Goal: Task Accomplishment & Management: Use online tool/utility

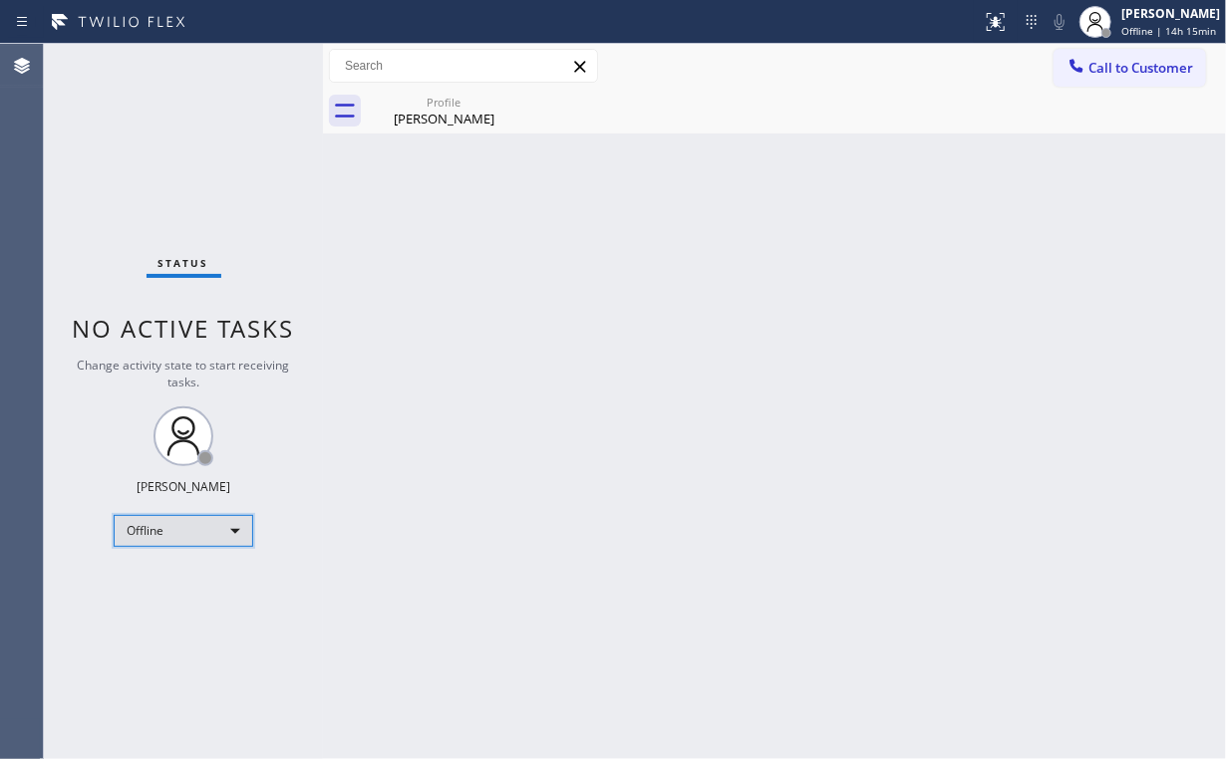
click at [222, 524] on div "Offline" at bounding box center [183, 531] width 139 height 32
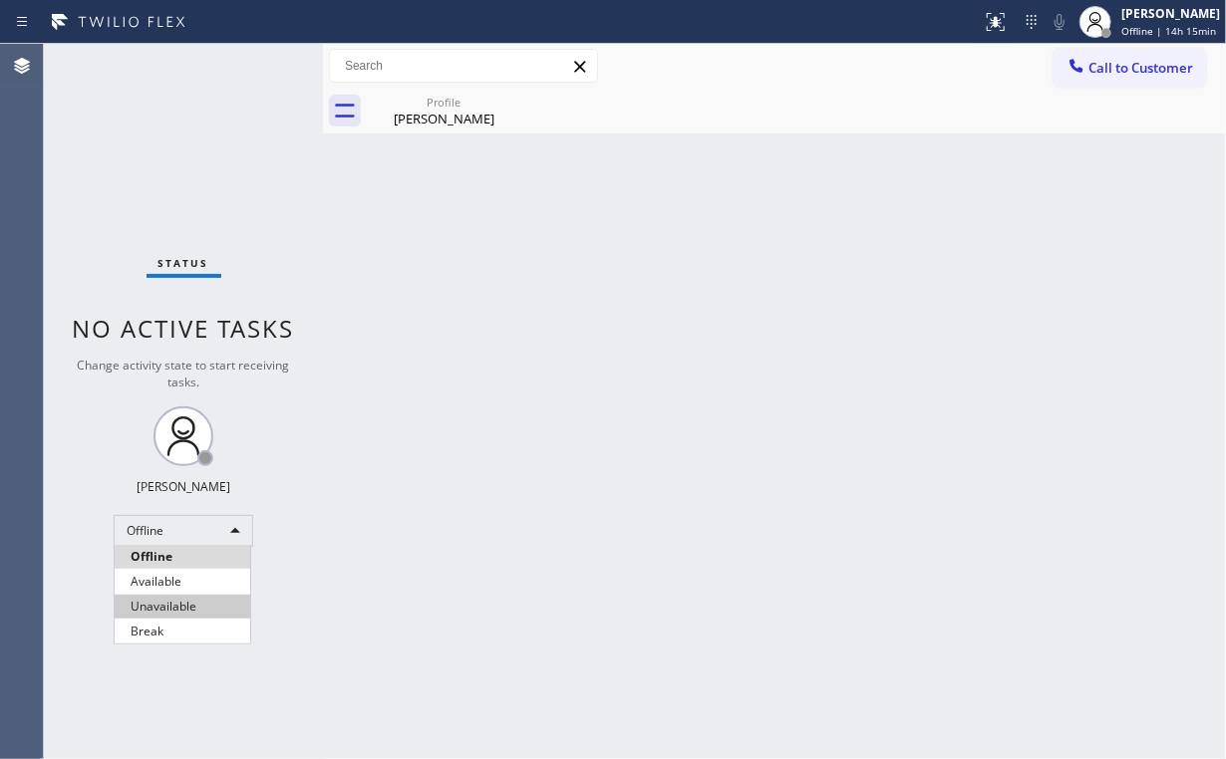
click at [185, 598] on li "Unavailable" at bounding box center [183, 607] width 136 height 24
drag, startPoint x: 564, startPoint y: 587, endPoint x: 538, endPoint y: 605, distance: 31.5
click at [563, 587] on div "Back to Dashboard Change Sender ID Customers Technicians Select a contact Outbo…" at bounding box center [774, 401] width 903 height 715
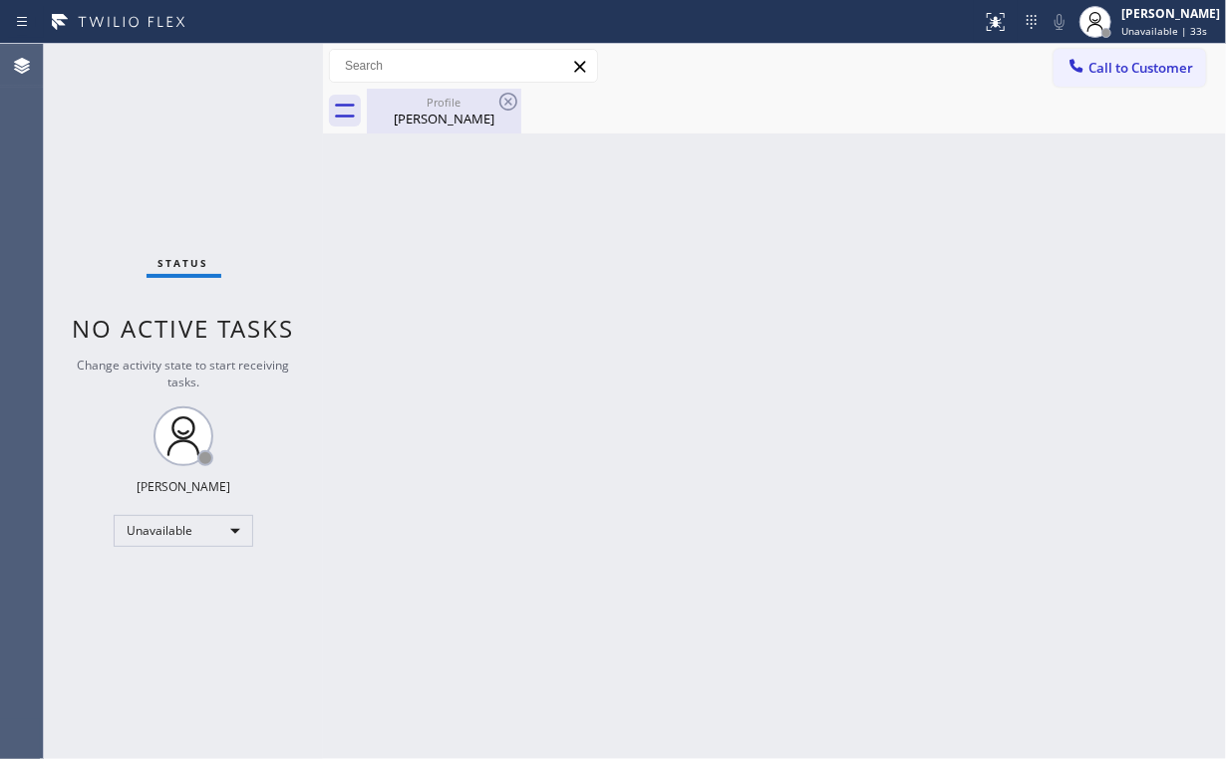
click at [433, 107] on div "Profile" at bounding box center [444, 102] width 150 height 15
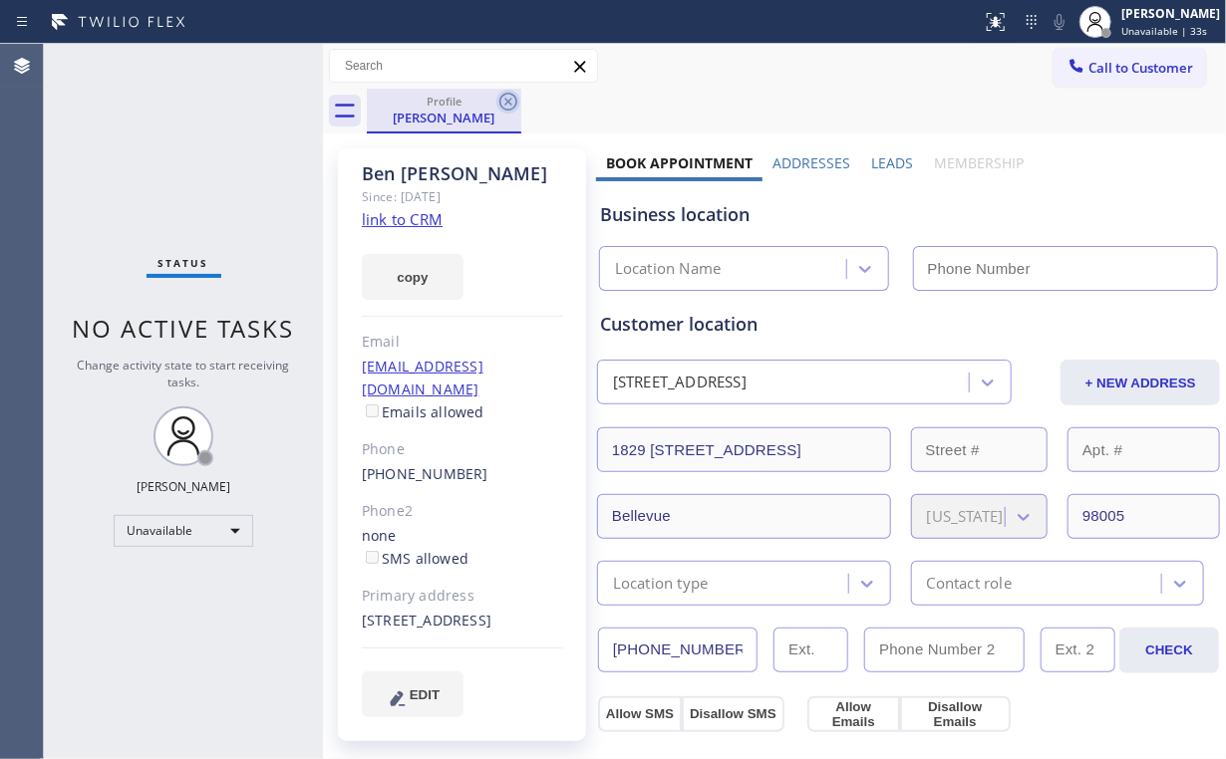
drag, startPoint x: 510, startPoint y: 107, endPoint x: 498, endPoint y: 103, distance: 12.6
click at [509, 107] on icon at bounding box center [508, 102] width 24 height 24
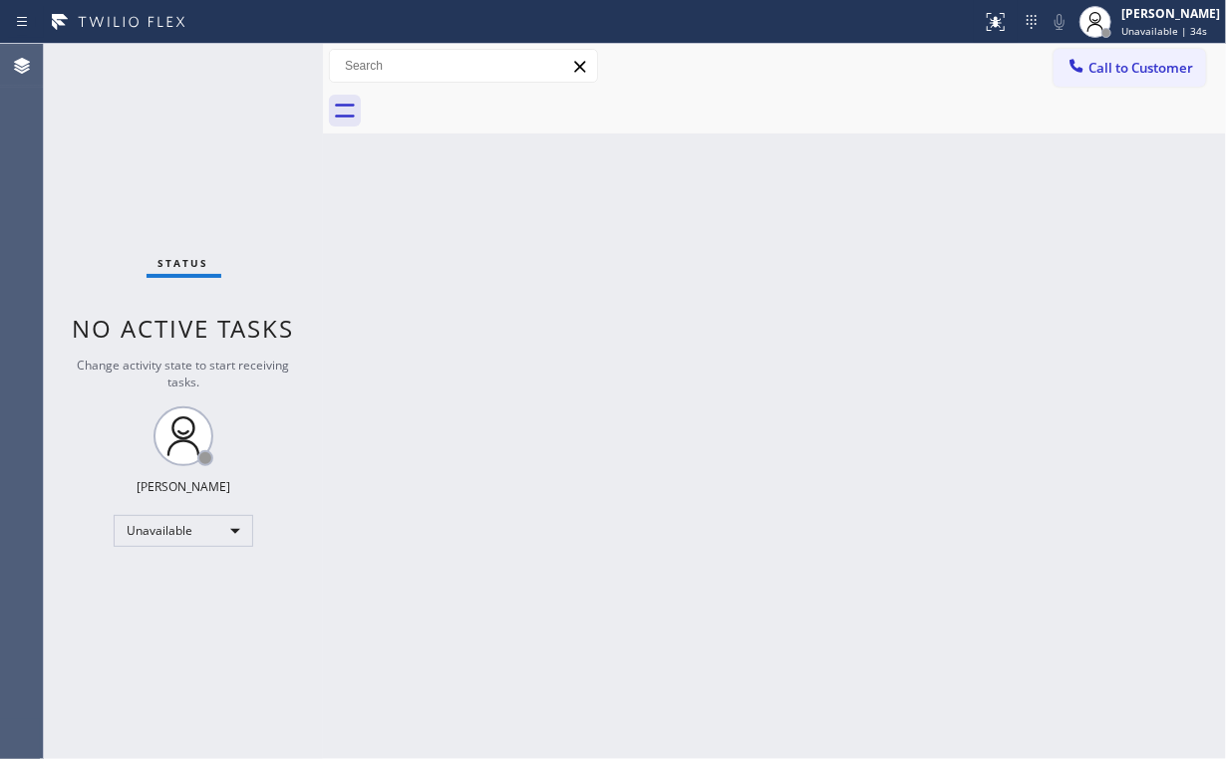
drag, startPoint x: 147, startPoint y: 149, endPoint x: 104, endPoint y: 1, distance: 154.8
click at [146, 143] on div "Status No active tasks Change activity state to start receiving tasks. Arnold V…" at bounding box center [183, 401] width 279 height 715
click at [171, 162] on div "Status No active tasks Change activity state to start receiving tasks. Arnold V…" at bounding box center [183, 401] width 279 height 715
click at [1101, 81] on button "Call to Customer" at bounding box center [1132, 68] width 152 height 38
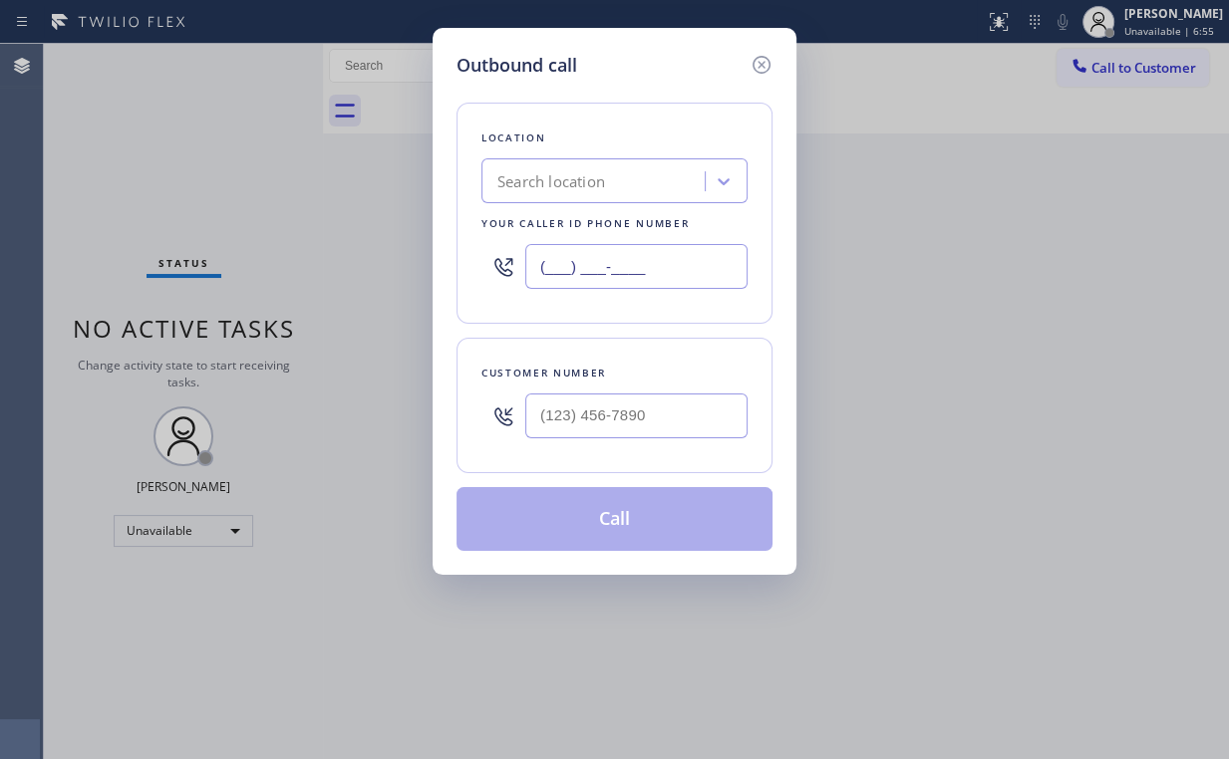
drag, startPoint x: 663, startPoint y: 274, endPoint x: 308, endPoint y: 281, distance: 354.8
click at [308, 281] on div "Outbound call Location Search location Your caller id phone number (___) ___-__…" at bounding box center [614, 379] width 1229 height 759
paste input "425) 441-3062"
type input "(425) 441-3062"
click at [636, 425] on input "(___) ___-____" at bounding box center [636, 416] width 222 height 45
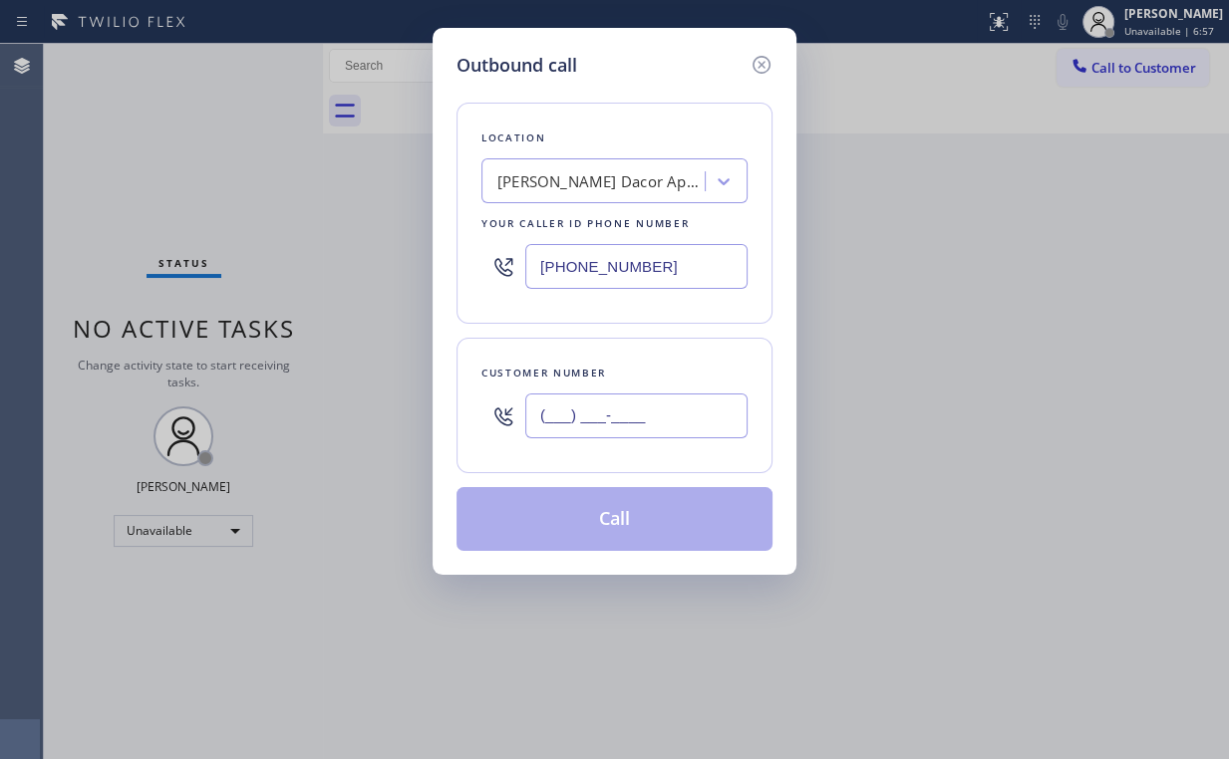
paste input "206) 979-7821"
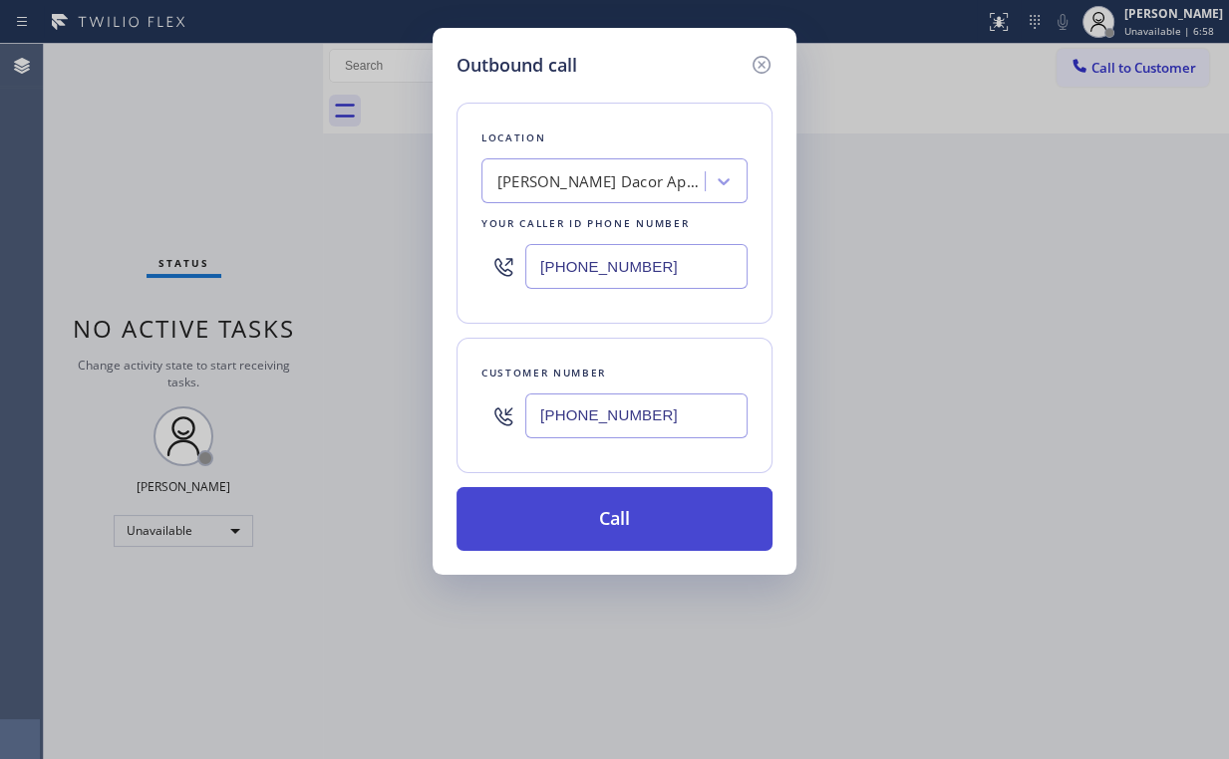
type input "(206) 979-7821"
click at [582, 519] on button "Call" at bounding box center [614, 519] width 316 height 64
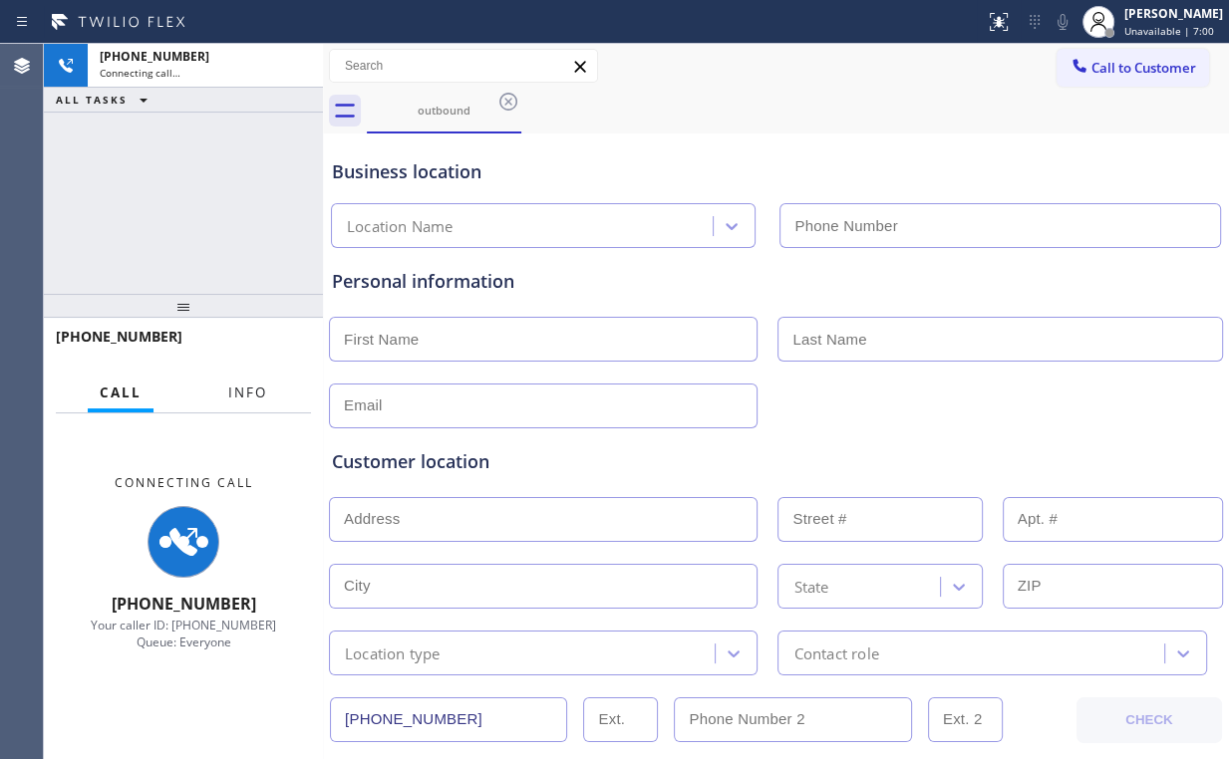
click at [231, 388] on span "Info" at bounding box center [247, 393] width 39 height 18
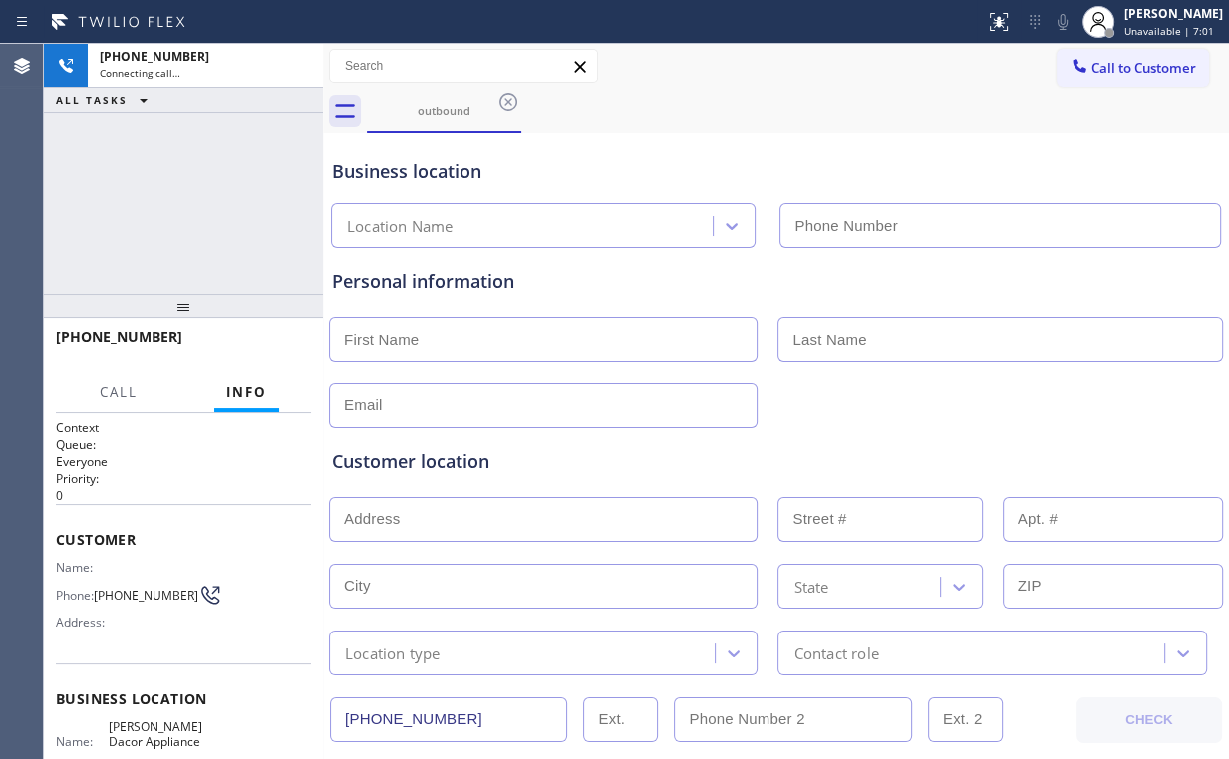
click at [245, 210] on div "+12069797821 Connecting call… ALL TASKS ALL TASKS ACTIVE TASKS TASKS IN WRAP UP" at bounding box center [183, 169] width 279 height 250
type input "(425) 441-3062"
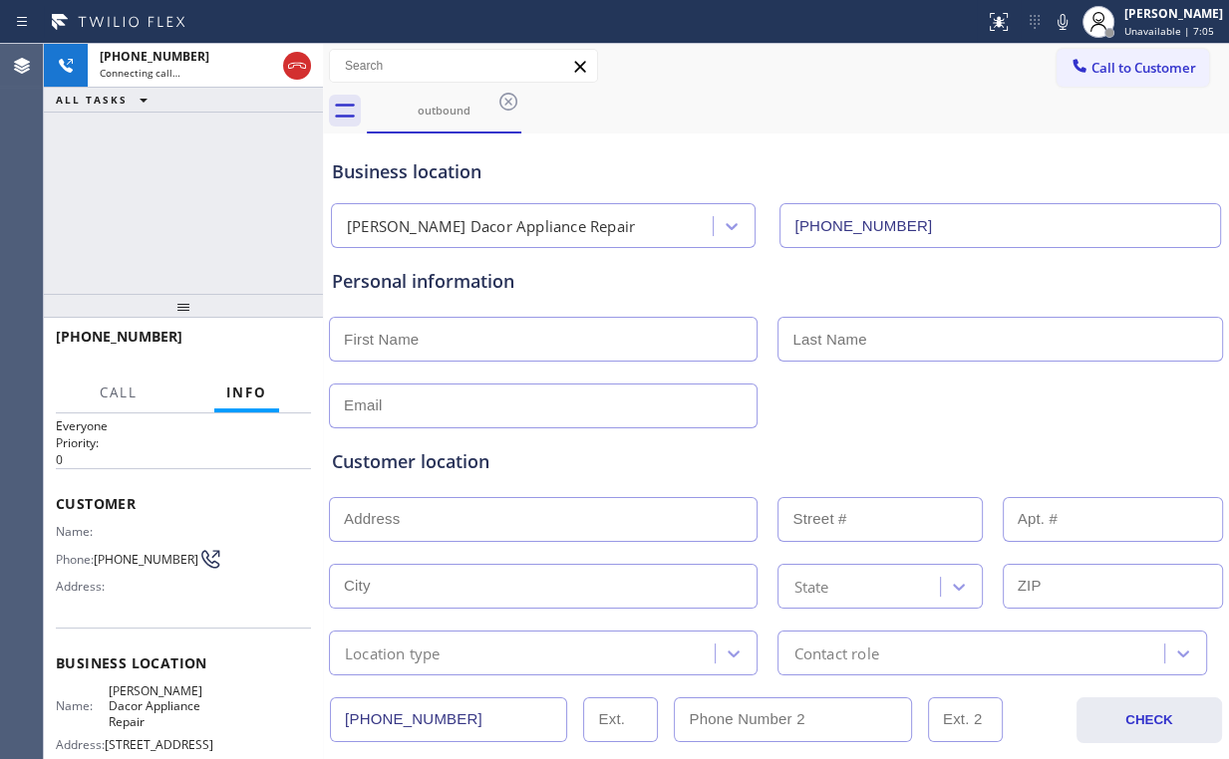
scroll to position [80, 0]
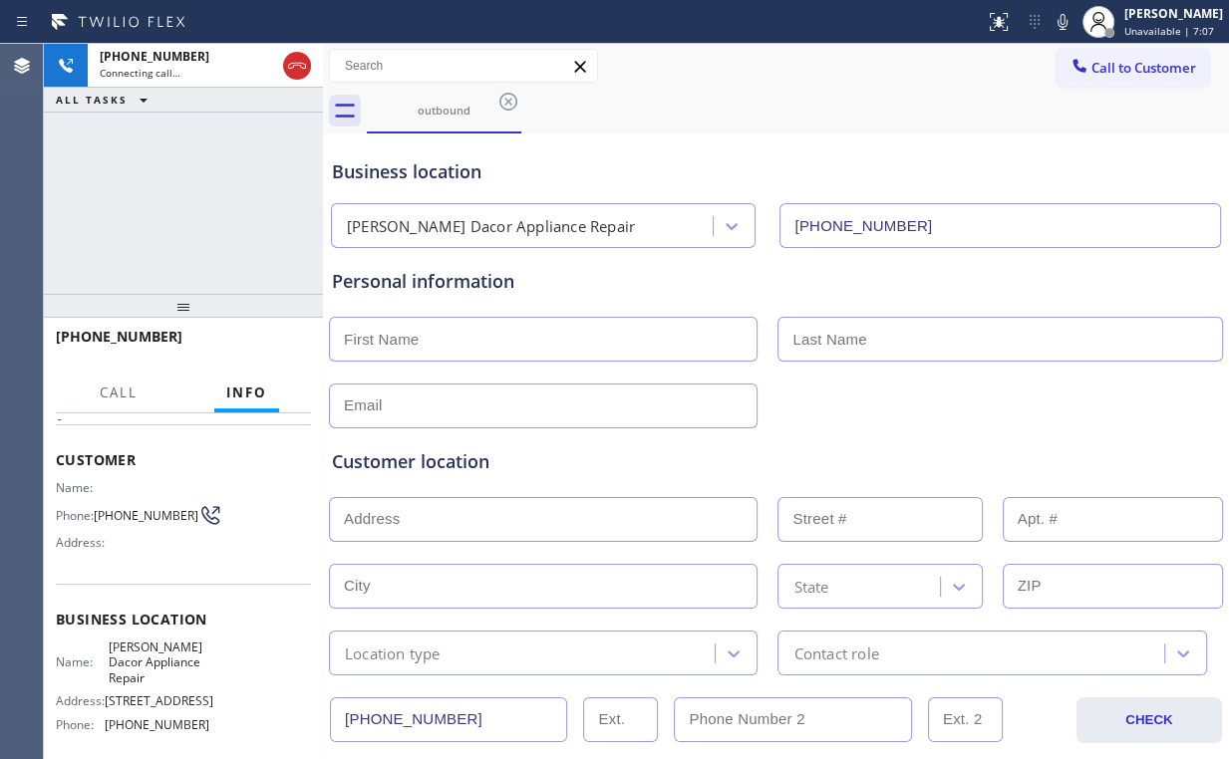
drag, startPoint x: 108, startPoint y: 689, endPoint x: 166, endPoint y: 702, distance: 60.4
click at [166, 702] on span "4347 Roosevelt Way NE" at bounding box center [159, 701] width 109 height 15
copy span "4347 Roosevelt Way NE"
click at [202, 251] on div "+12069797821 Connecting call… ALL TASKS ALL TASKS ACTIVE TASKS TASKS IN WRAP UP" at bounding box center [183, 169] width 279 height 250
drag, startPoint x: 203, startPoint y: 194, endPoint x: 203, endPoint y: 183, distance: 11.0
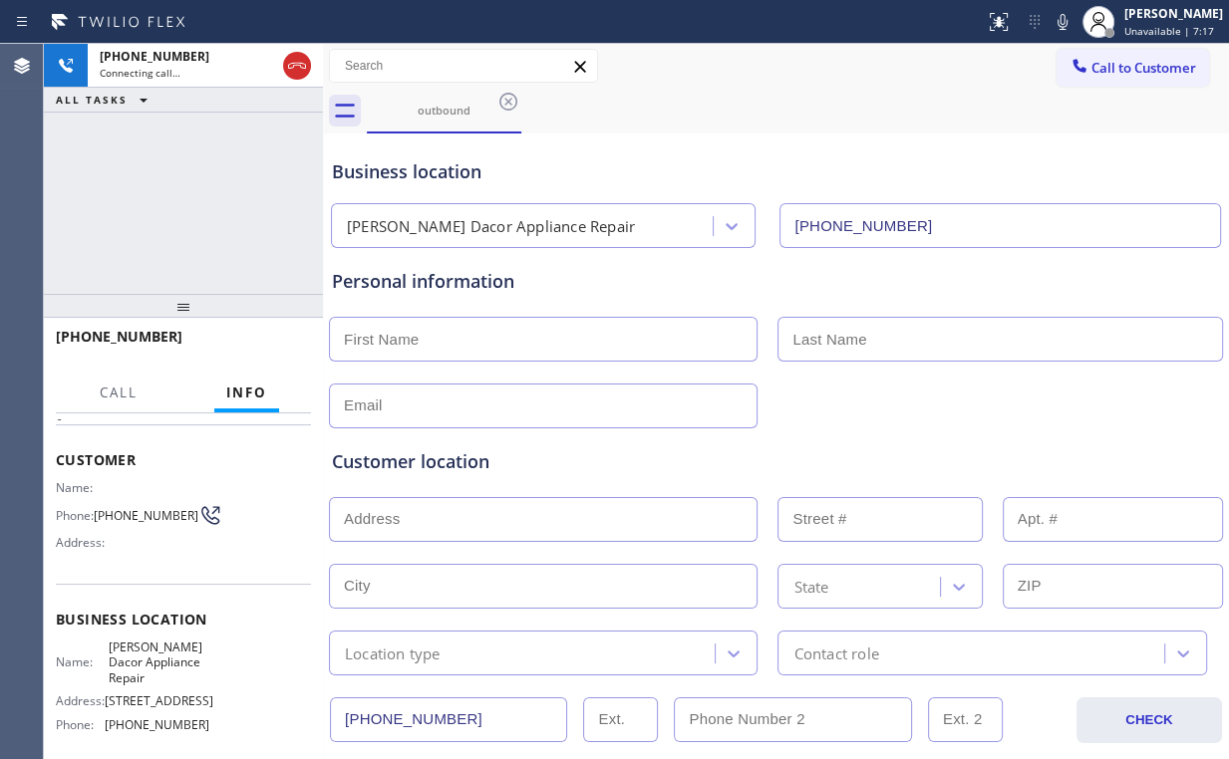
click at [203, 183] on div "+12069797821 Connecting call… ALL TASKS ALL TASKS ACTIVE TASKS TASKS IN WRAP UP" at bounding box center [183, 169] width 279 height 250
click at [263, 220] on div "+12069797821 Connecting call… ALL TASKS ALL TASKS ACTIVE TASKS TASKS IN WRAP UP" at bounding box center [183, 169] width 279 height 250
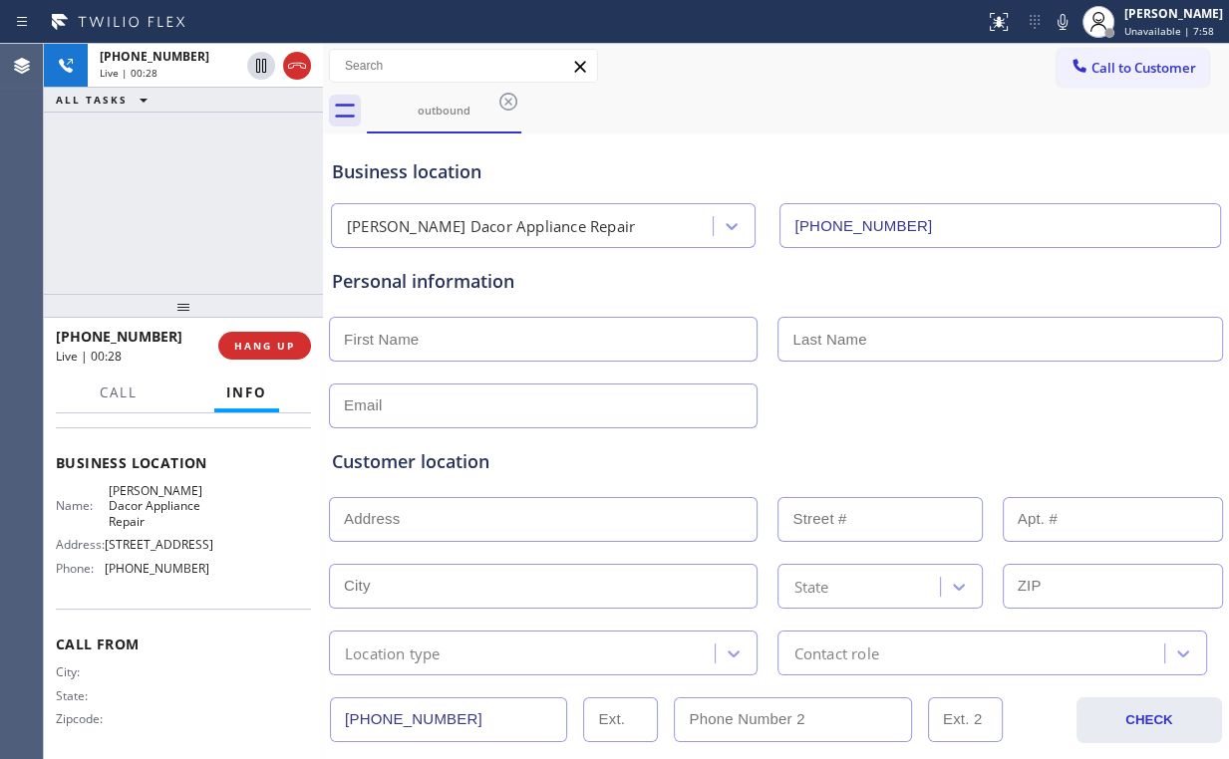
scroll to position [239, 0]
drag, startPoint x: 203, startPoint y: 204, endPoint x: 199, endPoint y: 185, distance: 19.3
click at [199, 185] on div "+12069797821 Live | 00:35 ALL TASKS ALL TASKS ACTIVE TASKS TASKS IN WRAP UP" at bounding box center [183, 169] width 279 height 250
click at [274, 341] on span "HANG UP" at bounding box center [264, 346] width 61 height 14
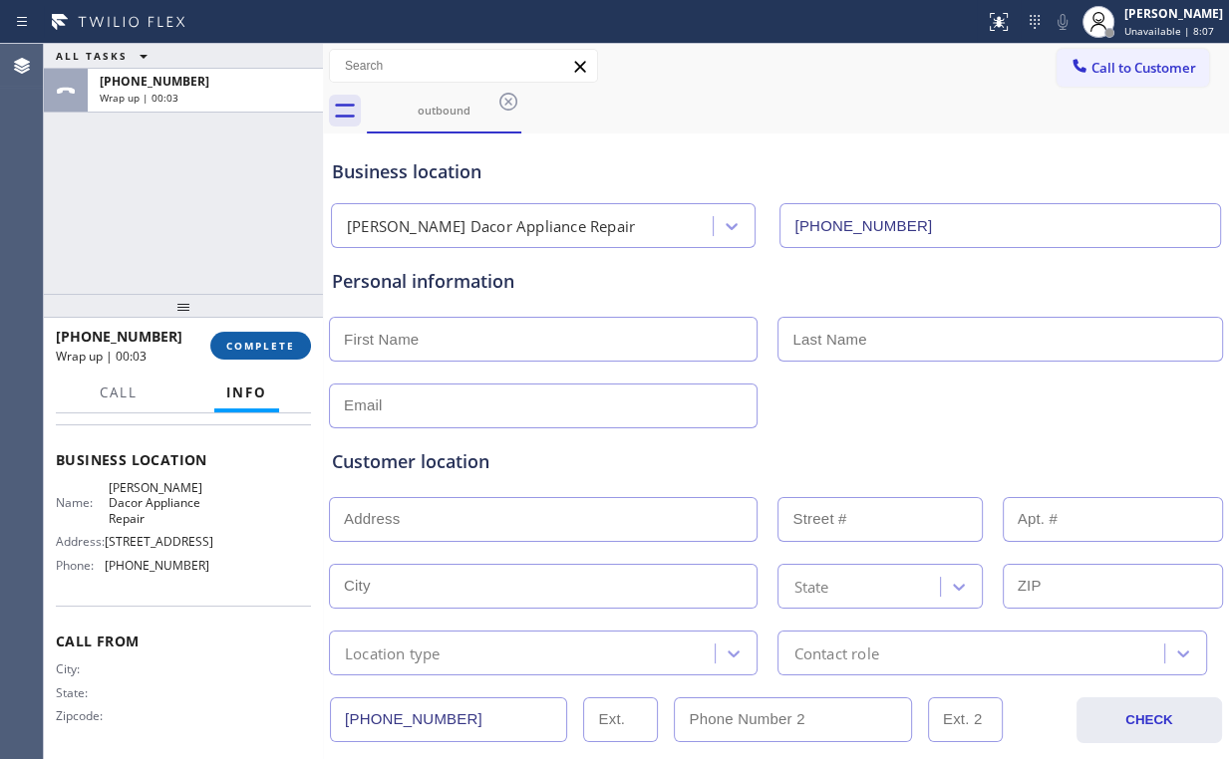
click at [286, 347] on span "COMPLETE" at bounding box center [260, 346] width 69 height 14
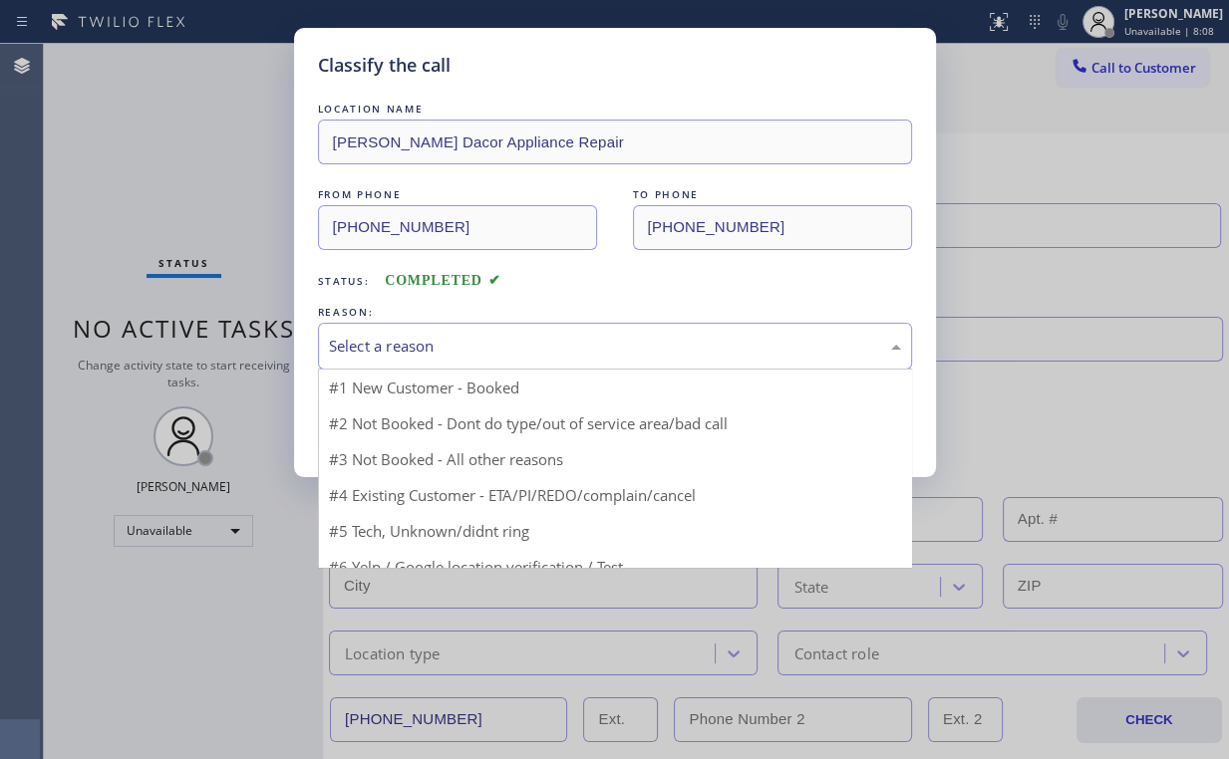
click at [456, 344] on div "Select a reason" at bounding box center [615, 346] width 572 height 23
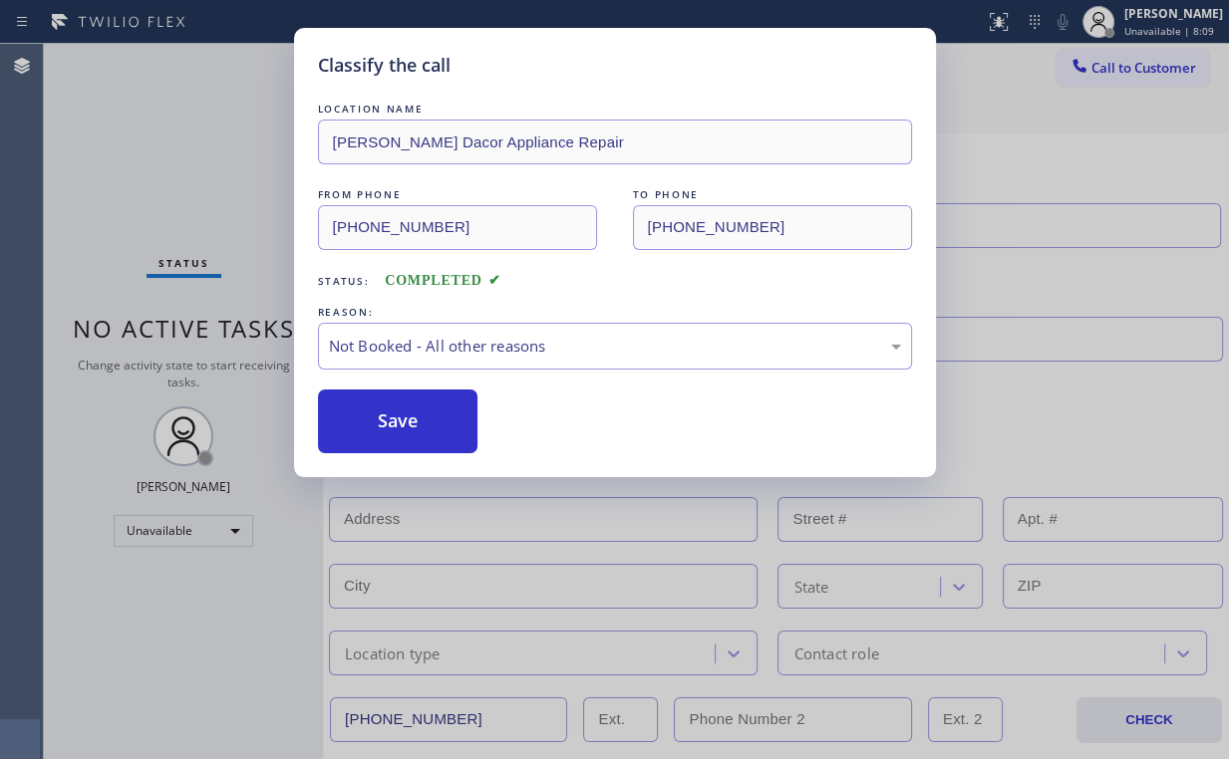
drag, startPoint x: 424, startPoint y: 418, endPoint x: 201, endPoint y: 193, distance: 317.1
click at [425, 417] on button "Save" at bounding box center [398, 422] width 160 height 64
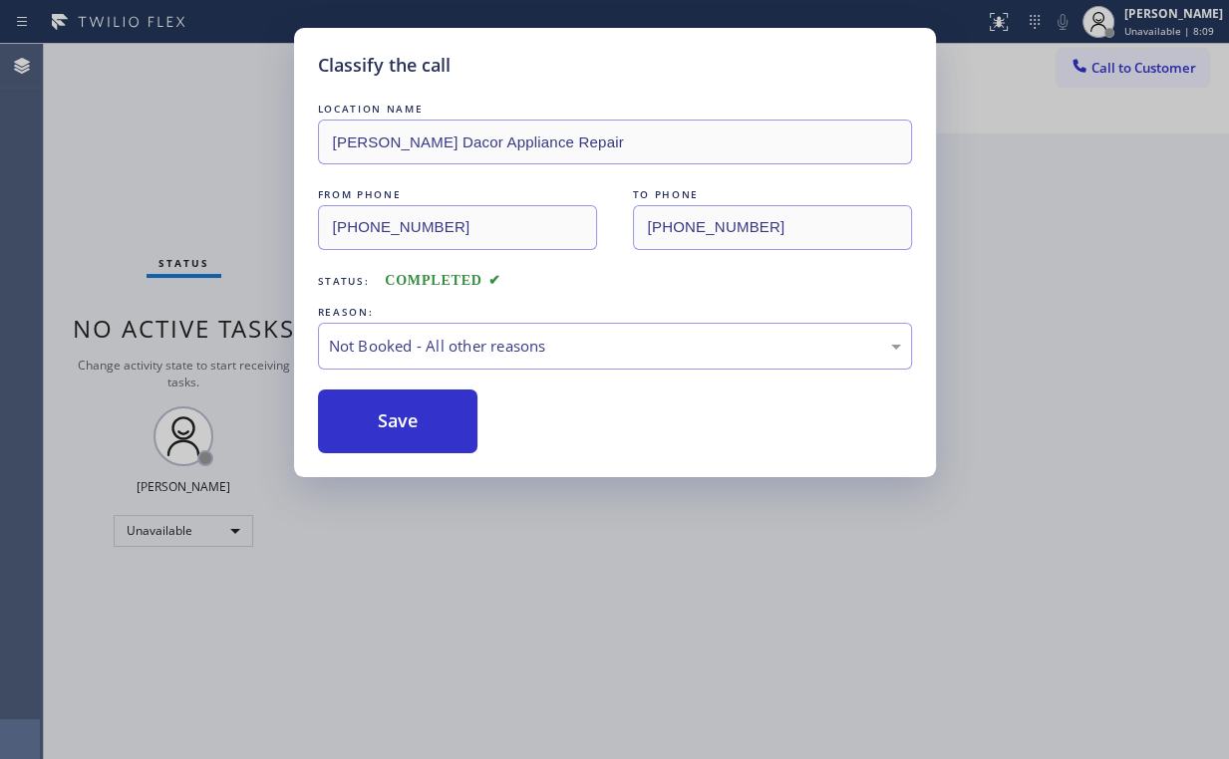
click at [202, 192] on div "Classify the call LOCATION NAME Briggs Dacor Appliance Repair FROM PHONE (425) …" at bounding box center [614, 379] width 1229 height 759
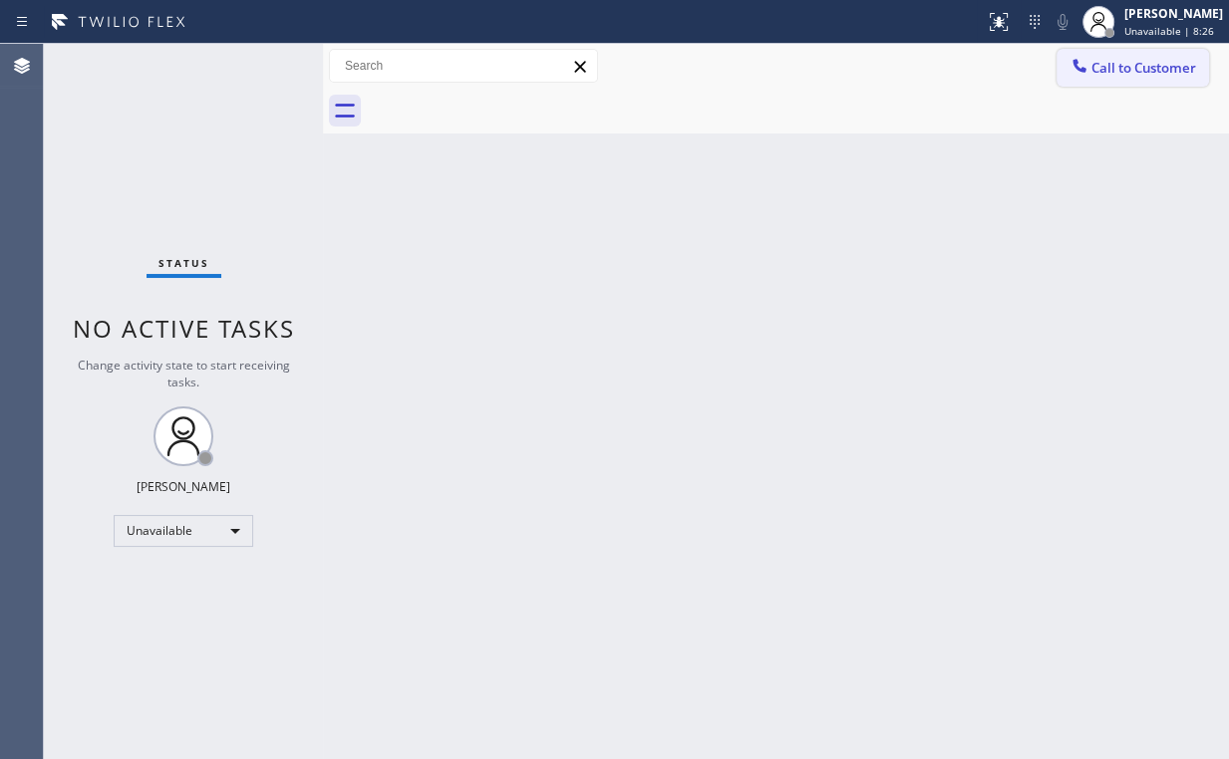
click at [1087, 71] on icon at bounding box center [1079, 66] width 20 height 20
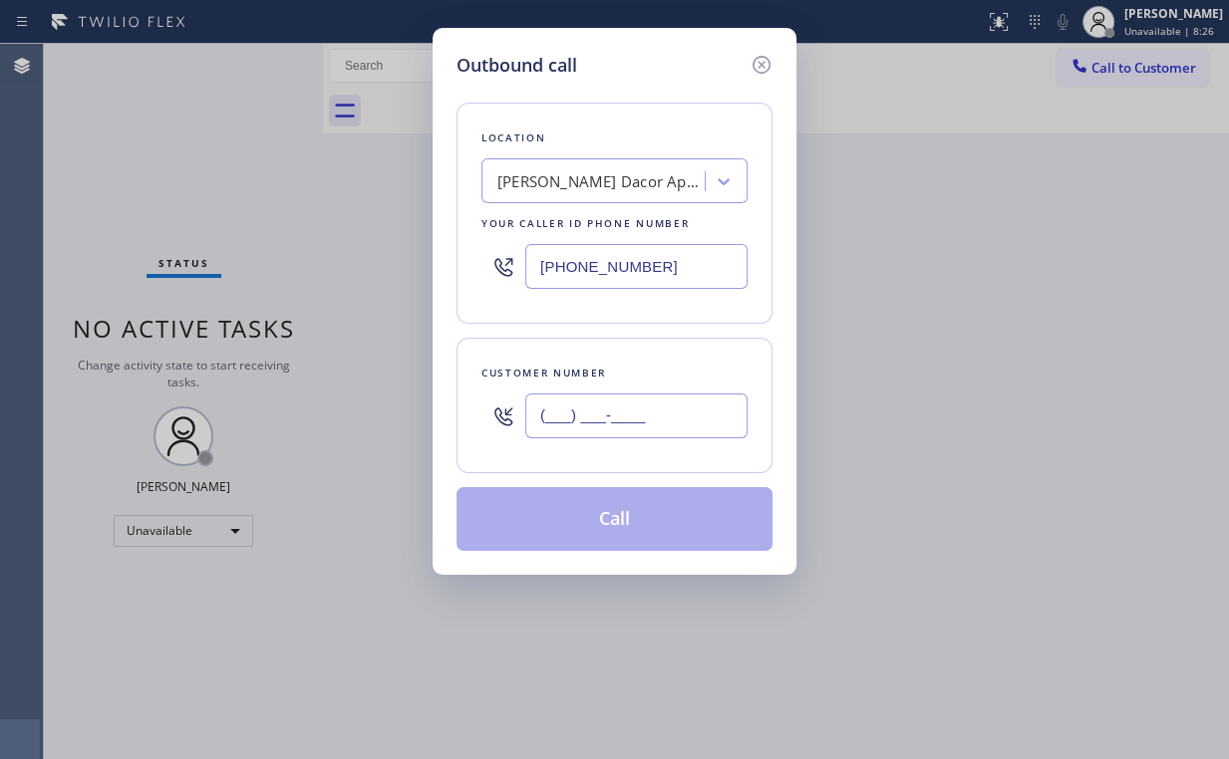
click at [648, 416] on input "(___) ___-____" at bounding box center [636, 416] width 222 height 45
paste input "206) 979-7821"
type input "(206) 979-7821"
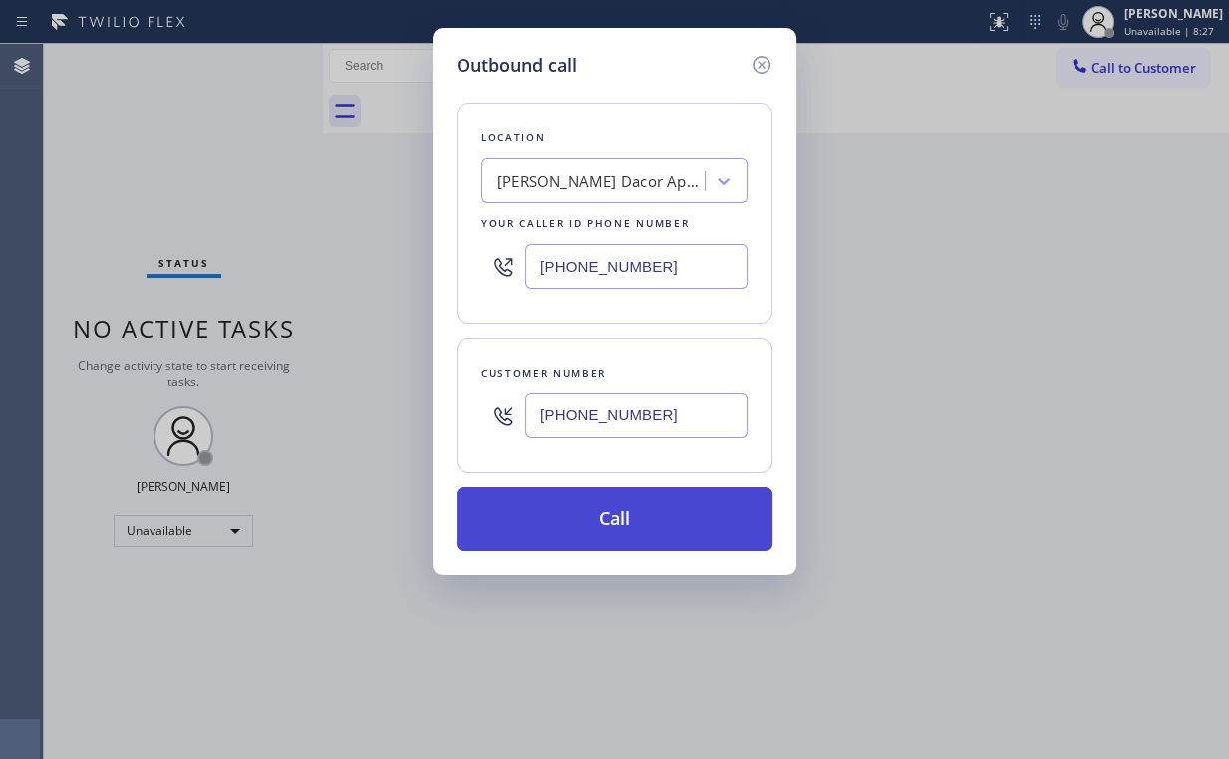
click at [605, 532] on button "Call" at bounding box center [614, 519] width 316 height 64
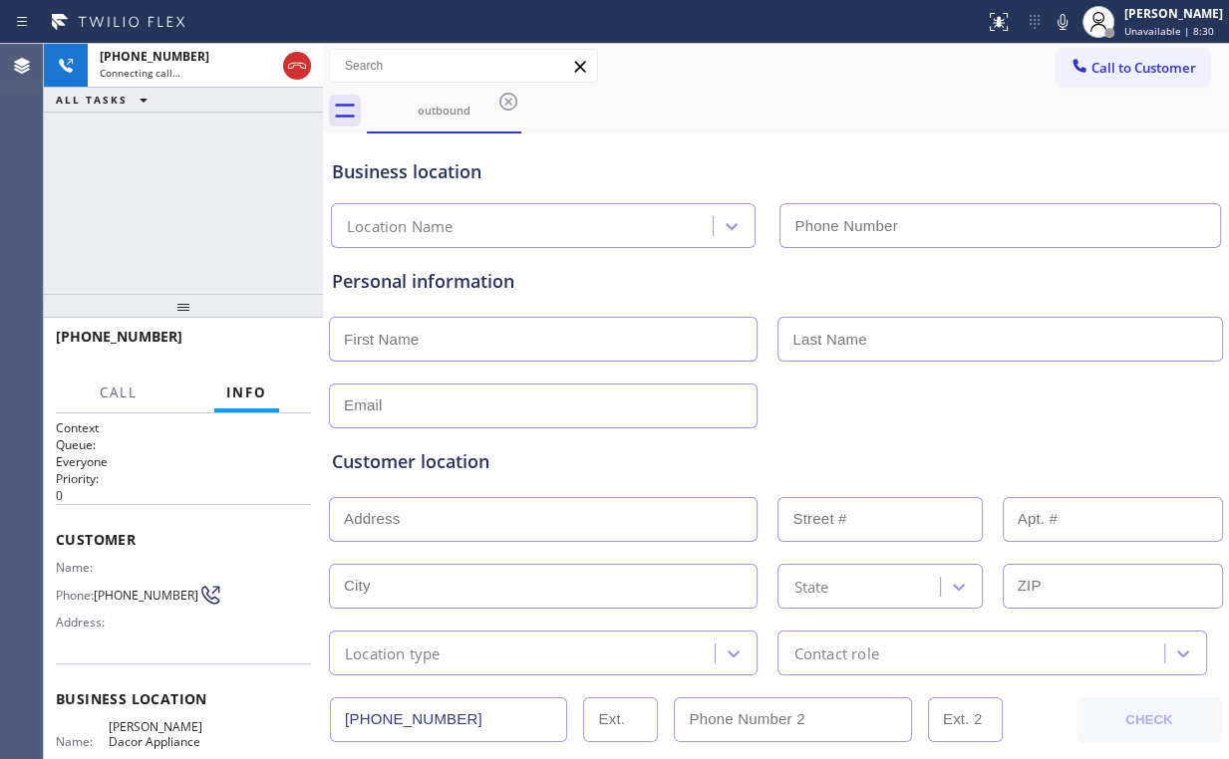
type input "(425) 441-3062"
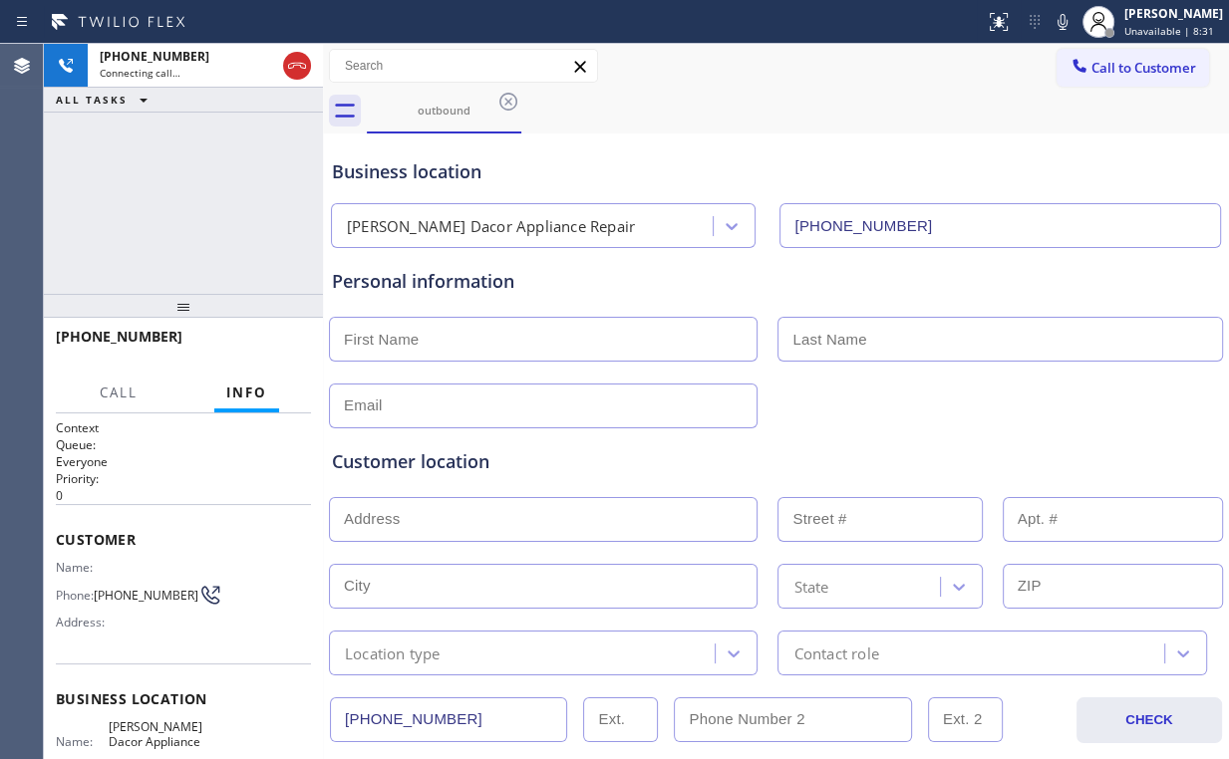
click at [211, 159] on div "+12069797821 Connecting call… ALL TASKS ALL TASKS ACTIVE TASKS TASKS IN WRAP UP" at bounding box center [183, 169] width 279 height 250
click at [203, 199] on div "+12069797821 Connecting call… ALL TASKS ALL TASKS ACTIVE TASKS TASKS IN WRAP UP" at bounding box center [183, 169] width 279 height 250
click at [116, 203] on div "+12069797821 Connecting call… ALL TASKS ALL TASKS ACTIVE TASKS TASKS IN WRAP UP" at bounding box center [183, 169] width 279 height 250
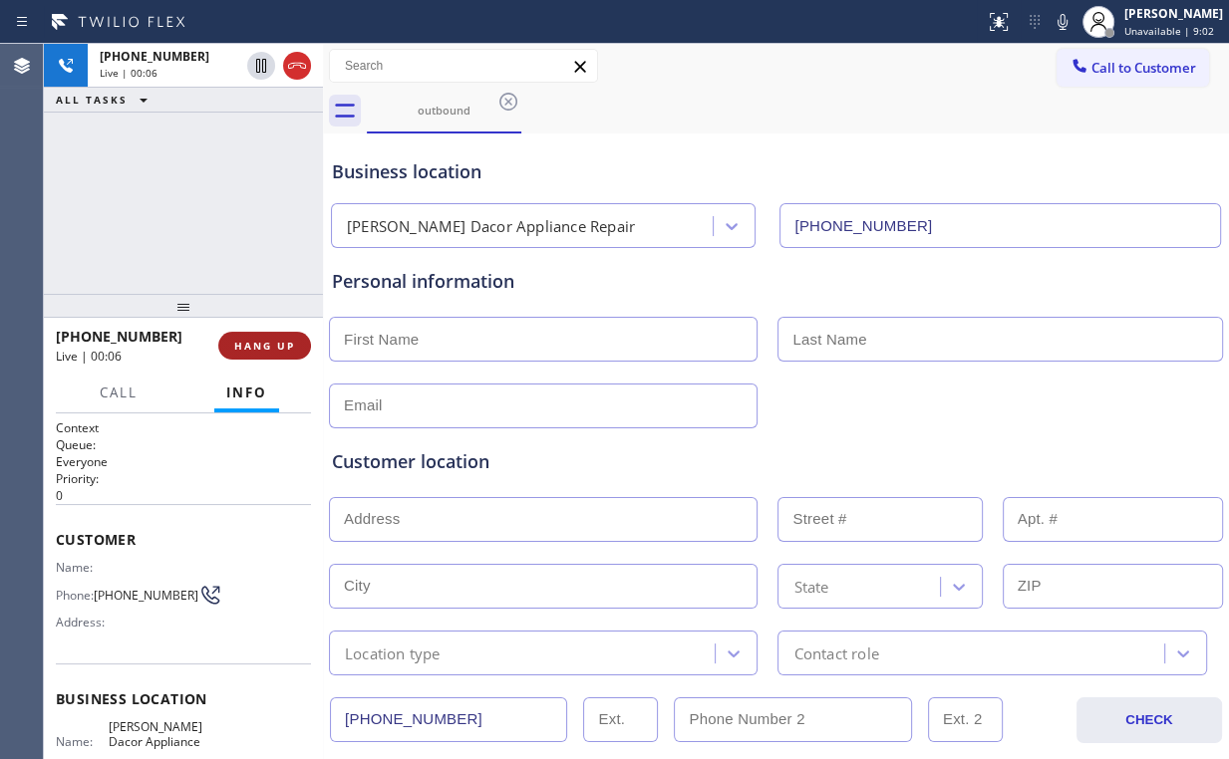
click at [279, 343] on span "HANG UP" at bounding box center [264, 346] width 61 height 14
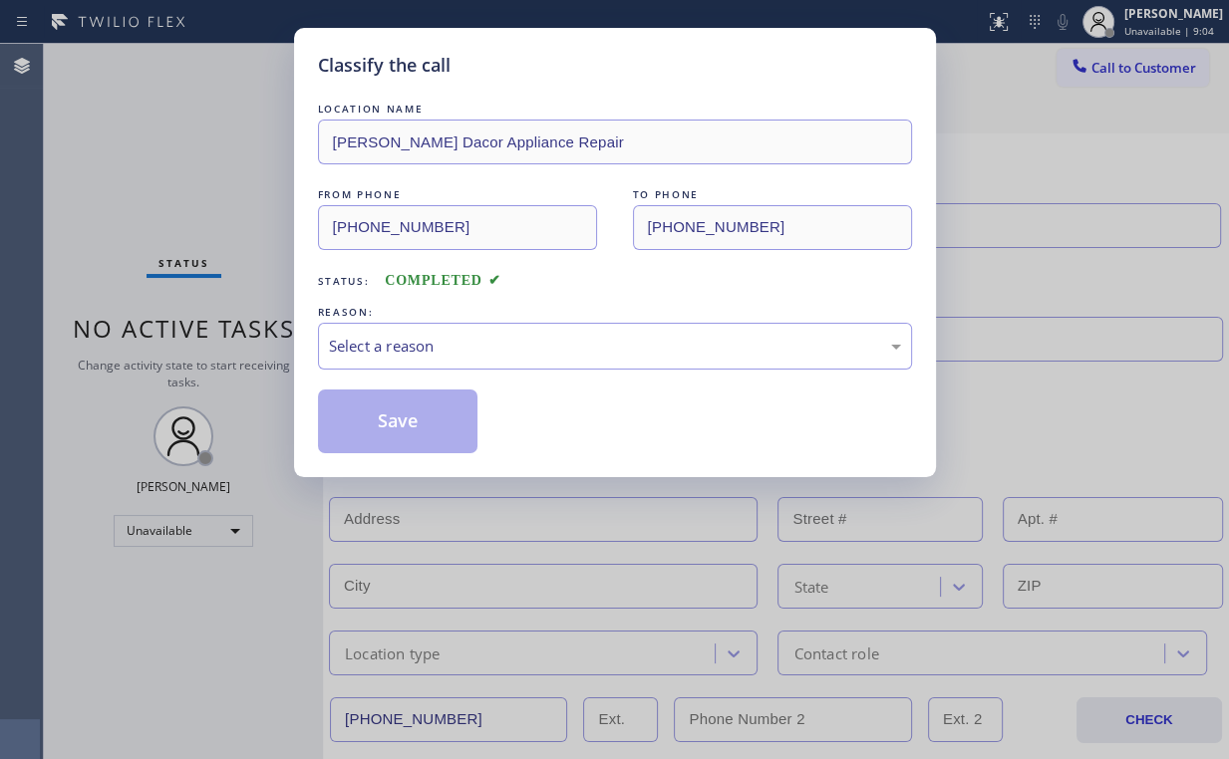
click at [522, 311] on div "REASON:" at bounding box center [615, 312] width 594 height 21
click at [486, 342] on div "Select a reason" at bounding box center [615, 346] width 572 height 23
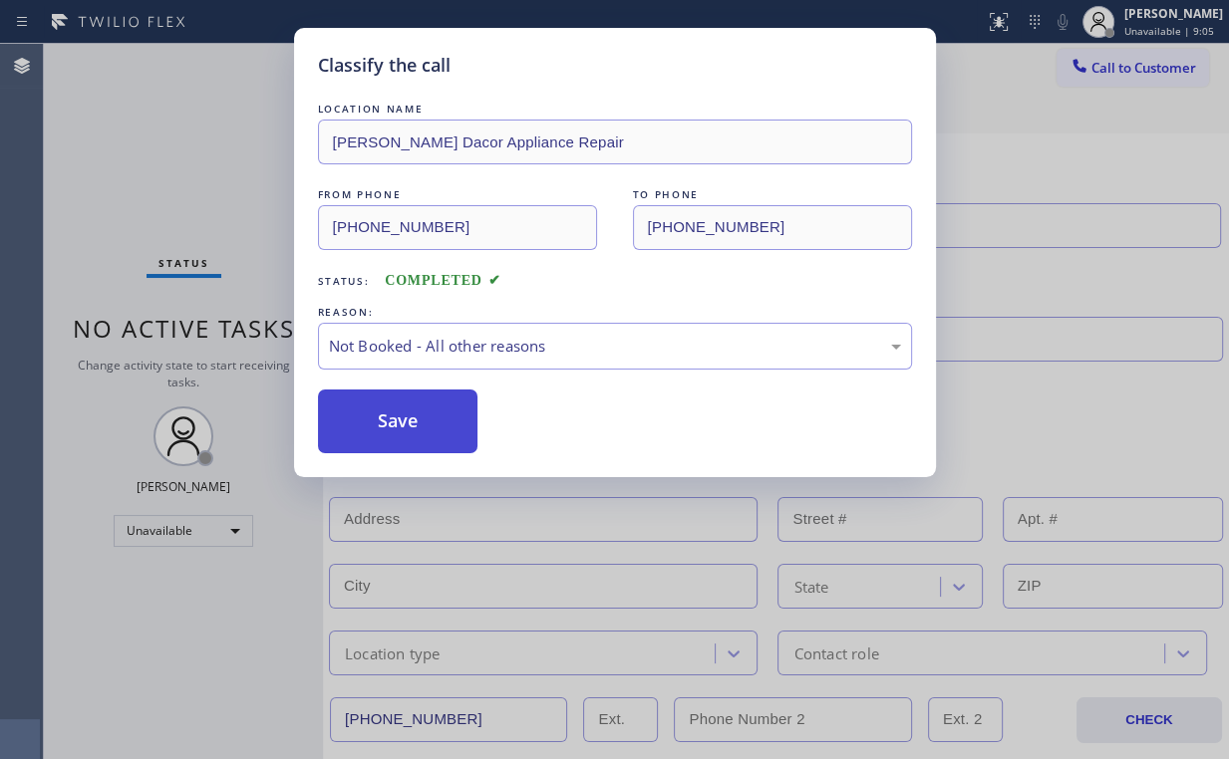
drag, startPoint x: 434, startPoint y: 428, endPoint x: 395, endPoint y: 393, distance: 53.6
click at [434, 428] on button "Save" at bounding box center [398, 422] width 160 height 64
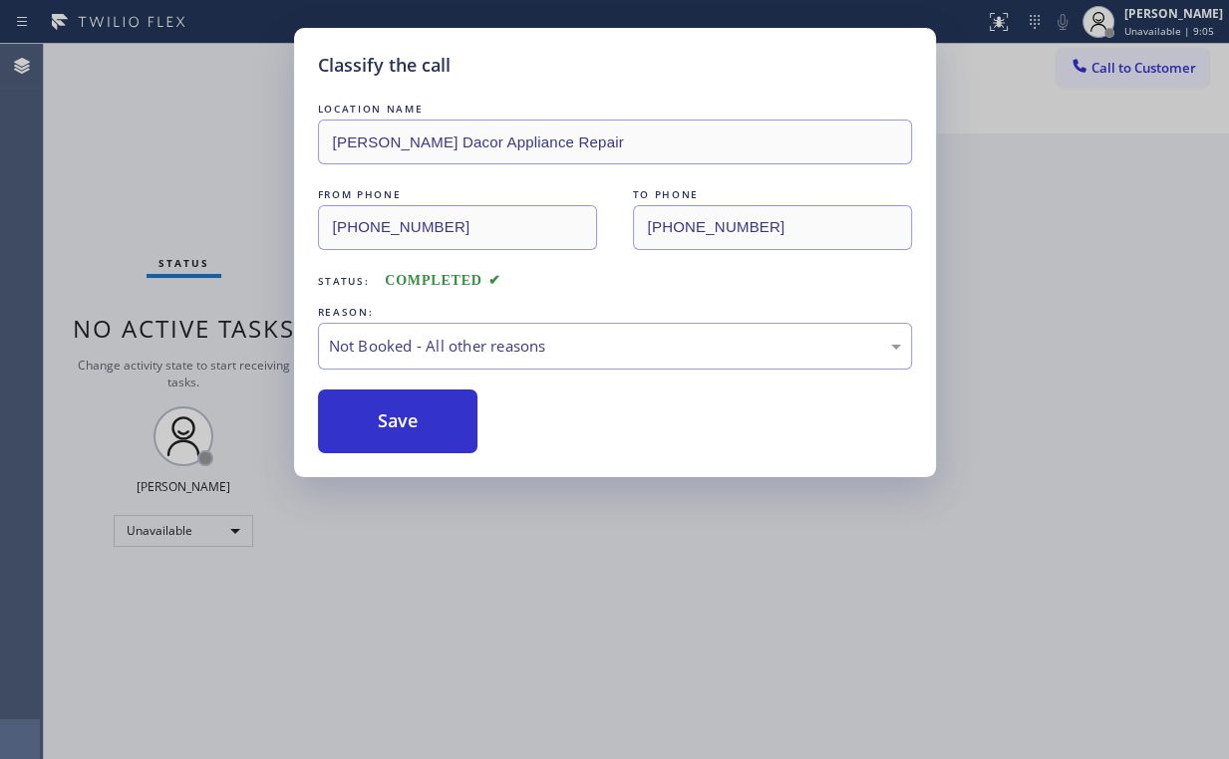
click at [168, 193] on div "Classify the call LOCATION NAME Briggs Dacor Appliance Repair FROM PHONE (425) …" at bounding box center [614, 379] width 1229 height 759
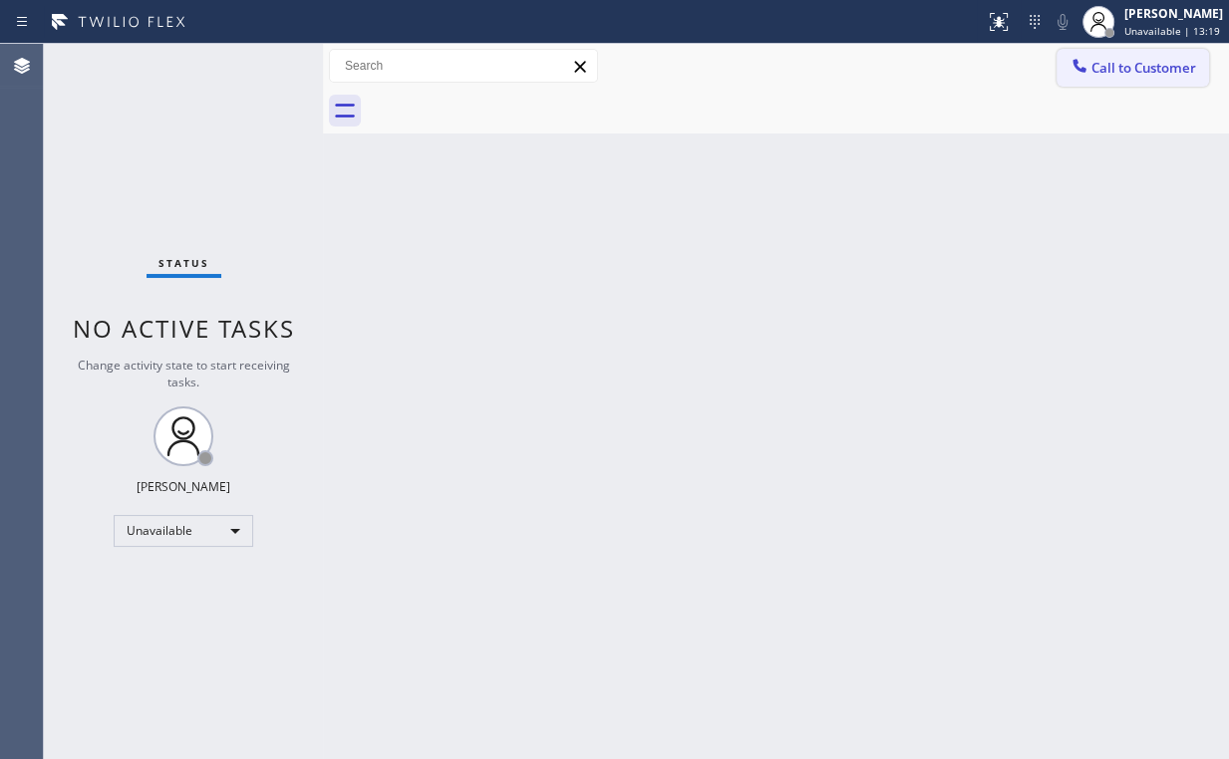
click at [1109, 66] on span "Call to Customer" at bounding box center [1143, 68] width 105 height 18
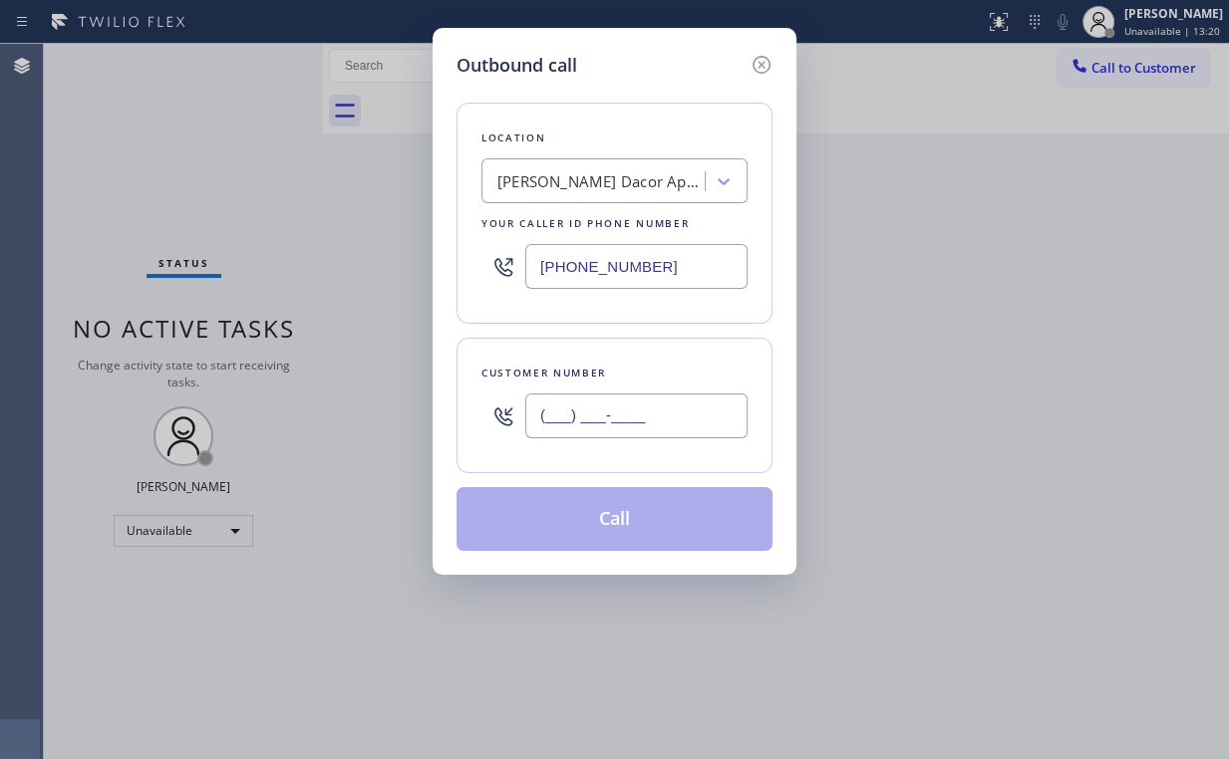
click at [642, 400] on input "(___) ___-____" at bounding box center [636, 416] width 222 height 45
paste input "917) 624-8237"
type input "(917) 624-8237"
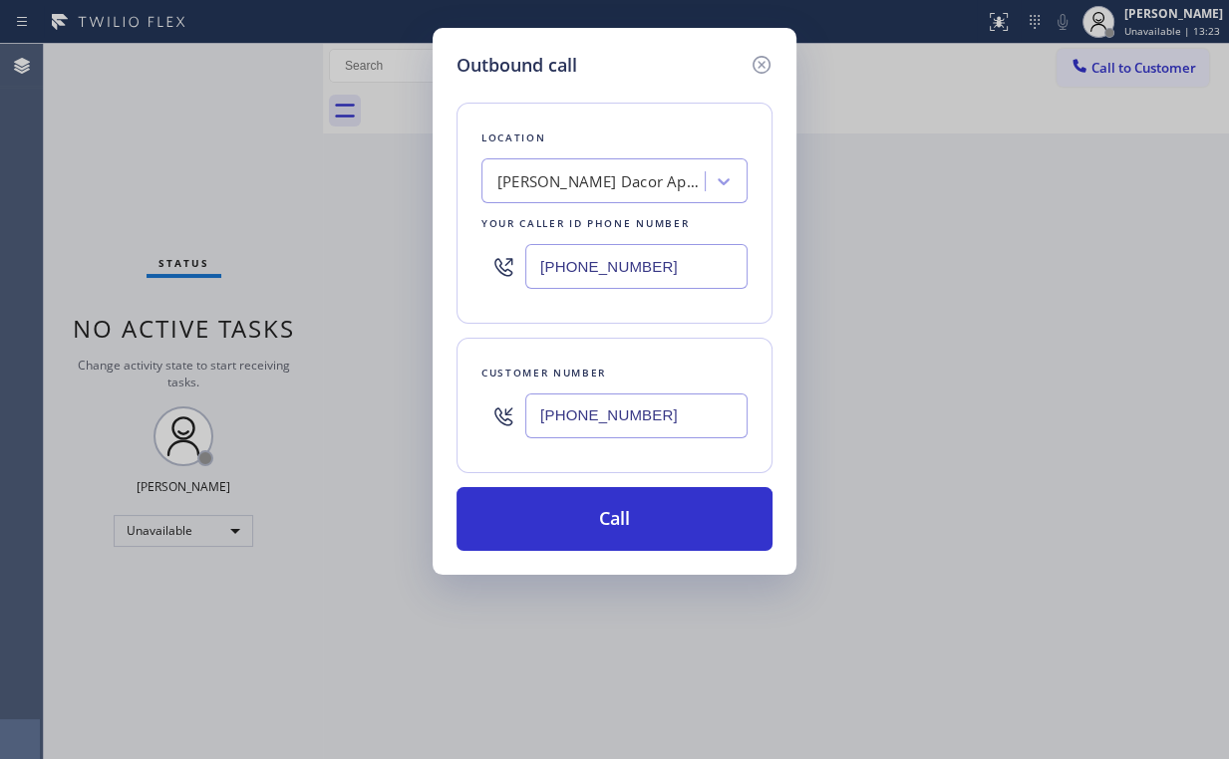
click at [653, 92] on div "Location Briggs Dacor Appliance Repair Your caller id phone number (425) 441-30…" at bounding box center [614, 315] width 316 height 472
drag, startPoint x: 682, startPoint y: 255, endPoint x: 418, endPoint y: 249, distance: 263.1
click at [471, 249] on div "Location Briggs Dacor Appliance Repair Your caller id phone number (425) 441-30…" at bounding box center [614, 213] width 316 height 221
paste input "855) 731-495"
type input "(855) 731-4952"
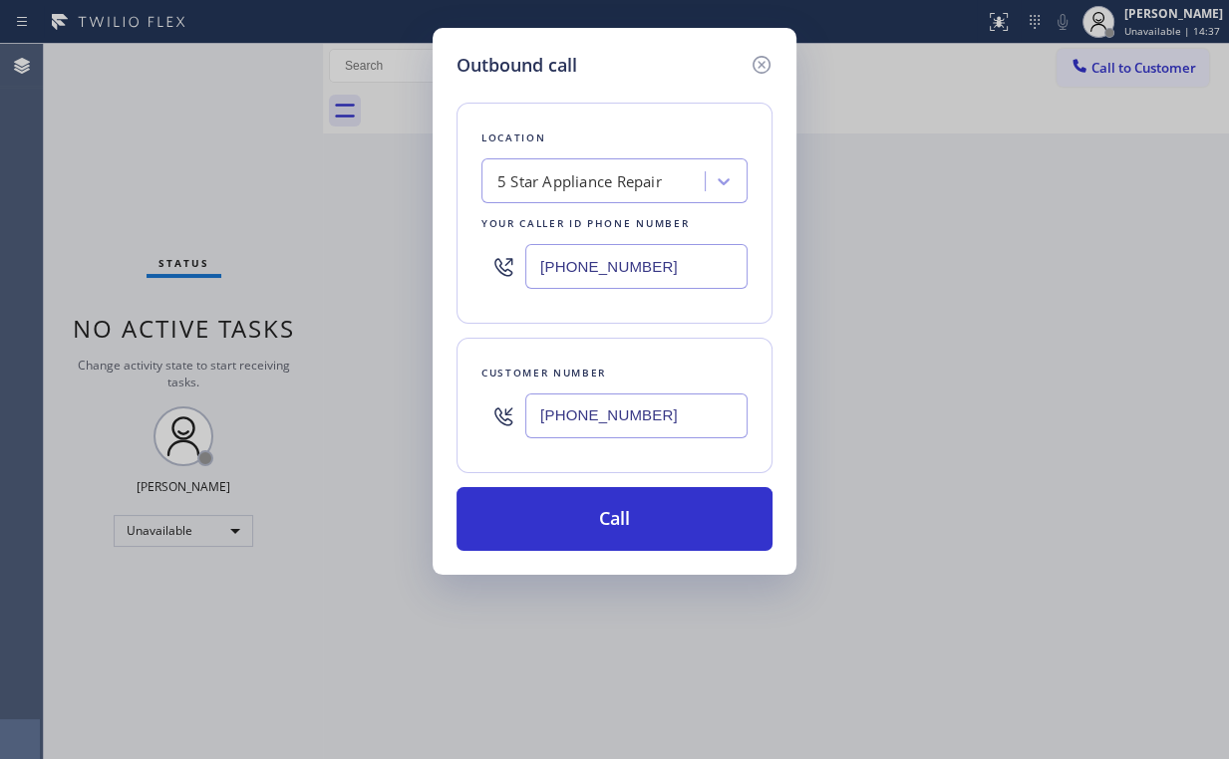
drag, startPoint x: 163, startPoint y: 113, endPoint x: 327, endPoint y: 100, distance: 163.9
click at [163, 113] on div "Outbound call Location 5 Star Appliance Repair Your caller id phone number (855…" at bounding box center [614, 379] width 1229 height 759
drag, startPoint x: 66, startPoint y: 138, endPoint x: 160, endPoint y: 127, distance: 95.3
click at [68, 138] on div "Outbound call Location 5 Star Appliance Repair Your caller id phone number (855…" at bounding box center [614, 379] width 1229 height 759
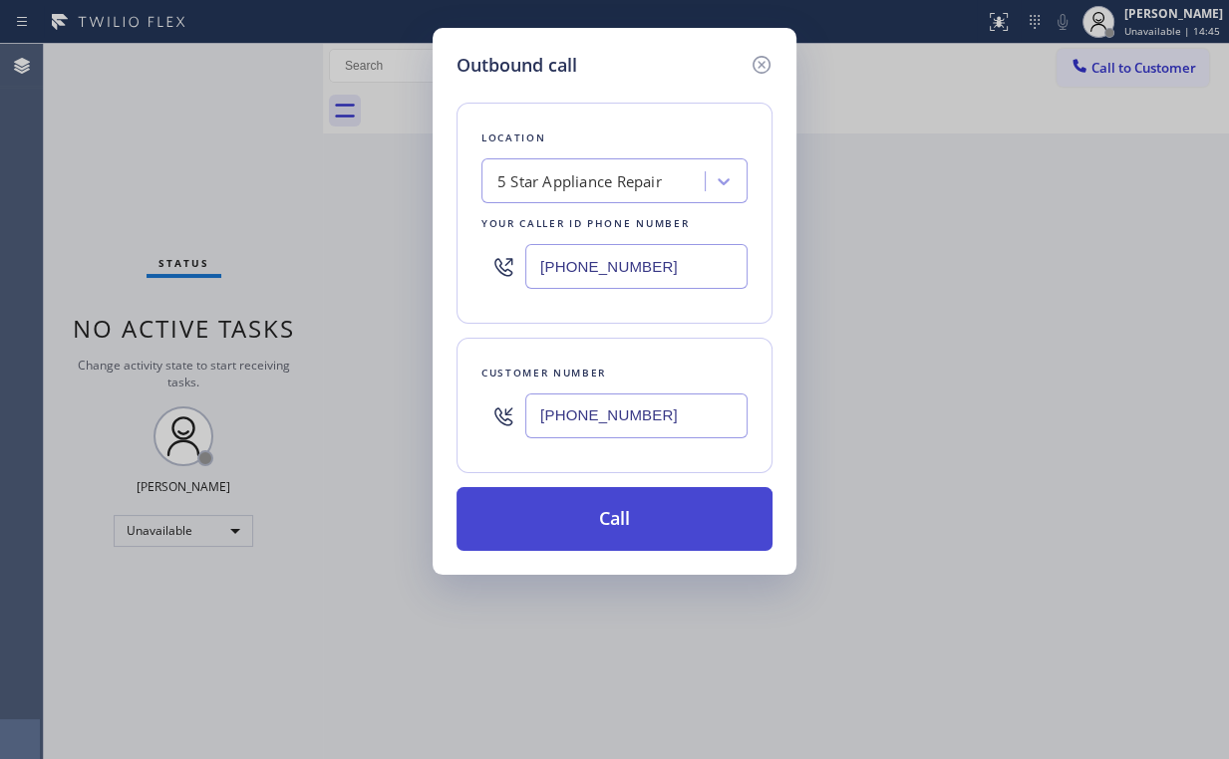
click at [622, 514] on button "Call" at bounding box center [614, 519] width 316 height 64
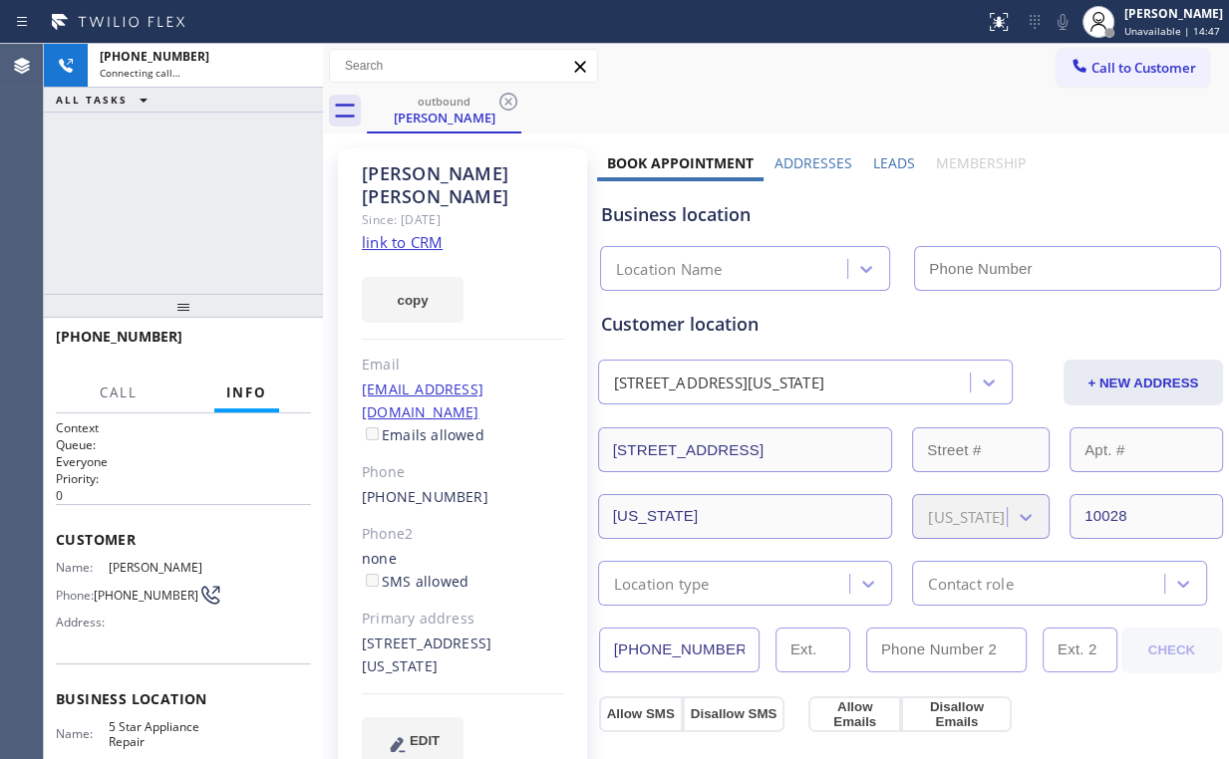
click at [195, 198] on div "+19176248237 Connecting call… ALL TASKS ALL TASKS ACTIVE TASKS TASKS IN WRAP UP" at bounding box center [183, 169] width 279 height 250
type input "(855) 731-4952"
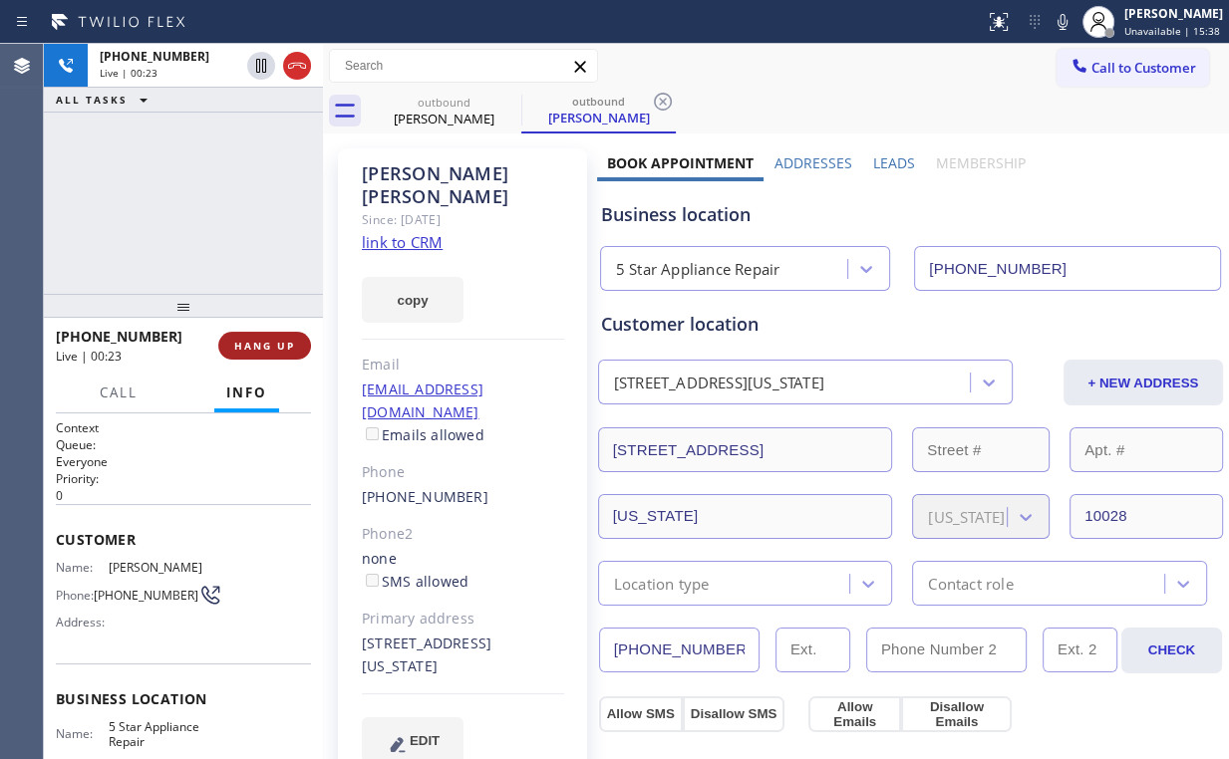
click at [267, 351] on span "HANG UP" at bounding box center [264, 346] width 61 height 14
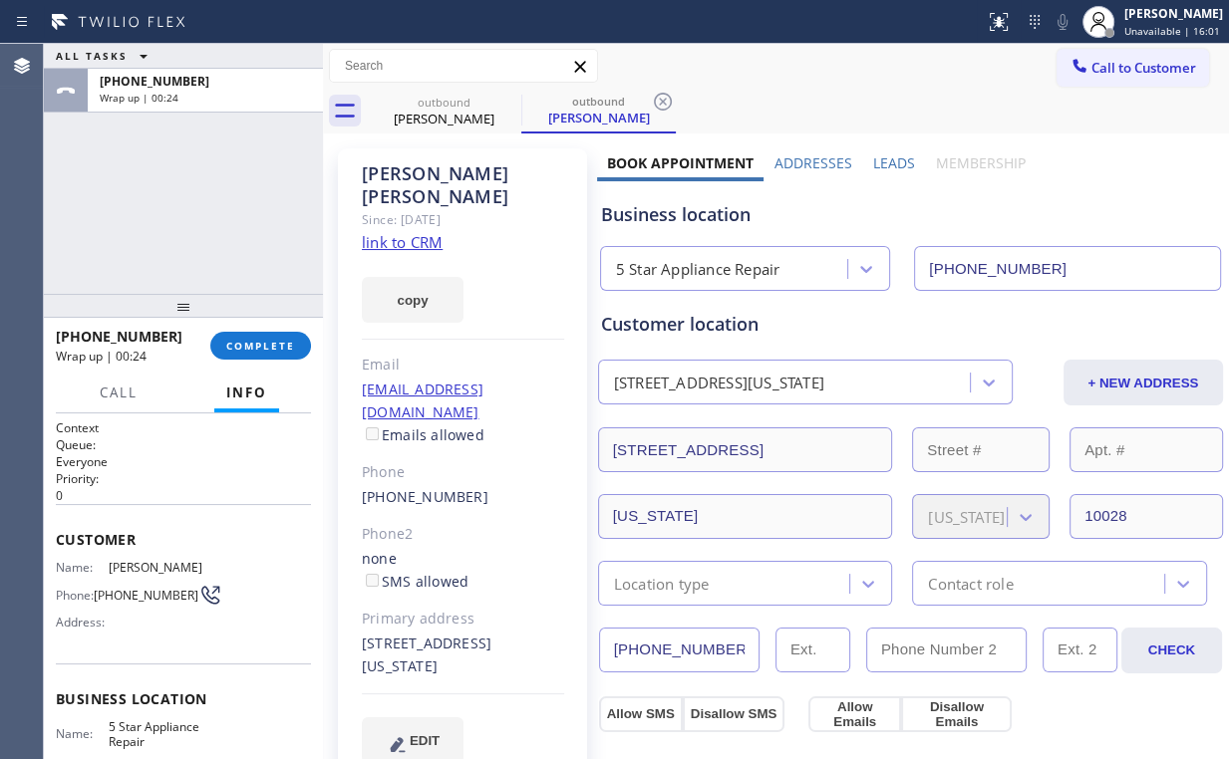
drag, startPoint x: 137, startPoint y: 196, endPoint x: 170, endPoint y: 233, distance: 50.1
click at [138, 199] on div "ALL TASKS ALL TASKS ACTIVE TASKS TASKS IN WRAP UP +19176248237 Wrap up | 00:24" at bounding box center [183, 169] width 279 height 250
click at [276, 358] on button "COMPLETE" at bounding box center [260, 346] width 101 height 28
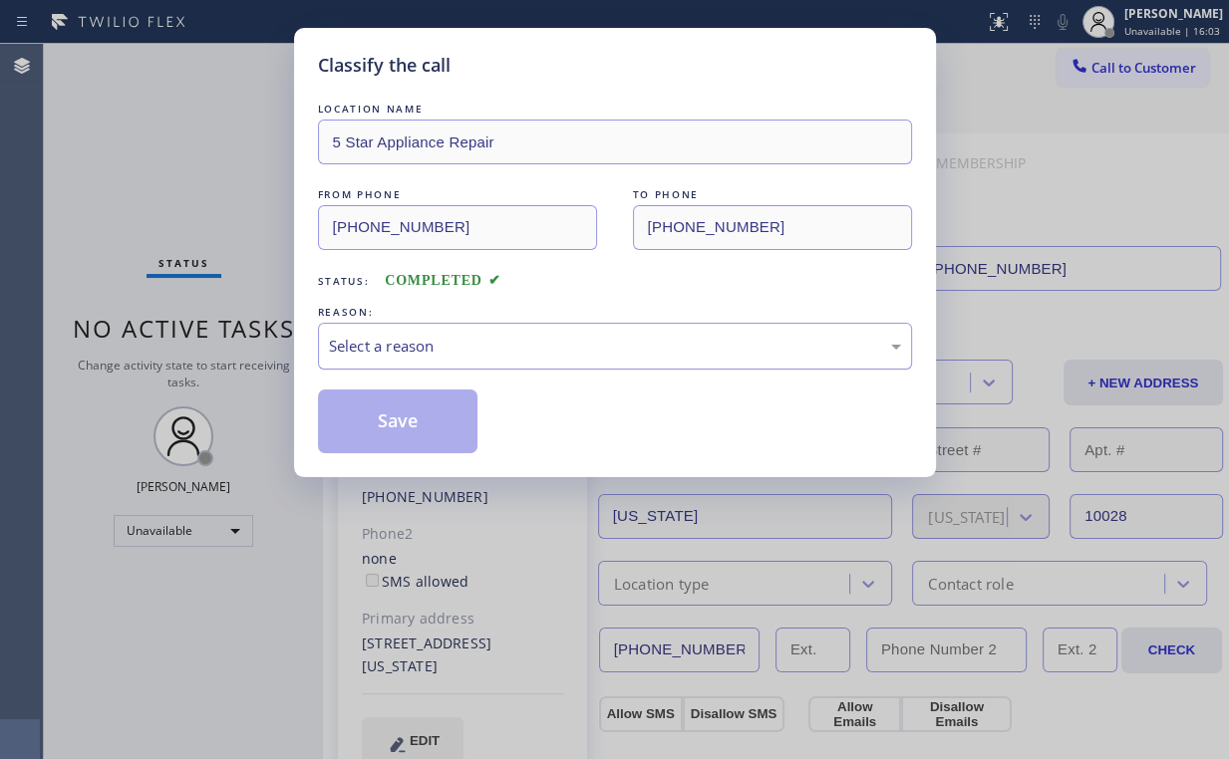
drag, startPoint x: 381, startPoint y: 350, endPoint x: 383, endPoint y: 362, distance: 12.1
click at [382, 351] on div "Select a reason" at bounding box center [615, 346] width 572 height 23
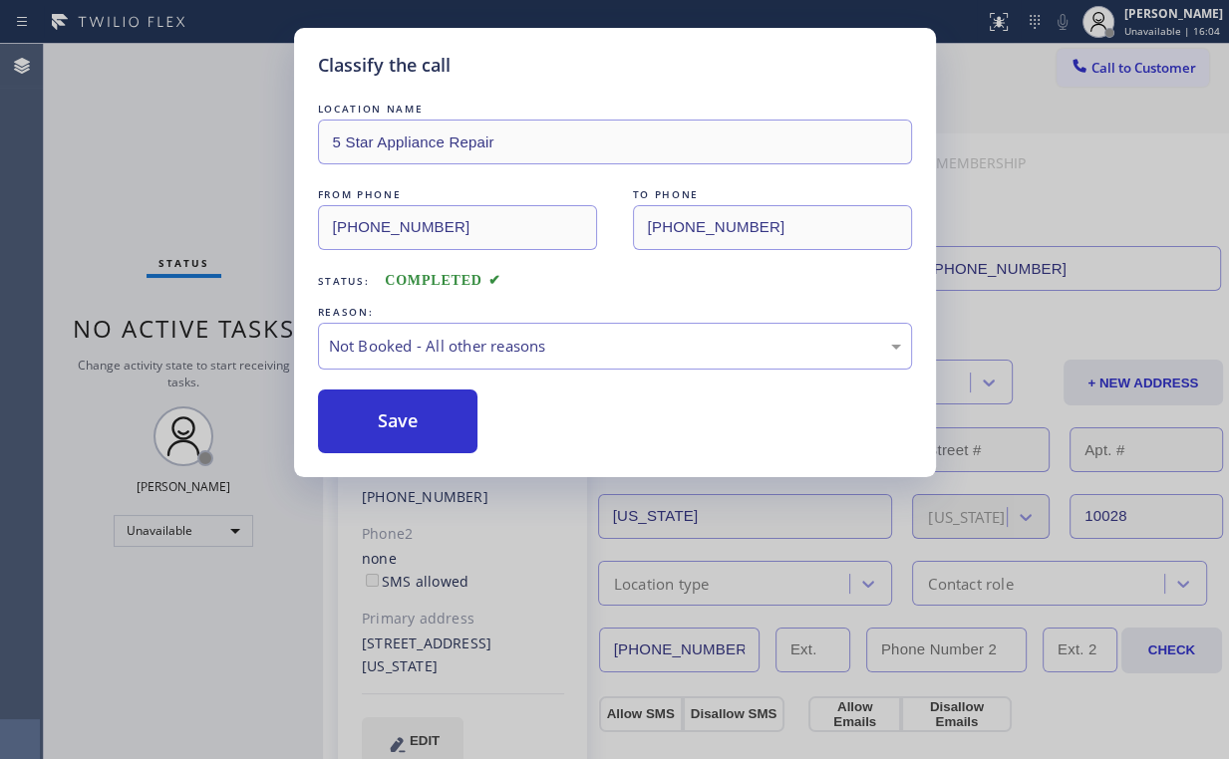
click at [383, 425] on button "Save" at bounding box center [398, 422] width 160 height 64
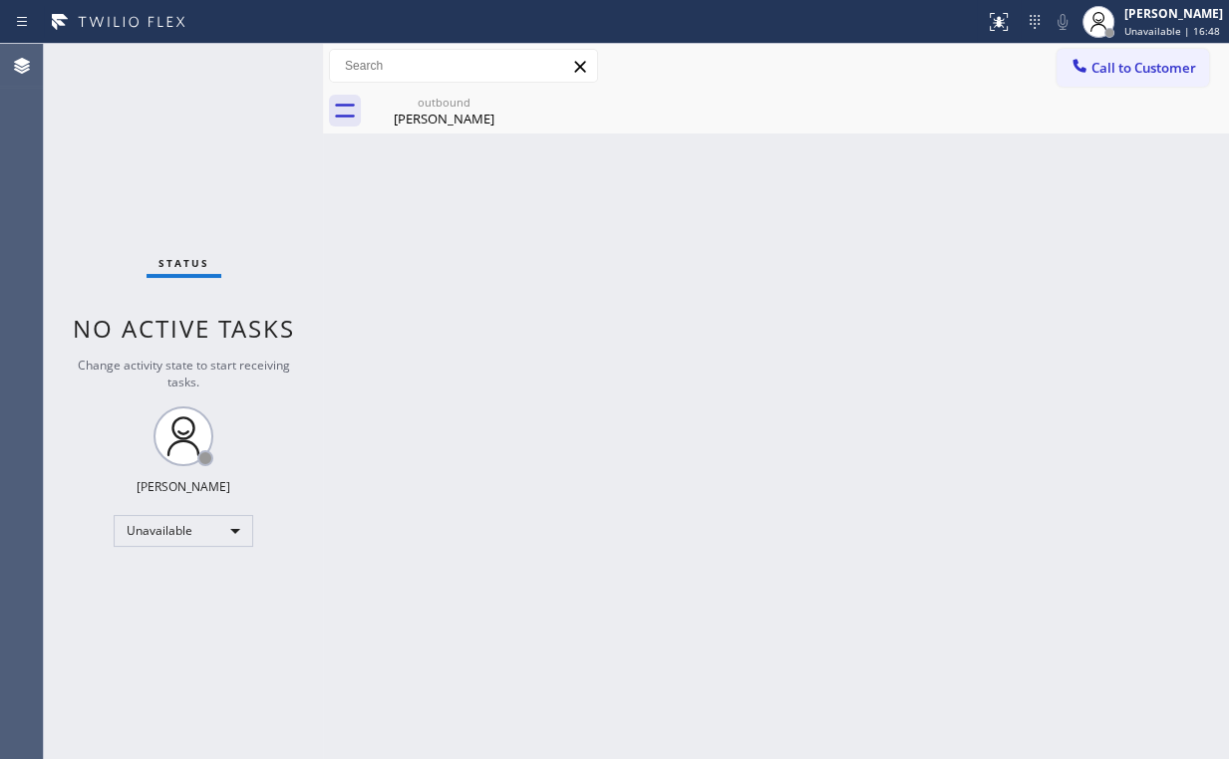
click at [187, 188] on div "Status No active tasks Change activity state to start receiving tasks. Arnold V…" at bounding box center [183, 401] width 279 height 715
drag, startPoint x: 405, startPoint y: 99, endPoint x: 510, endPoint y: 101, distance: 105.6
click at [409, 100] on div "outbound" at bounding box center [444, 102] width 150 height 15
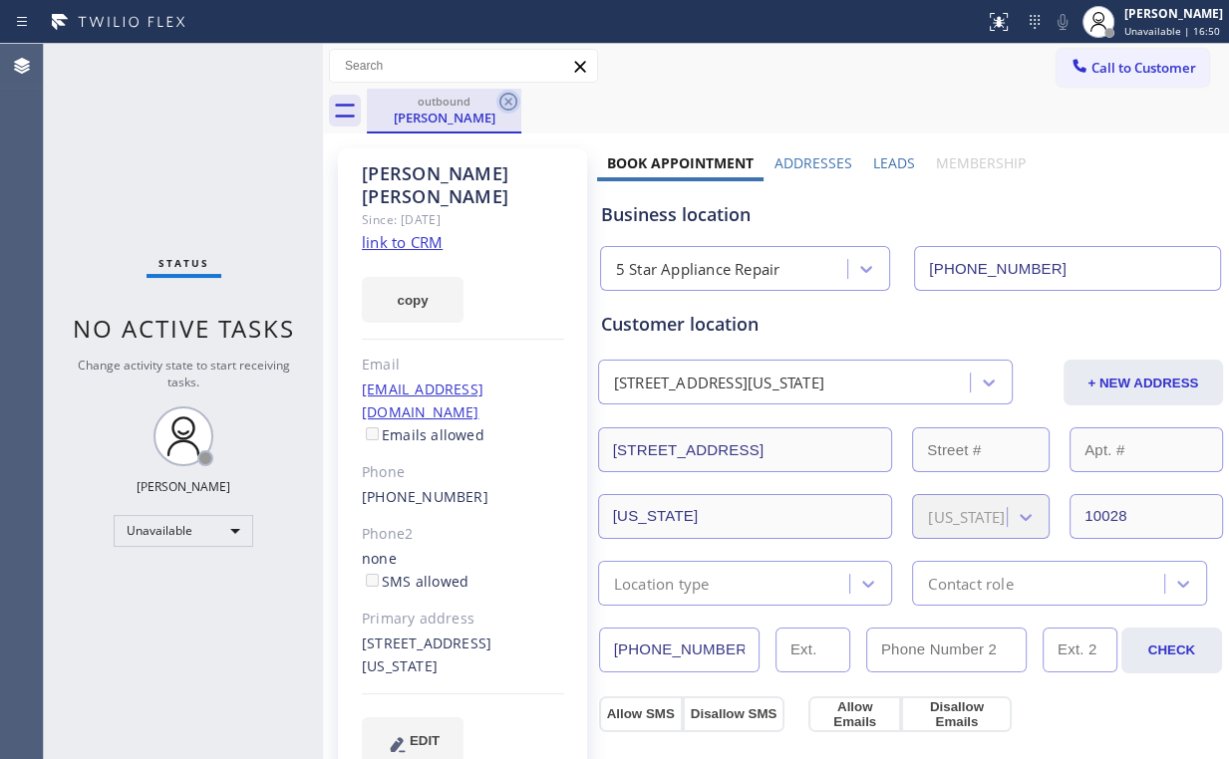
click at [510, 98] on icon at bounding box center [508, 102] width 24 height 24
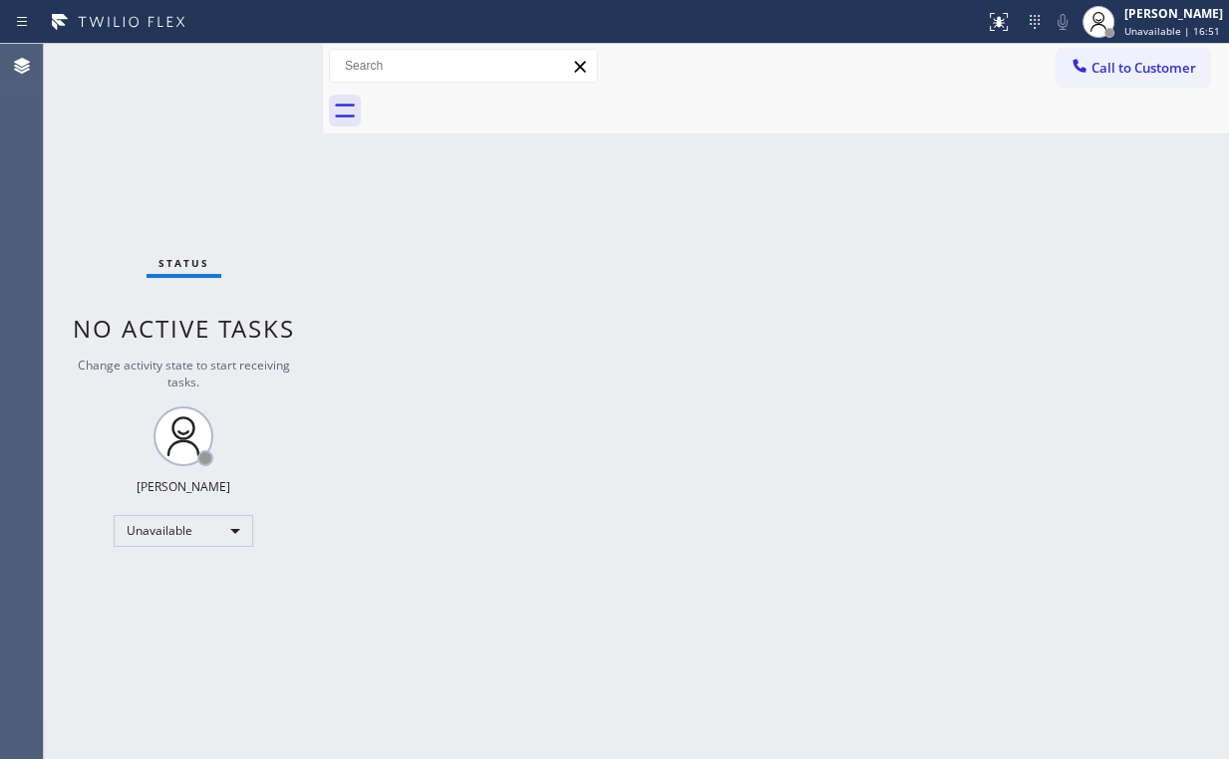
drag, startPoint x: 199, startPoint y: 96, endPoint x: 211, endPoint y: 0, distance: 96.4
click at [199, 95] on div "Status No active tasks Change activity state to start receiving tasks. Arnold V…" at bounding box center [183, 401] width 279 height 715
click at [1141, 73] on span "Call to Customer" at bounding box center [1143, 68] width 105 height 18
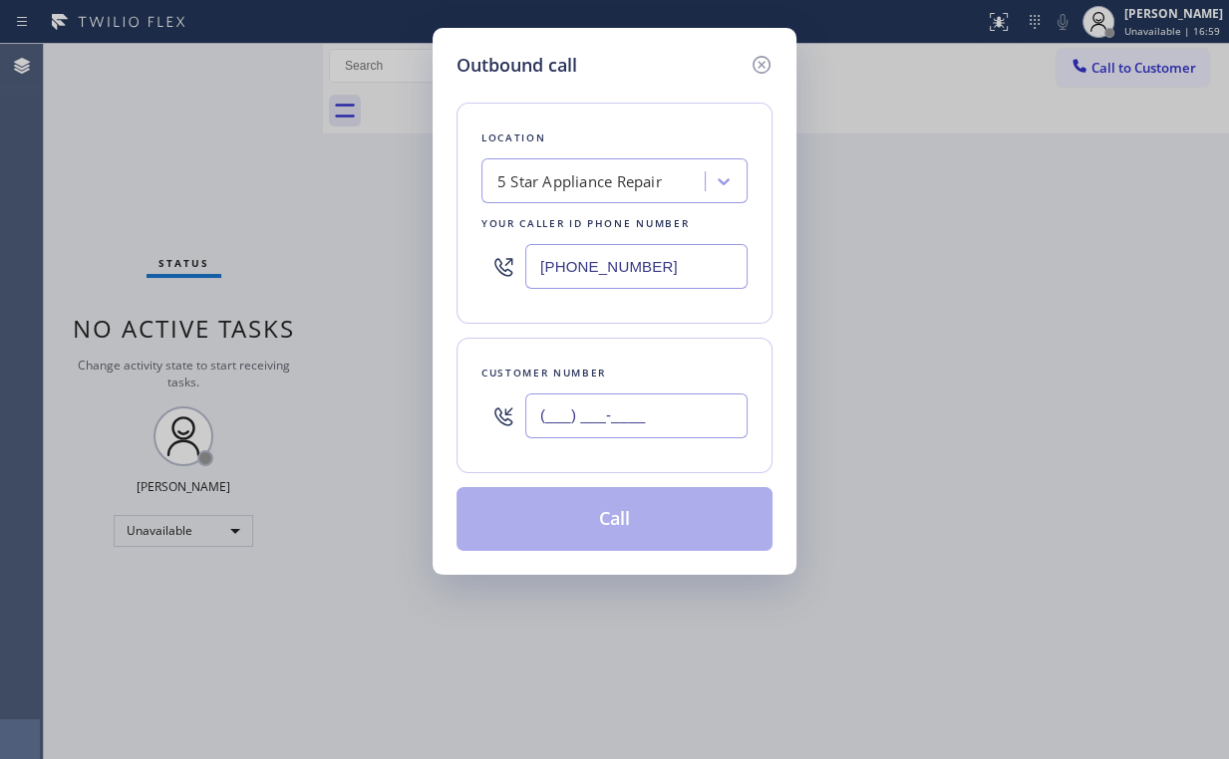
click at [604, 430] on input "(___) ___-____" at bounding box center [636, 416] width 222 height 45
paste input "714) 797-3377"
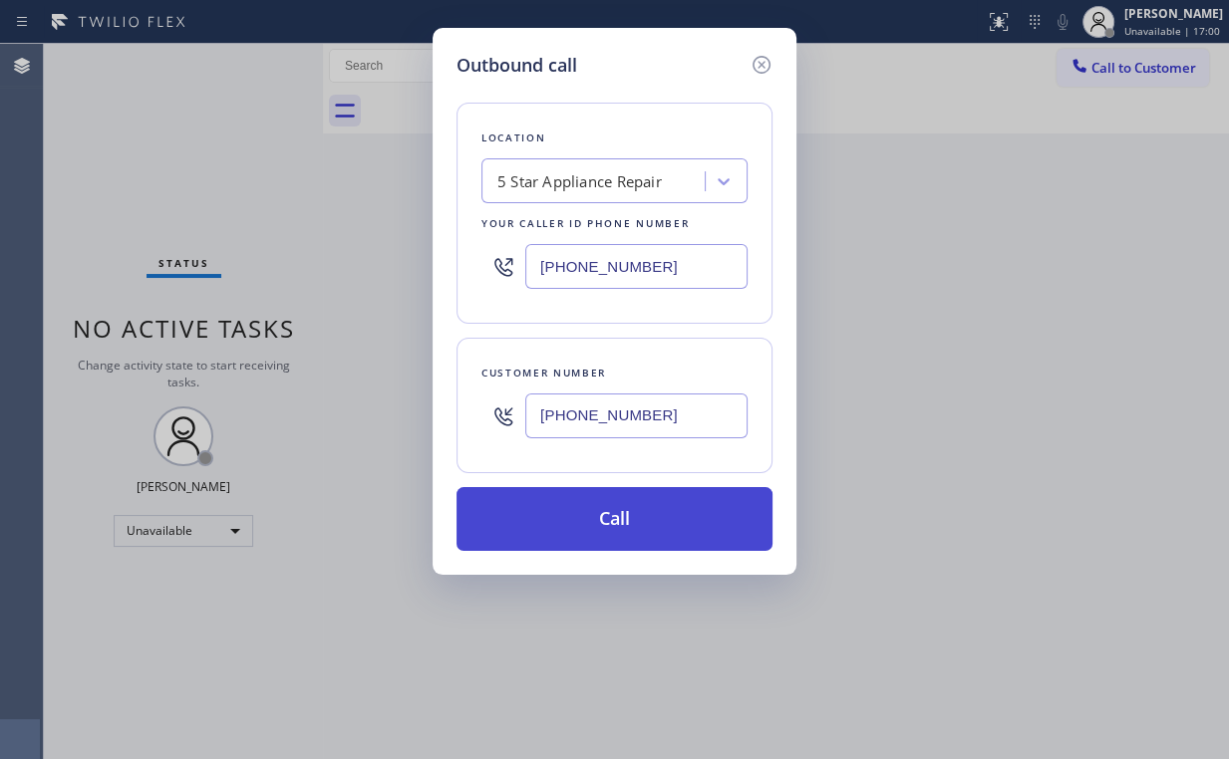
type input "(714) 797-3377"
click at [589, 499] on button "Call" at bounding box center [614, 519] width 316 height 64
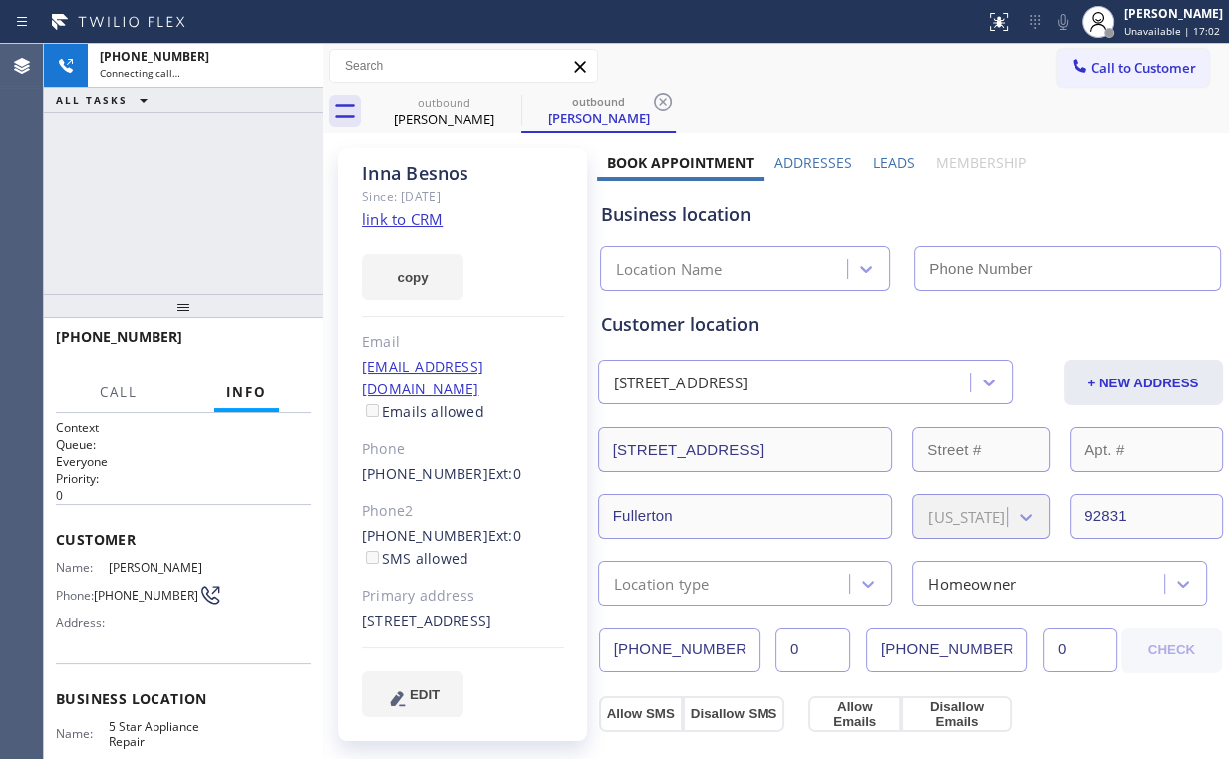
click at [180, 224] on div "+17147973377 Connecting call… ALL TASKS ALL TASKS ACTIVE TASKS TASKS IN WRAP UP" at bounding box center [183, 169] width 279 height 250
type input "(855) 731-4952"
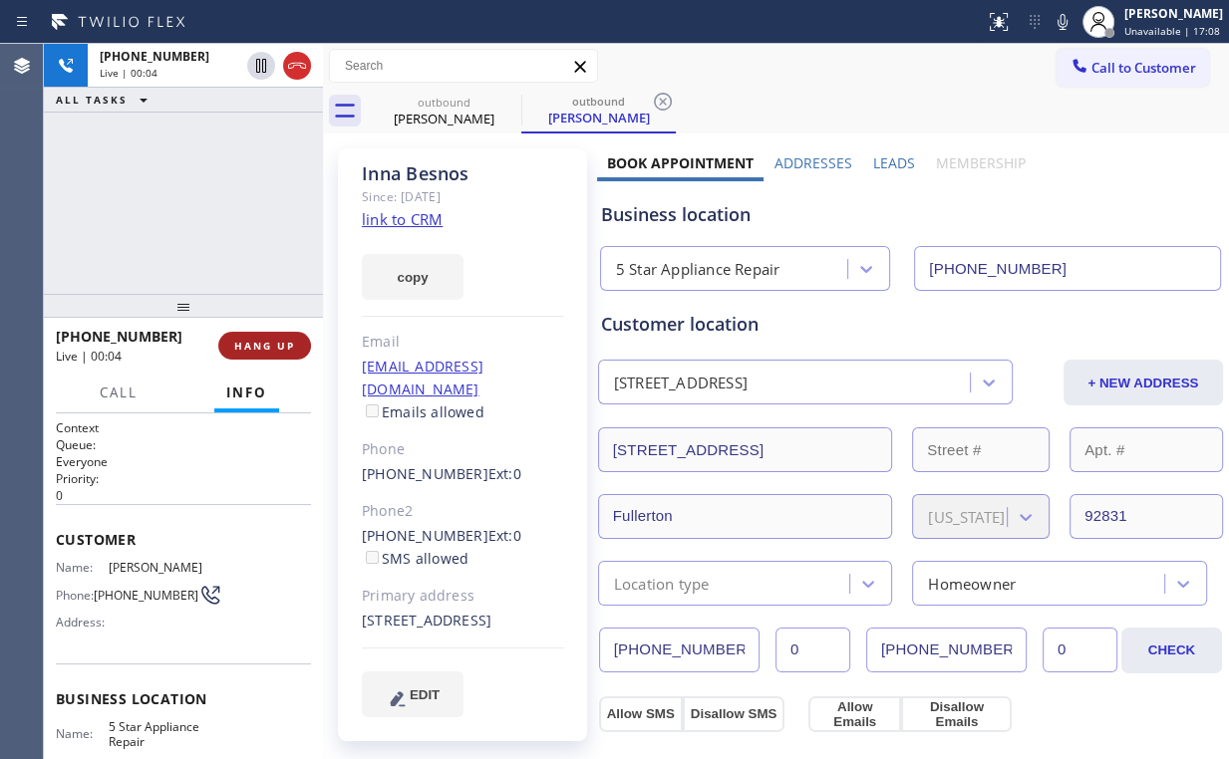
click at [255, 336] on button "HANG UP" at bounding box center [264, 346] width 93 height 28
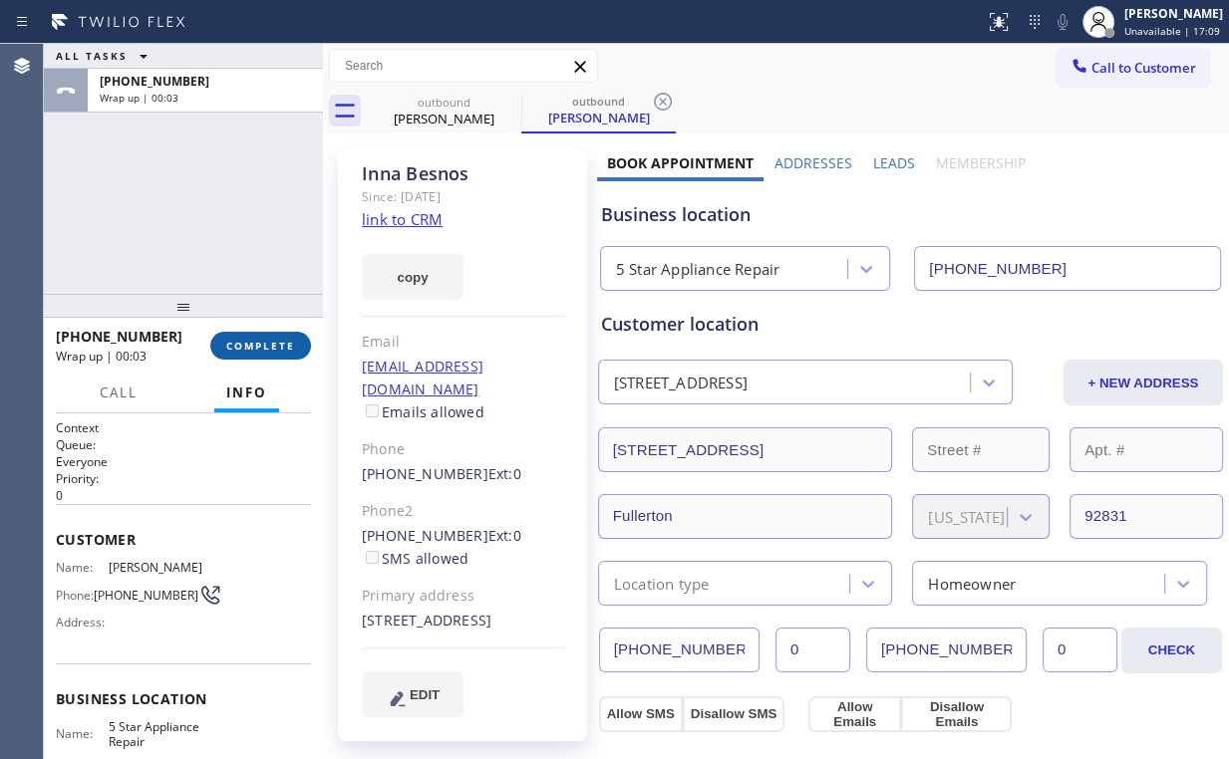
click at [263, 347] on span "COMPLETE" at bounding box center [260, 346] width 69 height 14
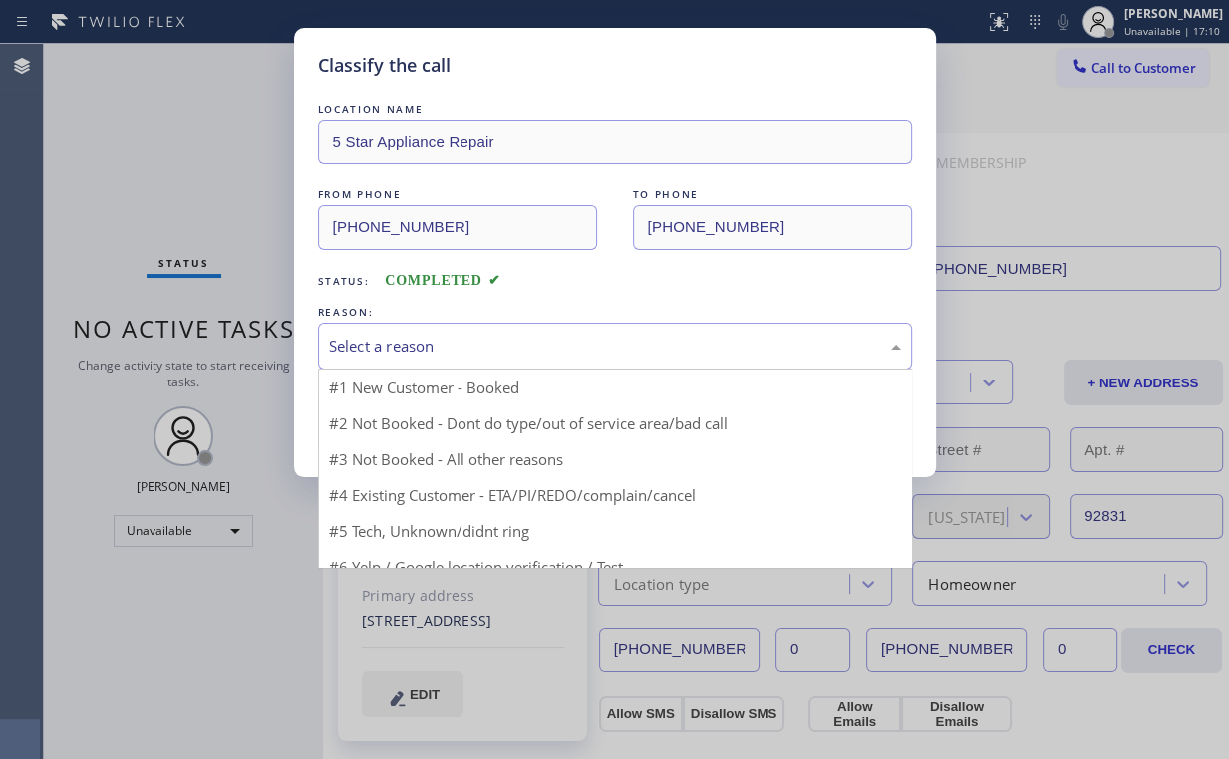
click at [363, 356] on div "Select a reason" at bounding box center [615, 346] width 572 height 23
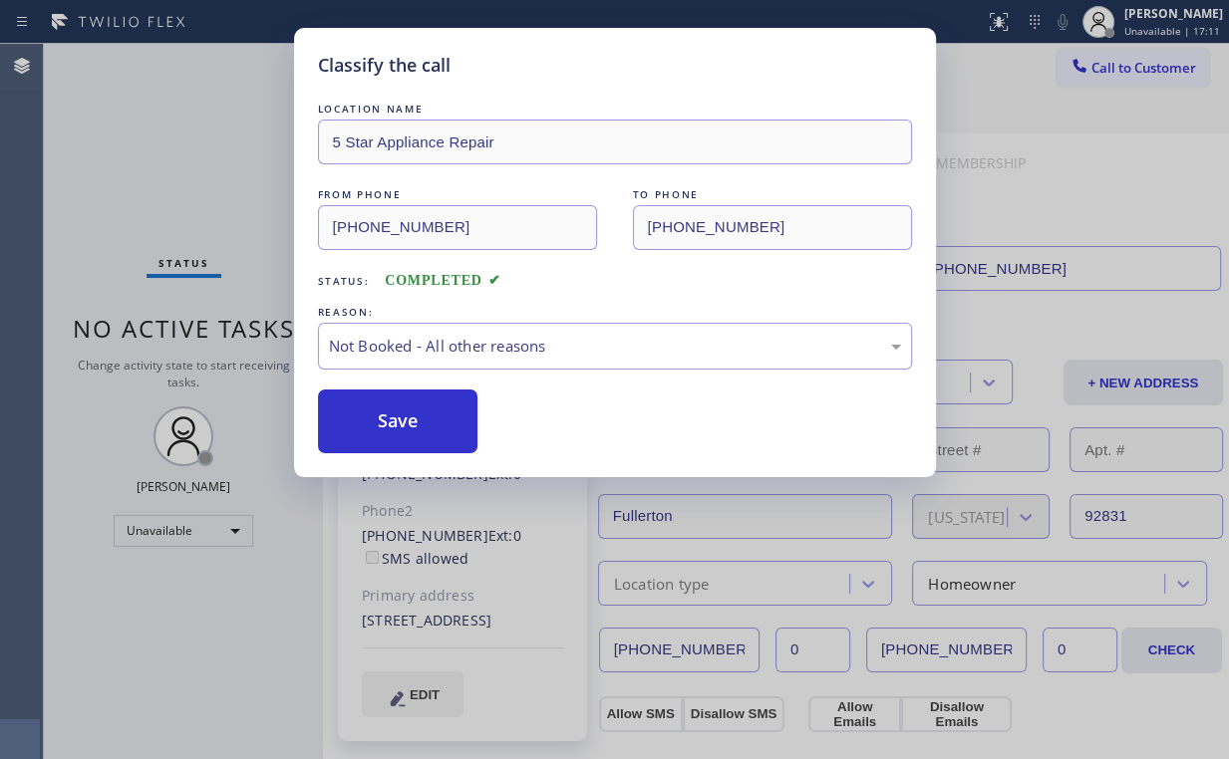
drag, startPoint x: 378, startPoint y: 426, endPoint x: 159, endPoint y: 160, distance: 344.1
click at [379, 426] on button "Save" at bounding box center [398, 422] width 160 height 64
click at [155, 151] on div "Classify the call LOCATION NAME 5 Star Appliance Repair FROM PHONE (855) 731-49…" at bounding box center [614, 379] width 1229 height 759
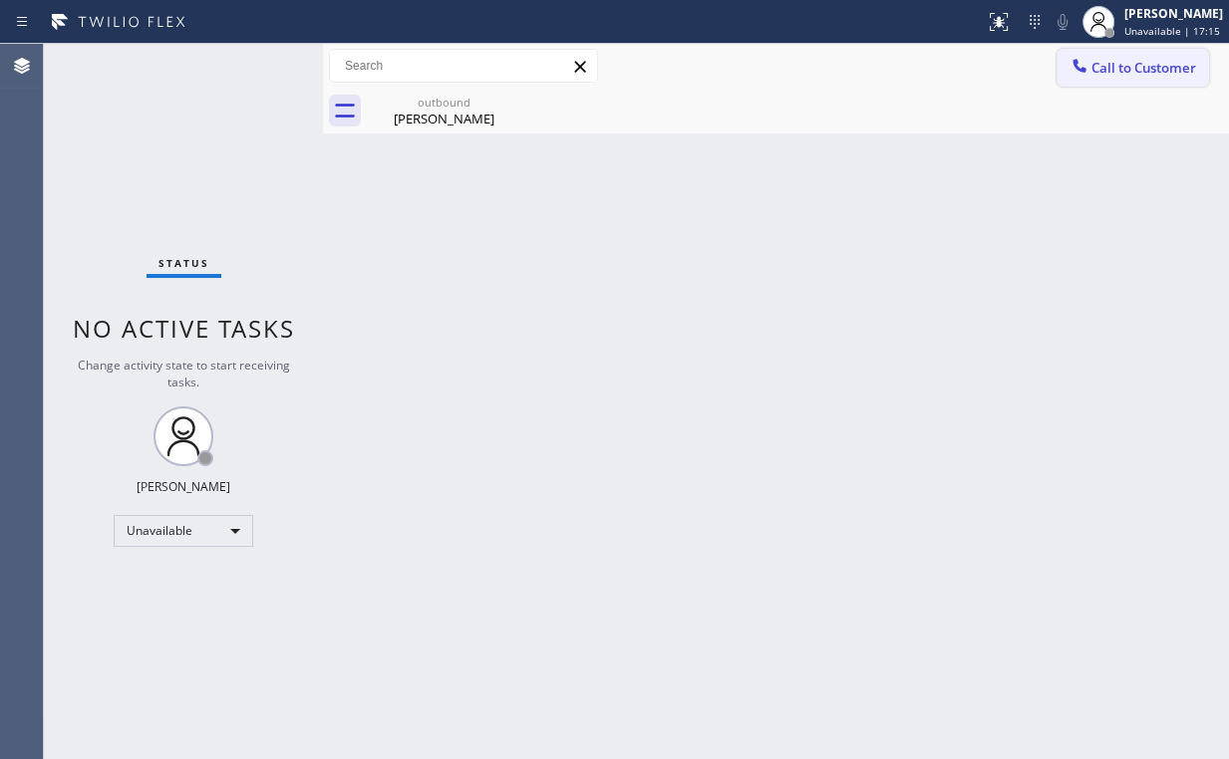
click at [1121, 75] on span "Call to Customer" at bounding box center [1143, 68] width 105 height 18
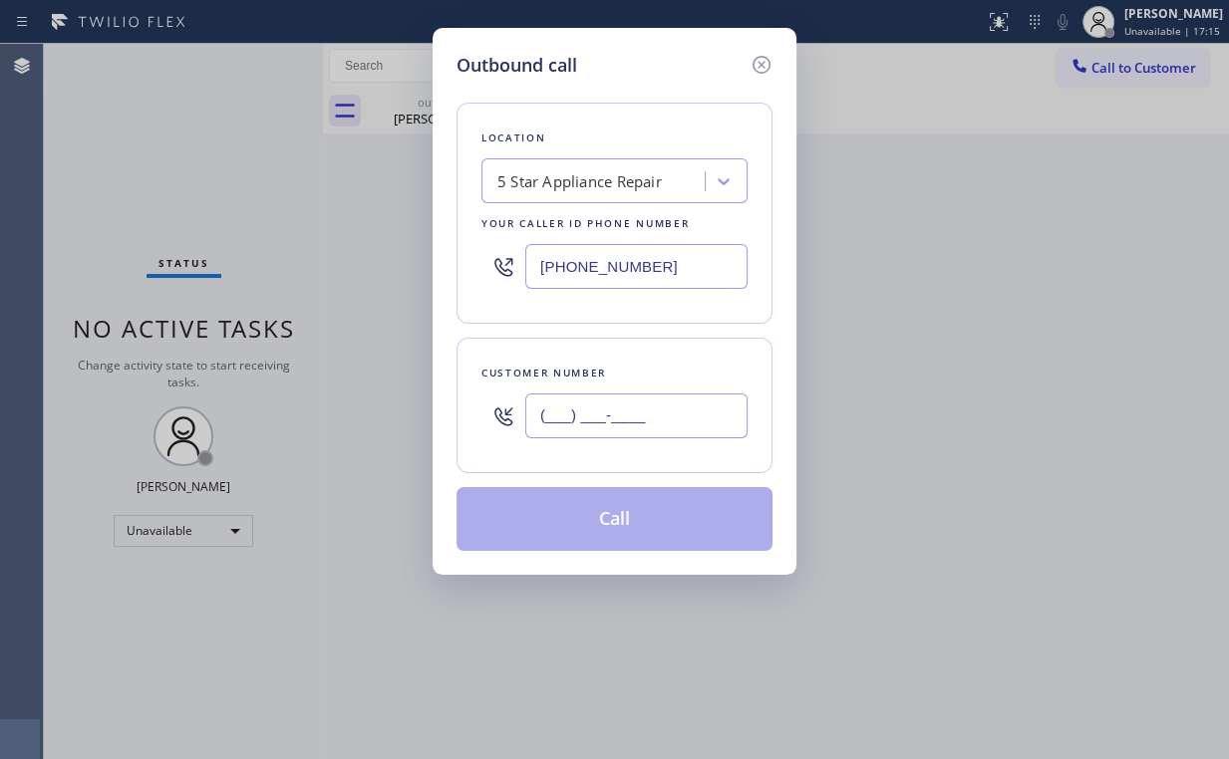
drag, startPoint x: 615, startPoint y: 413, endPoint x: 662, endPoint y: 395, distance: 50.1
click at [616, 413] on input "(___) ___-____" at bounding box center [636, 416] width 222 height 45
paste input "509) 312-0193"
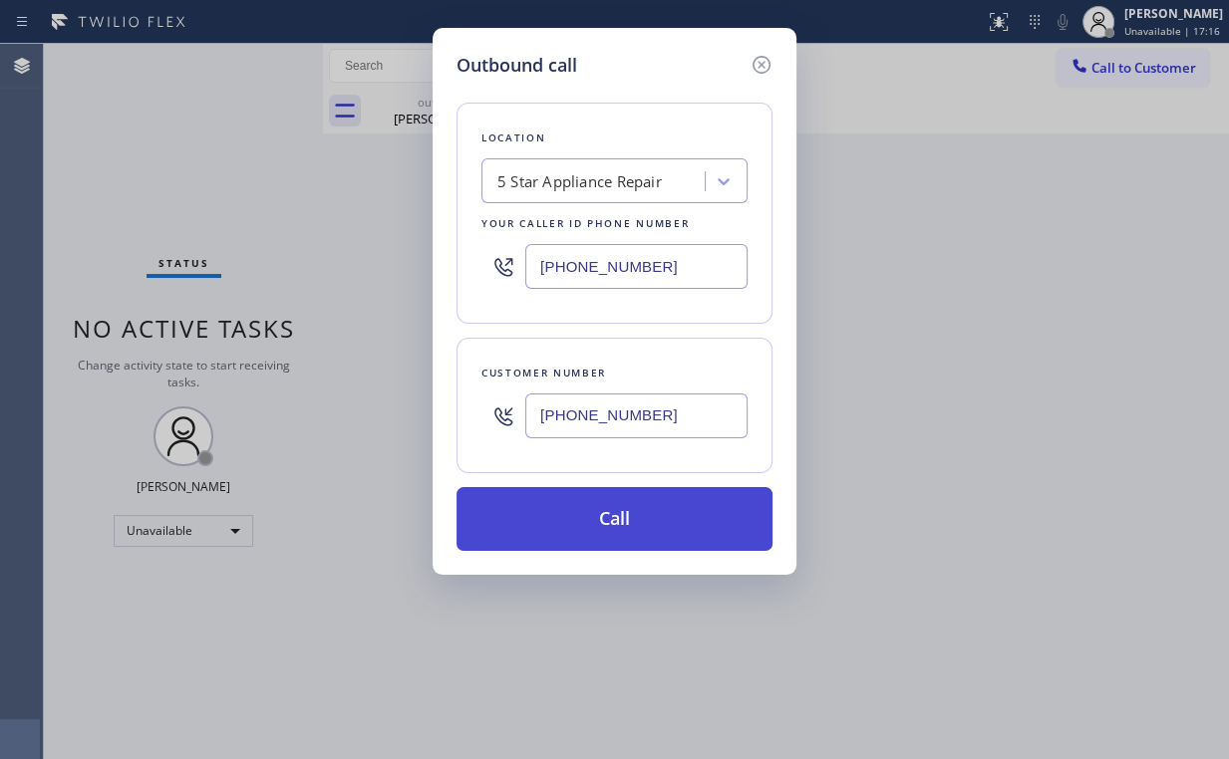
type input "(509) 312-0193"
click at [566, 498] on button "Call" at bounding box center [614, 519] width 316 height 64
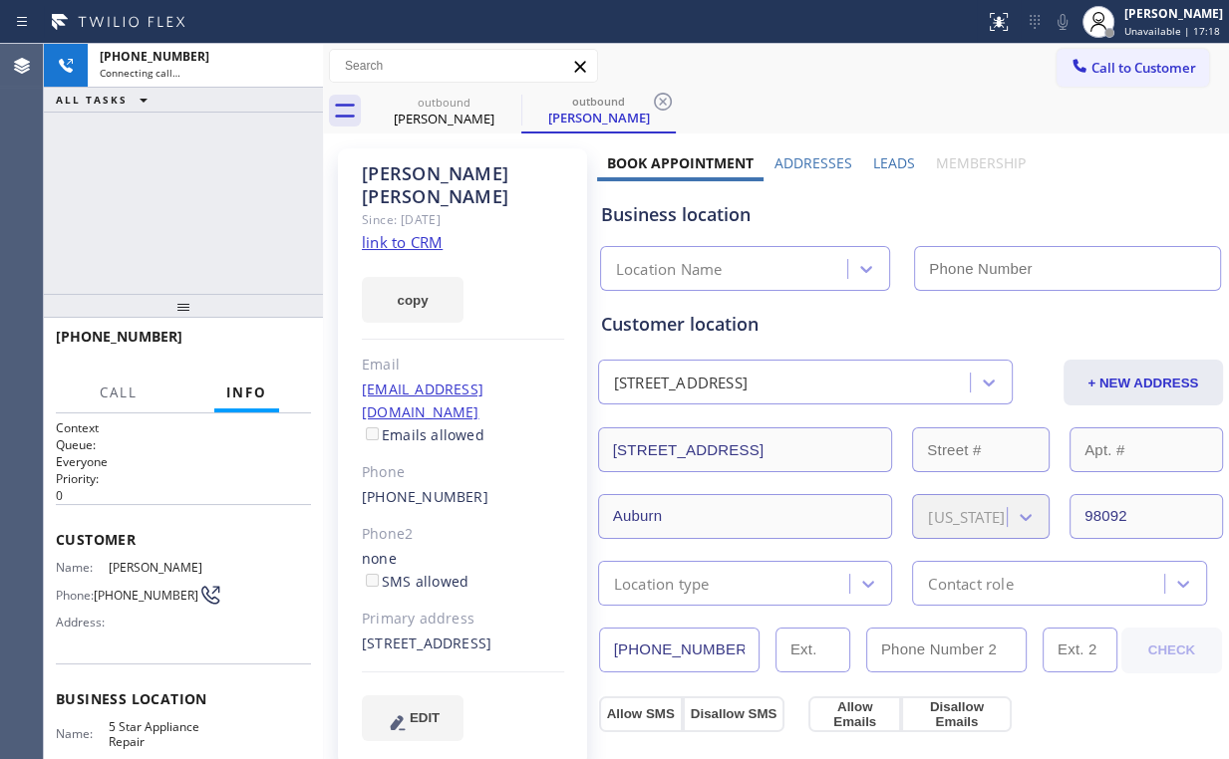
click at [208, 215] on div "+15093120193 Connecting call… ALL TASKS ALL TASKS ACTIVE TASKS TASKS IN WRAP UP" at bounding box center [183, 169] width 279 height 250
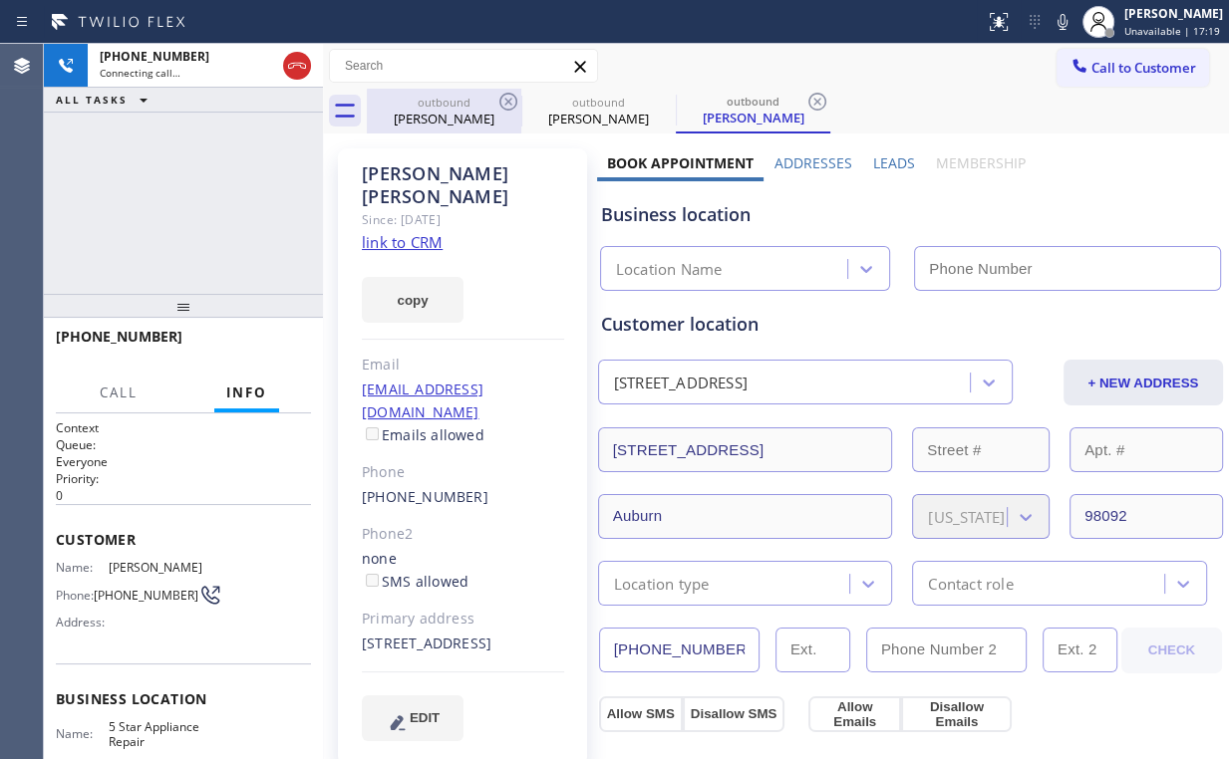
click at [446, 119] on div "Inna Besnos" at bounding box center [444, 119] width 150 height 18
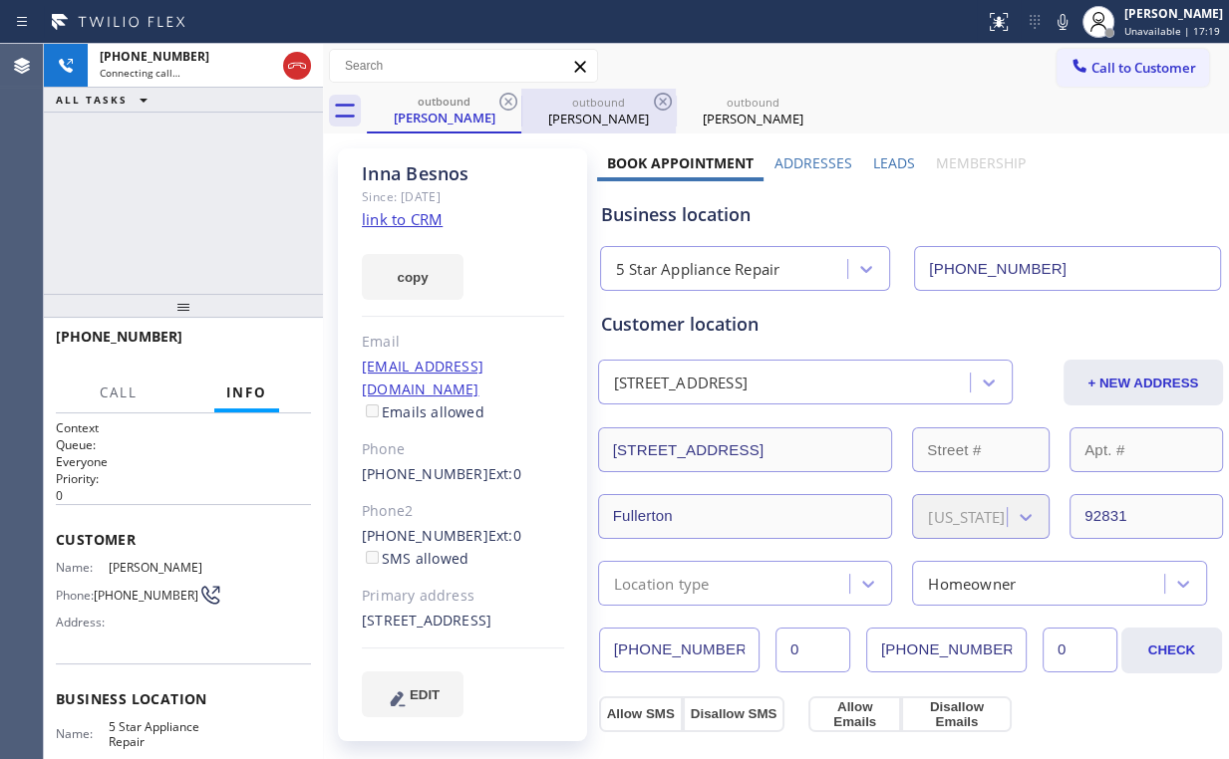
click at [510, 101] on icon at bounding box center [508, 102] width 24 height 24
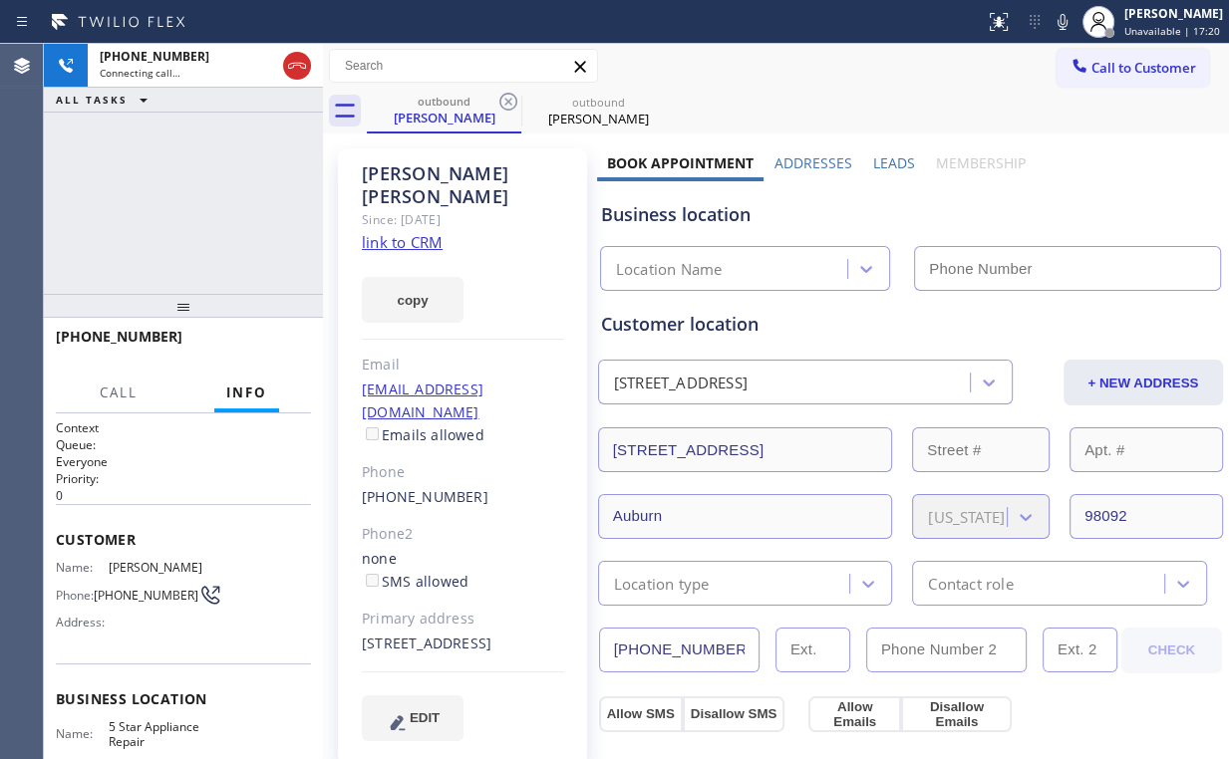
click at [267, 130] on div "+15093120193 Connecting call… ALL TASKS ALL TASKS ACTIVE TASKS TASKS IN WRAP UP" at bounding box center [183, 169] width 279 height 250
type input "(855) 731-4952"
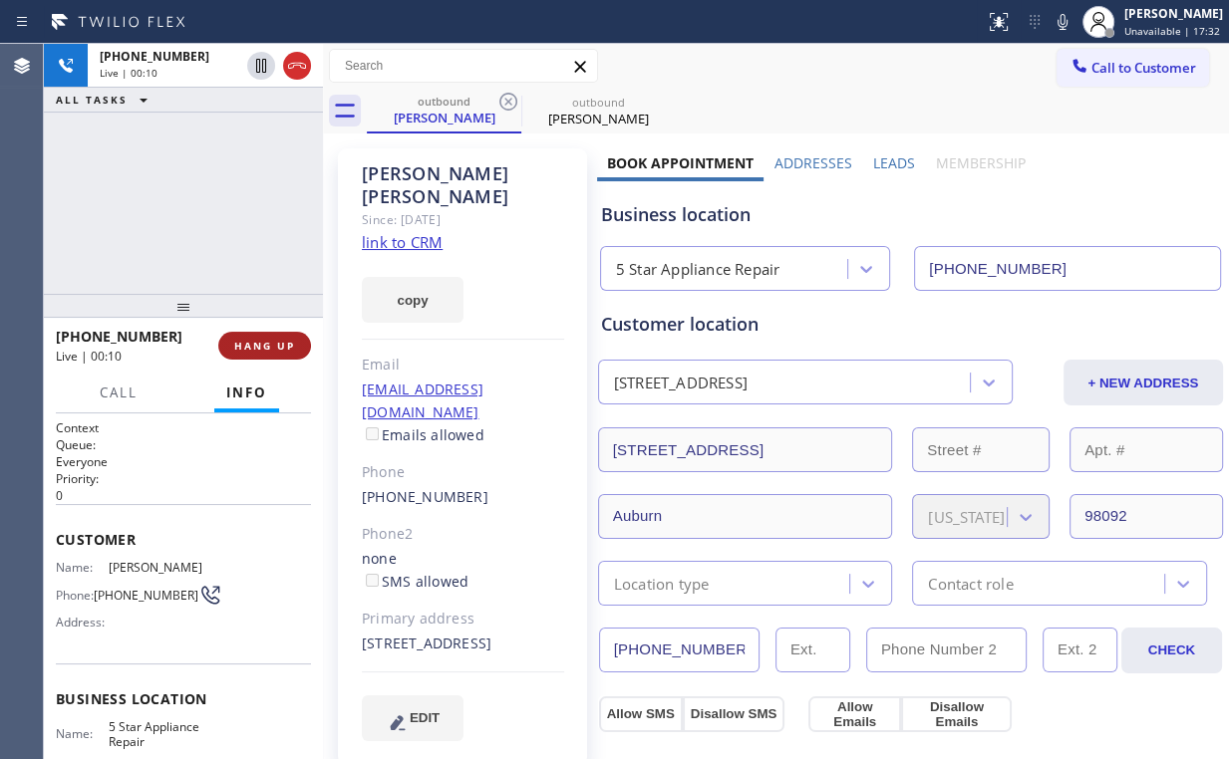
click at [270, 336] on div "+15093120193 Live | 00:10 HANG UP" at bounding box center [183, 346] width 255 height 52
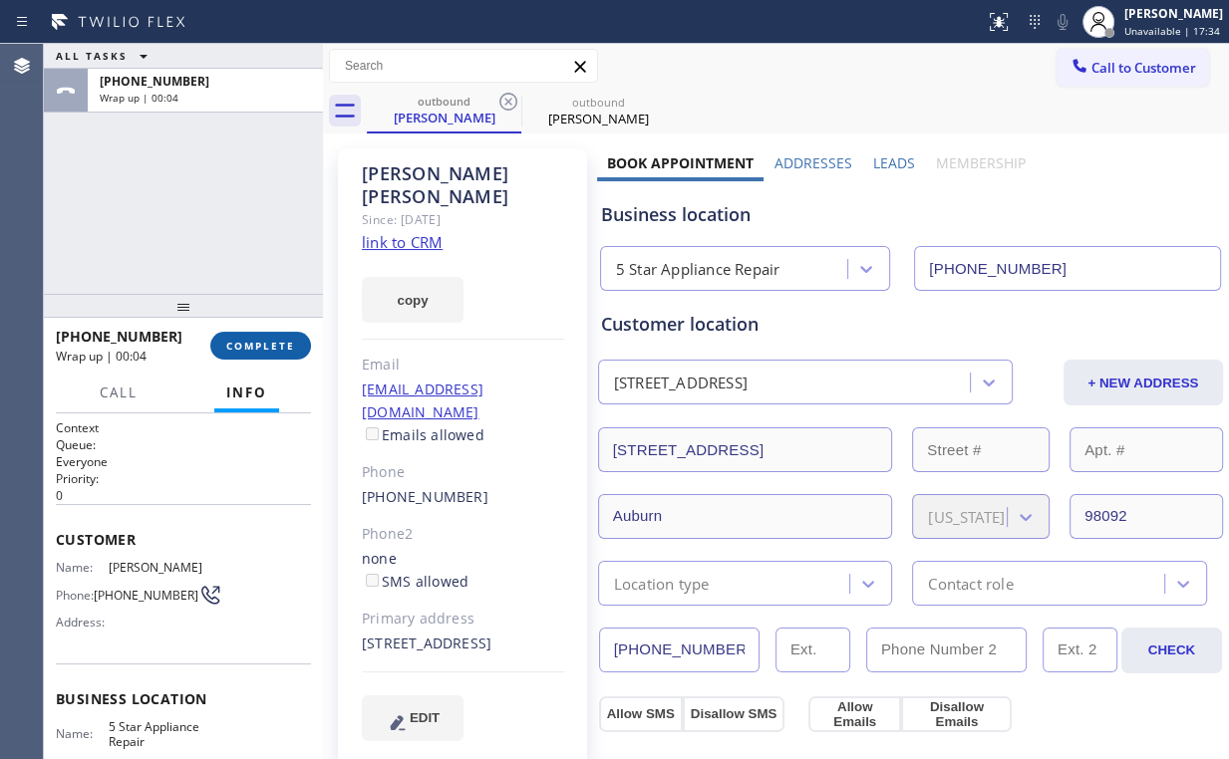
click at [273, 343] on span "COMPLETE" at bounding box center [260, 346] width 69 height 14
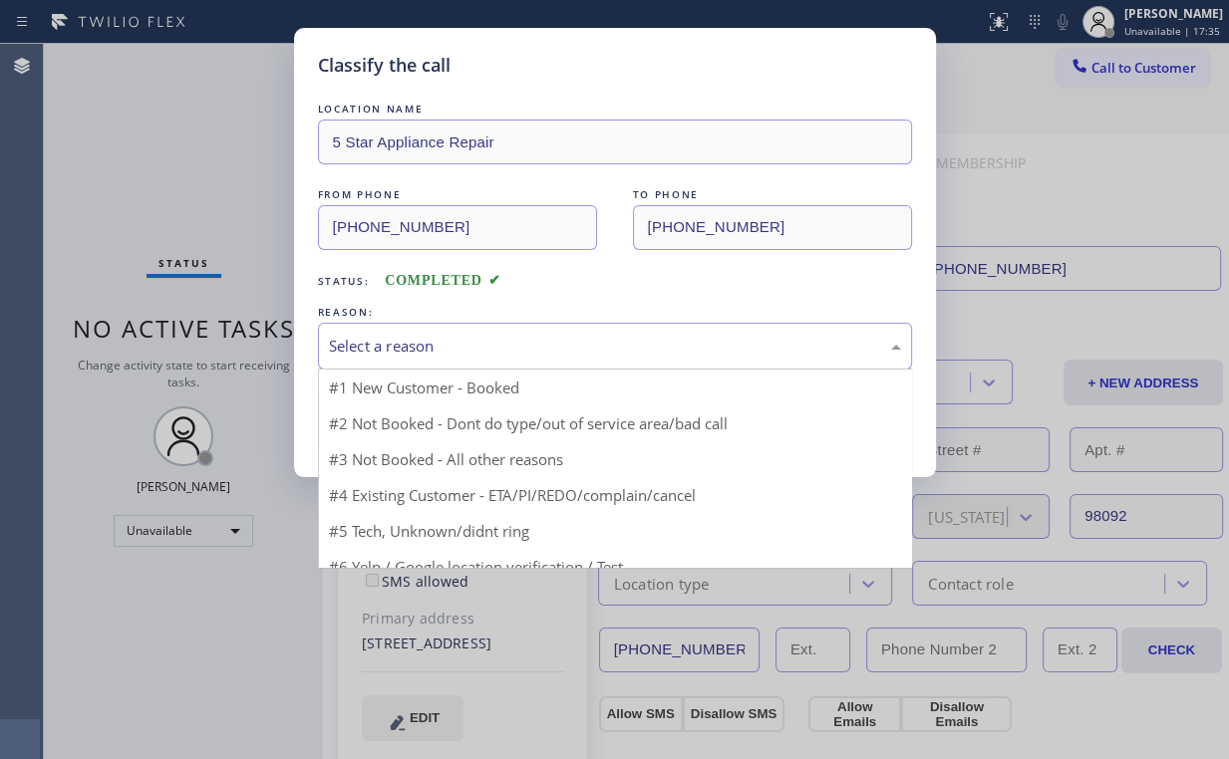
click at [375, 338] on div "Select a reason" at bounding box center [615, 346] width 572 height 23
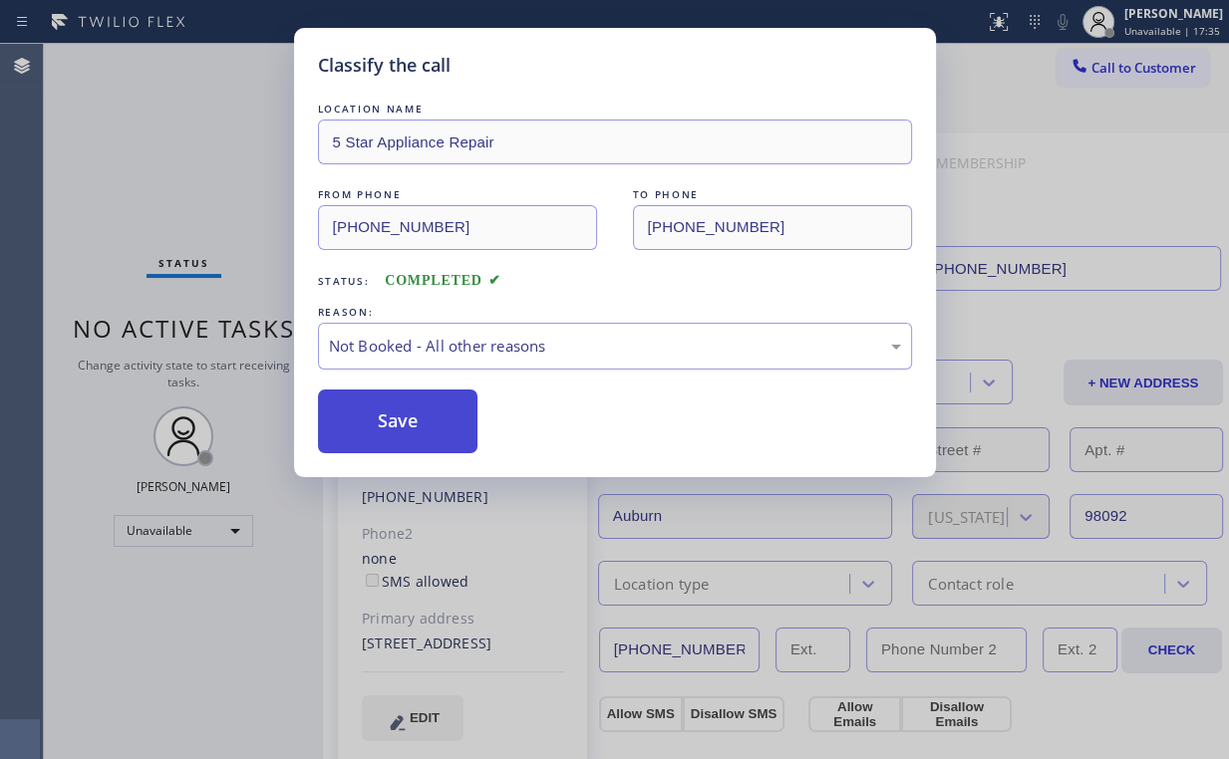
click at [388, 418] on button "Save" at bounding box center [398, 422] width 160 height 64
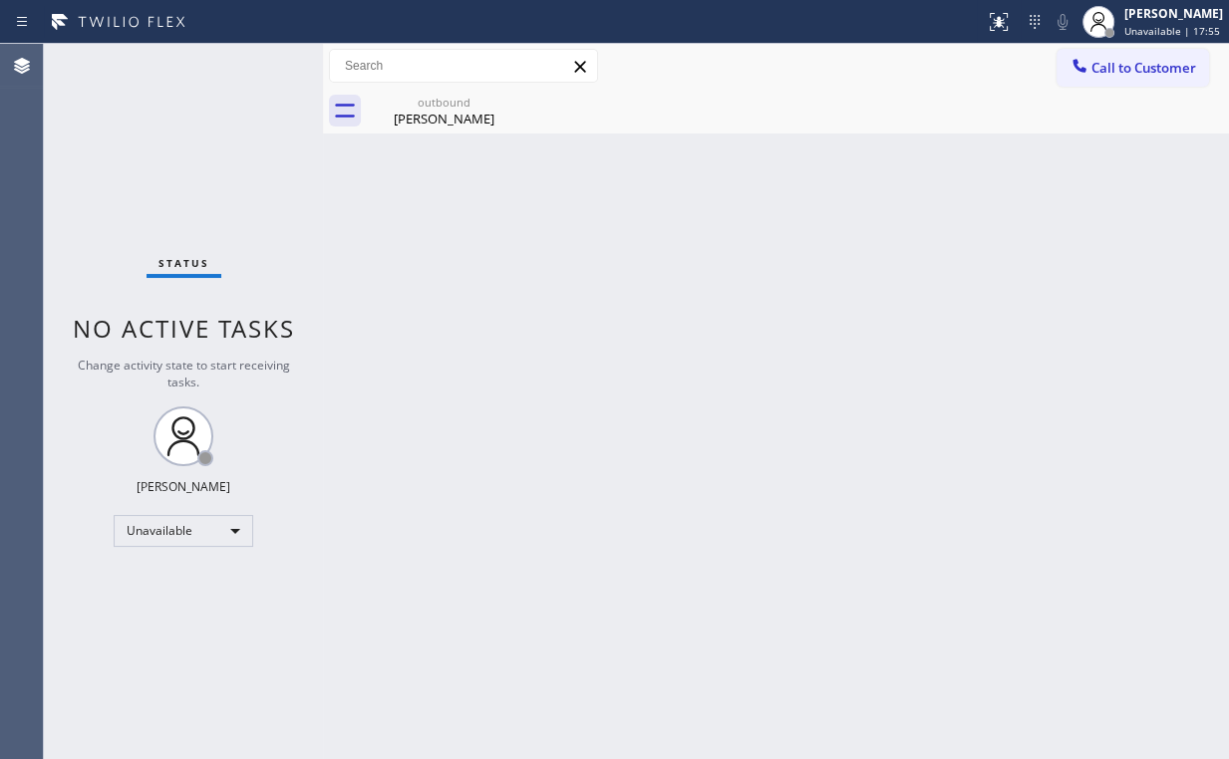
click at [166, 184] on div "Status No active tasks Change activity state to start receiving tasks. Arnold V…" at bounding box center [183, 401] width 279 height 715
click at [425, 125] on div "Jessica Swedberg" at bounding box center [444, 119] width 150 height 18
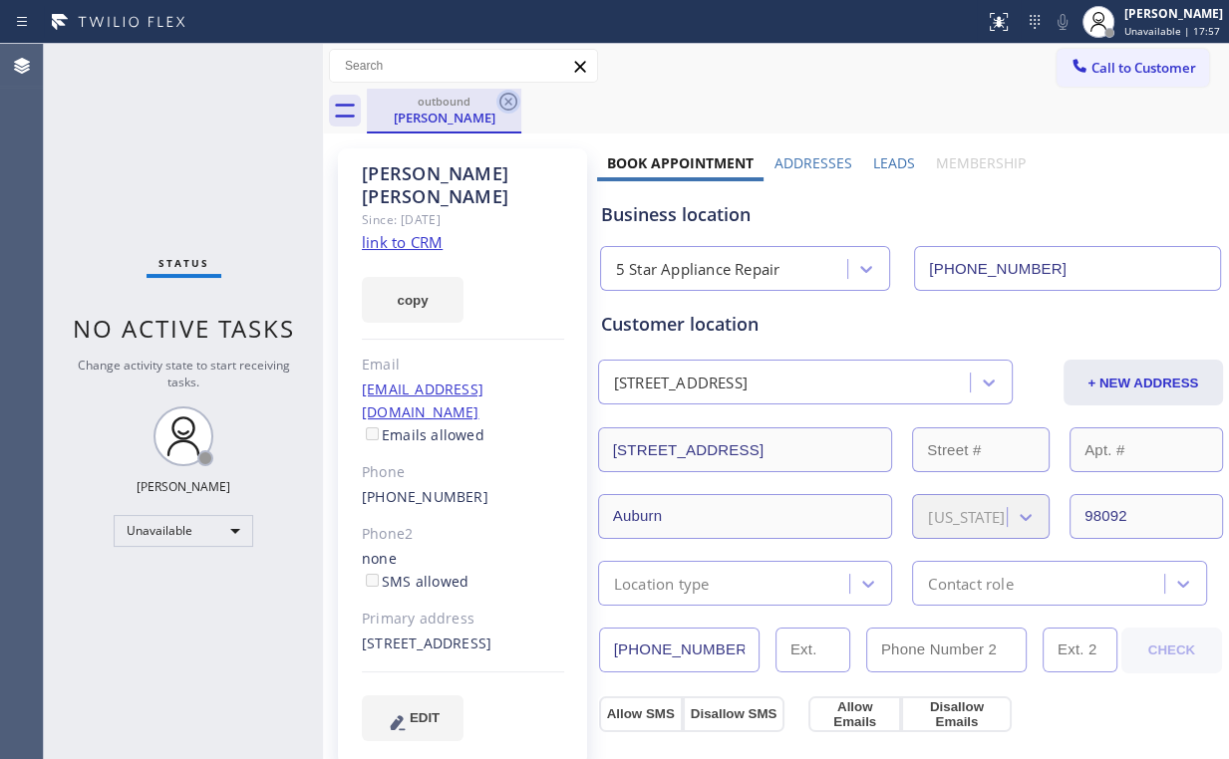
click at [504, 102] on icon at bounding box center [508, 102] width 24 height 24
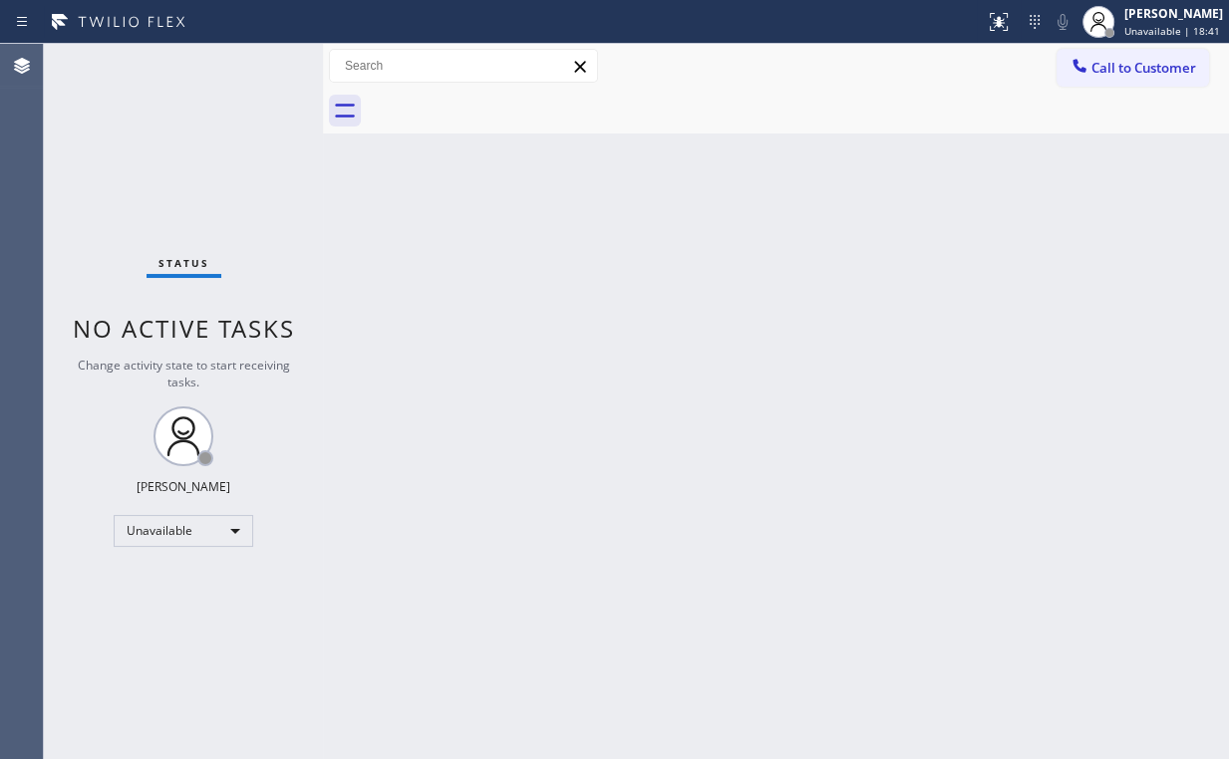
click at [187, 159] on div "Status No active tasks Change activity state to start receiving tasks. Arnold V…" at bounding box center [183, 401] width 279 height 715
click at [1076, 44] on div "Status report No issues detected If you experience an issue, please download th…" at bounding box center [614, 379] width 1229 height 759
click at [877, 139] on div "Back to Dashboard Change Sender ID Customers Technicians Select a contact Outbo…" at bounding box center [776, 401] width 906 height 715
drag, startPoint x: 1114, startPoint y: 56, endPoint x: 680, endPoint y: 376, distance: 539.5
click at [1114, 58] on button "Call to Customer" at bounding box center [1132, 68] width 152 height 38
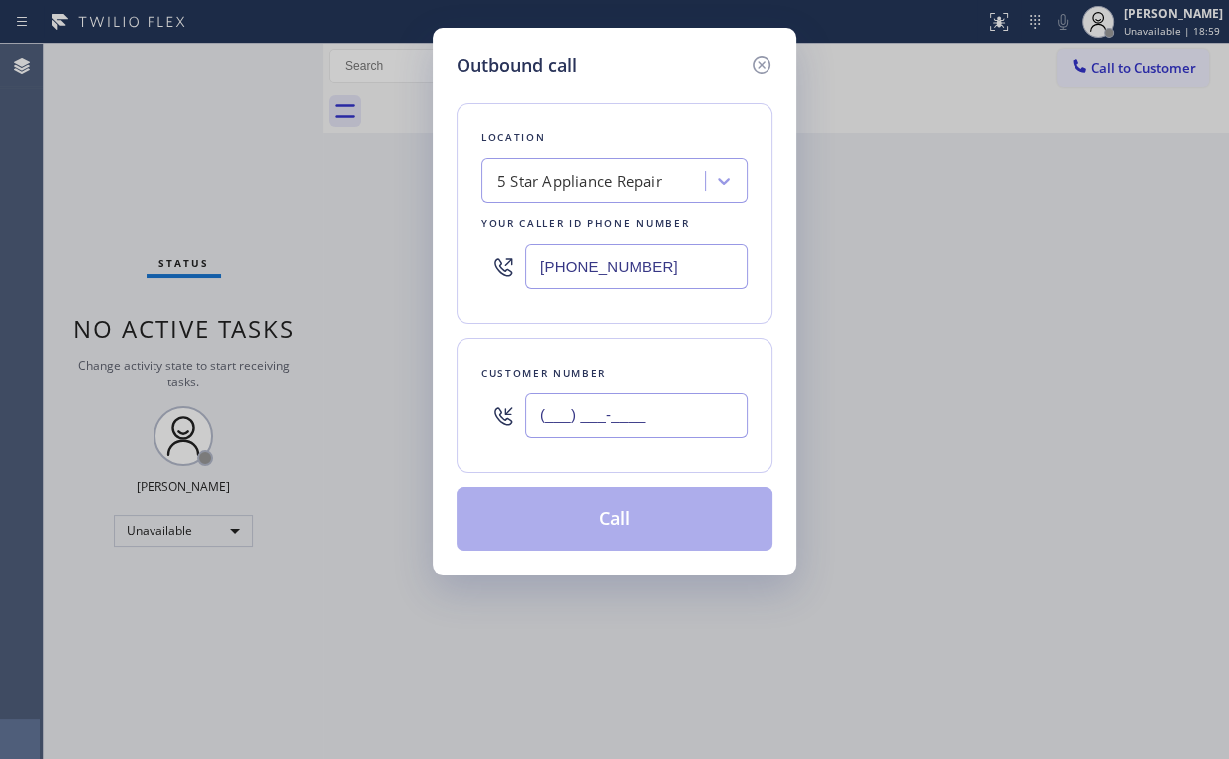
click at [705, 413] on input "(___) ___-____" at bounding box center [636, 416] width 222 height 45
paste input "516) 360-8076"
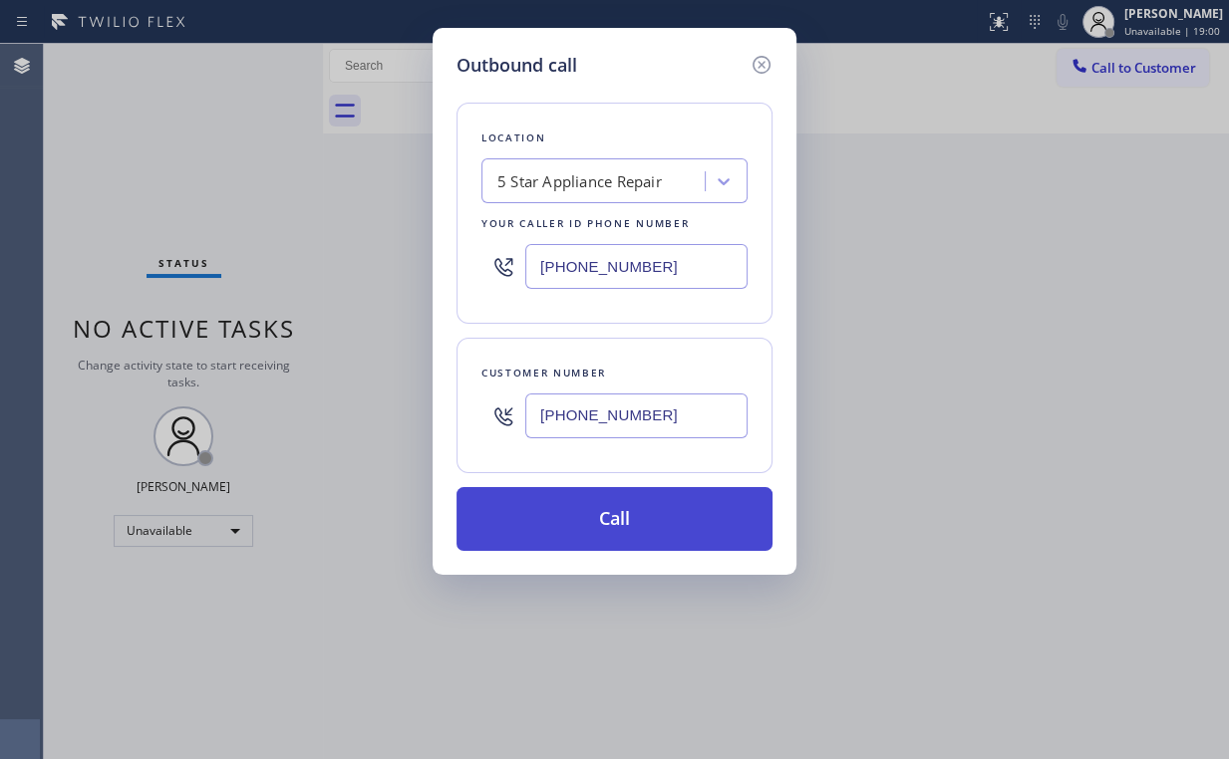
type input "(516) 360-8076"
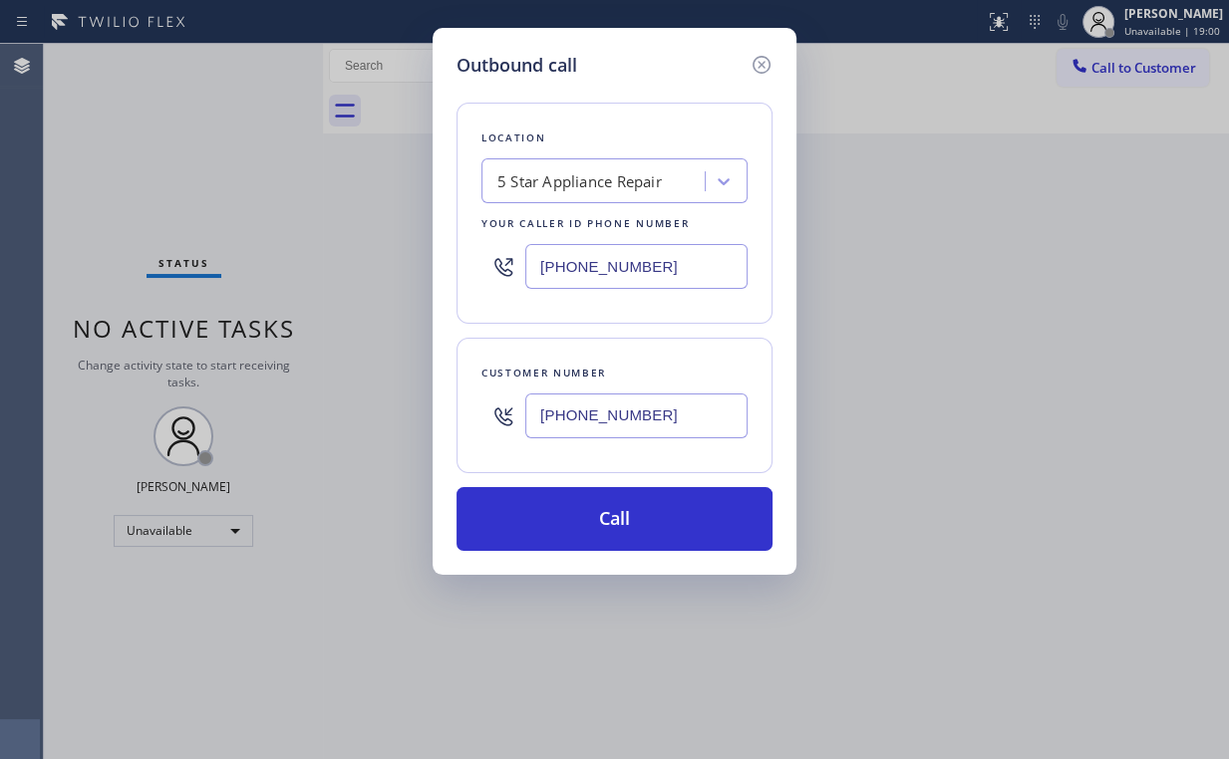
drag, startPoint x: 562, startPoint y: 526, endPoint x: 483, endPoint y: 738, distance: 226.4
click at [560, 532] on button "Call" at bounding box center [614, 519] width 316 height 64
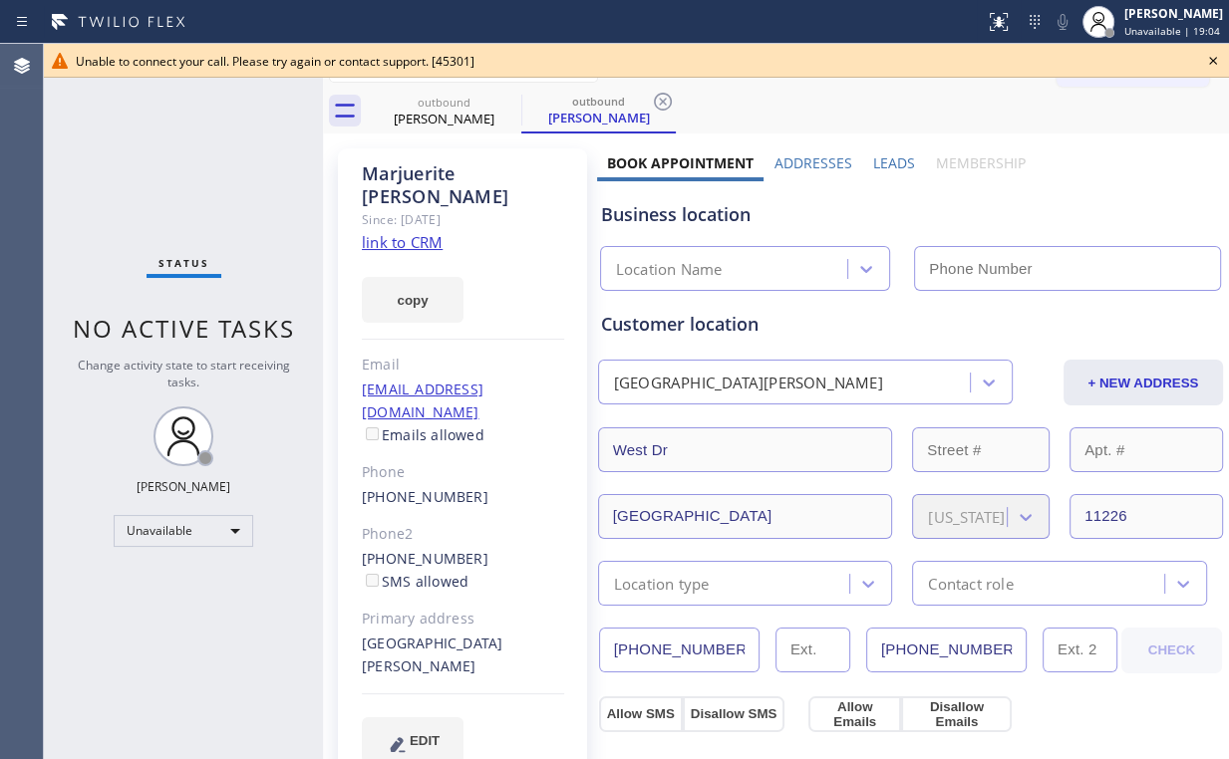
click at [231, 167] on div "Status No active tasks Change activity state to start receiving tasks. Arnold V…" at bounding box center [183, 401] width 279 height 715
type input "(855) 731-4952"
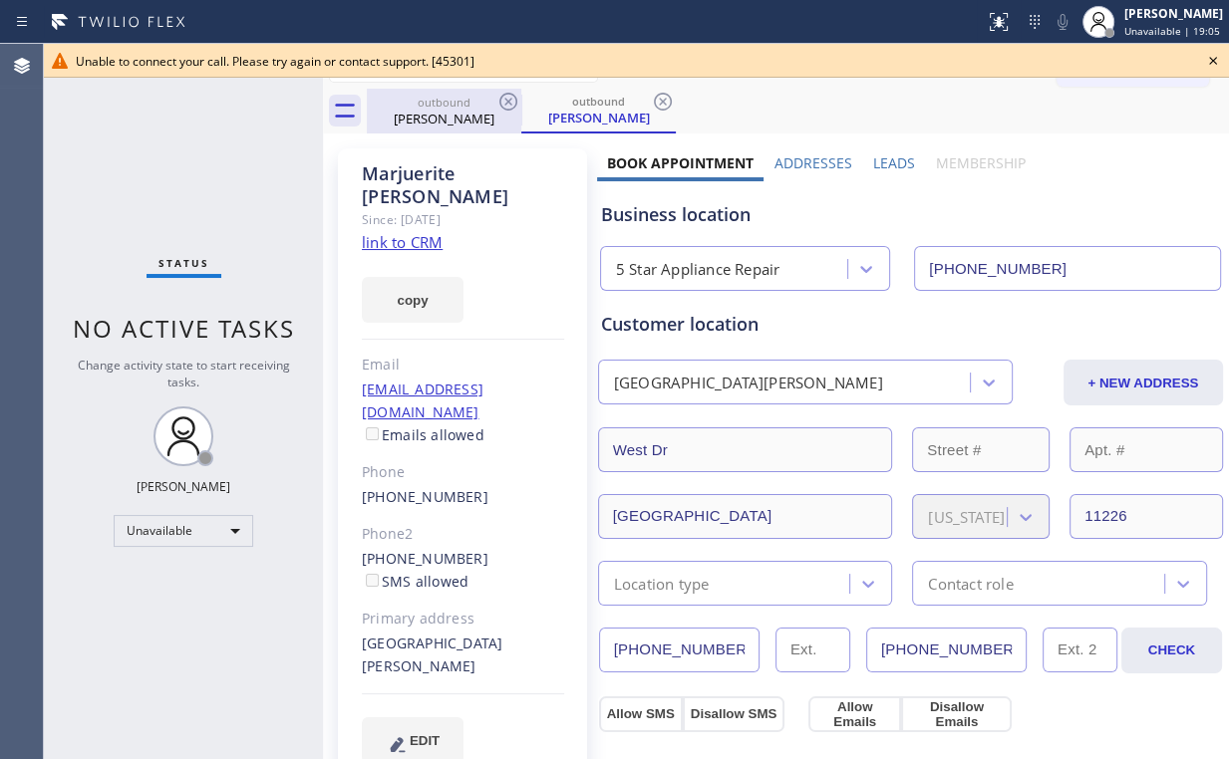
click at [450, 99] on div "outbound" at bounding box center [444, 102] width 150 height 15
click at [514, 96] on icon at bounding box center [508, 102] width 18 height 18
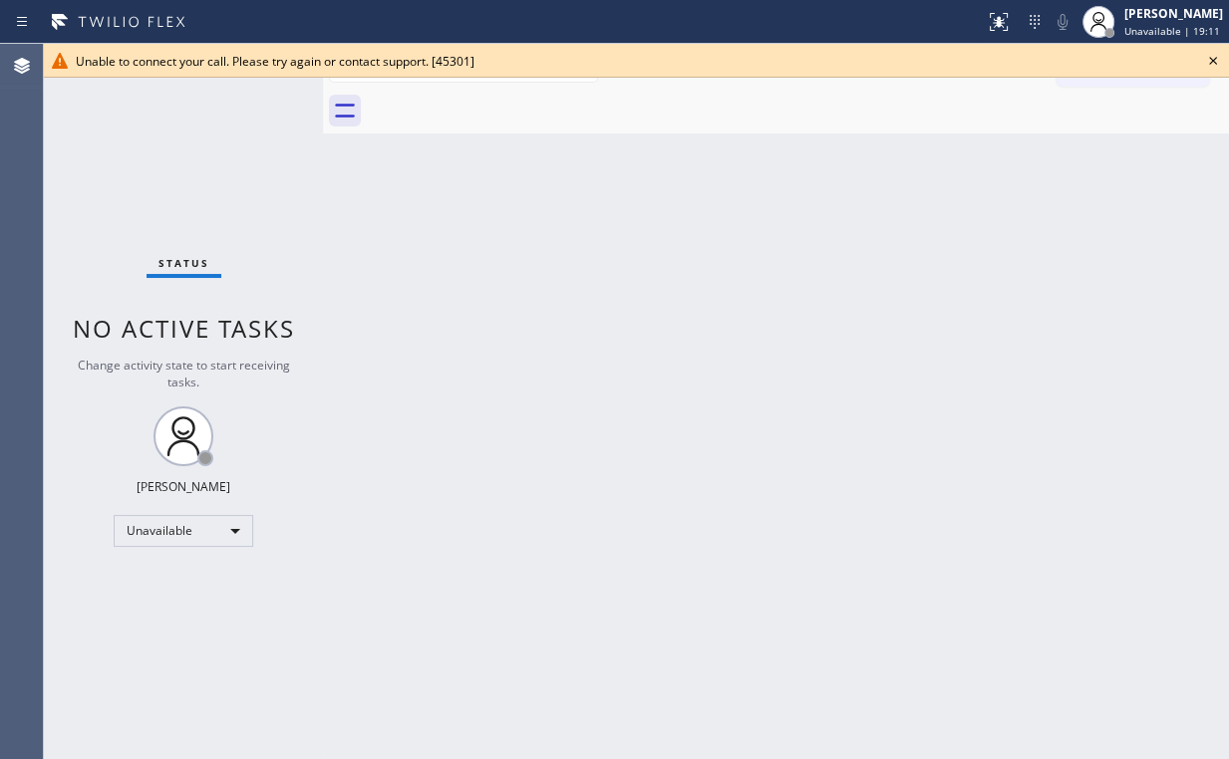
click at [1216, 59] on icon at bounding box center [1213, 61] width 24 height 24
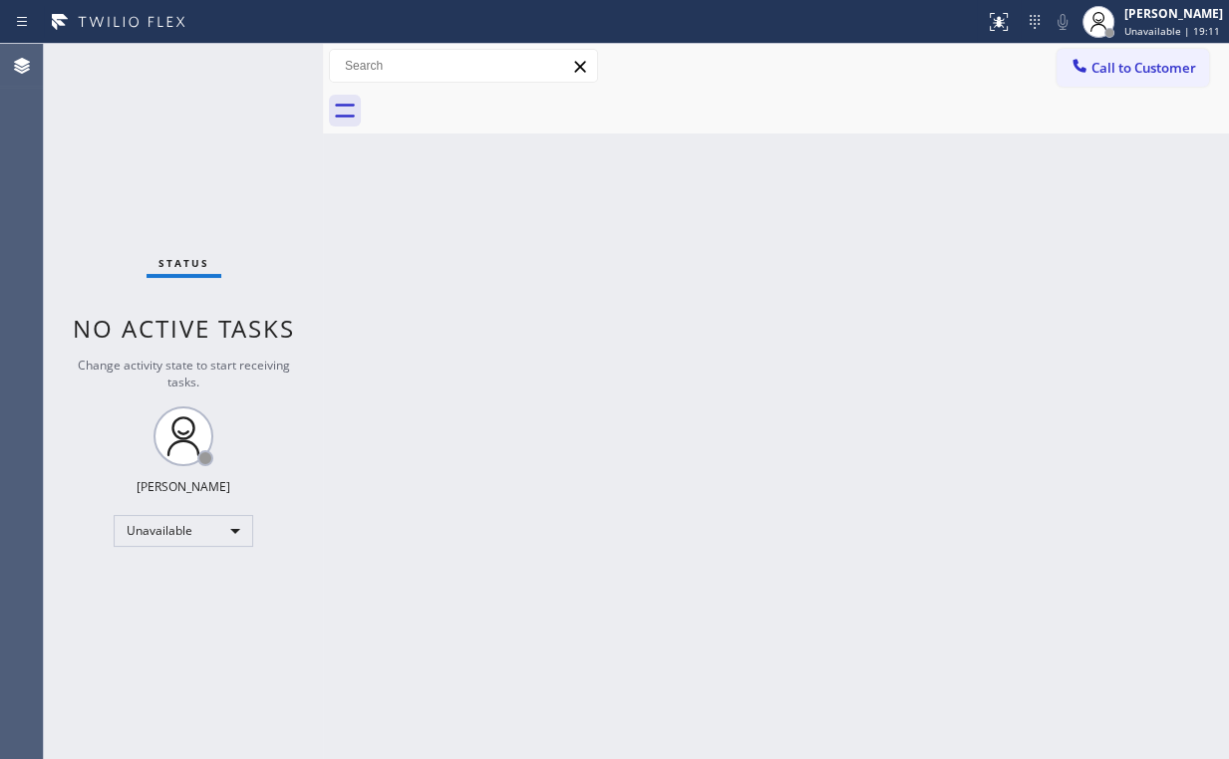
click at [1127, 63] on span "Call to Customer" at bounding box center [1143, 68] width 105 height 18
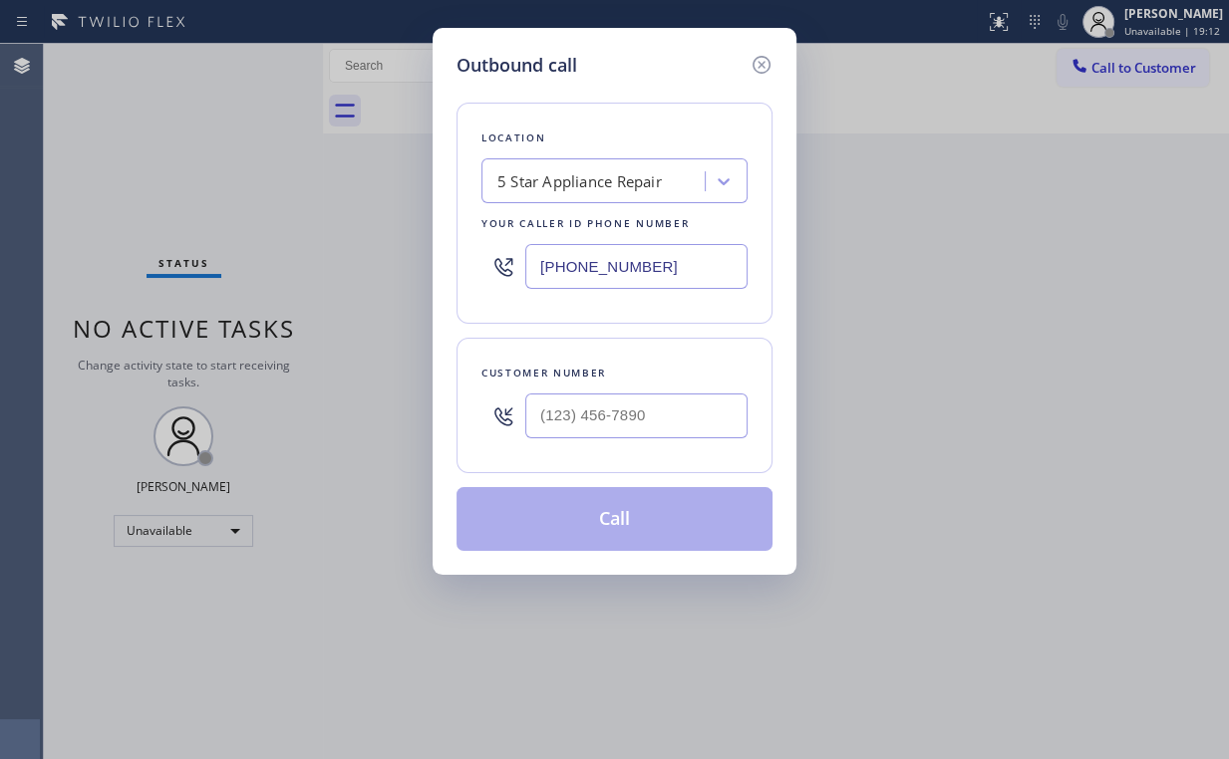
click at [650, 446] on div "Customer number" at bounding box center [614, 406] width 316 height 136
click at [634, 423] on input "(___) ___-____" at bounding box center [636, 416] width 222 height 45
paste input "623) 640-1892"
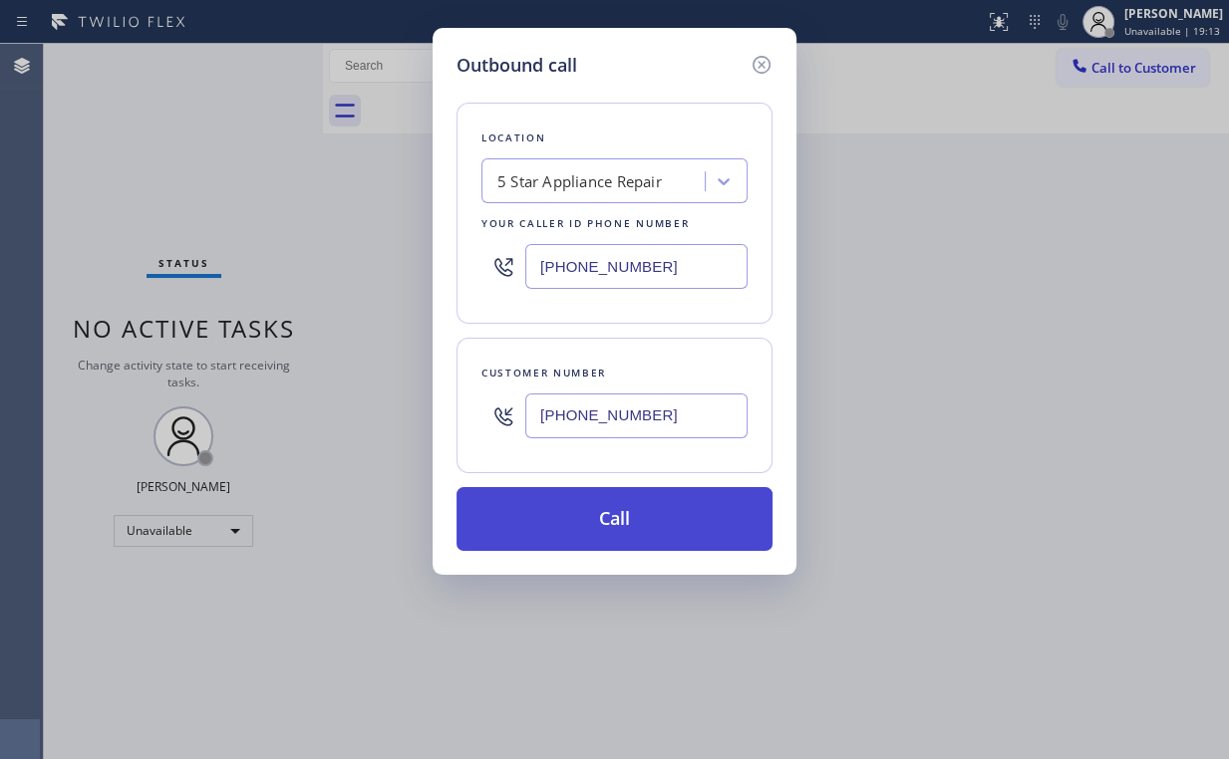
type input "(623) 640-1892"
click at [592, 510] on button "Call" at bounding box center [614, 519] width 316 height 64
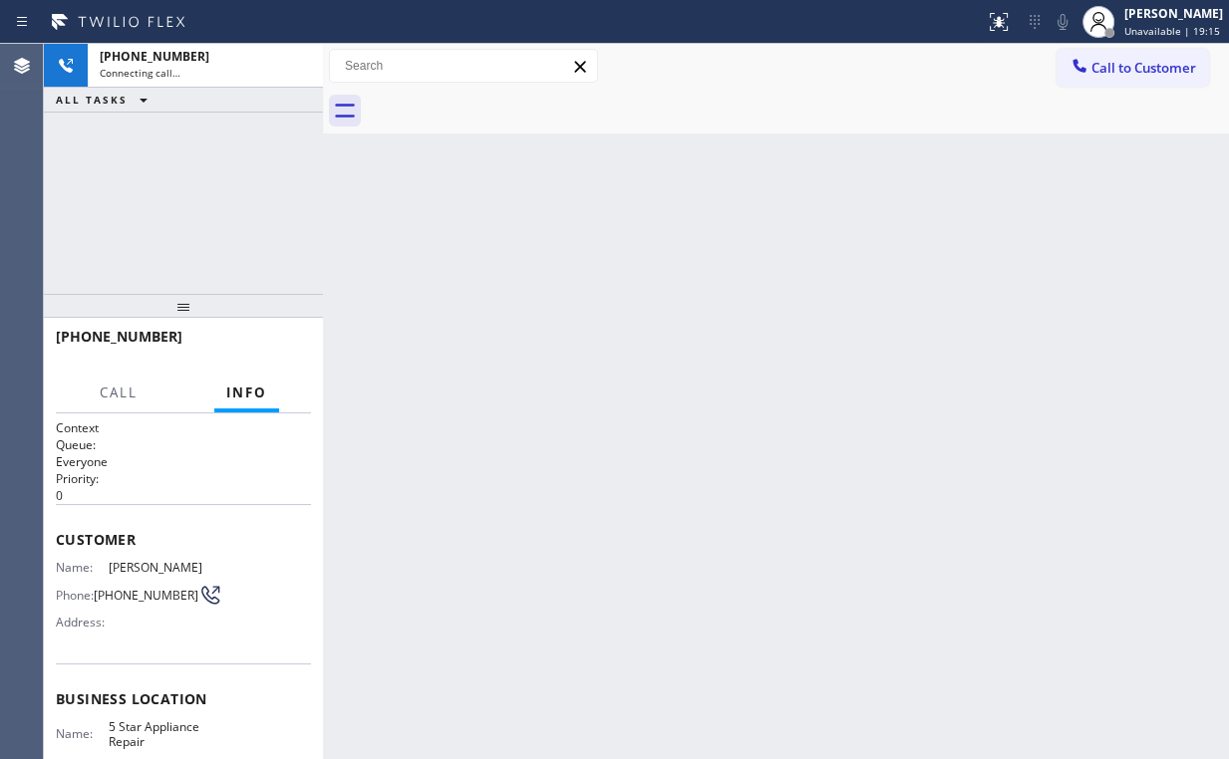
click at [189, 194] on div "+16236401892 Connecting call… ALL TASKS ALL TASKS ACTIVE TASKS TASKS IN WRAP UP" at bounding box center [183, 169] width 279 height 250
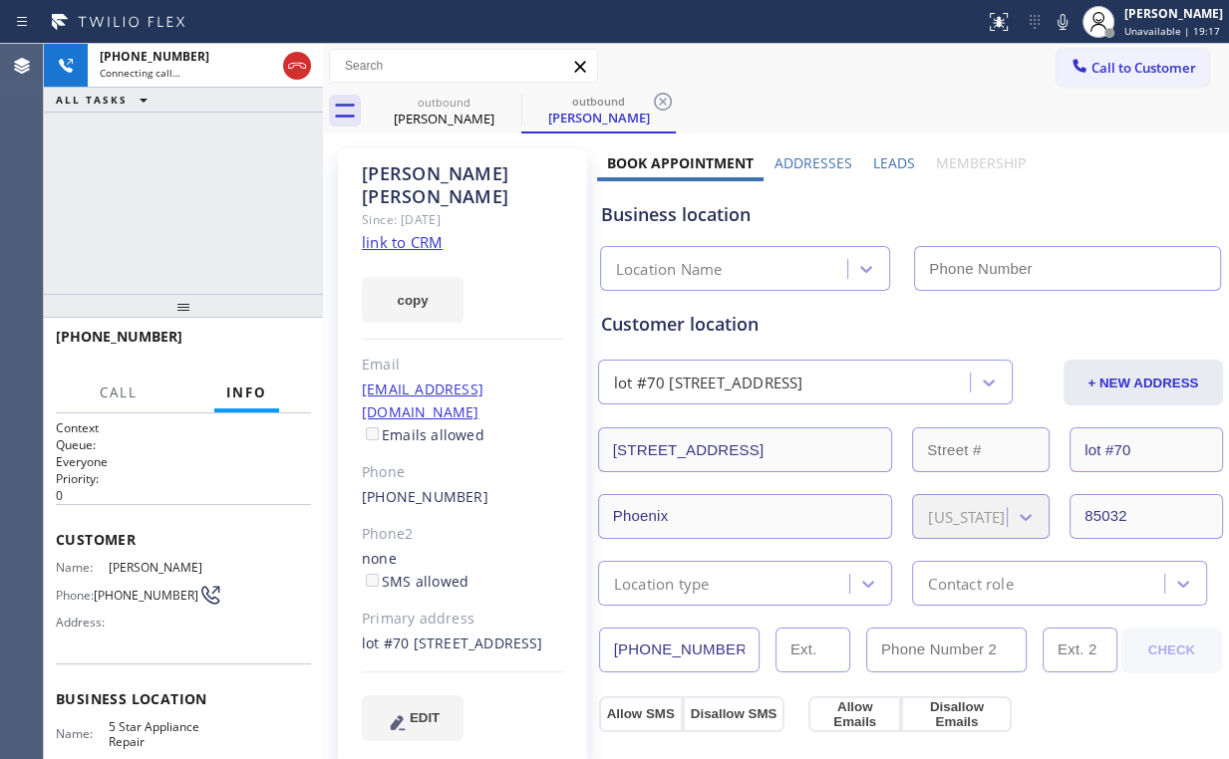
type input "(855) 731-4952"
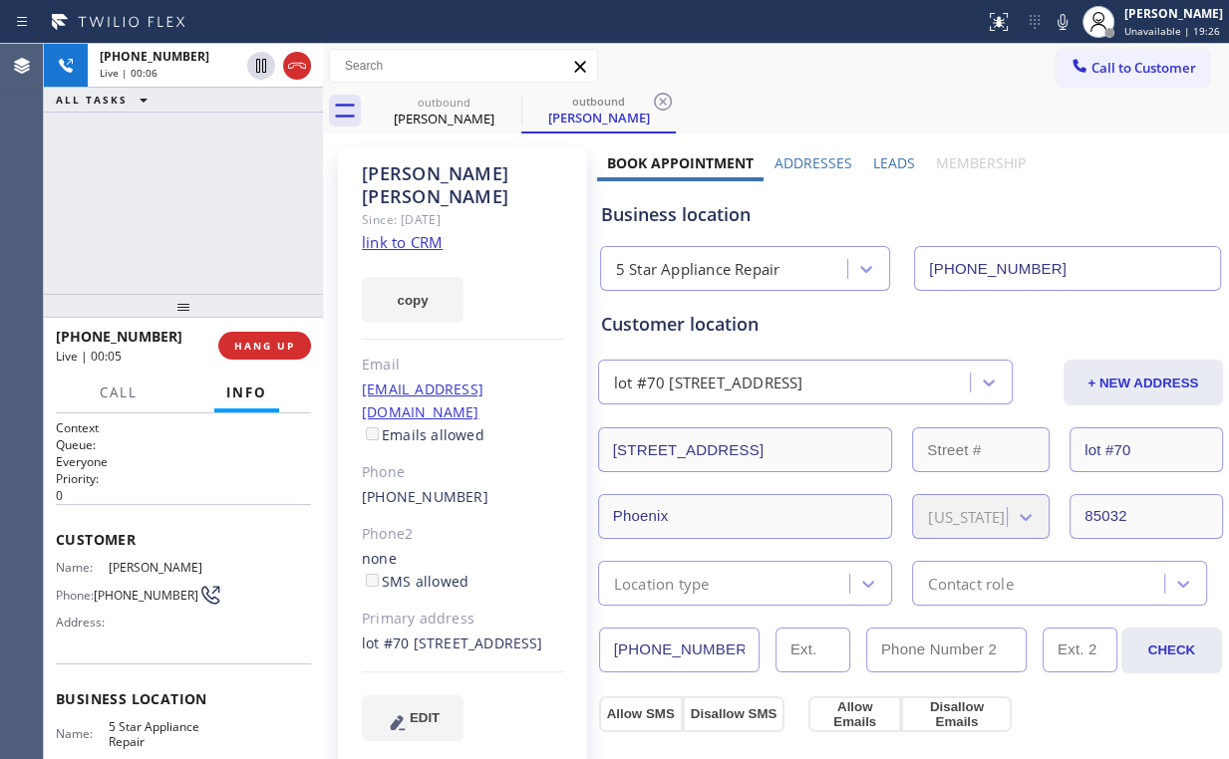
click at [202, 197] on div "+16236401892 Live | 00:06 ALL TASKS ALL TASKS ACTIVE TASKS TASKS IN WRAP UP" at bounding box center [183, 169] width 279 height 250
click at [276, 346] on span "HANG UP" at bounding box center [264, 346] width 61 height 14
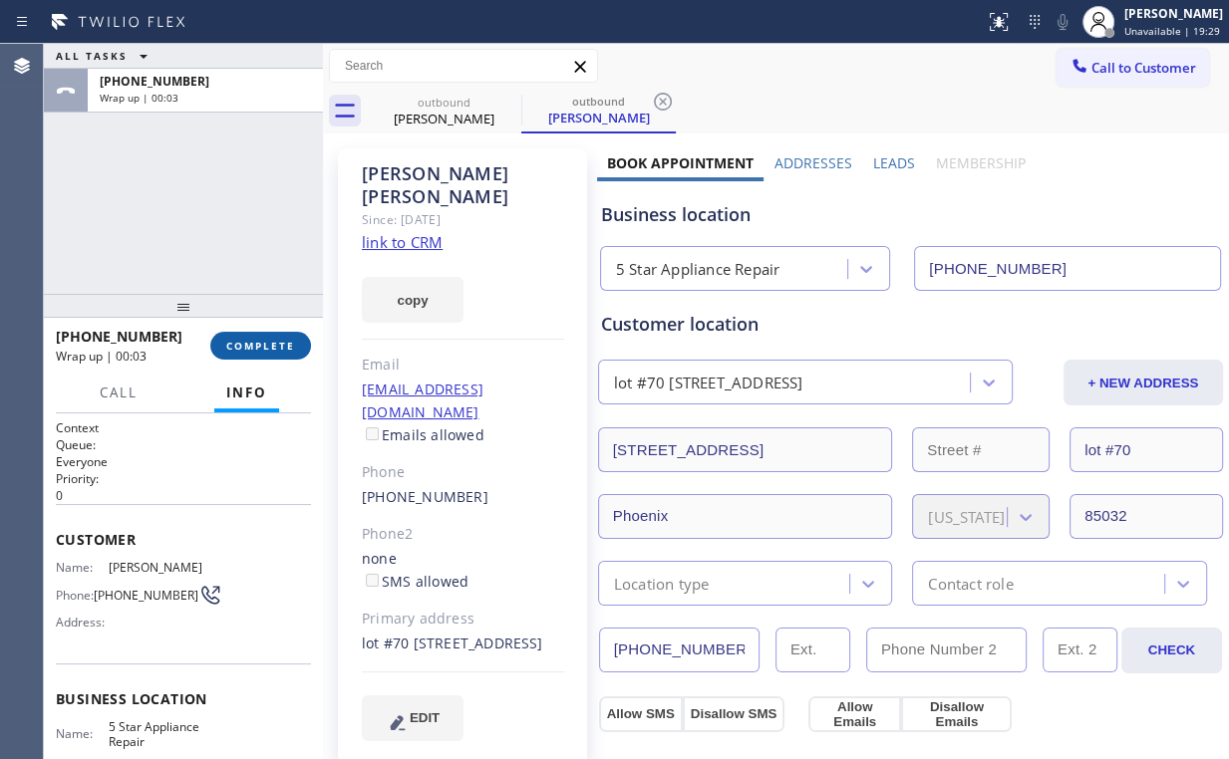
click at [276, 347] on span "COMPLETE" at bounding box center [260, 346] width 69 height 14
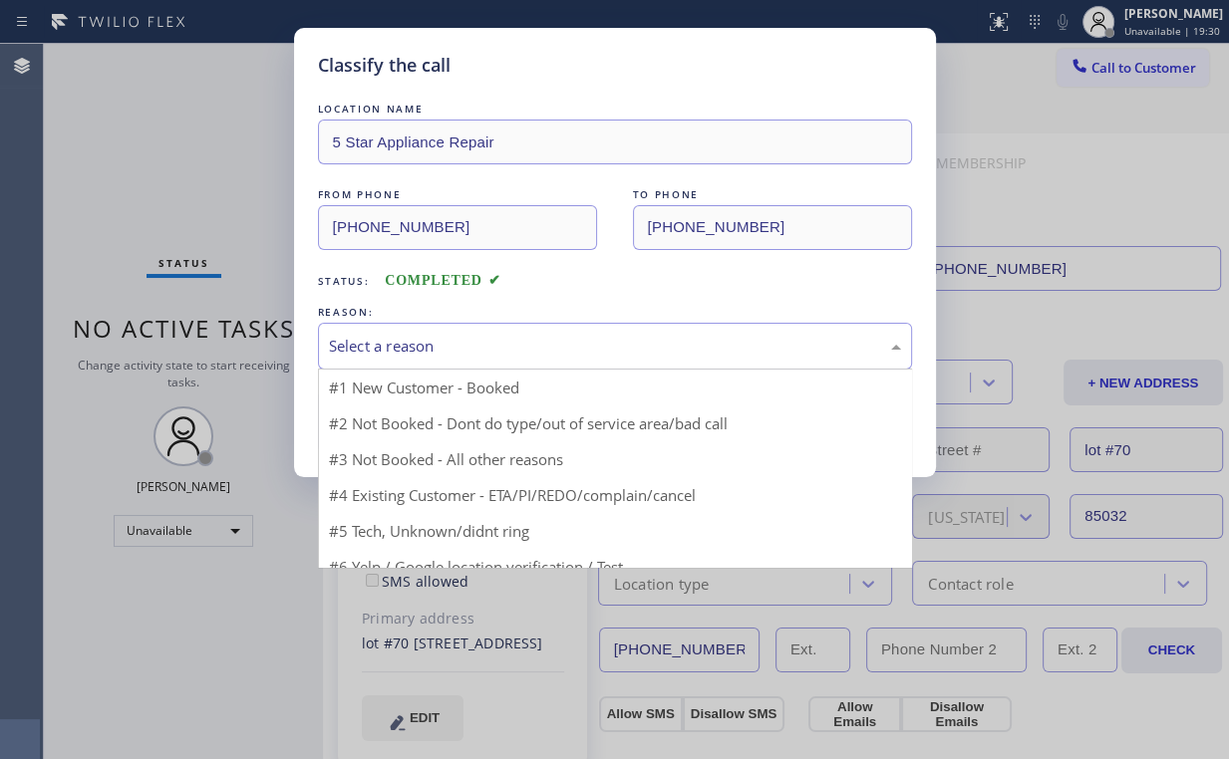
click at [362, 347] on div "Select a reason" at bounding box center [615, 346] width 572 height 23
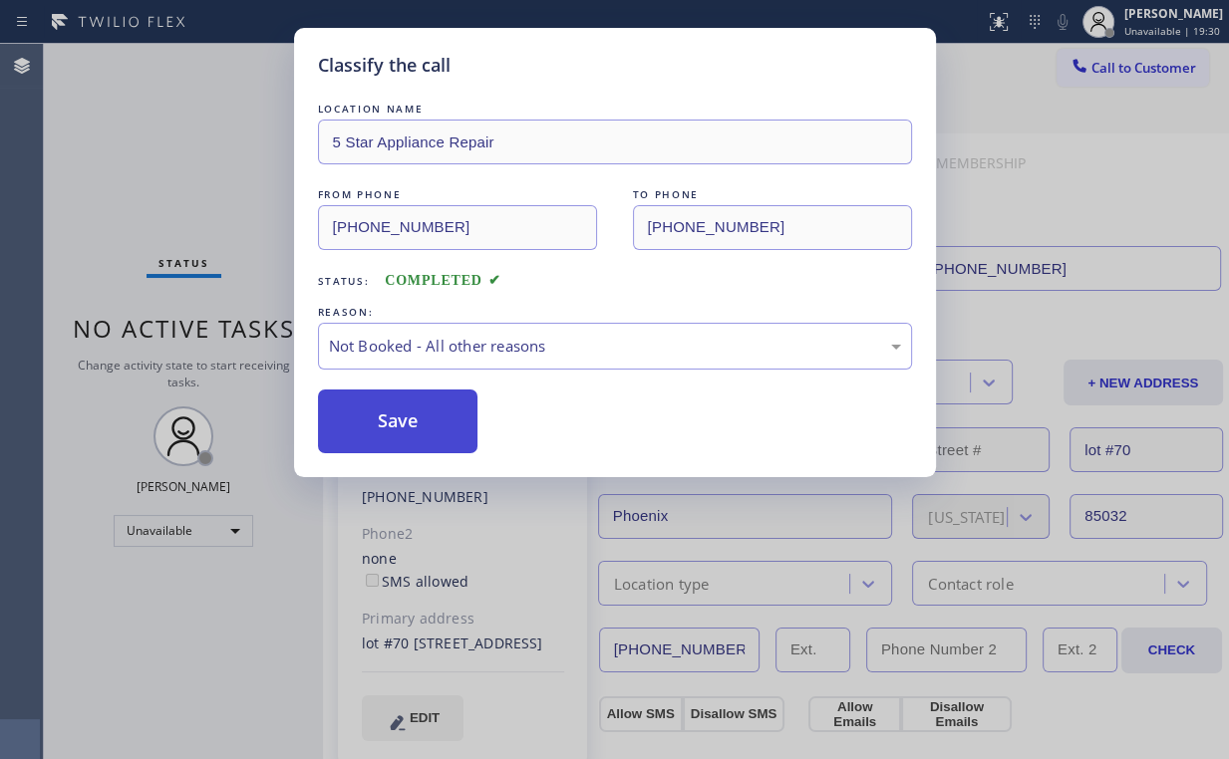
click at [383, 411] on button "Save" at bounding box center [398, 422] width 160 height 64
click at [185, 155] on div "Classify the call LOCATION NAME 5 Star Appliance Repair FROM PHONE (855) 731-49…" at bounding box center [614, 379] width 1229 height 759
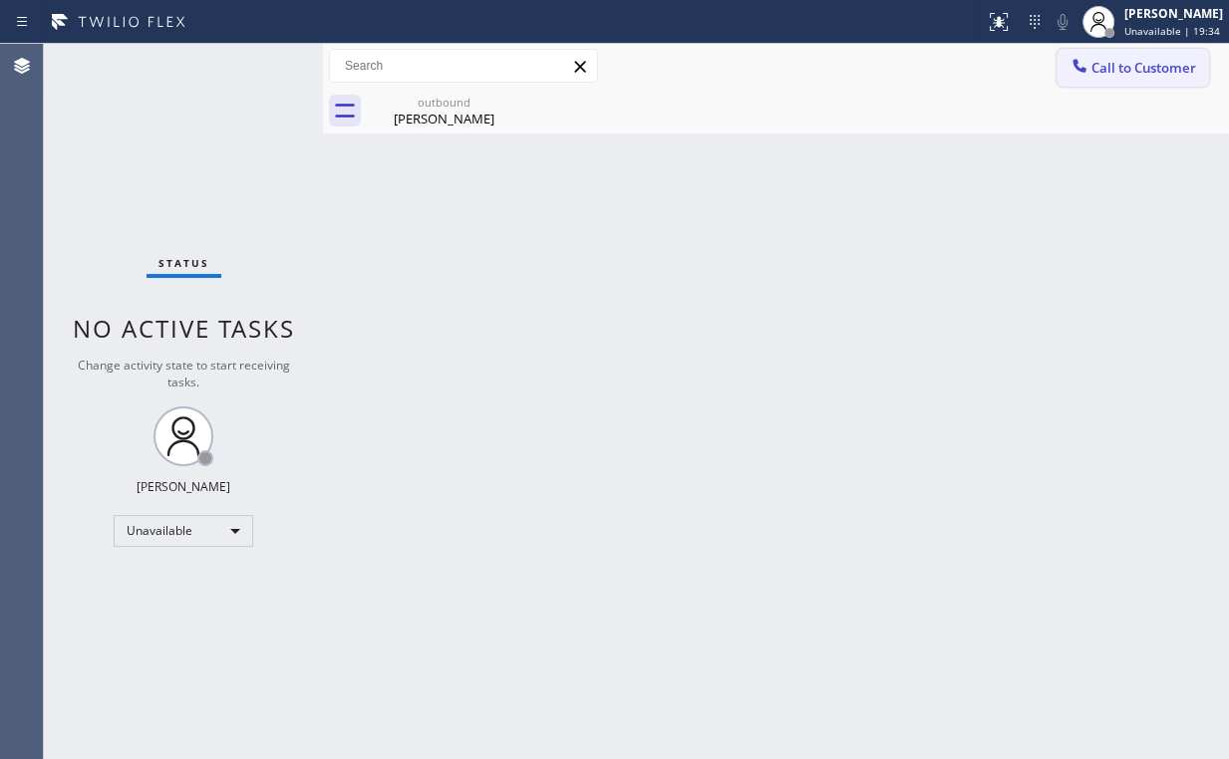
click at [1153, 79] on button "Call to Customer" at bounding box center [1132, 68] width 152 height 38
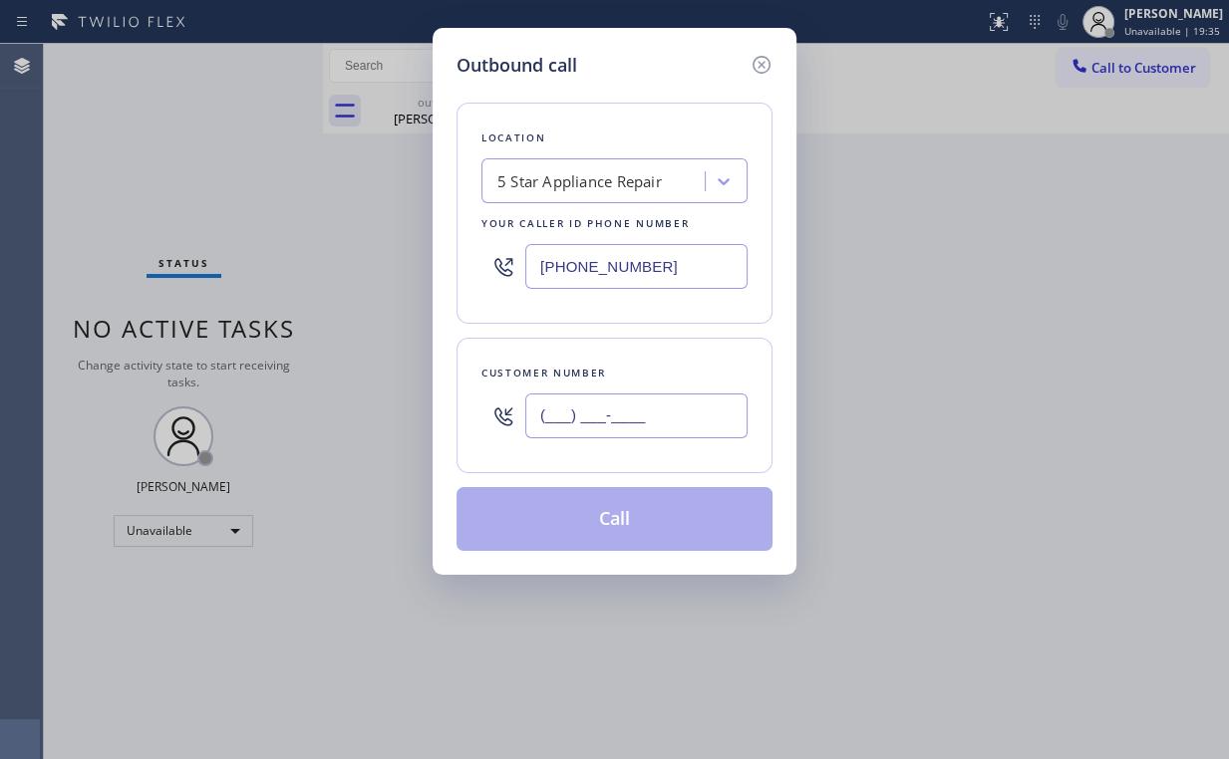
click at [641, 421] on input "(___) ___-____" at bounding box center [636, 416] width 222 height 45
paste input "561) 283-5348"
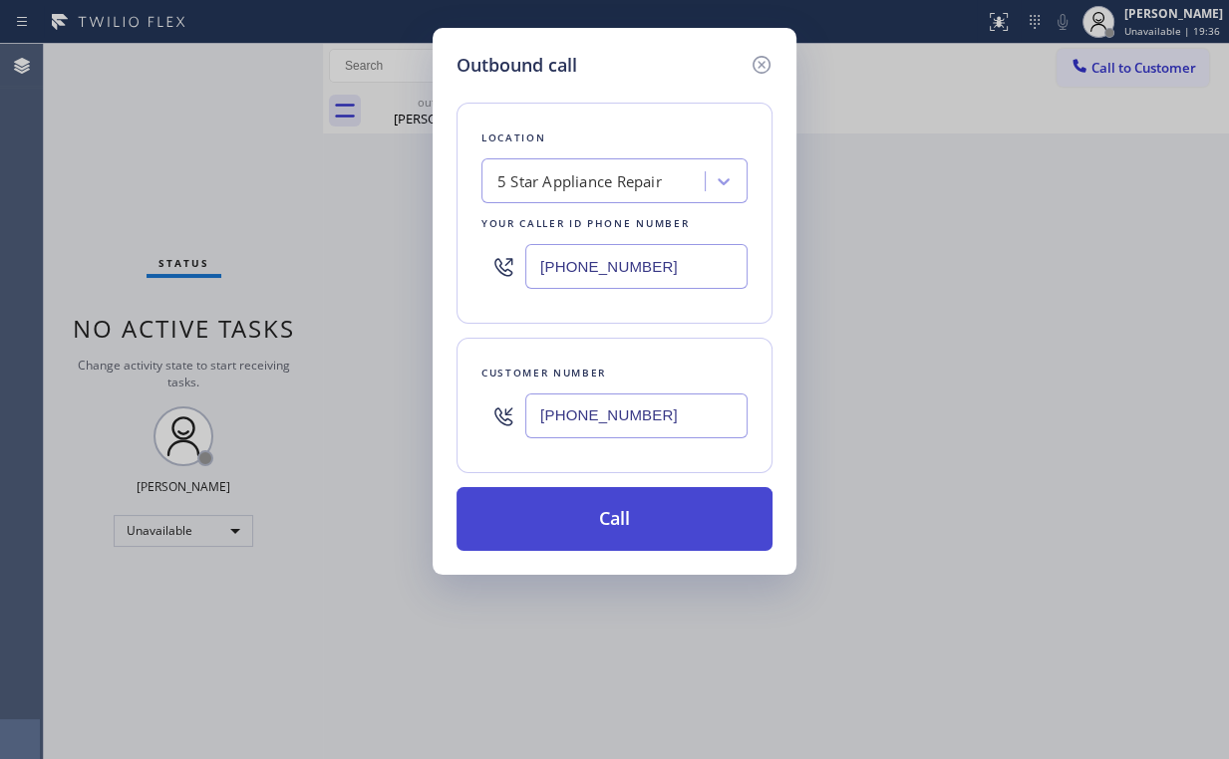
type input "(561) 283-5348"
click at [590, 515] on button "Call" at bounding box center [614, 519] width 316 height 64
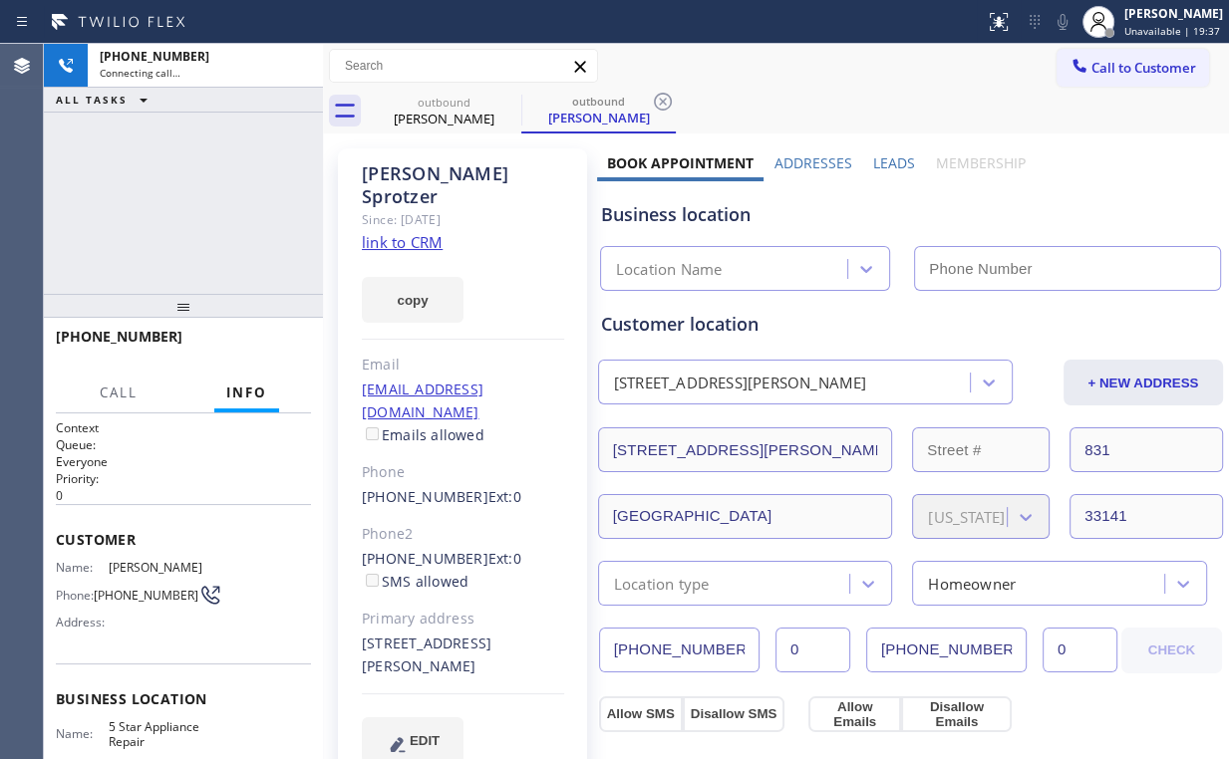
click at [182, 241] on div "+15612835348 Connecting call… ALL TASKS ALL TASKS ACTIVE TASKS TASKS IN WRAP UP" at bounding box center [183, 169] width 279 height 250
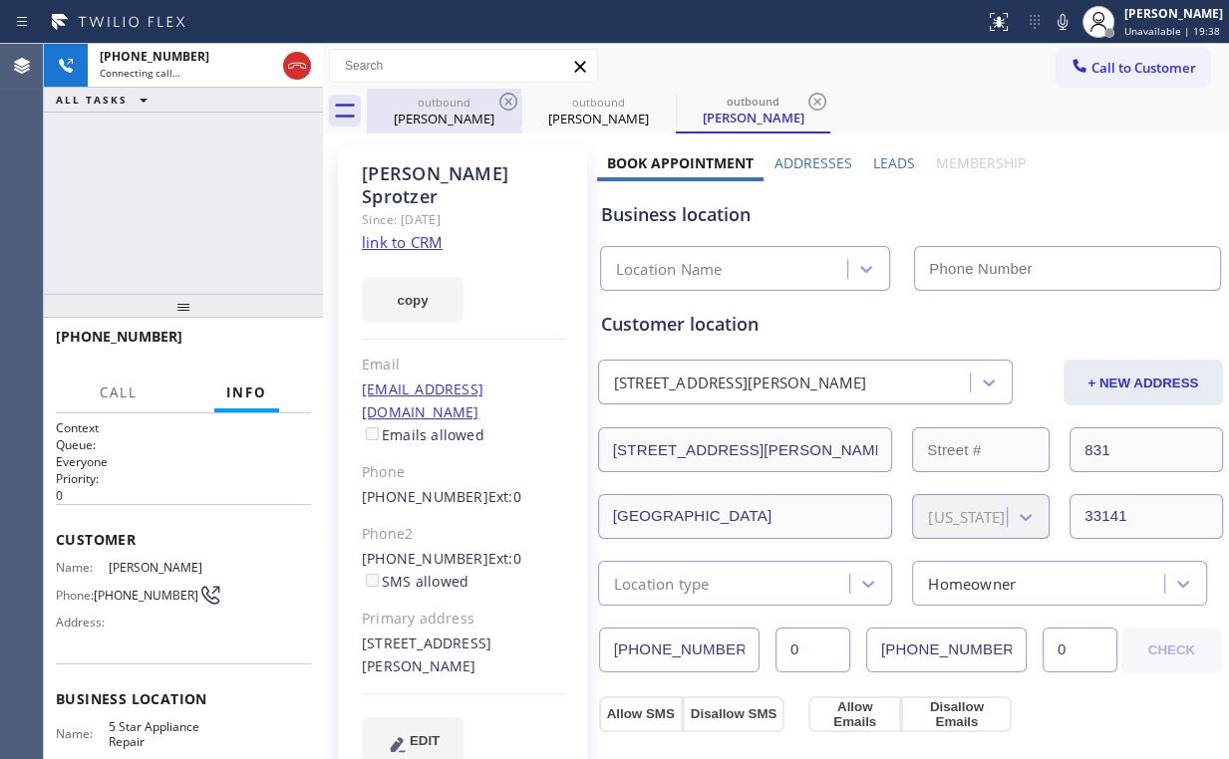
drag, startPoint x: 423, startPoint y: 116, endPoint x: 494, endPoint y: 107, distance: 71.3
click at [425, 116] on div "Mary Calley" at bounding box center [444, 119] width 150 height 18
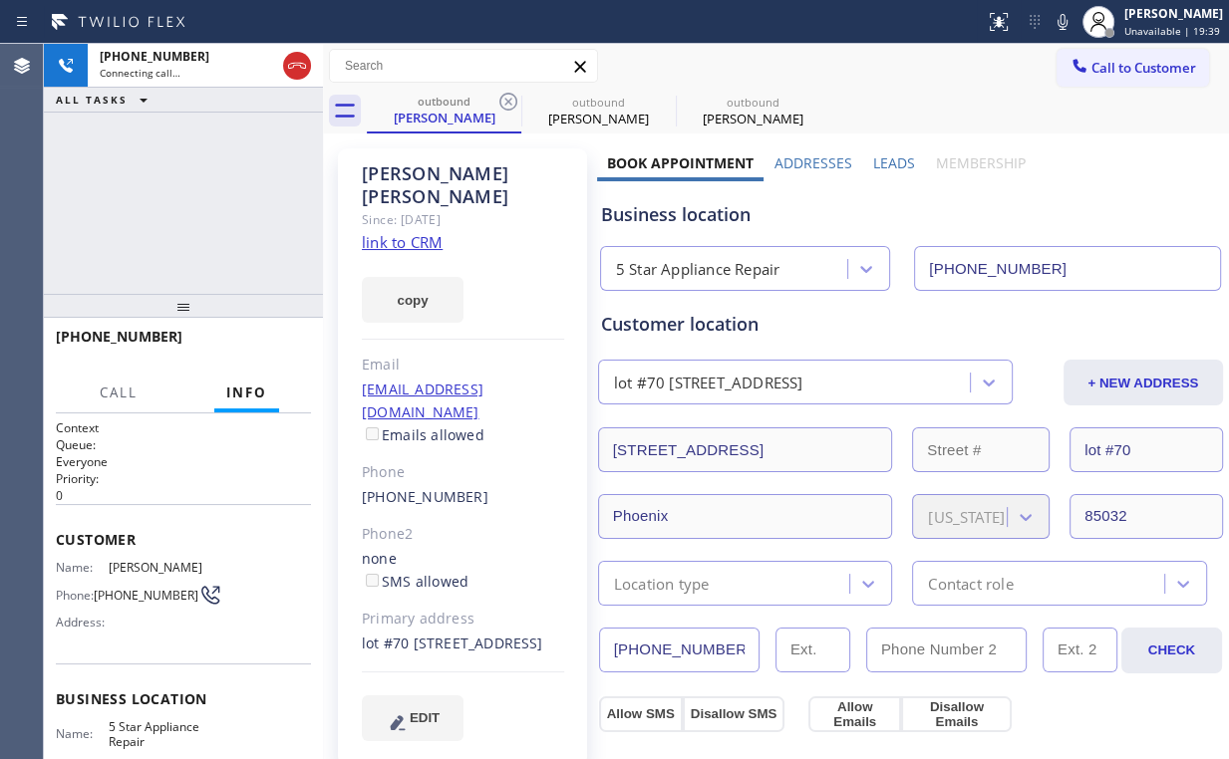
click at [505, 104] on icon at bounding box center [508, 102] width 18 height 18
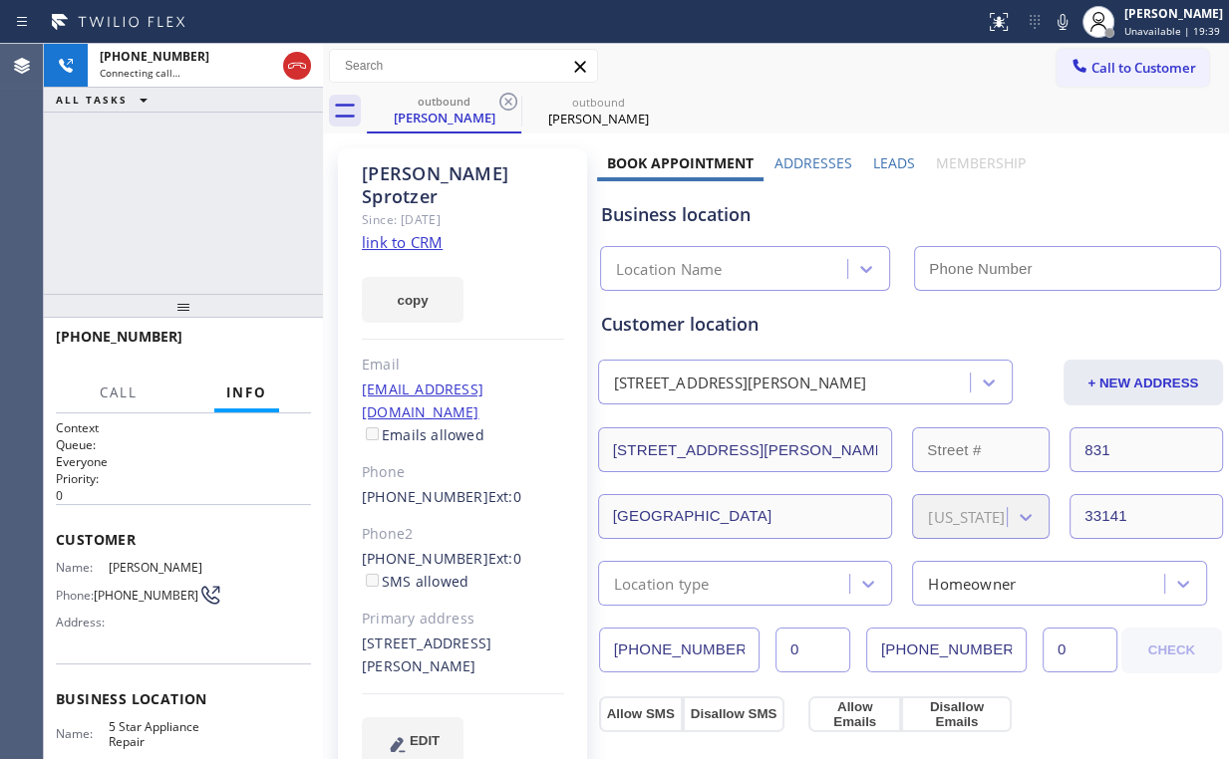
click at [197, 187] on div "+15612835348 Connecting call… ALL TASKS ALL TASKS ACTIVE TASKS TASKS IN WRAP UP" at bounding box center [183, 169] width 279 height 250
type input "(855) 731-4952"
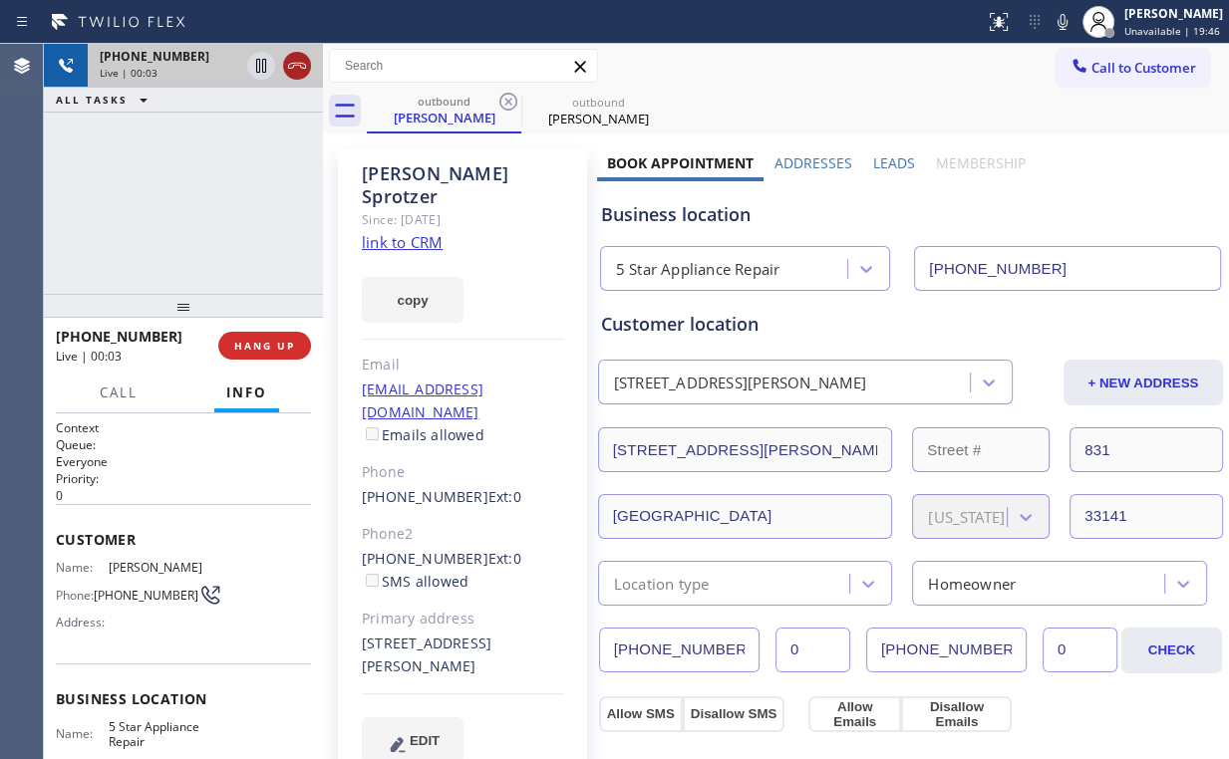
click at [294, 73] on icon at bounding box center [297, 66] width 24 height 24
drag, startPoint x: 420, startPoint y: 104, endPoint x: 475, endPoint y: 105, distance: 54.8
click at [426, 106] on div "outbound" at bounding box center [444, 101] width 150 height 15
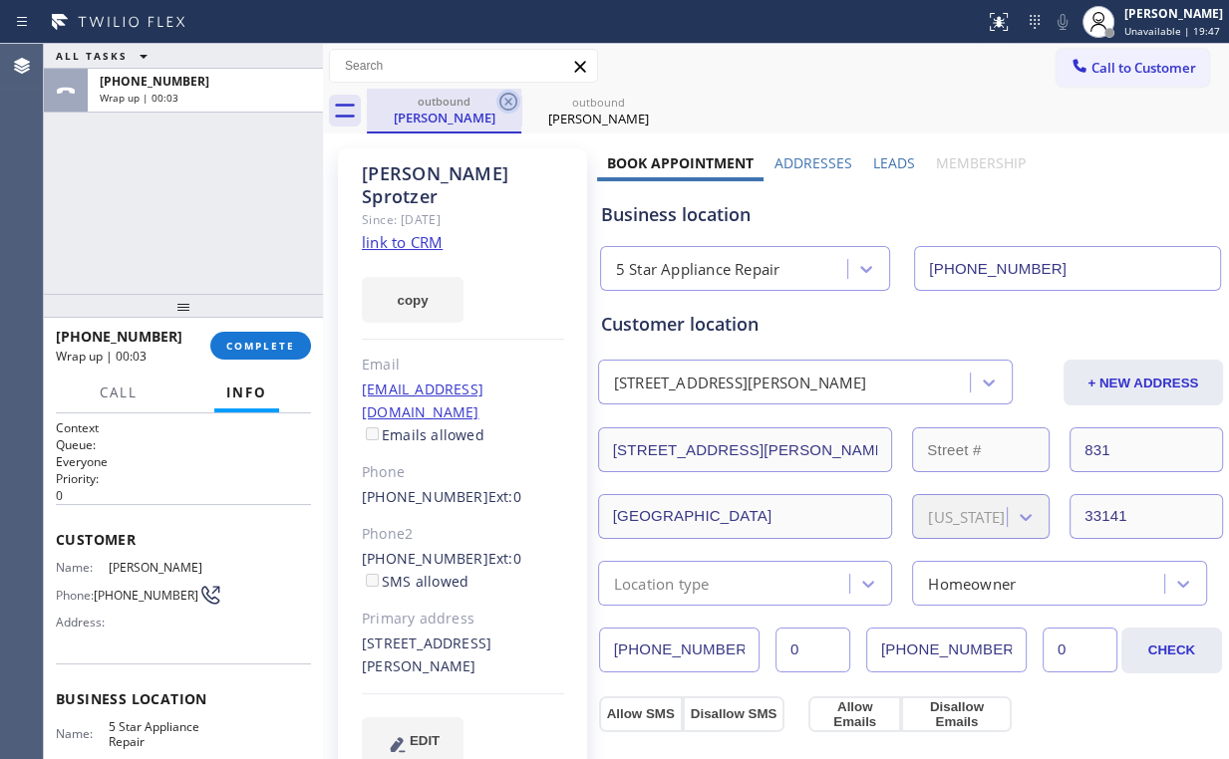
click at [503, 99] on icon at bounding box center [508, 102] width 24 height 24
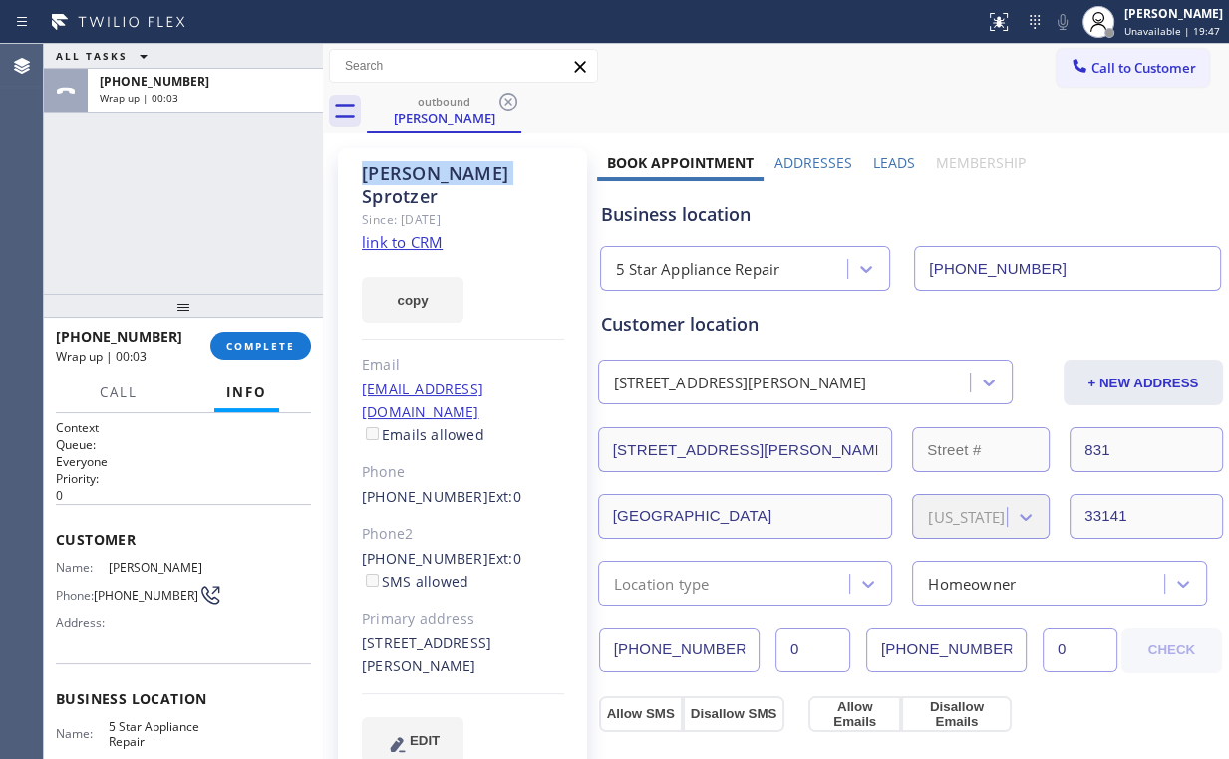
click at [503, 99] on icon at bounding box center [508, 102] width 24 height 24
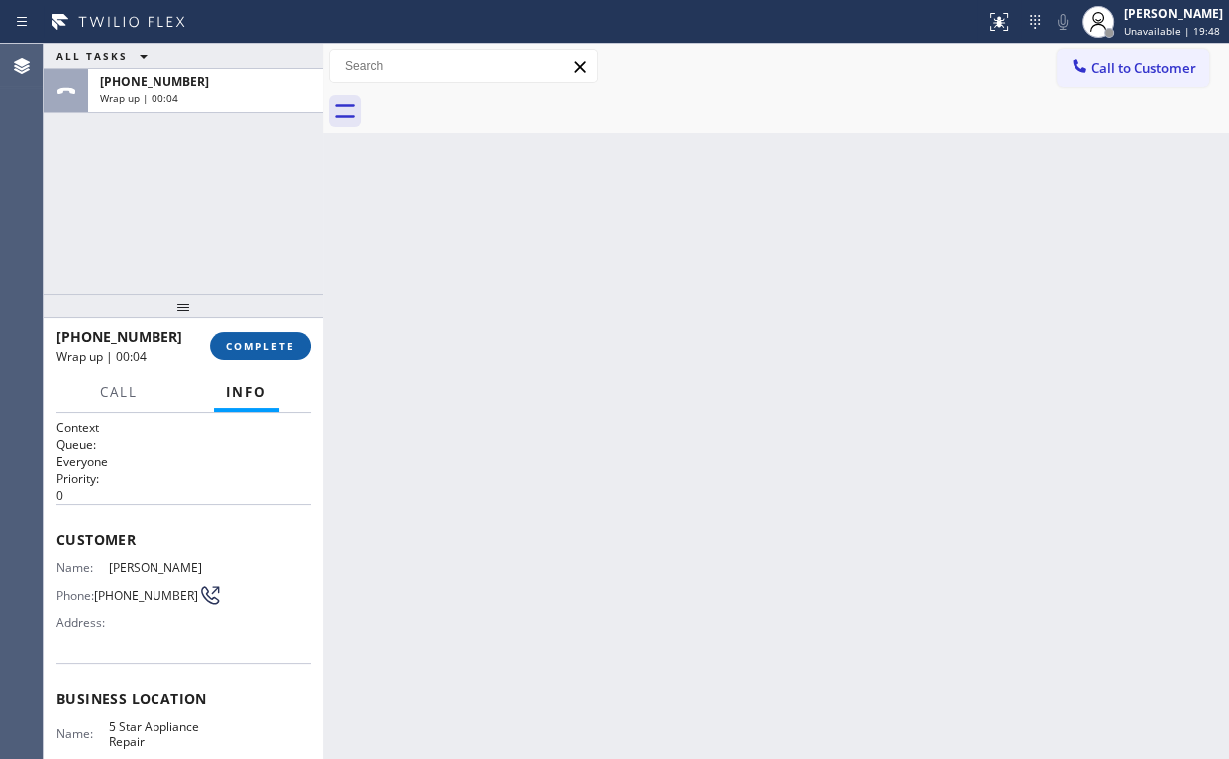
click at [266, 344] on span "COMPLETE" at bounding box center [260, 346] width 69 height 14
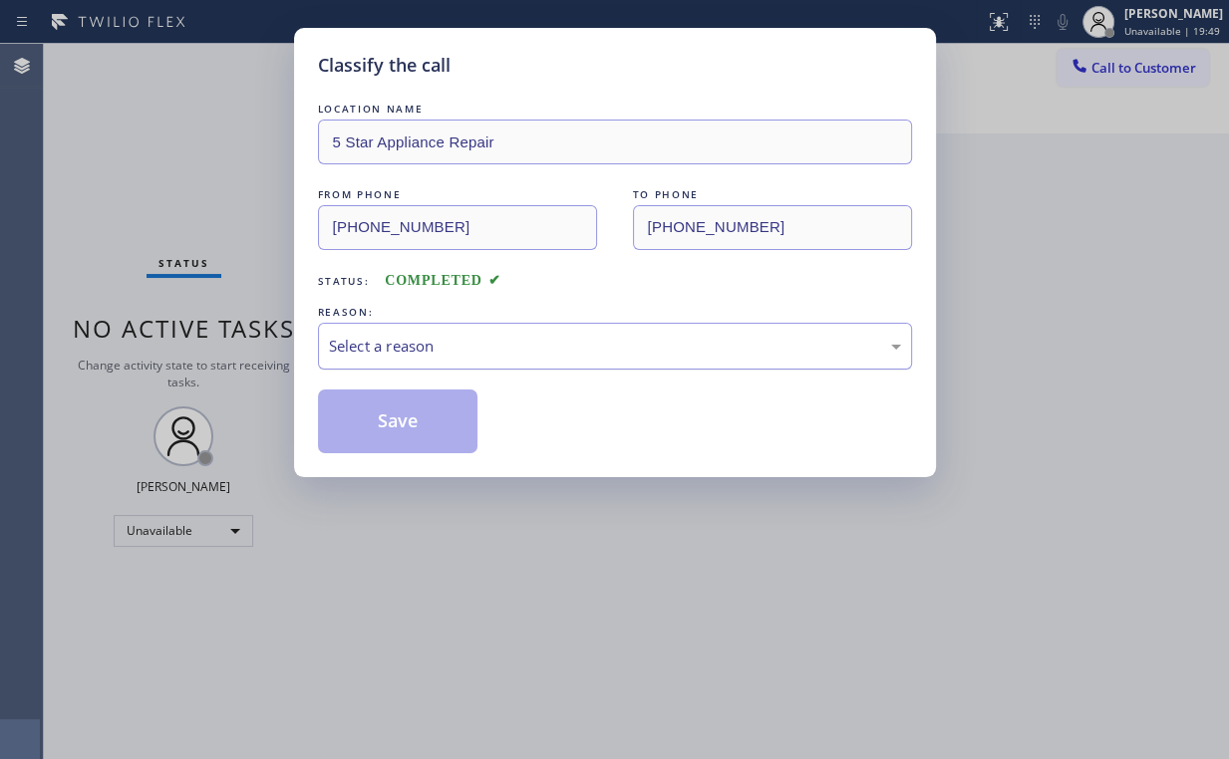
click at [415, 348] on div "Select a reason" at bounding box center [615, 346] width 572 height 23
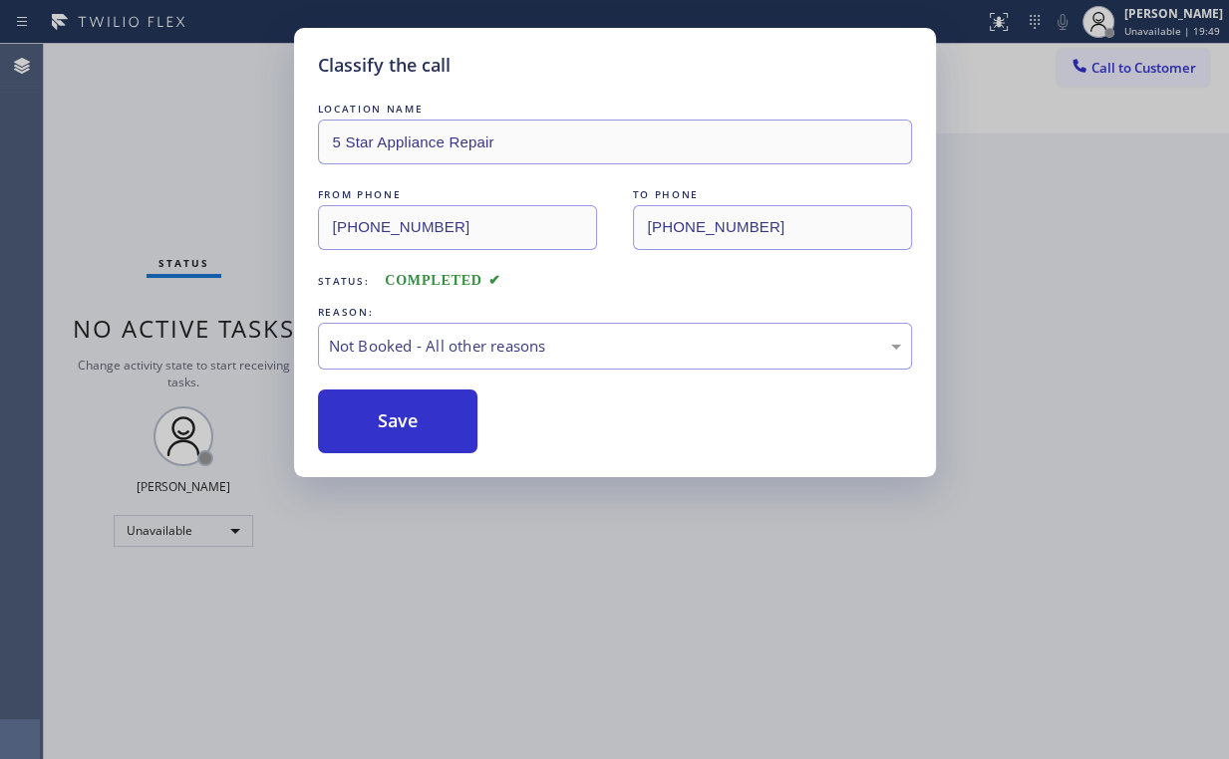
drag, startPoint x: 411, startPoint y: 425, endPoint x: 263, endPoint y: 248, distance: 230.7
click at [411, 423] on button "Save" at bounding box center [398, 422] width 160 height 64
click at [136, 116] on div "Classify the call LOCATION NAME 5 Star Appliance Repair FROM PHONE (855) 731-49…" at bounding box center [614, 379] width 1229 height 759
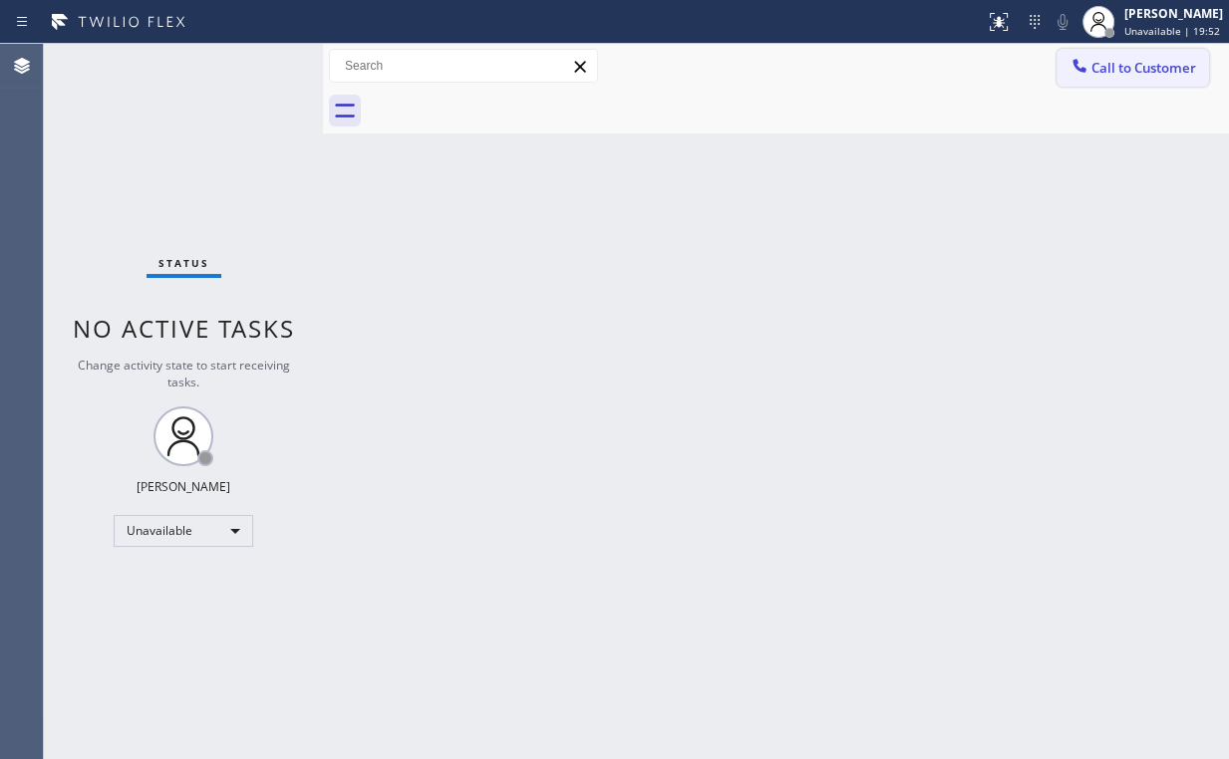
click at [1115, 68] on span "Call to Customer" at bounding box center [1143, 68] width 105 height 18
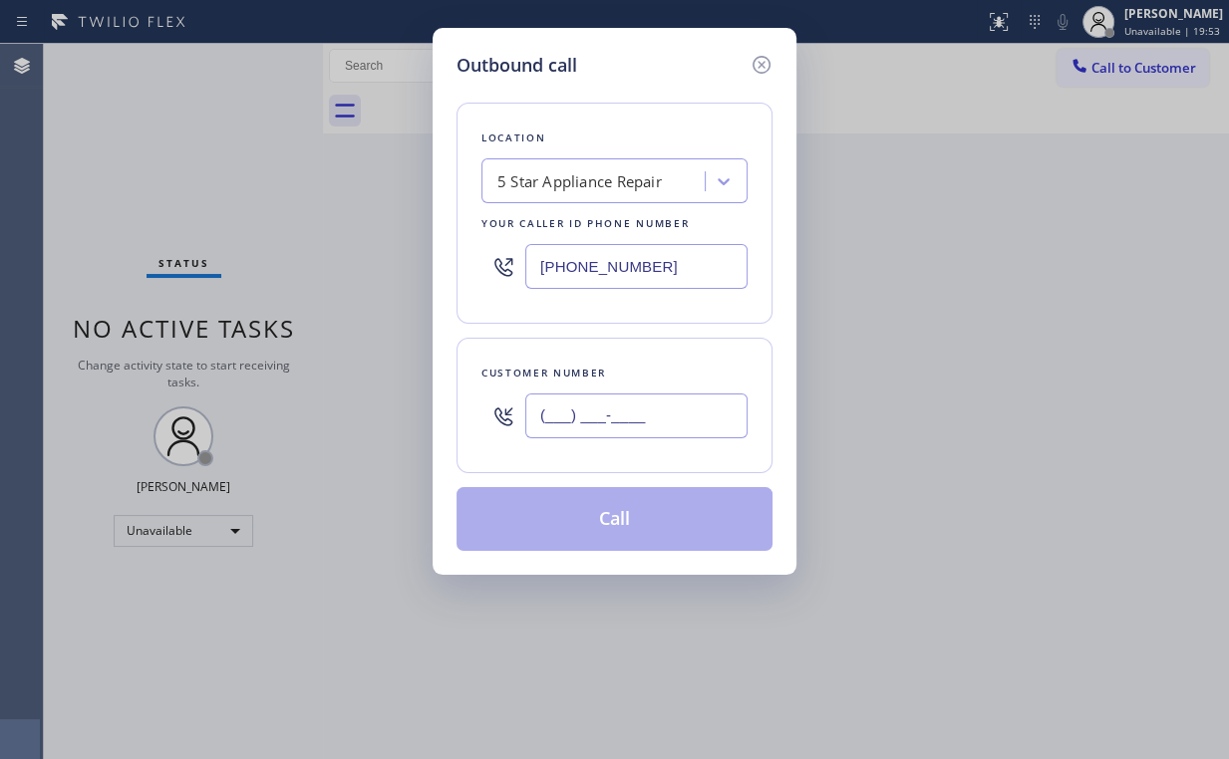
click at [631, 394] on input "(___) ___-____" at bounding box center [636, 416] width 222 height 45
paste input "480) 495-2659"
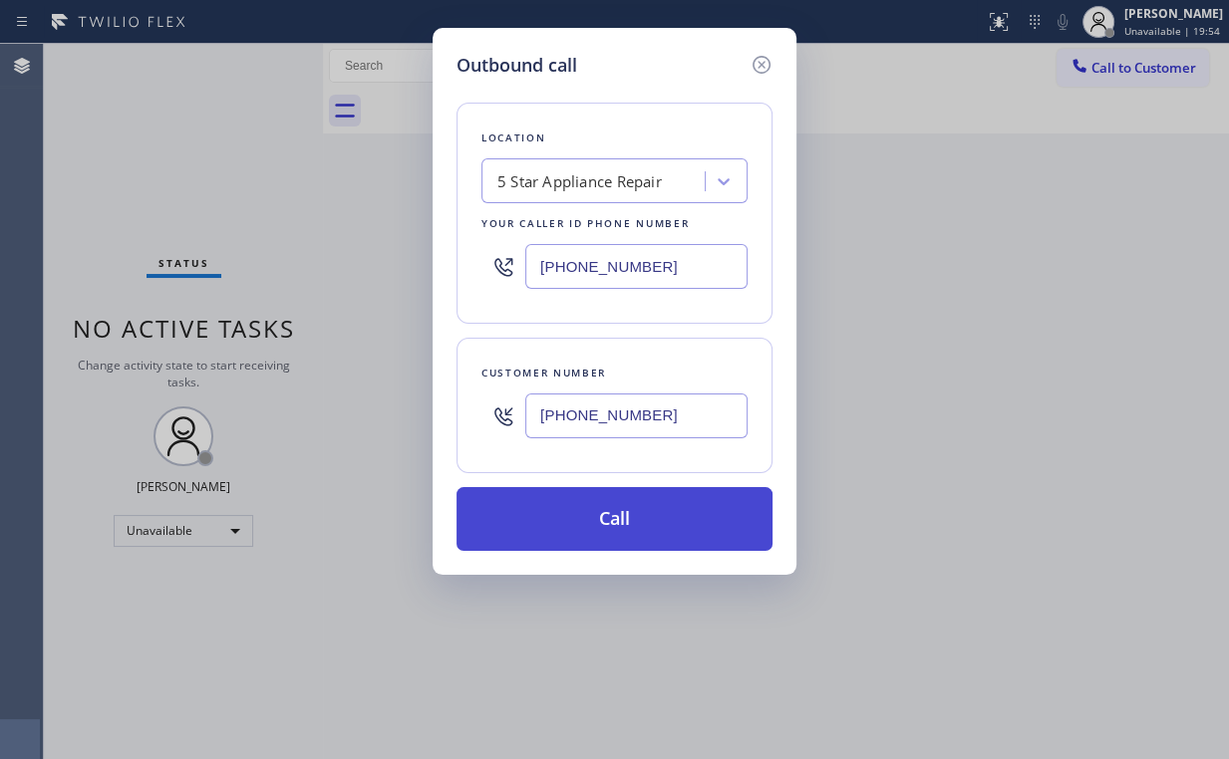
type input "(480) 495-2659"
drag, startPoint x: 609, startPoint y: 512, endPoint x: 502, endPoint y: 700, distance: 216.4
click at [609, 514] on button "Call" at bounding box center [614, 519] width 316 height 64
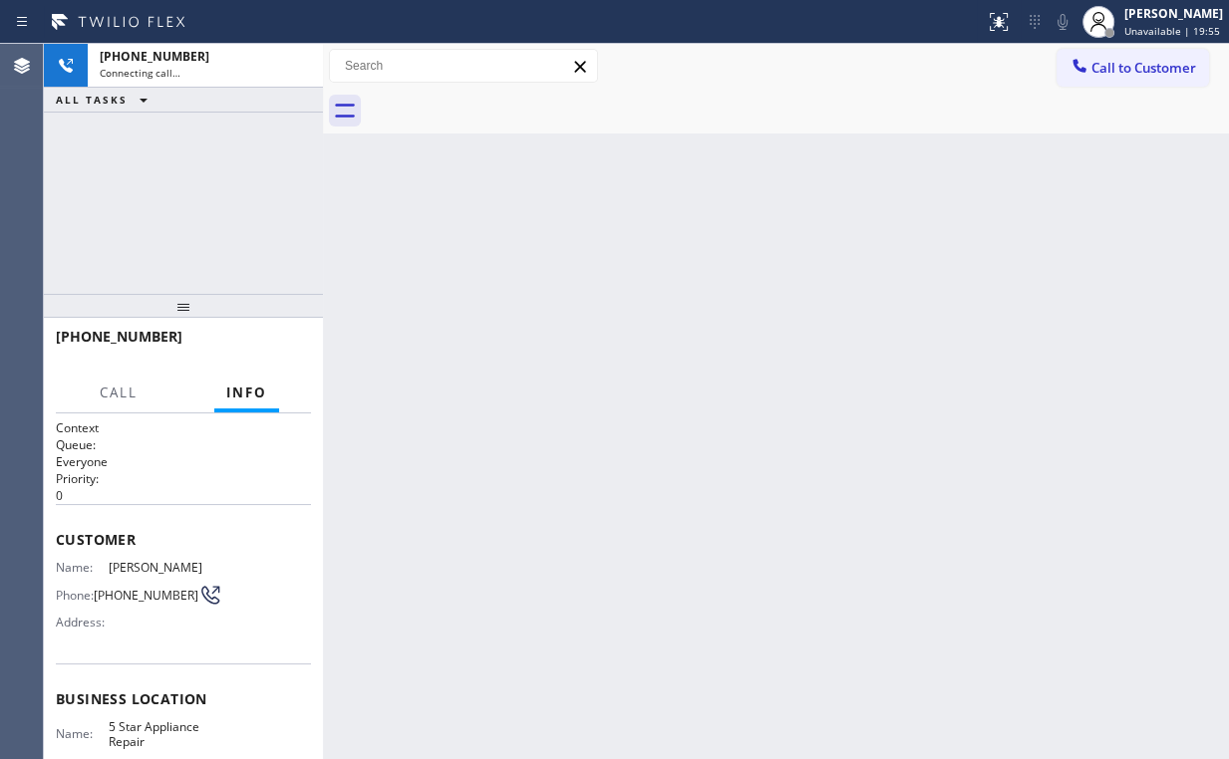
click at [237, 191] on div "+14804952659 Connecting call… ALL TASKS ALL TASKS ACTIVE TASKS TASKS IN WRAP UP" at bounding box center [183, 169] width 279 height 250
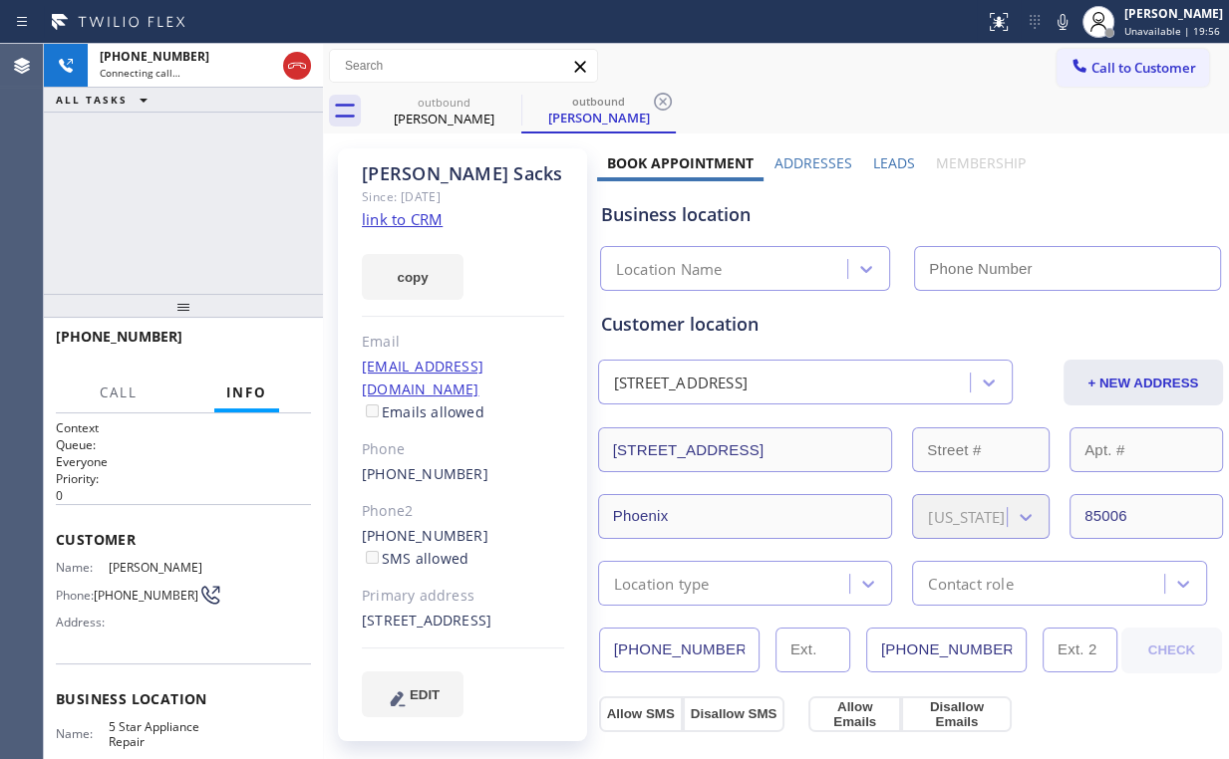
click at [183, 219] on div "+14804952659 Connecting call… ALL TASKS ALL TASKS ACTIVE TASKS TASKS IN WRAP UP" at bounding box center [183, 169] width 279 height 250
type input "(855) 731-4952"
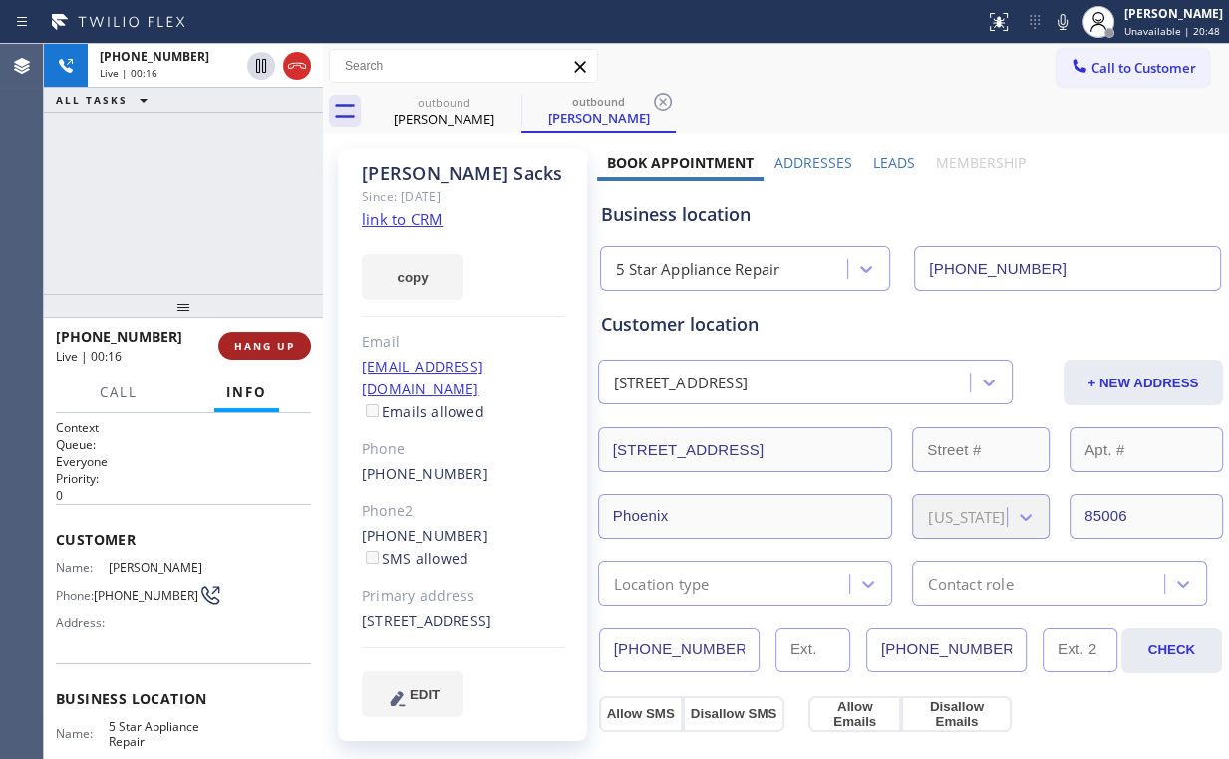
click at [287, 341] on button "HANG UP" at bounding box center [264, 346] width 93 height 28
click at [286, 342] on span "HANG UP" at bounding box center [264, 346] width 61 height 14
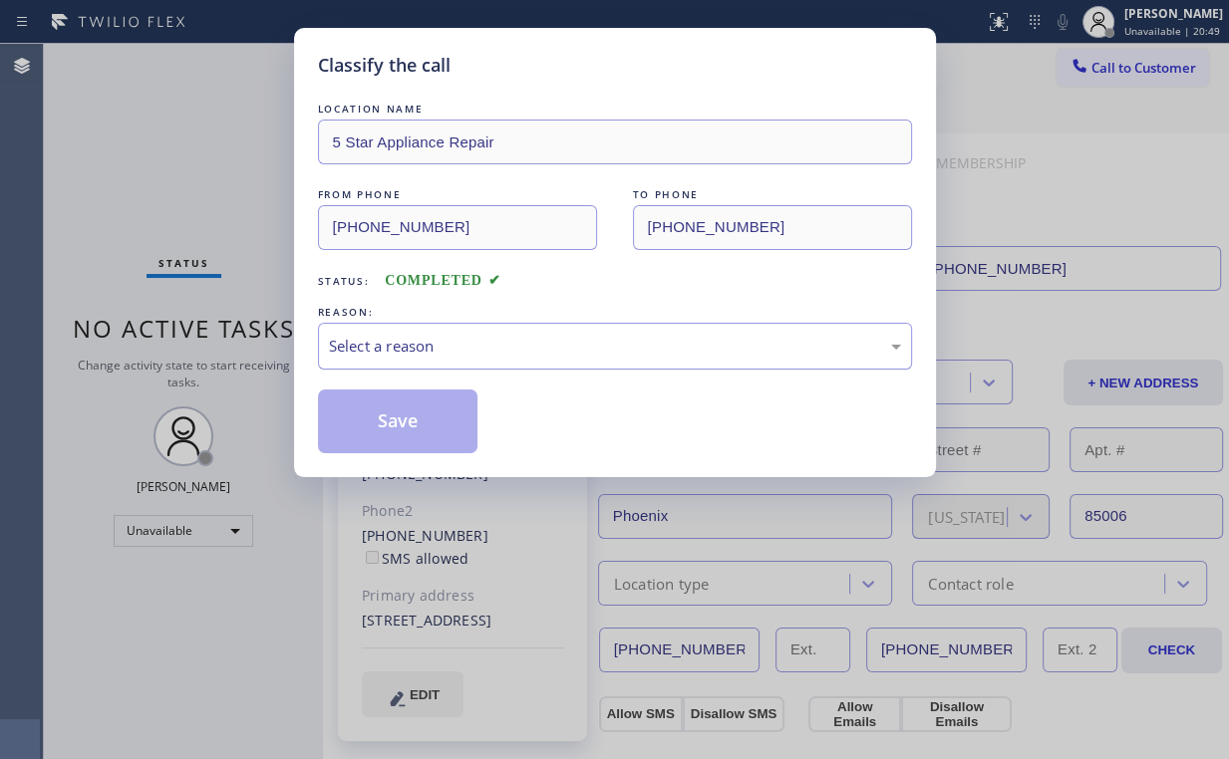
click at [376, 343] on div "Select a reason" at bounding box center [615, 346] width 572 height 23
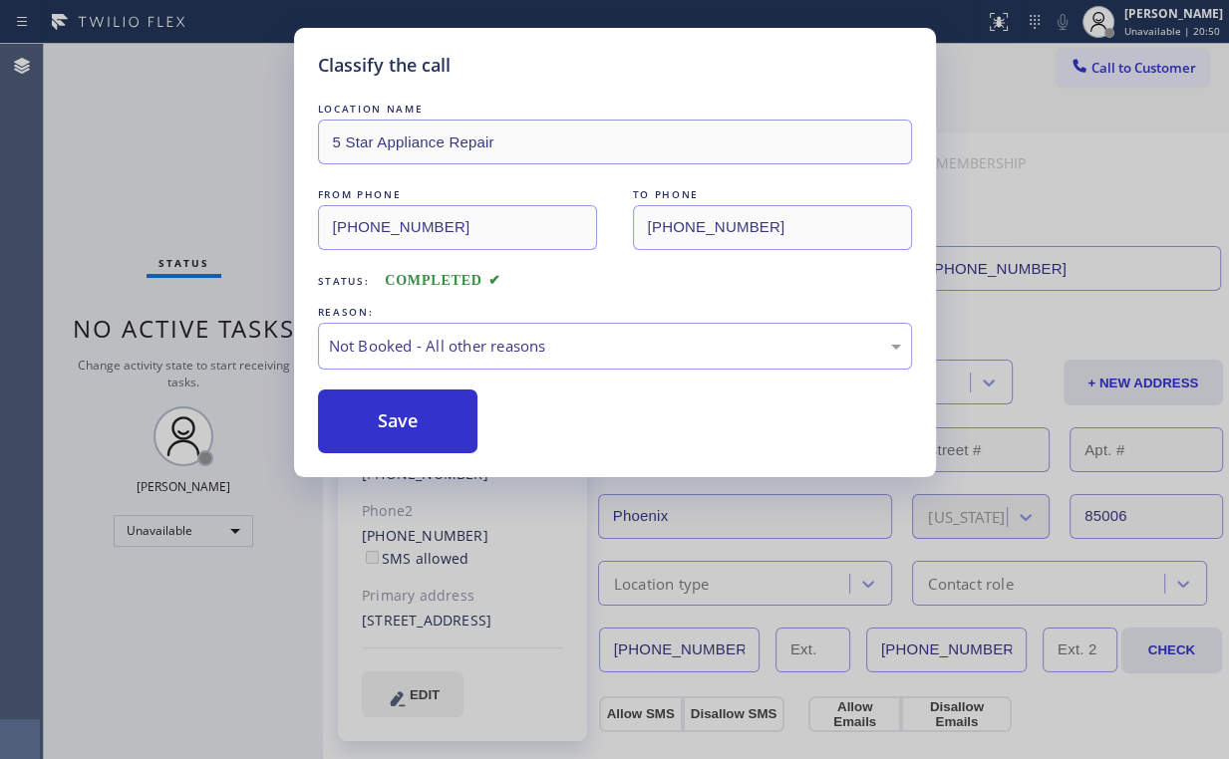
click at [378, 430] on button "Save" at bounding box center [398, 422] width 160 height 64
drag, startPoint x: 178, startPoint y: 74, endPoint x: 384, endPoint y: 682, distance: 641.5
click at [183, 95] on div "Classify the call LOCATION NAME 5 Star Appliance Repair FROM PHONE (855) 731-49…" at bounding box center [614, 379] width 1229 height 759
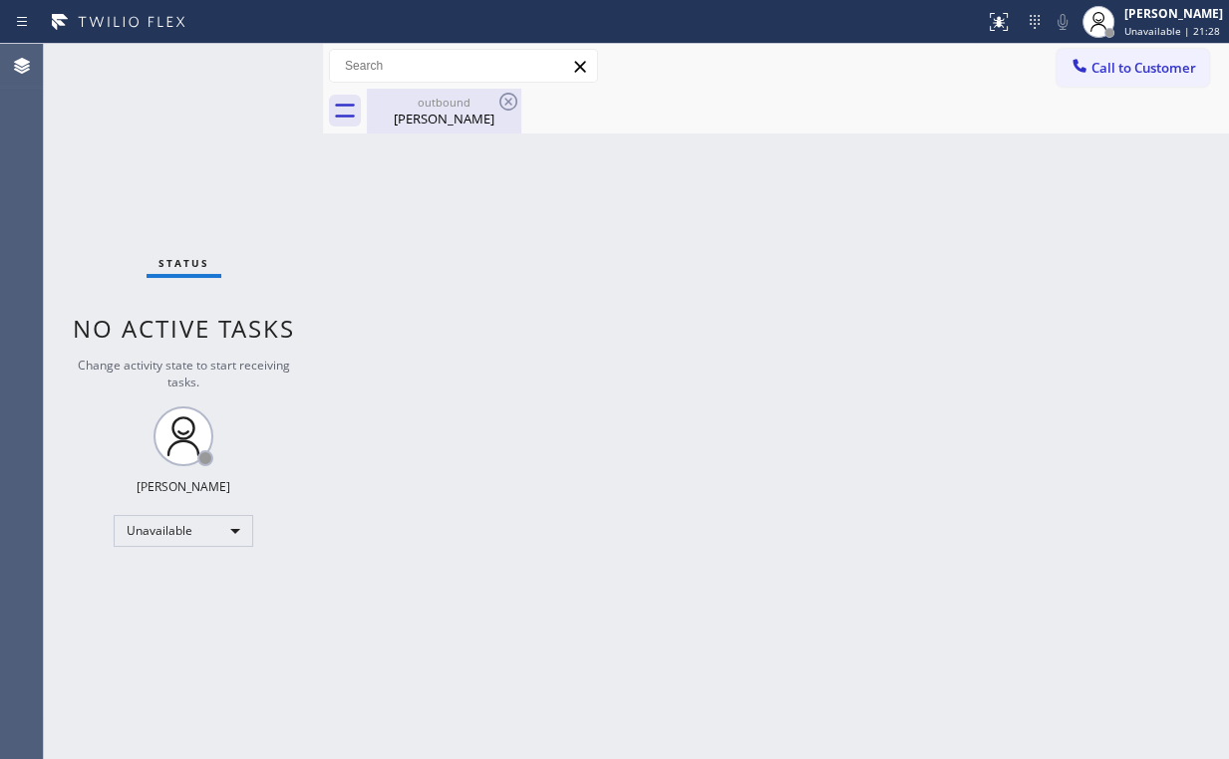
click at [430, 112] on div "Emma Sacks" at bounding box center [444, 119] width 150 height 18
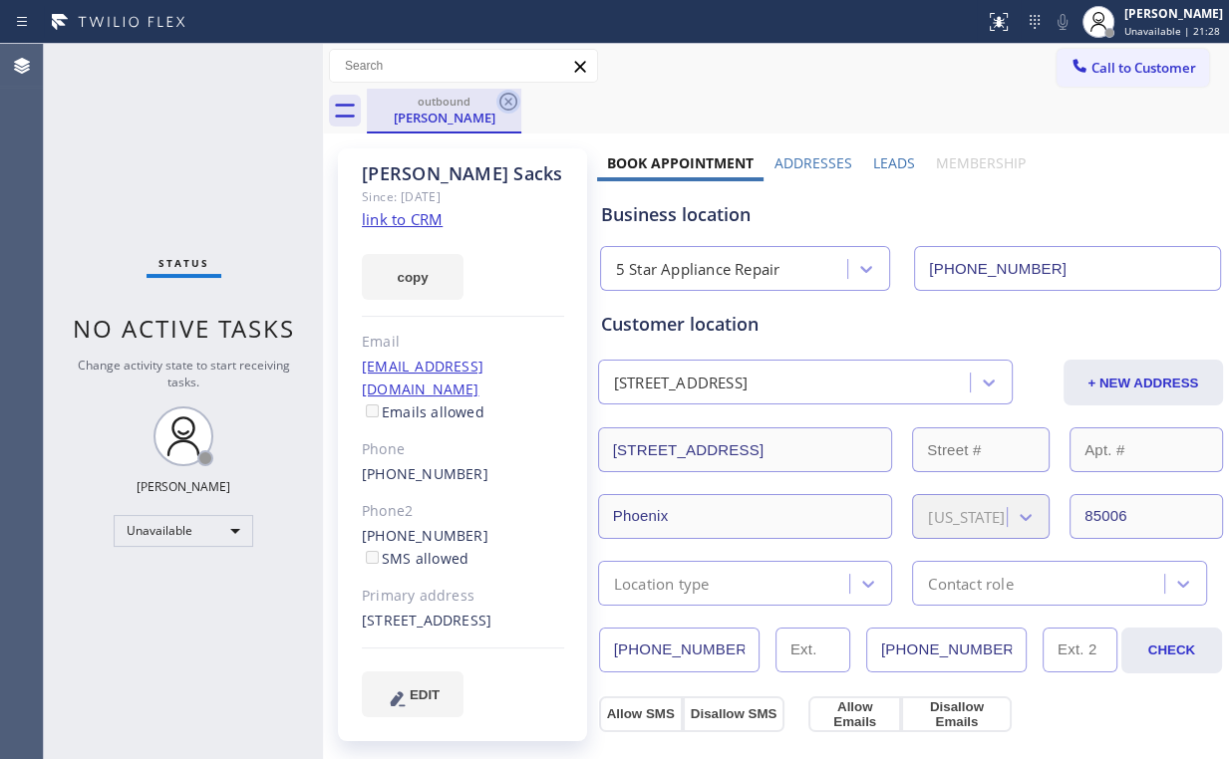
click at [506, 96] on icon at bounding box center [508, 102] width 24 height 24
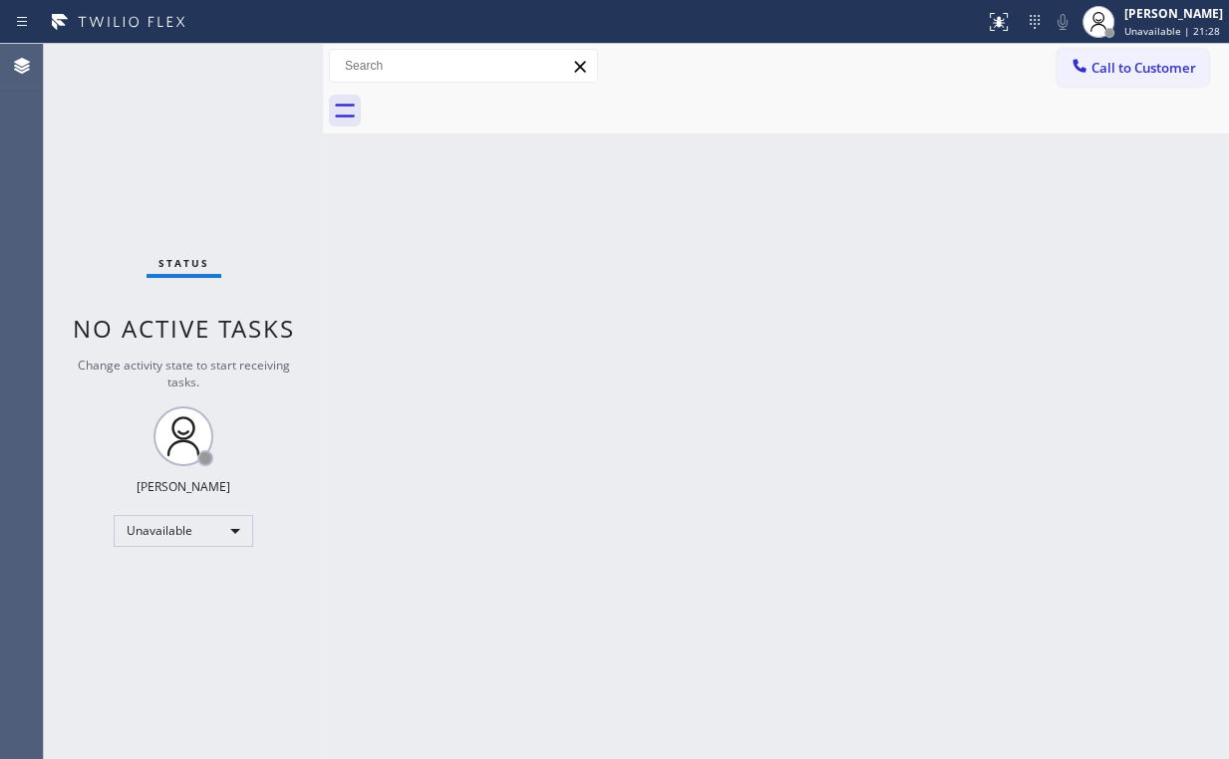
click at [211, 119] on div "Status No active tasks Change activity state to start receiving tasks. Arnold V…" at bounding box center [183, 401] width 279 height 715
click at [1100, 63] on span "Call to Customer" at bounding box center [1143, 68] width 105 height 18
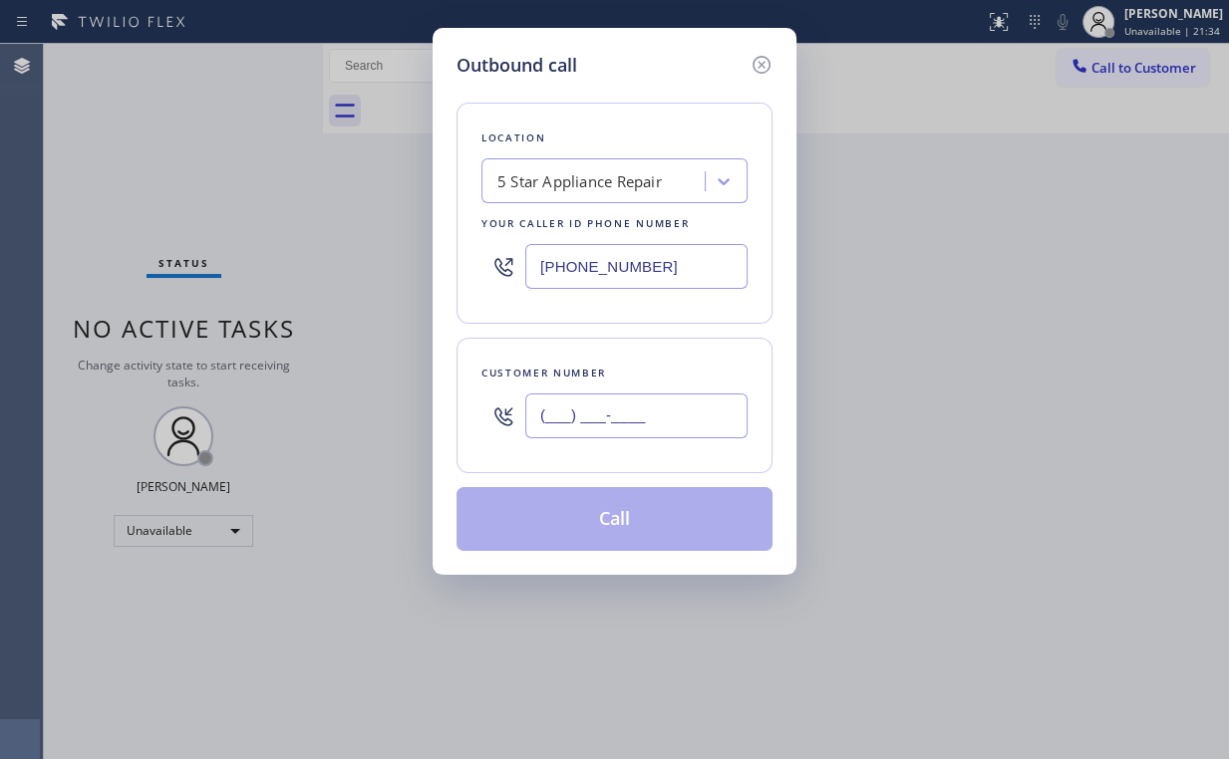
click at [630, 408] on input "(___) ___-____" at bounding box center [636, 416] width 222 height 45
paste input "917) 907-2451"
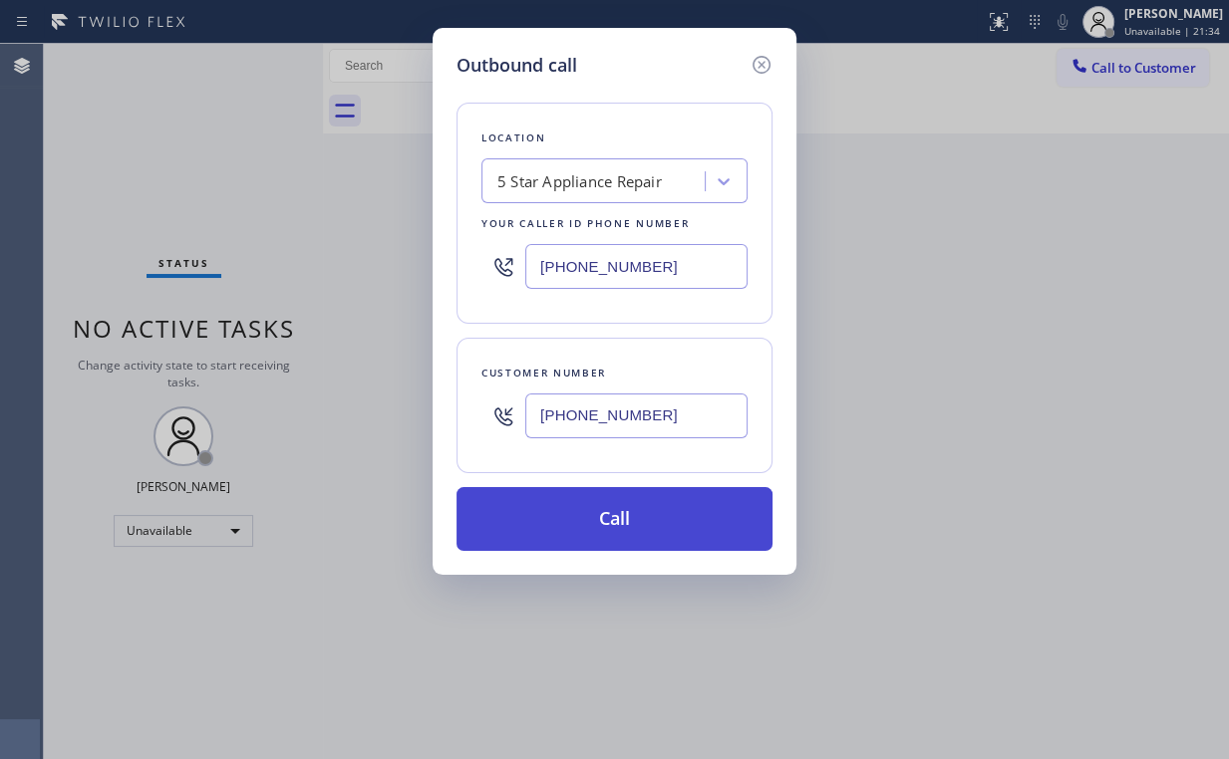
type input "(917) 907-2451"
drag, startPoint x: 620, startPoint y: 525, endPoint x: 506, endPoint y: 754, distance: 255.8
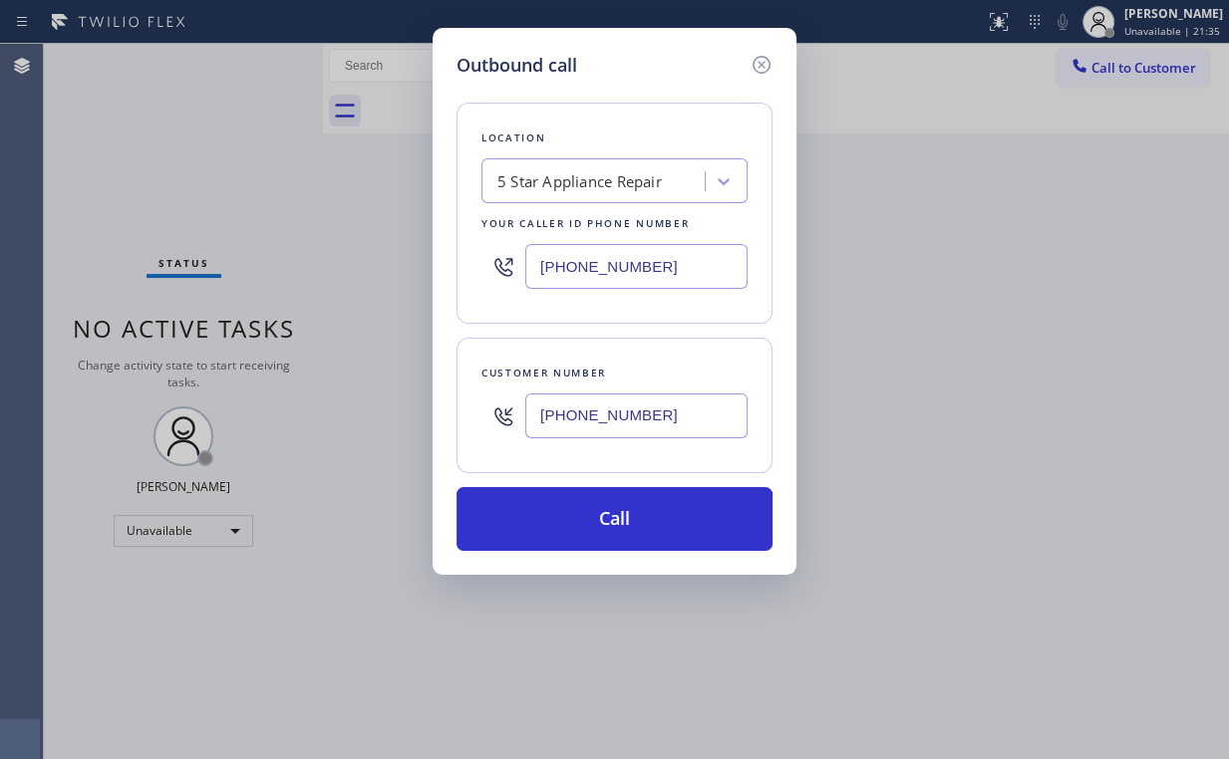
click at [618, 526] on button "Call" at bounding box center [614, 519] width 316 height 64
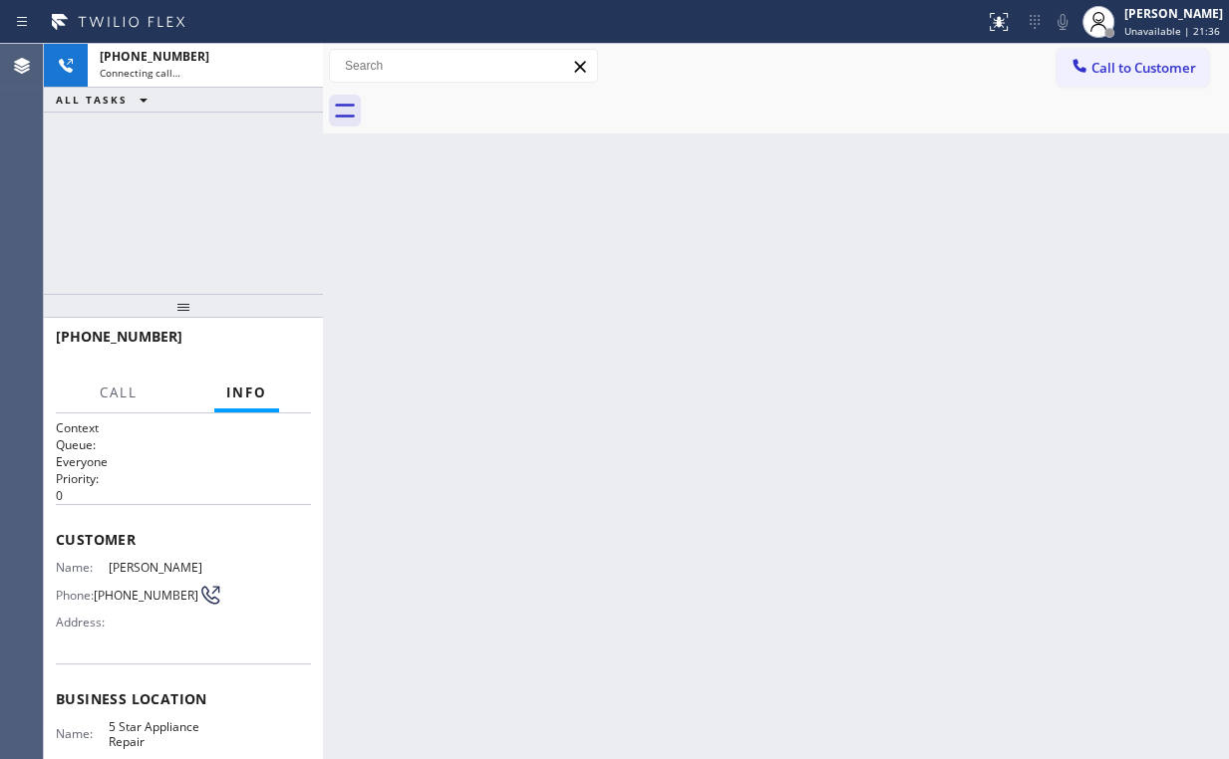
click at [157, 148] on div "+19179072451 Connecting call… ALL TASKS ALL TASKS ACTIVE TASKS TASKS IN WRAP UP" at bounding box center [183, 169] width 279 height 250
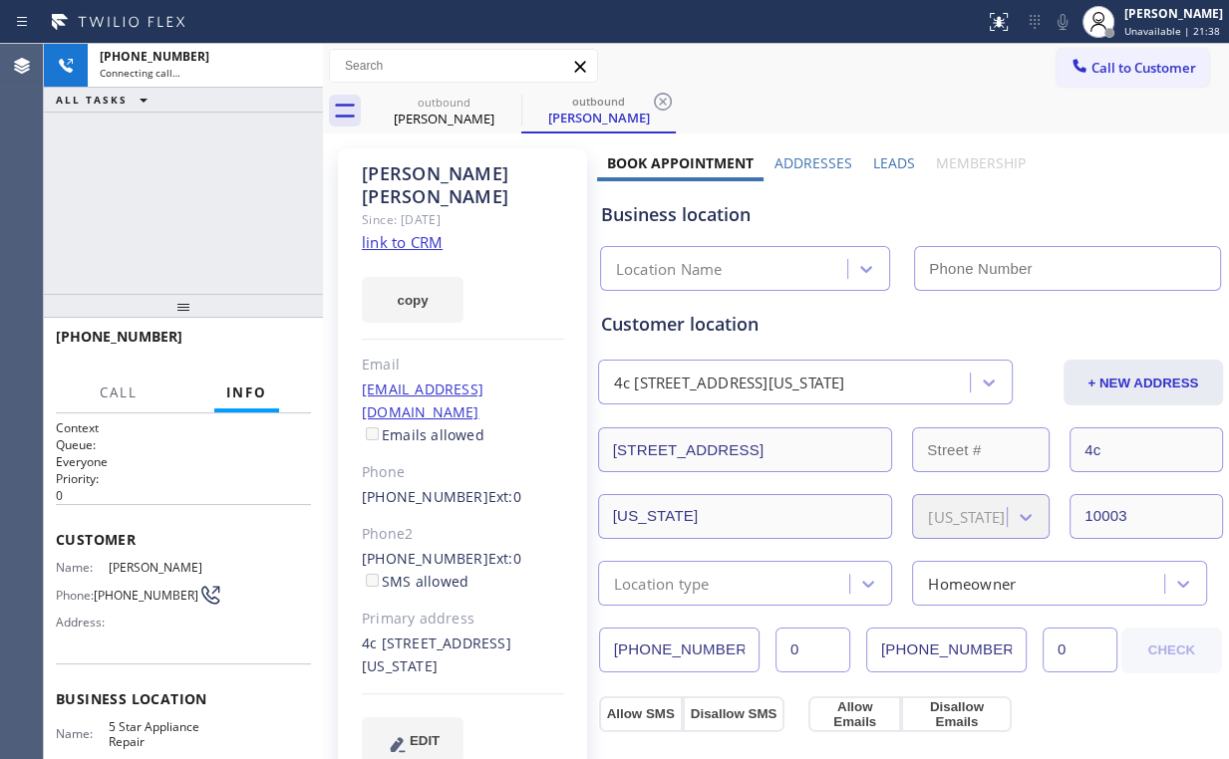
click at [881, 201] on div "Business location" at bounding box center [910, 214] width 619 height 27
type input "(855) 731-4952"
click at [228, 251] on div "+19179072451 Connecting call… ALL TASKS ALL TASKS ACTIVE TASKS TASKS IN WRAP UP" at bounding box center [183, 169] width 279 height 250
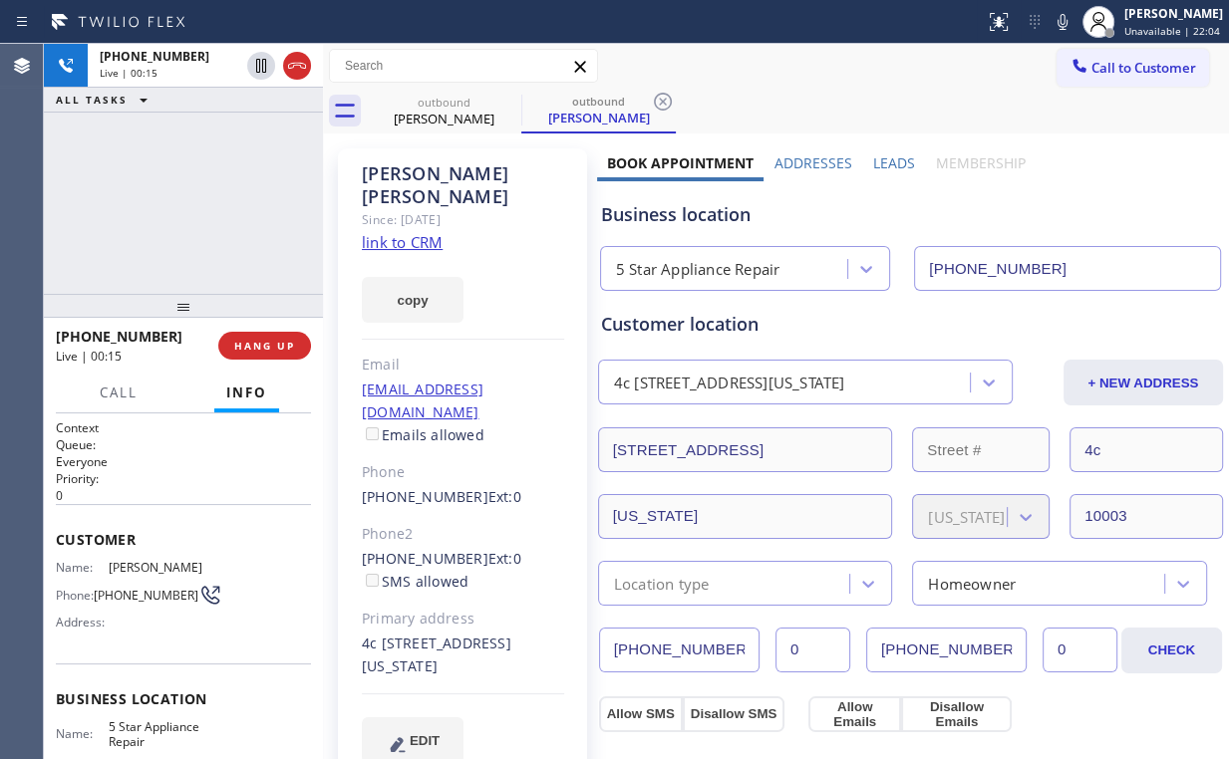
click at [291, 331] on div "+19179072451 Live | 00:15 HANG UP" at bounding box center [183, 346] width 255 height 52
click at [273, 349] on span "HANG UP" at bounding box center [264, 346] width 61 height 14
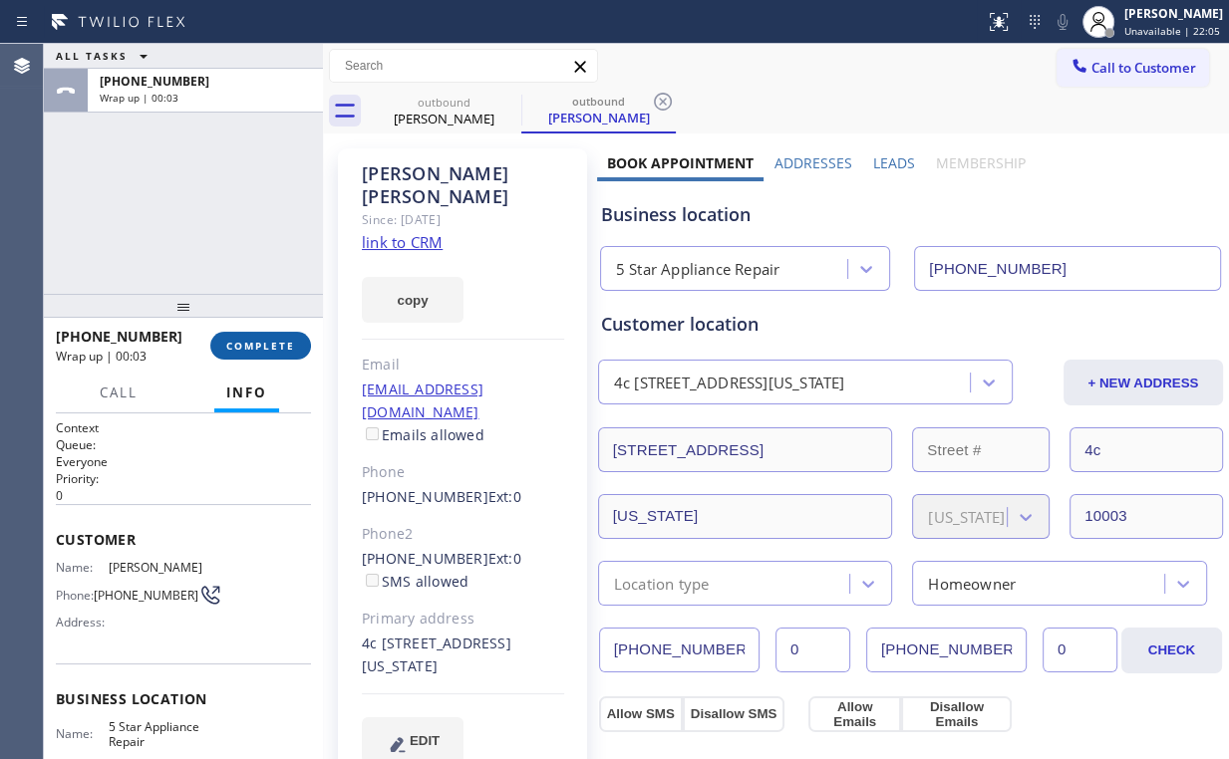
click at [273, 349] on span "COMPLETE" at bounding box center [260, 346] width 69 height 14
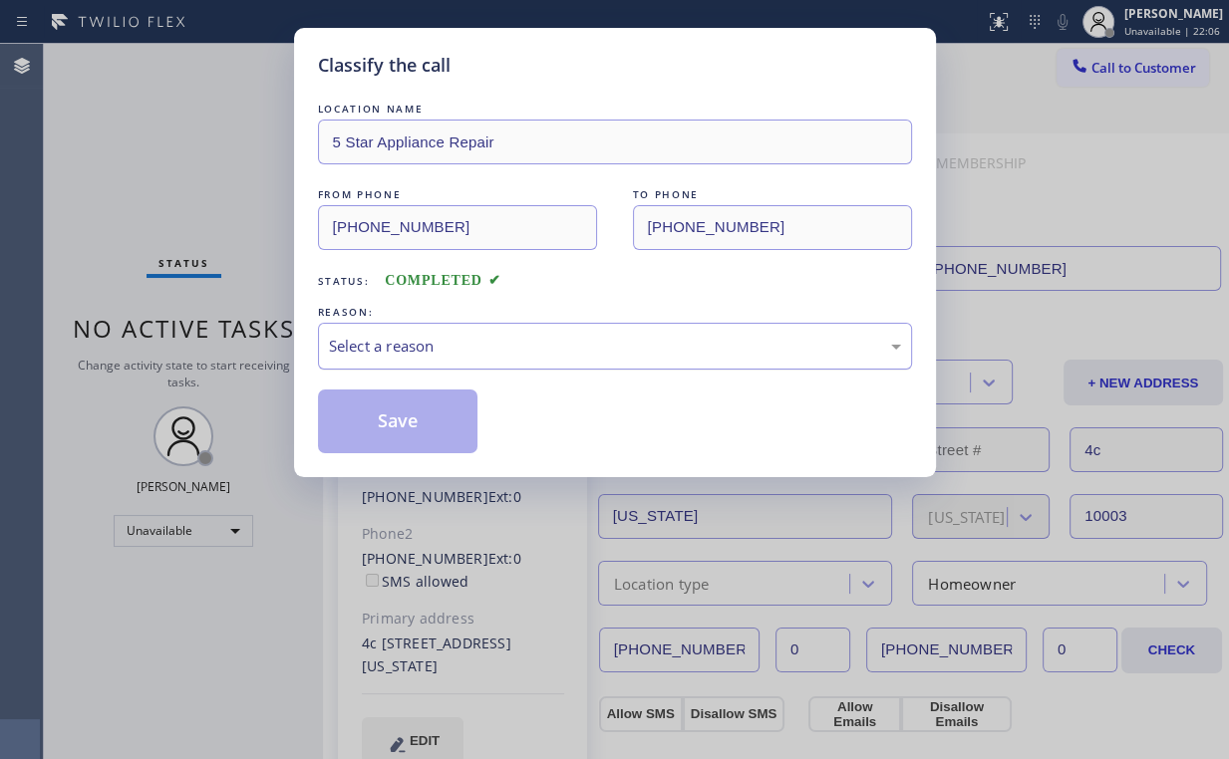
drag, startPoint x: 339, startPoint y: 345, endPoint x: 350, endPoint y: 359, distance: 17.7
click at [339, 345] on div "Select a reason" at bounding box center [615, 346] width 572 height 23
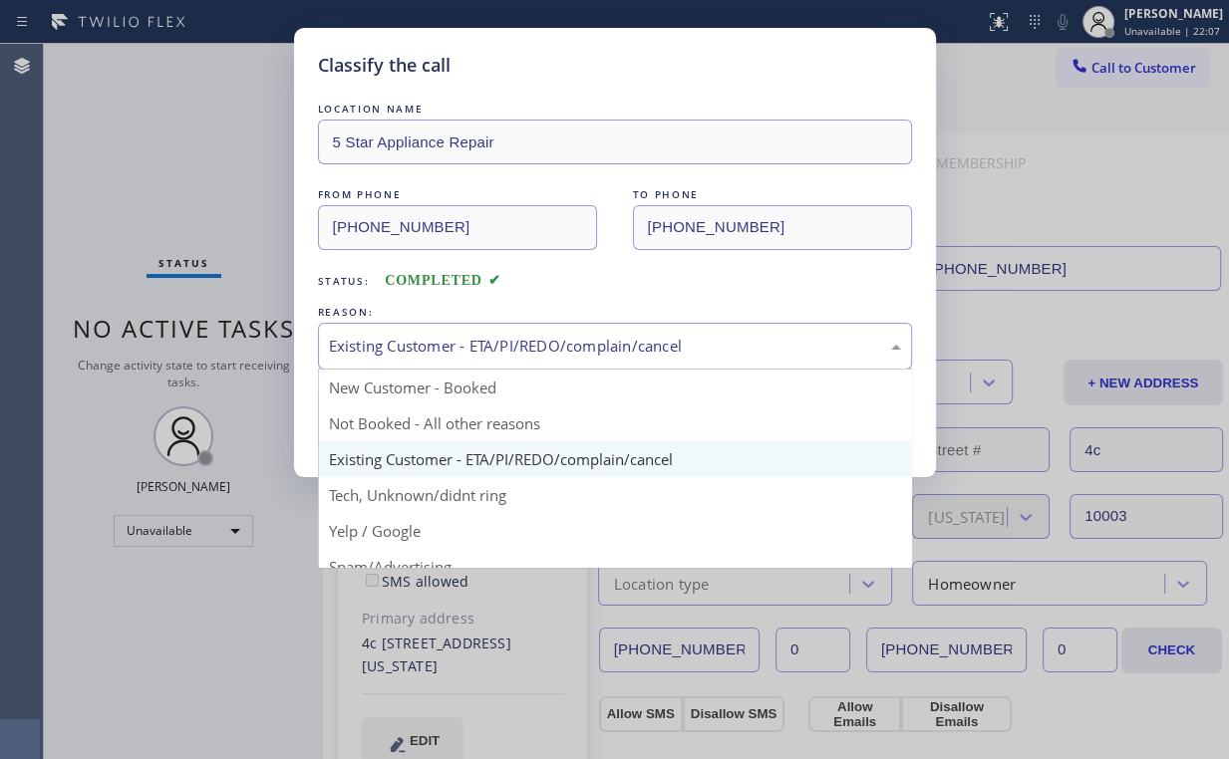
click at [351, 350] on div "Existing Customer - ETA/PI/REDO/complain/cancel" at bounding box center [615, 346] width 572 height 23
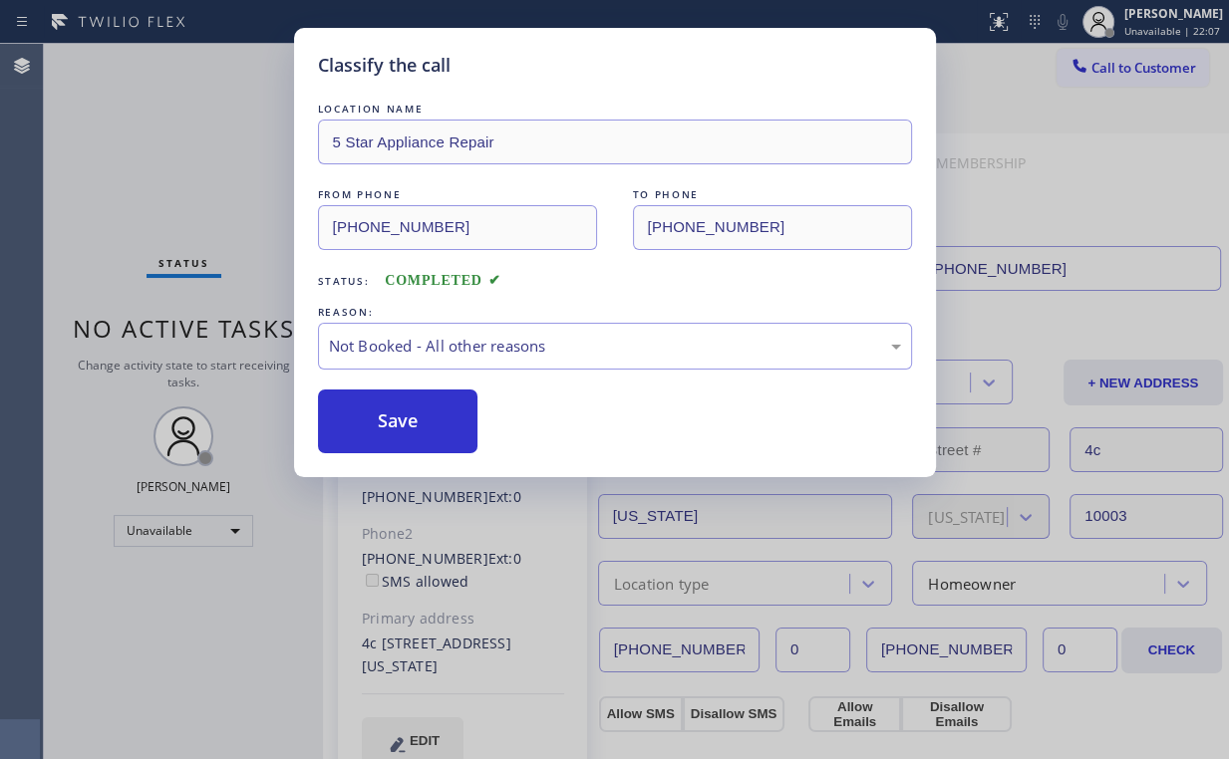
click at [376, 426] on button "Save" at bounding box center [398, 422] width 160 height 64
drag, startPoint x: 167, startPoint y: 177, endPoint x: 386, endPoint y: 591, distance: 467.6
click at [187, 204] on div "Classify the call LOCATION NAME 5 Star Appliance Repair FROM PHONE (855) 731-49…" at bounding box center [614, 379] width 1229 height 759
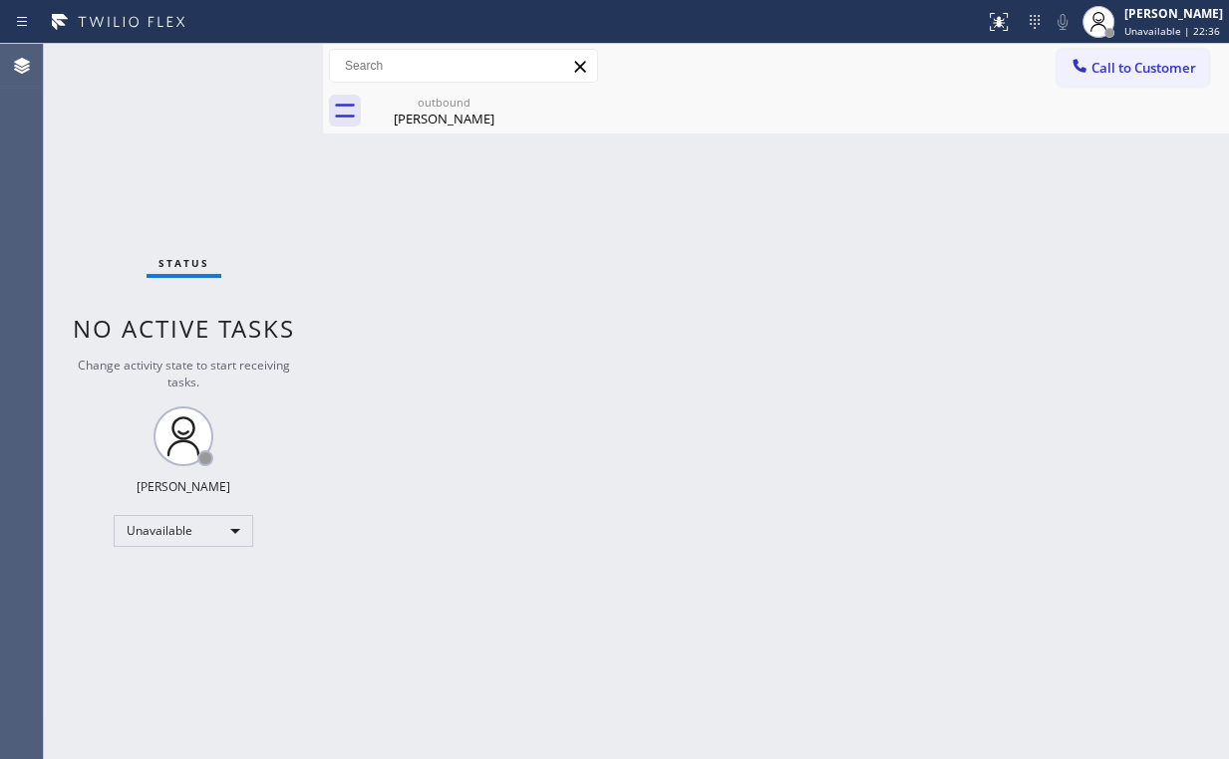
click at [157, 171] on div "Status No active tasks Change activity state to start receiving tasks. Arnold V…" at bounding box center [183, 401] width 279 height 715
click at [466, 115] on div "Candelaria Castillo" at bounding box center [444, 119] width 150 height 18
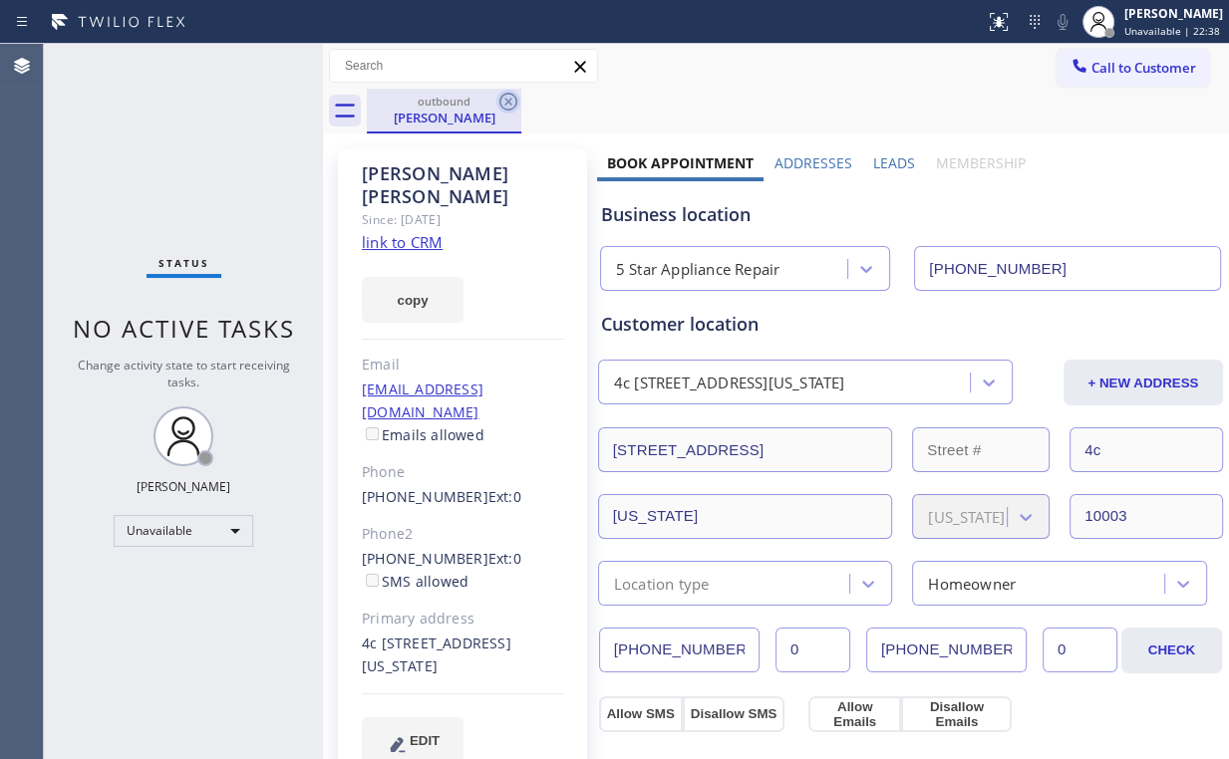
click at [505, 100] on icon at bounding box center [508, 102] width 24 height 24
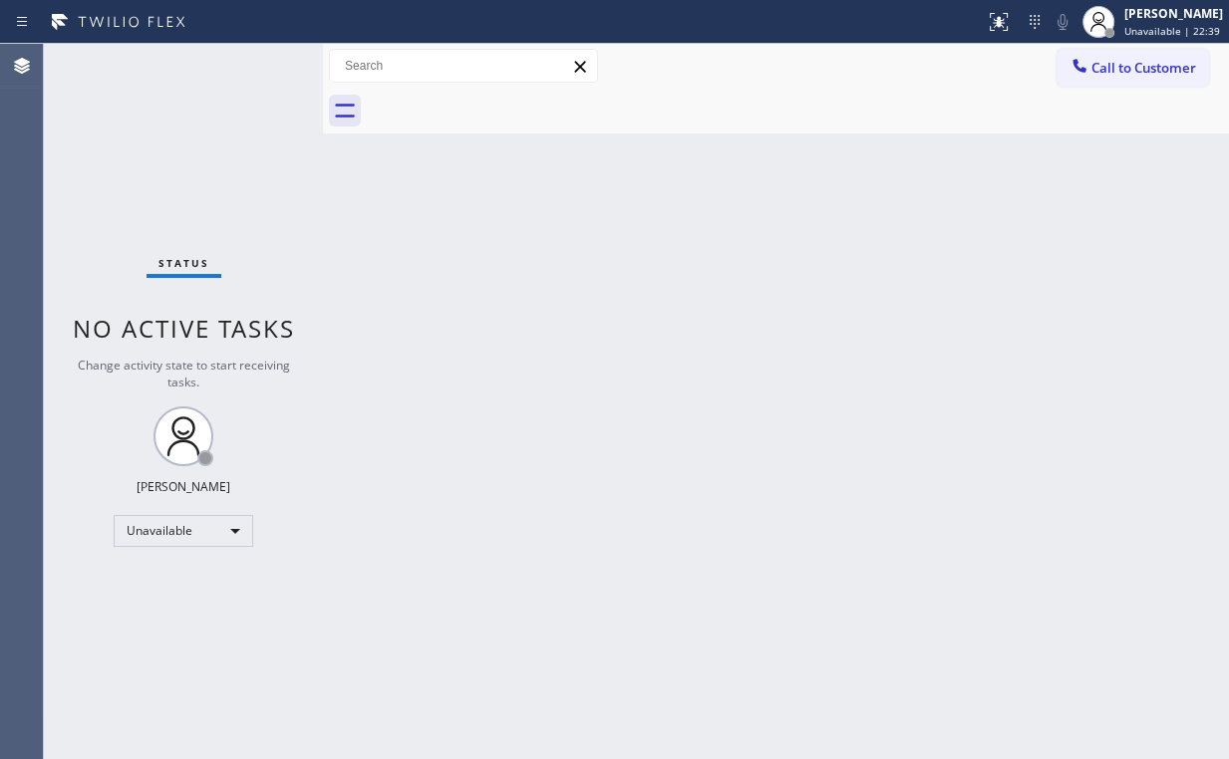
click at [524, 235] on div "Back to Dashboard Change Sender ID Customers Technicians Select a contact Outbo…" at bounding box center [776, 401] width 906 height 715
drag, startPoint x: 216, startPoint y: 145, endPoint x: 199, endPoint y: 145, distance: 16.9
drag, startPoint x: 199, startPoint y: 145, endPoint x: 195, endPoint y: 73, distance: 72.8
click at [195, 140] on div "Status No active tasks Change activity state to start receiving tasks. Arnold V…" at bounding box center [183, 401] width 279 height 715
drag, startPoint x: 1104, startPoint y: 64, endPoint x: 734, endPoint y: 244, distance: 411.3
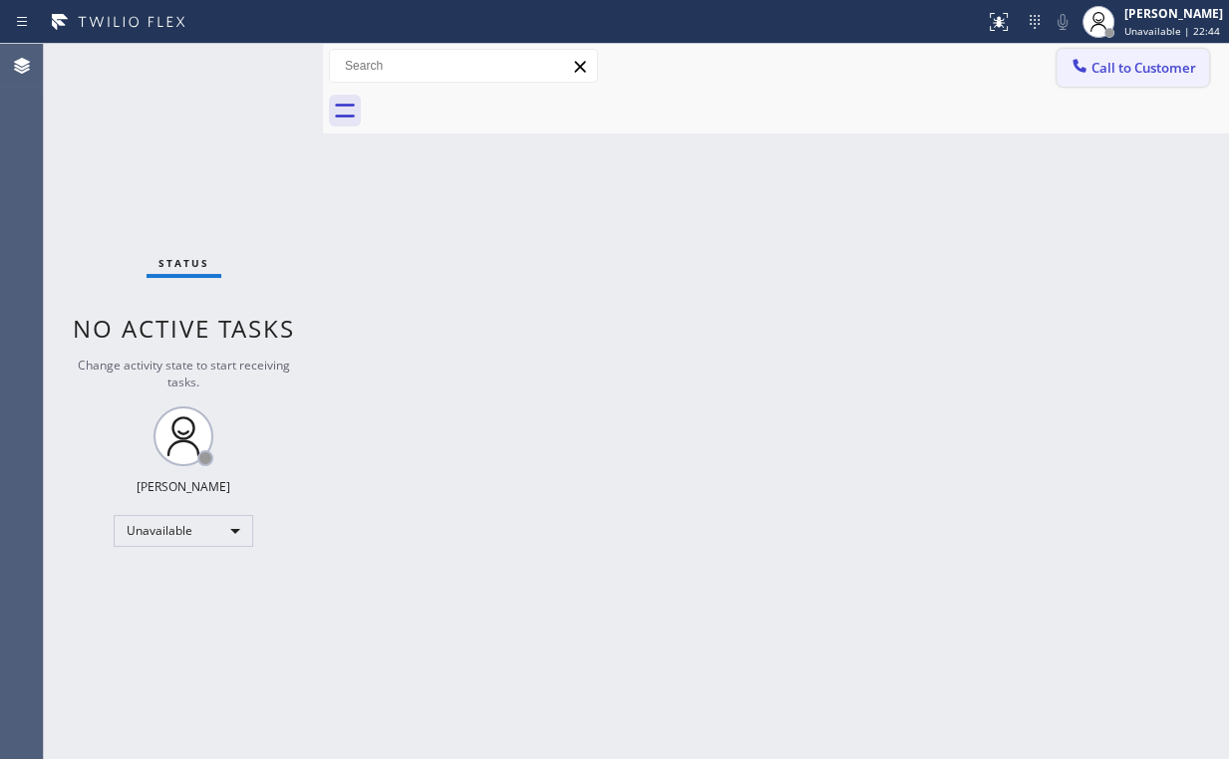
click at [1102, 66] on span "Call to Customer" at bounding box center [1143, 68] width 105 height 18
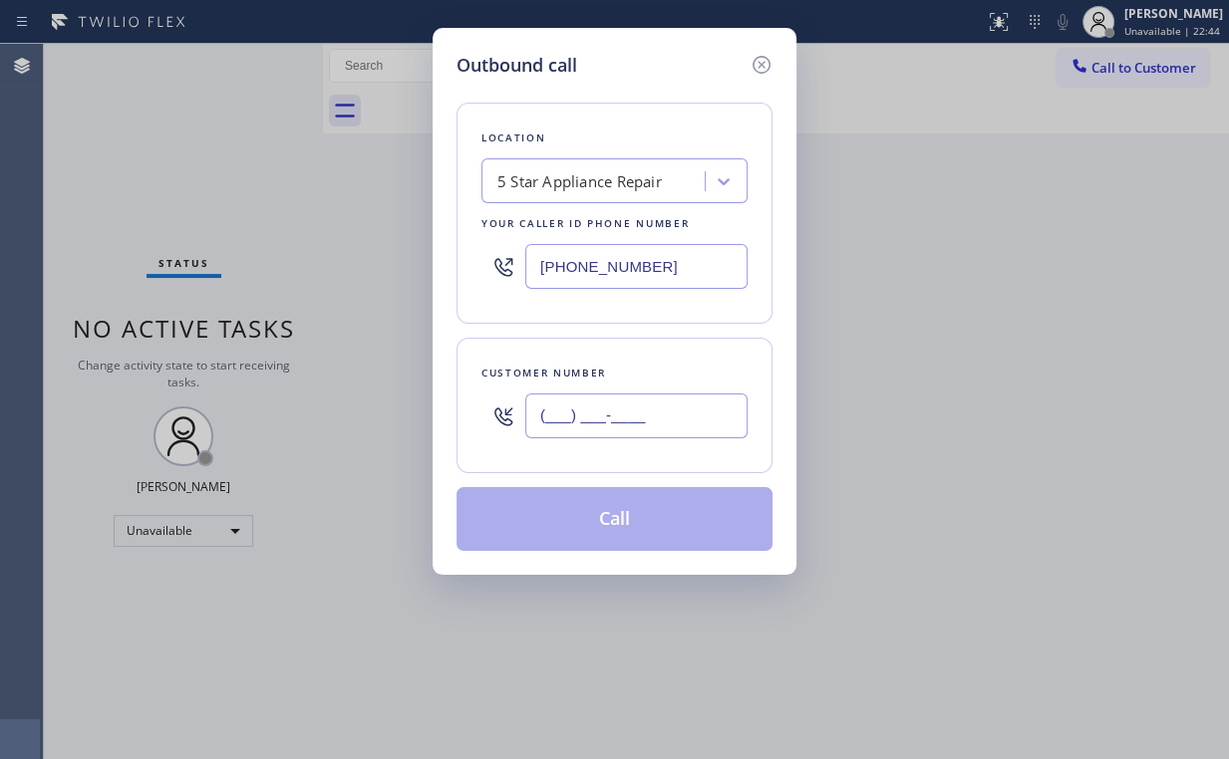
click at [640, 424] on input "(___) ___-____" at bounding box center [636, 416] width 222 height 45
paste input "702) 280-3697"
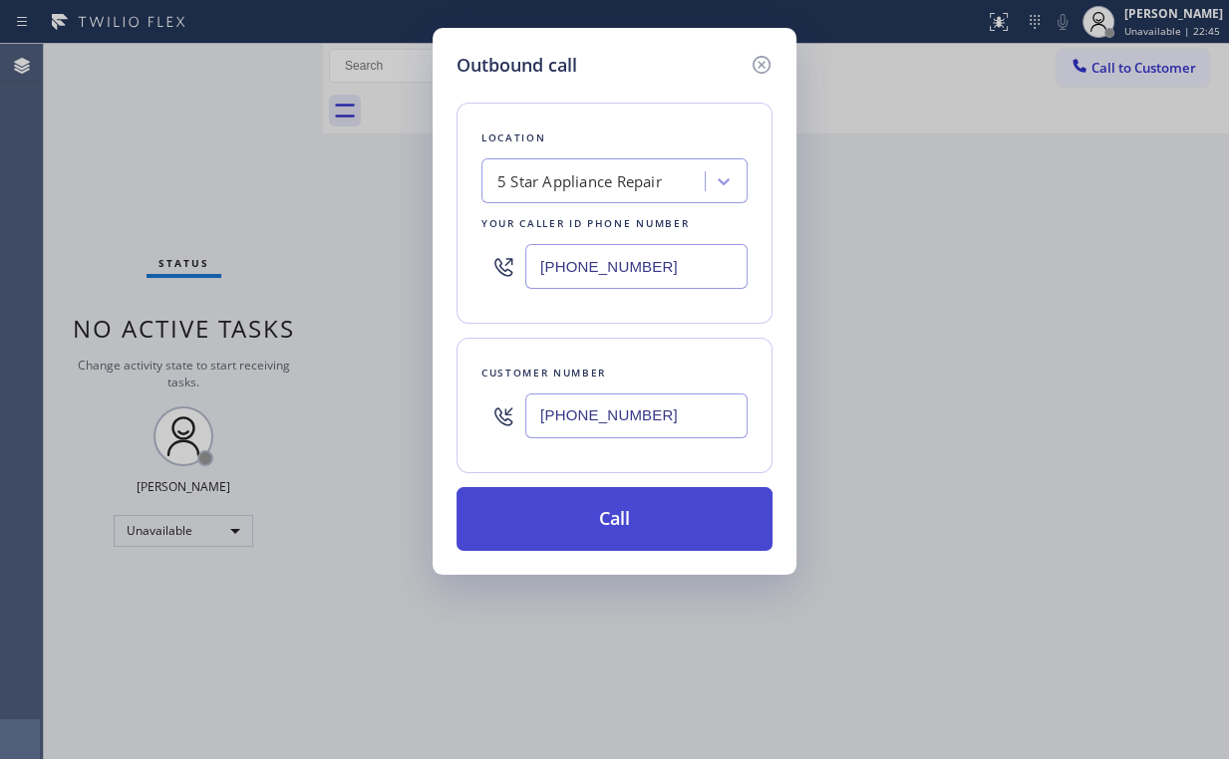
type input "(702) 280-3697"
drag, startPoint x: 596, startPoint y: 514, endPoint x: 513, endPoint y: 692, distance: 195.7
click at [596, 514] on button "Call" at bounding box center [614, 519] width 316 height 64
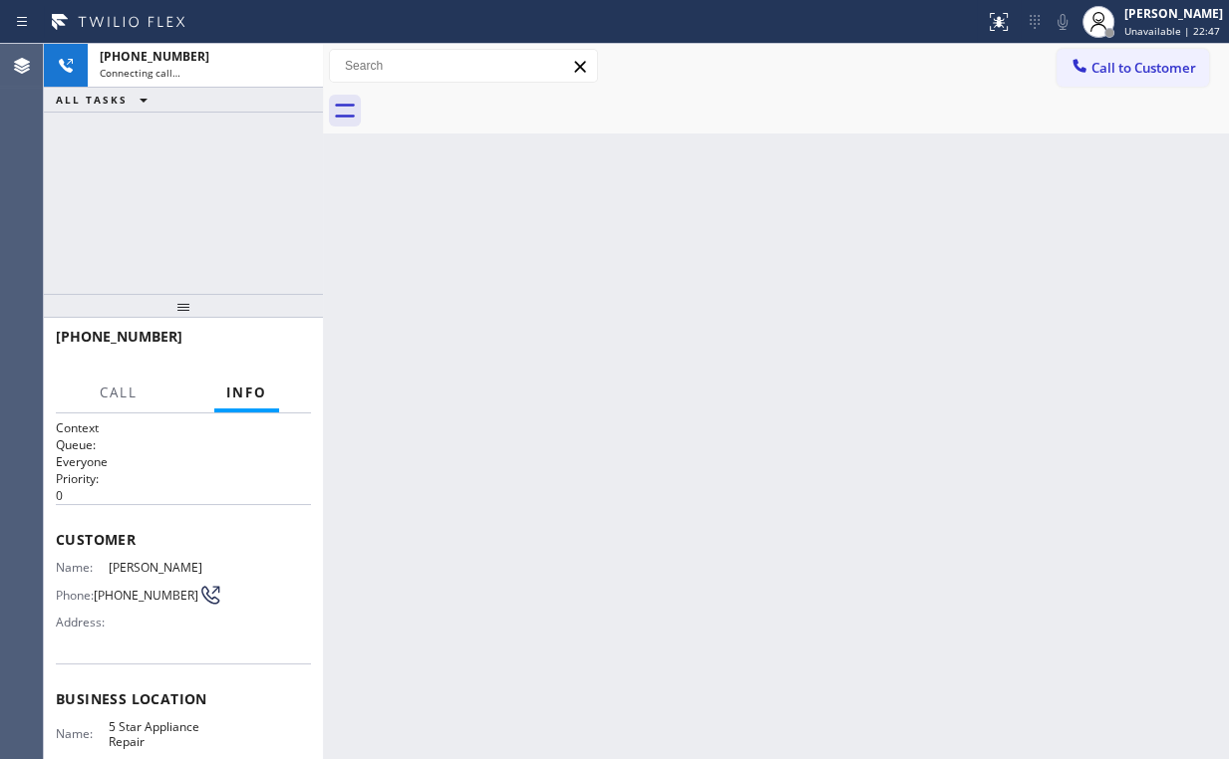
click at [249, 180] on div "+17022803697 Connecting call… ALL TASKS ALL TASKS ACTIVE TASKS TASKS IN WRAP UP" at bounding box center [183, 169] width 279 height 250
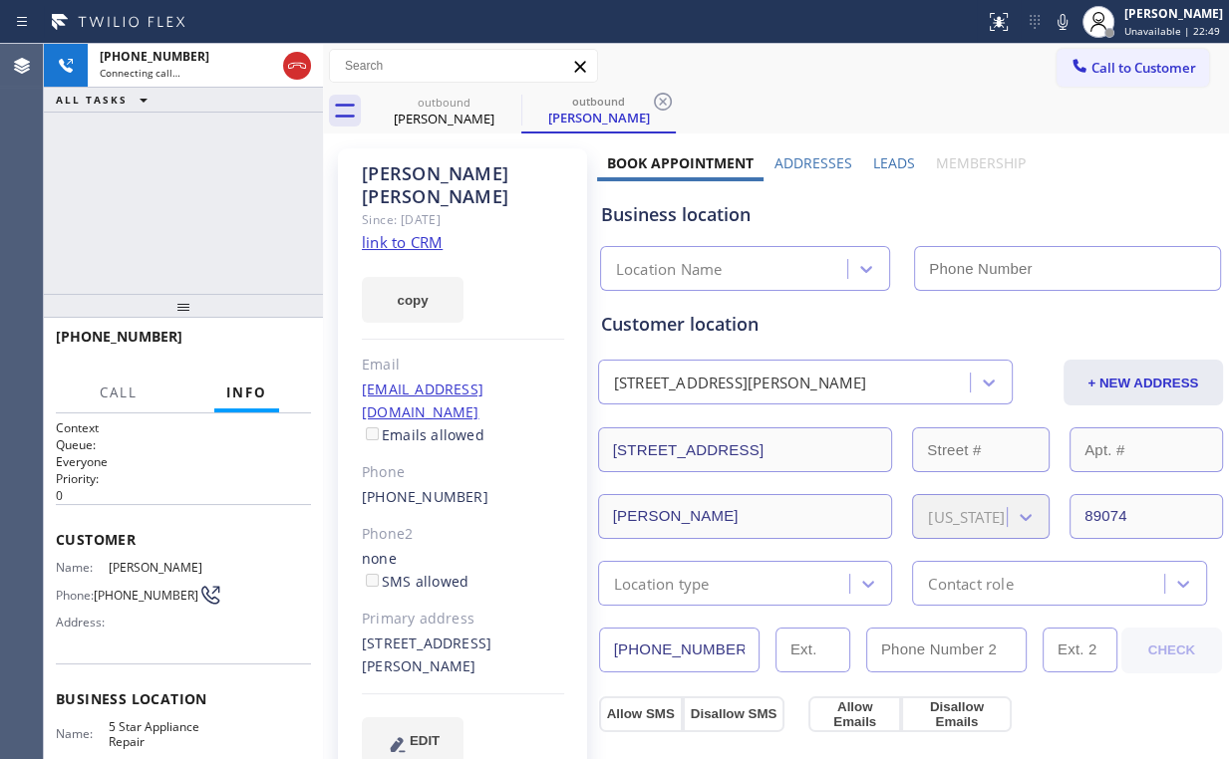
type input "(855) 731-4952"
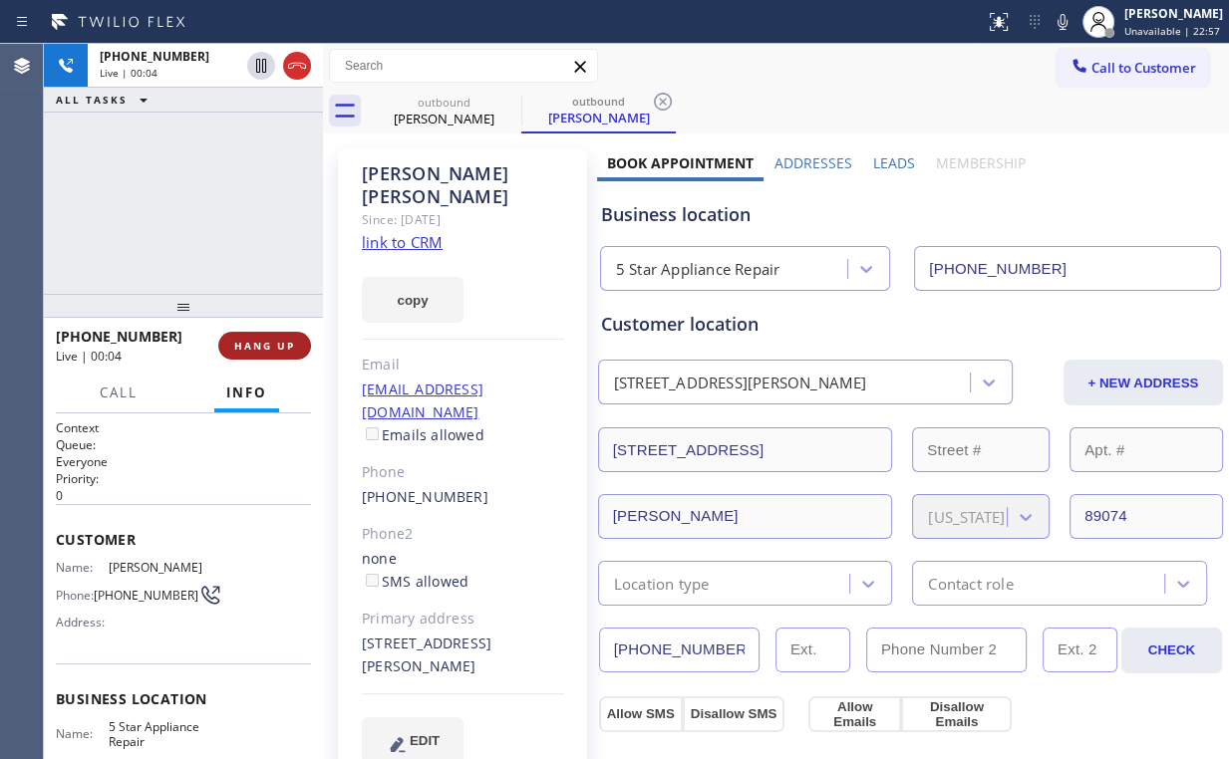
click at [277, 352] on span "HANG UP" at bounding box center [264, 346] width 61 height 14
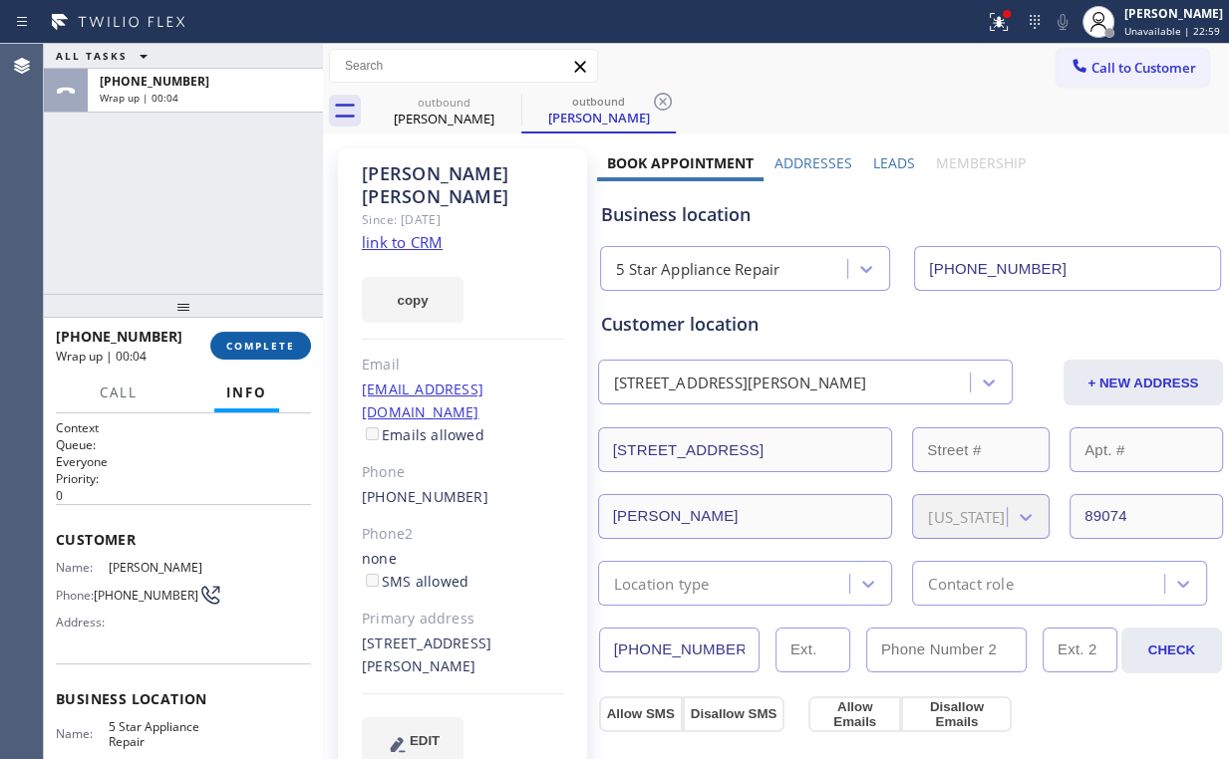
click at [282, 359] on button "COMPLETE" at bounding box center [260, 346] width 101 height 28
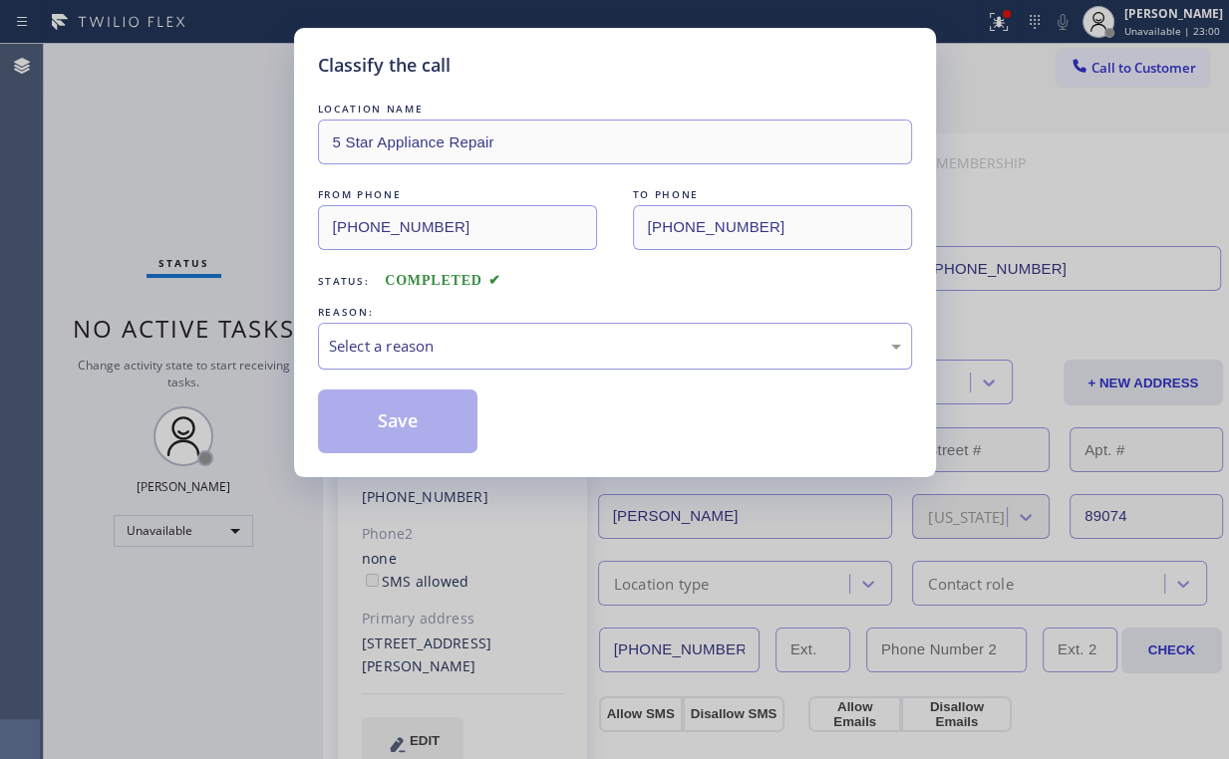
drag, startPoint x: 384, startPoint y: 339, endPoint x: 387, endPoint y: 355, distance: 16.2
click at [385, 343] on div "Select a reason" at bounding box center [615, 346] width 572 height 23
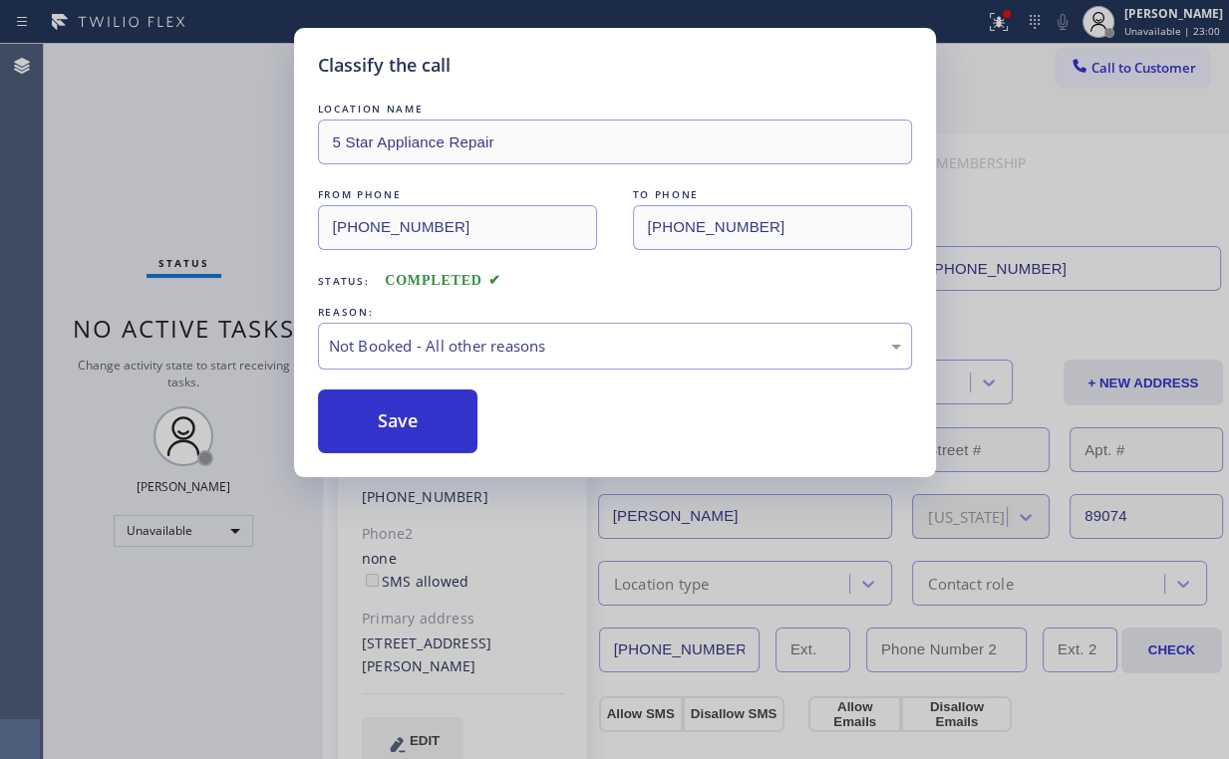
drag, startPoint x: 394, startPoint y: 422, endPoint x: 378, endPoint y: 379, distance: 46.7
click at [395, 422] on button "Save" at bounding box center [398, 422] width 160 height 64
click at [193, 179] on div "Classify the call LOCATION NAME 5 Star Appliance Repair FROM PHONE (855) 731-49…" at bounding box center [614, 379] width 1229 height 759
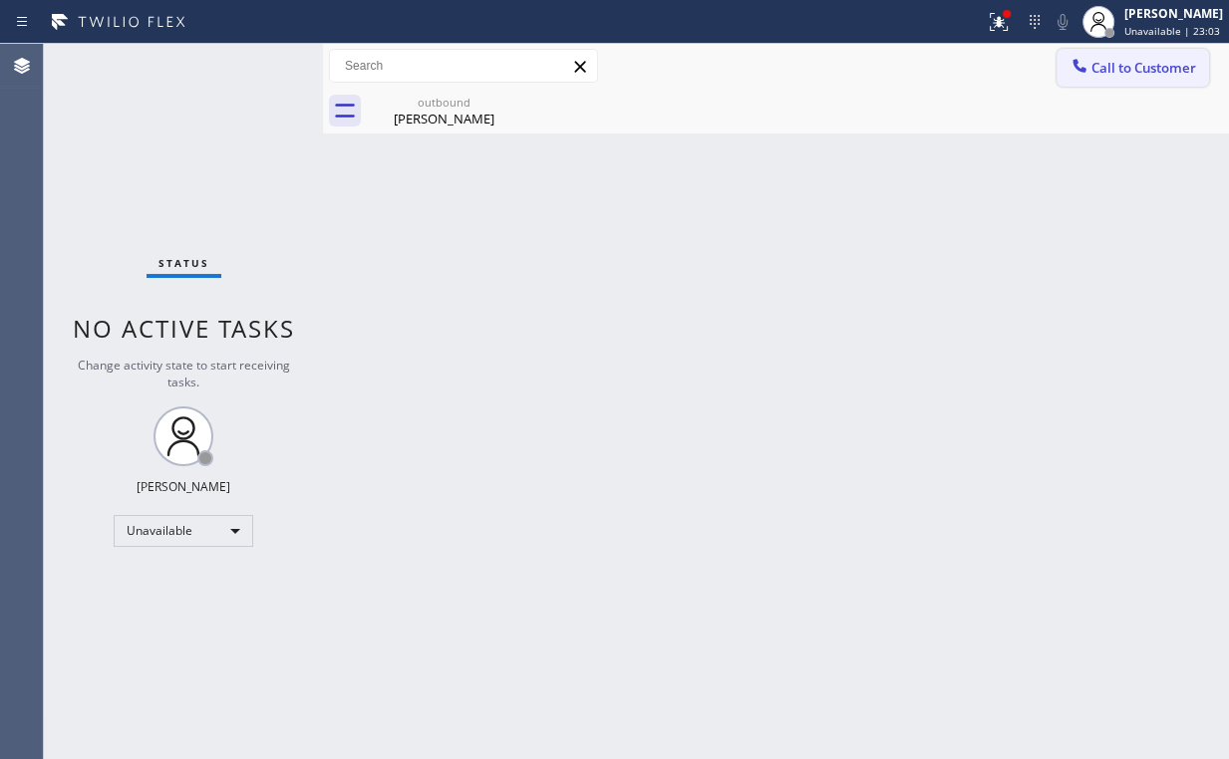
click at [1071, 76] on div at bounding box center [1079, 68] width 24 height 24
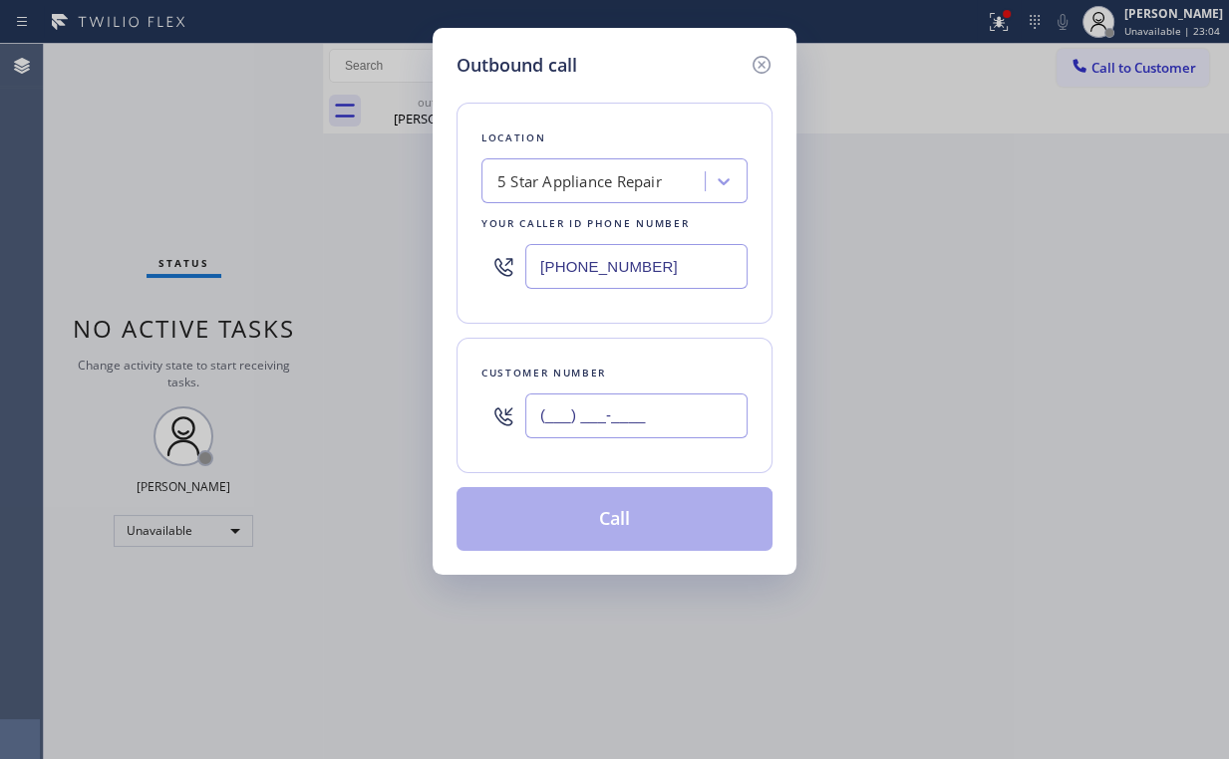
click at [687, 408] on input "(___) ___-____" at bounding box center [636, 416] width 222 height 45
paste input "717) 875-6088"
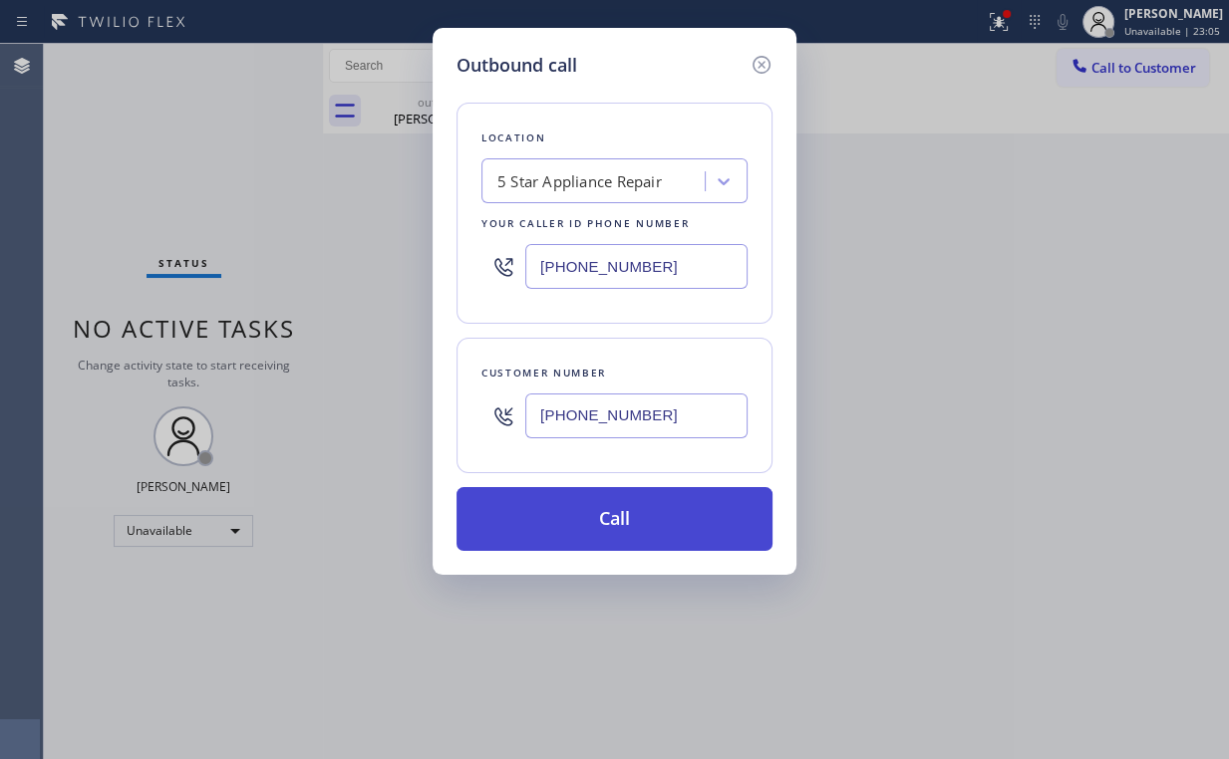
type input "(717) 875-6088"
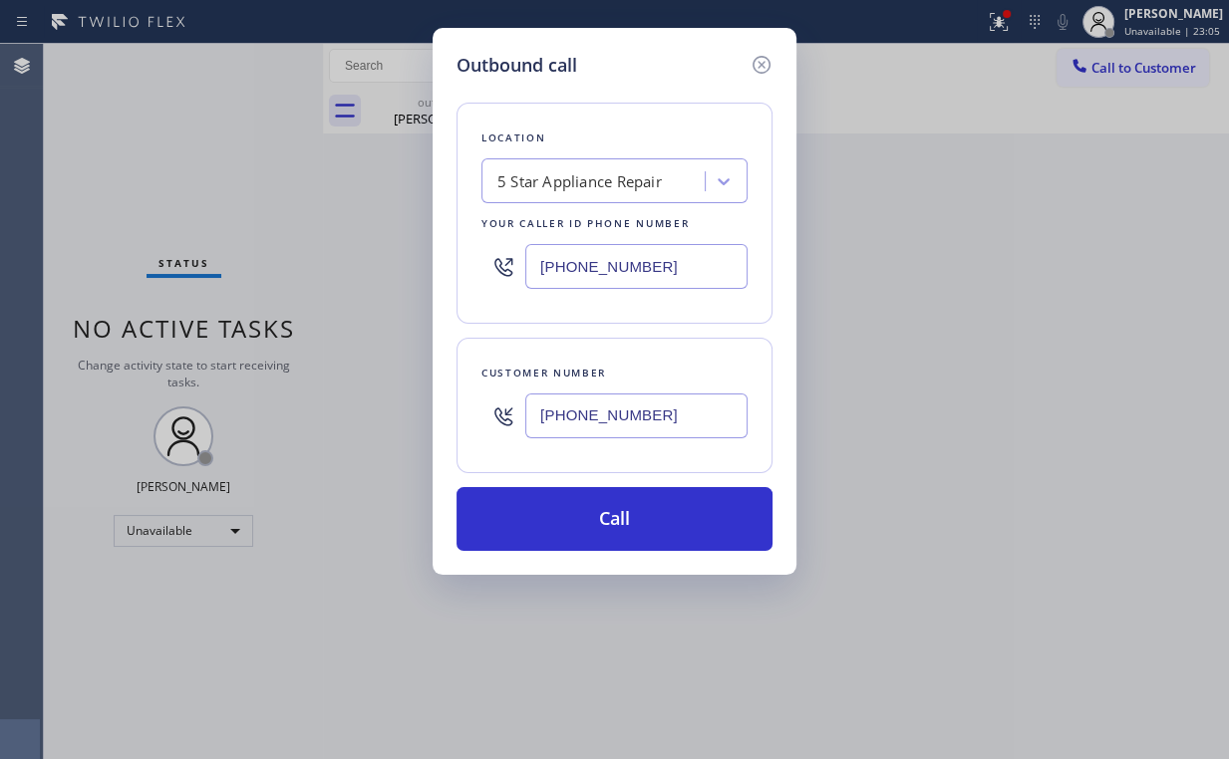
drag, startPoint x: 597, startPoint y: 507, endPoint x: 564, endPoint y: 614, distance: 111.6
click at [595, 522] on button "Call" at bounding box center [614, 519] width 316 height 64
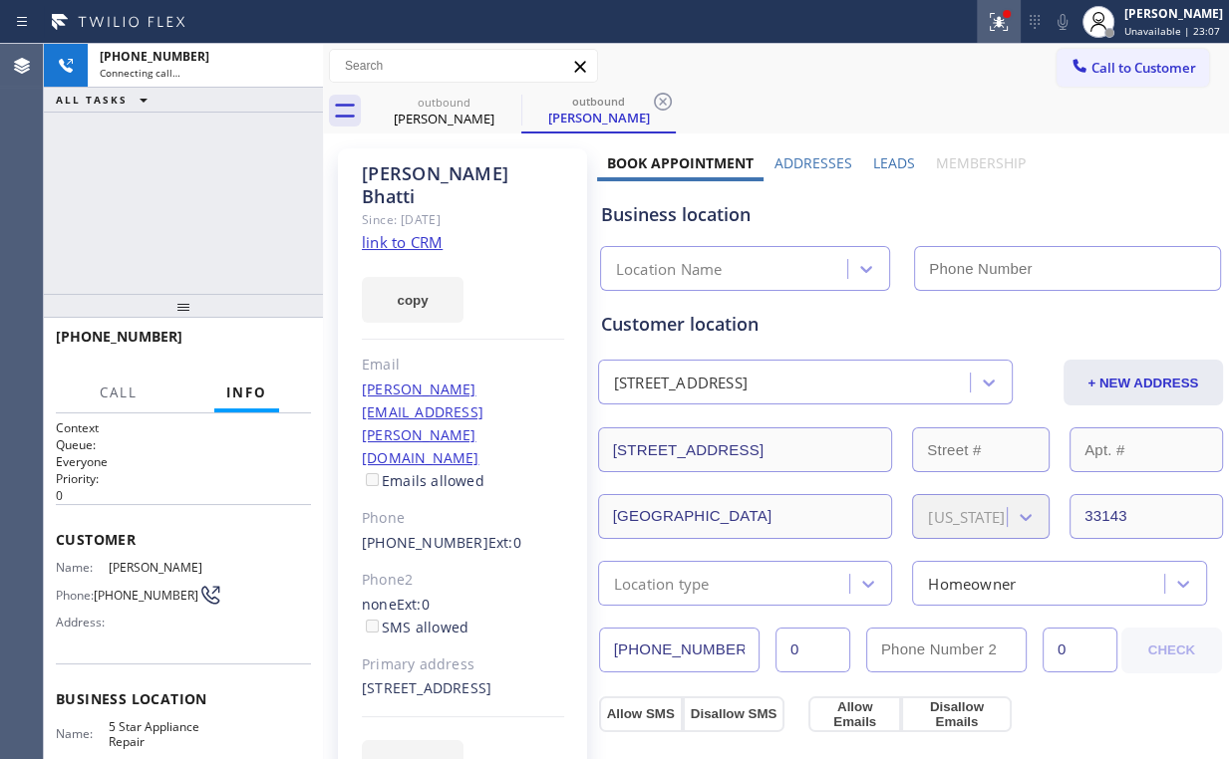
click at [1010, 21] on icon at bounding box center [998, 22] width 24 height 24
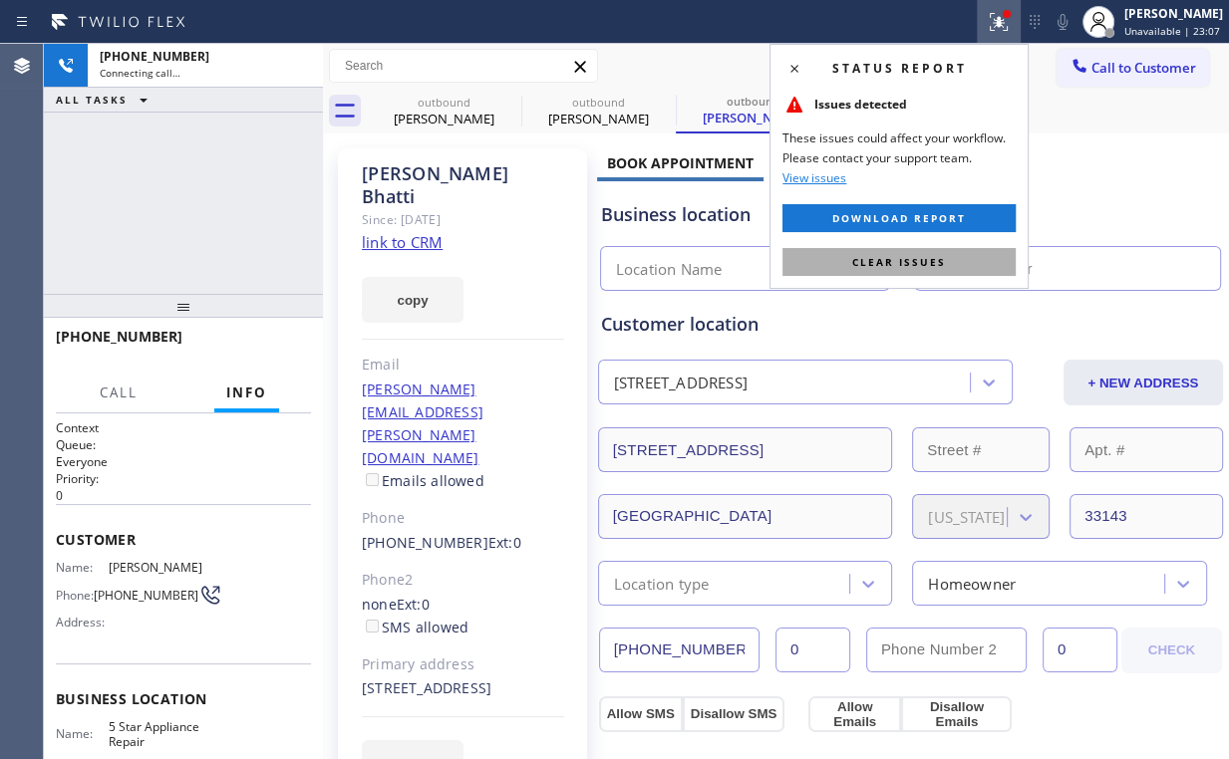
click at [880, 267] on span "Clear issues" at bounding box center [899, 262] width 94 height 14
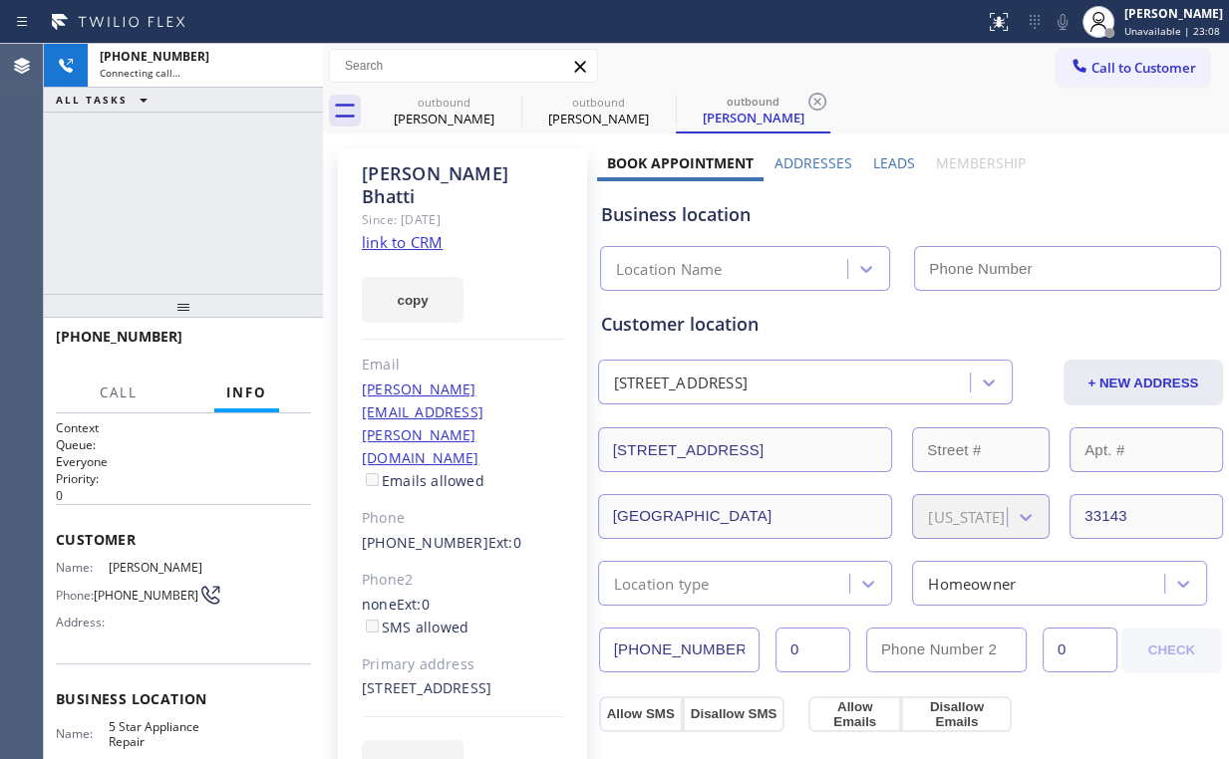
click at [1050, 206] on div "Business location" at bounding box center [910, 214] width 619 height 27
click at [191, 182] on div "+17178756088 Connecting call… ALL TASKS ALL TASKS ACTIVE TASKS TASKS IN WRAP UP" at bounding box center [183, 169] width 279 height 250
type input "(855) 731-4952"
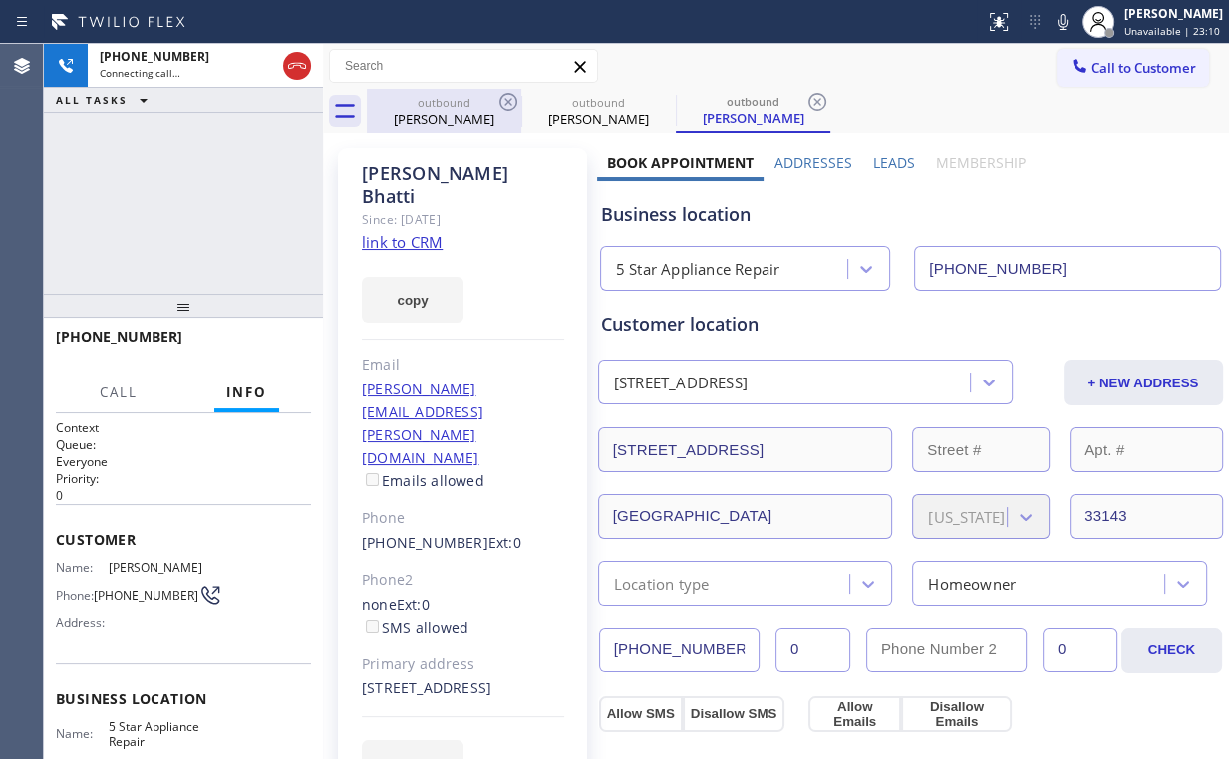
click at [445, 104] on div "outbound" at bounding box center [444, 102] width 150 height 15
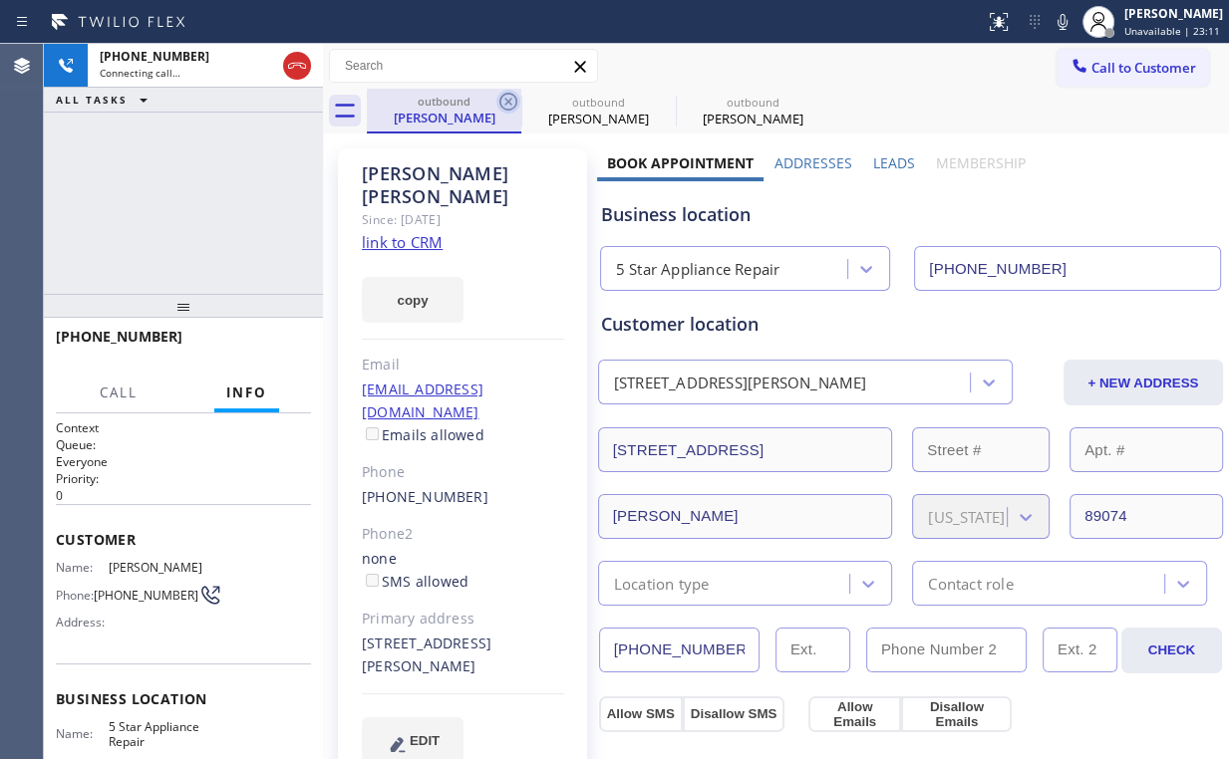
click at [505, 96] on icon at bounding box center [508, 102] width 24 height 24
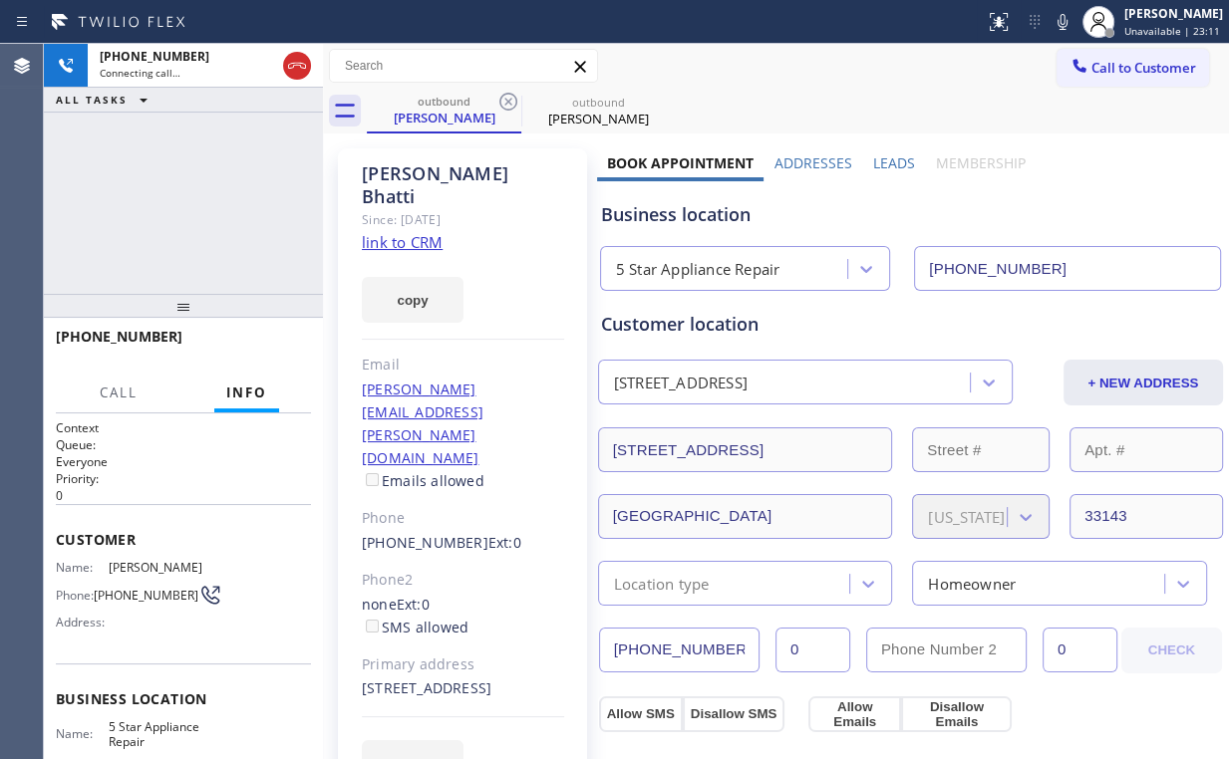
click at [140, 204] on div "+17178756088 Connecting call… ALL TASKS ALL TASKS ACTIVE TASKS TASKS IN WRAP UP" at bounding box center [183, 169] width 279 height 250
click at [259, 347] on span "HANG UP" at bounding box center [264, 346] width 61 height 14
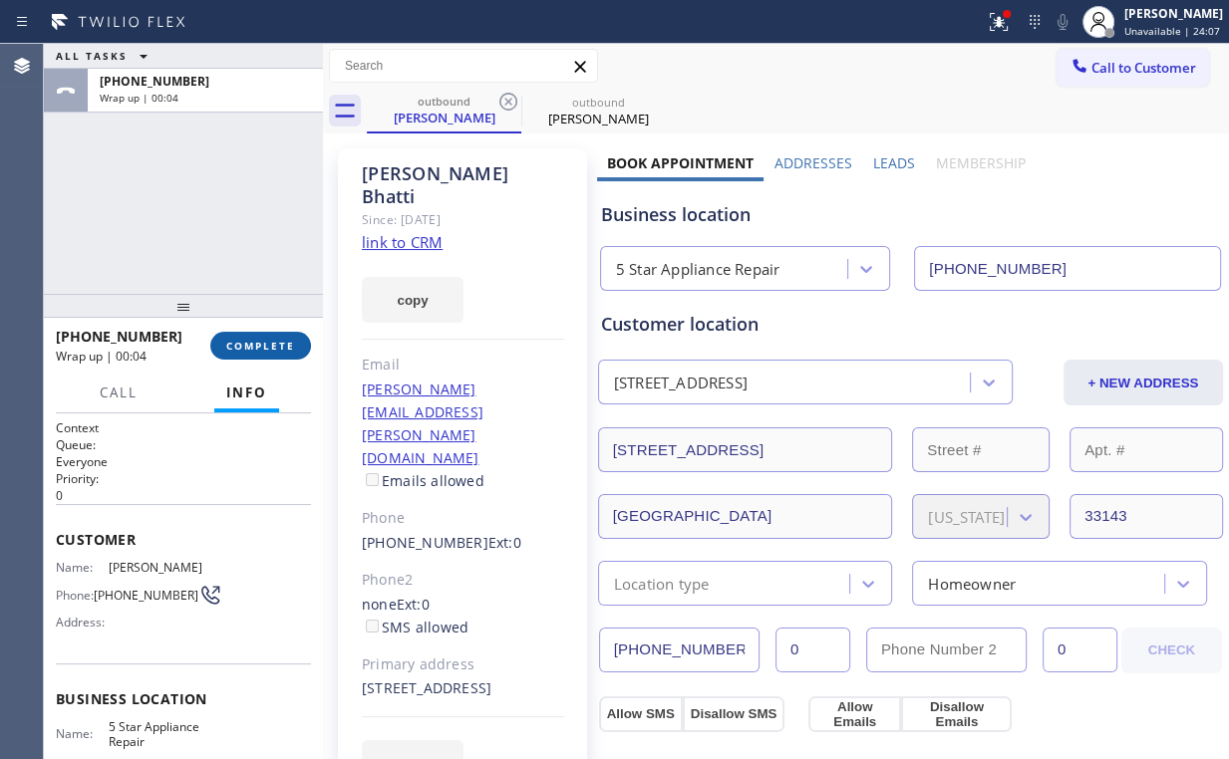
drag, startPoint x: 209, startPoint y: 347, endPoint x: 251, endPoint y: 347, distance: 41.8
click at [216, 351] on div "+17178756088 Wrap up | 00:04 COMPLETE" at bounding box center [183, 346] width 255 height 52
click at [298, 336] on button "COMPLETE" at bounding box center [260, 346] width 101 height 28
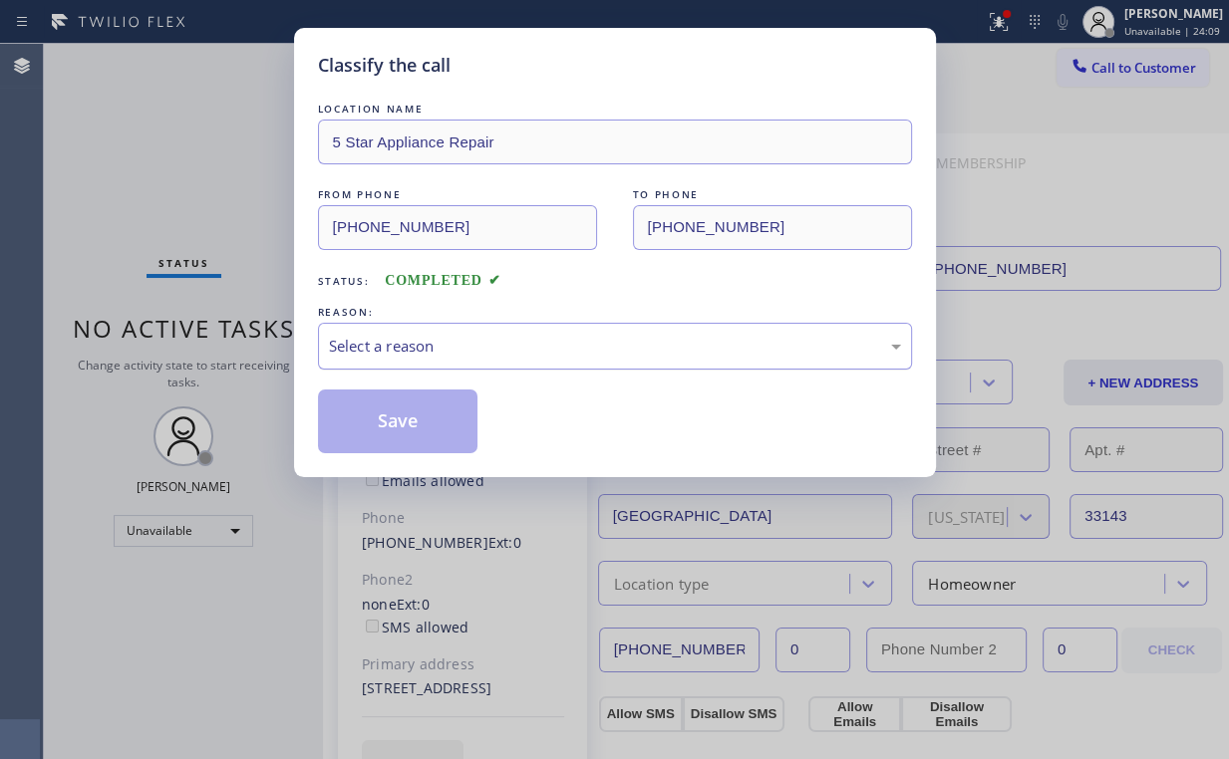
drag, startPoint x: 417, startPoint y: 336, endPoint x: 419, endPoint y: 364, distance: 28.0
click at [417, 337] on div "Select a reason" at bounding box center [615, 346] width 572 height 23
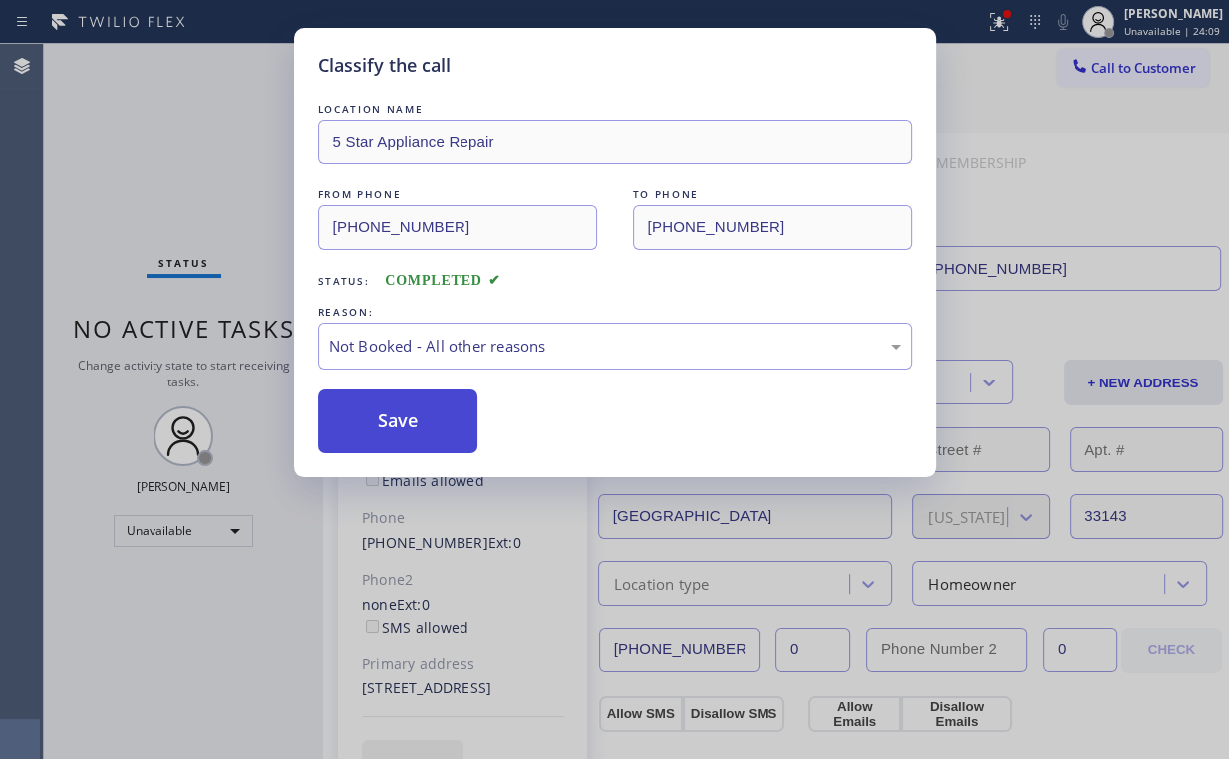
click at [411, 417] on button "Save" at bounding box center [398, 422] width 160 height 64
drag, startPoint x: 136, startPoint y: 132, endPoint x: 195, endPoint y: 116, distance: 61.9
click at [136, 132] on div "Classify the call LOCATION NAME 5 Star Appliance Repair FROM PHONE (855) 731-49…" at bounding box center [614, 379] width 1229 height 759
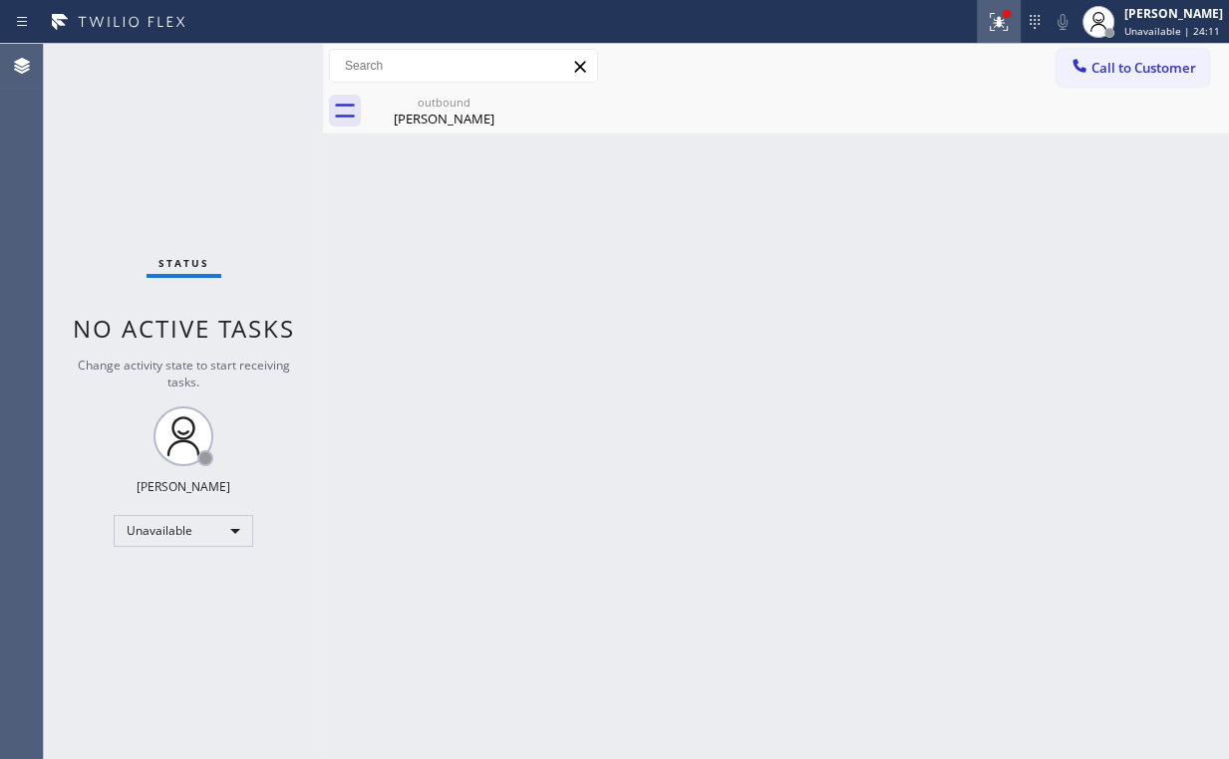
click at [1001, 18] on icon at bounding box center [998, 22] width 18 height 18
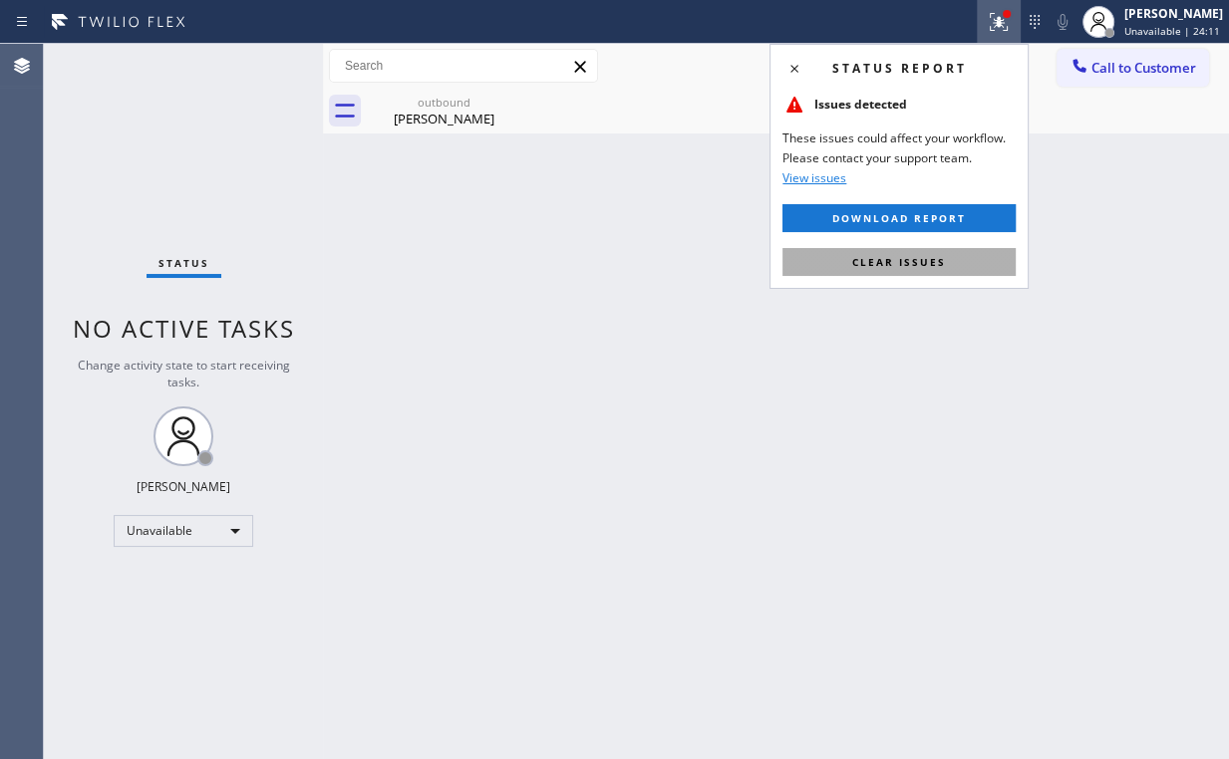
click at [873, 268] on button "Clear issues" at bounding box center [898, 262] width 233 height 28
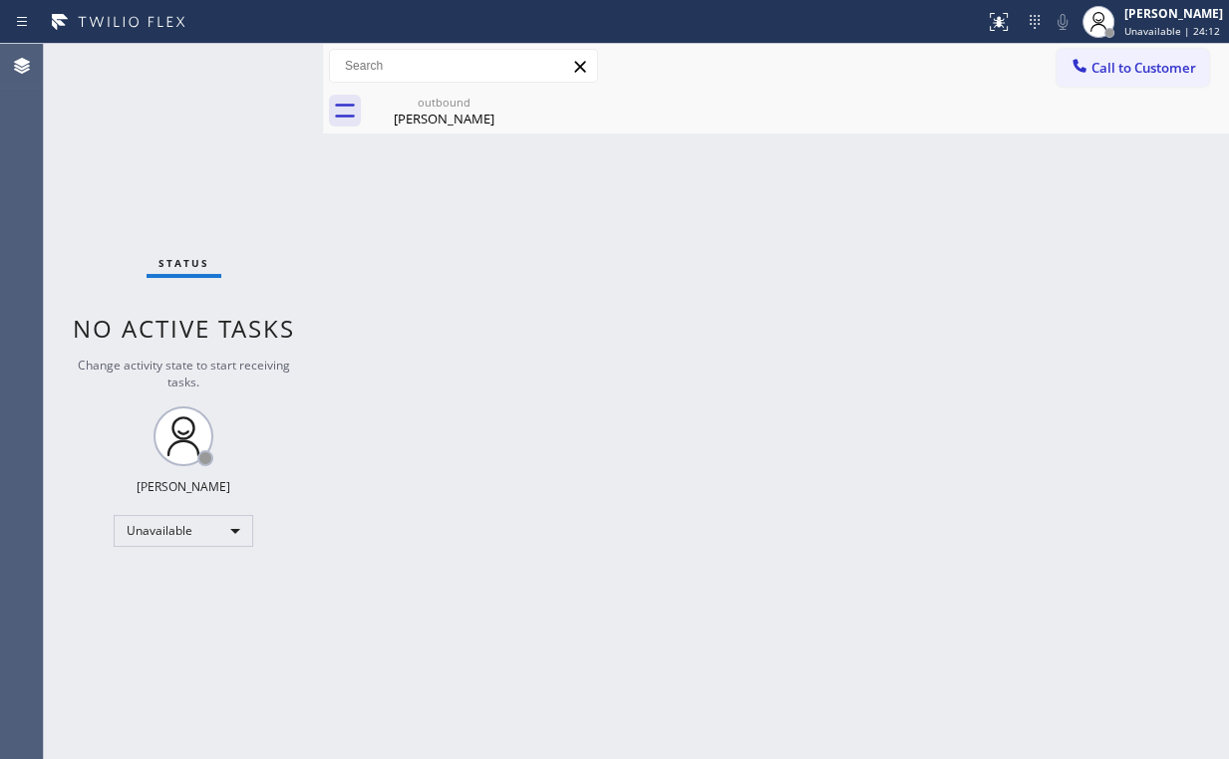
drag, startPoint x: 625, startPoint y: 286, endPoint x: 324, endPoint y: 105, distance: 351.3
click at [622, 283] on div "Back to Dashboard Change Sender ID Customers Technicians Select a contact Outbo…" at bounding box center [776, 401] width 906 height 715
drag, startPoint x: 448, startPoint y: 120, endPoint x: 499, endPoint y: 99, distance: 55.0
click at [449, 120] on div "Shawn Bhatti" at bounding box center [444, 119] width 150 height 18
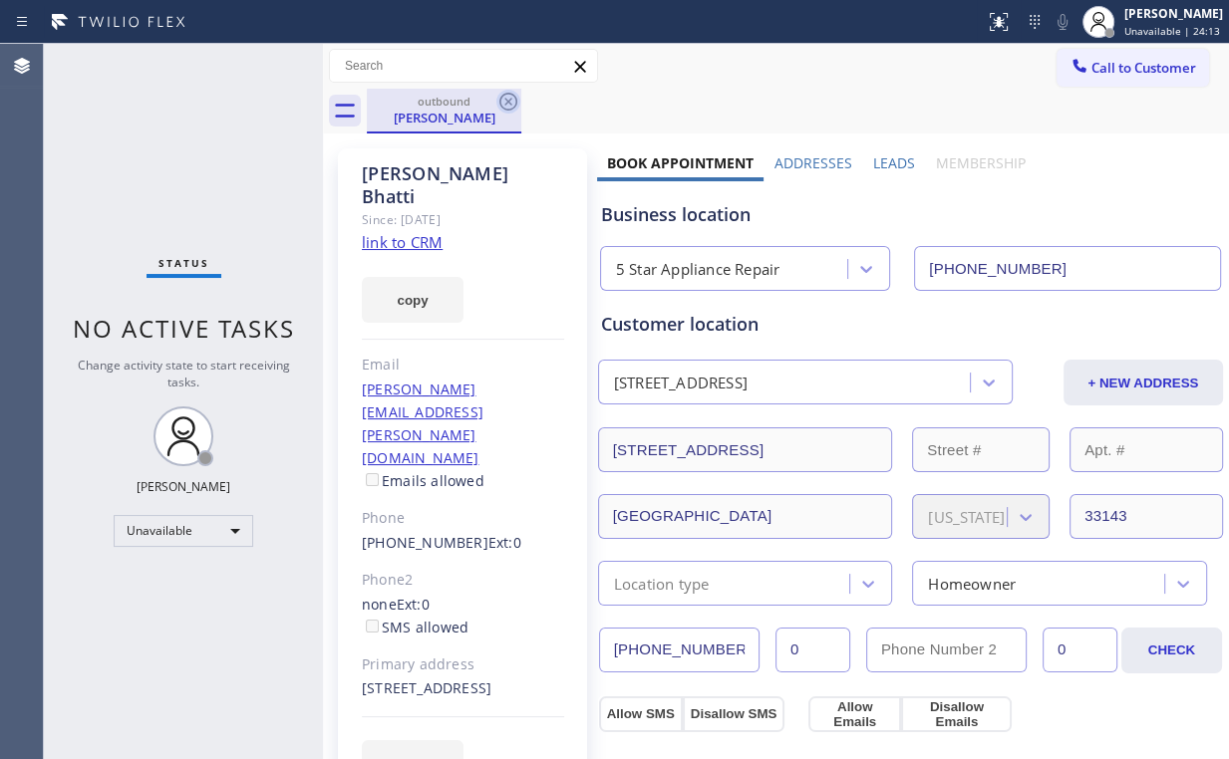
click at [504, 99] on icon at bounding box center [508, 102] width 18 height 18
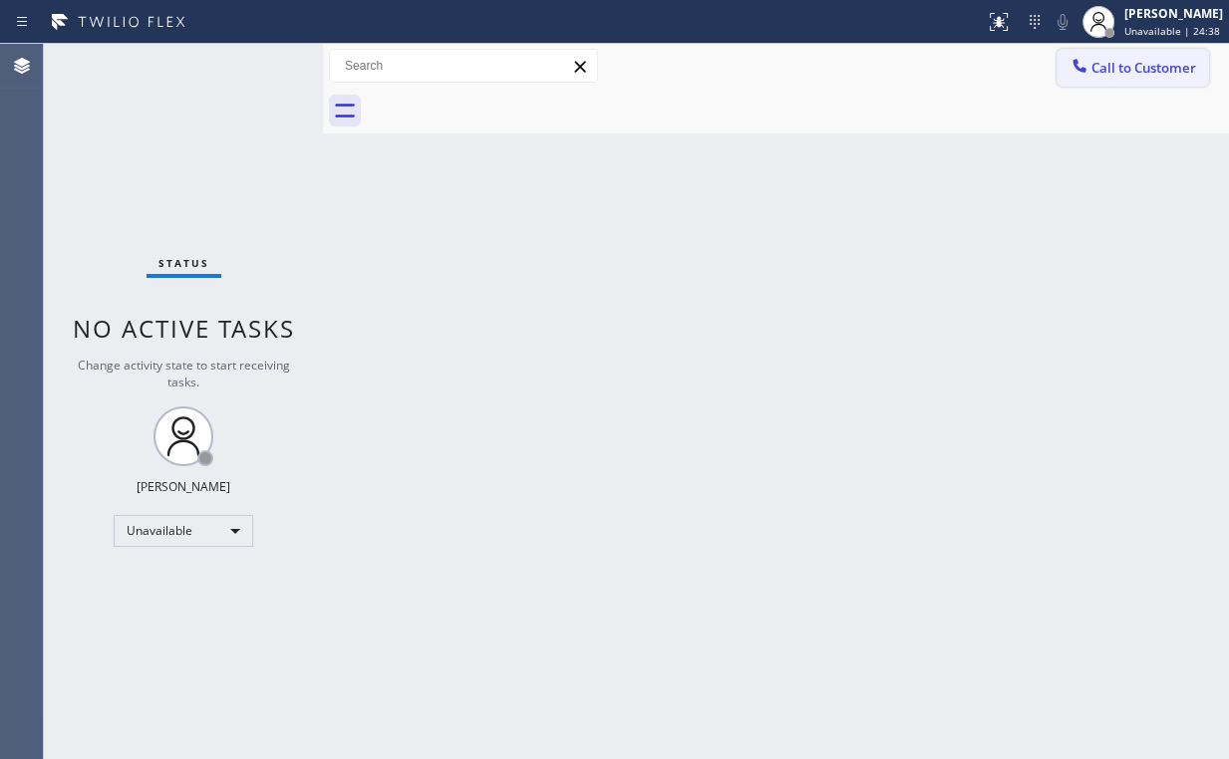
click at [1099, 73] on span "Call to Customer" at bounding box center [1143, 68] width 105 height 18
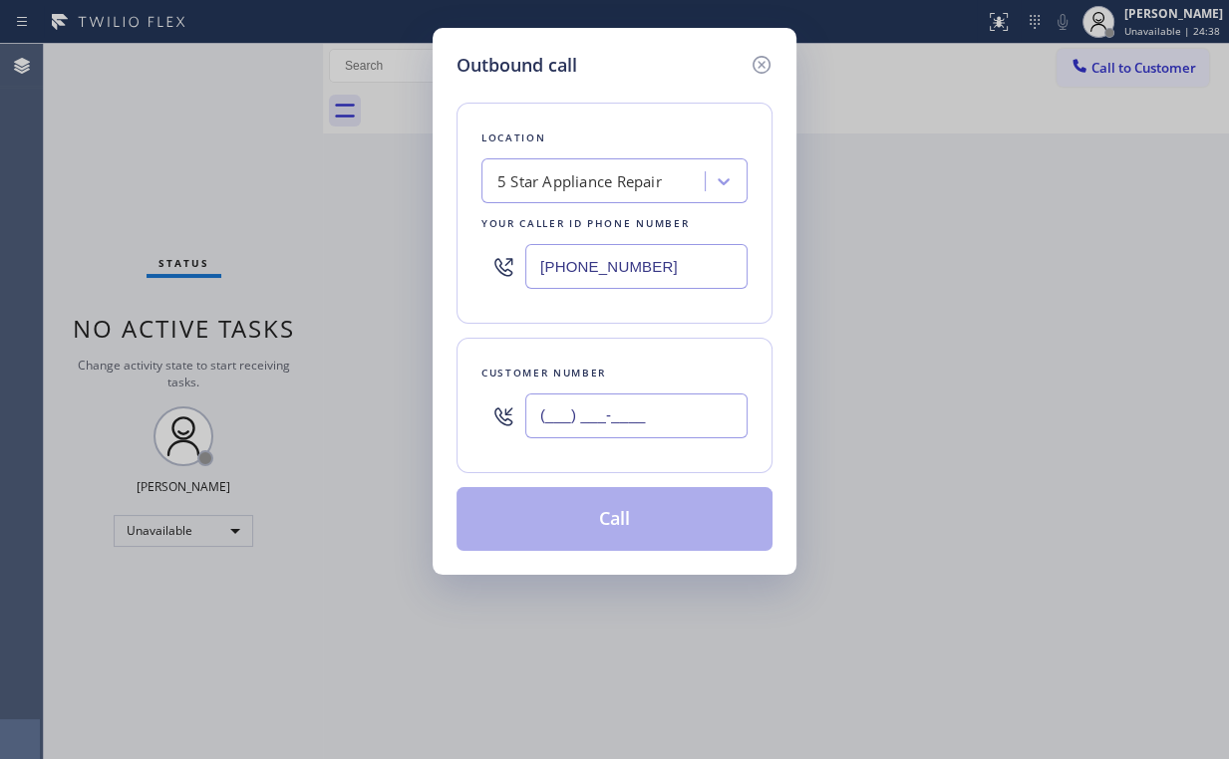
click at [659, 414] on input "(___) ___-____" at bounding box center [636, 416] width 222 height 45
paste input "703) 309-4854"
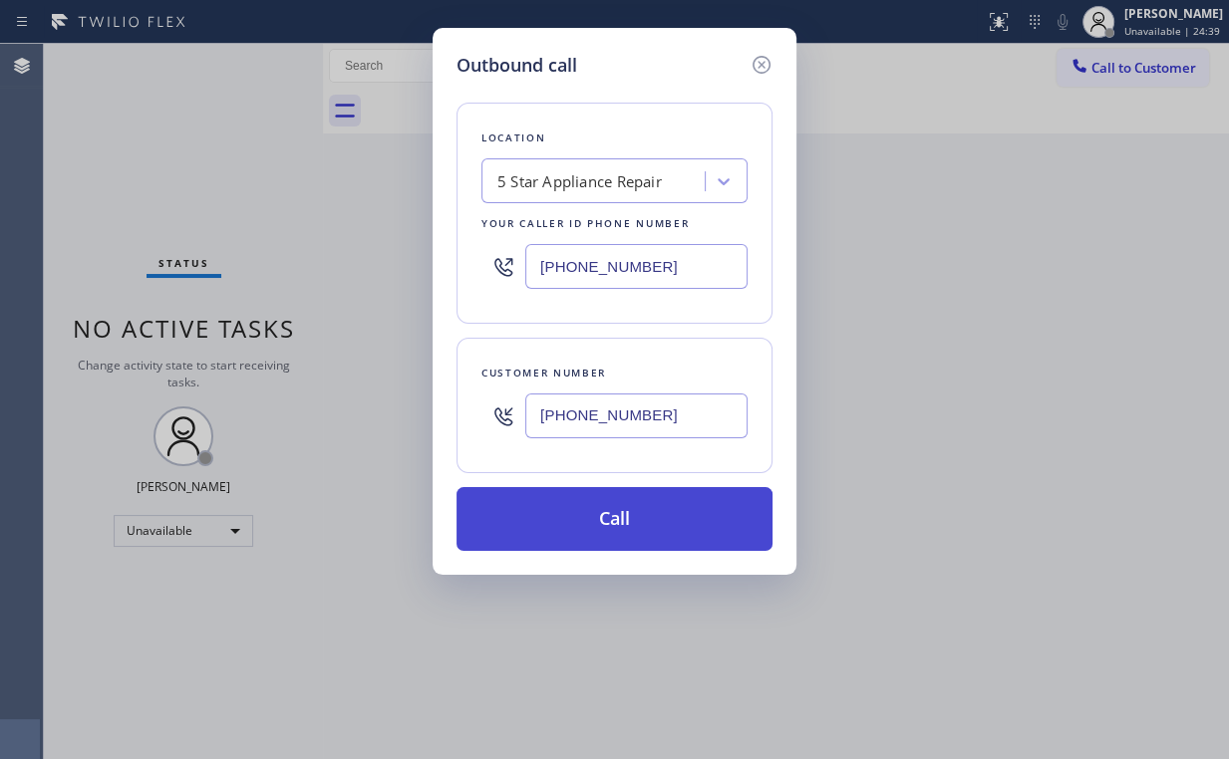
type input "(703) 309-4854"
click at [626, 515] on button "Call" at bounding box center [614, 519] width 316 height 64
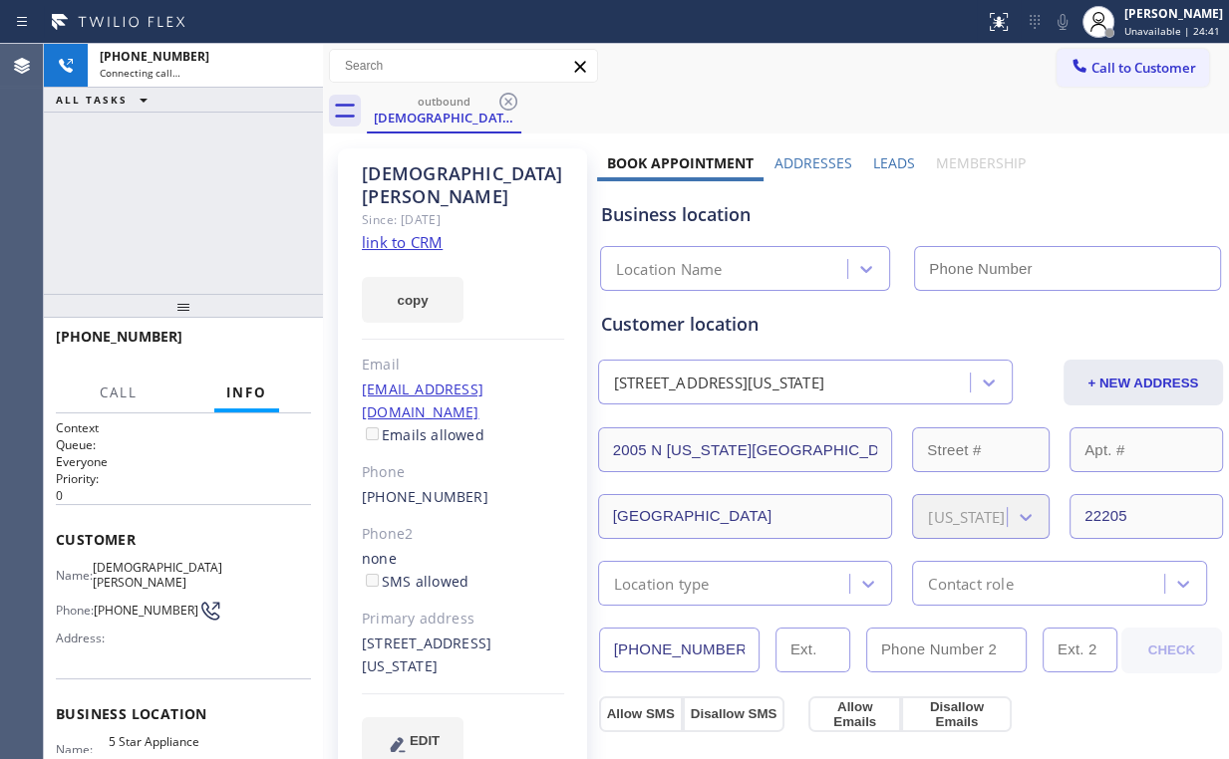
click at [195, 141] on div "+17033094854 Connecting call… ALL TASKS ALL TASKS ACTIVE TASKS TASKS IN WRAP UP" at bounding box center [183, 169] width 279 height 250
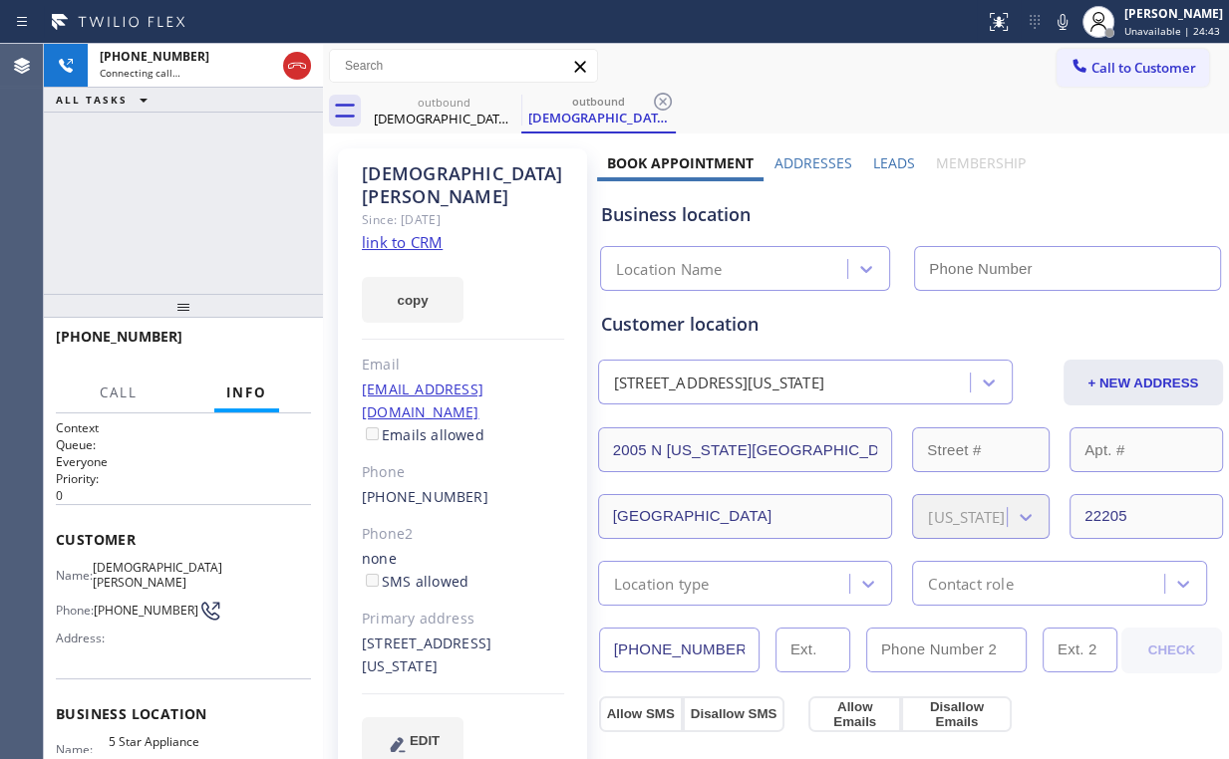
type input "(855) 731-4952"
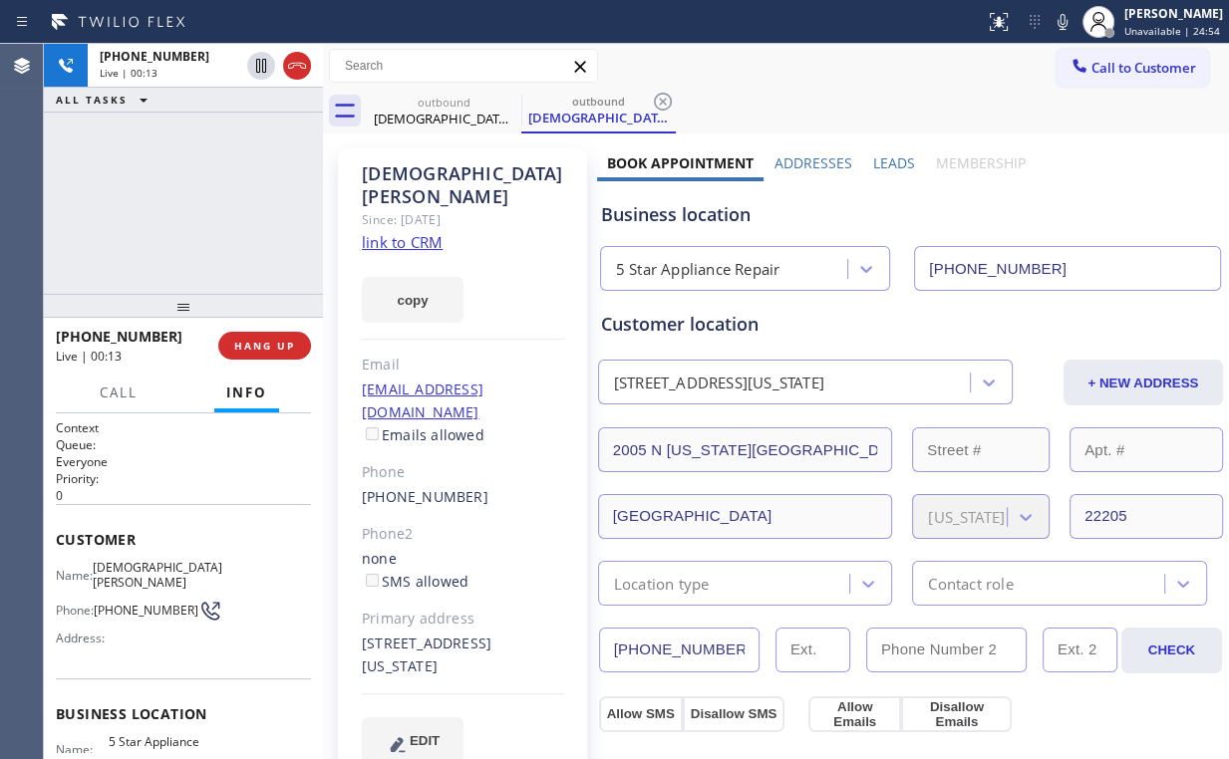
click at [165, 198] on div "+17033094854 Live | 00:13 ALL TASKS ALL TASKS ACTIVE TASKS TASKS IN WRAP UP" at bounding box center [183, 169] width 279 height 250
click at [283, 352] on span "HANG UP" at bounding box center [264, 346] width 61 height 14
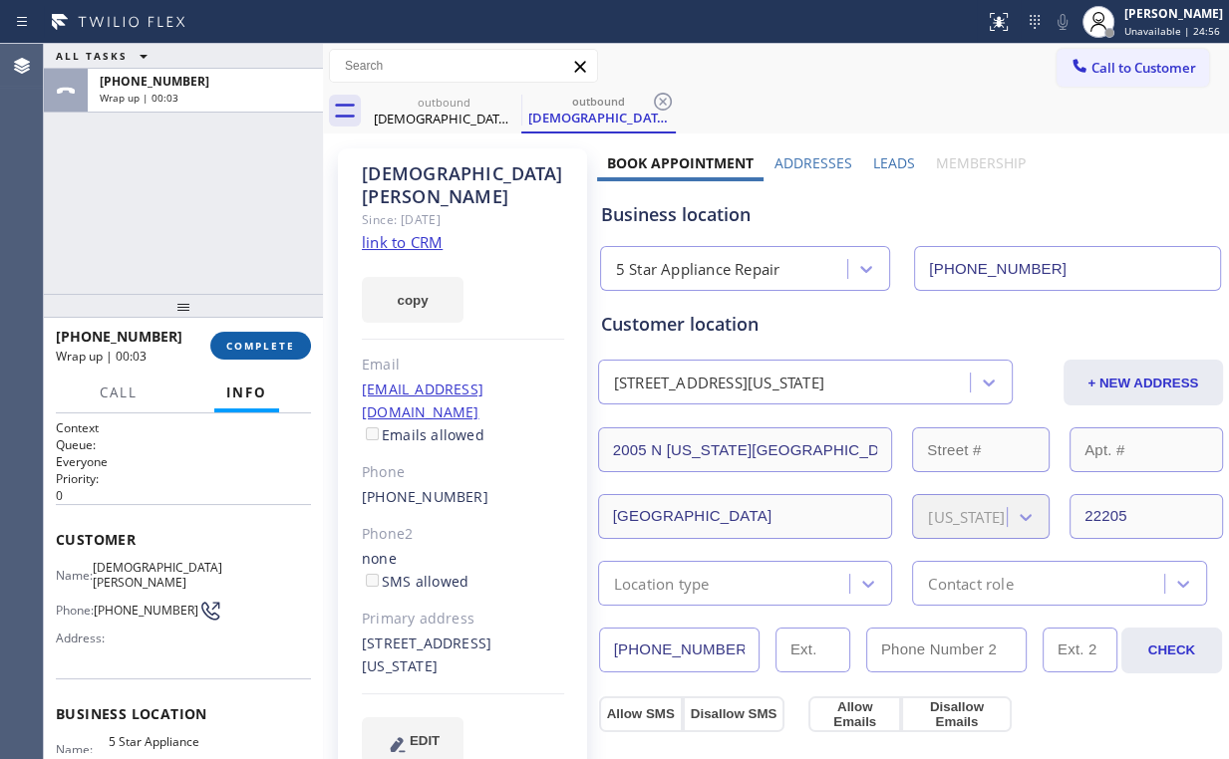
click at [281, 349] on span "COMPLETE" at bounding box center [260, 346] width 69 height 14
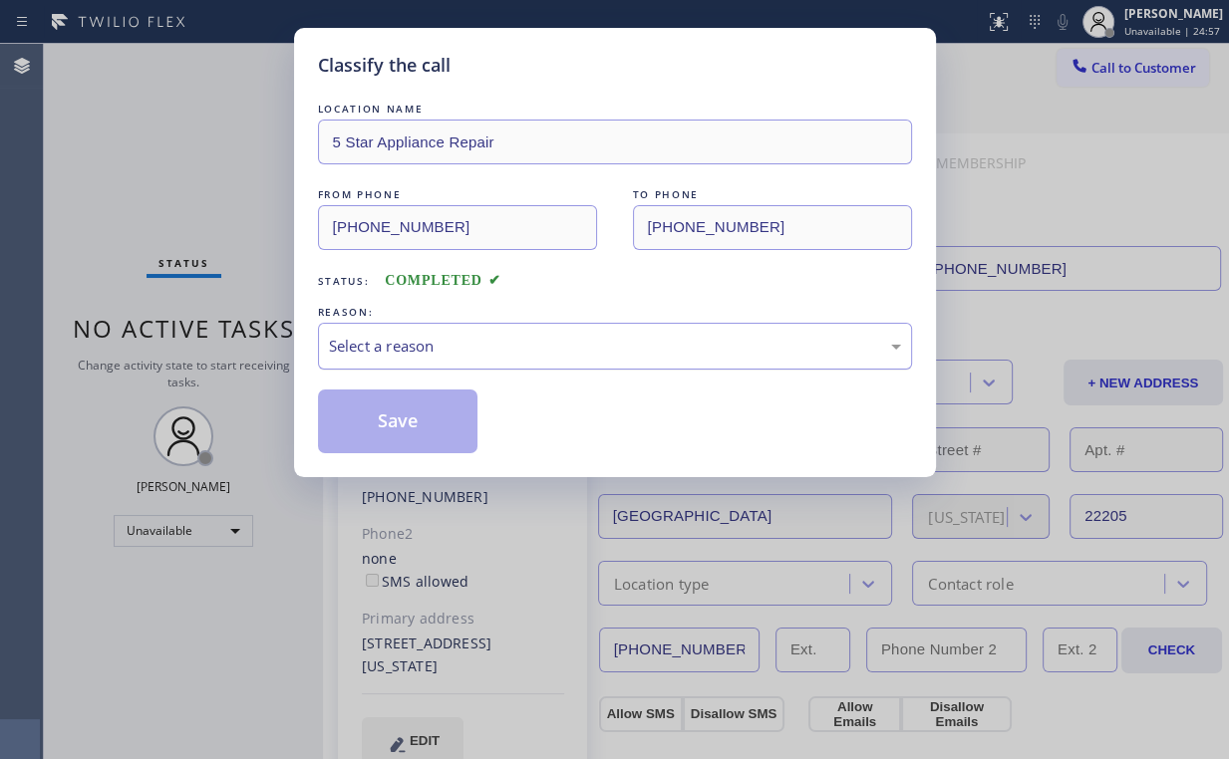
drag, startPoint x: 400, startPoint y: 331, endPoint x: 400, endPoint y: 352, distance: 20.9
click at [400, 338] on div "Select a reason" at bounding box center [615, 346] width 594 height 47
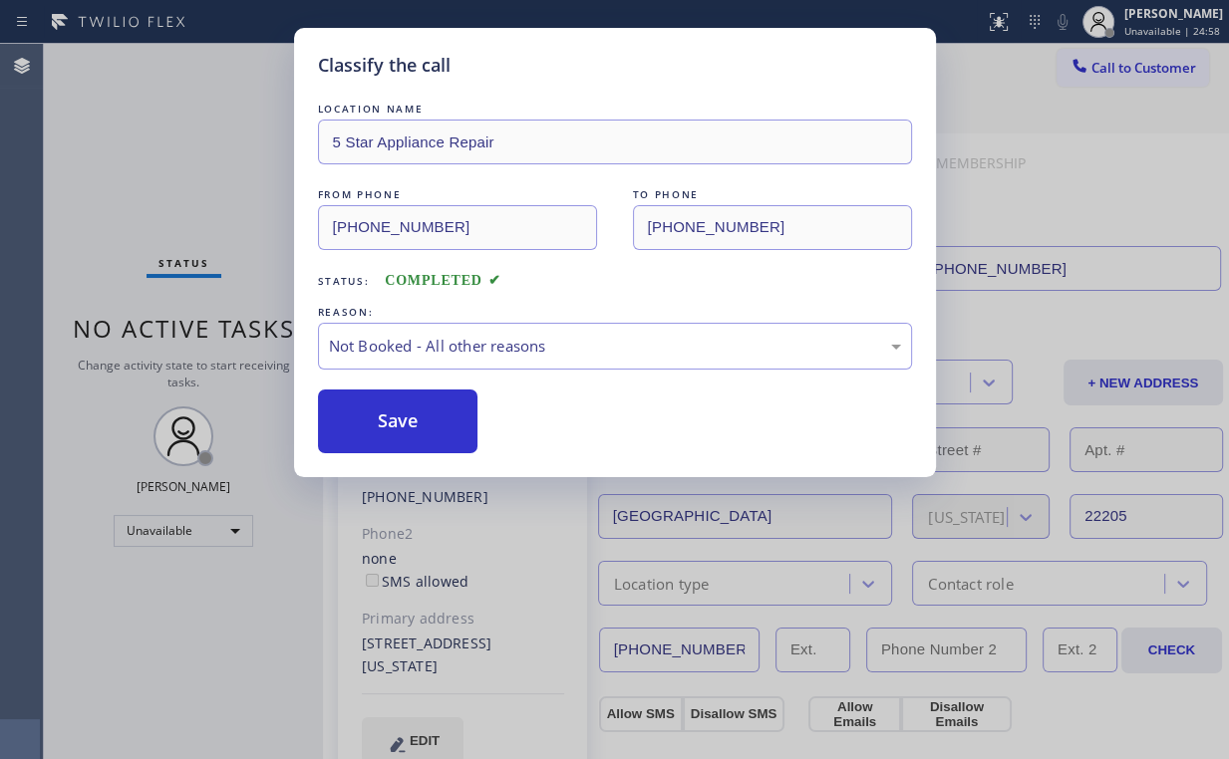
drag, startPoint x: 399, startPoint y: 419, endPoint x: 339, endPoint y: 315, distance: 120.5
click at [399, 418] on button "Save" at bounding box center [398, 422] width 160 height 64
click at [203, 170] on div "Classify the call LOCATION NAME 5 Star Appliance Repair FROM PHONE (855) 731-49…" at bounding box center [614, 379] width 1229 height 759
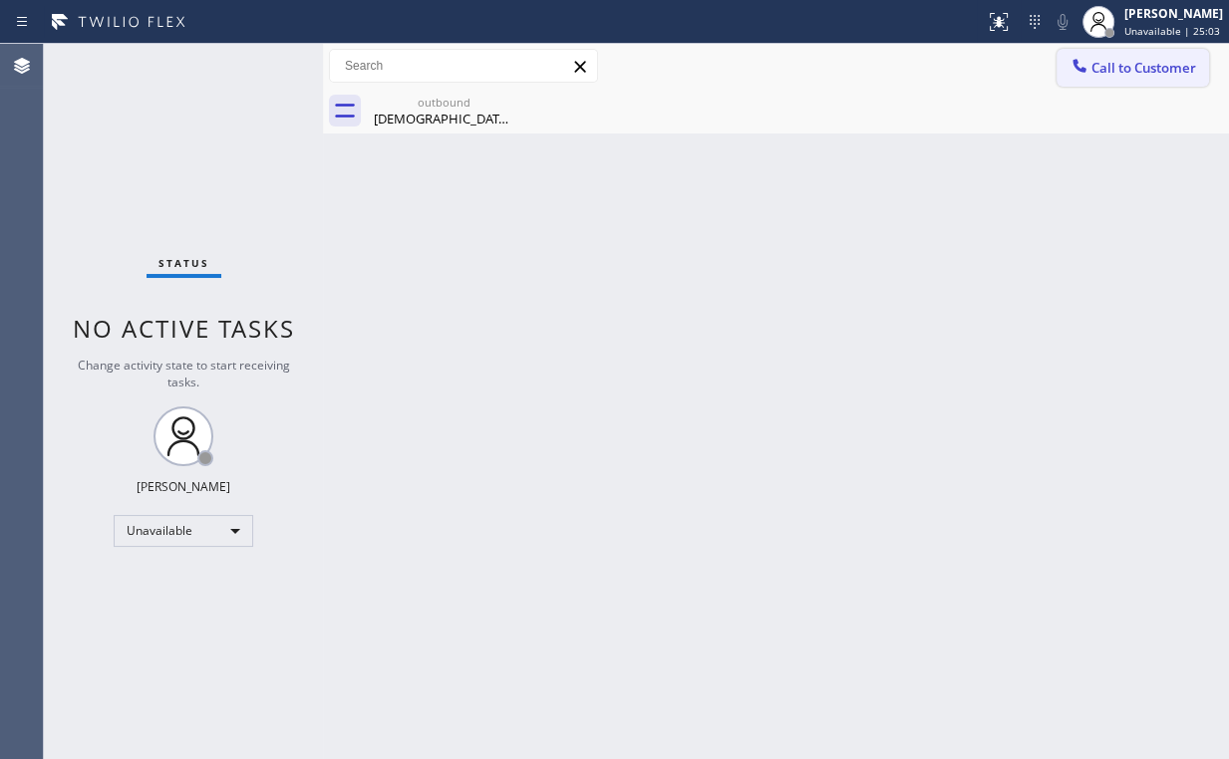
drag, startPoint x: 1205, startPoint y: 59, endPoint x: 1008, endPoint y: 160, distance: 221.0
click at [1204, 60] on button "Call to Customer" at bounding box center [1132, 68] width 152 height 38
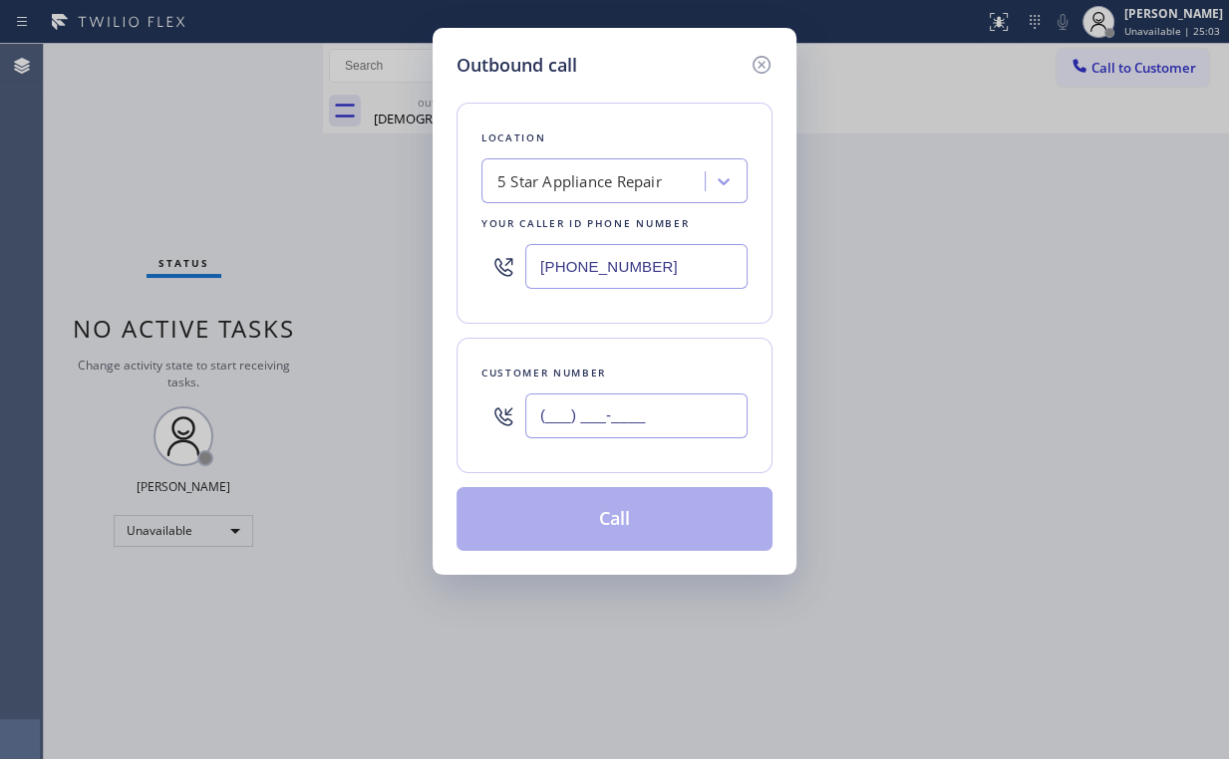
click at [658, 422] on input "(___) ___-____" at bounding box center [636, 416] width 222 height 45
paste input "425) 218-7776"
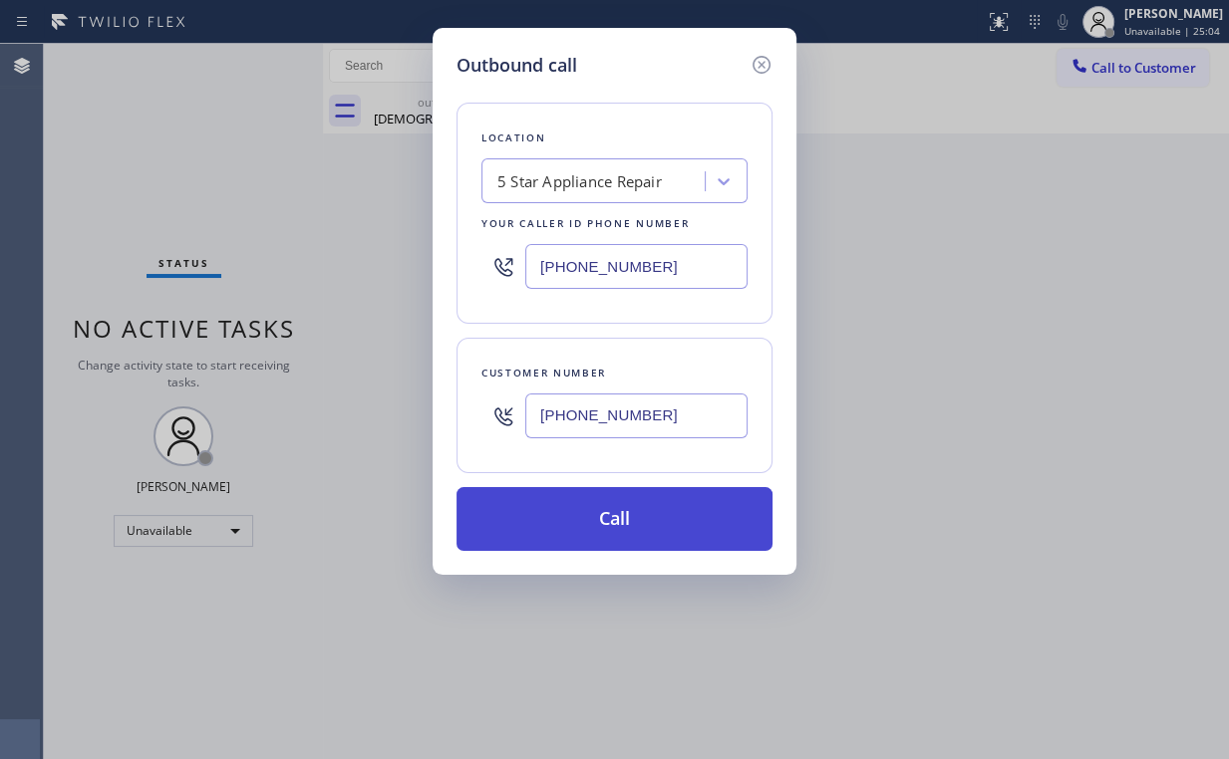
type input "(425) 218-7776"
click at [545, 521] on button "Call" at bounding box center [614, 519] width 316 height 64
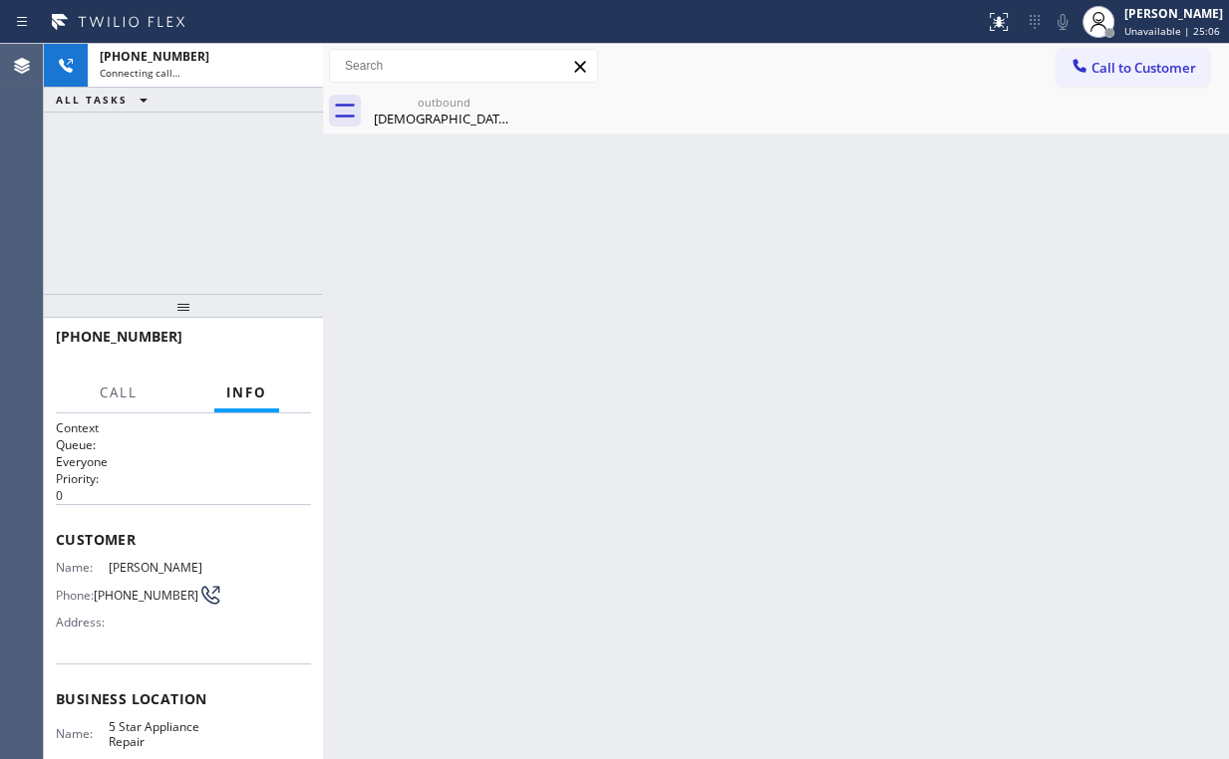
drag, startPoint x: 73, startPoint y: 227, endPoint x: 85, endPoint y: 218, distance: 14.9
click at [73, 227] on div "+14252187776 Connecting call… ALL TASKS ALL TASKS ACTIVE TASKS TASKS IN WRAP UP" at bounding box center [183, 169] width 279 height 250
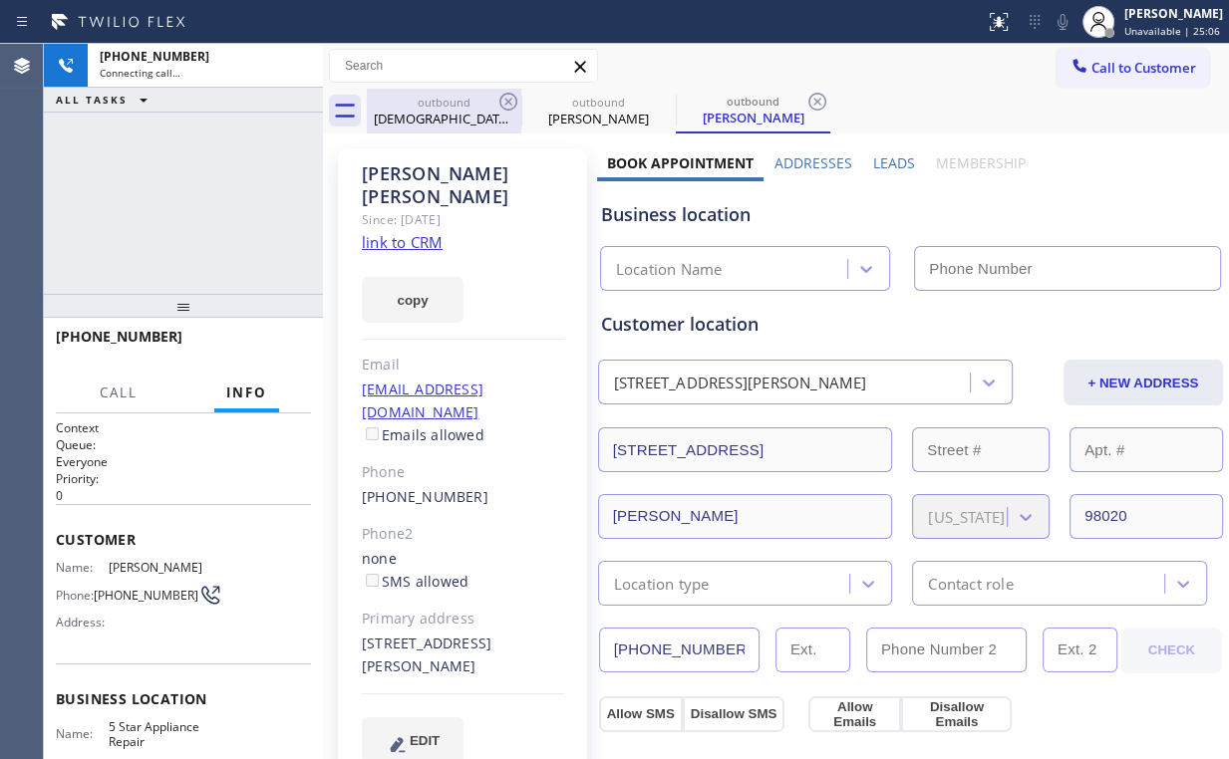
click at [439, 120] on div "Cristi Schwarcz" at bounding box center [444, 119] width 150 height 18
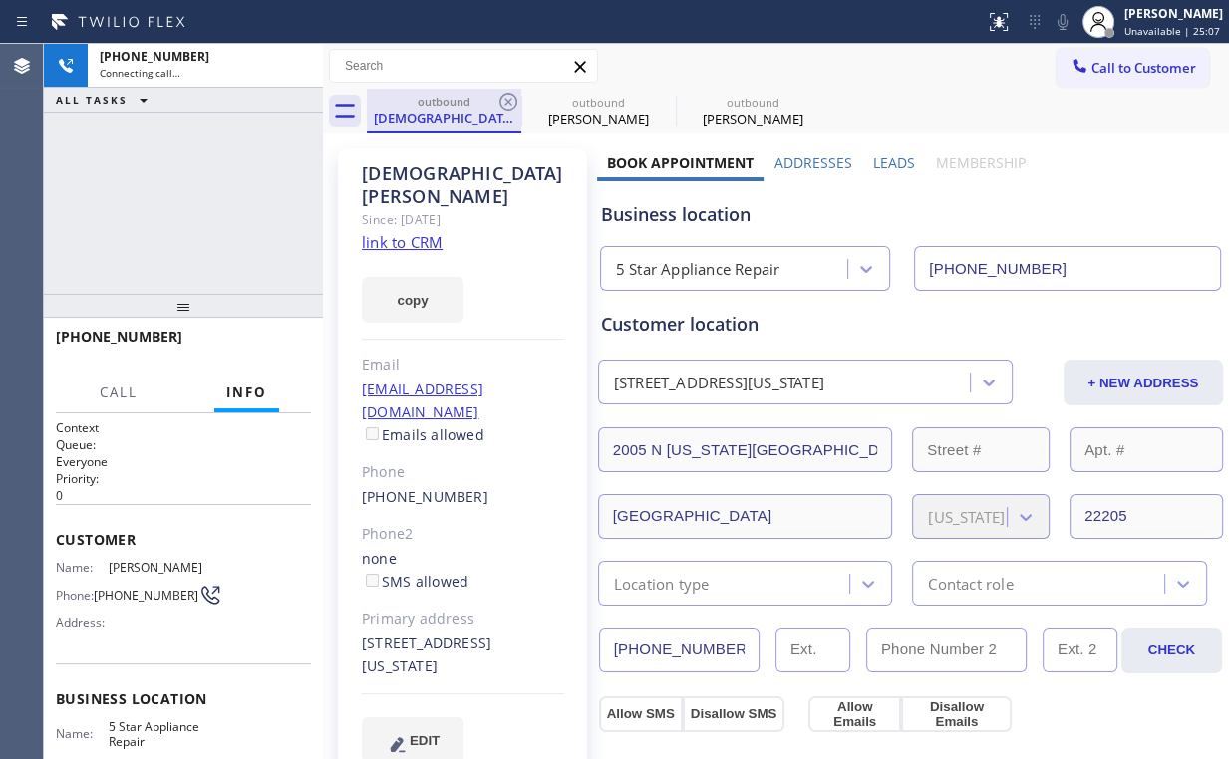
click at [489, 100] on div "outbound" at bounding box center [444, 101] width 150 height 15
click at [510, 106] on icon at bounding box center [508, 102] width 24 height 24
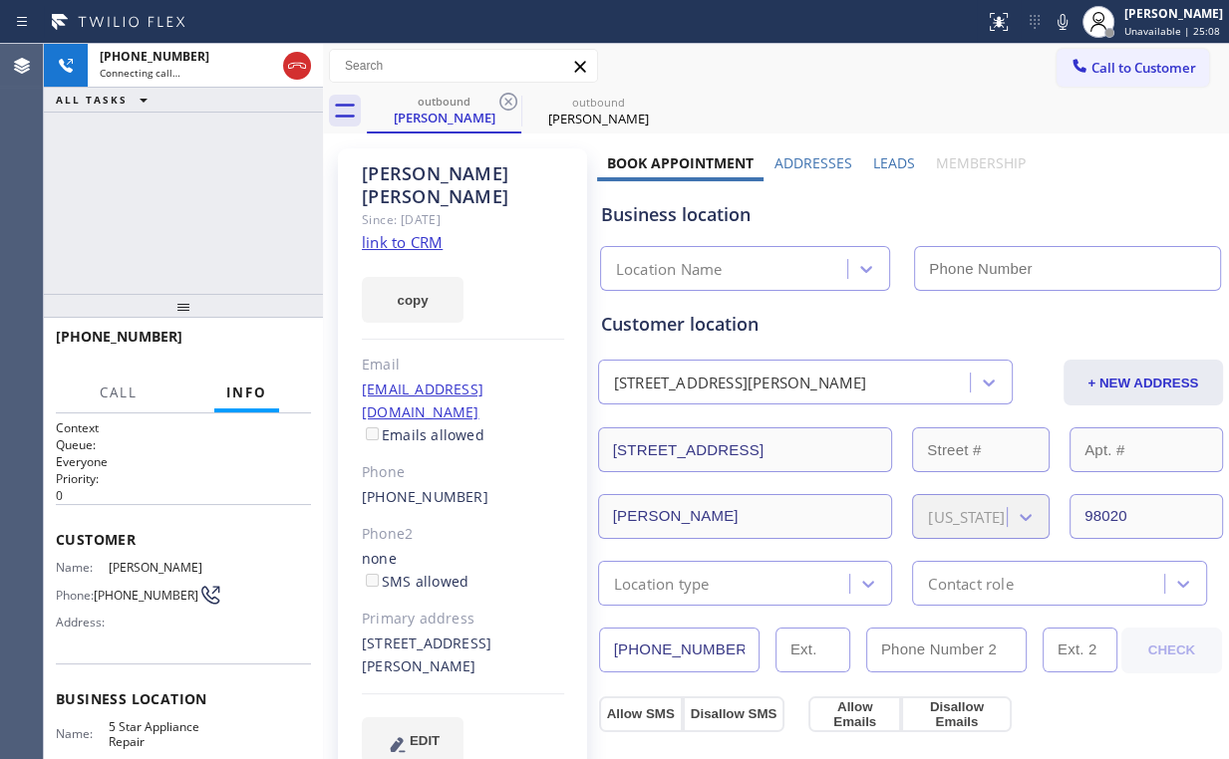
type input "(855) 731-4952"
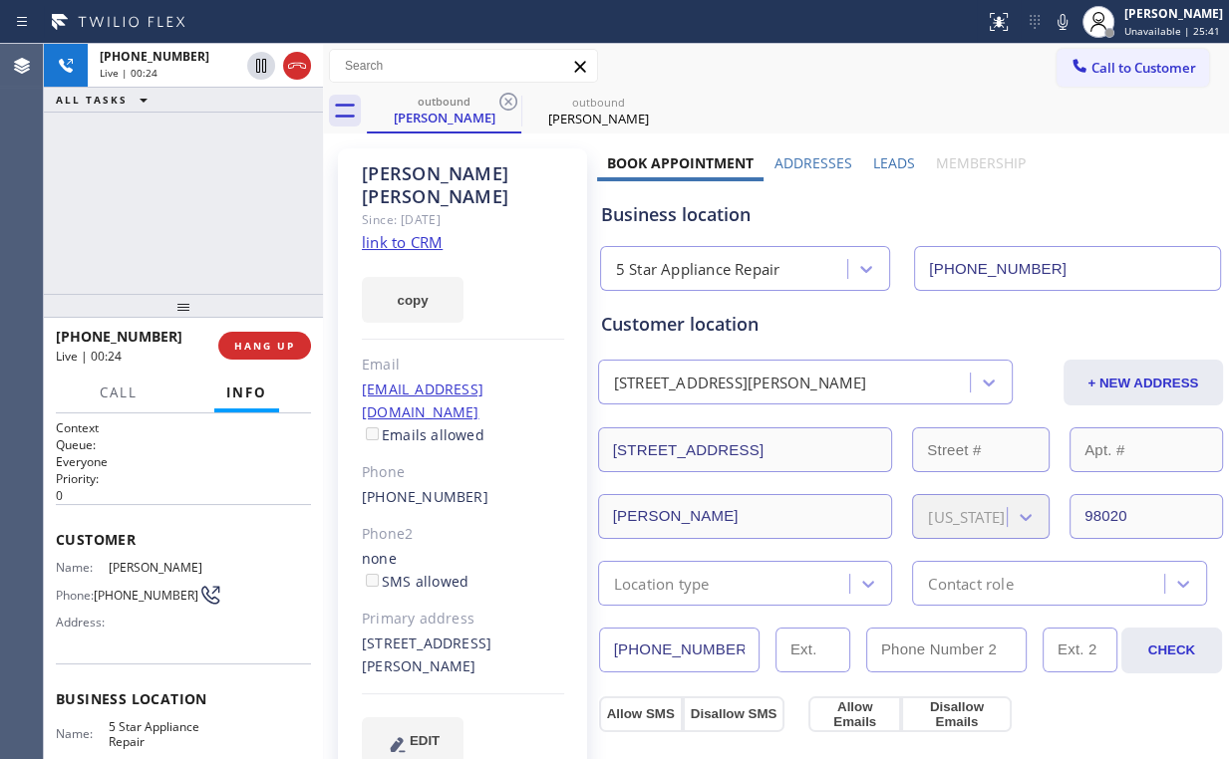
click at [243, 143] on div "+14252187776 Live | 00:24 ALL TASKS ALL TASKS ACTIVE TASKS TASKS IN WRAP UP" at bounding box center [183, 169] width 279 height 250
click at [256, 351] on span "HANG UP" at bounding box center [264, 346] width 61 height 14
click at [255, 351] on span "HANG UP" at bounding box center [264, 346] width 61 height 14
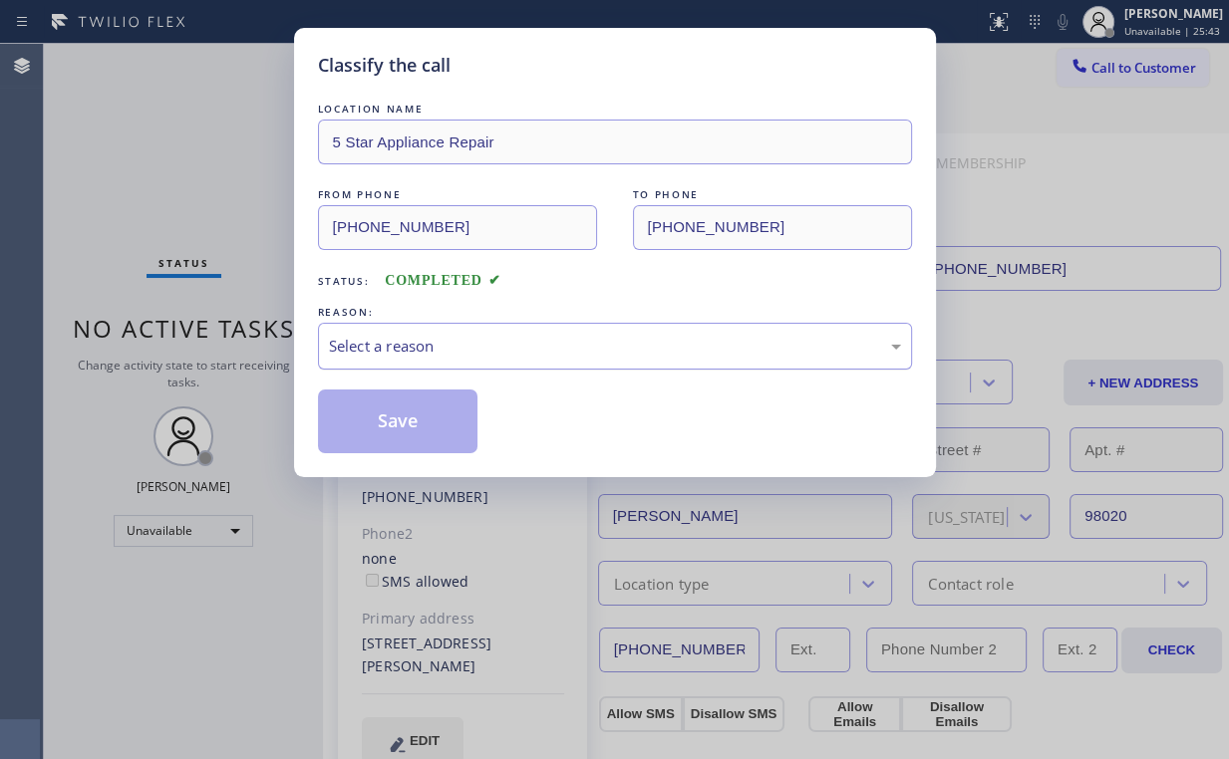
click at [384, 360] on div "Select a reason" at bounding box center [615, 346] width 594 height 47
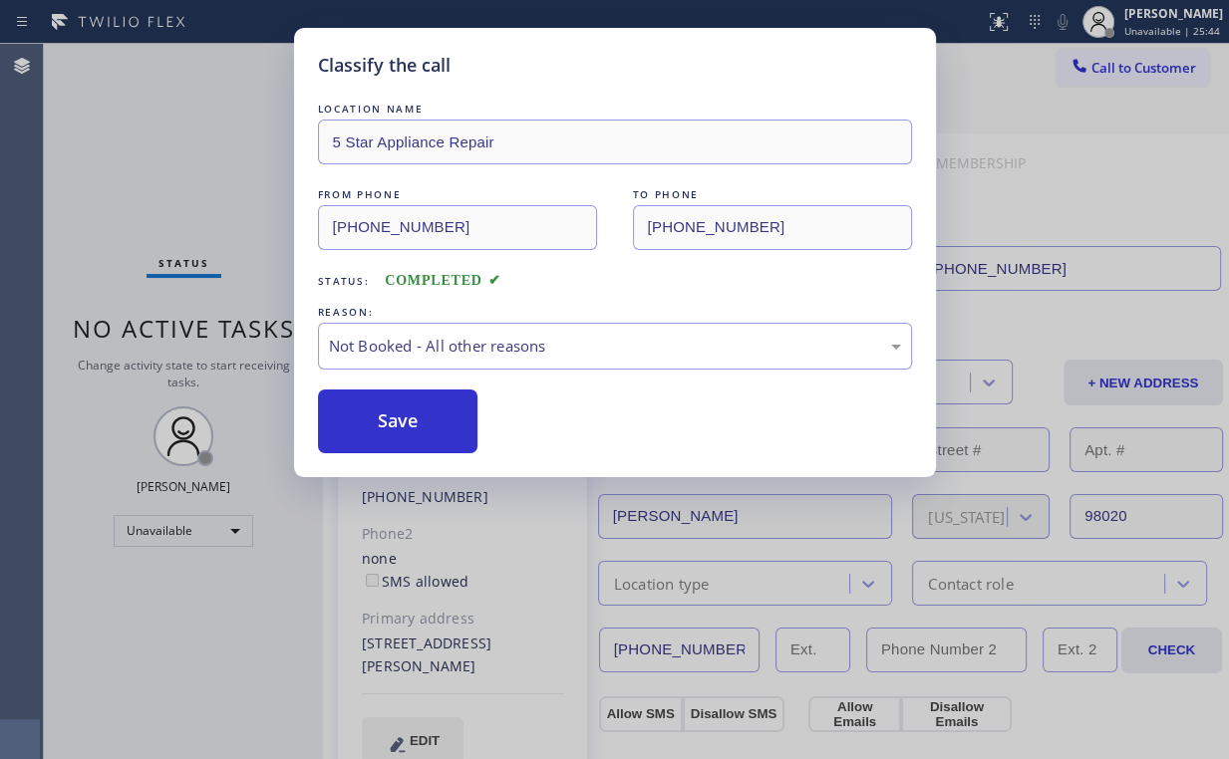
click at [403, 419] on button "Save" at bounding box center [398, 422] width 160 height 64
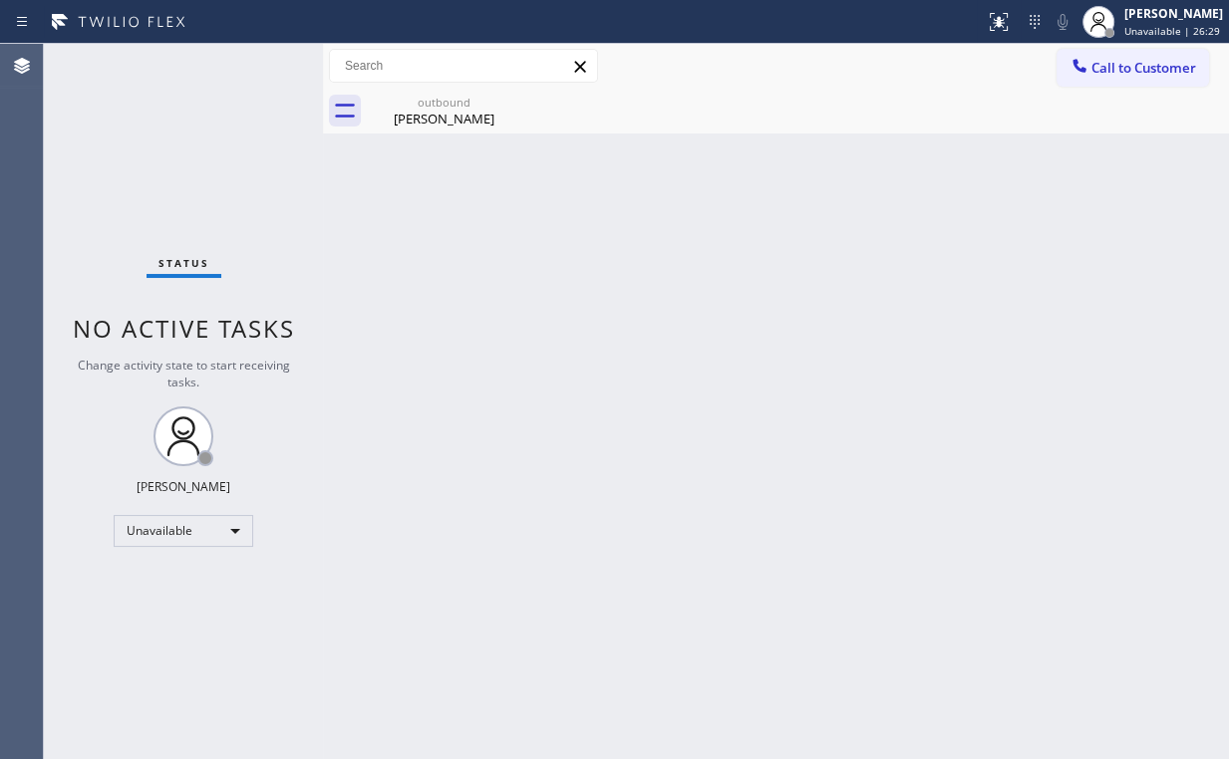
drag, startPoint x: 114, startPoint y: 158, endPoint x: 163, endPoint y: 36, distance: 132.3
click at [115, 157] on div "Status No active tasks Change activity state to start receiving tasks. Arnold V…" at bounding box center [183, 401] width 279 height 715
click at [446, 116] on div "Todd Barrow" at bounding box center [444, 119] width 150 height 18
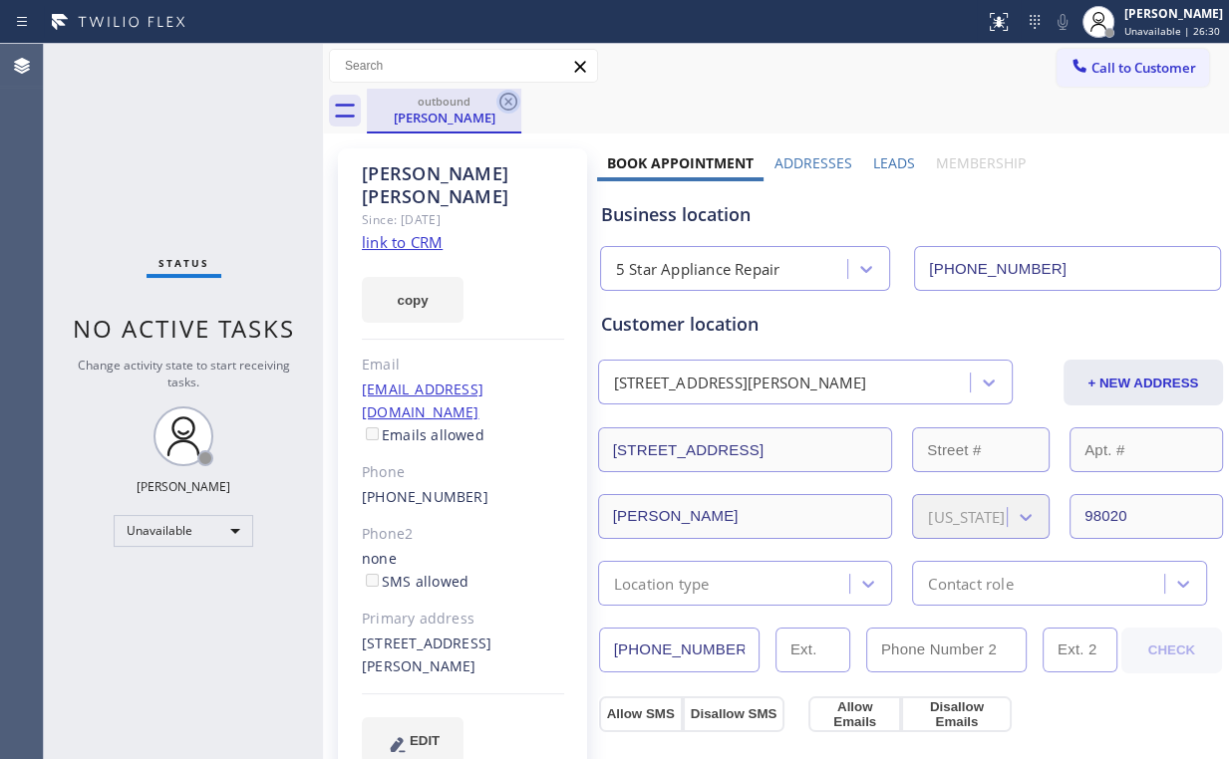
click at [514, 96] on icon at bounding box center [508, 102] width 18 height 18
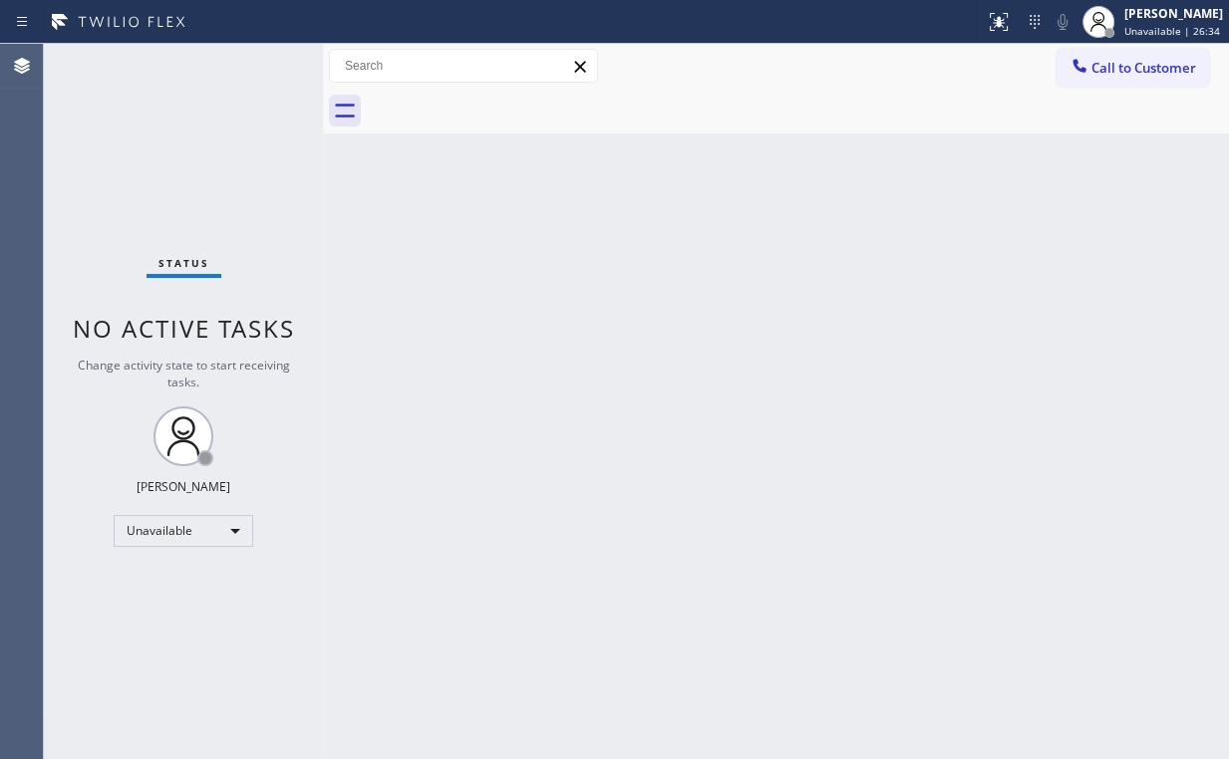
drag, startPoint x: 1126, startPoint y: 58, endPoint x: 1016, endPoint y: 132, distance: 132.1
click at [1126, 59] on span "Call to Customer" at bounding box center [1143, 68] width 105 height 18
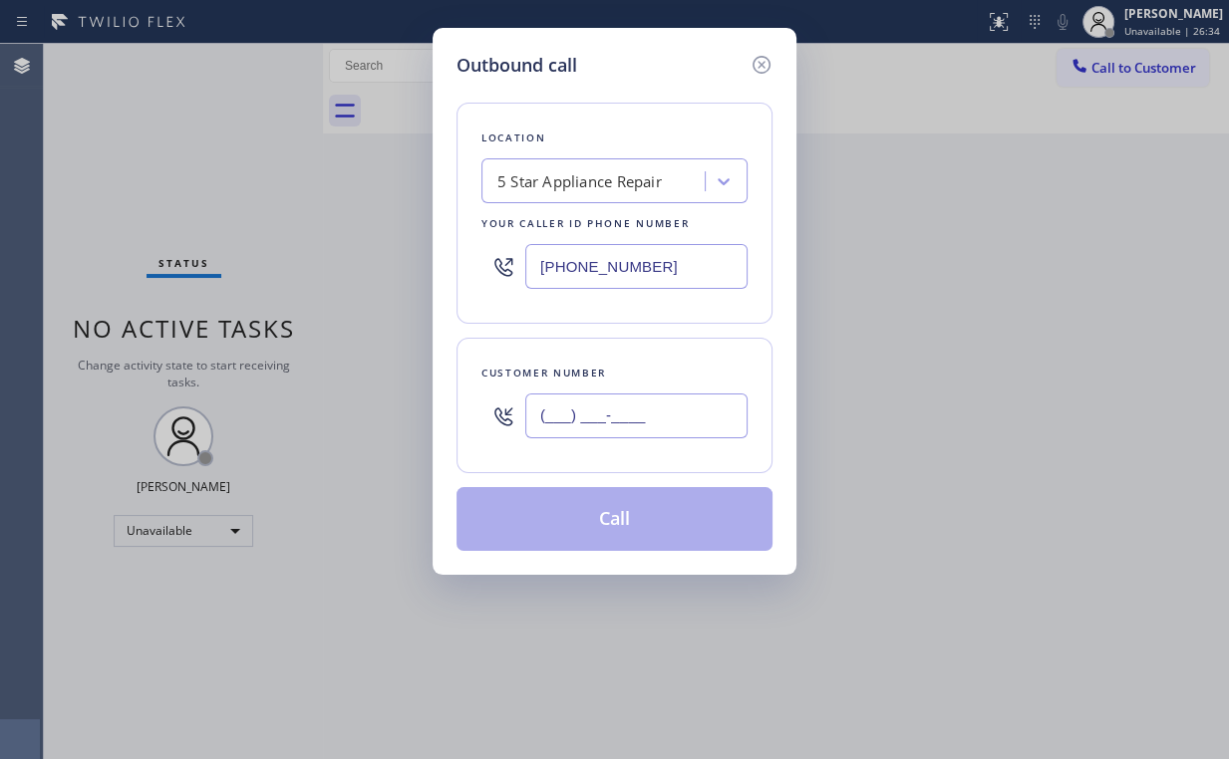
click at [654, 410] on input "(___) ___-____" at bounding box center [636, 416] width 222 height 45
paste input "626) 503-1388"
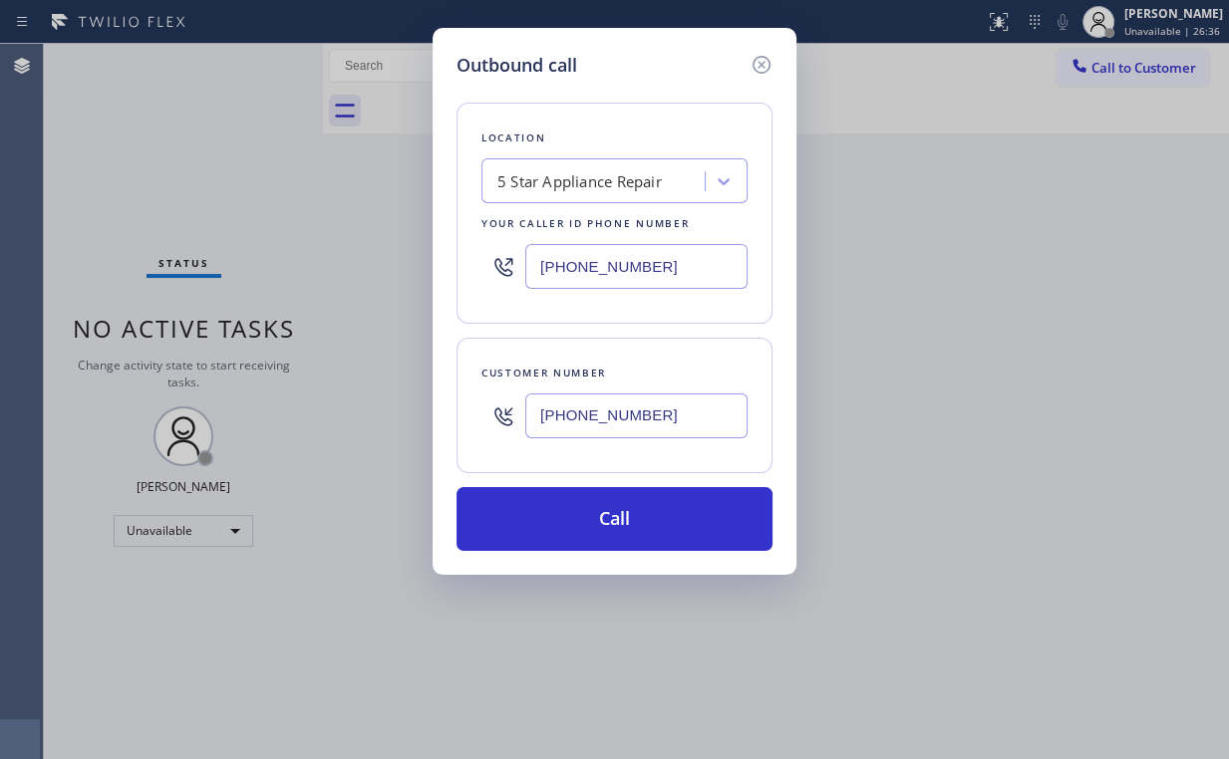
type input "(626) 503-1388"
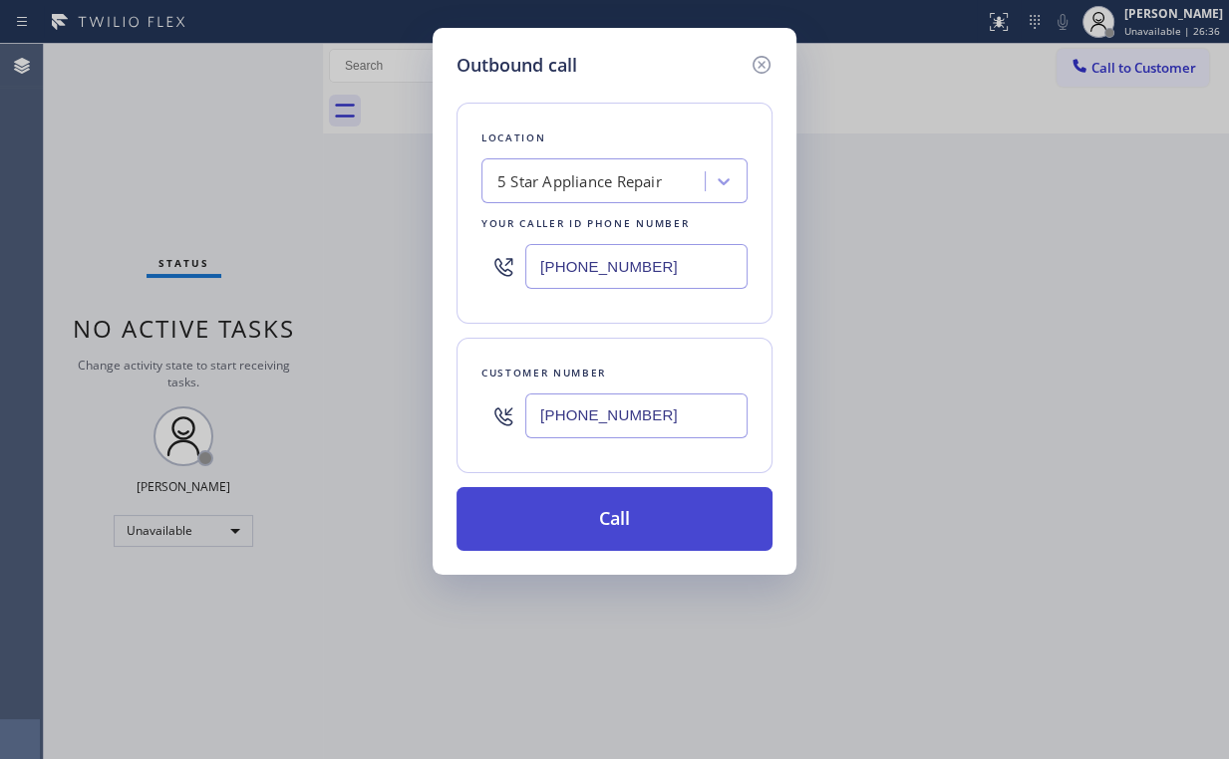
click at [590, 498] on button "Call" at bounding box center [614, 519] width 316 height 64
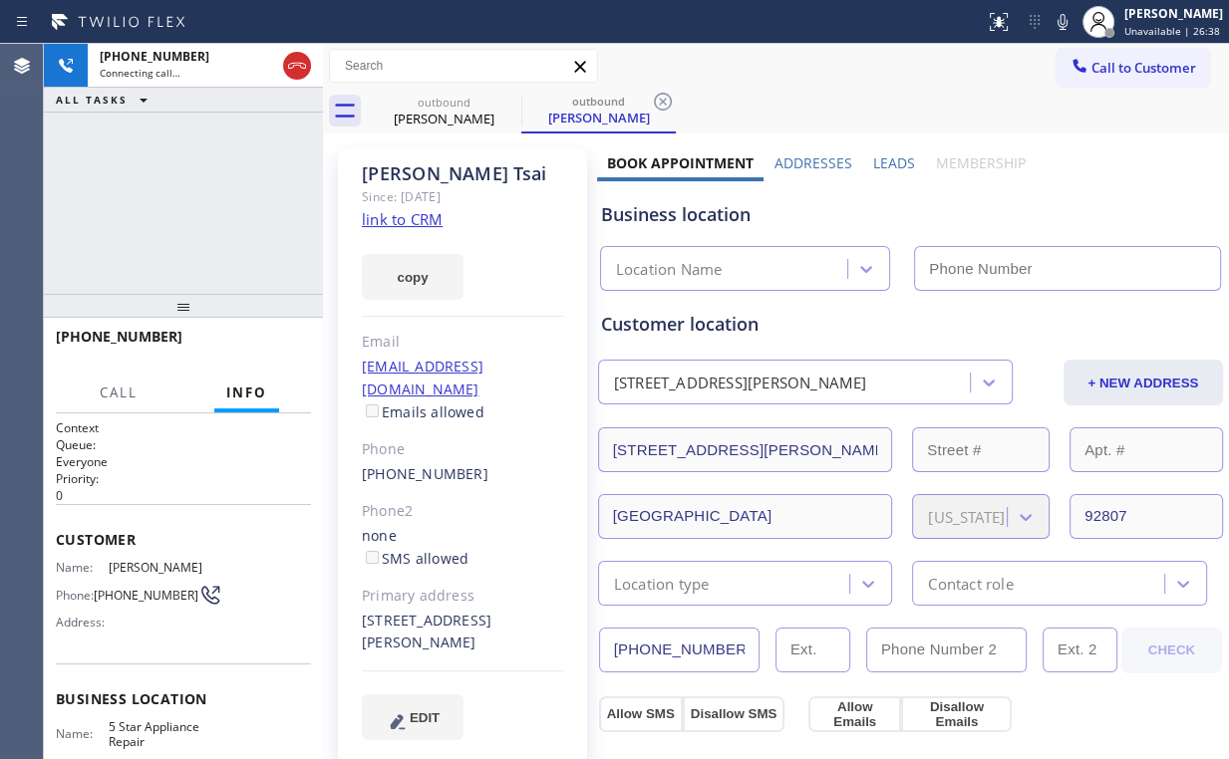
click at [66, 209] on div "+16265031388 Connecting call… ALL TASKS ALL TASKS ACTIVE TASKS TASKS IN WRAP UP" at bounding box center [183, 169] width 279 height 250
type input "(855) 731-4952"
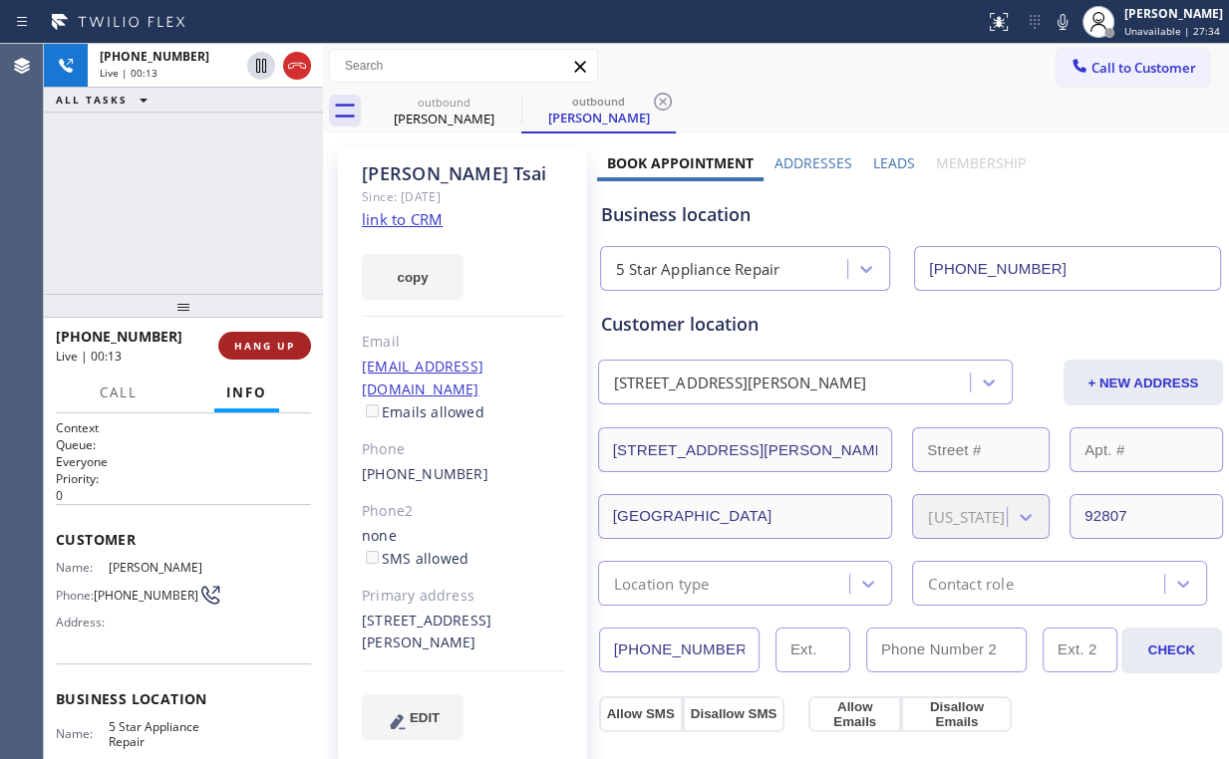
click at [271, 339] on span "HANG UP" at bounding box center [264, 346] width 61 height 14
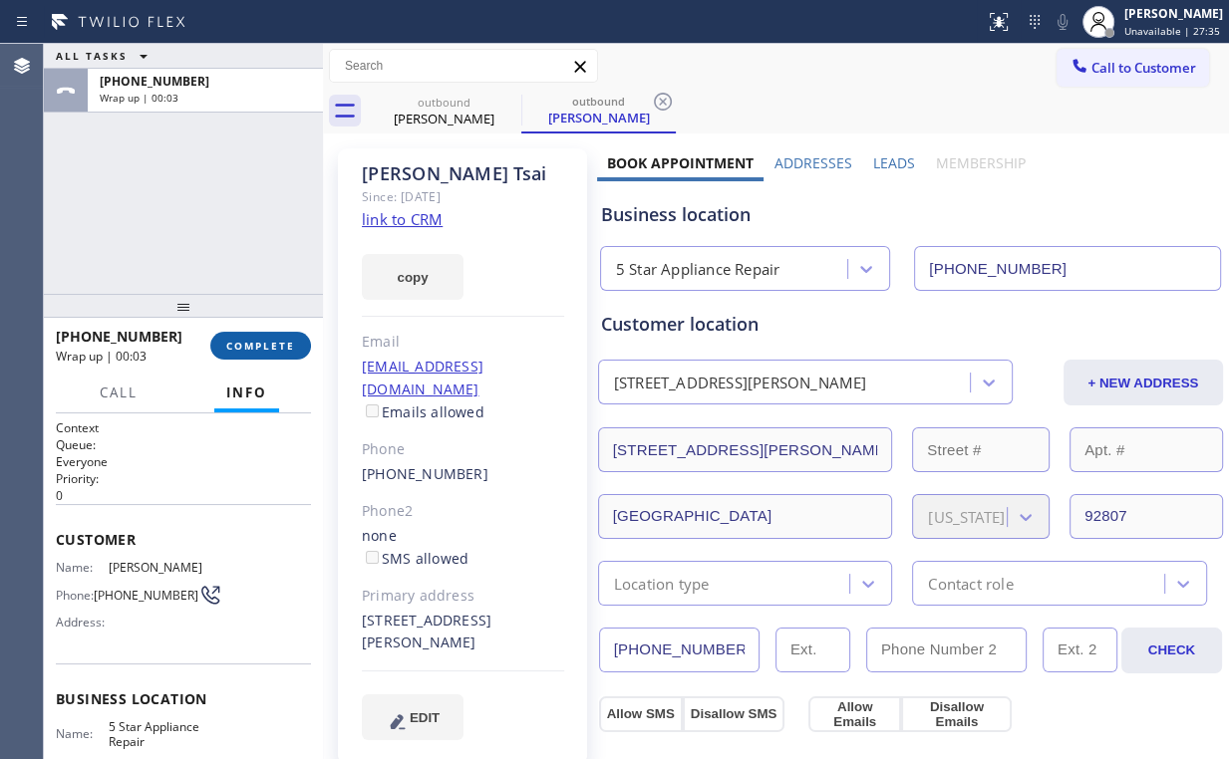
click at [271, 339] on span "COMPLETE" at bounding box center [260, 346] width 69 height 14
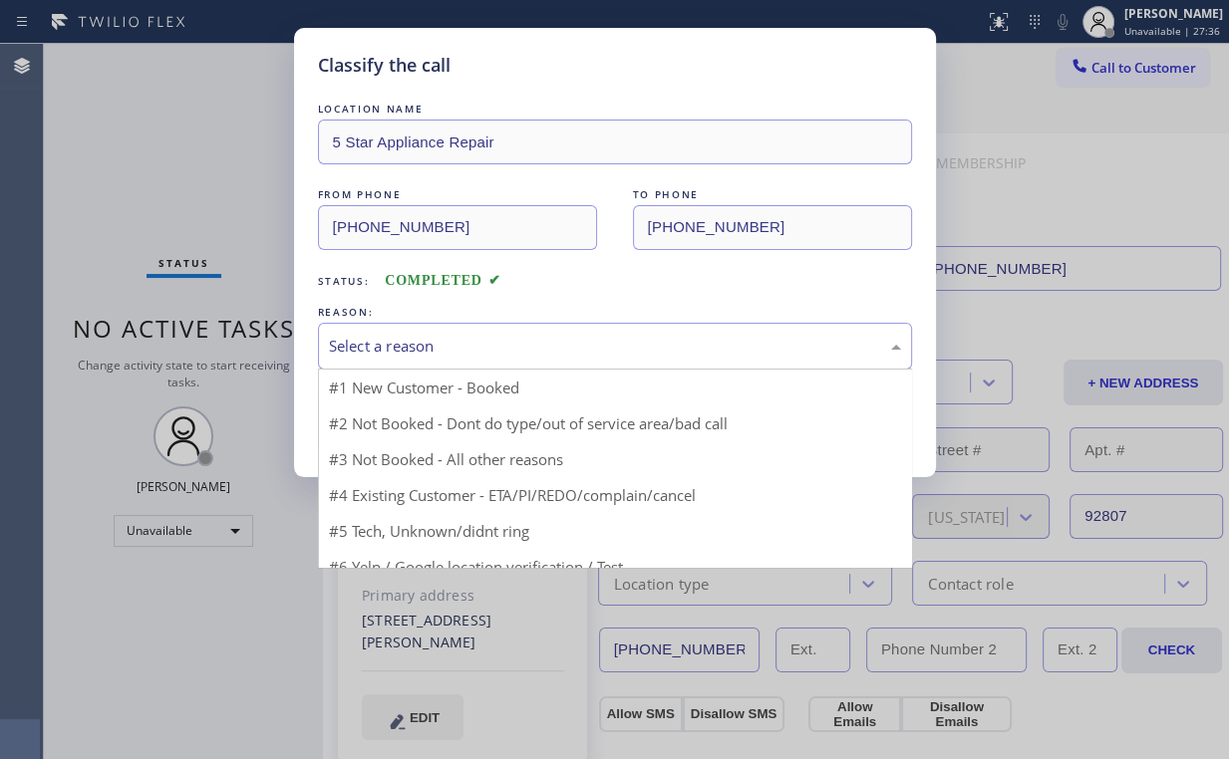
click at [381, 352] on div "Select a reason" at bounding box center [615, 346] width 572 height 23
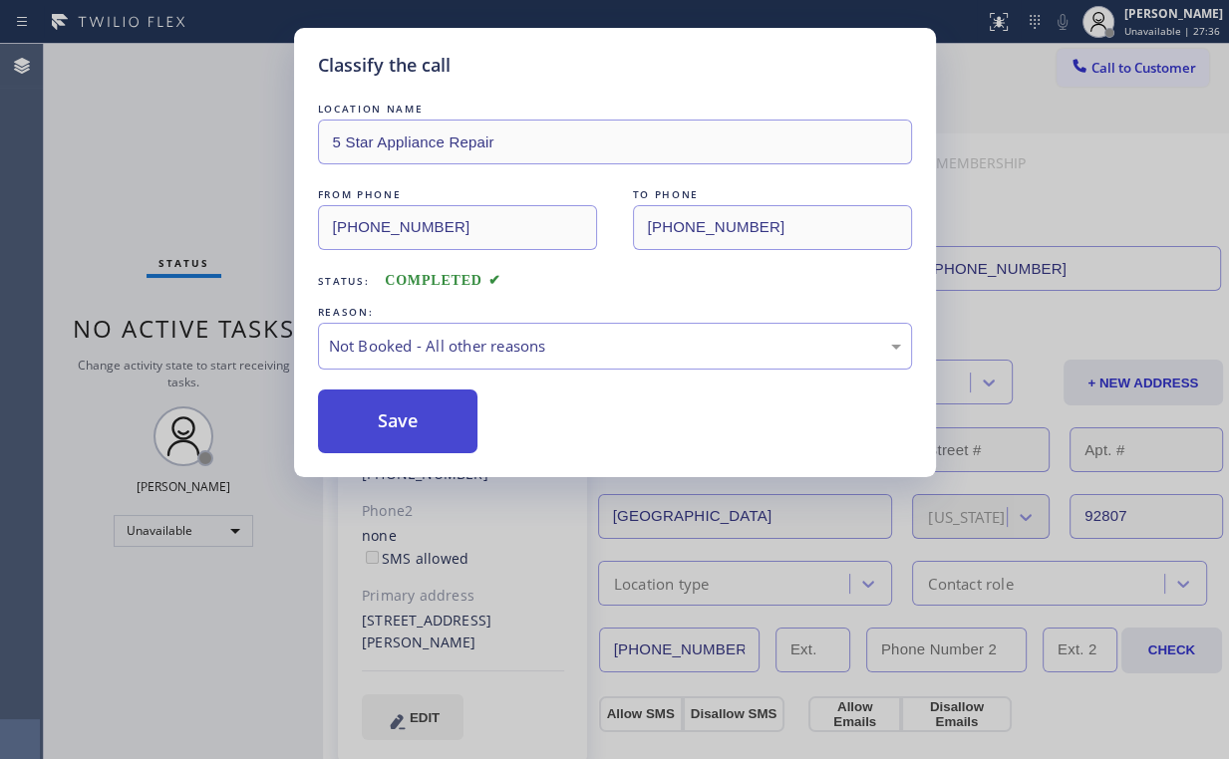
click at [390, 418] on button "Save" at bounding box center [398, 422] width 160 height 64
drag, startPoint x: 215, startPoint y: 187, endPoint x: 221, endPoint y: 203, distance: 17.0
click at [221, 203] on div "Classify the call LOCATION NAME 5 Star Appliance Repair FROM PHONE (855) 731-49…" at bounding box center [614, 379] width 1229 height 759
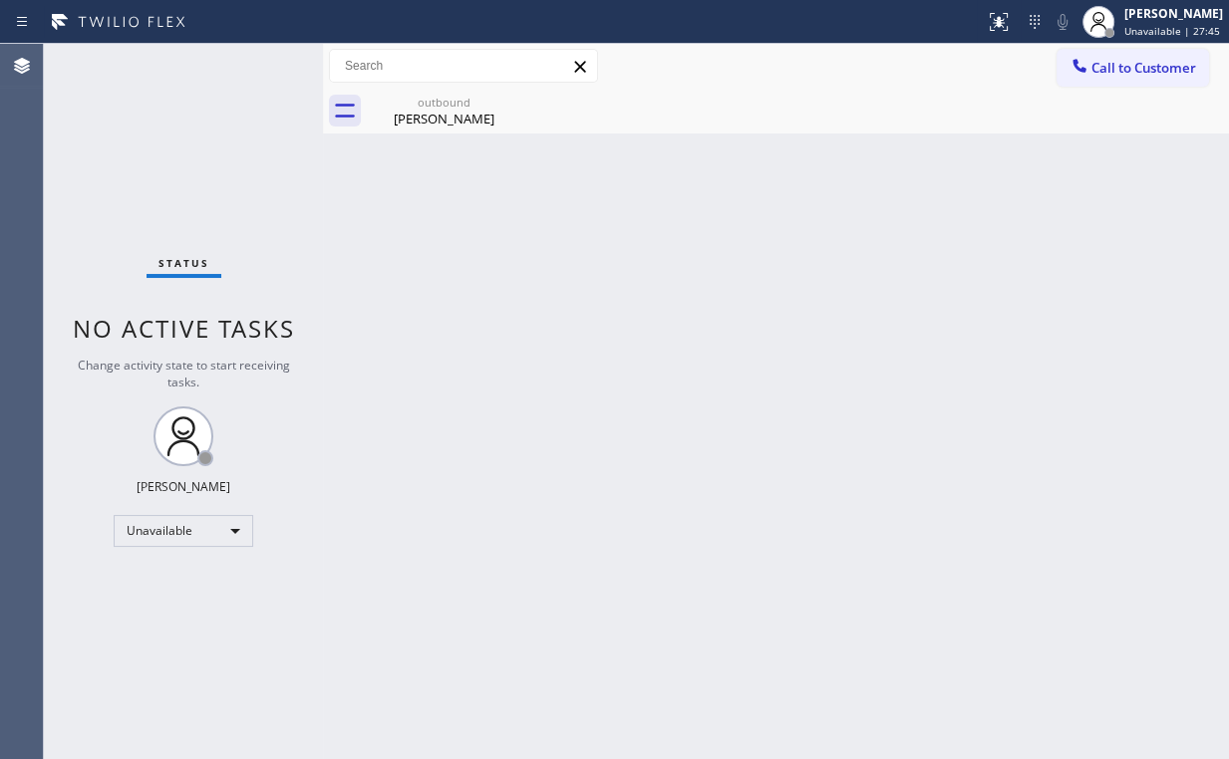
click at [136, 162] on div "Status No active tasks Change activity state to start receiving tasks. Arnold V…" at bounding box center [183, 401] width 279 height 715
click at [428, 110] on div "Stephen Tsai" at bounding box center [444, 119] width 150 height 18
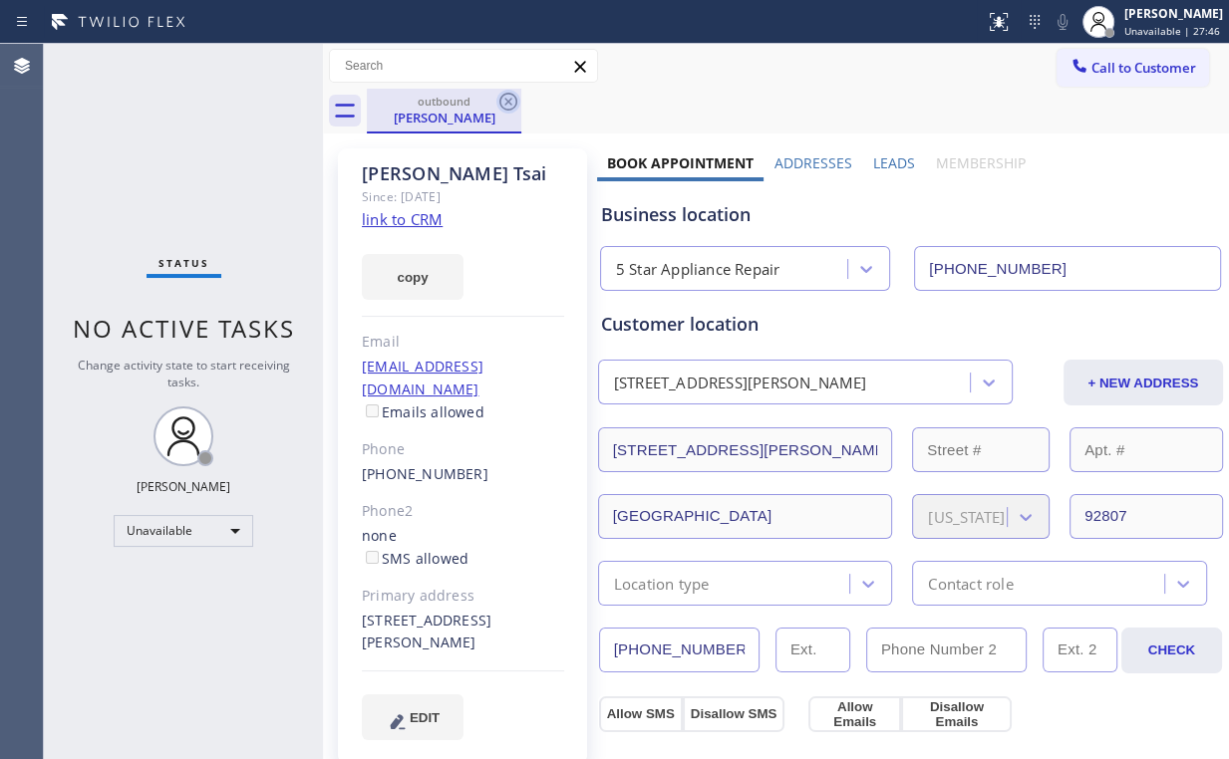
click at [516, 93] on icon at bounding box center [508, 102] width 24 height 24
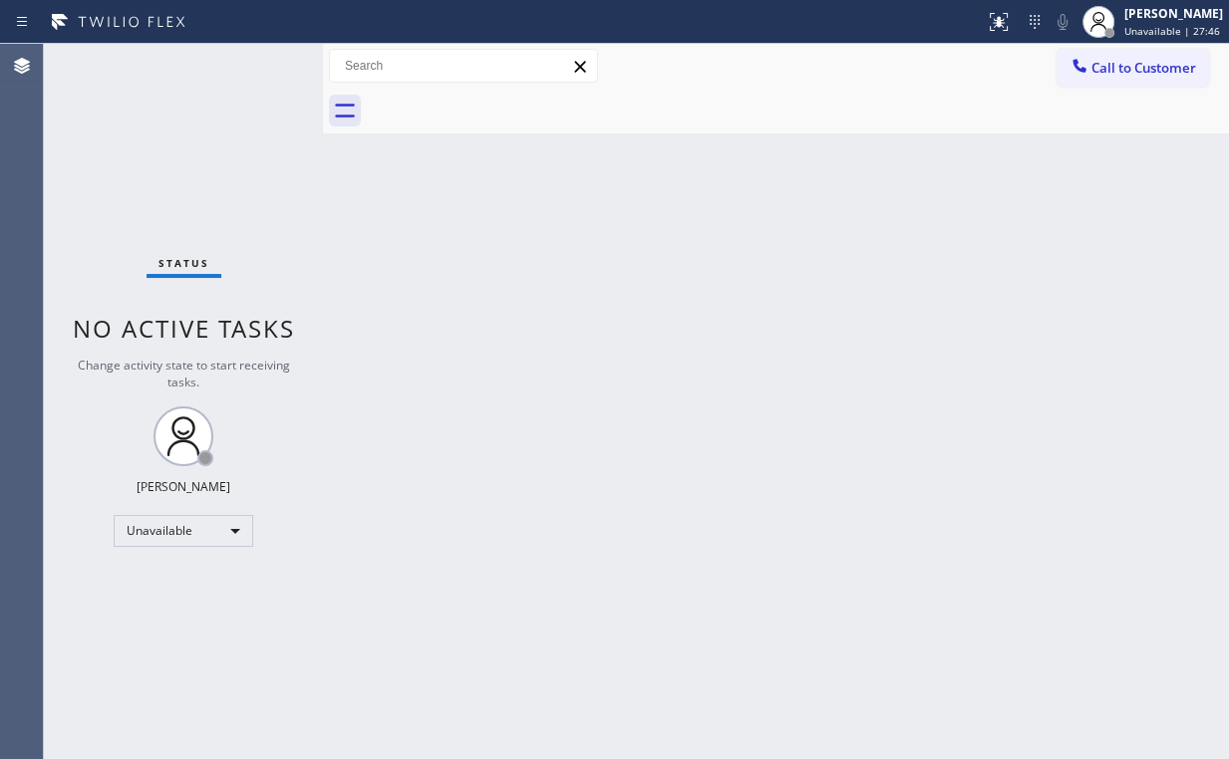
click at [364, 413] on div "Back to Dashboard Change Sender ID Customers Technicians Select a contact Outbo…" at bounding box center [776, 401] width 906 height 715
drag, startPoint x: 155, startPoint y: 188, endPoint x: 150, endPoint y: 86, distance: 102.8
click at [156, 186] on div "Status No active tasks Change activity state to start receiving tasks. Arnold V…" at bounding box center [183, 401] width 279 height 715
click at [1158, 64] on span "Call to Customer" at bounding box center [1143, 68] width 105 height 18
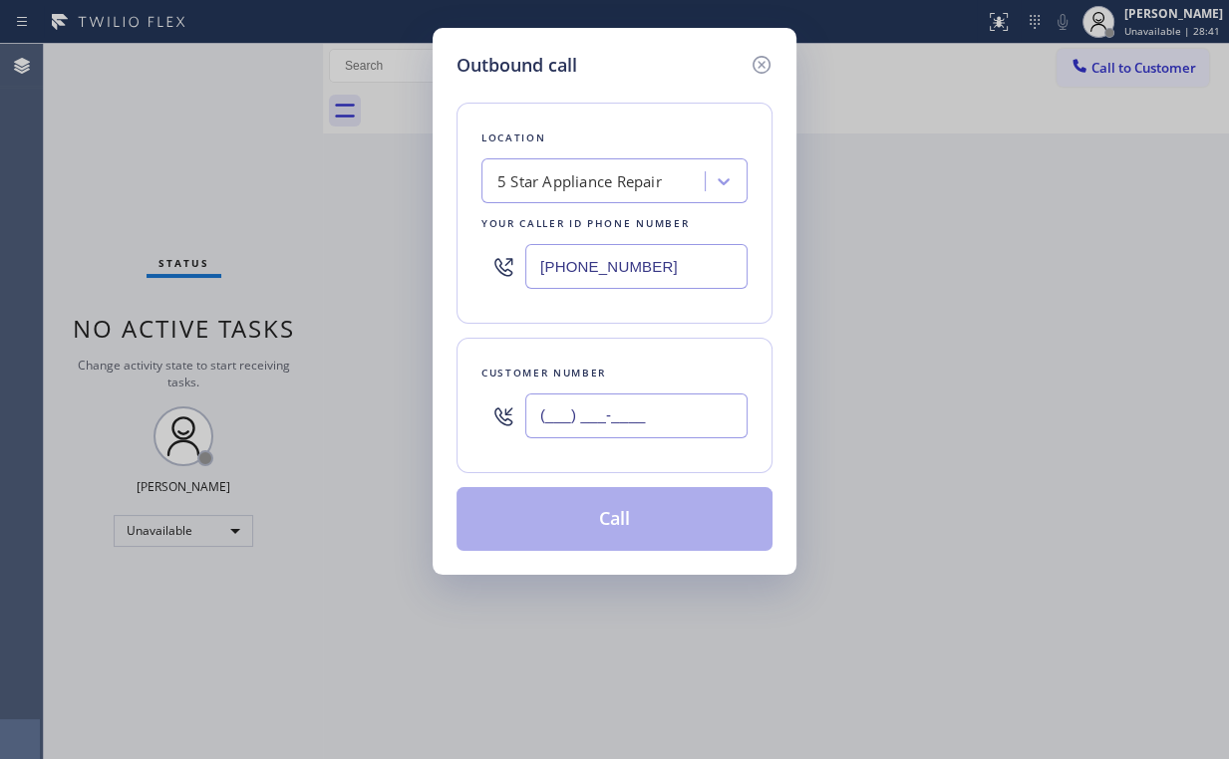
click at [638, 416] on input "(___) ___-____" at bounding box center [636, 416] width 222 height 45
paste input "949) 547-6866"
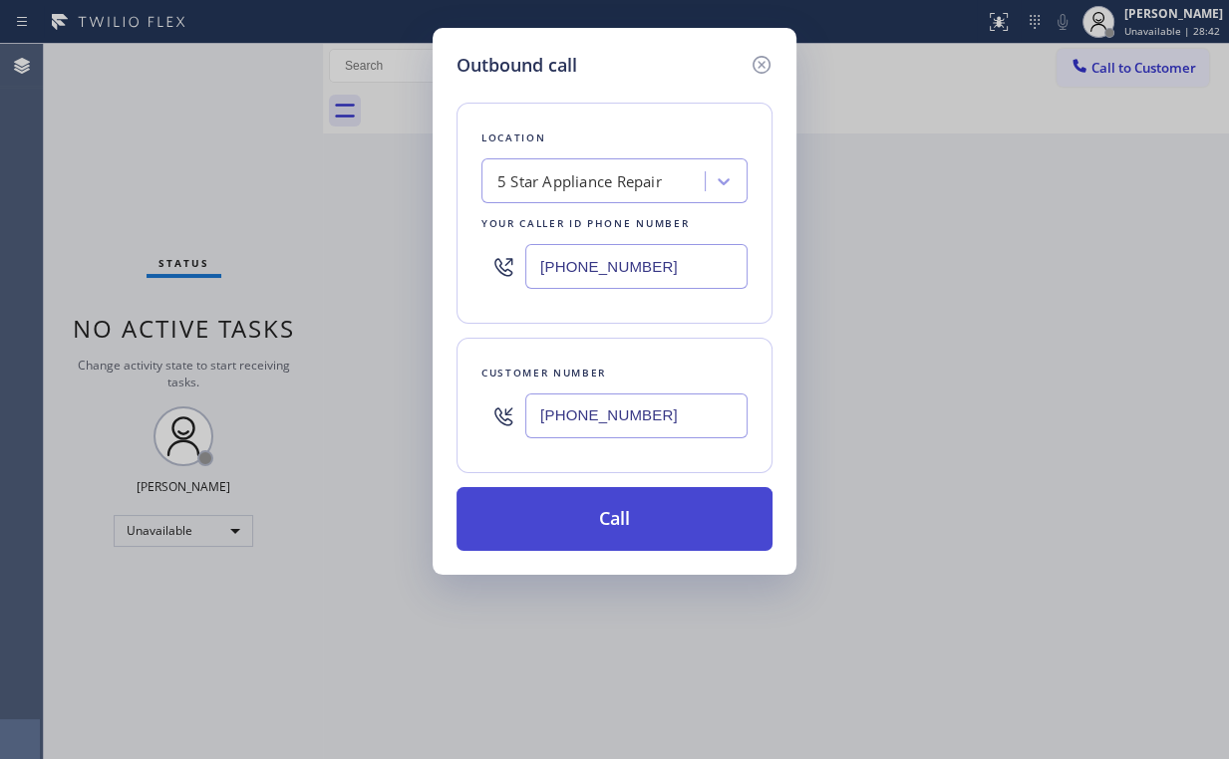
type input "(949) 547-6866"
click at [604, 507] on button "Call" at bounding box center [614, 519] width 316 height 64
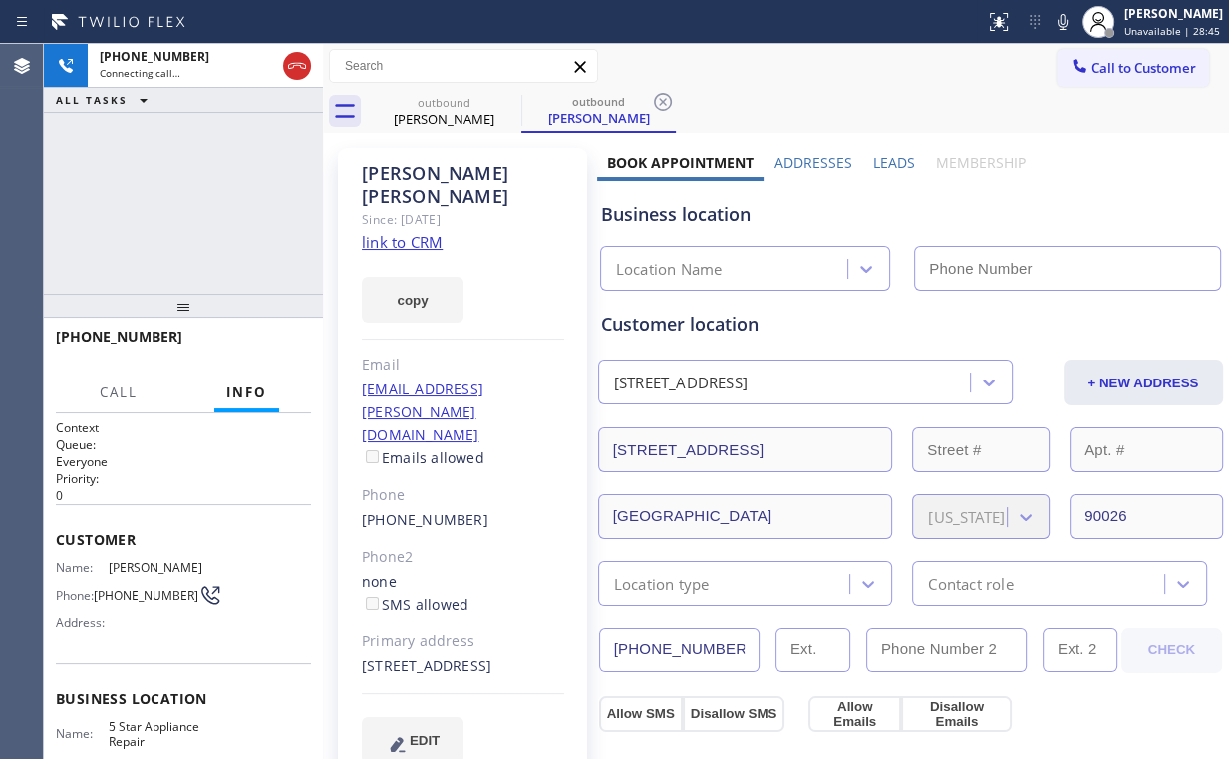
click at [116, 142] on div "+19495476866 Connecting call… ALL TASKS ALL TASKS ACTIVE TASKS TASKS IN WRAP UP" at bounding box center [183, 169] width 279 height 250
type input "(855) 731-4952"
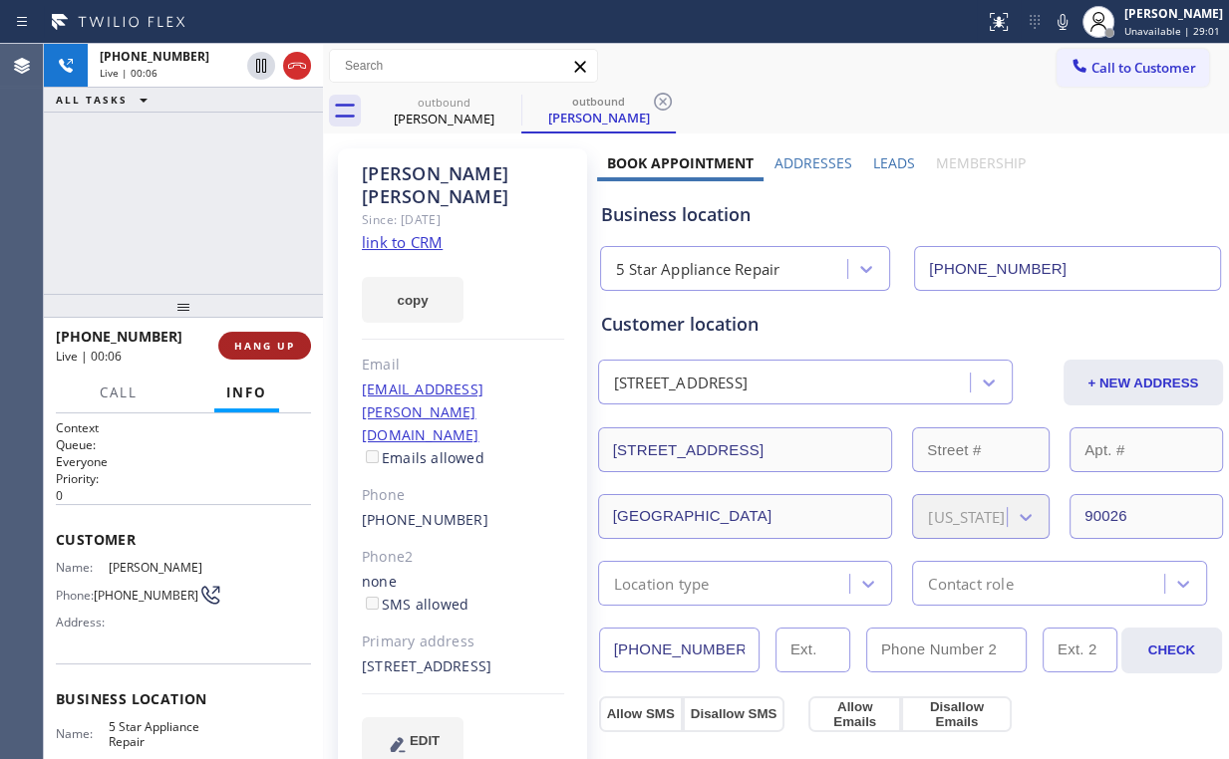
click at [272, 343] on span "HANG UP" at bounding box center [264, 346] width 61 height 14
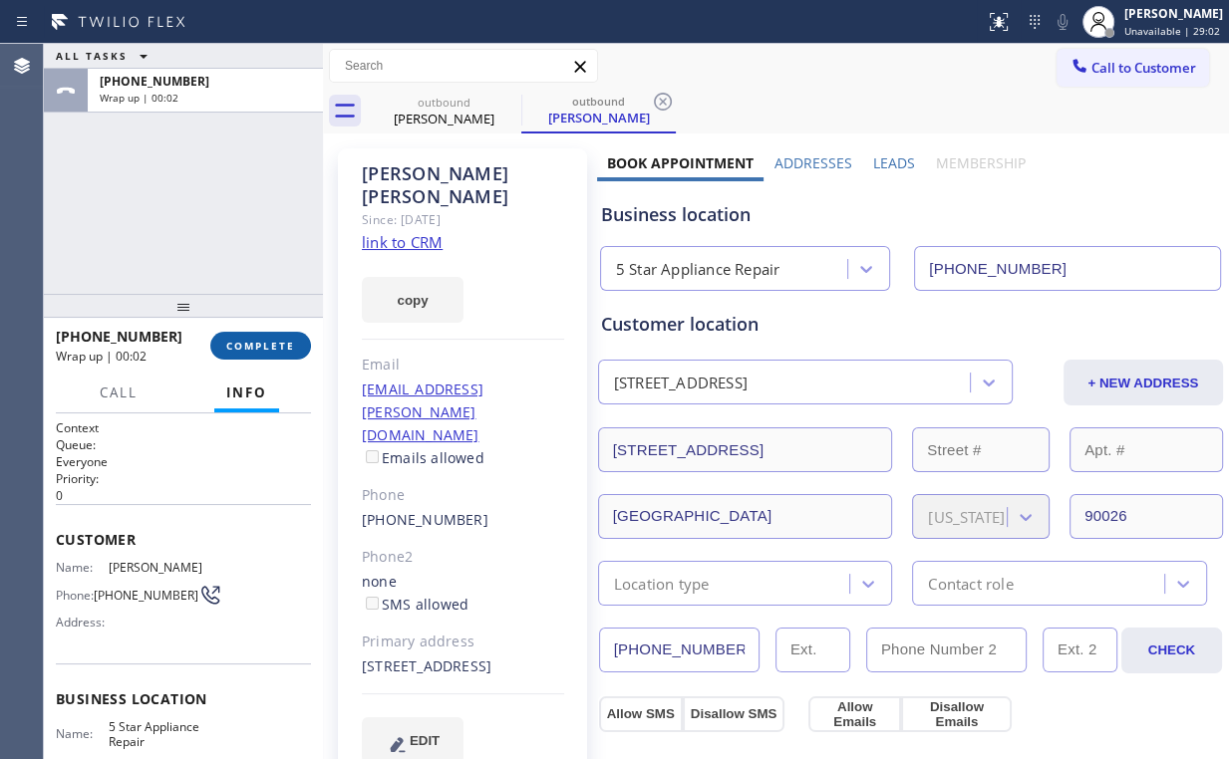
click at [272, 343] on span "COMPLETE" at bounding box center [260, 346] width 69 height 14
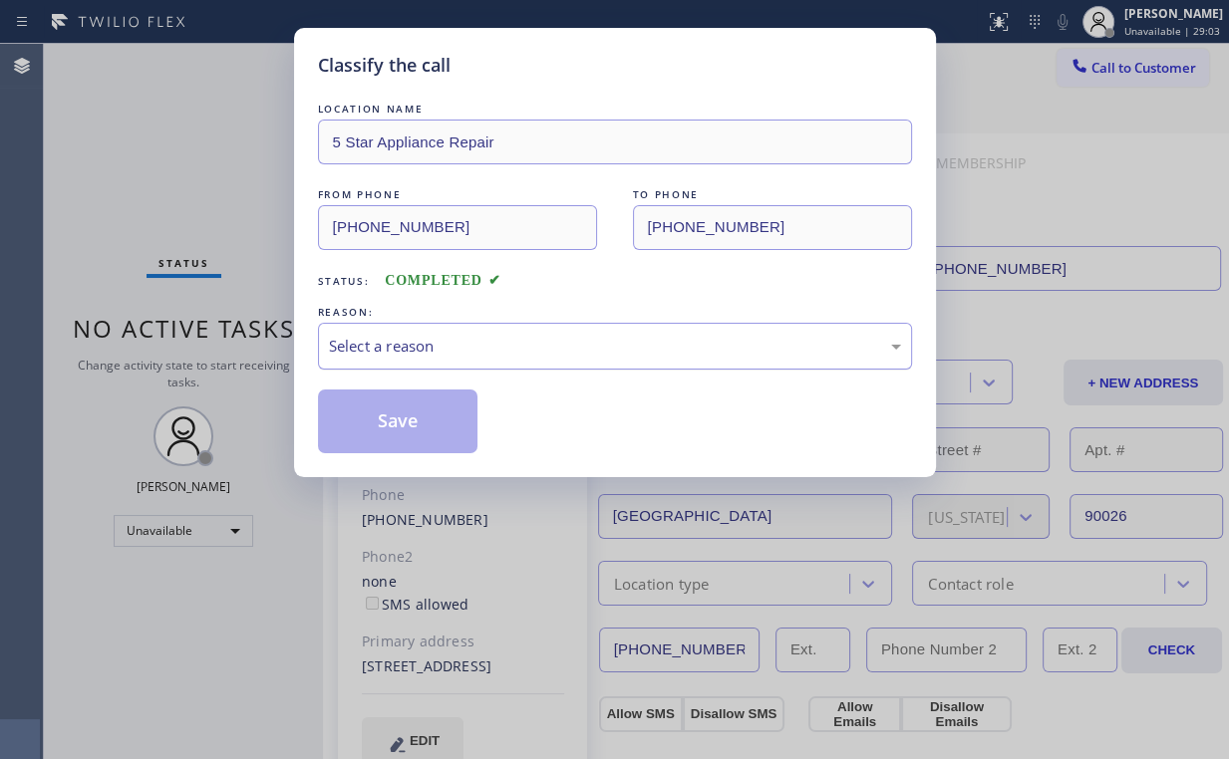
drag, startPoint x: 356, startPoint y: 348, endPoint x: 370, endPoint y: 365, distance: 21.9
click at [358, 348] on div "Select a reason" at bounding box center [615, 346] width 572 height 23
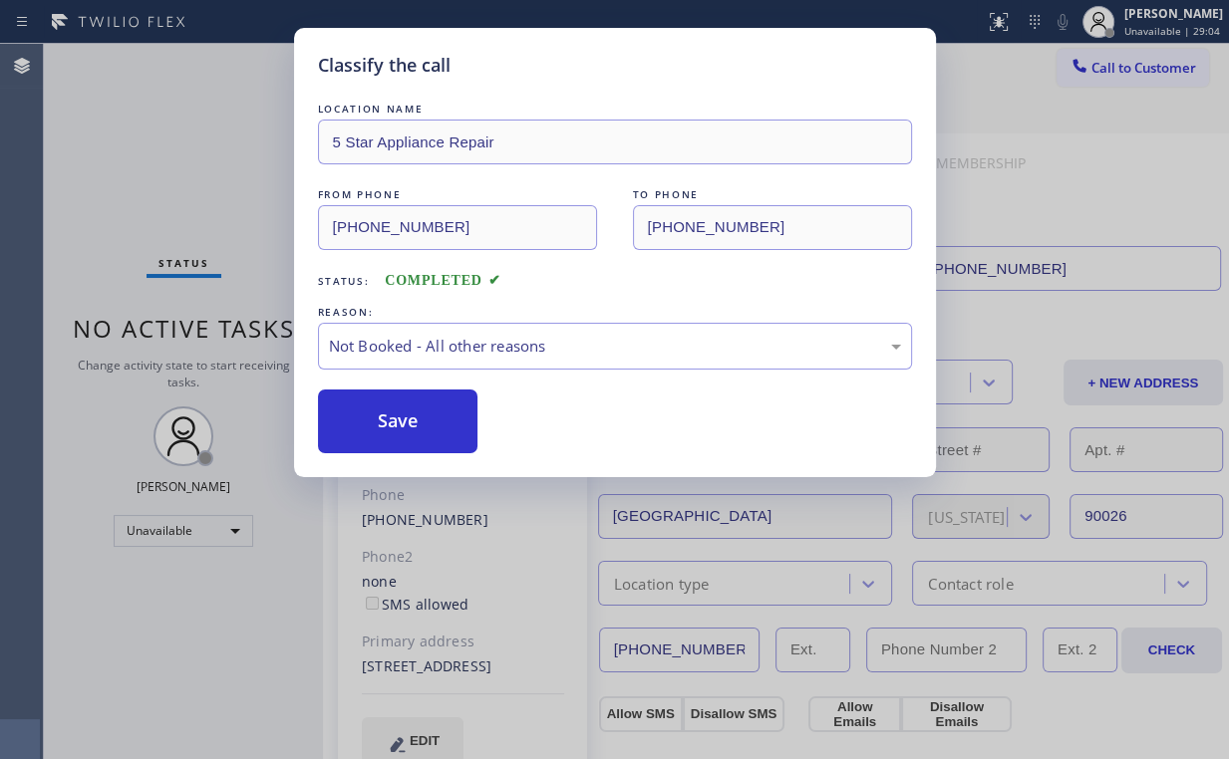
drag, startPoint x: 386, startPoint y: 423, endPoint x: 252, endPoint y: 187, distance: 271.3
click at [388, 422] on button "Save" at bounding box center [398, 422] width 160 height 64
click at [244, 168] on div "Classify the call LOCATION NAME 5 Star Appliance Repair FROM PHONE (855) 731-49…" at bounding box center [614, 379] width 1229 height 759
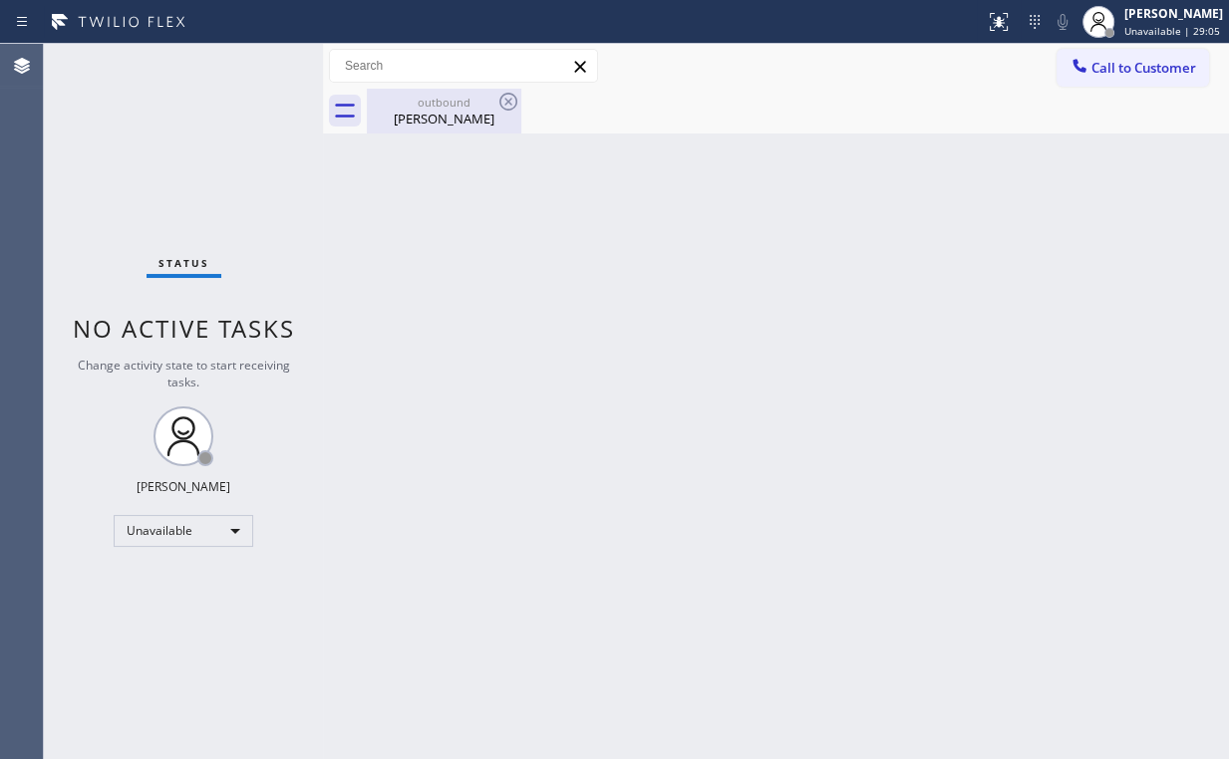
drag, startPoint x: 448, startPoint y: 96, endPoint x: 485, endPoint y: 108, distance: 38.8
click at [449, 97] on div "outbound" at bounding box center [444, 102] width 150 height 15
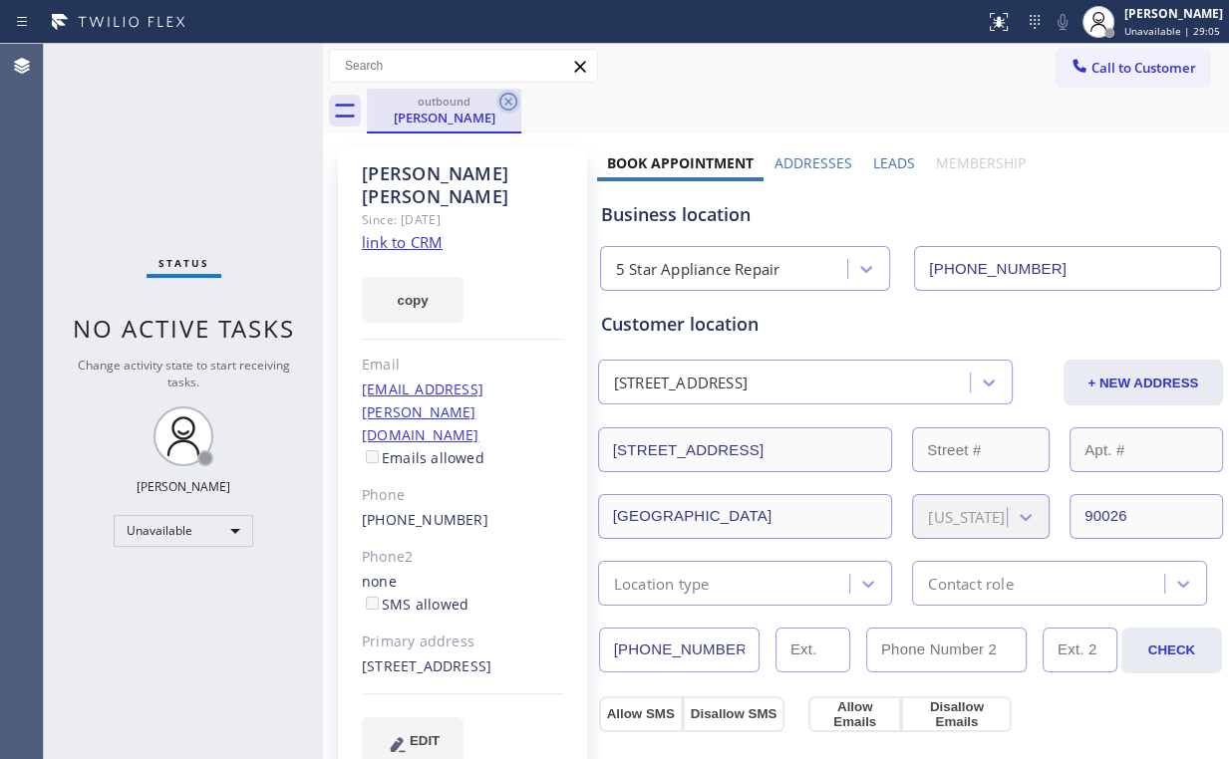
click at [502, 103] on icon at bounding box center [508, 102] width 24 height 24
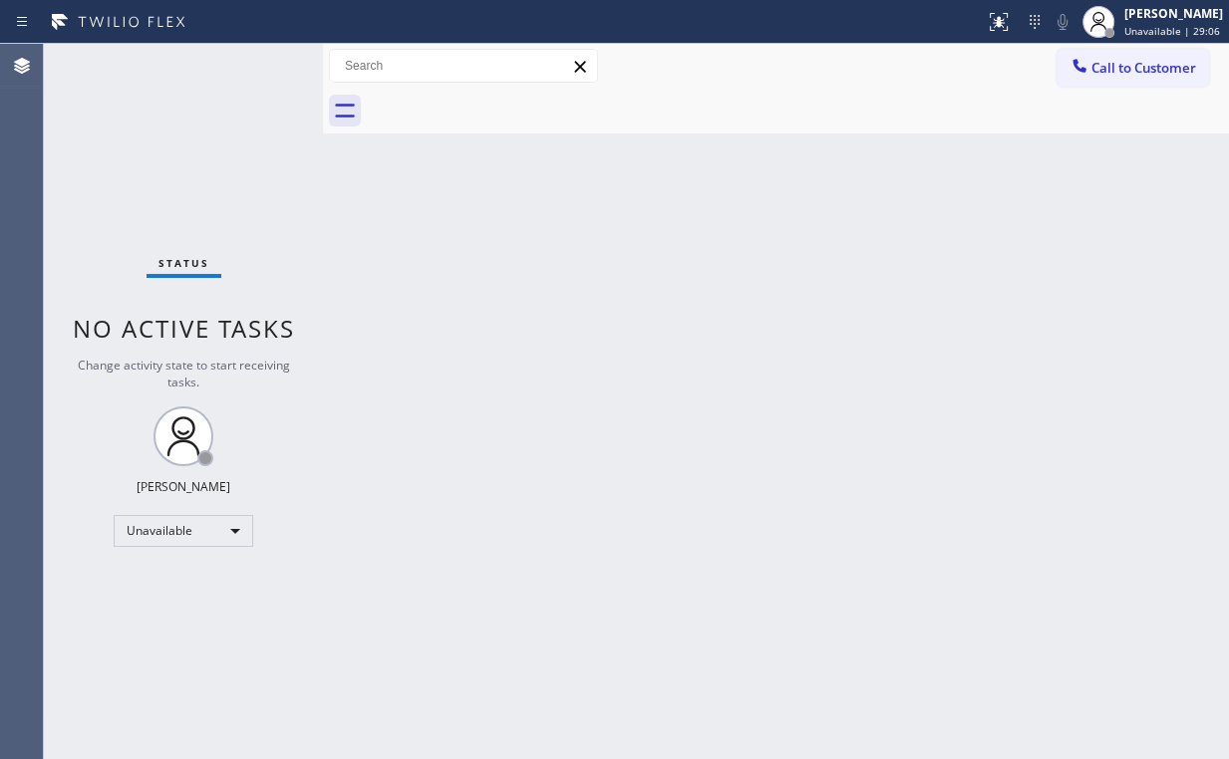
drag, startPoint x: 284, startPoint y: 184, endPoint x: 283, endPoint y: 87, distance: 97.7
click at [284, 180] on div "Status No active tasks Change activity state to start receiving tasks. Arnold V…" at bounding box center [183, 401] width 279 height 715
click at [1124, 80] on button "Call to Customer" at bounding box center [1132, 68] width 152 height 38
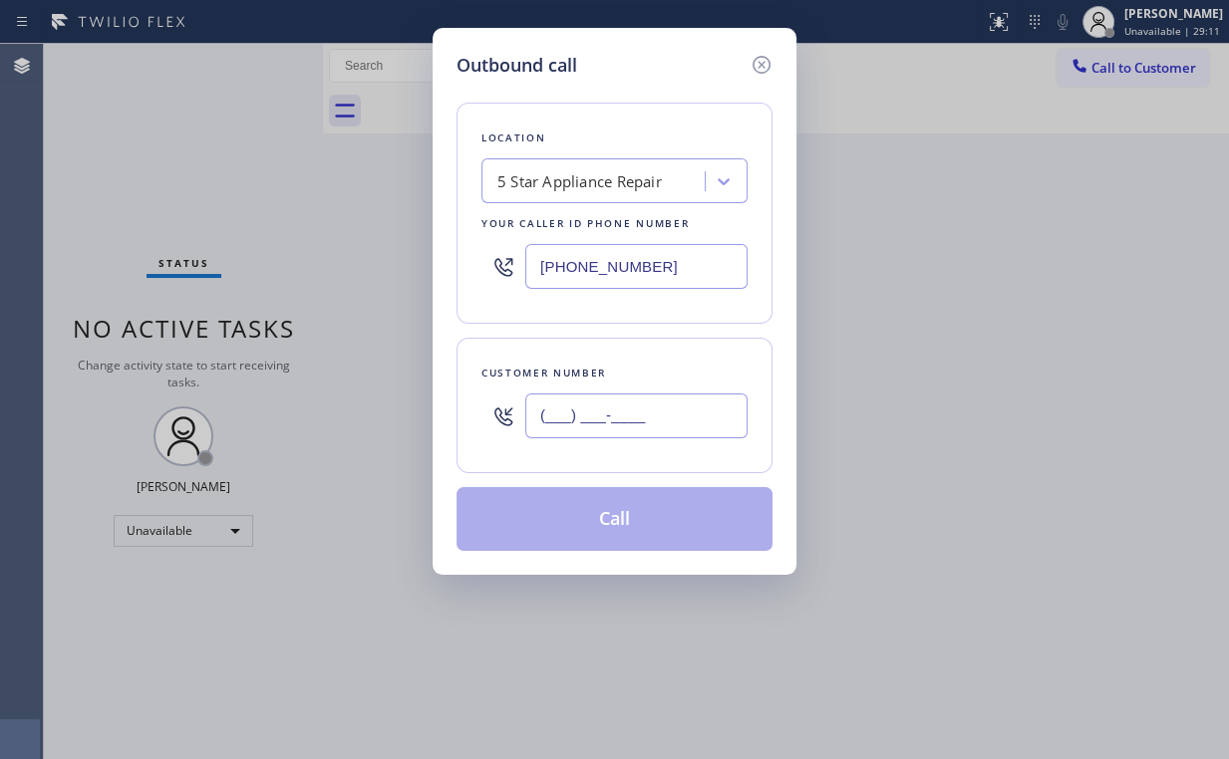
drag, startPoint x: 632, startPoint y: 430, endPoint x: 638, endPoint y: 415, distance: 17.0
click at [633, 430] on input "(___) ___-____" at bounding box center [636, 416] width 222 height 45
paste input "951) 294-4672"
type input "(951) 294-4672"
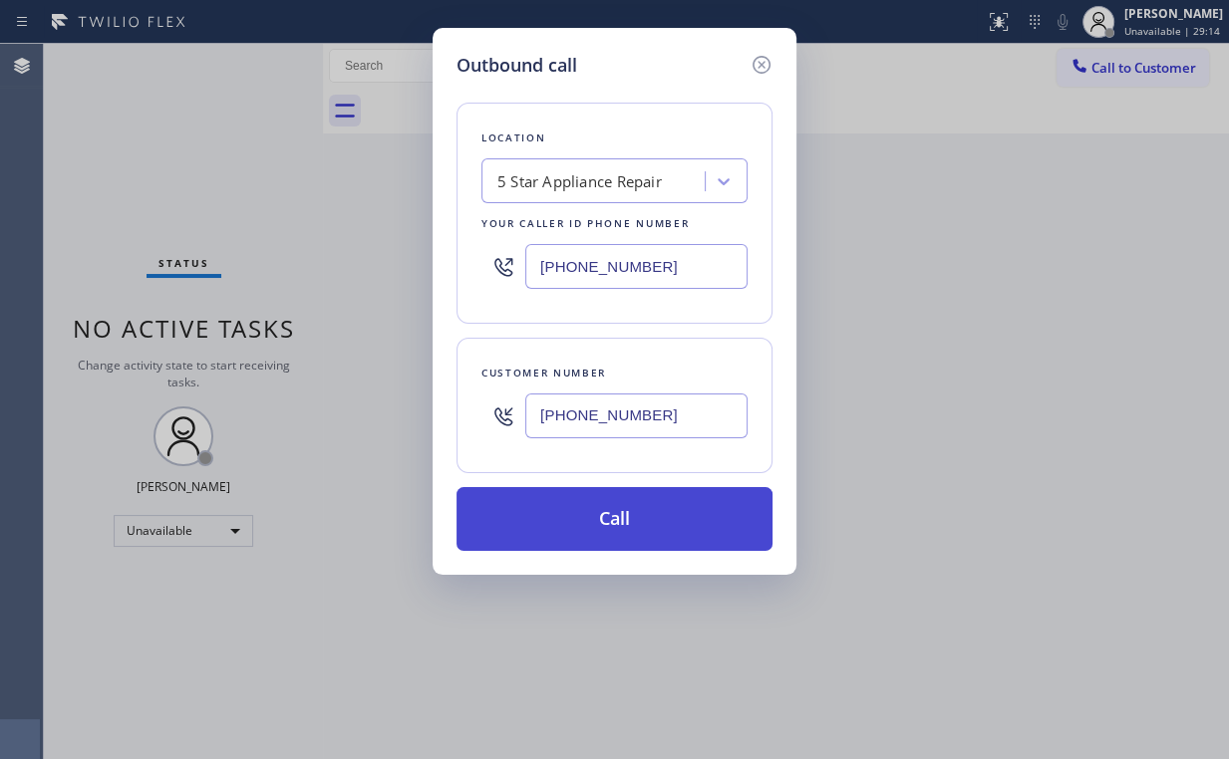
click at [617, 515] on button "Call" at bounding box center [614, 519] width 316 height 64
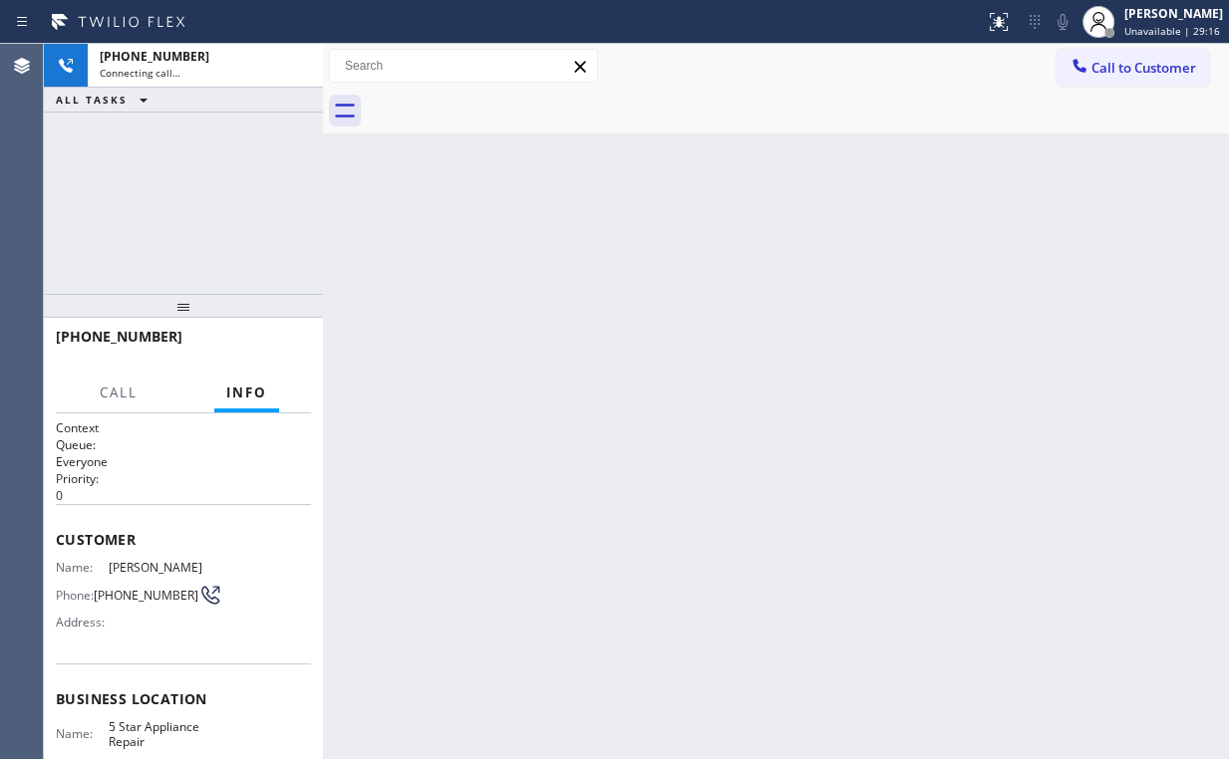
click at [166, 171] on div "+19512944672 Connecting call… ALL TASKS ALL TASKS ACTIVE TASKS TASKS IN WRAP UP" at bounding box center [183, 169] width 279 height 250
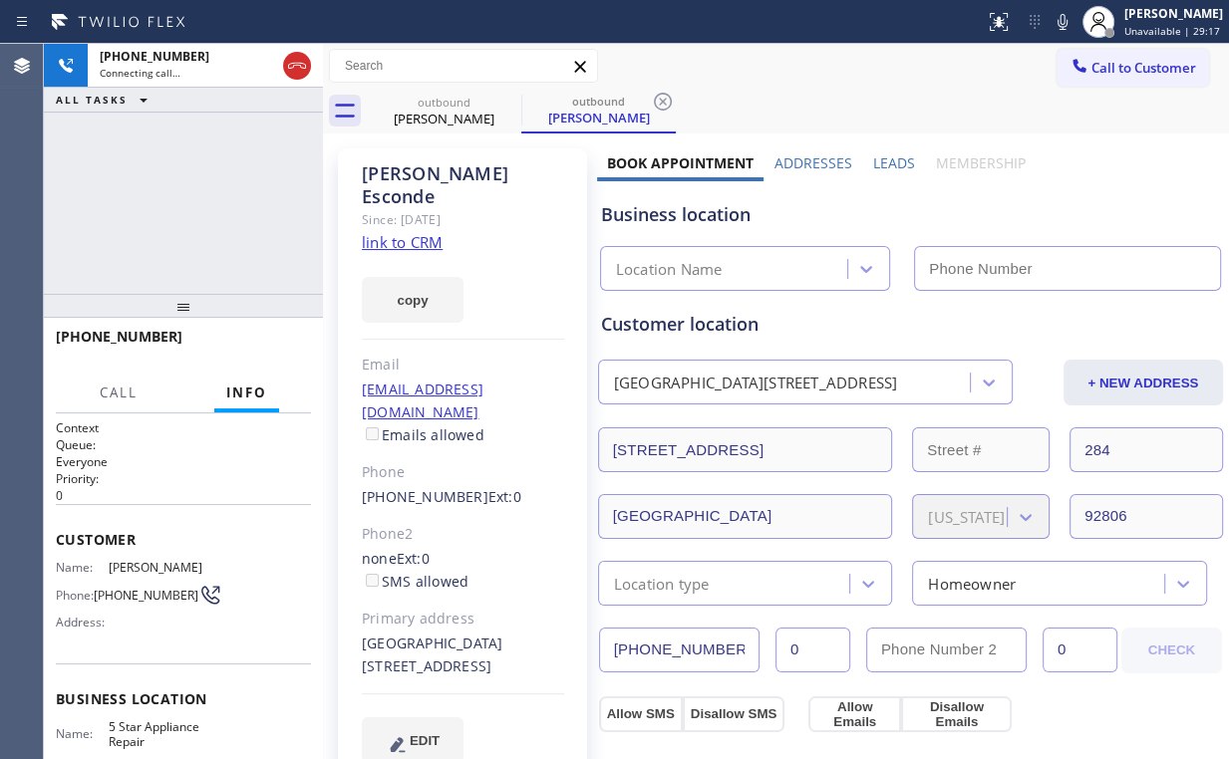
drag, startPoint x: 208, startPoint y: 159, endPoint x: 195, endPoint y: 155, distance: 13.6
type input "(855) 731-4952"
click at [191, 155] on div "+19512944672 Connecting call… ALL TASKS ALL TASKS ACTIVE TASKS TASKS IN WRAP UP" at bounding box center [183, 169] width 279 height 250
click at [194, 158] on div "+19512944672 Connecting call… ALL TASKS ALL TASKS ACTIVE TASKS TASKS IN WRAP UP" at bounding box center [183, 169] width 279 height 250
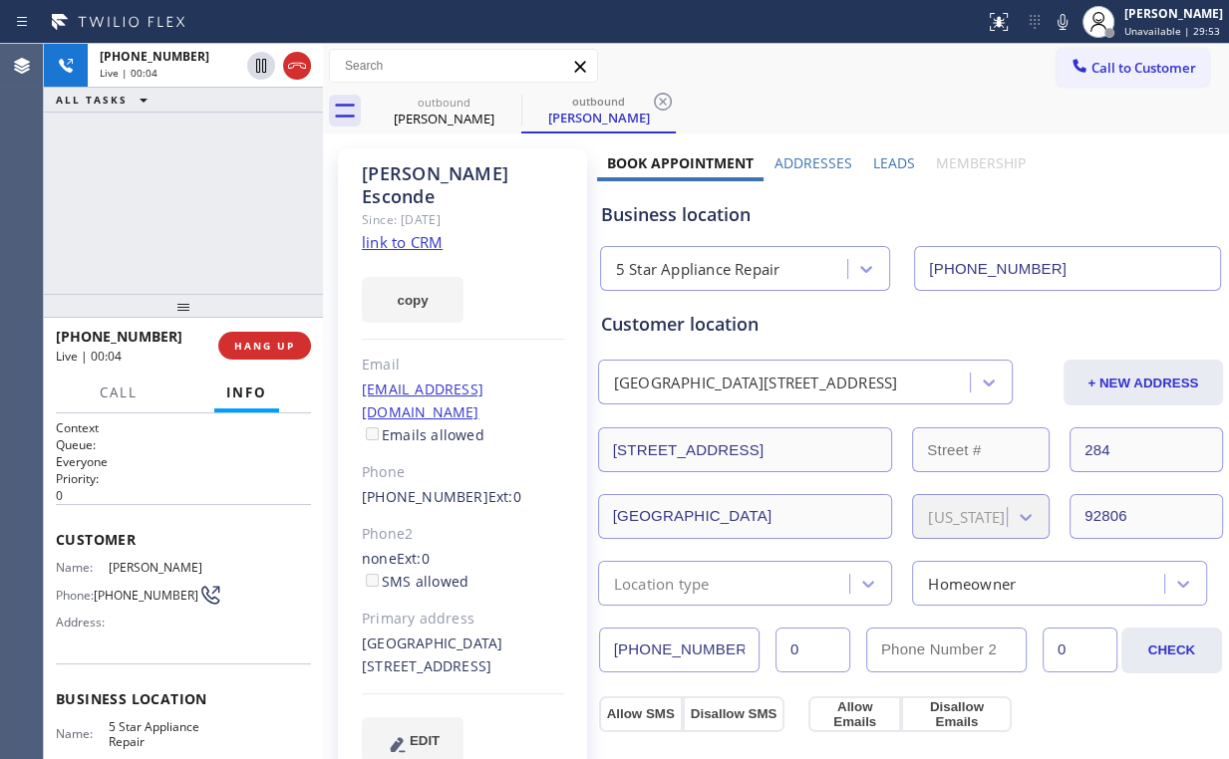
click at [155, 191] on div "+19512944672 Live | 00:04 ALL TASKS ALL TASKS ACTIVE TASKS TASKS IN WRAP UP" at bounding box center [183, 169] width 279 height 250
click at [263, 341] on span "HANG UP" at bounding box center [264, 346] width 61 height 14
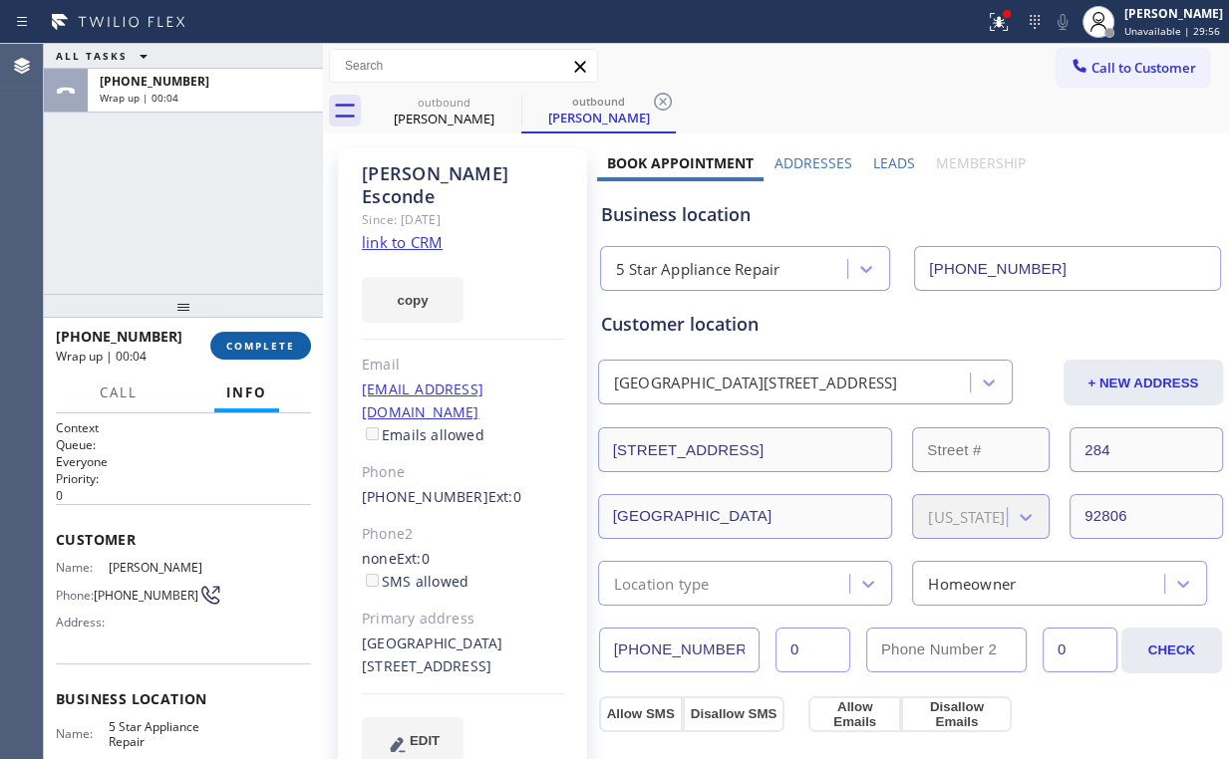
click at [263, 342] on span "COMPLETE" at bounding box center [260, 346] width 69 height 14
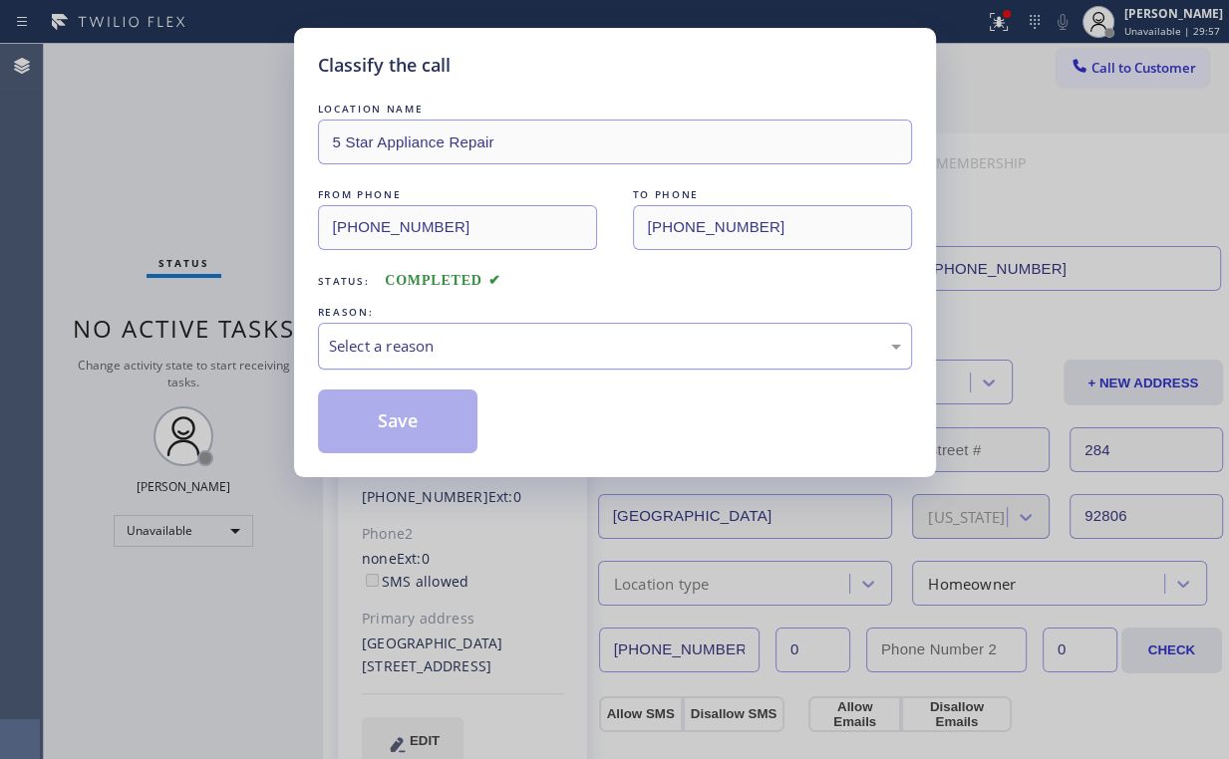
click at [435, 344] on div "Select a reason" at bounding box center [615, 346] width 572 height 23
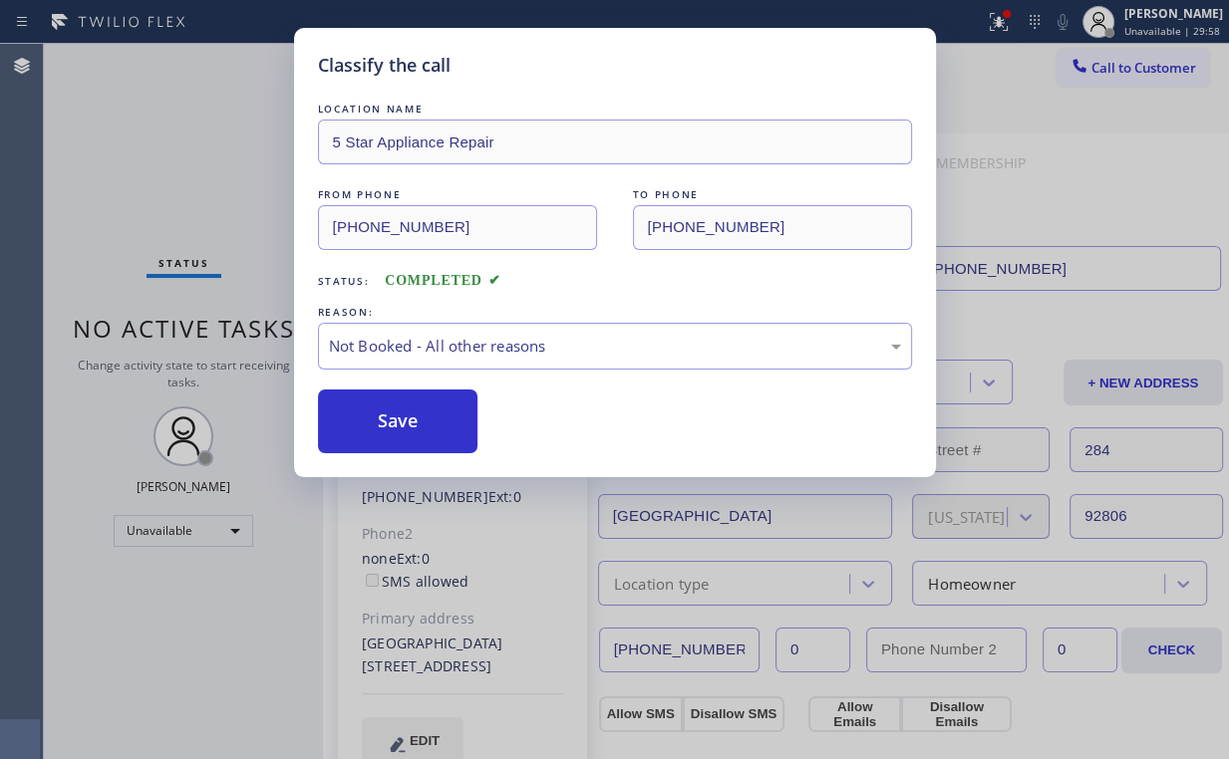
drag, startPoint x: 404, startPoint y: 419, endPoint x: 197, endPoint y: 215, distance: 290.3
click at [406, 418] on button "Save" at bounding box center [398, 422] width 160 height 64
click at [199, 215] on div "Classify the call LOCATION NAME 5 Star Appliance Repair FROM PHONE (855) 731-49…" at bounding box center [614, 379] width 1229 height 759
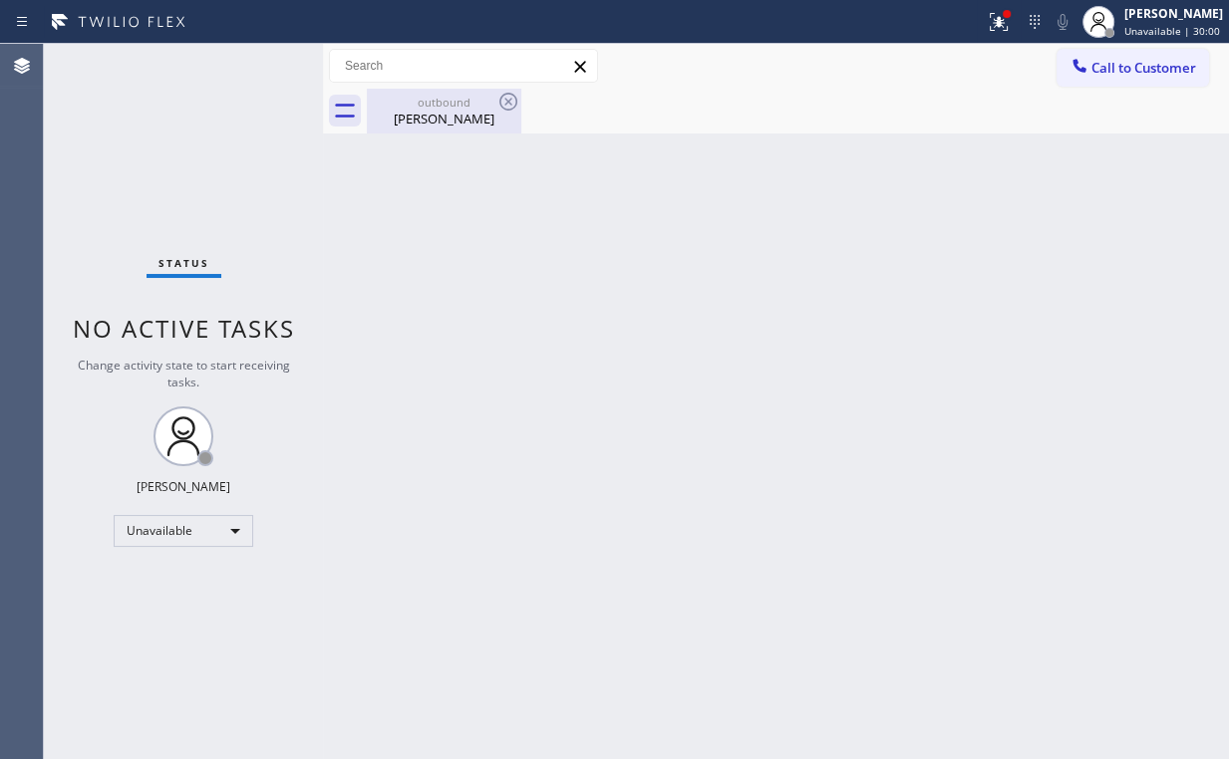
click at [474, 119] on div "Roel Esconde" at bounding box center [444, 119] width 150 height 18
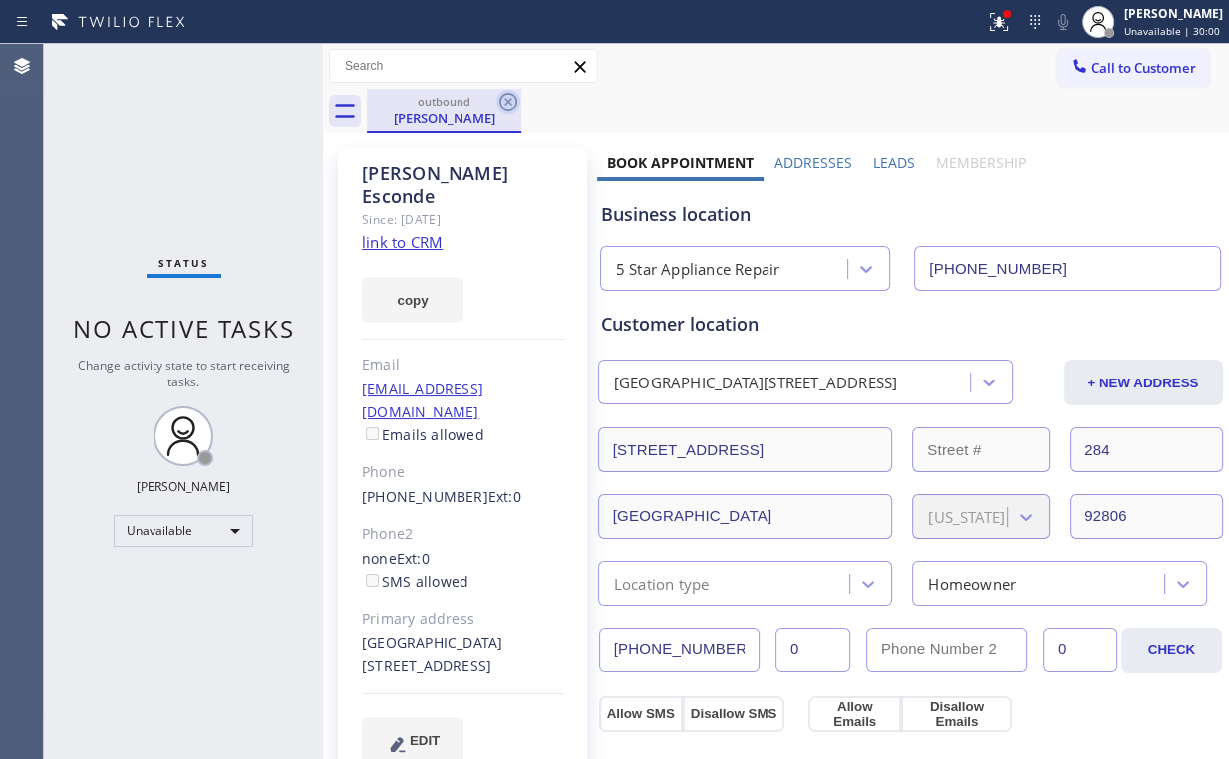
click at [518, 100] on icon at bounding box center [508, 102] width 24 height 24
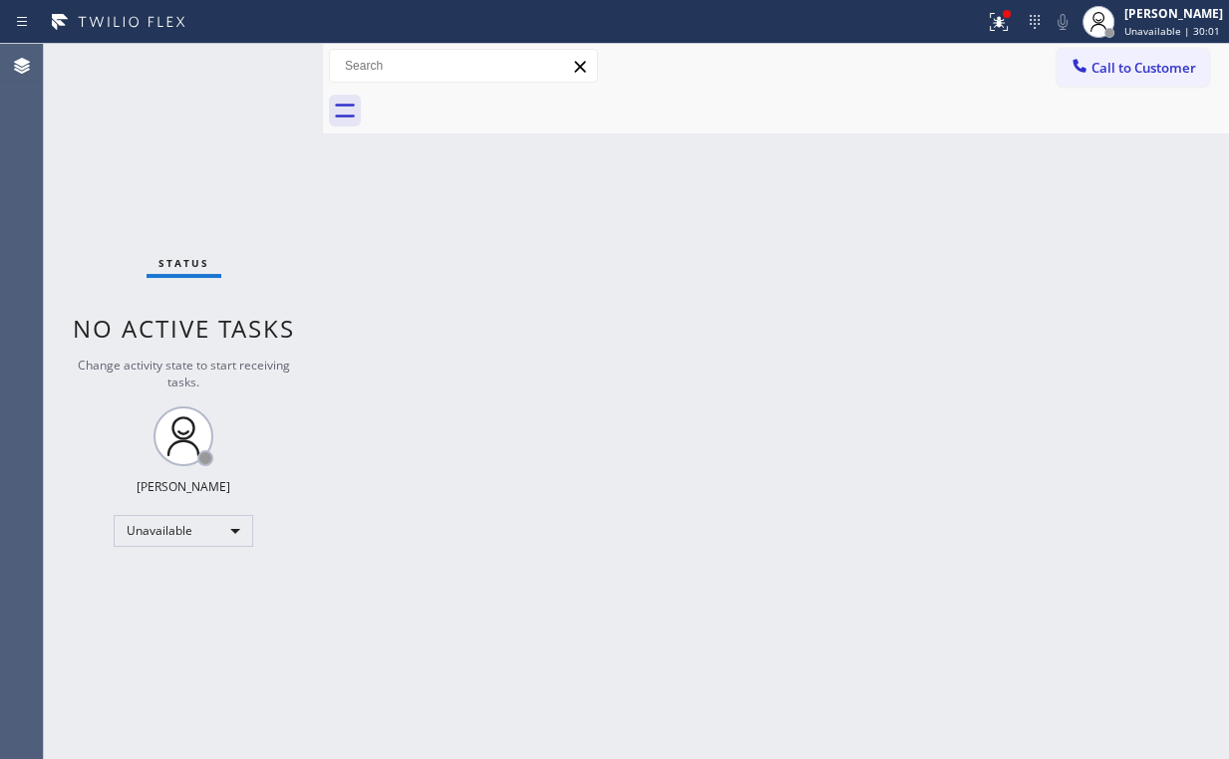
click at [162, 112] on div "Status No active tasks Change activity state to start receiving tasks. Arnold V…" at bounding box center [183, 401] width 279 height 715
click at [1000, 24] on icon at bounding box center [998, 22] width 24 height 24
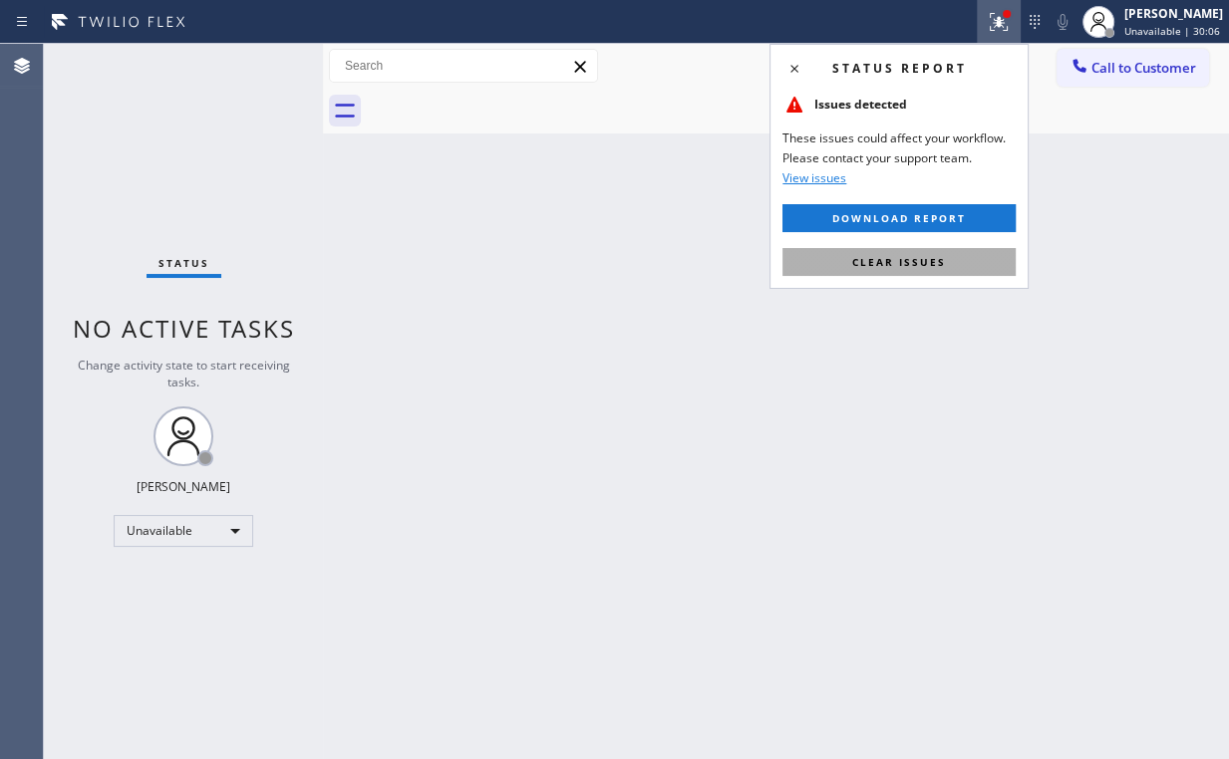
click at [938, 265] on span "Clear issues" at bounding box center [899, 262] width 94 height 14
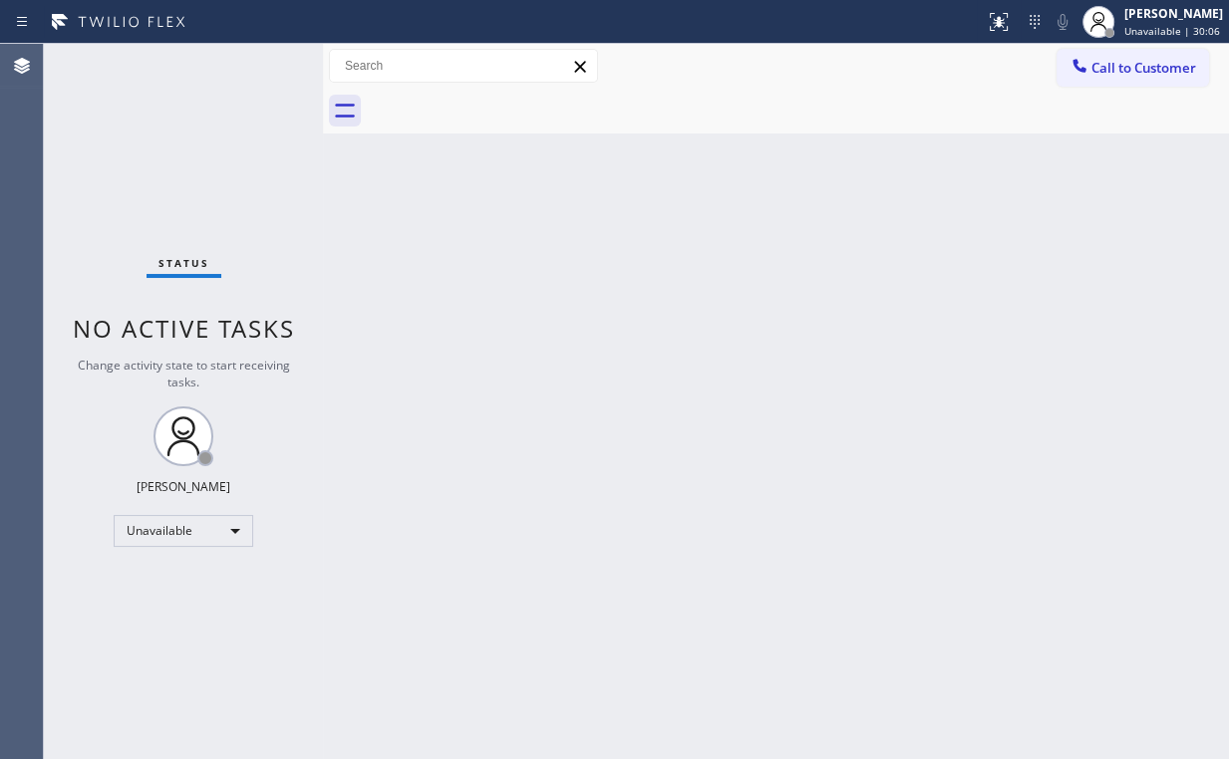
drag, startPoint x: 1117, startPoint y: 205, endPoint x: 1109, endPoint y: 126, distance: 80.1
click at [1119, 204] on div "Back to Dashboard Change Sender ID Customers Technicians Select a contact Outbo…" at bounding box center [776, 401] width 906 height 715
click at [1103, 69] on span "Call to Customer" at bounding box center [1143, 68] width 105 height 18
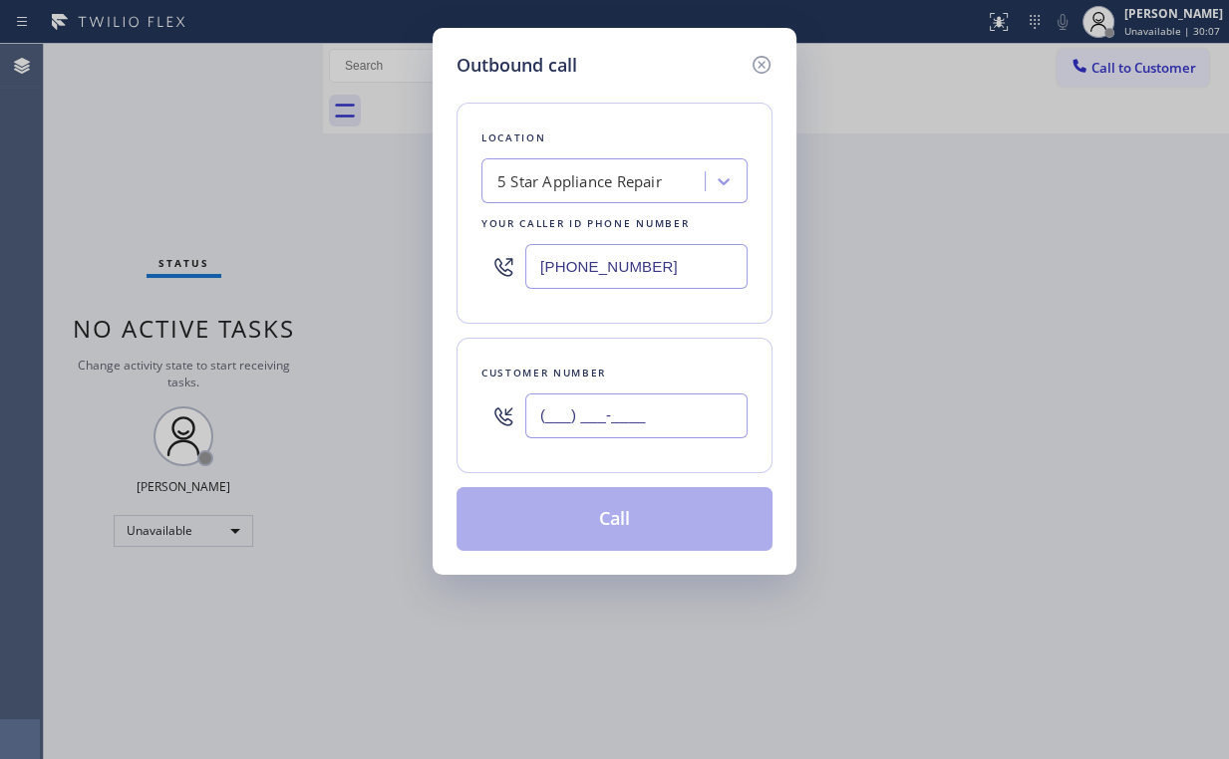
click at [636, 418] on input "(___) ___-____" at bounding box center [636, 416] width 222 height 45
paste input "949) 632-6734"
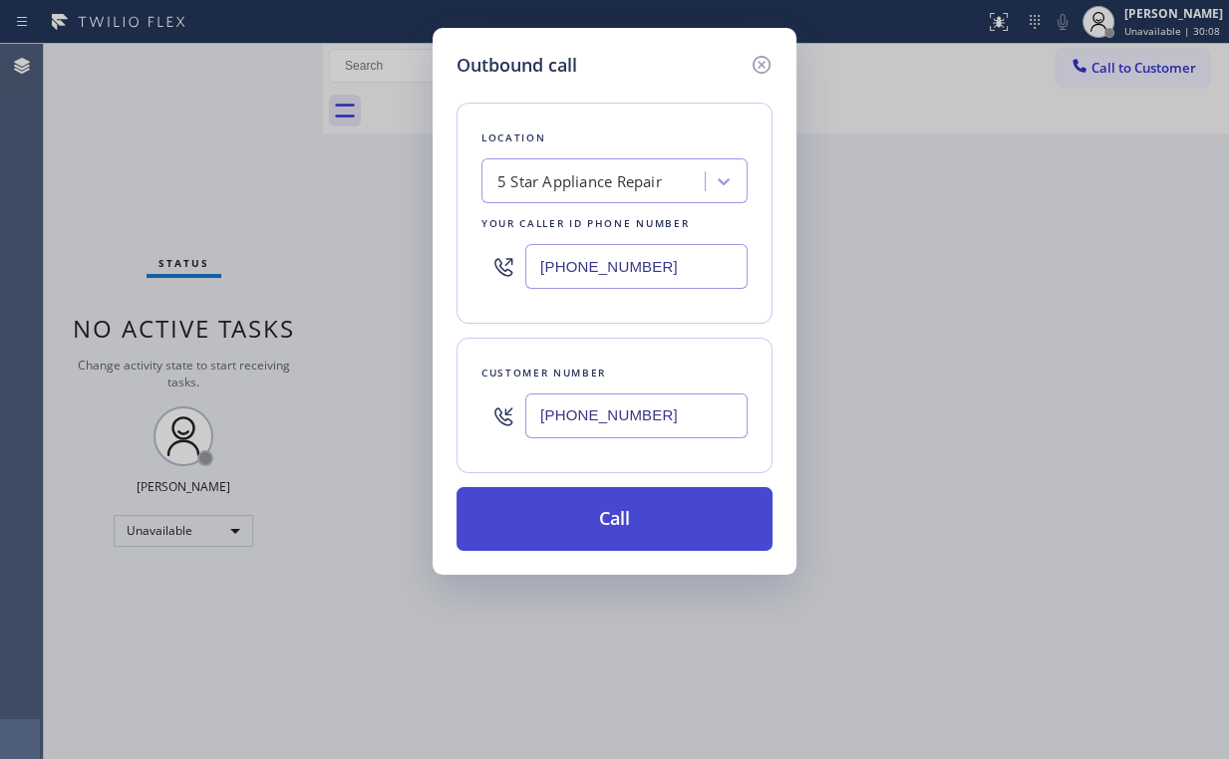
type input "(949) 632-6734"
click at [589, 528] on button "Call" at bounding box center [614, 519] width 316 height 64
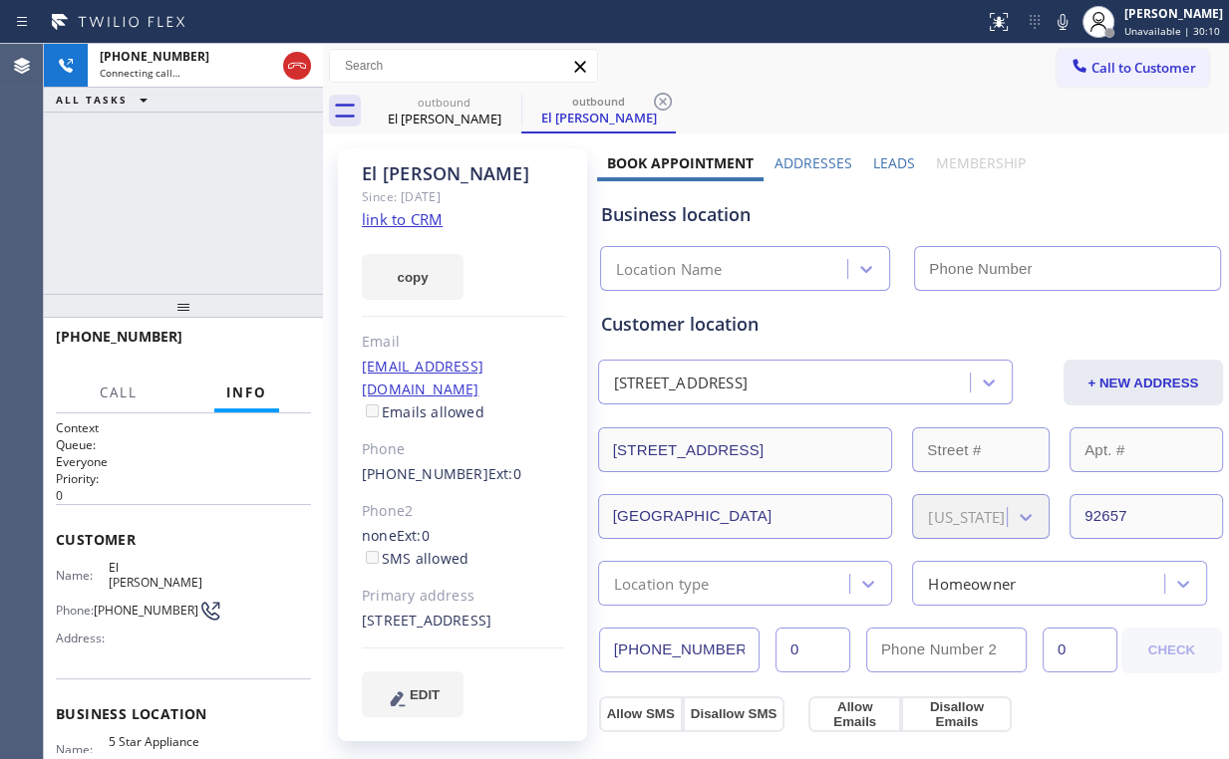
drag, startPoint x: 185, startPoint y: 215, endPoint x: 199, endPoint y: 219, distance: 14.5
click at [185, 215] on div "+19496326734 Connecting call… ALL TASKS ALL TASKS ACTIVE TASKS TASKS IN WRAP UP" at bounding box center [183, 169] width 279 height 250
type input "(855) 731-4952"
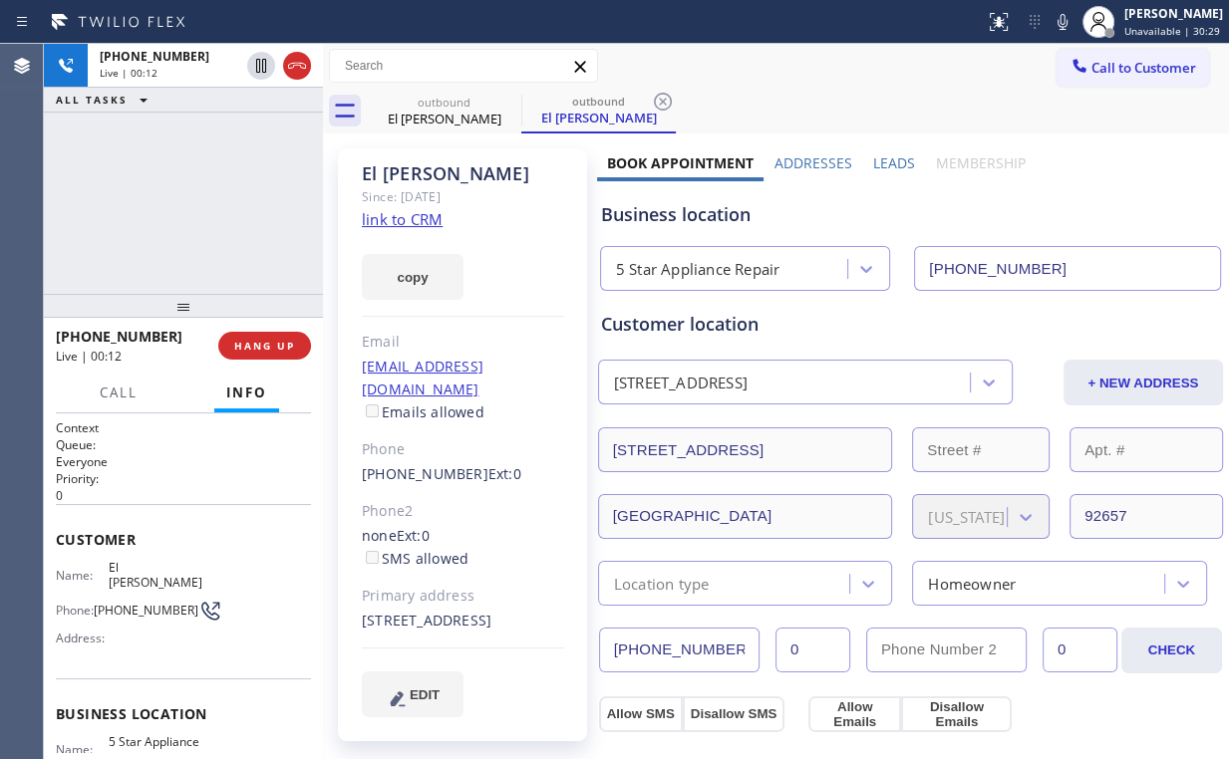
click at [171, 216] on div "+19496326734 Live | 00:12 ALL TASKS ALL TASKS ACTIVE TASKS TASKS IN WRAP UP" at bounding box center [183, 169] width 279 height 250
click at [271, 345] on span "HANG UP" at bounding box center [264, 346] width 61 height 14
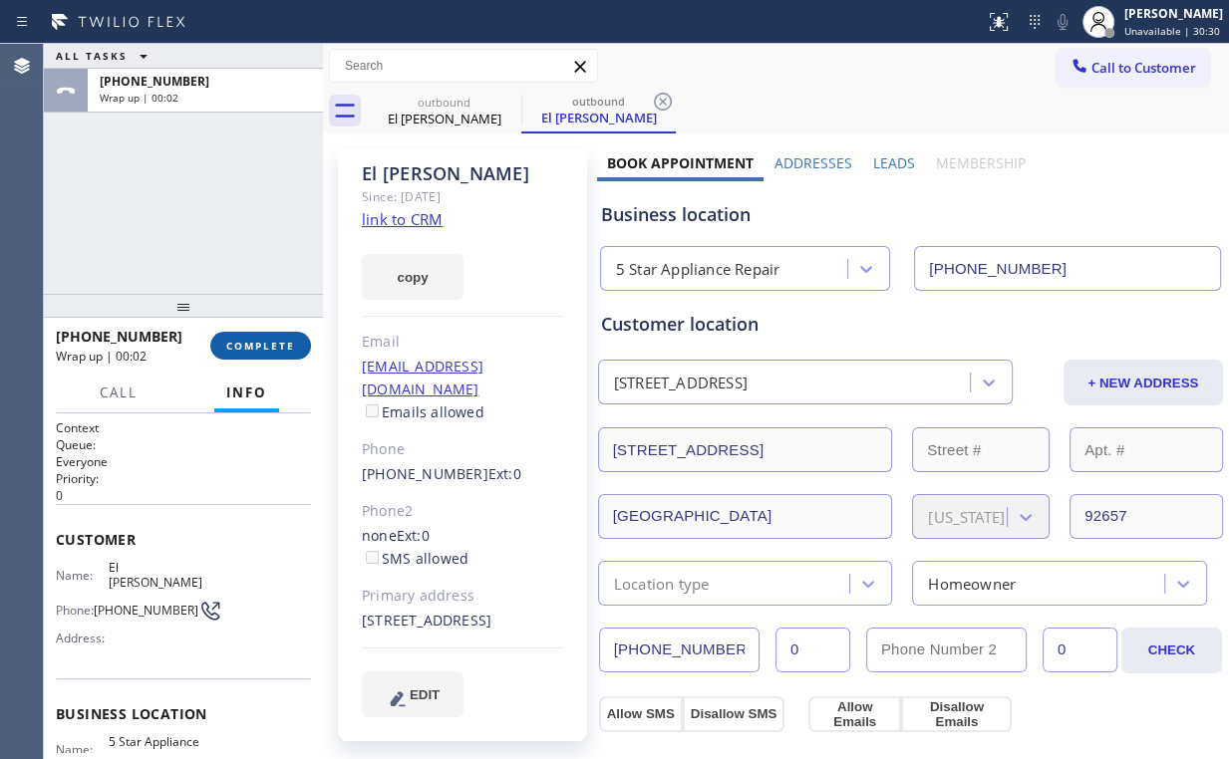
click at [271, 345] on span "COMPLETE" at bounding box center [260, 346] width 69 height 14
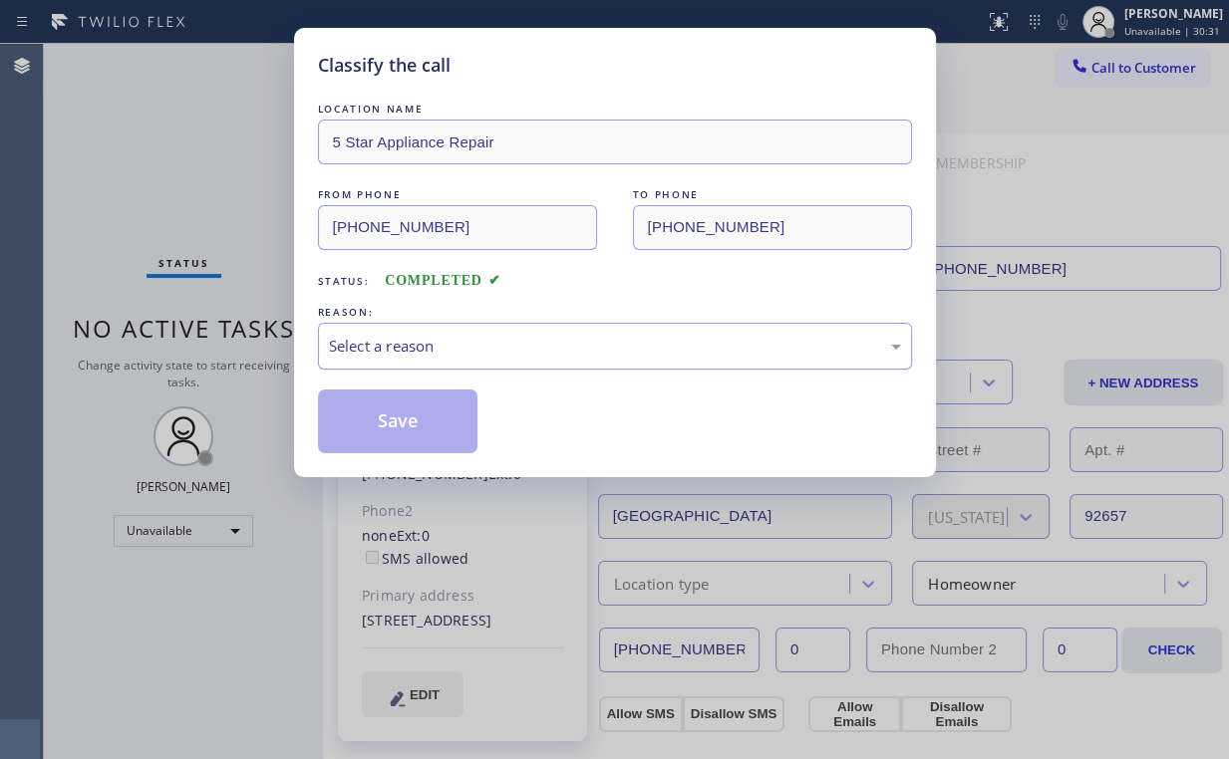
click at [397, 350] on div "Select a reason" at bounding box center [615, 346] width 572 height 23
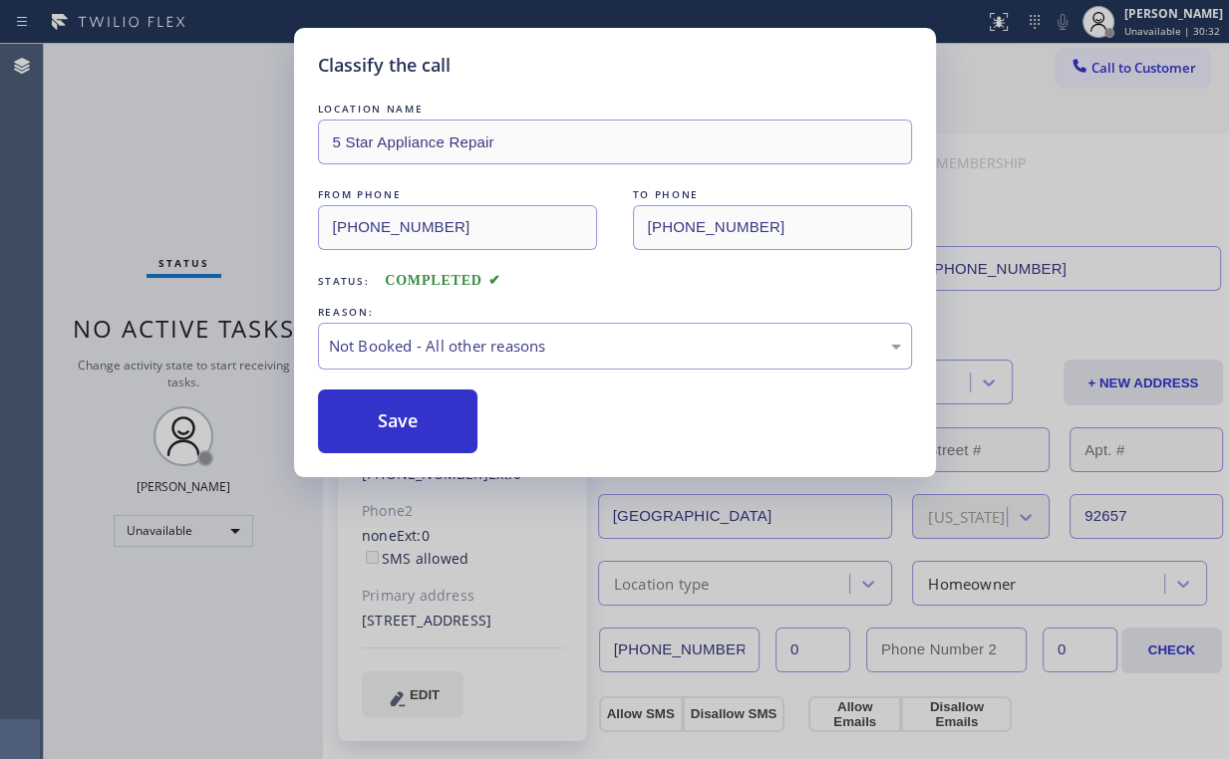
drag, startPoint x: 410, startPoint y: 418, endPoint x: 188, endPoint y: 224, distance: 294.4
click at [411, 418] on button "Save" at bounding box center [398, 422] width 160 height 64
click at [172, 211] on div "Classify the call LOCATION NAME 5 Star Appliance Repair FROM PHONE (855) 731-49…" at bounding box center [614, 379] width 1229 height 759
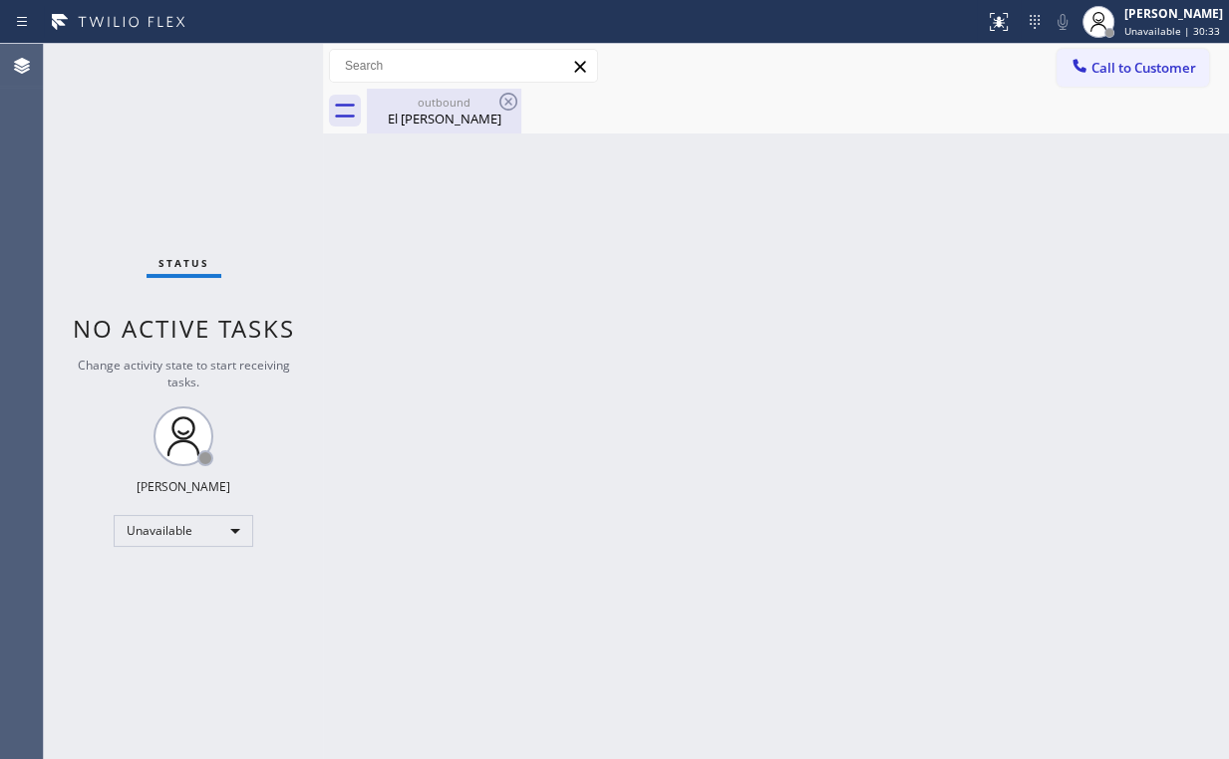
drag, startPoint x: 432, startPoint y: 120, endPoint x: 479, endPoint y: 118, distance: 46.9
click at [433, 120] on div "El Grasso" at bounding box center [444, 119] width 150 height 18
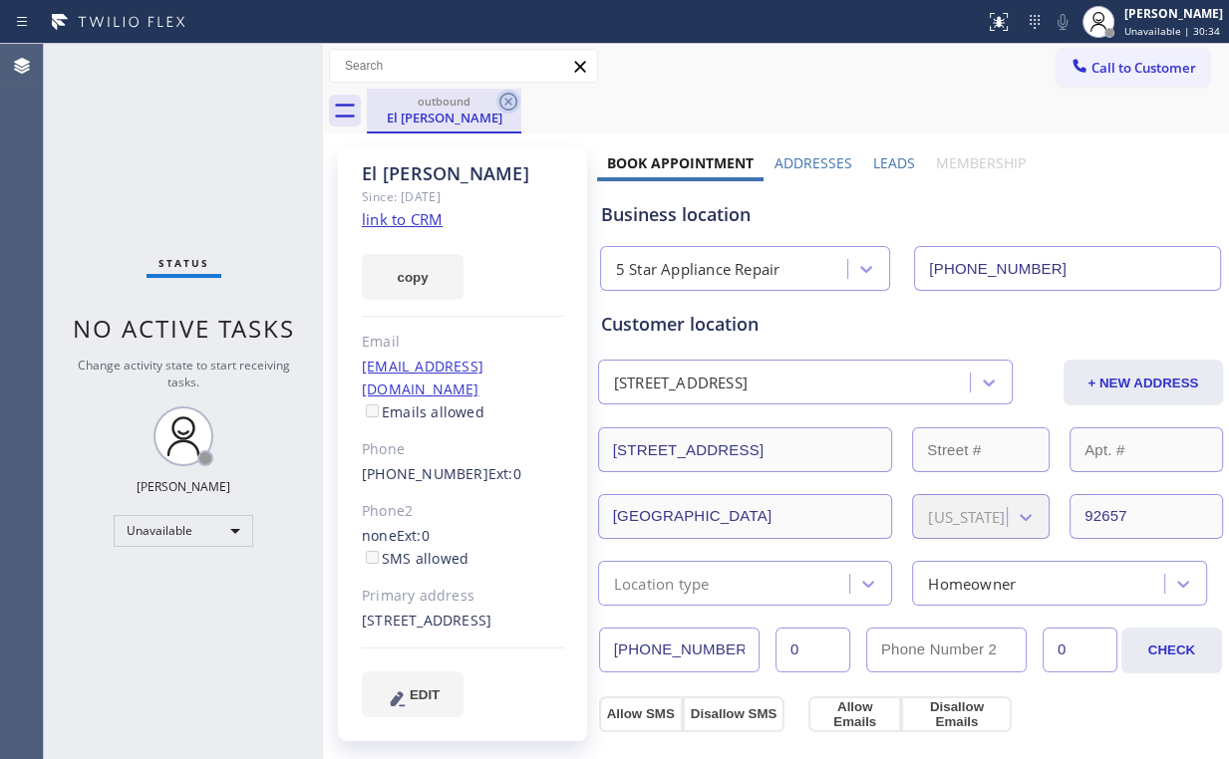
click at [504, 104] on icon at bounding box center [508, 102] width 24 height 24
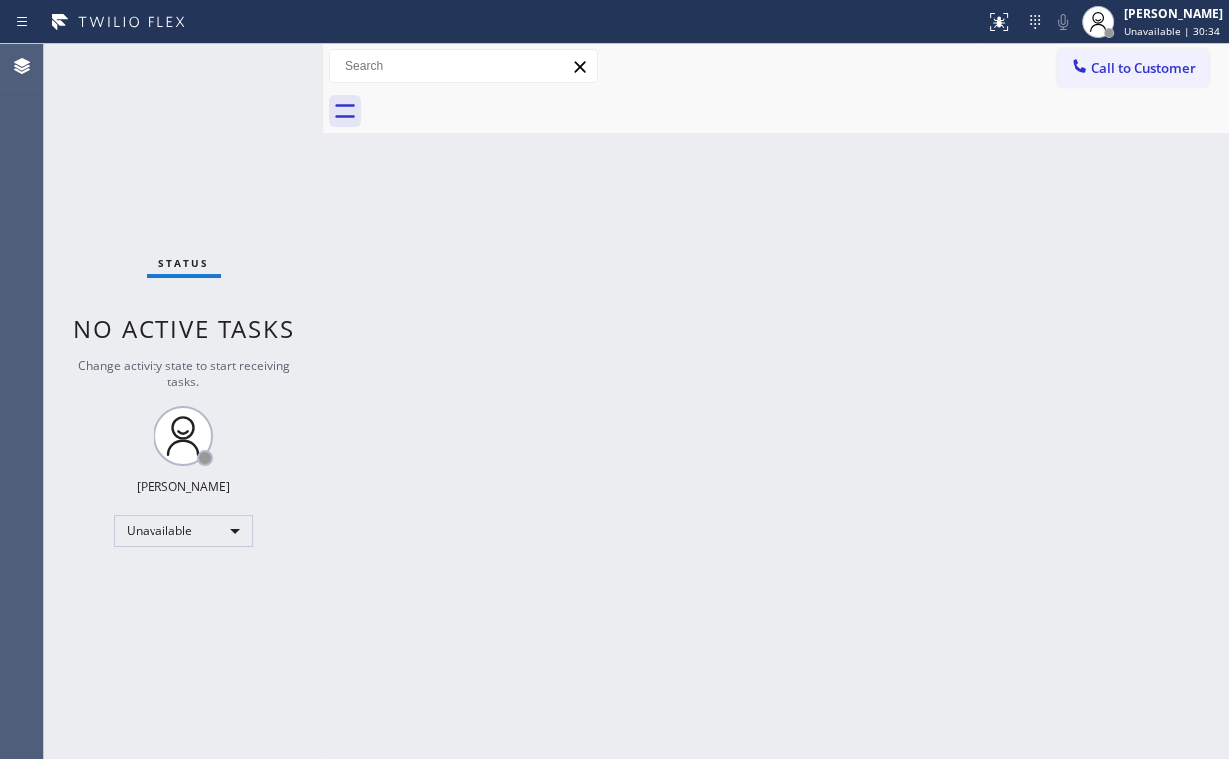
drag, startPoint x: 260, startPoint y: 165, endPoint x: 247, endPoint y: 139, distance: 29.0
click at [259, 162] on div "Status No active tasks Change activity state to start receiving tasks. Arnold V…" at bounding box center [183, 401] width 279 height 715
click at [1119, 60] on span "Call to Customer" at bounding box center [1143, 68] width 105 height 18
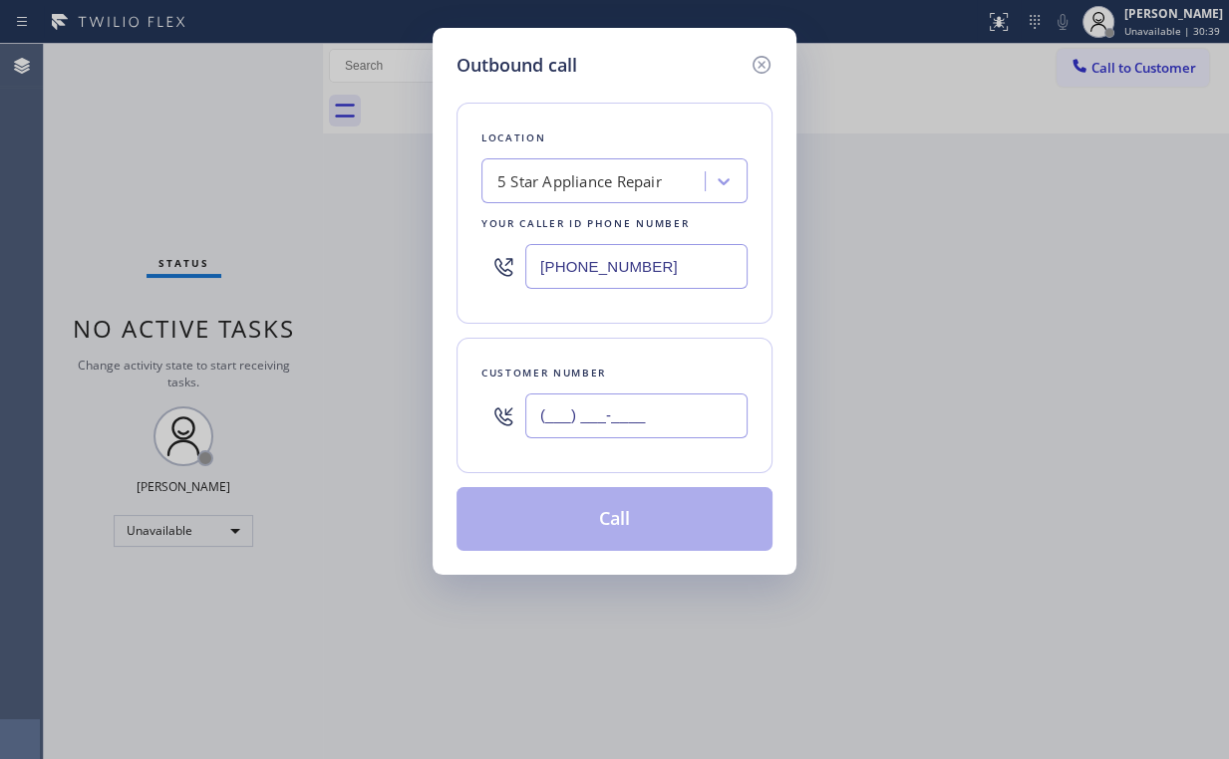
drag, startPoint x: 637, startPoint y: 393, endPoint x: 676, endPoint y: 376, distance: 42.4
click at [638, 394] on input "(___) ___-____" at bounding box center [636, 416] width 222 height 45
paste input "918) 527-7131"
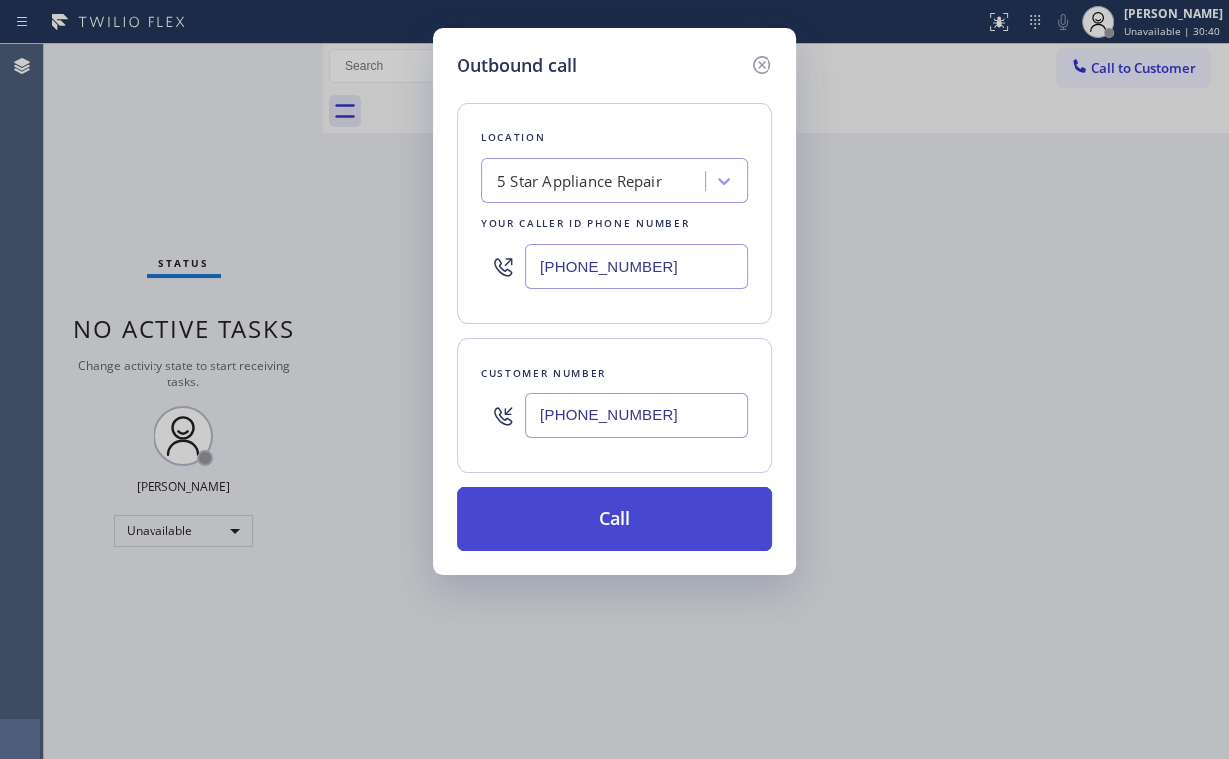
type input "(918) 527-7131"
click at [590, 513] on button "Call" at bounding box center [614, 519] width 316 height 64
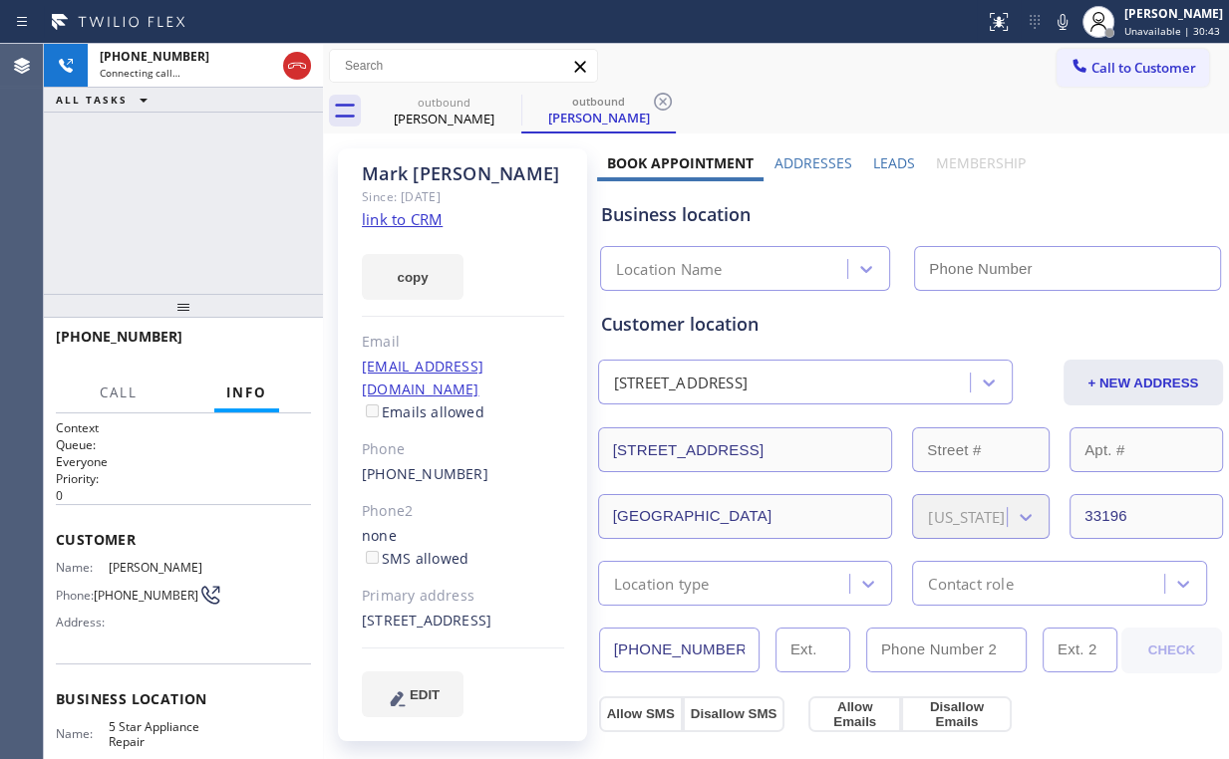
click at [163, 196] on div "+19185277131 Connecting call… ALL TASKS ALL TASKS ACTIVE TASKS TASKS IN WRAP UP" at bounding box center [183, 169] width 279 height 250
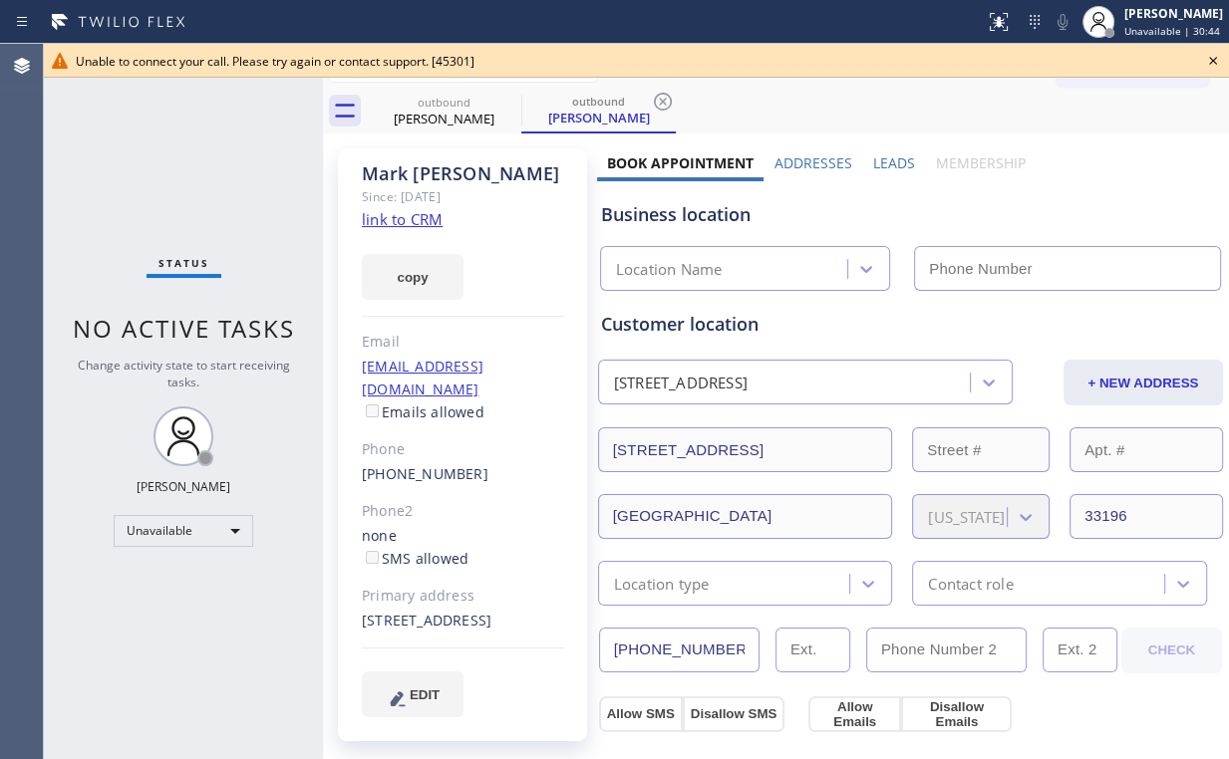
type input "(855) 731-4952"
click at [1212, 60] on icon at bounding box center [1213, 61] width 8 height 8
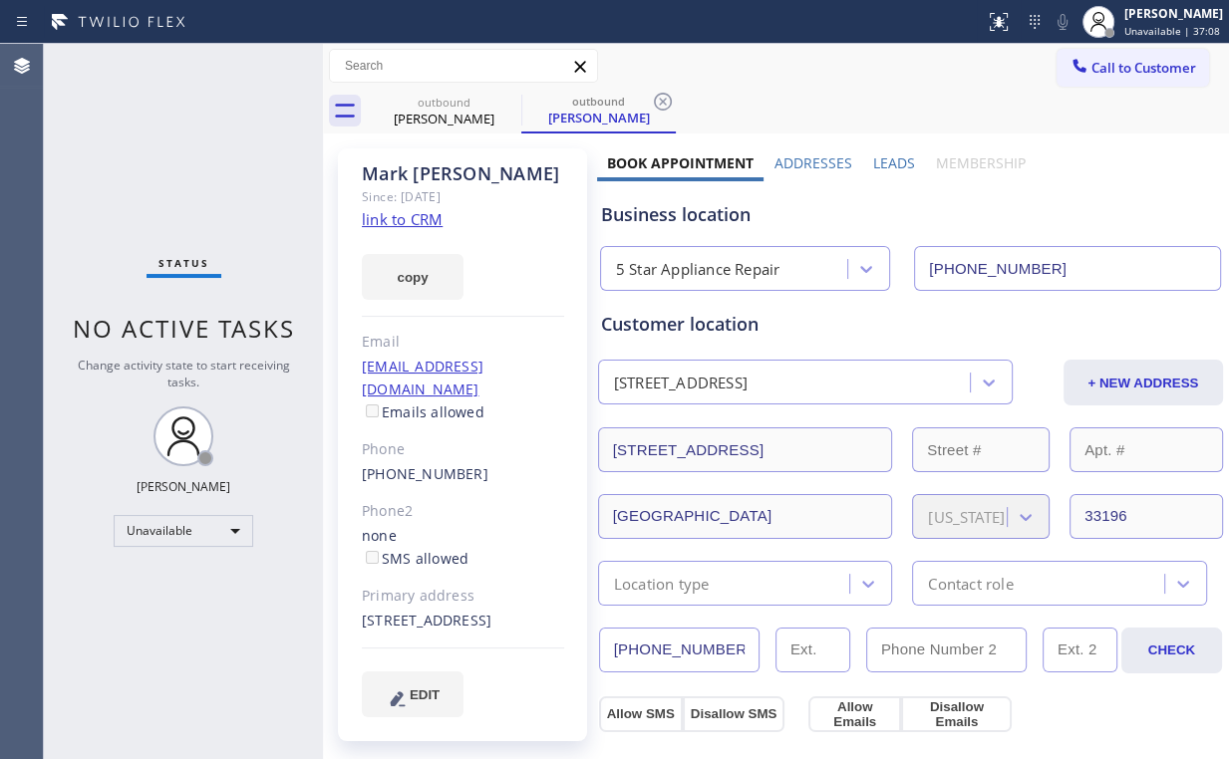
drag, startPoint x: 169, startPoint y: 134, endPoint x: 129, endPoint y: 15, distance: 125.4
click at [166, 128] on div "Status No active tasks Change activity state to start receiving tasks. Arnold V…" at bounding box center [183, 401] width 279 height 715
click at [430, 172] on div "Mark Ridgeway" at bounding box center [463, 173] width 202 height 23
click at [463, 108] on div "outbound" at bounding box center [444, 102] width 150 height 15
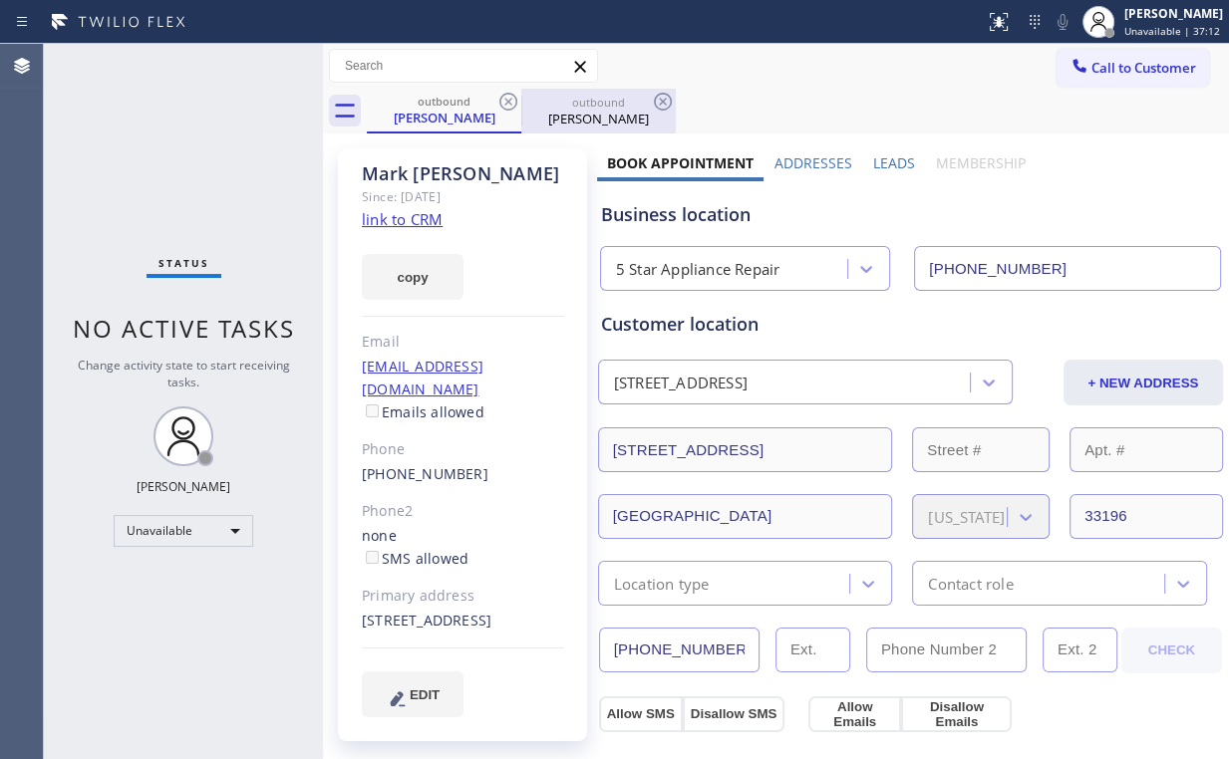
drag, startPoint x: 598, startPoint y: 104, endPoint x: 649, endPoint y: 103, distance: 50.8
click at [600, 106] on div "outbound" at bounding box center [598, 102] width 150 height 15
click at [670, 96] on icon at bounding box center [663, 102] width 18 height 18
drag, startPoint x: 510, startPoint y: 96, endPoint x: 507, endPoint y: 116, distance: 20.2
click at [510, 96] on icon at bounding box center [508, 102] width 24 height 24
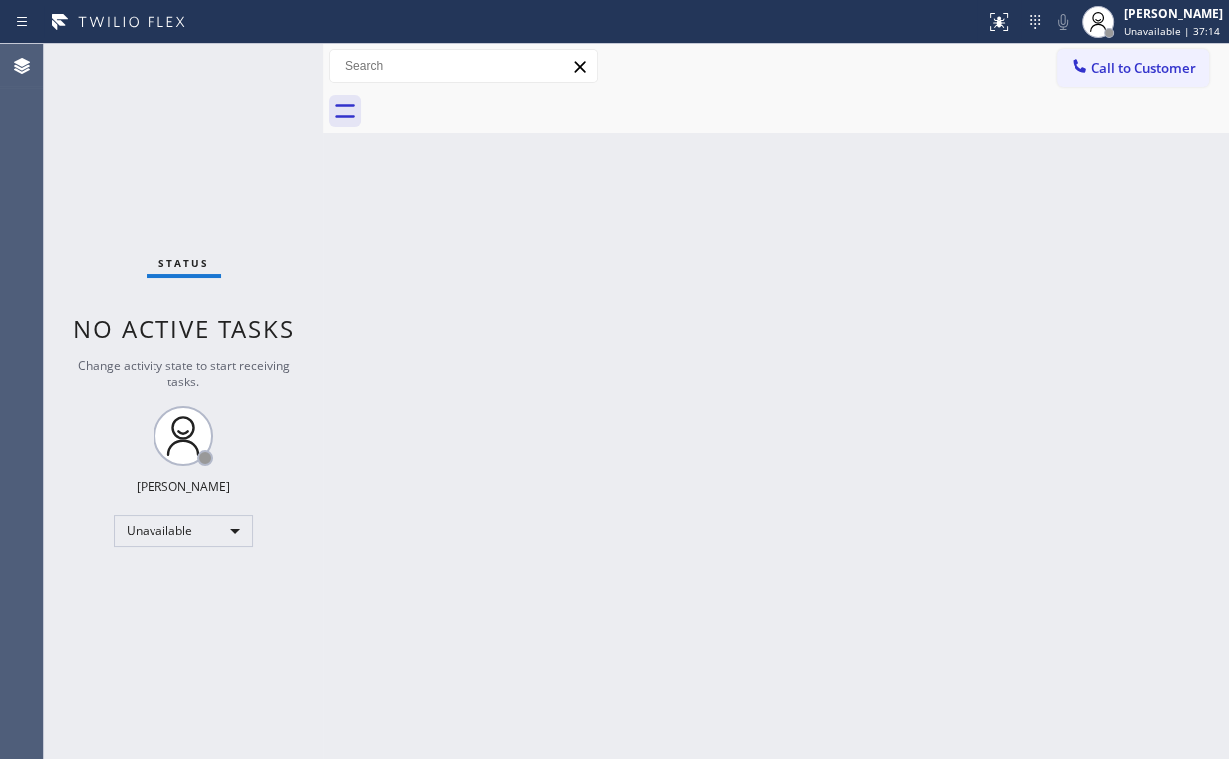
click at [156, 121] on div "Status No active tasks Change activity state to start receiving tasks. Arnold V…" at bounding box center [183, 401] width 279 height 715
click at [1132, 76] on button "Call to Customer" at bounding box center [1132, 68] width 152 height 38
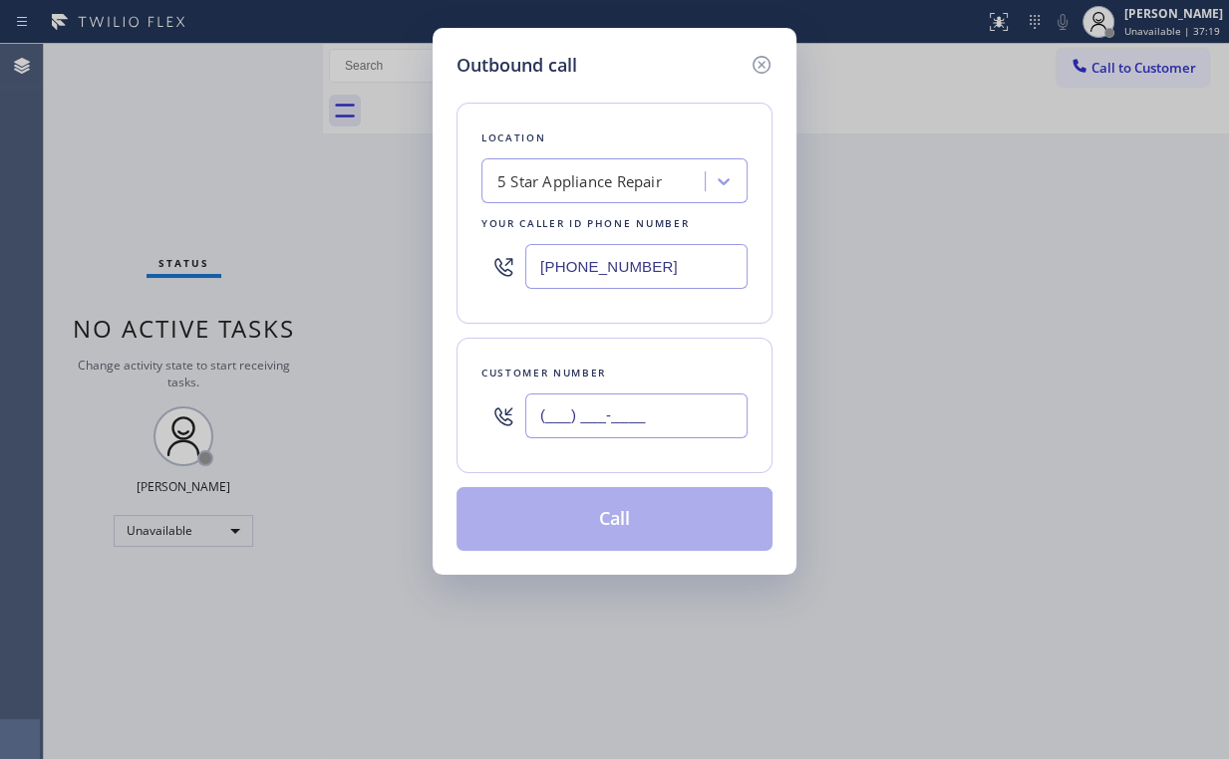
click at [654, 404] on input "(___) ___-____" at bounding box center [636, 416] width 222 height 45
paste input "714) 401-5882"
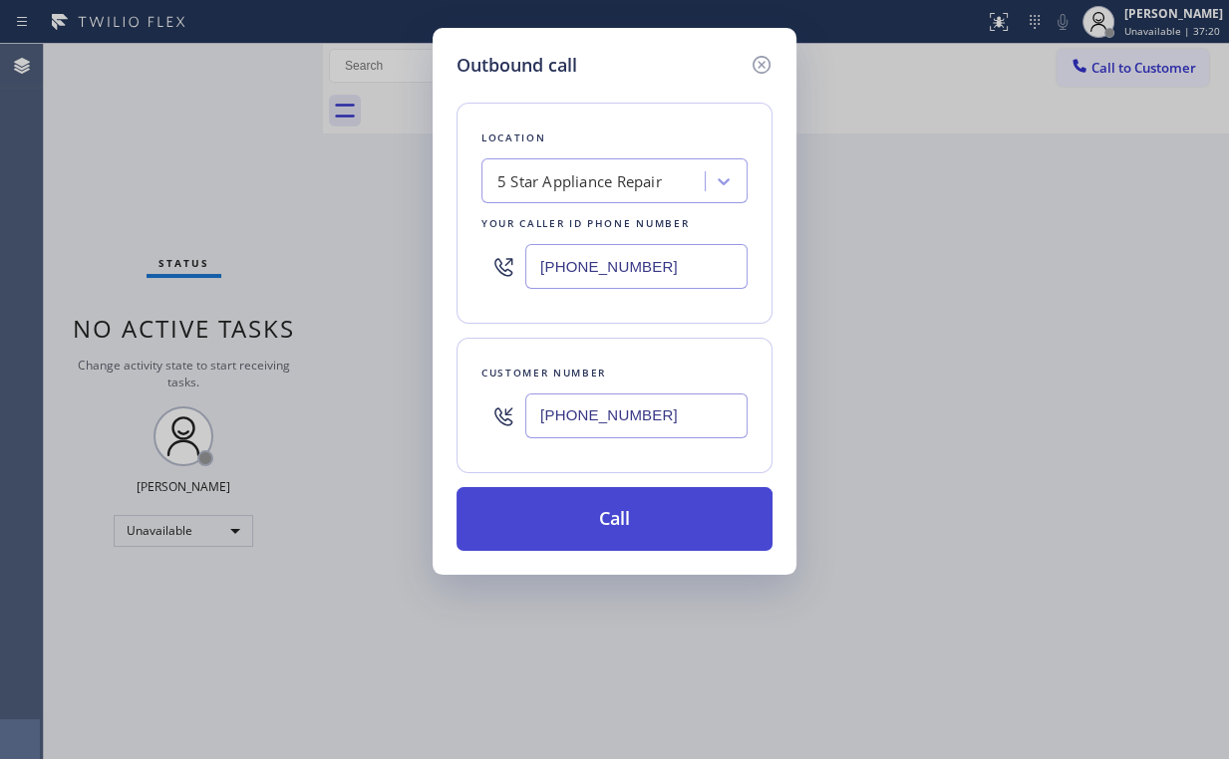
type input "(714) 401-5882"
drag, startPoint x: 552, startPoint y: 522, endPoint x: 553, endPoint y: 533, distance: 11.0
click at [553, 527] on button "Call" at bounding box center [614, 519] width 316 height 64
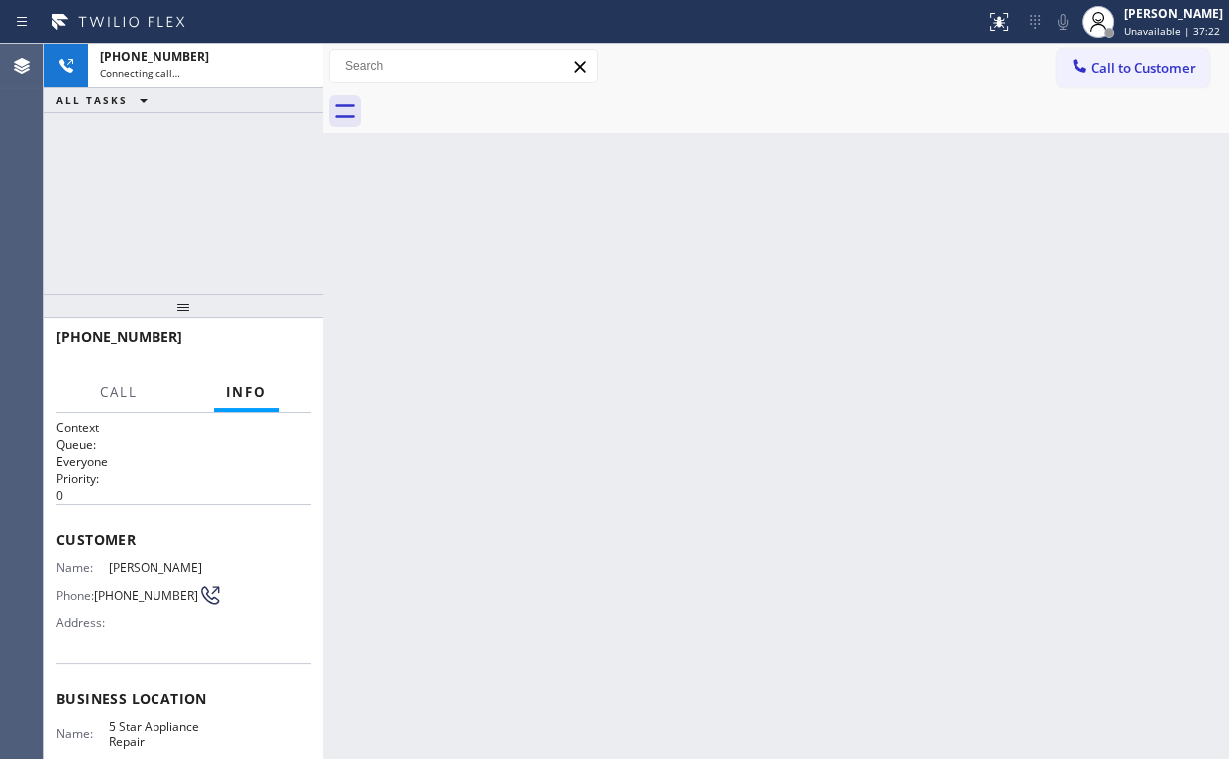
click at [181, 223] on div "+17144015882 Connecting call… ALL TASKS ALL TASKS ACTIVE TASKS TASKS IN WRAP UP" at bounding box center [183, 169] width 279 height 250
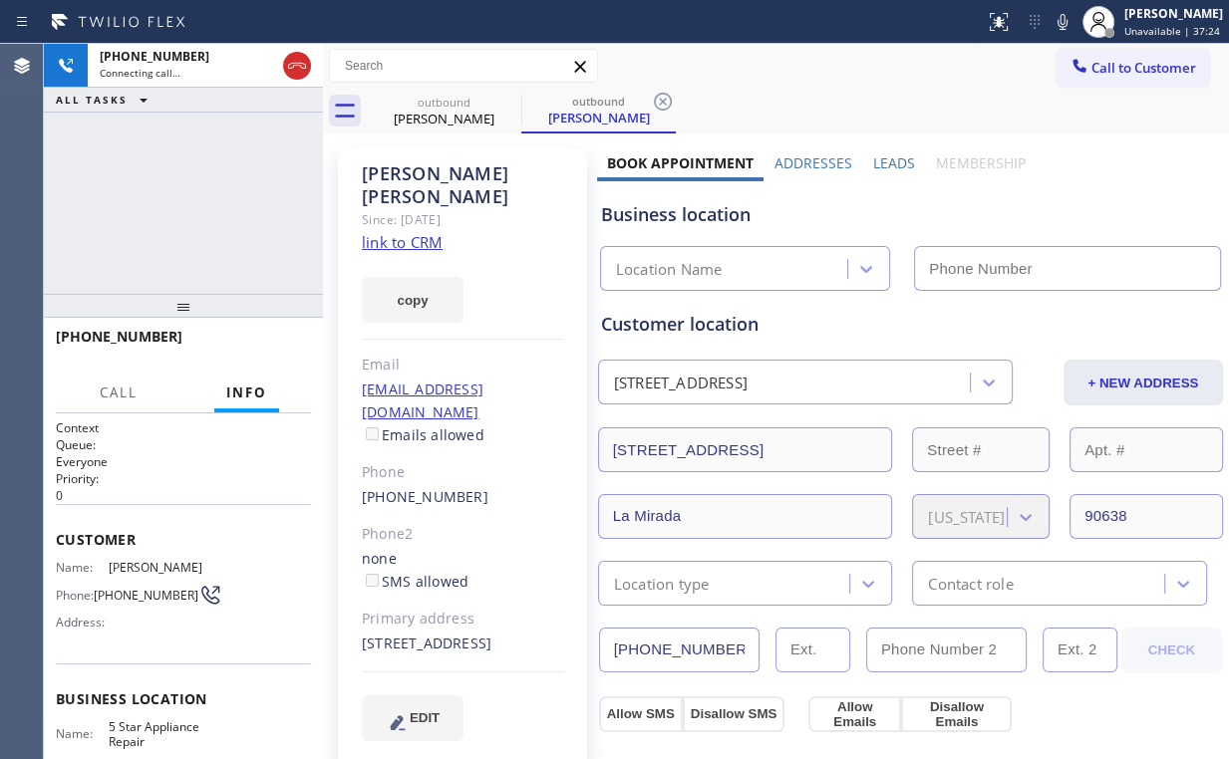
type input "(855) 731-4952"
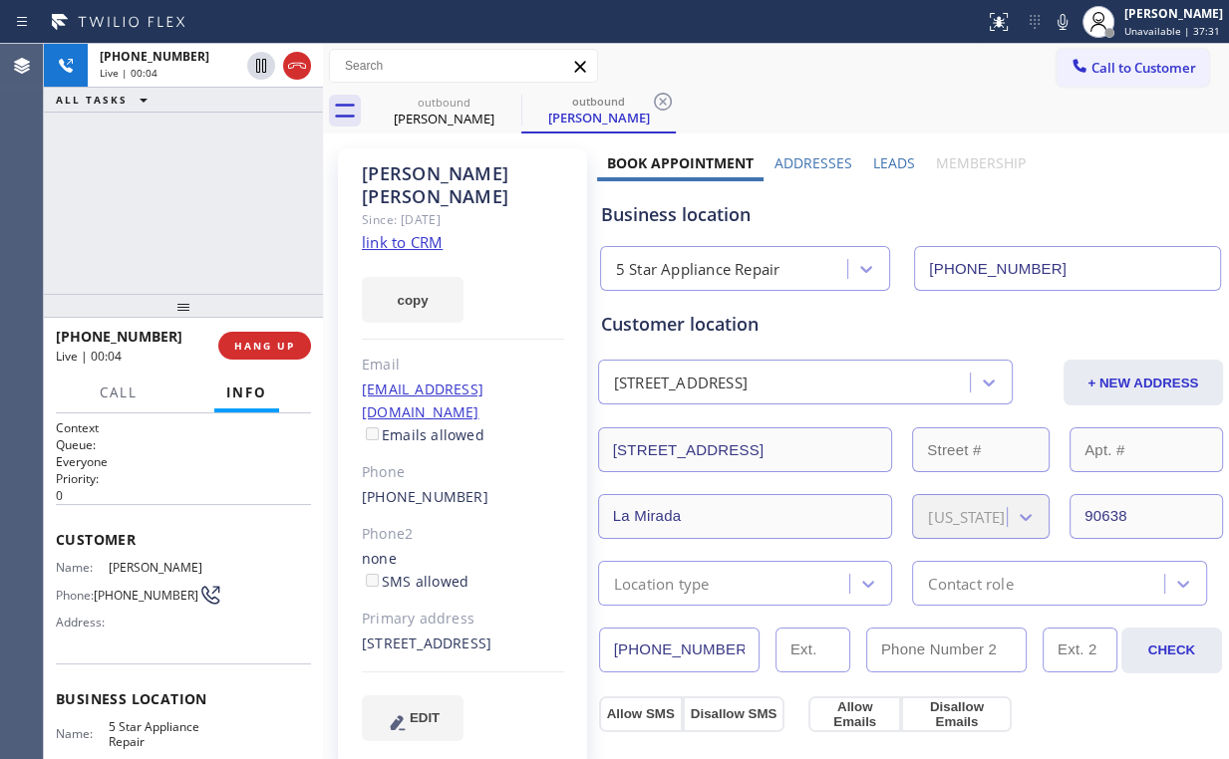
click at [231, 216] on div "+17144015882 Live | 00:04 ALL TASKS ALL TASKS ACTIVE TASKS TASKS IN WRAP UP" at bounding box center [183, 169] width 279 height 250
click at [253, 349] on span "HANG UP" at bounding box center [264, 346] width 61 height 14
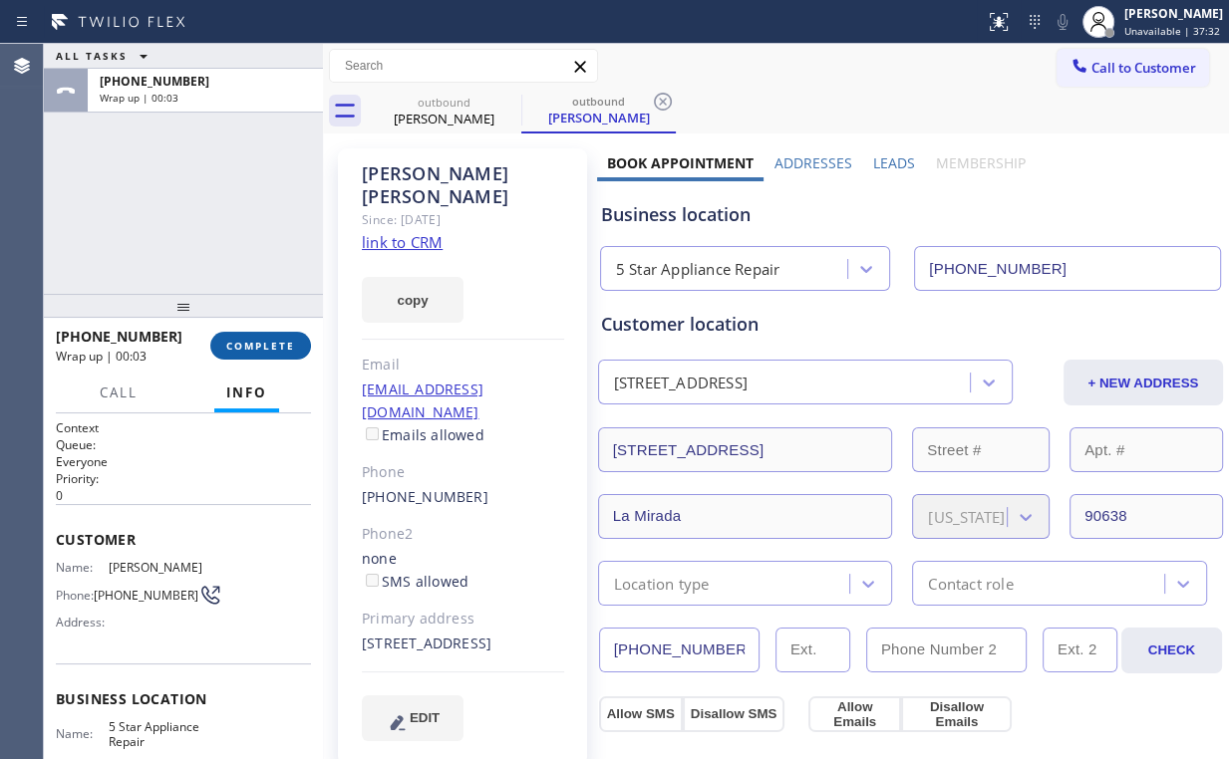
click at [253, 349] on span "COMPLETE" at bounding box center [260, 346] width 69 height 14
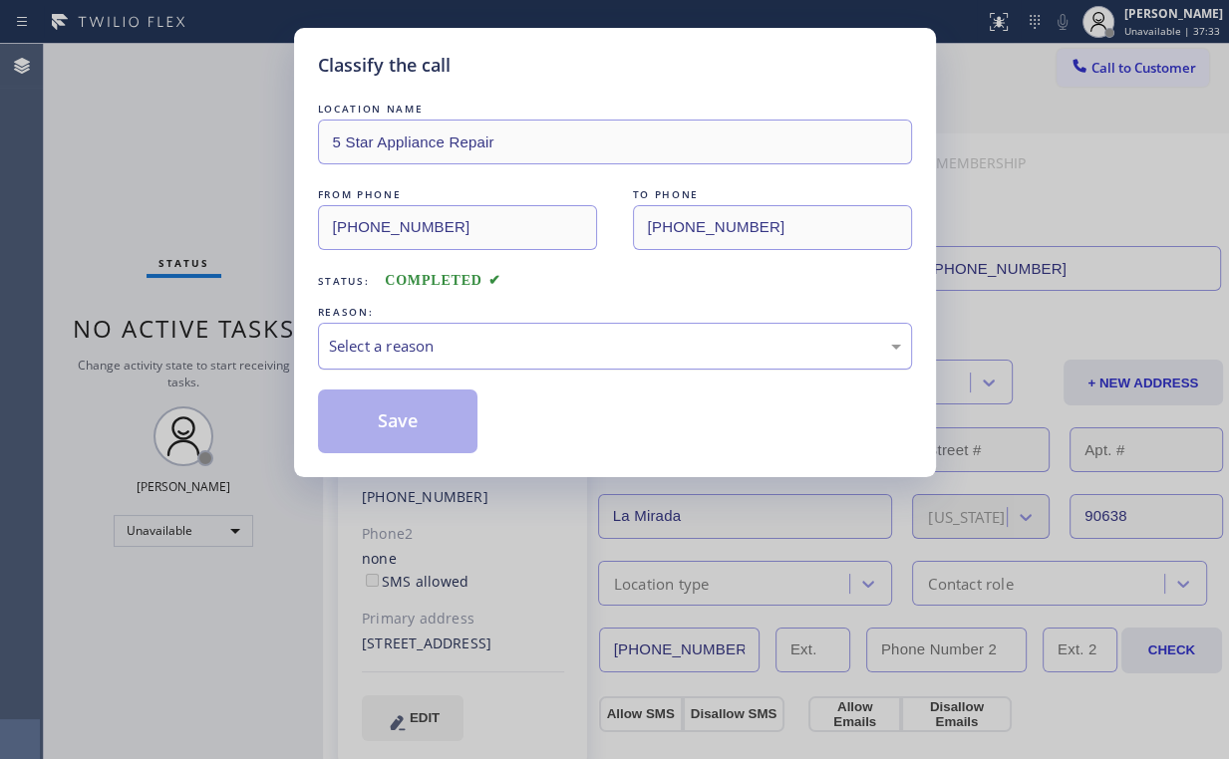
drag, startPoint x: 391, startPoint y: 344, endPoint x: 395, endPoint y: 364, distance: 20.3
click at [391, 345] on div "Select a reason" at bounding box center [615, 346] width 572 height 23
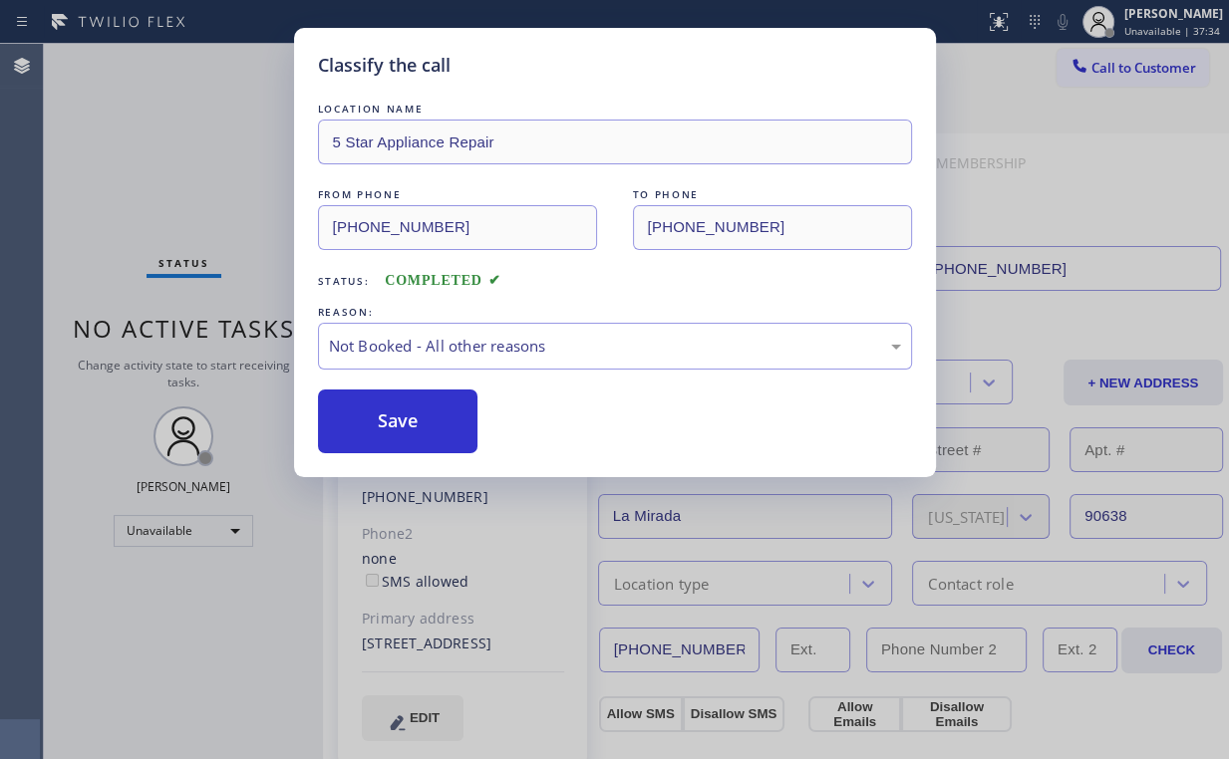
drag, startPoint x: 391, startPoint y: 418, endPoint x: 176, endPoint y: 116, distance: 371.0
click at [393, 416] on button "Save" at bounding box center [398, 422] width 160 height 64
click at [175, 112] on div "Classify the call LOCATION NAME 5 Star Appliance Repair FROM PHONE (855) 731-49…" at bounding box center [614, 379] width 1229 height 759
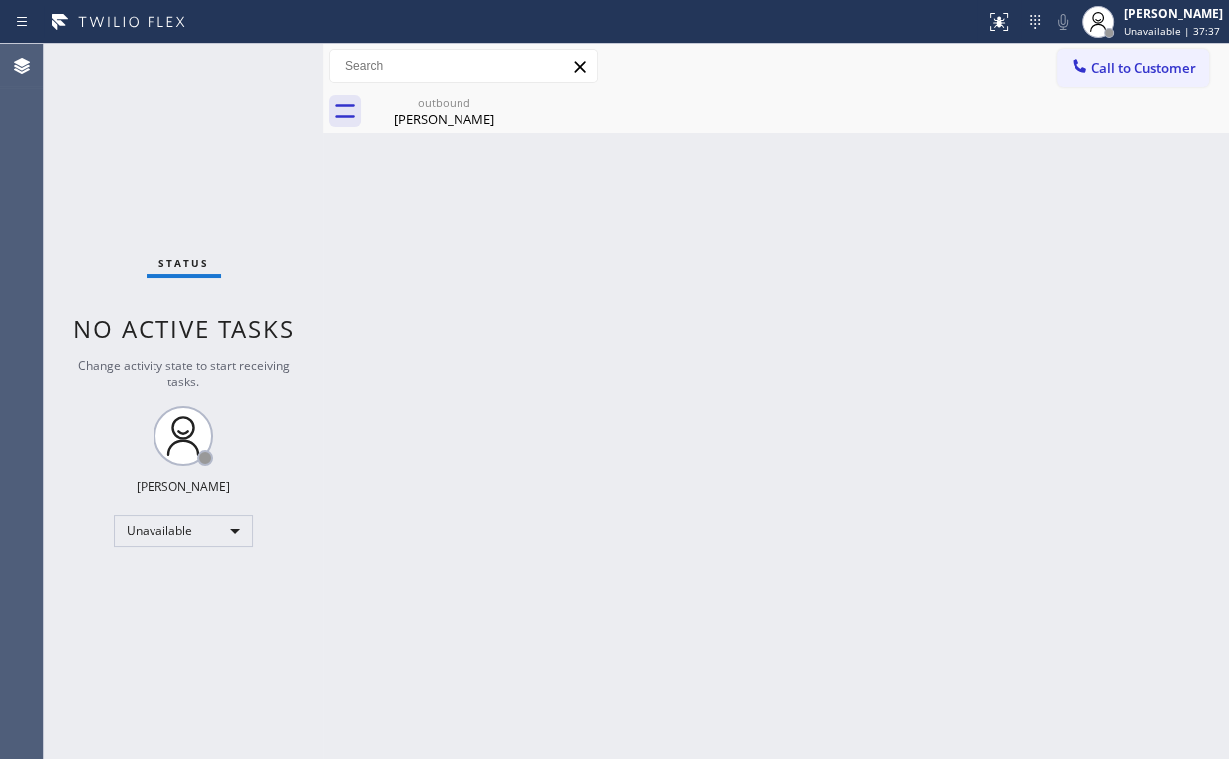
drag, startPoint x: 205, startPoint y: 146, endPoint x: 304, endPoint y: 128, distance: 100.4
click at [205, 146] on div "Status No active tasks Change activity state to start receiving tasks. Arnold V…" at bounding box center [183, 401] width 279 height 715
click at [471, 112] on div "Sergio Torres" at bounding box center [444, 119] width 150 height 18
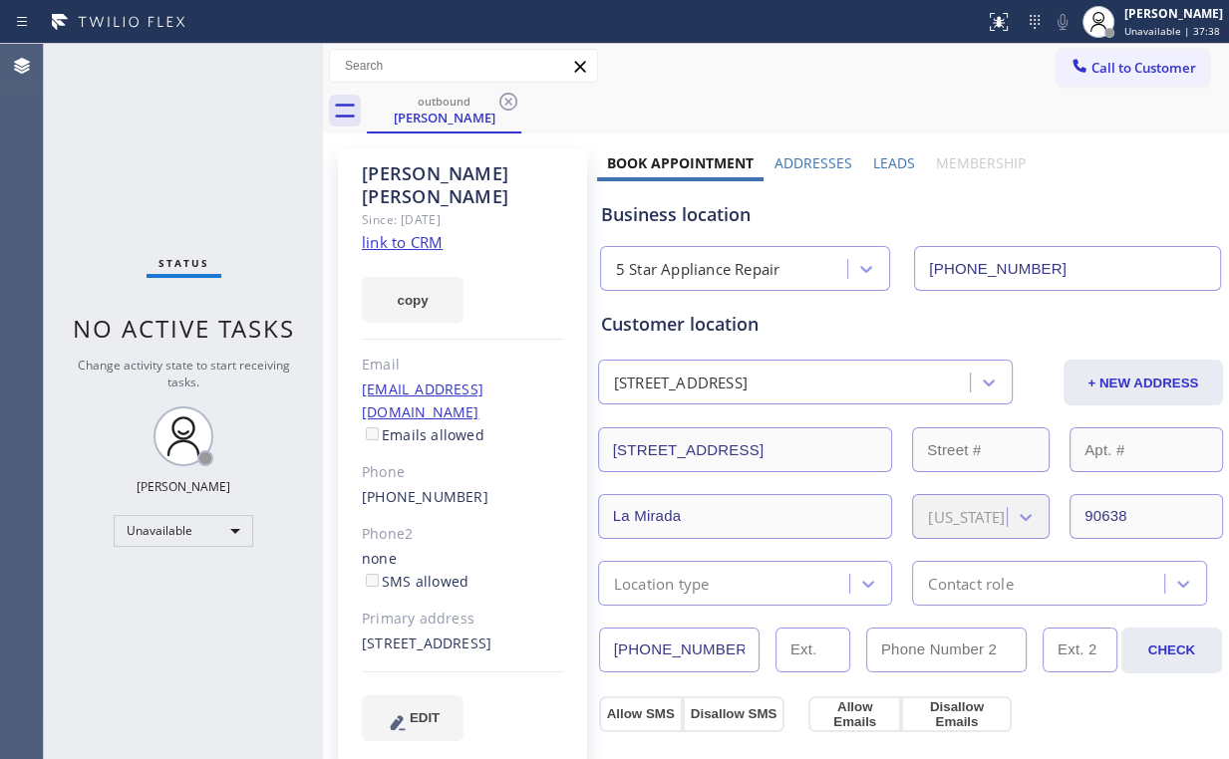
click at [534, 97] on div "outbound Sergio Torres" at bounding box center [798, 111] width 862 height 45
click at [493, 101] on div "outbound" at bounding box center [444, 101] width 150 height 15
click at [505, 101] on icon at bounding box center [508, 102] width 24 height 24
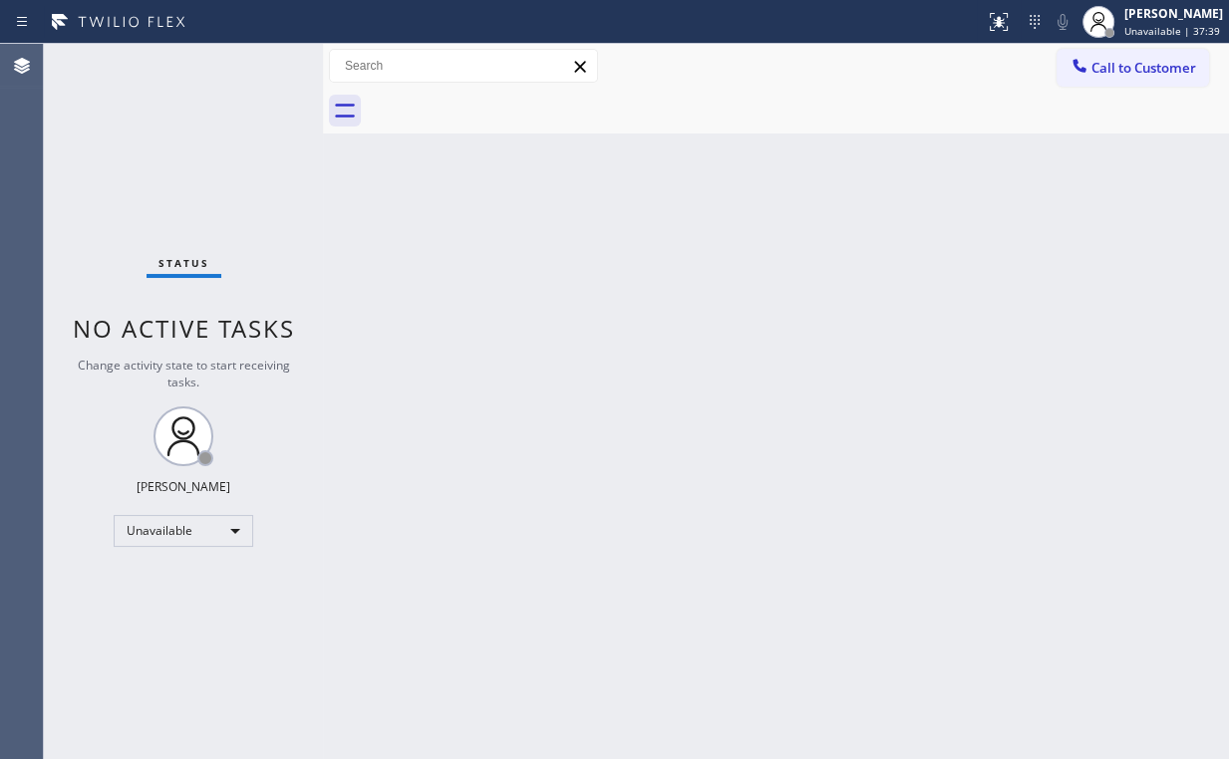
click at [232, 168] on div "Status No active tasks Change activity state to start receiving tasks. Arnold V…" at bounding box center [183, 401] width 279 height 715
drag, startPoint x: 1140, startPoint y: 62, endPoint x: 705, endPoint y: 303, distance: 496.9
click at [1140, 63] on span "Call to Customer" at bounding box center [1143, 68] width 105 height 18
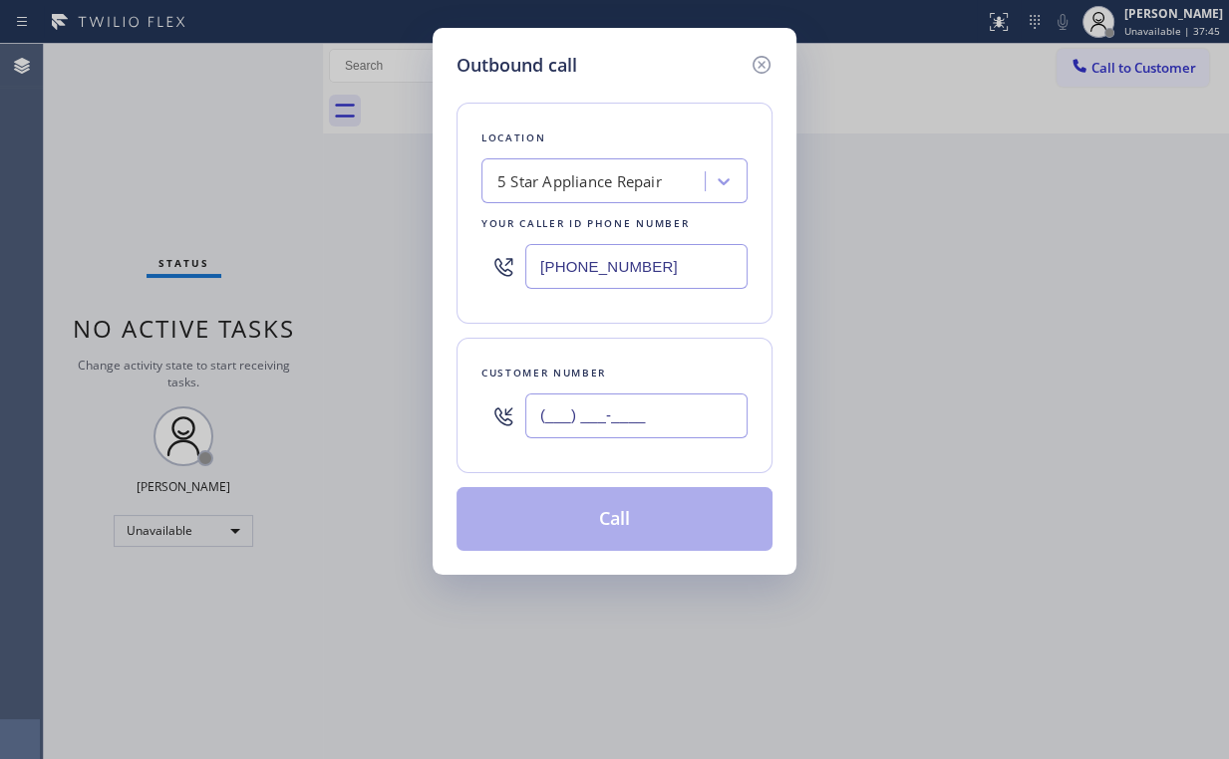
click at [636, 398] on input "(___) ___-____" at bounding box center [636, 416] width 222 height 45
paste input "310) 850-6731"
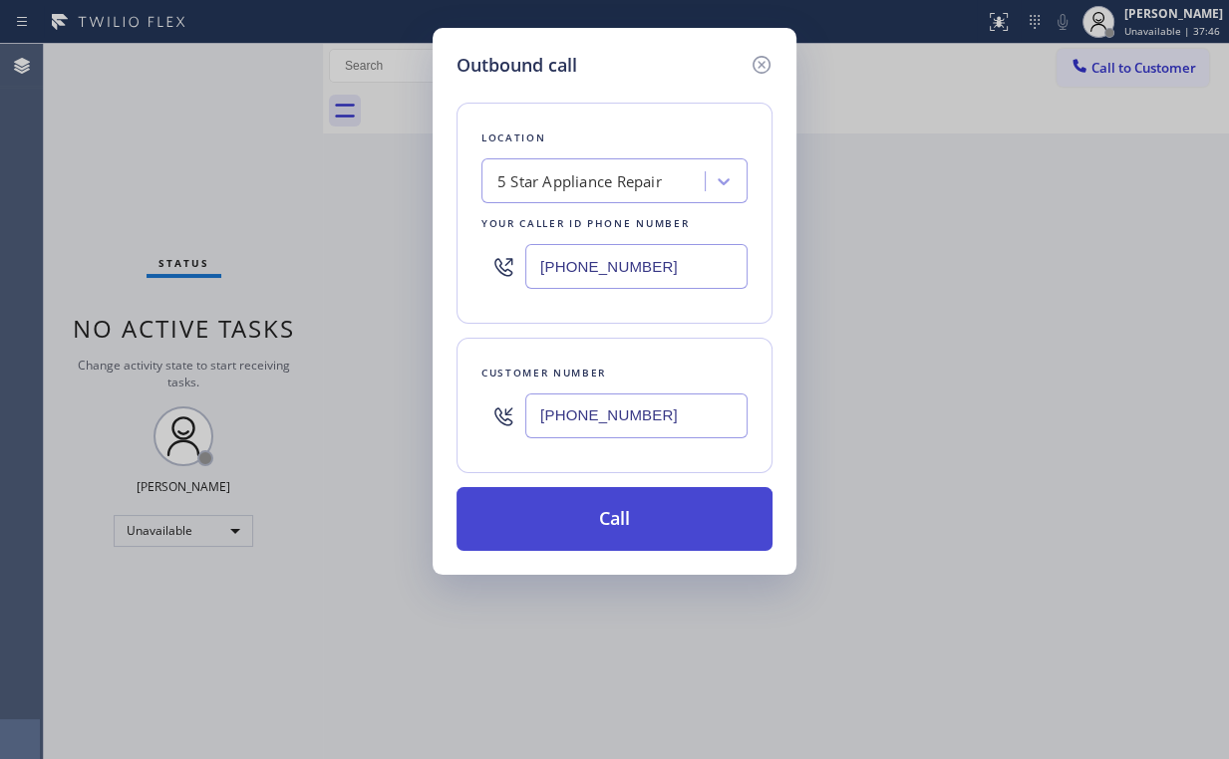
type input "(310) 850-6731"
click at [617, 519] on button "Call" at bounding box center [614, 519] width 316 height 64
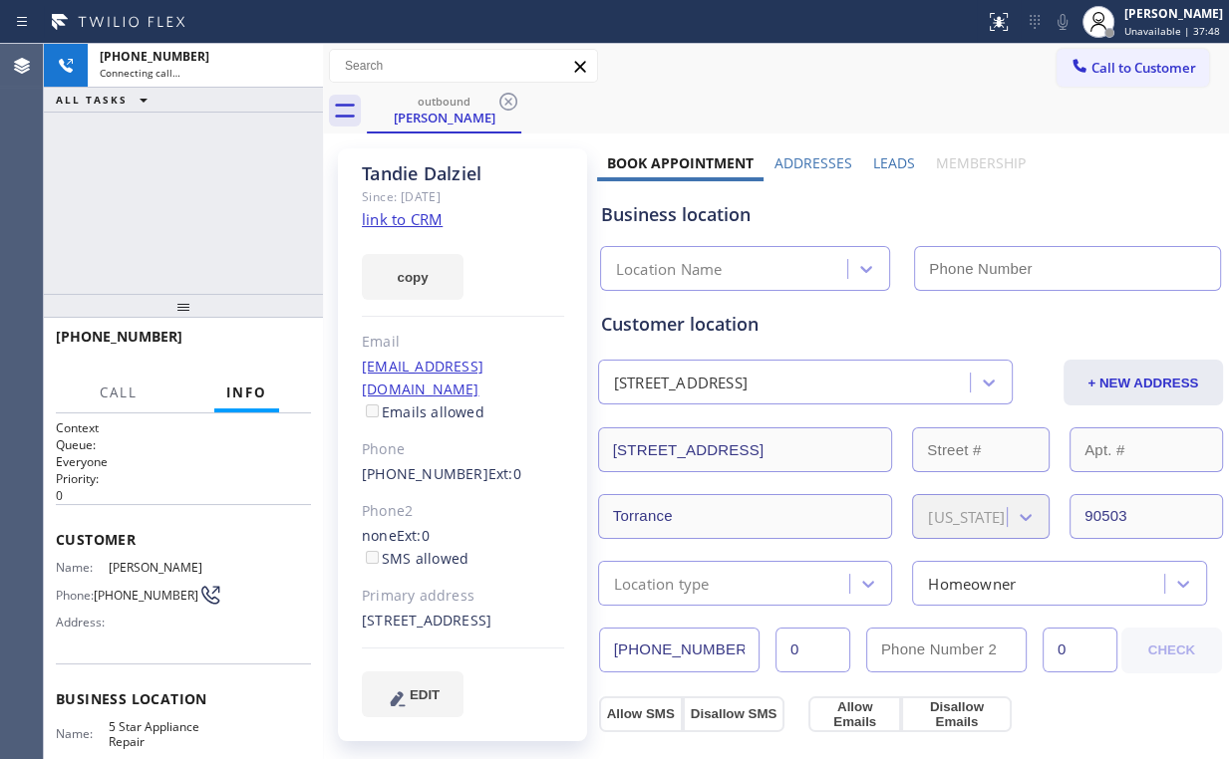
click at [205, 220] on div "+13108506731 Connecting call… ALL TASKS ALL TASKS ACTIVE TASKS TASKS IN WRAP UP" at bounding box center [183, 169] width 279 height 250
type input "(855) 731-4952"
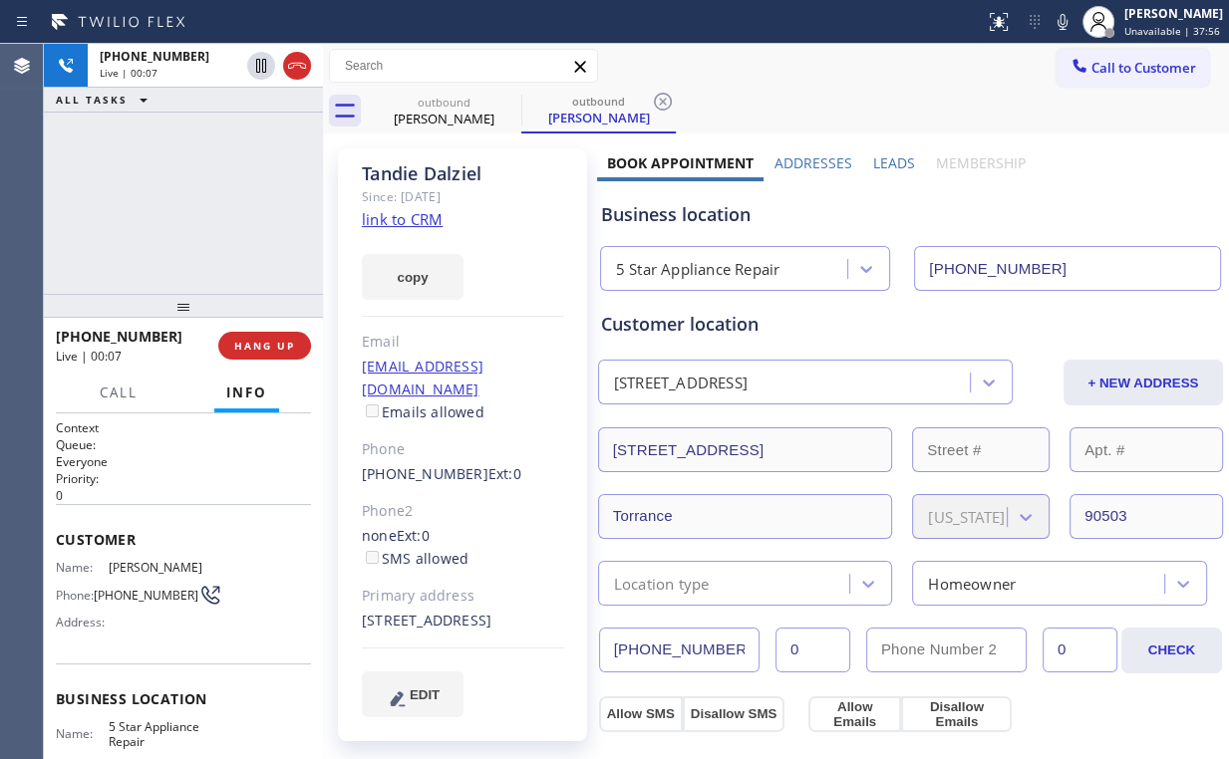
click at [194, 204] on div "+13108506731 Live | 00:07 ALL TASKS ALL TASKS ACTIVE TASKS TASKS IN WRAP UP" at bounding box center [183, 169] width 279 height 250
click at [259, 347] on span "HANG UP" at bounding box center [264, 346] width 61 height 14
click at [259, 347] on span "COMPLETE" at bounding box center [260, 346] width 69 height 14
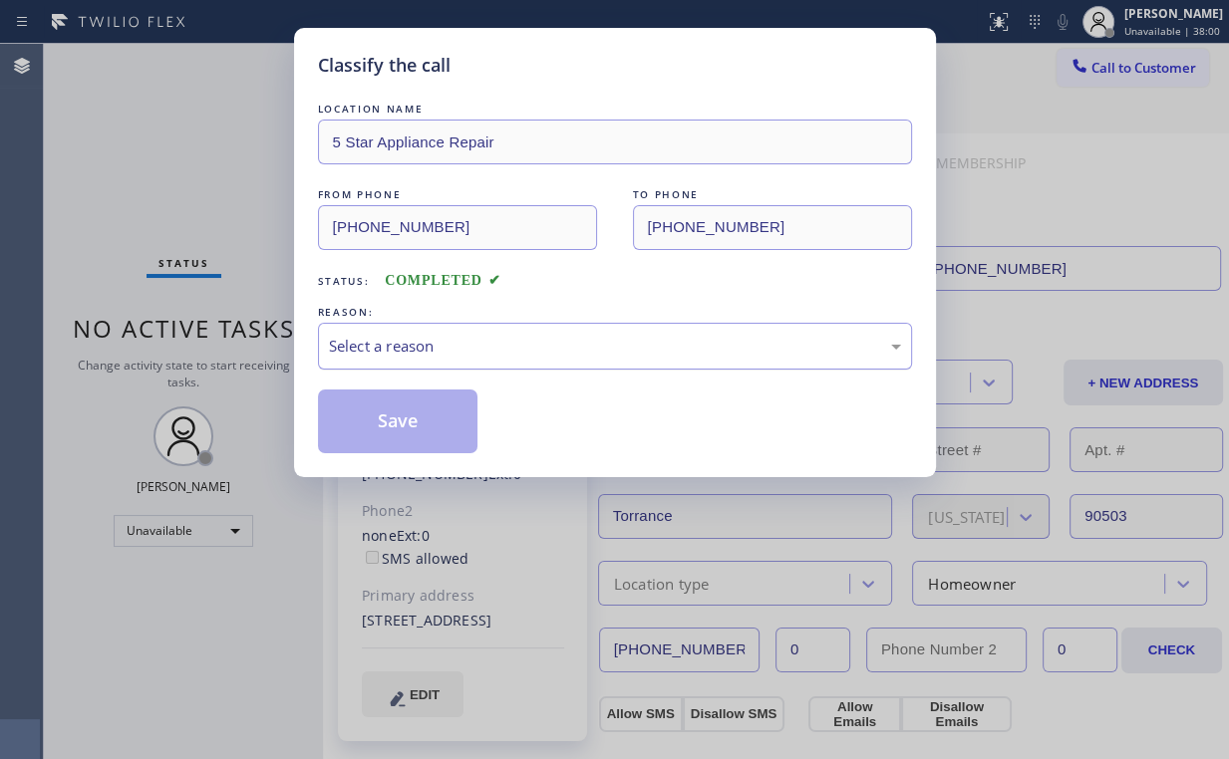
drag, startPoint x: 399, startPoint y: 346, endPoint x: 399, endPoint y: 365, distance: 18.9
click at [399, 347] on div "Select a reason" at bounding box center [615, 346] width 572 height 23
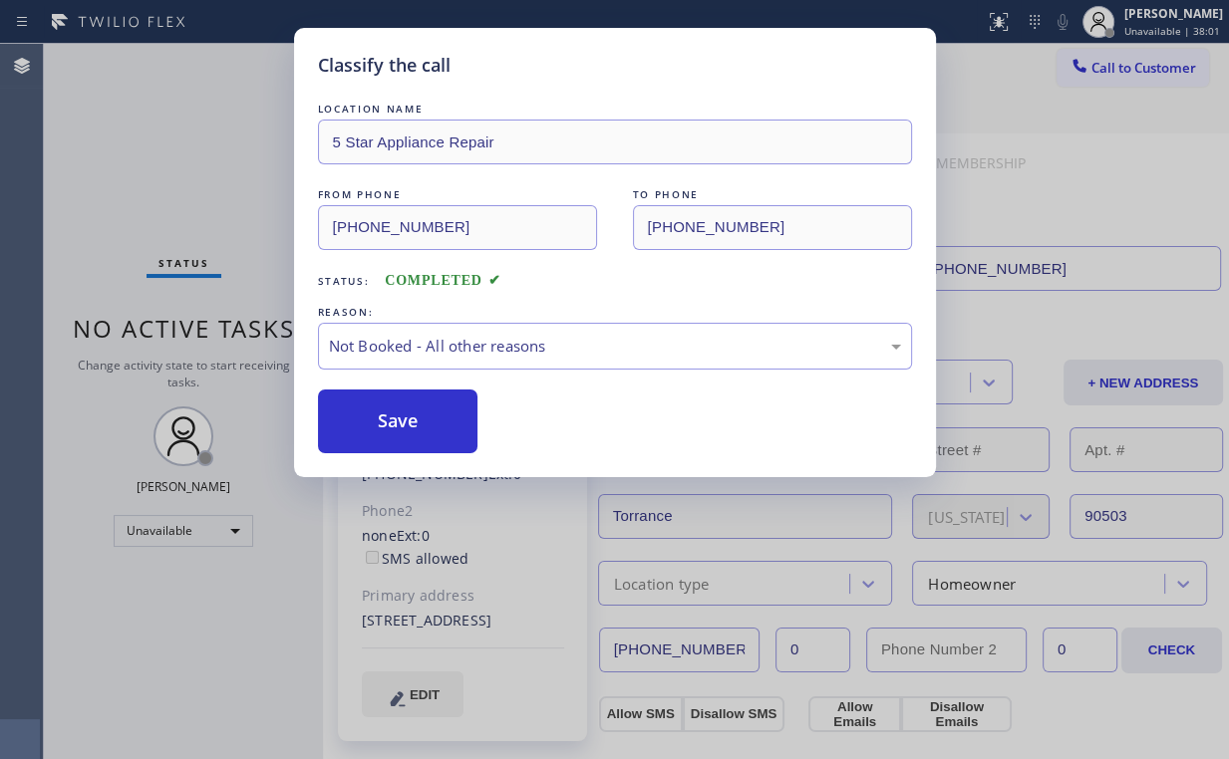
click at [398, 422] on button "Save" at bounding box center [398, 422] width 160 height 64
drag, startPoint x: 199, startPoint y: 195, endPoint x: 215, endPoint y: 95, distance: 101.9
click at [199, 194] on div "Classify the call LOCATION NAME 5 Star Appliance Repair FROM PHONE (855) 731-49…" at bounding box center [614, 379] width 1229 height 759
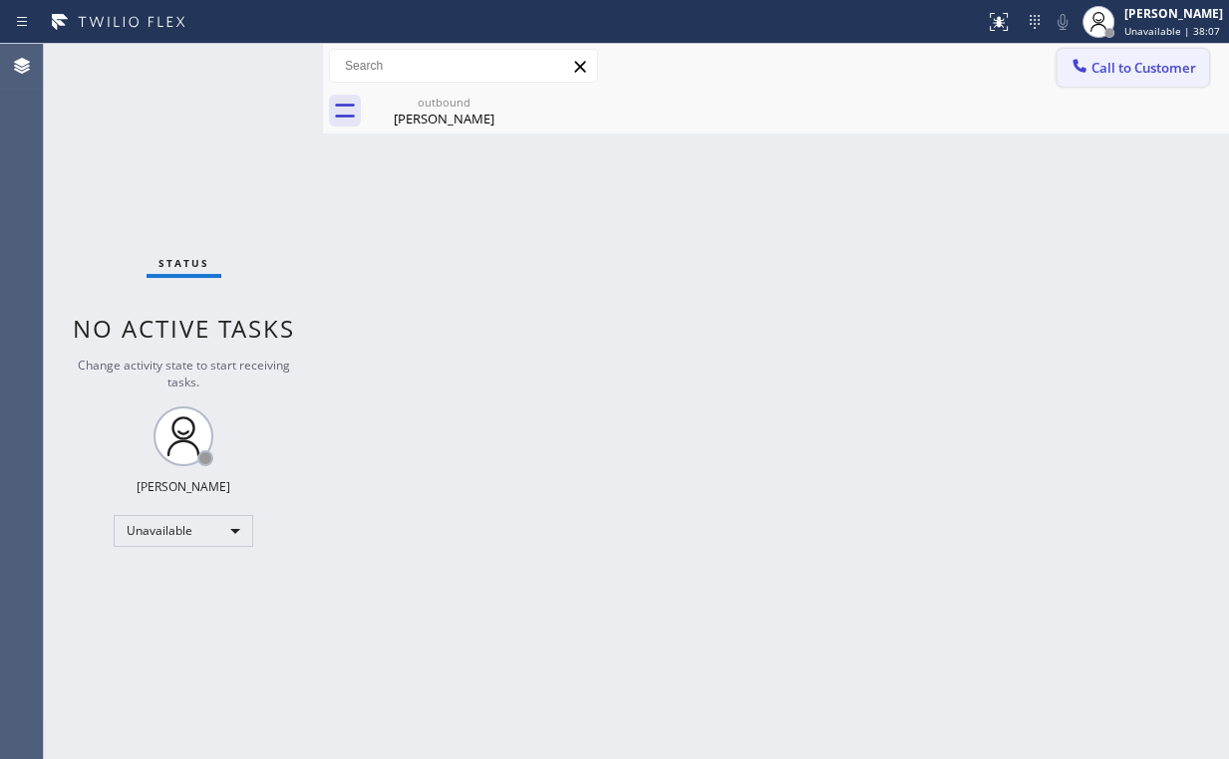
click at [1107, 68] on span "Call to Customer" at bounding box center [1143, 68] width 105 height 18
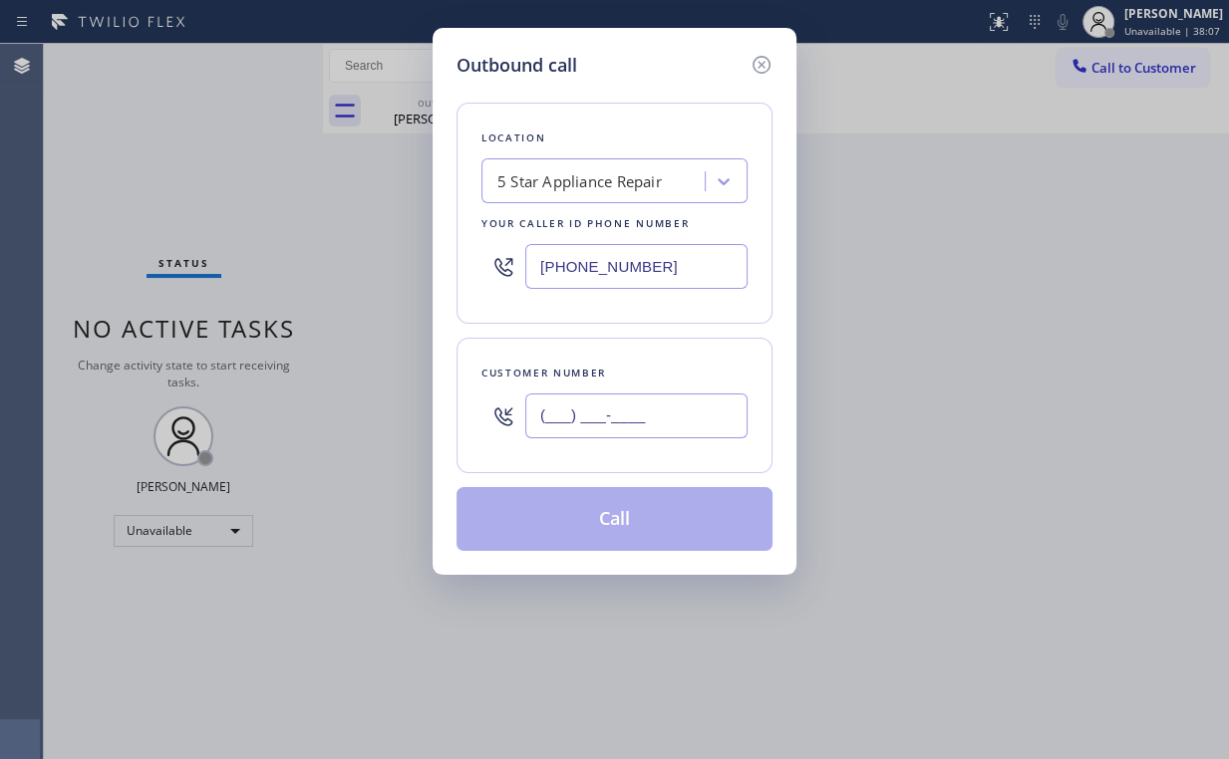
click at [646, 415] on input "(___) ___-____" at bounding box center [636, 416] width 222 height 45
paste input "248) 705-9913"
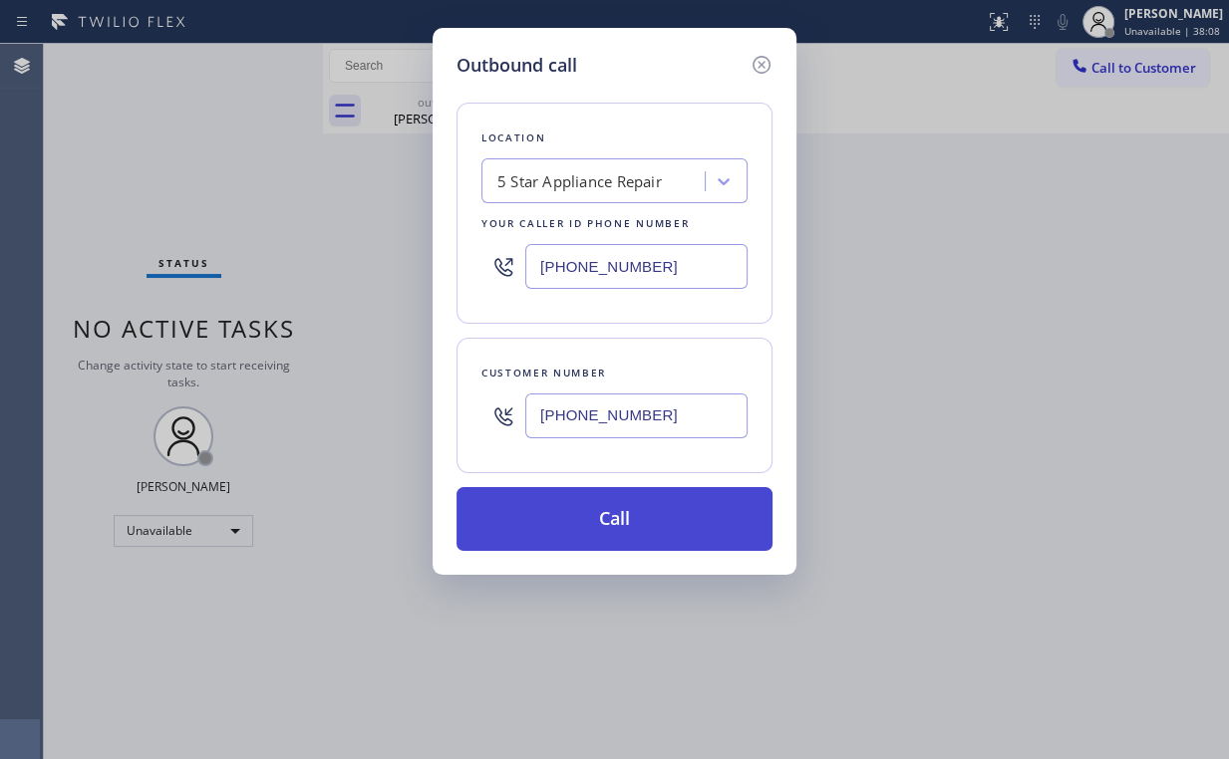
type input "(248) 705-9913"
click at [574, 509] on button "Call" at bounding box center [614, 519] width 316 height 64
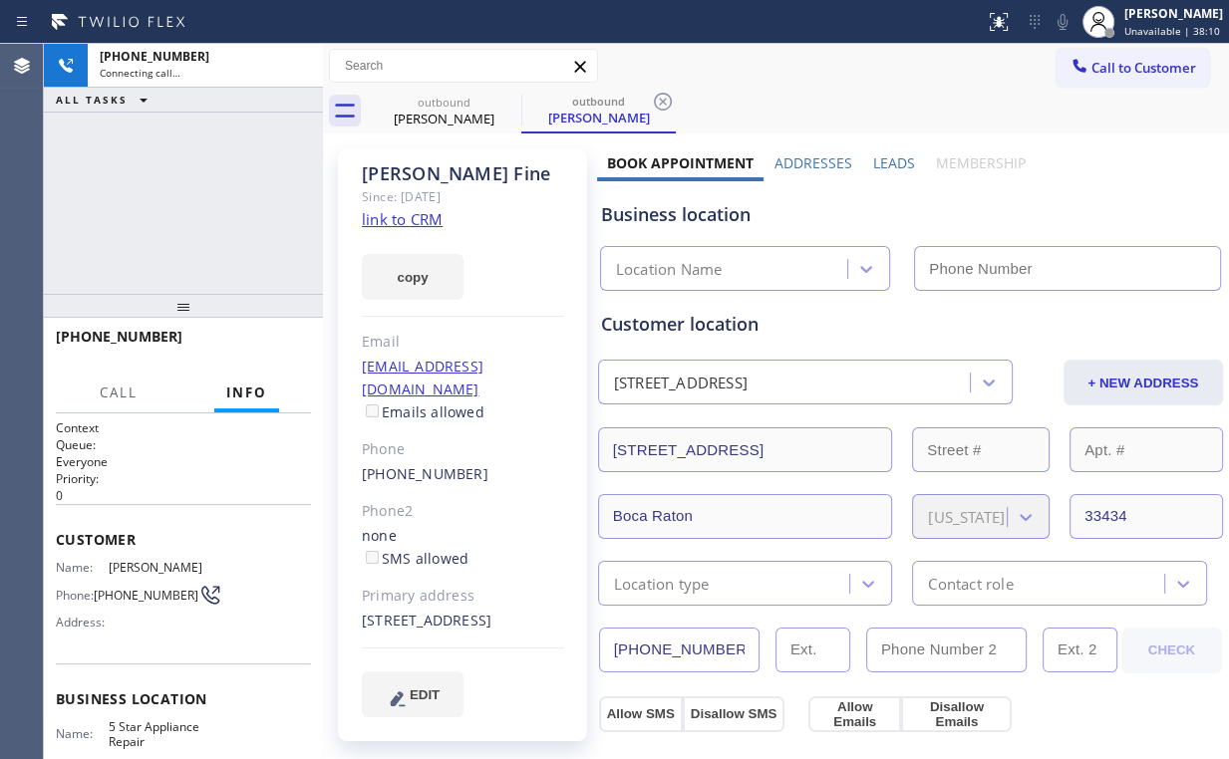
click at [188, 204] on div "+12487059913 Connecting call… ALL TASKS ALL TASKS ACTIVE TASKS TASKS IN WRAP UP" at bounding box center [183, 169] width 279 height 250
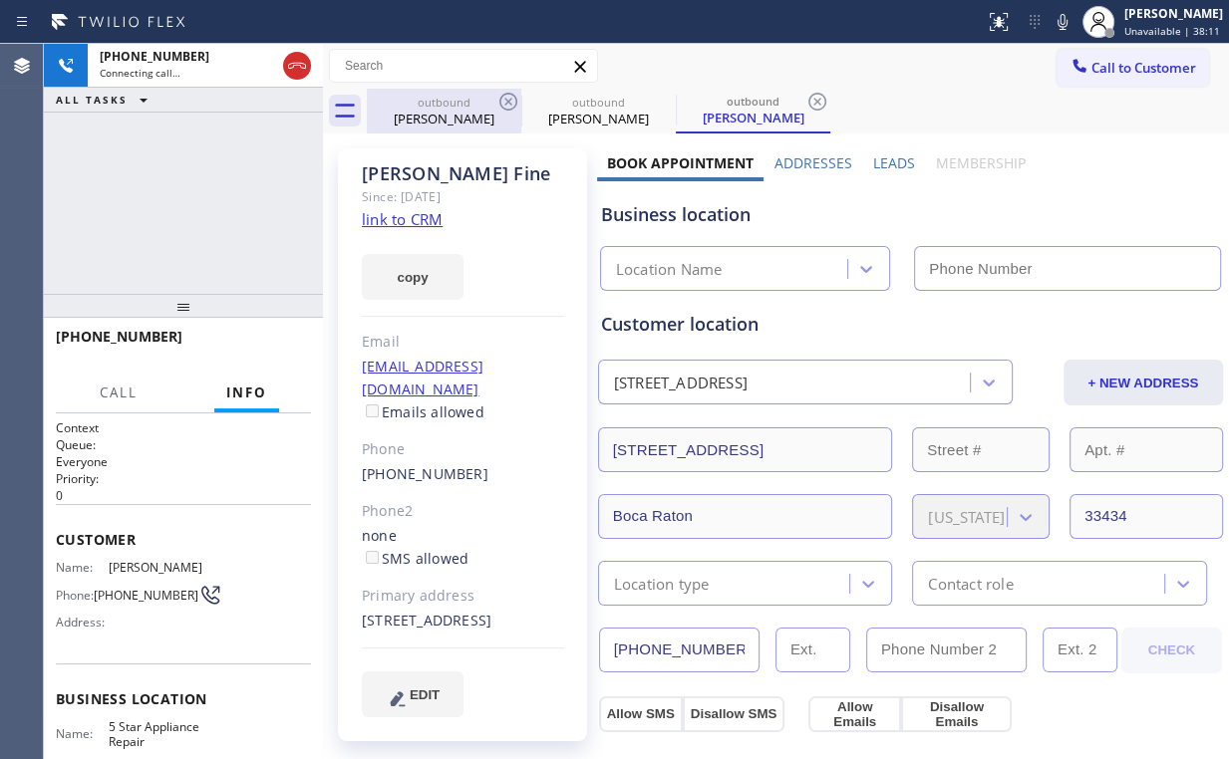
click at [466, 116] on div "Tandie Dalziel" at bounding box center [444, 119] width 150 height 18
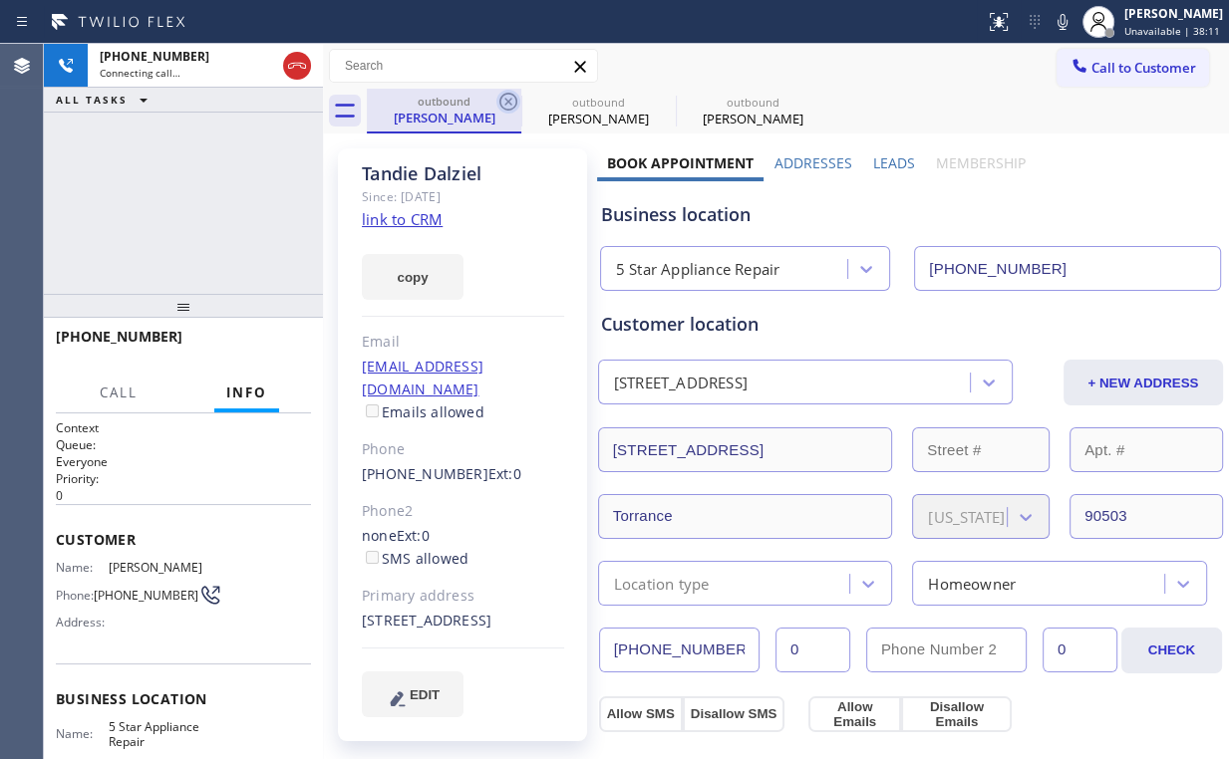
click at [511, 97] on icon at bounding box center [508, 102] width 24 height 24
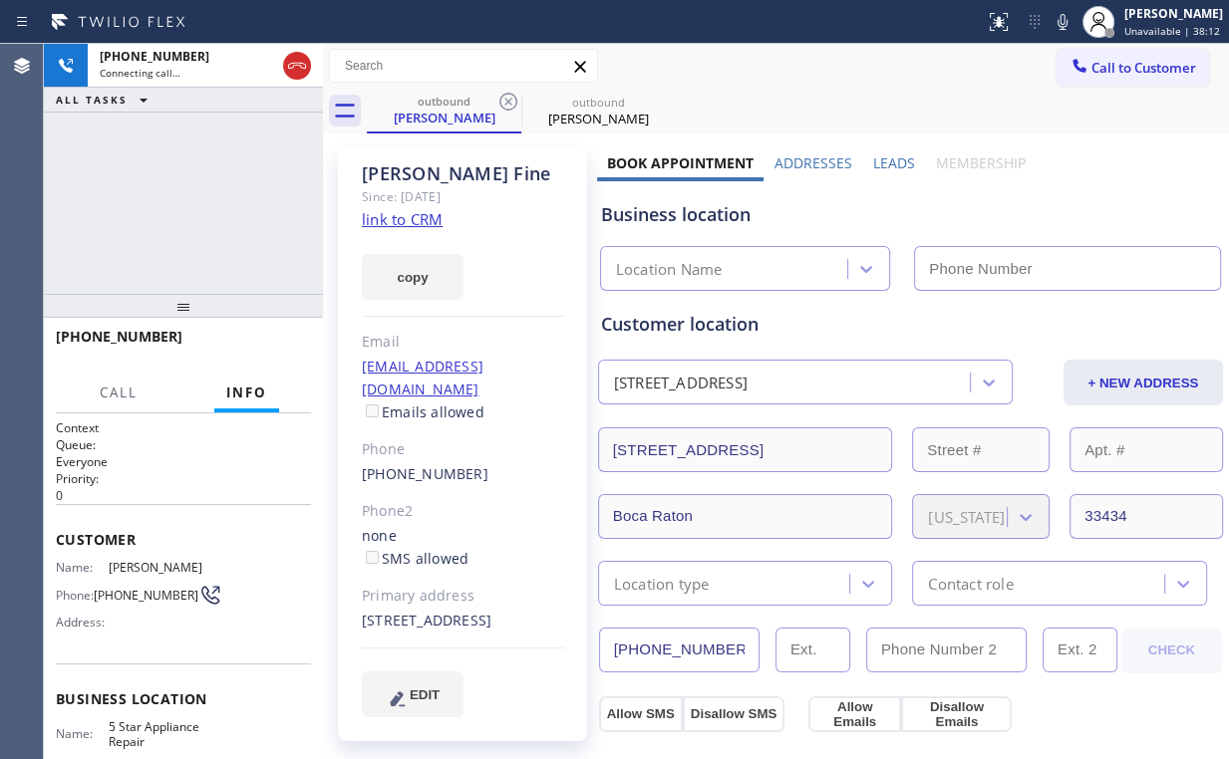
click at [219, 174] on div "+12487059913 Connecting call… ALL TASKS ALL TASKS ACTIVE TASKS TASKS IN WRAP UP" at bounding box center [183, 169] width 279 height 250
type input "(855) 731-4952"
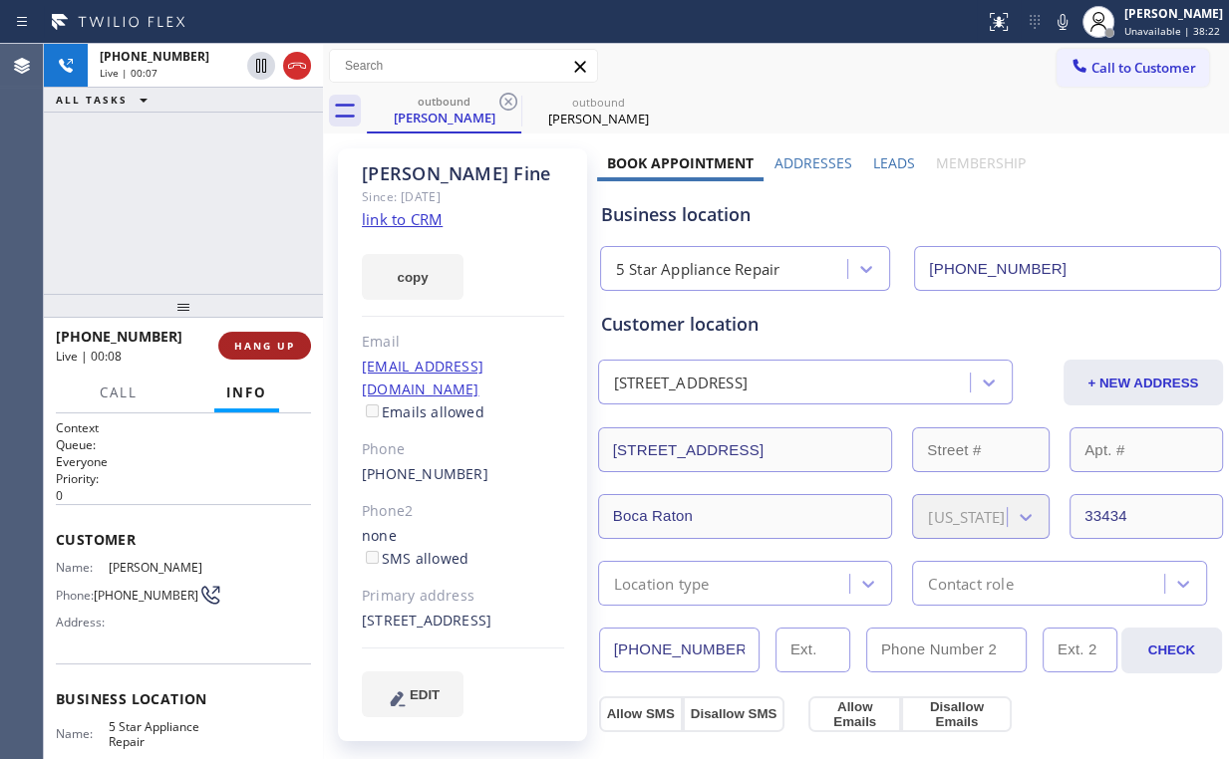
click at [266, 346] on span "HANG UP" at bounding box center [264, 346] width 61 height 14
click at [266, 345] on span "HANG UP" at bounding box center [264, 346] width 61 height 14
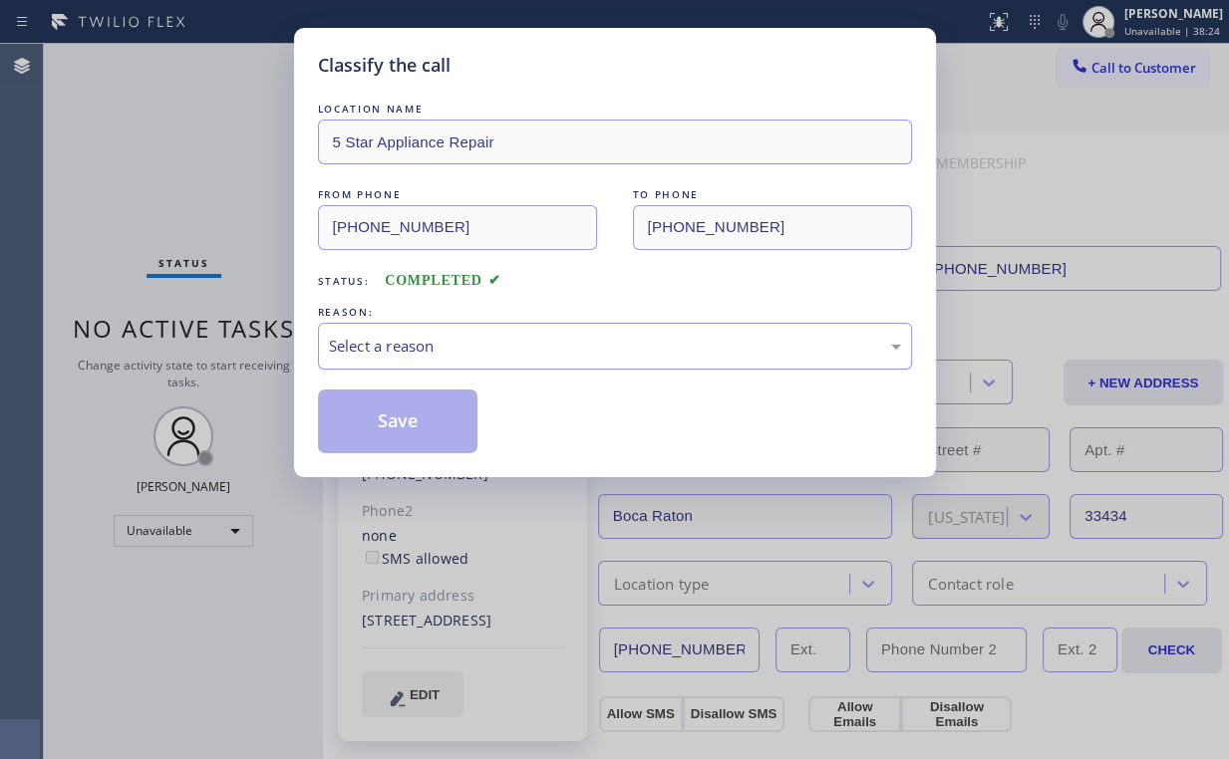
click at [365, 351] on div "Select a reason" at bounding box center [615, 346] width 572 height 23
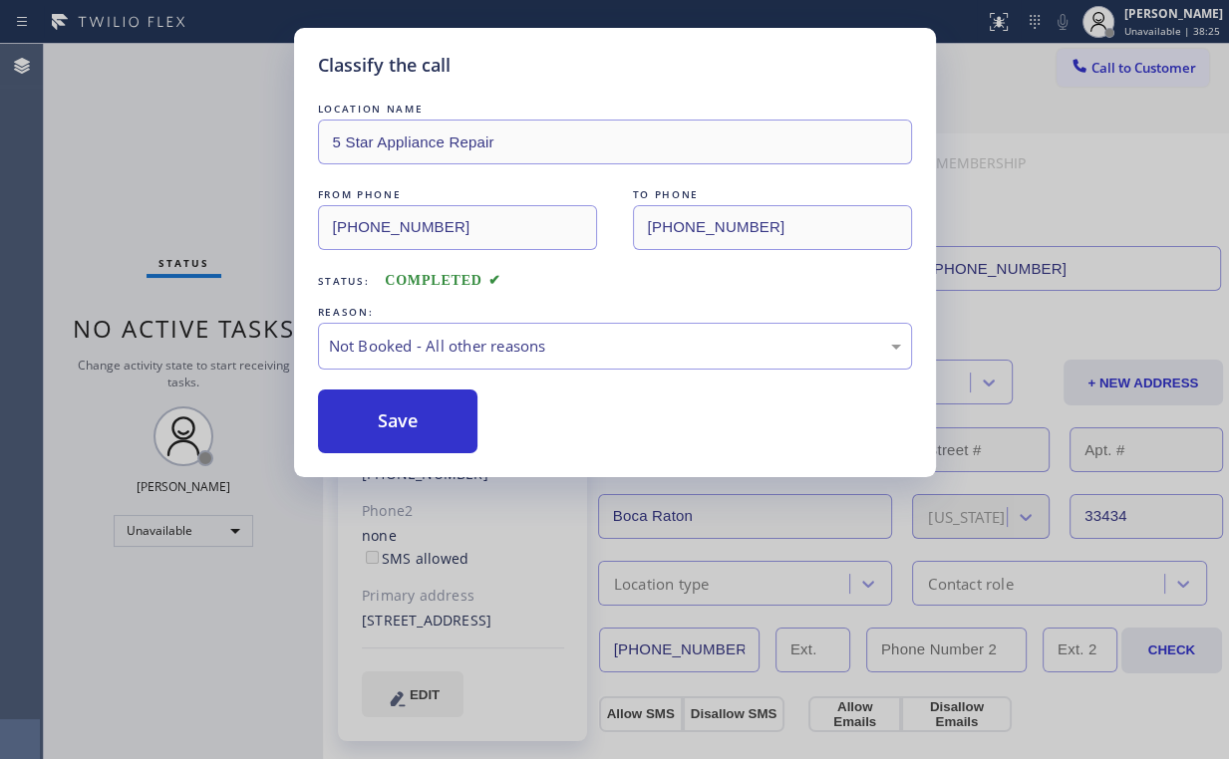
click at [379, 431] on button "Save" at bounding box center [398, 422] width 160 height 64
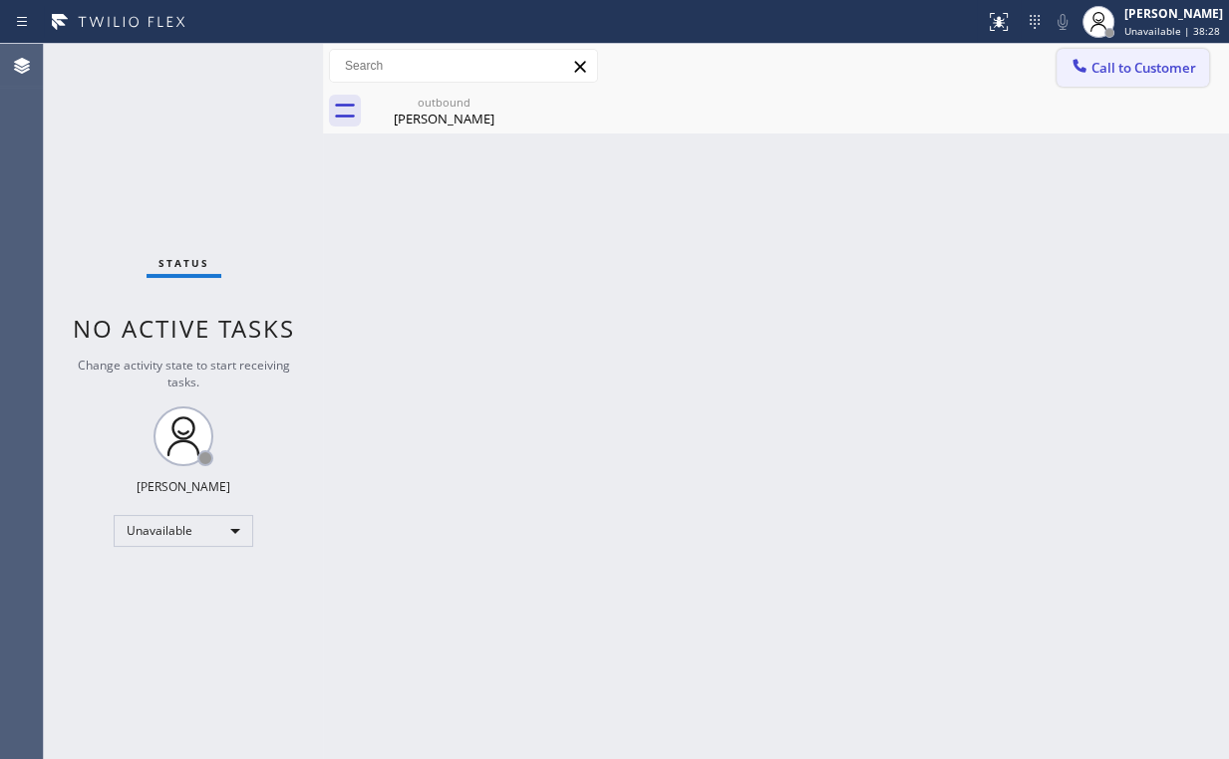
drag, startPoint x: 1080, startPoint y: 72, endPoint x: 1007, endPoint y: 142, distance: 101.5
click at [1080, 73] on icon at bounding box center [1079, 66] width 20 height 20
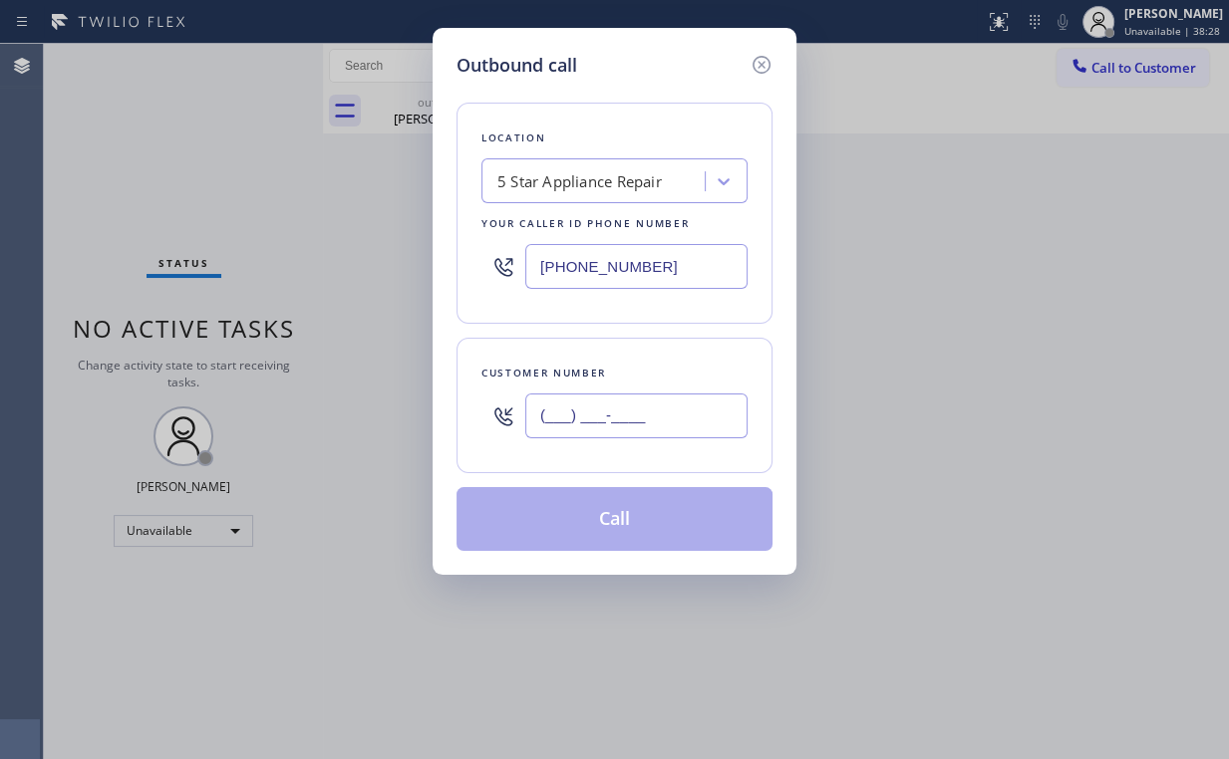
click at [642, 407] on input "(___) ___-____" at bounding box center [636, 416] width 222 height 45
paste input "714) 595-5635"
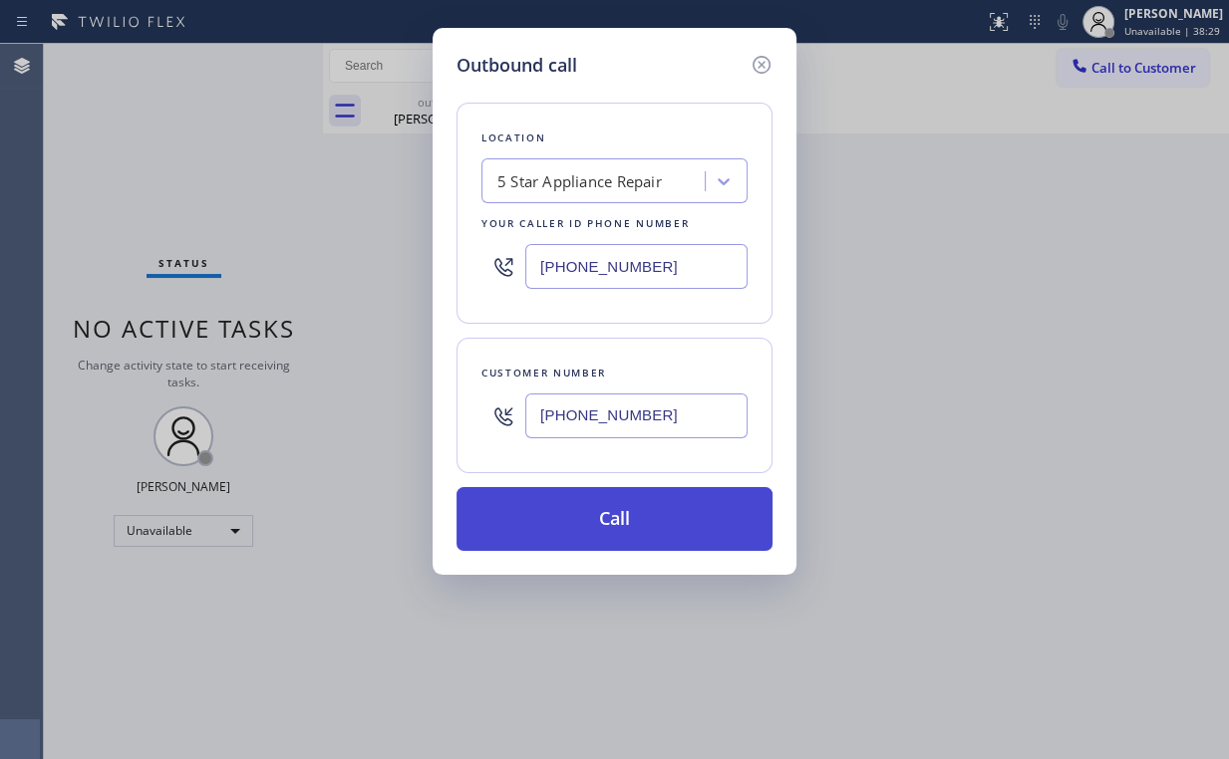
type input "(714) 595-5635"
click at [608, 513] on button "Call" at bounding box center [614, 519] width 316 height 64
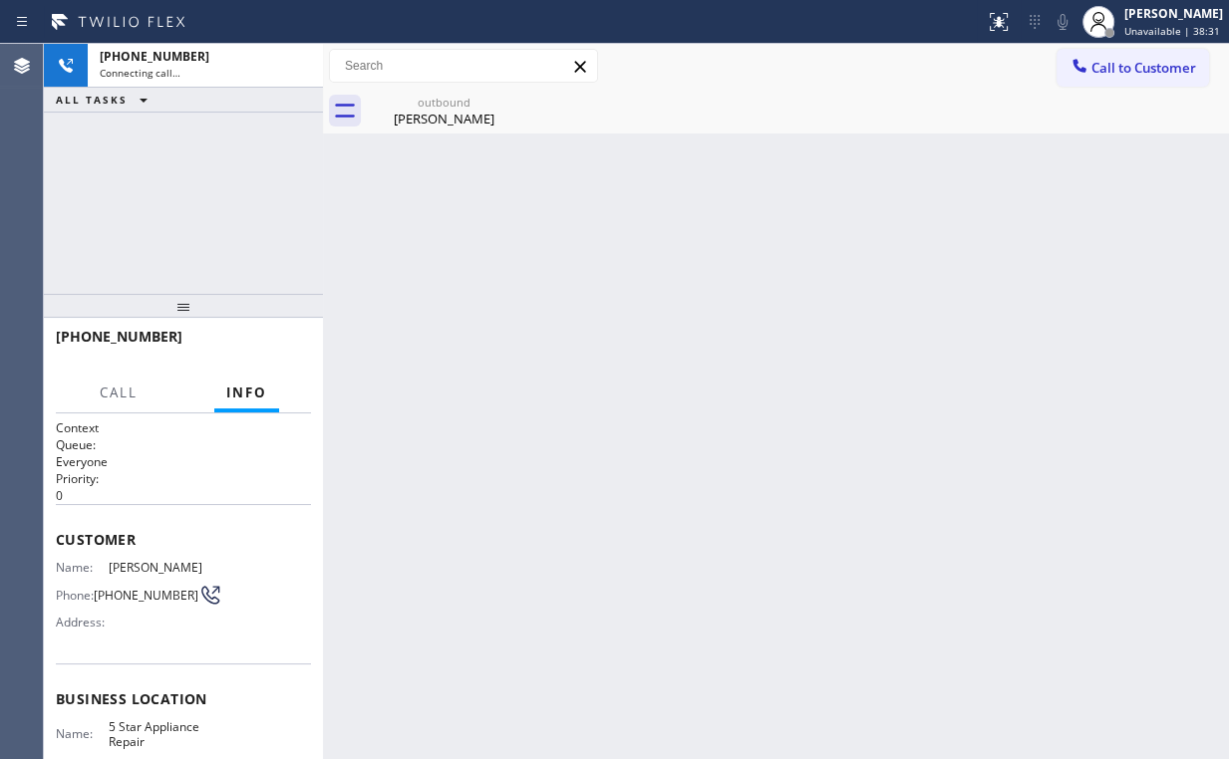
click at [171, 216] on div "+17145955635 Connecting call… ALL TASKS ALL TASKS ACTIVE TASKS TASKS IN WRAP UP" at bounding box center [183, 169] width 279 height 250
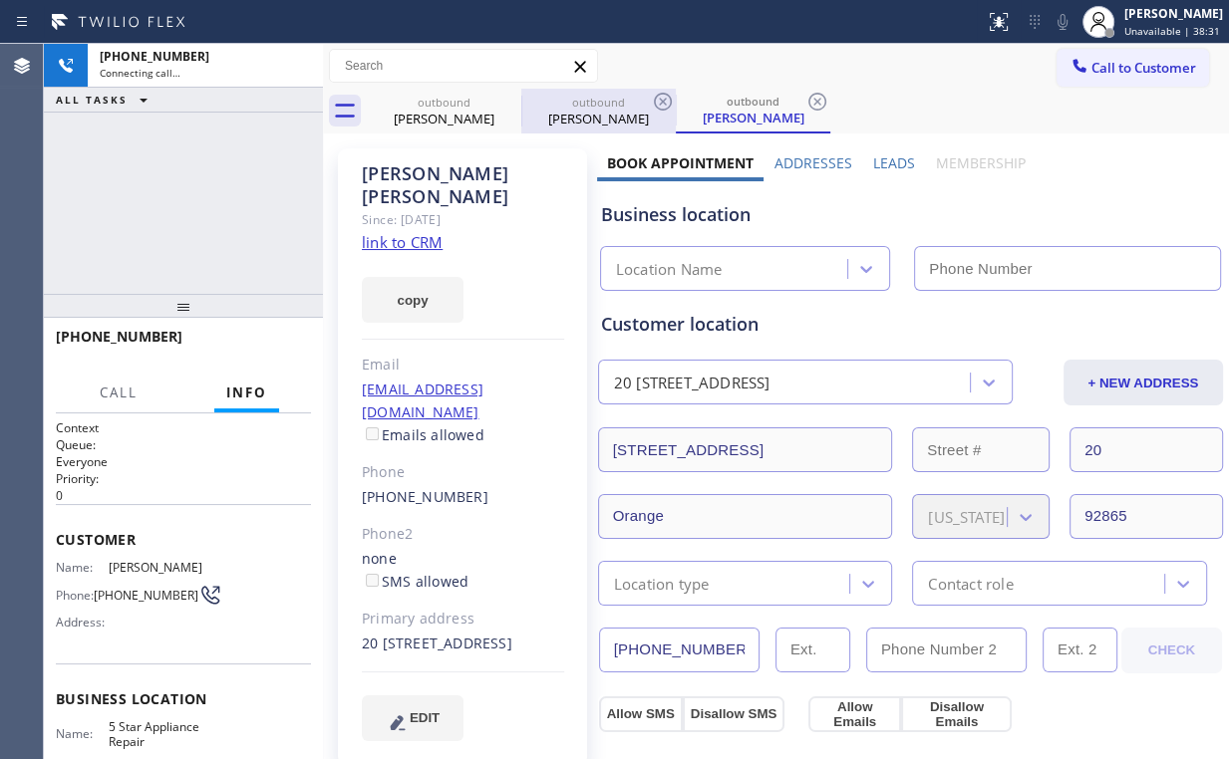
click at [436, 131] on div "outbound Steven Fine" at bounding box center [444, 111] width 150 height 45
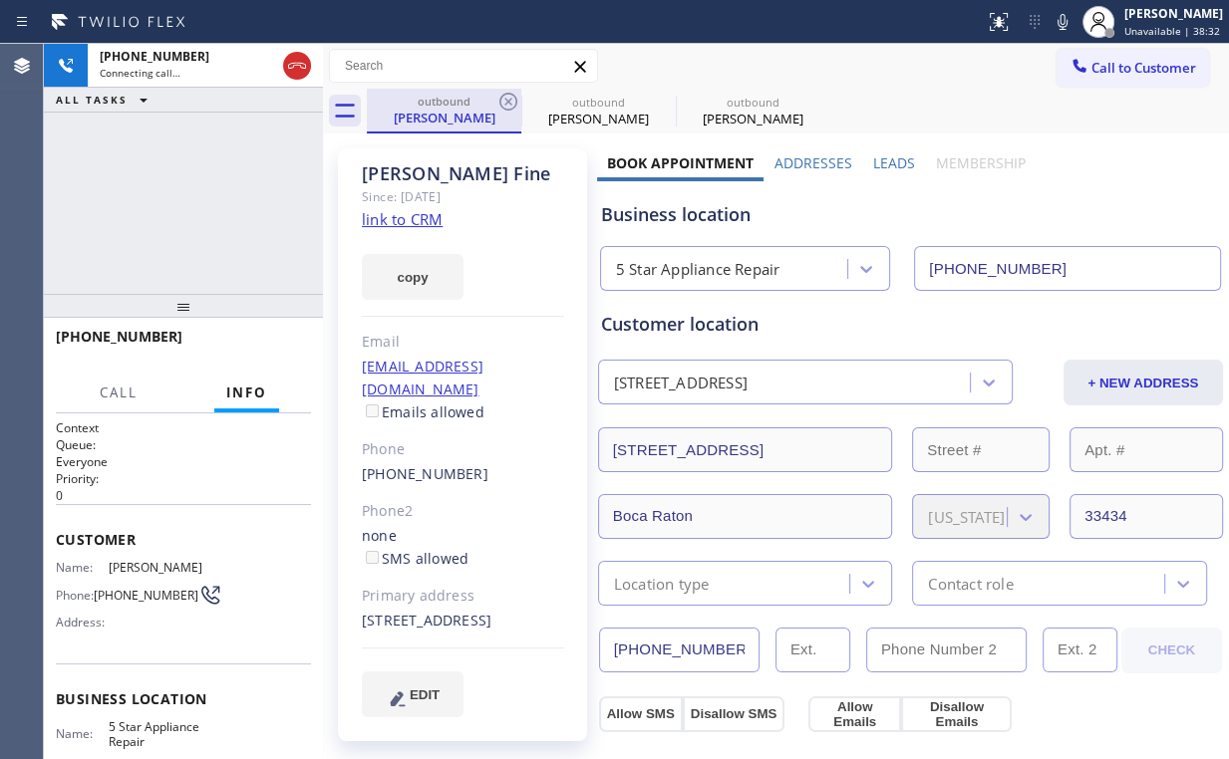
click at [494, 96] on div "outbound" at bounding box center [444, 101] width 150 height 15
click at [512, 102] on icon at bounding box center [508, 102] width 24 height 24
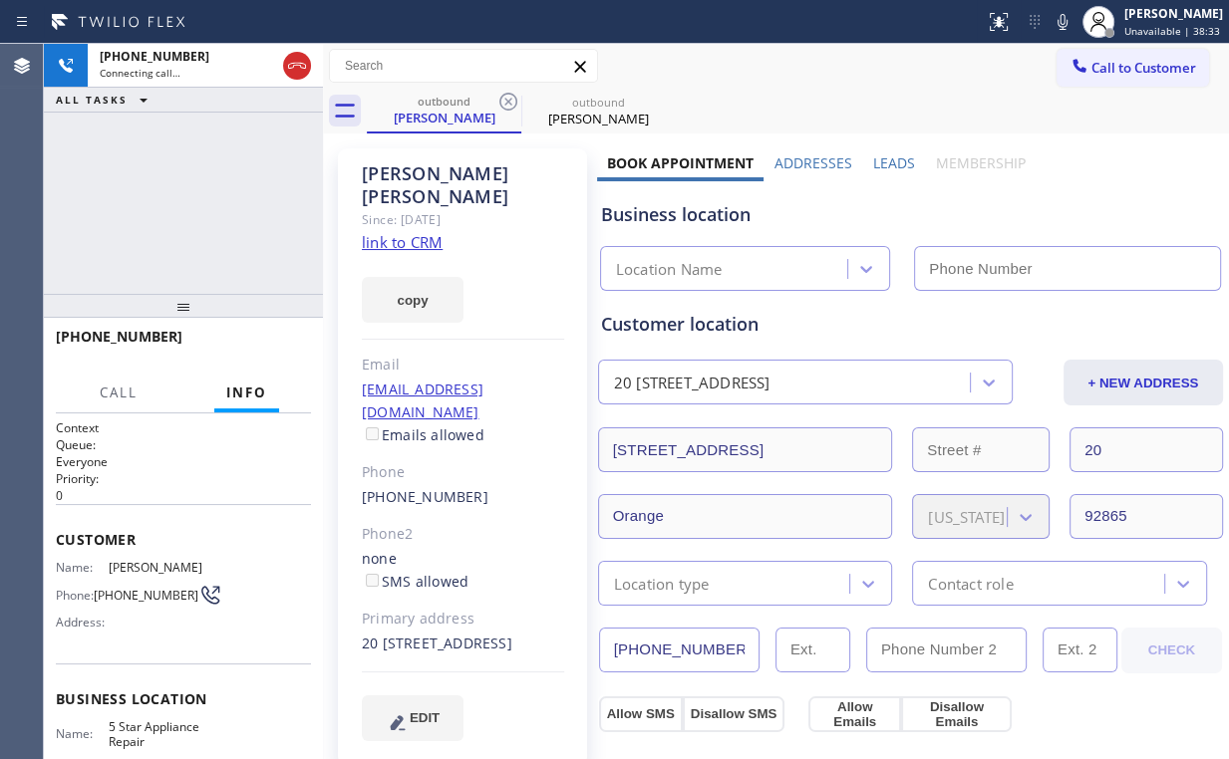
click at [206, 187] on div "+17145955635 Connecting call… ALL TASKS ALL TASKS ACTIVE TASKS TASKS IN WRAP UP" at bounding box center [183, 169] width 279 height 250
type input "(855) 731-4952"
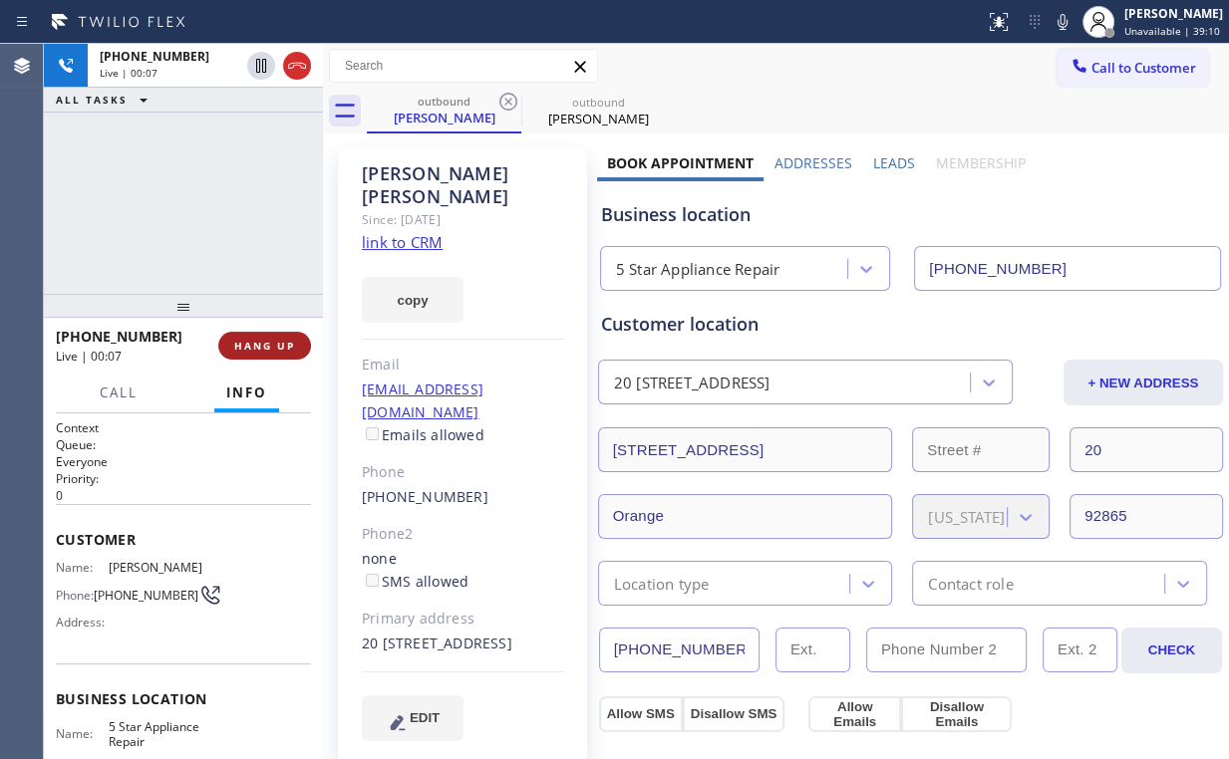
click at [267, 343] on span "HANG UP" at bounding box center [264, 346] width 61 height 14
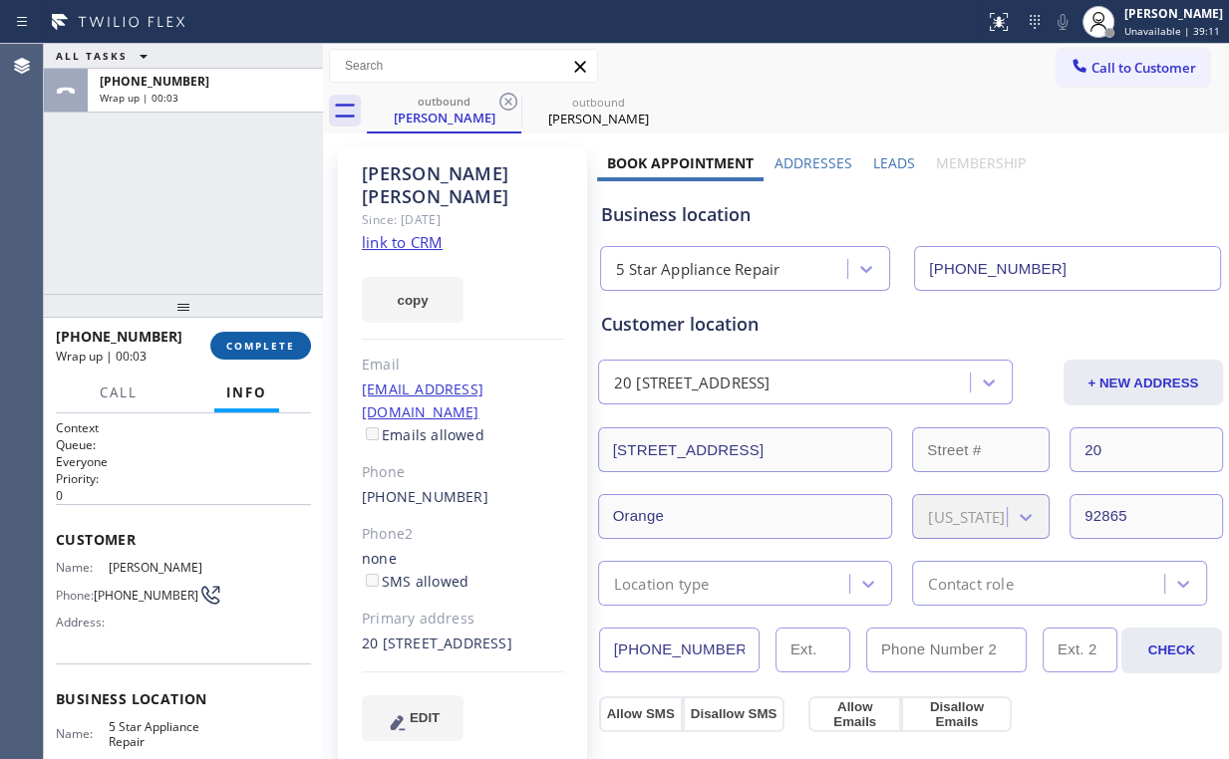
click at [267, 343] on span "COMPLETE" at bounding box center [260, 346] width 69 height 14
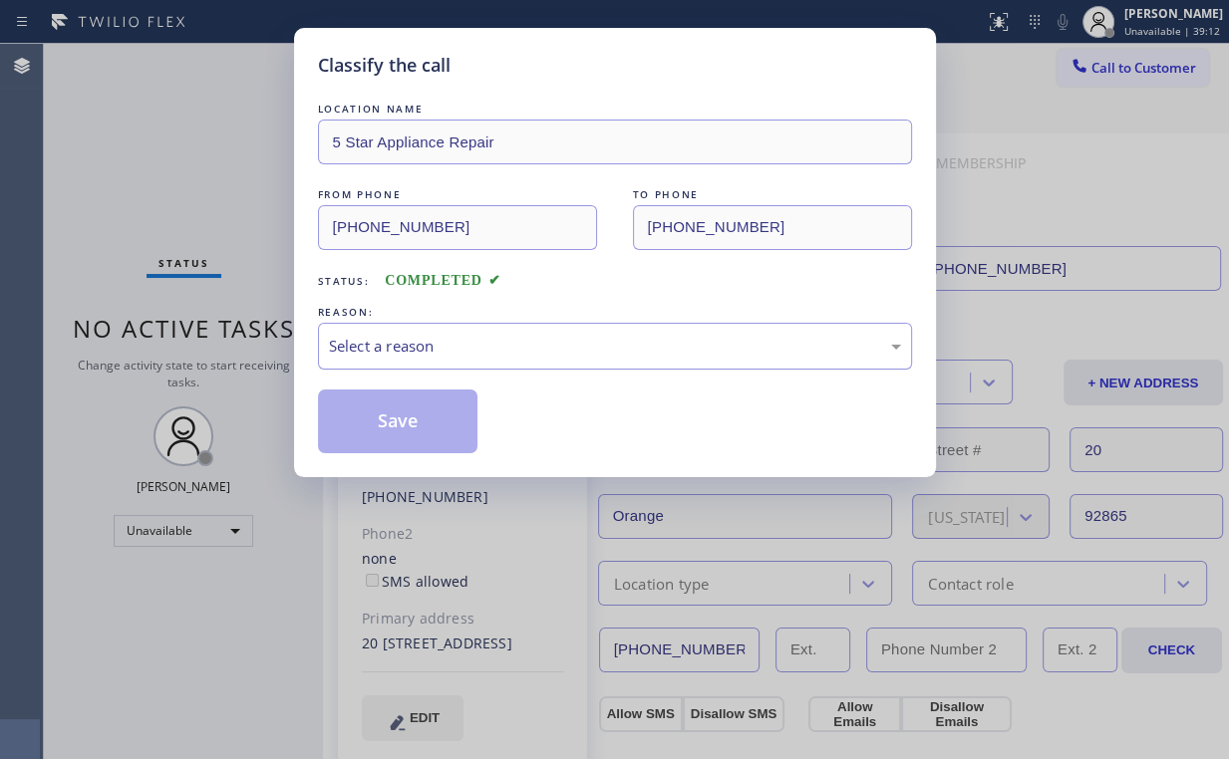
drag, startPoint x: 414, startPoint y: 336, endPoint x: 415, endPoint y: 360, distance: 23.9
click at [415, 341] on div "Select a reason" at bounding box center [615, 346] width 572 height 23
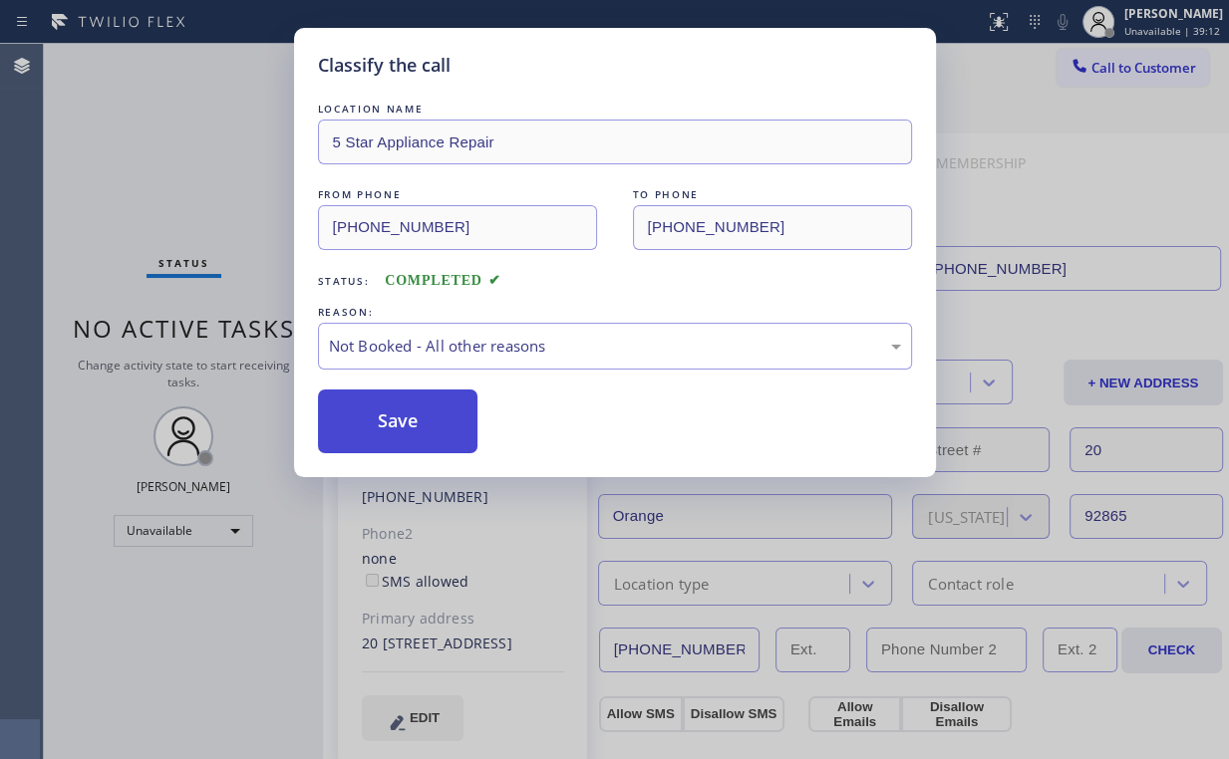
click at [414, 414] on button "Save" at bounding box center [398, 422] width 160 height 64
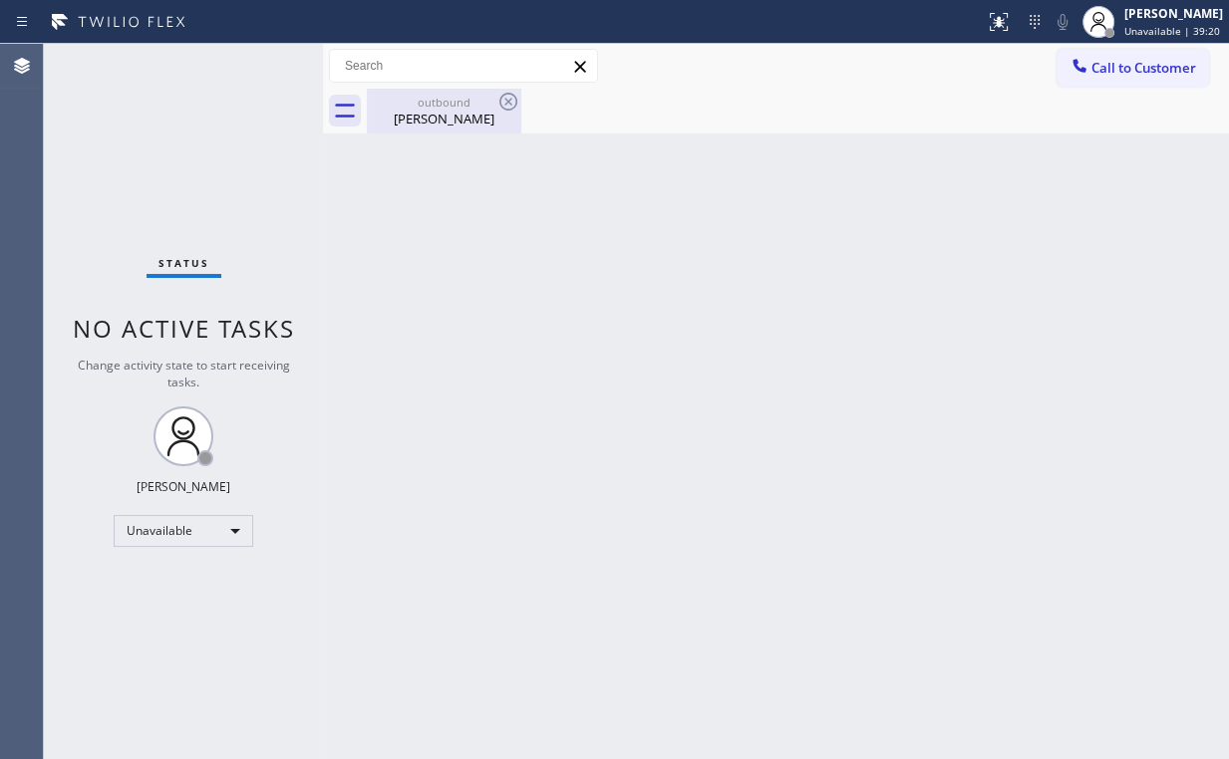
click at [435, 107] on div "outbound" at bounding box center [444, 102] width 150 height 15
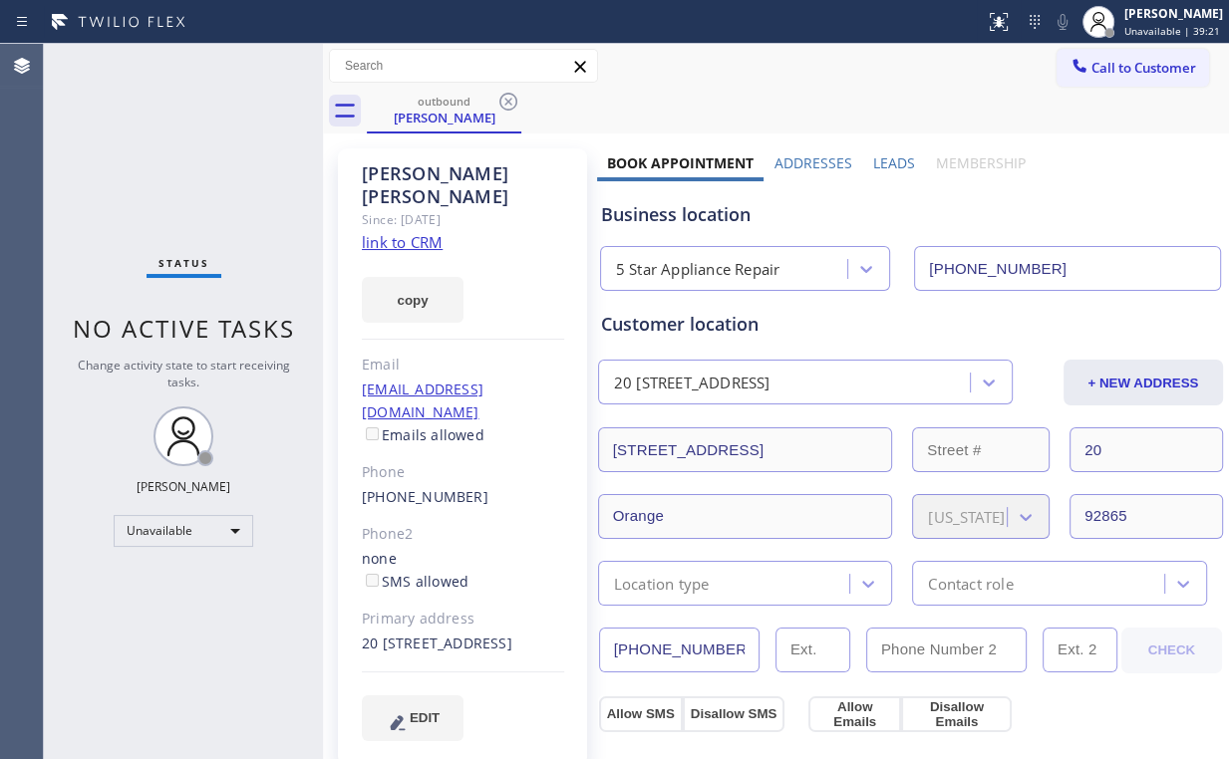
drag, startPoint x: 506, startPoint y: 101, endPoint x: 505, endPoint y: 314, distance: 213.2
click at [506, 102] on icon at bounding box center [508, 102] width 18 height 18
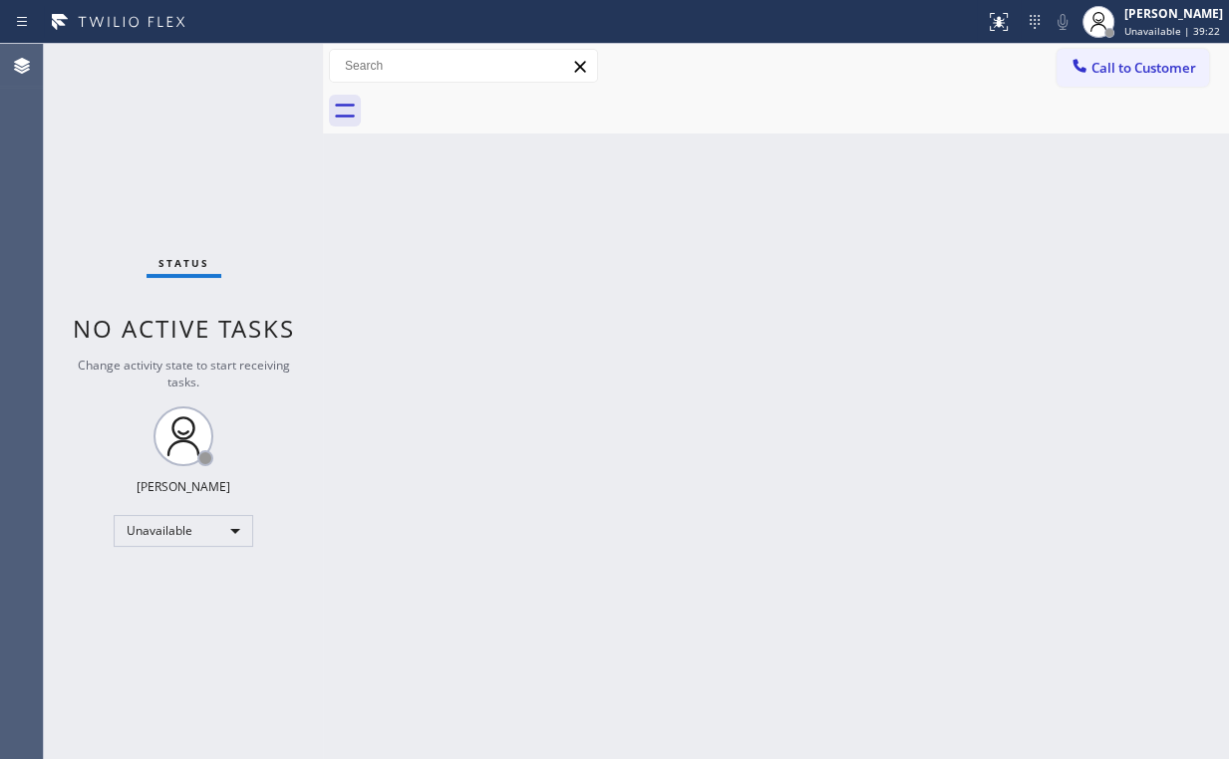
click at [256, 192] on div "Status No active tasks Change activity state to start receiving tasks. Arnold V…" at bounding box center [183, 401] width 279 height 715
drag, startPoint x: 1142, startPoint y: 71, endPoint x: 889, endPoint y: 187, distance: 278.6
click at [1141, 71] on span "Call to Customer" at bounding box center [1143, 68] width 105 height 18
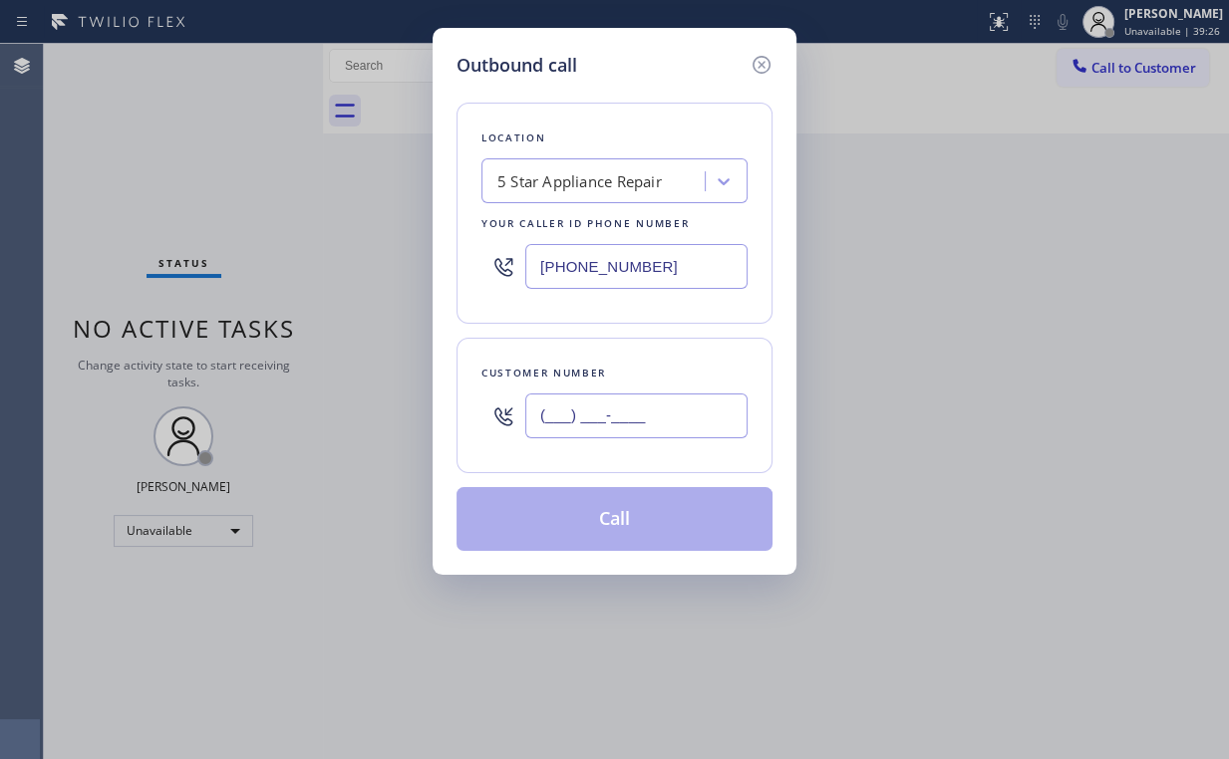
click at [668, 401] on input "(___) ___-____" at bounding box center [636, 416] width 222 height 45
paste input "949) 309-9225"
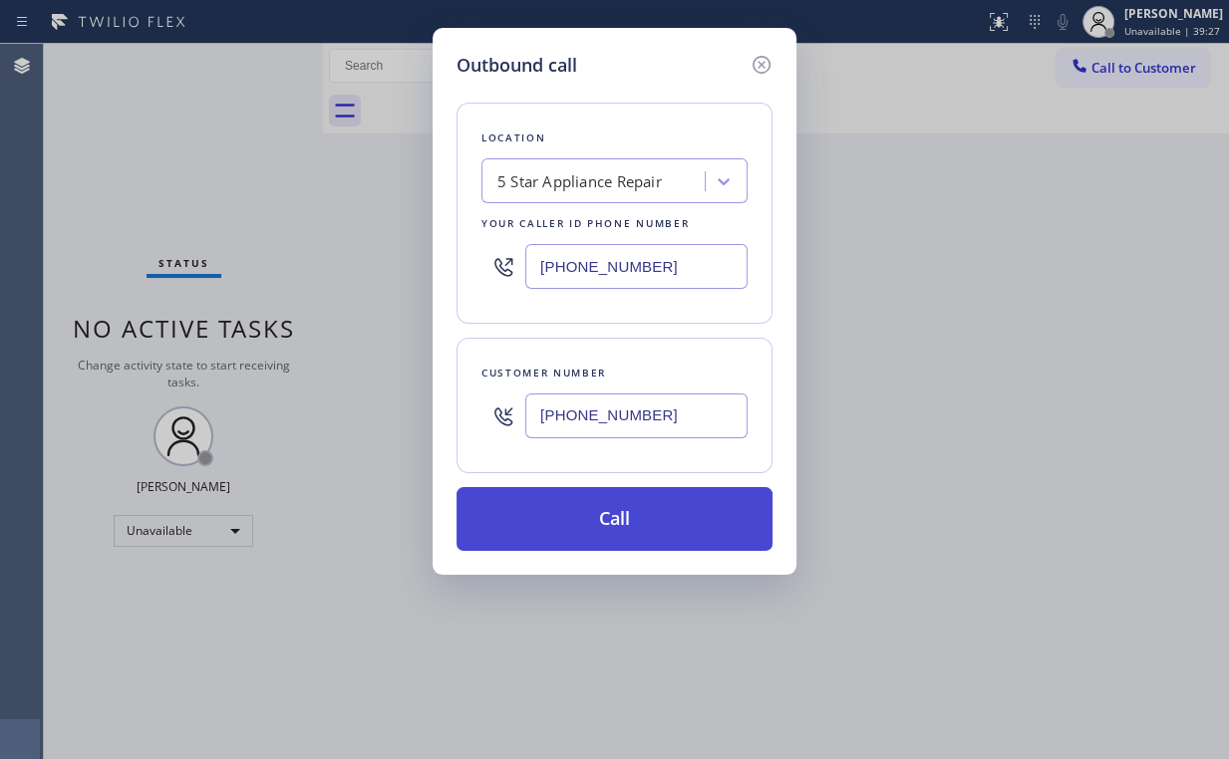
type input "(949) 309-9225"
drag, startPoint x: 577, startPoint y: 521, endPoint x: 535, endPoint y: 704, distance: 188.1
click at [577, 524] on button "Call" at bounding box center [614, 519] width 316 height 64
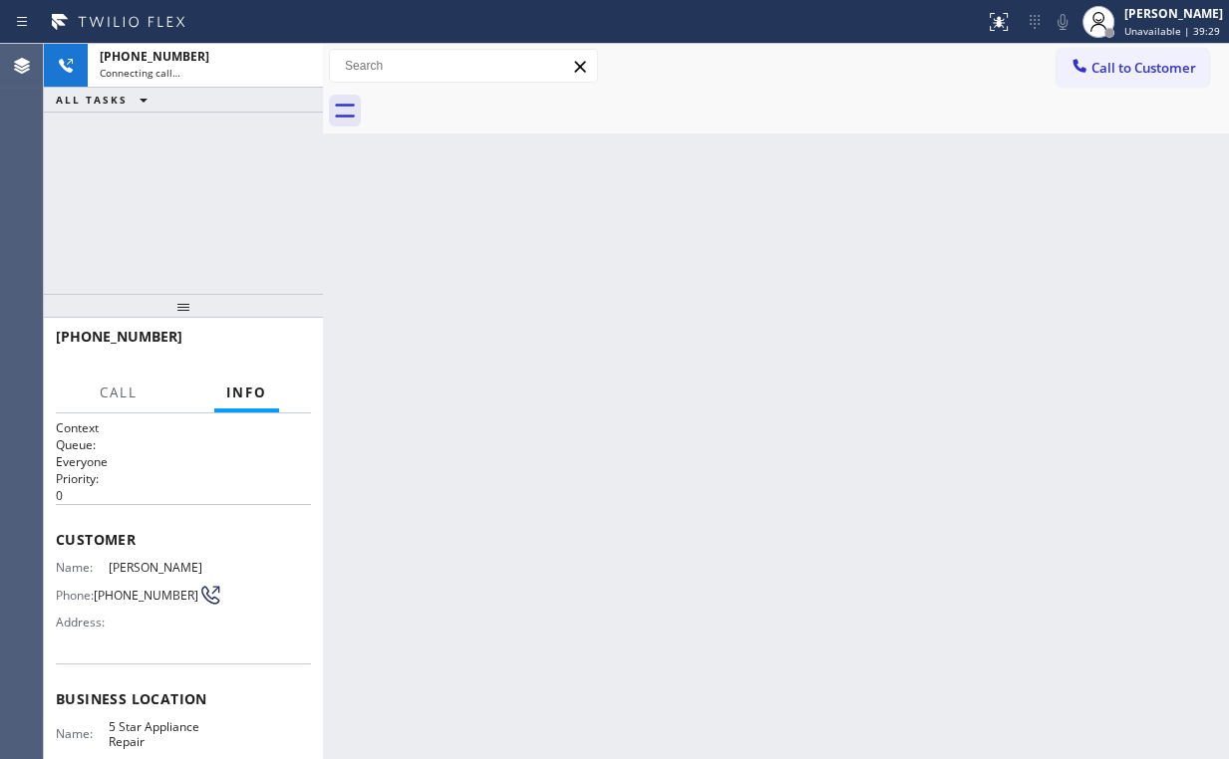
click at [146, 210] on div "+19493099225 Connecting call… ALL TASKS ALL TASKS ACTIVE TASKS TASKS IN WRAP UP" at bounding box center [183, 169] width 279 height 250
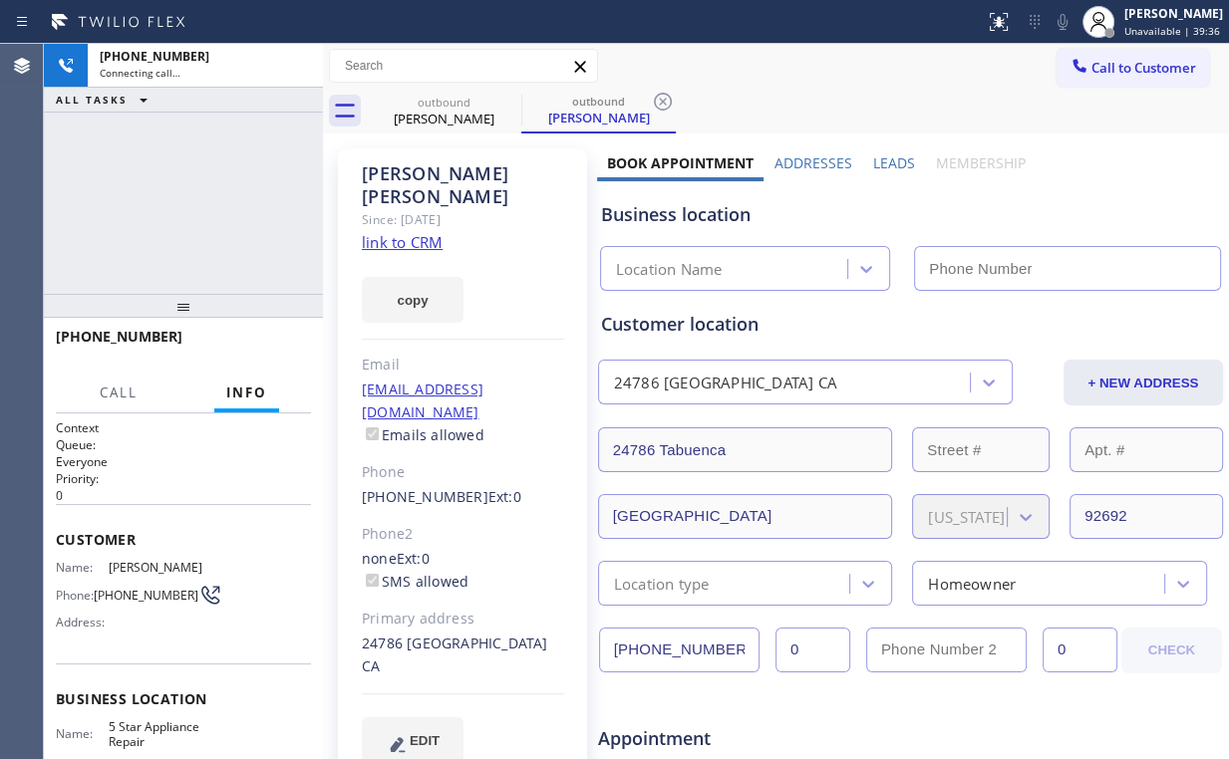
type input "(855) 731-4952"
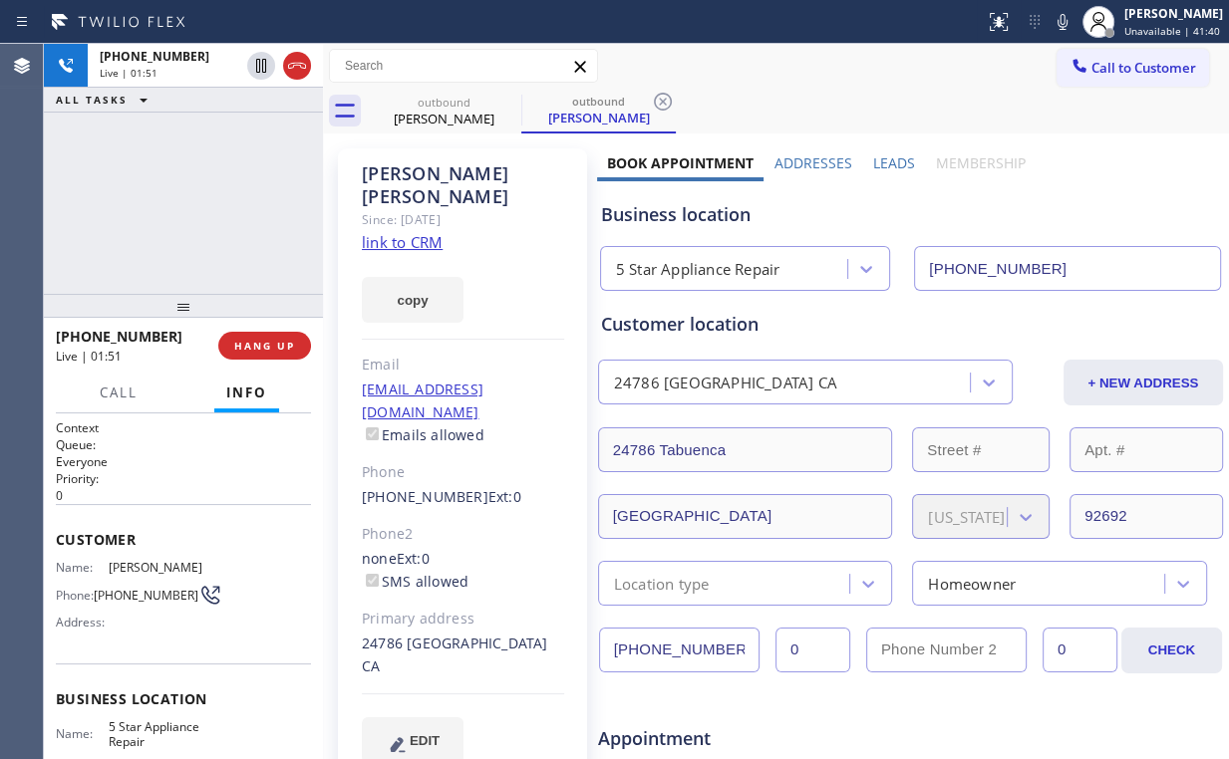
drag, startPoint x: 109, startPoint y: 222, endPoint x: 282, endPoint y: 363, distance: 223.2
click at [110, 222] on div "+19493099225 Live | 01:51 ALL TASKS ALL TASKS ACTIVE TASKS TASKS IN WRAP UP" at bounding box center [183, 169] width 279 height 250
click at [265, 339] on span "HANG UP" at bounding box center [264, 346] width 61 height 14
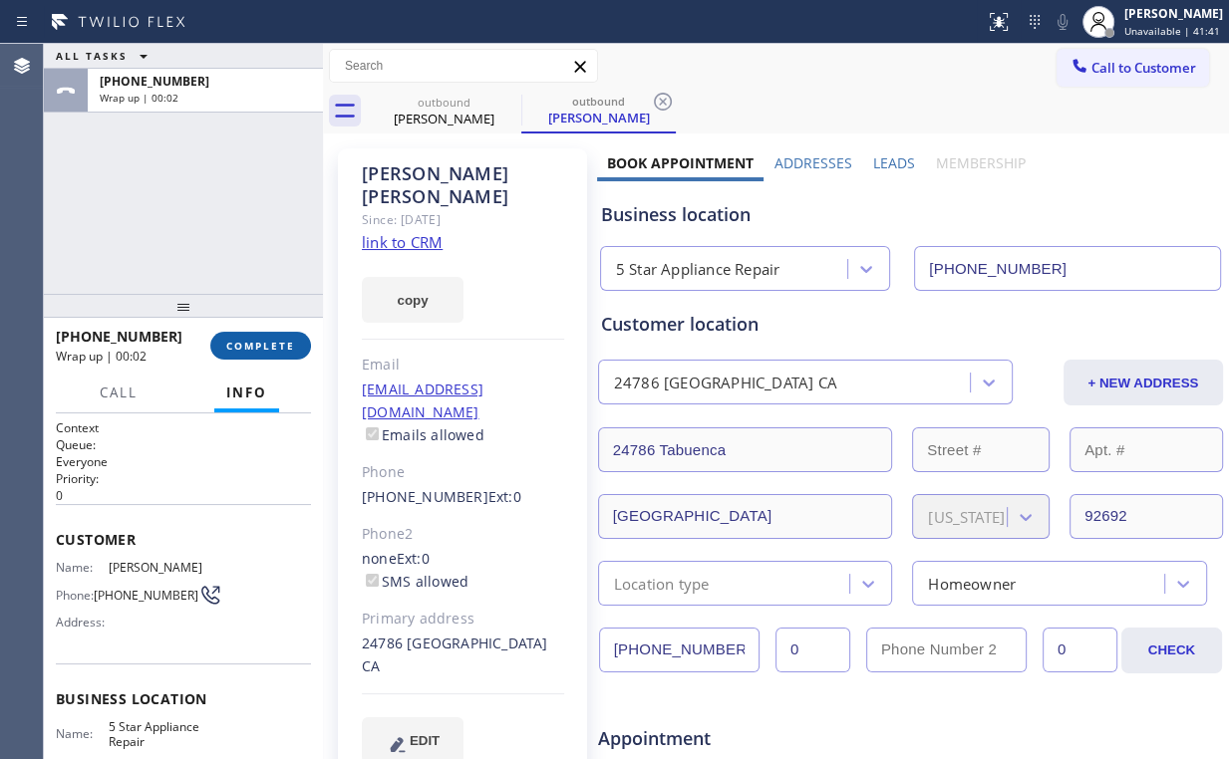
click at [265, 339] on span "COMPLETE" at bounding box center [260, 346] width 69 height 14
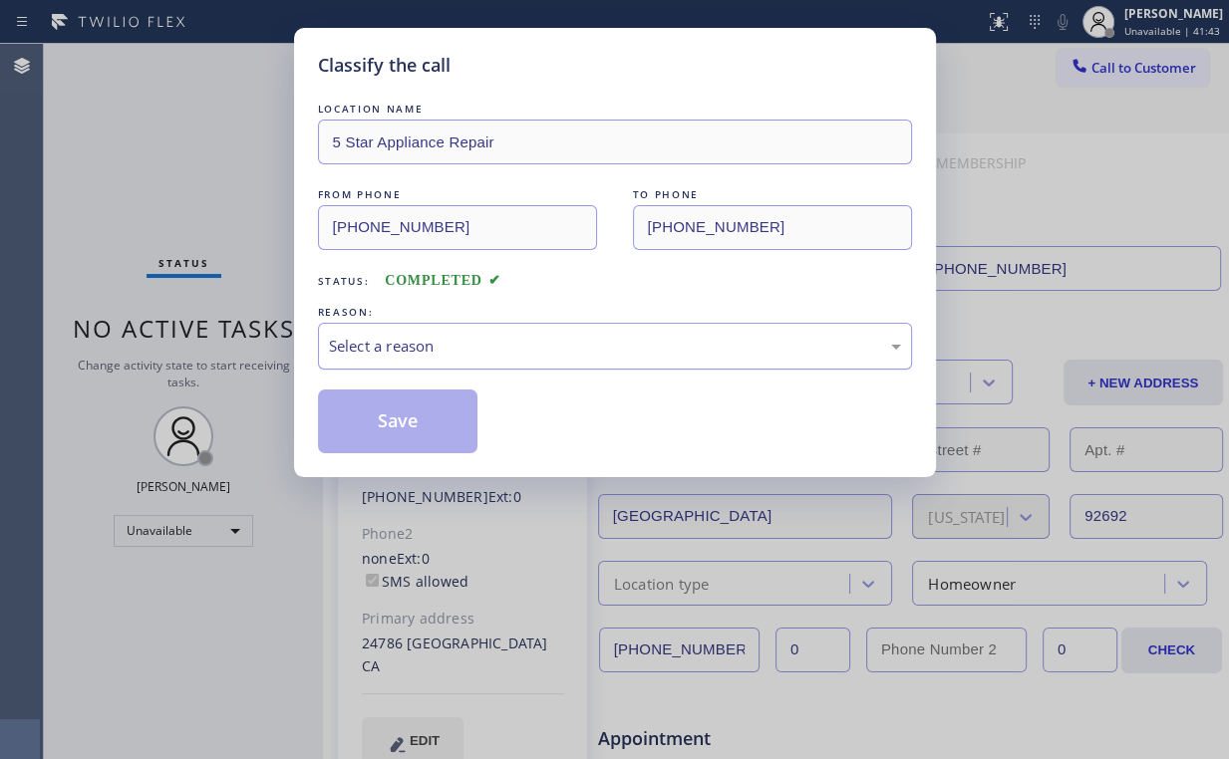
click at [376, 339] on div "Select a reason" at bounding box center [615, 346] width 572 height 23
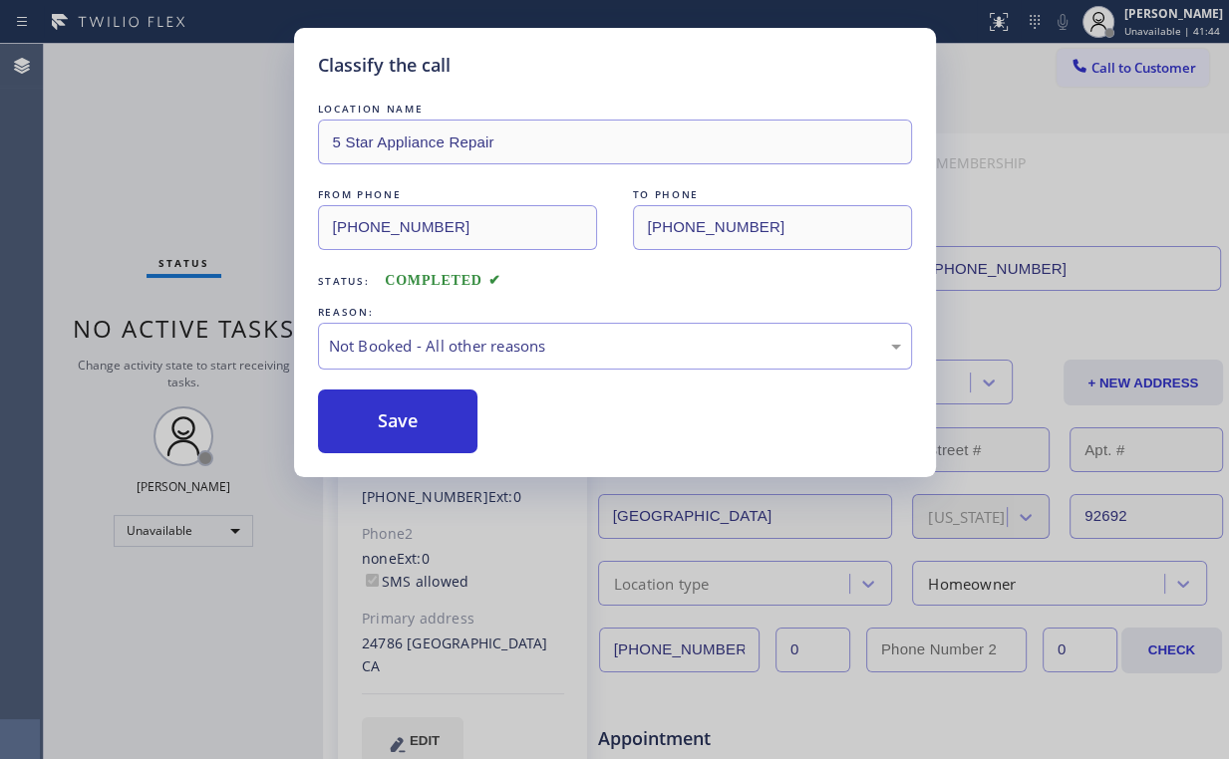
drag, startPoint x: 393, startPoint y: 417, endPoint x: 243, endPoint y: 218, distance: 248.3
click at [394, 417] on button "Save" at bounding box center [398, 422] width 160 height 64
drag, startPoint x: 237, startPoint y: 210, endPoint x: 337, endPoint y: 376, distance: 193.1
click at [247, 225] on div "Classify the call LOCATION NAME 5 Star Appliance Repair FROM PHONE (855) 731-49…" at bounding box center [614, 379] width 1229 height 759
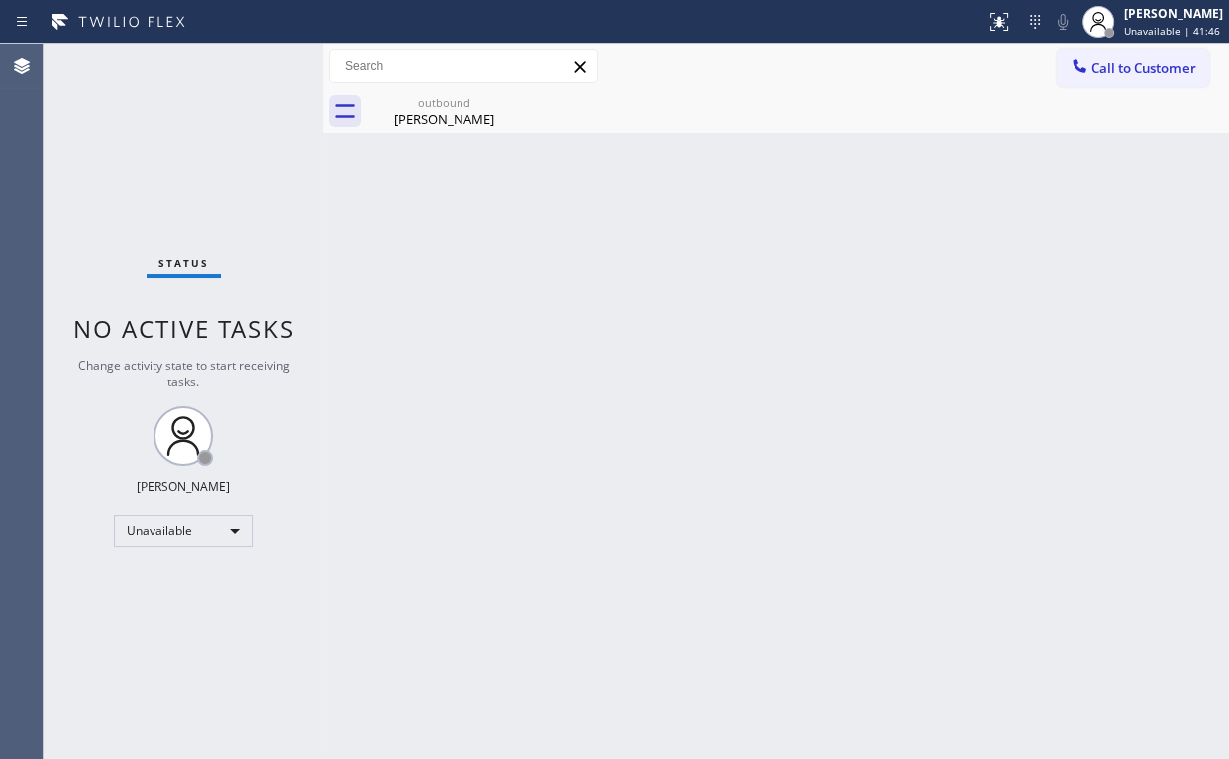
click at [394, 307] on div "Back to Dashboard Change Sender ID Customers Technicians Select a contact Outbo…" at bounding box center [776, 401] width 906 height 715
click at [442, 99] on div "outbound" at bounding box center [444, 102] width 150 height 15
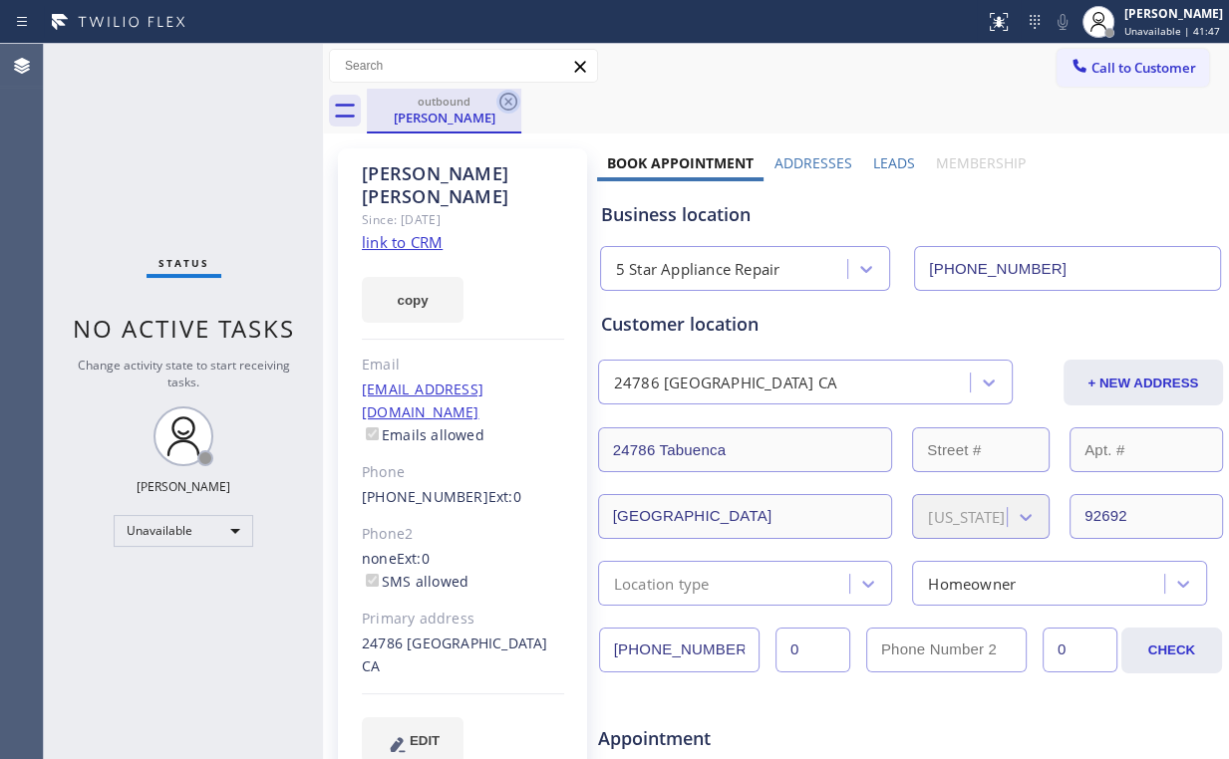
click at [506, 94] on icon at bounding box center [508, 102] width 18 height 18
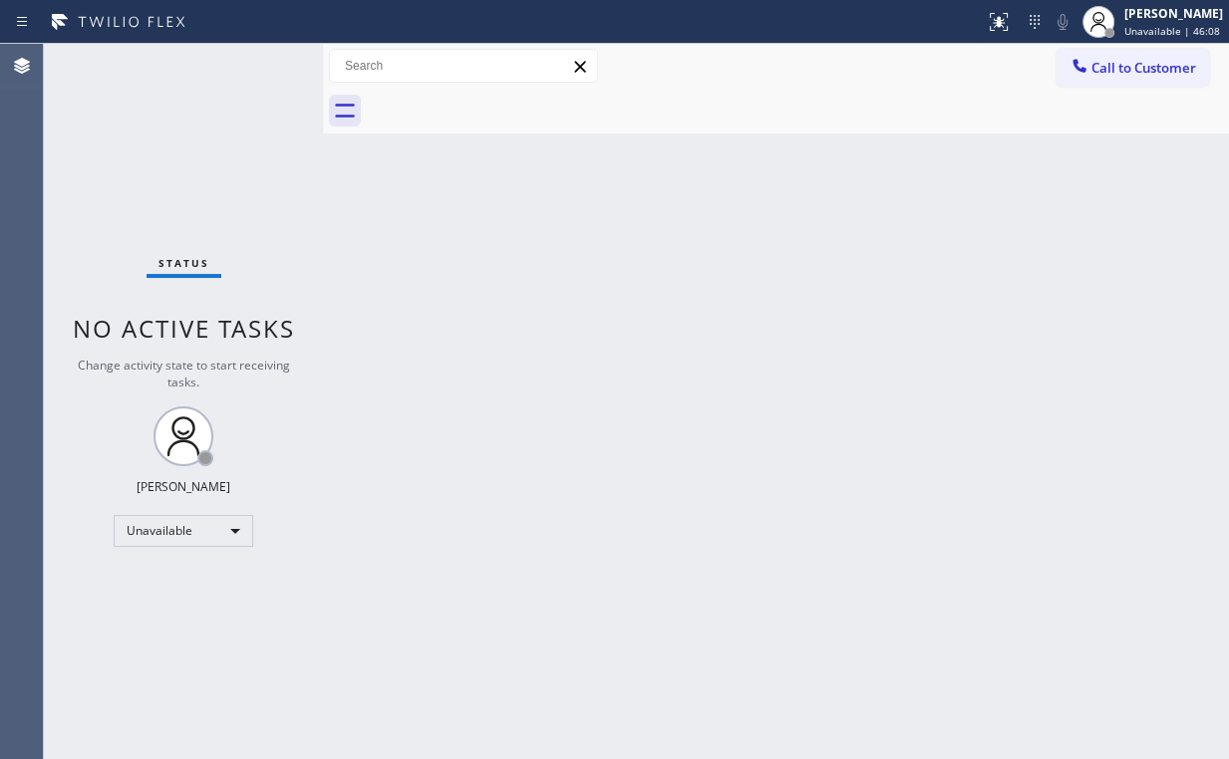
click at [143, 177] on div "Status No active tasks Change activity state to start receiving tasks. Arnold V…" at bounding box center [183, 401] width 279 height 715
drag, startPoint x: 645, startPoint y: 446, endPoint x: 395, endPoint y: 36, distance: 480.7
click at [647, 446] on div "Back to Dashboard Change Sender ID Customers Technicians Select a contact Outbo…" at bounding box center [776, 401] width 906 height 715
click at [88, 156] on div "Status No active tasks Change activity state to start receiving tasks. Arnold V…" at bounding box center [183, 401] width 279 height 715
drag, startPoint x: 1144, startPoint y: 73, endPoint x: 783, endPoint y: 197, distance: 381.6
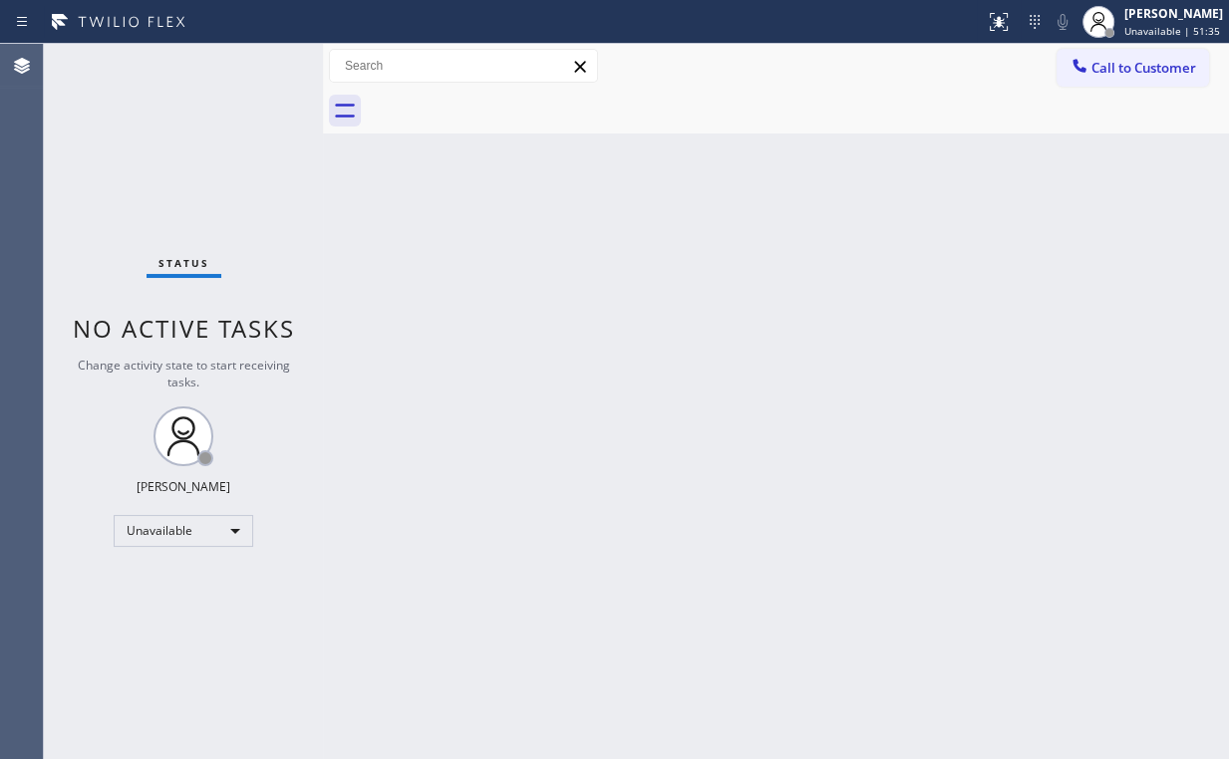
click at [1144, 72] on span "Call to Customer" at bounding box center [1143, 68] width 105 height 18
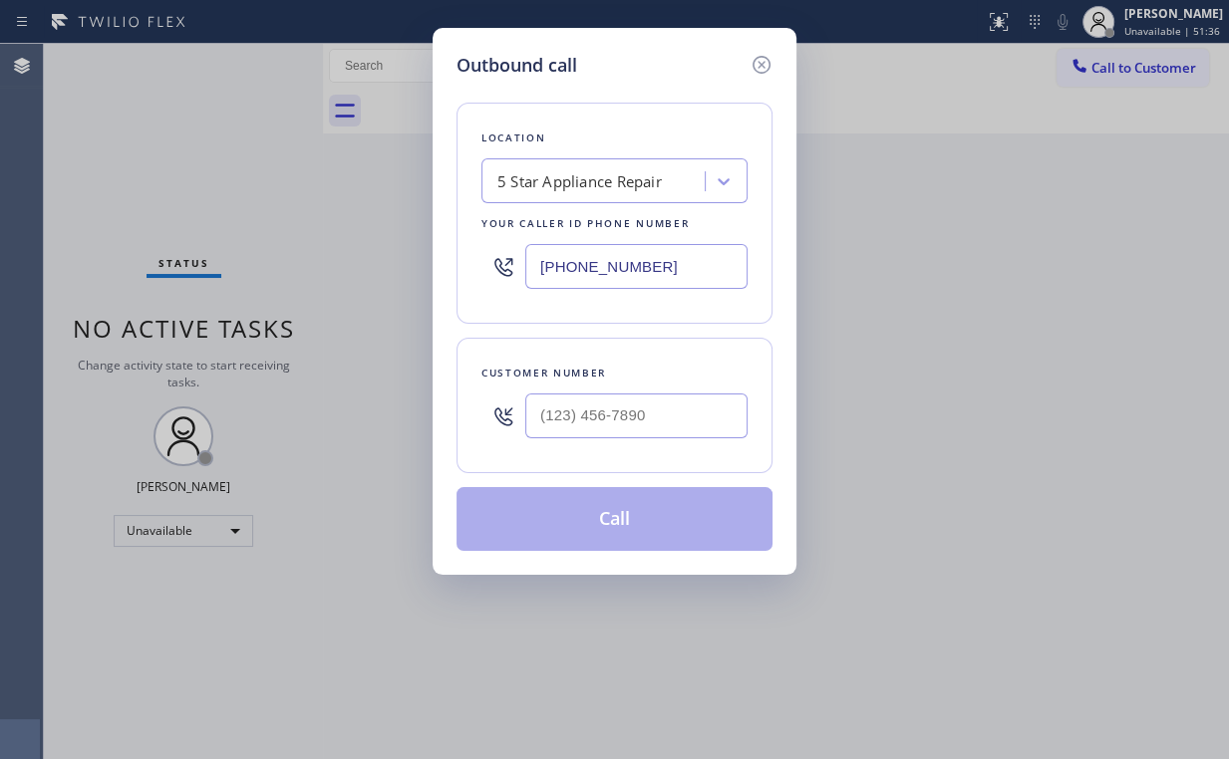
drag, startPoint x: 680, startPoint y: 270, endPoint x: 187, endPoint y: 236, distance: 493.4
click at [241, 239] on div "Outbound call Location 5 Star Appliance Repair Your caller id phone number (855…" at bounding box center [614, 379] width 1229 height 759
paste input "949) 334-2844"
type input "(949) 334-2844"
click at [634, 401] on input "(___) ___-____" at bounding box center [636, 416] width 222 height 45
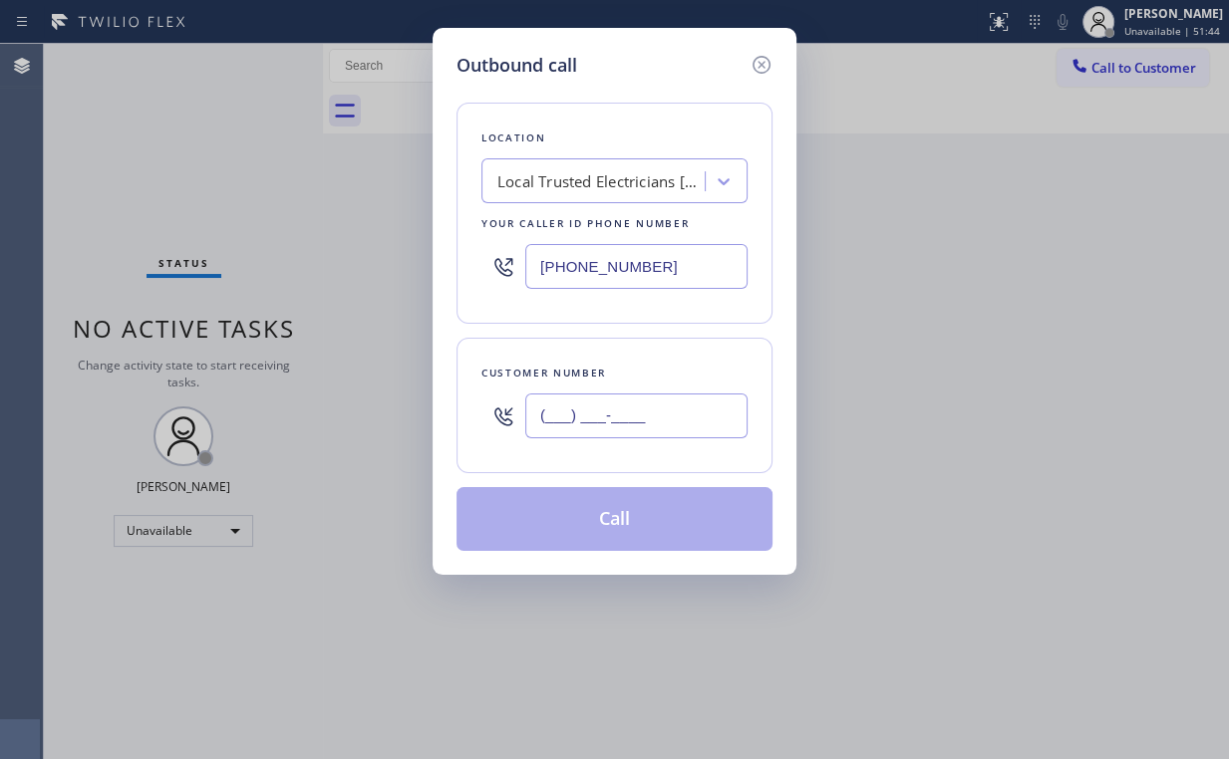
paste input "949) 750-4560"
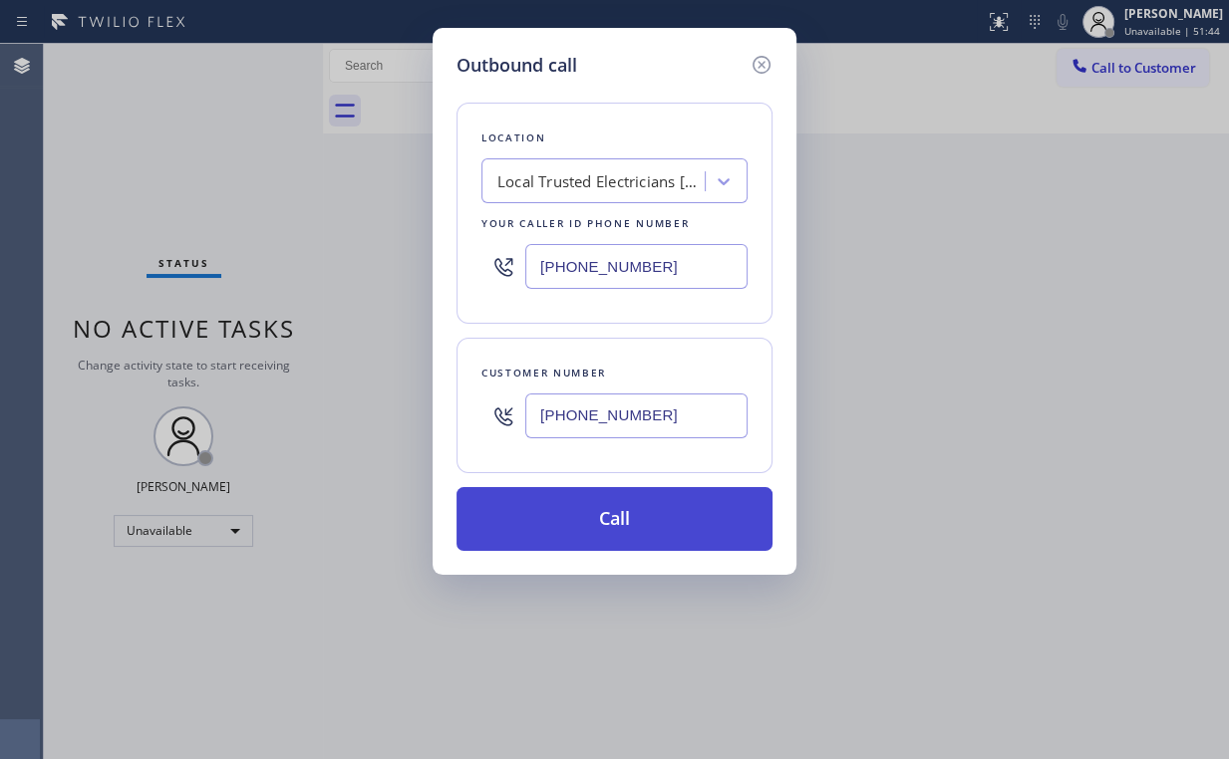
type input "(949) 750-4560"
click at [610, 510] on button "Call" at bounding box center [614, 519] width 316 height 64
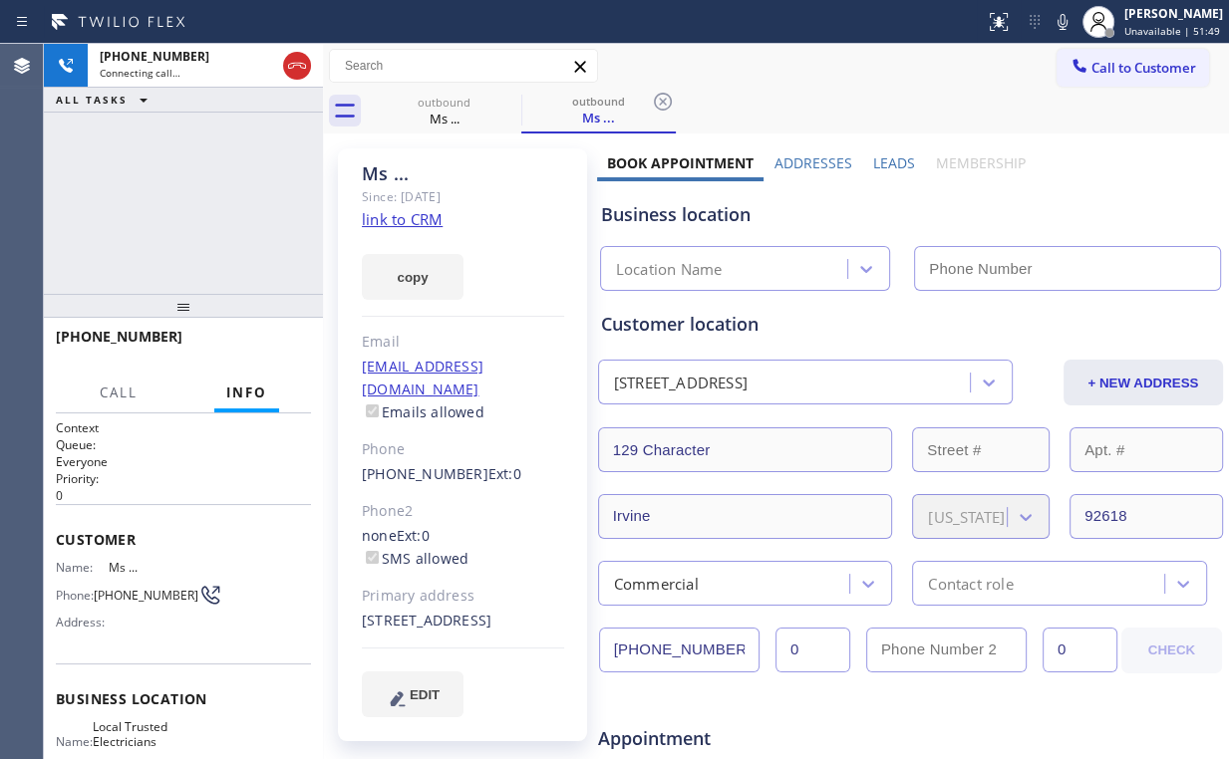
type input "(949) 334-2844"
click at [190, 192] on div "+19497504560 Connecting call… ALL TASKS ALL TASKS ACTIVE TASKS TASKS IN WRAP UP" at bounding box center [183, 169] width 279 height 250
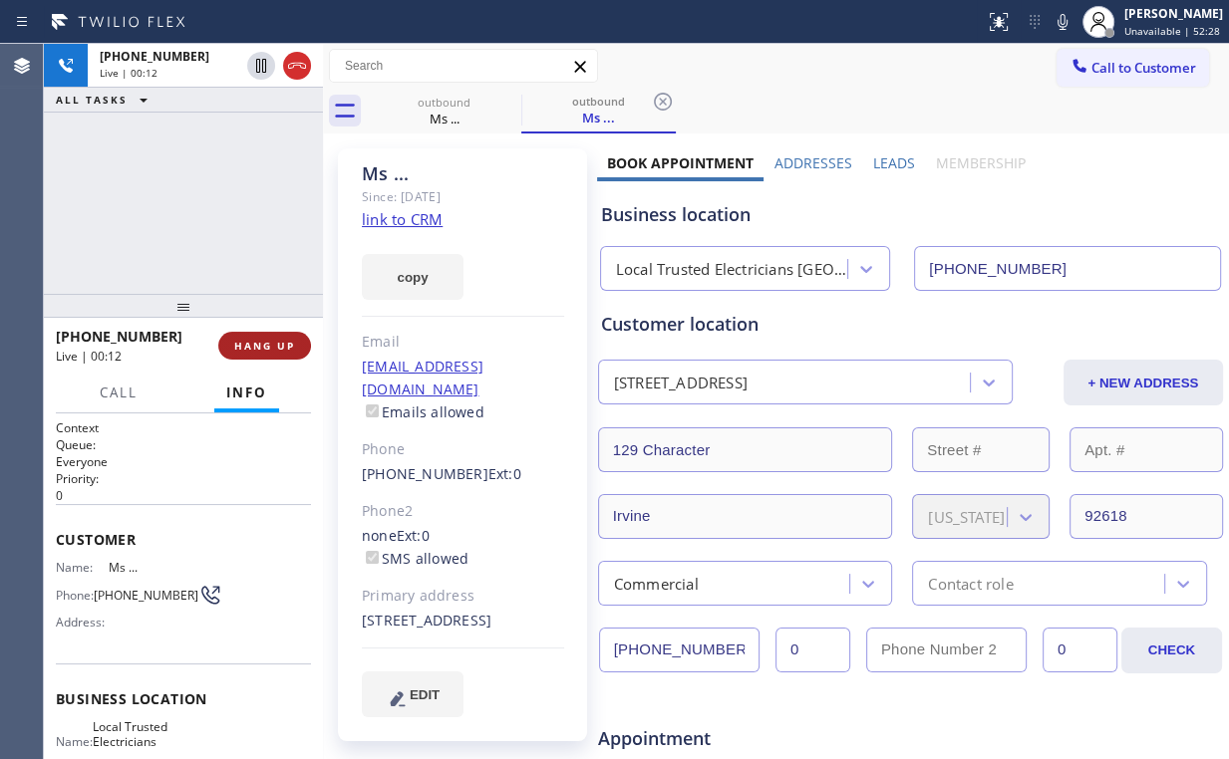
click at [273, 344] on span "HANG UP" at bounding box center [264, 346] width 61 height 14
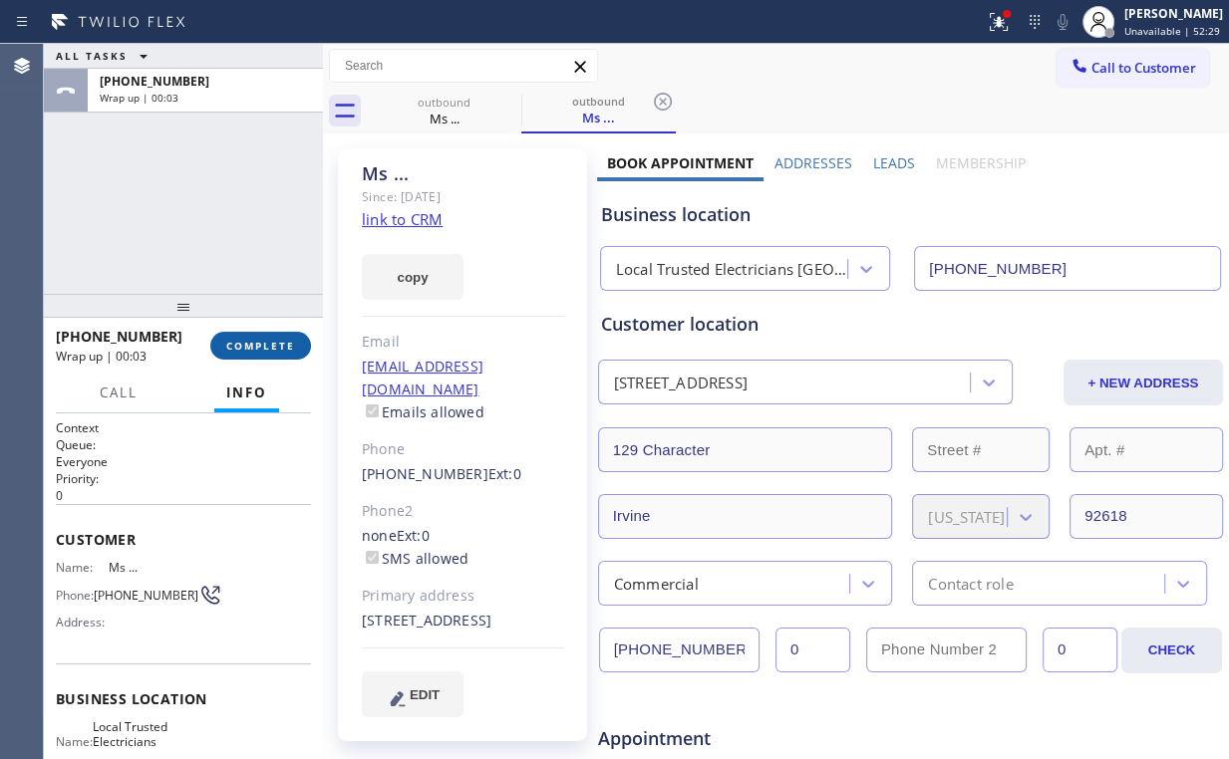
click at [272, 343] on span "COMPLETE" at bounding box center [260, 346] width 69 height 14
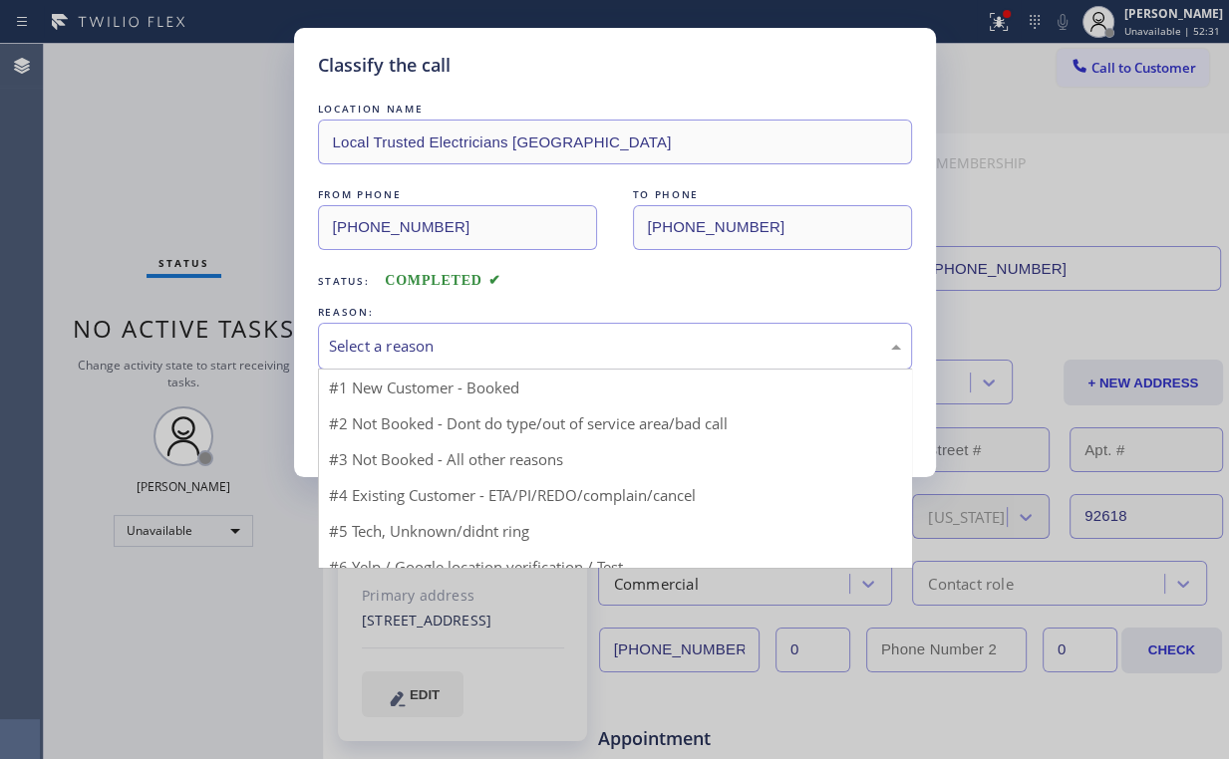
click at [372, 351] on div "Select a reason" at bounding box center [615, 346] width 572 height 23
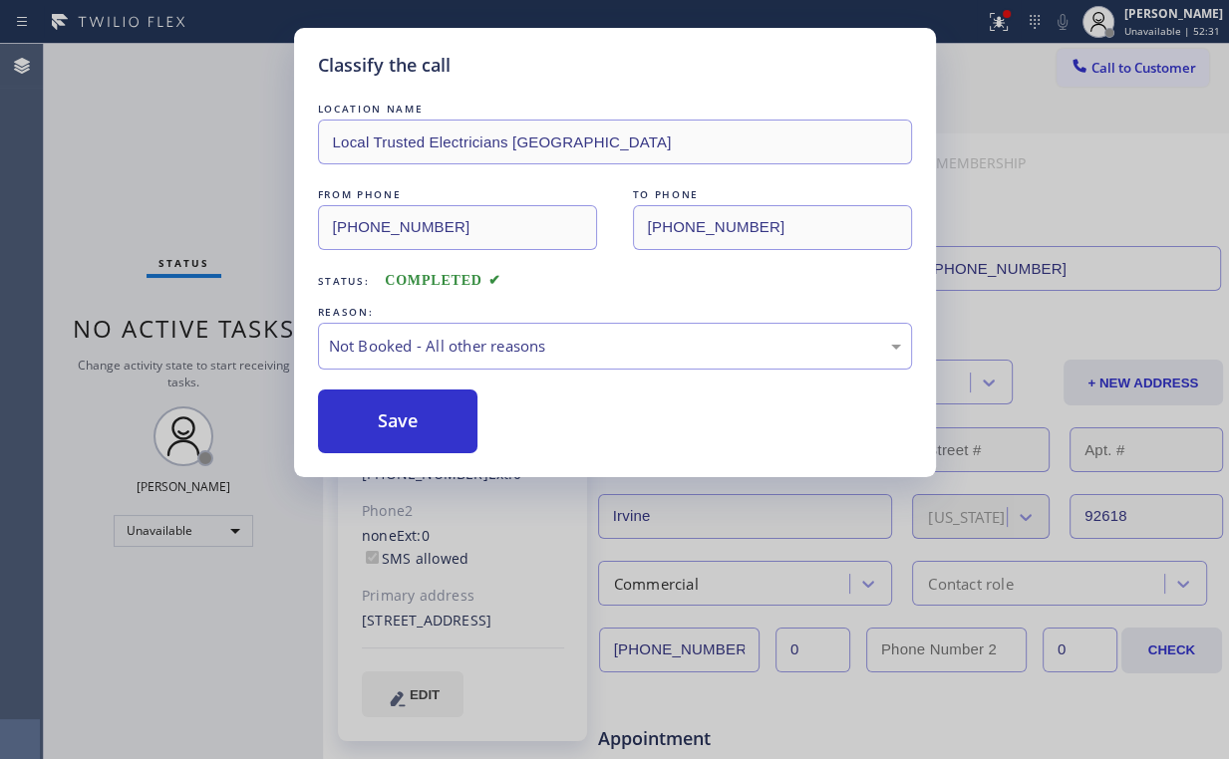
drag, startPoint x: 387, startPoint y: 418, endPoint x: 231, endPoint y: 215, distance: 255.9
click at [389, 417] on button "Save" at bounding box center [398, 422] width 160 height 64
click at [140, 122] on div "Classify the call LOCATION NAME Local Trusted Electricians Lake Forest FROM PHO…" at bounding box center [614, 379] width 1229 height 759
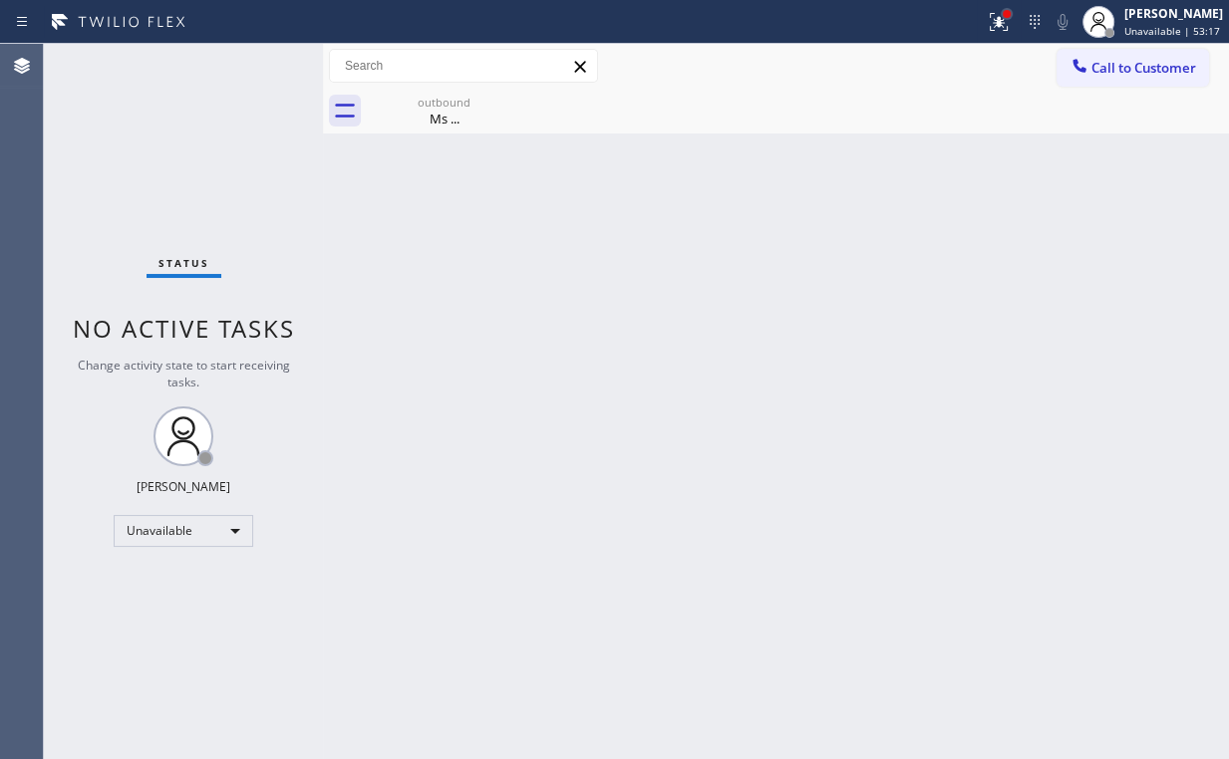
click at [1008, 12] on div at bounding box center [1006, 14] width 12 height 12
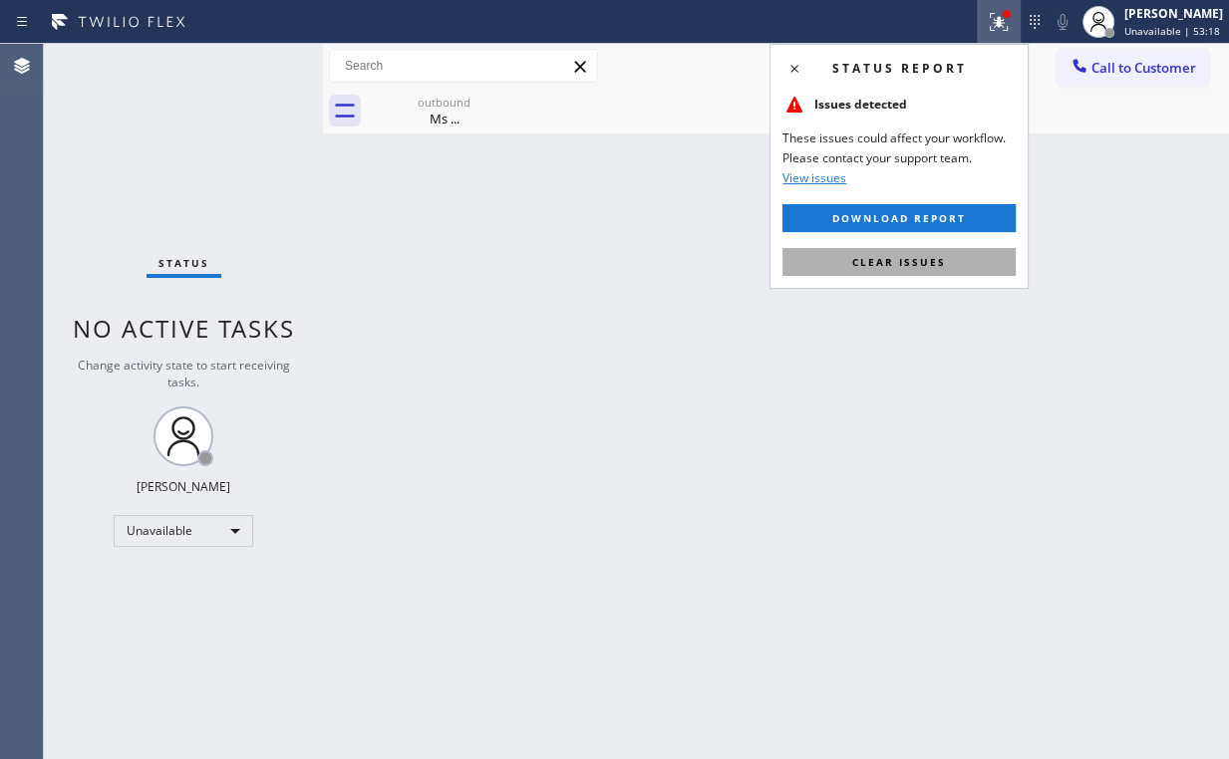
click at [880, 268] on button "Clear issues" at bounding box center [898, 262] width 233 height 28
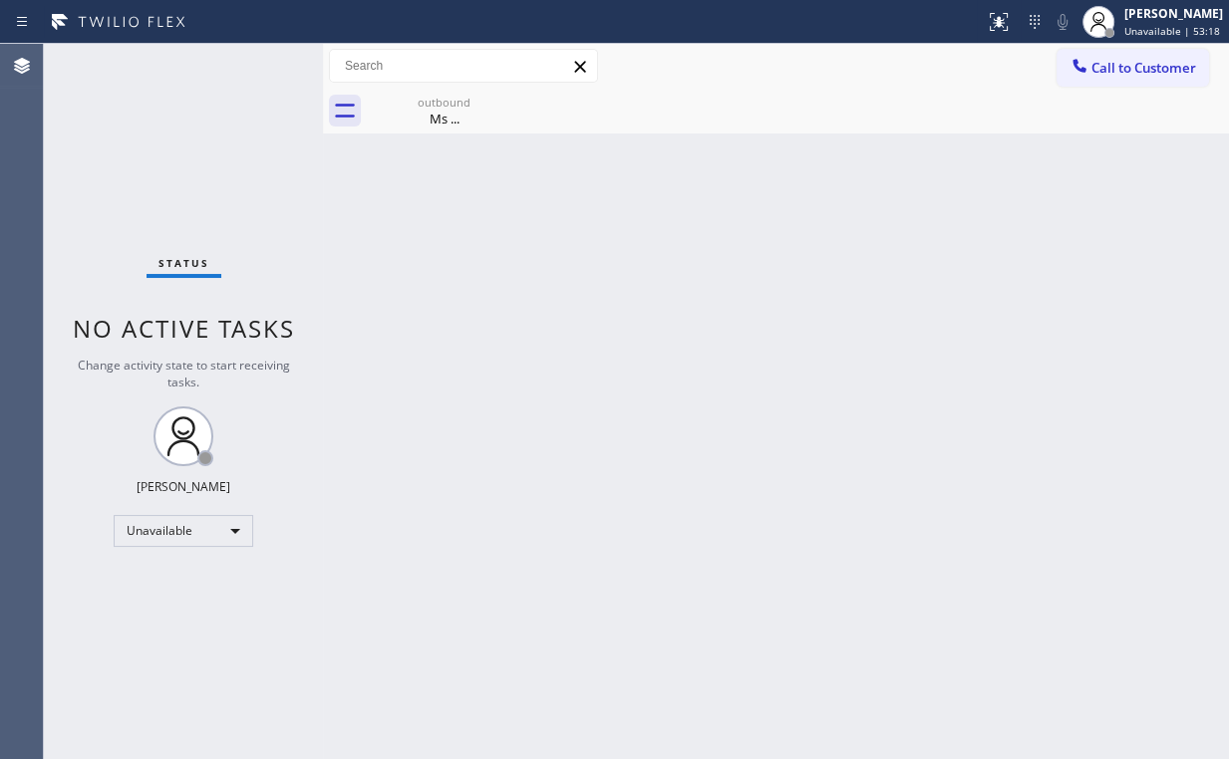
click at [602, 366] on div "Back to Dashboard Change Sender ID Customers Technicians Select a contact Outbo…" at bounding box center [776, 401] width 906 height 715
drag, startPoint x: 451, startPoint y: 102, endPoint x: 538, endPoint y: 108, distance: 86.9
click at [455, 104] on div "outbound" at bounding box center [444, 102] width 150 height 15
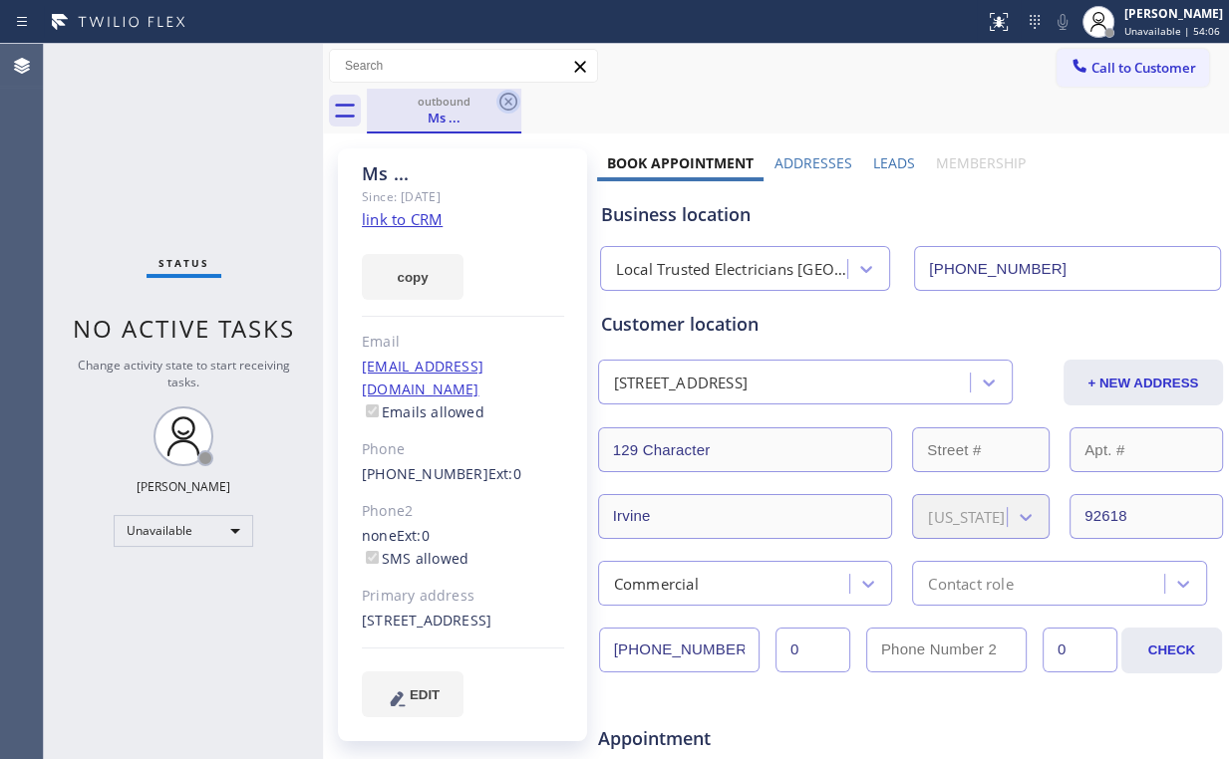
click at [498, 102] on icon at bounding box center [508, 102] width 24 height 24
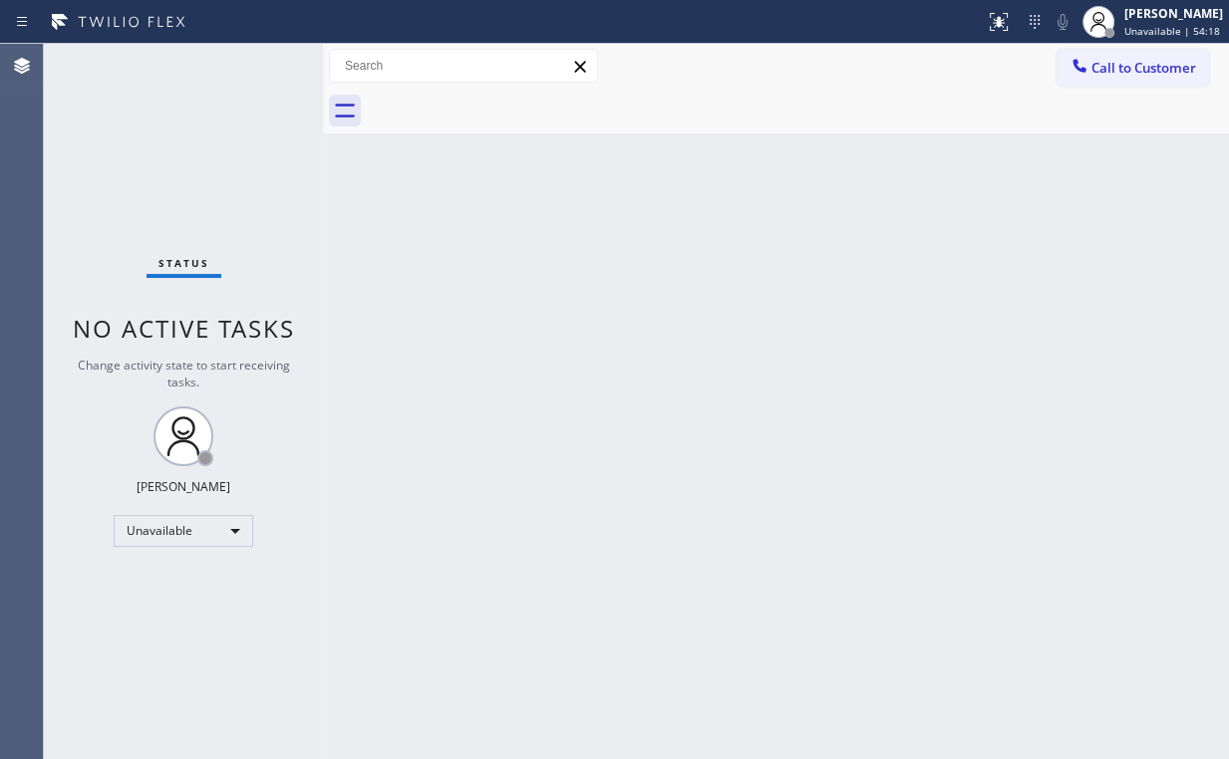
drag, startPoint x: 276, startPoint y: 245, endPoint x: 277, endPoint y: 211, distance: 33.9
click at [276, 244] on div "Status No active tasks Change activity state to start receiving tasks. Arnold V…" at bounding box center [183, 401] width 279 height 715
click at [120, 136] on div "Status No active tasks Change activity state to start receiving tasks. Arnold V…" at bounding box center [183, 401] width 279 height 715
click at [674, 179] on div "Back to Dashboard Change Sender ID Customers Technicians Select a contact Outbo…" at bounding box center [776, 401] width 906 height 715
drag, startPoint x: 1091, startPoint y: 65, endPoint x: 686, endPoint y: 323, distance: 480.7
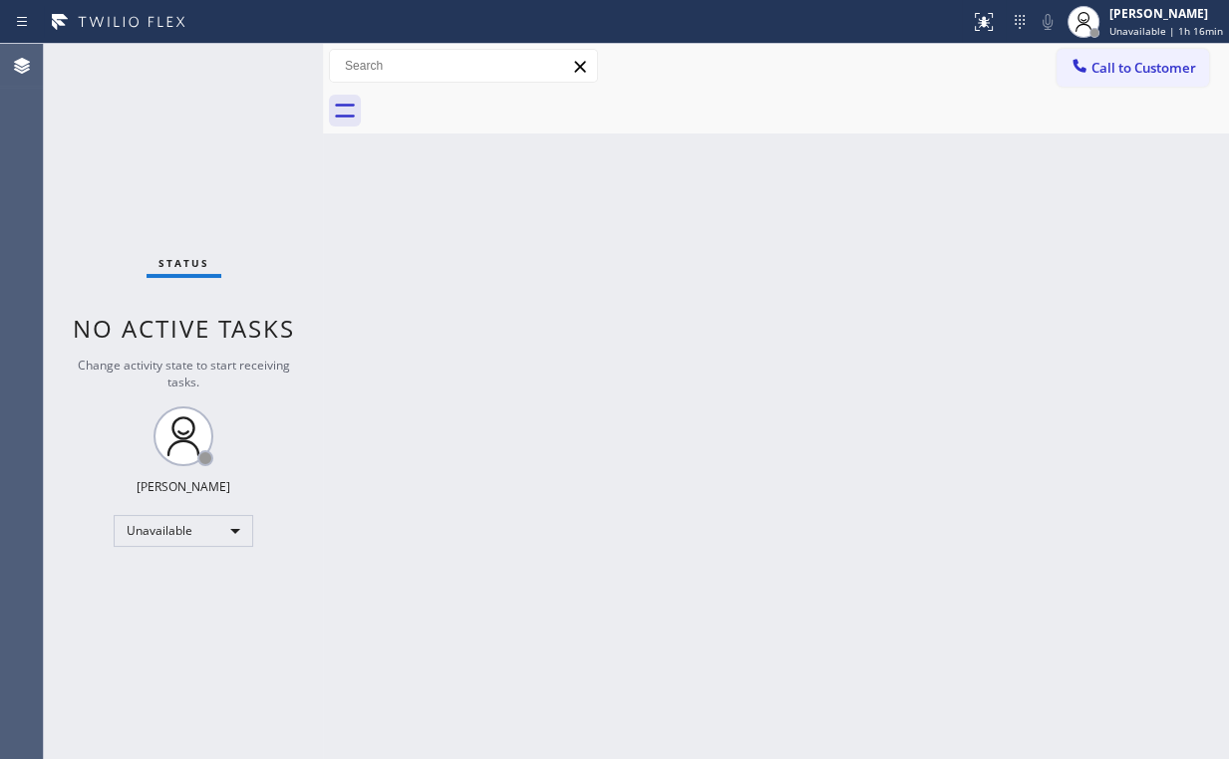
click at [1089, 66] on button "Call to Customer" at bounding box center [1132, 68] width 152 height 38
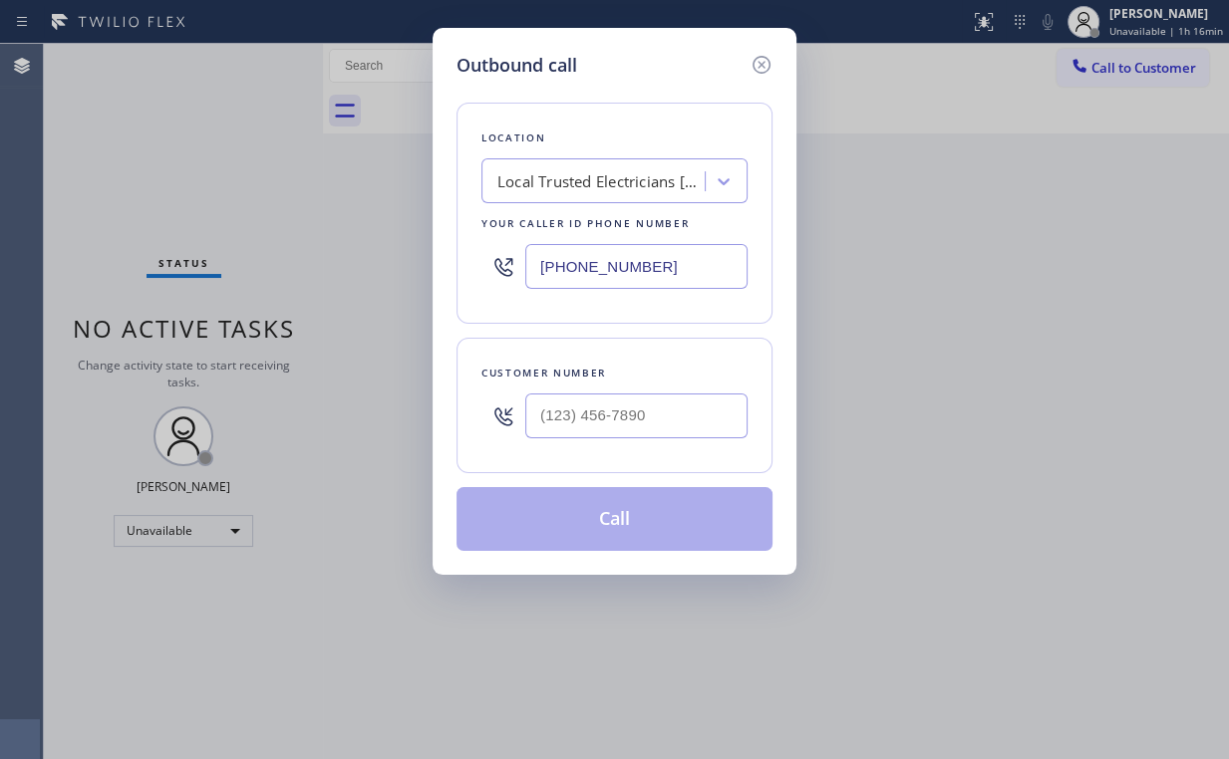
drag, startPoint x: 701, startPoint y: 266, endPoint x: 314, endPoint y: 269, distance: 387.6
click at [420, 266] on div "Outbound call Location Local Trusted Electricians Lake Forest Your caller id ph…" at bounding box center [614, 379] width 1229 height 759
paste input "213) 985-4429"
type input "(213) 985-4429"
click at [587, 435] on input "(___) ___-____" at bounding box center [636, 416] width 222 height 45
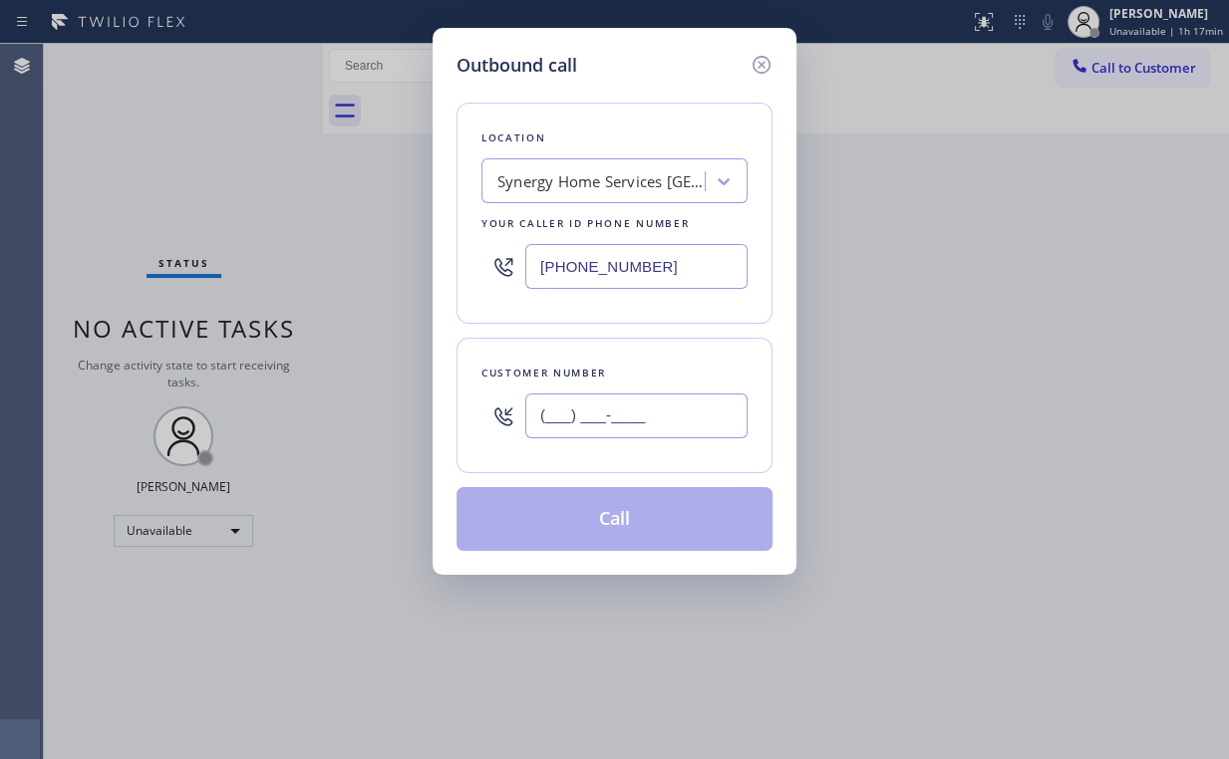
paste input "310) 704-2070"
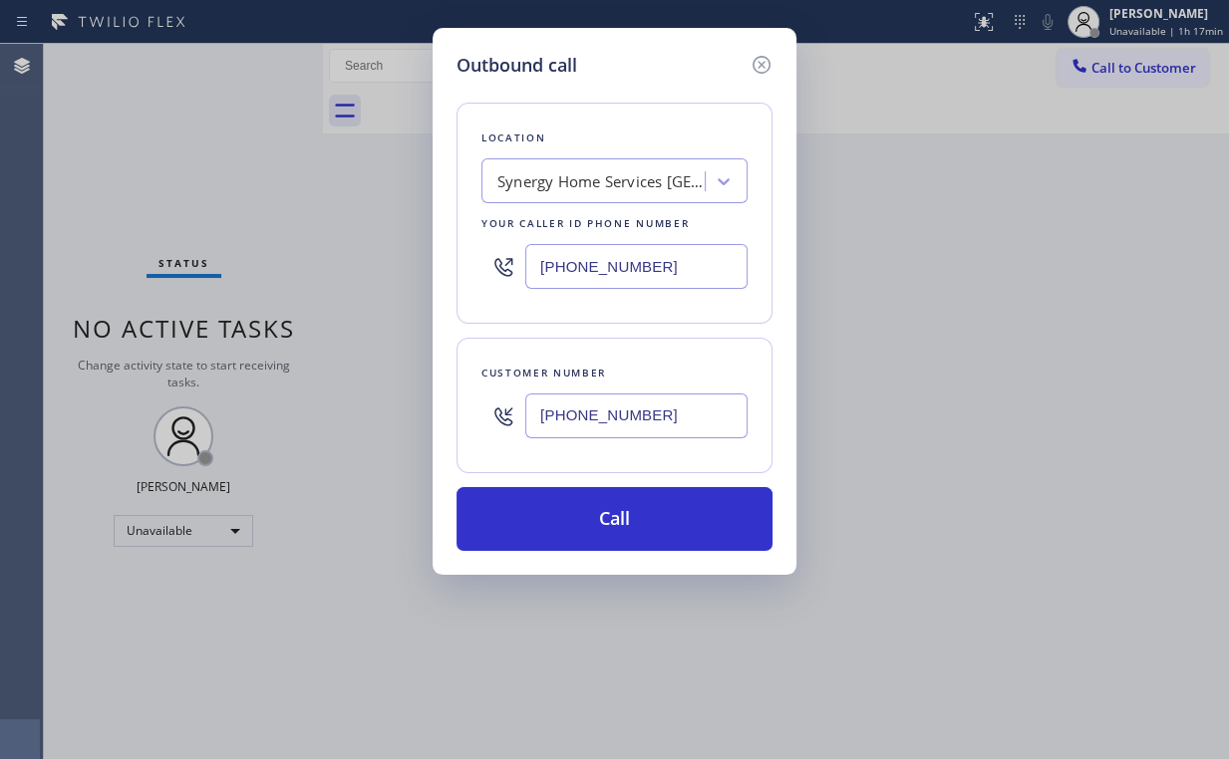
type input "(310) 704-2070"
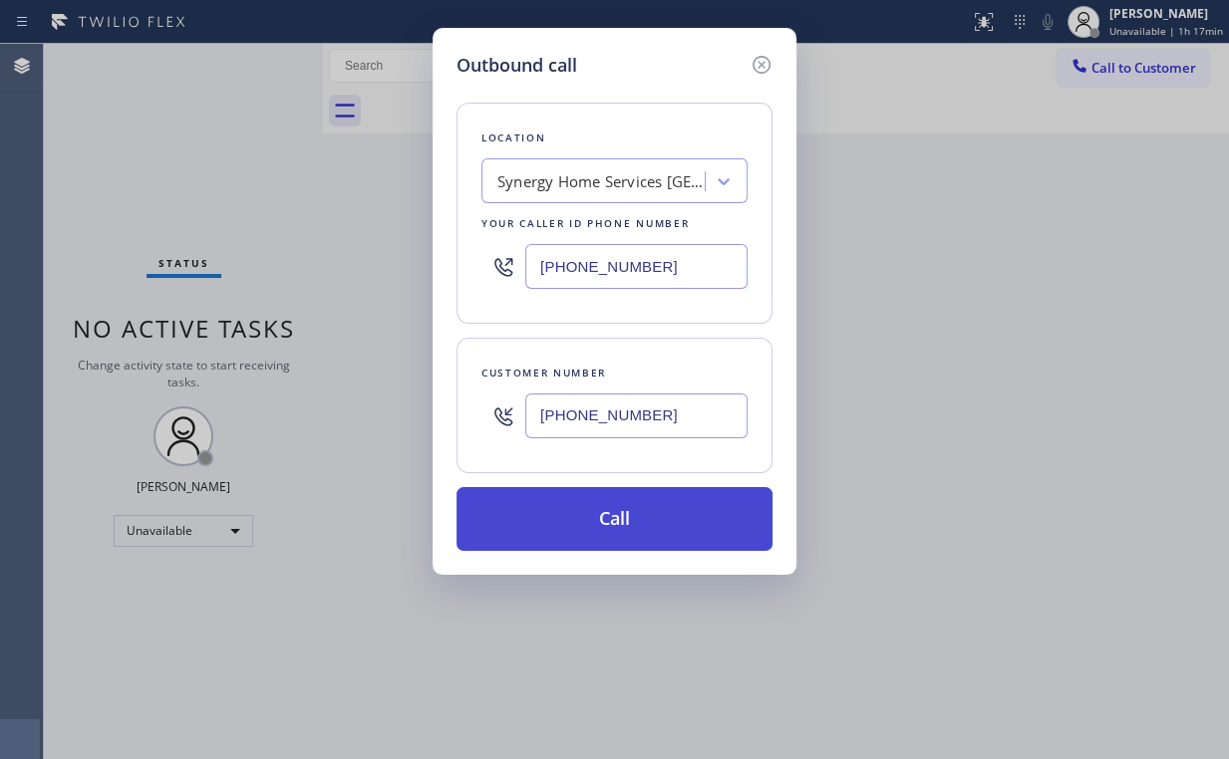
click at [632, 513] on button "Call" at bounding box center [614, 519] width 316 height 64
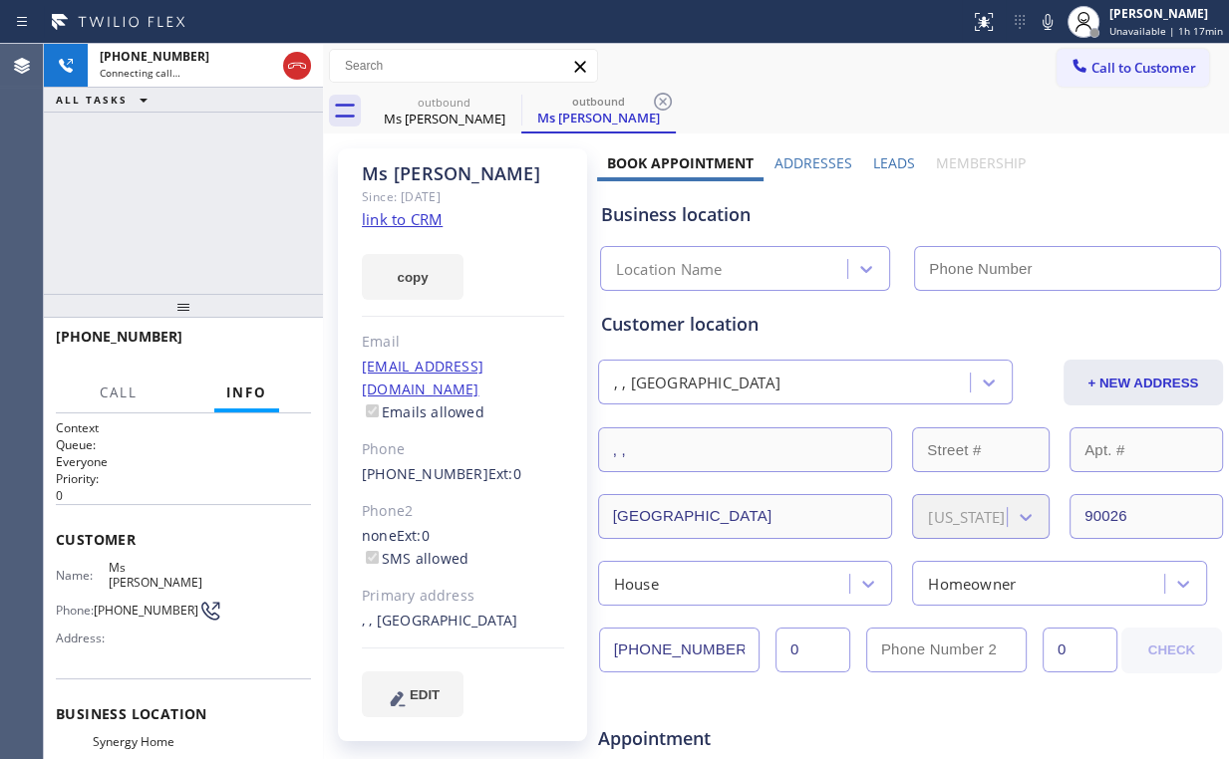
type input "(213) 985-4429"
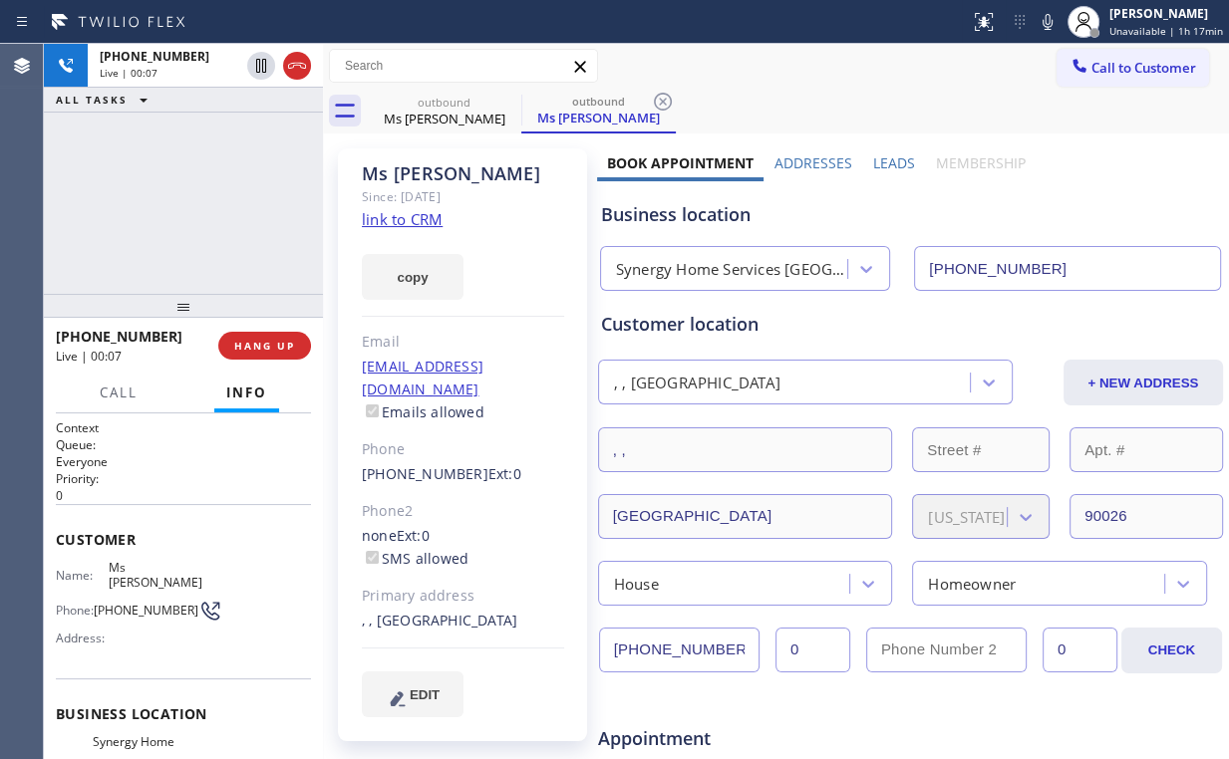
click at [694, 277] on div "Synergy Home Services Los Angeles" at bounding box center [733, 269] width 234 height 23
click at [215, 209] on div "+13107042070 Live | 00:09 ALL TASKS ALL TASKS ACTIVE TASKS TASKS IN WRAP UP" at bounding box center [183, 169] width 279 height 250
click at [199, 202] on div "+13107042070 Live | 00:10 ALL TASKS ALL TASKS ACTIVE TASKS TASKS IN WRAP UP" at bounding box center [183, 169] width 279 height 250
click at [196, 195] on div "+13107042070 Live | 00:24 ALL TASKS ALL TASKS ACTIVE TASKS TASKS IN WRAP UP" at bounding box center [183, 169] width 279 height 250
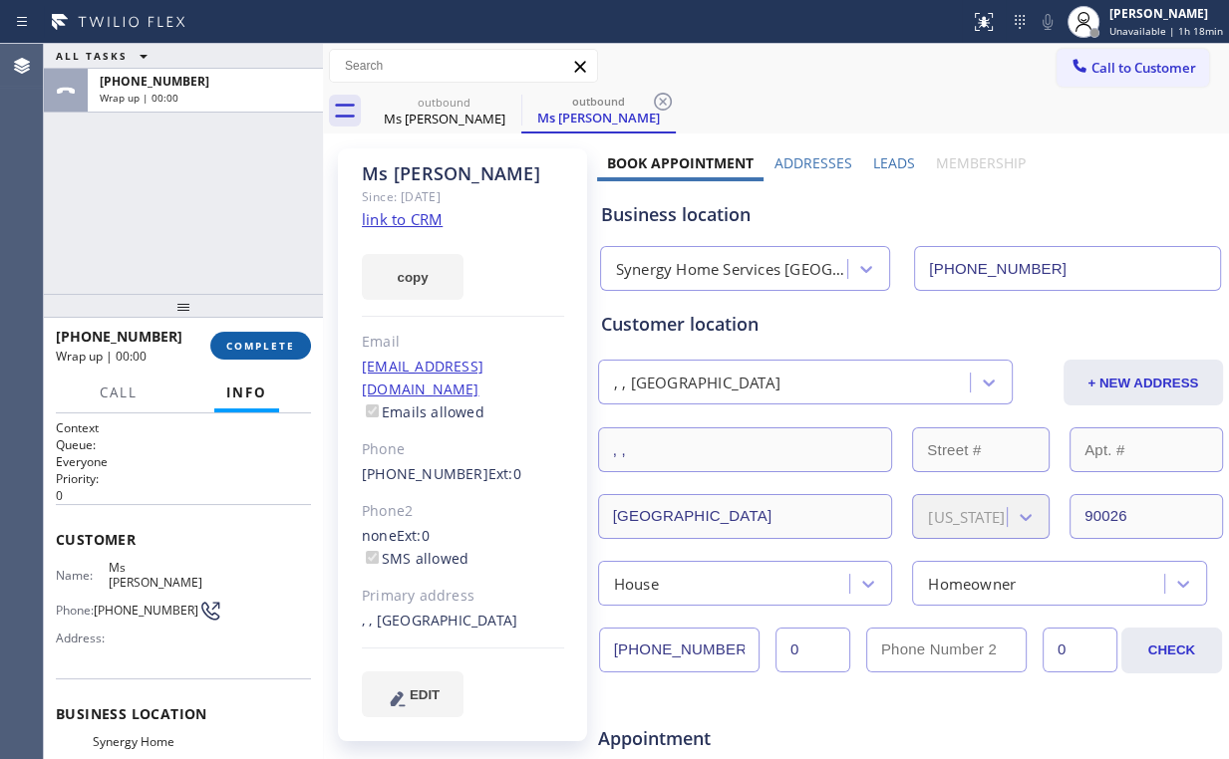
click at [271, 343] on span "COMPLETE" at bounding box center [260, 346] width 69 height 14
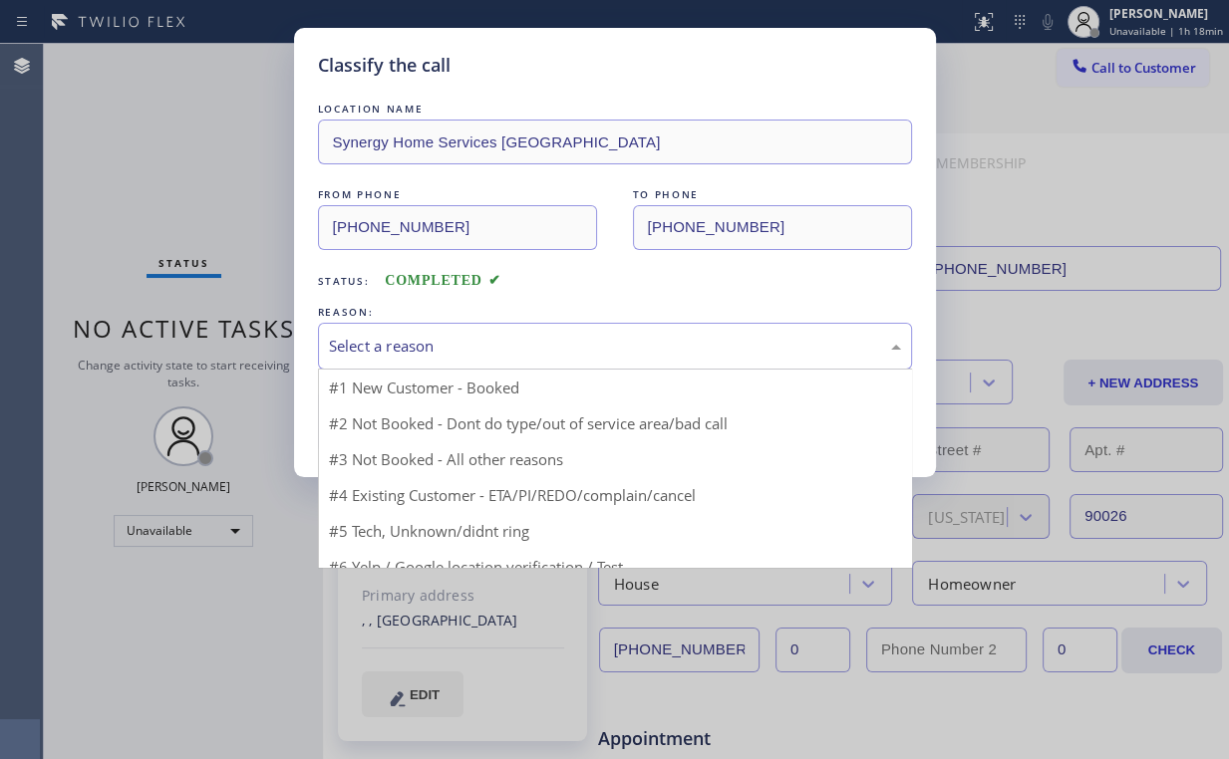
click at [353, 340] on div "Select a reason" at bounding box center [615, 346] width 572 height 23
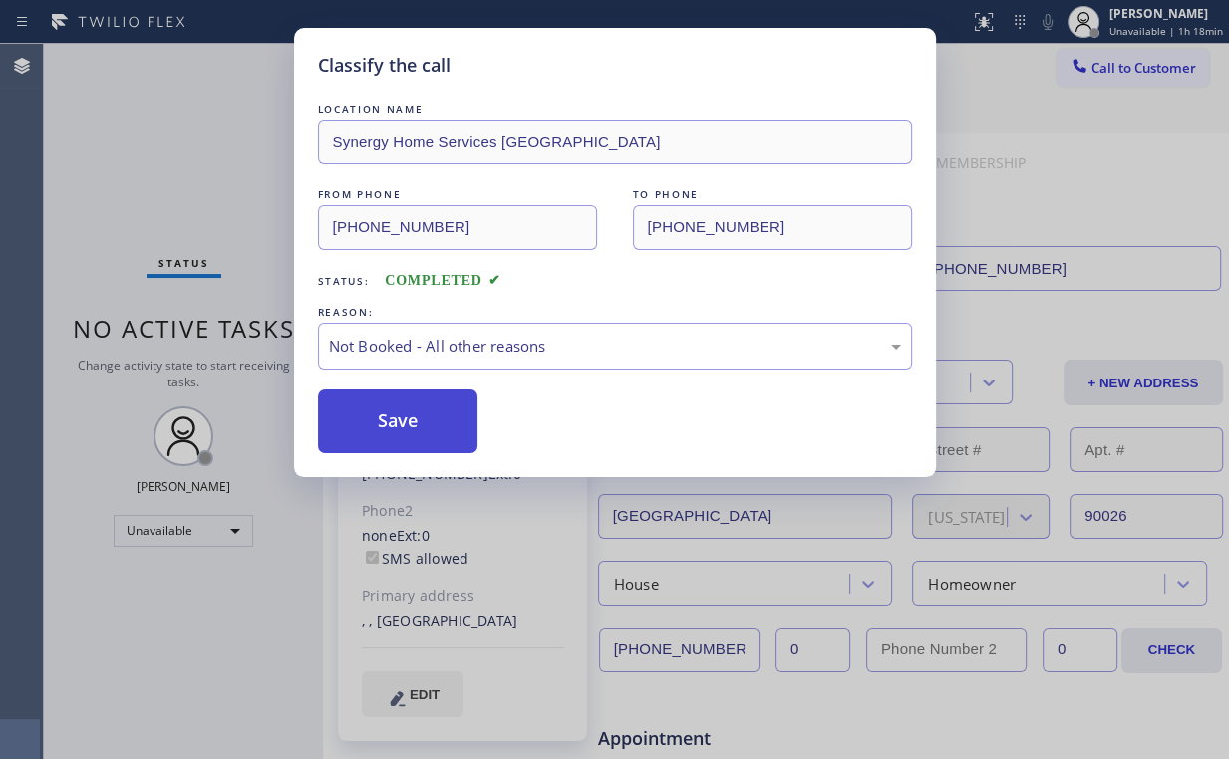
drag, startPoint x: 391, startPoint y: 429, endPoint x: 377, endPoint y: 400, distance: 33.0
click at [391, 428] on button "Save" at bounding box center [398, 422] width 160 height 64
click at [162, 170] on div "Classify the call LOCATION NAME Synergy Home Services Los Angeles FROM PHONE (2…" at bounding box center [614, 379] width 1229 height 759
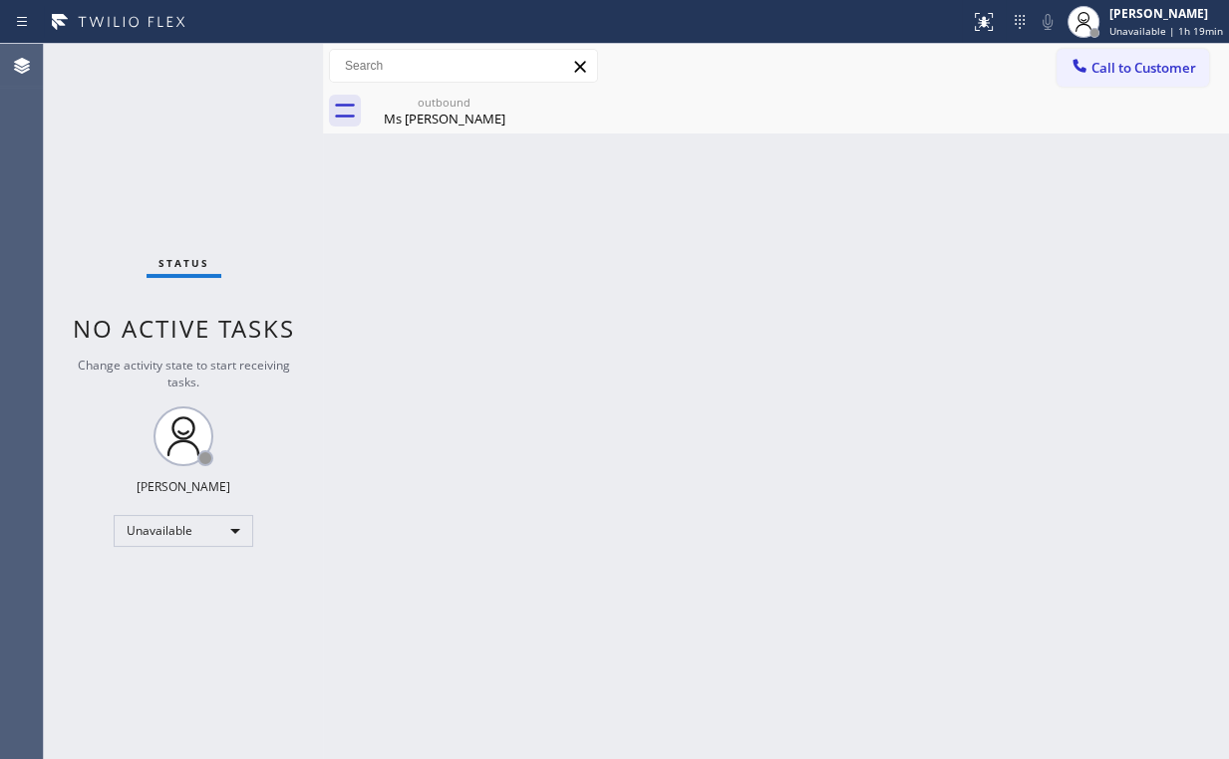
click at [1114, 76] on span "Call to Customer" at bounding box center [1143, 68] width 105 height 18
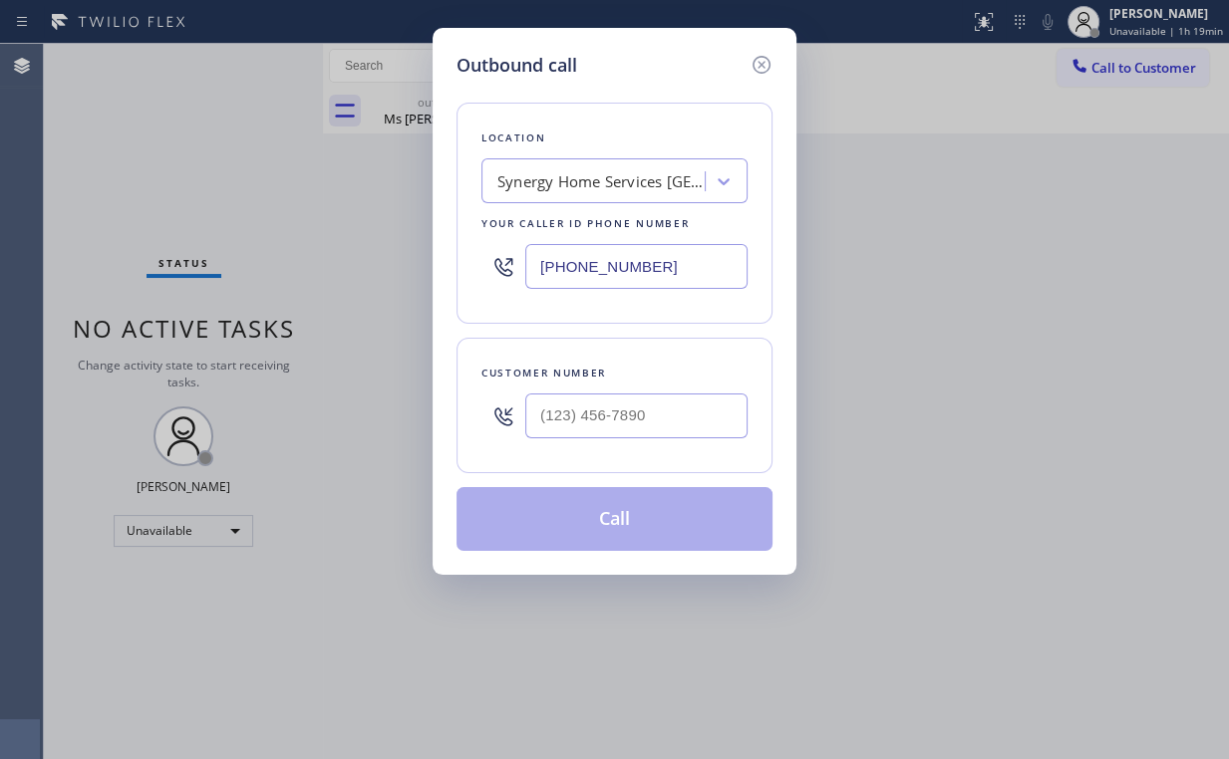
drag, startPoint x: 670, startPoint y: 253, endPoint x: 413, endPoint y: 251, distance: 257.1
click at [452, 249] on div "Outbound call Location Synergy Home Services Los Angeles Your caller id phone n…" at bounding box center [614, 301] width 364 height 547
paste input "760) 452-3888"
type input "(760) 452-3888"
click at [624, 424] on input "(___) ___-____" at bounding box center [636, 416] width 222 height 45
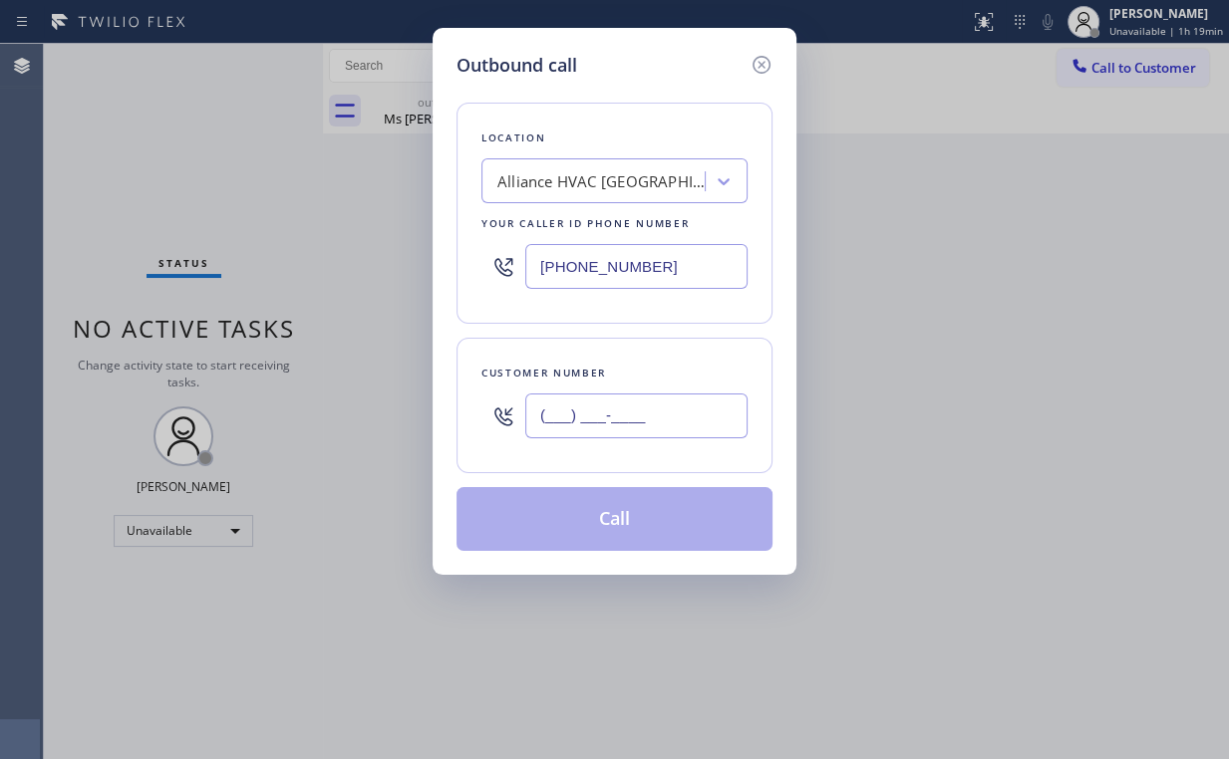
paste input "916) 807-4497"
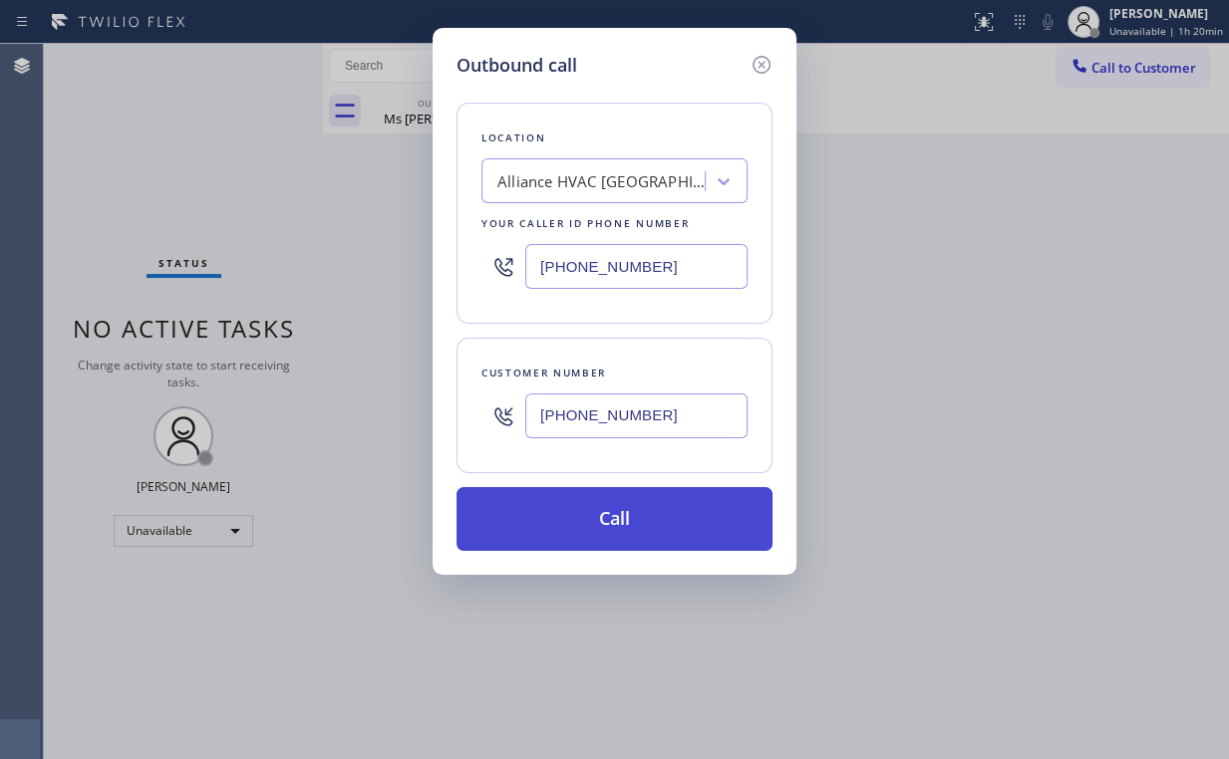
type input "(916) 807-4497"
click at [606, 526] on button "Call" at bounding box center [614, 519] width 316 height 64
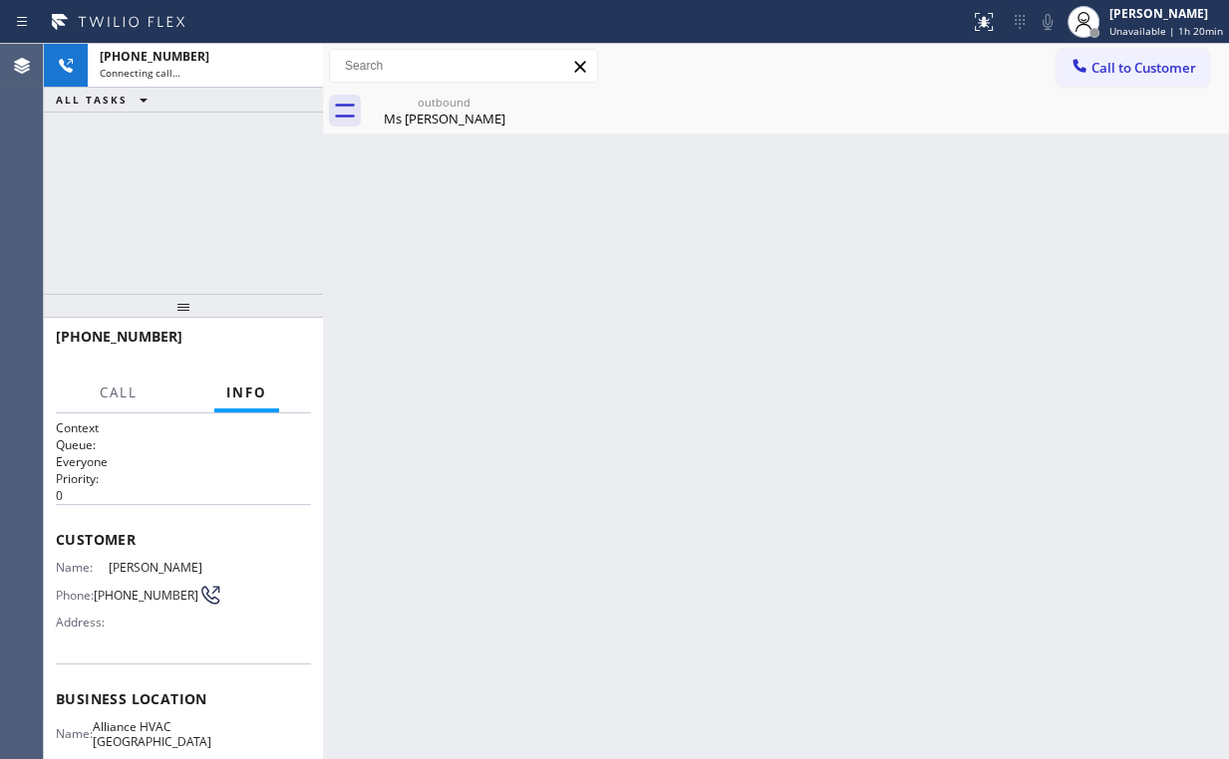
click at [207, 163] on div "+19168074497 Connecting call… ALL TASKS ALL TASKS ACTIVE TASKS TASKS IN WRAP UP" at bounding box center [183, 169] width 279 height 250
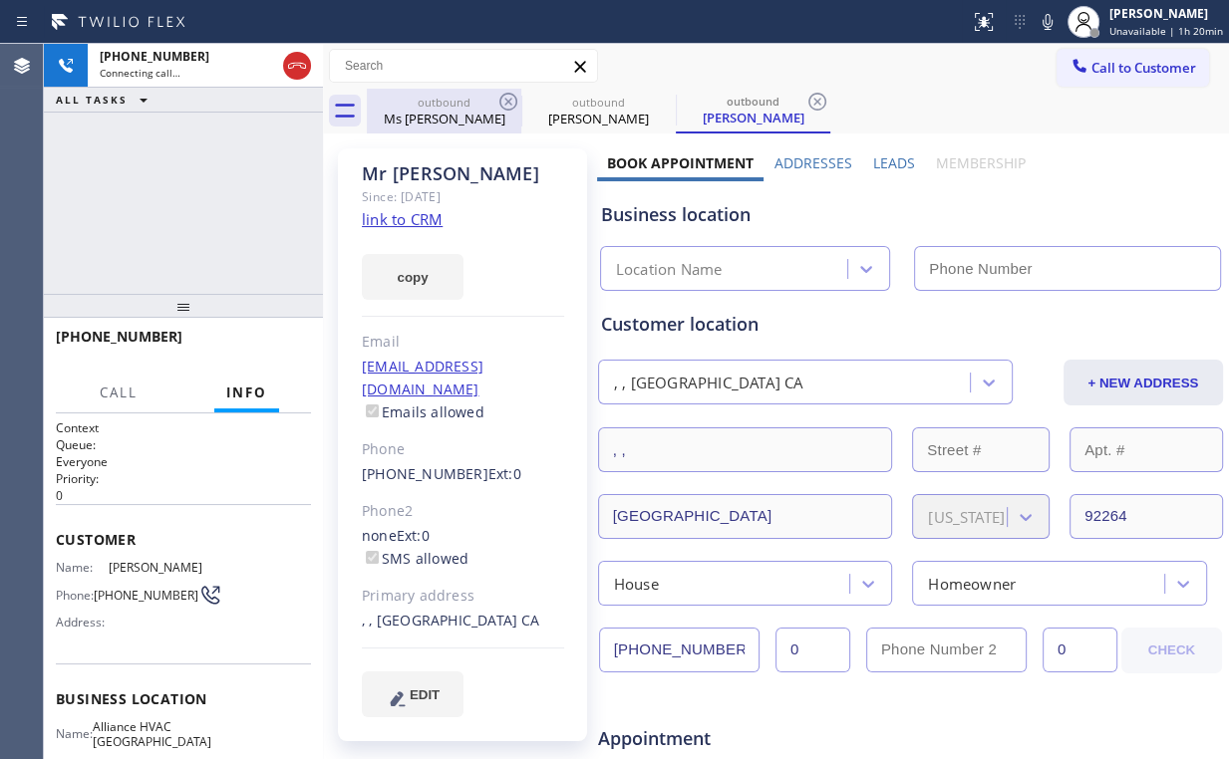
click at [456, 121] on div "Ms Arlene" at bounding box center [444, 119] width 150 height 18
type input "(213) 985-4429"
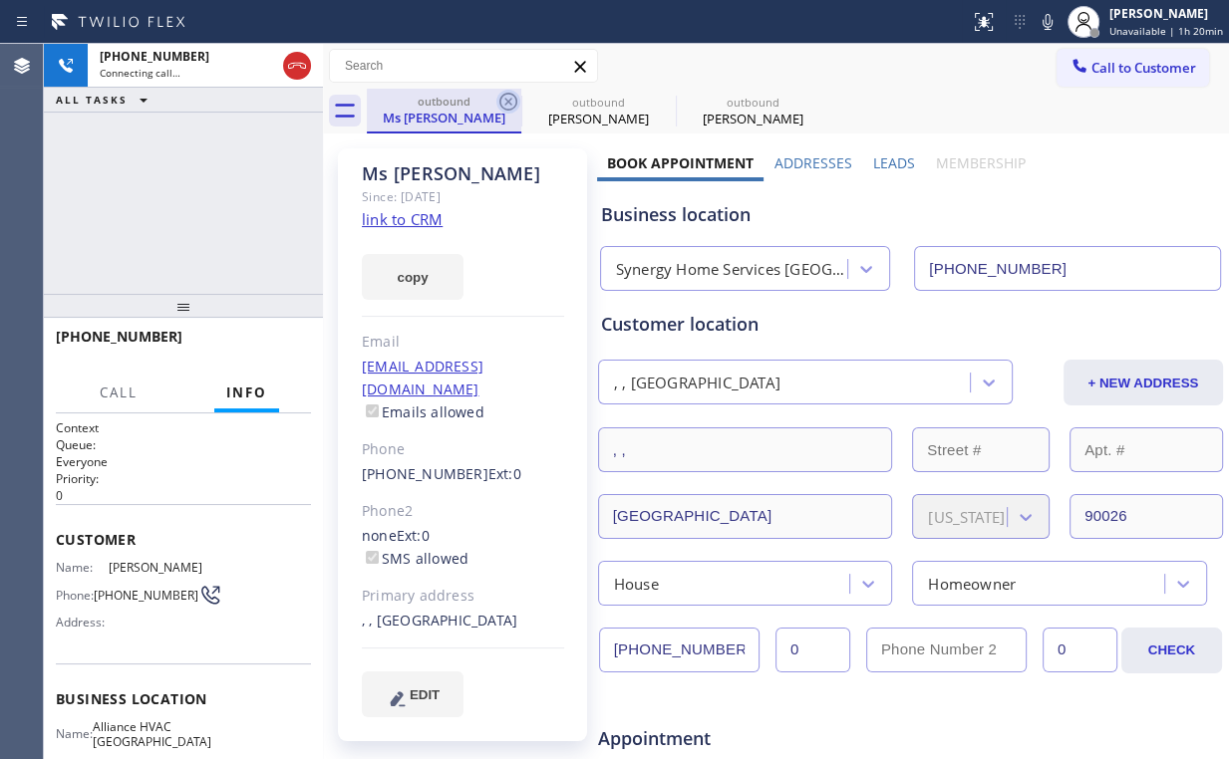
click at [509, 104] on icon at bounding box center [508, 102] width 18 height 18
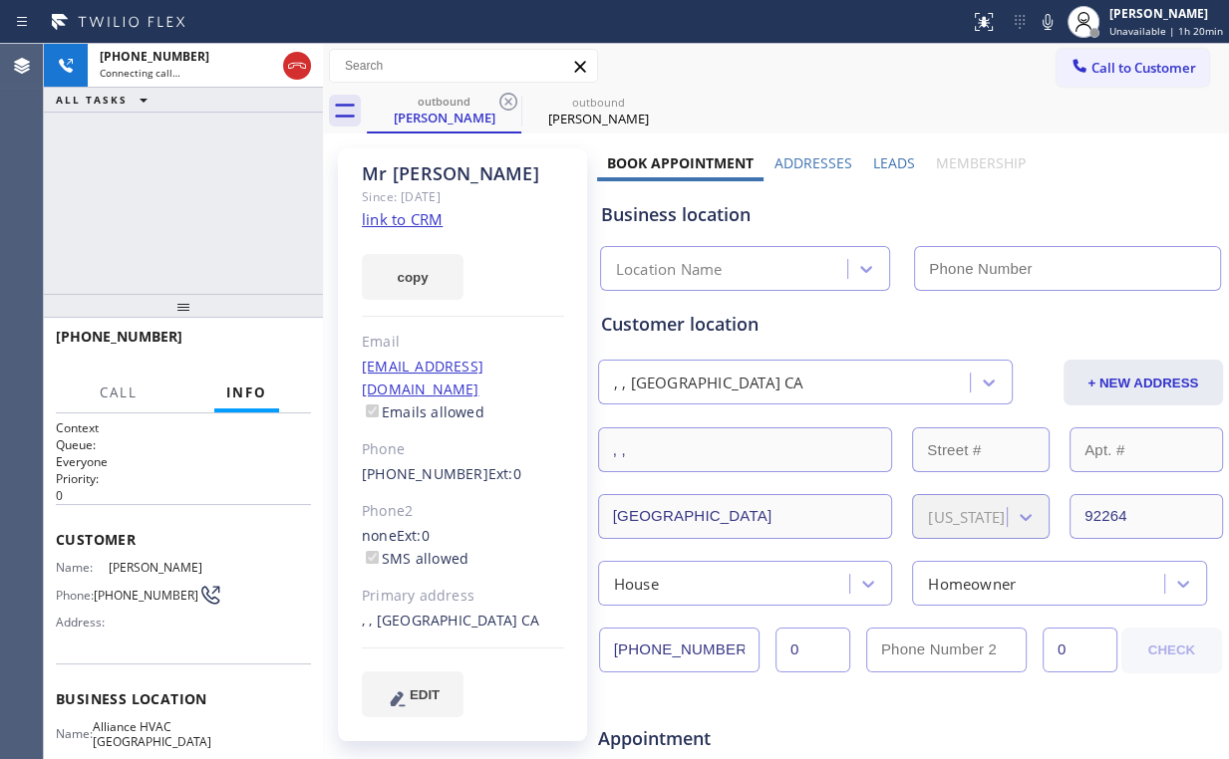
click at [165, 176] on div "+19168074497 Connecting call… ALL TASKS ALL TASKS ACTIVE TASKS TASKS IN WRAP UP" at bounding box center [183, 169] width 279 height 250
type input "(760) 452-3888"
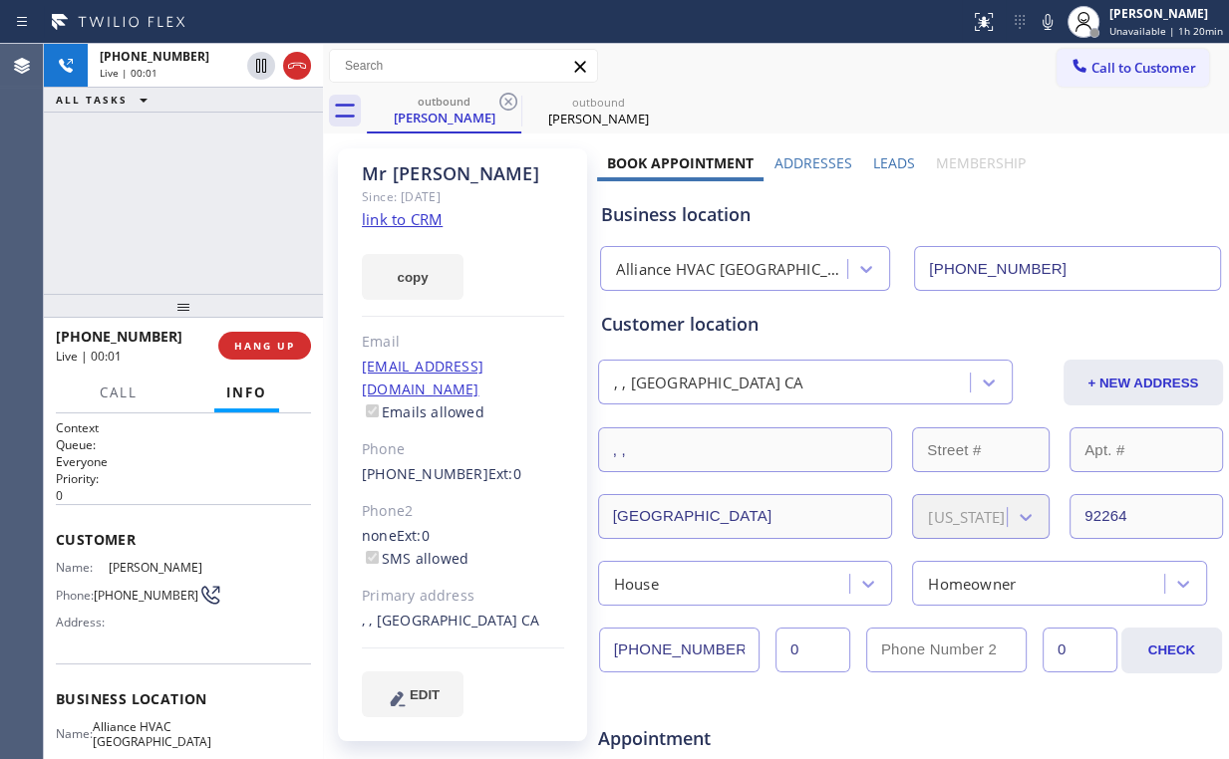
click at [197, 195] on div "+19168074497 Live | 00:01 ALL TASKS ALL TASKS ACTIVE TASKS TASKS IN WRAP UP" at bounding box center [183, 169] width 279 height 250
click at [273, 351] on span "HANG UP" at bounding box center [264, 346] width 61 height 14
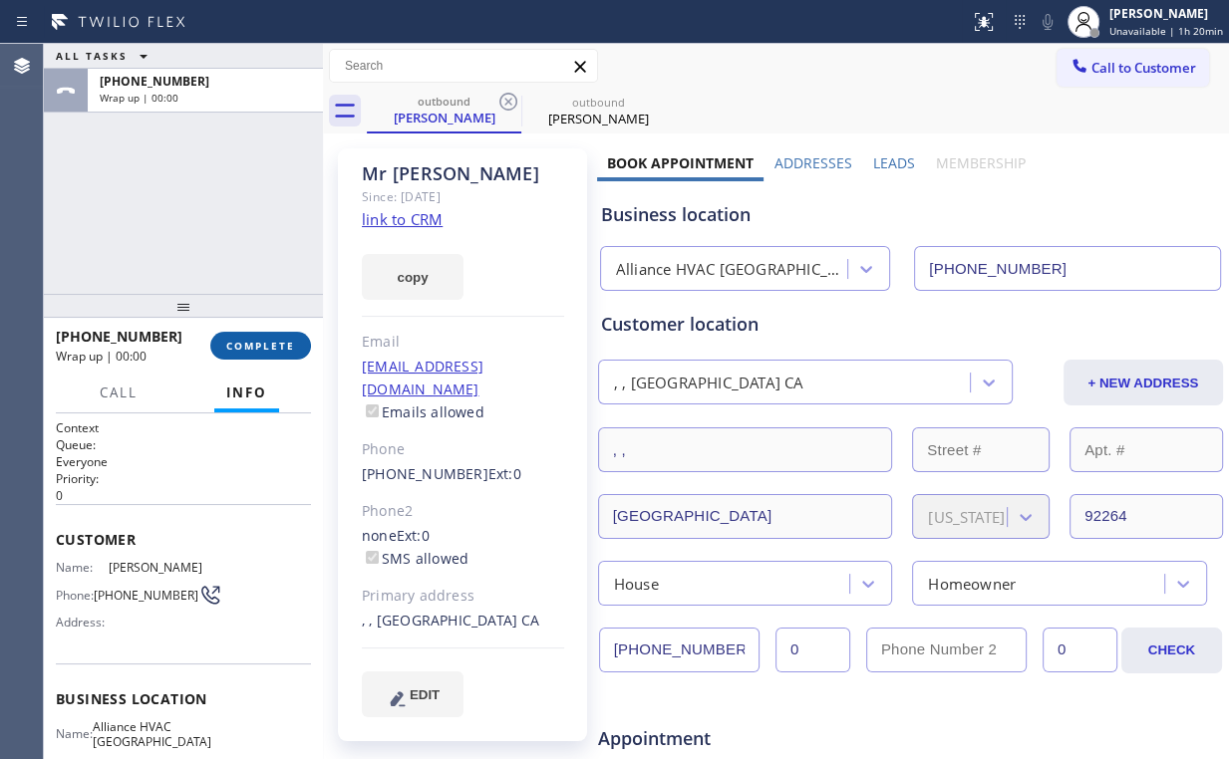
click at [273, 351] on span "COMPLETE" at bounding box center [260, 346] width 69 height 14
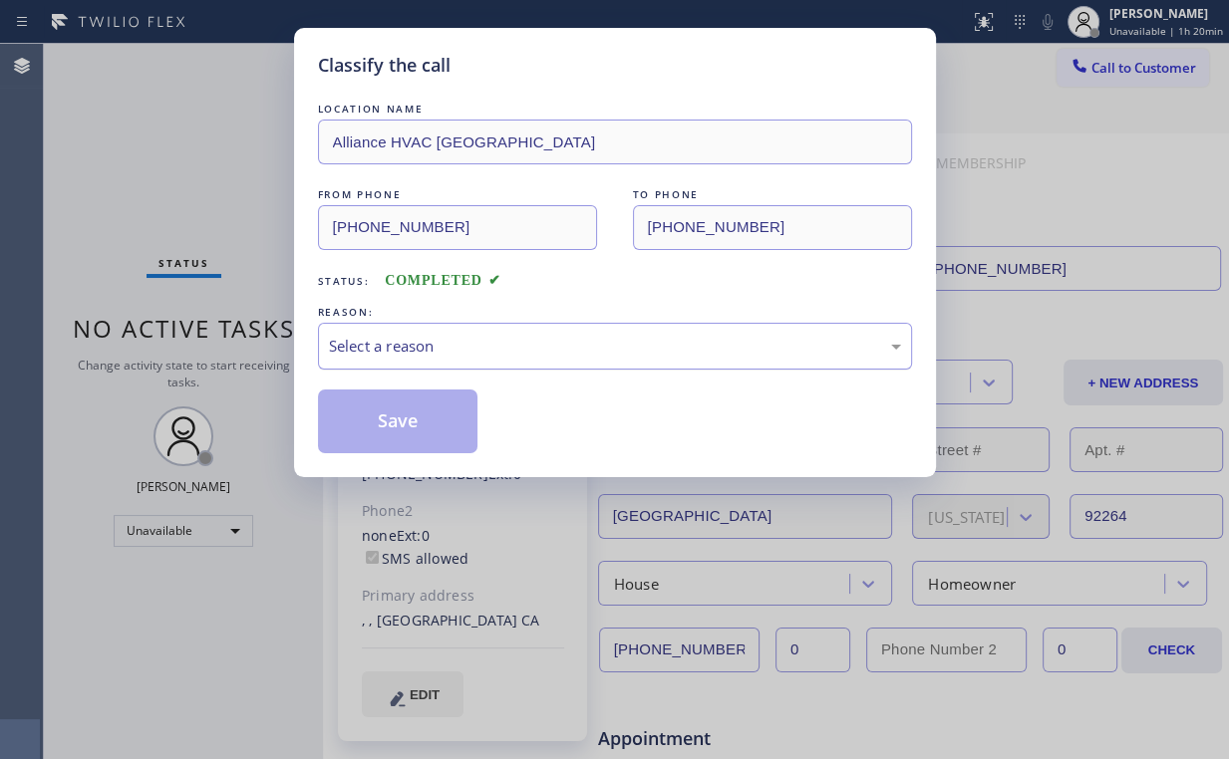
click at [373, 348] on div "Select a reason" at bounding box center [615, 346] width 572 height 23
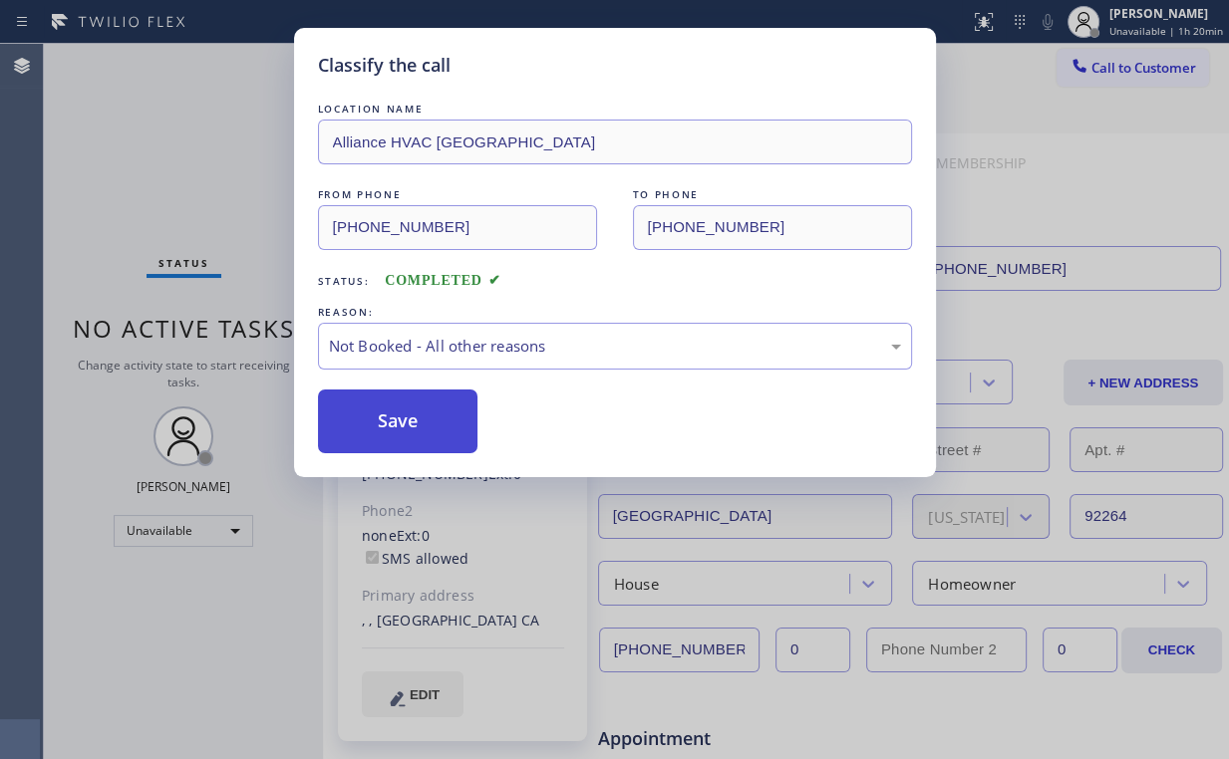
click at [418, 411] on button "Save" at bounding box center [398, 422] width 160 height 64
click at [175, 110] on div "Classify the call LOCATION NAME Alliance HVAC Palm Desert FROM PHONE (760) 452-…" at bounding box center [614, 379] width 1229 height 759
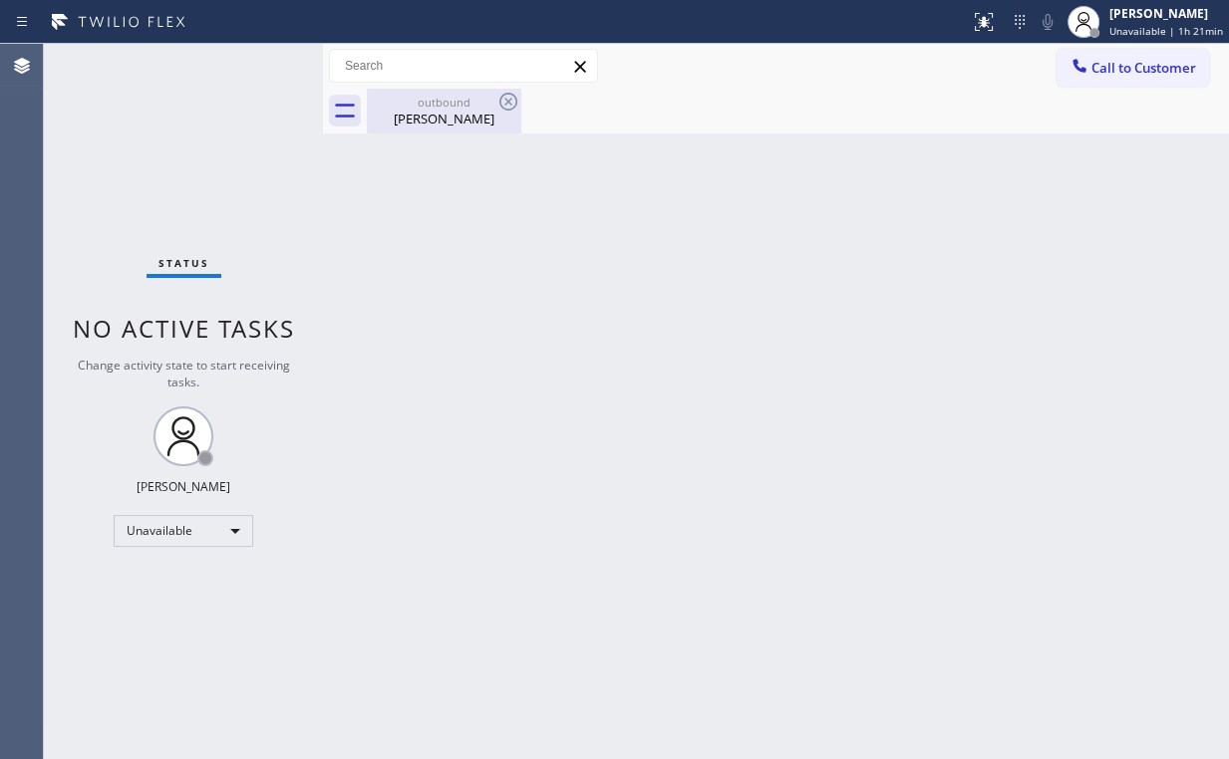
drag, startPoint x: 428, startPoint y: 120, endPoint x: 482, endPoint y: 111, distance: 54.5
click at [436, 121] on div "Mr Gary" at bounding box center [444, 119] width 150 height 18
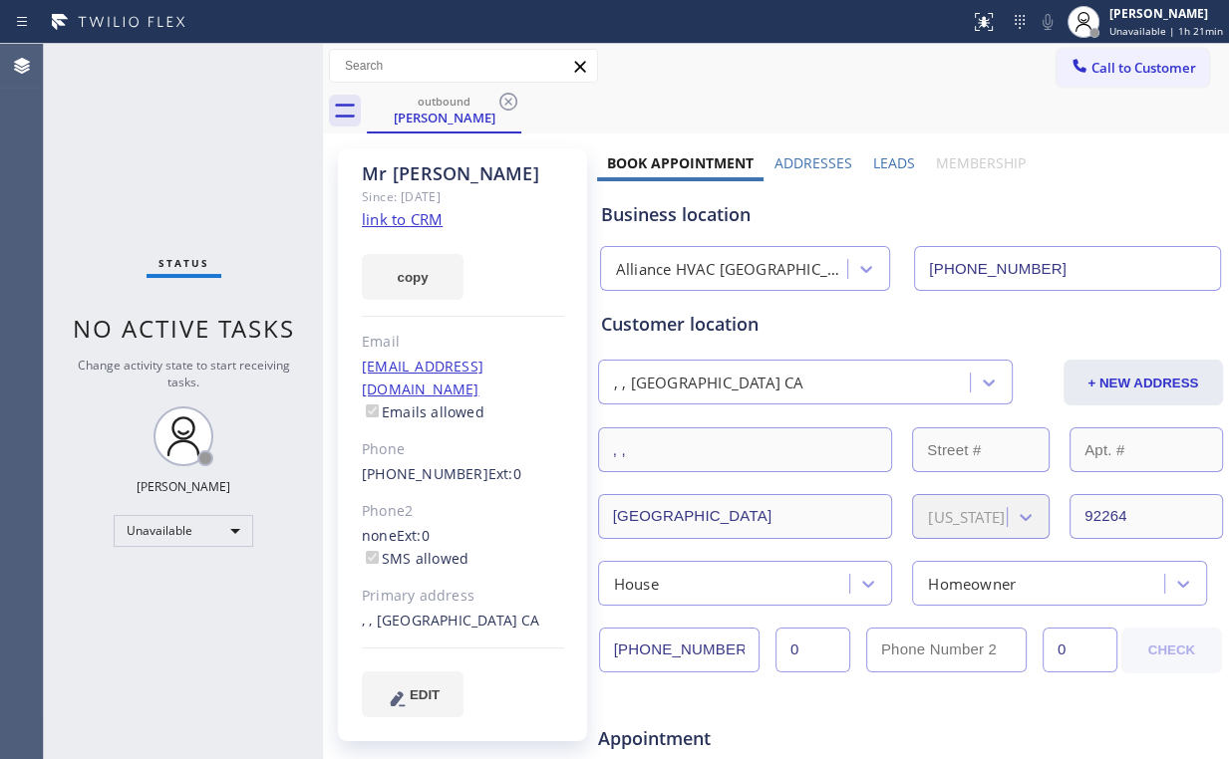
drag, startPoint x: 503, startPoint y: 97, endPoint x: 501, endPoint y: 115, distance: 18.0
click at [504, 97] on icon at bounding box center [508, 102] width 24 height 24
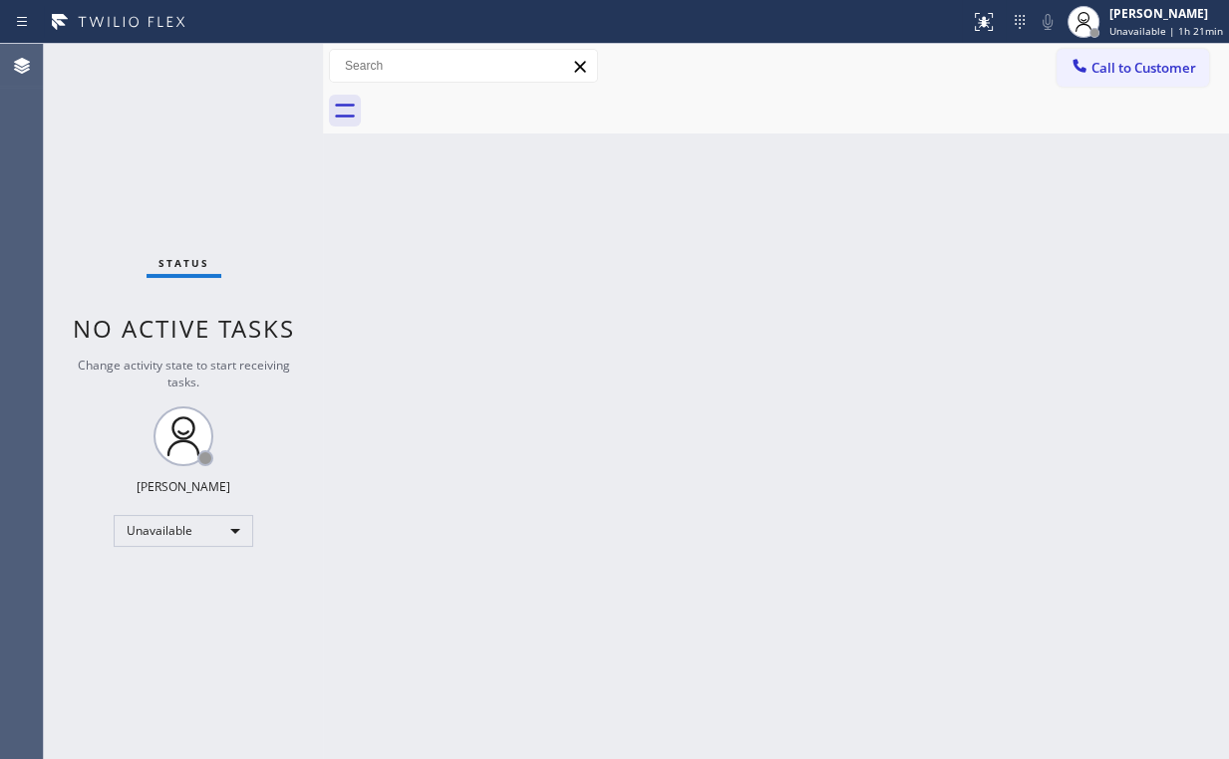
click at [218, 206] on div "Status No active tasks Change activity state to start receiving tasks. Arnold V…" at bounding box center [183, 401] width 279 height 715
click at [181, 181] on div "Status No active tasks Change activity state to start receiving tasks. Arnold V…" at bounding box center [183, 401] width 279 height 715
drag, startPoint x: 195, startPoint y: 161, endPoint x: 155, endPoint y: 6, distance: 160.5
click at [194, 159] on div "Status No active tasks Change activity state to start receiving tasks. Arnold V…" at bounding box center [183, 401] width 279 height 715
drag, startPoint x: 1151, startPoint y: 59, endPoint x: 1140, endPoint y: 71, distance: 16.2
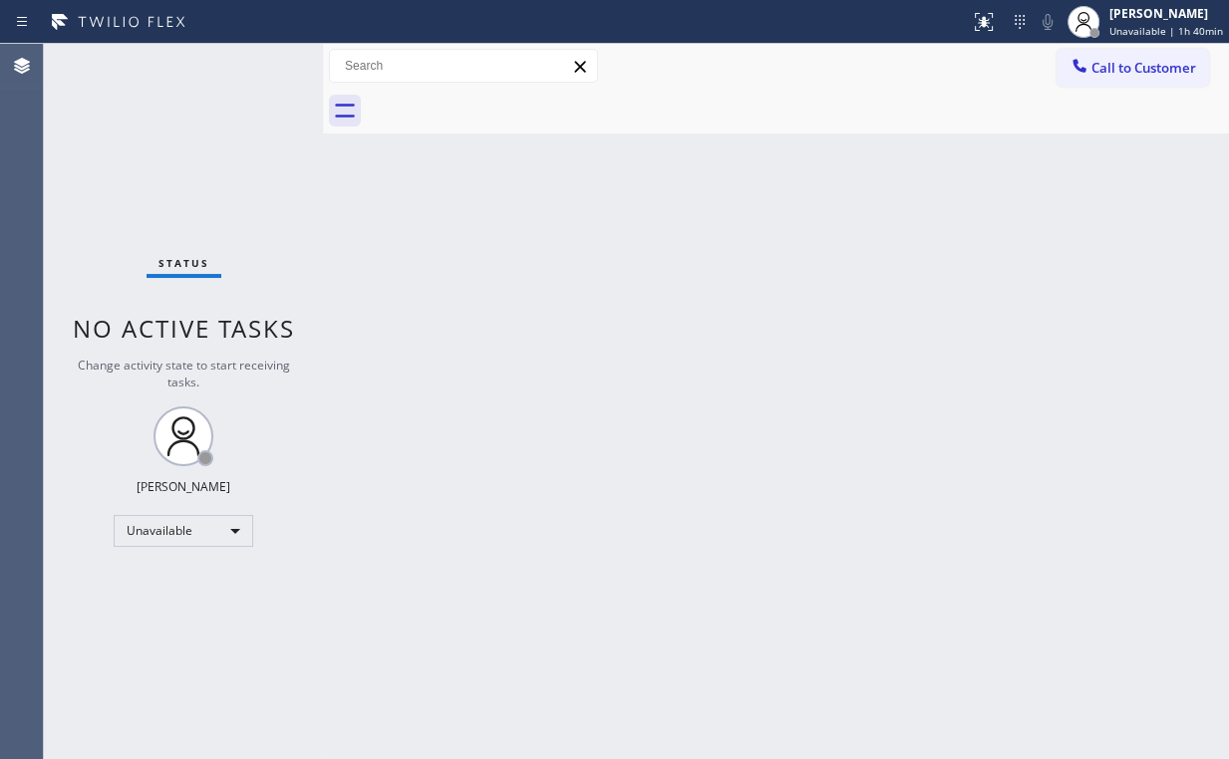
click at [1151, 62] on button "Call to Customer" at bounding box center [1132, 68] width 152 height 38
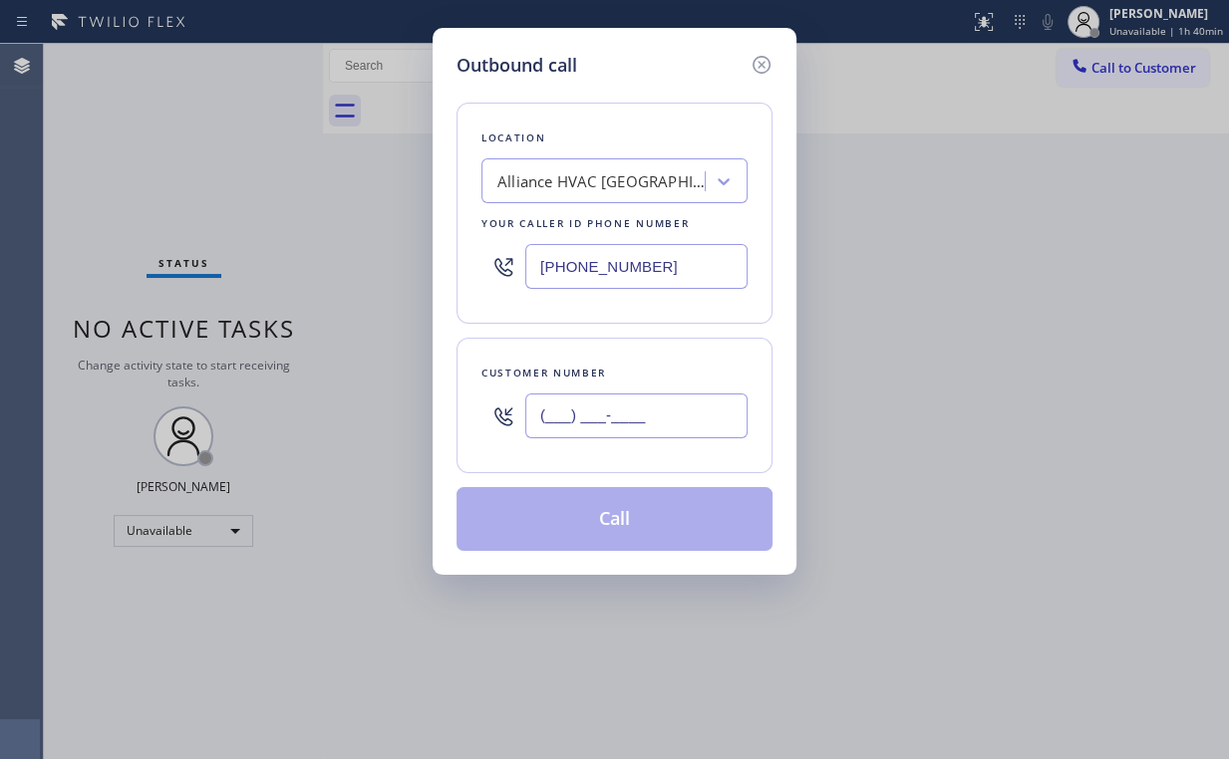
click at [650, 398] on input "(___) ___-____" at bounding box center [636, 416] width 222 height 45
paste input "559) 284-5744"
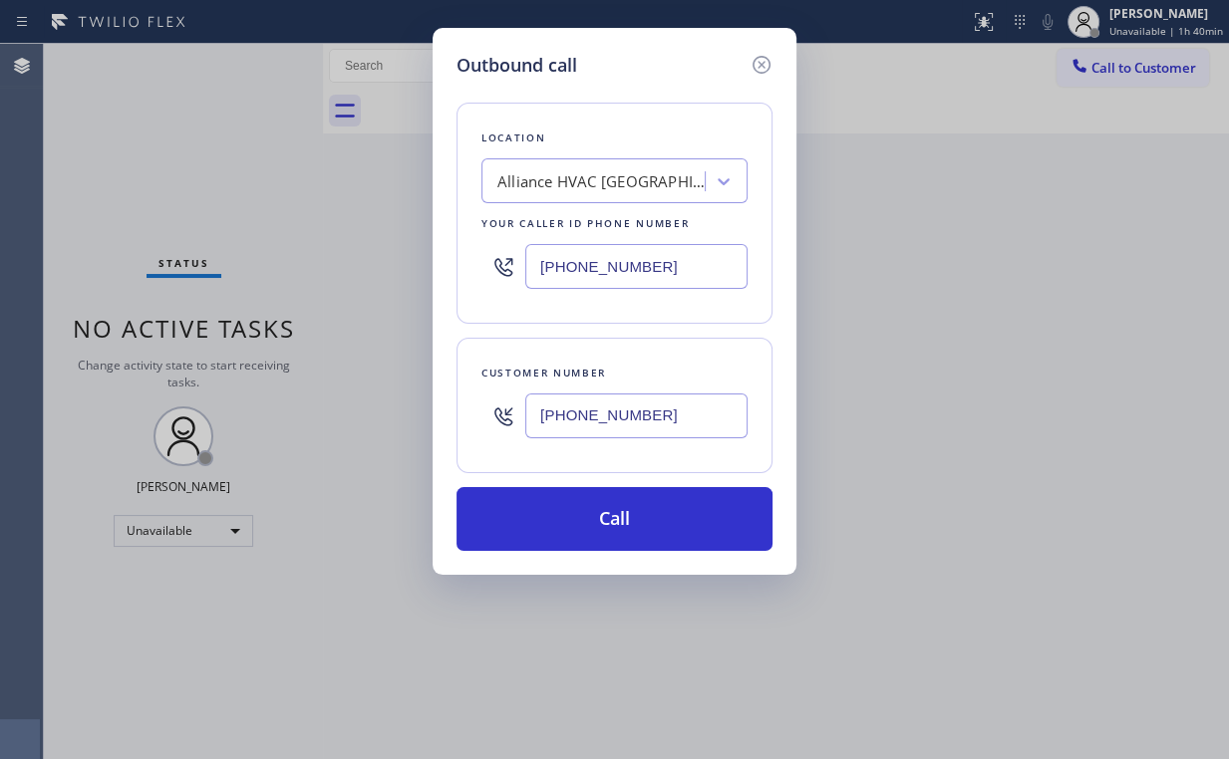
type input "(559) 284-5744"
click at [671, 103] on div "Location Alliance HVAC Palm Desert Your caller id phone number (760) 452-3888" at bounding box center [614, 213] width 316 height 221
drag, startPoint x: 686, startPoint y: 267, endPoint x: 361, endPoint y: 286, distance: 325.4
click at [434, 269] on div "Outbound call Location Alliance HVAC Palm Desert Your caller id phone number (7…" at bounding box center [614, 301] width 364 height 547
paste input "855) 731-4952"
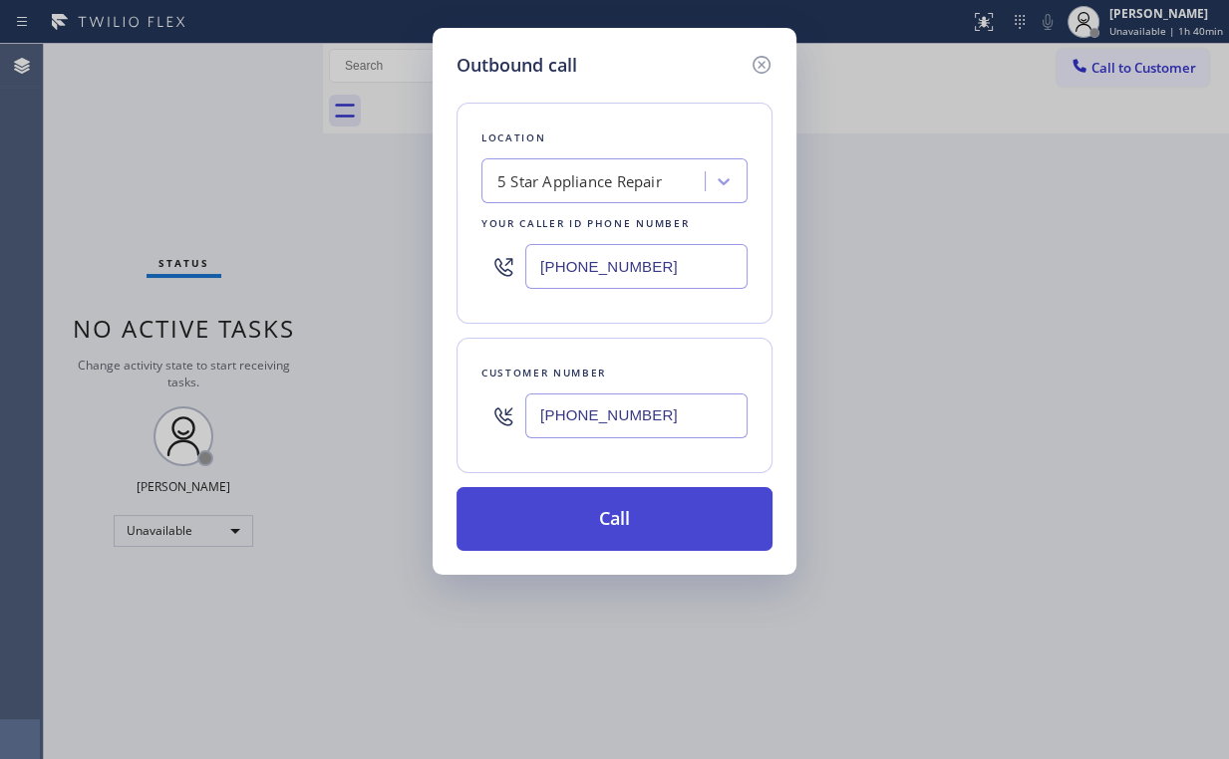
type input "(855) 731-4952"
click at [597, 541] on button "Call" at bounding box center [614, 519] width 316 height 64
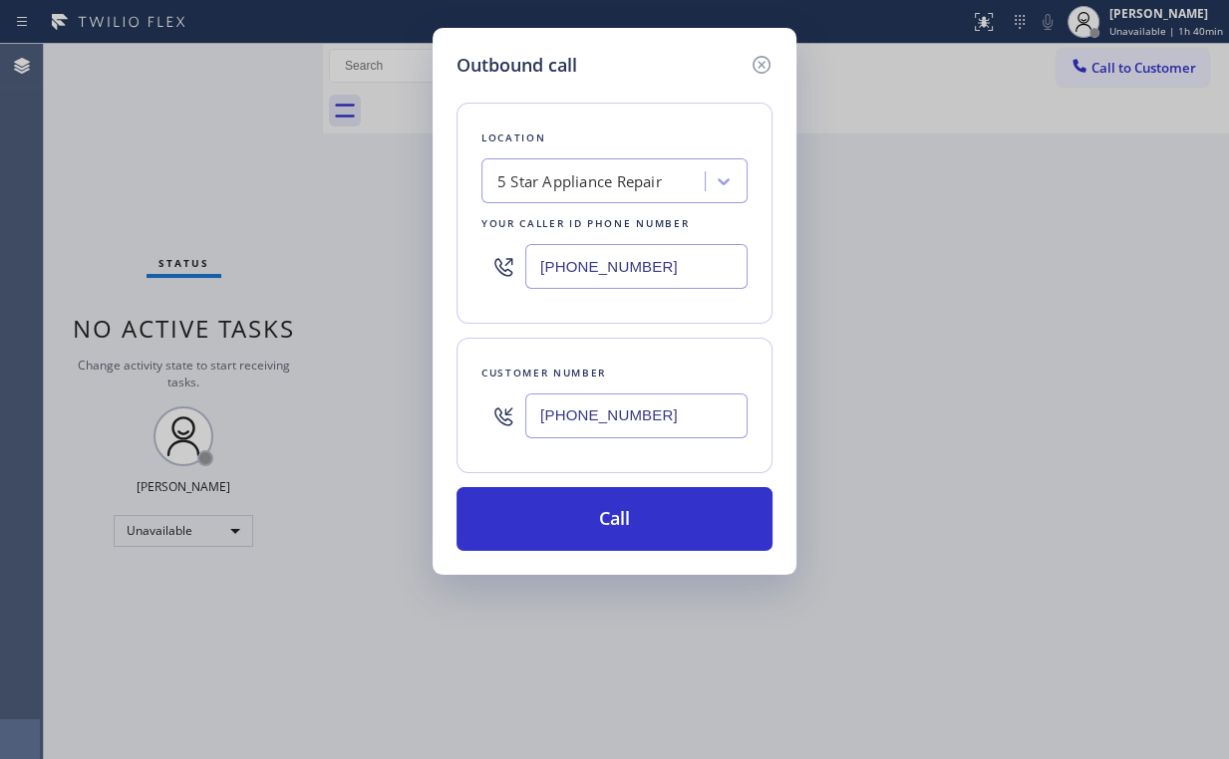
click at [218, 157] on div "Status No active tasks Change activity state to start receiving tasks. Arnold V…" at bounding box center [636, 401] width 1185 height 715
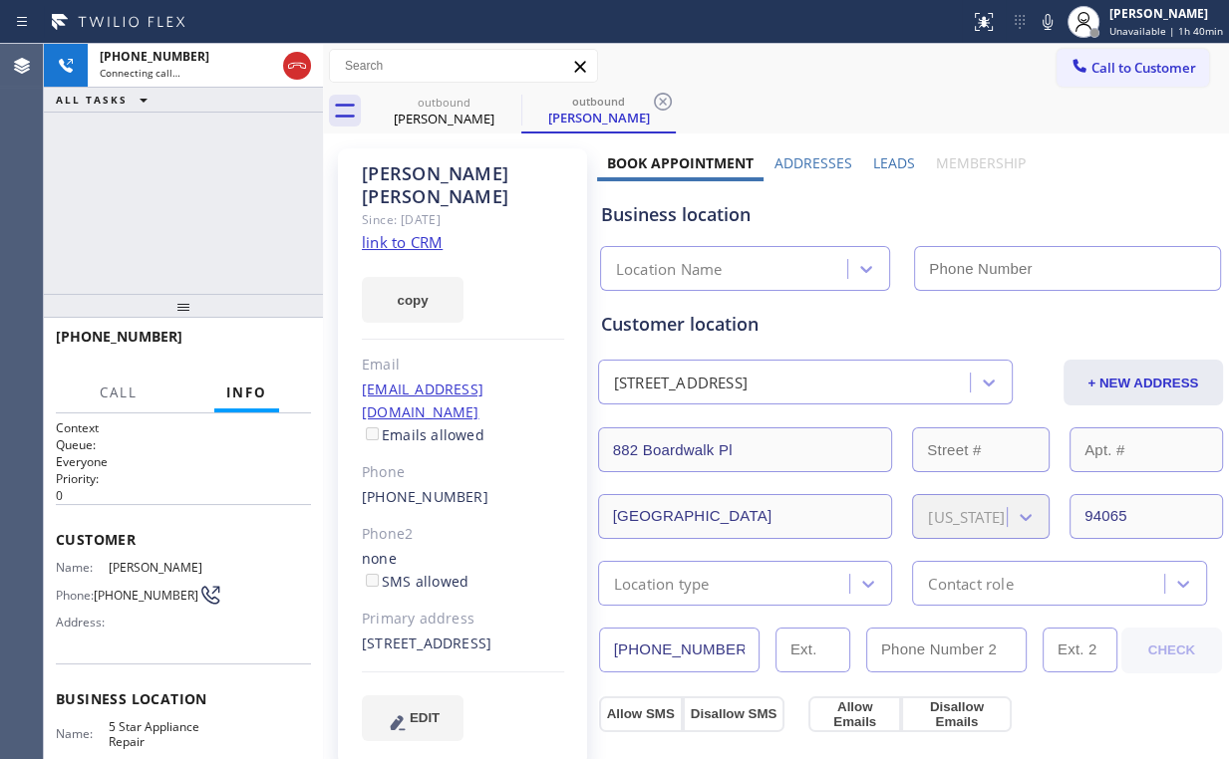
type input "(855) 731-4952"
click at [211, 204] on div "+15592845744 Connecting call… ALL TASKS ALL TASKS ACTIVE TASKS TASKS IN WRAP UP" at bounding box center [183, 169] width 279 height 250
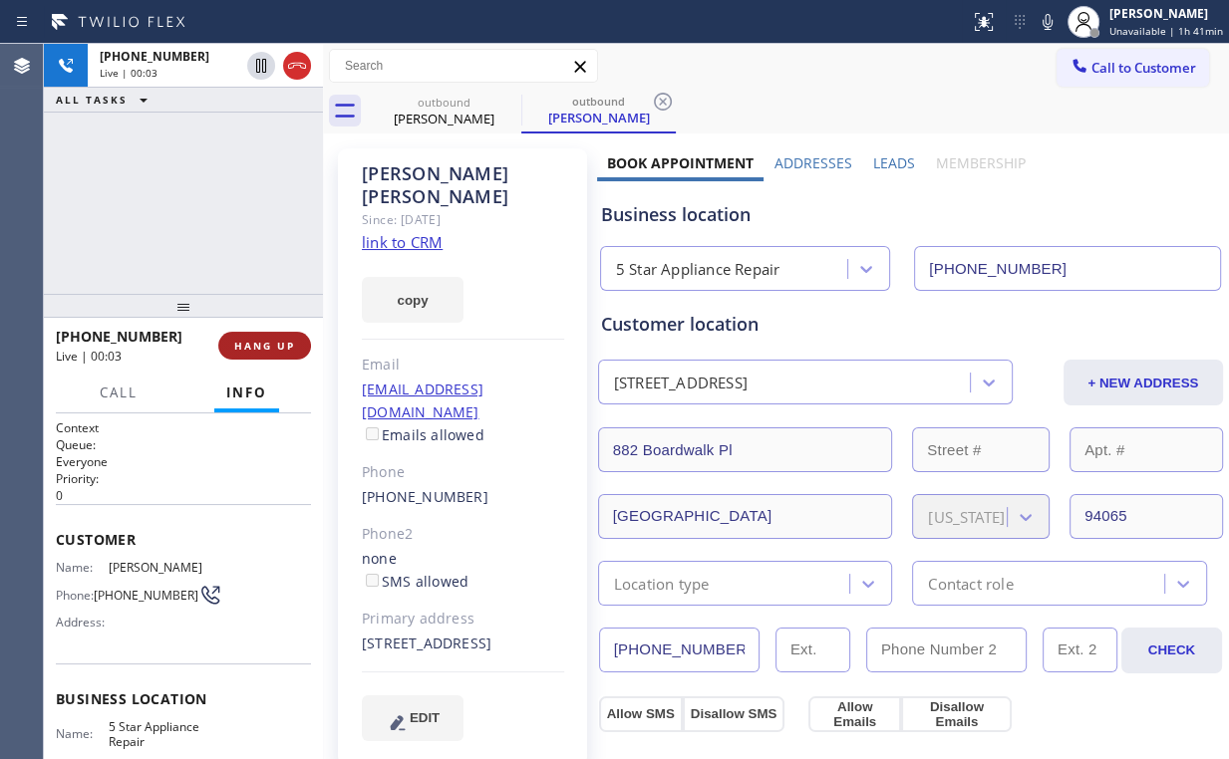
click at [276, 343] on span "HANG UP" at bounding box center [264, 346] width 61 height 14
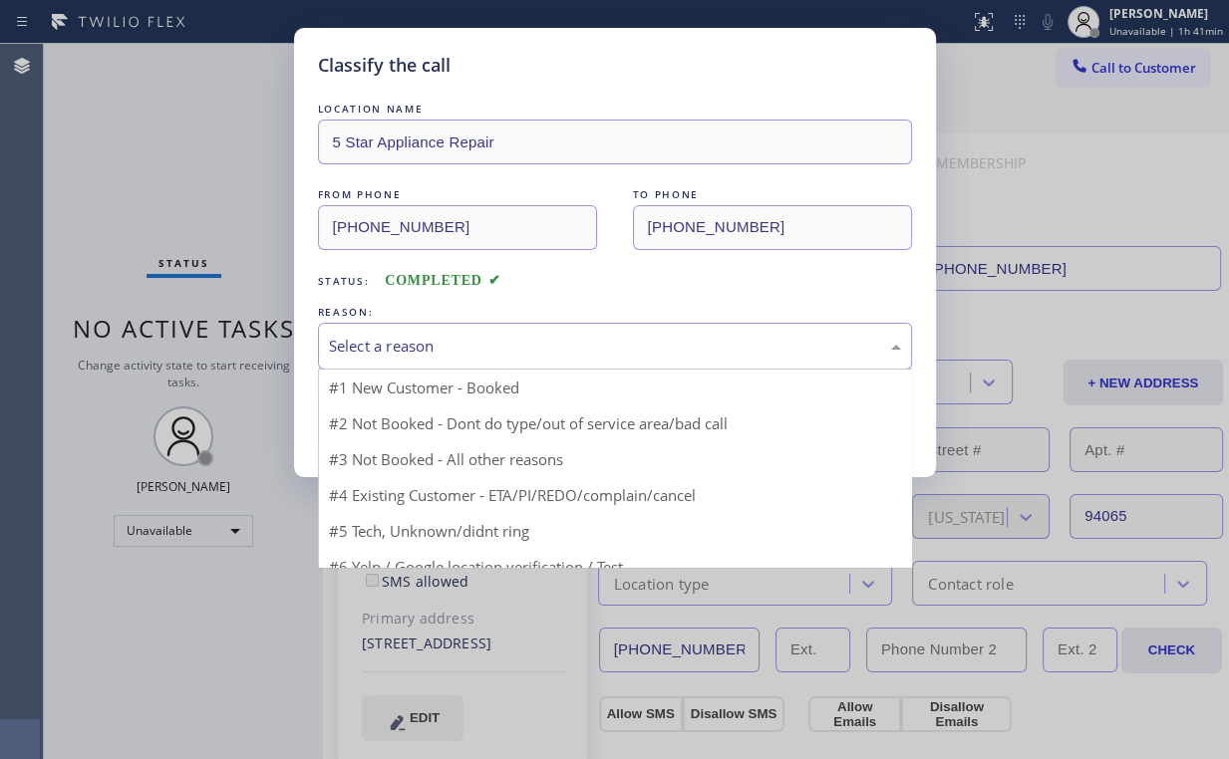
click at [355, 350] on div "Select a reason" at bounding box center [615, 346] width 572 height 23
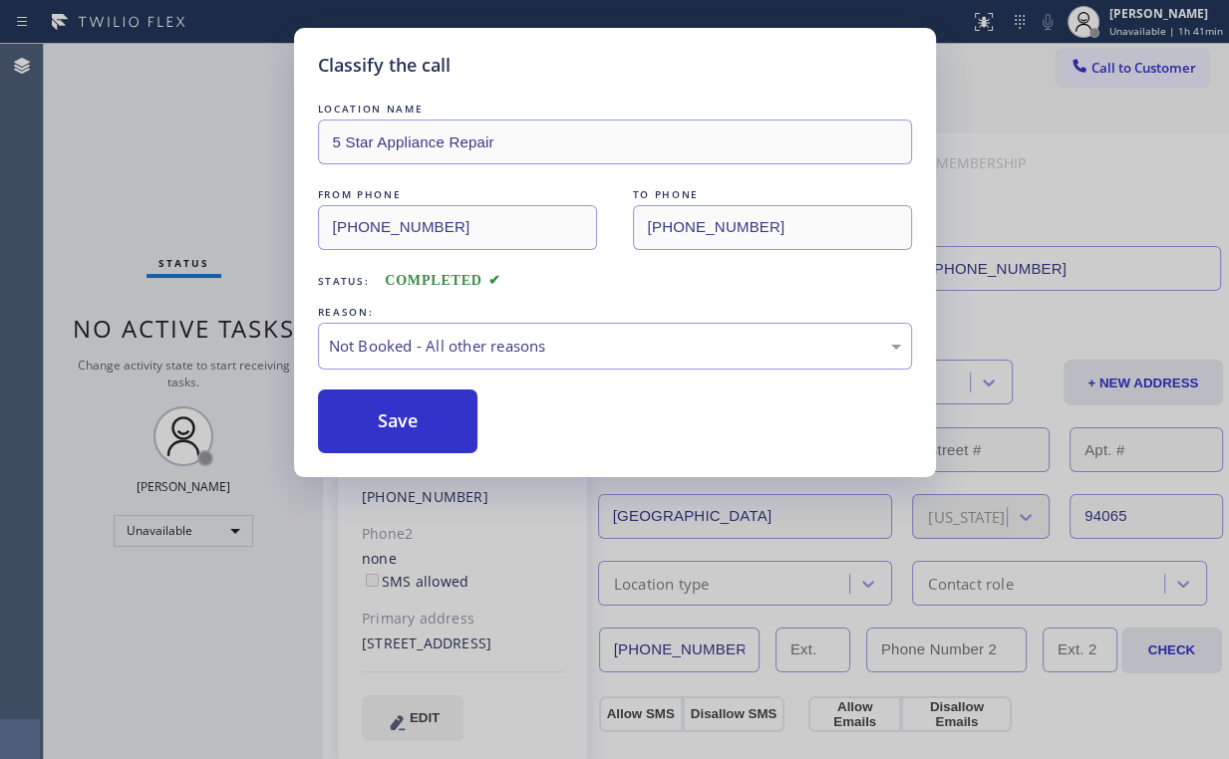
drag, startPoint x: 370, startPoint y: 416, endPoint x: 268, endPoint y: 255, distance: 189.9
click at [371, 416] on button "Save" at bounding box center [398, 422] width 160 height 64
click at [190, 156] on div "Classify the call LOCATION NAME 5 Star Appliance Repair FROM PHONE (855) 731-49…" at bounding box center [614, 379] width 1229 height 759
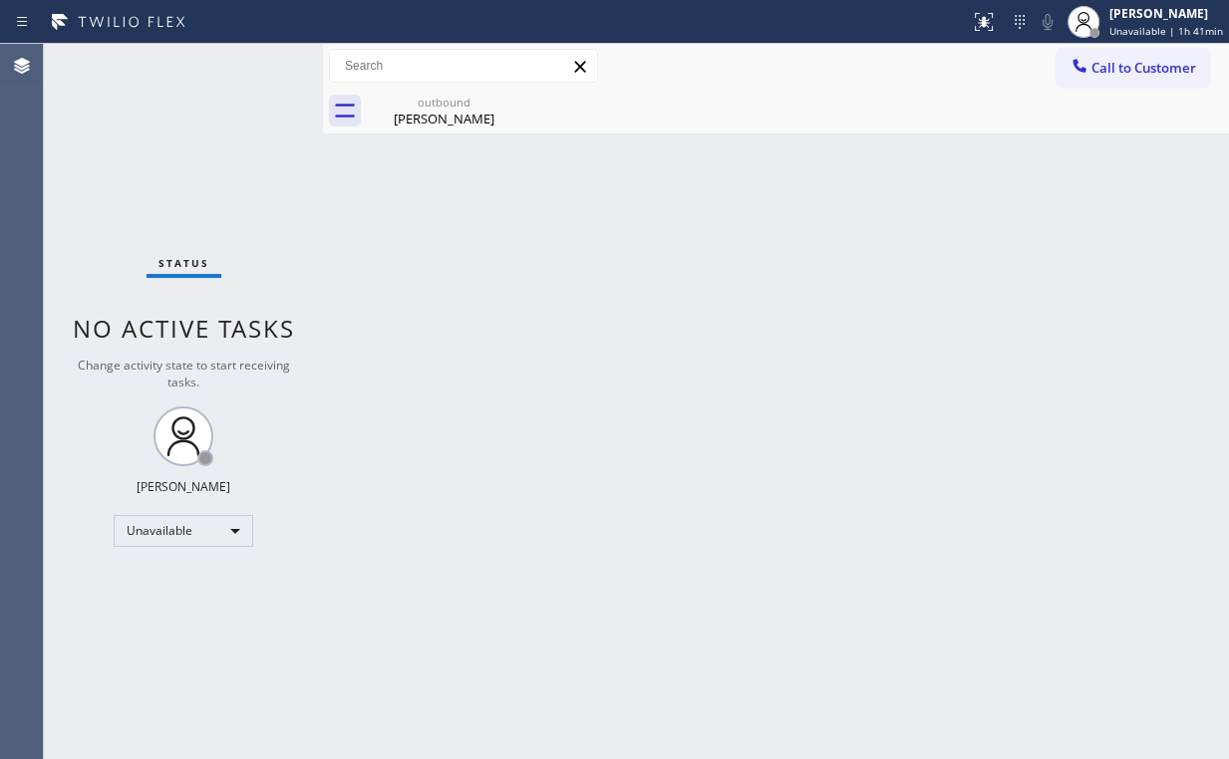
click at [1111, 79] on button "Call to Customer" at bounding box center [1132, 68] width 152 height 38
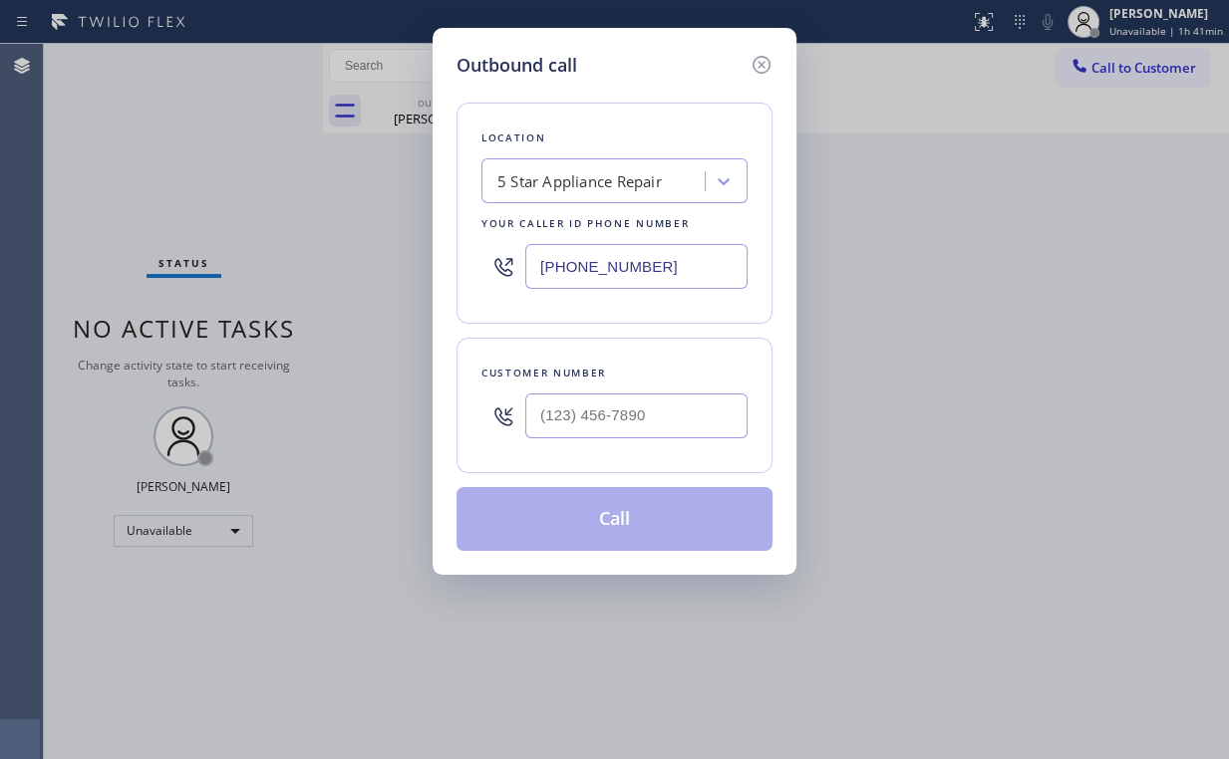
click at [629, 461] on div "Customer number" at bounding box center [614, 406] width 316 height 136
click at [638, 439] on div at bounding box center [636, 416] width 222 height 65
click at [658, 400] on input "(___) ___-____" at bounding box center [636, 416] width 222 height 45
paste input "787) 922-8438"
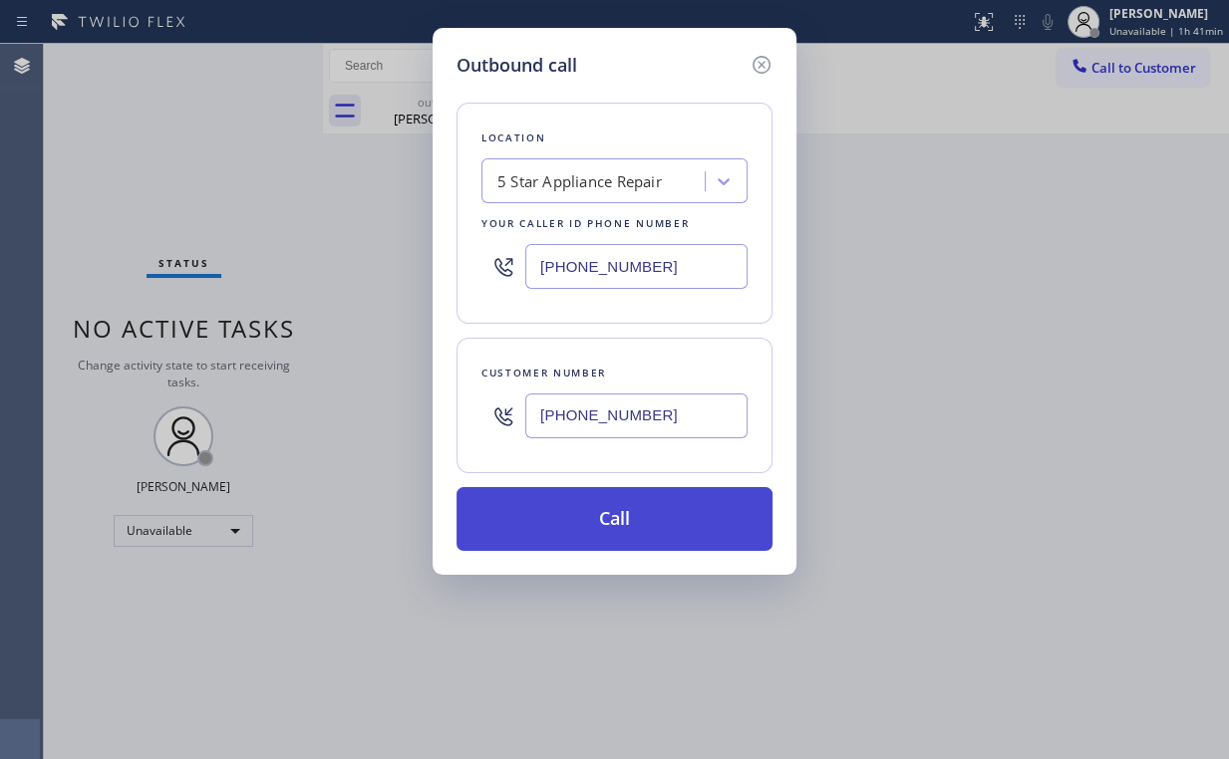
type input "(787) 922-8438"
click at [598, 528] on button "Call" at bounding box center [614, 519] width 316 height 64
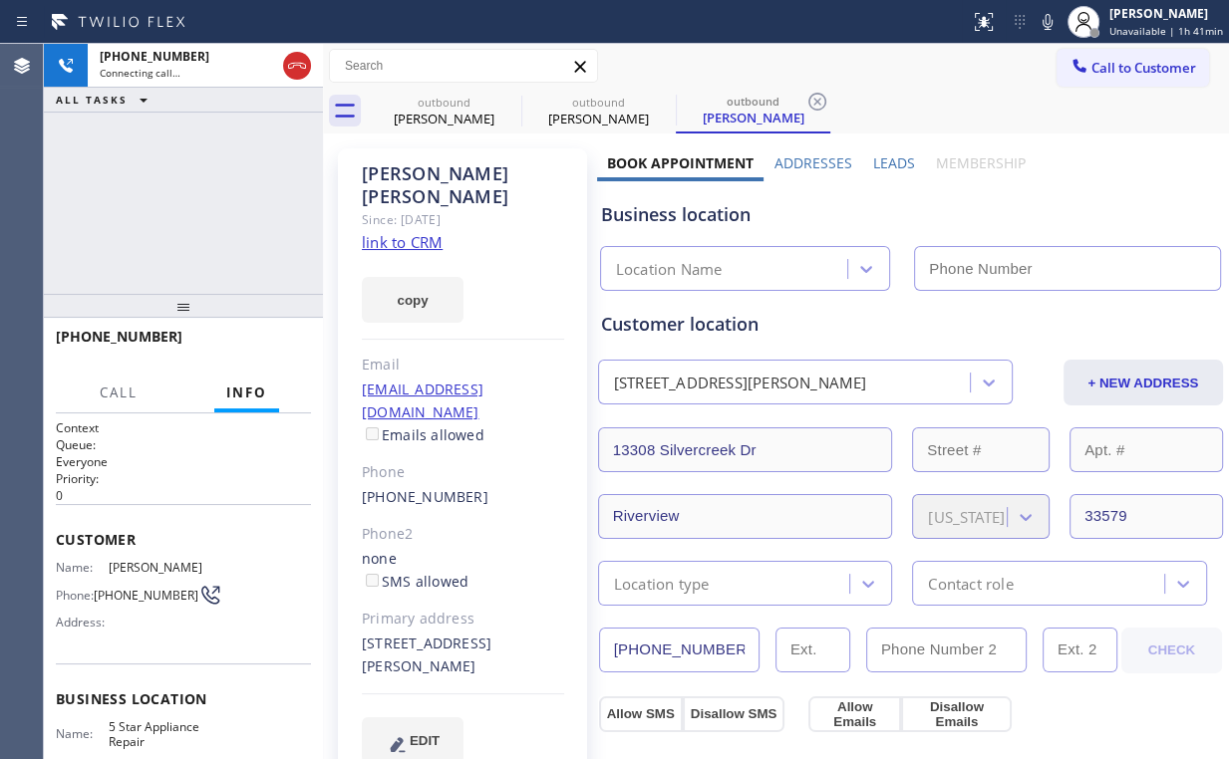
click at [211, 175] on div "+17879228438 Connecting call… ALL TASKS ALL TASKS ACTIVE TASKS TASKS IN WRAP UP" at bounding box center [183, 169] width 279 height 250
type input "(855) 731-4952"
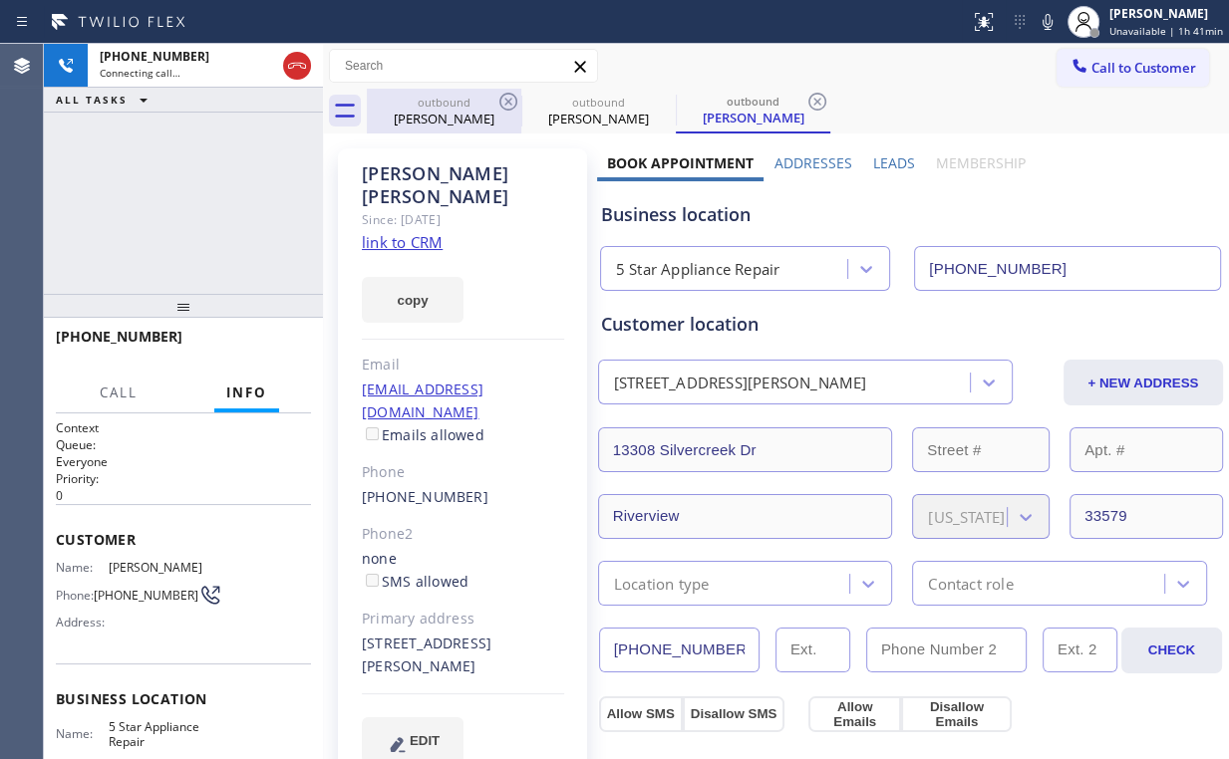
click at [436, 100] on div "outbound" at bounding box center [444, 102] width 150 height 15
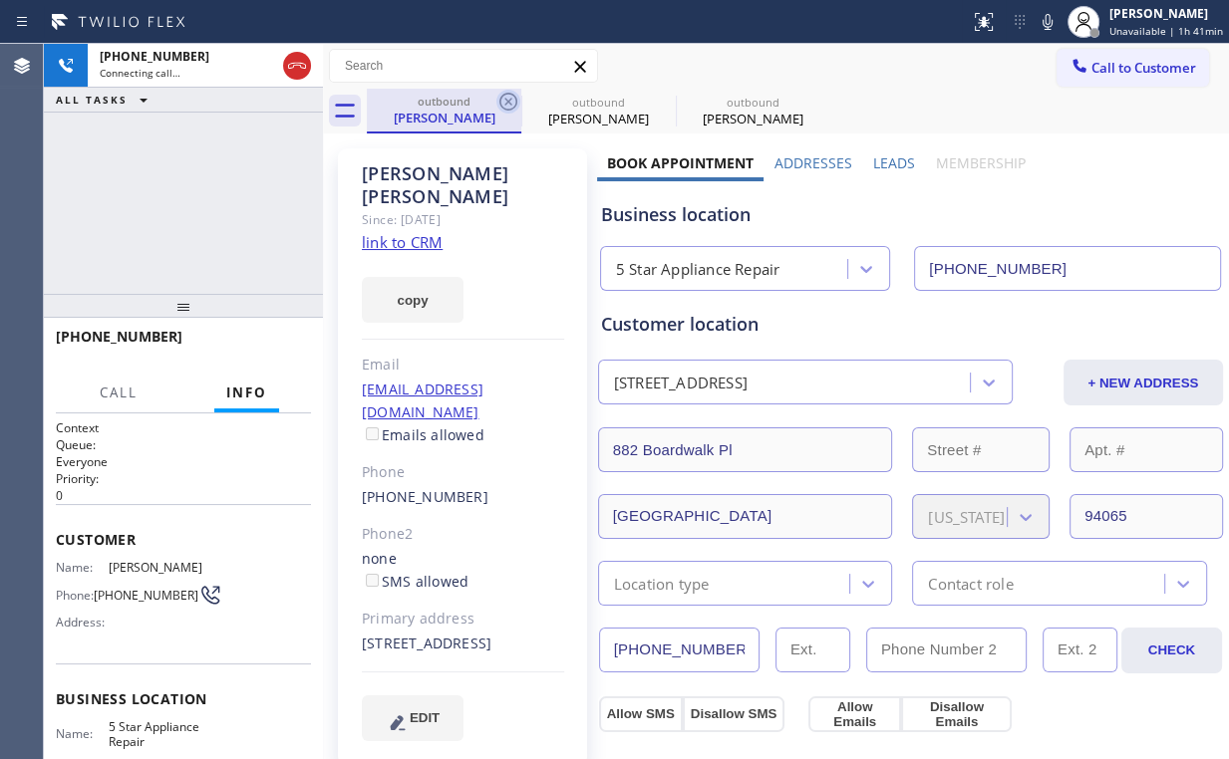
click at [505, 100] on icon at bounding box center [508, 102] width 24 height 24
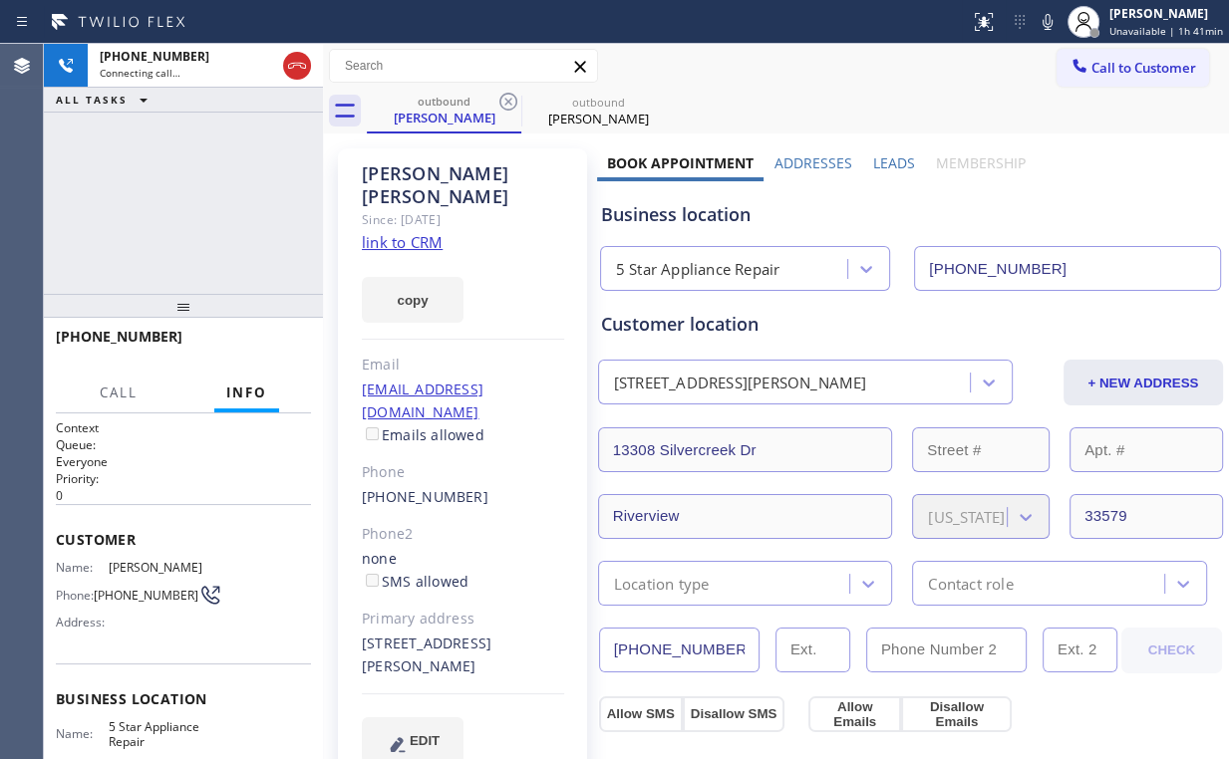
click at [187, 191] on div "+17879228438 Connecting call… ALL TASKS ALL TASKS ACTIVE TASKS TASKS IN WRAP UP" at bounding box center [183, 169] width 279 height 250
click at [197, 204] on div "+17879228438 Live | 00:00 ALL TASKS ALL TASKS ACTIVE TASKS TASKS IN WRAP UP" at bounding box center [183, 169] width 279 height 250
click at [195, 207] on div "+17879228438 Live | 00:02 ALL TASKS ALL TASKS ACTIVE TASKS TASKS IN WRAP UP" at bounding box center [183, 169] width 279 height 250
click at [199, 204] on div "+17879228438 Live | 00:05 ALL TASKS ALL TASKS ACTIVE TASKS TASKS IN WRAP UP" at bounding box center [183, 169] width 279 height 250
click at [199, 204] on div "+17879228438 Live | 00:06 ALL TASKS ALL TASKS ACTIVE TASKS TASKS IN WRAP UP" at bounding box center [183, 169] width 279 height 250
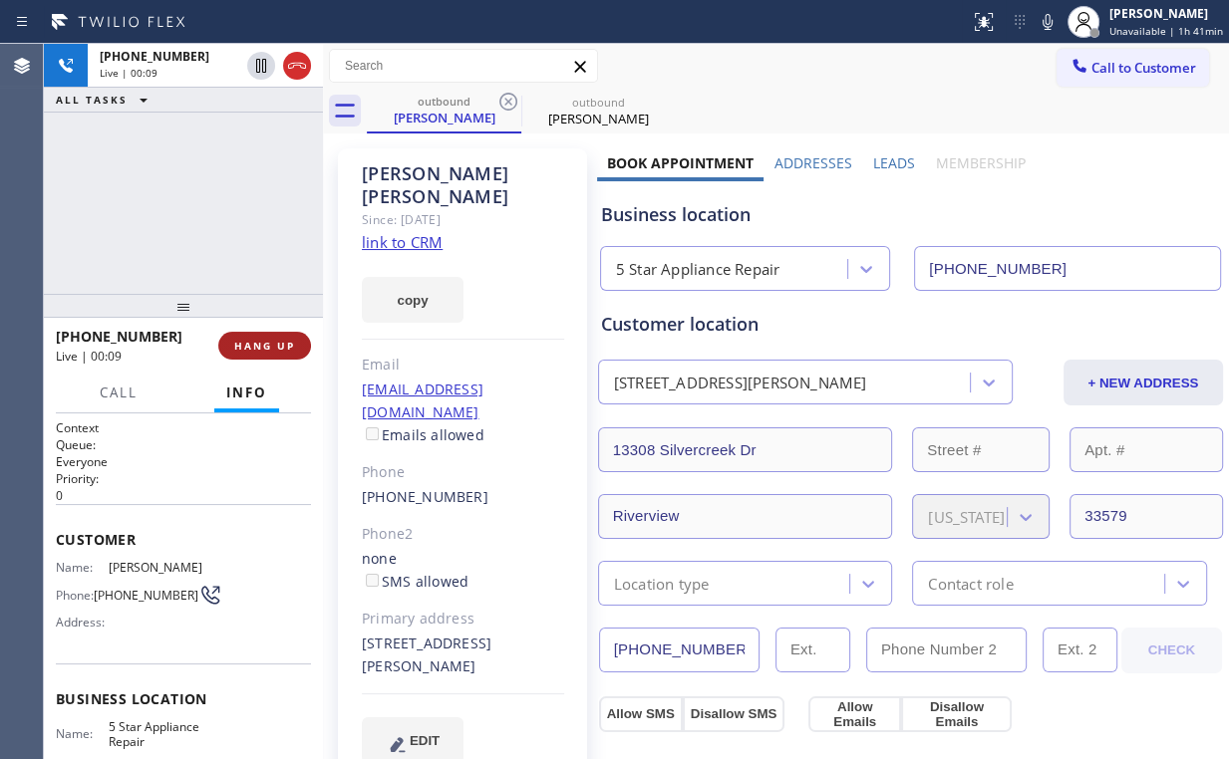
click at [272, 349] on span "HANG UP" at bounding box center [264, 346] width 61 height 14
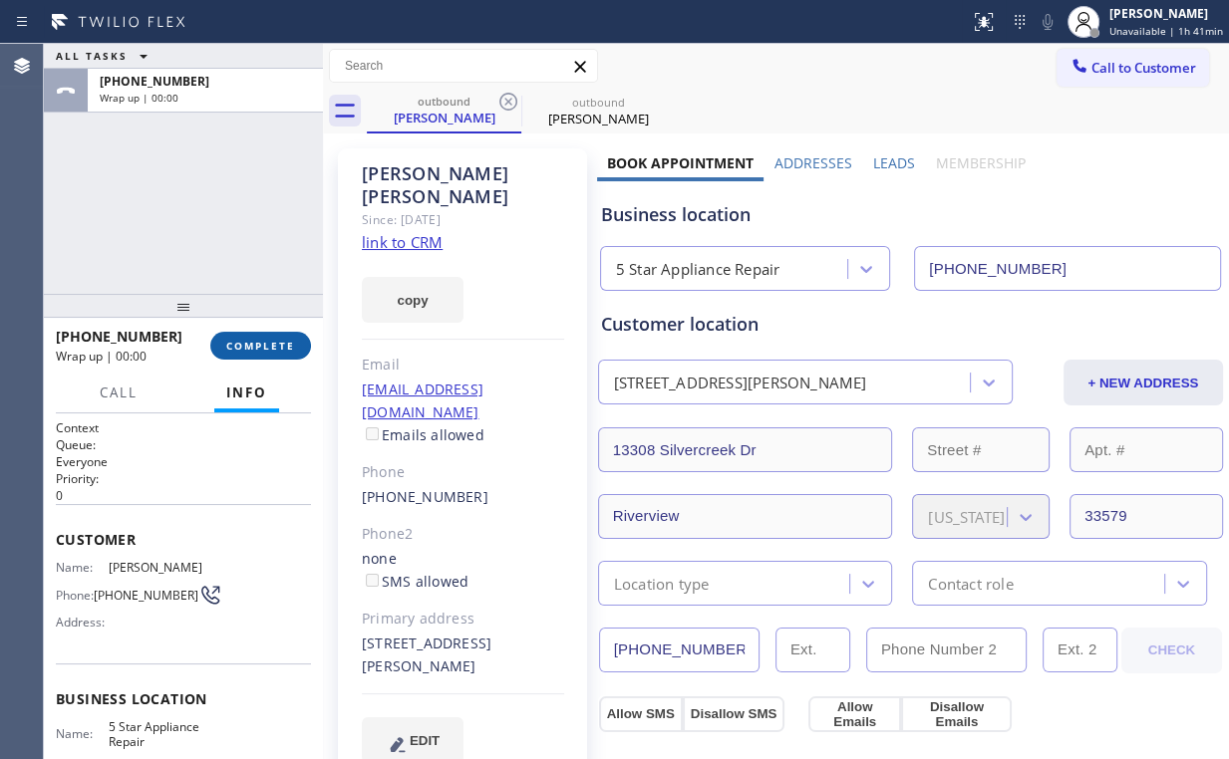
click at [272, 349] on span "COMPLETE" at bounding box center [260, 346] width 69 height 14
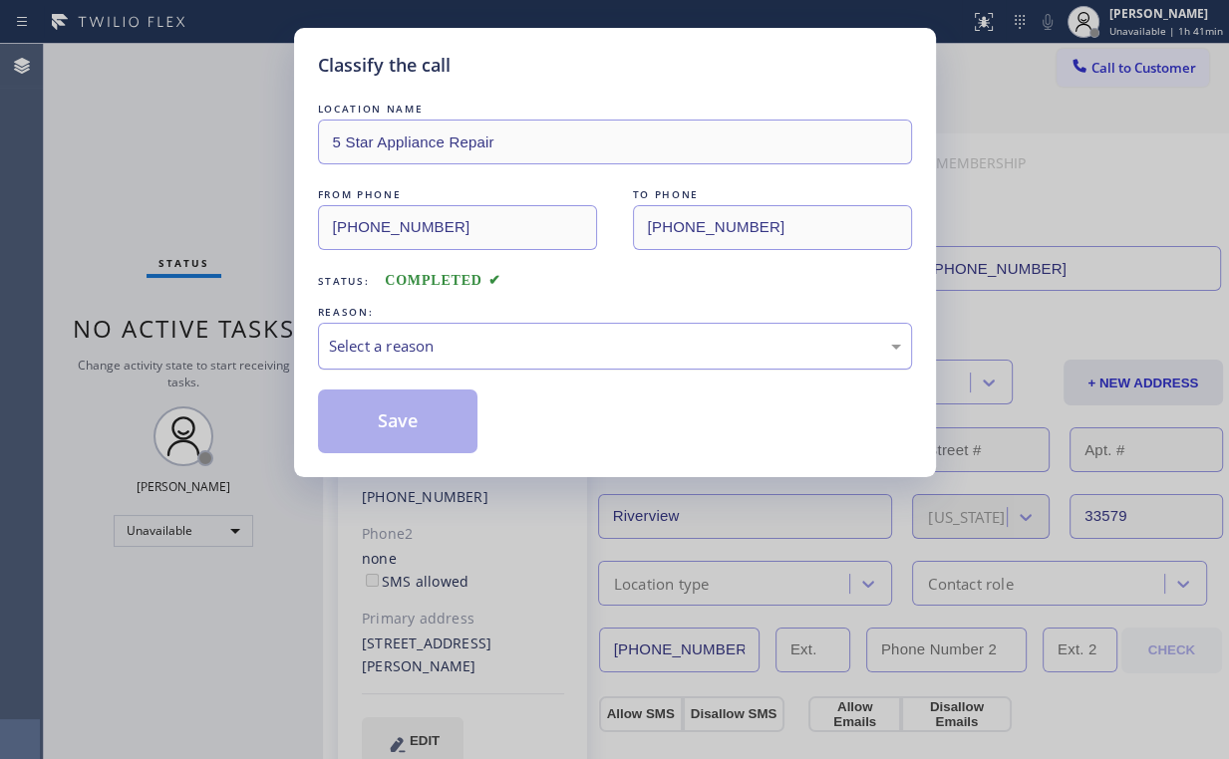
click at [349, 347] on div "Select a reason" at bounding box center [615, 346] width 572 height 23
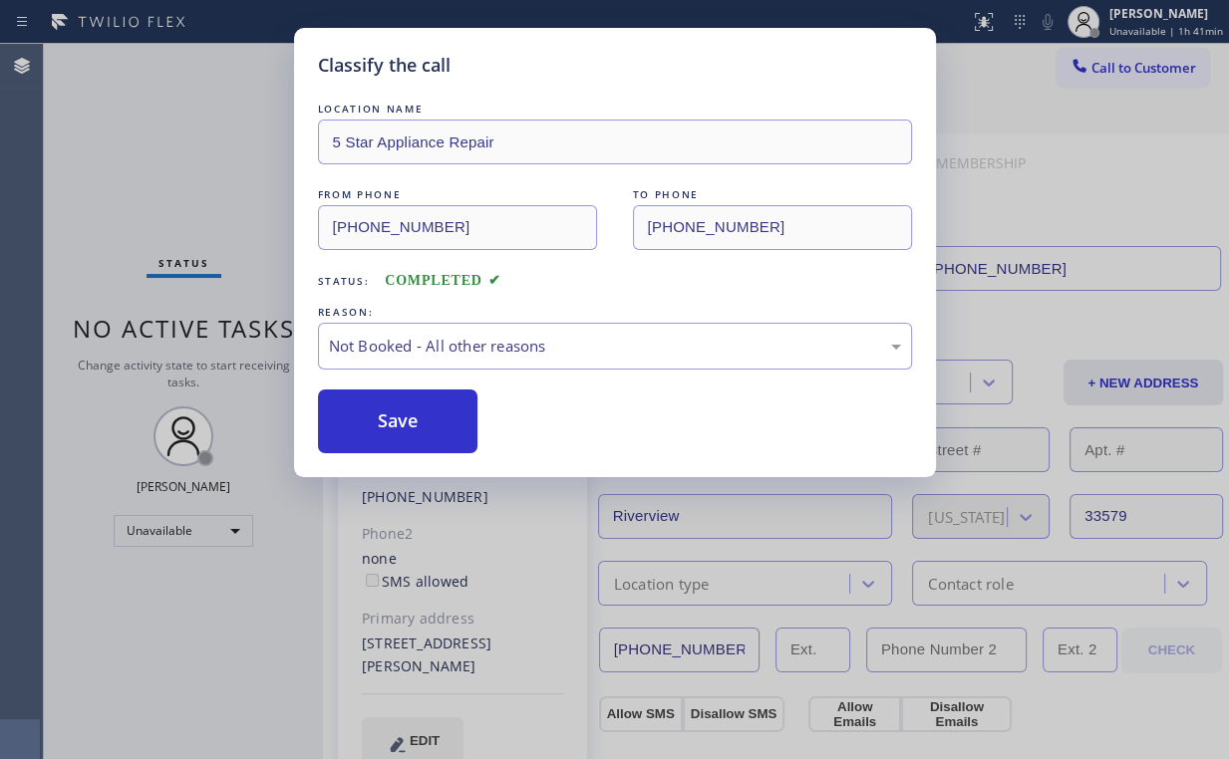
drag, startPoint x: 381, startPoint y: 421, endPoint x: 166, endPoint y: 172, distance: 328.6
click at [382, 420] on button "Save" at bounding box center [398, 422] width 160 height 64
drag, startPoint x: 166, startPoint y: 172, endPoint x: 211, endPoint y: 24, distance: 155.1
click at [170, 167] on div "Classify the call LOCATION NAME 5 Star Appliance Repair FROM PHONE (855) 731-49…" at bounding box center [614, 379] width 1229 height 759
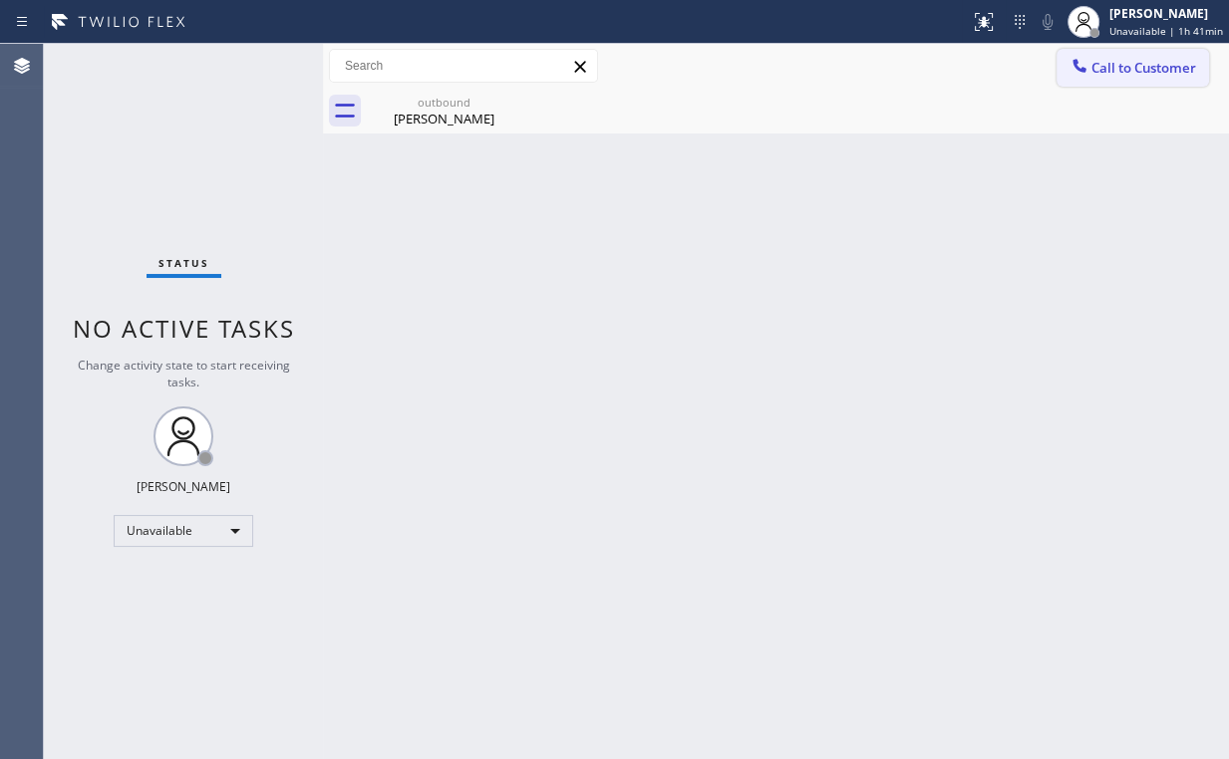
click at [1088, 68] on div at bounding box center [1079, 68] width 24 height 24
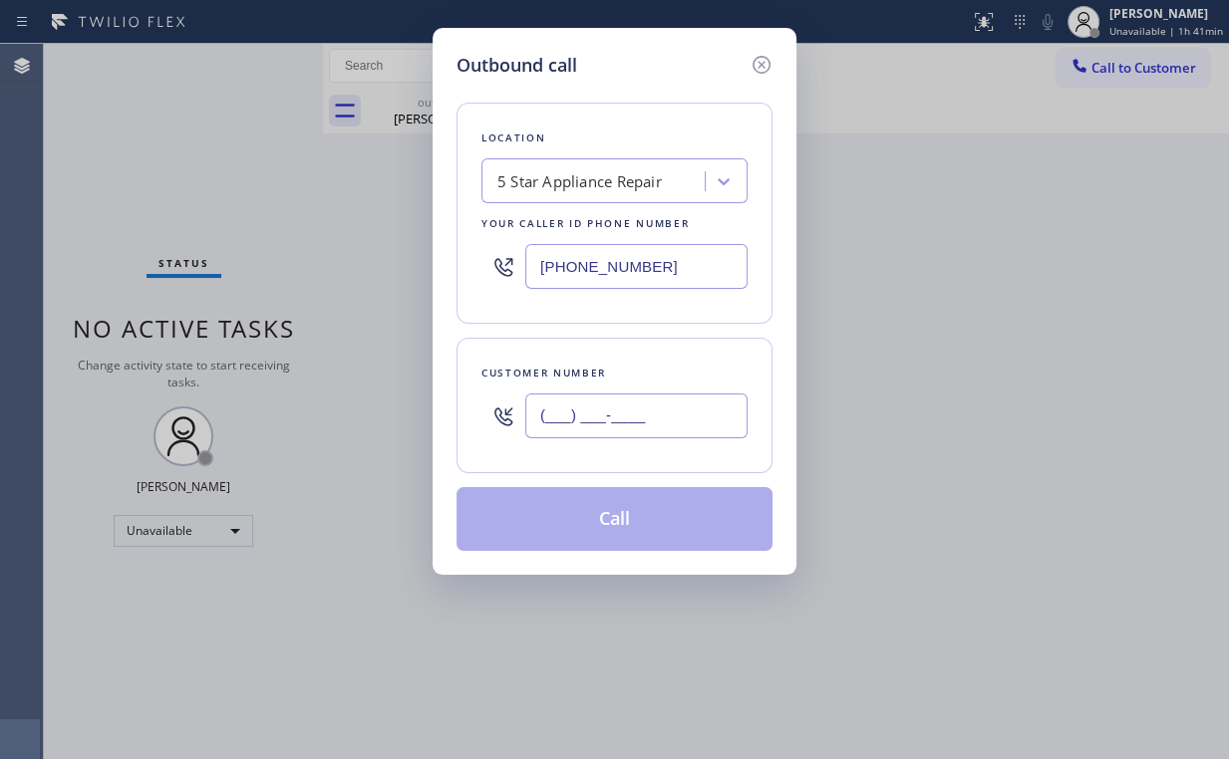
click at [659, 395] on input "(___) ___-____" at bounding box center [636, 416] width 222 height 45
click at [661, 403] on input "(___) ___-____" at bounding box center [636, 416] width 222 height 45
drag, startPoint x: 683, startPoint y: 397, endPoint x: 190, endPoint y: 393, distance: 492.2
click at [319, 406] on div "Outbound call Location 5 Star Appliance Repair Your caller id phone number (855…" at bounding box center [614, 379] width 1229 height 759
paste input "312) 731-5964"
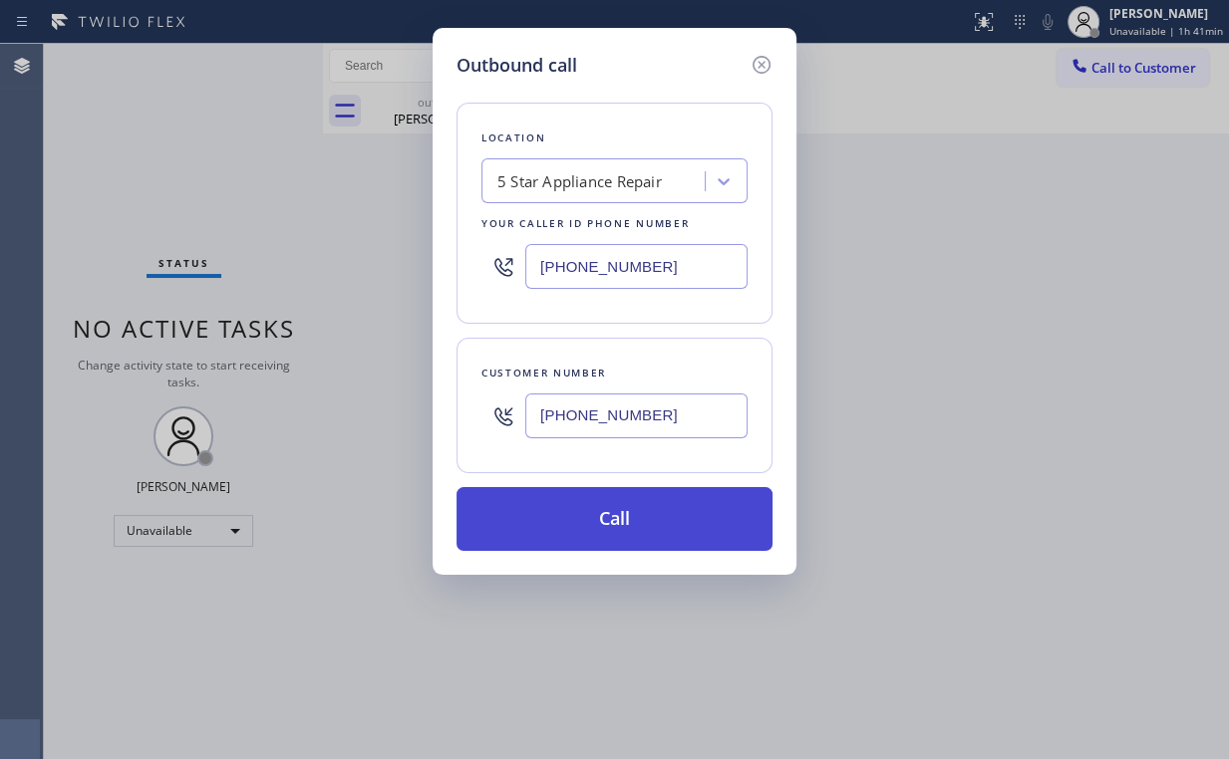
type input "(312) 731-5964"
click at [598, 522] on button "Call" at bounding box center [614, 519] width 316 height 64
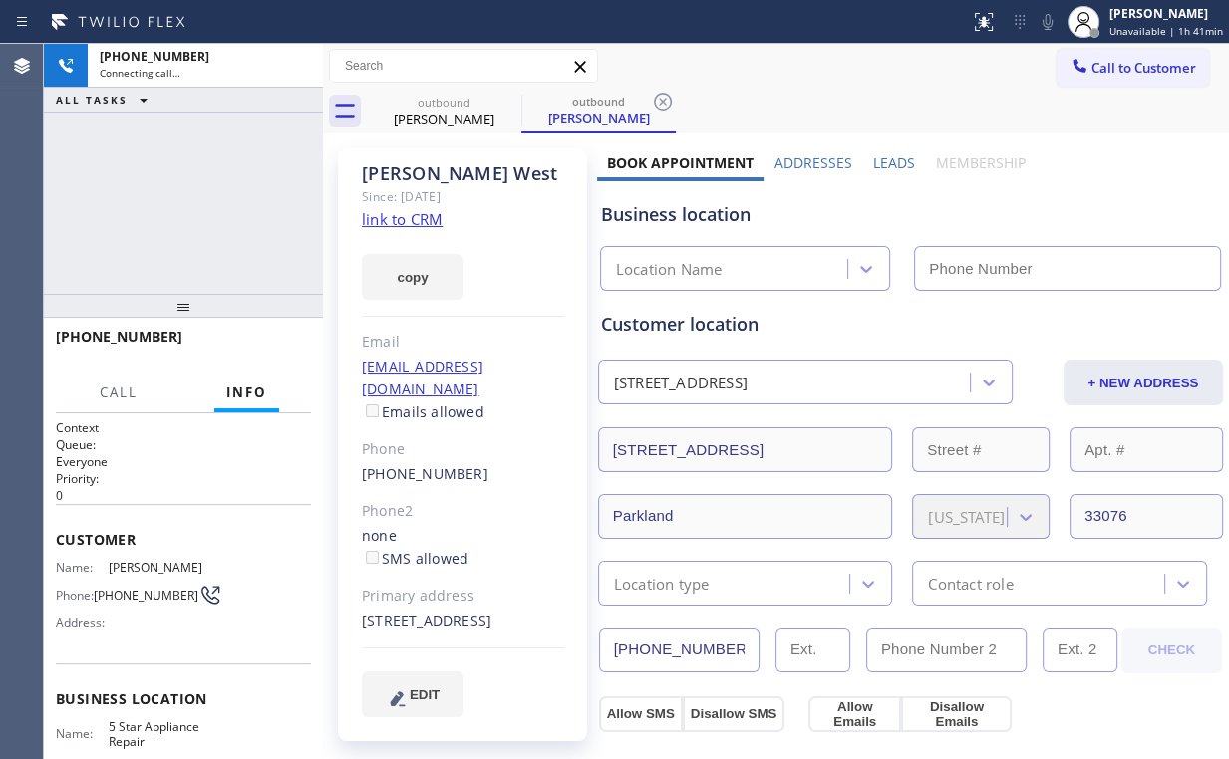
click at [198, 187] on div "+13127315964 Connecting call… ALL TASKS ALL TASKS ACTIVE TASKS TASKS IN WRAP UP" at bounding box center [183, 169] width 279 height 250
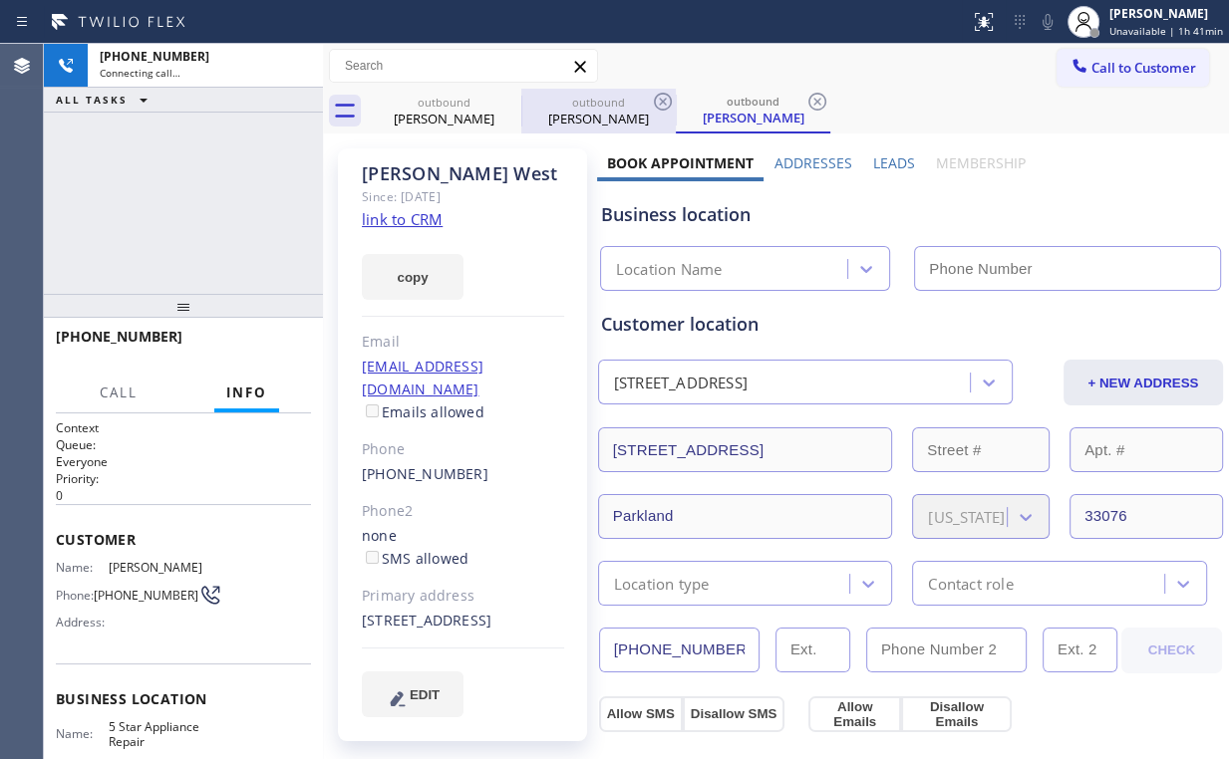
drag, startPoint x: 425, startPoint y: 120, endPoint x: 523, endPoint y: 103, distance: 99.1
click at [426, 120] on div "Margie Laboy" at bounding box center [444, 119] width 150 height 18
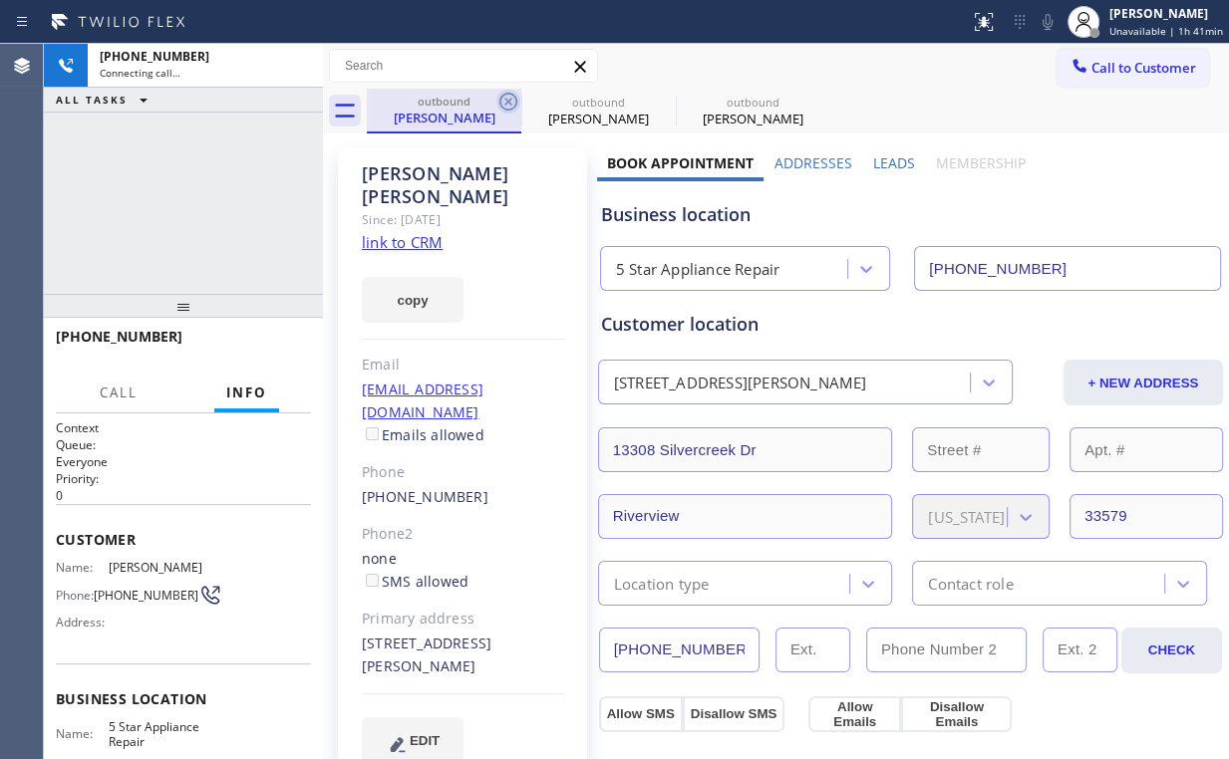
click at [506, 100] on icon at bounding box center [508, 102] width 18 height 18
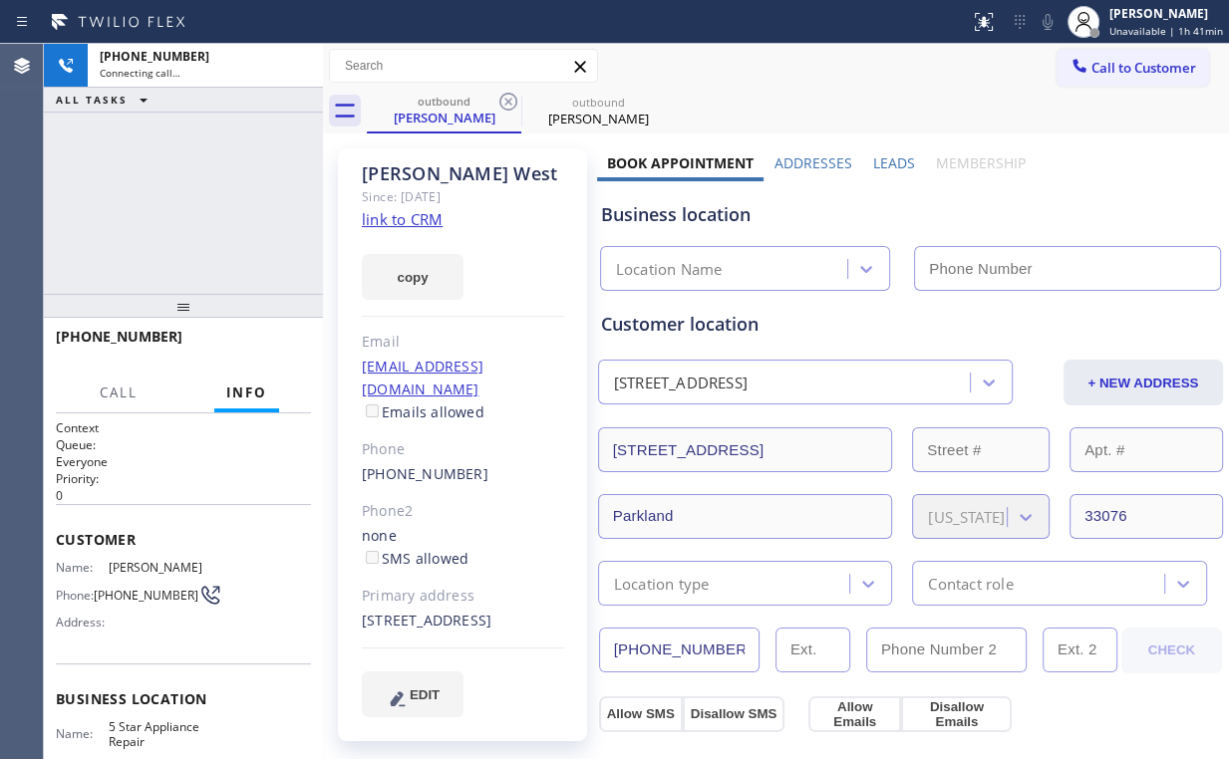
click at [229, 175] on div "+13127315964 Connecting call… ALL TASKS ALL TASKS ACTIVE TASKS TASKS IN WRAP UP" at bounding box center [183, 169] width 279 height 250
type input "(855) 731-4952"
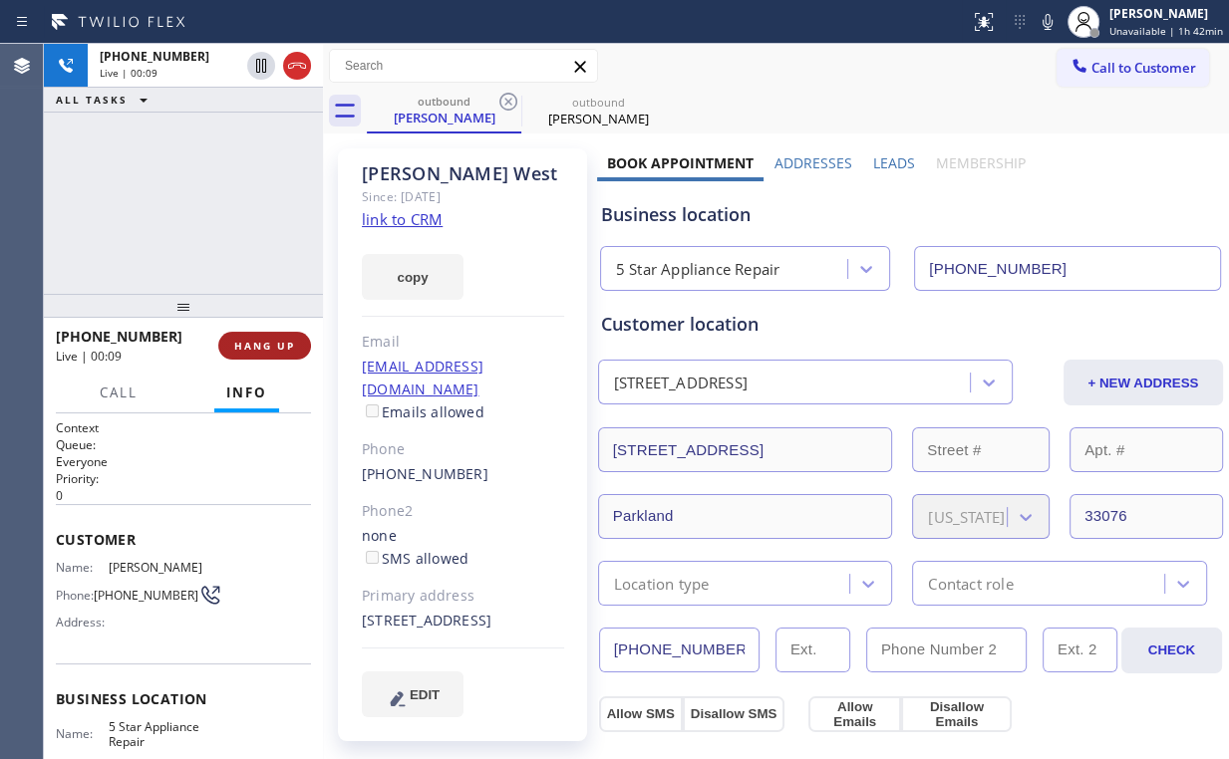
click at [275, 343] on span "HANG UP" at bounding box center [264, 346] width 61 height 14
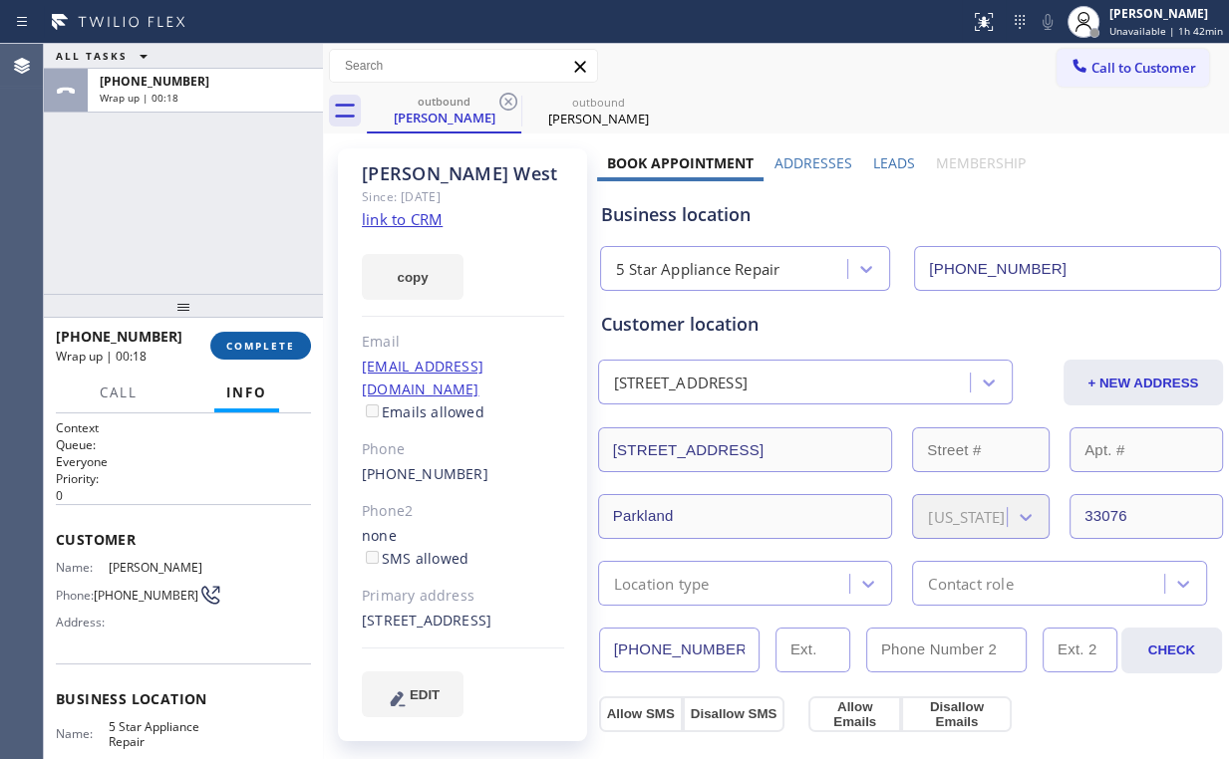
click at [275, 341] on span "COMPLETE" at bounding box center [260, 346] width 69 height 14
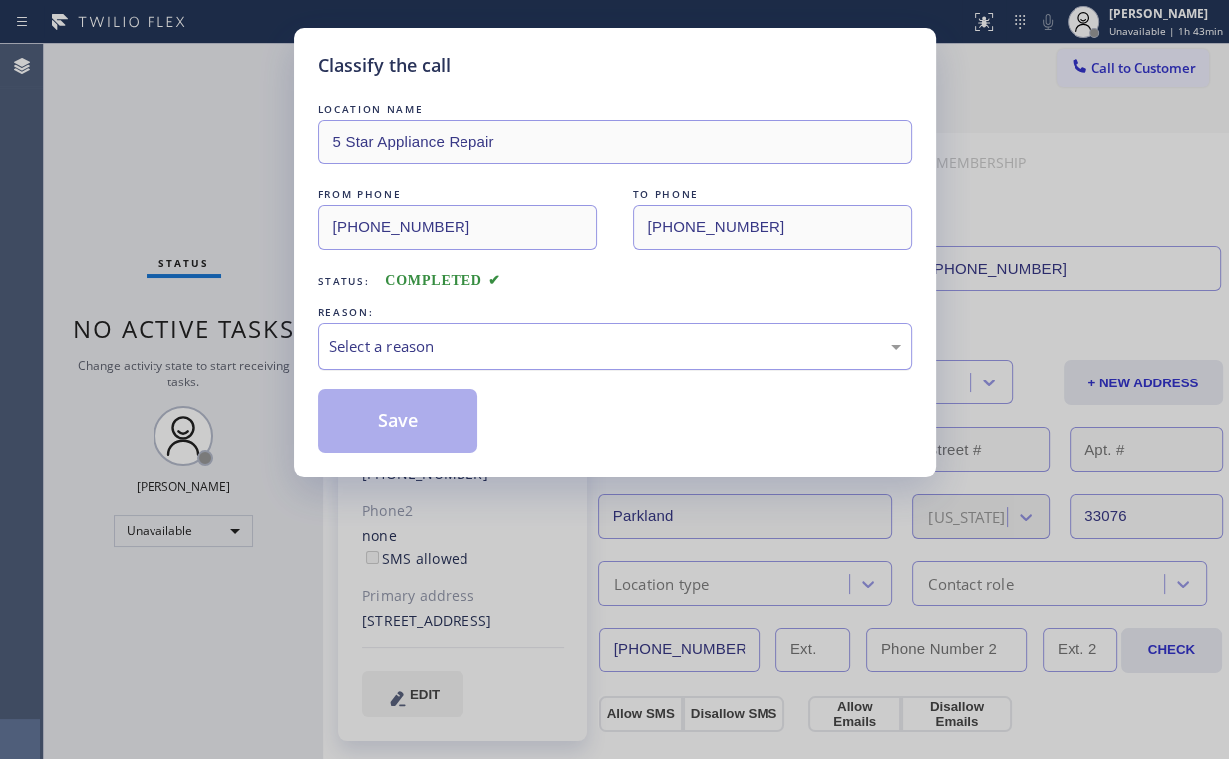
click at [447, 350] on div "Select a reason" at bounding box center [615, 346] width 572 height 23
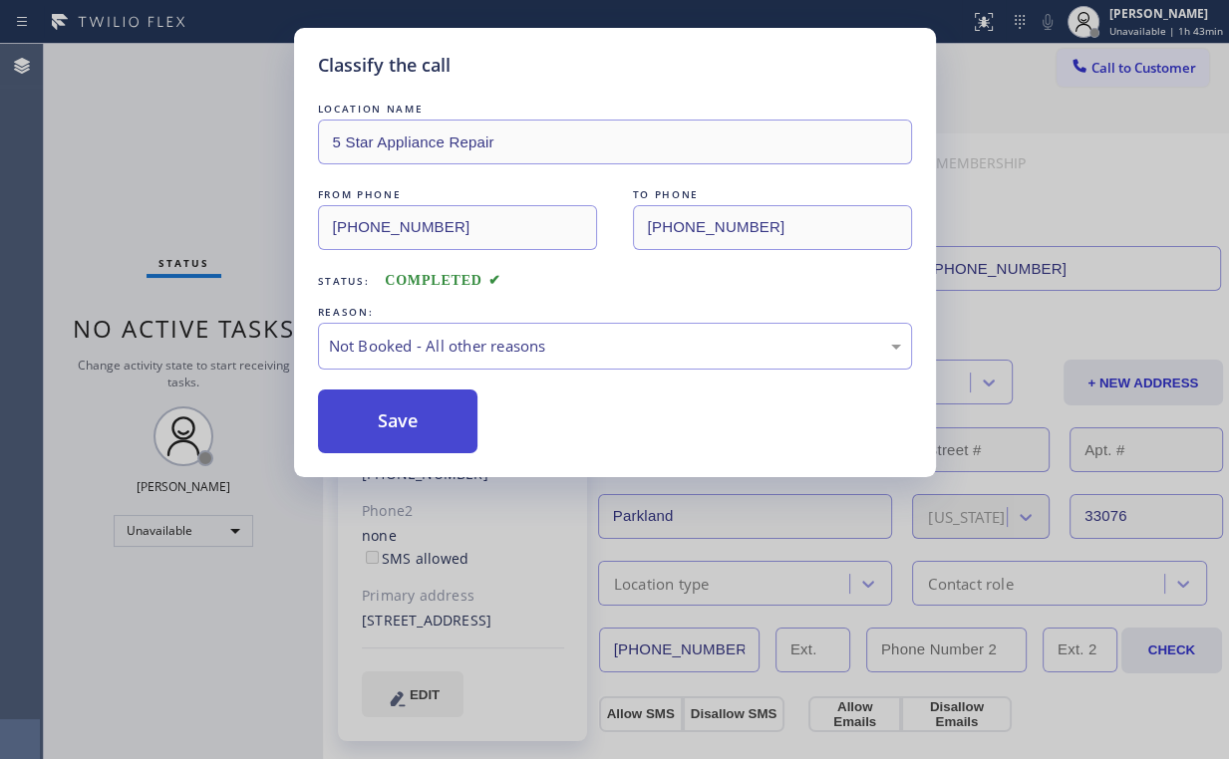
click at [410, 430] on button "Save" at bounding box center [398, 422] width 160 height 64
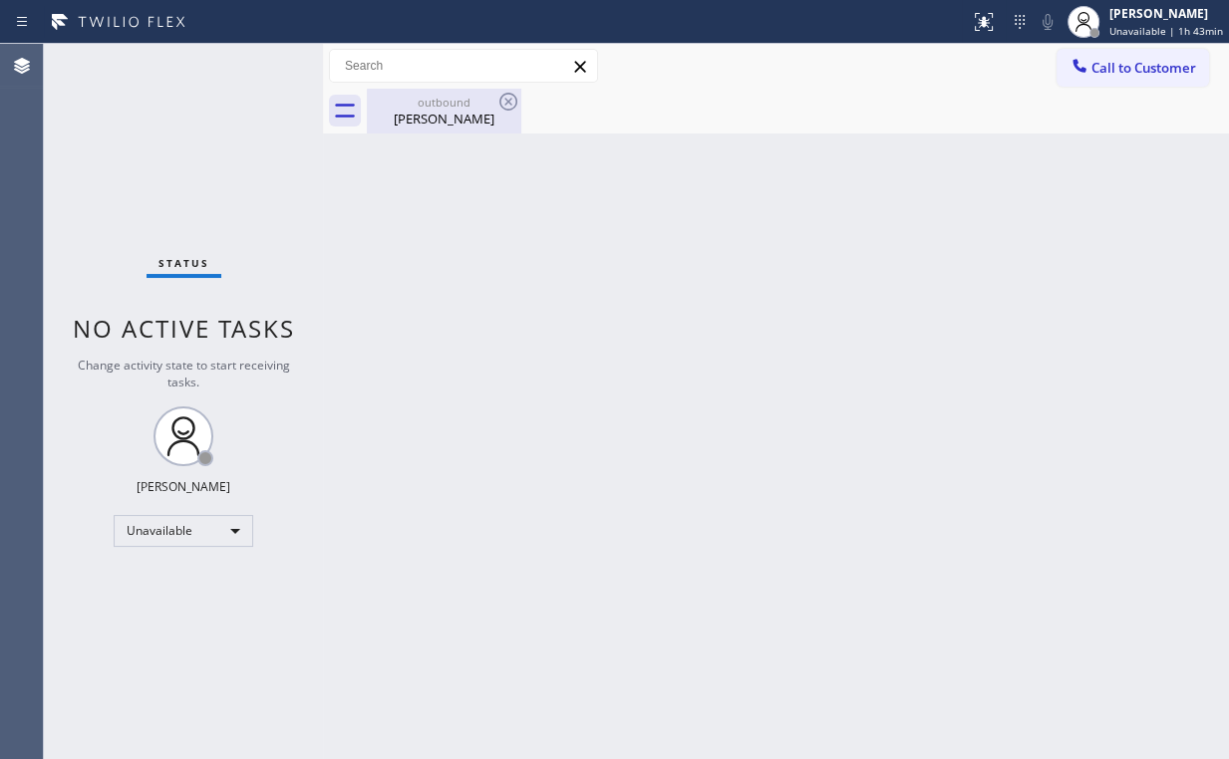
click at [476, 106] on div "outbound" at bounding box center [444, 102] width 150 height 15
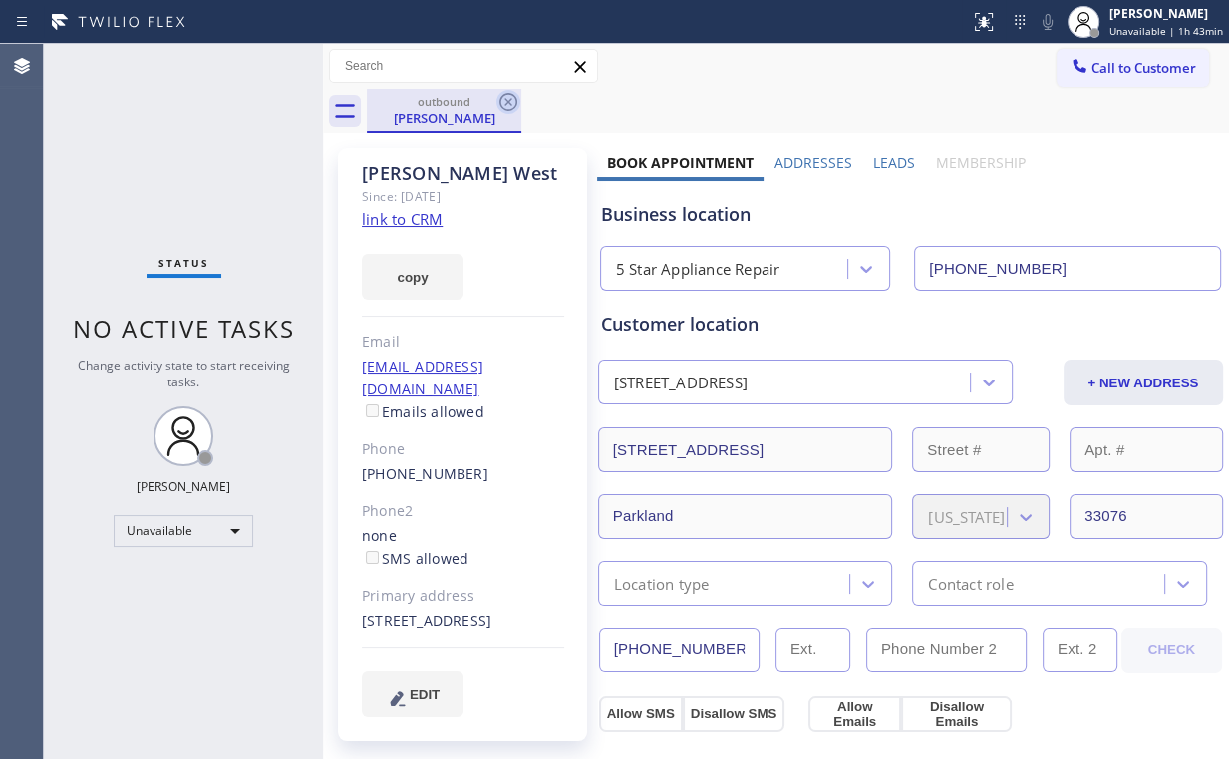
click at [514, 104] on icon at bounding box center [508, 102] width 24 height 24
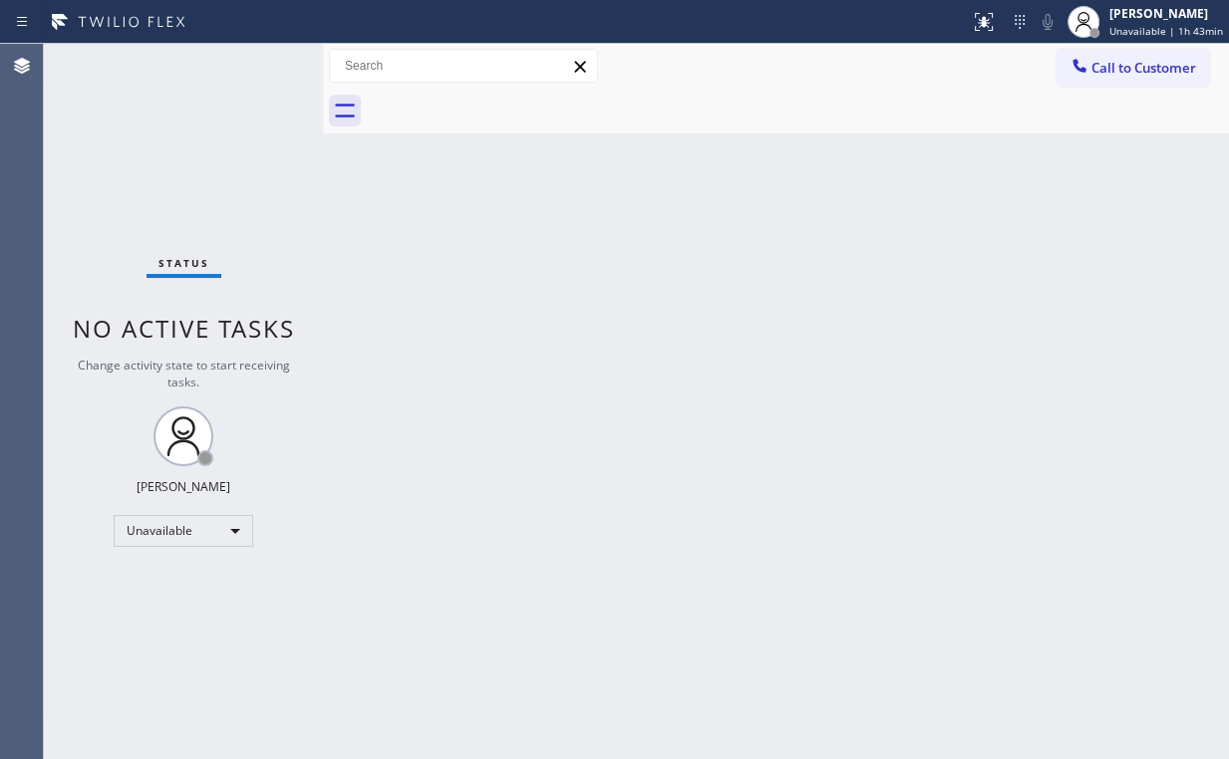
drag, startPoint x: 172, startPoint y: 154, endPoint x: 183, endPoint y: 16, distance: 138.9
click at [175, 139] on div "Status No active tasks Change activity state to start receiving tasks. Arnold V…" at bounding box center [183, 401] width 279 height 715
click at [1107, 84] on button "Call to Customer" at bounding box center [1132, 68] width 152 height 38
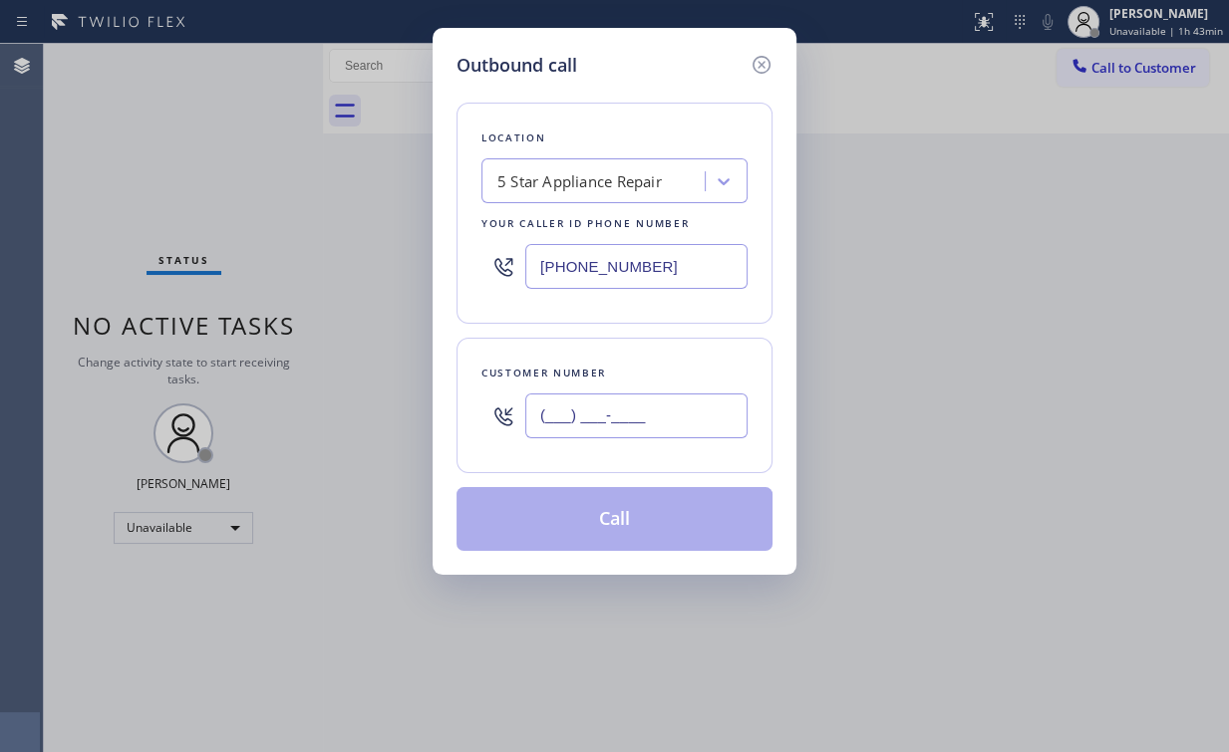
click at [662, 403] on input "(___) ___-____" at bounding box center [636, 416] width 222 height 45
paste input "805) 208-4787"
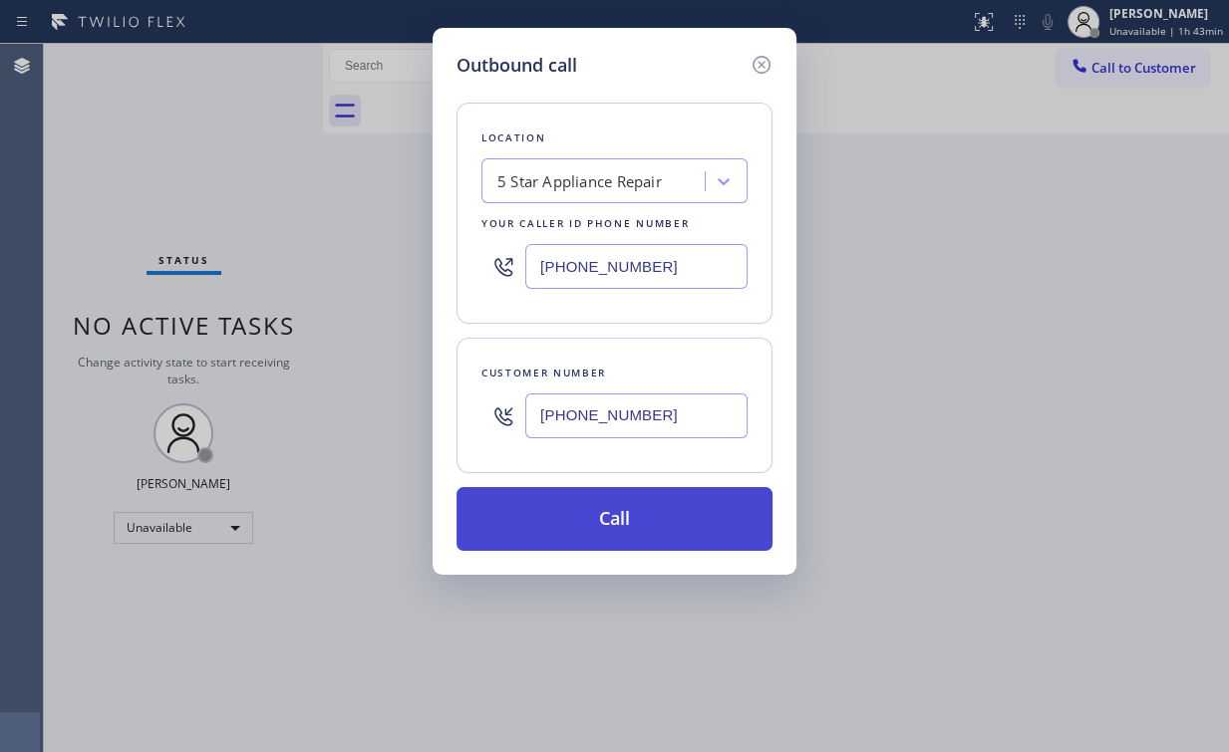
type input "(805) 208-4787"
click at [600, 512] on button "Call" at bounding box center [614, 519] width 316 height 64
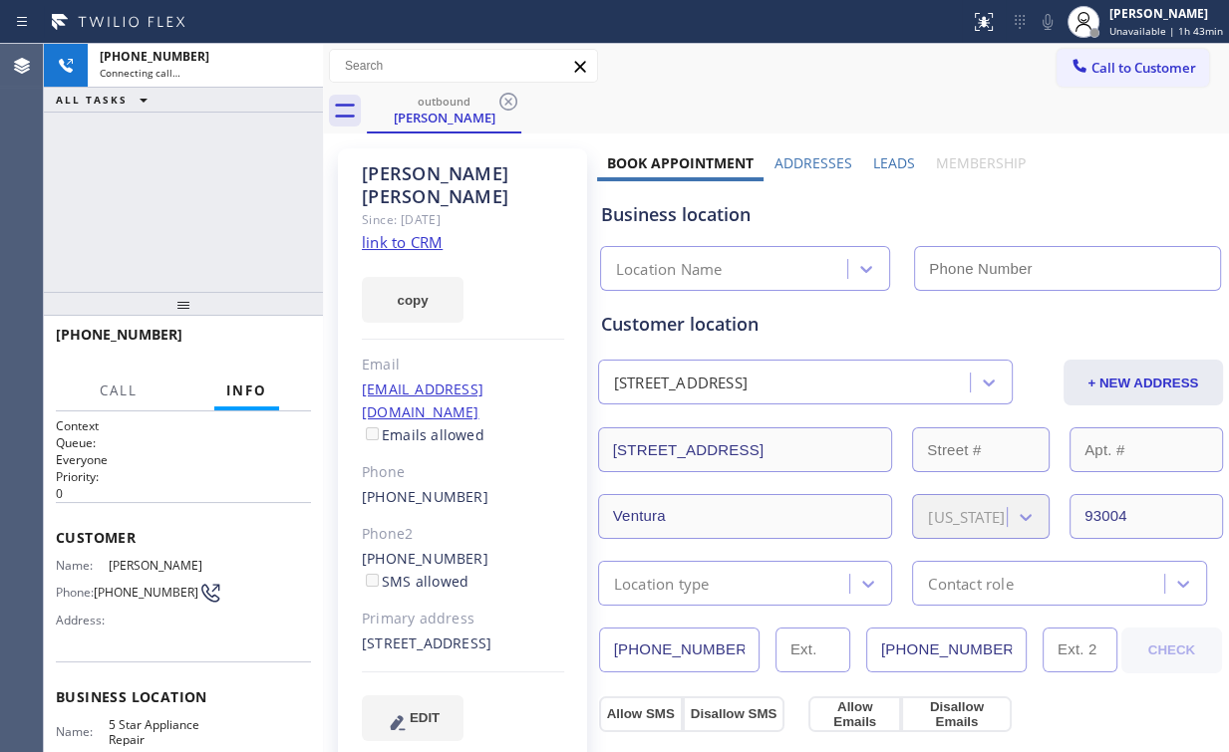
click at [180, 190] on div "+18052084787 Connecting call… ALL TASKS ALL TASKS ACTIVE TASKS TASKS IN WRAP UP" at bounding box center [183, 168] width 279 height 248
type input "(855) 731-4952"
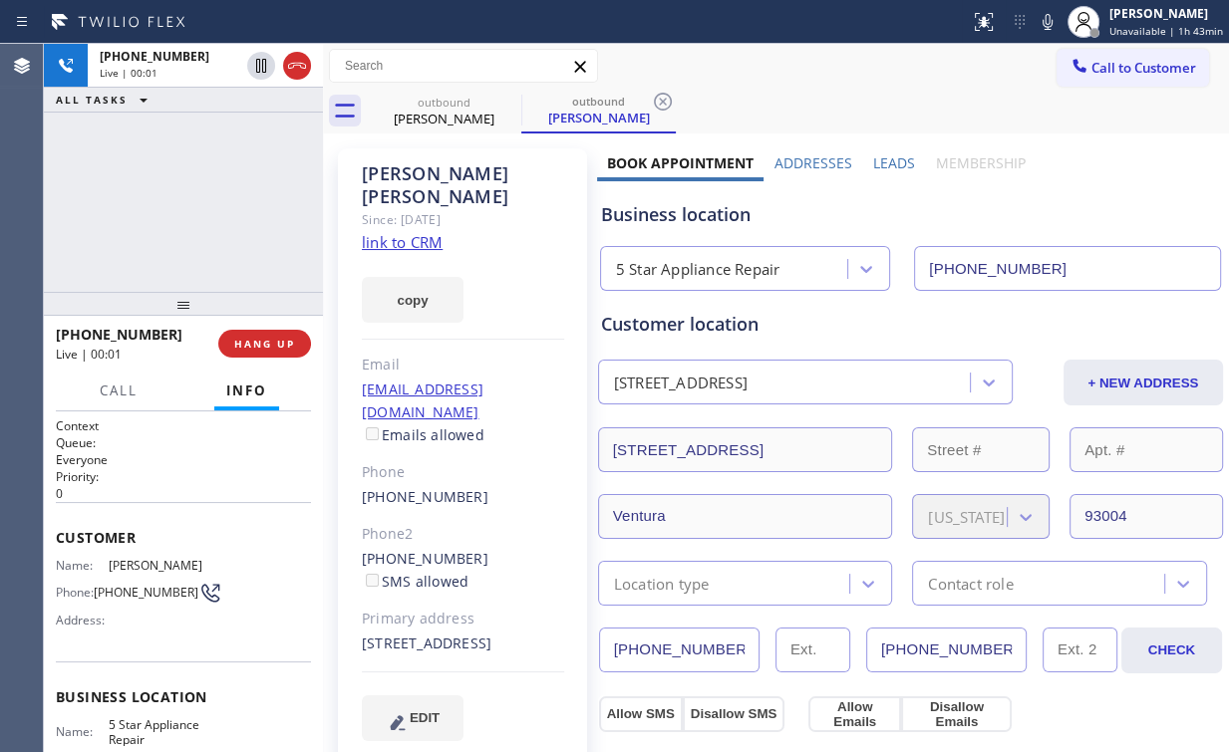
click at [175, 254] on div "+18052084787 Live | 00:01 ALL TASKS ALL TASKS ACTIVE TASKS TASKS IN WRAP UP" at bounding box center [183, 168] width 279 height 248
click at [278, 345] on span "HANG UP" at bounding box center [264, 344] width 61 height 14
click at [274, 349] on span "HANG UP" at bounding box center [264, 344] width 61 height 14
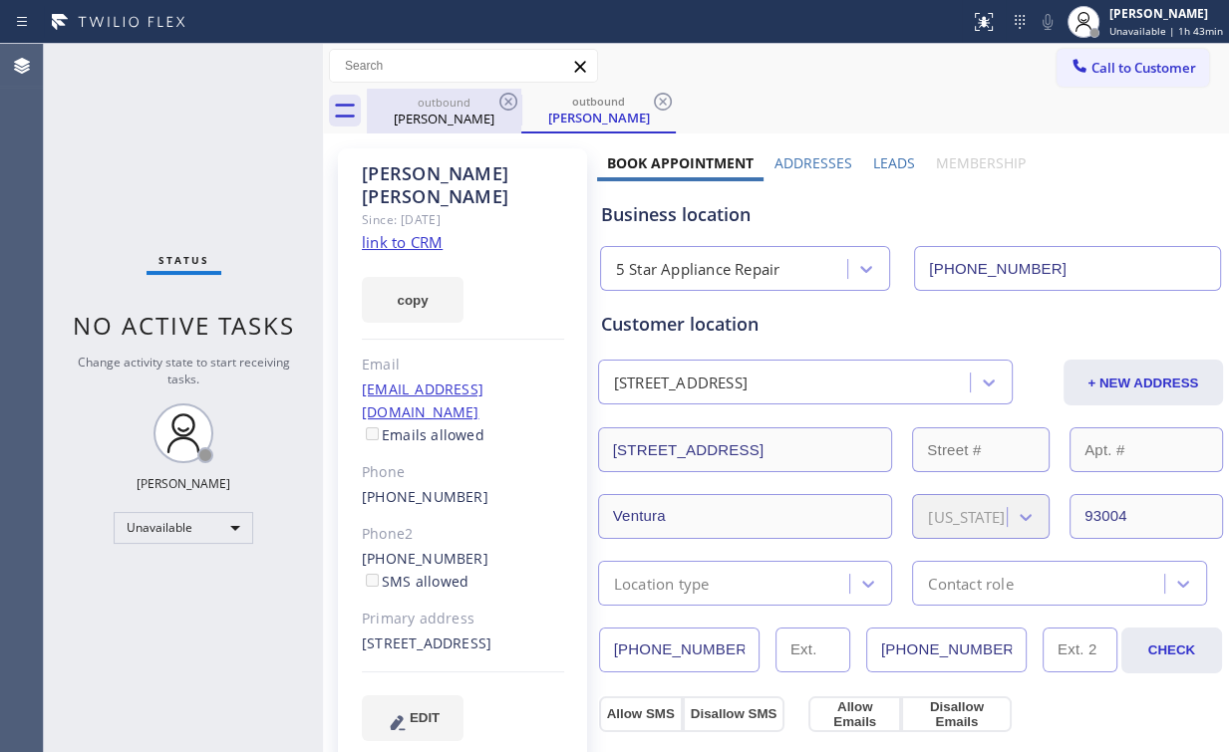
drag, startPoint x: 415, startPoint y: 117, endPoint x: 472, endPoint y: 108, distance: 58.5
click at [418, 117] on div "Edward Ortiz" at bounding box center [444, 119] width 150 height 18
click at [507, 100] on icon at bounding box center [508, 102] width 18 height 18
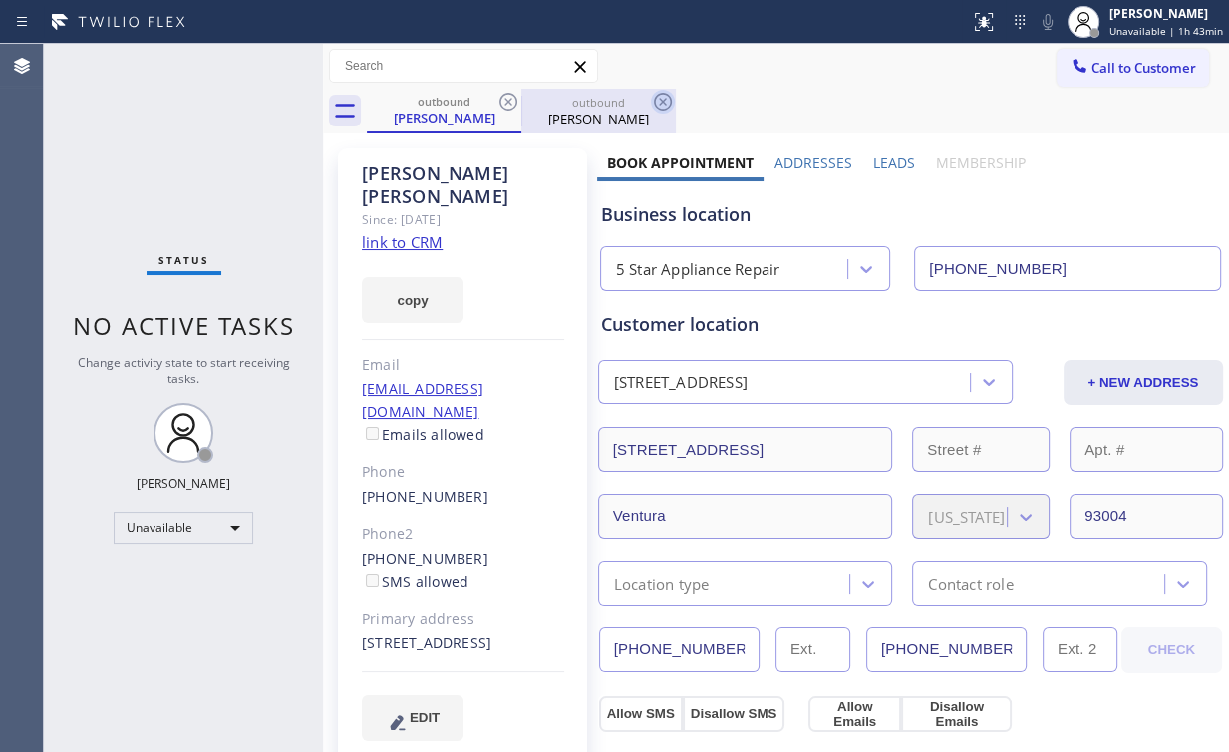
click at [651, 100] on icon at bounding box center [663, 102] width 24 height 24
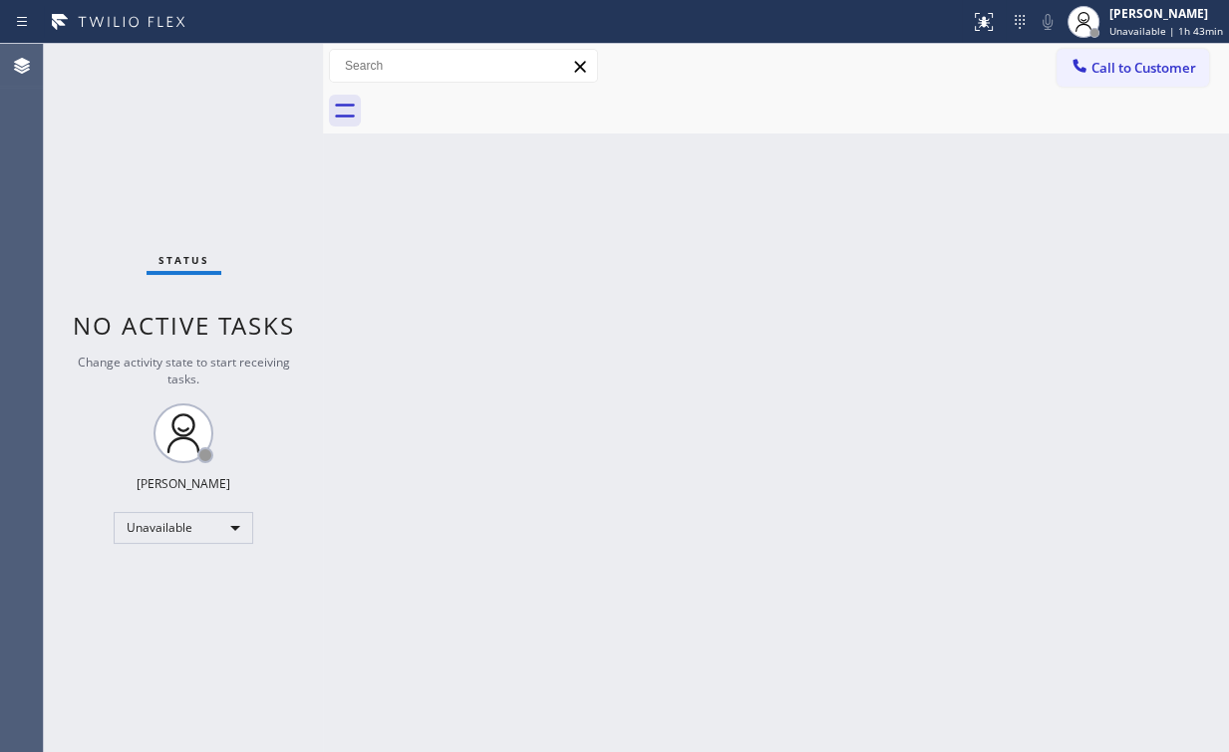
drag, startPoint x: 174, startPoint y: 167, endPoint x: 426, endPoint y: 619, distance: 517.0
click at [194, 191] on div "Status No active tasks Change activity state to start receiving tasks. Arnold V…" at bounding box center [183, 398] width 279 height 708
drag, startPoint x: 1155, startPoint y: 66, endPoint x: 836, endPoint y: 243, distance: 364.9
click at [1154, 66] on span "Call to Customer" at bounding box center [1143, 68] width 105 height 18
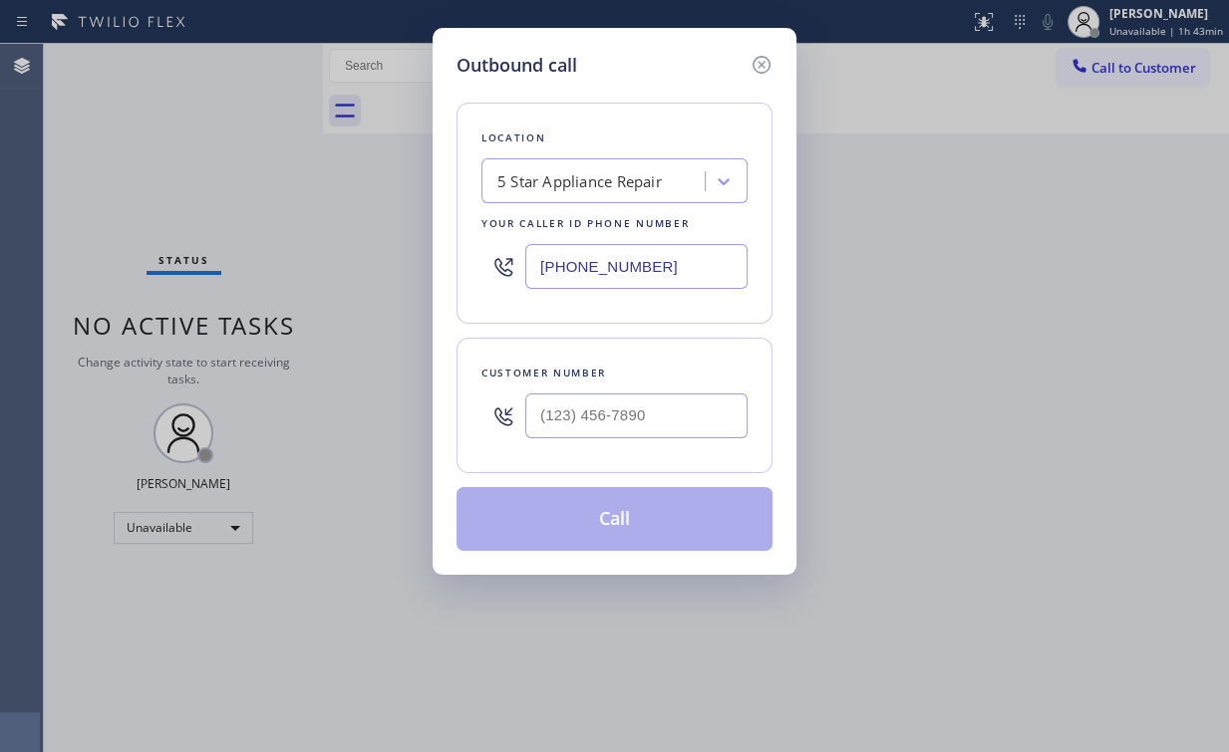
drag, startPoint x: 671, startPoint y: 273, endPoint x: 388, endPoint y: 275, distance: 283.0
click at [416, 274] on div "Outbound call Location 5 Star Appliance Repair Your caller id phone number (855…" at bounding box center [614, 376] width 1229 height 752
paste input "719) 375-2289"
type input "(719) 375-2289"
click at [599, 124] on div "Location Jenn-Air Expert Appliance Repair Your caller id phone number (719) 375…" at bounding box center [614, 213] width 316 height 221
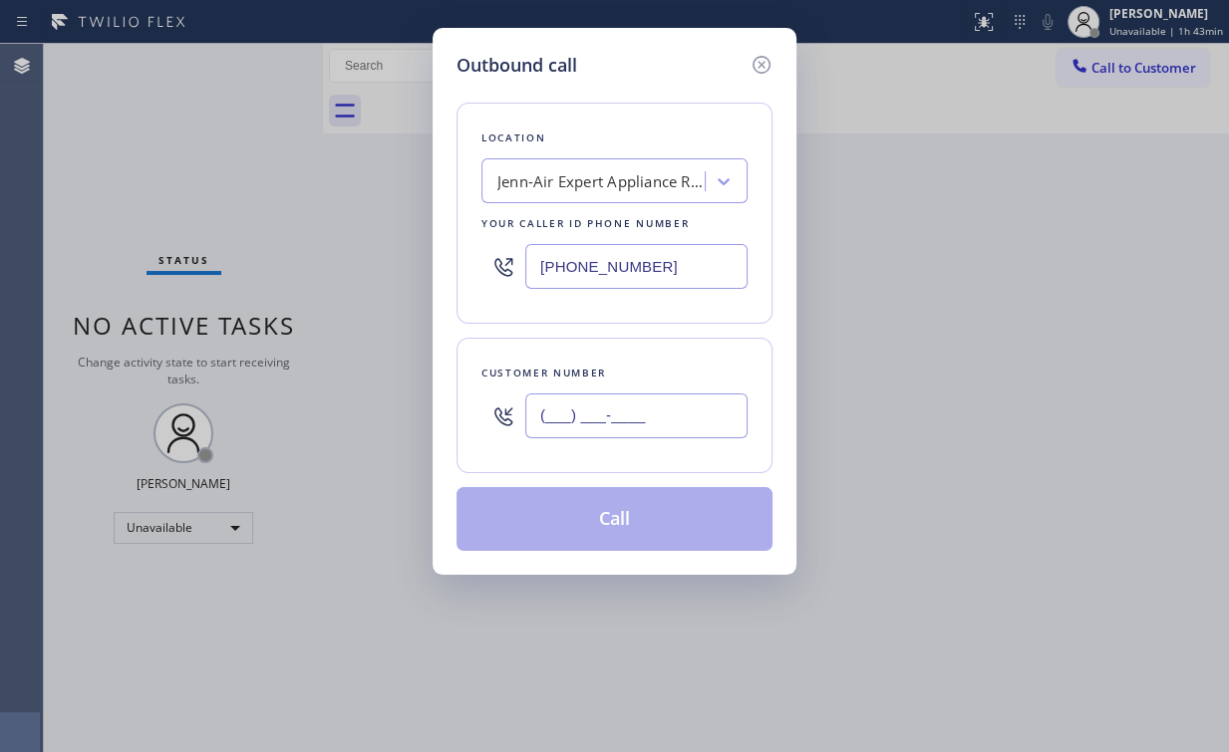
click at [611, 435] on input "(___) ___-____" at bounding box center [636, 416] width 222 height 45
paste input "720) 988-0395"
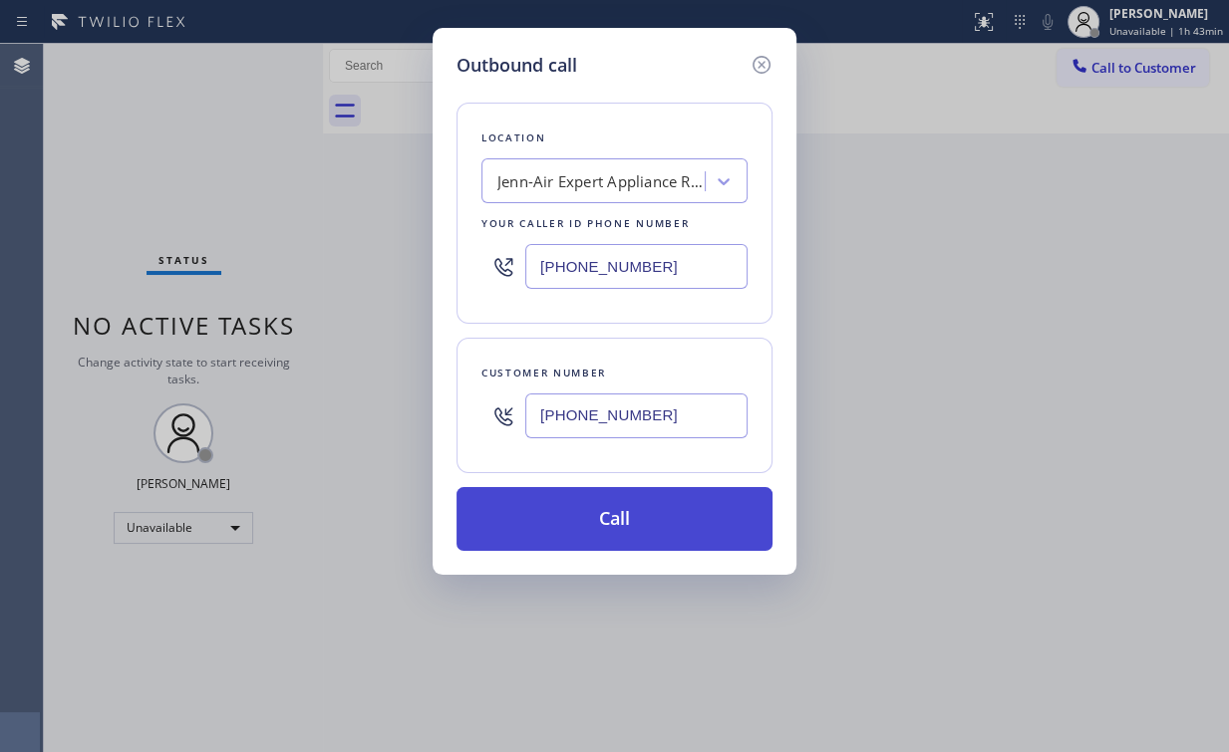
type input "(720) 988-0395"
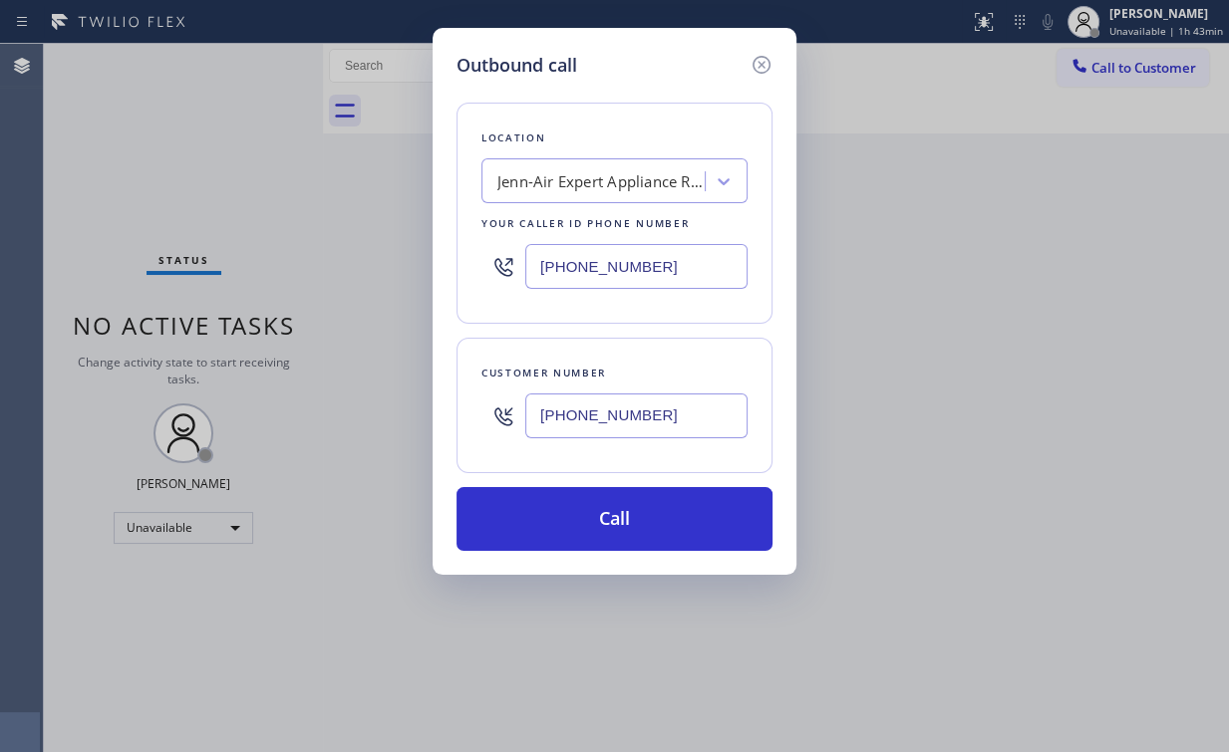
drag, startPoint x: 592, startPoint y: 528, endPoint x: 486, endPoint y: 747, distance: 243.3
click at [590, 531] on button "Call" at bounding box center [614, 519] width 316 height 64
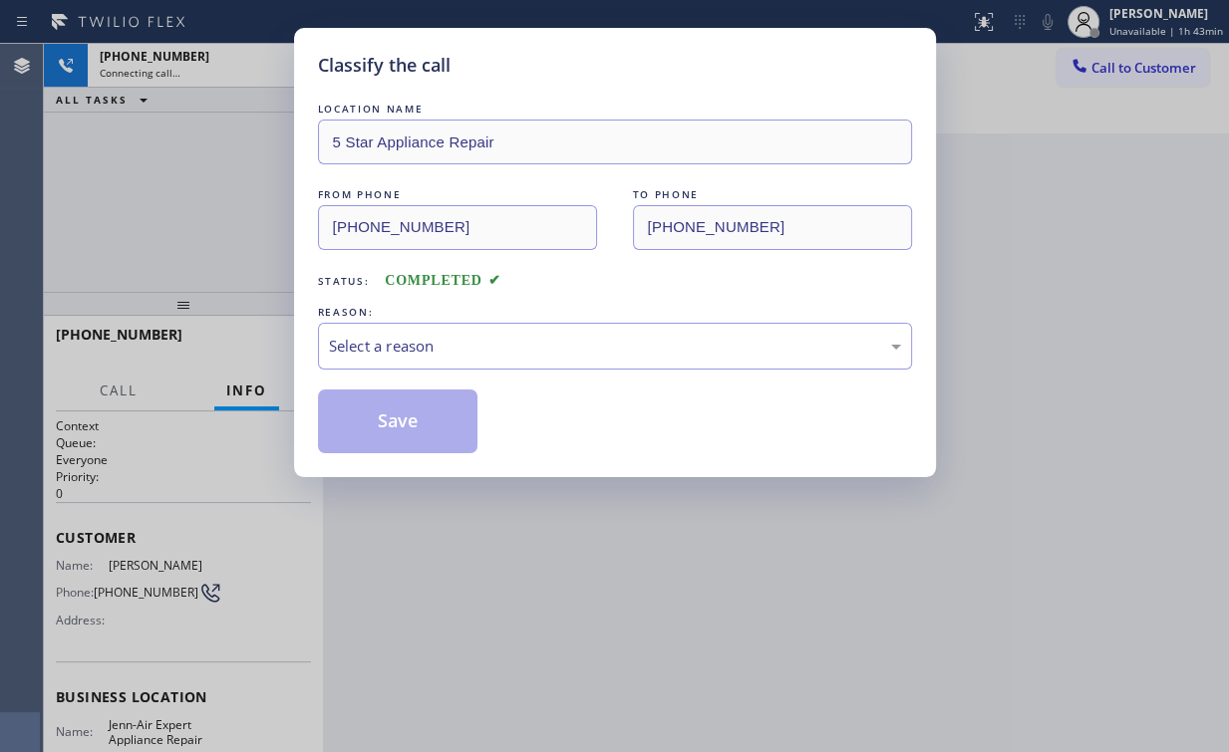
click at [186, 197] on div "Classify the call LOCATION NAME 5 Star Appliance Repair FROM PHONE (855) 731-49…" at bounding box center [614, 376] width 1229 height 752
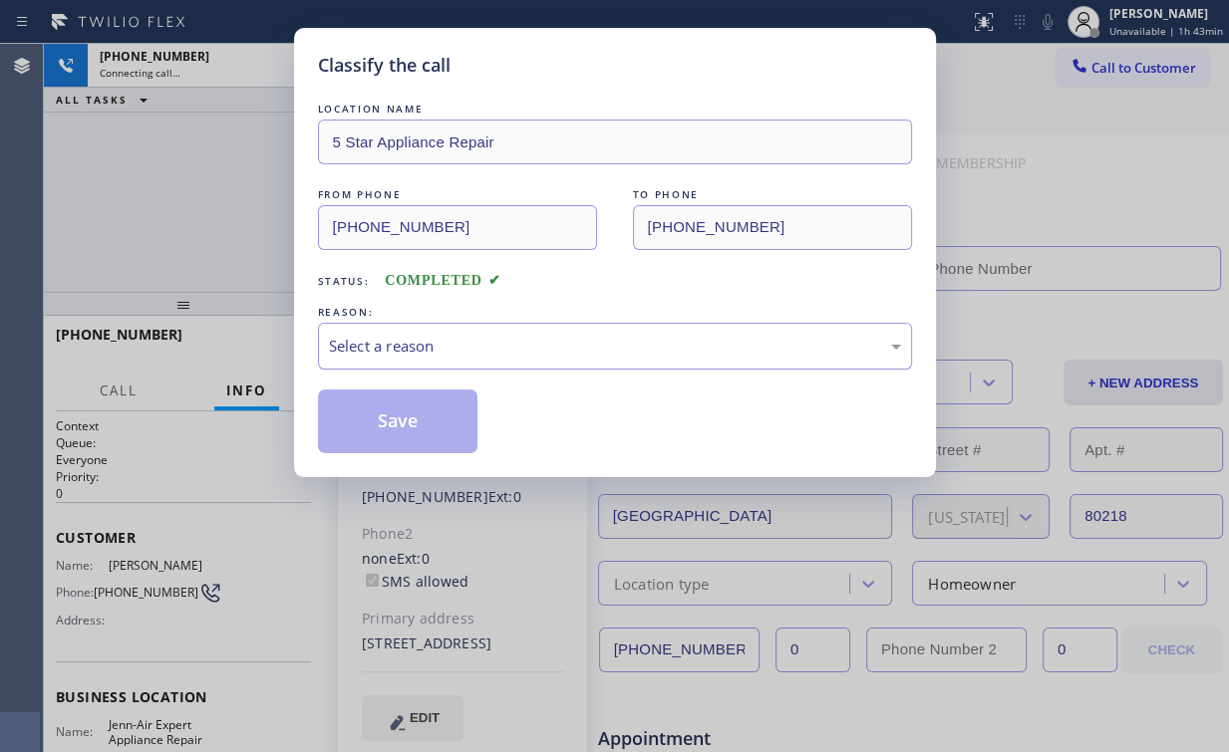
click at [370, 347] on div "Select a reason" at bounding box center [615, 346] width 572 height 23
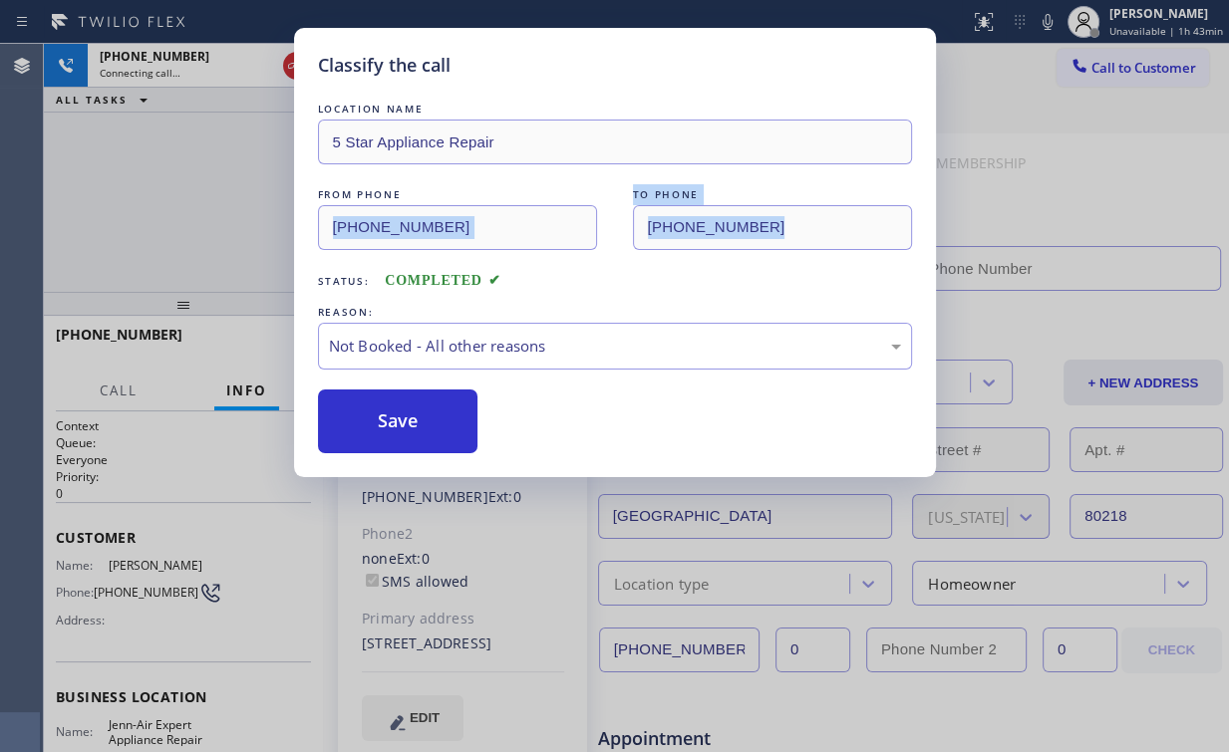
drag, startPoint x: 239, startPoint y: 260, endPoint x: 311, endPoint y: 106, distance: 170.3
click at [249, 235] on div "Classify the call LOCATION NAME 5 Star Appliance Repair FROM PHONE (855) 731-49…" at bounding box center [614, 376] width 1229 height 752
click at [288, 62] on div "Classify the call LOCATION NAME 5 Star Appliance Repair FROM PHONE (855) 731-49…" at bounding box center [614, 376] width 1229 height 752
type input "(719) 375-2289"
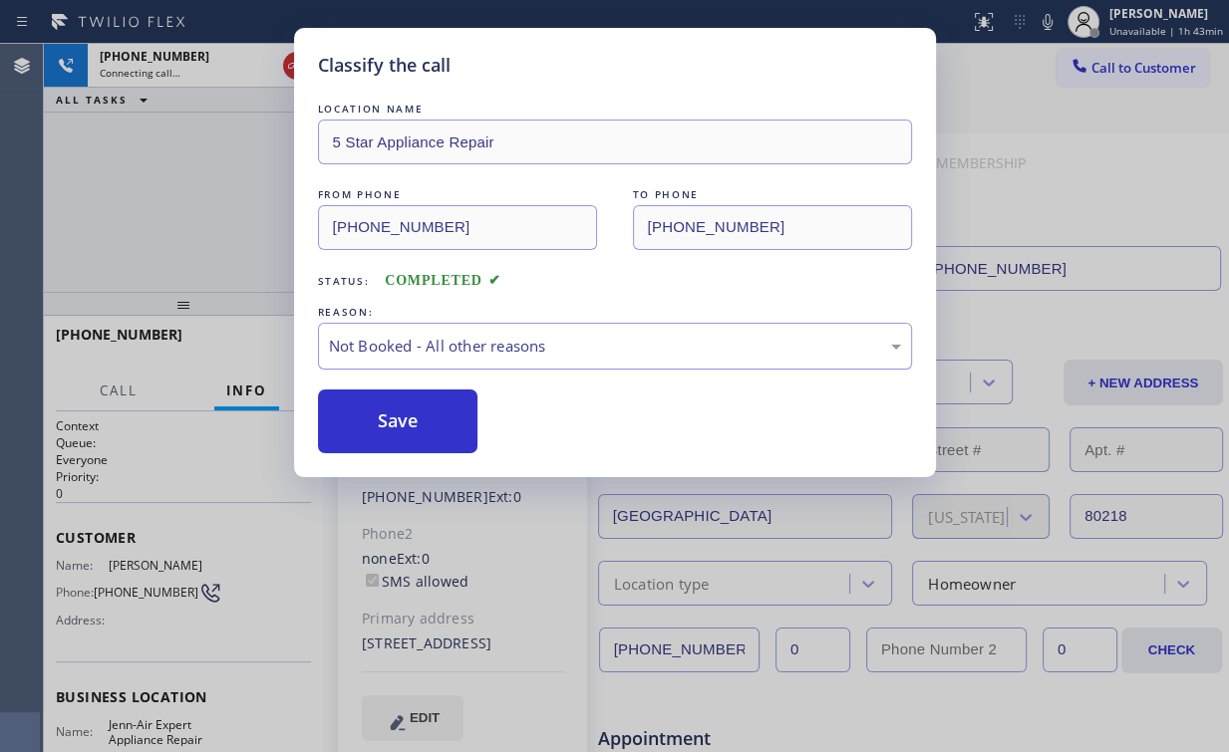
click at [374, 345] on div "Not Booked - All other reasons" at bounding box center [615, 346] width 572 height 23
drag, startPoint x: 200, startPoint y: 240, endPoint x: 219, endPoint y: 210, distance: 35.4
click at [202, 239] on div "Classify the call LOCATION NAME 5 Star Appliance Repair FROM PHONE (855) 731-49…" at bounding box center [614, 376] width 1229 height 752
drag, startPoint x: 357, startPoint y: 421, endPoint x: 367, endPoint y: 422, distance: 10.0
click at [357, 422] on button "Save" at bounding box center [398, 422] width 160 height 64
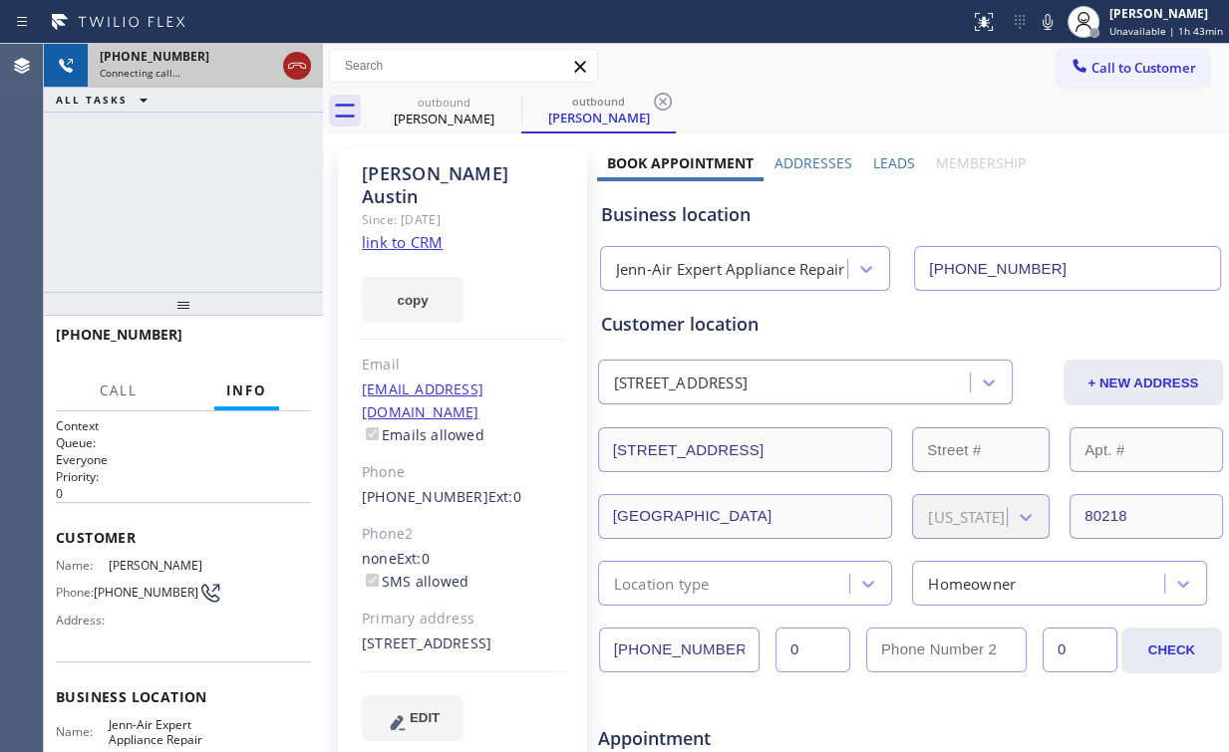
click at [292, 68] on icon at bounding box center [297, 66] width 24 height 24
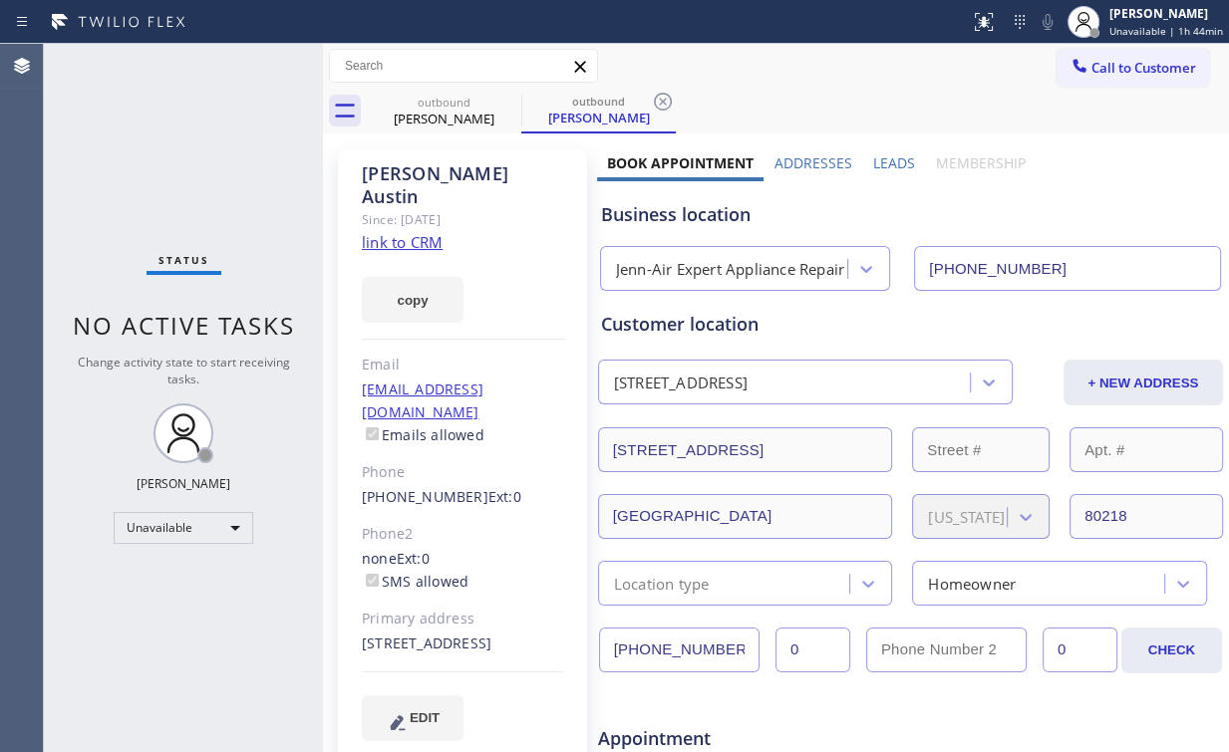
click at [423, 232] on link "link to CRM" at bounding box center [402, 242] width 81 height 20
click at [212, 159] on div "Status No active tasks Change activity state to start receiving tasks. Arnold V…" at bounding box center [183, 398] width 279 height 708
click at [1132, 76] on span "Call to Customer" at bounding box center [1143, 68] width 105 height 18
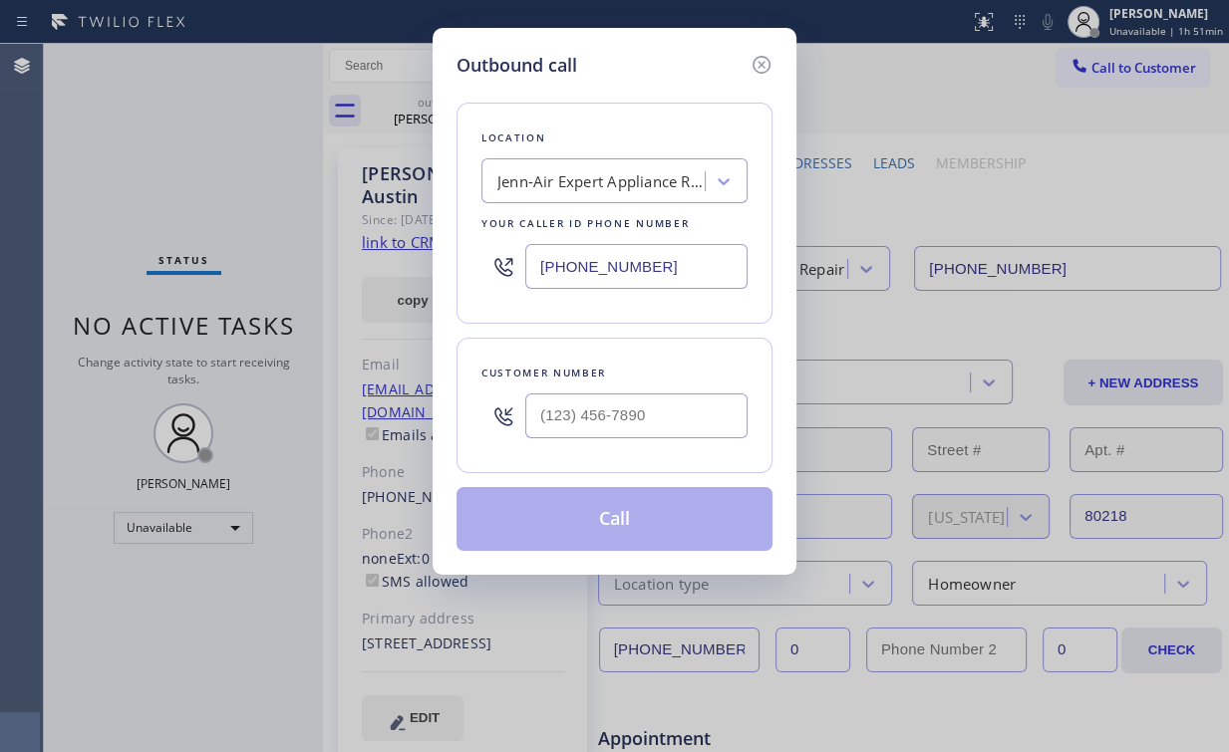
drag, startPoint x: 697, startPoint y: 251, endPoint x: 334, endPoint y: 227, distance: 364.5
click at [407, 242] on div "Outbound call Location Jenn-Air Expert Appliance Repair Your caller id phone nu…" at bounding box center [614, 376] width 1229 height 752
paste input "310) 905-8345"
type input "(310) 905-8345"
click at [652, 423] on input "(___) ___-____" at bounding box center [636, 416] width 222 height 45
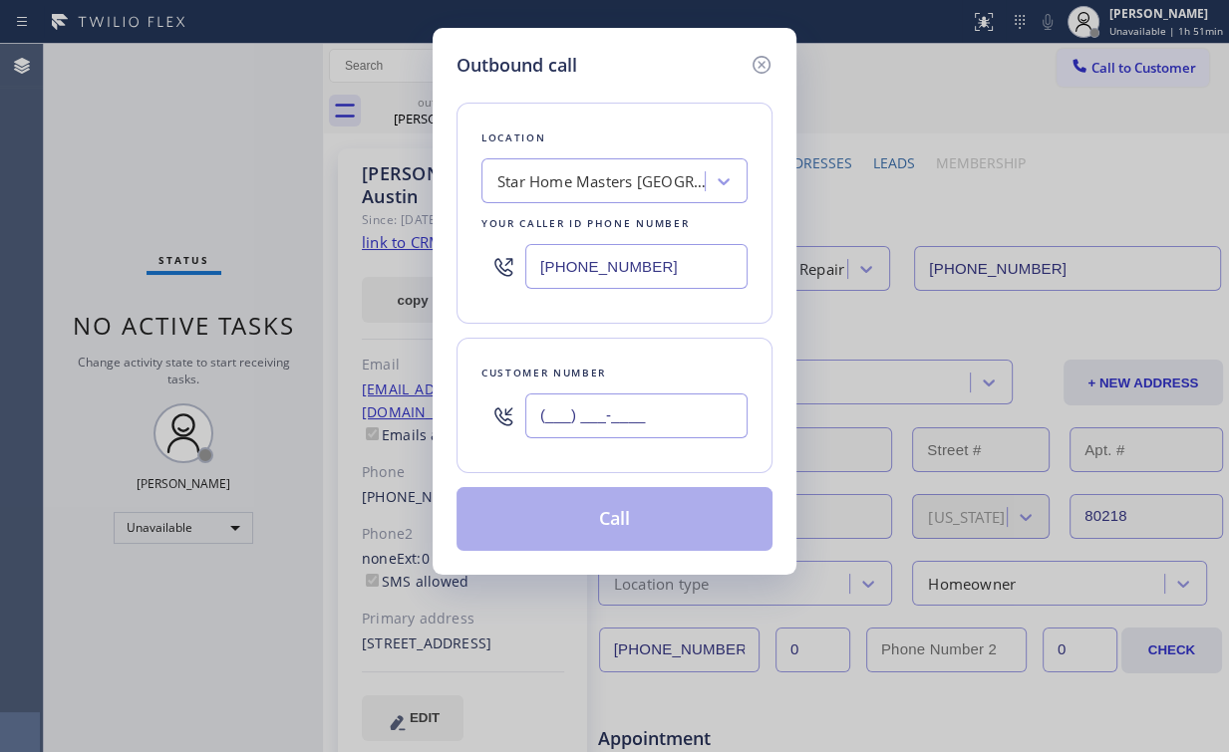
paste input "559) 362-8511"
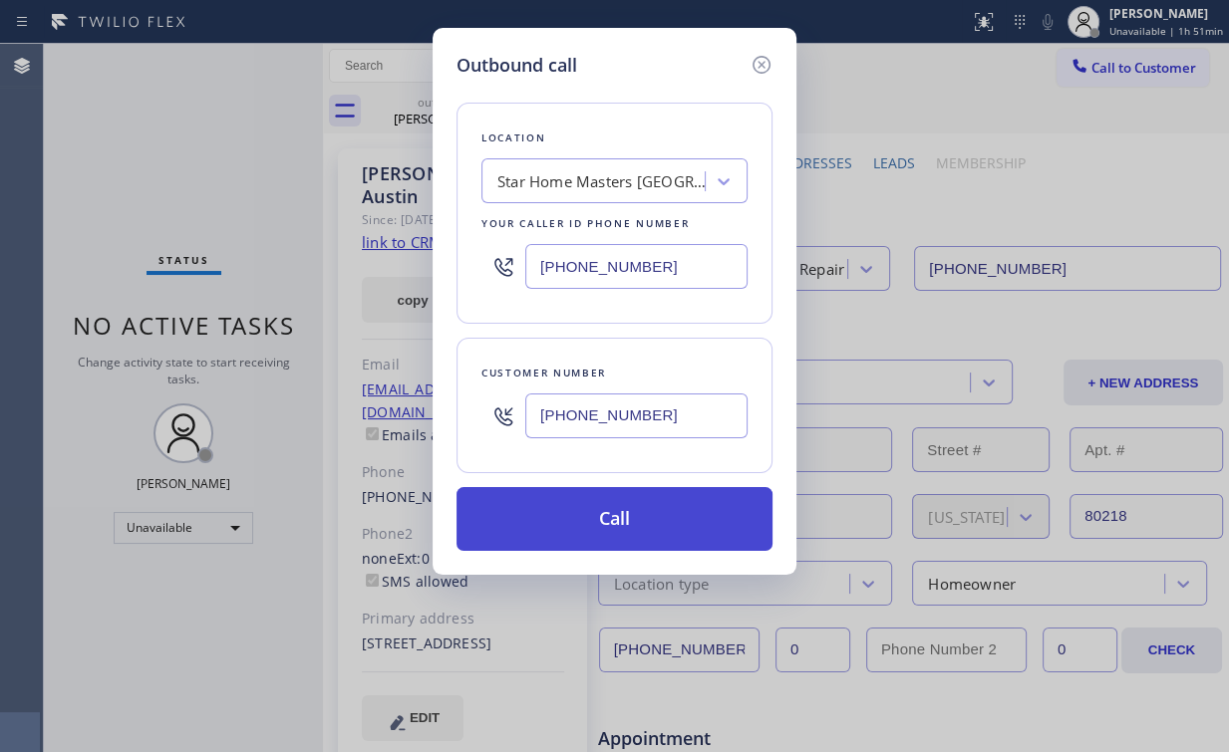
type input "(559) 362-8511"
drag, startPoint x: 596, startPoint y: 514, endPoint x: 590, endPoint y: 534, distance: 20.8
click at [596, 516] on button "Call" at bounding box center [614, 519] width 316 height 64
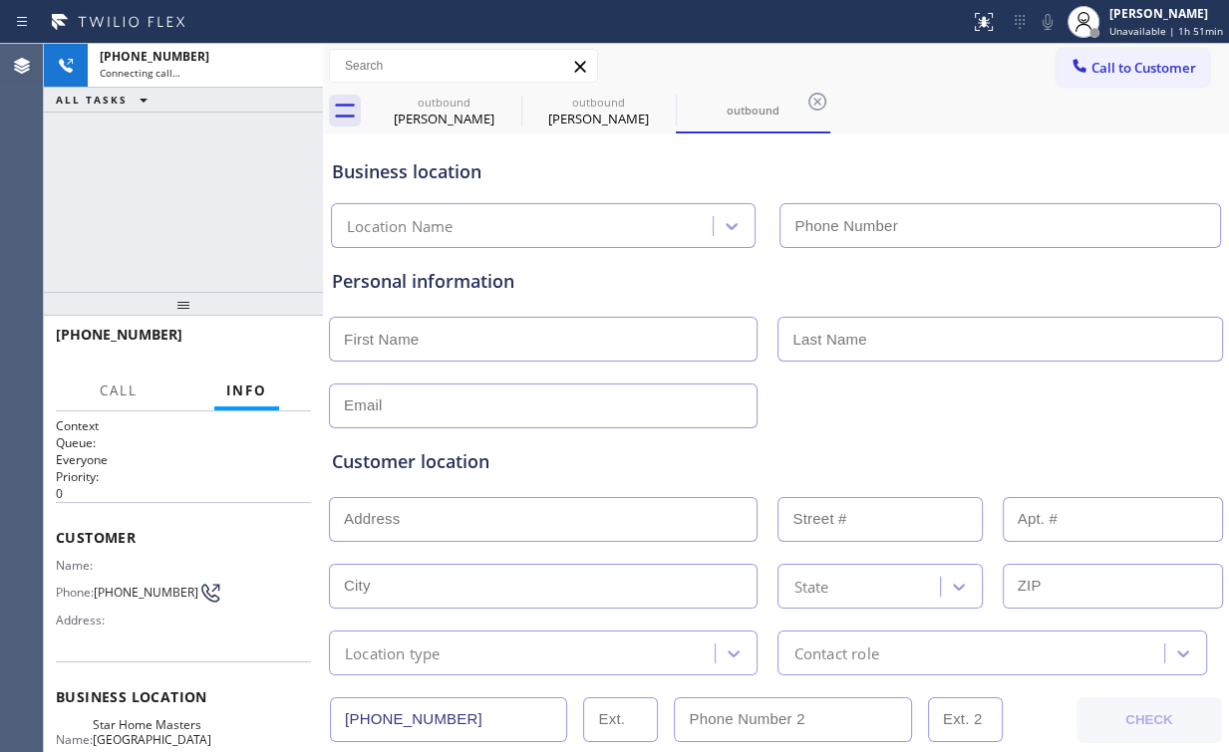
click at [172, 195] on div "+15593628511 Connecting call… ALL TASKS ALL TASKS ACTIVE TASKS TASKS IN WRAP UP" at bounding box center [183, 168] width 279 height 248
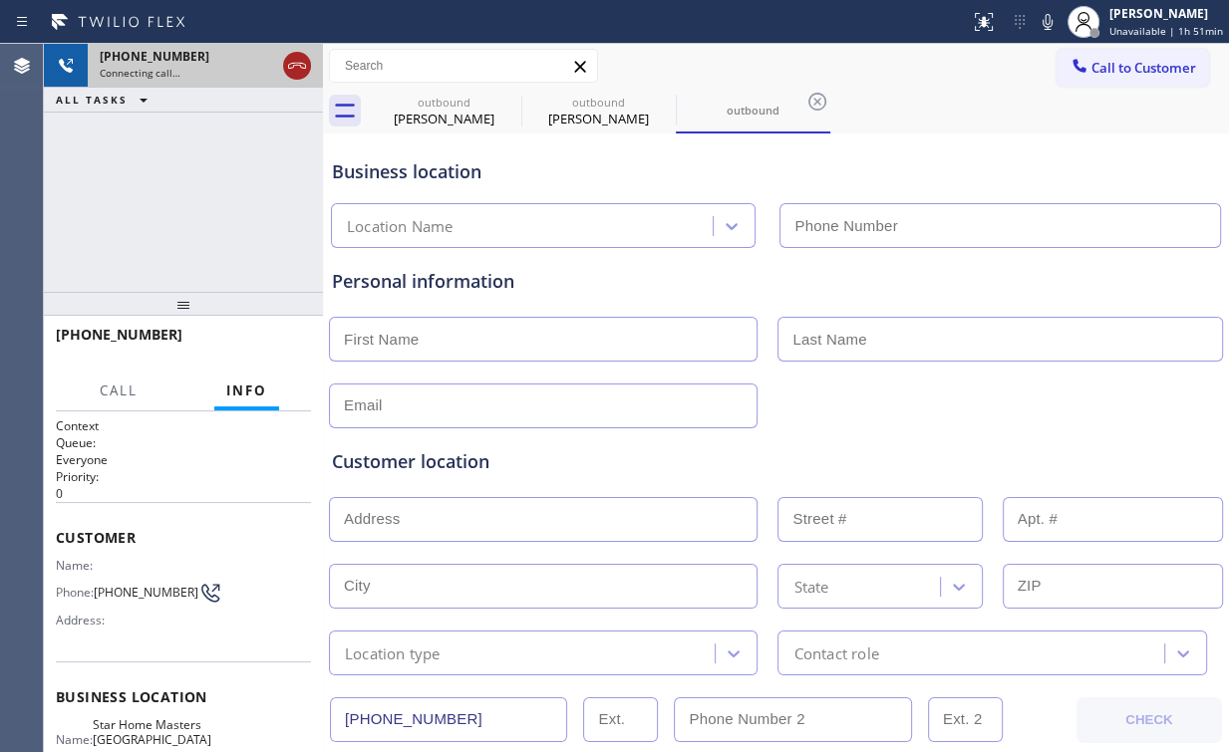
click at [291, 68] on icon at bounding box center [297, 66] width 18 height 6
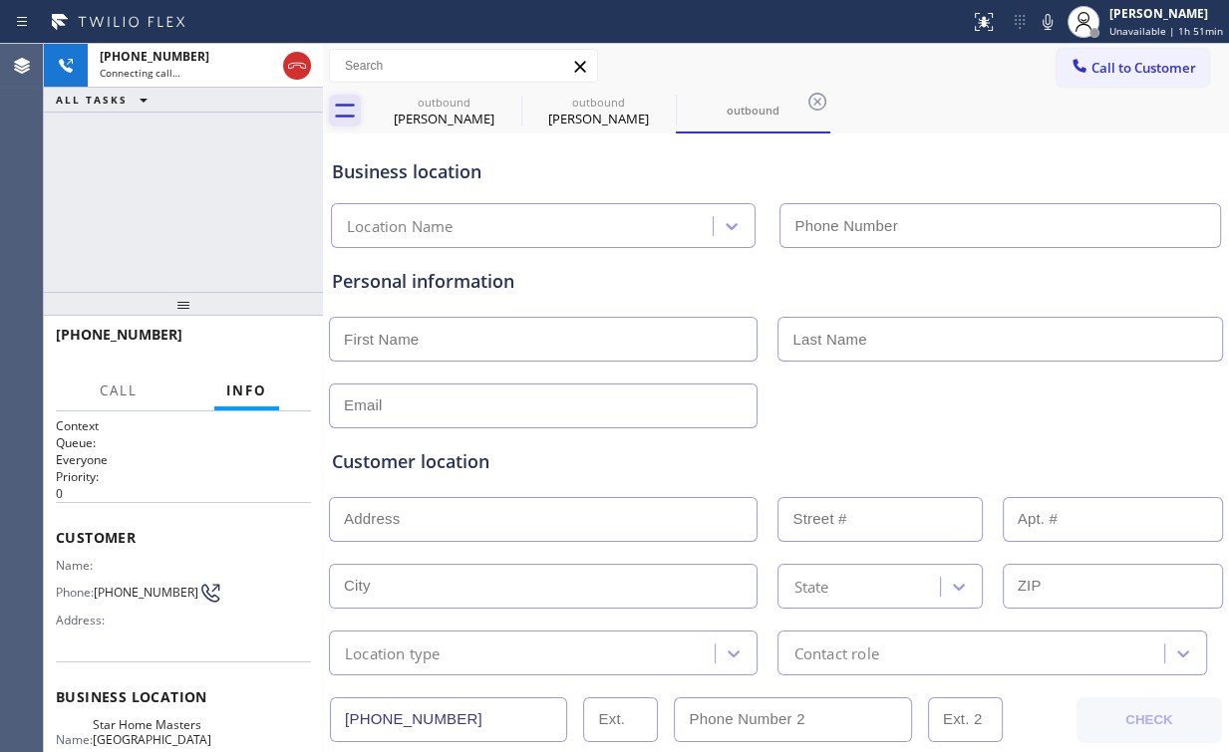
type input "(310) 905-8345"
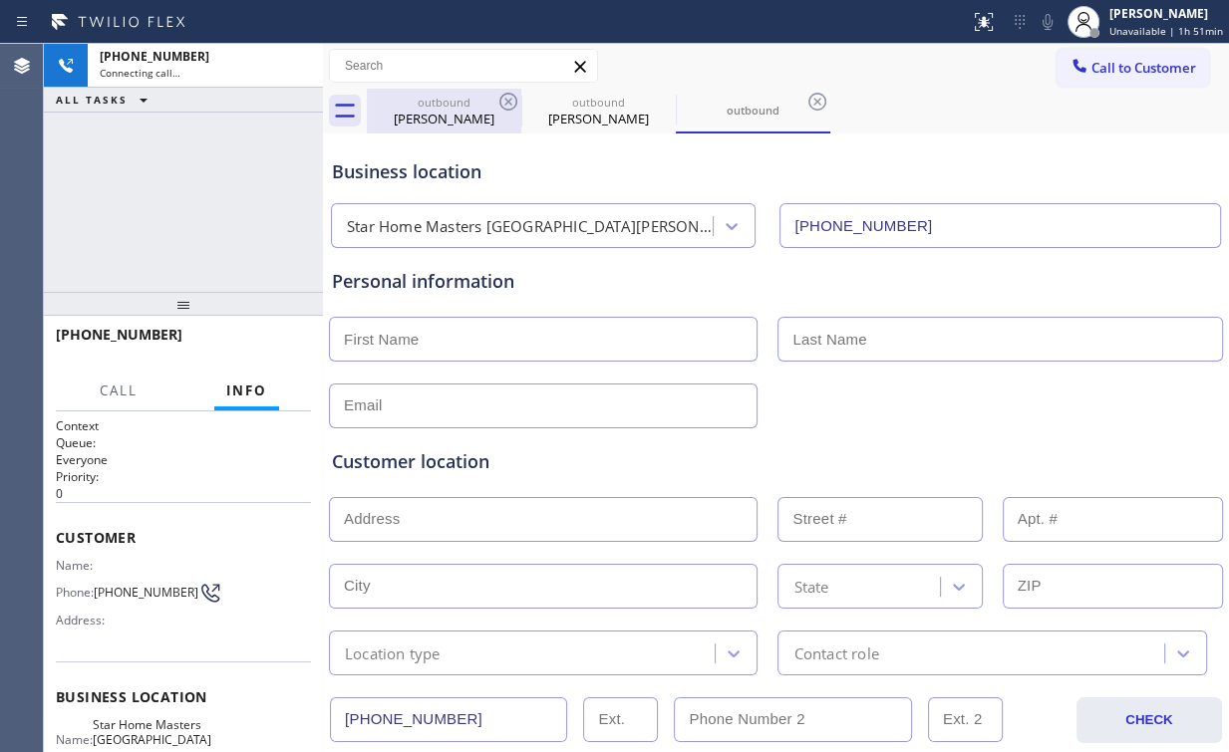
drag, startPoint x: 430, startPoint y: 108, endPoint x: 486, endPoint y: 108, distance: 55.8
click at [431, 108] on div "outbound" at bounding box center [444, 102] width 150 height 15
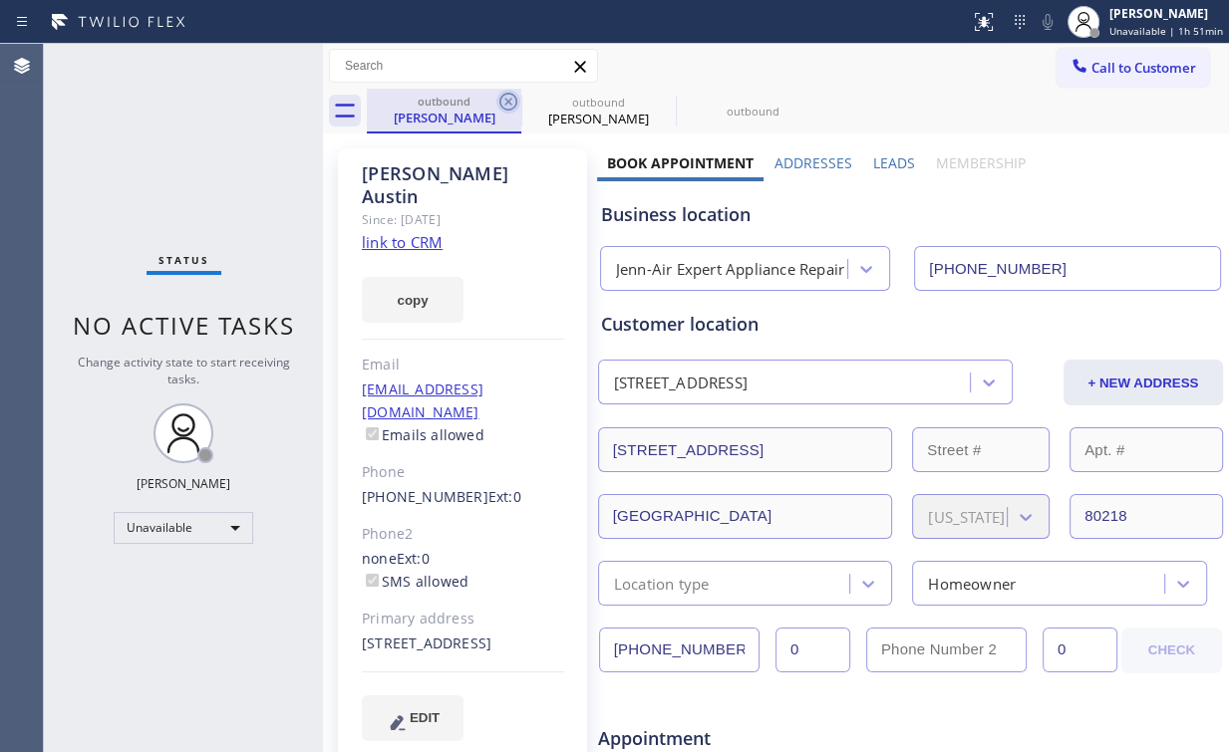
click at [509, 96] on icon at bounding box center [508, 102] width 24 height 24
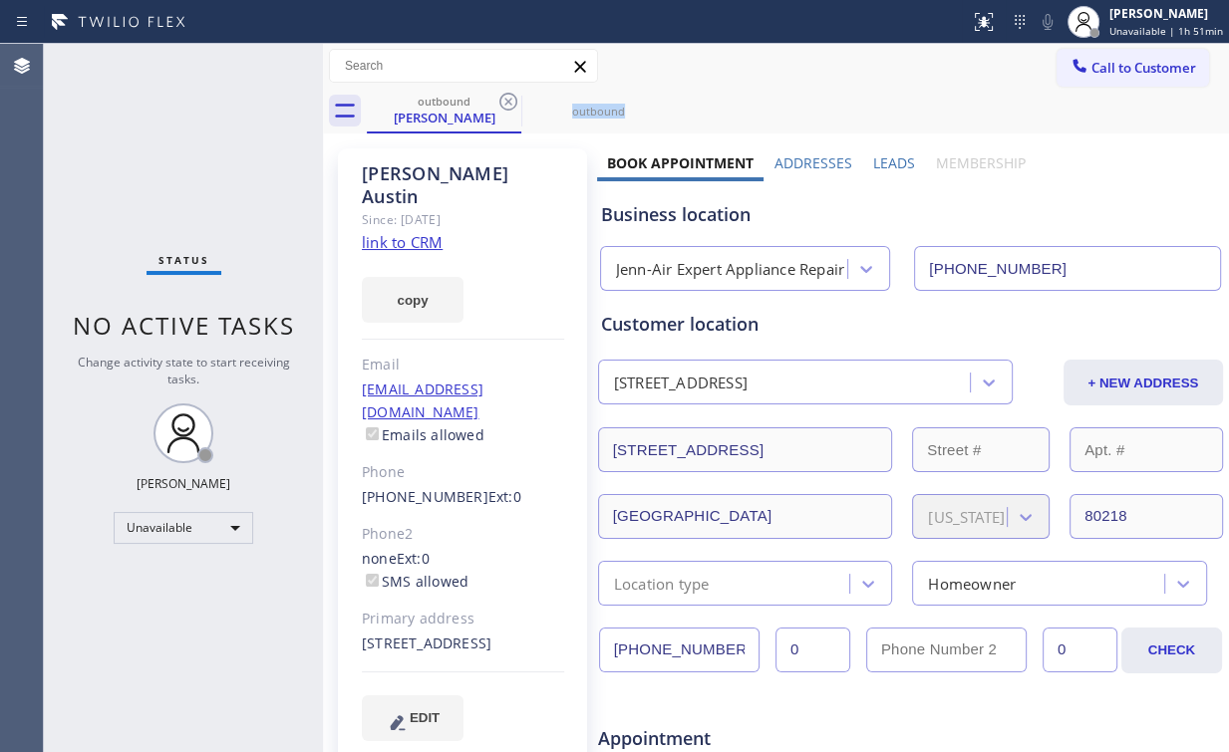
click at [509, 96] on icon at bounding box center [508, 102] width 24 height 24
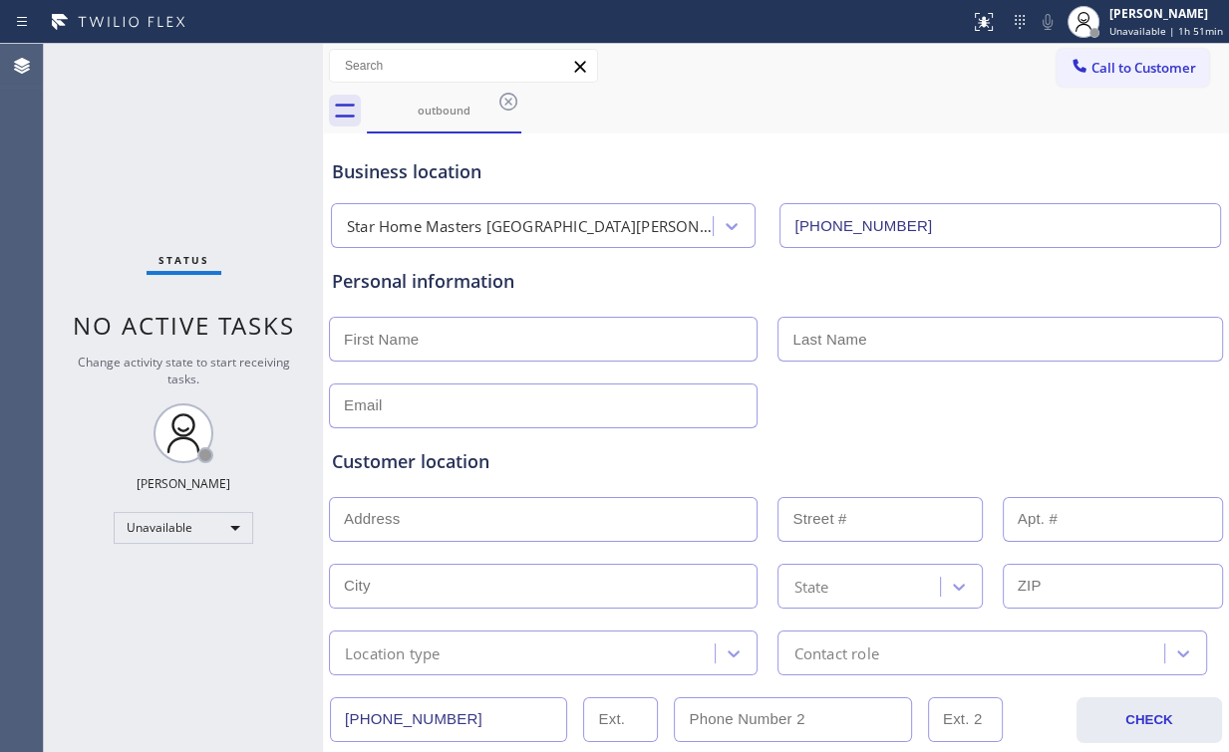
click at [234, 154] on div "Status No active tasks Change activity state to start receiving tasks. Arnold V…" at bounding box center [183, 398] width 279 height 708
drag, startPoint x: 502, startPoint y: 101, endPoint x: 515, endPoint y: 103, distance: 13.1
click at [503, 100] on icon at bounding box center [508, 102] width 24 height 24
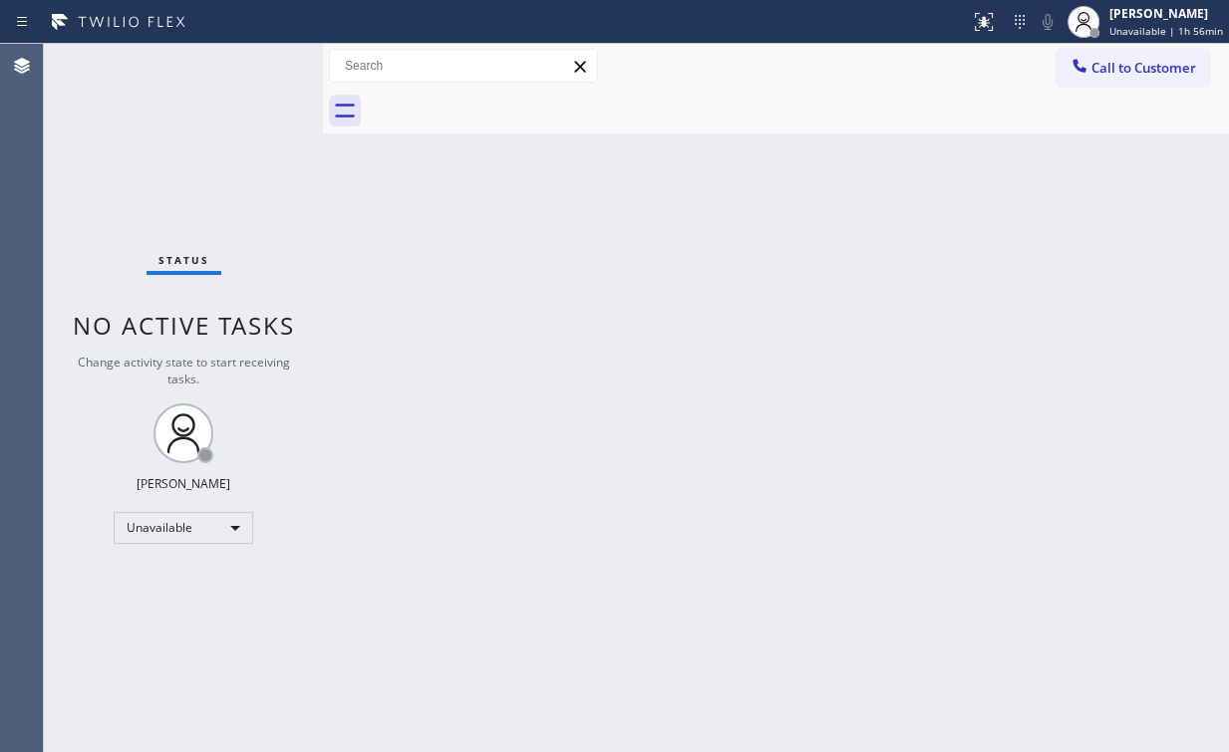
drag, startPoint x: 1116, startPoint y: 65, endPoint x: 849, endPoint y: 185, distance: 293.0
click at [1115, 66] on span "Call to Customer" at bounding box center [1143, 68] width 105 height 18
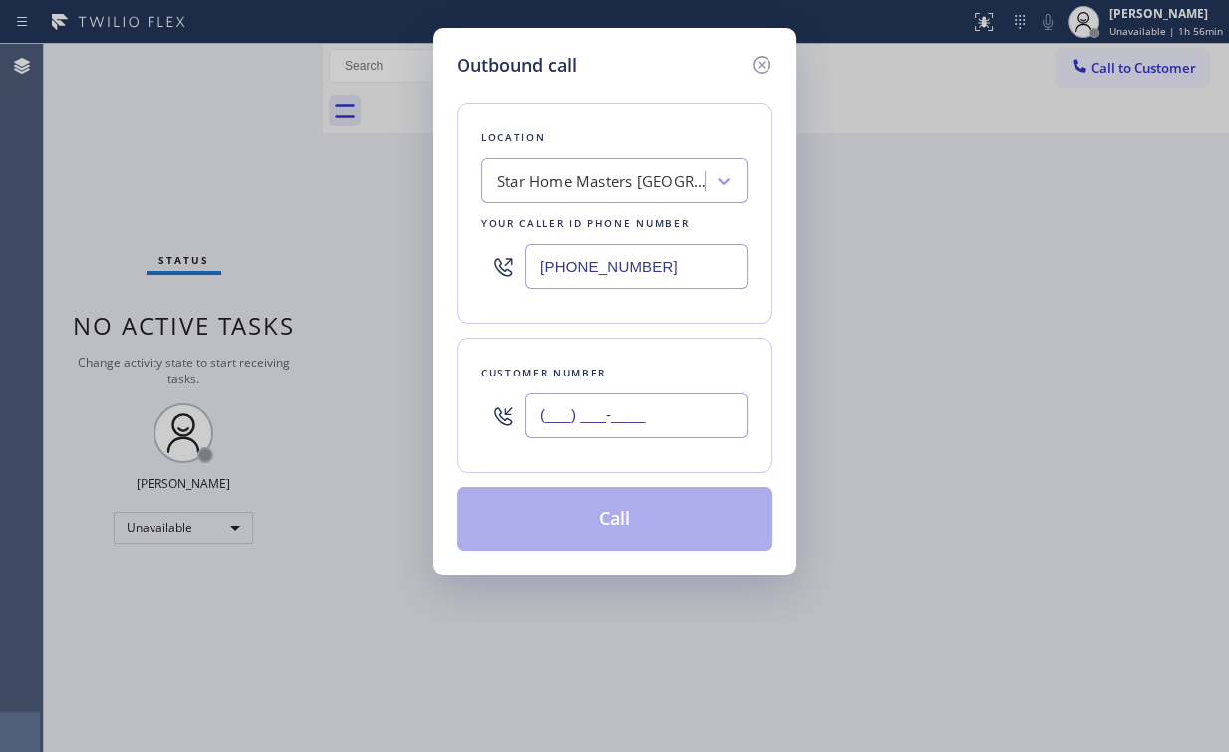
click at [684, 402] on input "(___) ___-____" at bounding box center [636, 416] width 222 height 45
paste input "215) 681-1438"
type input "(215) 681-1438"
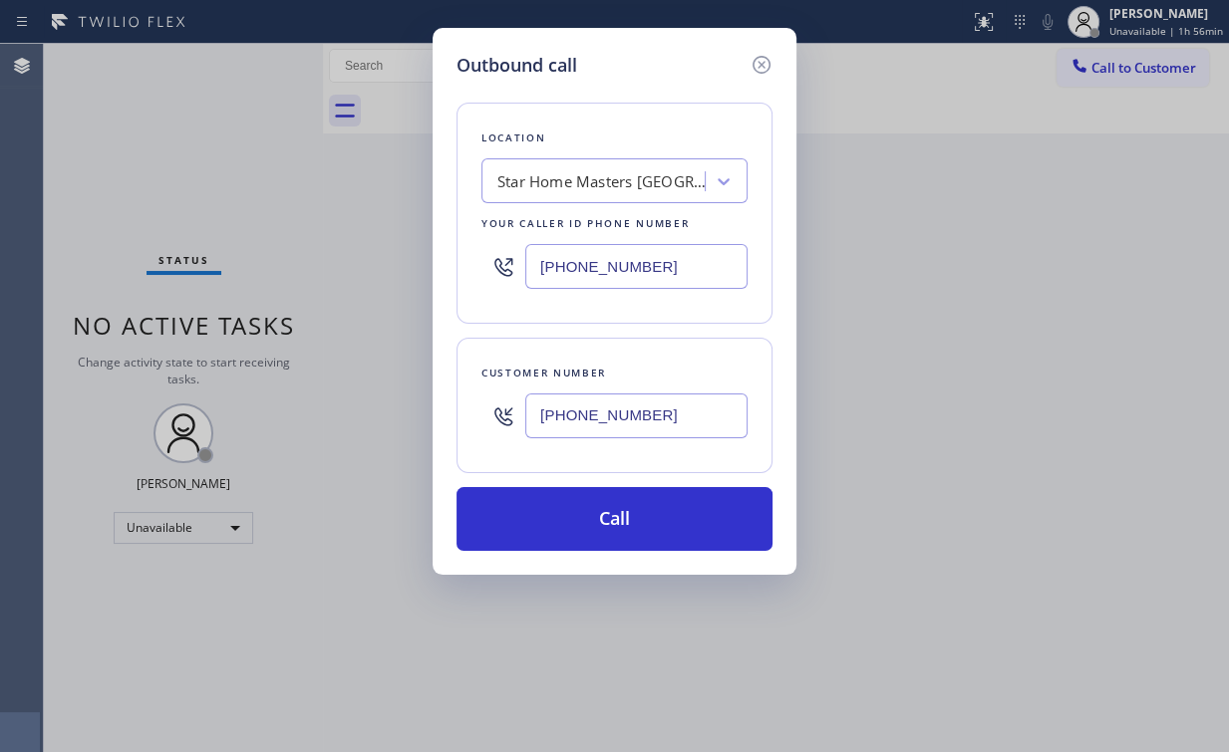
click at [672, 104] on div "Location Star Home Masters Santa Monica Your caller id phone number (310) 905-8…" at bounding box center [614, 213] width 316 height 221
drag, startPoint x: 655, startPoint y: 267, endPoint x: 279, endPoint y: 299, distance: 377.0
click at [422, 276] on div "Outbound call Location Star Home Masters Santa Monica Your caller id phone numb…" at bounding box center [614, 376] width 1229 height 752
paste input "855) 731-4952"
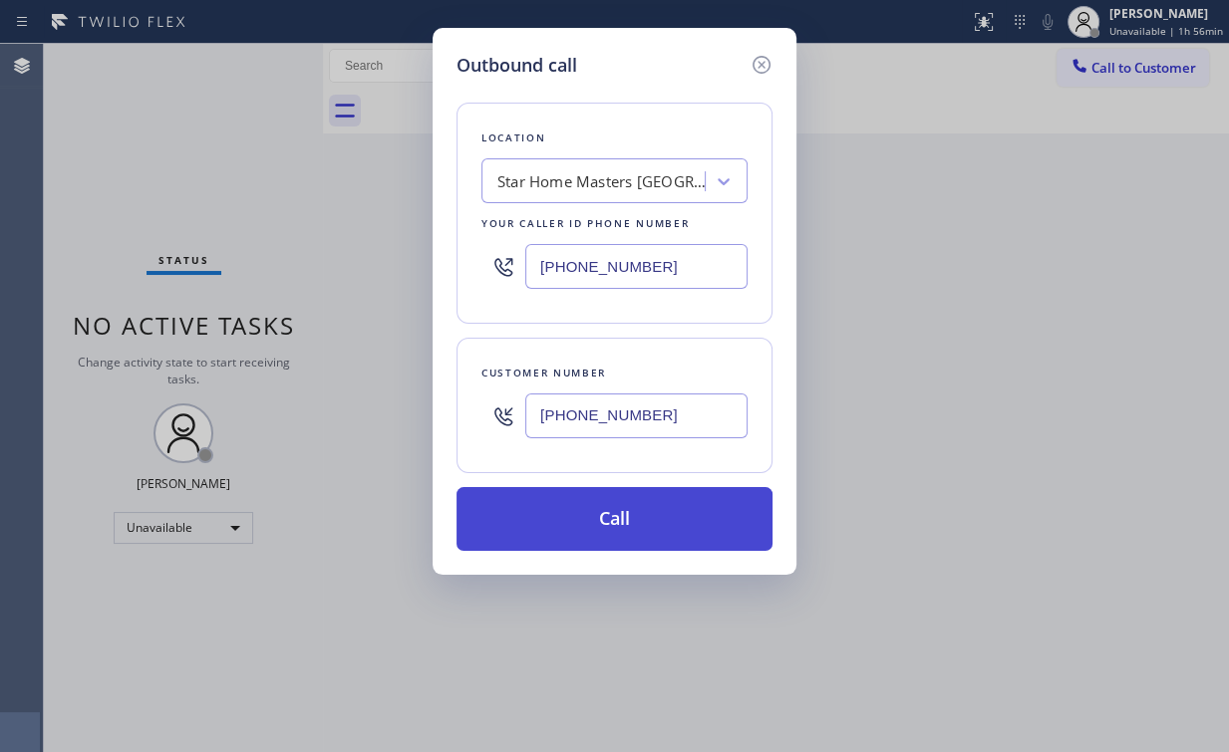
type input "(855) 731-4952"
click at [582, 504] on button "Call" at bounding box center [614, 519] width 316 height 64
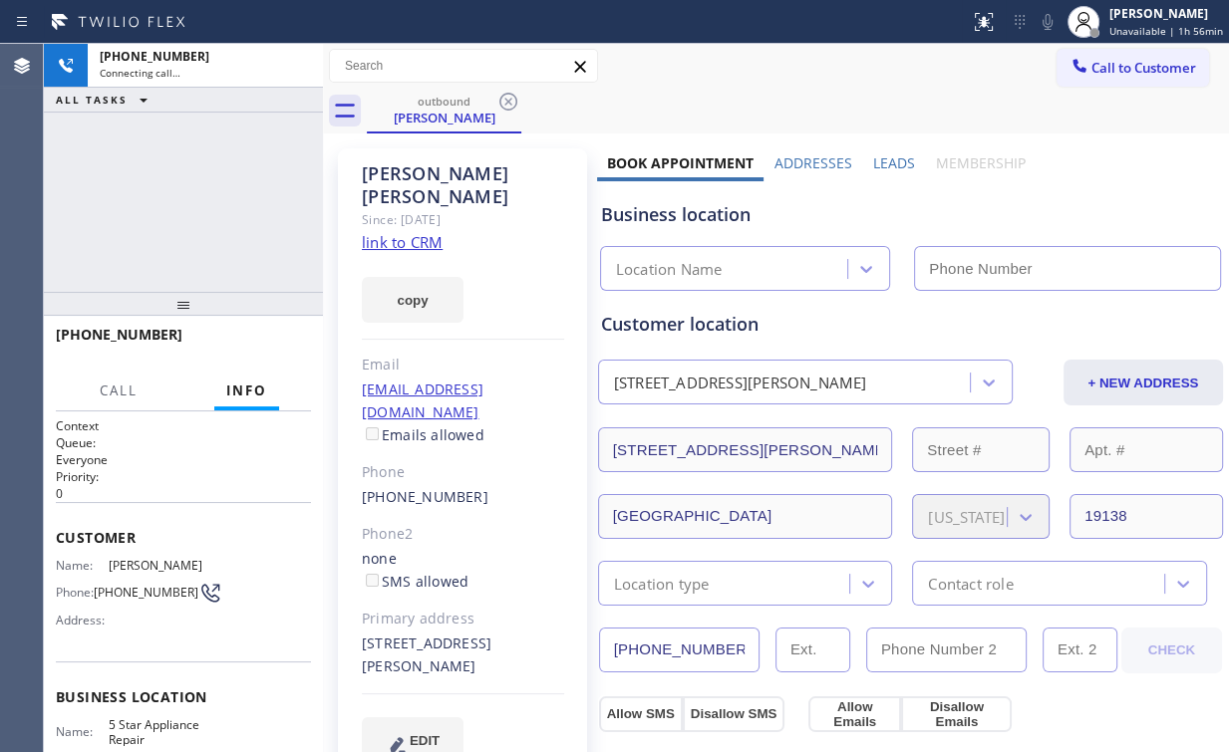
click at [147, 128] on div "+12156811438 Connecting call… ALL TASKS ALL TASKS ACTIVE TASKS TASKS IN WRAP UP" at bounding box center [183, 168] width 279 height 248
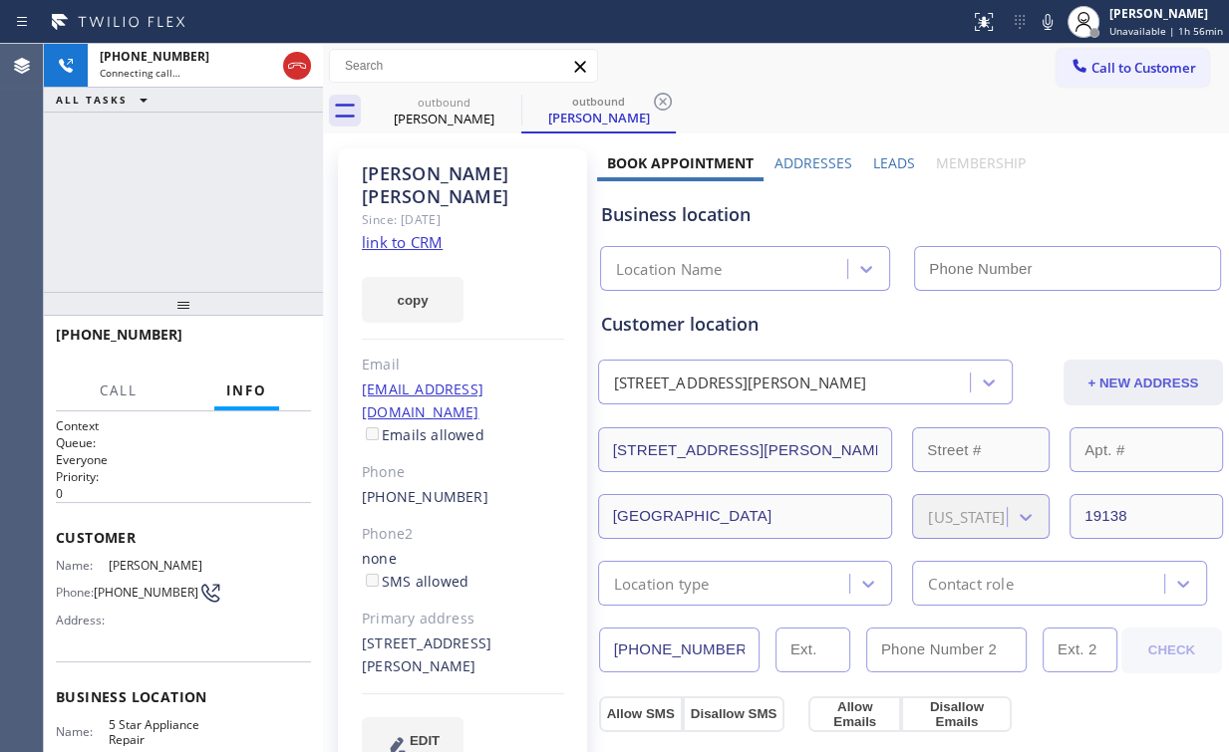
type input "(855) 731-4952"
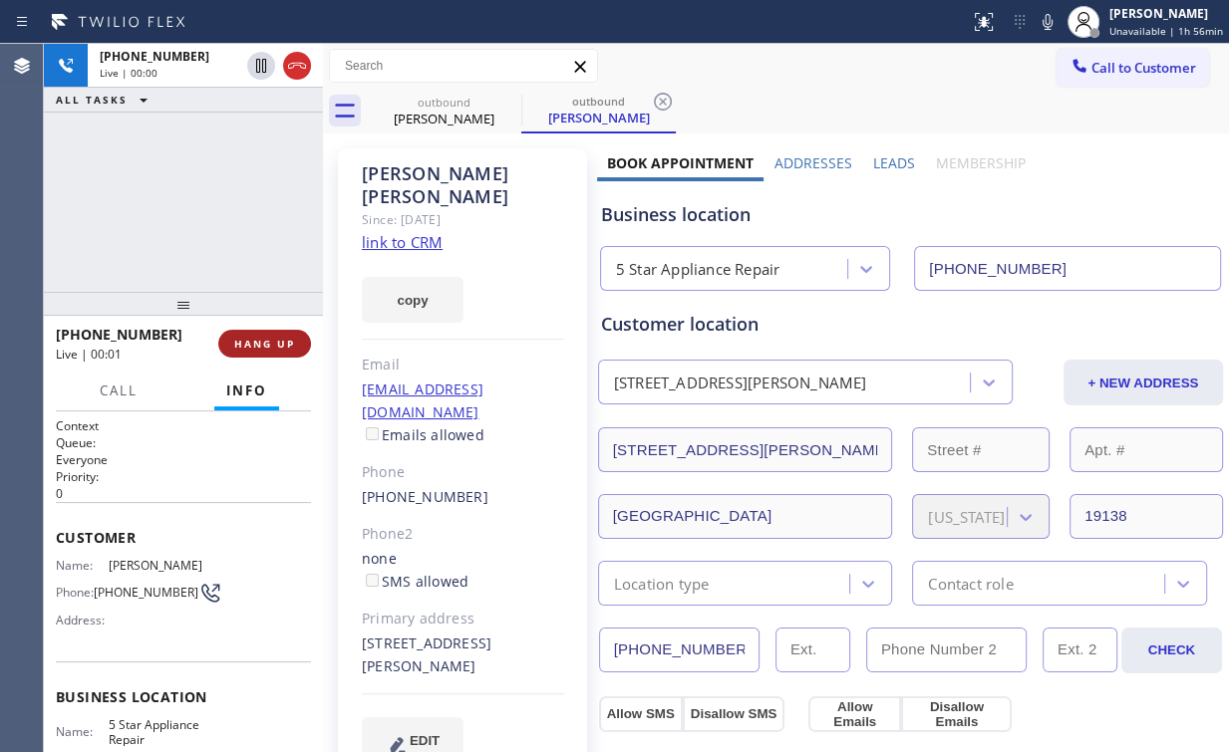
click at [242, 348] on span "HANG UP" at bounding box center [264, 344] width 61 height 14
click at [243, 347] on span "COMPLETE" at bounding box center [260, 344] width 69 height 14
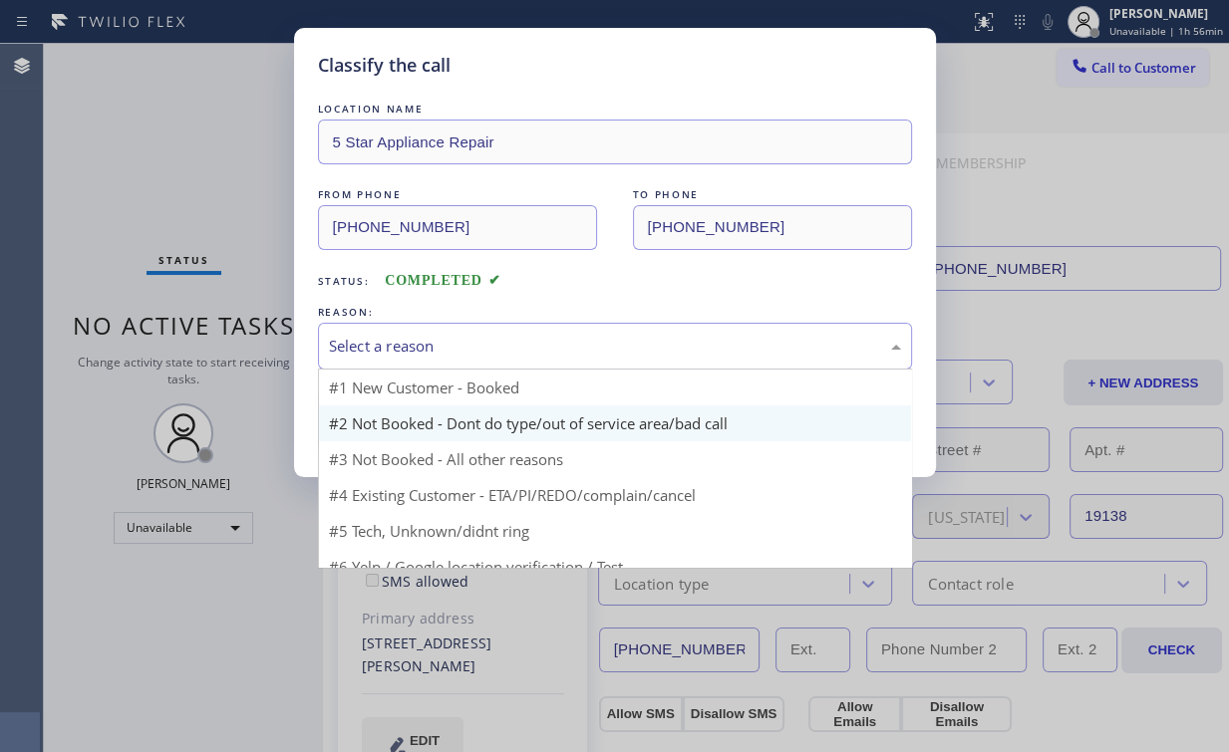
drag, startPoint x: 387, startPoint y: 335, endPoint x: 367, endPoint y: 426, distance: 93.8
click at [387, 335] on div "Select a reason" at bounding box center [615, 346] width 572 height 23
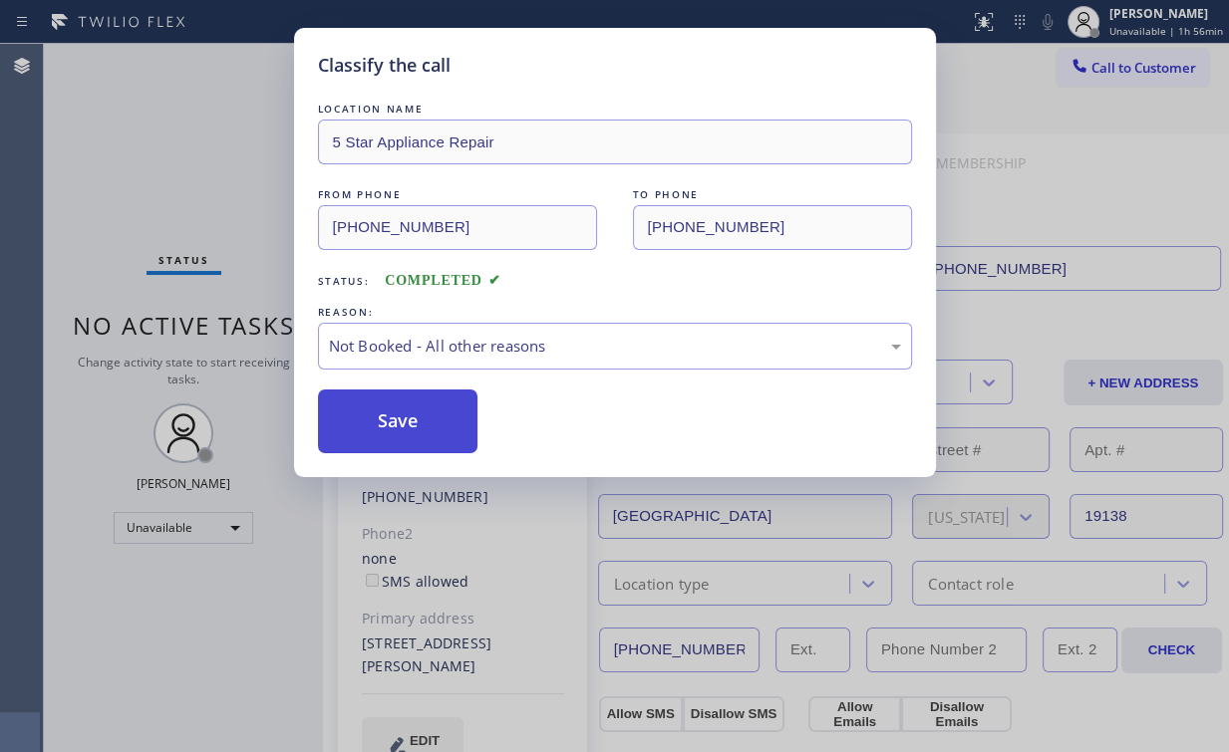
drag, startPoint x: 371, startPoint y: 425, endPoint x: 191, endPoint y: 224, distance: 269.6
click at [371, 424] on button "Save" at bounding box center [398, 422] width 160 height 64
click at [172, 187] on div "Classify the call LOCATION NAME 5 Star Appliance Repair FROM PHONE (855) 731-49…" at bounding box center [614, 376] width 1229 height 752
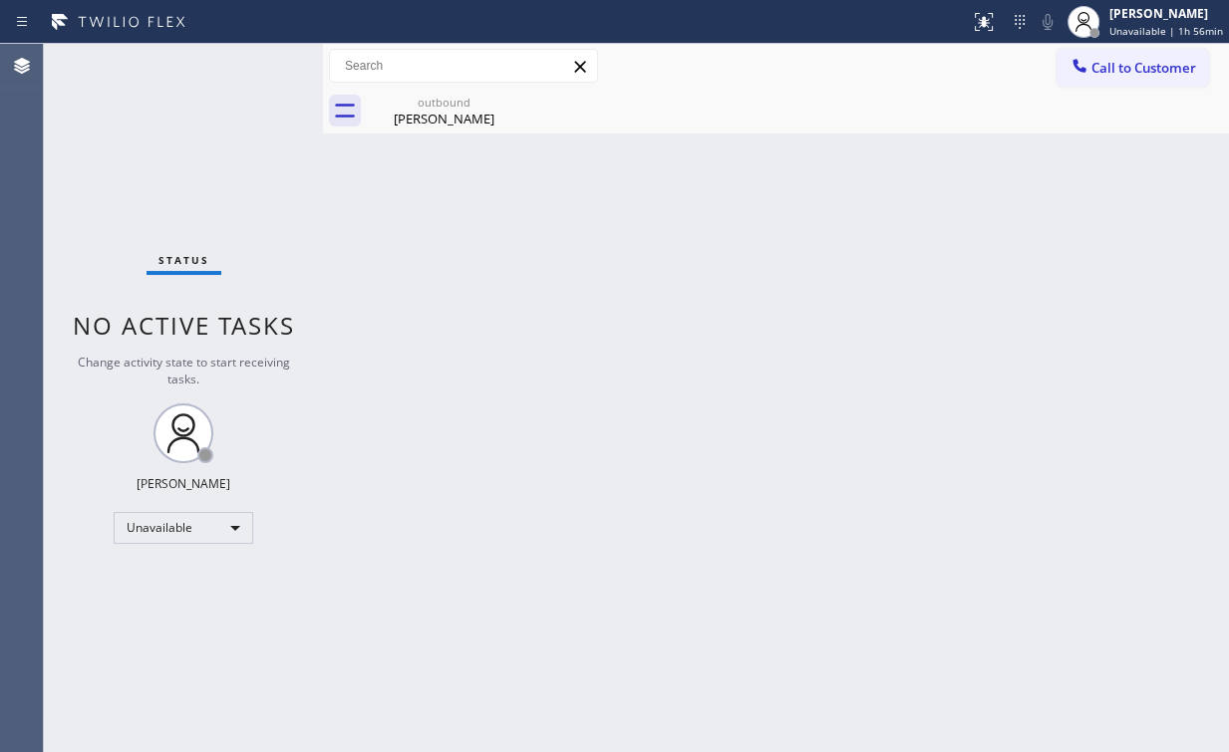
drag, startPoint x: 1185, startPoint y: 69, endPoint x: 1173, endPoint y: 73, distance: 12.6
click at [1180, 71] on span "Call to Customer" at bounding box center [1143, 68] width 105 height 18
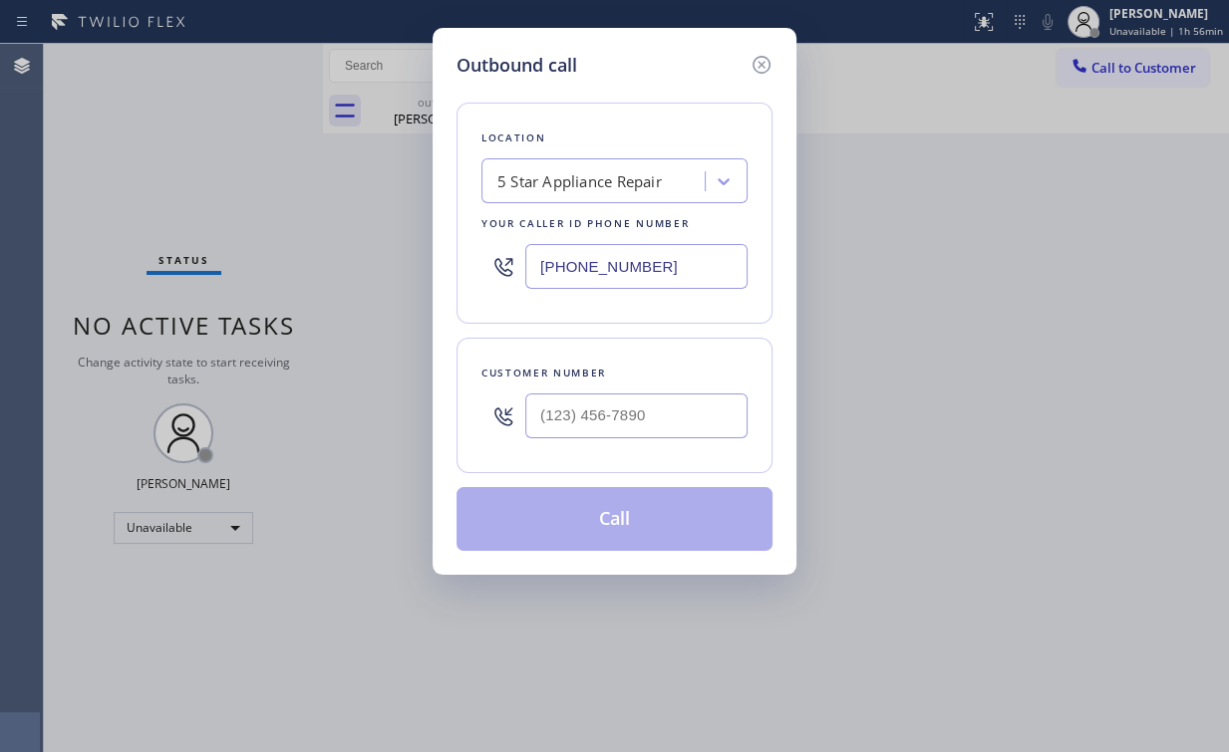
click at [627, 443] on div at bounding box center [636, 416] width 222 height 65
click at [638, 420] on input "(___) ___-____" at bounding box center [636, 416] width 222 height 45
paste input "510) 602-7702"
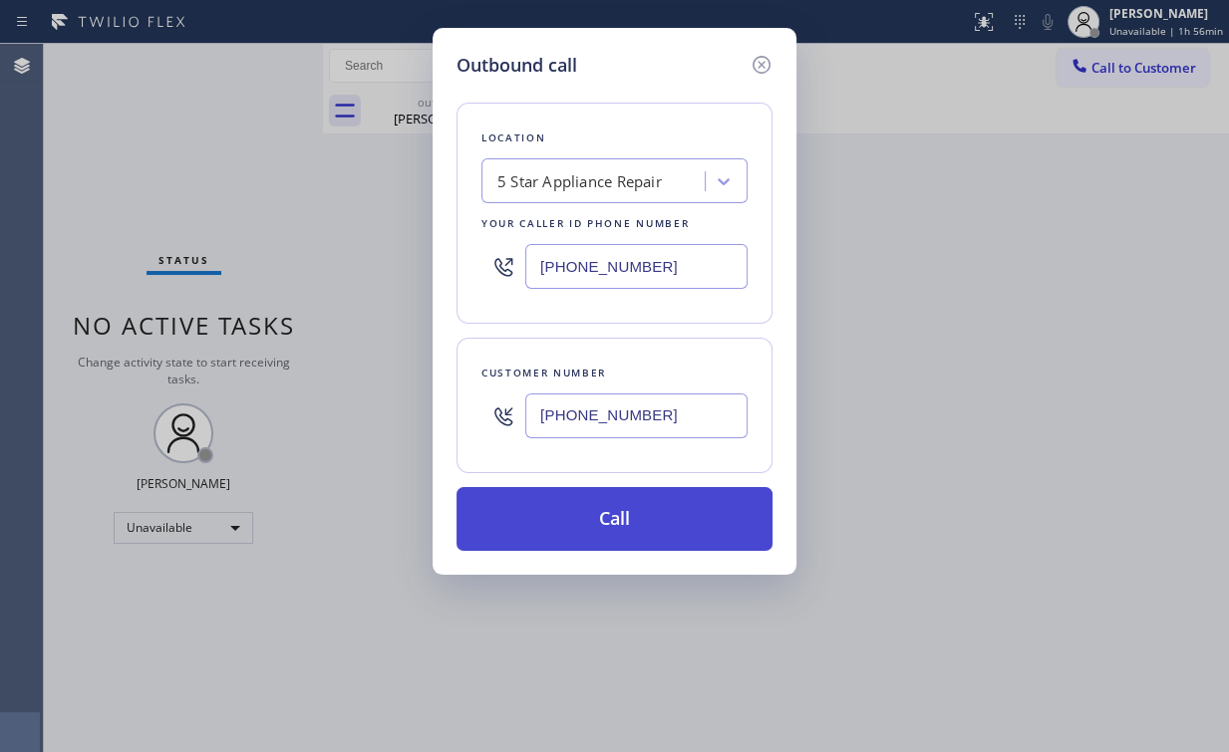
type input "(510) 602-7702"
click at [586, 514] on button "Call" at bounding box center [614, 519] width 316 height 64
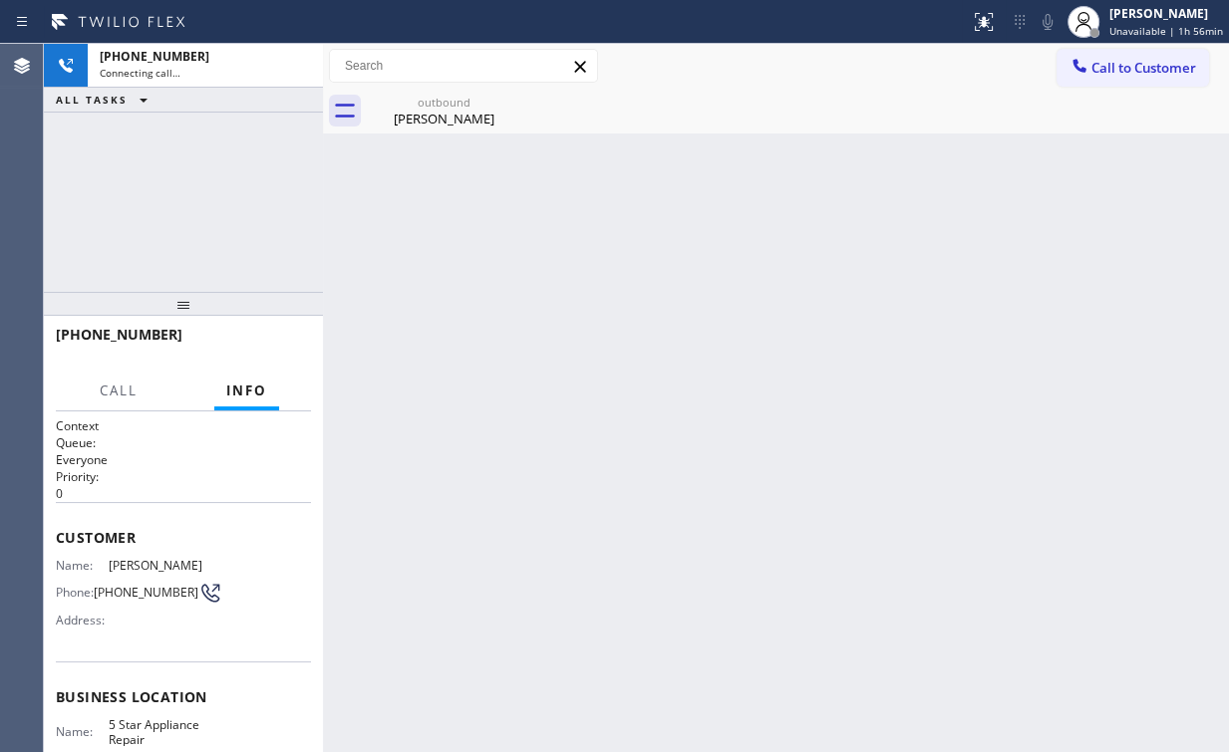
click at [197, 145] on div "+15106027702 Connecting call… ALL TASKS ALL TASKS ACTIVE TASKS TASKS IN WRAP UP" at bounding box center [183, 168] width 279 height 248
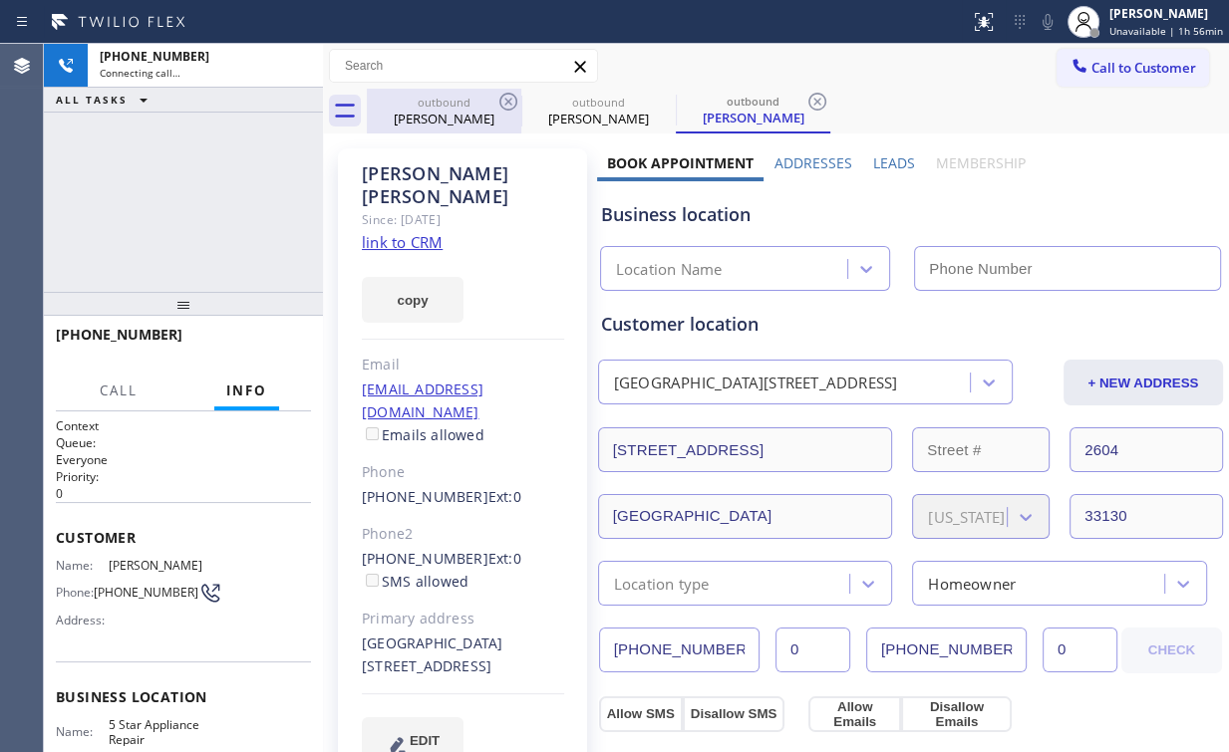
click at [465, 93] on div "outbound Tiffani Braddock" at bounding box center [444, 111] width 150 height 45
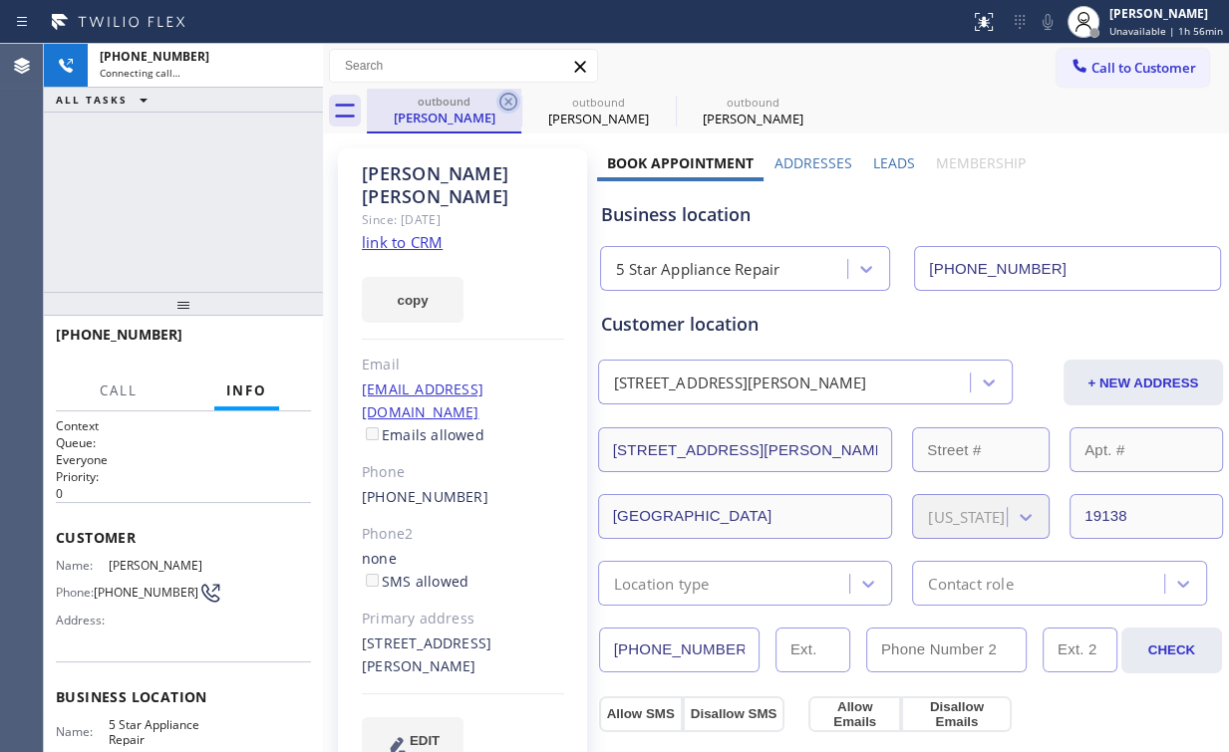
click at [501, 99] on icon at bounding box center [508, 102] width 24 height 24
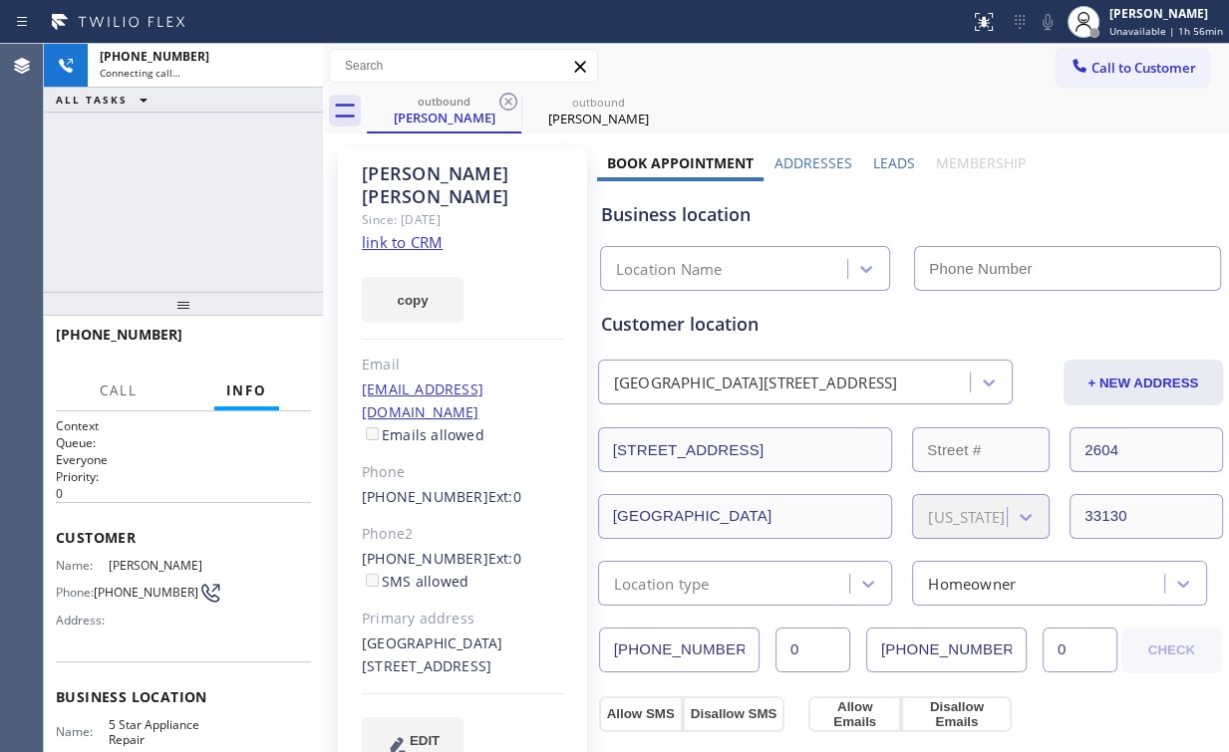
type input "(855) 731-4952"
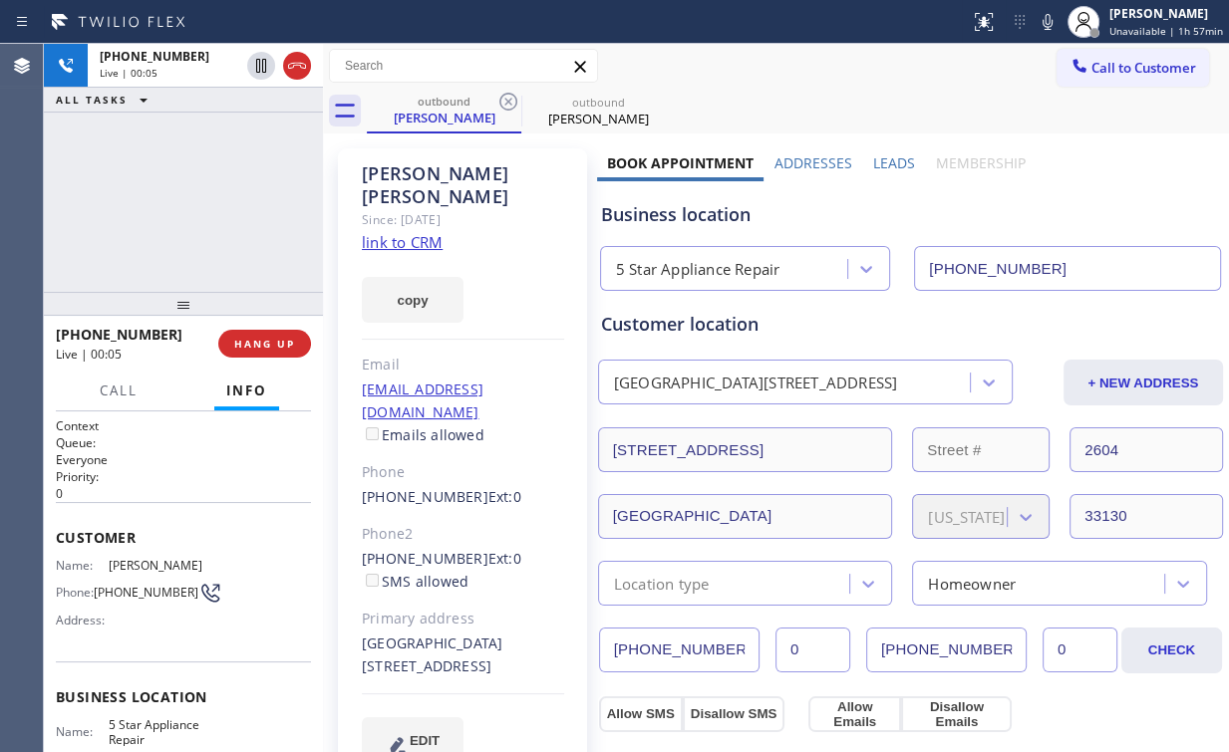
click at [203, 339] on div "+15106027702" at bounding box center [130, 334] width 148 height 19
click at [262, 355] on button "HANG UP" at bounding box center [264, 344] width 93 height 28
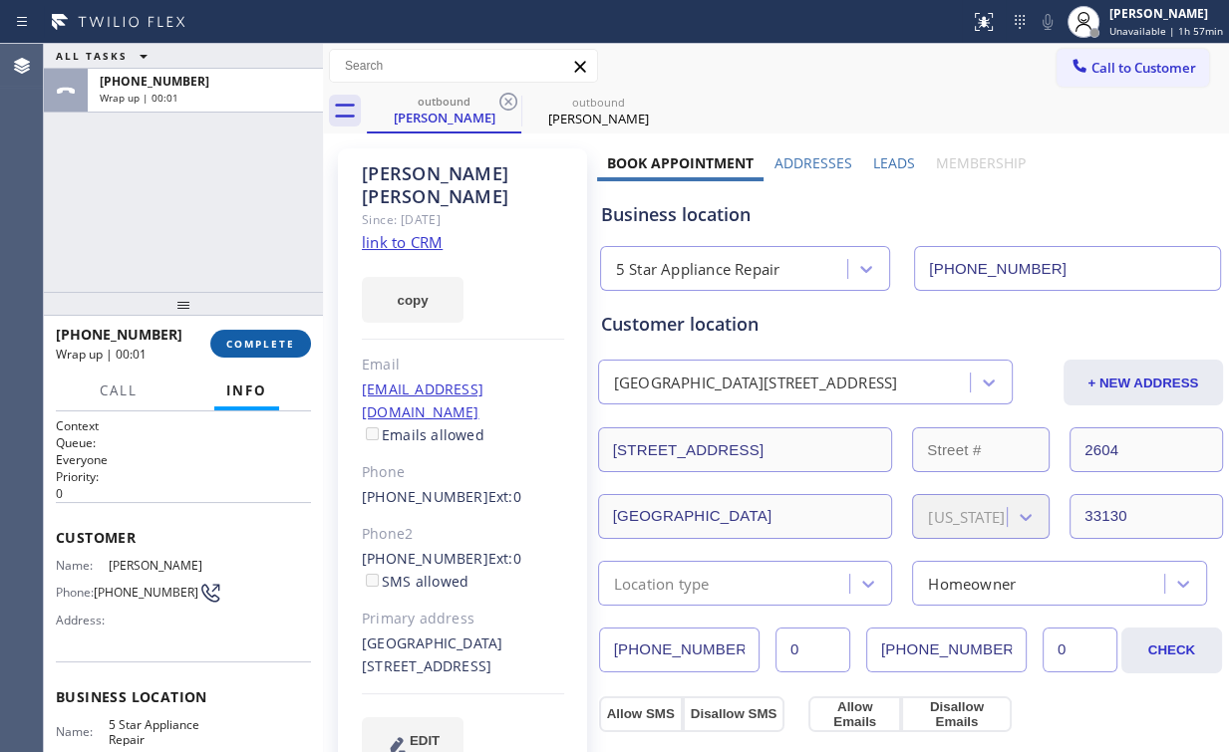
click at [271, 348] on span "COMPLETE" at bounding box center [260, 344] width 69 height 14
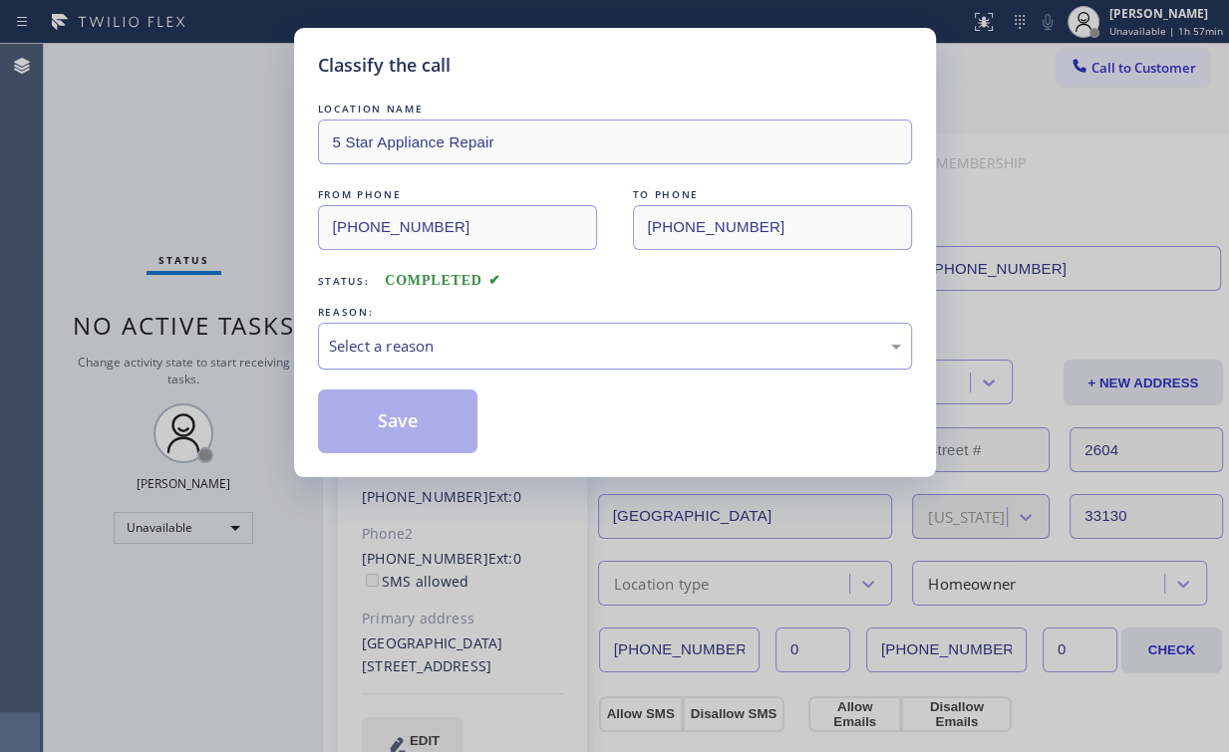
click at [379, 341] on div "Select a reason" at bounding box center [615, 346] width 572 height 23
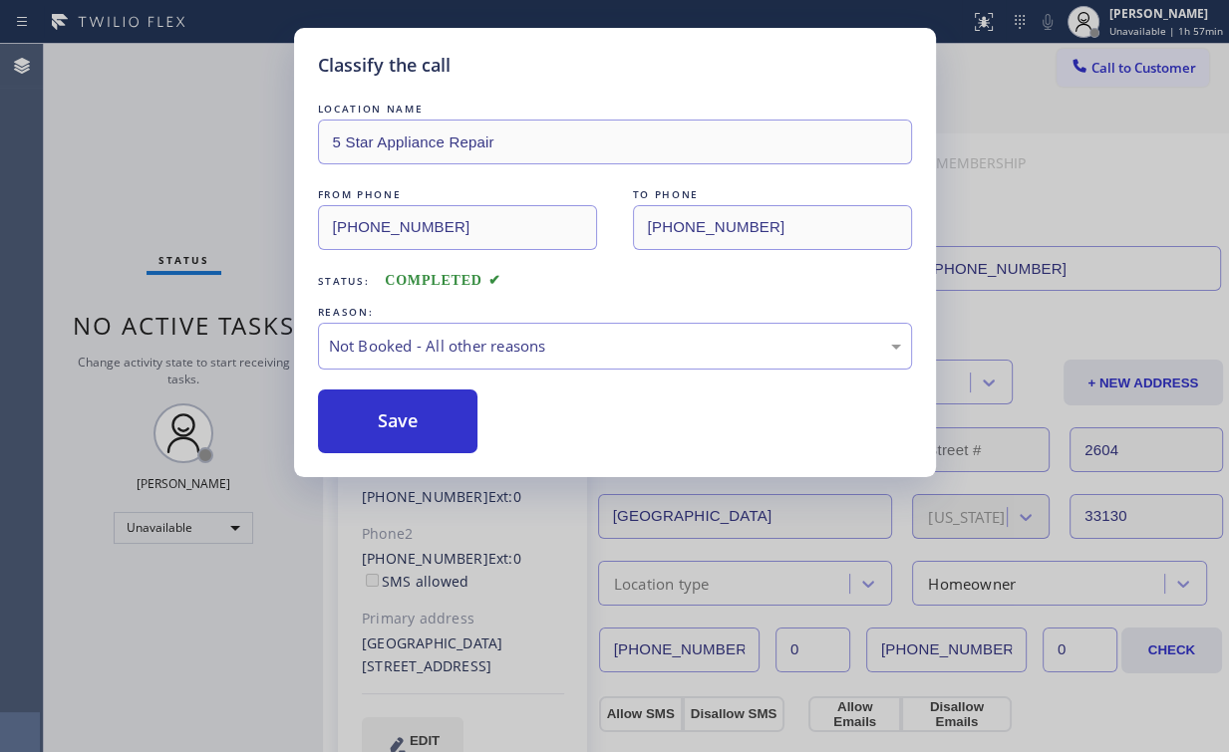
click at [395, 412] on button "Save" at bounding box center [398, 422] width 160 height 64
click at [222, 198] on div "Classify the call LOCATION NAME 5 Star Appliance Repair FROM PHONE (855) 731-49…" at bounding box center [614, 376] width 1229 height 752
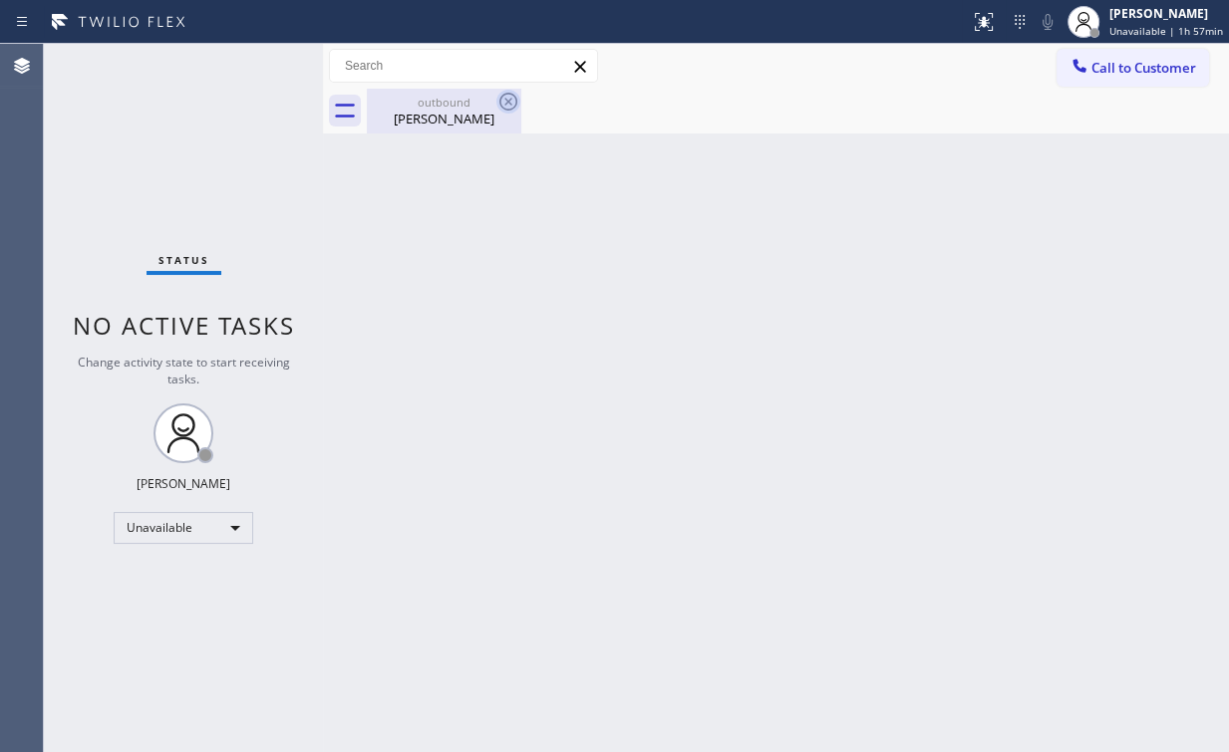
drag, startPoint x: 413, startPoint y: 102, endPoint x: 519, endPoint y: 96, distance: 106.8
click at [415, 104] on div "outbound" at bounding box center [444, 102] width 150 height 15
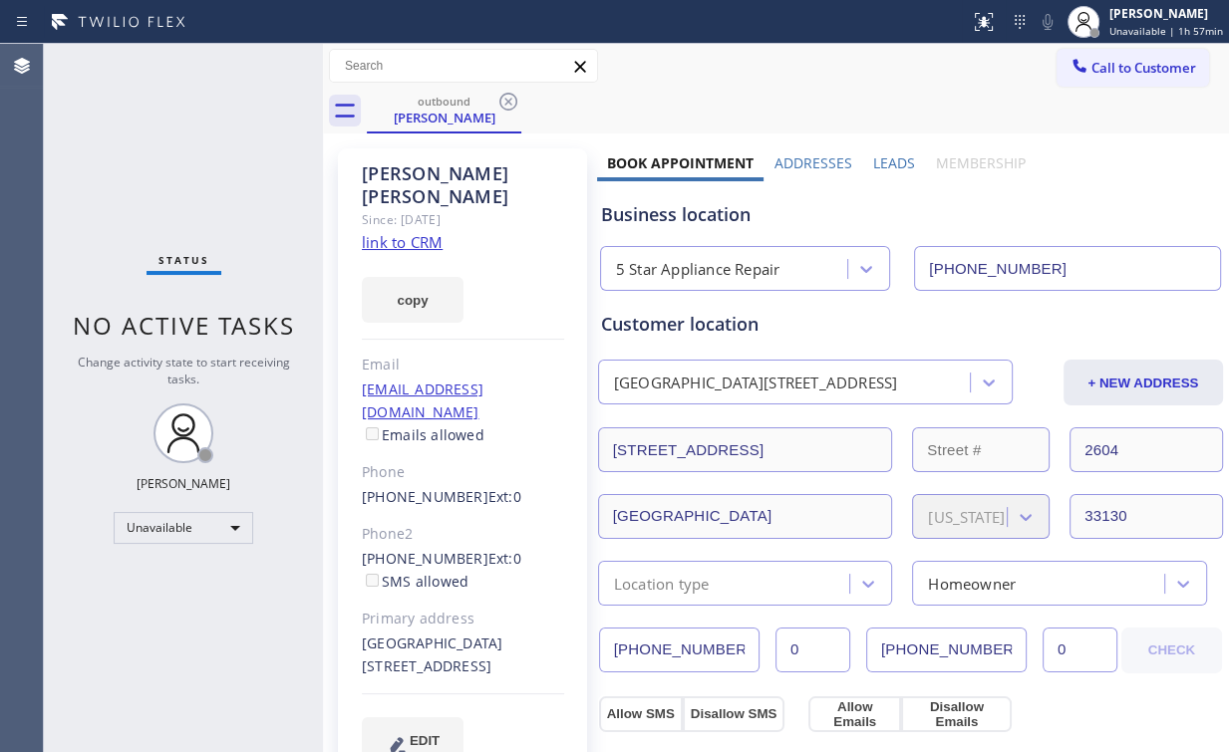
drag, startPoint x: 512, startPoint y: 97, endPoint x: 442, endPoint y: 117, distance: 72.5
click at [511, 98] on icon at bounding box center [508, 102] width 24 height 24
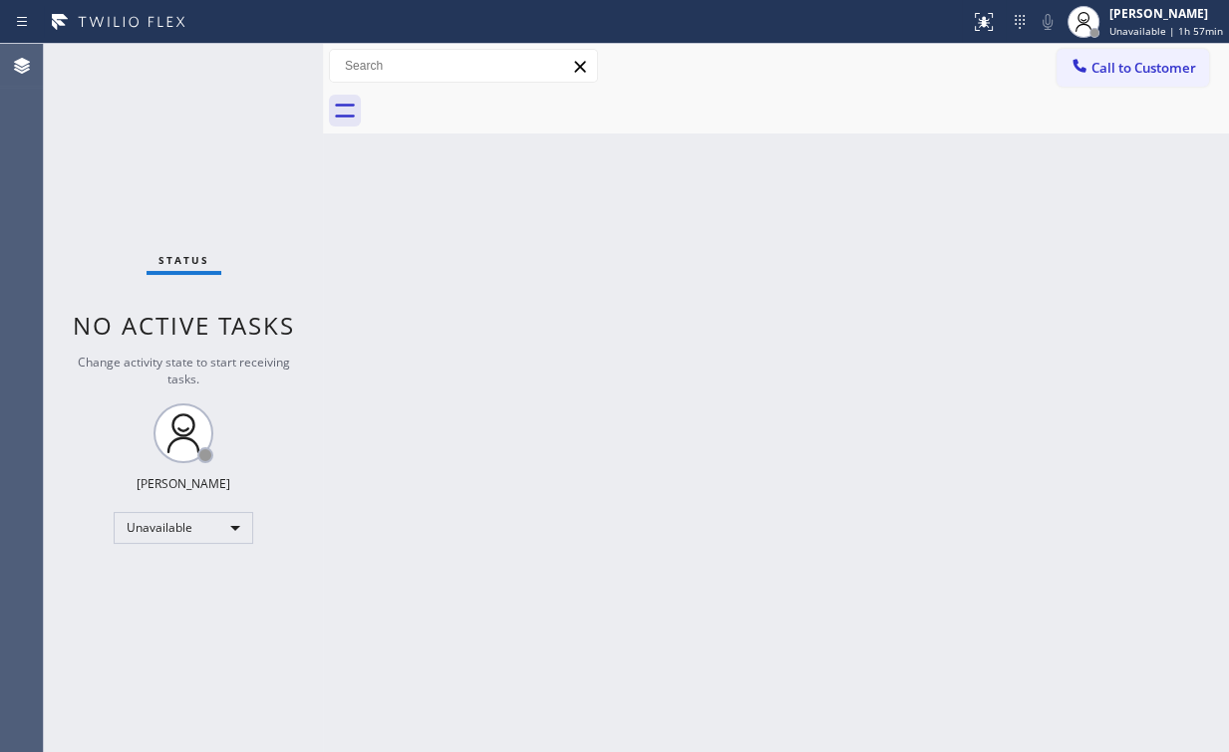
click at [289, 104] on div "Status No active tasks Change activity state to start receiving tasks. Arnold V…" at bounding box center [183, 398] width 279 height 708
click at [1097, 64] on span "Call to Customer" at bounding box center [1143, 68] width 105 height 18
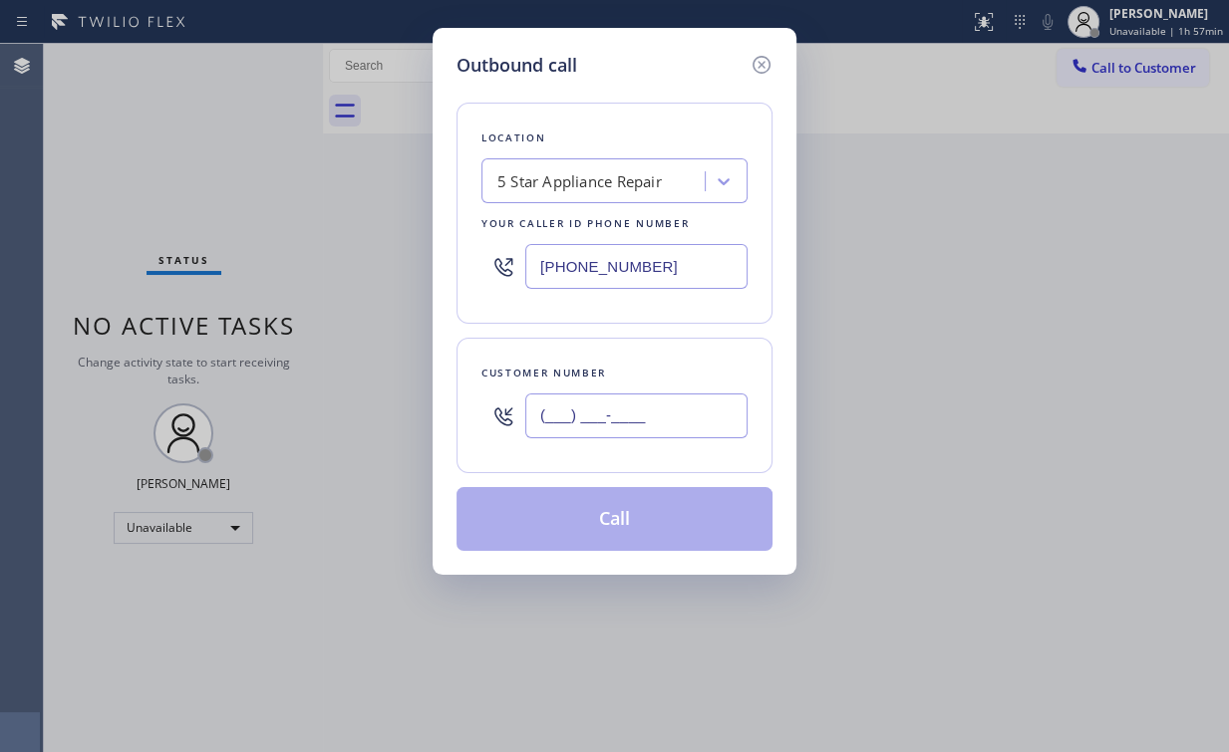
drag, startPoint x: 646, startPoint y: 403, endPoint x: 666, endPoint y: 403, distance: 19.9
click at [646, 403] on input "(___) ___-____" at bounding box center [636, 416] width 222 height 45
paste input "714) 493-9638"
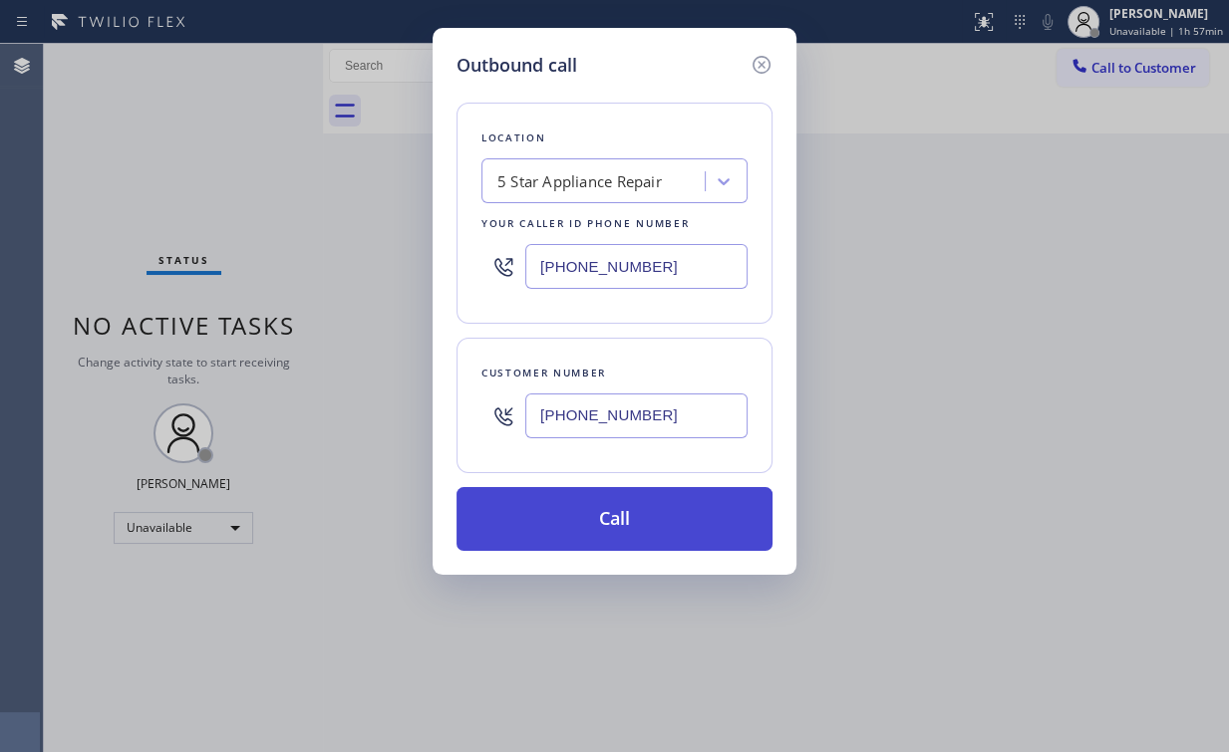
type input "(714) 493-9638"
click at [589, 519] on button "Call" at bounding box center [614, 519] width 316 height 64
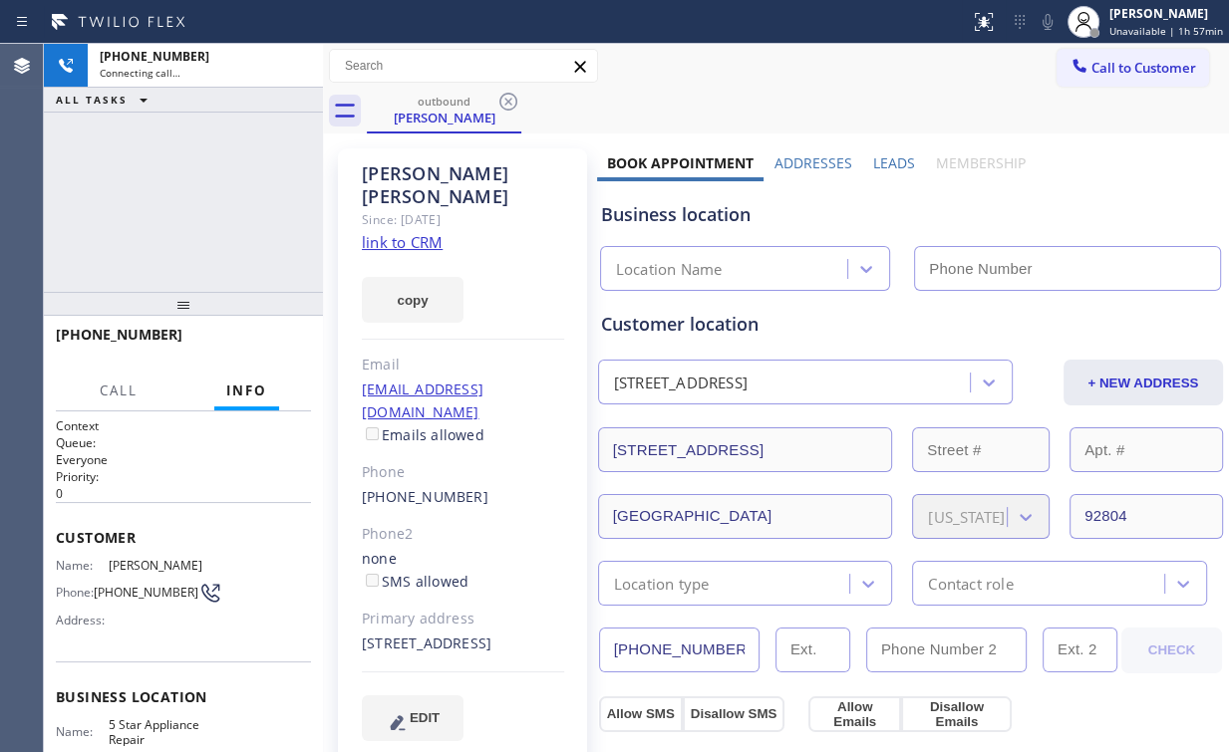
click at [223, 194] on div "+17144939638 Connecting call… ALL TASKS ALL TASKS ACTIVE TASKS TASKS IN WRAP UP" at bounding box center [183, 168] width 279 height 248
type input "(855) 731-4952"
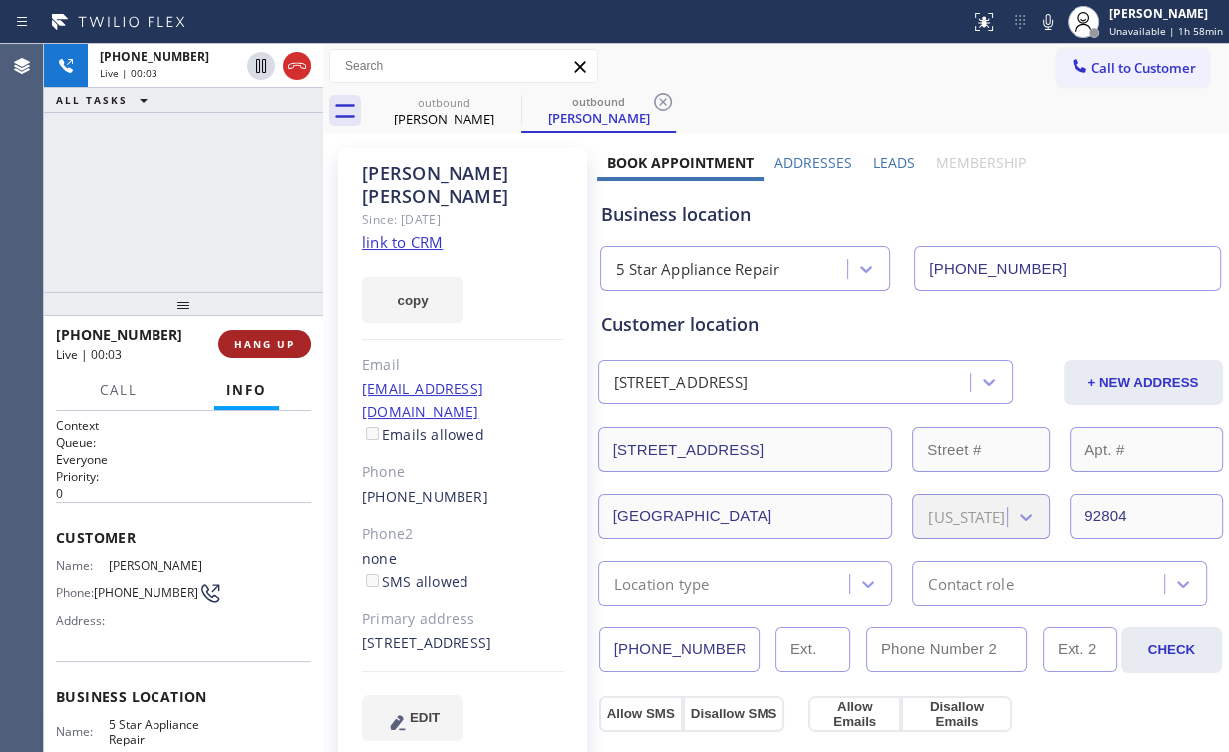
click at [277, 338] on span "HANG UP" at bounding box center [264, 344] width 61 height 14
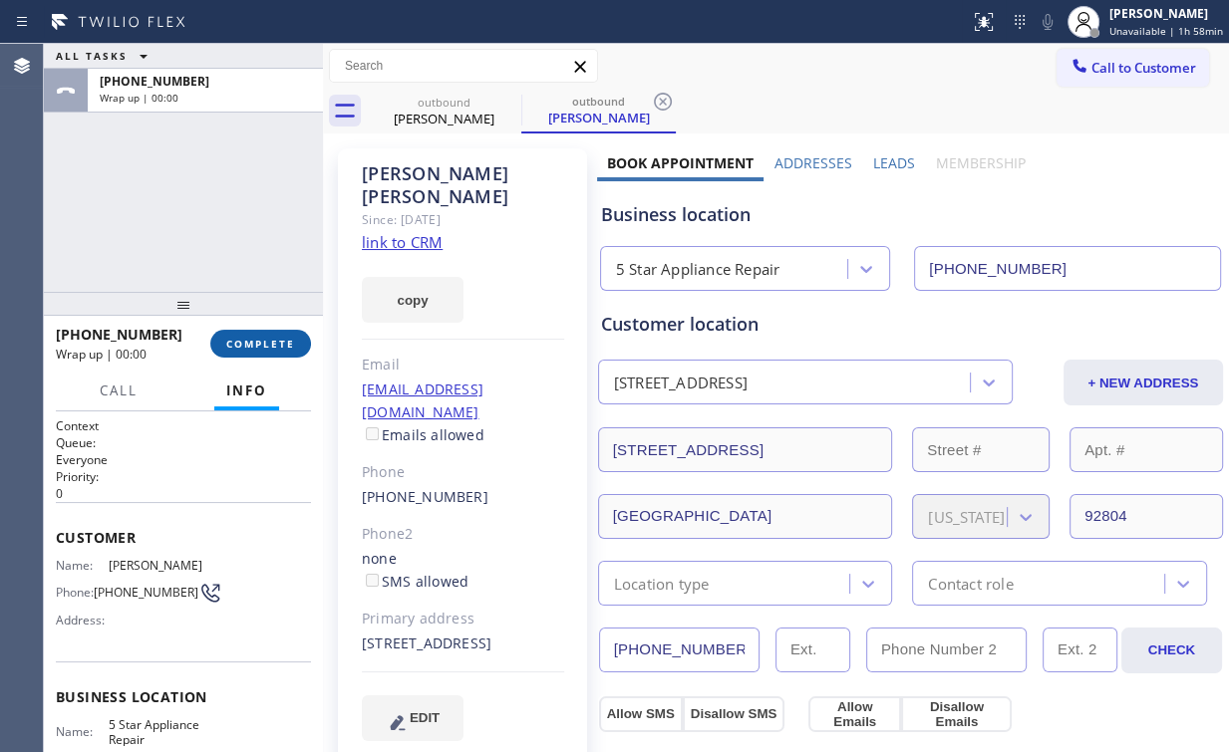
click at [277, 338] on span "COMPLETE" at bounding box center [260, 344] width 69 height 14
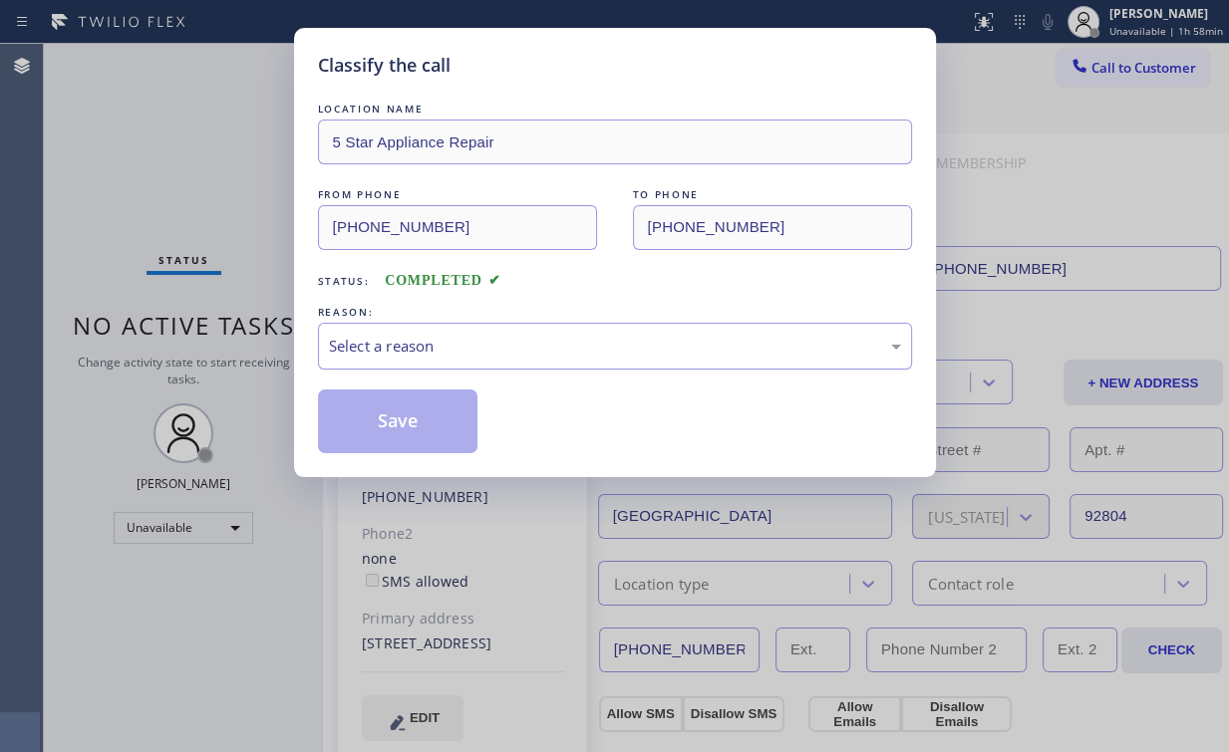
click at [394, 331] on div "Select a reason" at bounding box center [615, 346] width 594 height 47
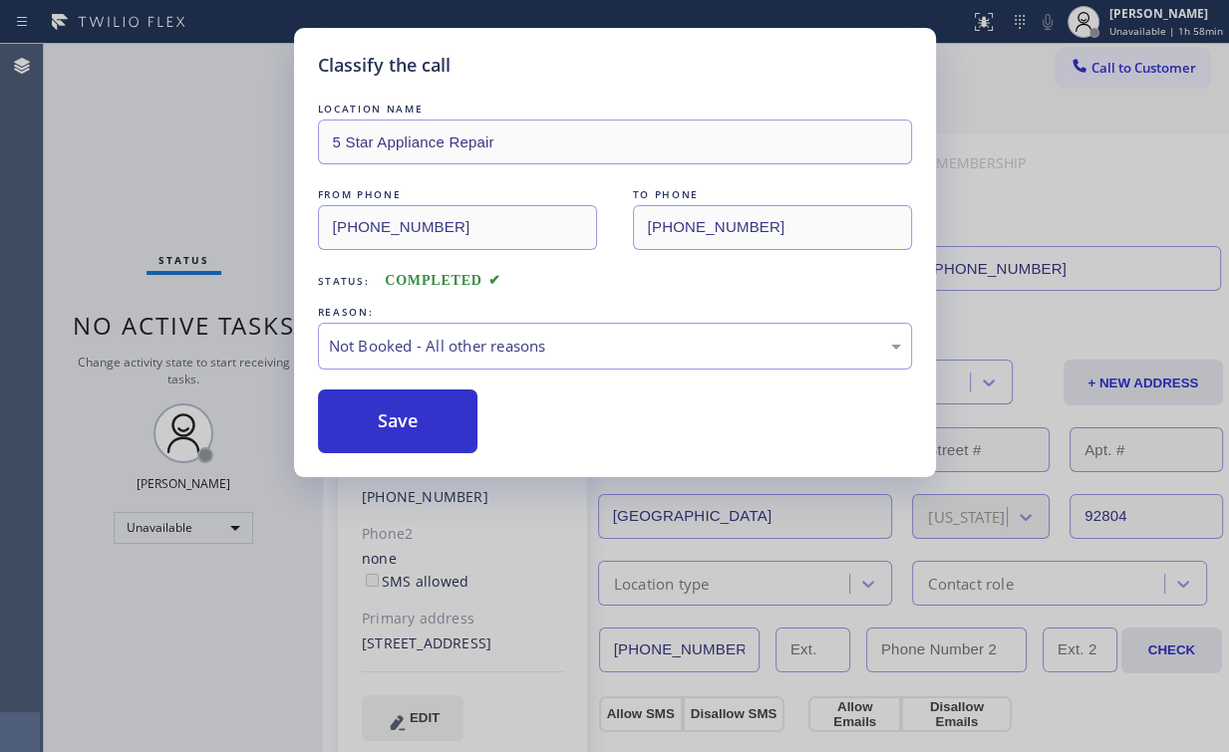
drag, startPoint x: 390, startPoint y: 418, endPoint x: 181, endPoint y: 112, distance: 370.9
click at [391, 418] on button "Save" at bounding box center [398, 422] width 160 height 64
click at [171, 86] on div "Classify the call LOCATION NAME 5 Star Appliance Repair FROM PHONE (855) 731-49…" at bounding box center [614, 376] width 1229 height 752
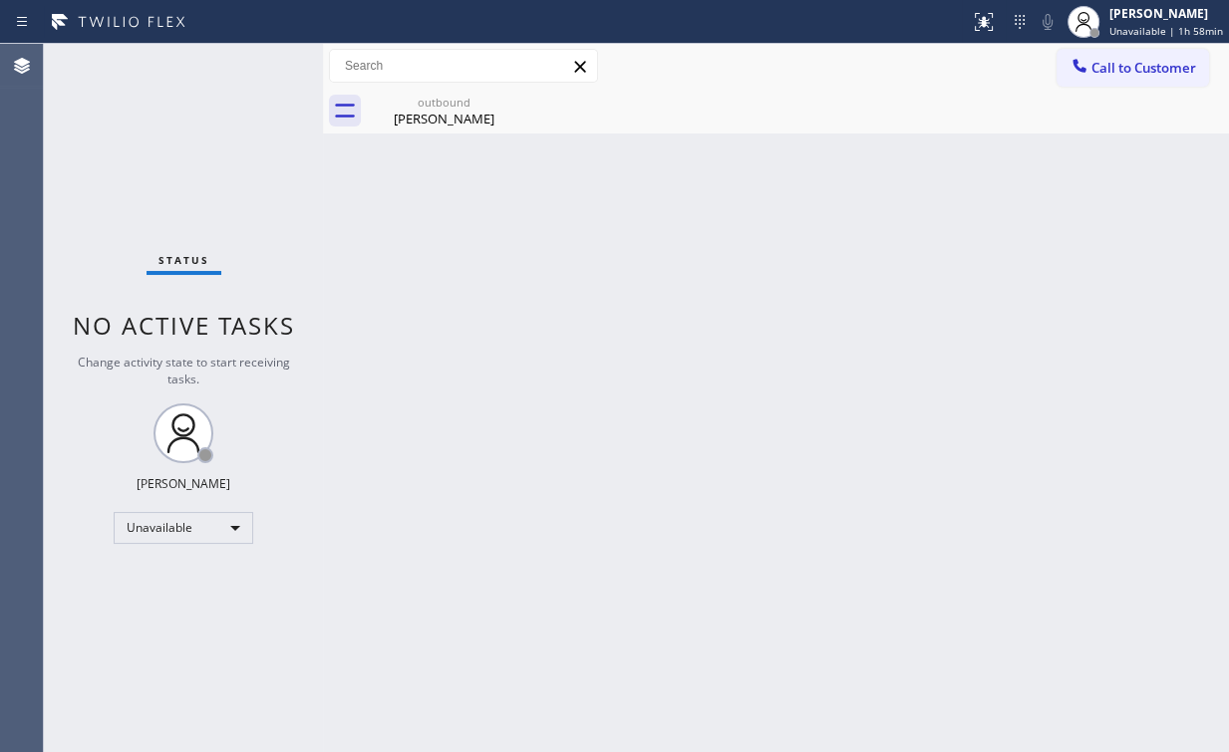
drag, startPoint x: 1120, startPoint y: 67, endPoint x: 740, endPoint y: 306, distance: 448.7
click at [1119, 68] on span "Call to Customer" at bounding box center [1143, 68] width 105 height 18
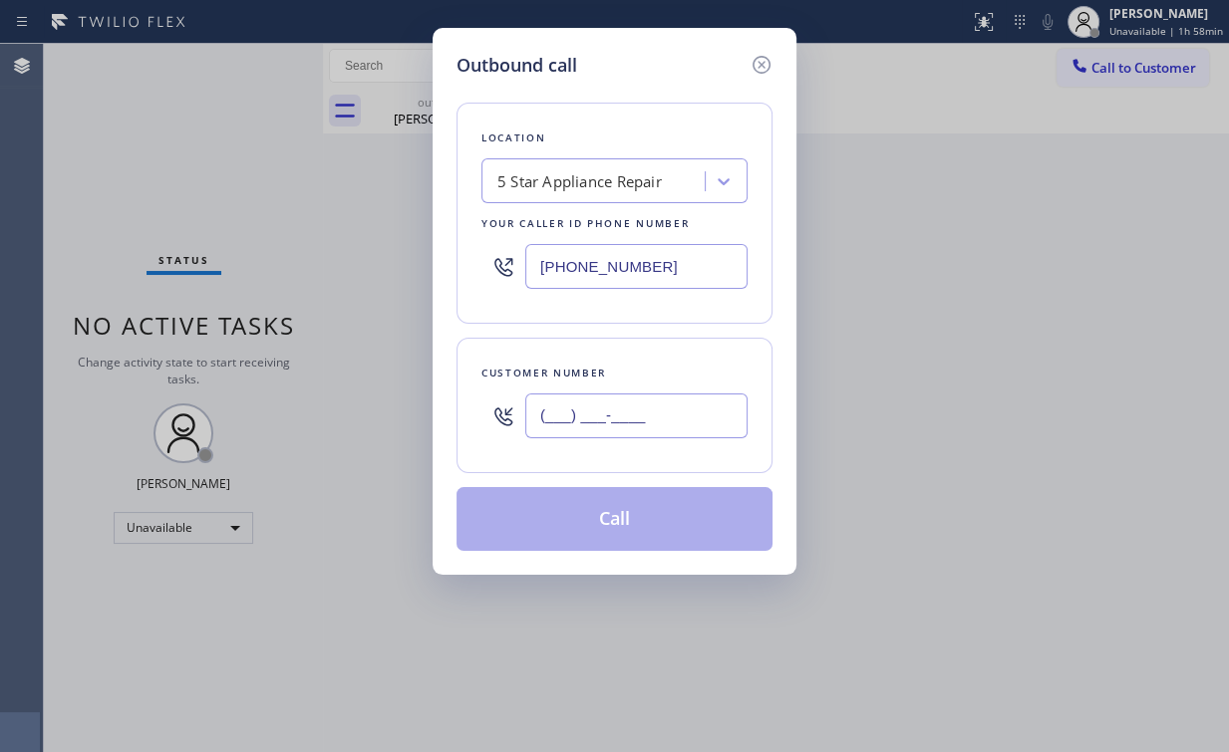
click at [627, 426] on input "(___) ___-____" at bounding box center [636, 416] width 222 height 45
paste input "323) 620-2652"
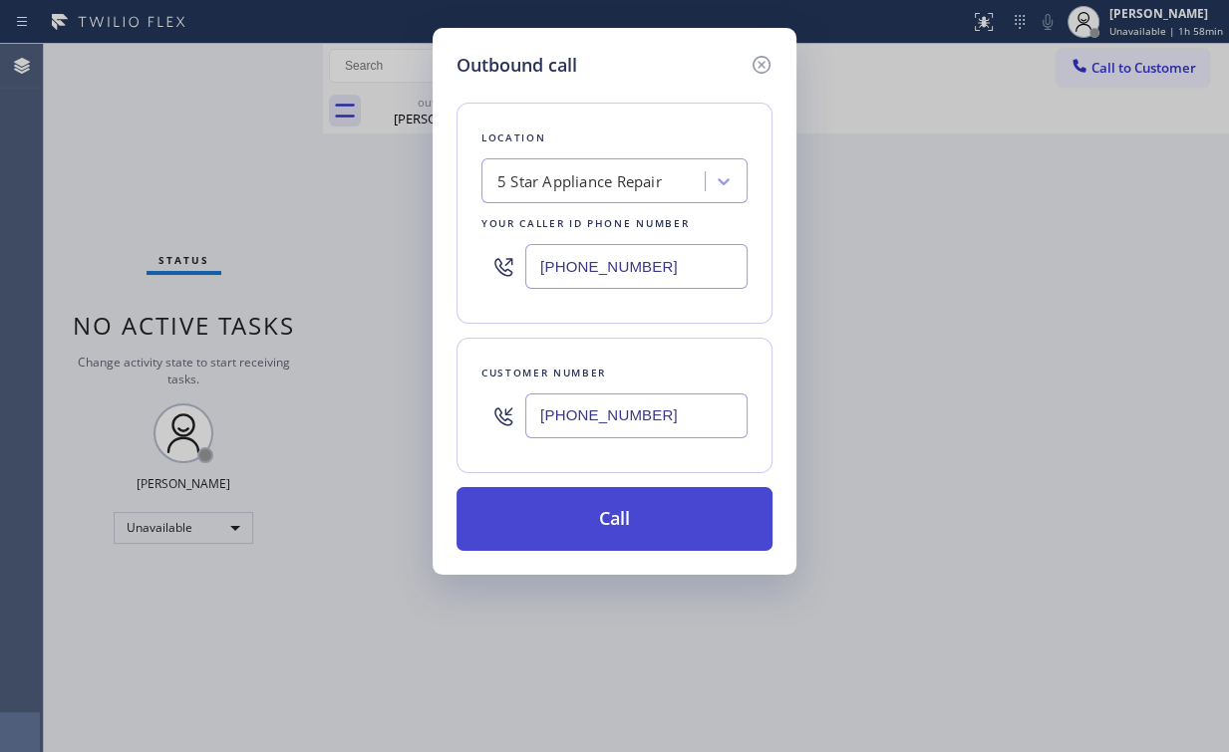
type input "(323) 620-2652"
click at [578, 523] on button "Call" at bounding box center [614, 519] width 316 height 64
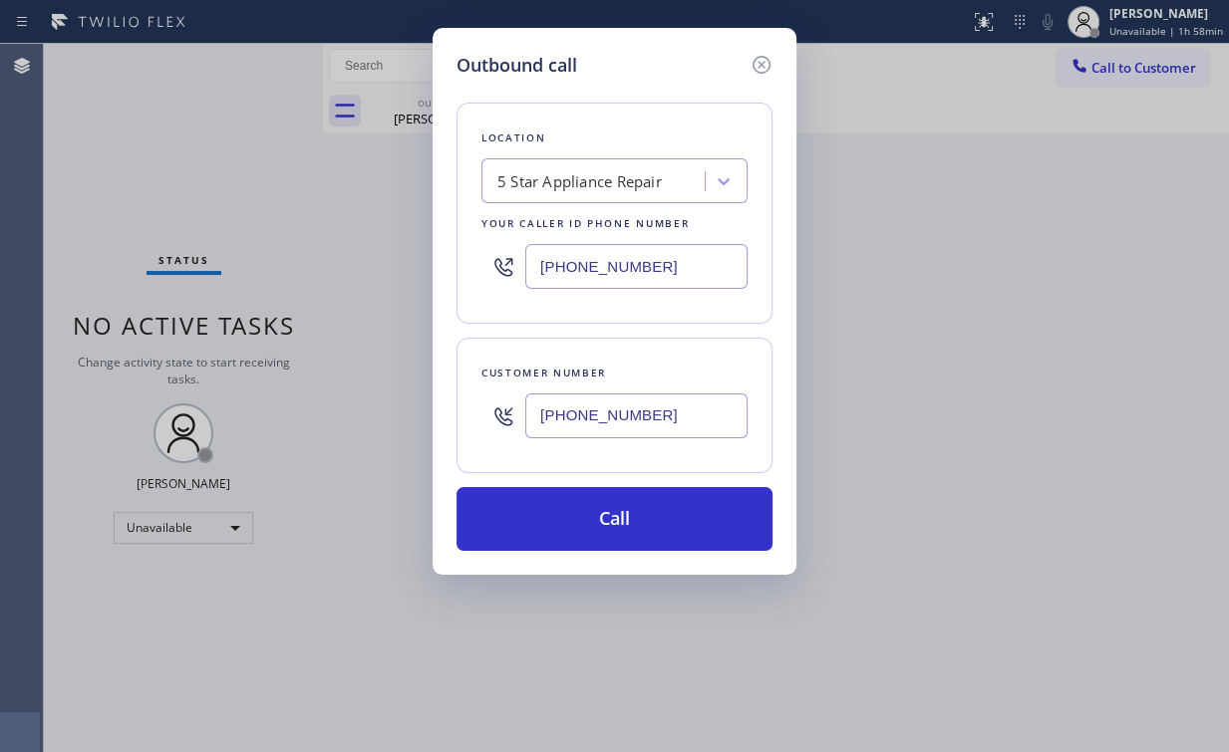
click at [168, 204] on div "Outbound call Location 5 Star Appliance Repair Your caller id phone number (855…" at bounding box center [614, 376] width 1229 height 752
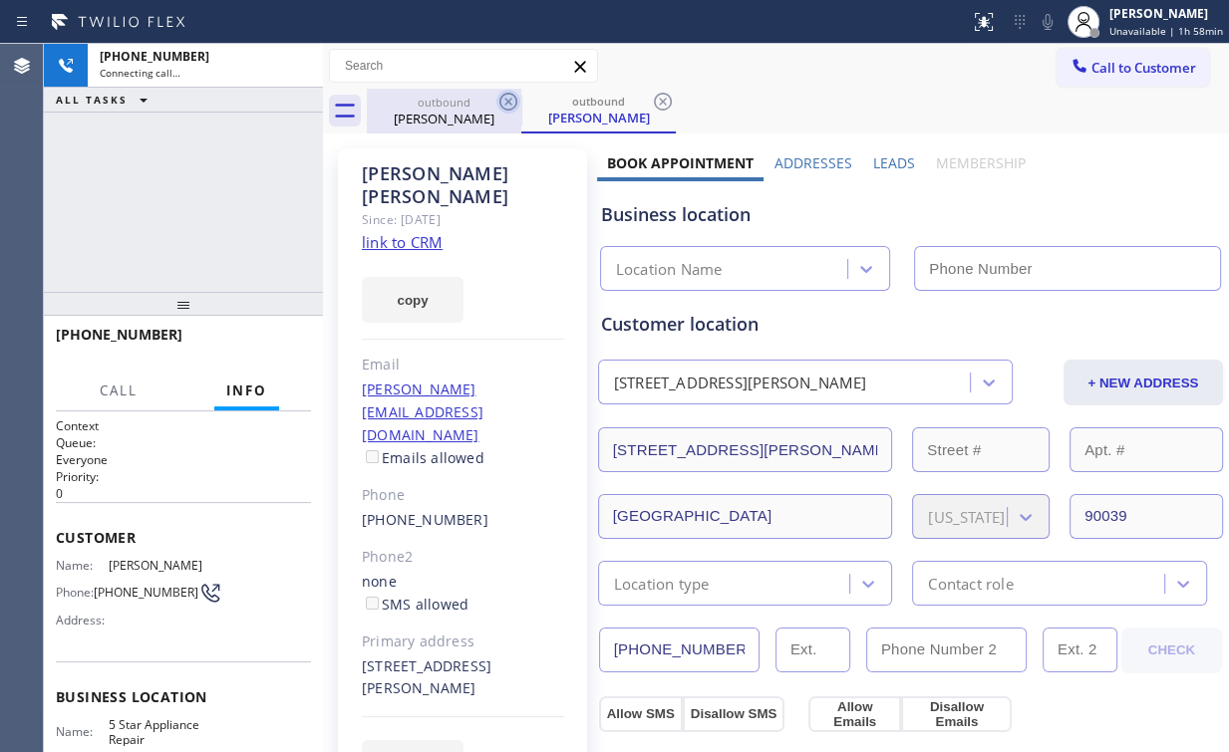
click at [424, 119] on div "Maria Torres" at bounding box center [444, 119] width 150 height 18
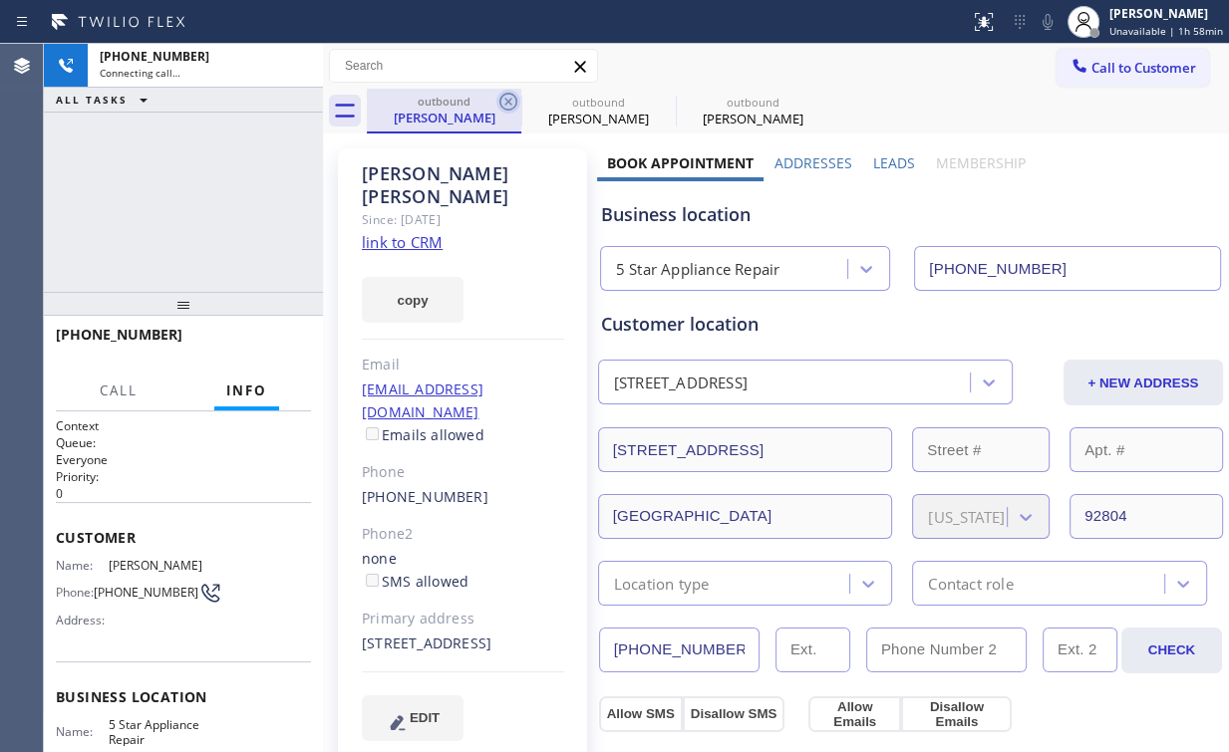
click at [508, 101] on icon at bounding box center [508, 102] width 18 height 18
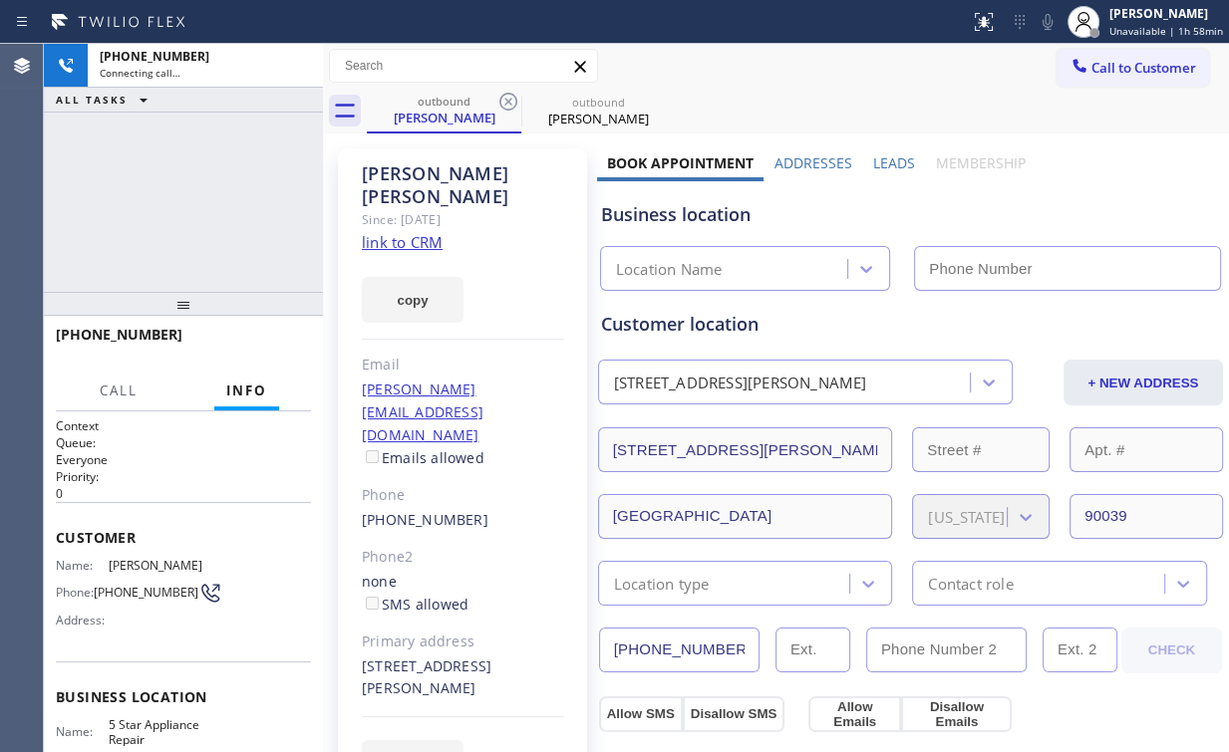
drag, startPoint x: 163, startPoint y: 171, endPoint x: 199, endPoint y: 171, distance: 35.9
click at [164, 171] on div "+13236202652 Connecting call… ALL TASKS ALL TASKS ACTIVE TASKS TASKS IN WRAP UP" at bounding box center [183, 168] width 279 height 248
type input "(855) 731-4952"
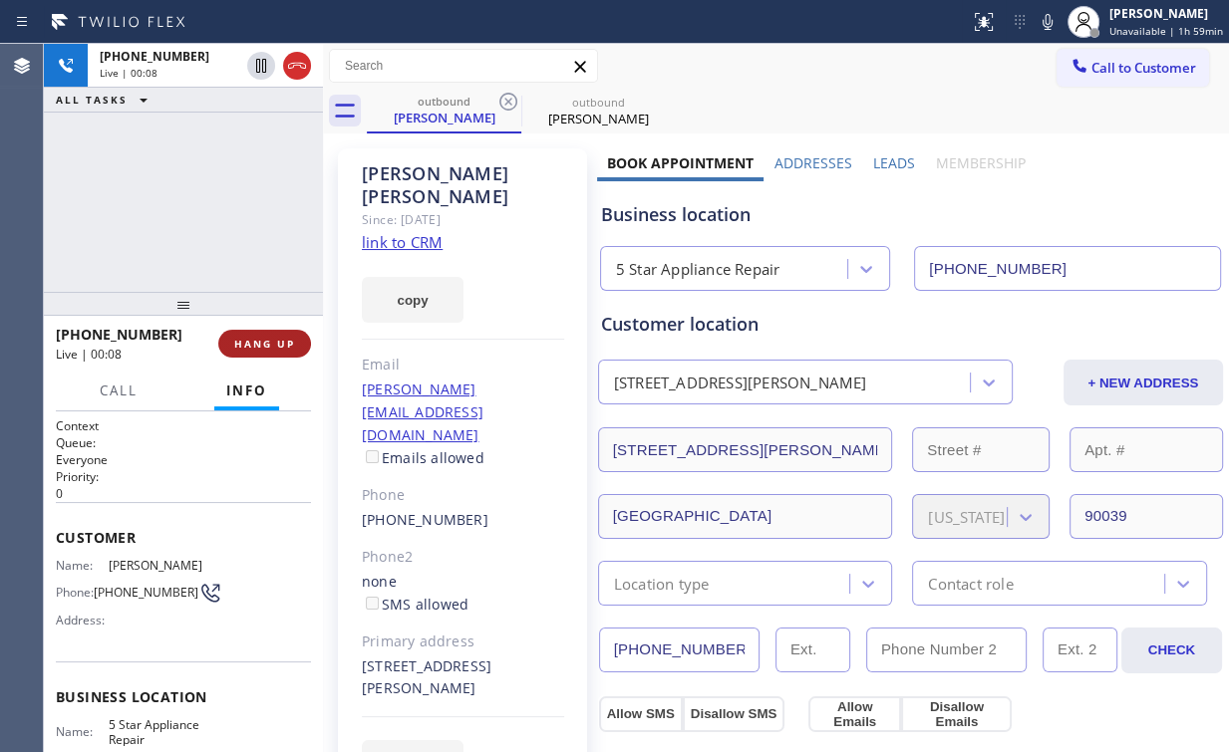
click at [246, 339] on span "HANG UP" at bounding box center [264, 344] width 61 height 14
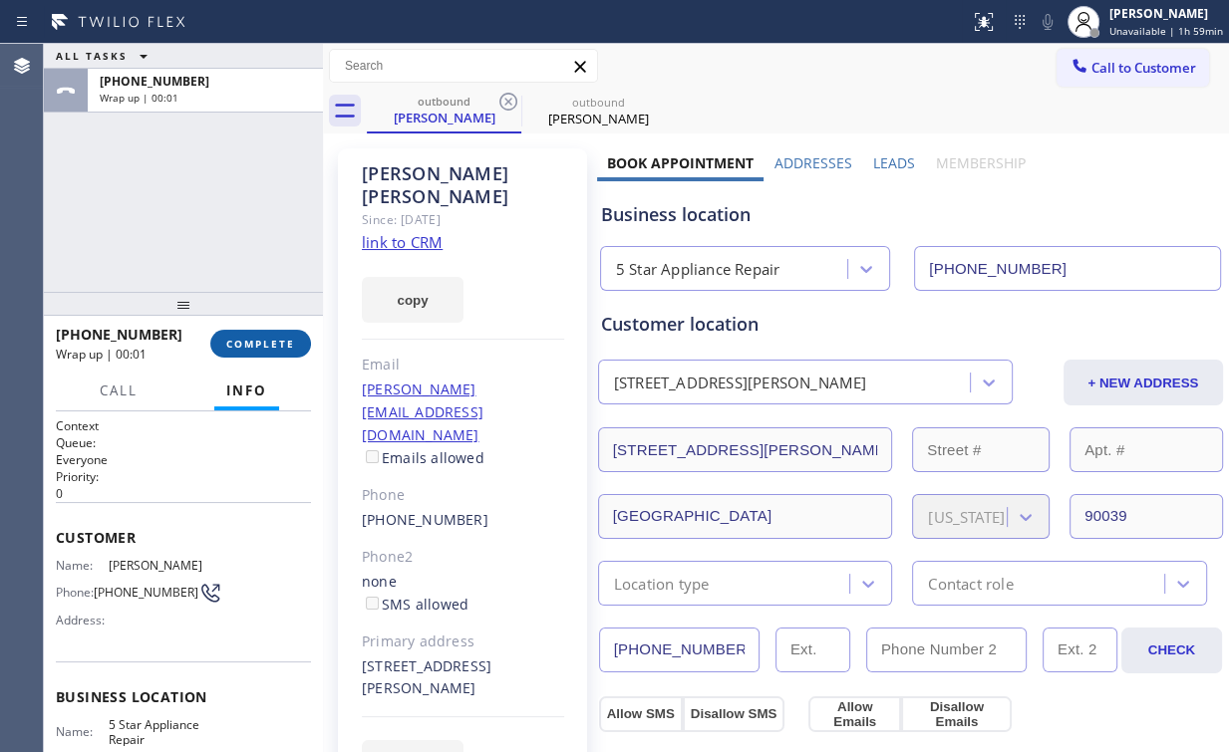
click at [246, 339] on span "COMPLETE" at bounding box center [260, 344] width 69 height 14
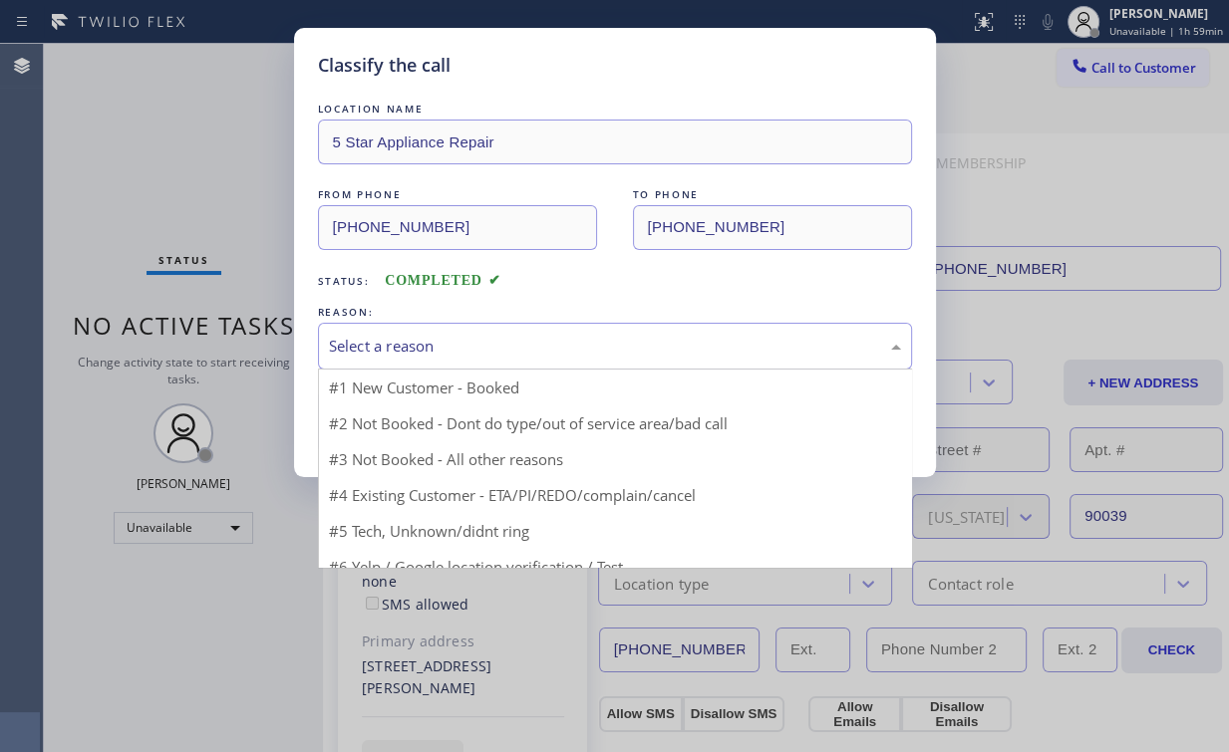
click at [385, 343] on div "Select a reason" at bounding box center [615, 346] width 572 height 23
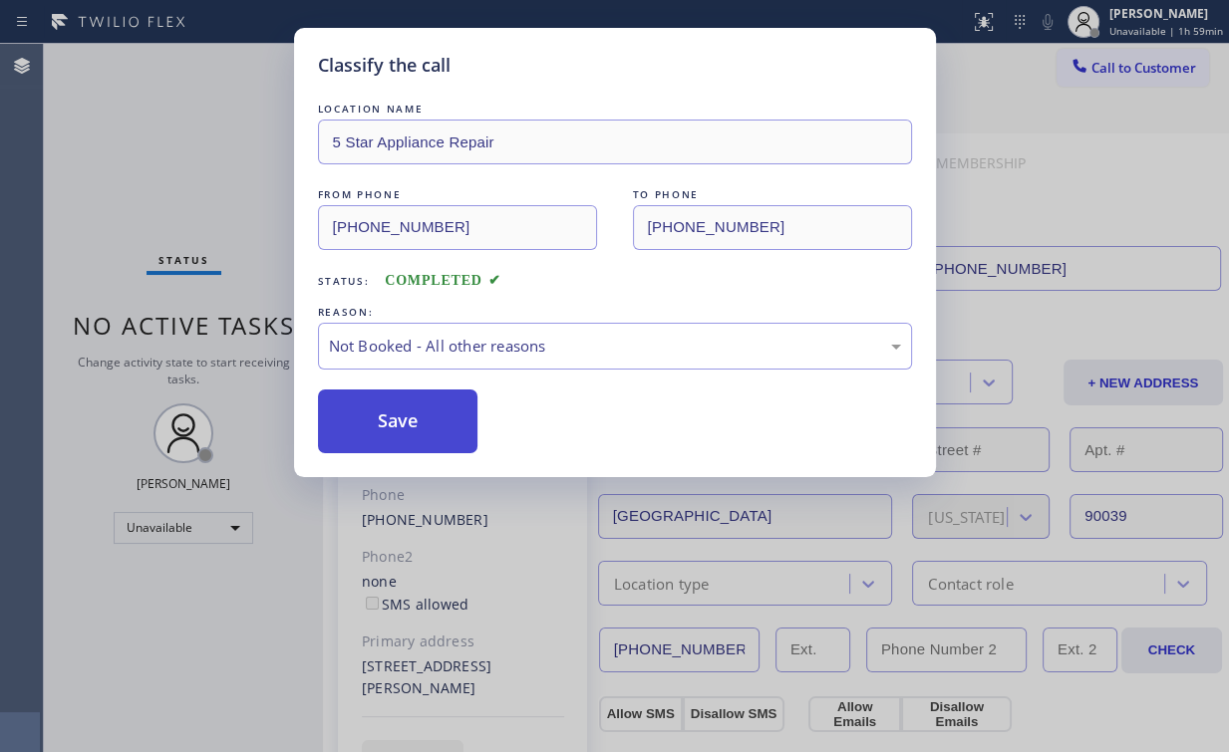
click at [414, 409] on button "Save" at bounding box center [398, 422] width 160 height 64
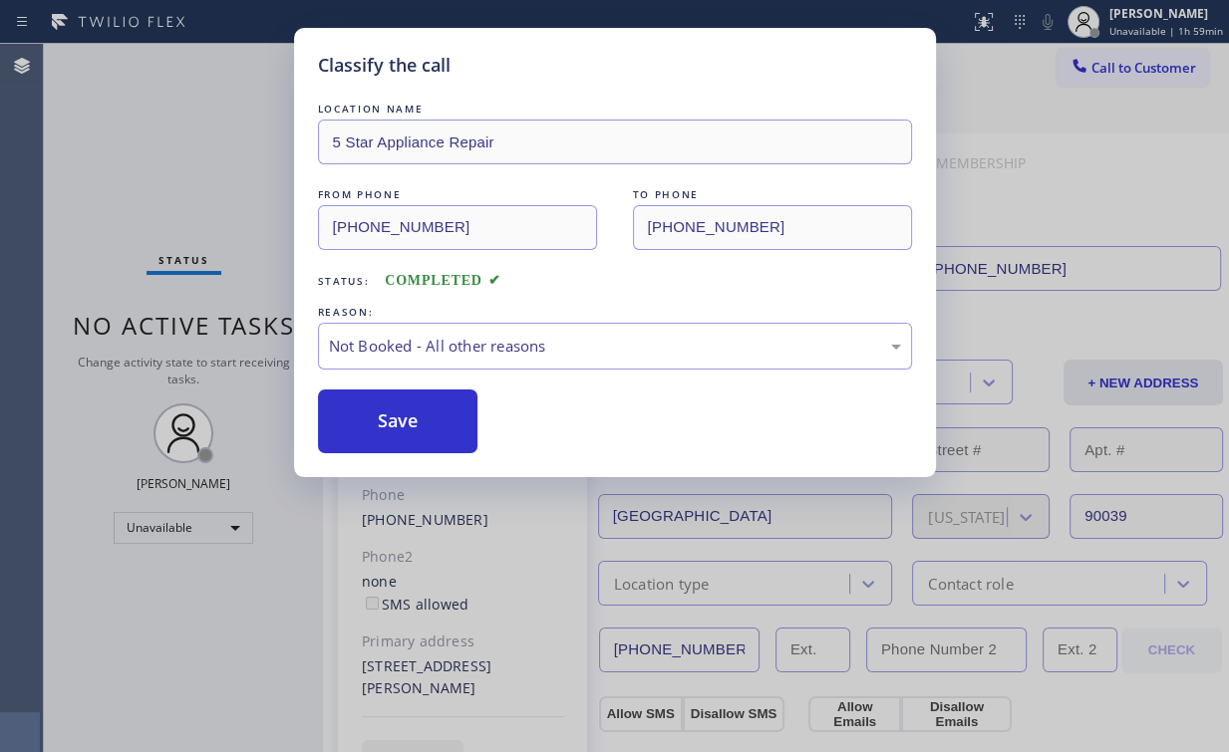
click at [191, 163] on div "Classify the call LOCATION NAME 5 Star Appliance Repair FROM PHONE (855) 731-49…" at bounding box center [614, 376] width 1229 height 752
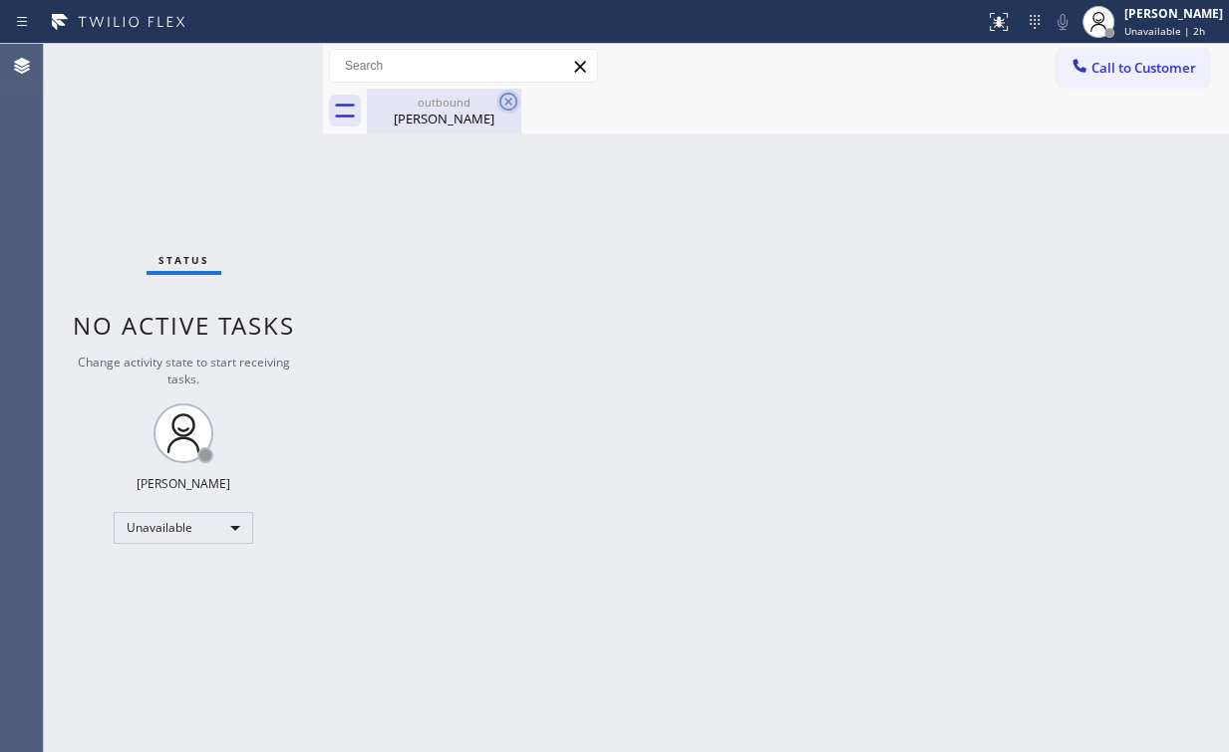
drag, startPoint x: 428, startPoint y: 100, endPoint x: 498, endPoint y: 108, distance: 70.2
click at [431, 104] on div "outbound" at bounding box center [444, 102] width 150 height 15
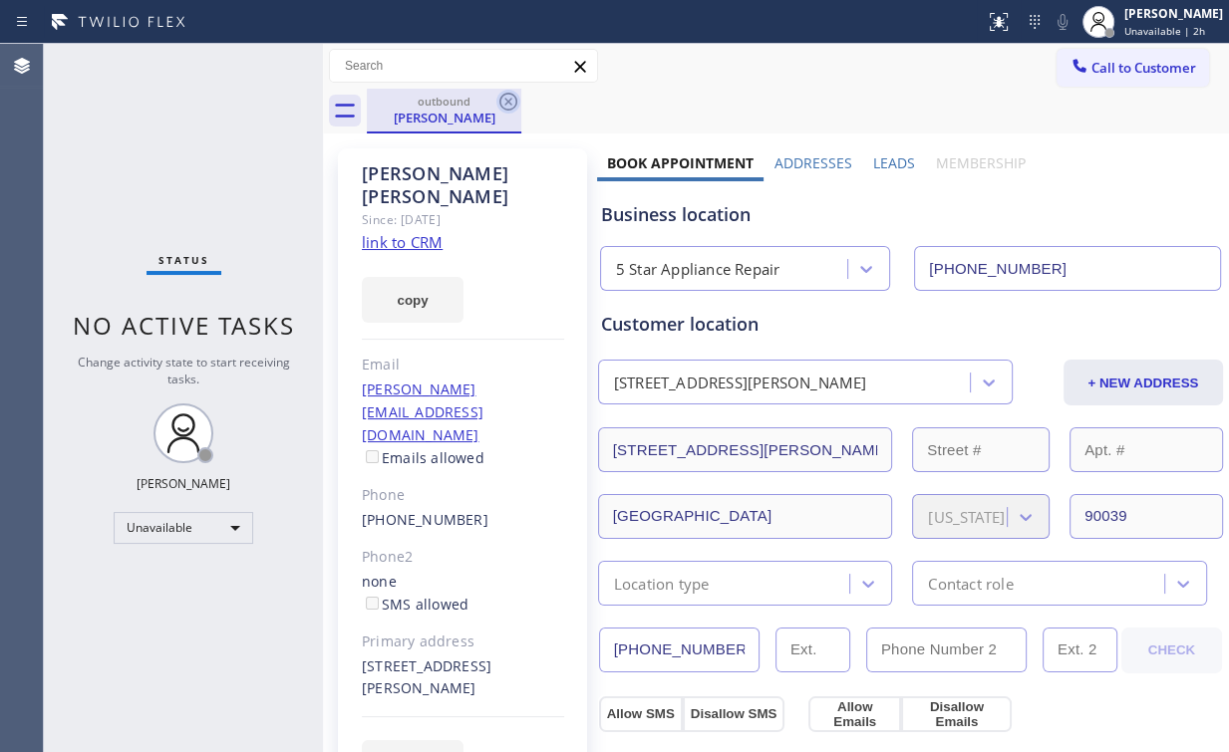
click at [510, 98] on icon at bounding box center [508, 102] width 24 height 24
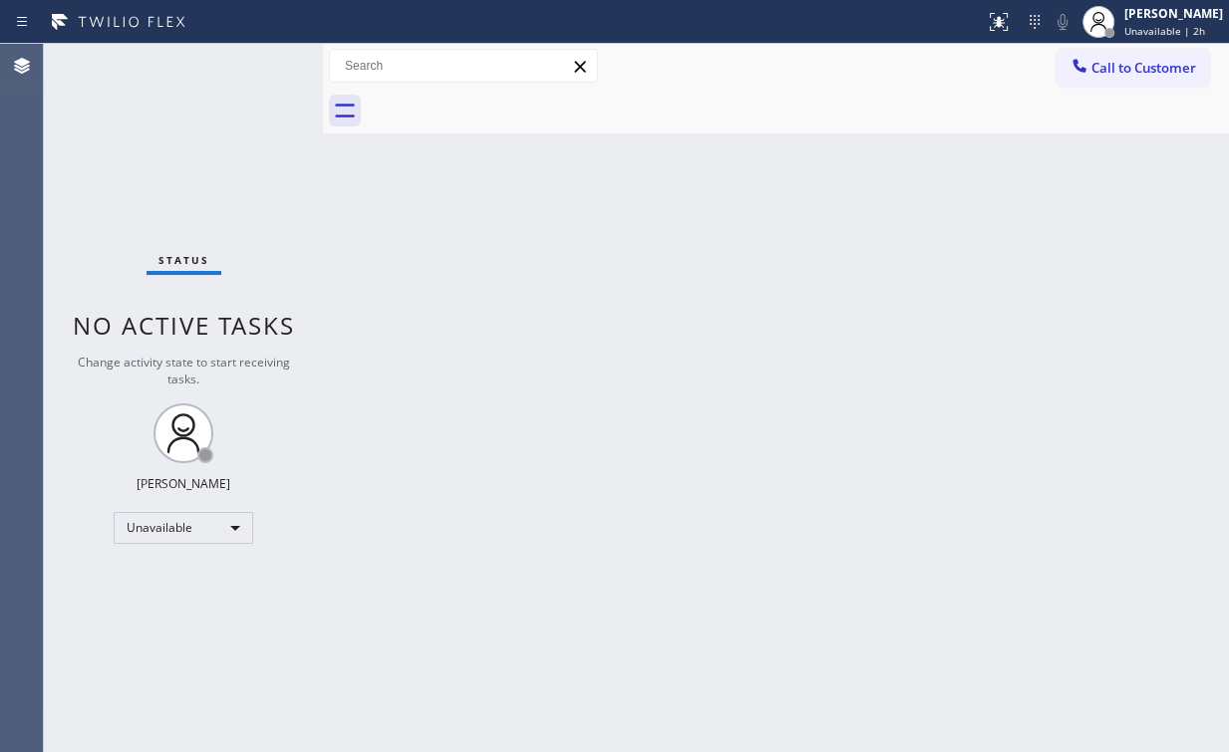
drag, startPoint x: 80, startPoint y: 163, endPoint x: 81, endPoint y: 151, distance: 12.0
click at [81, 151] on div "Status No active tasks Change activity state to start receiving tasks. Arnold V…" at bounding box center [183, 398] width 279 height 708
drag, startPoint x: 1115, startPoint y: 66, endPoint x: 1092, endPoint y: 80, distance: 26.8
click at [1110, 65] on span "Call to Customer" at bounding box center [1143, 68] width 105 height 18
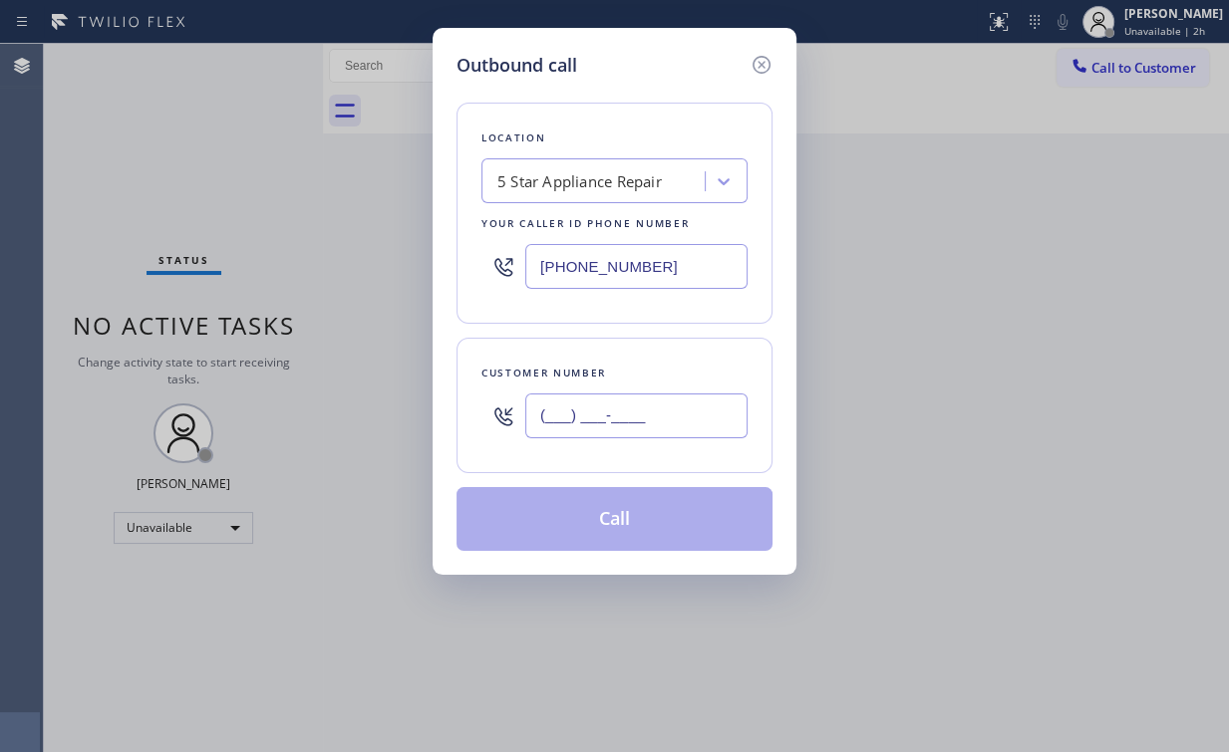
click at [635, 430] on input "(___) ___-____" at bounding box center [636, 416] width 222 height 45
paste input "631) 413-4774"
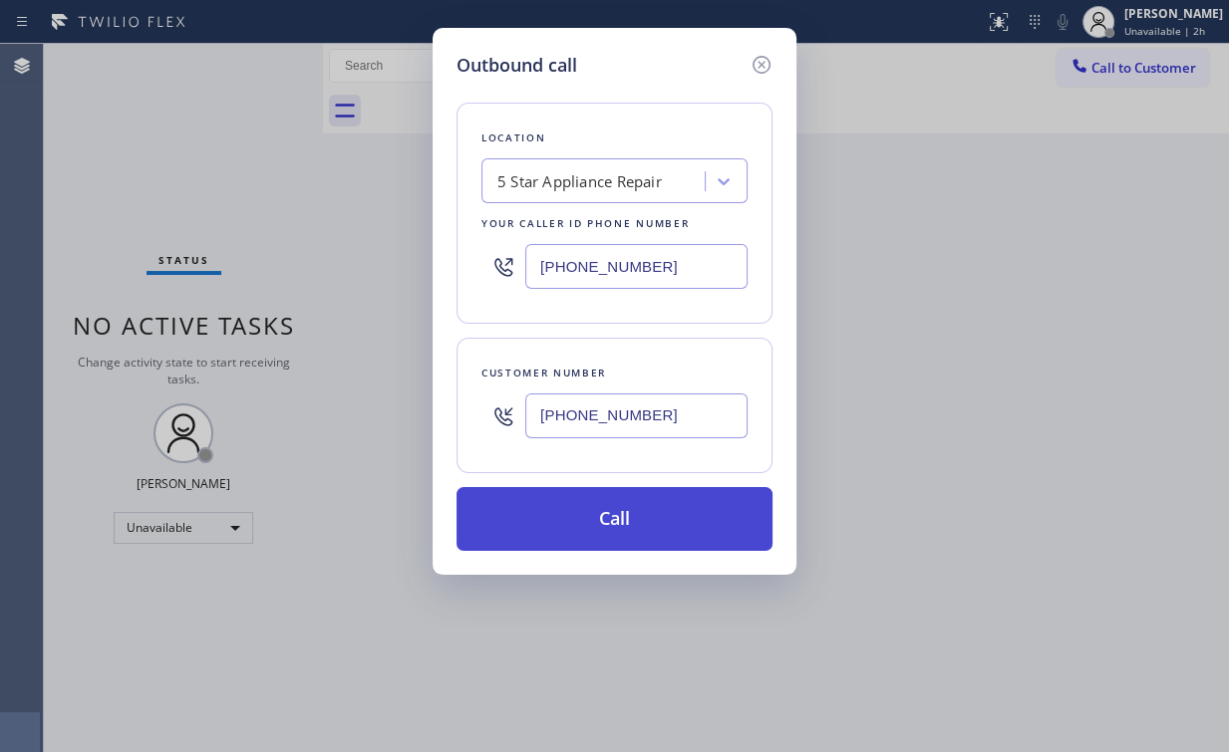
type input "(631) 413-4774"
click at [608, 522] on button "Call" at bounding box center [614, 519] width 316 height 64
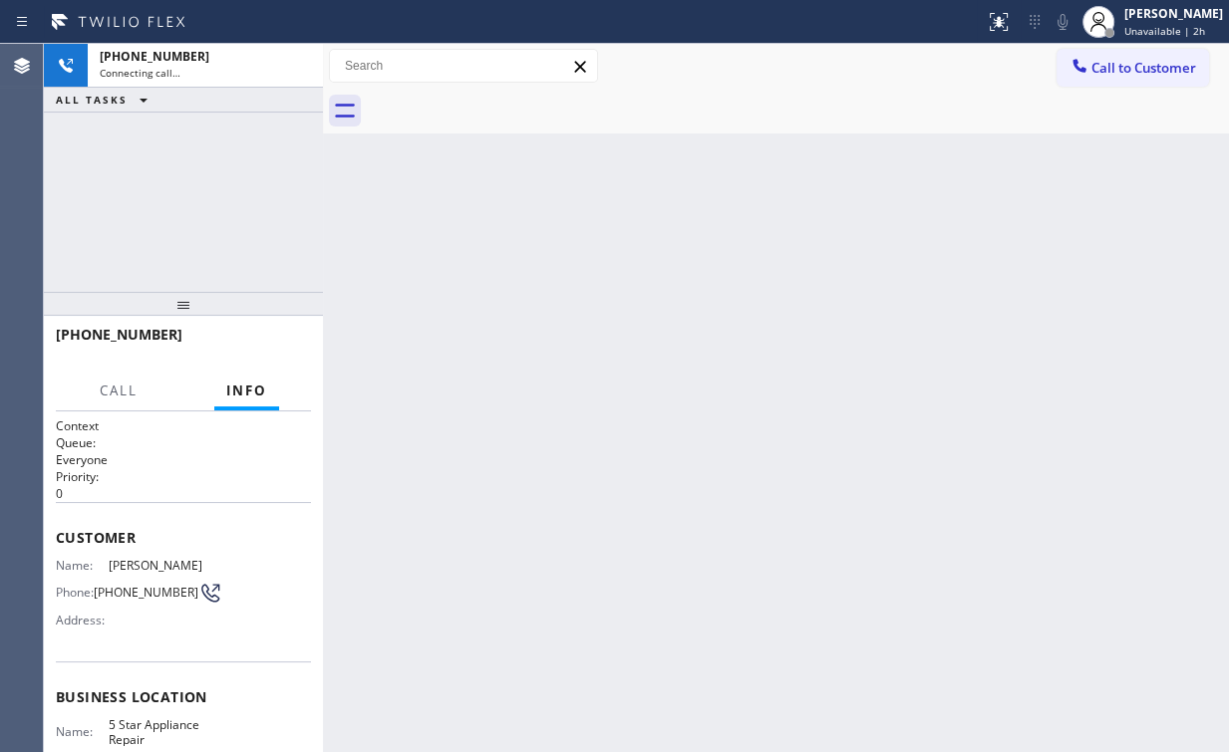
click at [177, 179] on div "+16314134774 Connecting call… ALL TASKS ALL TASKS ACTIVE TASKS TASKS IN WRAP UP" at bounding box center [183, 168] width 279 height 248
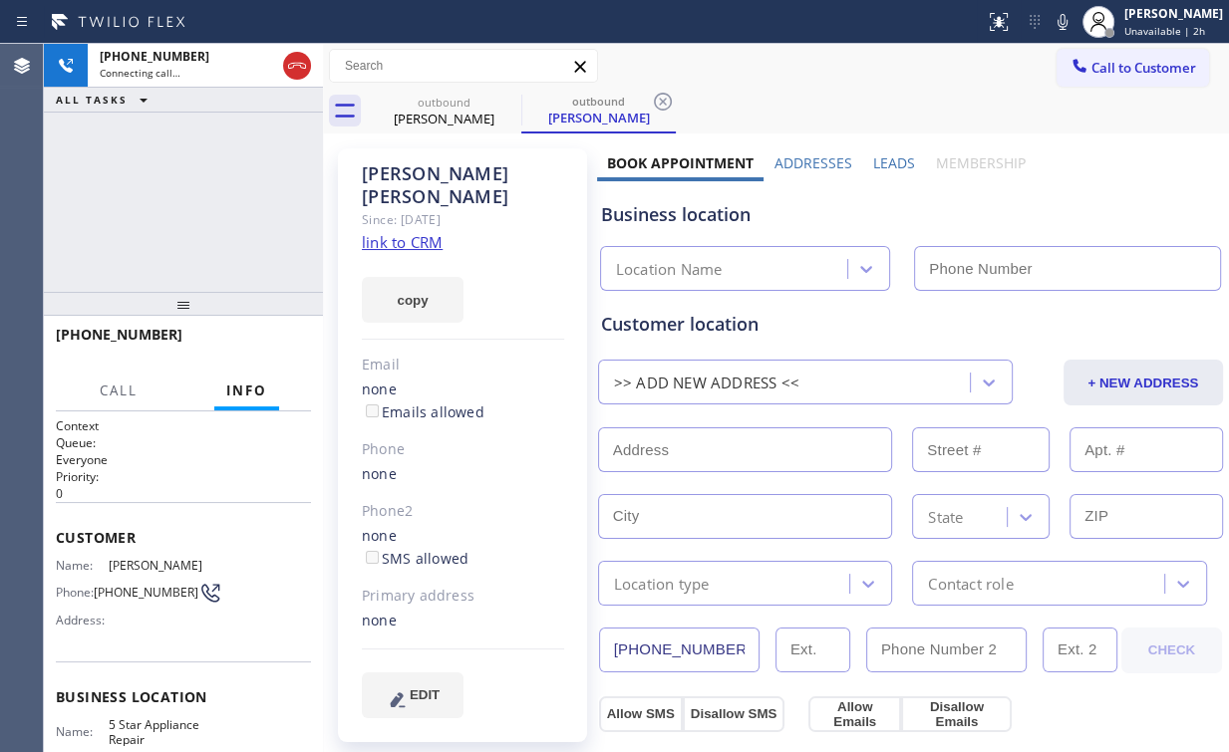
type input "(855) 731-4952"
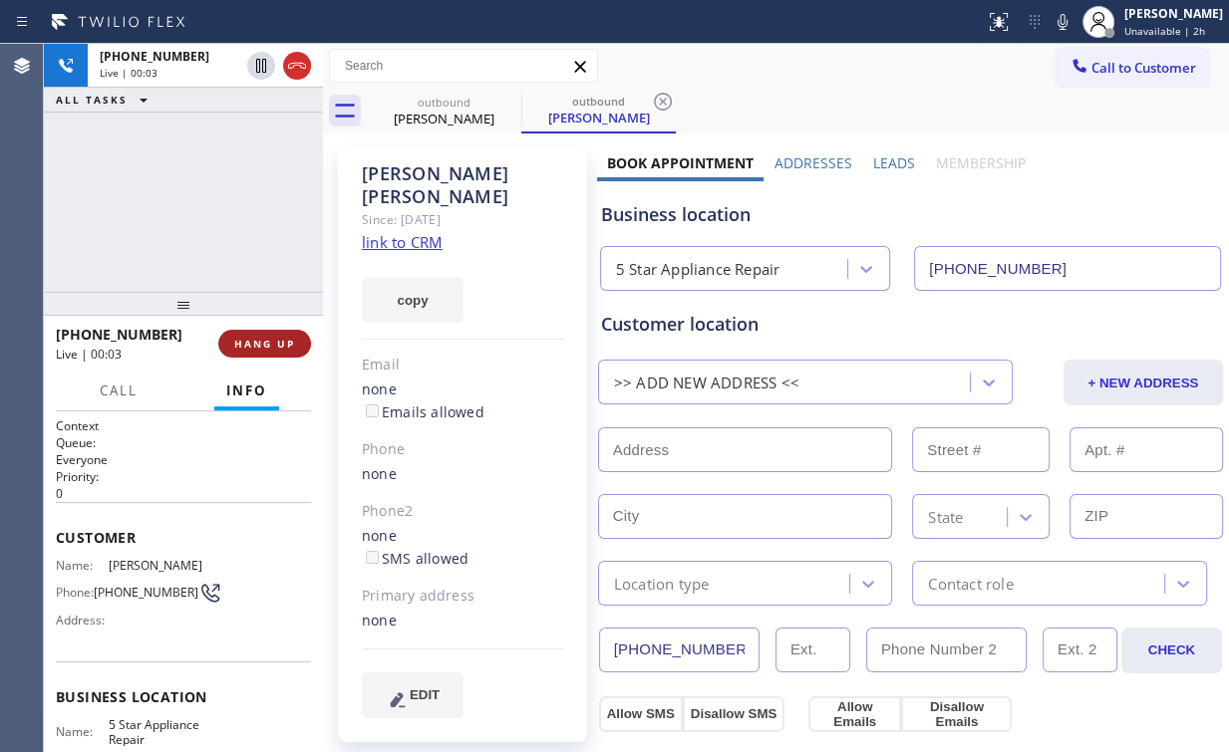
click at [283, 339] on span "HANG UP" at bounding box center [264, 344] width 61 height 14
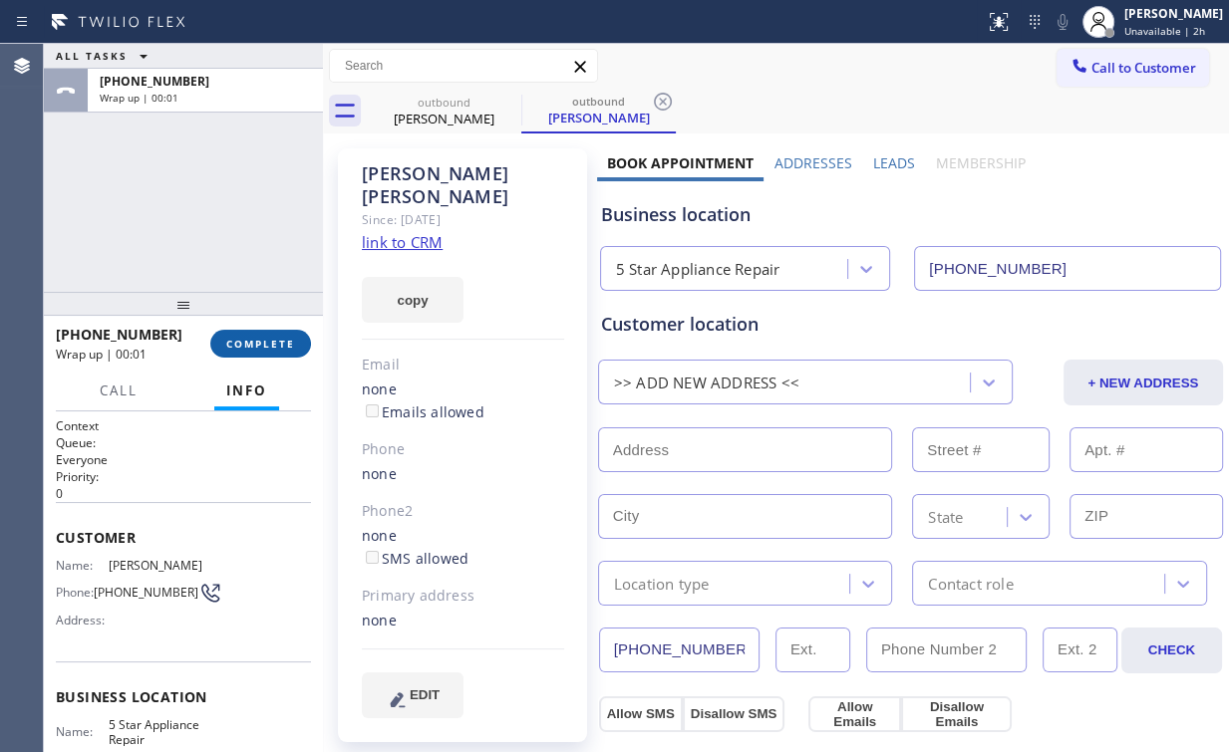
click at [279, 340] on span "COMPLETE" at bounding box center [260, 344] width 69 height 14
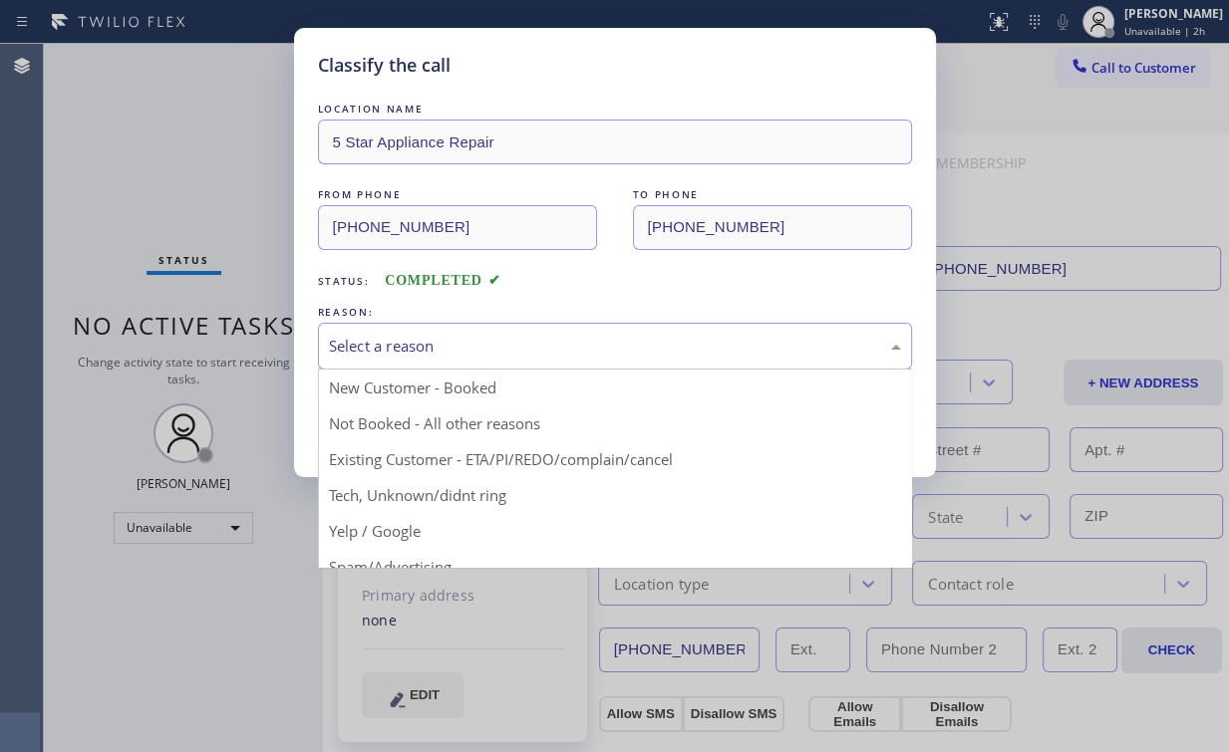
drag, startPoint x: 396, startPoint y: 334, endPoint x: 403, endPoint y: 358, distance: 24.9
click at [396, 335] on div "Select a reason" at bounding box center [615, 346] width 572 height 23
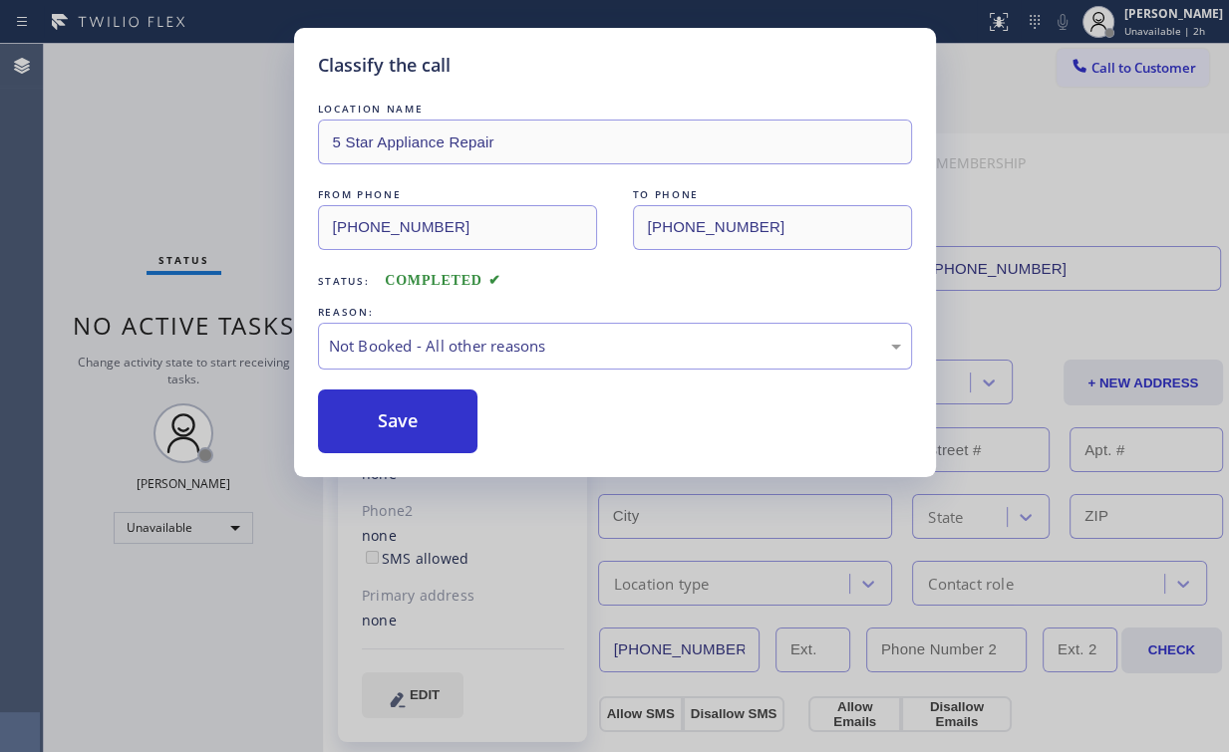
drag, startPoint x: 409, startPoint y: 420, endPoint x: 199, endPoint y: 189, distance: 311.8
click at [409, 419] on button "Save" at bounding box center [398, 422] width 160 height 64
click at [187, 175] on div "Classify the call LOCATION NAME 5 Star Appliance Repair FROM PHONE (855) 731-49…" at bounding box center [614, 376] width 1229 height 752
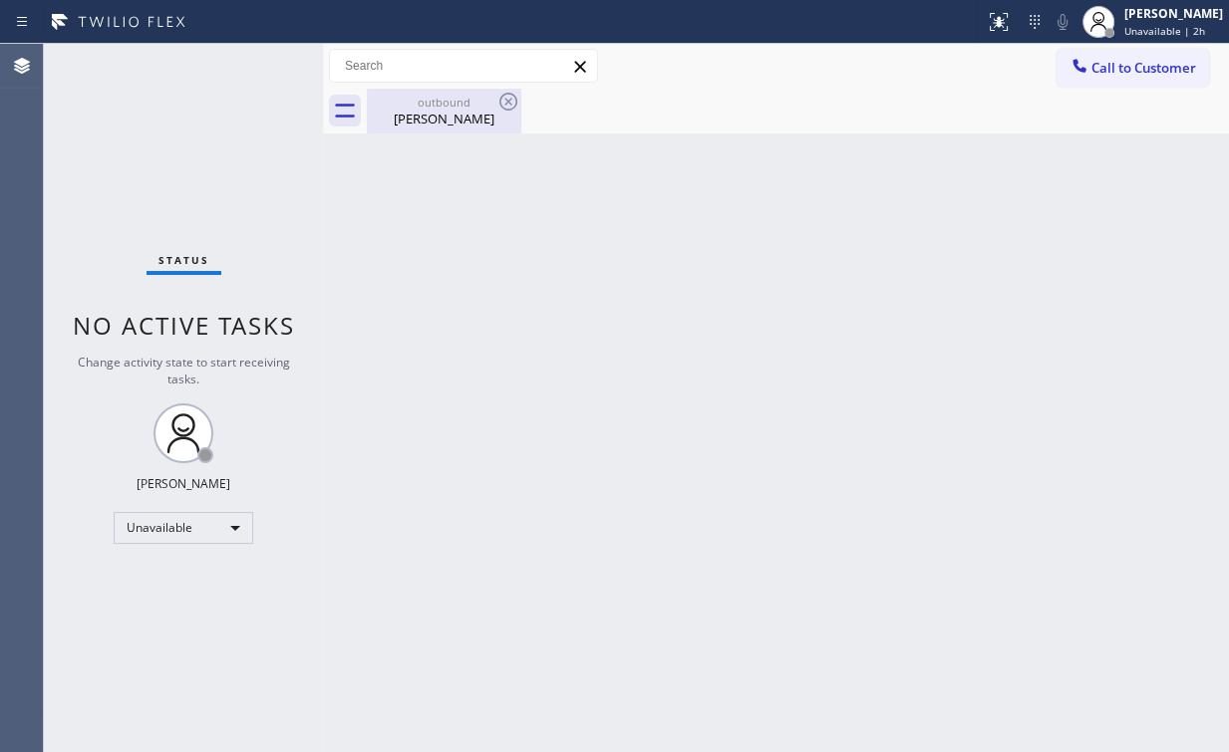
click at [418, 109] on div "outbound Elaine Chomicki" at bounding box center [444, 111] width 150 height 45
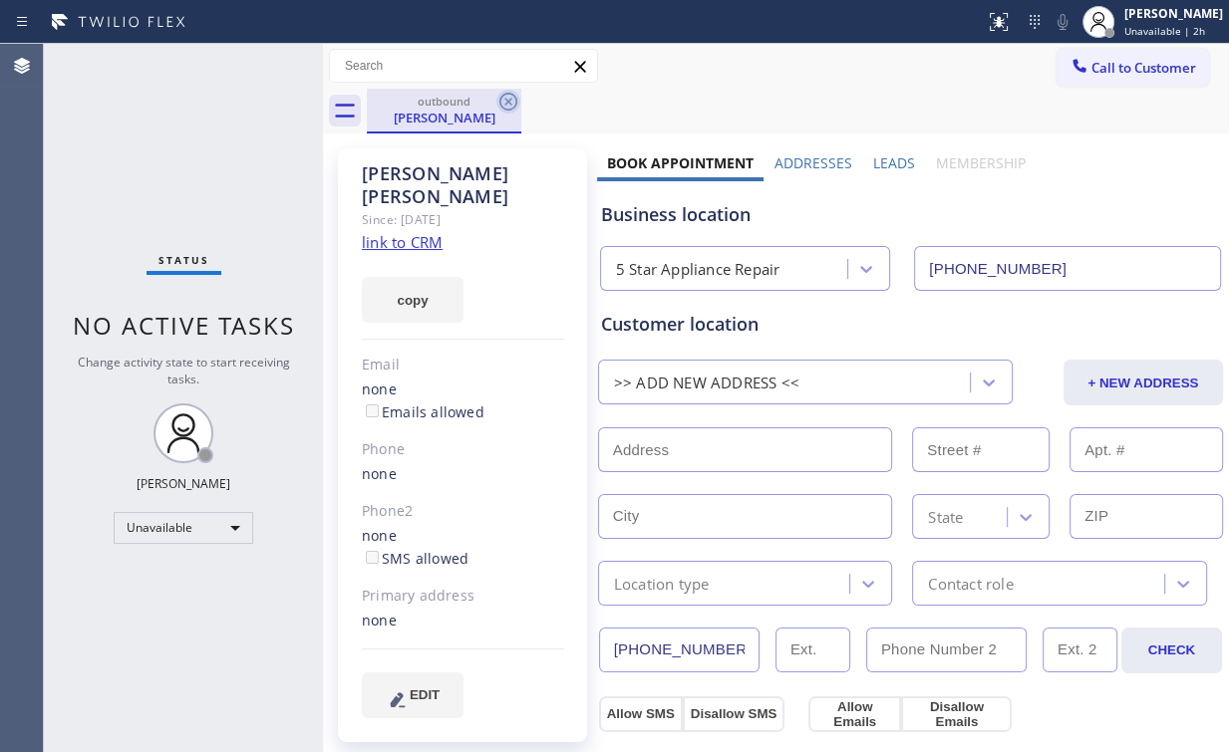
click at [514, 98] on icon at bounding box center [508, 102] width 18 height 18
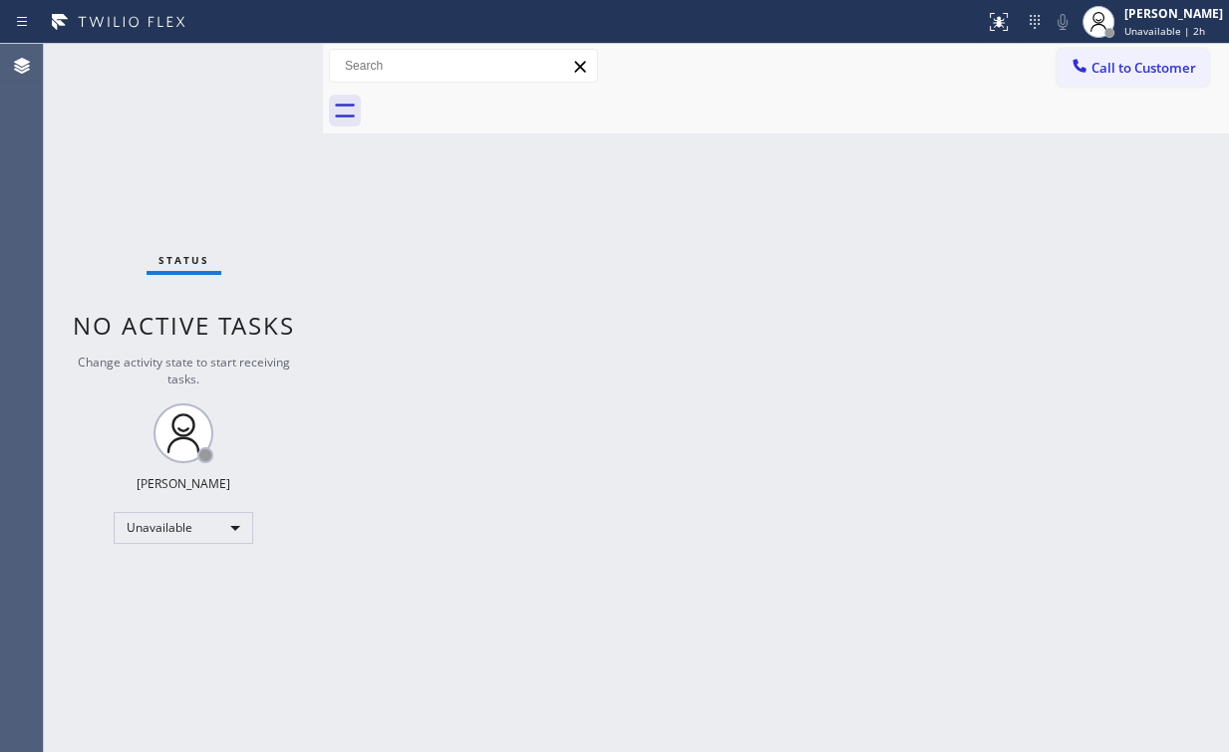
click at [167, 142] on div "Status No active tasks Change activity state to start receiving tasks. Arnold V…" at bounding box center [183, 398] width 279 height 708
drag, startPoint x: 1105, startPoint y: 56, endPoint x: 764, endPoint y: 288, distance: 412.3
click at [1105, 57] on button "Call to Customer" at bounding box center [1132, 68] width 152 height 38
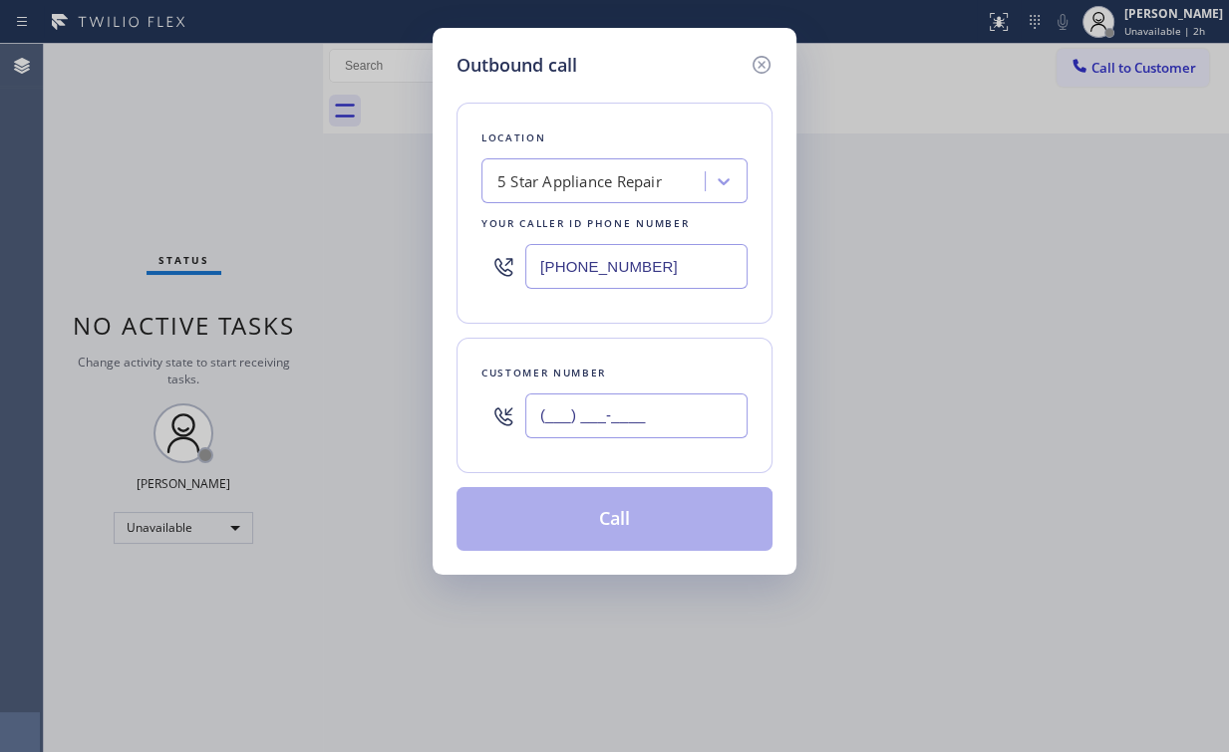
click at [658, 420] on input "(___) ___-____" at bounding box center [636, 416] width 222 height 45
paste input "949) 735-6028"
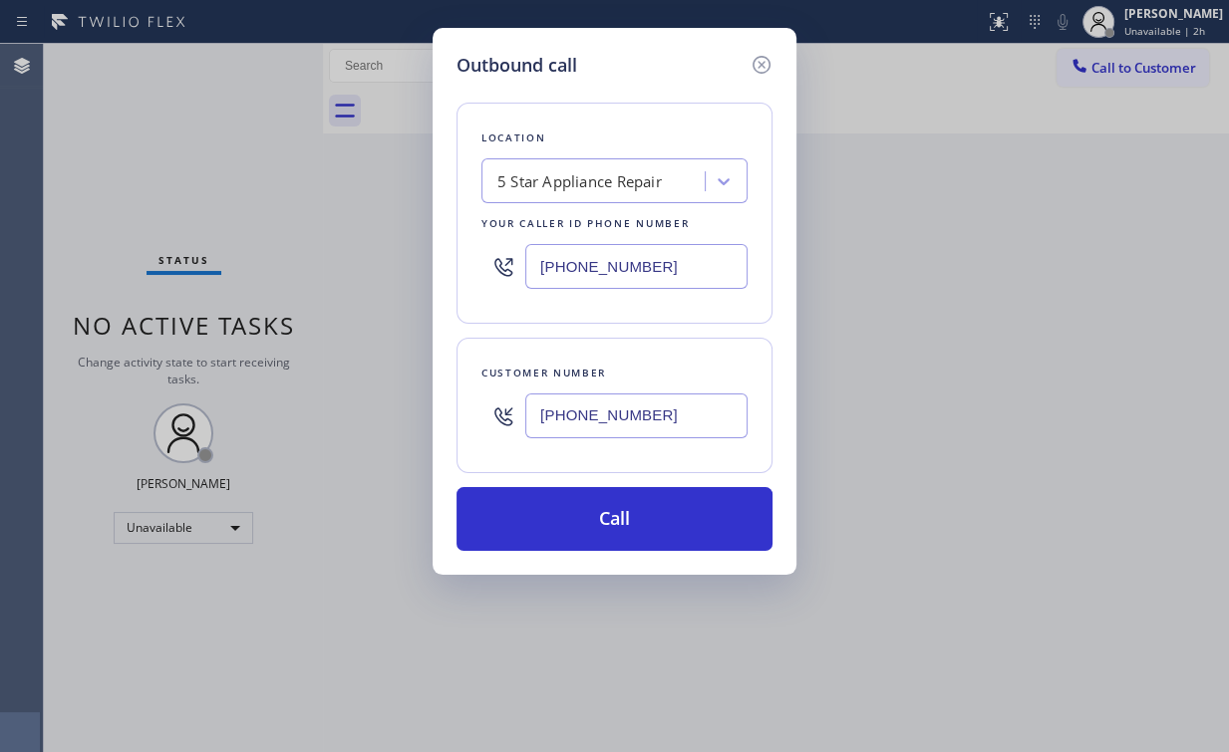
type input "(949) 735-6028"
click at [594, 531] on button "Call" at bounding box center [614, 519] width 316 height 64
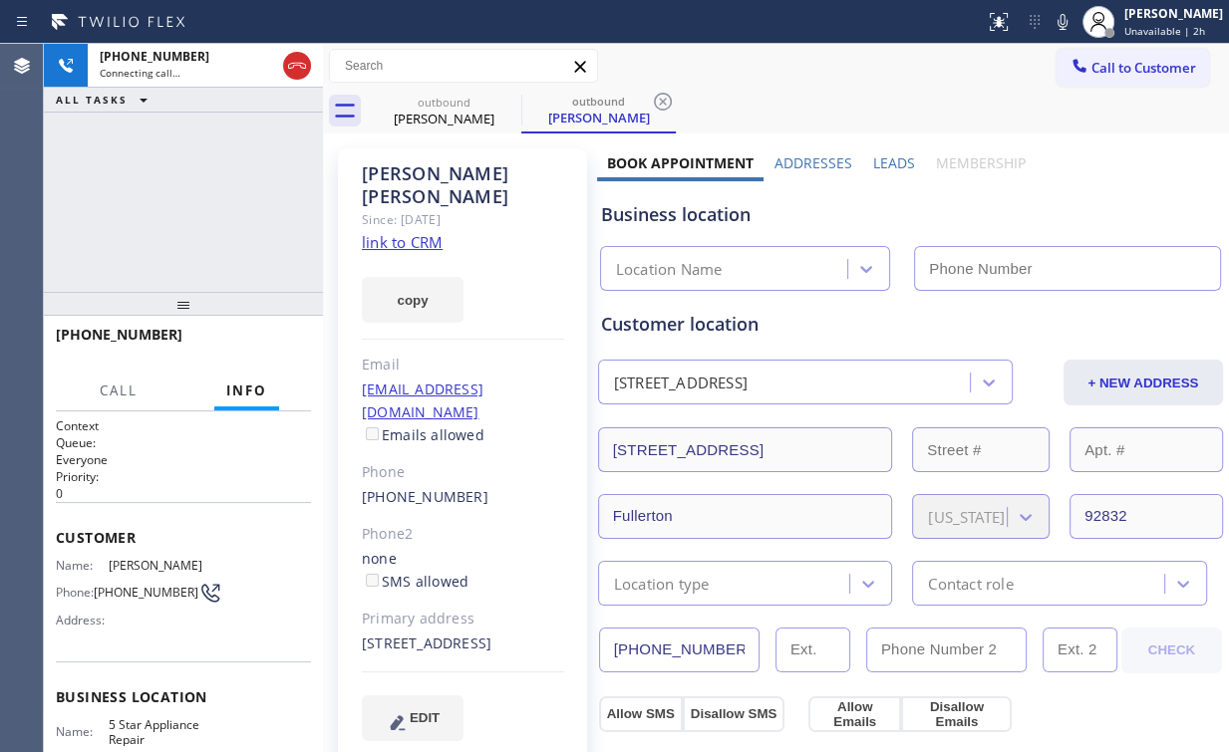
type input "(855) 731-4952"
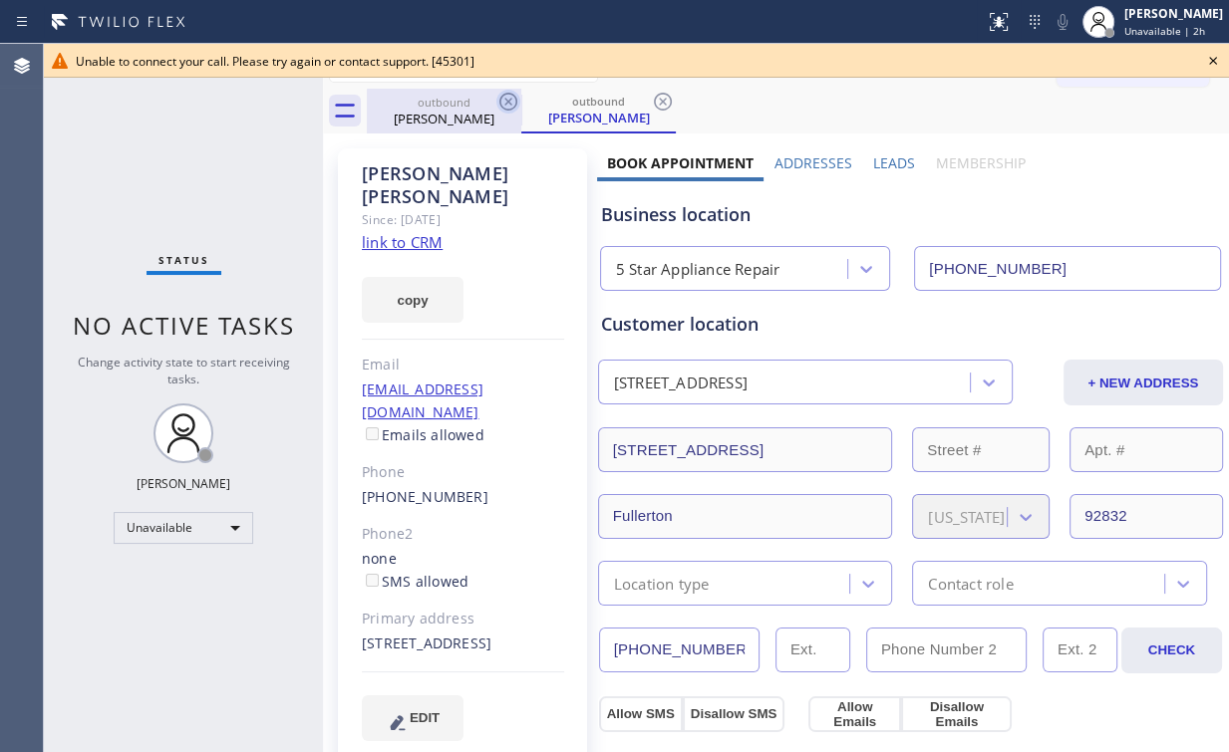
drag, startPoint x: 449, startPoint y: 106, endPoint x: 506, endPoint y: 102, distance: 56.9
click at [449, 106] on div "outbound" at bounding box center [444, 102] width 150 height 15
click at [511, 99] on icon at bounding box center [508, 102] width 18 height 18
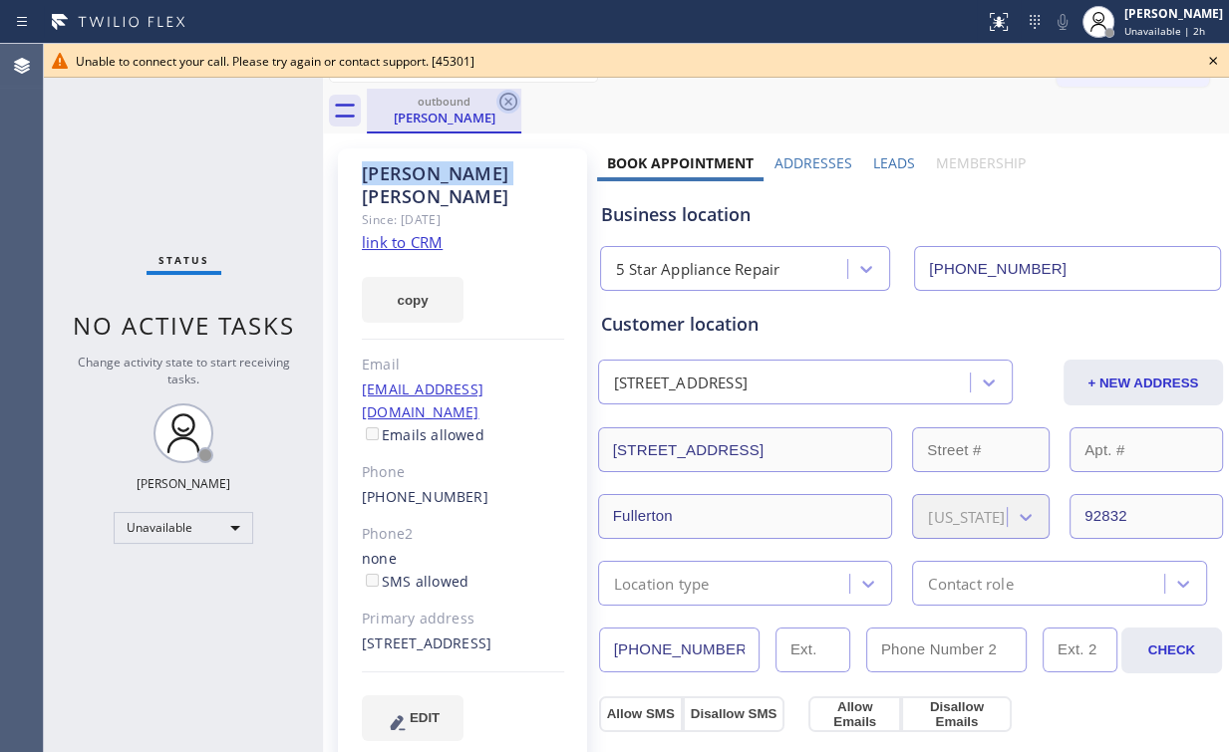
click at [510, 99] on icon at bounding box center [508, 102] width 18 height 18
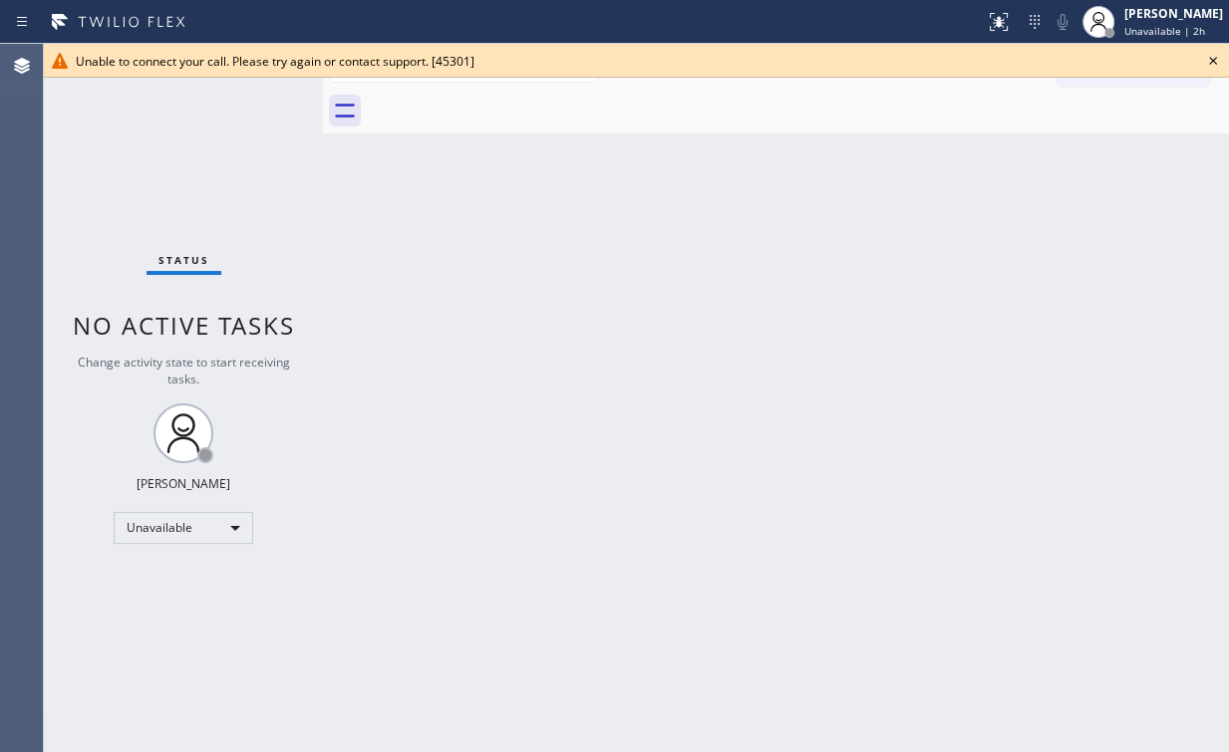
click at [222, 142] on div "Status No active tasks Change activity state to start receiving tasks. Arnold V…" at bounding box center [183, 398] width 279 height 708
click at [1205, 63] on icon at bounding box center [1213, 61] width 24 height 24
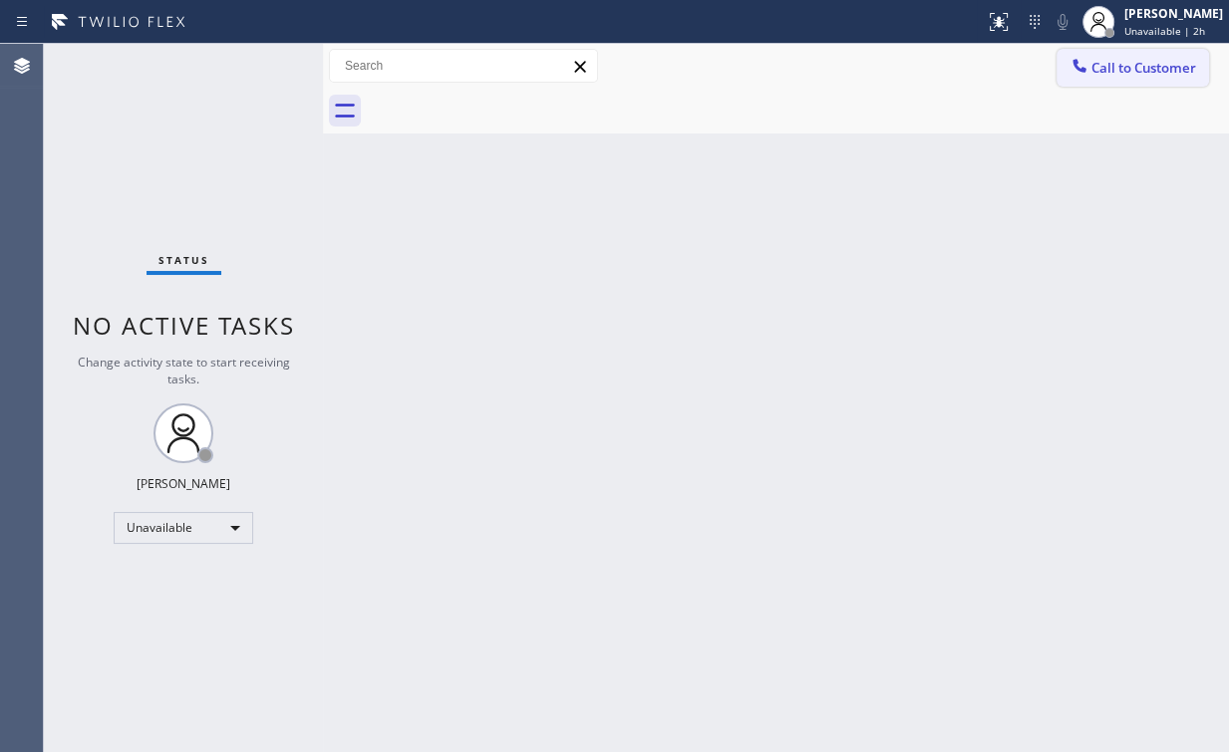
click at [1131, 68] on span "Call to Customer" at bounding box center [1143, 68] width 105 height 18
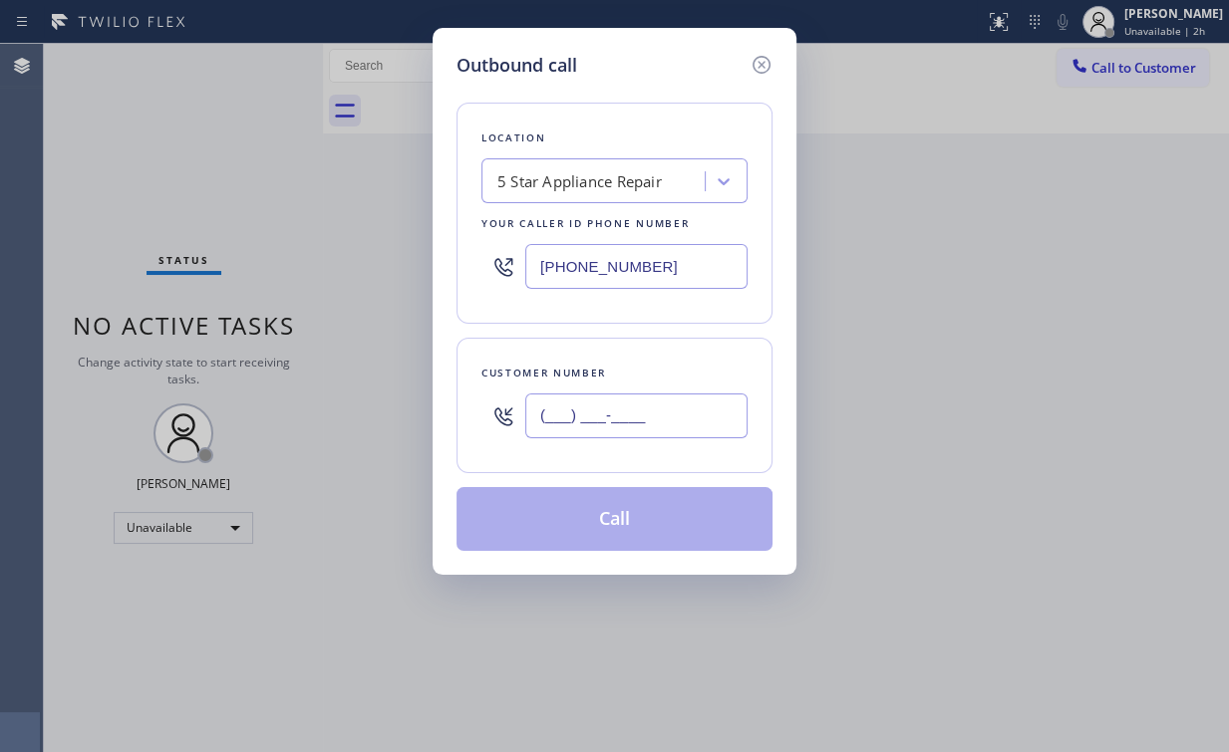
click at [642, 406] on input "(___) ___-____" at bounding box center [636, 416] width 222 height 45
paste input "973) 271-3813"
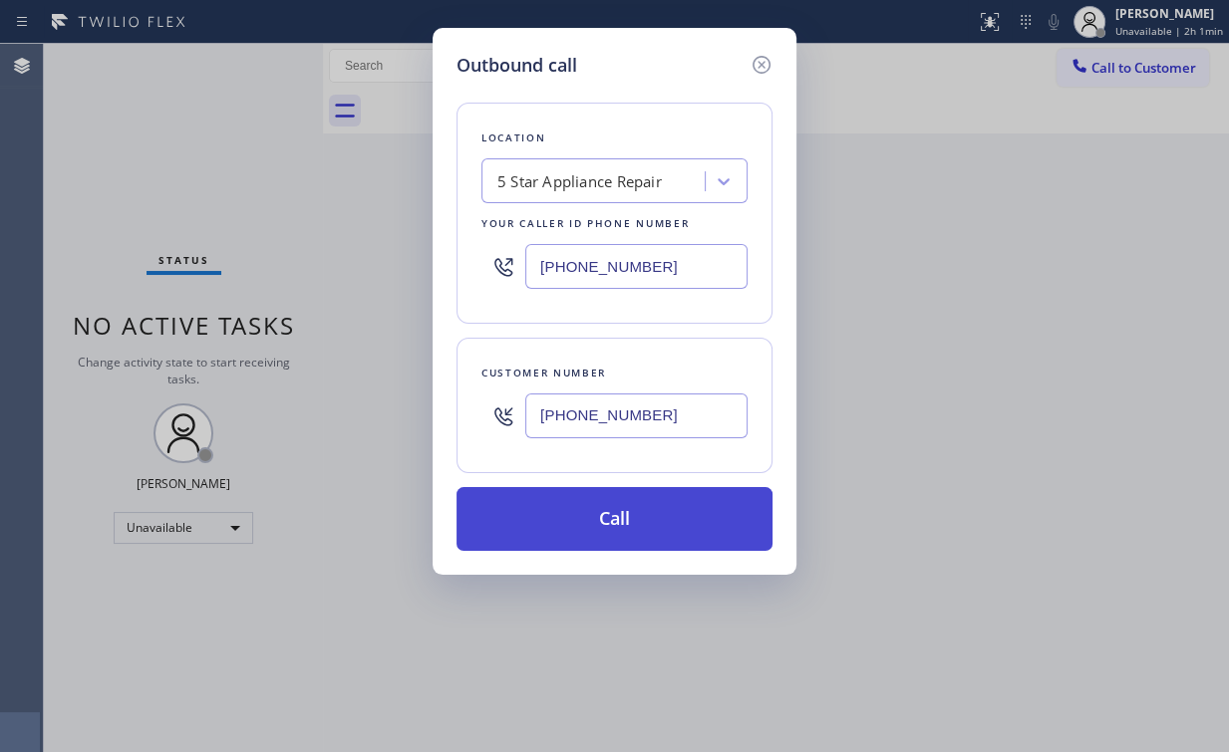
type input "(973) 271-3813"
click at [631, 523] on button "Call" at bounding box center [614, 519] width 316 height 64
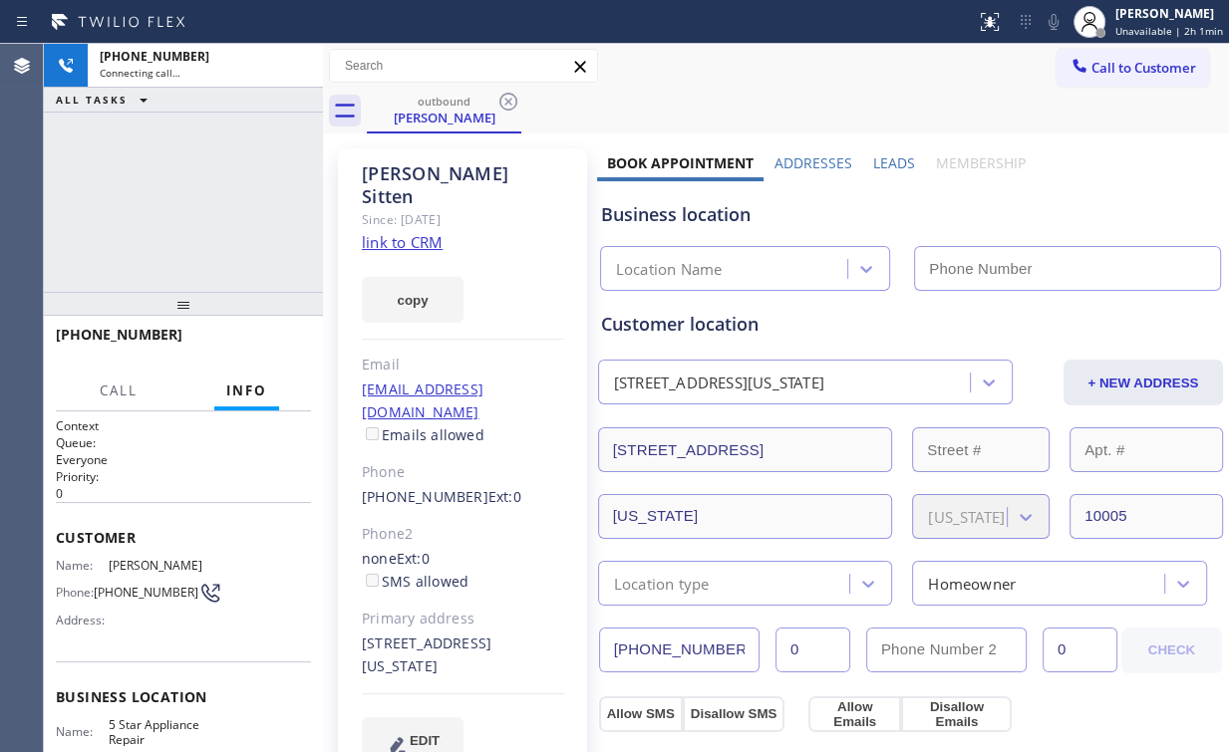
drag, startPoint x: 115, startPoint y: 135, endPoint x: 141, endPoint y: 153, distance: 32.9
click at [115, 135] on div "+19732713813 Connecting call… ALL TASKS ALL TASKS ACTIVE TASKS TASKS IN WRAP UP" at bounding box center [183, 168] width 279 height 248
type input "(855) 731-4952"
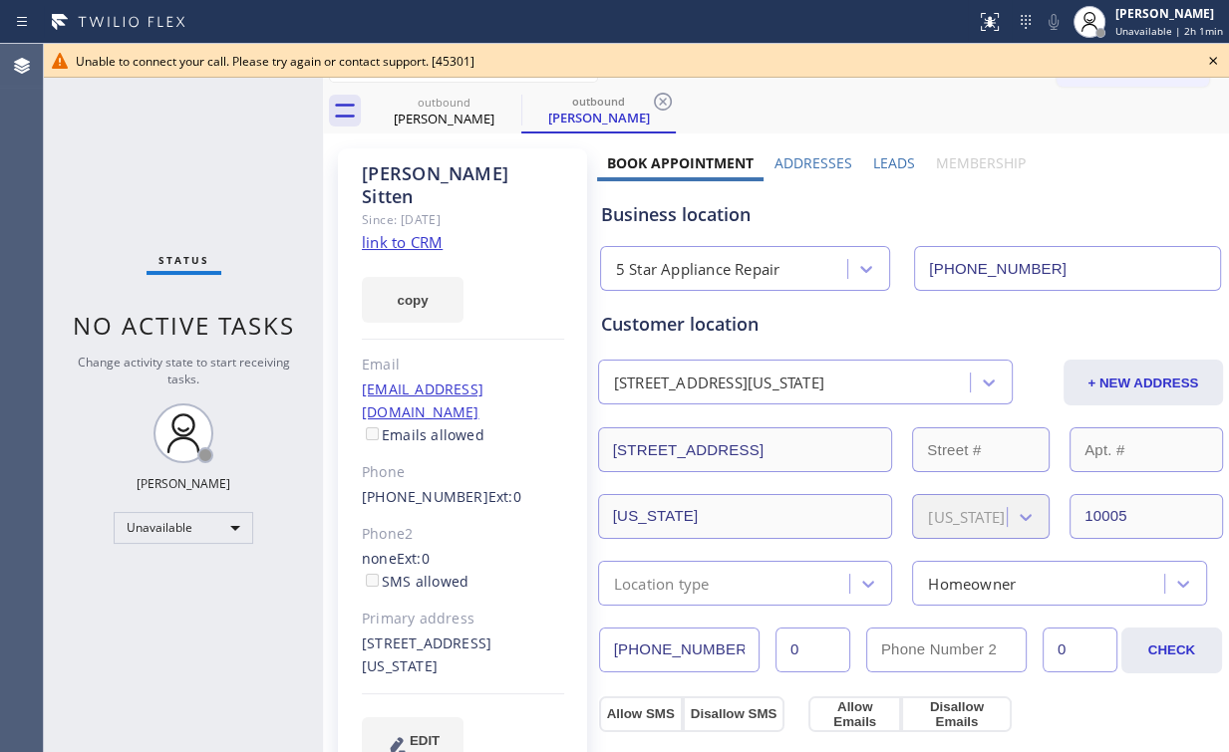
click at [1216, 58] on icon at bounding box center [1213, 61] width 24 height 24
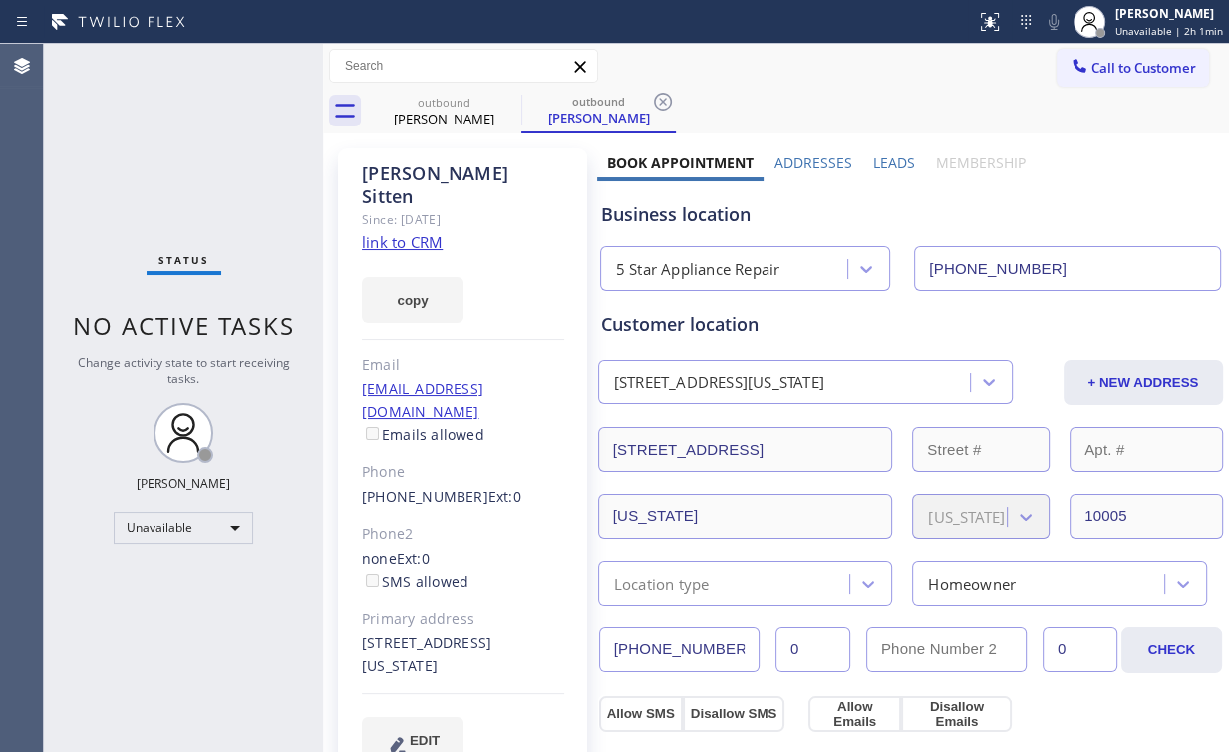
drag, startPoint x: 187, startPoint y: 139, endPoint x: 265, endPoint y: 122, distance: 79.8
click at [188, 139] on div "Status No active tasks Change activity state to start receiving tasks. Arnold V…" at bounding box center [183, 398] width 279 height 708
drag, startPoint x: 434, startPoint y: 119, endPoint x: 504, endPoint y: 92, distance: 74.8
click at [434, 118] on div "Drew Sitten" at bounding box center [444, 119] width 150 height 18
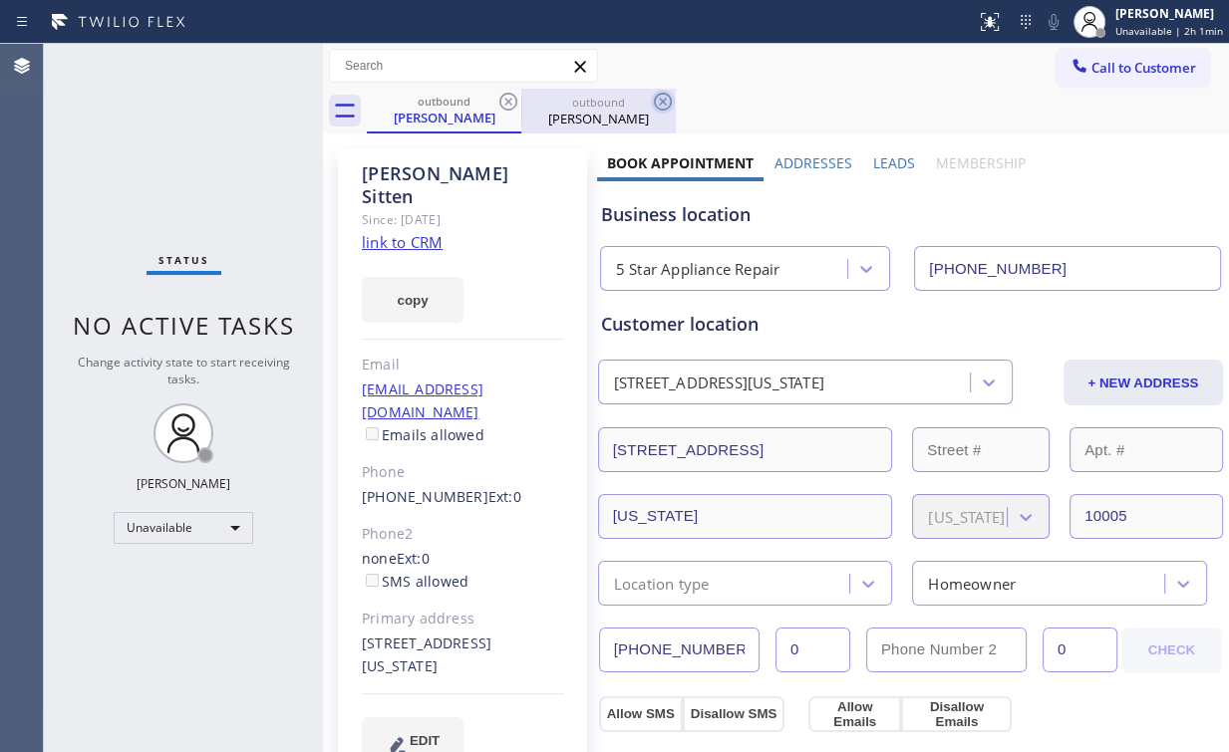
click at [504, 96] on icon at bounding box center [508, 102] width 24 height 24
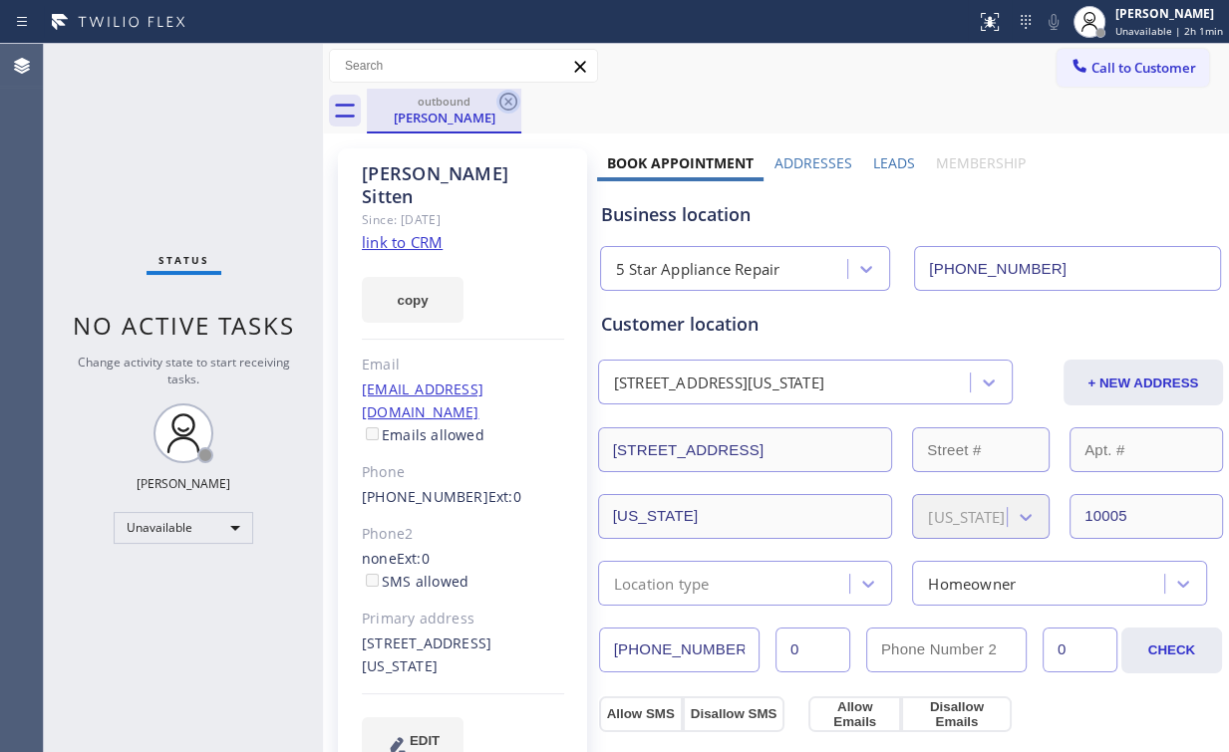
click at [506, 101] on icon at bounding box center [508, 102] width 24 height 24
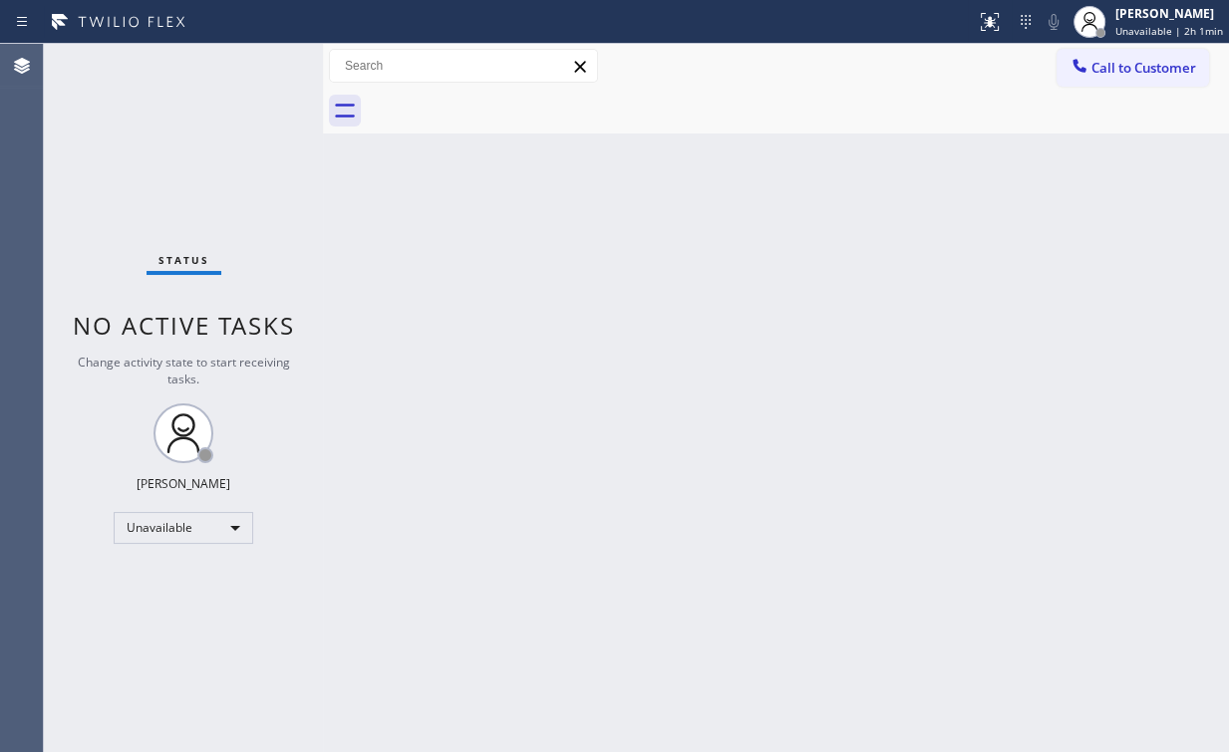
drag, startPoint x: 100, startPoint y: 124, endPoint x: 152, endPoint y: 15, distance: 120.8
click at [103, 115] on div "Status No active tasks Change activity state to start receiving tasks. Arnold V…" at bounding box center [183, 398] width 279 height 708
click at [1183, 61] on span "Call to Customer" at bounding box center [1143, 68] width 105 height 18
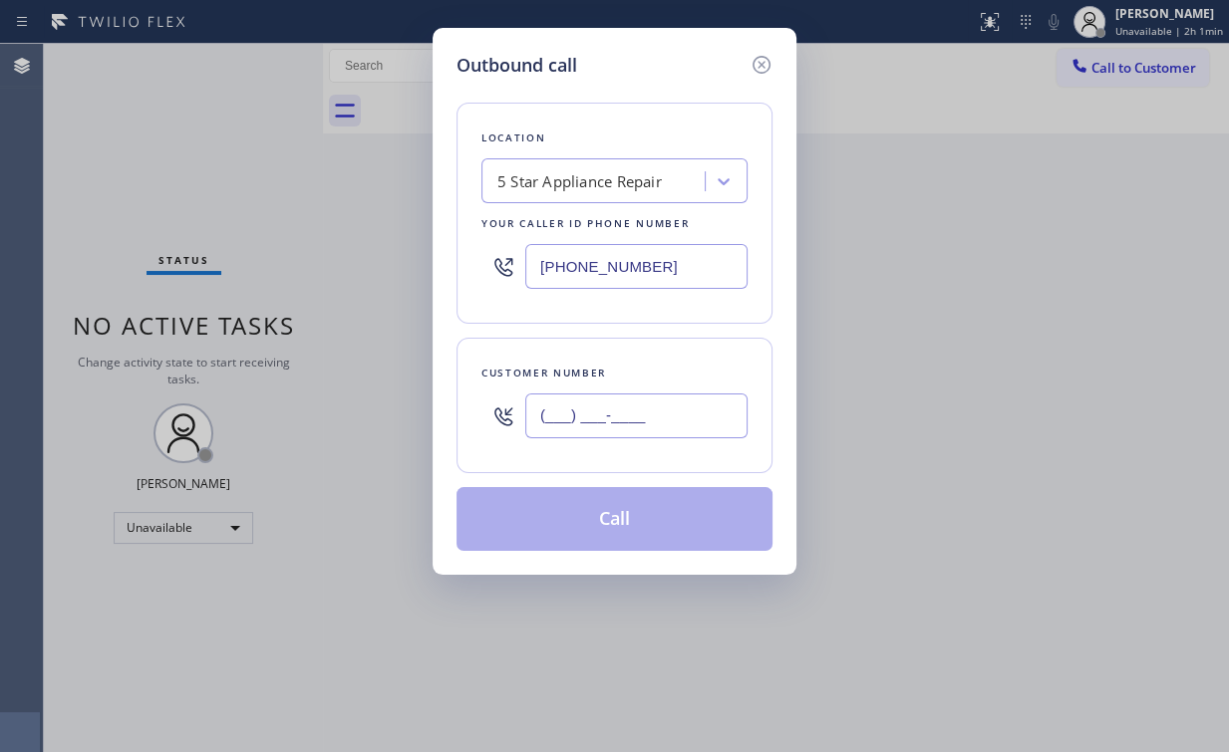
click at [618, 430] on input "(___) ___-____" at bounding box center [636, 416] width 222 height 45
paste input "310) 963-2561"
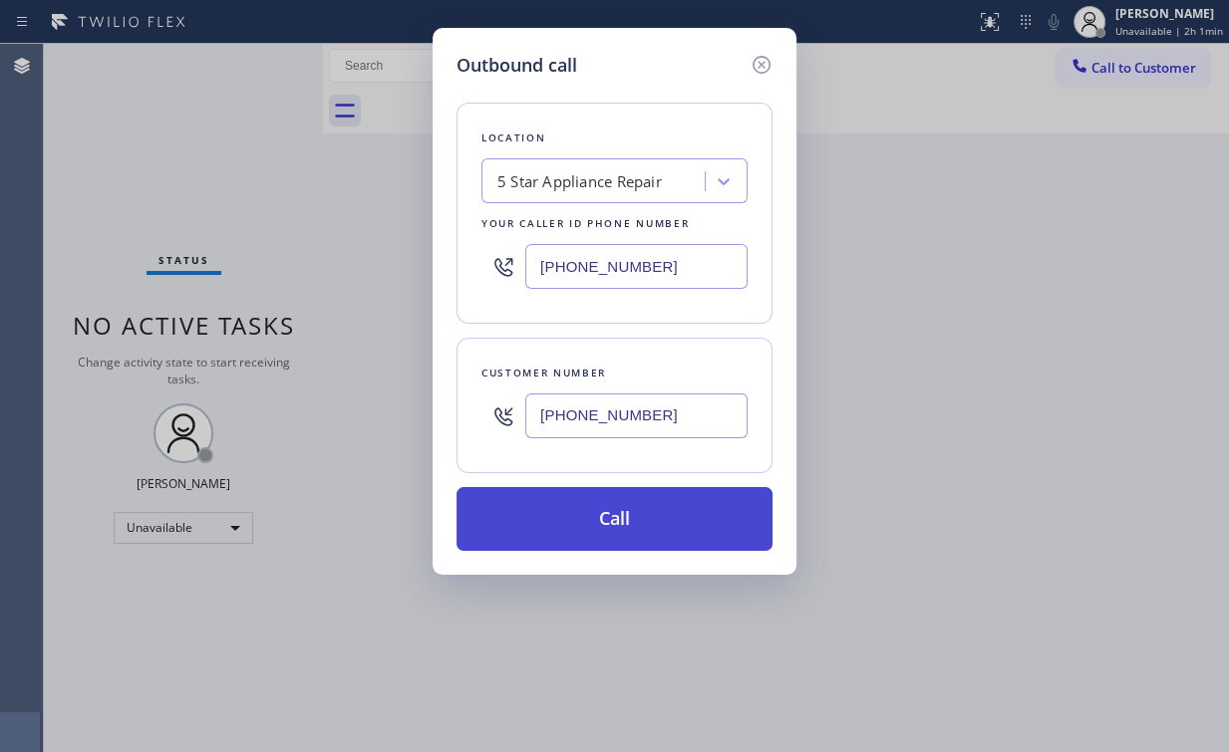
type input "(310) 963-2561"
click at [630, 509] on button "Call" at bounding box center [614, 519] width 316 height 64
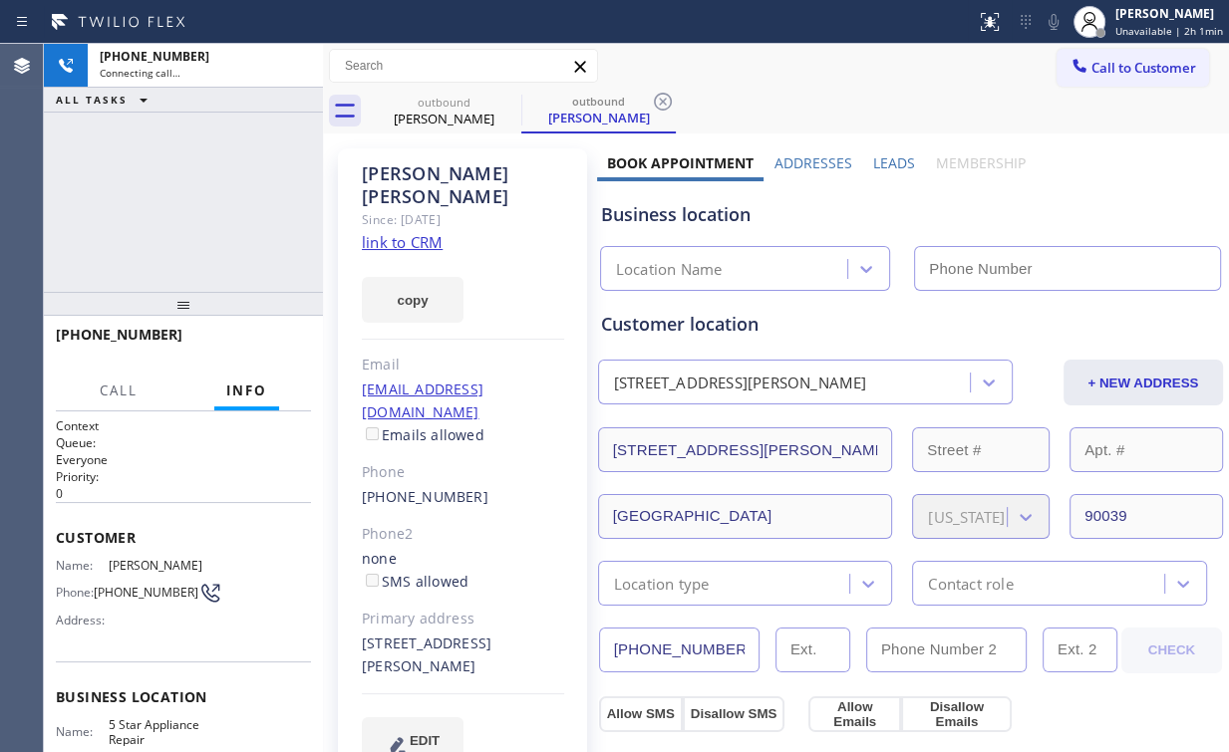
click at [175, 207] on div "+13109632561 Connecting call… ALL TASKS ALL TASKS ACTIVE TASKS TASKS IN WRAP UP" at bounding box center [183, 168] width 279 height 248
type input "(855) 731-4952"
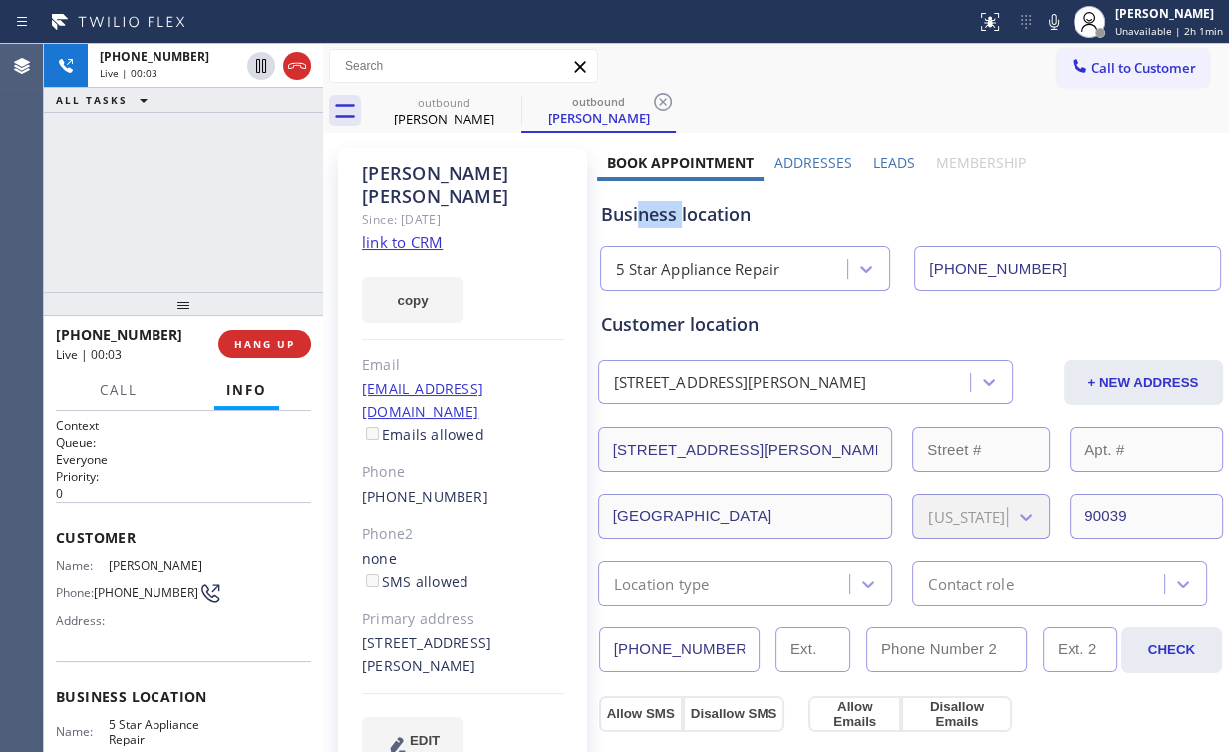
drag, startPoint x: 637, startPoint y: 215, endPoint x: 678, endPoint y: 217, distance: 40.9
click at [678, 217] on div "Business location" at bounding box center [910, 214] width 619 height 27
click at [729, 217] on div "Business location" at bounding box center [910, 214] width 619 height 27
click at [268, 331] on button "HANG UP" at bounding box center [264, 344] width 93 height 28
click at [267, 332] on button "HANG UP" at bounding box center [264, 344] width 93 height 28
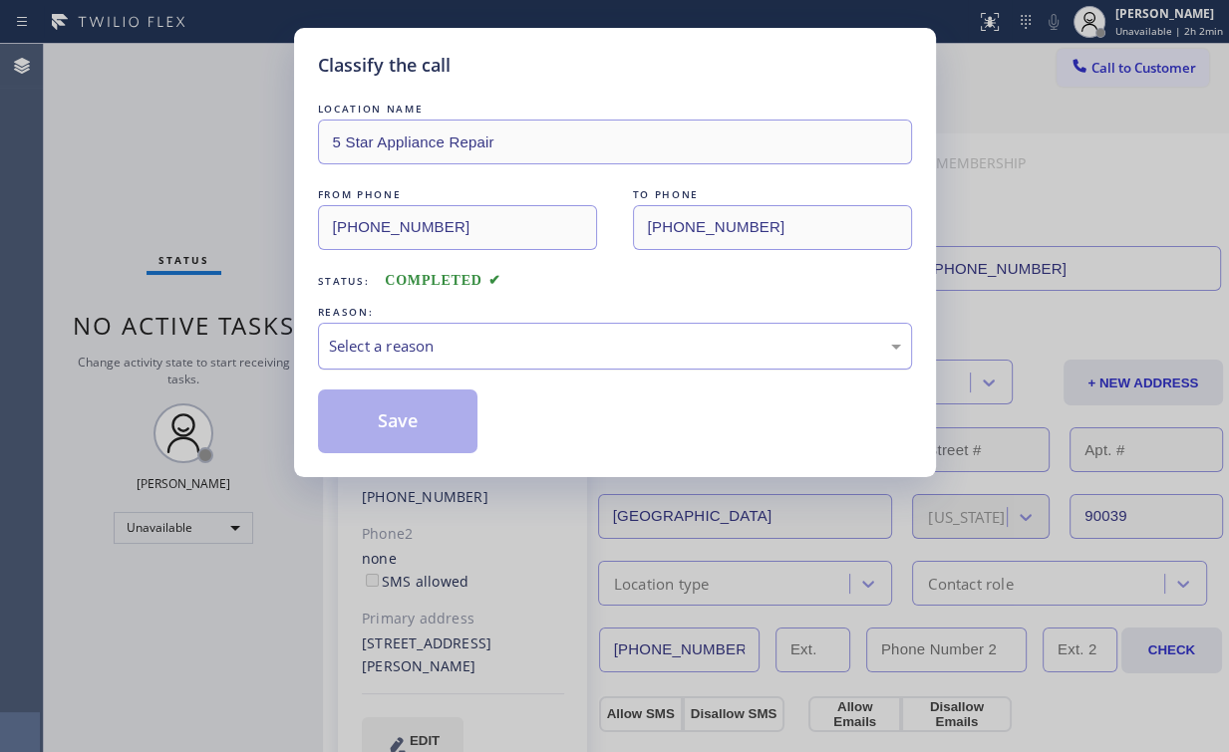
click at [351, 346] on div "Select a reason" at bounding box center [615, 346] width 572 height 23
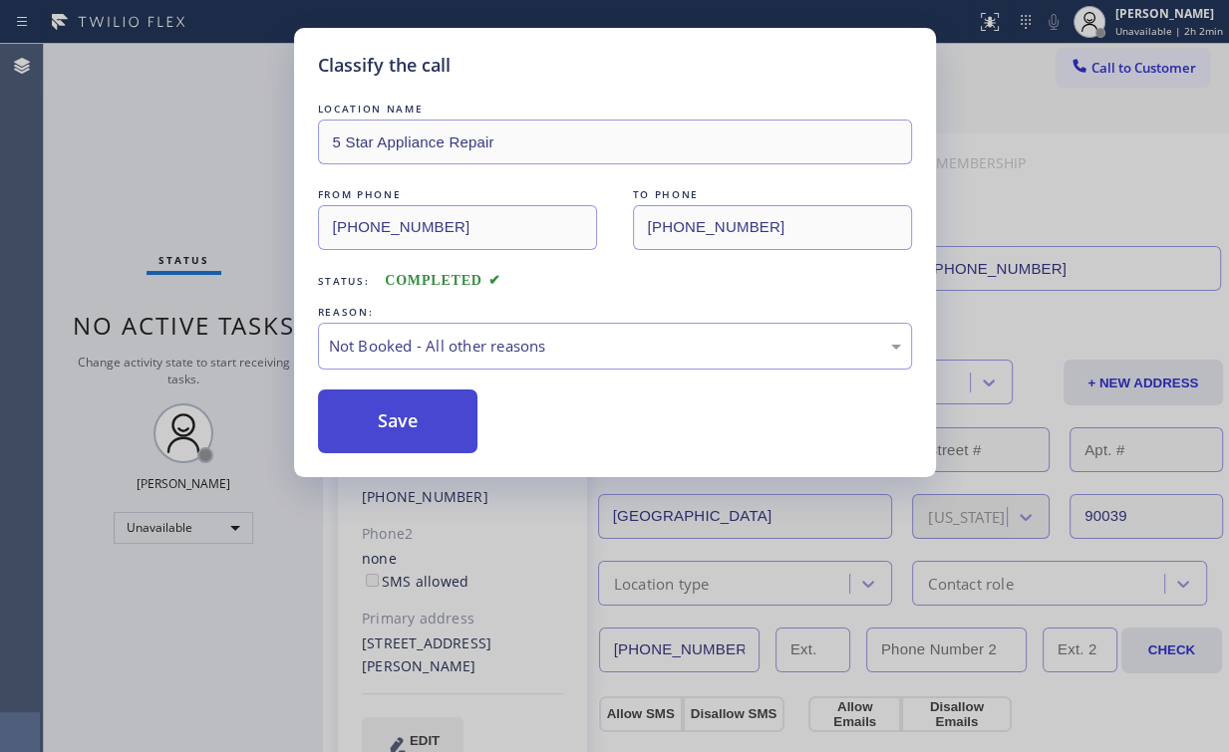
drag, startPoint x: 409, startPoint y: 421, endPoint x: 167, endPoint y: 207, distance: 322.6
click at [409, 420] on button "Save" at bounding box center [398, 422] width 160 height 64
click at [141, 142] on div "Classify the call LOCATION NAME 5 Star Appliance Repair FROM PHONE (855) 731-49…" at bounding box center [614, 376] width 1229 height 752
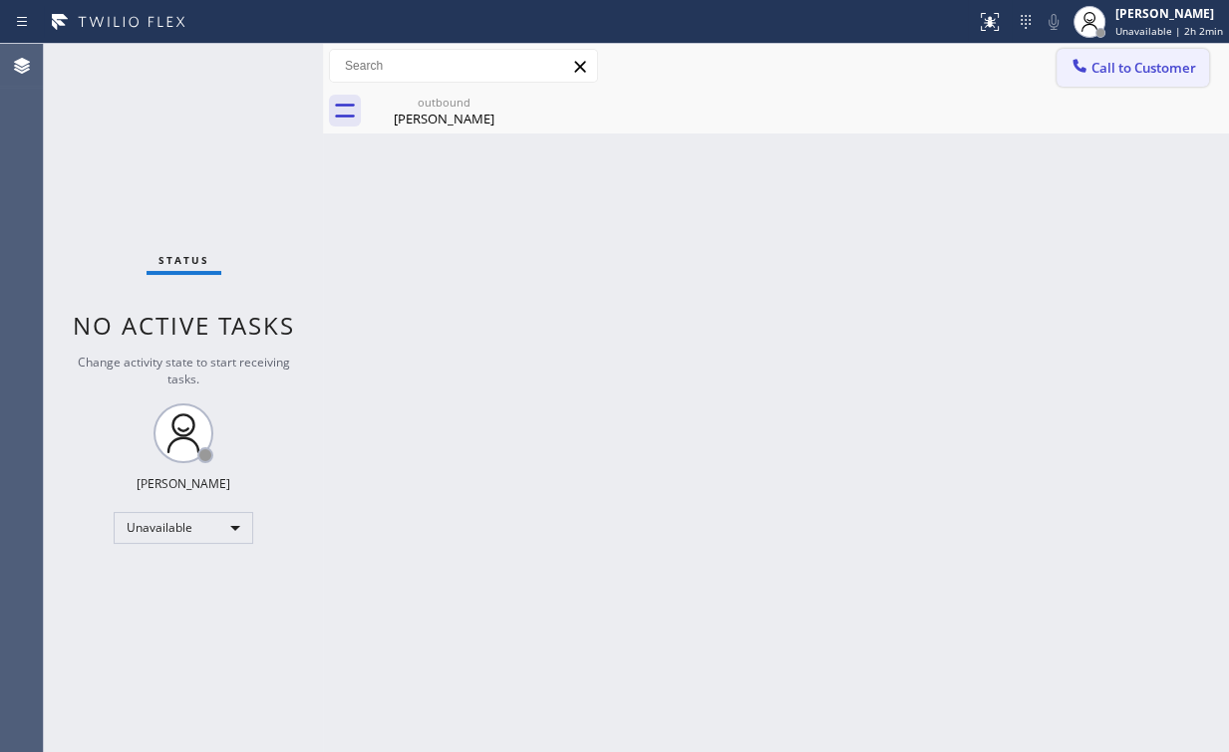
drag, startPoint x: 1116, startPoint y: 64, endPoint x: 717, endPoint y: 346, distance: 488.2
click at [1116, 65] on span "Call to Customer" at bounding box center [1143, 68] width 105 height 18
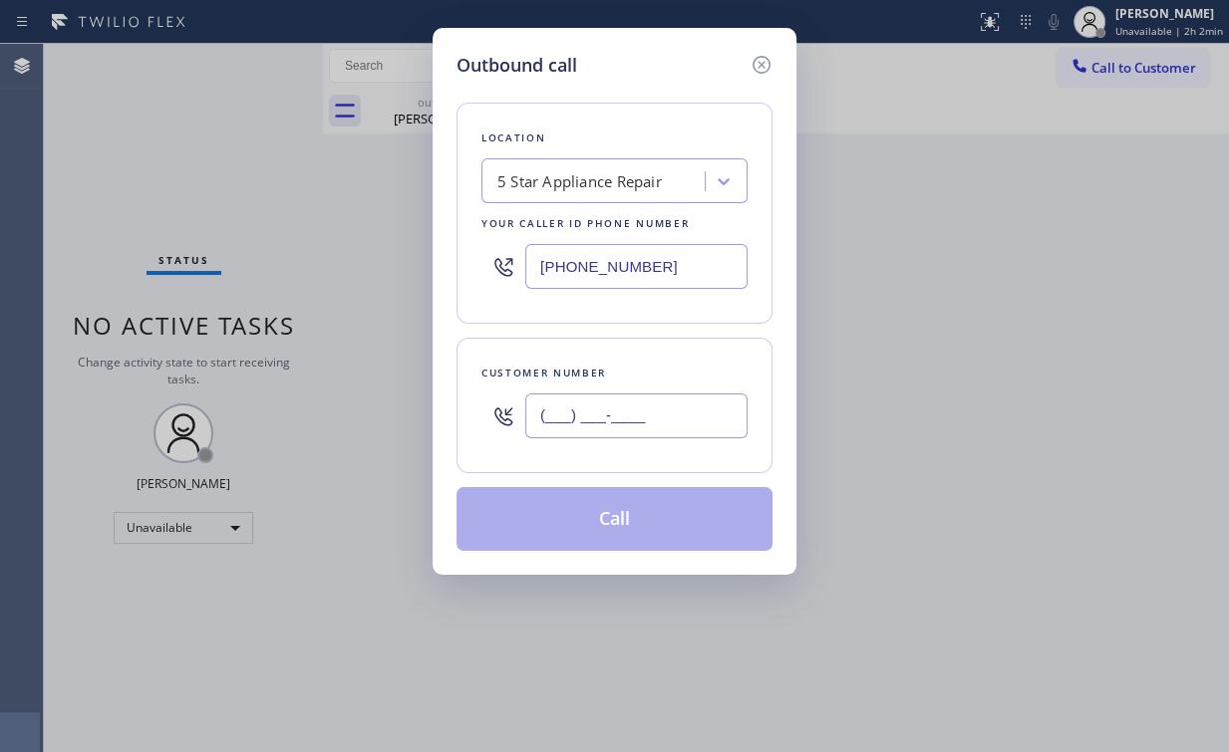
click at [672, 418] on input "(___) ___-____" at bounding box center [636, 416] width 222 height 45
paste input "860) 944-8399"
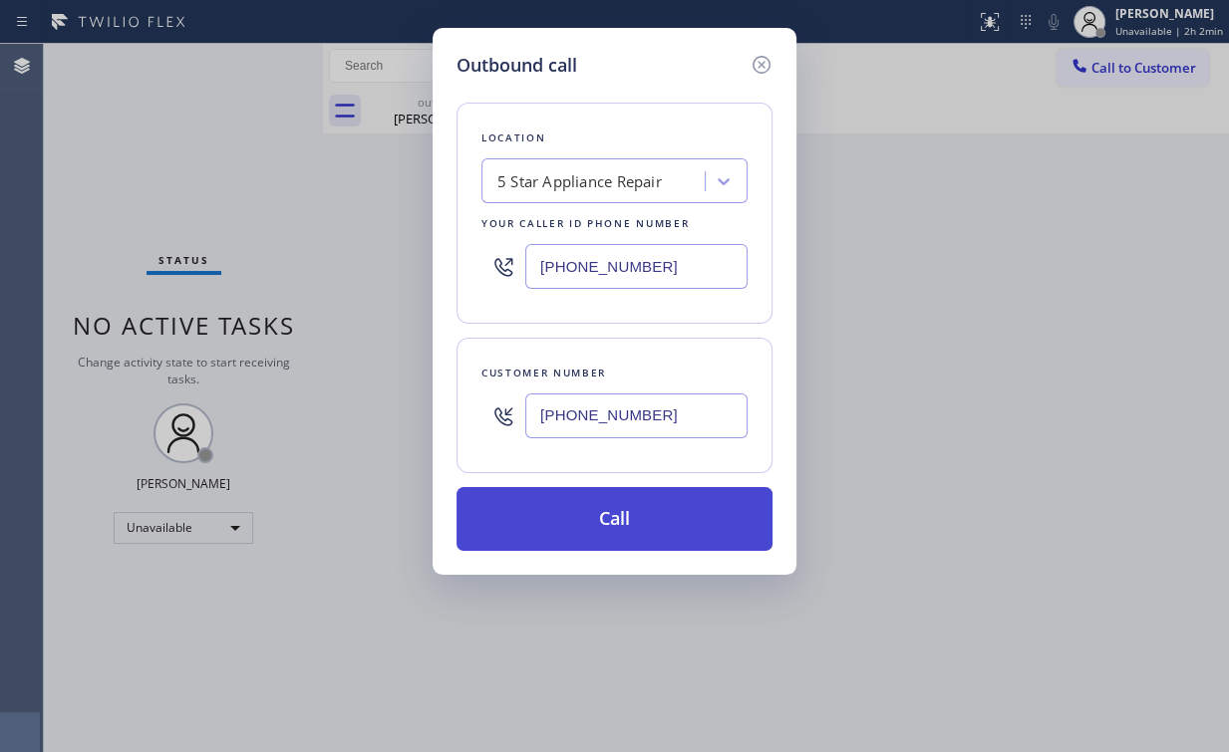
type input "(860) 944-8399"
drag, startPoint x: 590, startPoint y: 504, endPoint x: 493, endPoint y: 686, distance: 205.5
click at [589, 506] on button "Call" at bounding box center [614, 519] width 316 height 64
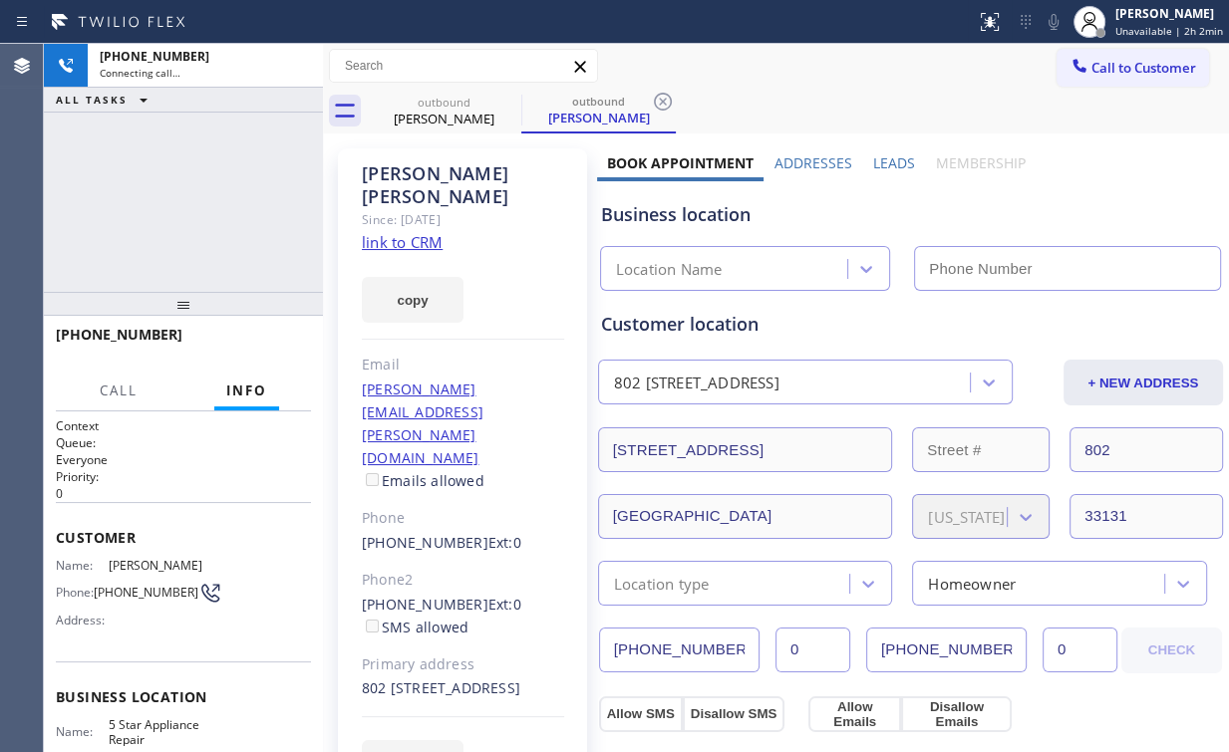
click at [223, 217] on div "+18609448399 Connecting call… ALL TASKS ALL TASKS ACTIVE TASKS TASKS IN WRAP UP" at bounding box center [183, 168] width 279 height 248
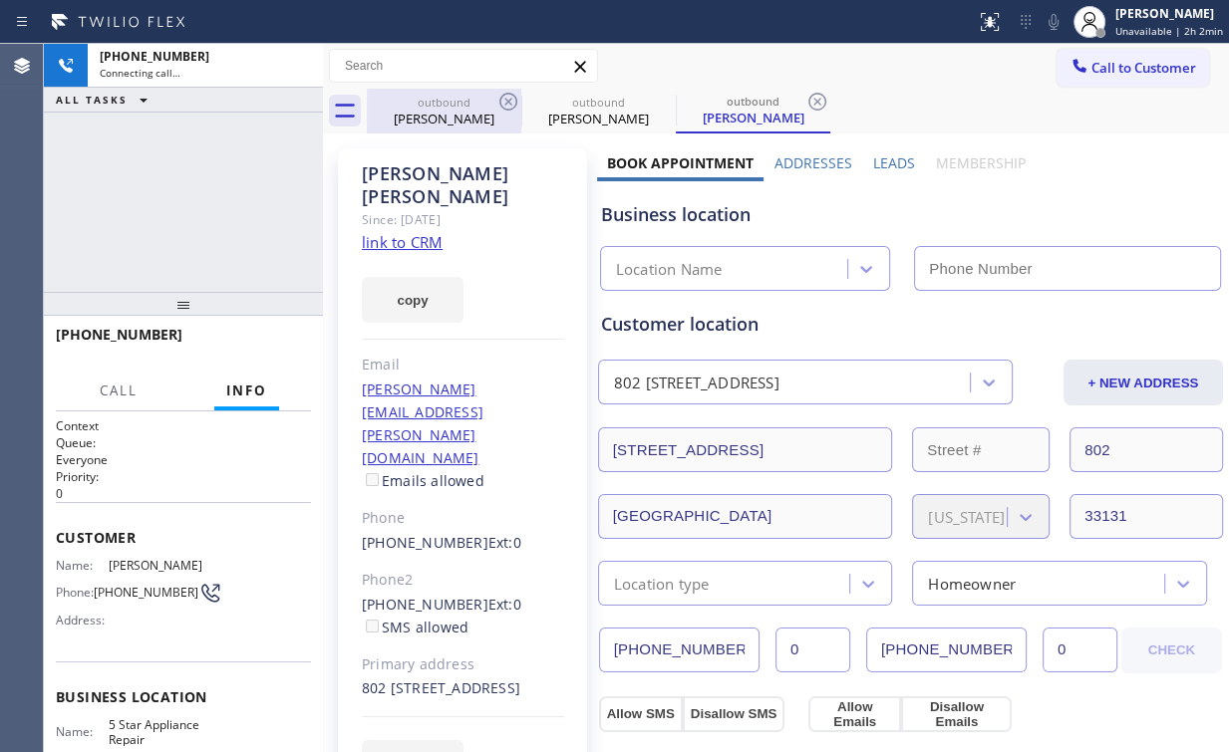
click at [451, 97] on div "outbound" at bounding box center [444, 102] width 150 height 15
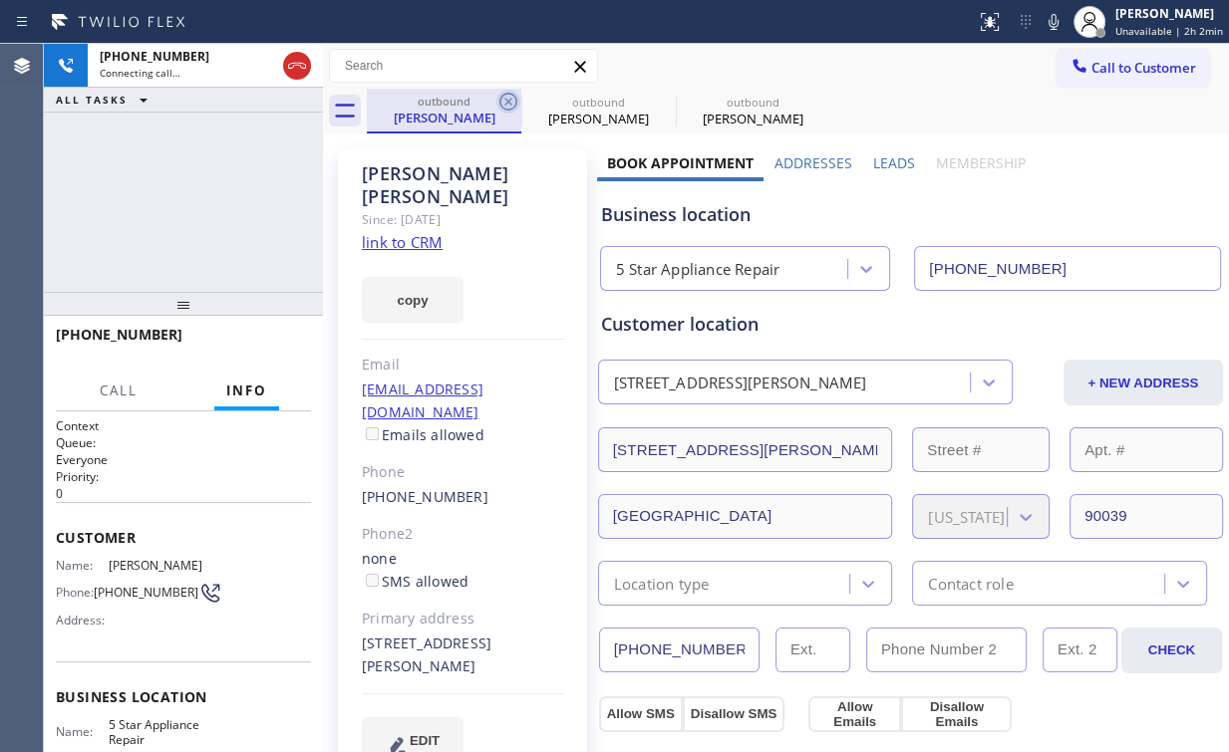
click at [509, 100] on icon at bounding box center [508, 102] width 18 height 18
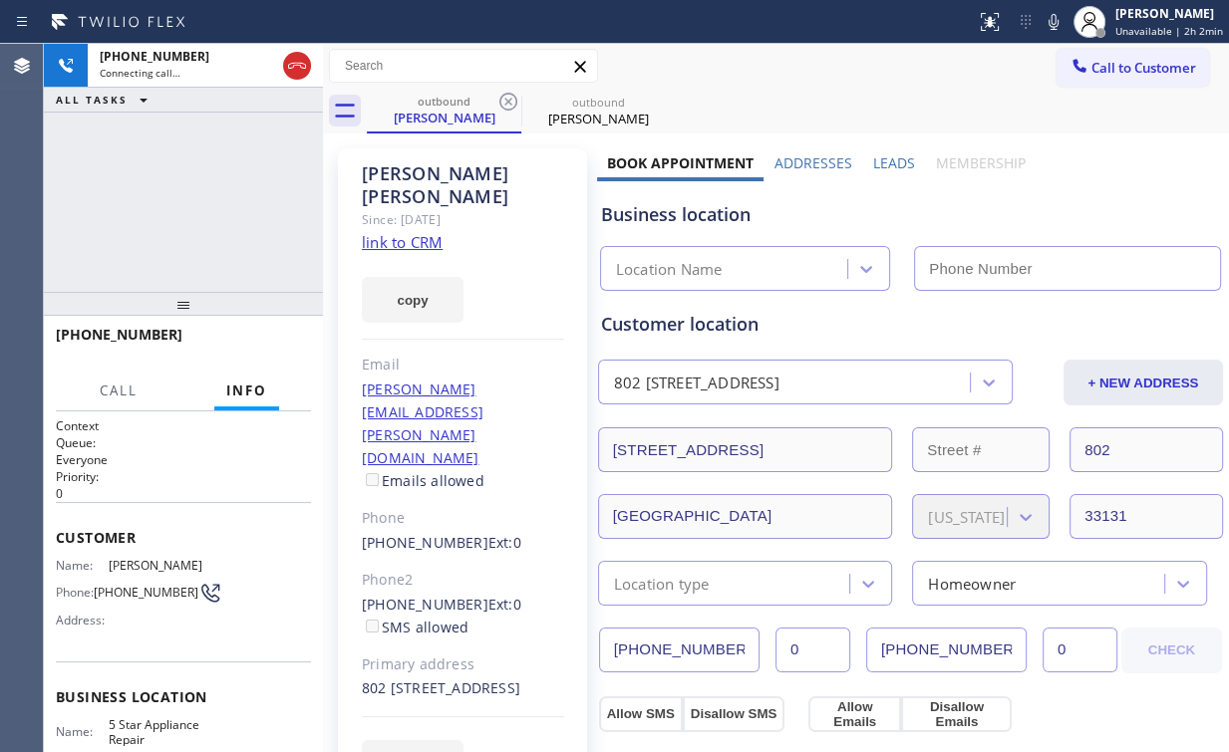
click at [207, 192] on div "+18609448399 Connecting call… ALL TASKS ALL TASKS ACTIVE TASKS TASKS IN WRAP UP" at bounding box center [183, 168] width 279 height 248
type input "(855) 731-4952"
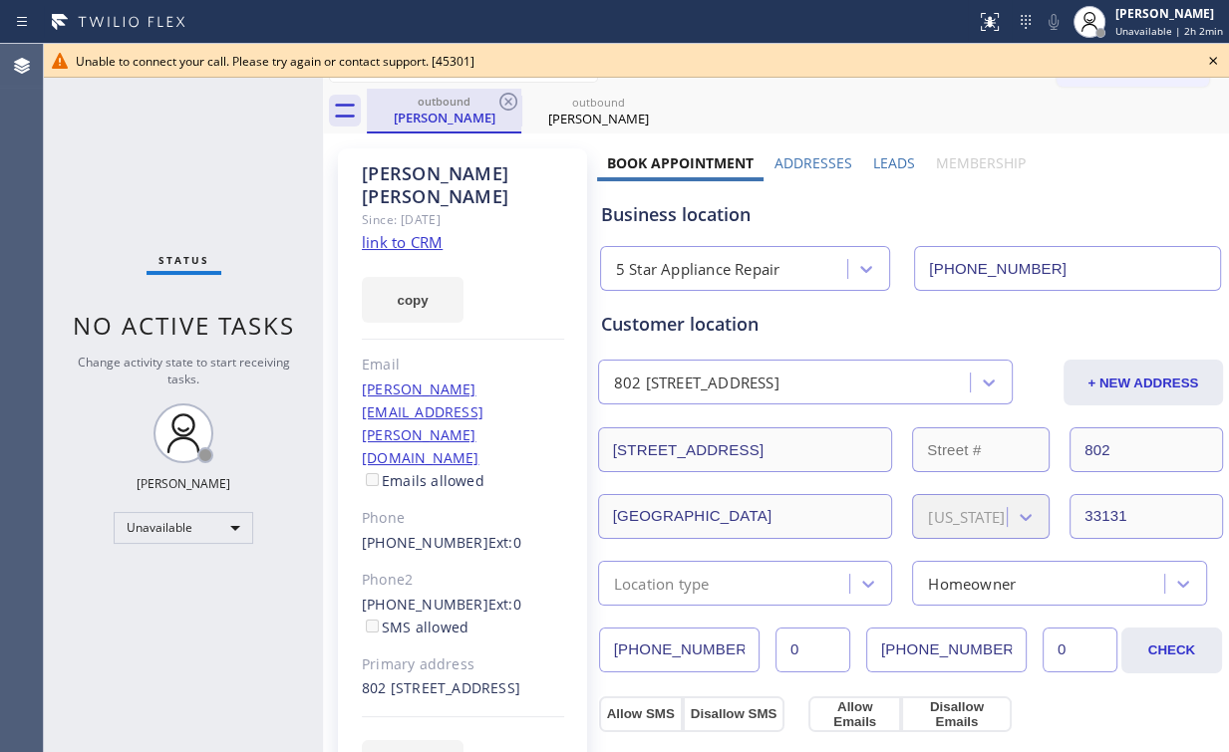
drag, startPoint x: 430, startPoint y: 130, endPoint x: 486, endPoint y: 110, distance: 59.3
click at [431, 129] on div "outbound Faustino Villanueva" at bounding box center [444, 110] width 150 height 43
click at [509, 106] on icon at bounding box center [508, 102] width 24 height 24
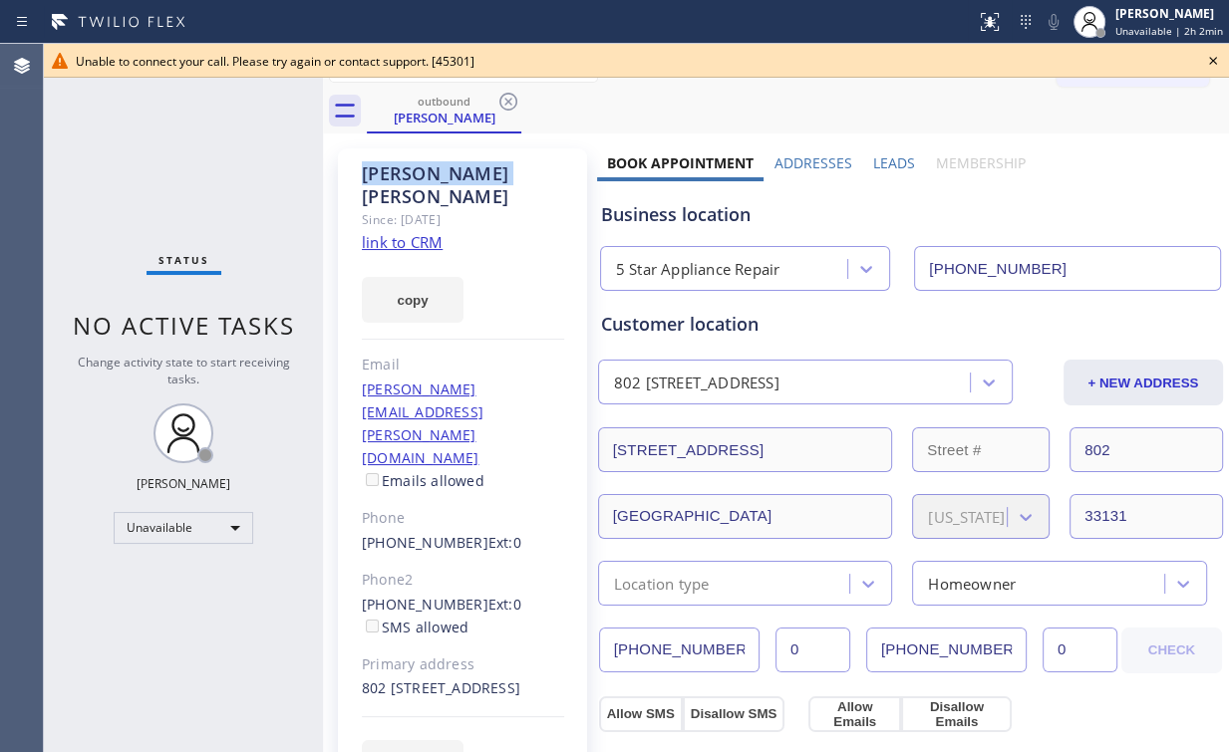
click at [507, 107] on icon at bounding box center [508, 102] width 24 height 24
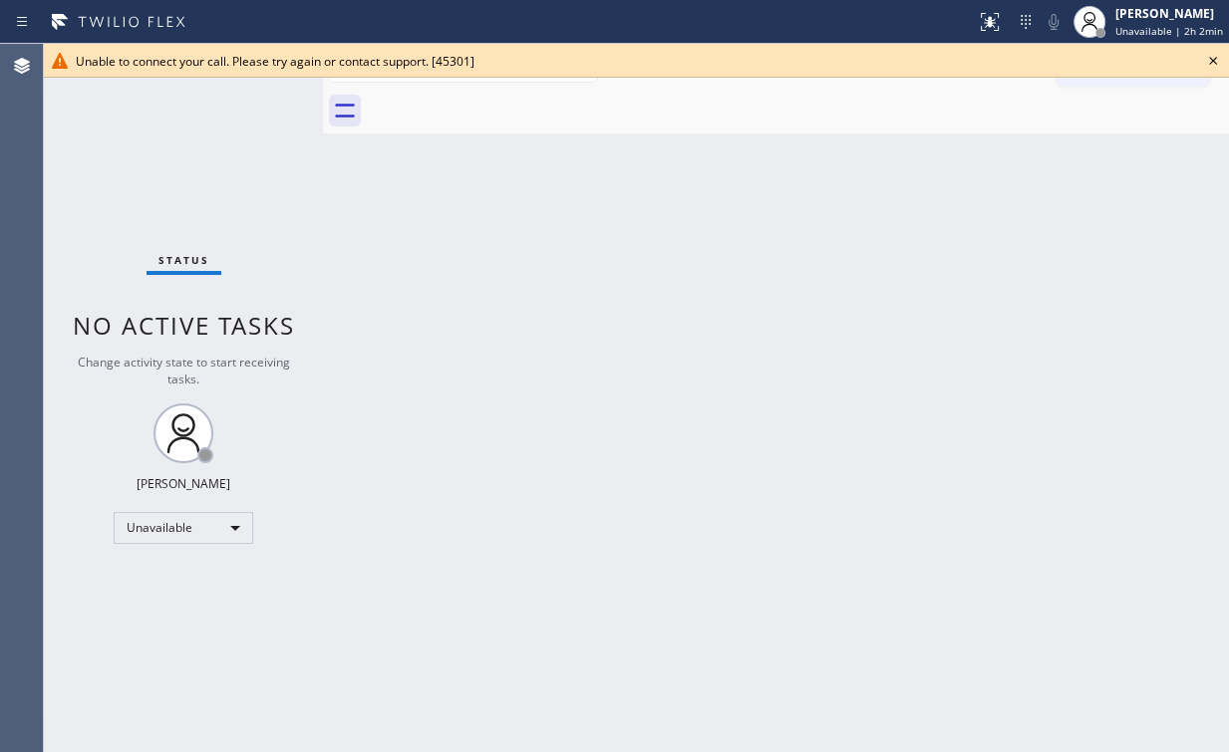
click at [1211, 62] on icon at bounding box center [1213, 61] width 8 height 8
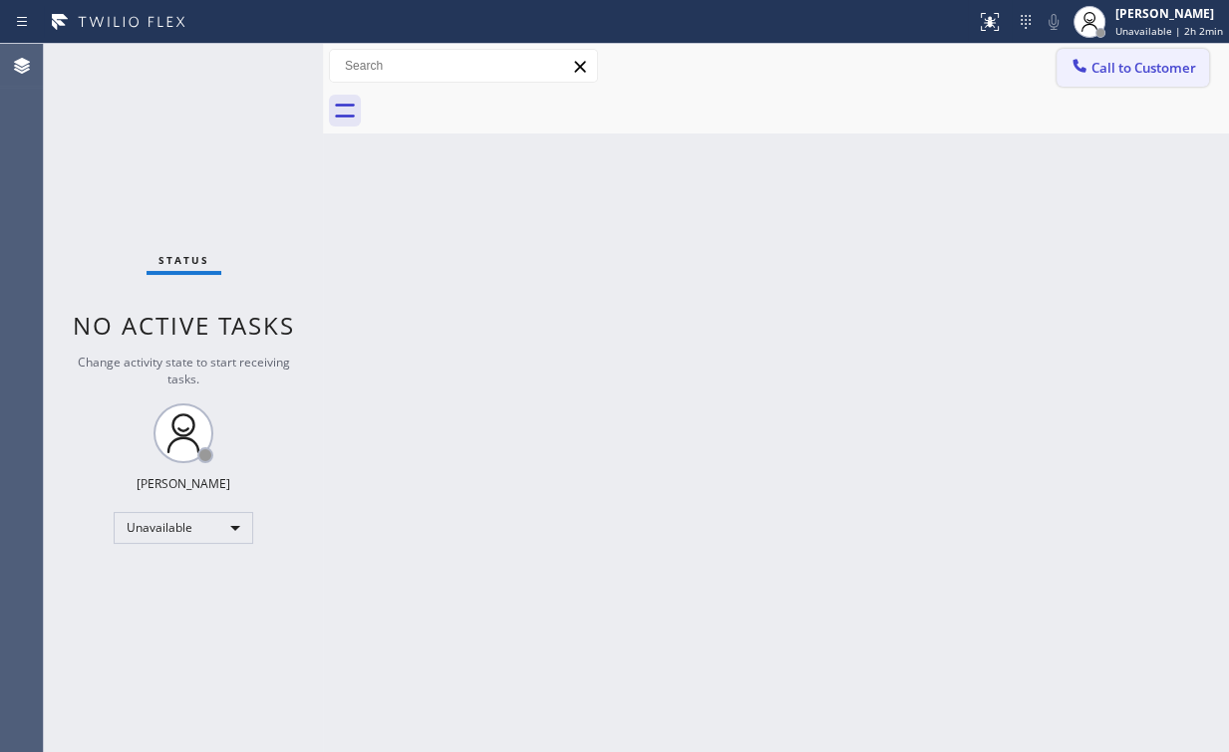
click at [1137, 64] on span "Call to Customer" at bounding box center [1143, 68] width 105 height 18
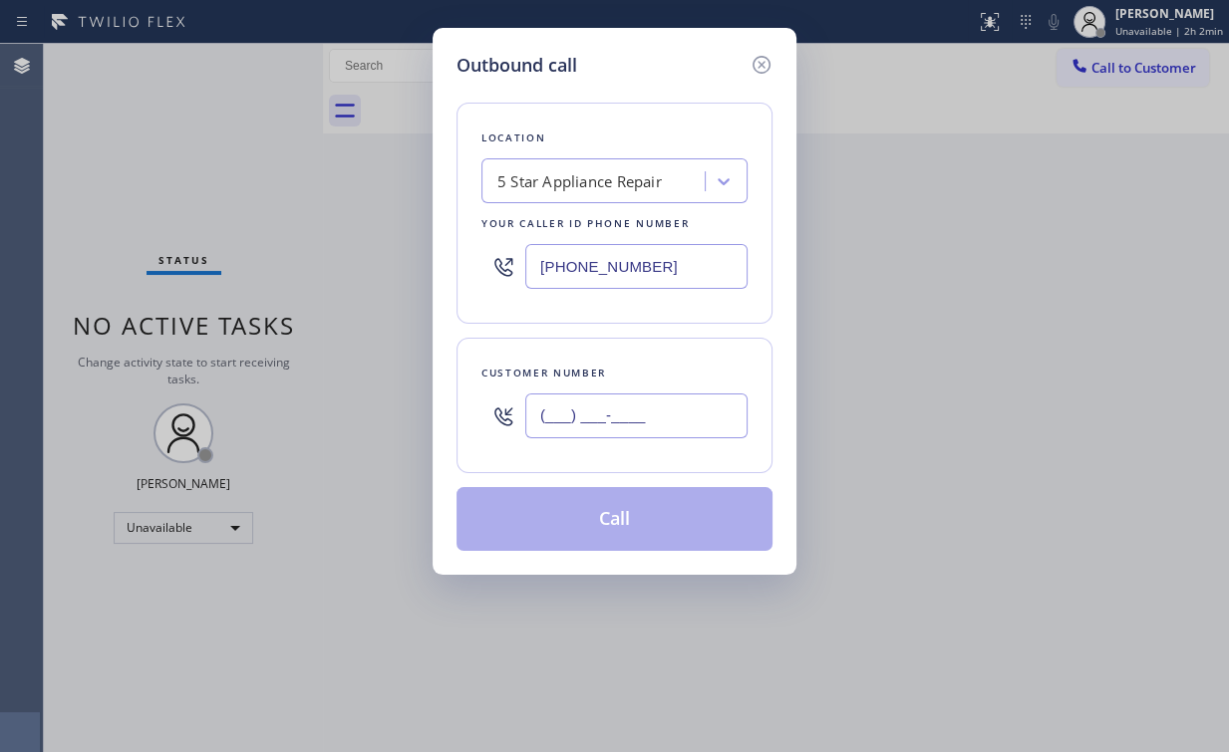
click at [634, 411] on input "(___) ___-____" at bounding box center [636, 416] width 222 height 45
paste input "907) 388-7589"
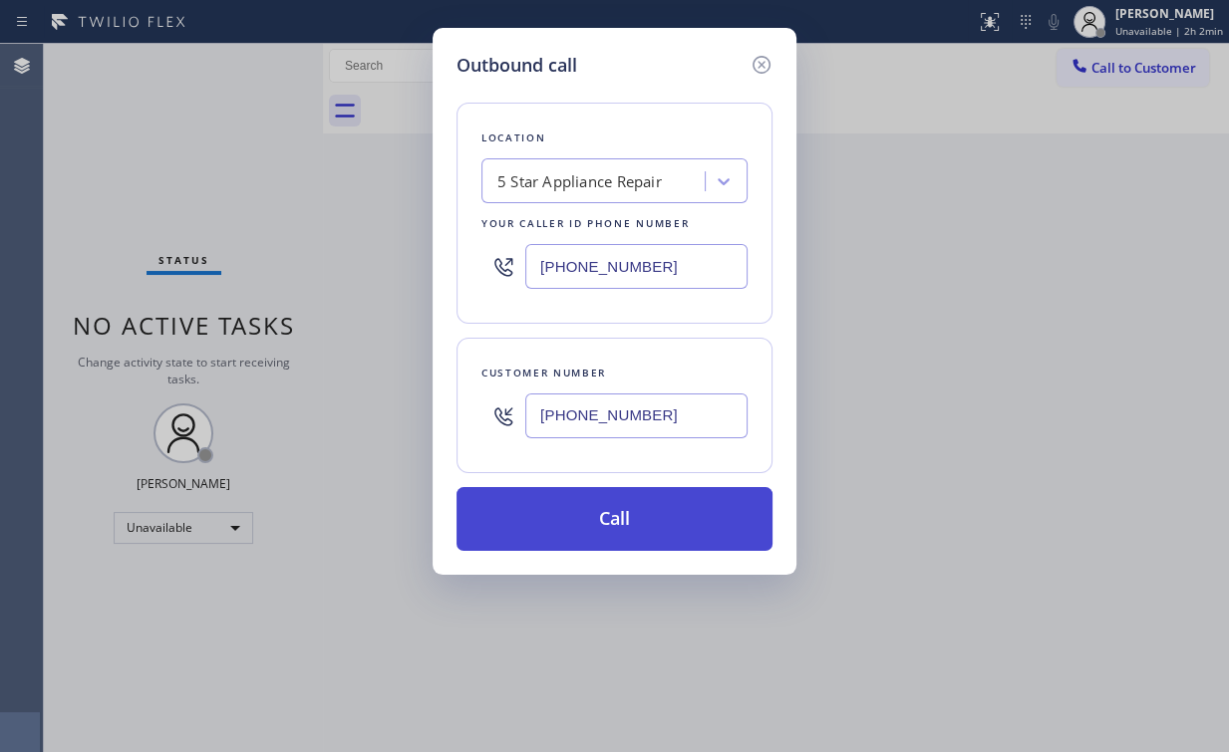
type input "(907) 388-7589"
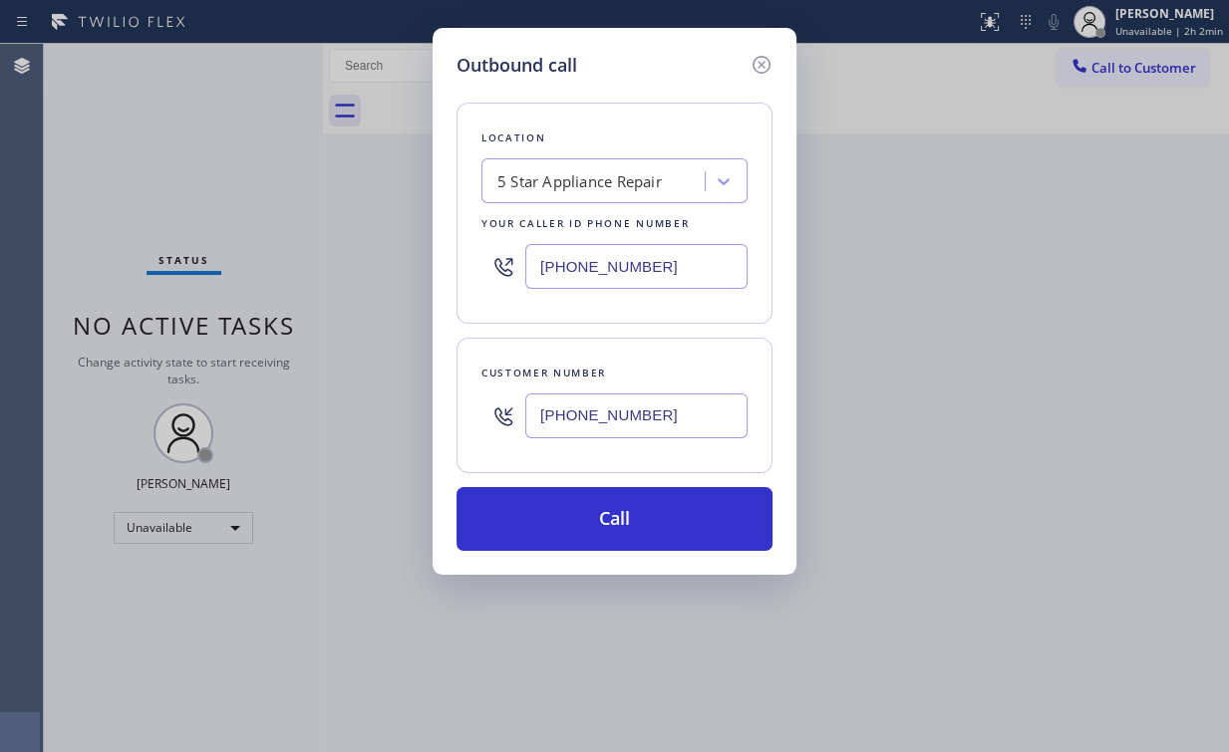
drag, startPoint x: 585, startPoint y: 516, endPoint x: 486, endPoint y: 729, distance: 234.9
click at [584, 520] on button "Call" at bounding box center [614, 519] width 316 height 64
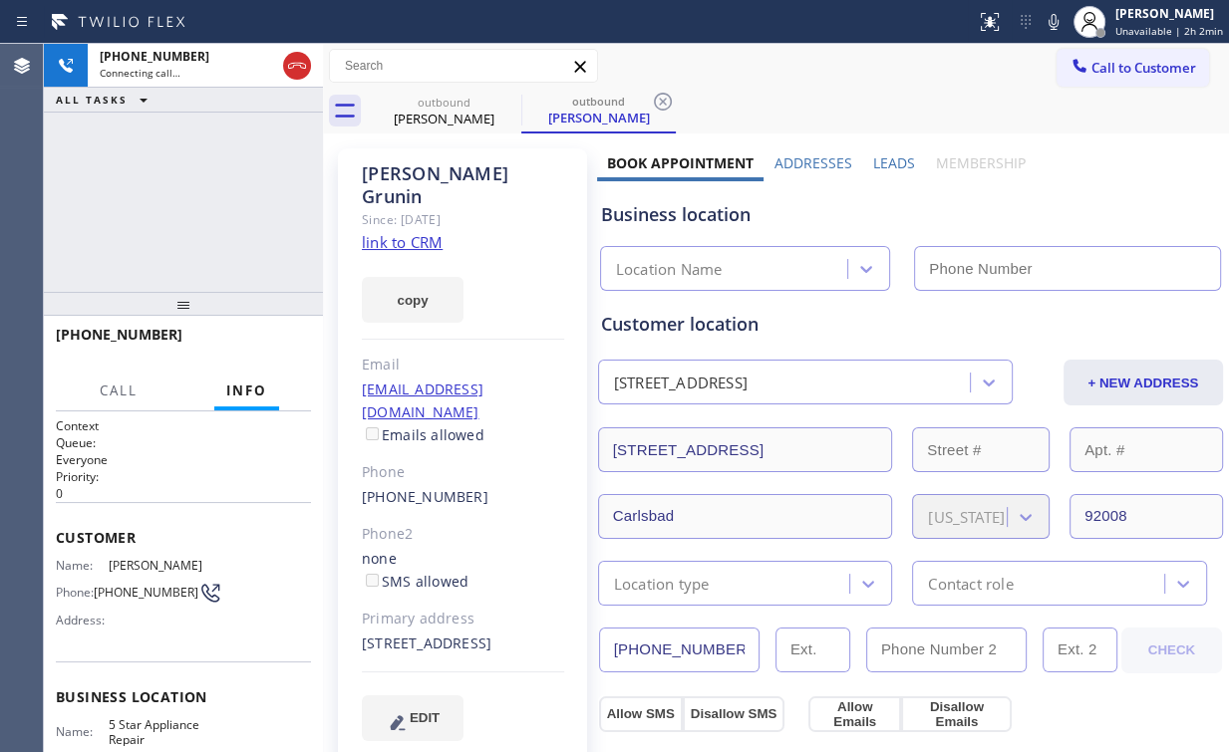
type input "(855) 731-4952"
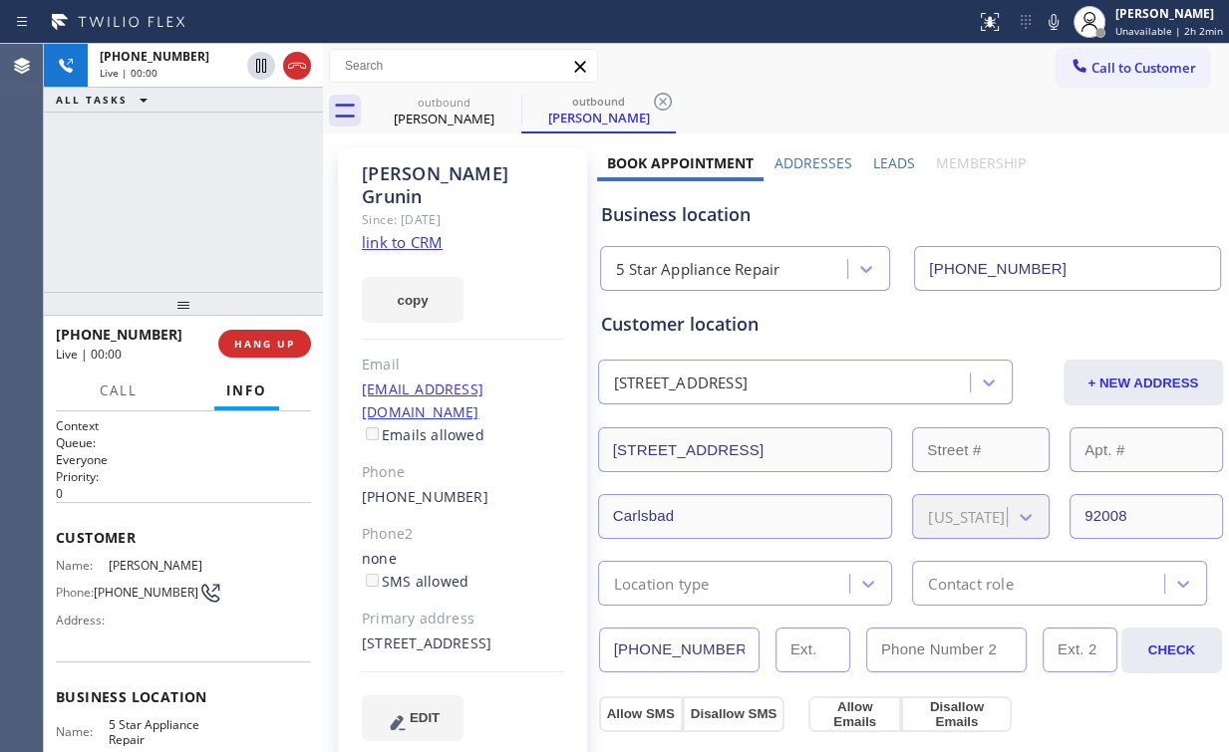
click at [195, 202] on div "+19073887589 Live | 00:00 ALL TASKS ALL TASKS ACTIVE TASKS TASKS IN WRAP UP" at bounding box center [183, 168] width 279 height 248
click at [272, 349] on span "HANG UP" at bounding box center [264, 344] width 61 height 14
click at [280, 344] on span "COMPLETE" at bounding box center [260, 344] width 69 height 14
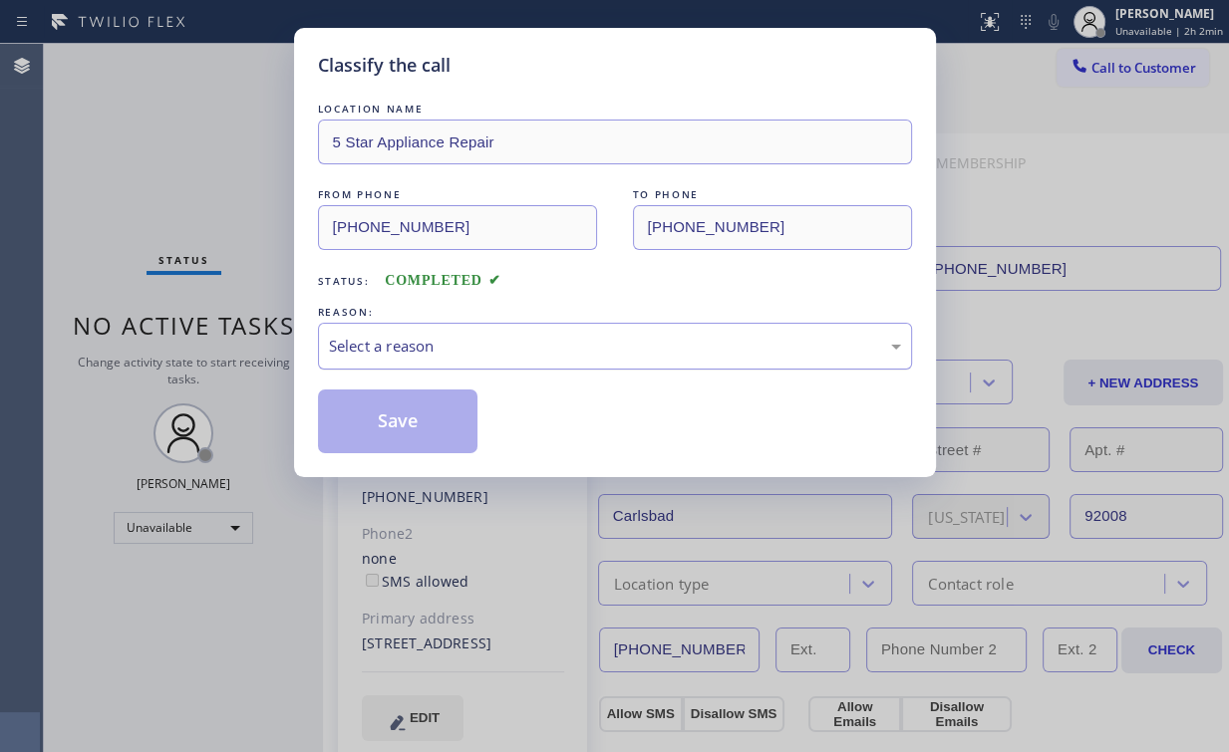
click at [387, 349] on div "Select a reason" at bounding box center [615, 346] width 572 height 23
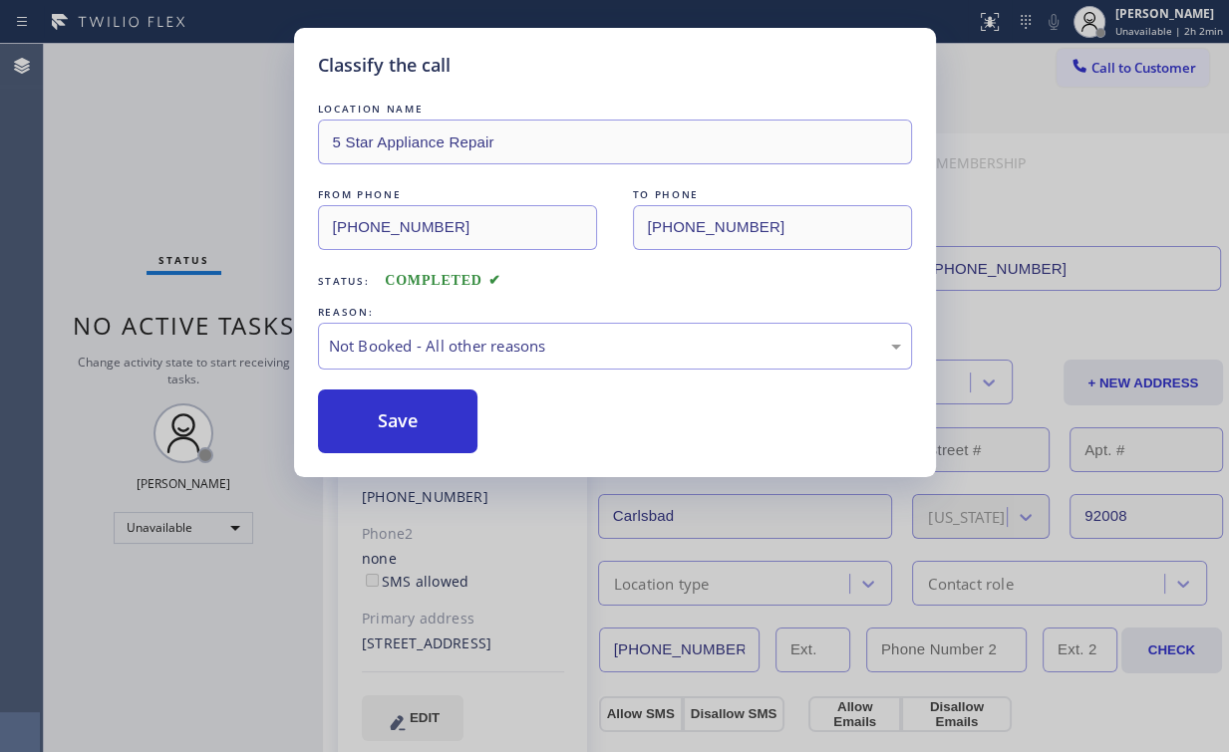
drag, startPoint x: 387, startPoint y: 418, endPoint x: 160, endPoint y: 171, distance: 335.0
click at [388, 418] on button "Save" at bounding box center [398, 422] width 160 height 64
drag, startPoint x: 160, startPoint y: 164, endPoint x: 203, endPoint y: 102, distance: 76.0
click at [162, 163] on div "Classify the call LOCATION NAME 5 Star Appliance Repair FROM PHONE (855) 731-49…" at bounding box center [614, 376] width 1229 height 752
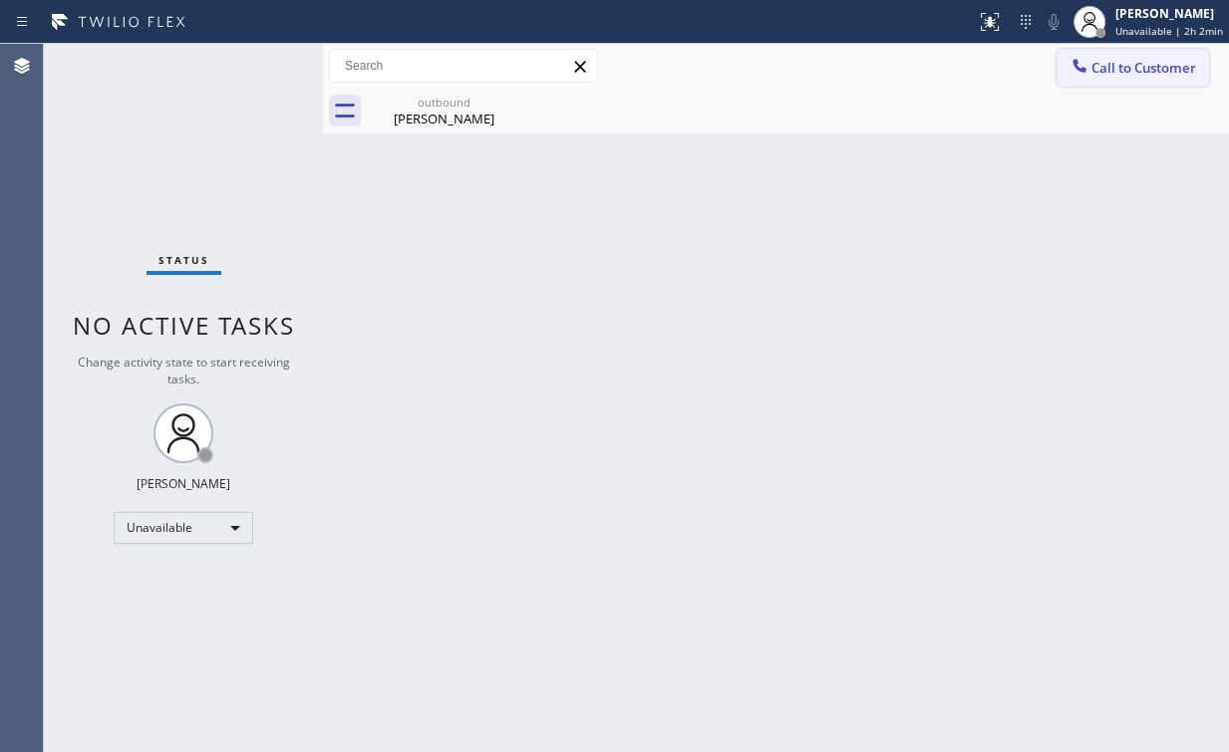
click at [1089, 72] on div at bounding box center [1079, 68] width 24 height 24
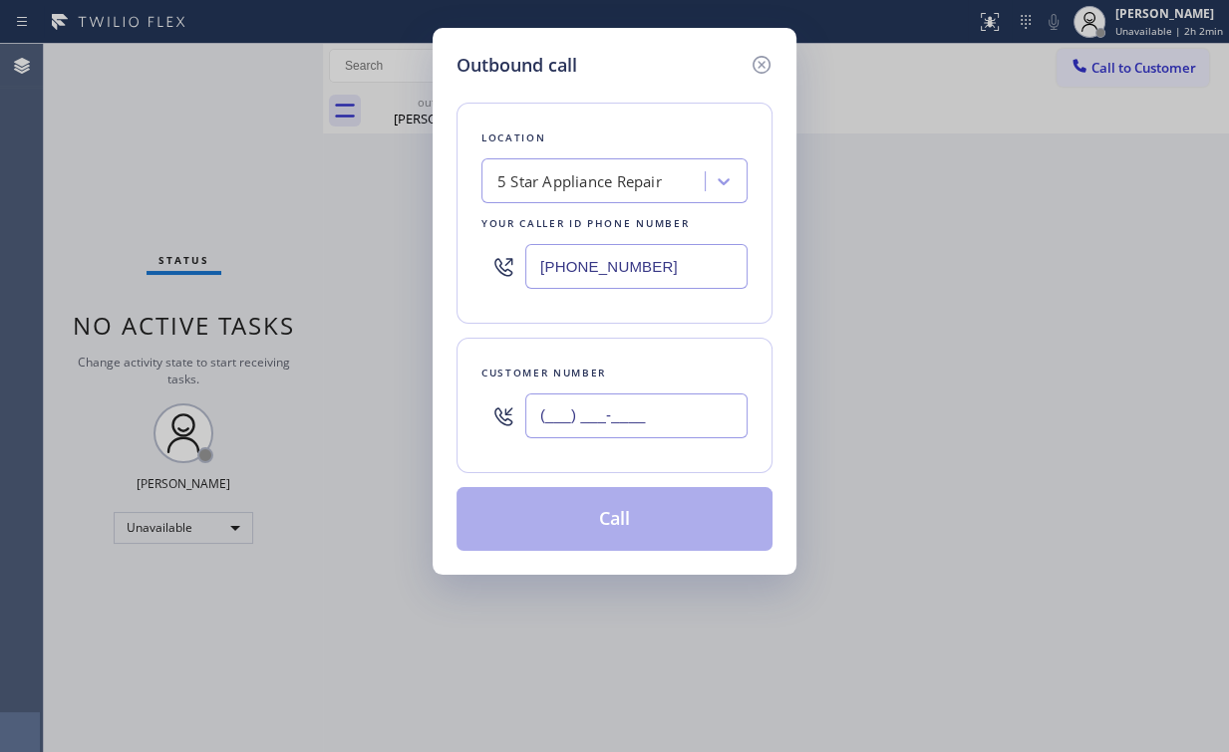
drag, startPoint x: 637, startPoint y: 395, endPoint x: 649, endPoint y: 394, distance: 12.0
click at [638, 395] on input "(___) ___-____" at bounding box center [636, 416] width 222 height 45
paste input "408) 644-4424"
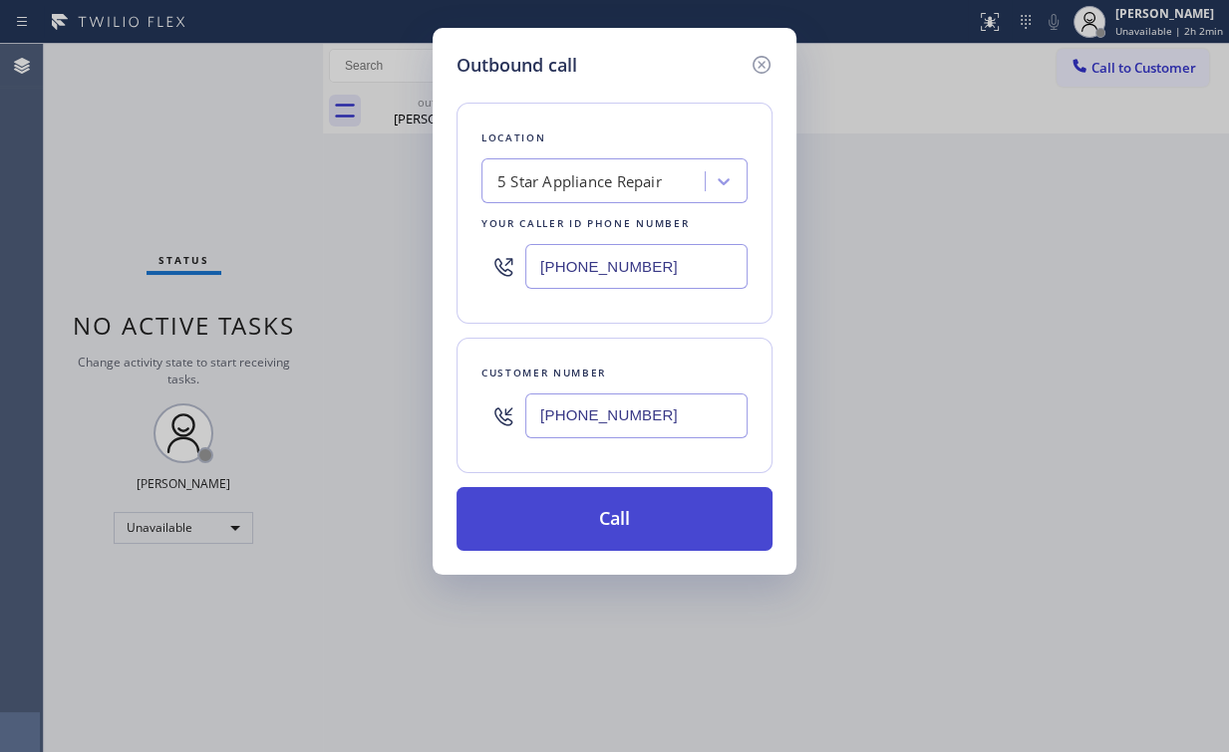
type input "(408) 644-4424"
click at [594, 514] on button "Call" at bounding box center [614, 519] width 316 height 64
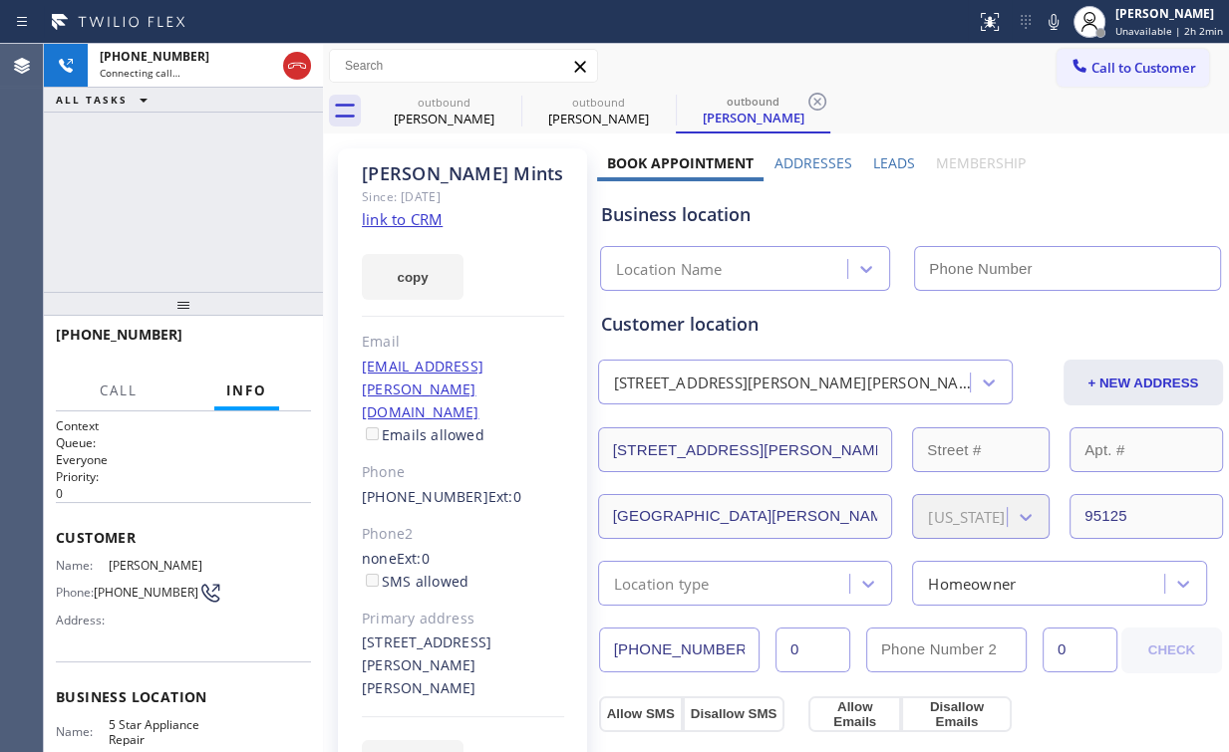
click at [150, 196] on div "+14086444424 Connecting call… ALL TASKS ALL TASKS ACTIVE TASKS TASKS IN WRAP UP" at bounding box center [183, 168] width 279 height 248
type input "(855) 731-4952"
click at [207, 161] on div "+14086444424 Connecting call… ALL TASKS ALL TASKS ACTIVE TASKS TASKS IN WRAP UP" at bounding box center [183, 168] width 279 height 248
click at [195, 198] on div "+14086444424 Connecting call… ALL TASKS ALL TASKS ACTIVE TASKS TASKS IN WRAP UP" at bounding box center [183, 168] width 279 height 248
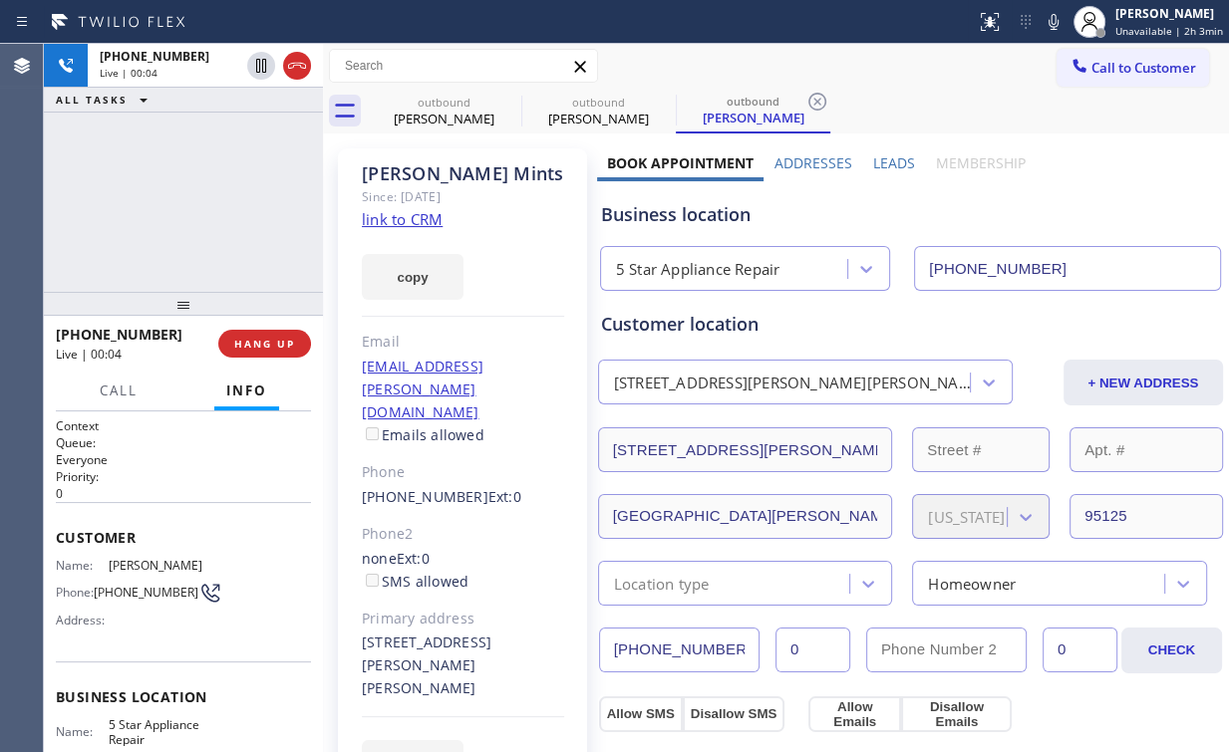
drag, startPoint x: 194, startPoint y: 199, endPoint x: 227, endPoint y: 267, distance: 75.3
click at [194, 199] on div "+14086444424 Live | 00:04 ALL TASKS ALL TASKS ACTIVE TASKS TASKS IN WRAP UP" at bounding box center [183, 168] width 279 height 248
click at [275, 345] on span "HANG UP" at bounding box center [264, 344] width 61 height 14
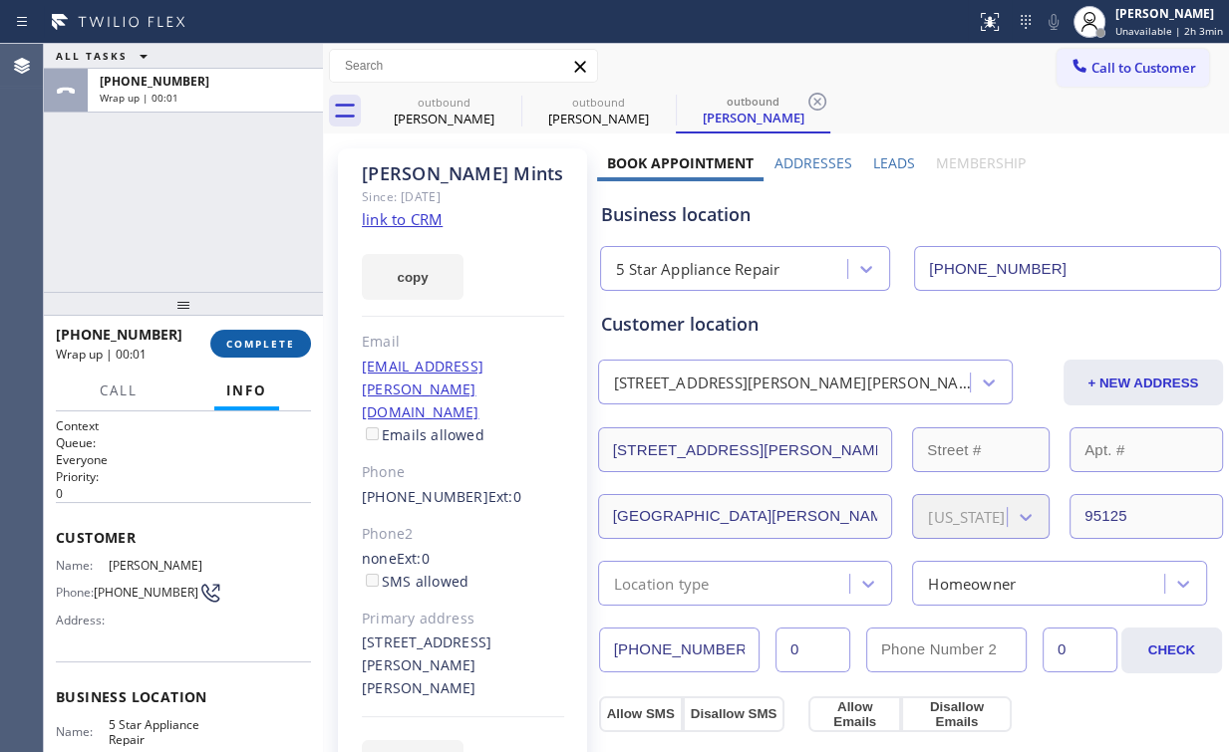
click at [275, 345] on span "COMPLETE" at bounding box center [260, 344] width 69 height 14
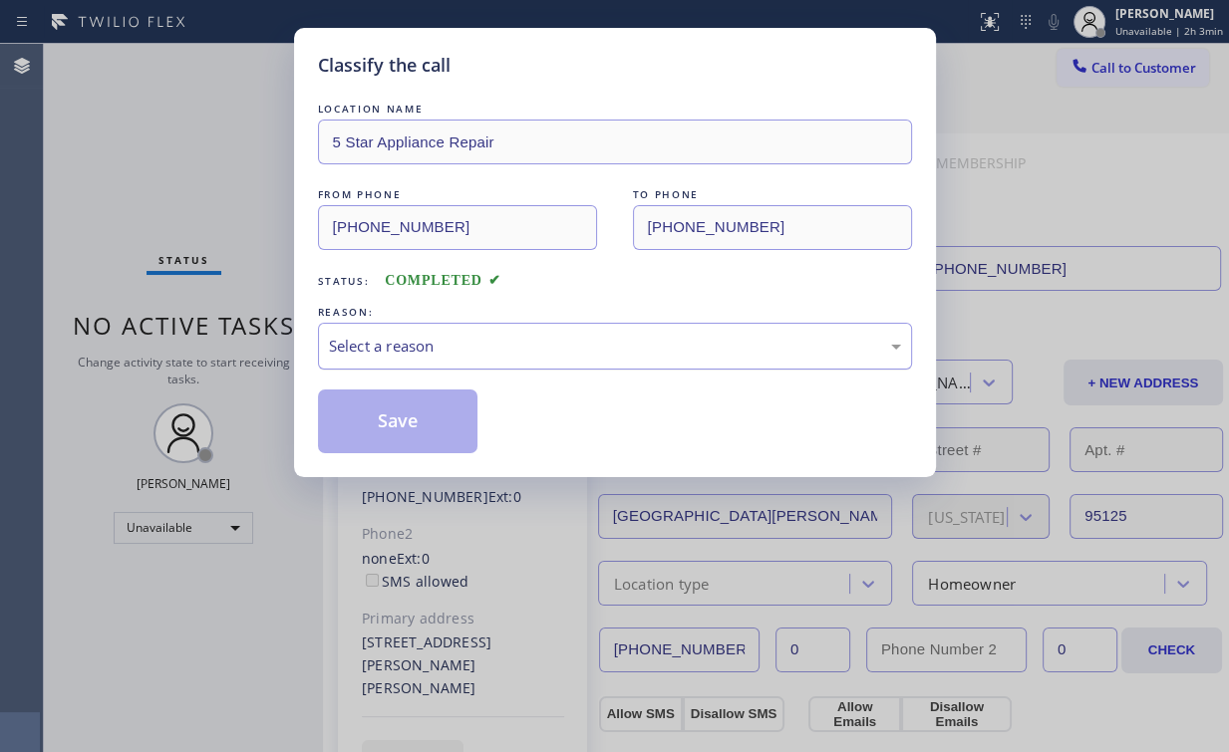
click at [391, 338] on div "Select a reason" at bounding box center [615, 346] width 572 height 23
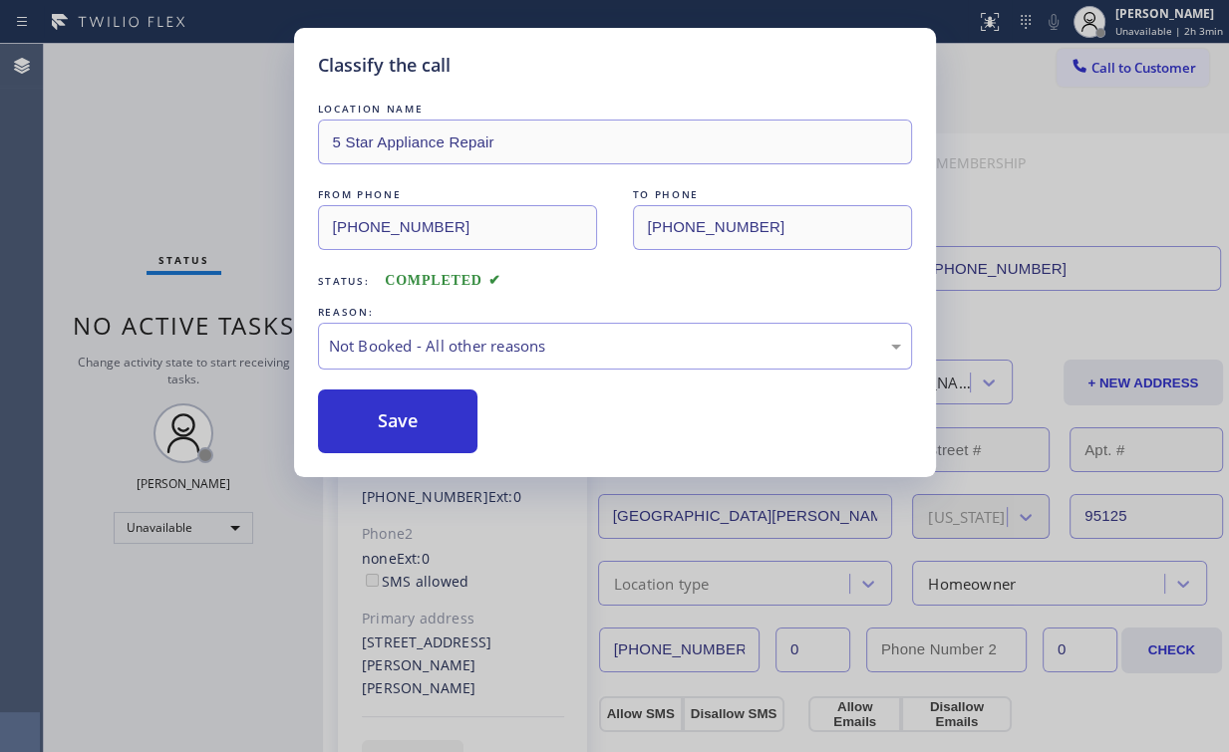
drag, startPoint x: 410, startPoint y: 419, endPoint x: 171, endPoint y: 195, distance: 327.1
click at [411, 419] on button "Save" at bounding box center [398, 422] width 160 height 64
click at [139, 158] on div "Classify the call LOCATION NAME 5 Star Appliance Repair FROM PHONE (855) 731-49…" at bounding box center [614, 376] width 1229 height 752
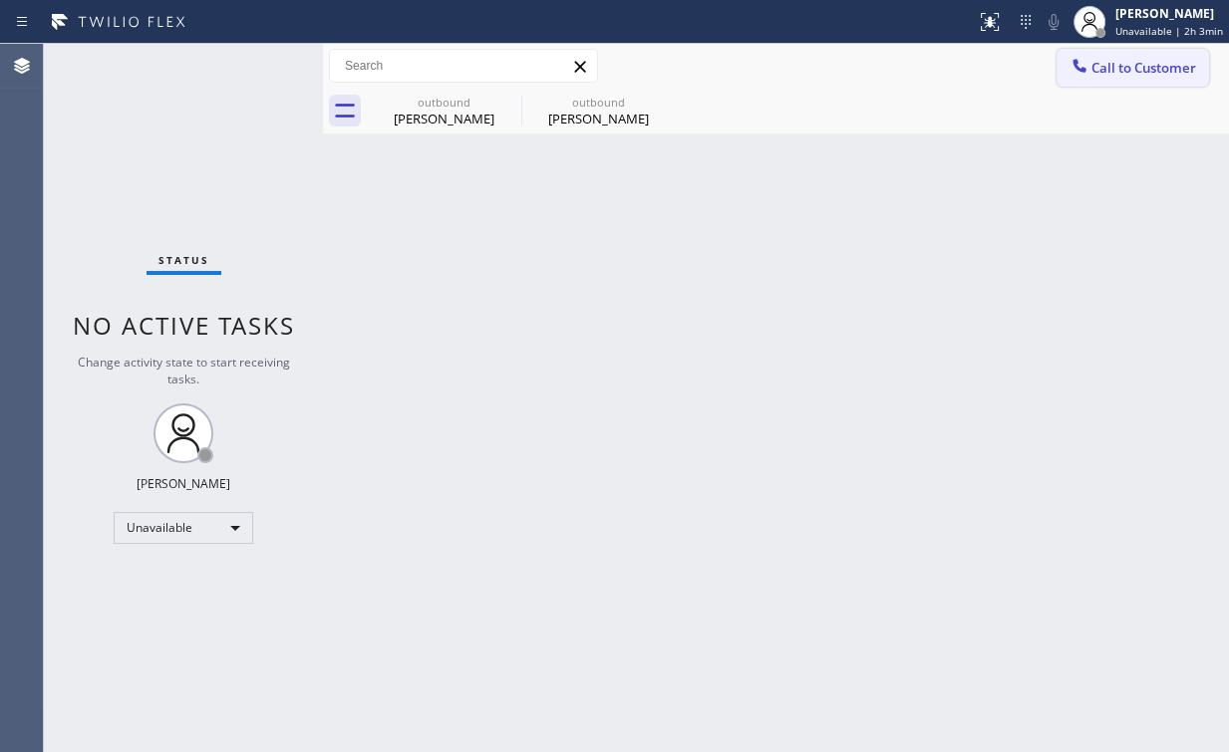
click at [1136, 69] on span "Call to Customer" at bounding box center [1143, 68] width 105 height 18
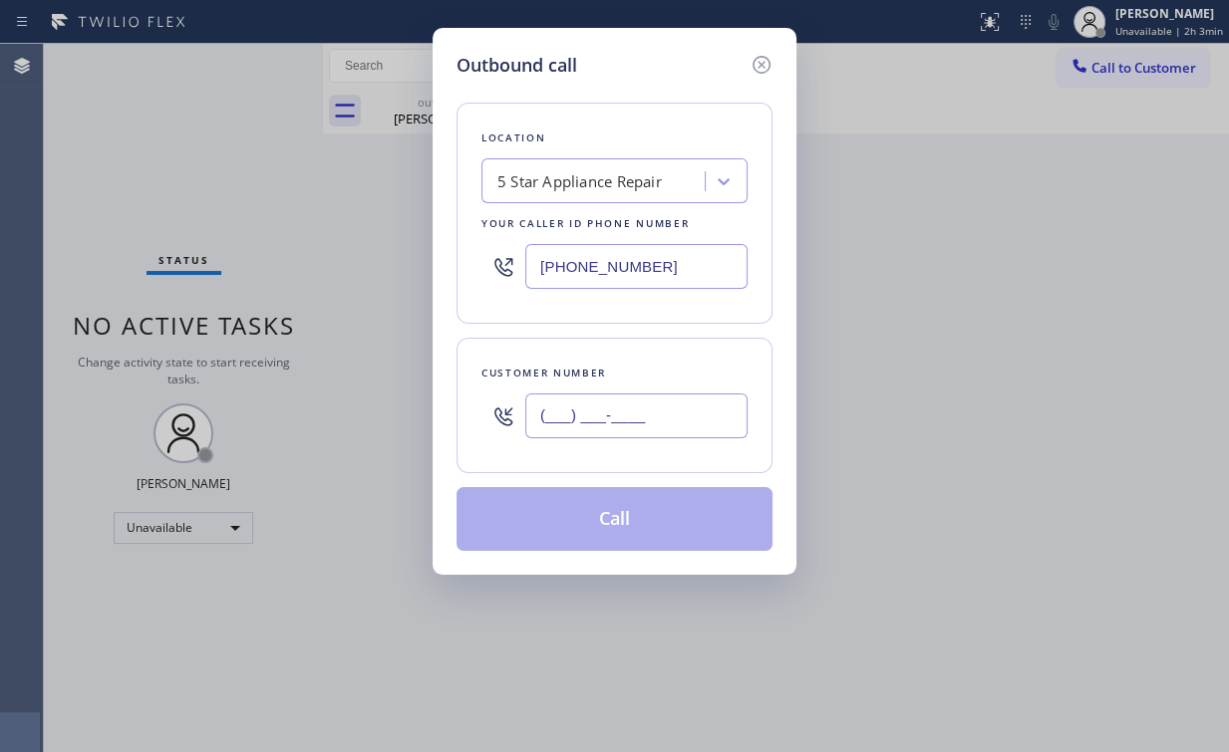
click at [696, 427] on input "(___) ___-____" at bounding box center [636, 416] width 222 height 45
paste input "714) 397-5974"
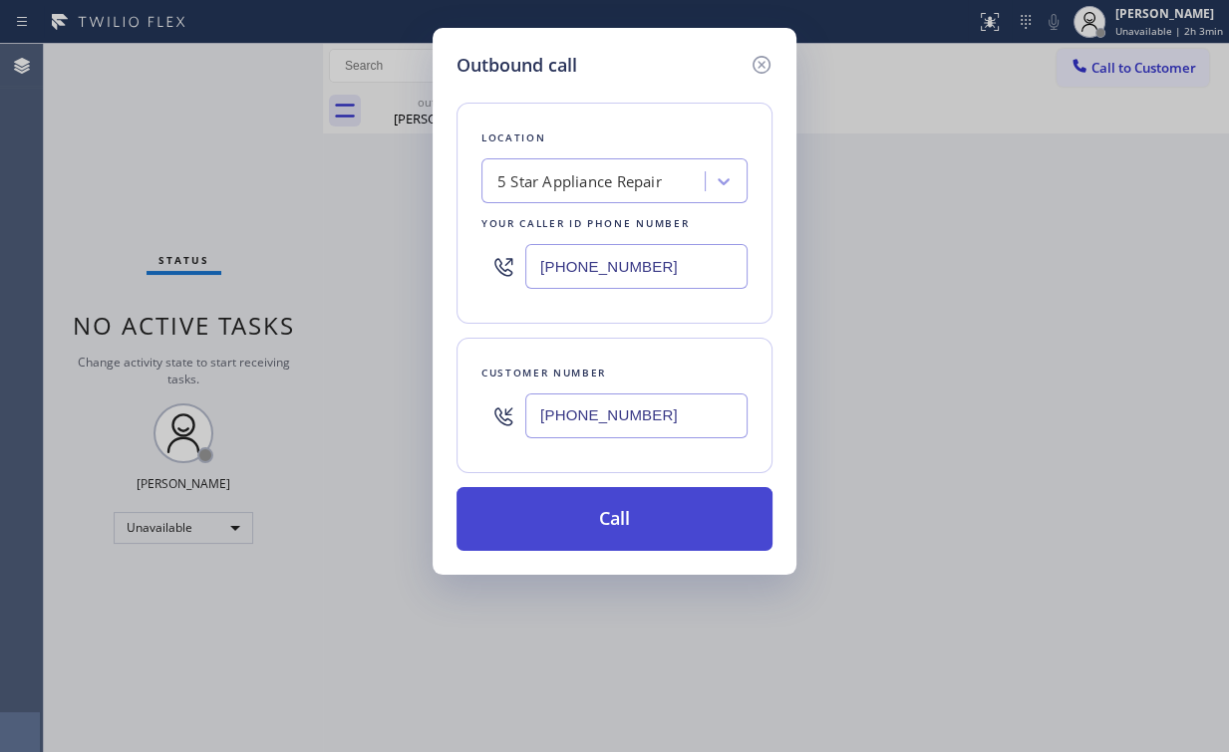
type input "(714) 397-5974"
click at [637, 513] on button "Call" at bounding box center [614, 519] width 316 height 64
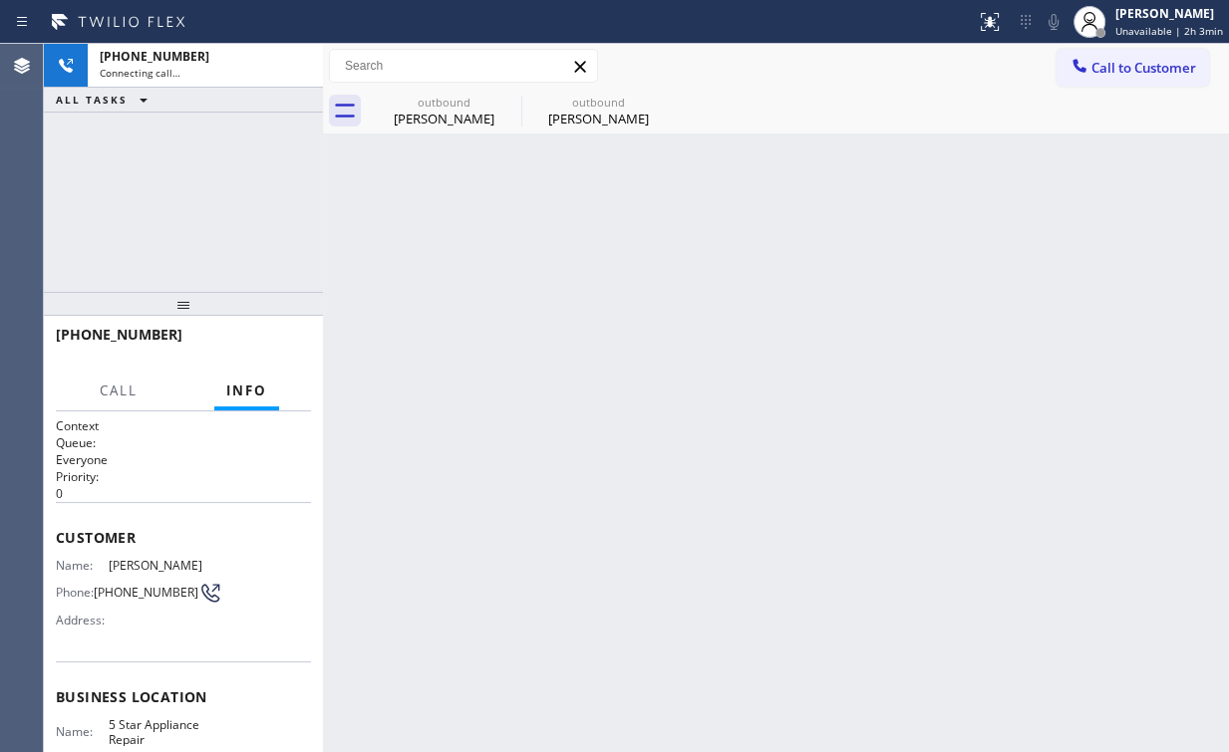
click at [207, 185] on div "+17143975974 Connecting call… ALL TASKS ALL TASKS ACTIVE TASKS TASKS IN WRAP UP" at bounding box center [183, 168] width 279 height 248
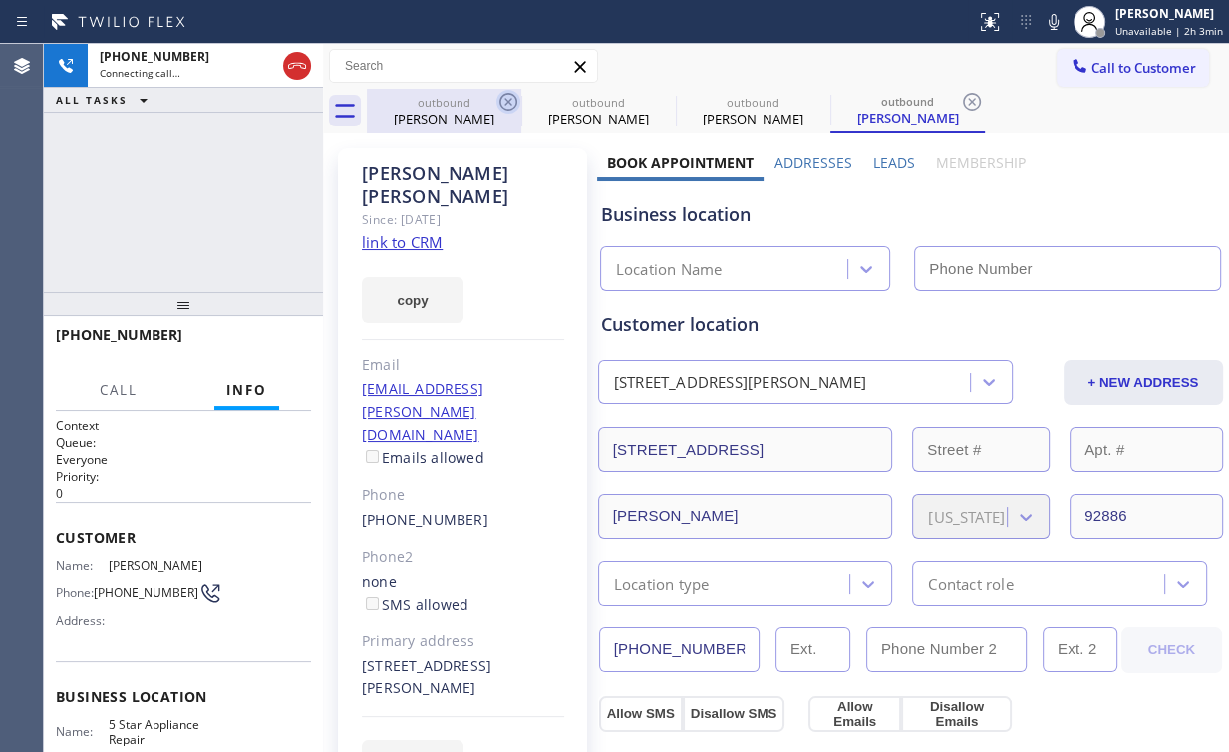
click at [417, 118] on div "Allan Grunin" at bounding box center [444, 119] width 150 height 18
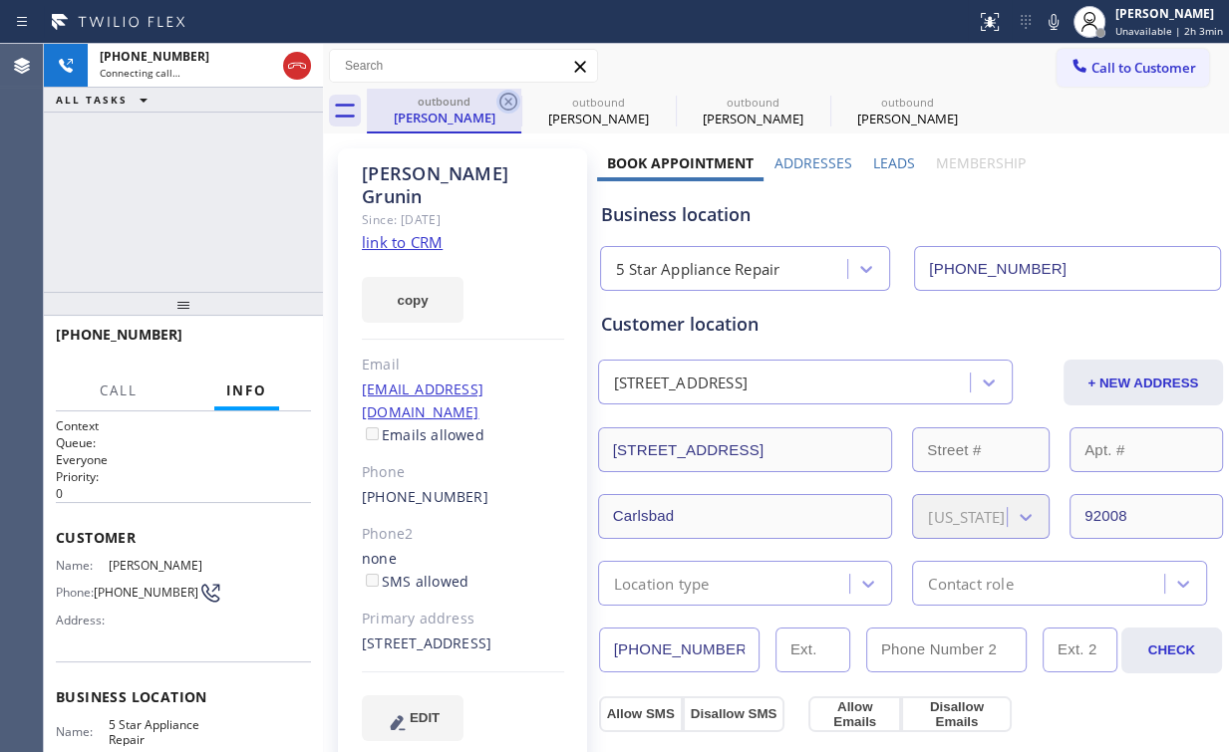
click at [506, 101] on icon at bounding box center [508, 102] width 18 height 18
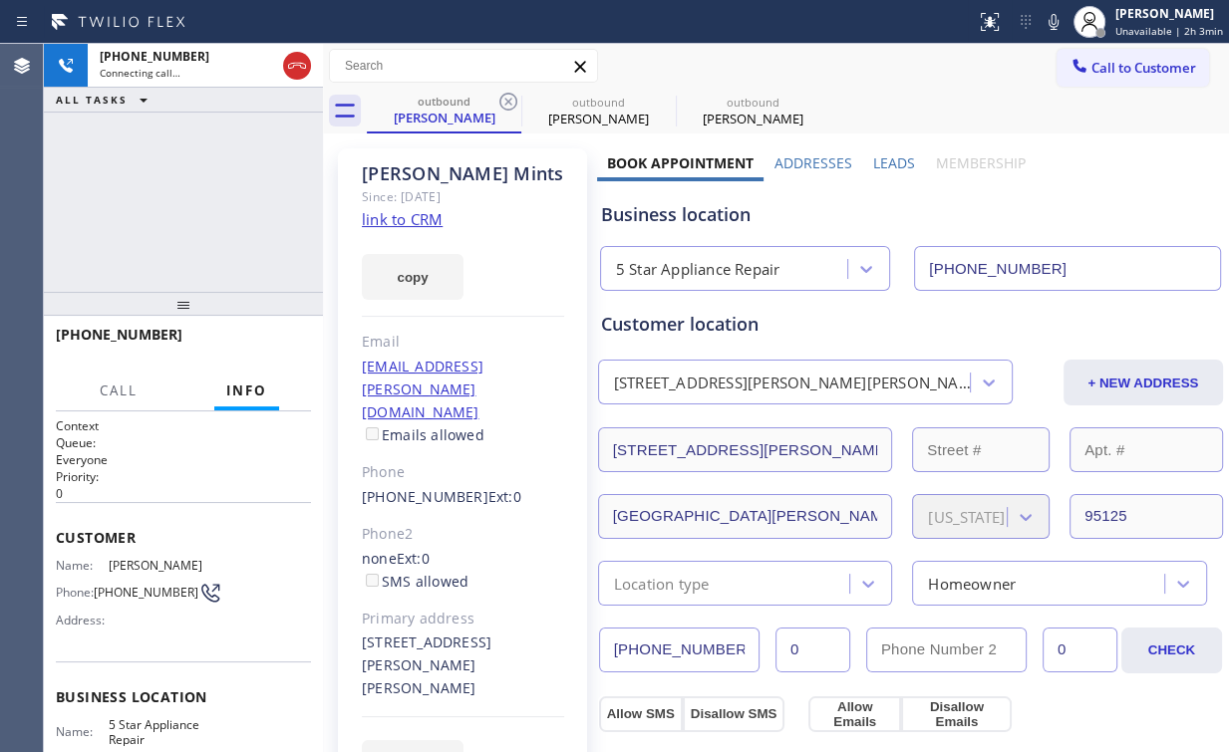
click at [506, 101] on icon at bounding box center [508, 102] width 18 height 18
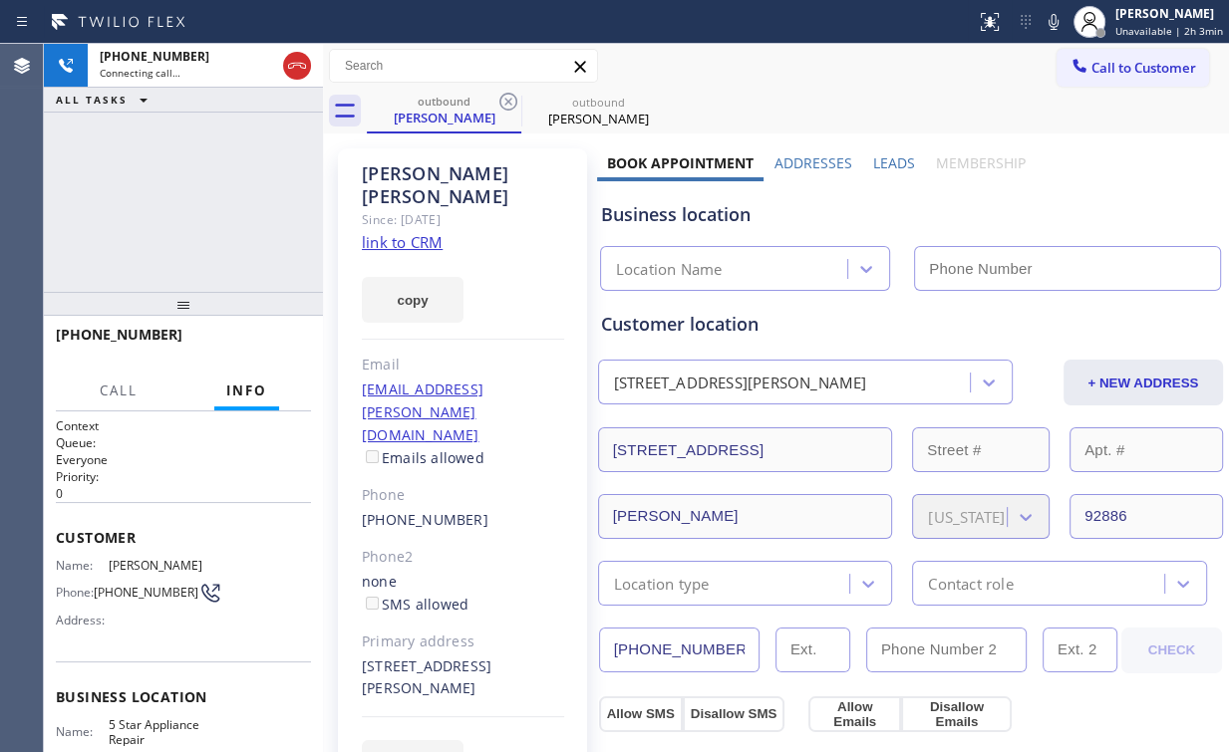
click at [211, 164] on div "+17143975974 Connecting call… ALL TASKS ALL TASKS ACTIVE TASKS TASKS IN WRAP UP" at bounding box center [183, 168] width 279 height 248
type input "(855) 731-4952"
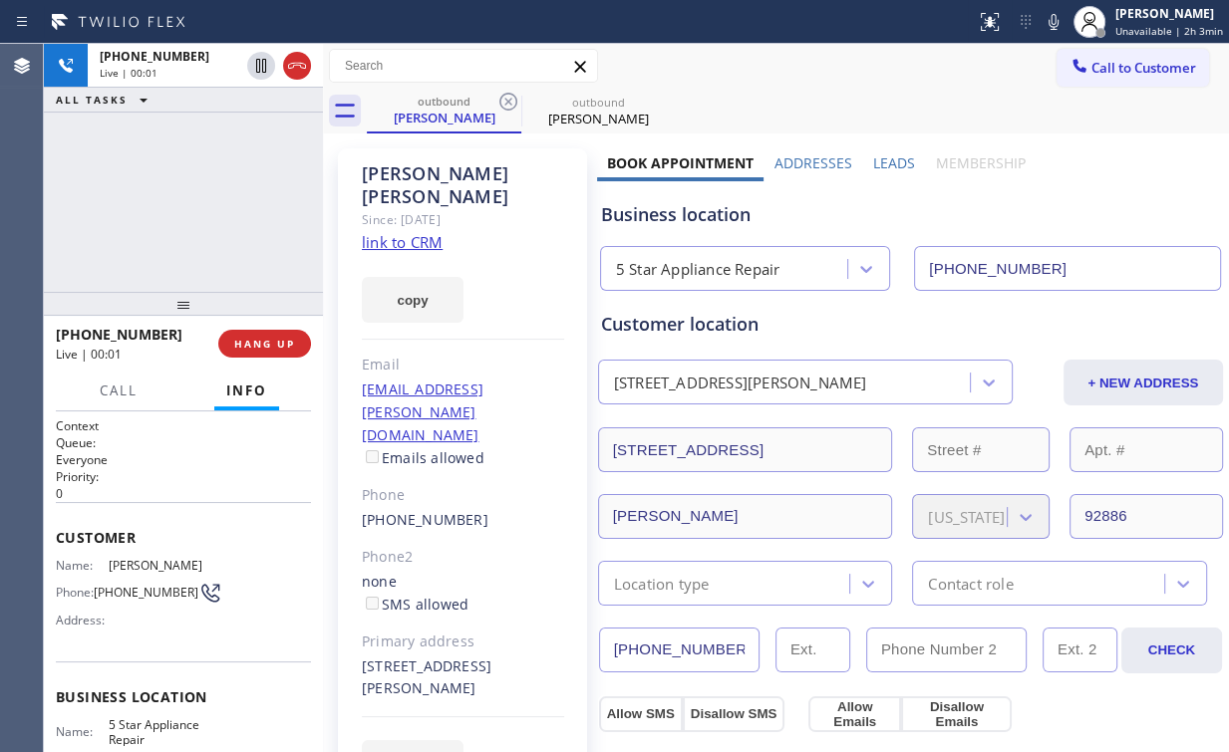
click at [191, 208] on div "+17143975974 Live | 00:01 ALL TASKS ALL TASKS ACTIVE TASKS TASKS IN WRAP UP" at bounding box center [183, 168] width 279 height 248
click at [191, 208] on div "+17143975974 Live | 00:02 ALL TASKS ALL TASKS ACTIVE TASKS TASKS IN WRAP UP" at bounding box center [183, 168] width 279 height 248
click at [261, 340] on span "HANG UP" at bounding box center [264, 344] width 61 height 14
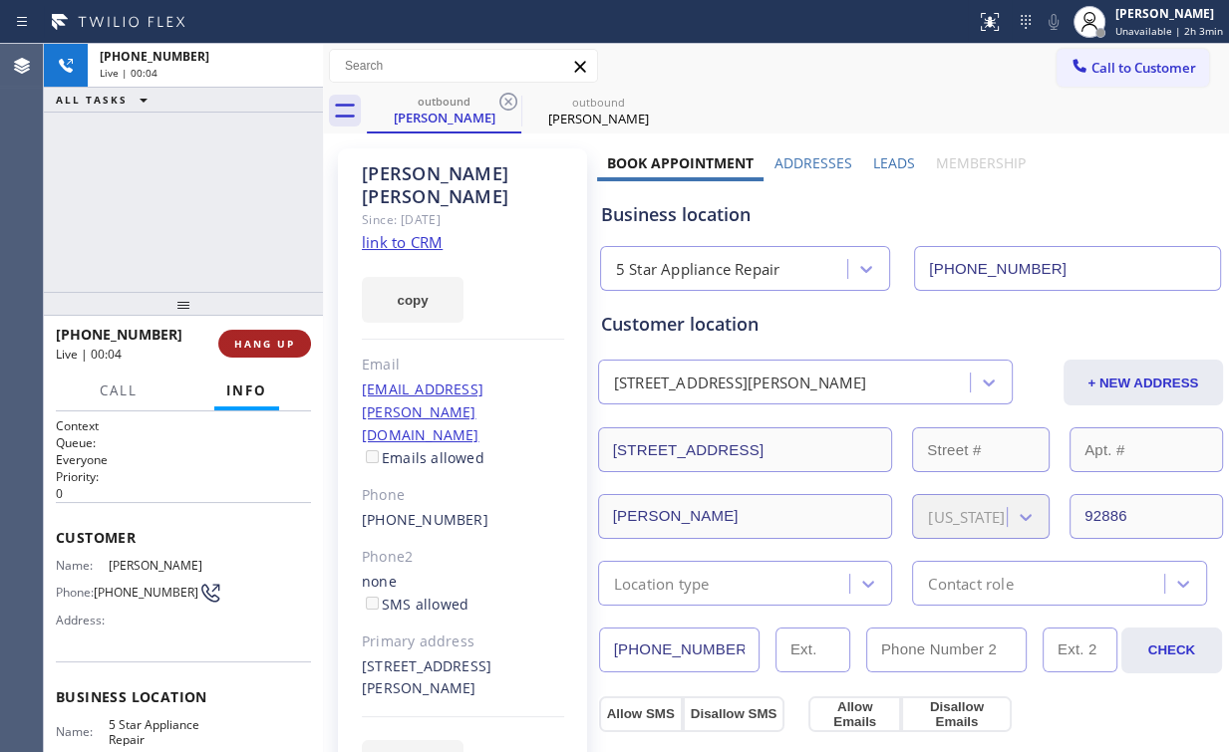
click at [261, 340] on span "HANG UP" at bounding box center [264, 344] width 61 height 14
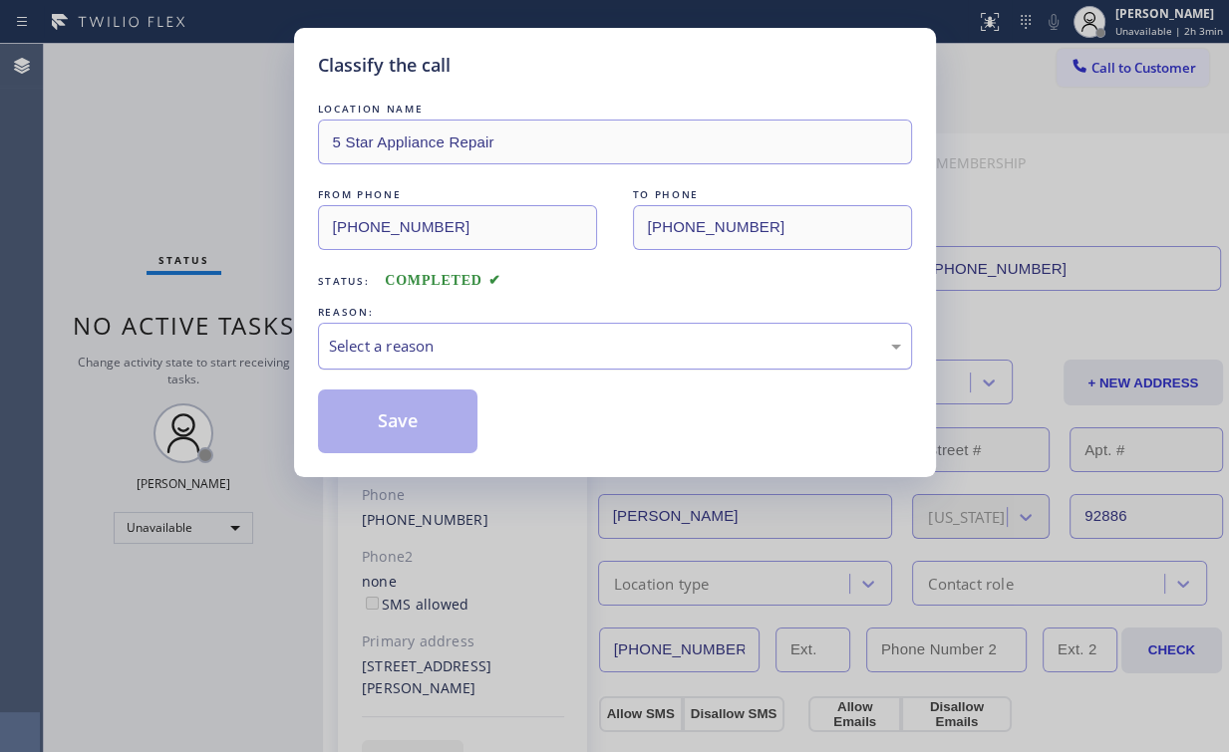
click at [398, 338] on div "Select a reason" at bounding box center [615, 346] width 572 height 23
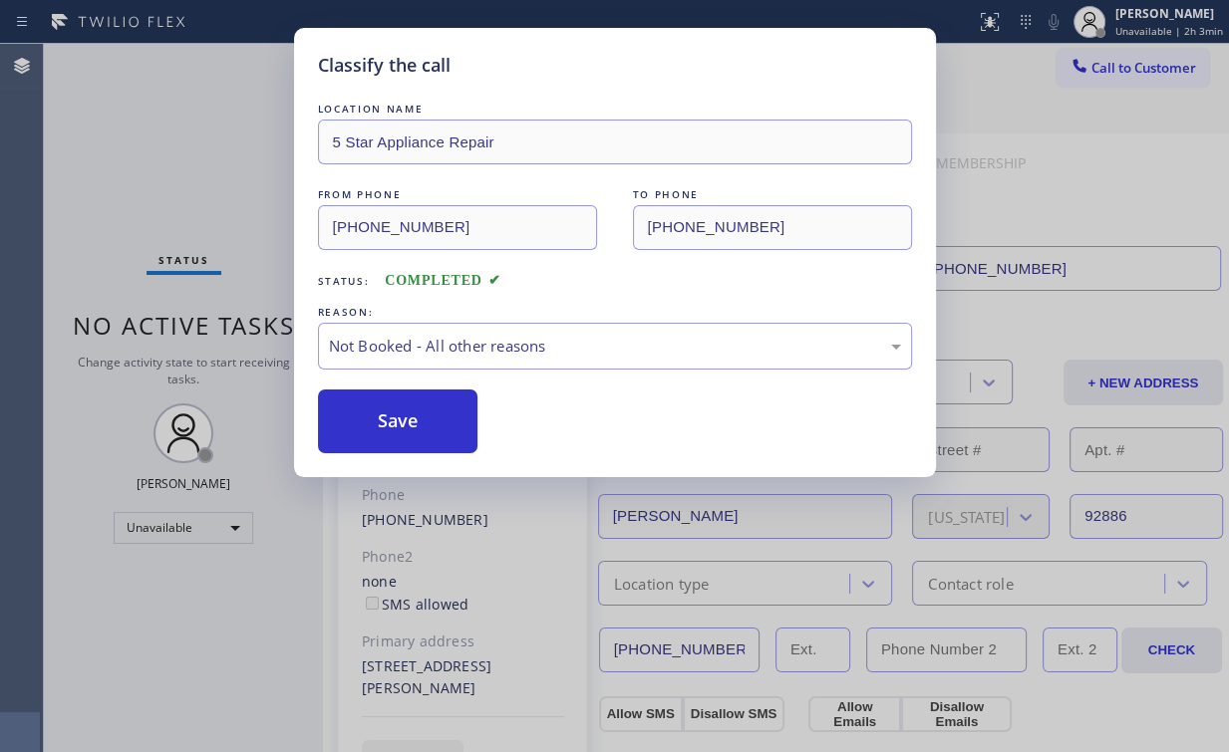
click at [385, 422] on button "Save" at bounding box center [398, 422] width 160 height 64
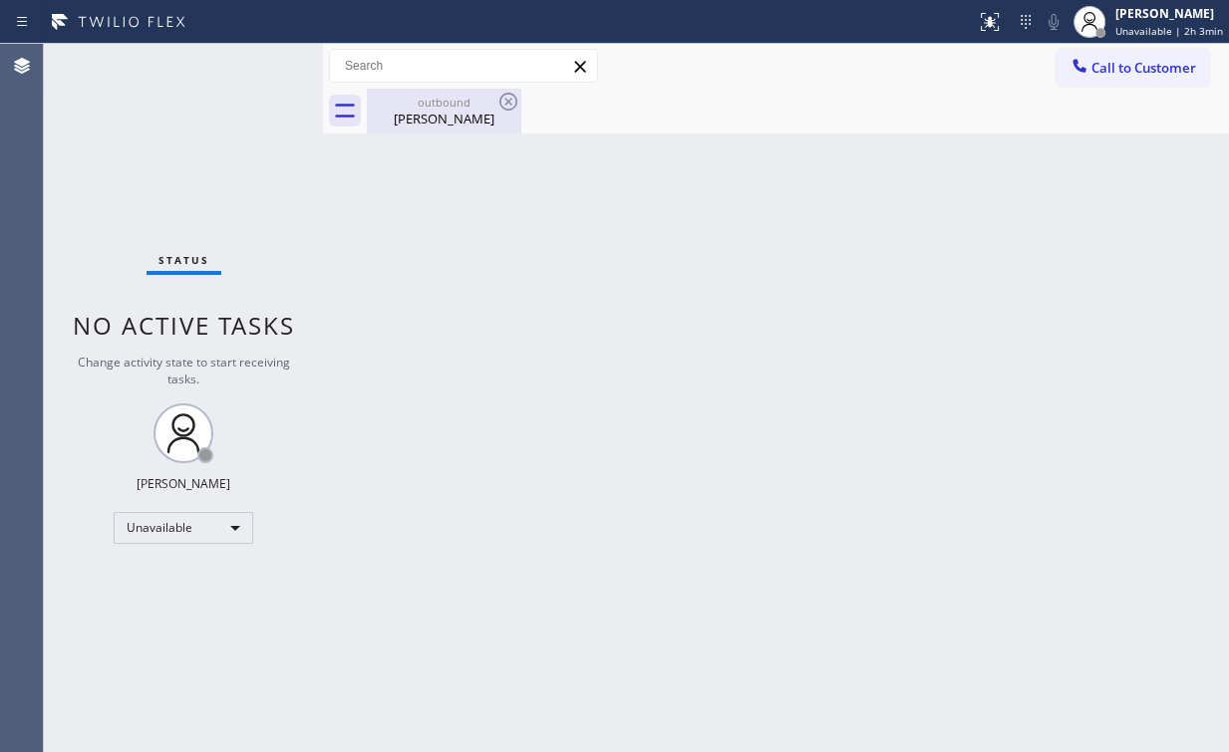
click at [428, 99] on div "outbound" at bounding box center [444, 102] width 150 height 15
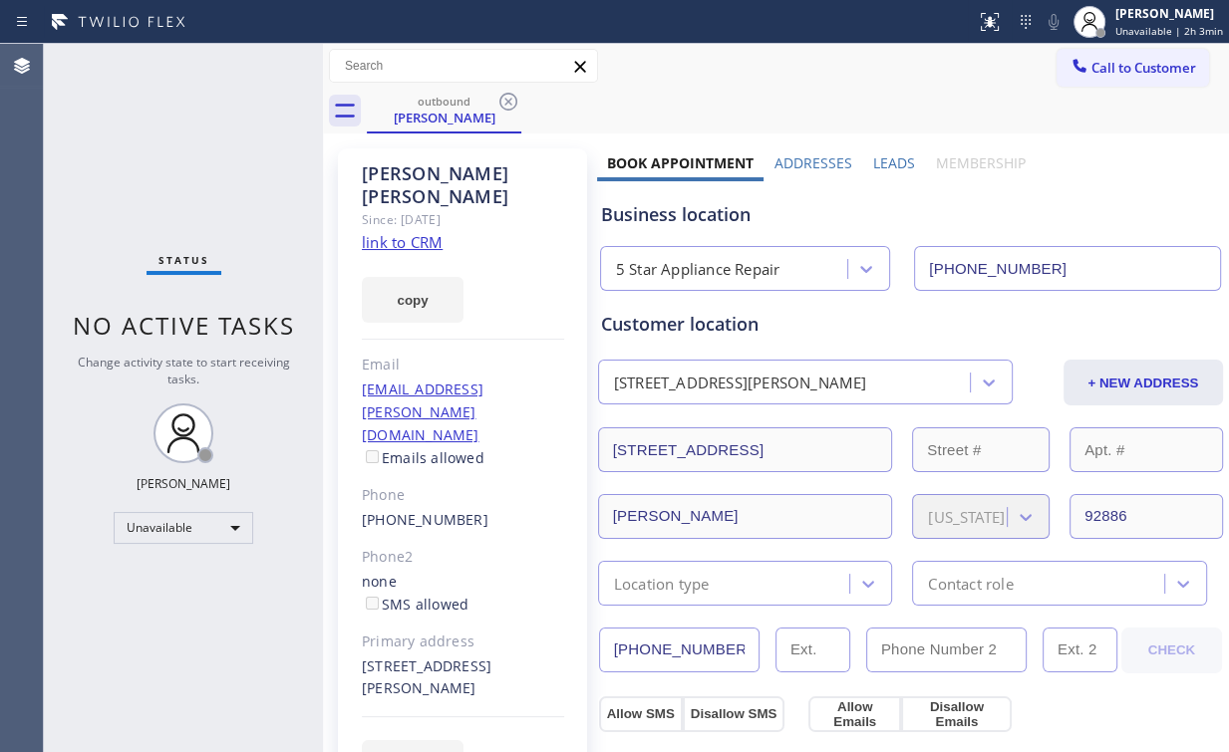
click at [506, 104] on icon at bounding box center [508, 102] width 18 height 18
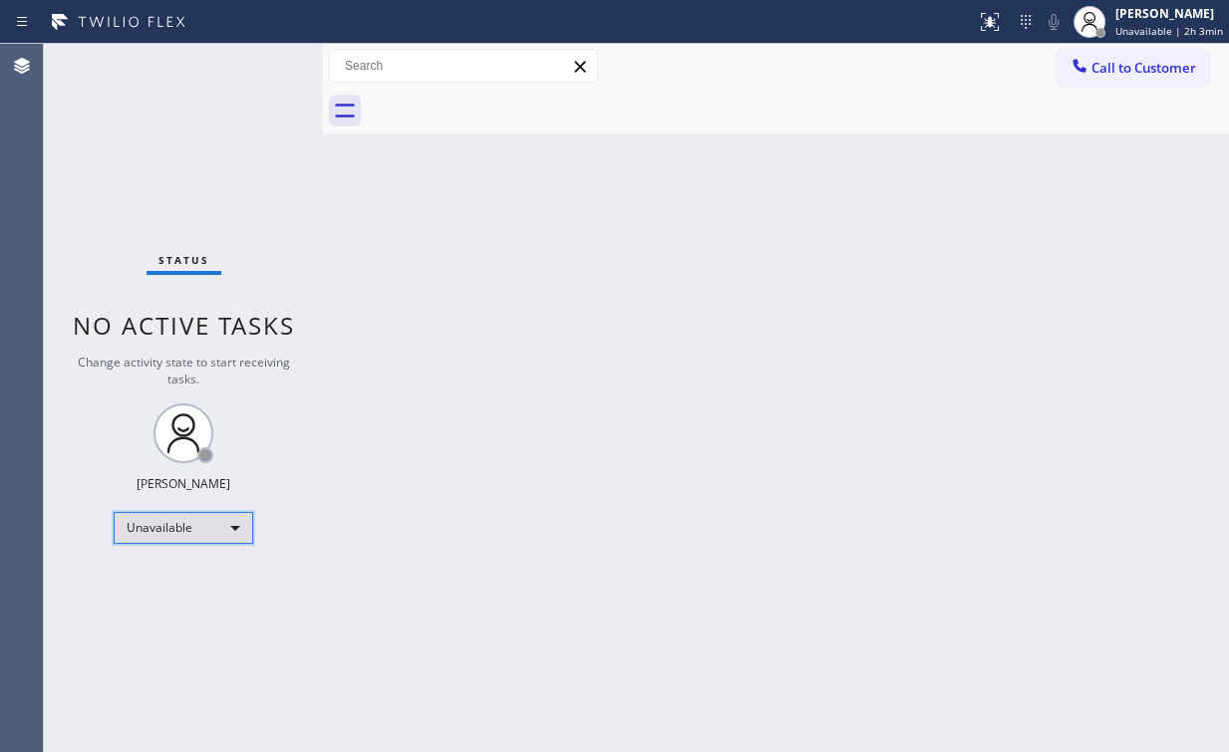
click at [179, 534] on div "Unavailable" at bounding box center [183, 528] width 139 height 32
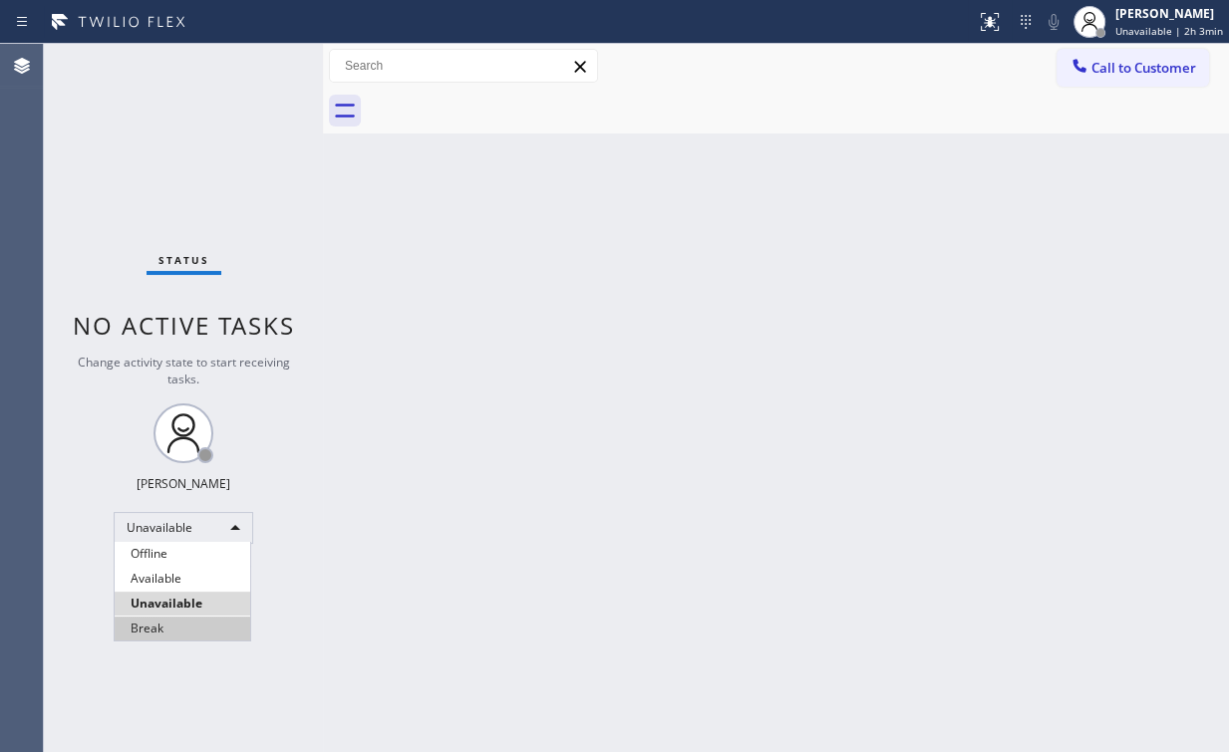
click at [179, 637] on li "Break" at bounding box center [183, 629] width 136 height 24
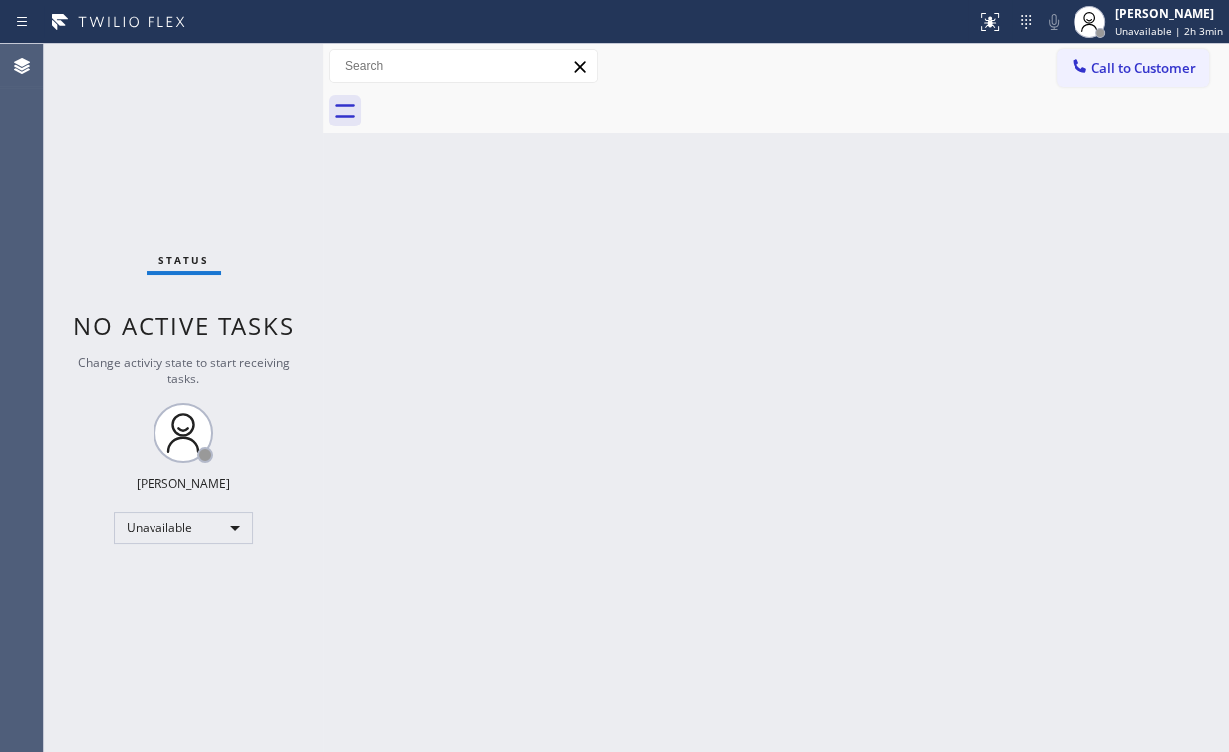
click at [442, 682] on div "Back to Dashboard Change Sender ID Customers Technicians Select a contact Outbo…" at bounding box center [776, 398] width 906 height 708
click at [174, 167] on div "Status No active tasks Change activity state to start receiving tasks. Arnold V…" at bounding box center [183, 398] width 279 height 708
click at [174, 143] on div "Status No active tasks Change activity state to start receiving tasks. Arnold V…" at bounding box center [183, 398] width 279 height 708
drag, startPoint x: 737, startPoint y: 486, endPoint x: 576, endPoint y: 494, distance: 161.6
click at [737, 486] on div "Back to Dashboard Change Sender ID Customers Technicians Select a contact Outbo…" at bounding box center [776, 398] width 906 height 708
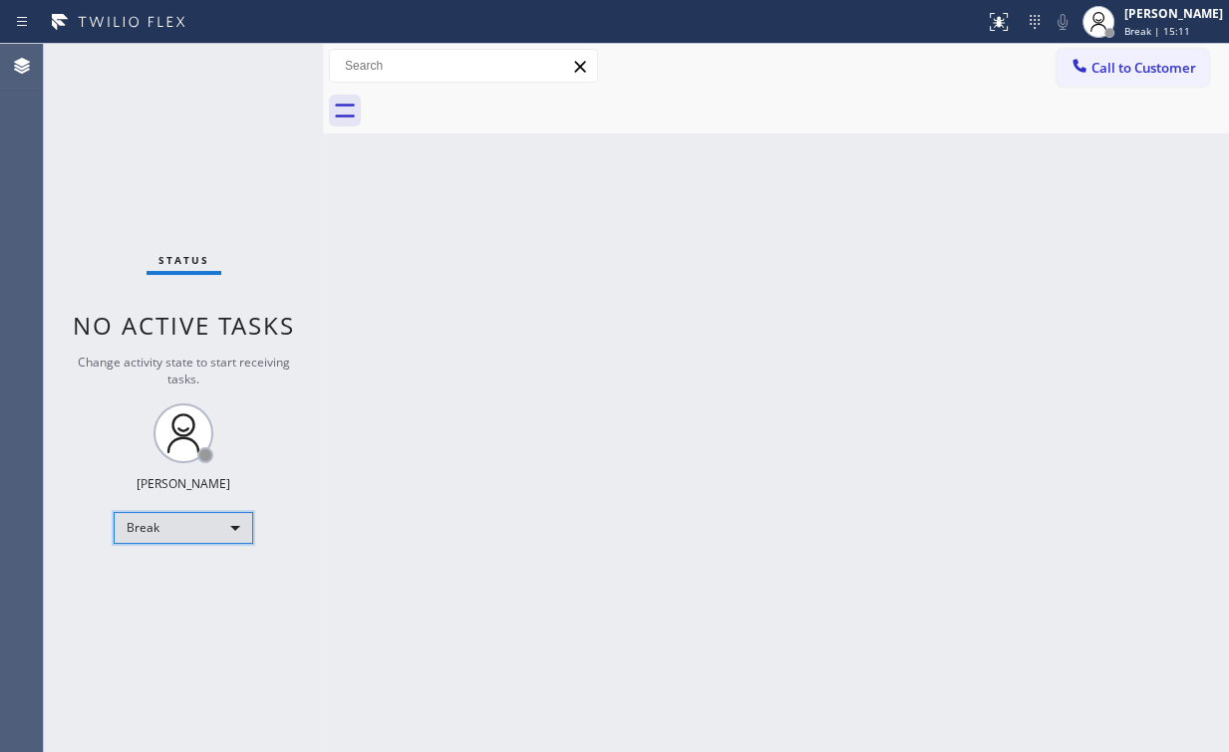
click at [187, 527] on div "Break" at bounding box center [183, 528] width 139 height 32
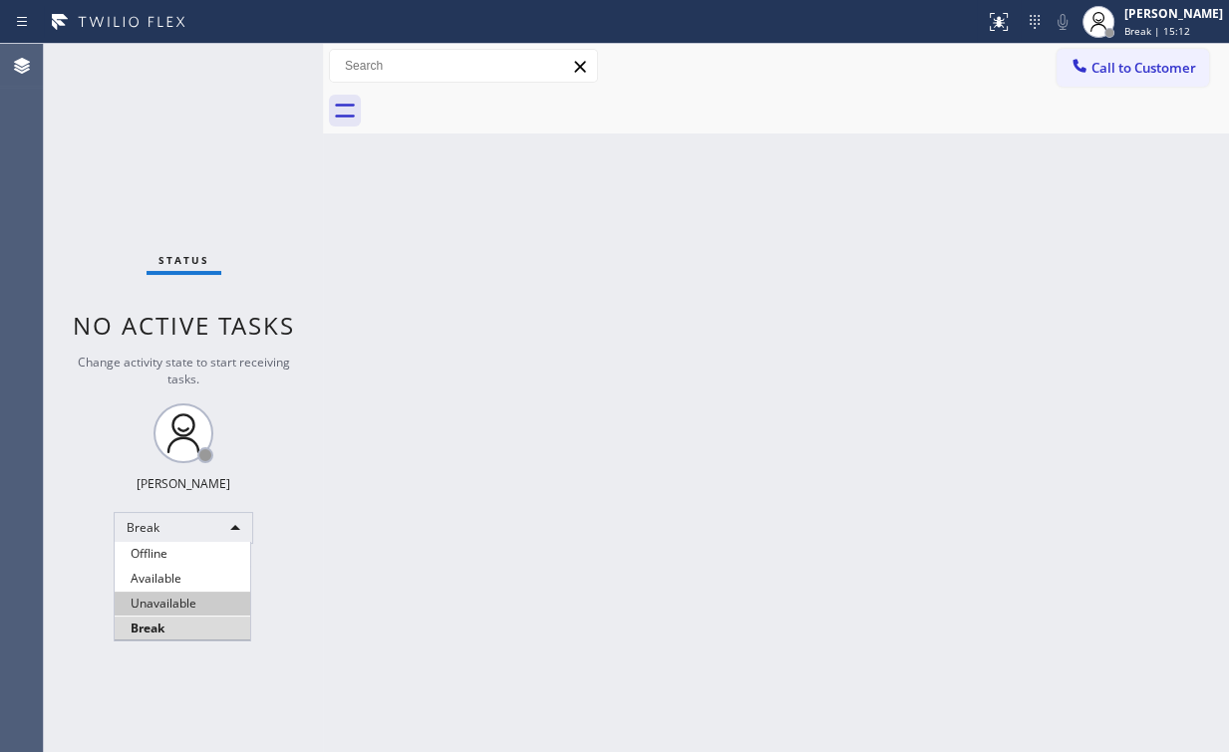
click at [183, 598] on li "Unavailable" at bounding box center [183, 604] width 136 height 24
click at [456, 642] on div "Back to Dashboard Change Sender ID Customers Technicians Select a contact Outbo…" at bounding box center [776, 398] width 906 height 708
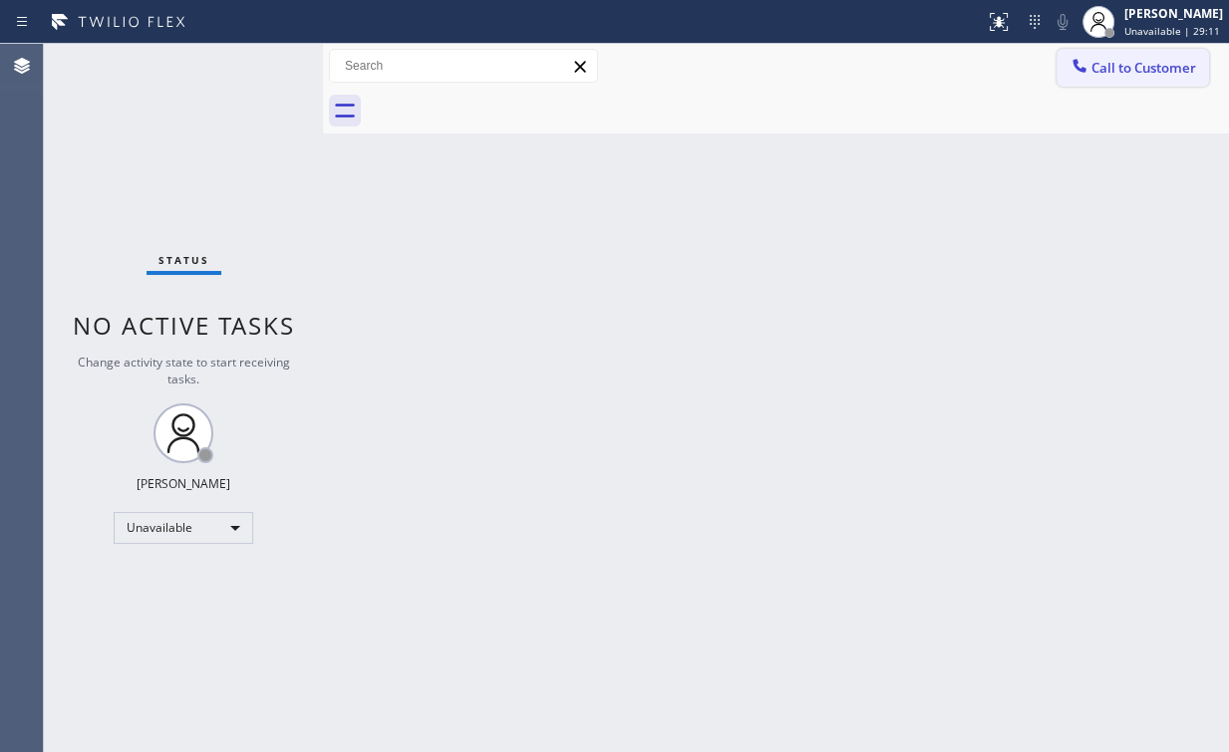
click at [1100, 74] on span "Call to Customer" at bounding box center [1143, 68] width 105 height 18
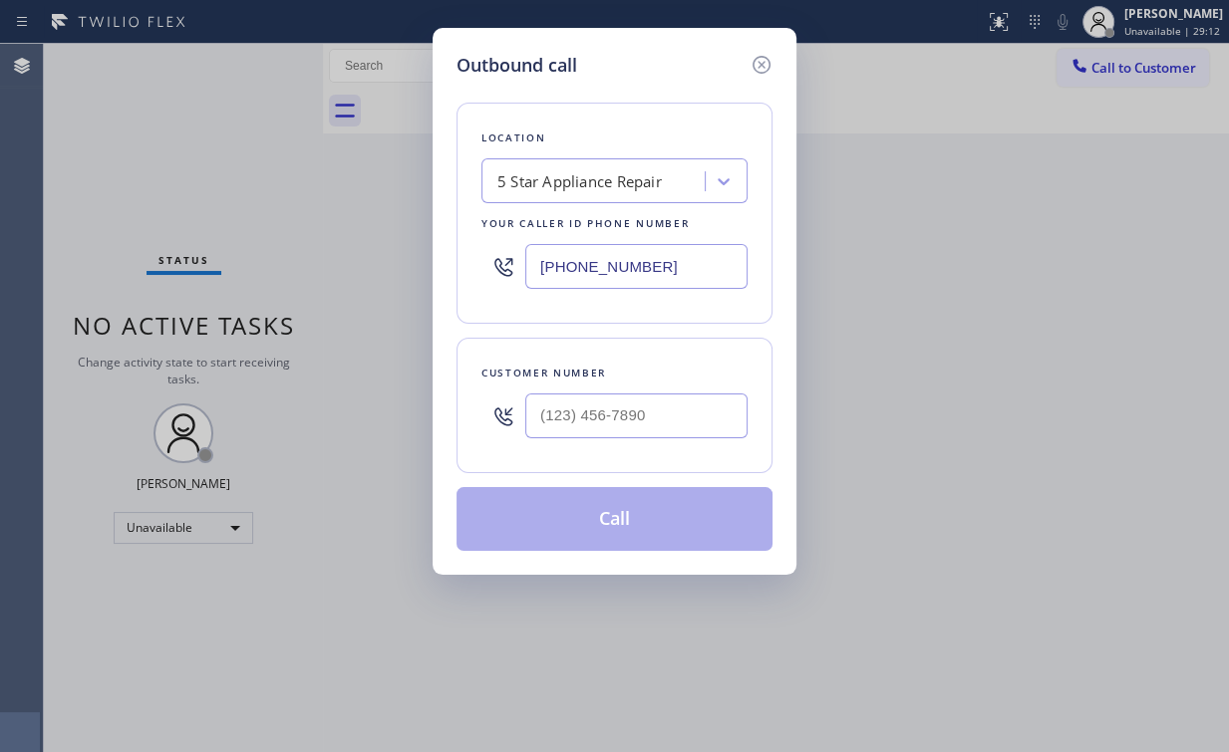
drag, startPoint x: 703, startPoint y: 260, endPoint x: 424, endPoint y: 273, distance: 279.3
click at [391, 273] on div "Outbound call Location 5 Star Appliance Repair Your caller id phone number (855…" at bounding box center [614, 376] width 1229 height 752
paste input "904) 293-1876"
type input "(904) 293-1876"
click at [620, 408] on input "(___) ___-____" at bounding box center [636, 416] width 222 height 45
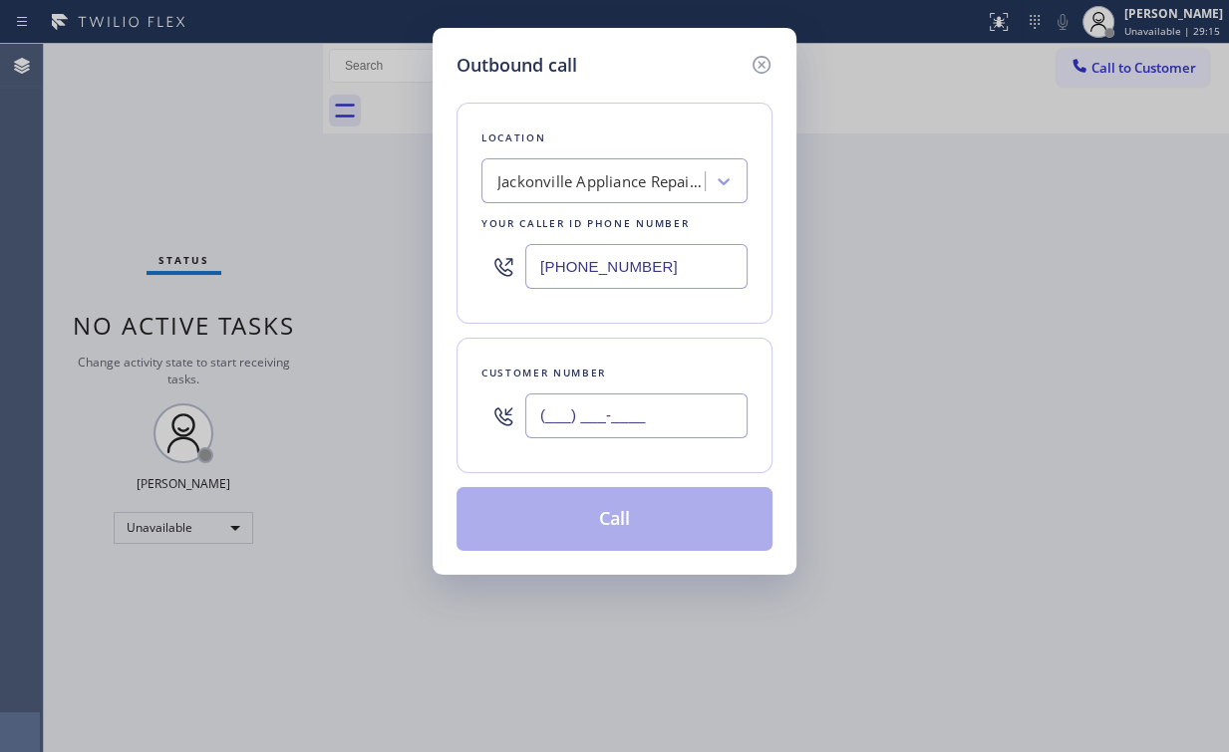
paste input "904) 227-6959"
type input "(904) 227-6959"
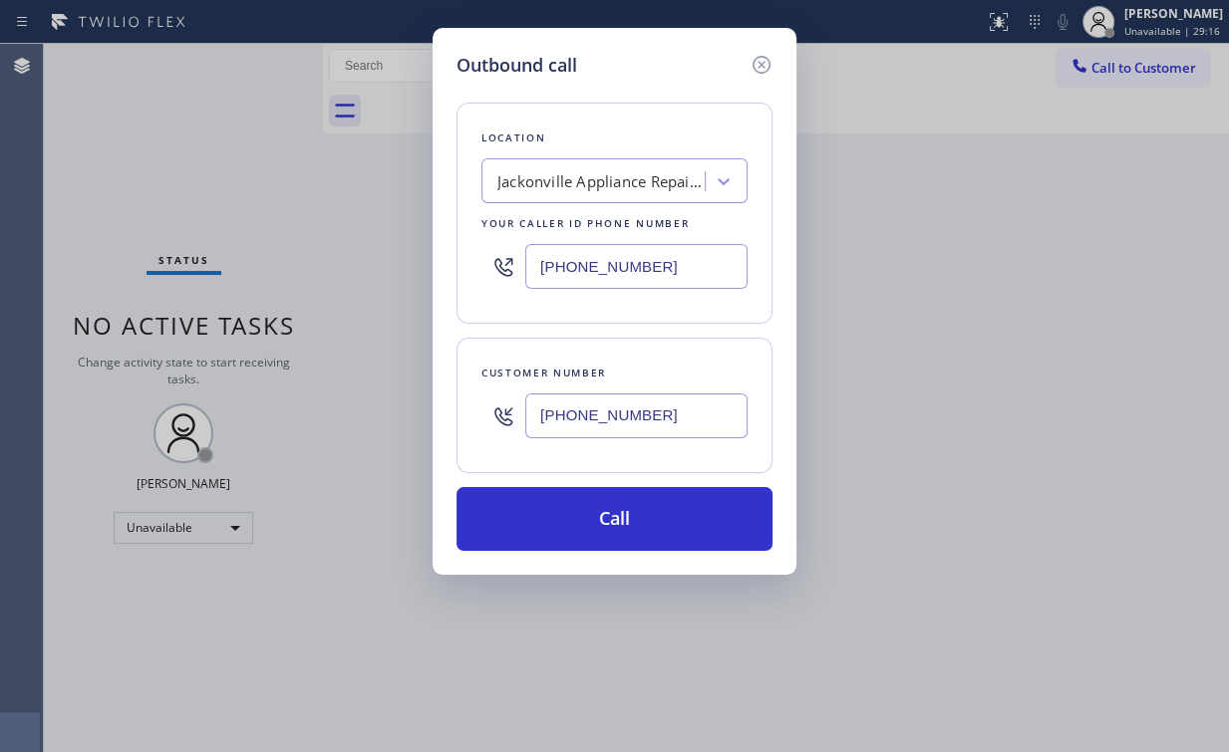
drag, startPoint x: 580, startPoint y: 513, endPoint x: 459, endPoint y: 749, distance: 265.1
click at [579, 513] on button "Call" at bounding box center [614, 519] width 316 height 64
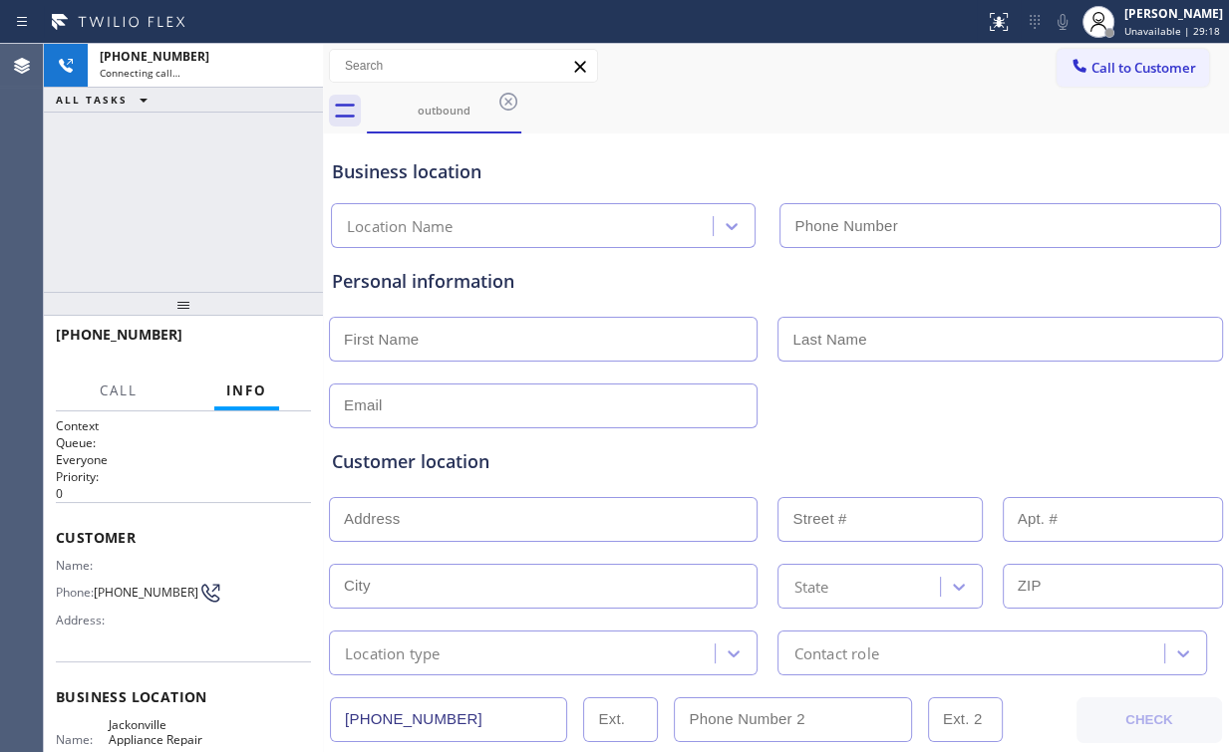
type input "(904) 293-1876"
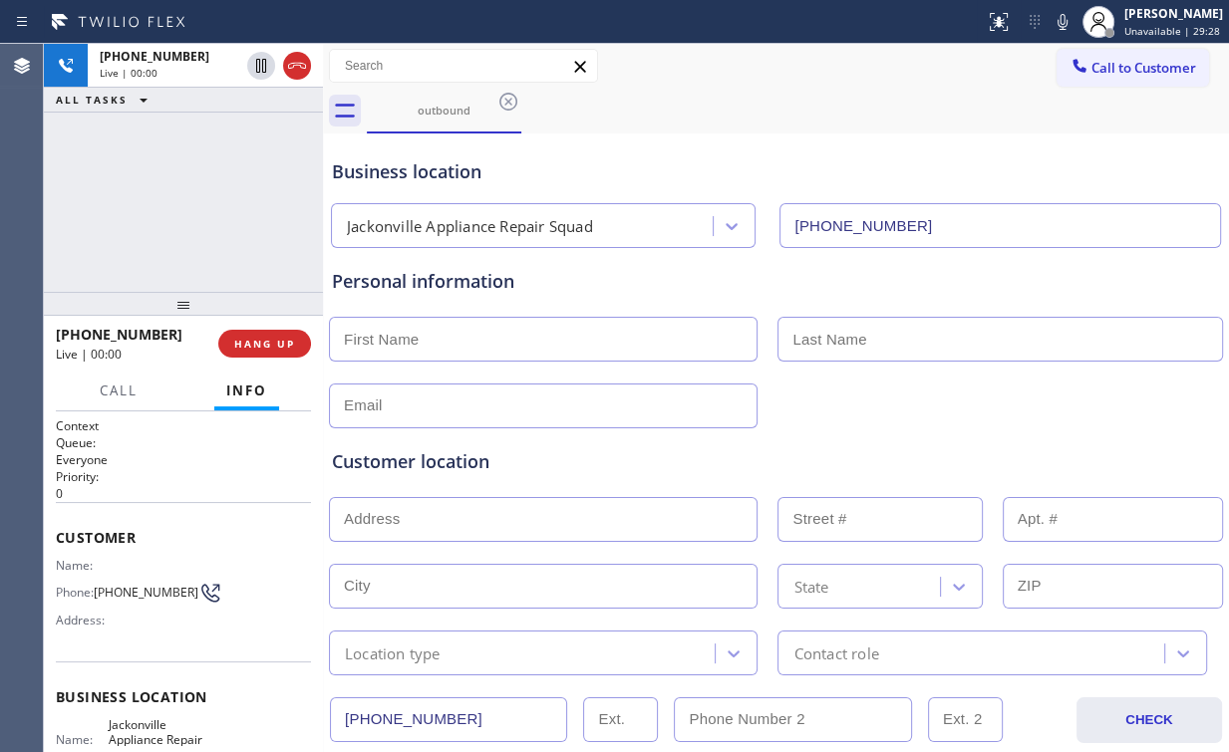
click at [202, 199] on div "+19042276959 Live | 00:00 ALL TASKS ALL TASKS ACTIVE TASKS TASKS IN WRAP UP" at bounding box center [183, 168] width 279 height 248
drag, startPoint x: 197, startPoint y: 199, endPoint x: 367, endPoint y: 305, distance: 199.6
click at [189, 195] on div "+19042276959 Live | 00:01 ALL TASKS ALL TASKS ACTIVE TASKS TASKS IN WRAP UP" at bounding box center [183, 168] width 279 height 248
drag, startPoint x: 255, startPoint y: 198, endPoint x: 1152, endPoint y: 338, distance: 907.6
click at [255, 199] on div "+19042276959 Live | 00:02 ALL TASKS ALL TASKS ACTIVE TASKS TASKS IN WRAP UP" at bounding box center [183, 168] width 279 height 248
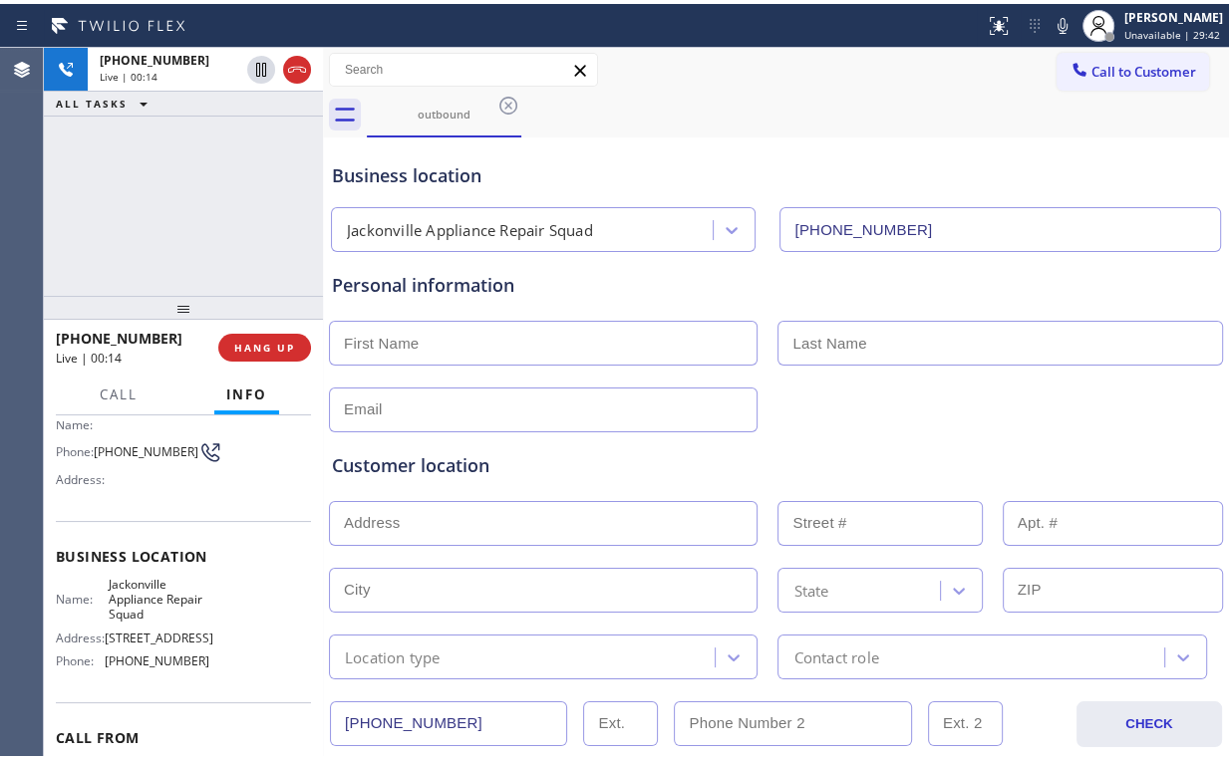
scroll to position [159, 0]
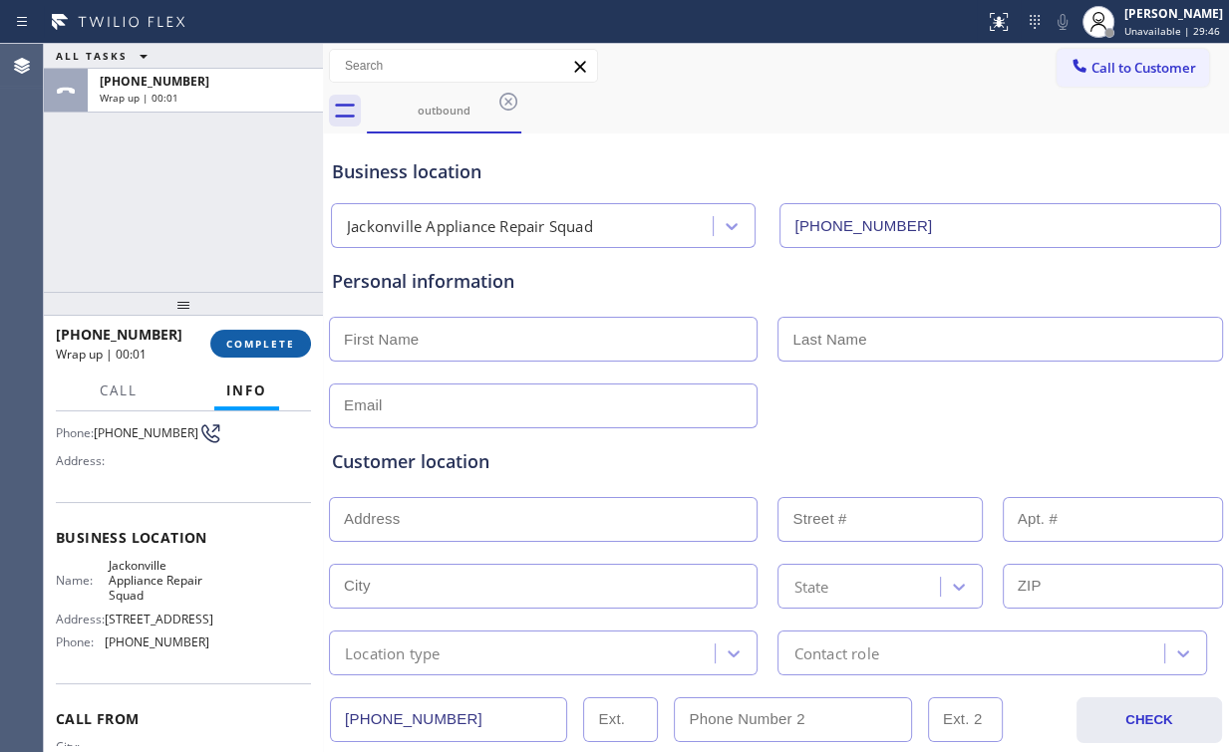
click at [267, 341] on span "COMPLETE" at bounding box center [260, 344] width 69 height 14
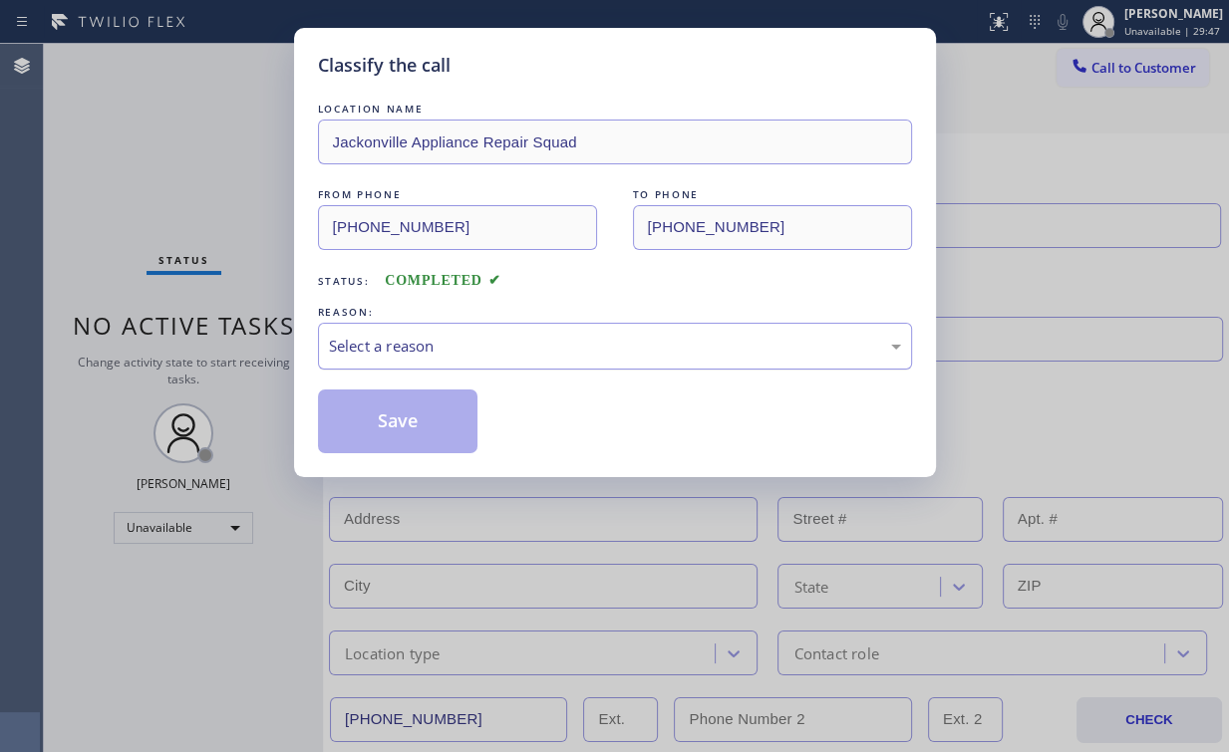
click at [374, 361] on div "Select a reason" at bounding box center [615, 346] width 594 height 47
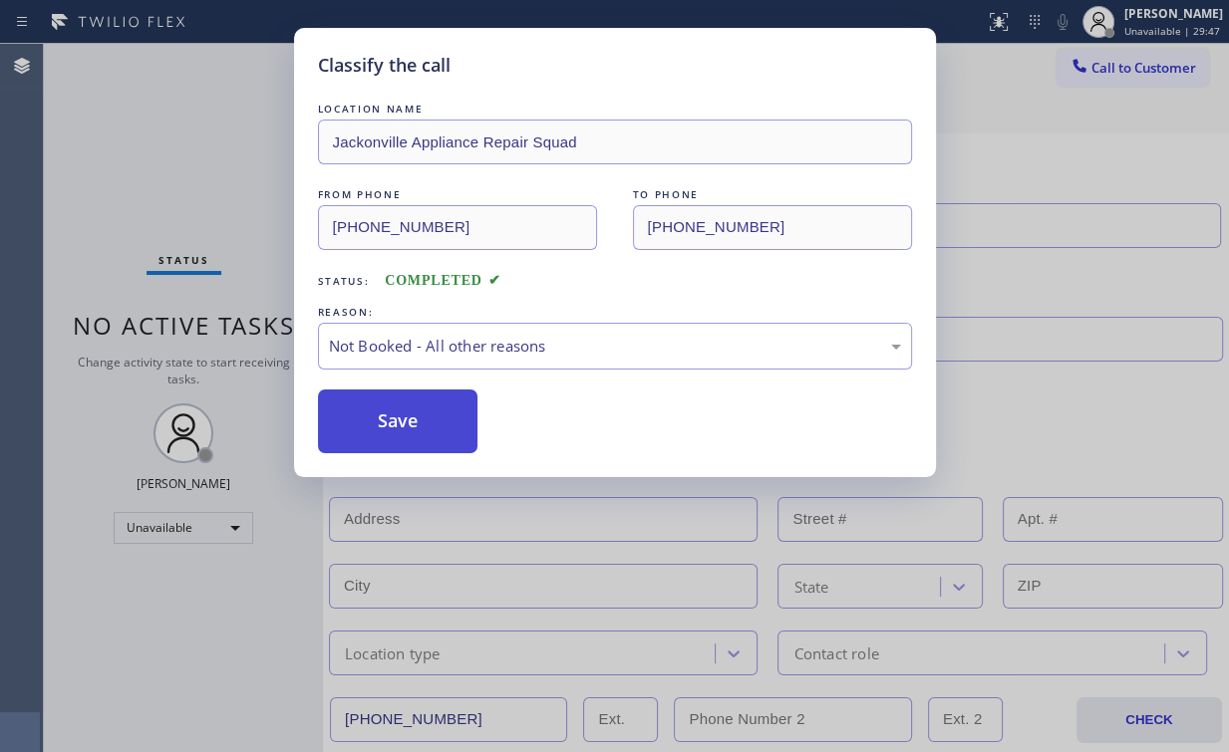
drag, startPoint x: 399, startPoint y: 418, endPoint x: 201, endPoint y: 187, distance: 303.9
click at [399, 417] on button "Save" at bounding box center [398, 422] width 160 height 64
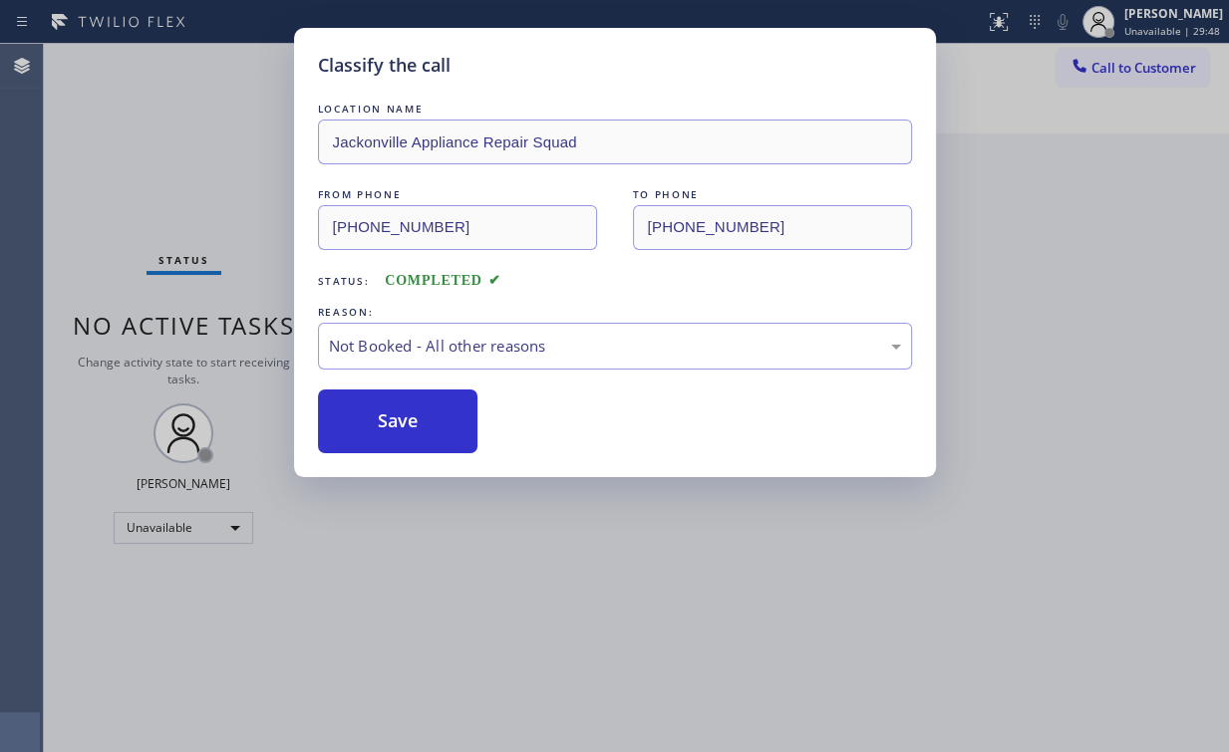
drag, startPoint x: 201, startPoint y: 187, endPoint x: 857, endPoint y: 112, distance: 660.0
click at [201, 187] on div "Classify the call LOCATION NAME Jackonville Appliance Repair Squad FROM PHONE (…" at bounding box center [614, 376] width 1229 height 752
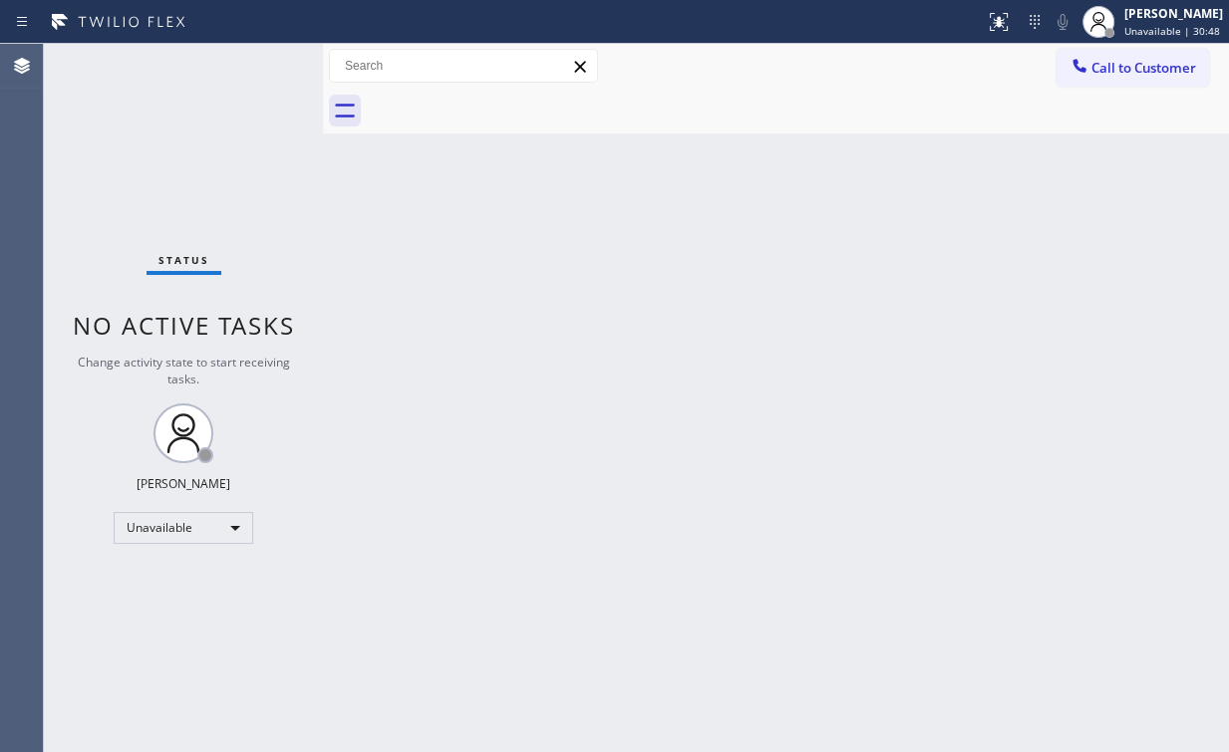
click at [1114, 73] on span "Call to Customer" at bounding box center [1143, 68] width 105 height 18
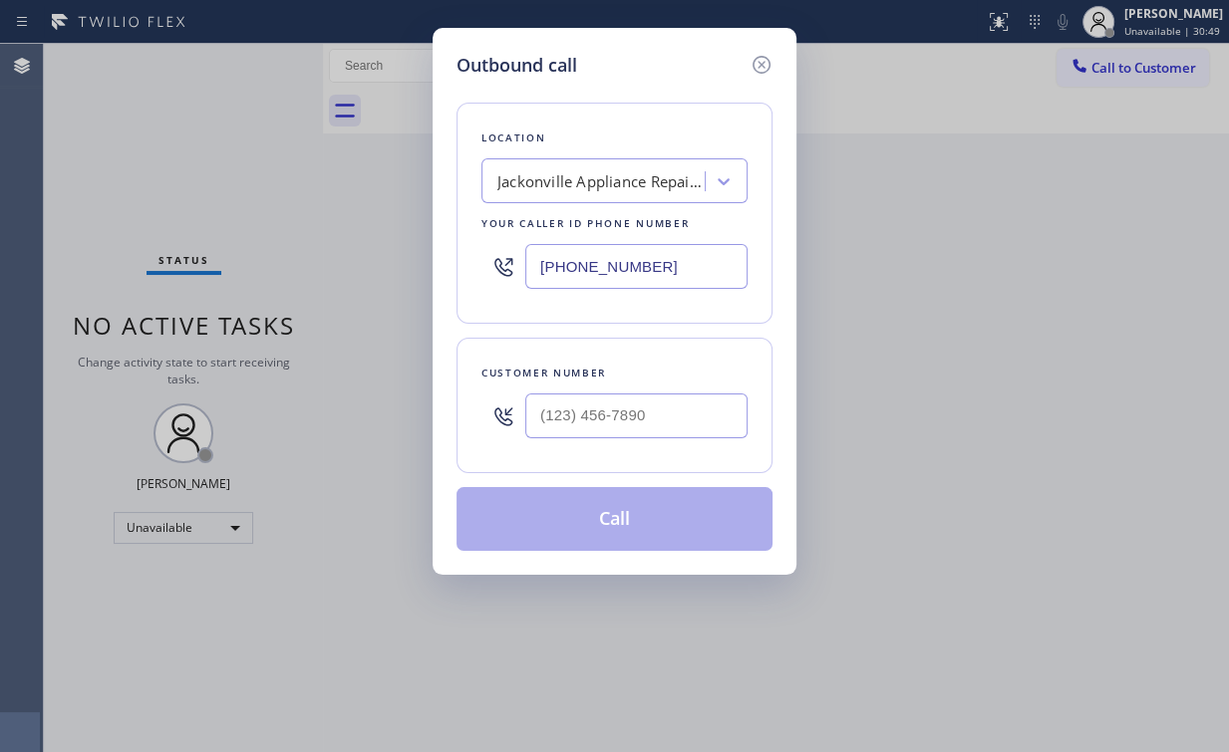
drag, startPoint x: 642, startPoint y: 283, endPoint x: 410, endPoint y: 274, distance: 232.3
click at [415, 275] on div "Outbound call Location Jackonville Appliance Repair Squad Your caller id phone …" at bounding box center [614, 376] width 1229 height 752
paste input "27-6959"
type input "(904) 293-1876"
click at [296, 172] on div "Outbound call Location Jackonville Appliance Repair Squad Your caller id phone …" at bounding box center [614, 376] width 1229 height 752
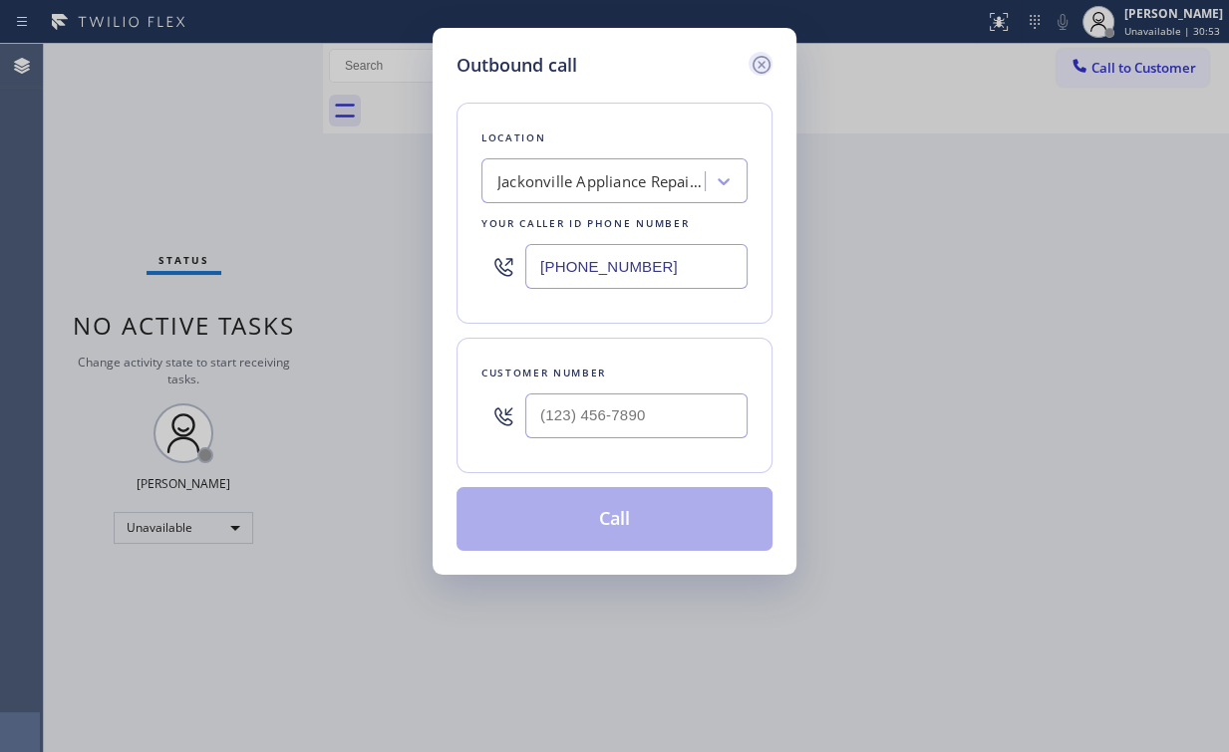
click at [762, 61] on icon at bounding box center [761, 65] width 24 height 24
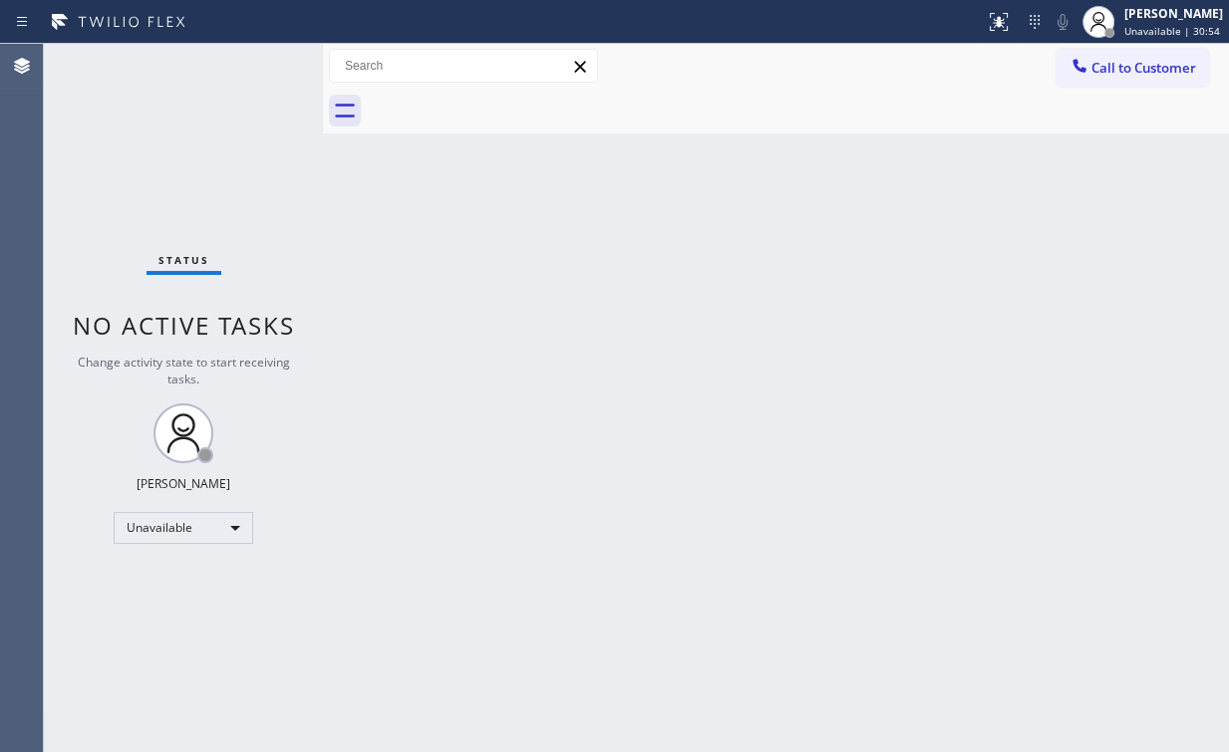
click at [937, 234] on div "Back to Dashboard Change Sender ID Customers Technicians Select a contact Outbo…" at bounding box center [776, 398] width 906 height 708
click at [458, 179] on div "Back to Dashboard Change Sender ID Customers Technicians Select a contact Outbo…" at bounding box center [776, 398] width 906 height 708
drag, startPoint x: 98, startPoint y: 143, endPoint x: 157, endPoint y: 1, distance: 154.5
click at [100, 139] on div "Status No active tasks Change activity state to start receiving tasks. Arnold V…" at bounding box center [183, 398] width 279 height 708
click at [1080, 74] on icon at bounding box center [1079, 66] width 20 height 20
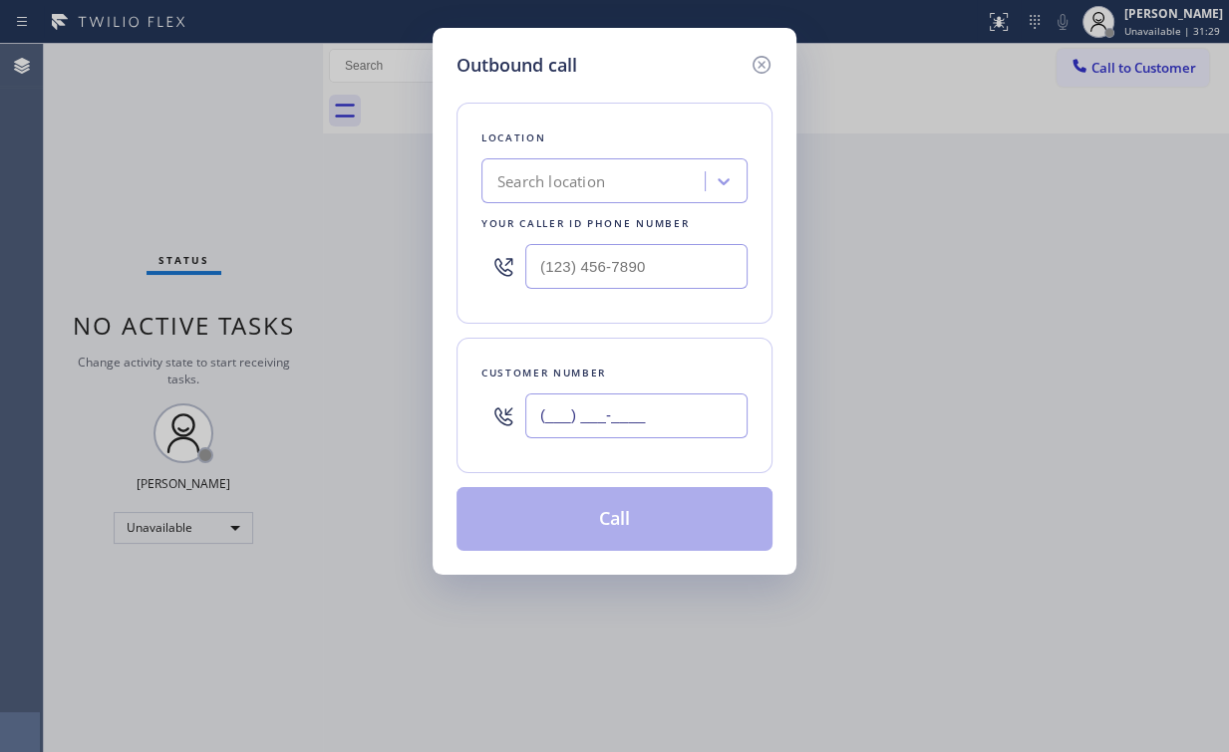
click at [636, 406] on input "(___) ___-____" at bounding box center [636, 416] width 222 height 45
paste input "562) 889-3337"
type input "(562) 889-3337"
click at [626, 108] on div "Location Search location Your caller id phone number" at bounding box center [614, 213] width 316 height 221
click at [659, 269] on input "(___) ___-____" at bounding box center [636, 266] width 222 height 45
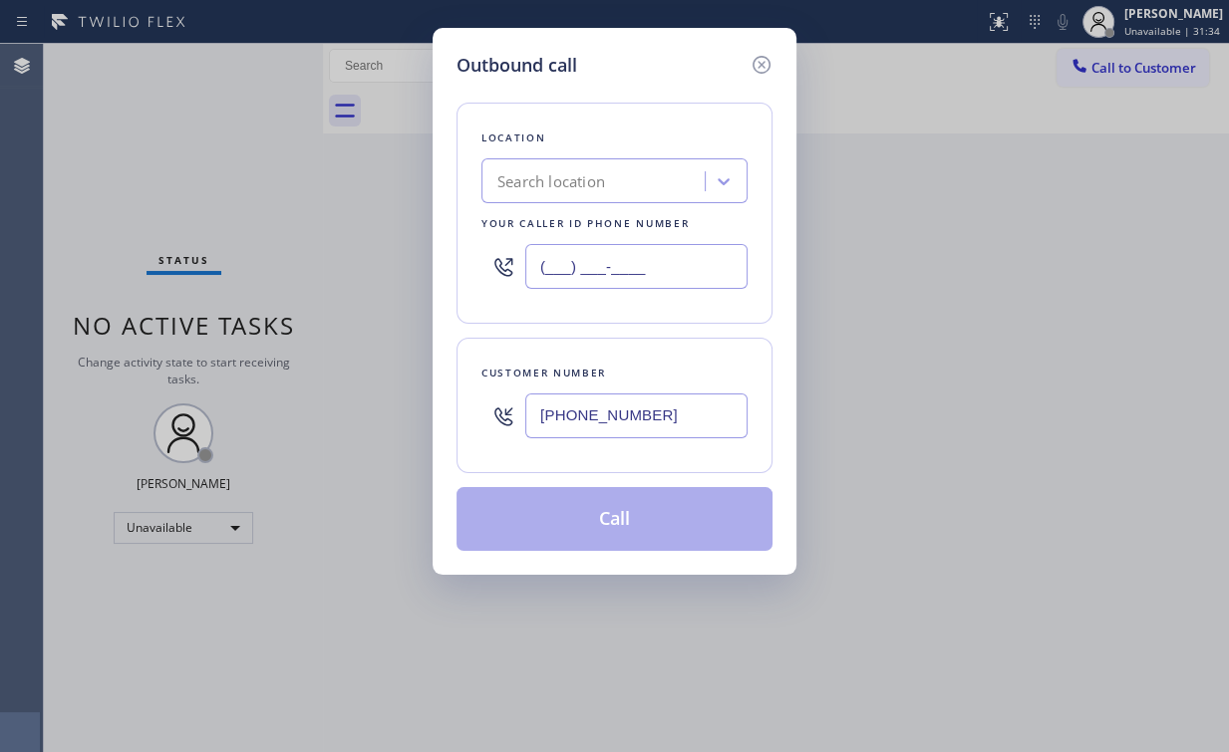
paste input "855) 731-4952"
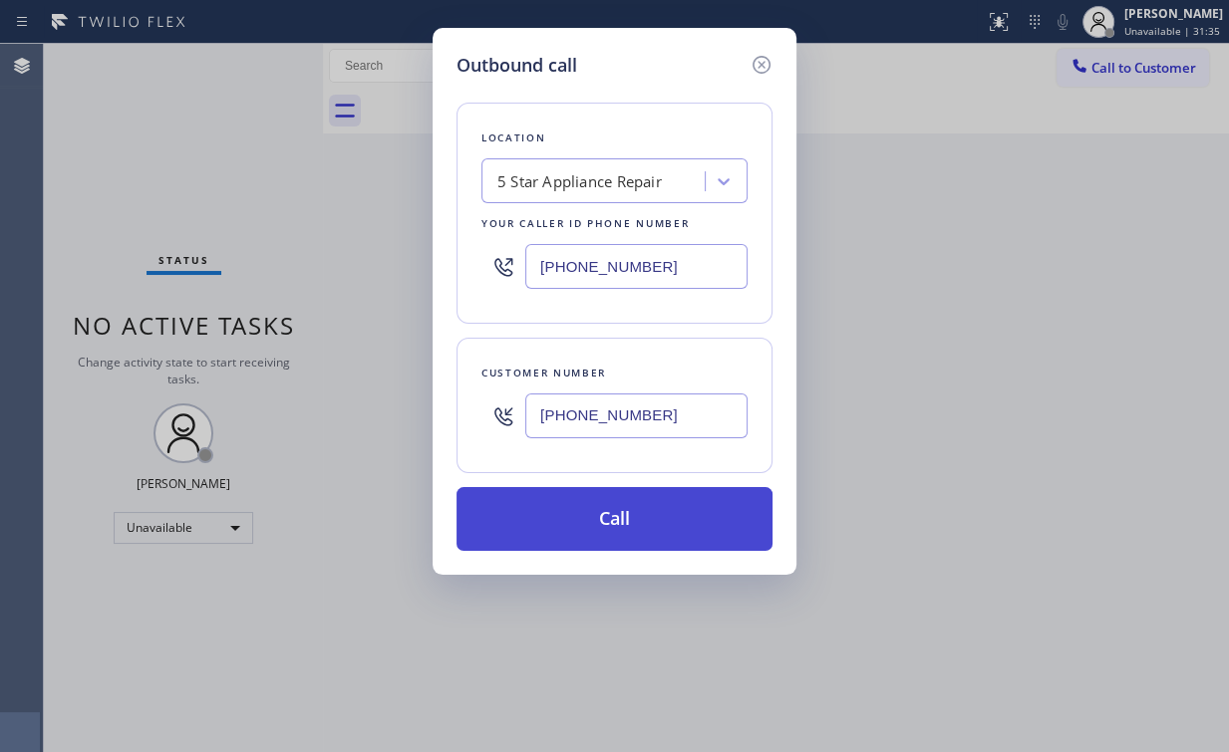
type input "(855) 731-4952"
drag, startPoint x: 591, startPoint y: 508, endPoint x: 590, endPoint y: 519, distance: 11.0
click at [591, 509] on button "Call" at bounding box center [614, 519] width 316 height 64
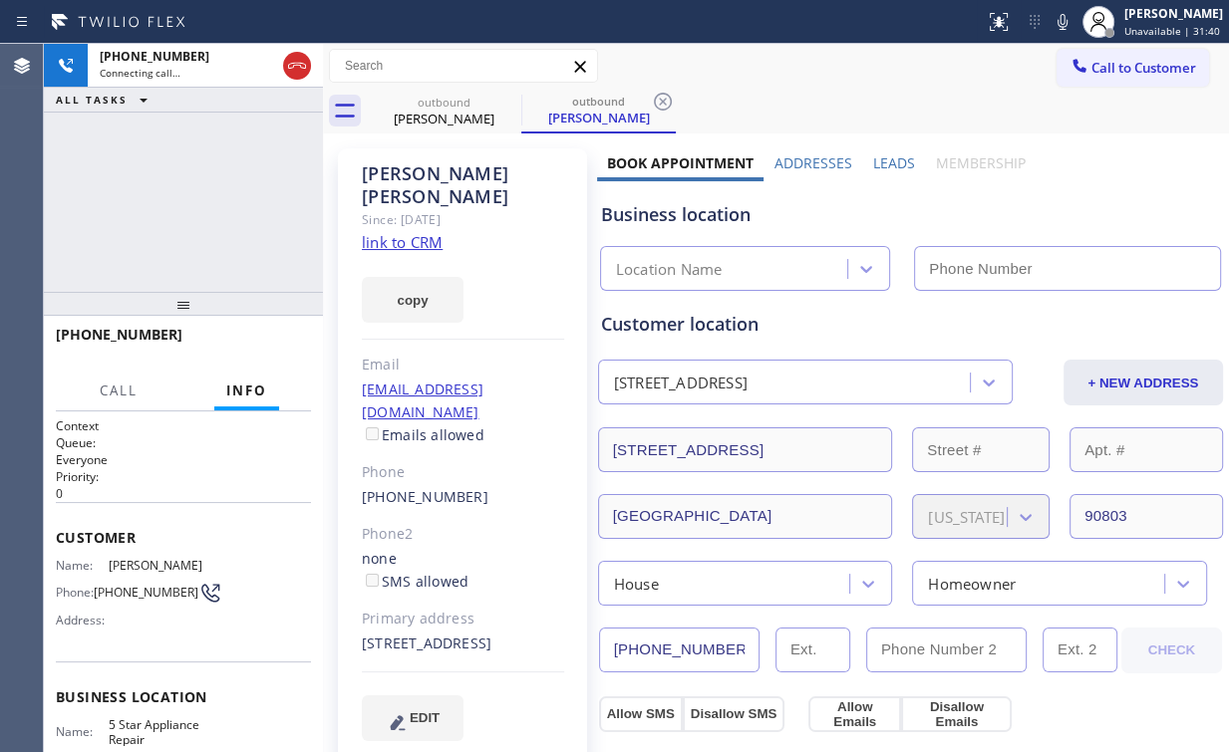
type input "(855) 731-4952"
click at [203, 176] on div "+15628893337 Connecting call… ALL TASKS ALL TASKS ACTIVE TASKS TASKS IN WRAP UP" at bounding box center [183, 168] width 279 height 248
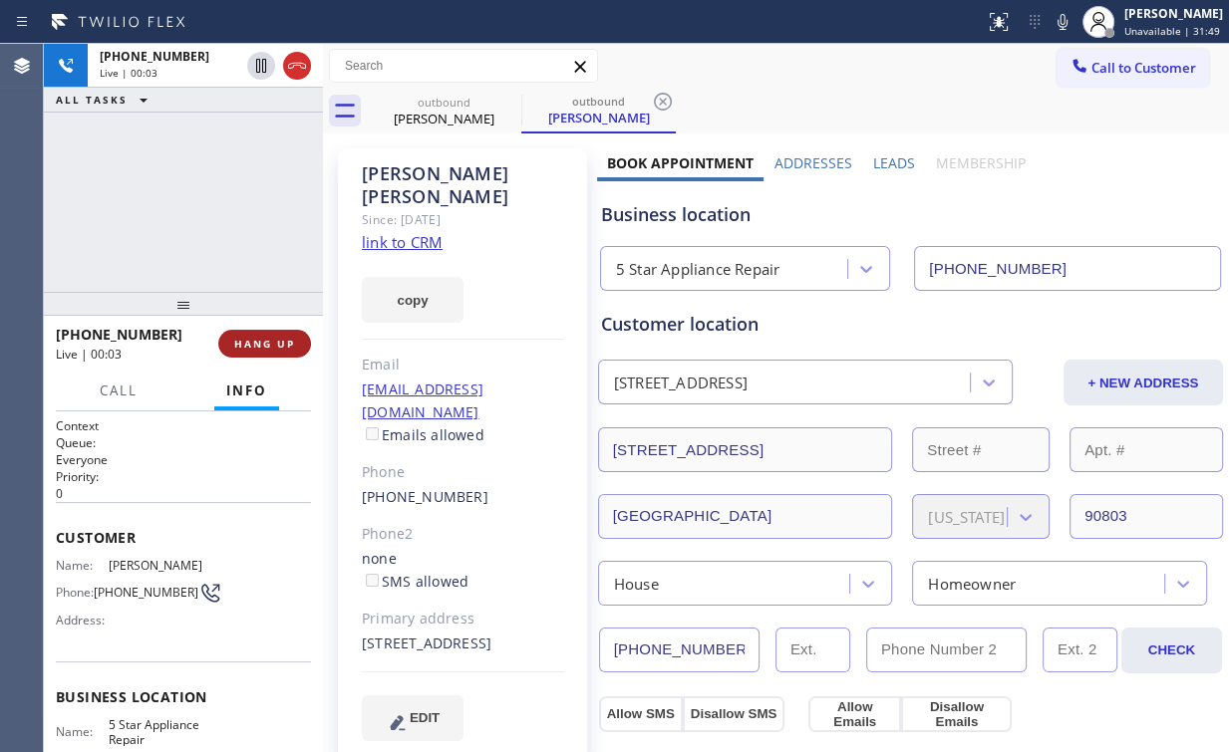
click at [257, 340] on span "HANG UP" at bounding box center [264, 344] width 61 height 14
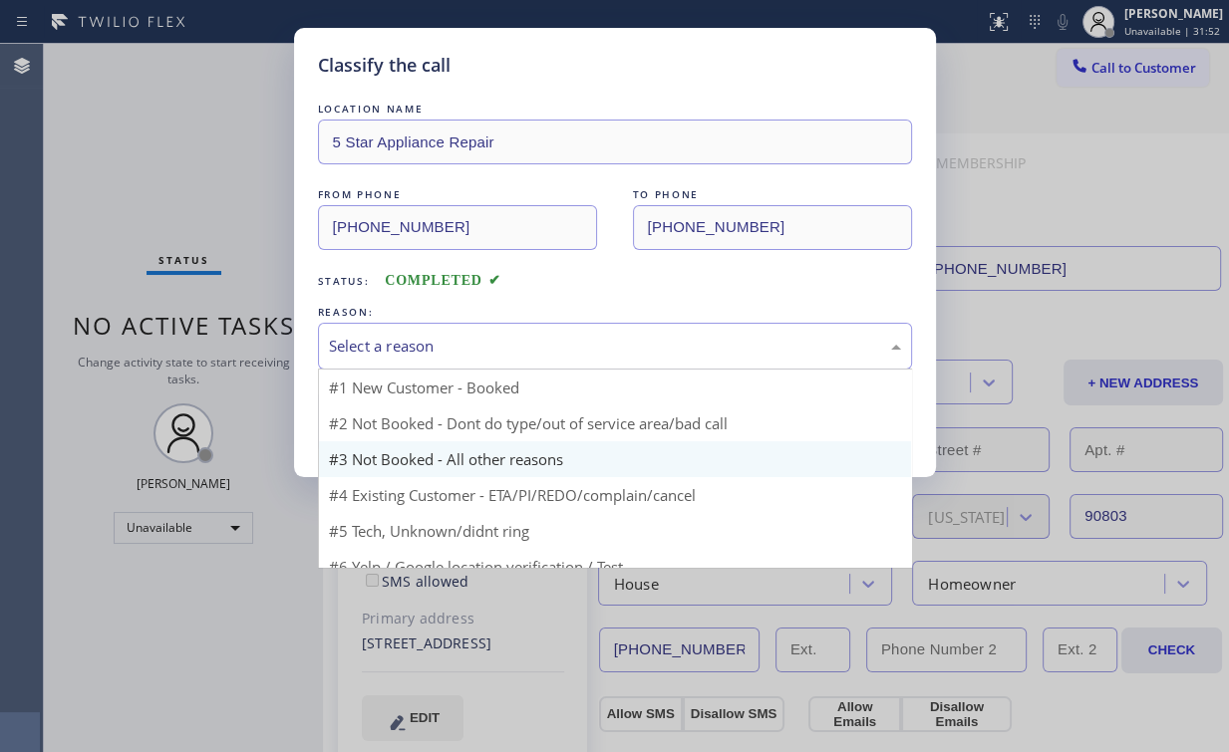
drag, startPoint x: 387, startPoint y: 343, endPoint x: 383, endPoint y: 417, distance: 74.8
click at [387, 343] on div "Select a reason" at bounding box center [615, 346] width 572 height 23
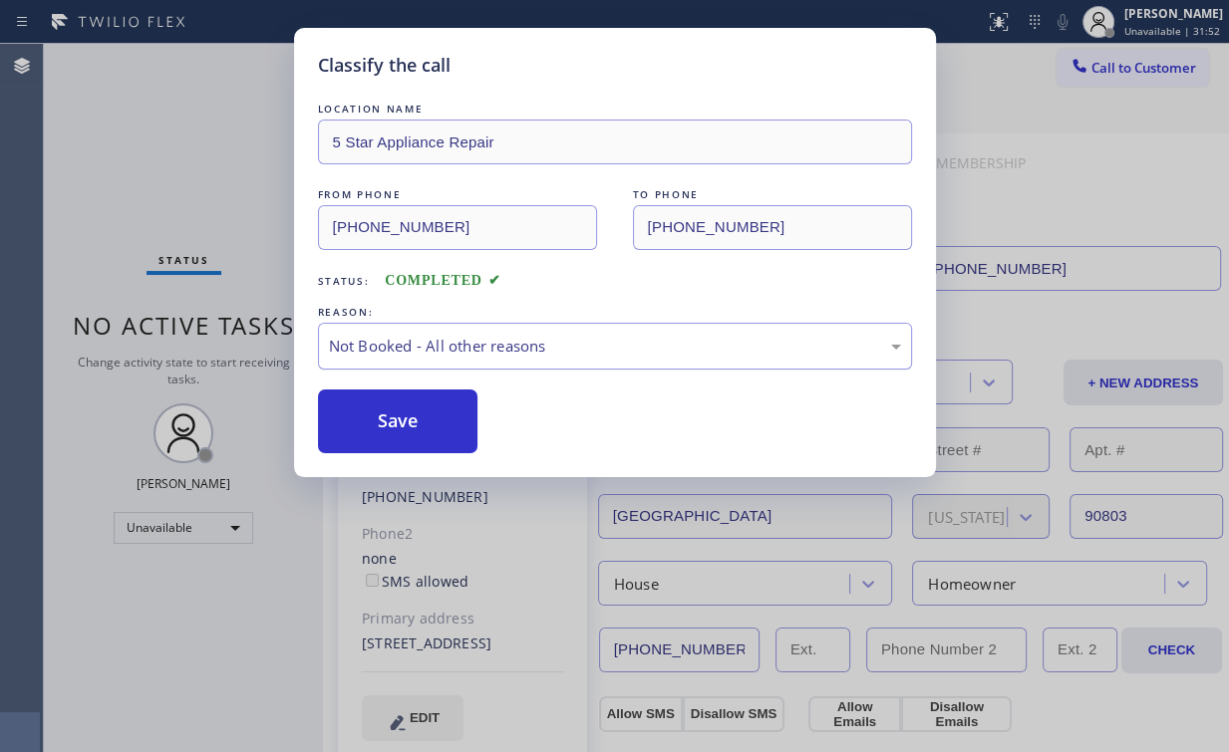
drag, startPoint x: 387, startPoint y: 424, endPoint x: 344, endPoint y: 349, distance: 87.0
click at [387, 422] on button "Save" at bounding box center [398, 422] width 160 height 64
click at [196, 183] on div "Classify the call LOCATION NAME 5 Star Appliance Repair FROM PHONE (855) 731-49…" at bounding box center [614, 376] width 1229 height 752
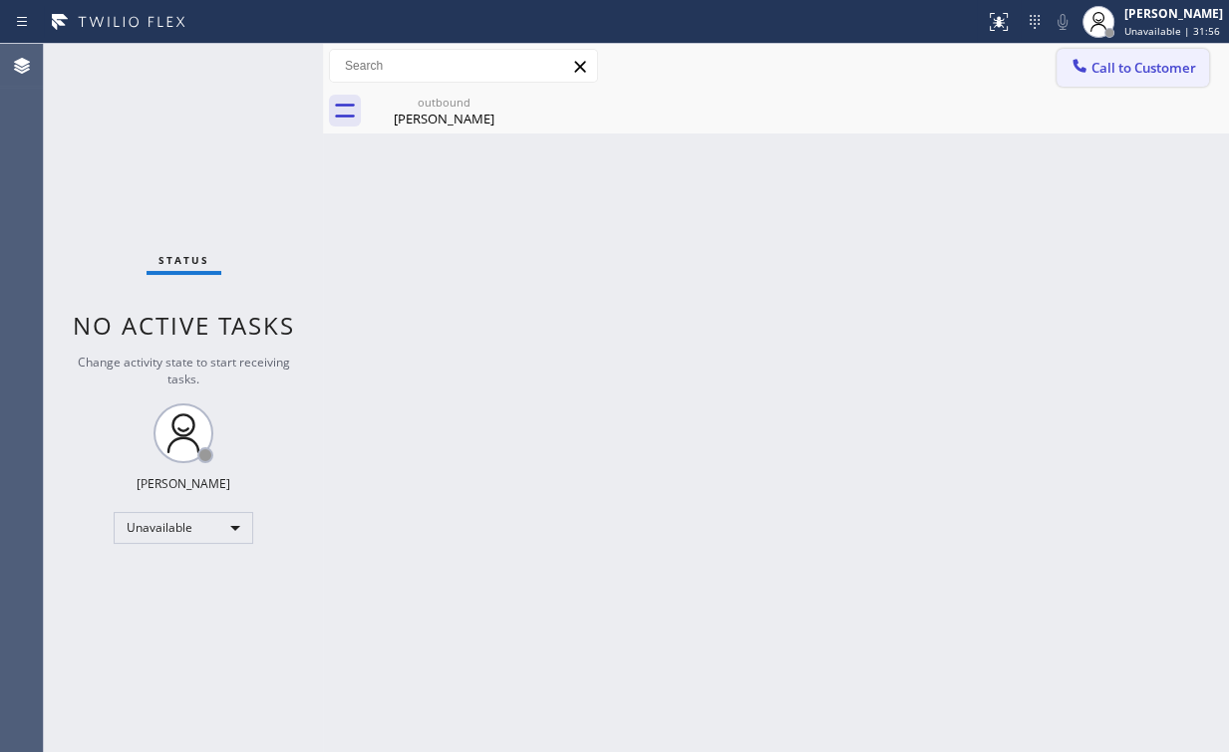
click at [1086, 72] on icon at bounding box center [1079, 66] width 20 height 20
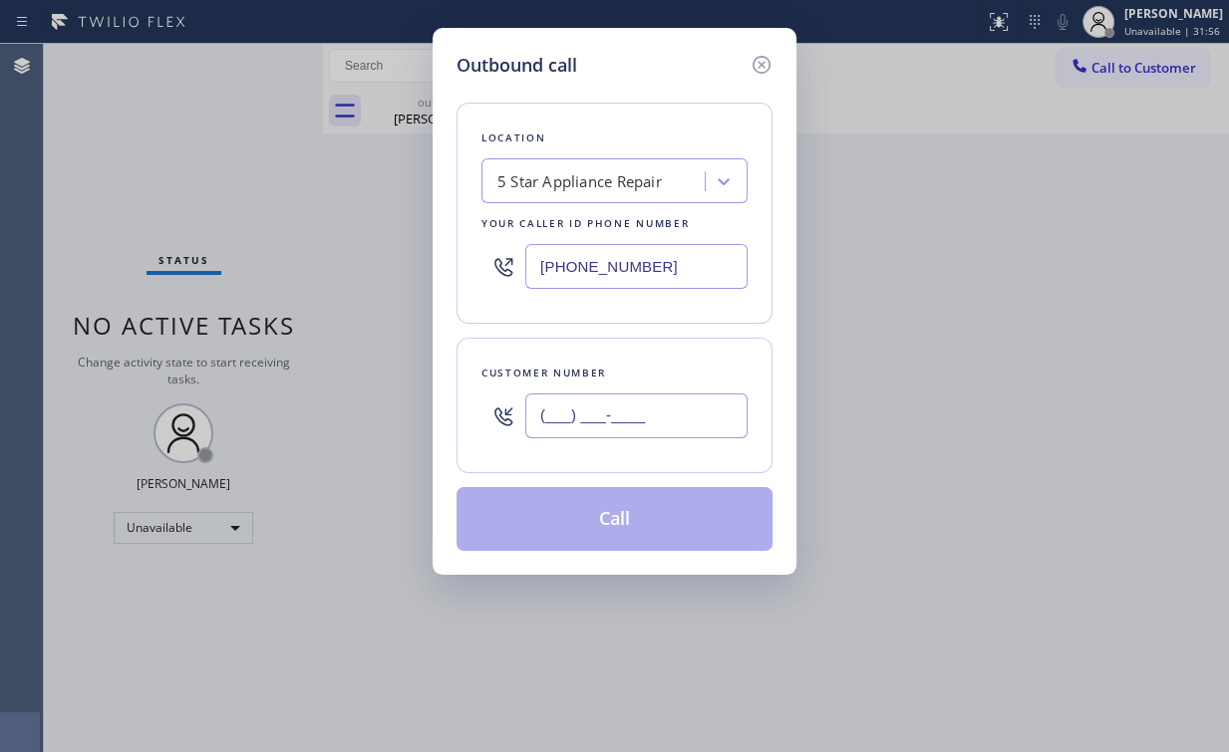
click at [617, 409] on input "(___) ___-____" at bounding box center [636, 416] width 222 height 45
paste input "305) 336-7533"
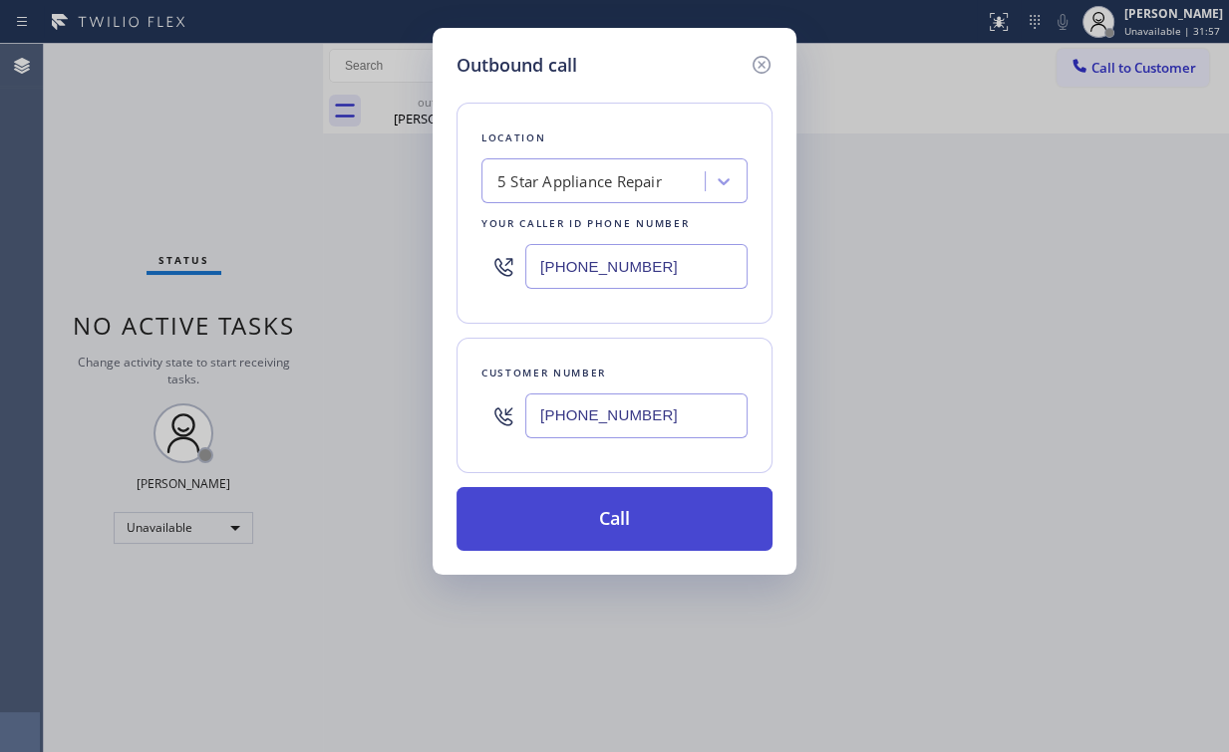
type input "(305) 336-7533"
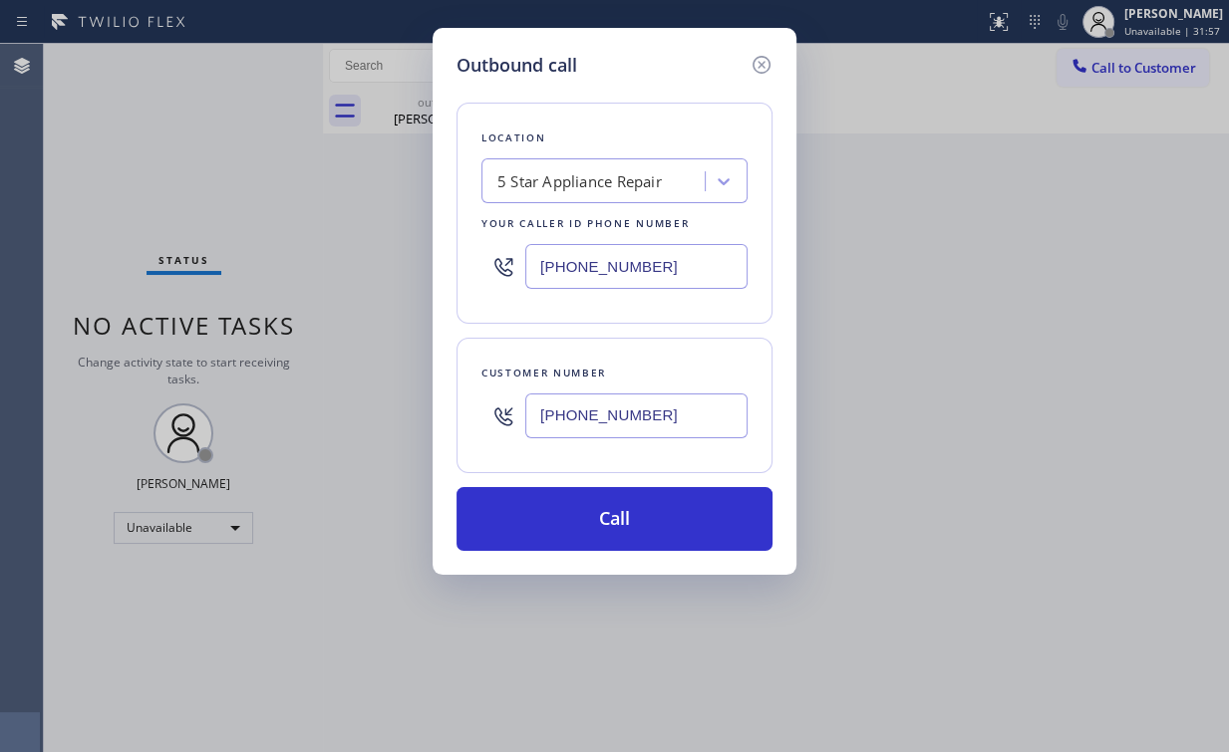
drag, startPoint x: 575, startPoint y: 509, endPoint x: 546, endPoint y: 668, distance: 161.0
click at [574, 509] on button "Call" at bounding box center [614, 519] width 316 height 64
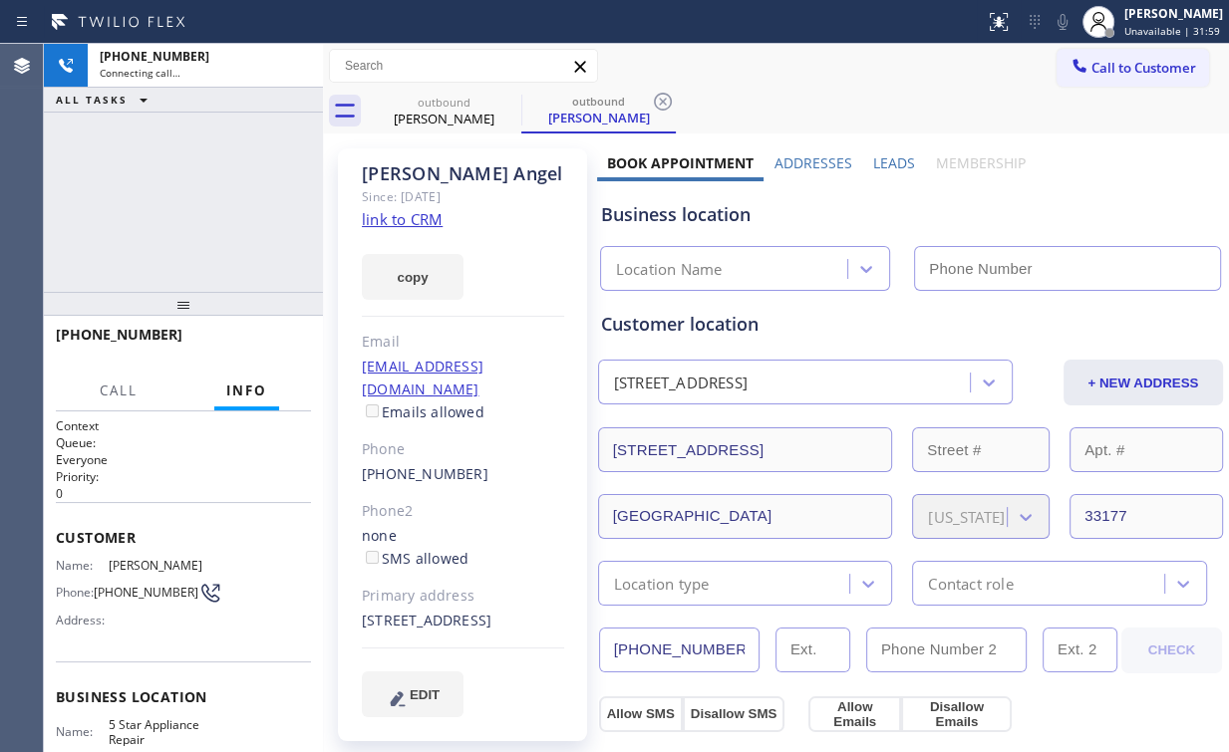
click at [254, 198] on div "+13053367533 Connecting call… ALL TASKS ALL TASKS ACTIVE TASKS TASKS IN WRAP UP" at bounding box center [183, 168] width 279 height 248
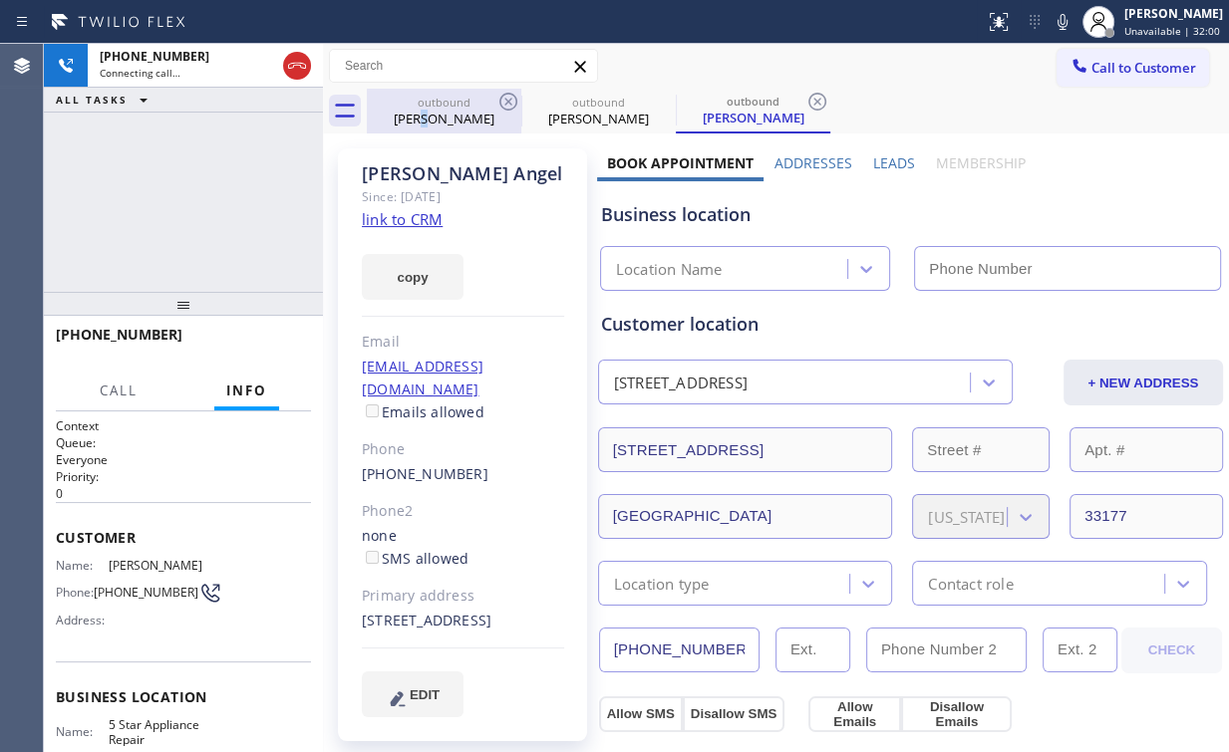
click at [427, 112] on div "Michelle Downen" at bounding box center [444, 119] width 150 height 18
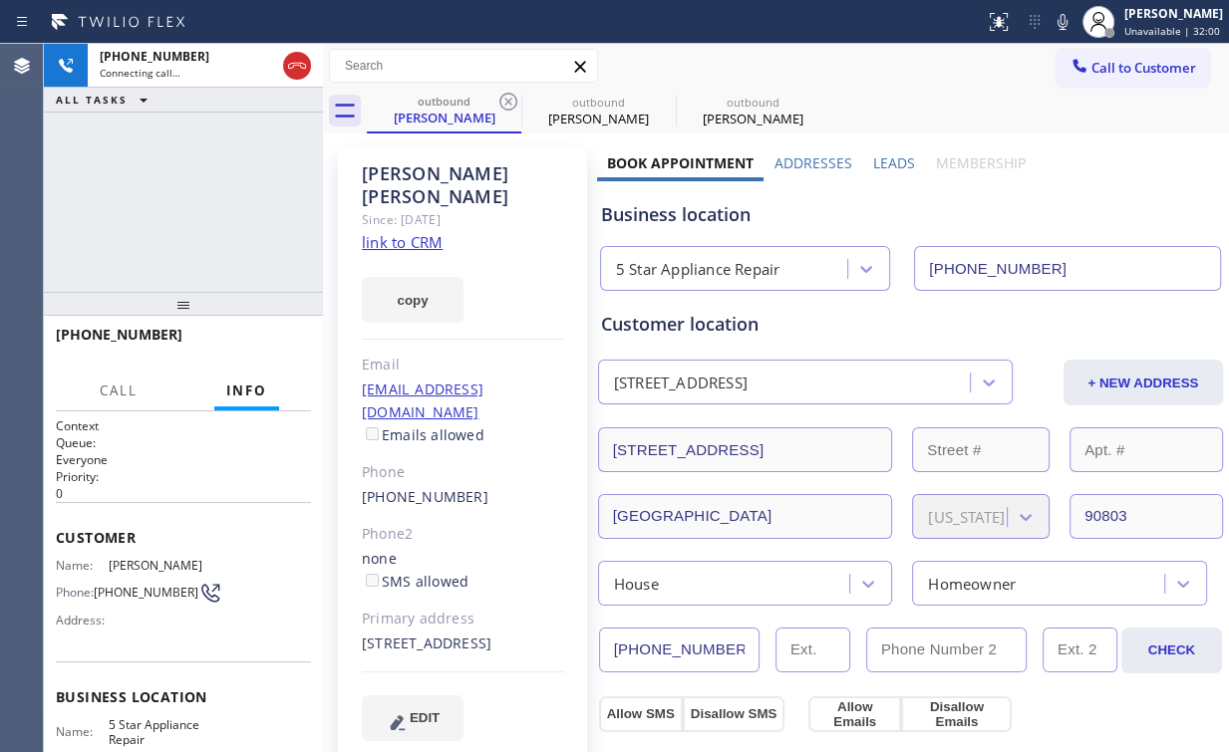
click at [507, 101] on icon at bounding box center [508, 102] width 18 height 18
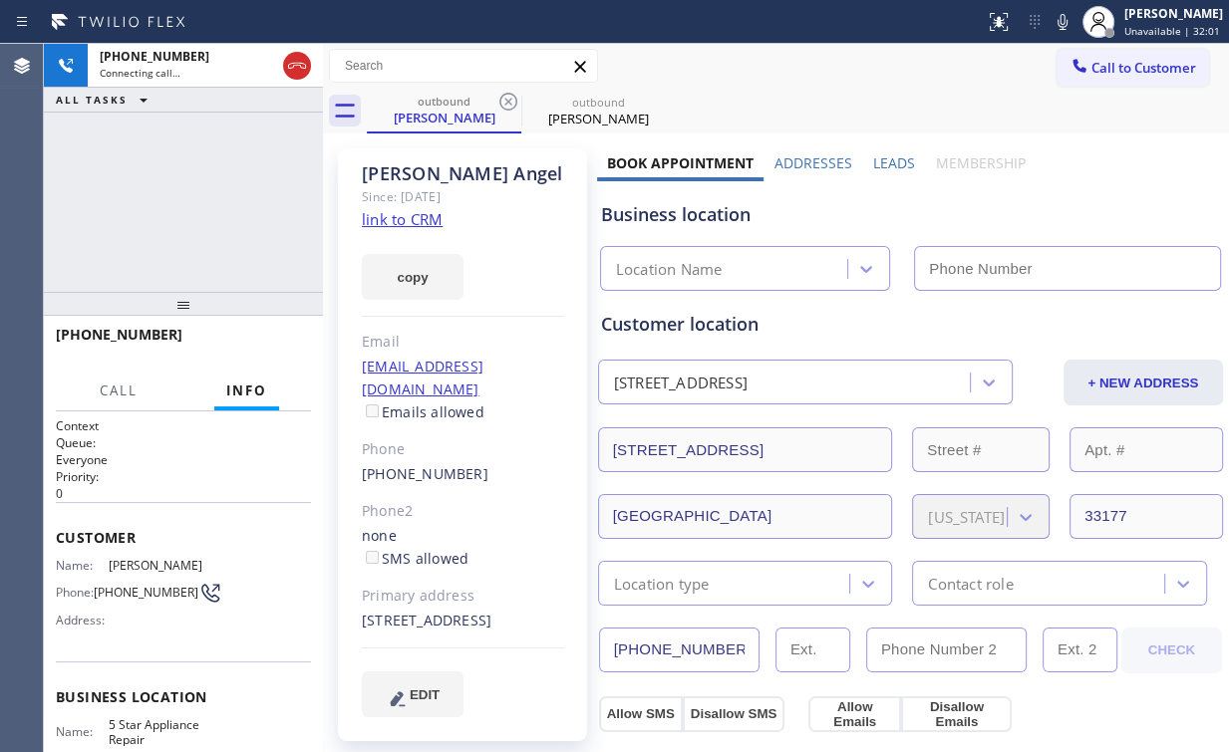
type input "(855) 731-4952"
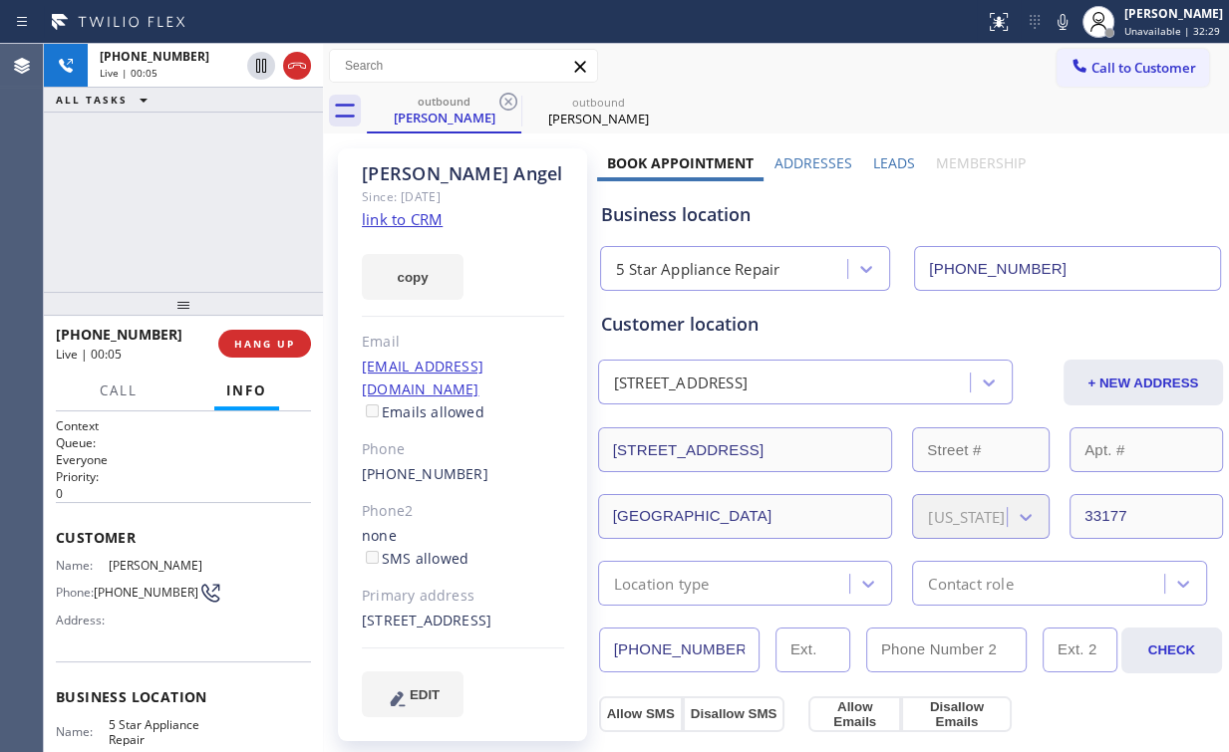
click at [185, 195] on div "+13053367533 Live | 00:05 ALL TASKS ALL TASKS ACTIVE TASKS TASKS IN WRAP UP" at bounding box center [183, 168] width 279 height 248
click at [288, 341] on span "HANG UP" at bounding box center [264, 344] width 61 height 14
click at [287, 342] on span "HANG UP" at bounding box center [264, 344] width 61 height 14
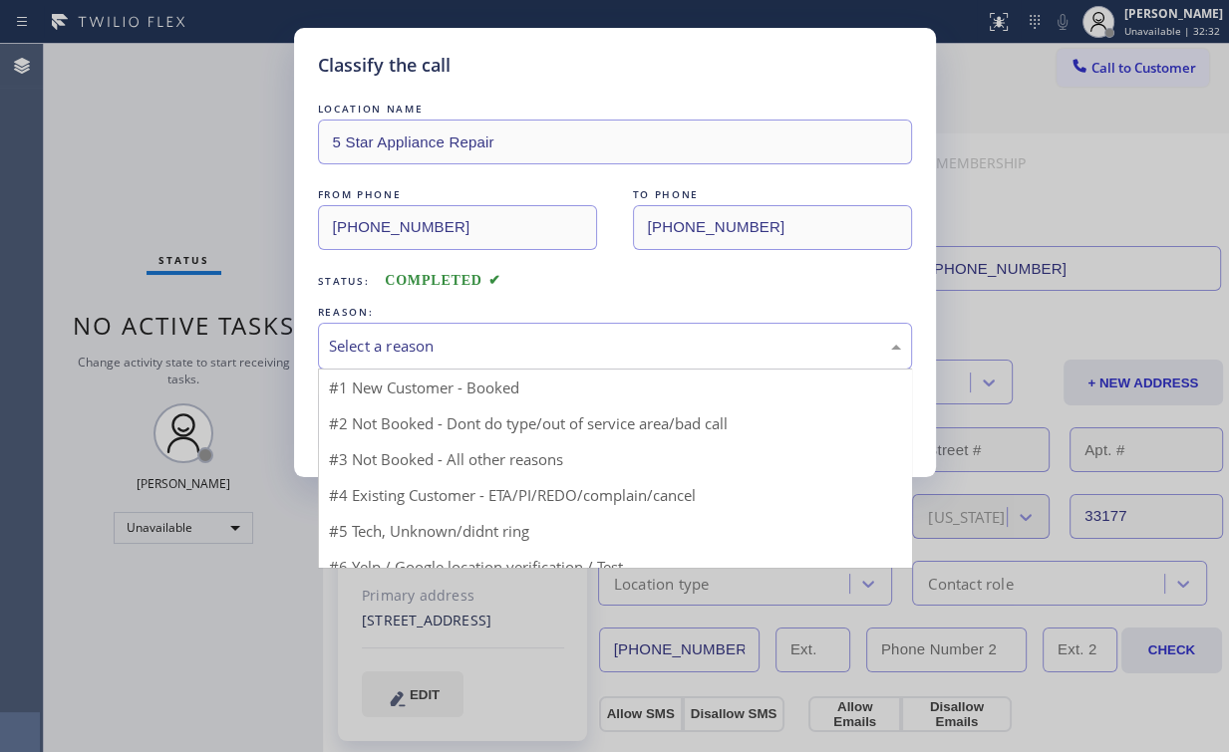
drag, startPoint x: 375, startPoint y: 350, endPoint x: 389, endPoint y: 406, distance: 57.5
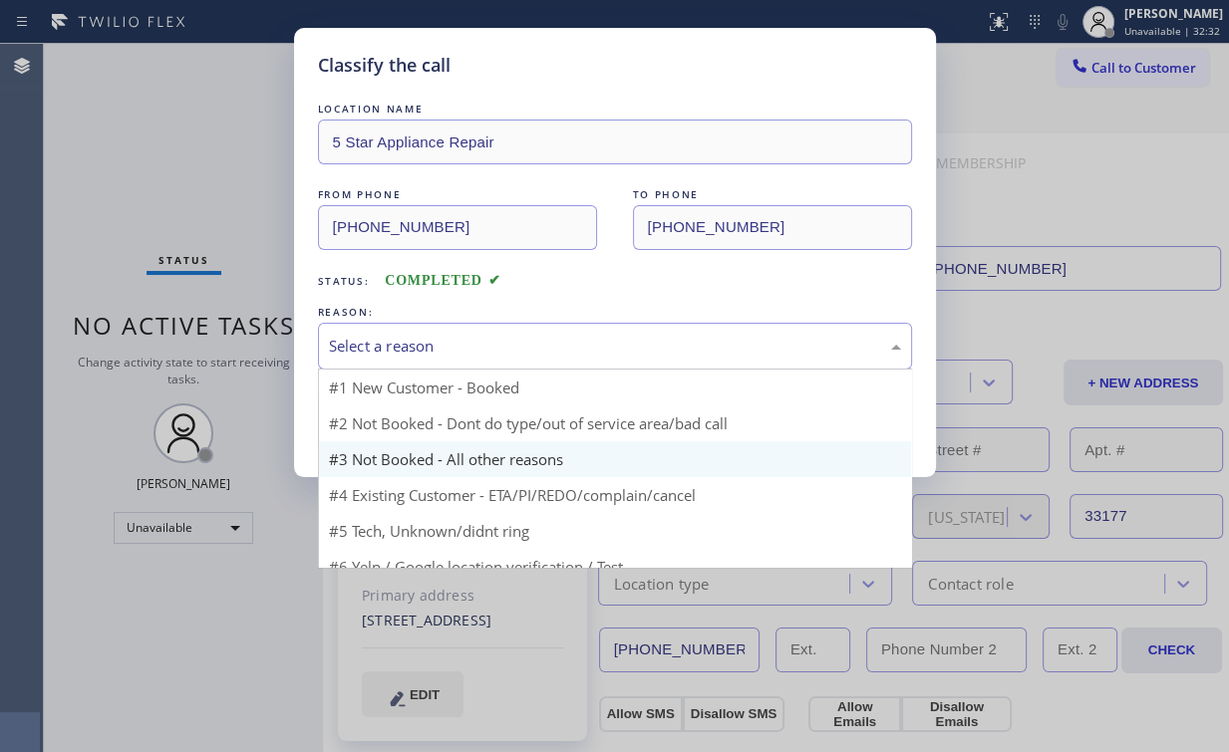
click at [376, 351] on div "Select a reason" at bounding box center [615, 346] width 572 height 23
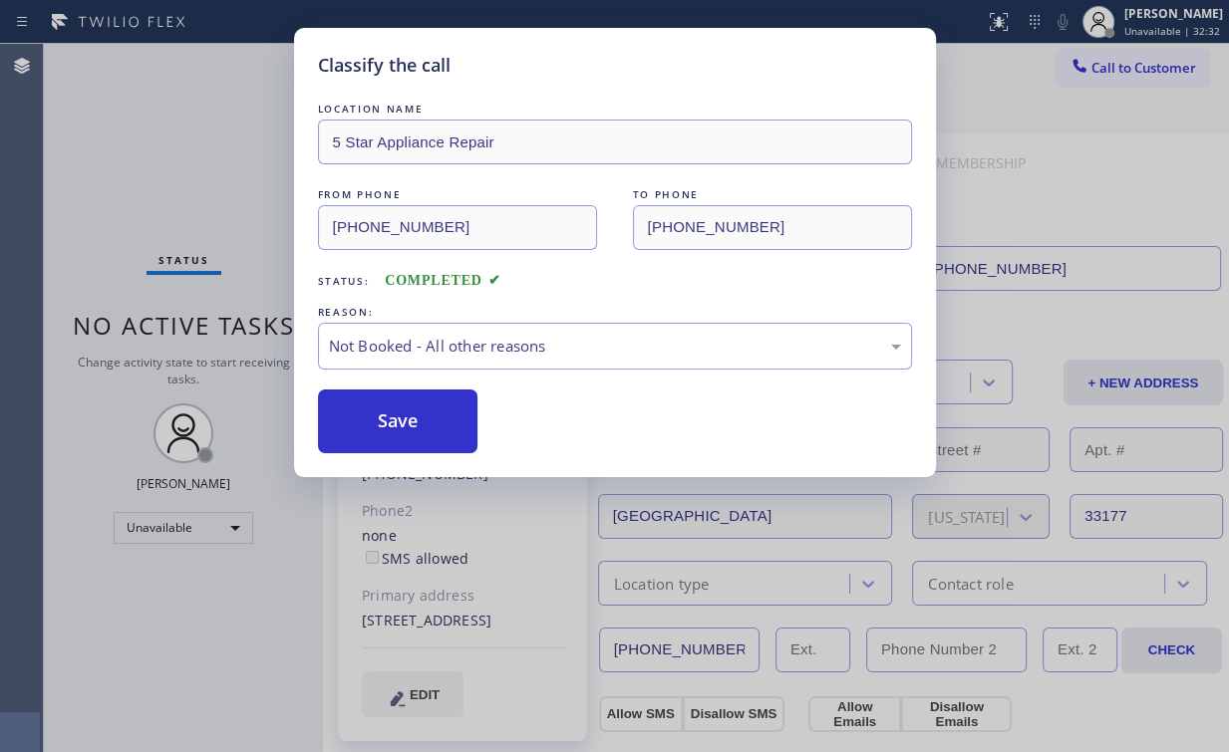
drag, startPoint x: 390, startPoint y: 415, endPoint x: 214, endPoint y: 197, distance: 279.2
click at [391, 414] on button "Save" at bounding box center [398, 422] width 160 height 64
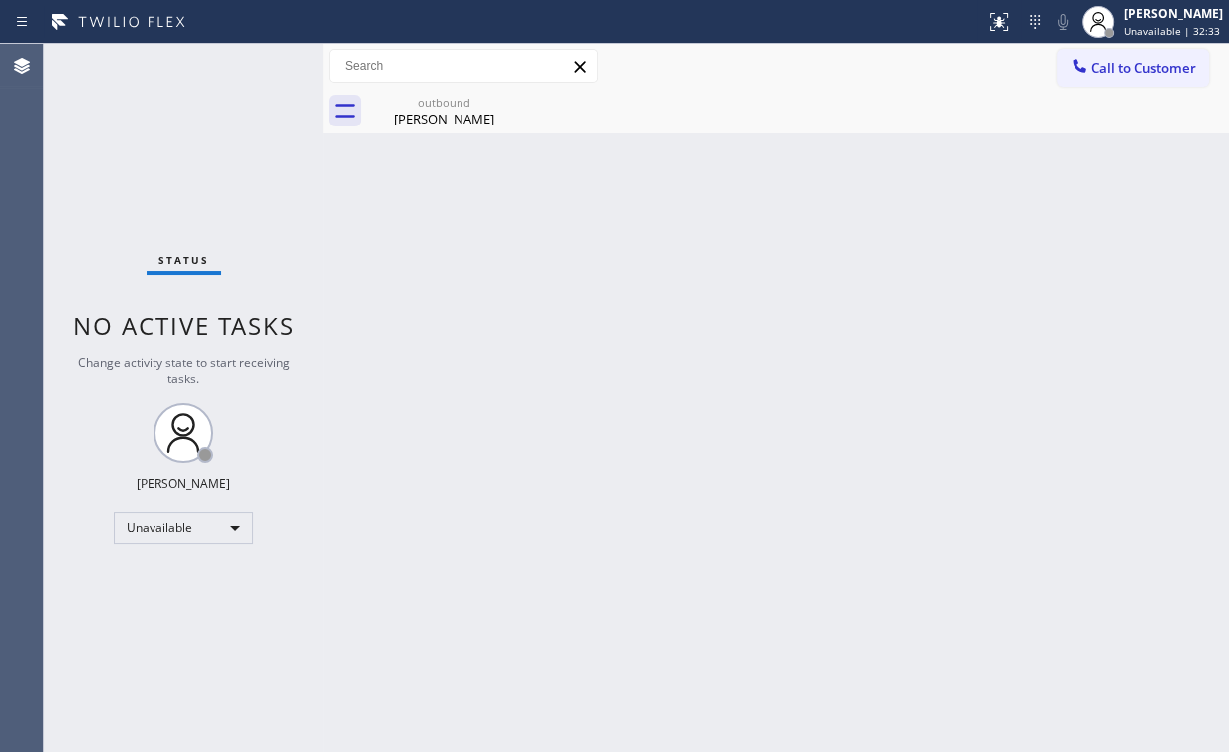
click at [248, 159] on div "Status No active tasks Change activity state to start receiving tasks. Arnold V…" at bounding box center [183, 398] width 279 height 708
click at [429, 108] on div "outbound" at bounding box center [444, 102] width 150 height 15
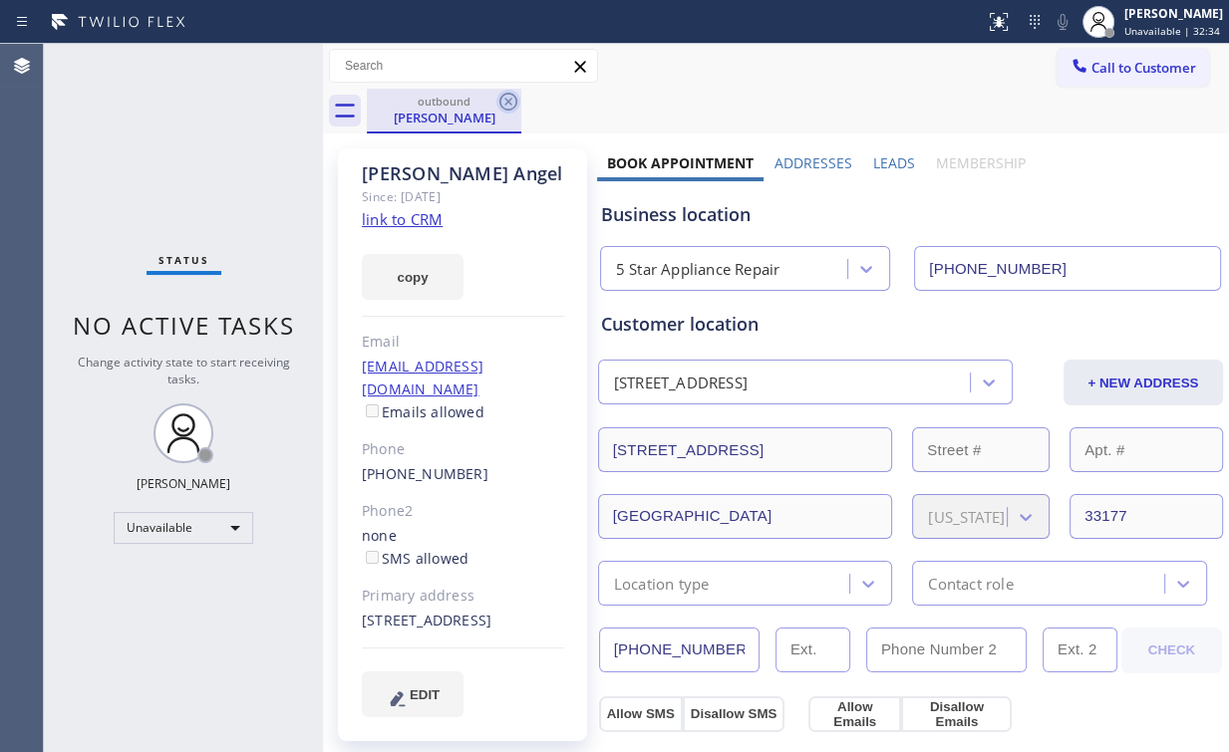
click at [511, 104] on icon at bounding box center [508, 102] width 24 height 24
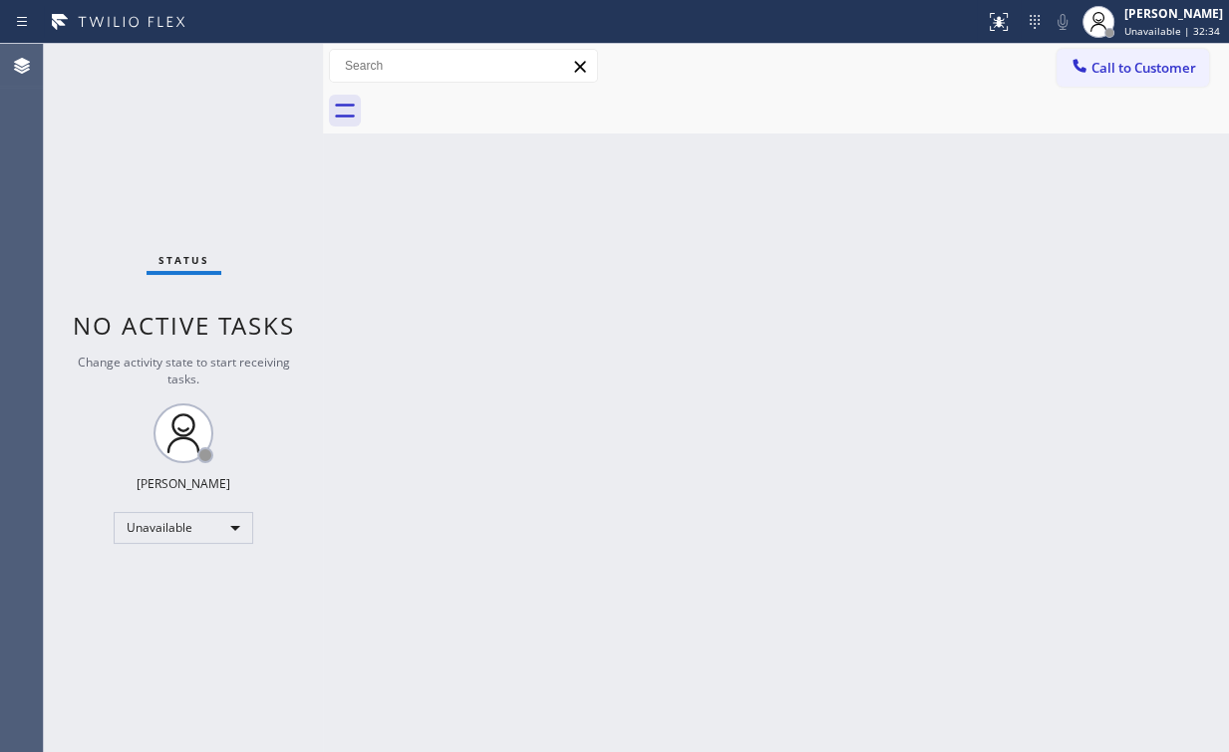
drag, startPoint x: 151, startPoint y: 155, endPoint x: 227, endPoint y: 15, distance: 159.6
click at [155, 149] on div "Status No active tasks Change activity state to start receiving tasks. Arnold V…" at bounding box center [183, 398] width 279 height 708
click at [1128, 75] on span "Call to Customer" at bounding box center [1143, 68] width 105 height 18
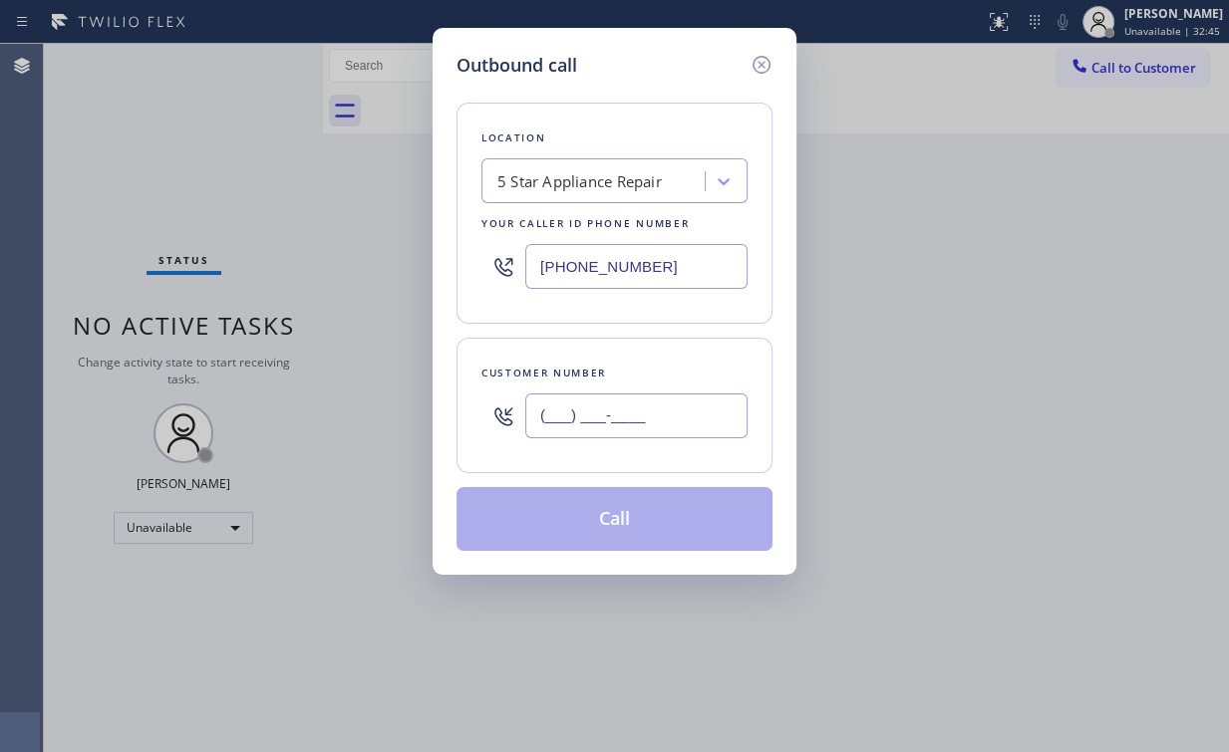
click at [646, 407] on input "(___) ___-____" at bounding box center [636, 416] width 222 height 45
paste input "909) 319-7073"
type input "(909) 319-7073"
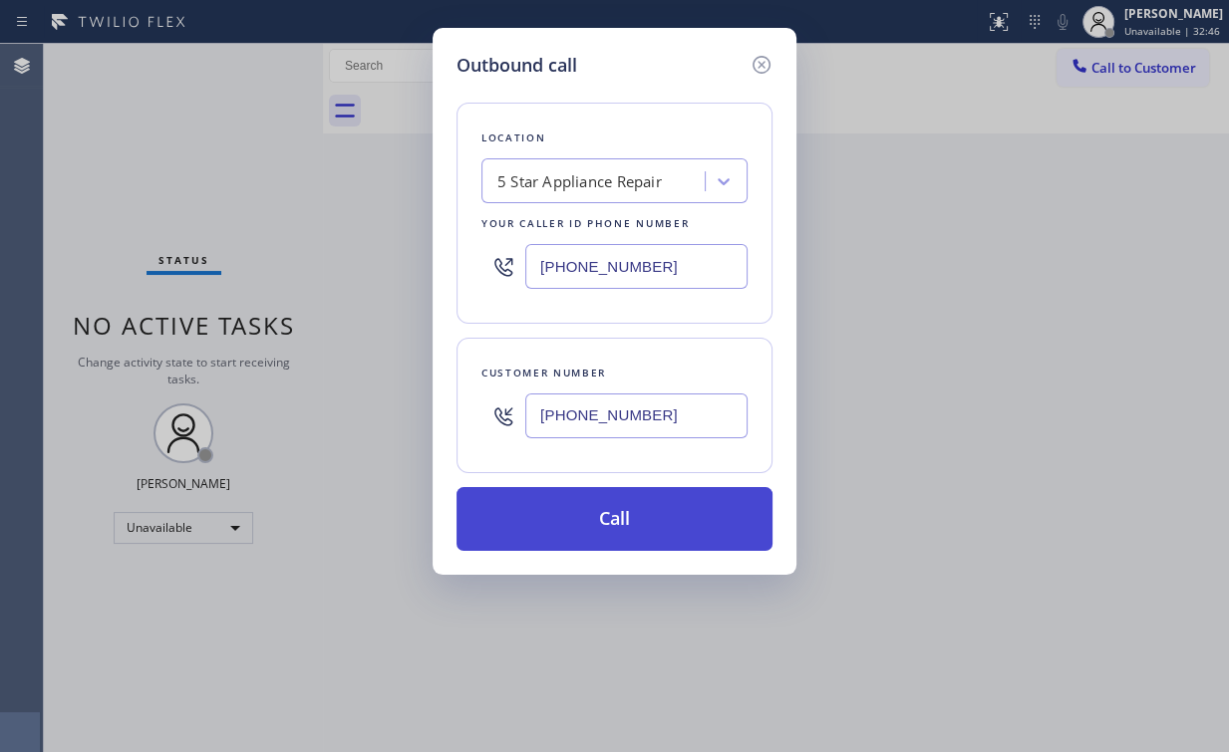
click at [592, 515] on button "Call" at bounding box center [614, 519] width 316 height 64
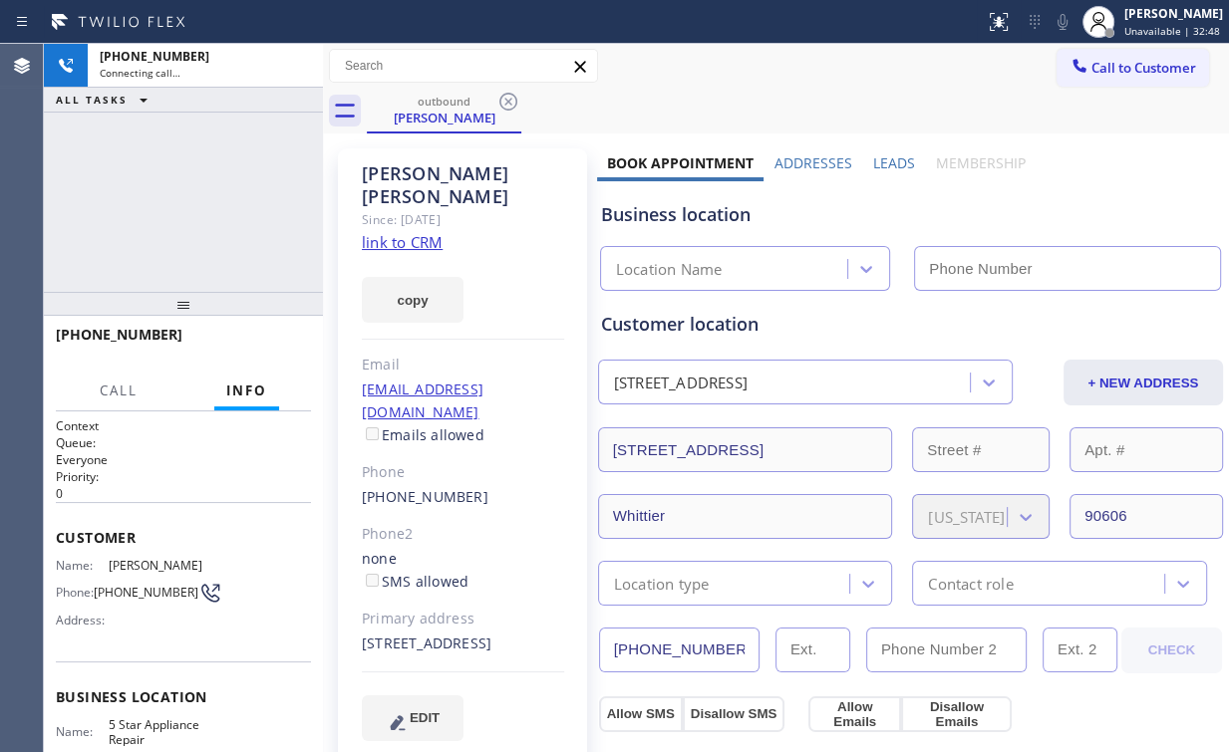
click at [156, 190] on div "+19093197073 Connecting call… ALL TASKS ALL TASKS ACTIVE TASKS TASKS IN WRAP UP" at bounding box center [183, 168] width 279 height 248
click at [395, 232] on link "link to CRM" at bounding box center [402, 242] width 81 height 20
click at [303, 64] on icon at bounding box center [297, 66] width 18 height 6
type input "(855) 731-4952"
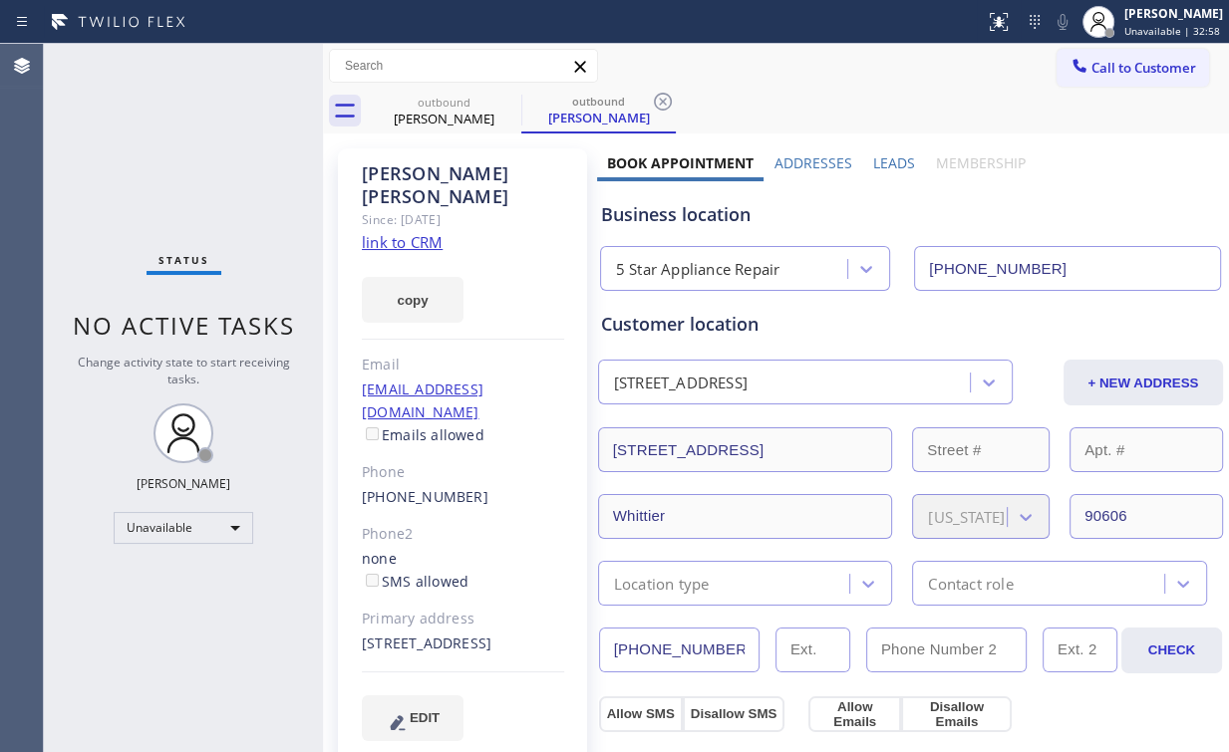
click at [1117, 80] on button "Call to Customer" at bounding box center [1132, 68] width 152 height 38
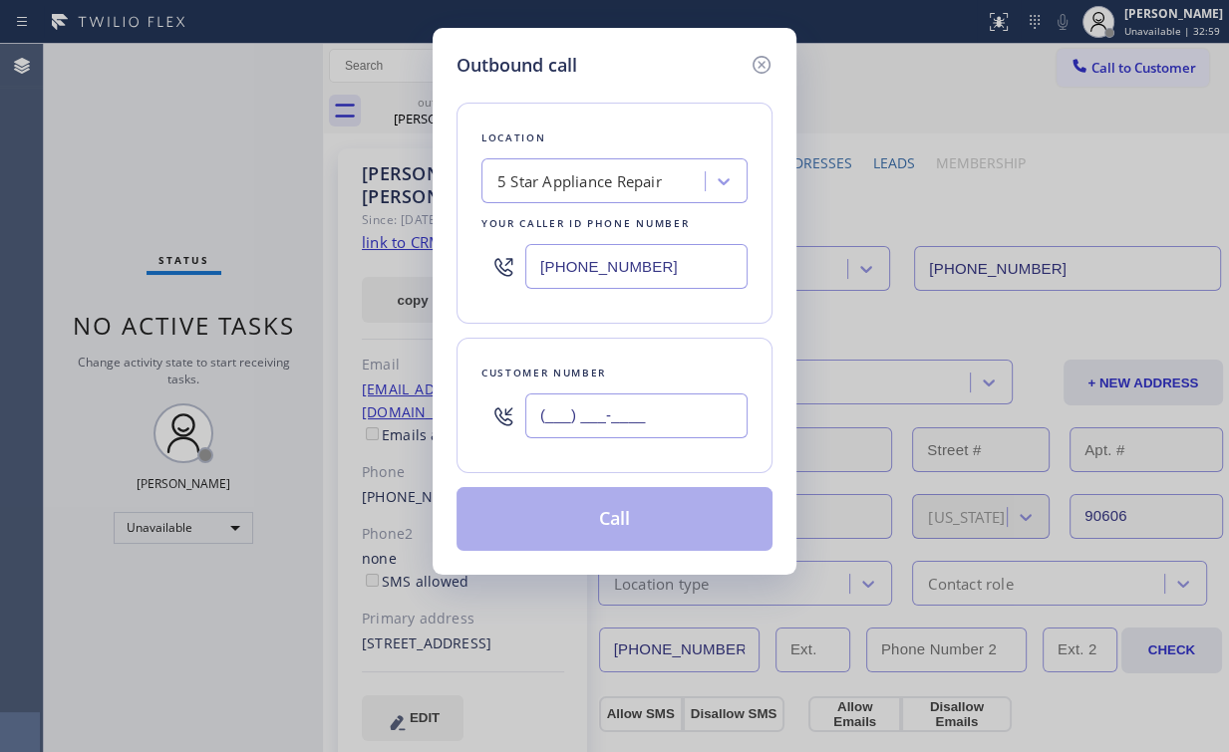
click at [667, 406] on input "(___) ___-____" at bounding box center [636, 416] width 222 height 45
paste input "909) 319-7073"
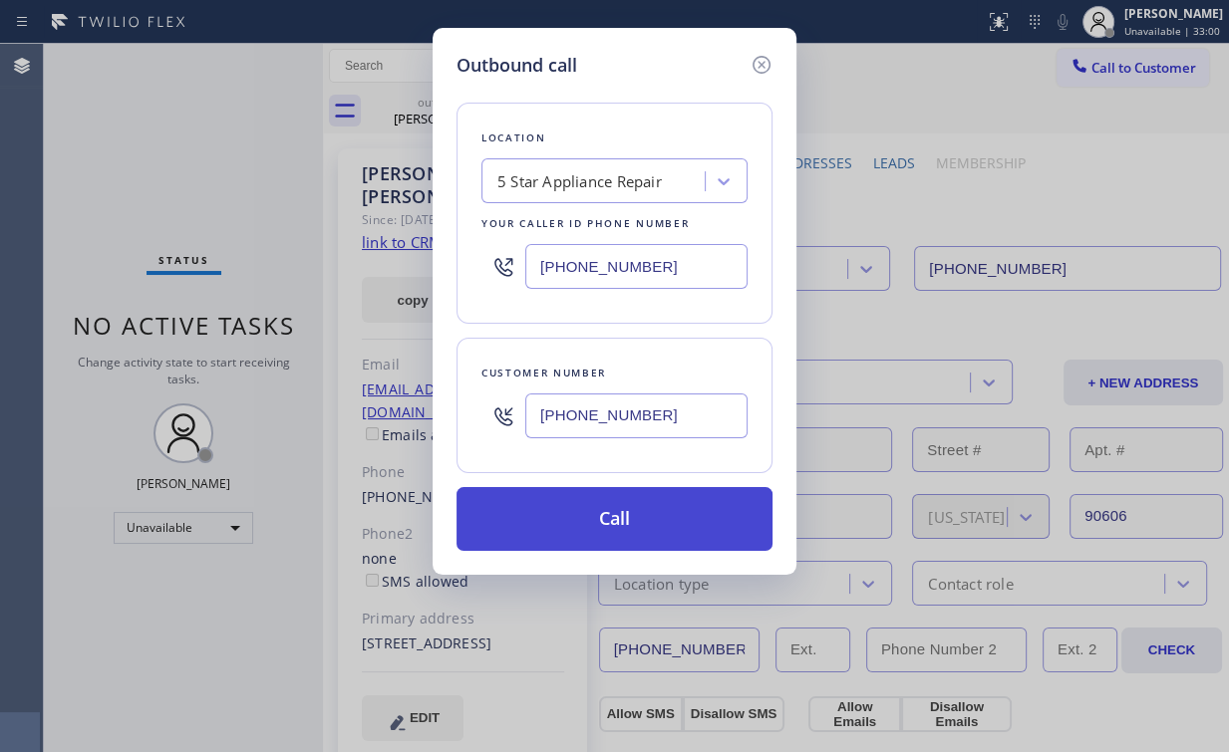
type input "(909) 319-7073"
click at [540, 530] on button "Call" at bounding box center [614, 519] width 316 height 64
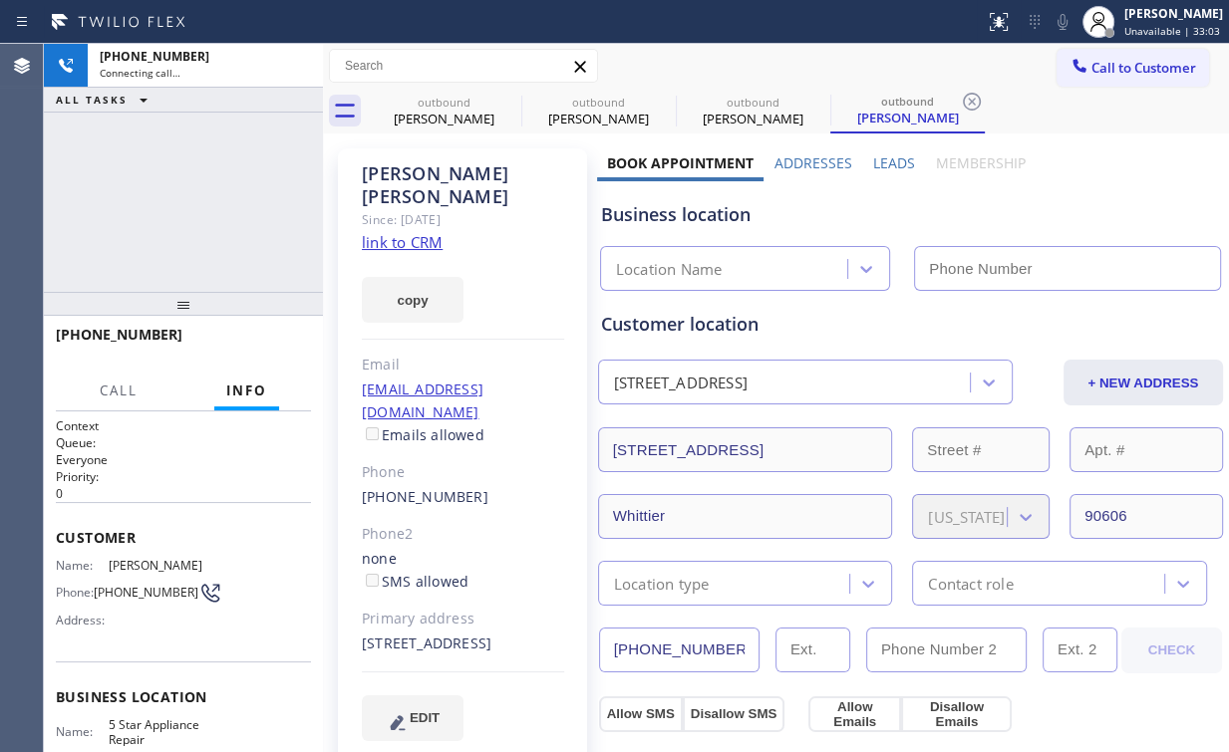
click at [163, 156] on div "+19093197073 Connecting call… ALL TASKS ALL TASKS ACTIVE TASKS TASKS IN WRAP UP" at bounding box center [183, 168] width 279 height 248
click at [433, 105] on div "outbound" at bounding box center [444, 102] width 150 height 15
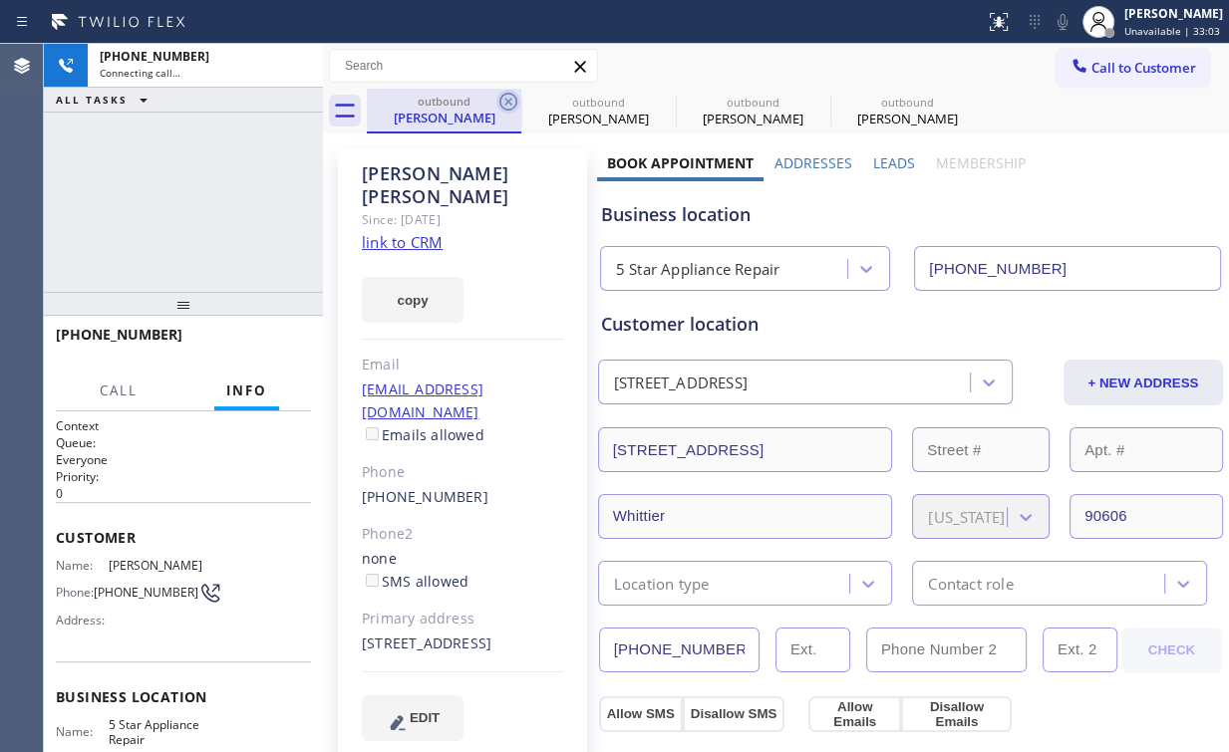
click at [510, 95] on icon at bounding box center [508, 102] width 24 height 24
click at [0, 0] on icon at bounding box center [0, 0] width 0 height 0
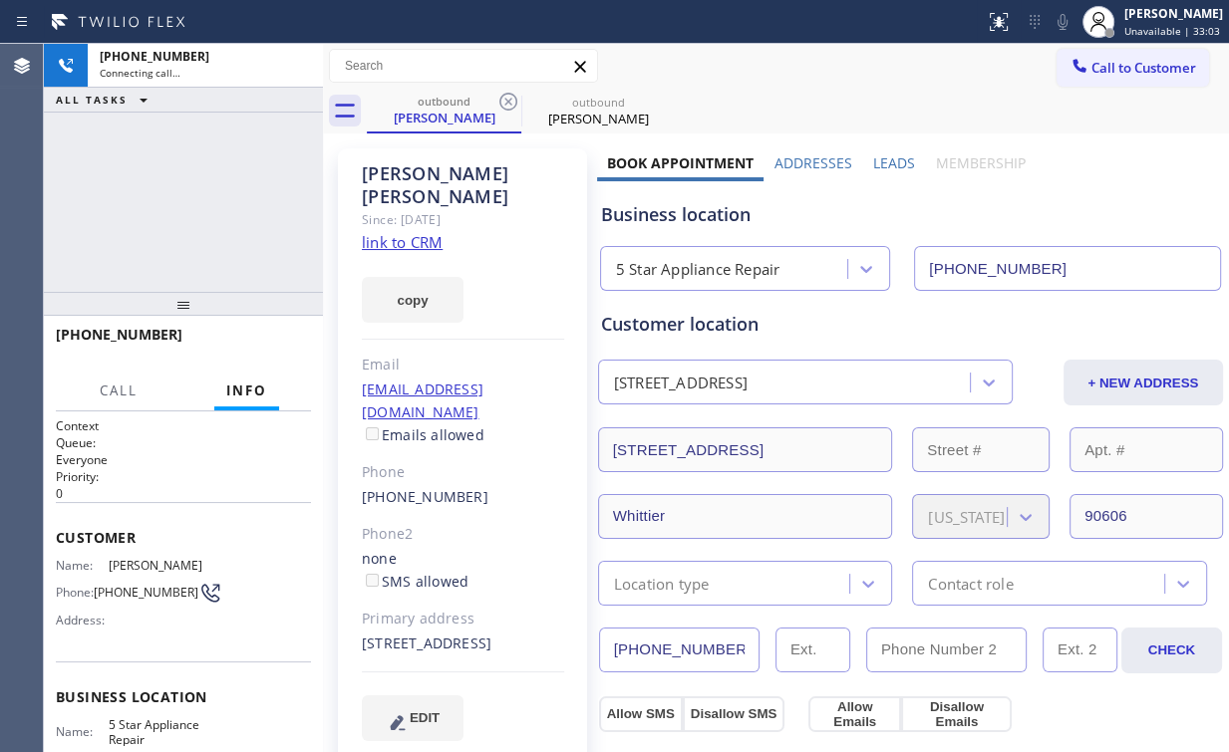
type input "(855) 731-4952"
click at [164, 155] on div "+19093197073 Connecting call… ALL TASKS ALL TASKS ACTIVE TASKS TASKS IN WRAP UP" at bounding box center [183, 168] width 279 height 248
click at [920, 214] on div "Business location" at bounding box center [910, 214] width 619 height 27
drag, startPoint x: 145, startPoint y: 212, endPoint x: 159, endPoint y: 231, distance: 23.5
click at [147, 219] on div "+19093197073 Live | 00:06 ALL TASKS ALL TASKS ACTIVE TASKS TASKS IN WRAP UP" at bounding box center [183, 168] width 279 height 248
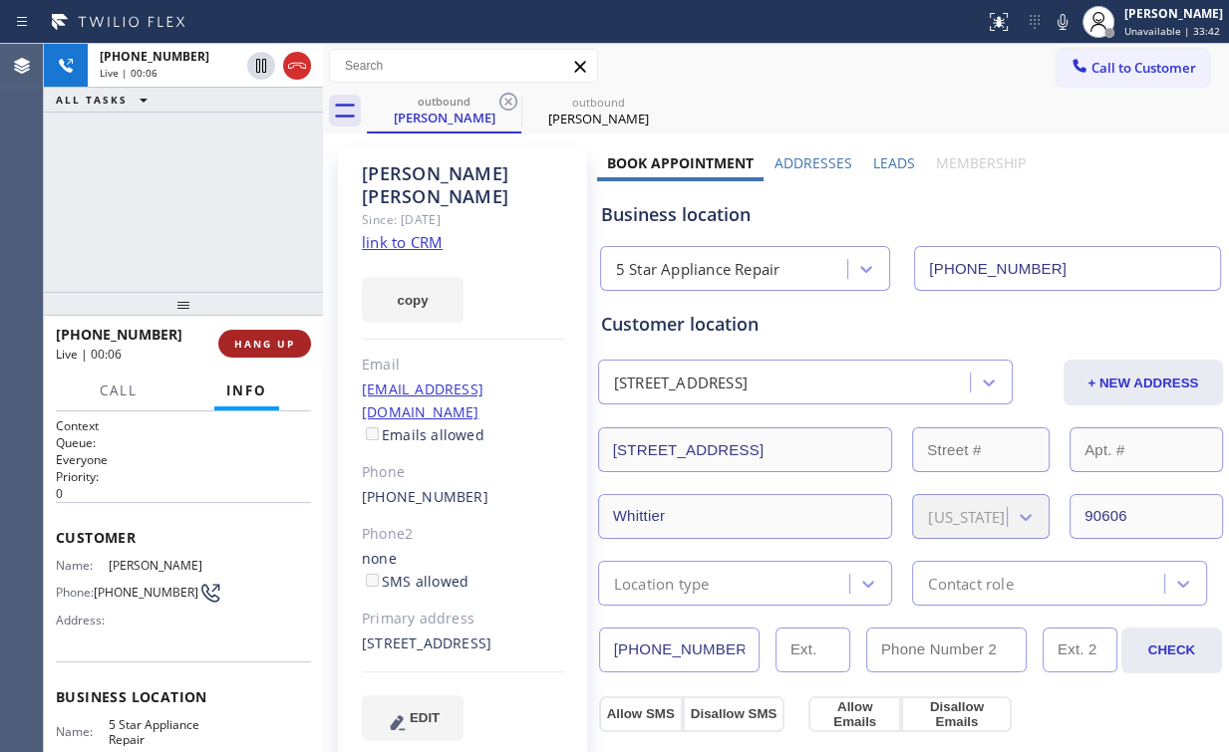
click at [250, 340] on span "HANG UP" at bounding box center [264, 344] width 61 height 14
click at [251, 340] on span "HANG UP" at bounding box center [264, 344] width 61 height 14
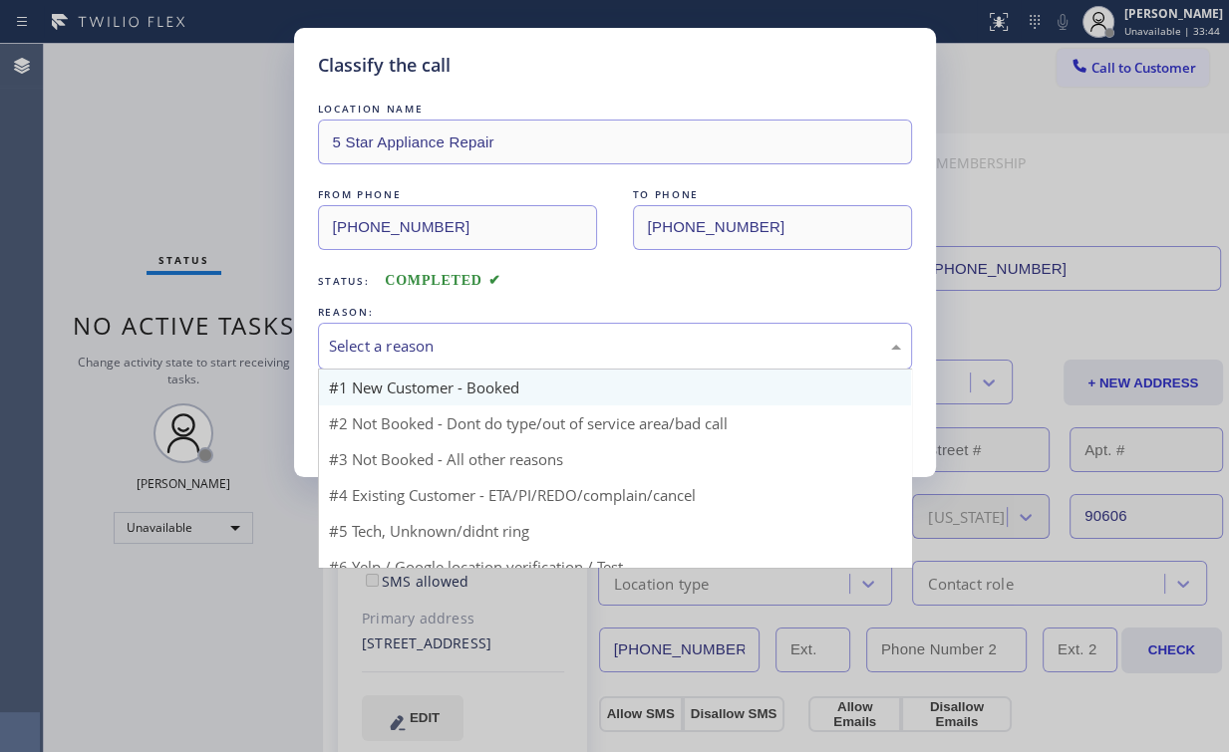
drag, startPoint x: 398, startPoint y: 336, endPoint x: 403, endPoint y: 403, distance: 66.9
click at [398, 339] on div "Select a reason" at bounding box center [615, 346] width 572 height 23
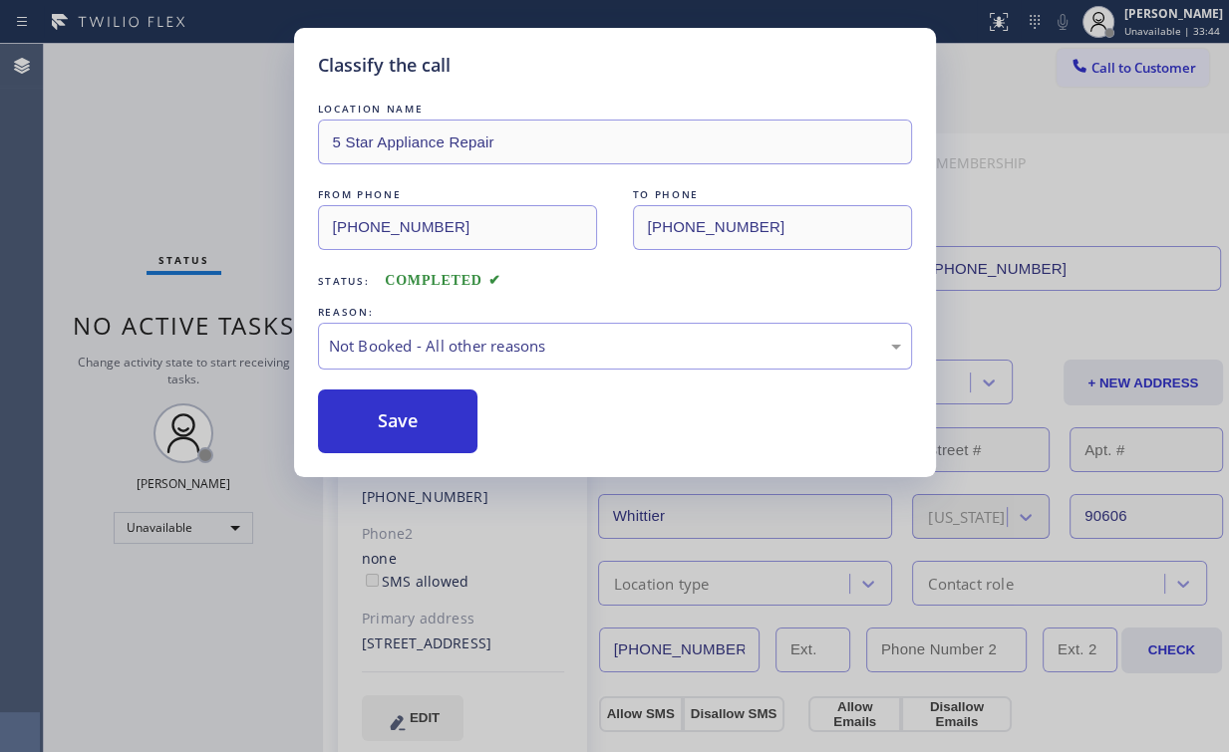
drag, startPoint x: 393, startPoint y: 426, endPoint x: 230, endPoint y: 192, distance: 285.0
click at [395, 423] on button "Save" at bounding box center [398, 422] width 160 height 64
click at [195, 147] on div "Classify the call LOCATION NAME 5 Star Appliance Repair FROM PHONE (855) 731-49…" at bounding box center [614, 376] width 1229 height 752
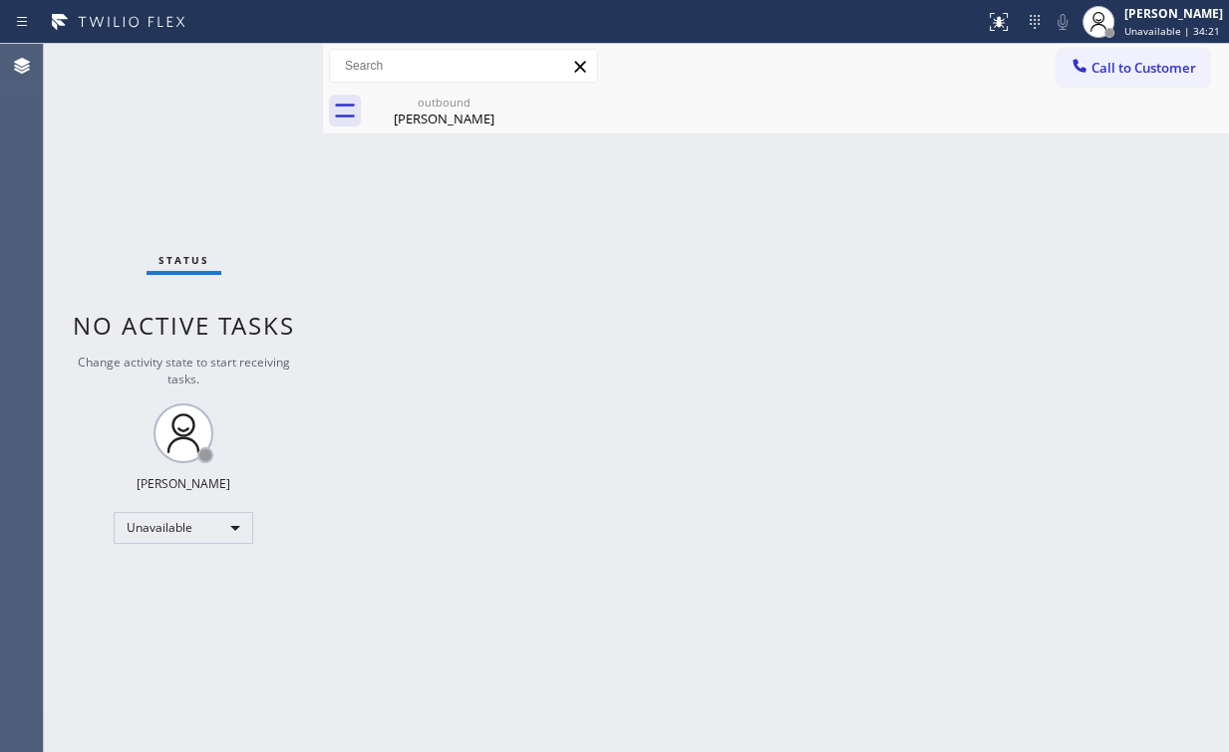
drag, startPoint x: 92, startPoint y: 154, endPoint x: 203, endPoint y: 1, distance: 189.7
click at [92, 153] on div "Status No active tasks Change activity state to start receiving tasks. Arnold V…" at bounding box center [183, 398] width 279 height 708
click at [453, 122] on div "Yvette Bates" at bounding box center [444, 119] width 150 height 18
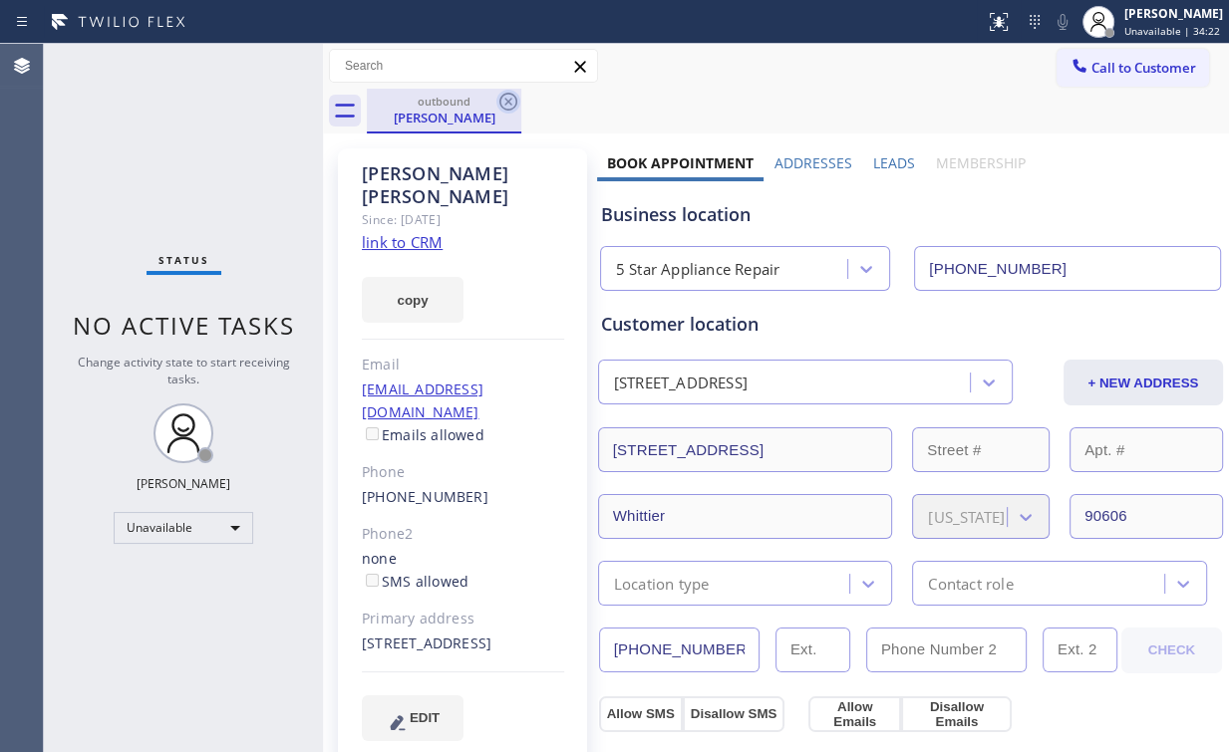
click at [514, 104] on icon at bounding box center [508, 102] width 24 height 24
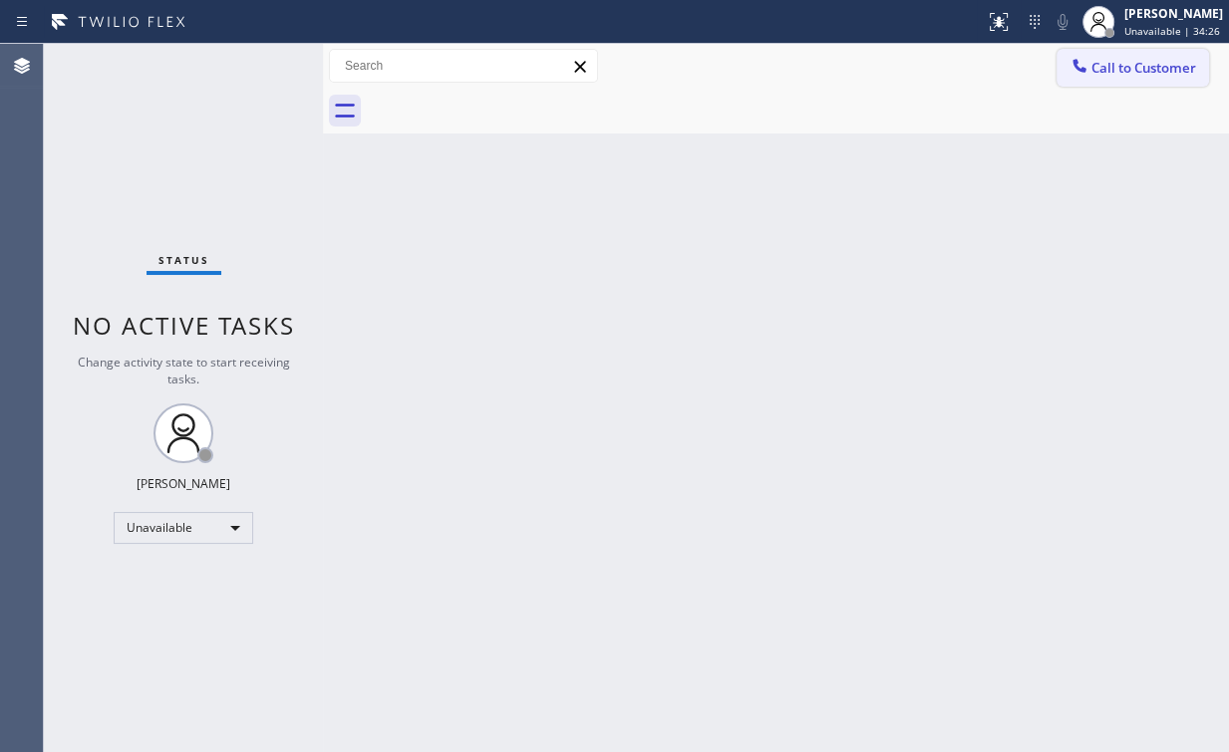
click at [1127, 66] on span "Call to Customer" at bounding box center [1143, 68] width 105 height 18
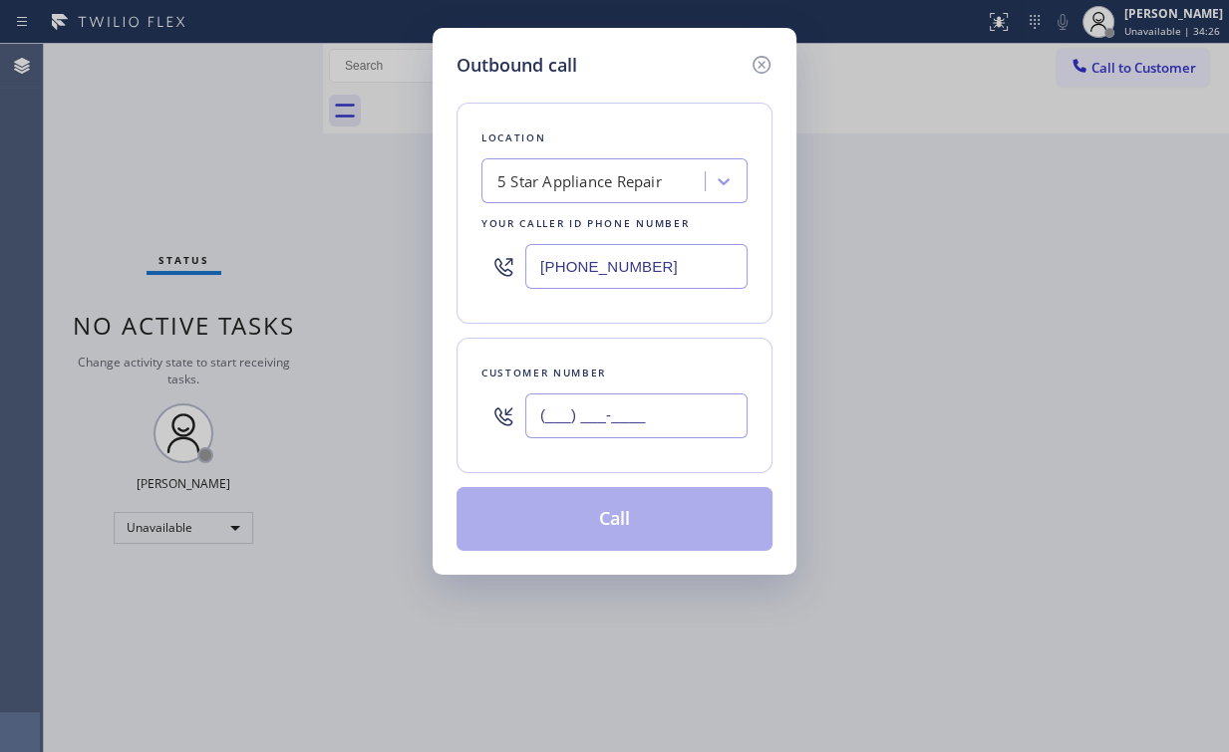
click at [653, 394] on input "(___) ___-____" at bounding box center [636, 416] width 222 height 45
paste input "562) 213-8468"
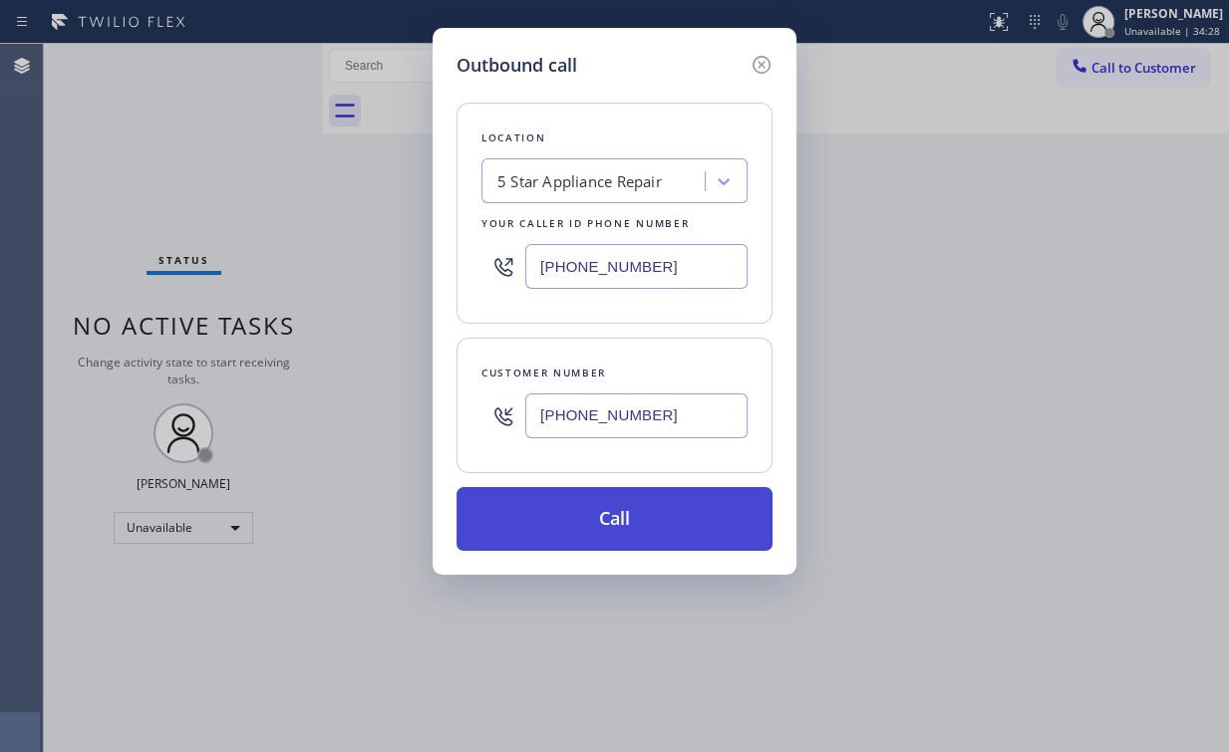
type input "(562) 213-8468"
click at [558, 519] on button "Call" at bounding box center [614, 519] width 316 height 64
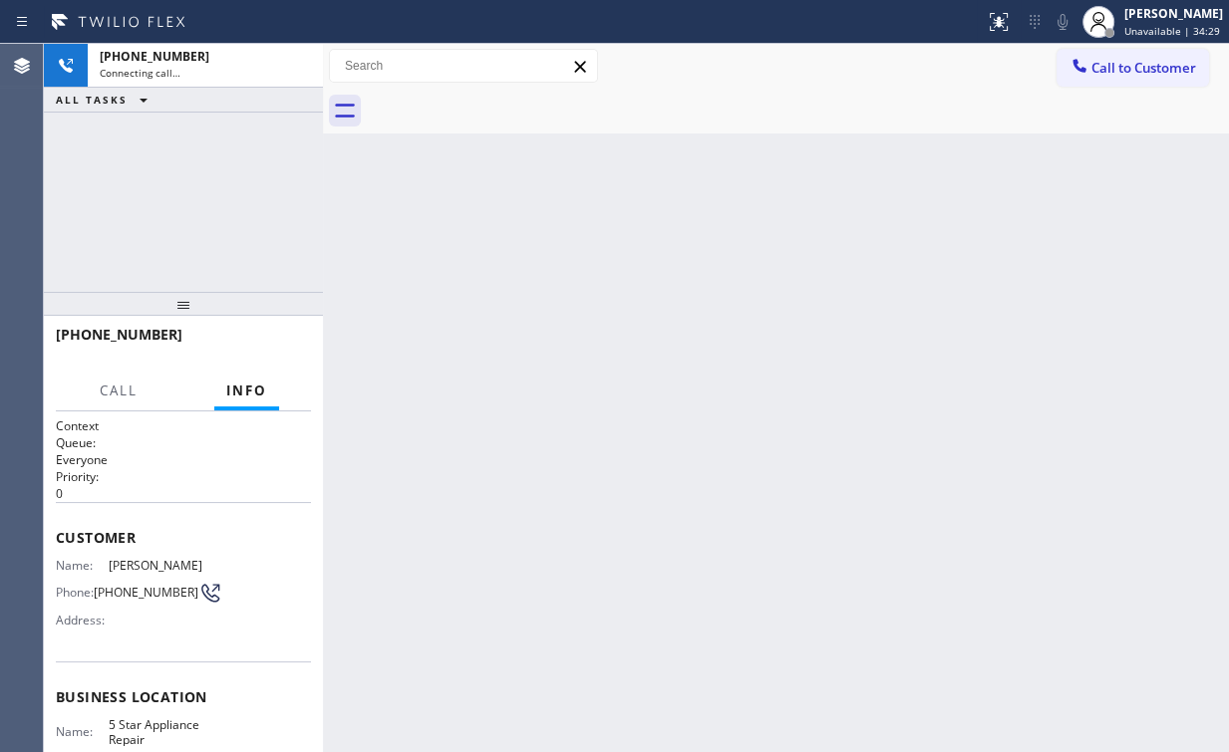
click at [143, 195] on div "+15622138468 Connecting call… ALL TASKS ALL TASKS ACTIVE TASKS TASKS IN WRAP UP" at bounding box center [183, 168] width 279 height 248
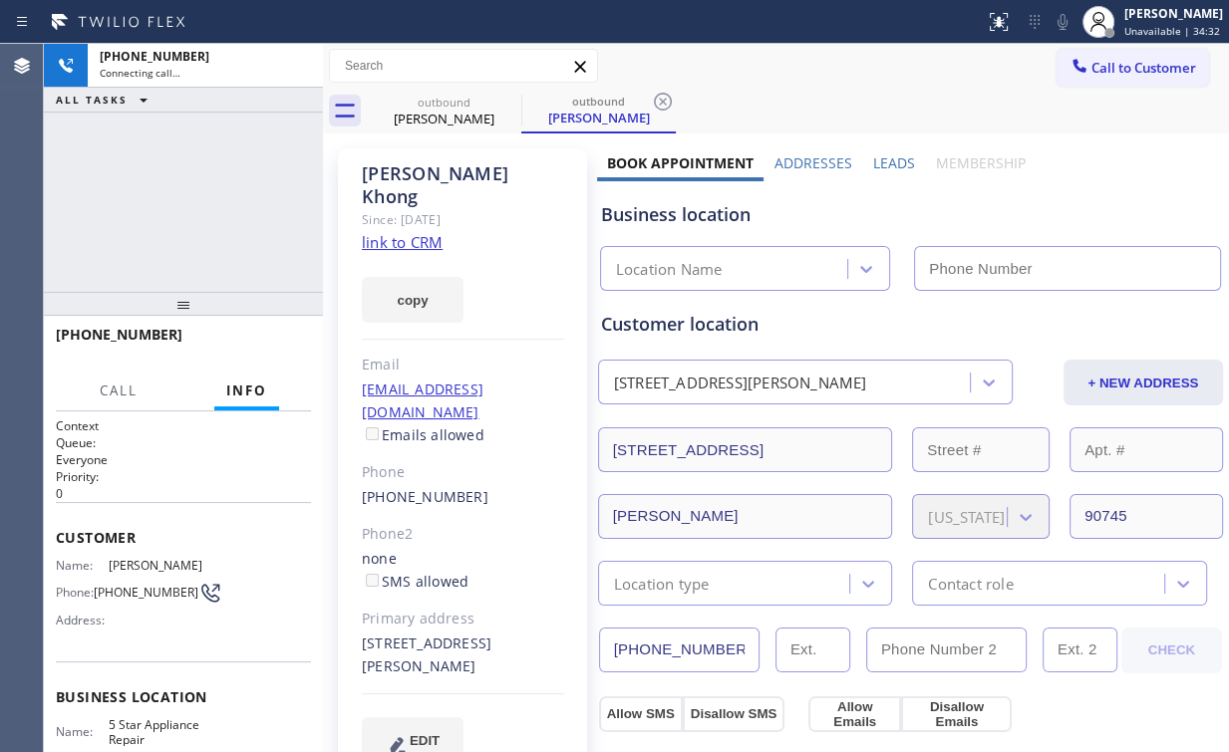
type input "(855) 731-4952"
click at [164, 186] on div "+15622138468 Connecting call… ALL TASKS ALL TASKS ACTIVE TASKS TASKS IN WRAP UP" at bounding box center [183, 168] width 279 height 248
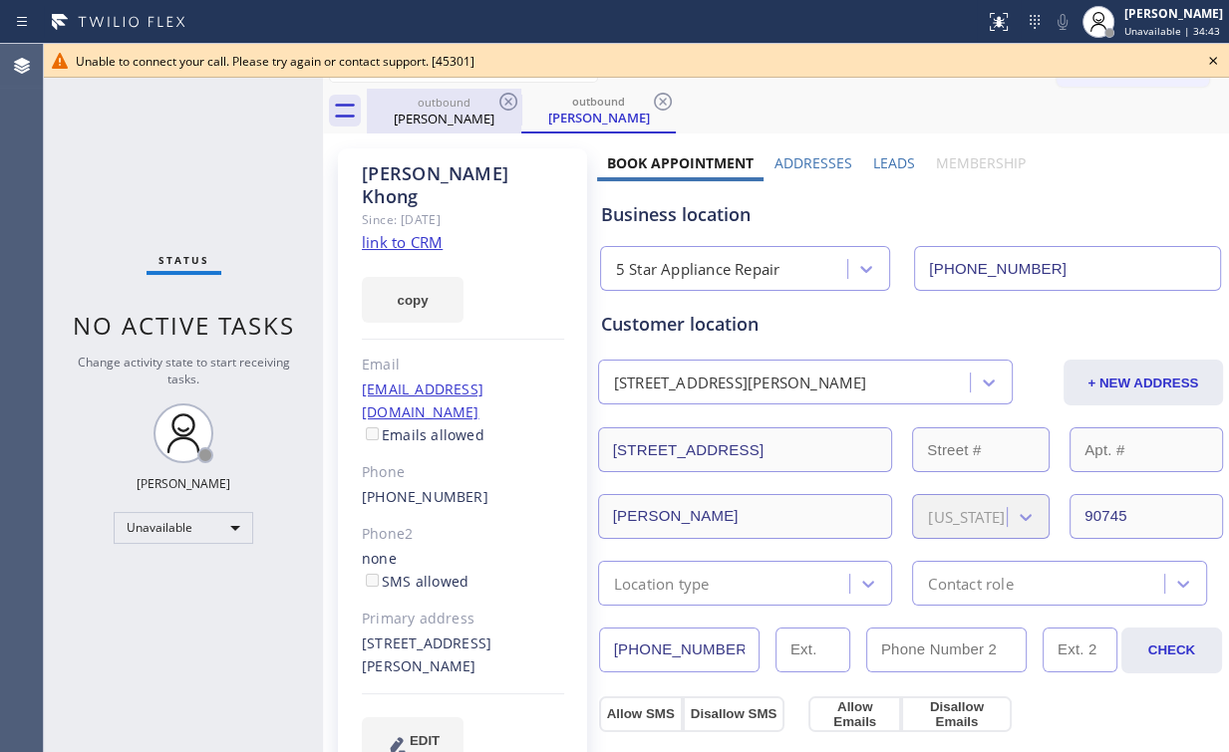
drag, startPoint x: 400, startPoint y: 131, endPoint x: 479, endPoint y: 117, distance: 80.9
click at [401, 131] on div "outbound Sangva Khong" at bounding box center [444, 111] width 150 height 45
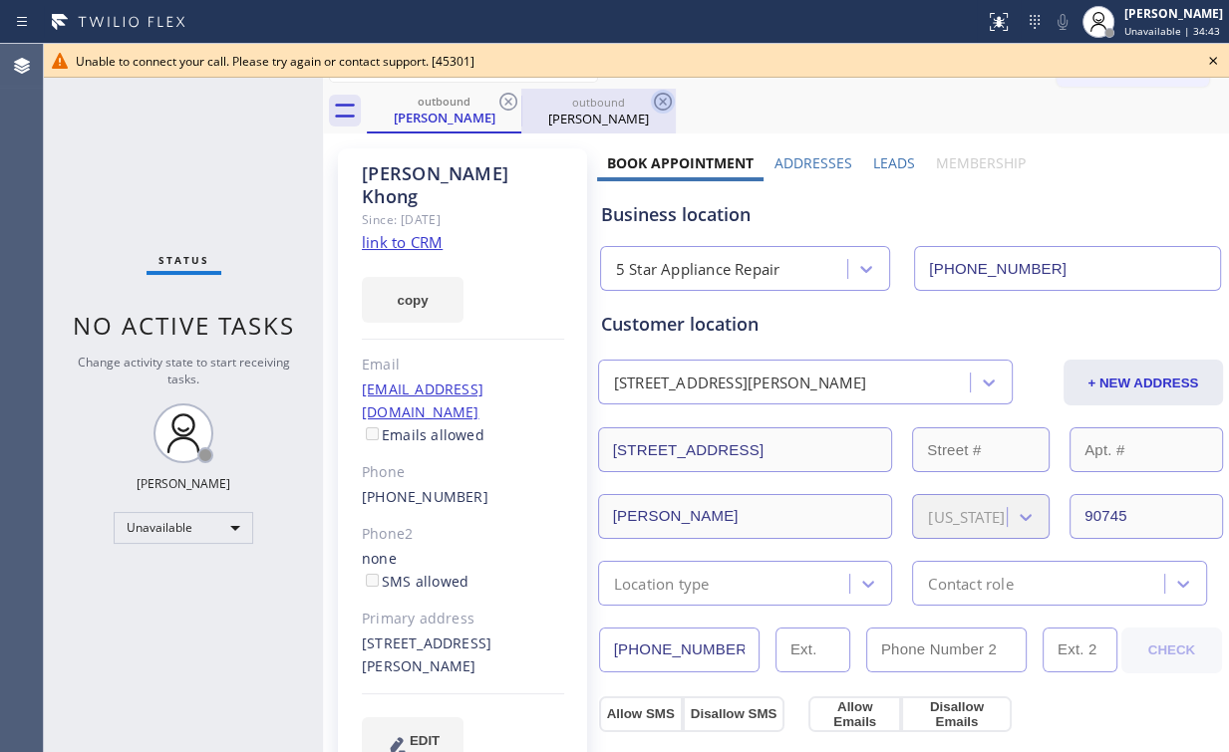
click at [514, 98] on icon at bounding box center [508, 102] width 24 height 24
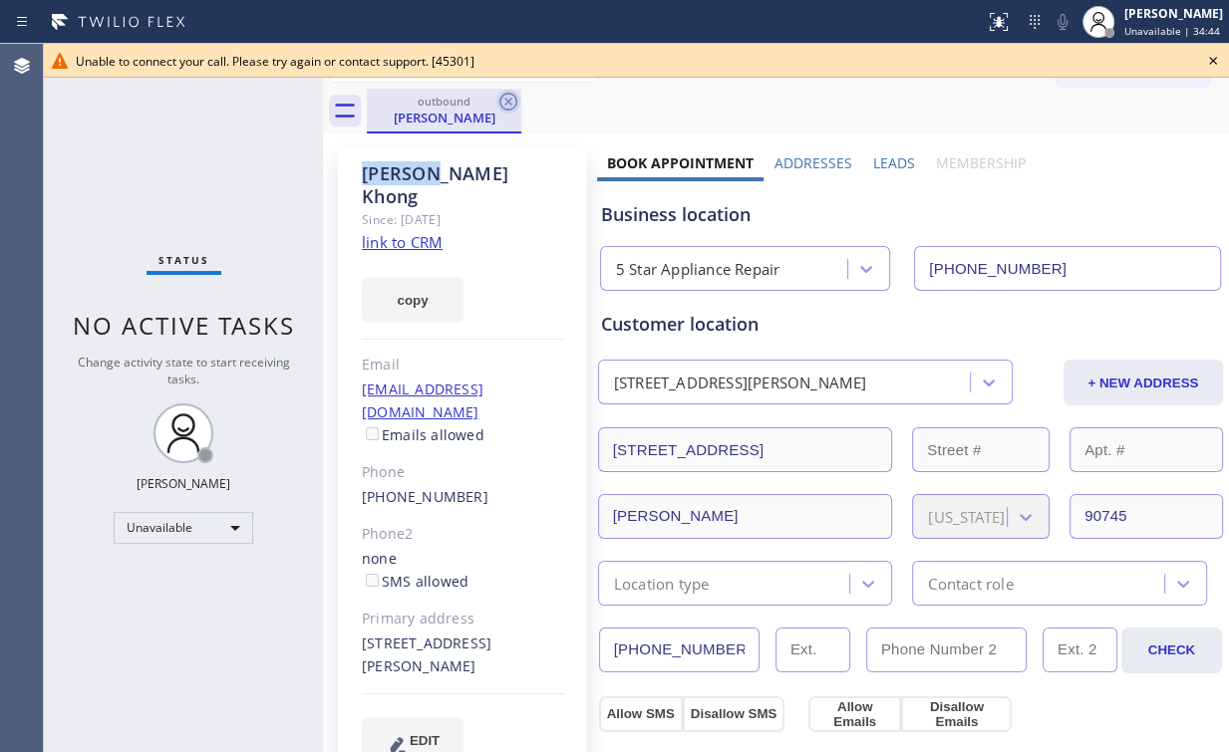
click at [514, 97] on icon at bounding box center [508, 102] width 18 height 18
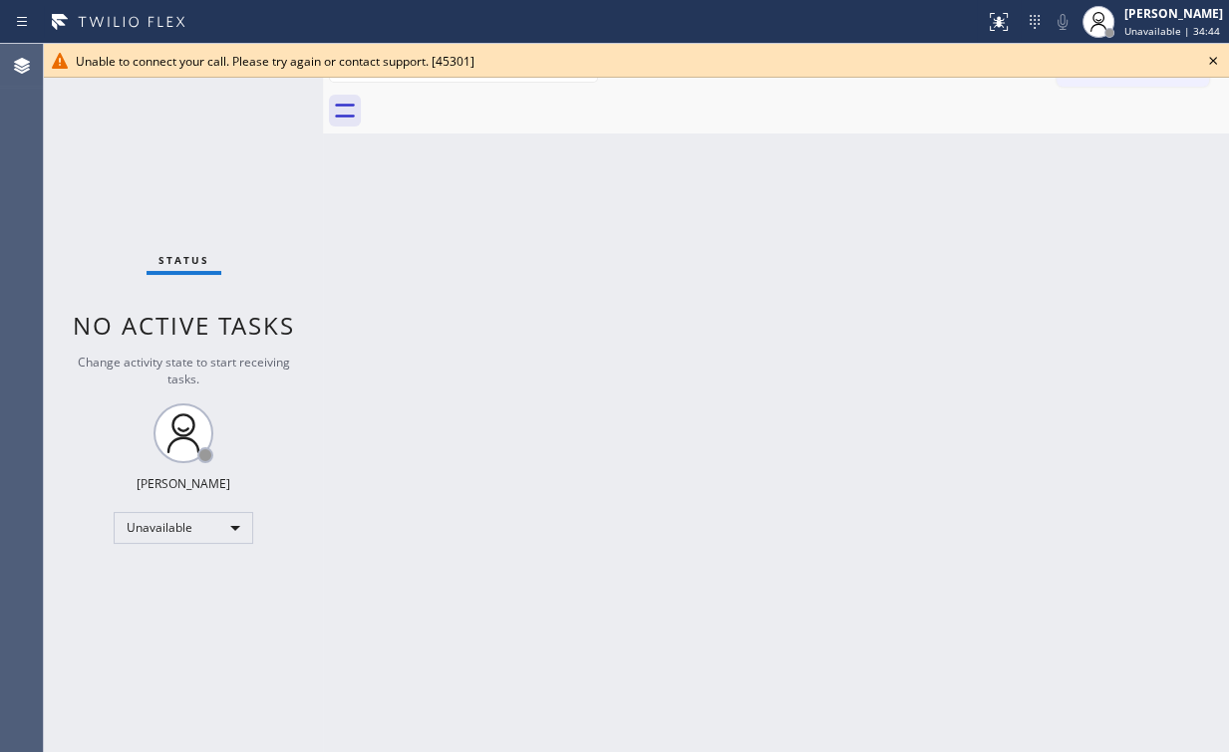
click at [1218, 59] on icon at bounding box center [1213, 61] width 24 height 24
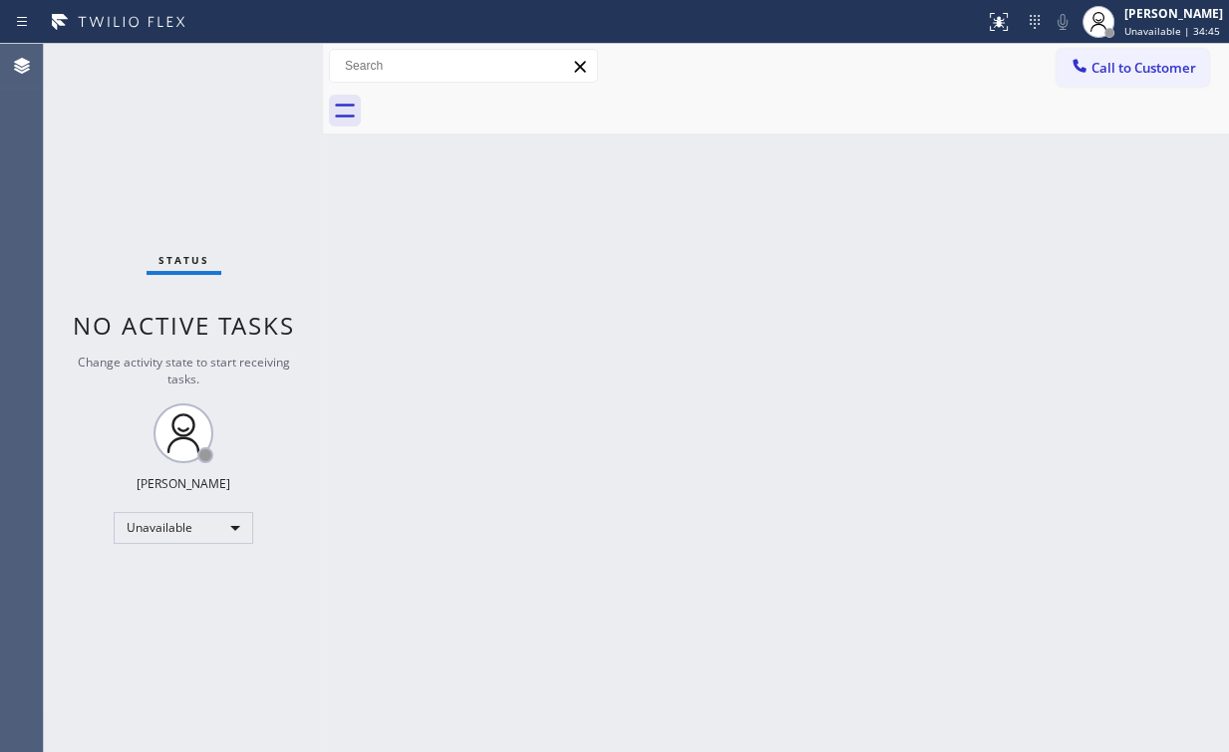
drag, startPoint x: 529, startPoint y: 203, endPoint x: 514, endPoint y: 198, distance: 15.8
click at [514, 198] on div "Back to Dashboard Change Sender ID Customers Technicians Select a contact Outbo…" at bounding box center [776, 398] width 906 height 708
click at [1104, 74] on span "Call to Customer" at bounding box center [1143, 68] width 105 height 18
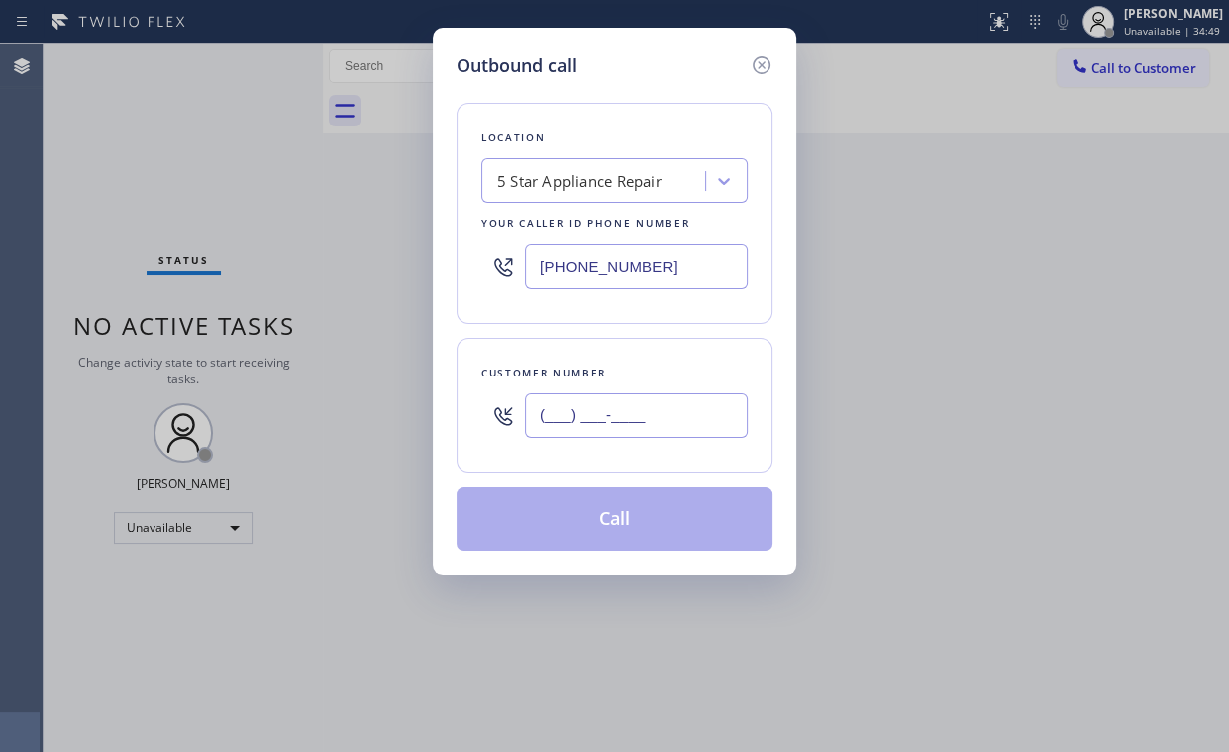
click at [664, 403] on input "(___) ___-____" at bounding box center [636, 416] width 222 height 45
paste input "206) 295-0516"
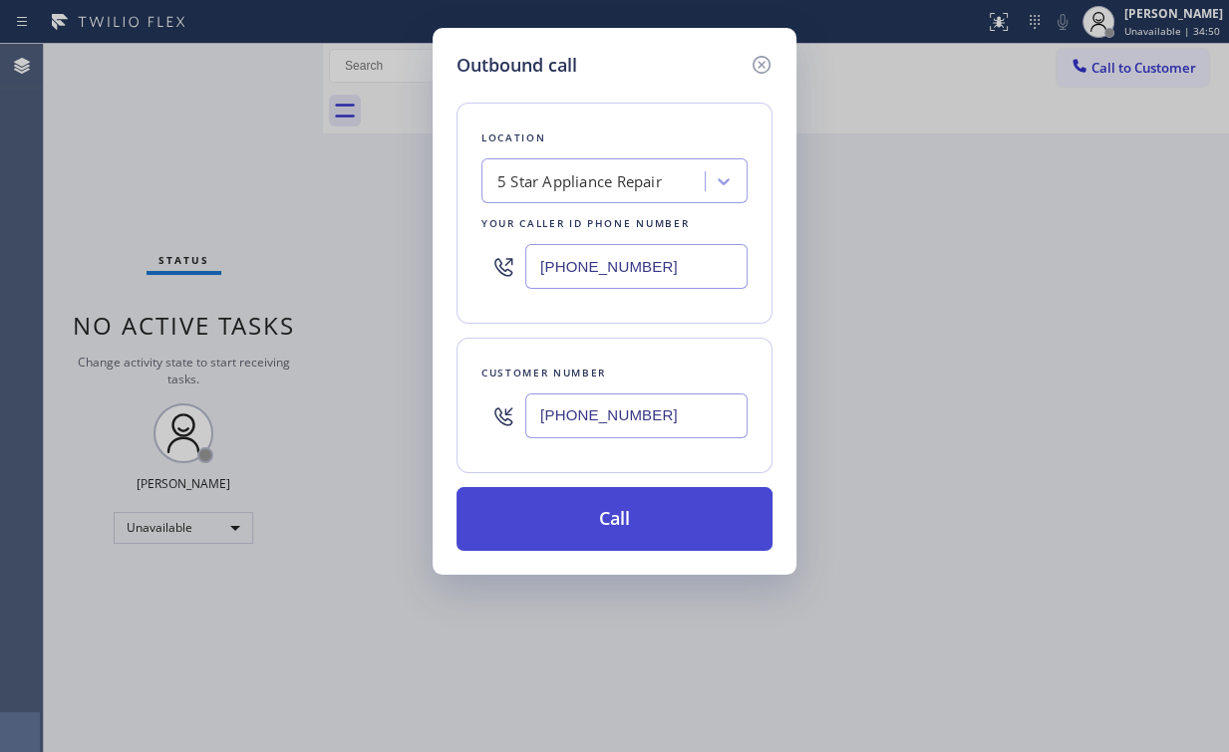
type input "(206) 295-0516"
click at [592, 519] on button "Call" at bounding box center [614, 519] width 316 height 64
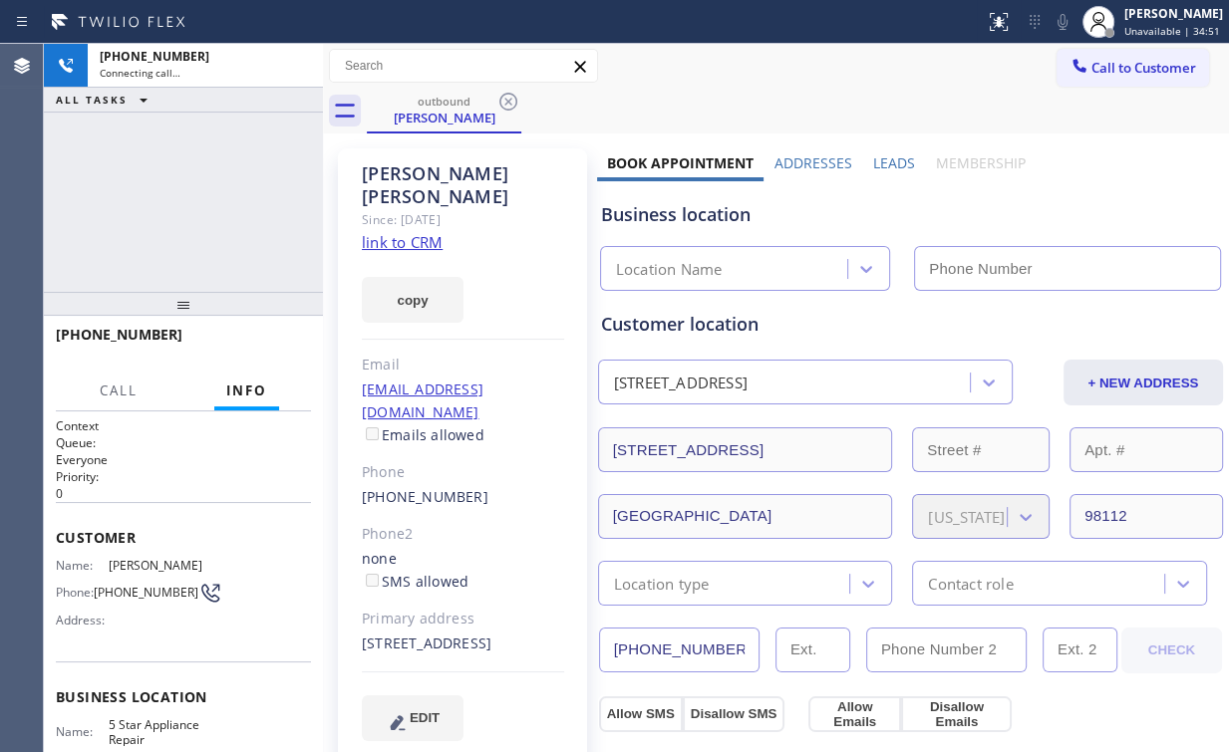
click at [211, 231] on div "+12062950516 Connecting call… ALL TASKS ALL TASKS ACTIVE TASKS TASKS IN WRAP UP" at bounding box center [183, 168] width 279 height 248
type input "(855) 731-4952"
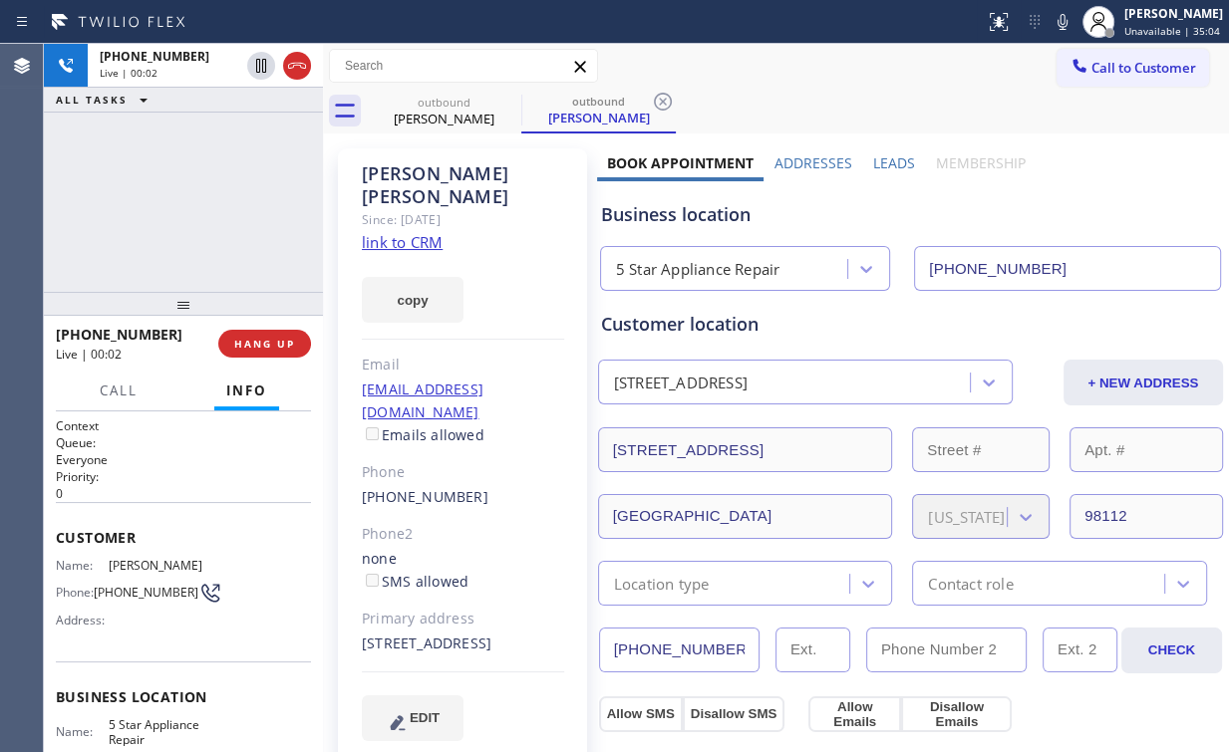
click at [235, 208] on div "+12062950516 Live | 00:02 ALL TASKS ALL TASKS ACTIVE TASKS TASKS IN WRAP UP" at bounding box center [183, 168] width 279 height 248
click at [270, 344] on span "HANG UP" at bounding box center [264, 344] width 61 height 14
click at [269, 344] on span "HANG UP" at bounding box center [264, 344] width 61 height 14
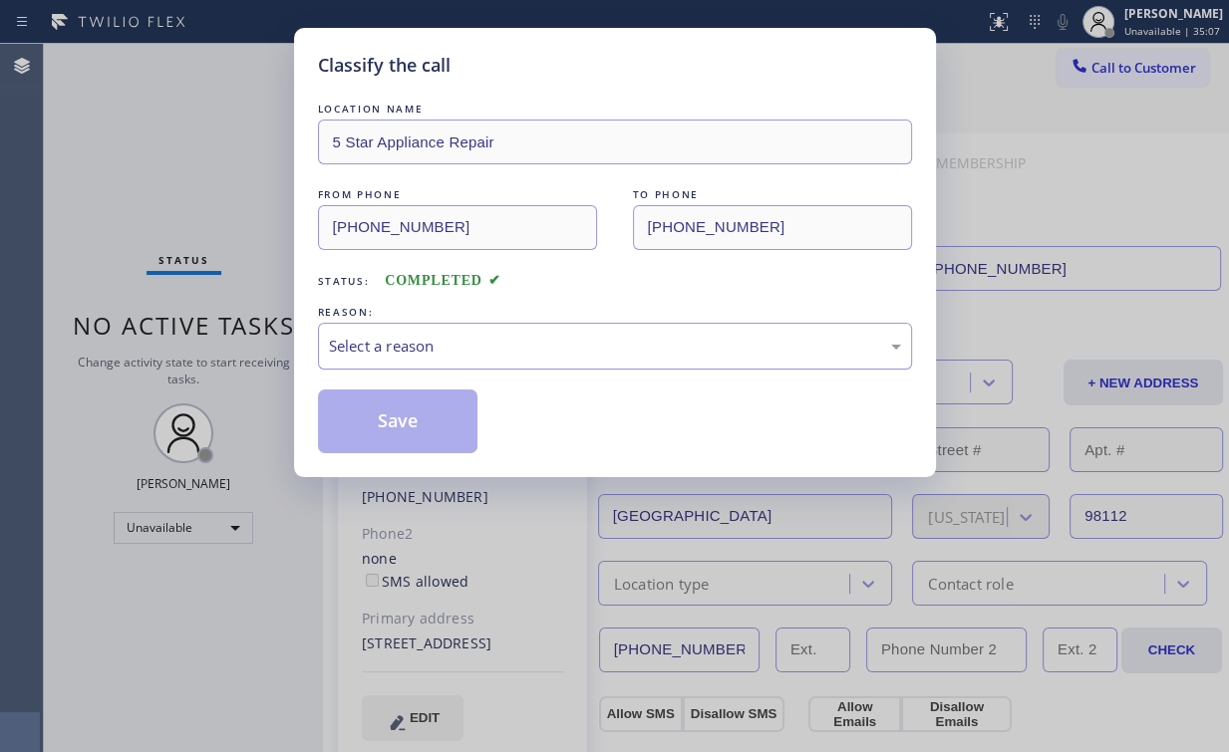
click at [407, 351] on div "Select a reason" at bounding box center [615, 346] width 572 height 23
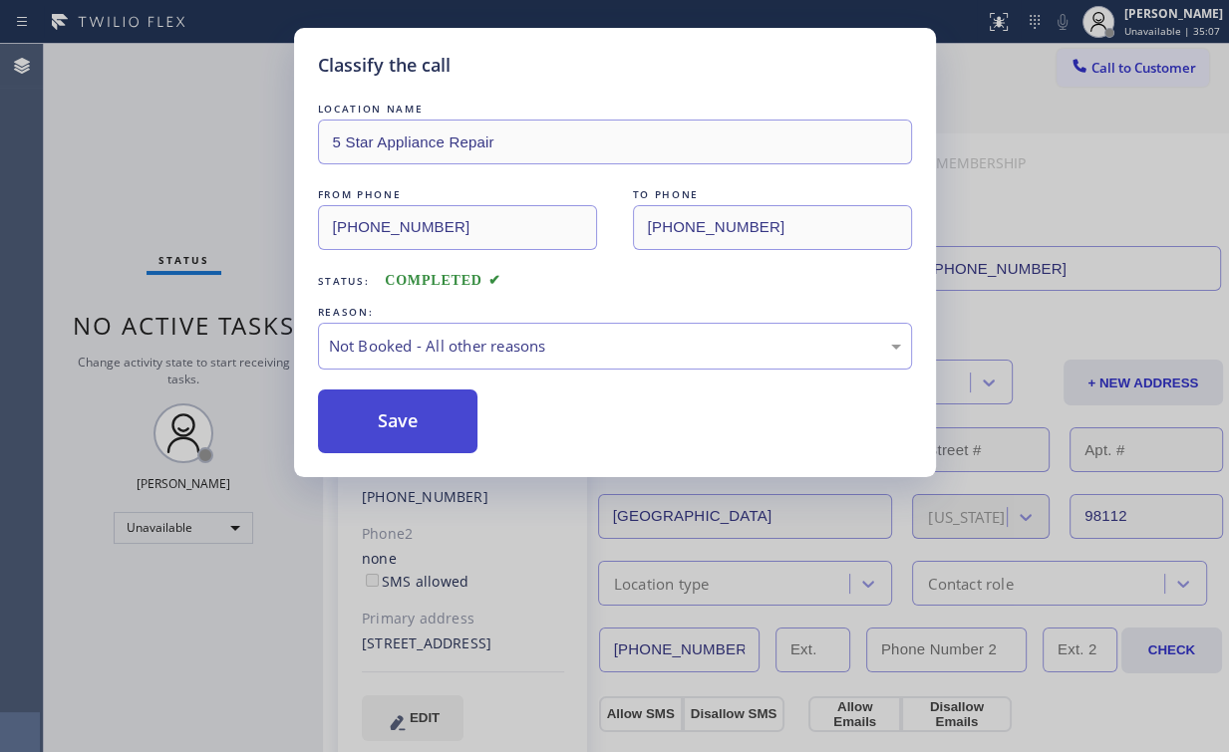
drag, startPoint x: 401, startPoint y: 415, endPoint x: 225, endPoint y: 215, distance: 265.5
click at [403, 415] on button "Save" at bounding box center [398, 422] width 160 height 64
click at [155, 140] on div "Classify the call LOCATION NAME 5 Star Appliance Repair FROM PHONE (855) 731-49…" at bounding box center [614, 376] width 1229 height 752
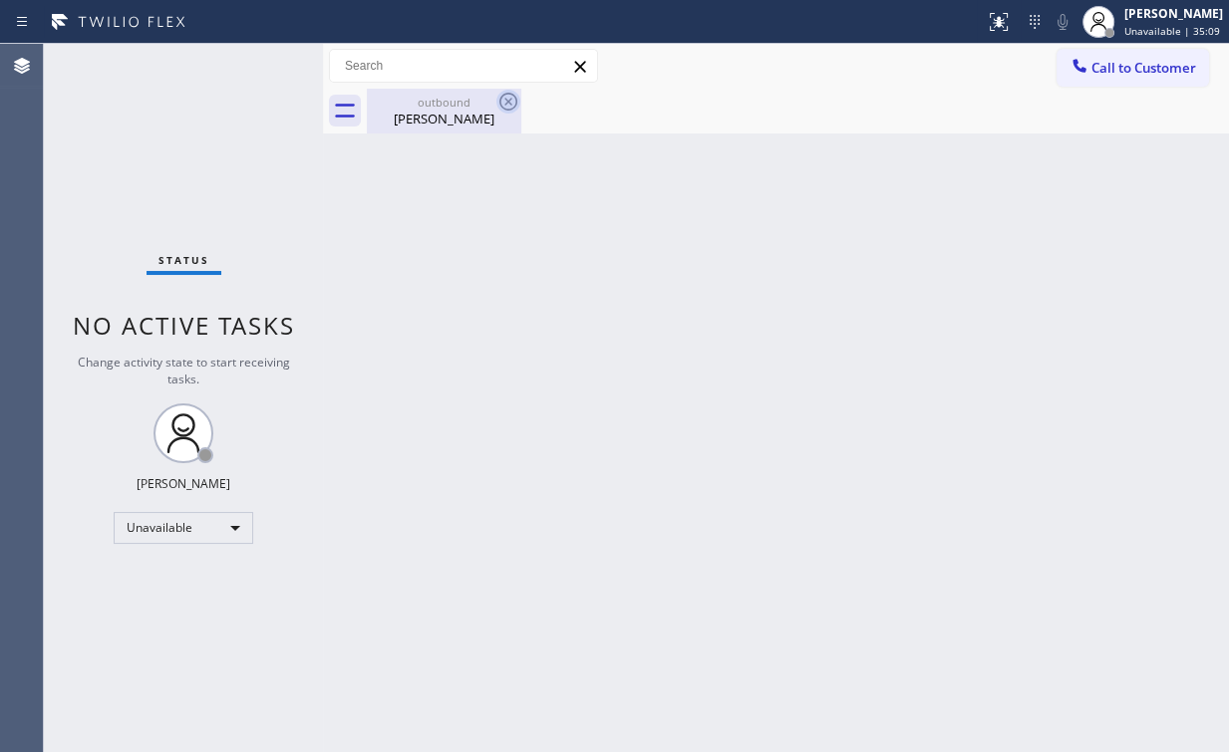
drag, startPoint x: 444, startPoint y: 100, endPoint x: 495, endPoint y: 96, distance: 51.0
click at [454, 104] on div "outbound" at bounding box center [444, 102] width 150 height 15
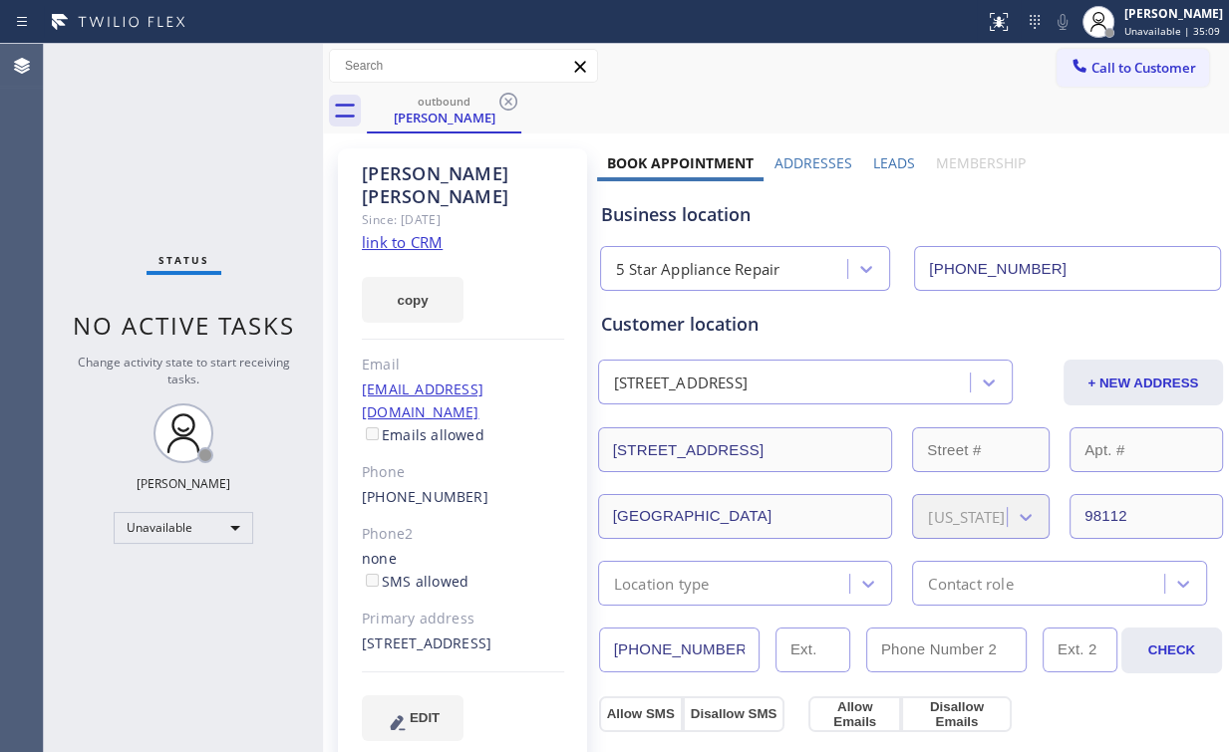
click at [510, 96] on icon at bounding box center [508, 102] width 24 height 24
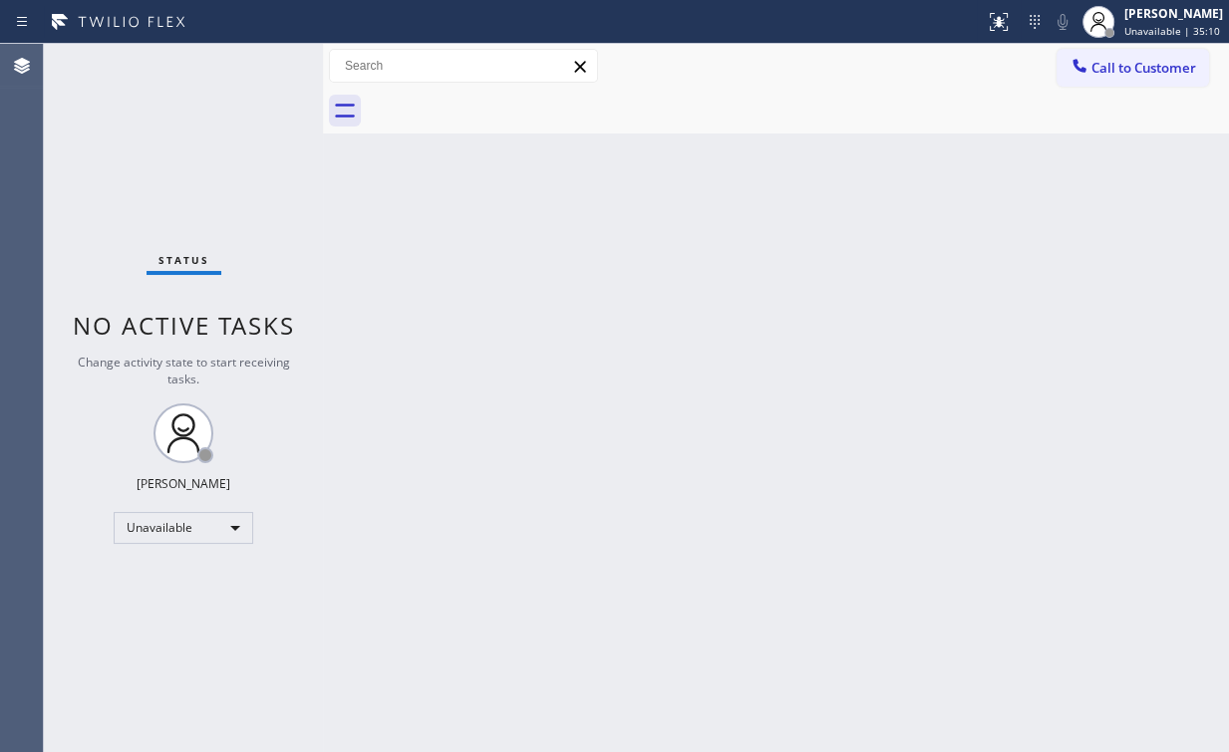
drag, startPoint x: 207, startPoint y: 148, endPoint x: 213, endPoint y: 80, distance: 69.0
click at [207, 141] on div "Status No active tasks Change activity state to start receiving tasks. Arnold V…" at bounding box center [183, 398] width 279 height 708
drag, startPoint x: 1133, startPoint y: 65, endPoint x: 679, endPoint y: 387, distance: 556.8
click at [1132, 66] on span "Call to Customer" at bounding box center [1143, 68] width 105 height 18
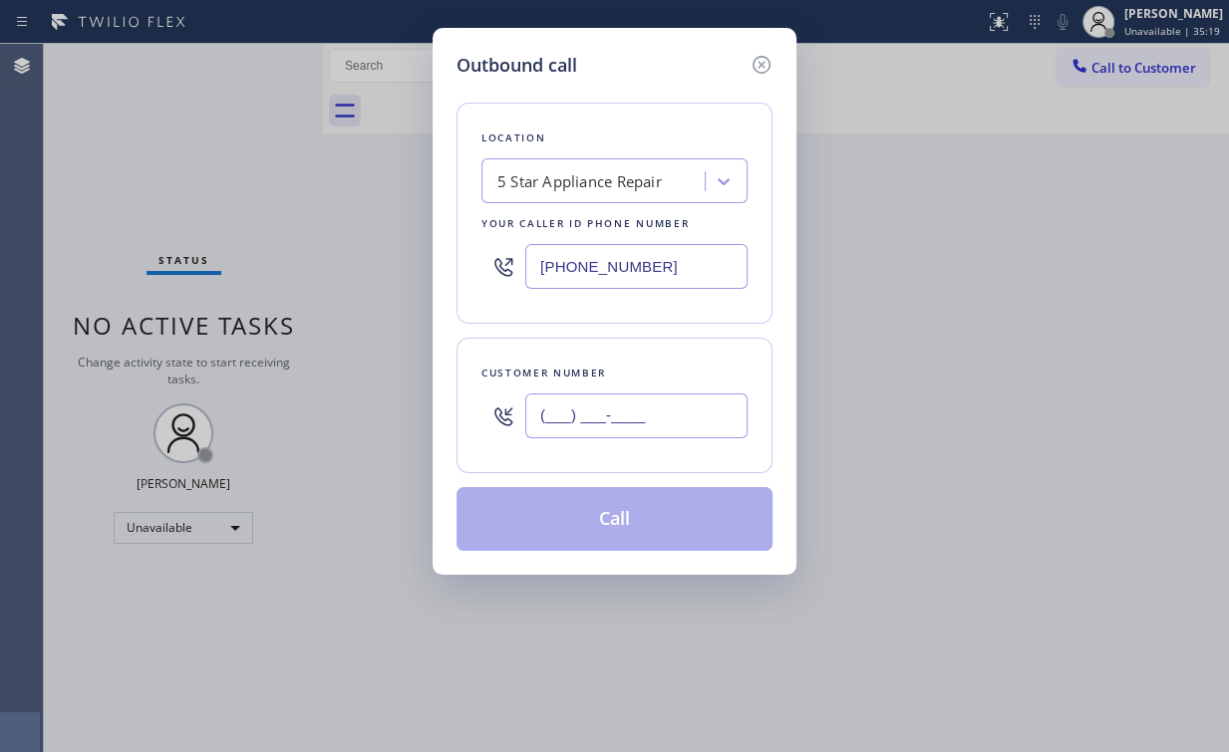
click at [674, 419] on input "(___) ___-____" at bounding box center [636, 416] width 222 height 45
paste input "661) 305-6597"
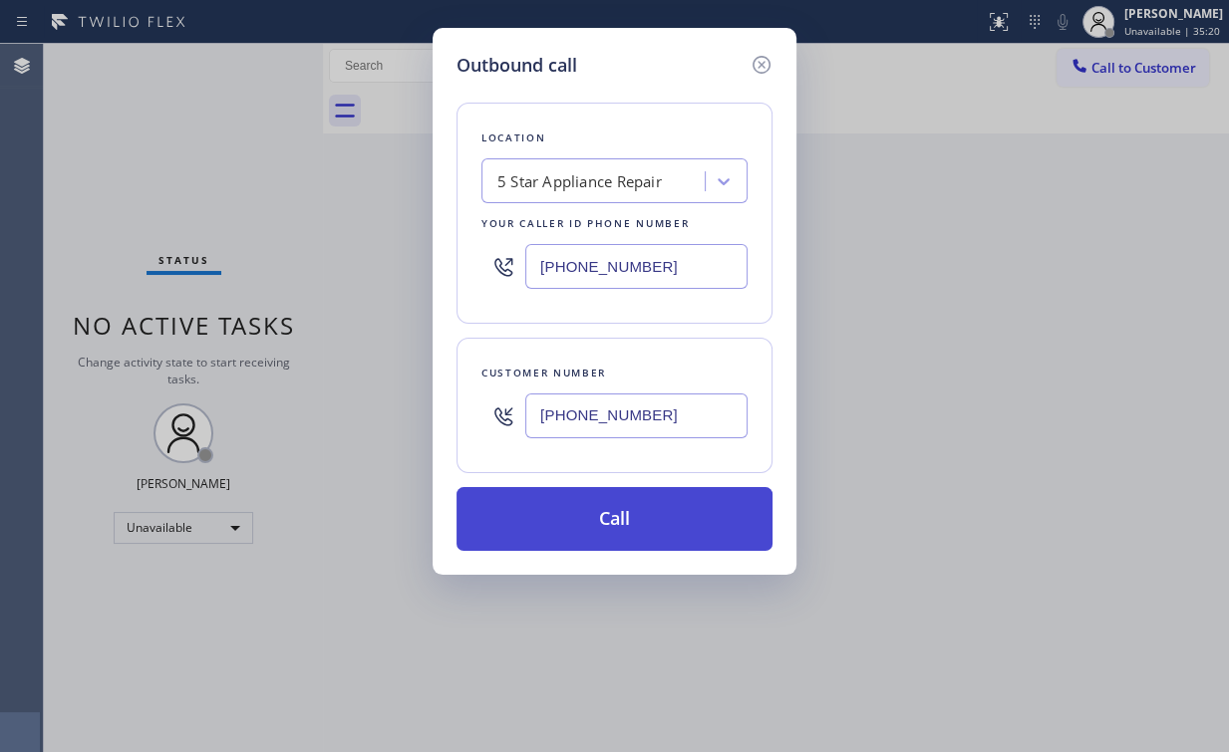
type input "(661) 305-6597"
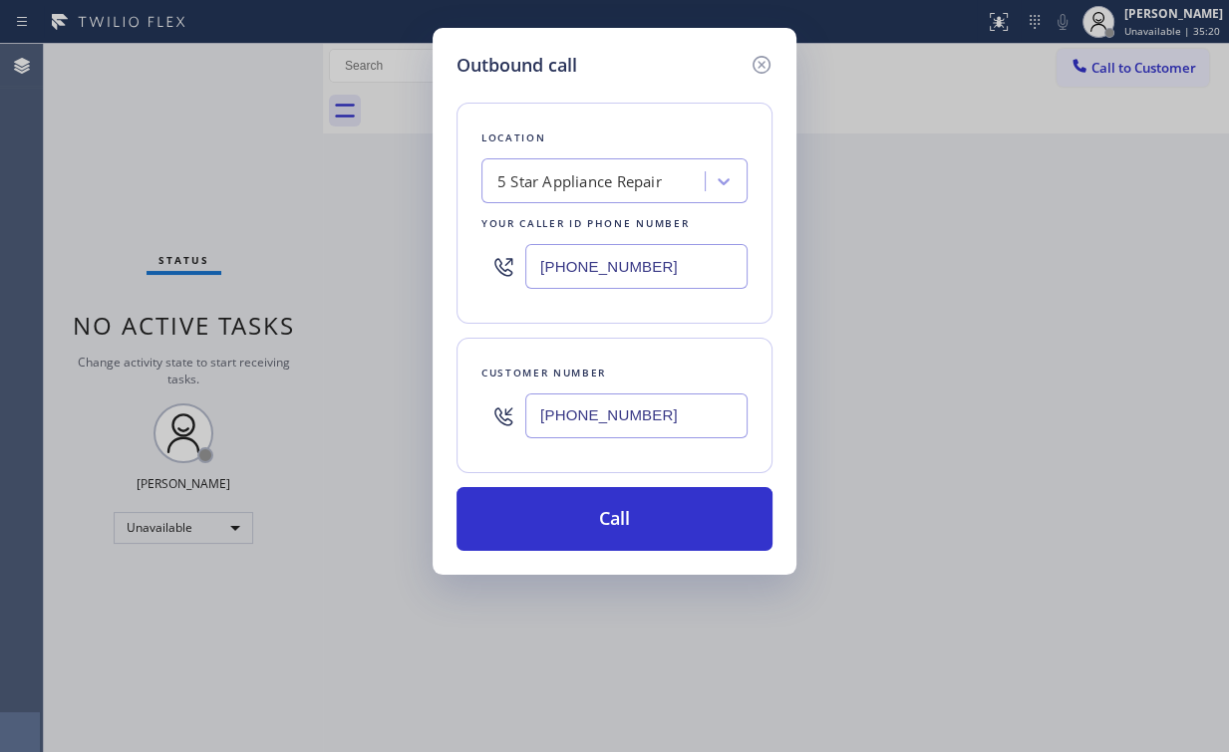
drag, startPoint x: 625, startPoint y: 522, endPoint x: 590, endPoint y: 607, distance: 91.6
click at [623, 526] on button "Call" at bounding box center [614, 519] width 316 height 64
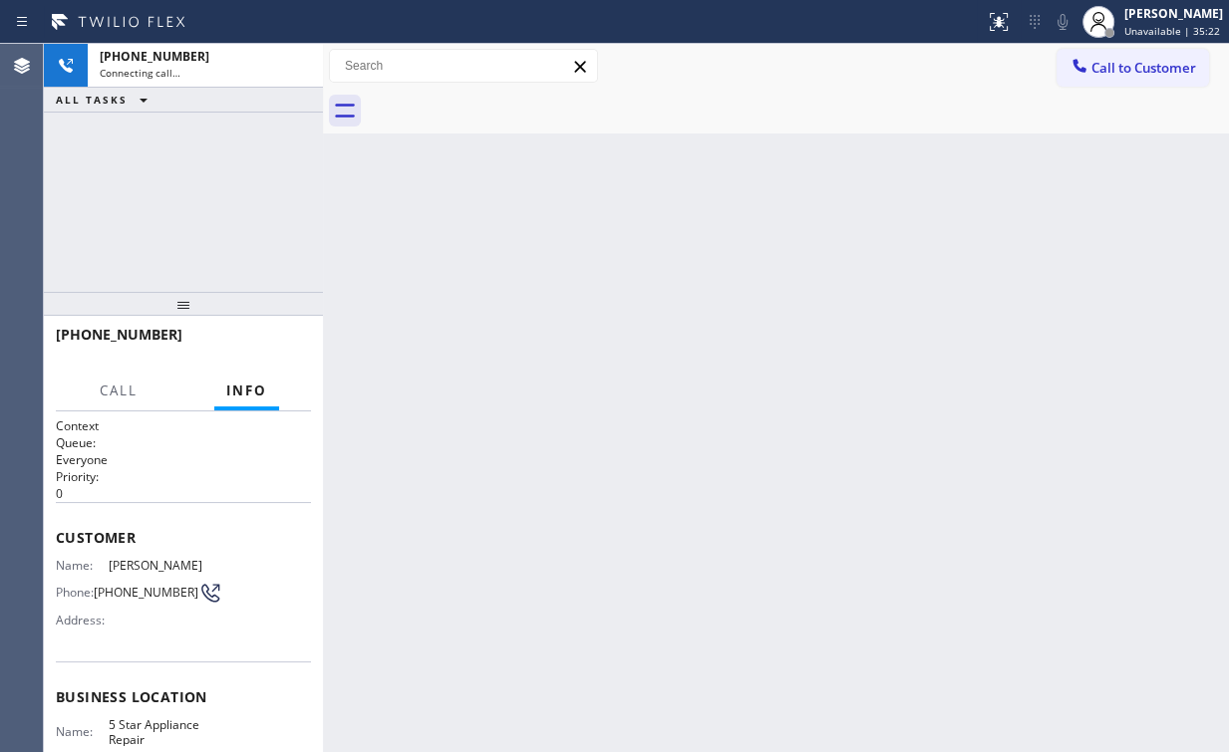
click at [207, 179] on div "+16613056597 Connecting call… ALL TASKS ALL TASKS ACTIVE TASKS TASKS IN WRAP UP" at bounding box center [183, 168] width 279 height 248
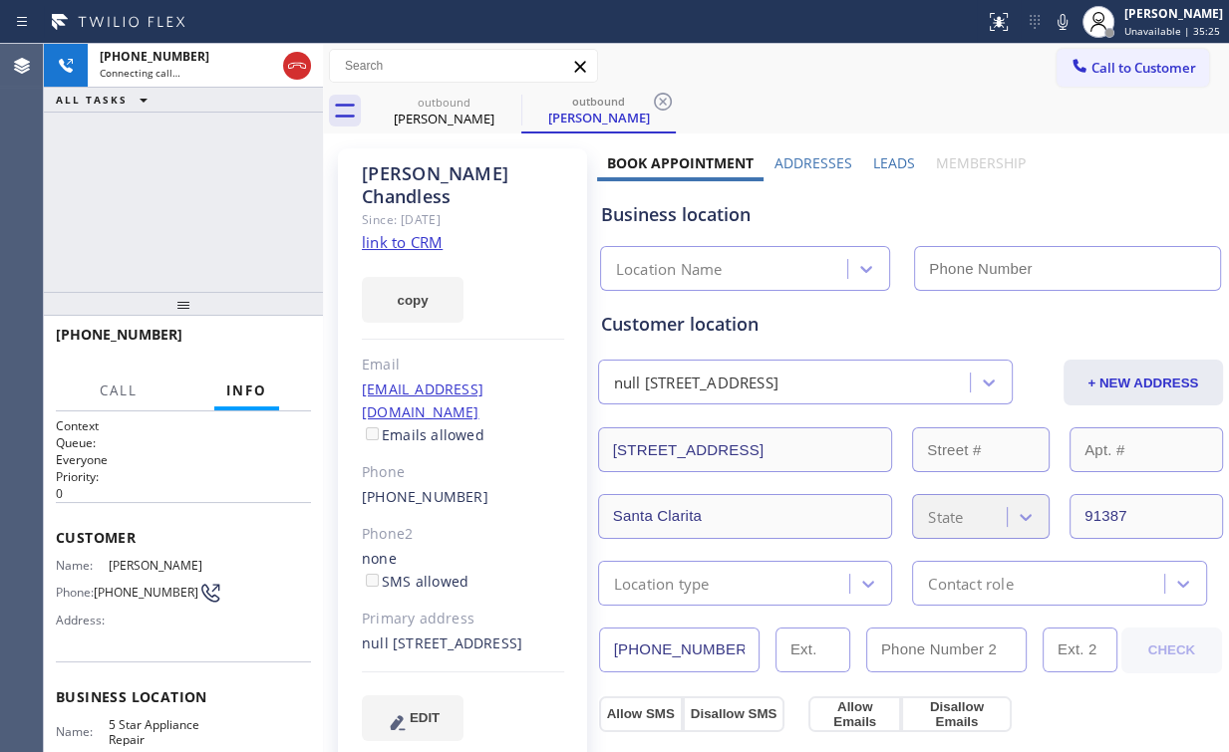
type input "(855) 731-4952"
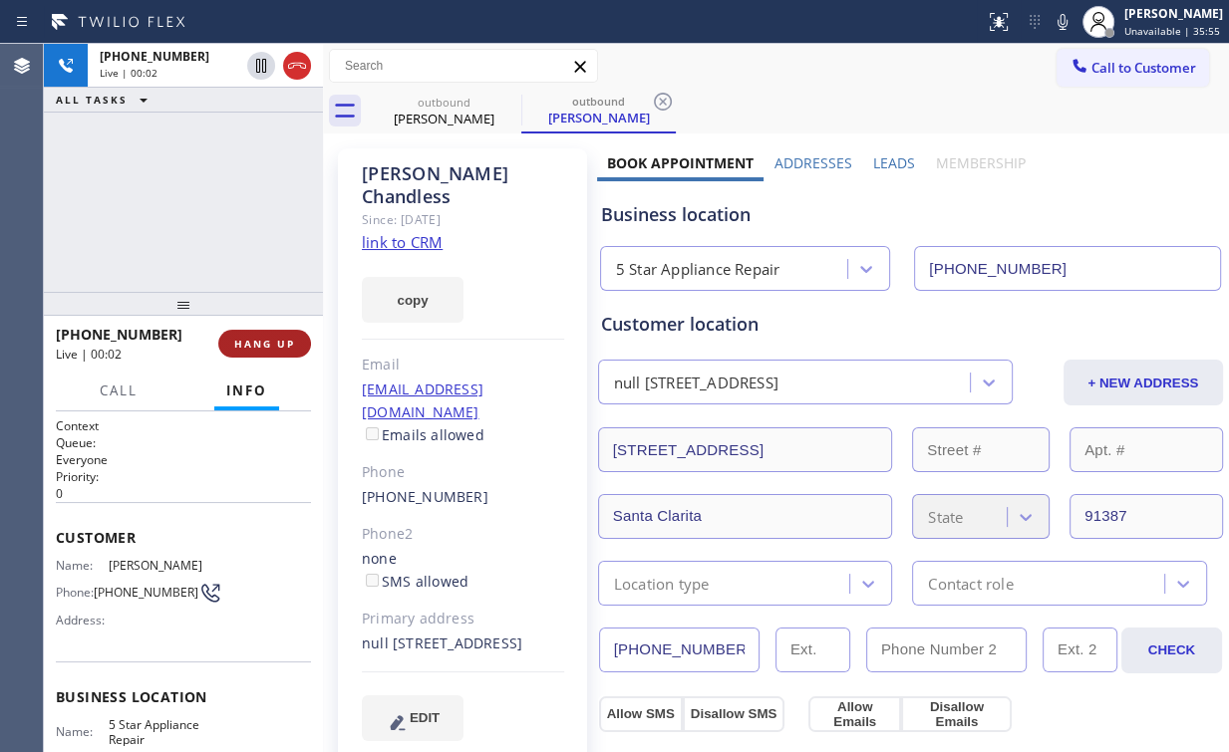
click at [271, 343] on span "HANG UP" at bounding box center [264, 344] width 61 height 14
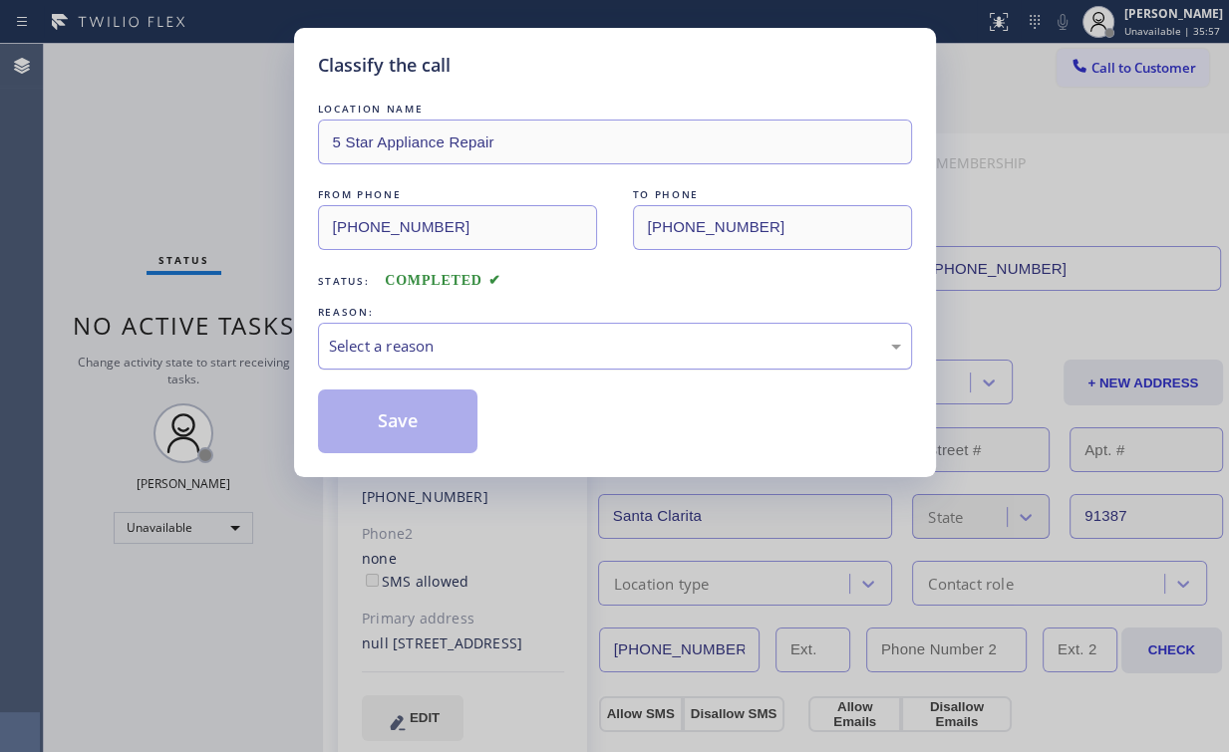
click at [375, 346] on div "Select a reason" at bounding box center [615, 346] width 572 height 23
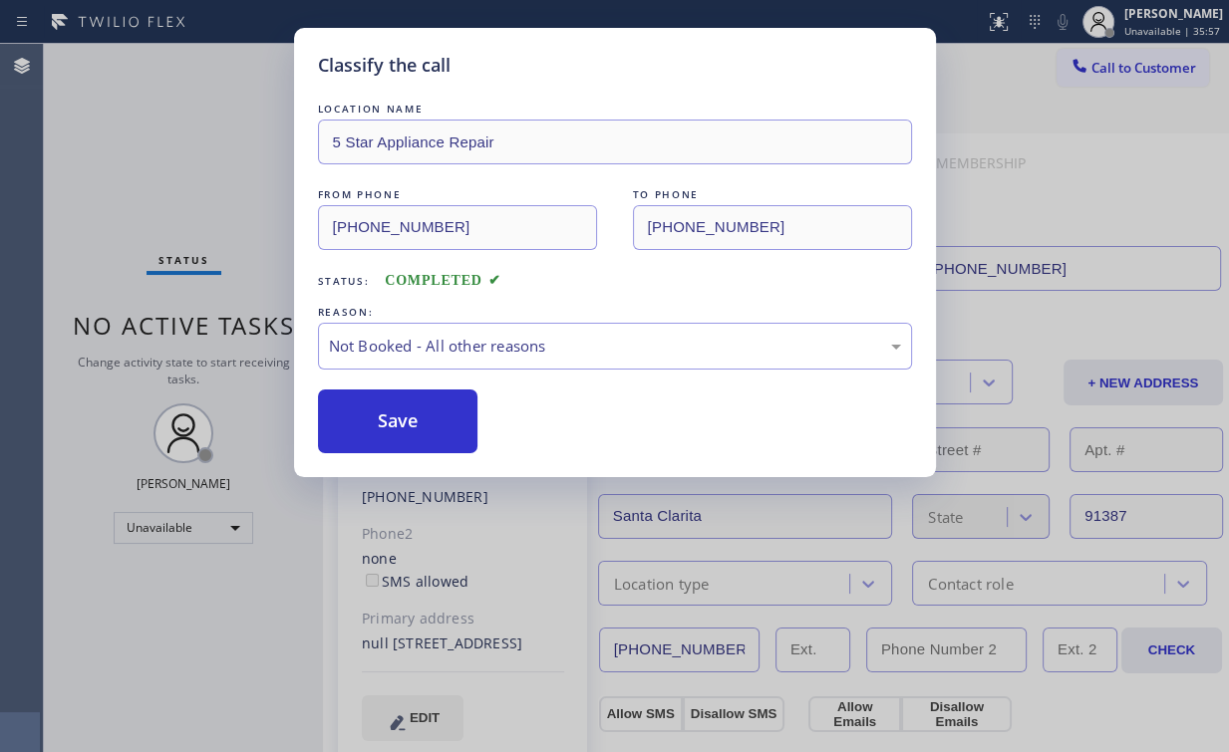
drag, startPoint x: 395, startPoint y: 419, endPoint x: 283, endPoint y: 232, distance: 218.0
click at [395, 420] on button "Save" at bounding box center [398, 422] width 160 height 64
click at [185, 139] on div "Classify the call LOCATION NAME 5 Star Appliance Repair FROM PHONE (855) 731-49…" at bounding box center [614, 376] width 1229 height 752
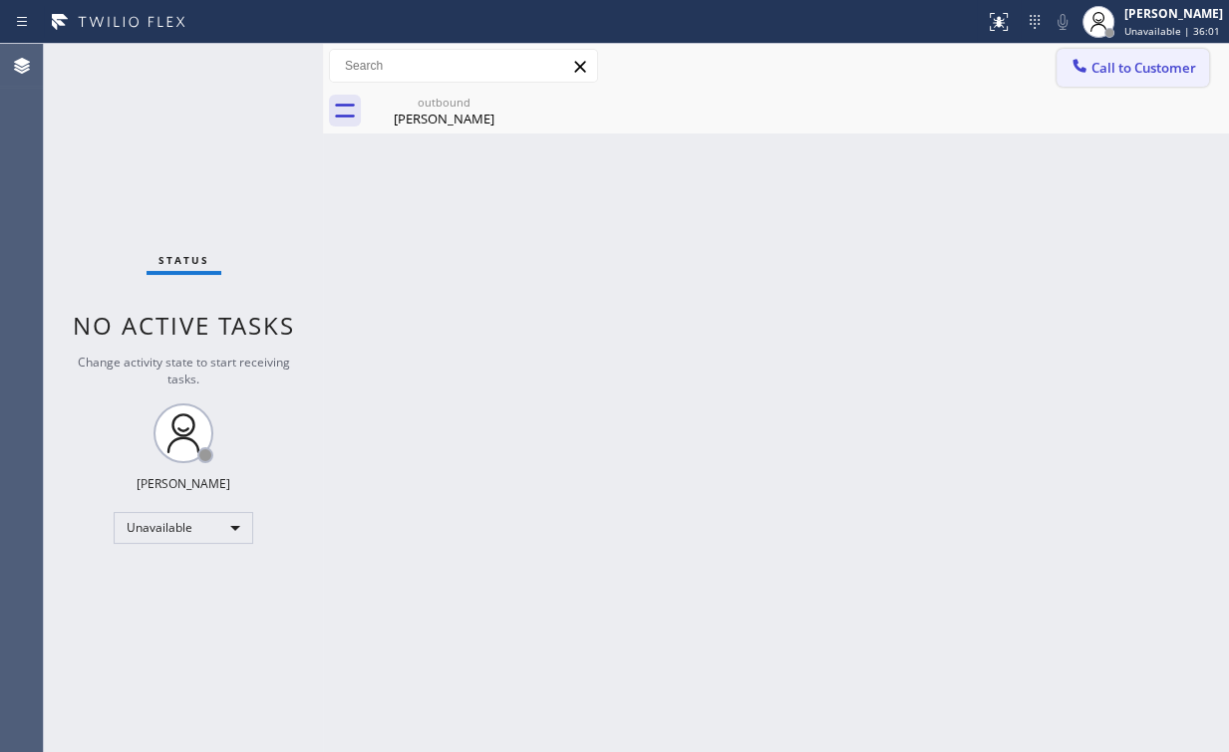
click at [1103, 62] on span "Call to Customer" at bounding box center [1143, 68] width 105 height 18
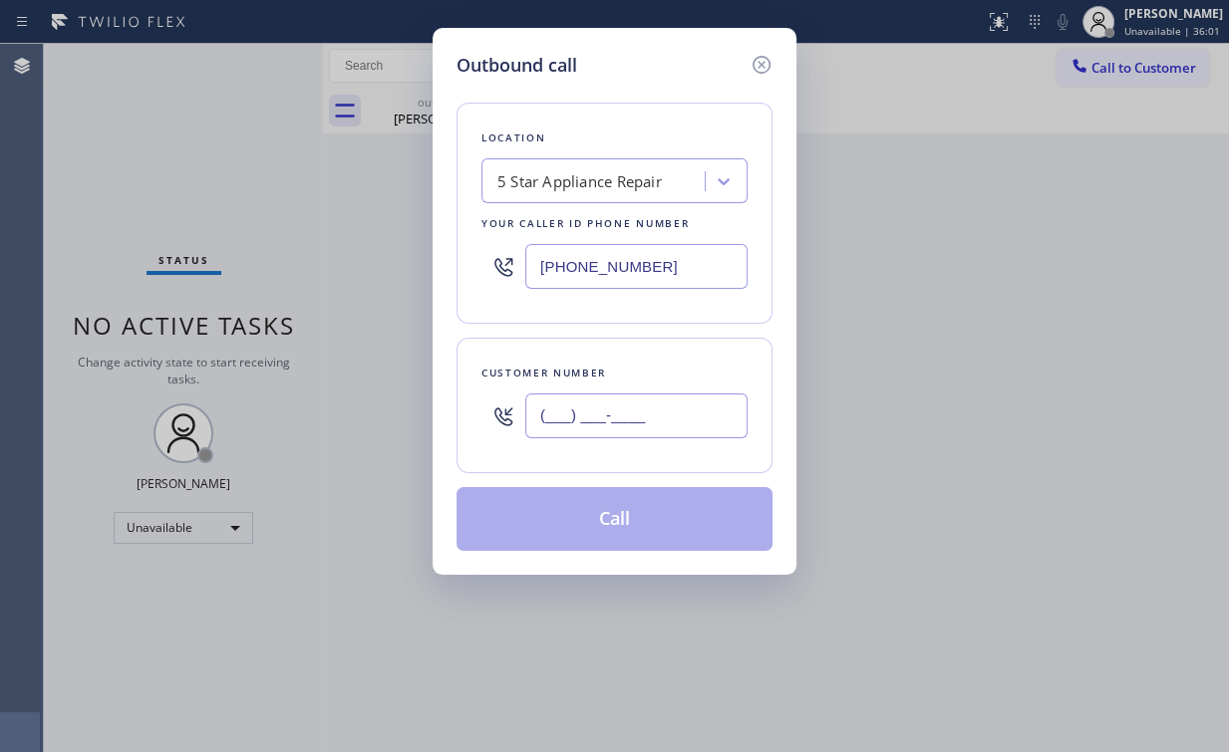
click at [678, 419] on input "(___) ___-____" at bounding box center [636, 416] width 222 height 45
paste input "347) 886-7032"
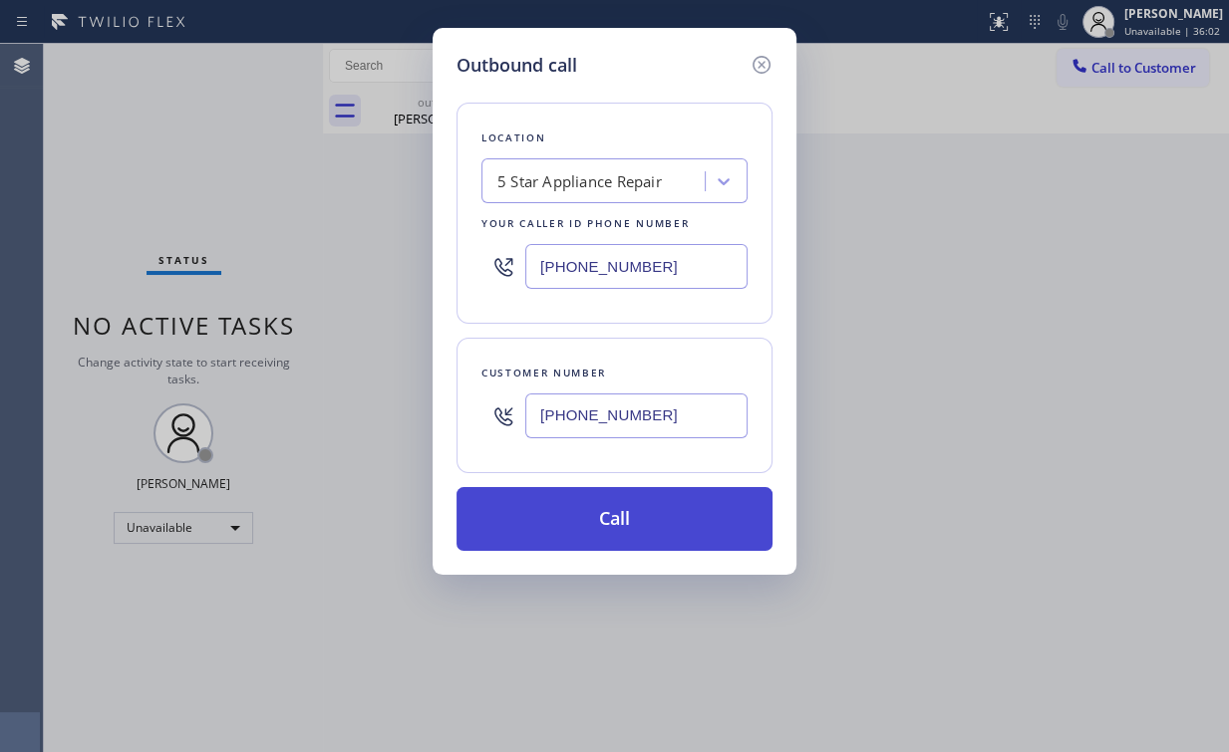
type input "(347) 886-7032"
click at [608, 522] on button "Call" at bounding box center [614, 519] width 316 height 64
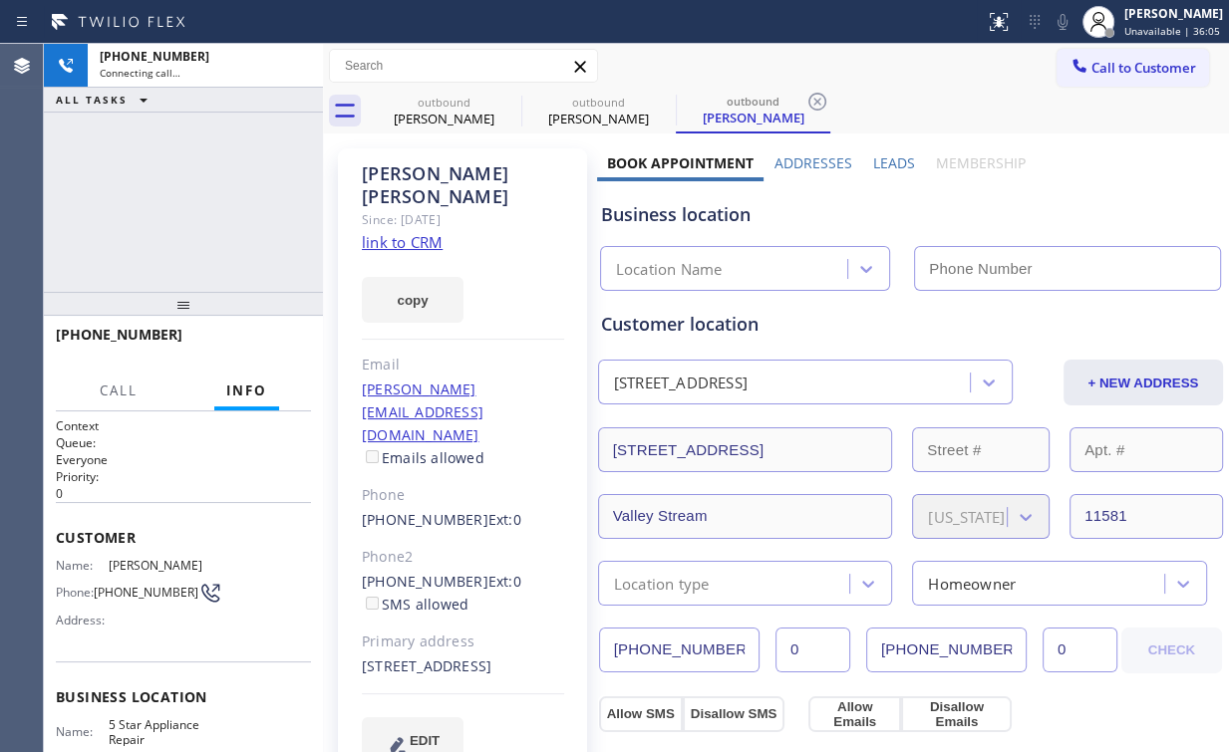
click at [215, 223] on div "+13478867032 Connecting call… ALL TASKS ALL TASKS ACTIVE TASKS TASKS IN WRAP UP" at bounding box center [183, 168] width 279 height 248
click at [433, 120] on div "Michael Chandless" at bounding box center [444, 119] width 150 height 18
type input "(855) 731-4952"
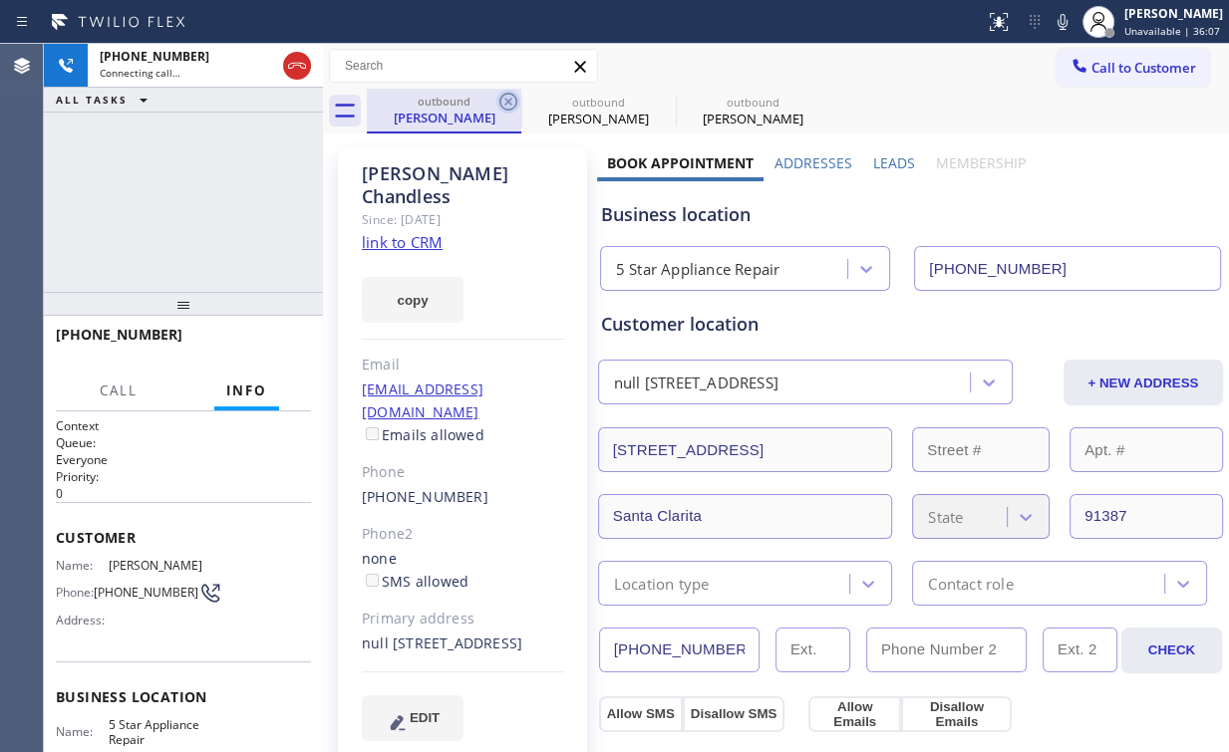
click at [510, 98] on icon at bounding box center [508, 102] width 18 height 18
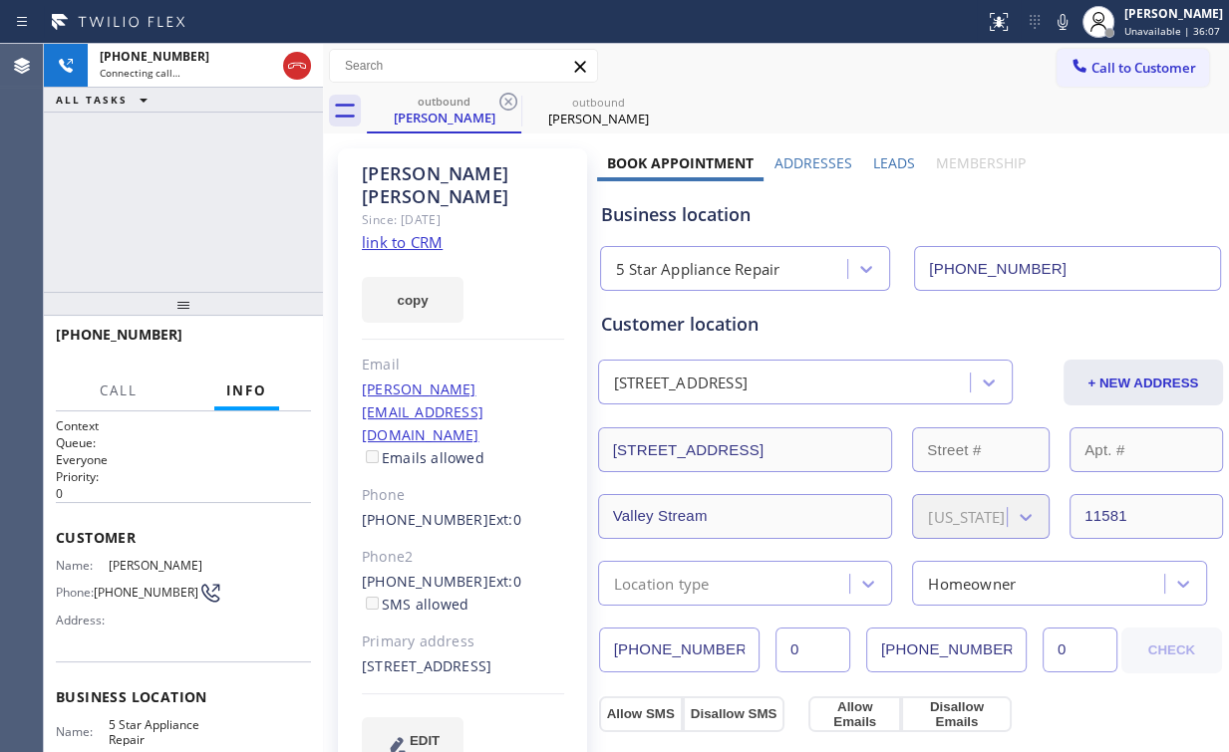
click at [237, 187] on div "+13478867032 Connecting call… ALL TASKS ALL TASKS ACTIVE TASKS TASKS IN WRAP UP" at bounding box center [183, 168] width 279 height 248
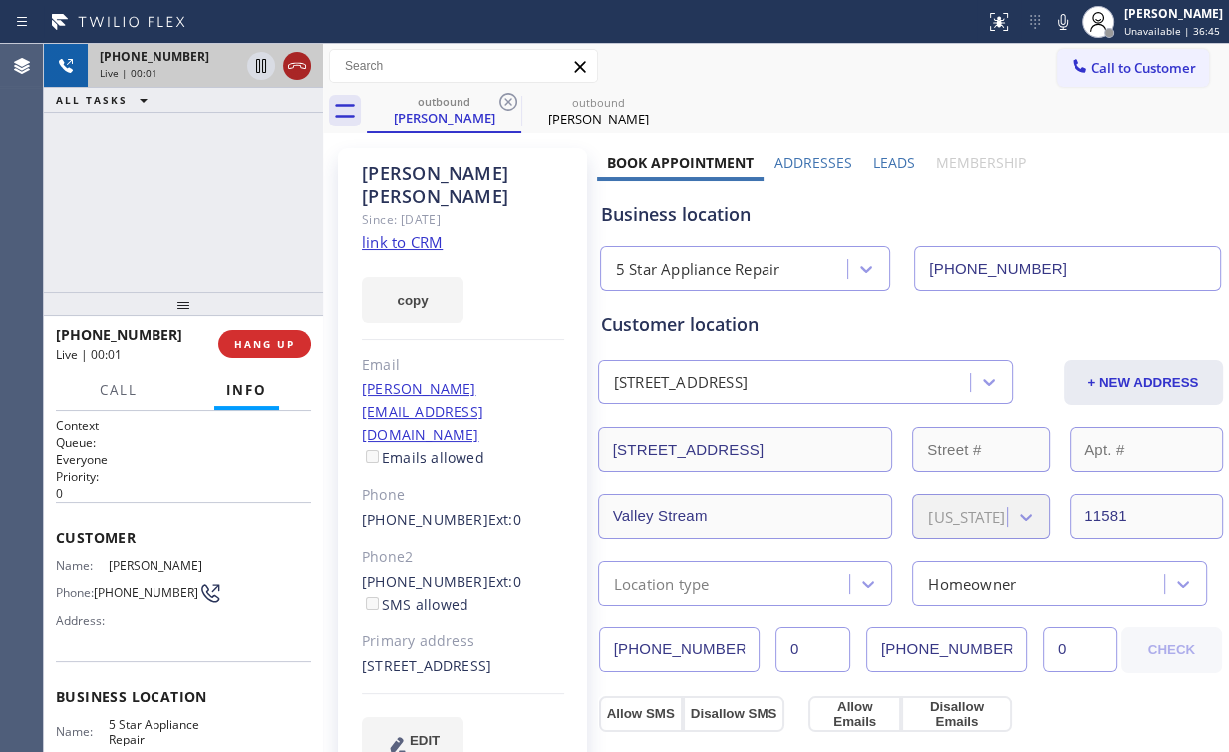
click at [297, 64] on icon at bounding box center [297, 66] width 24 height 24
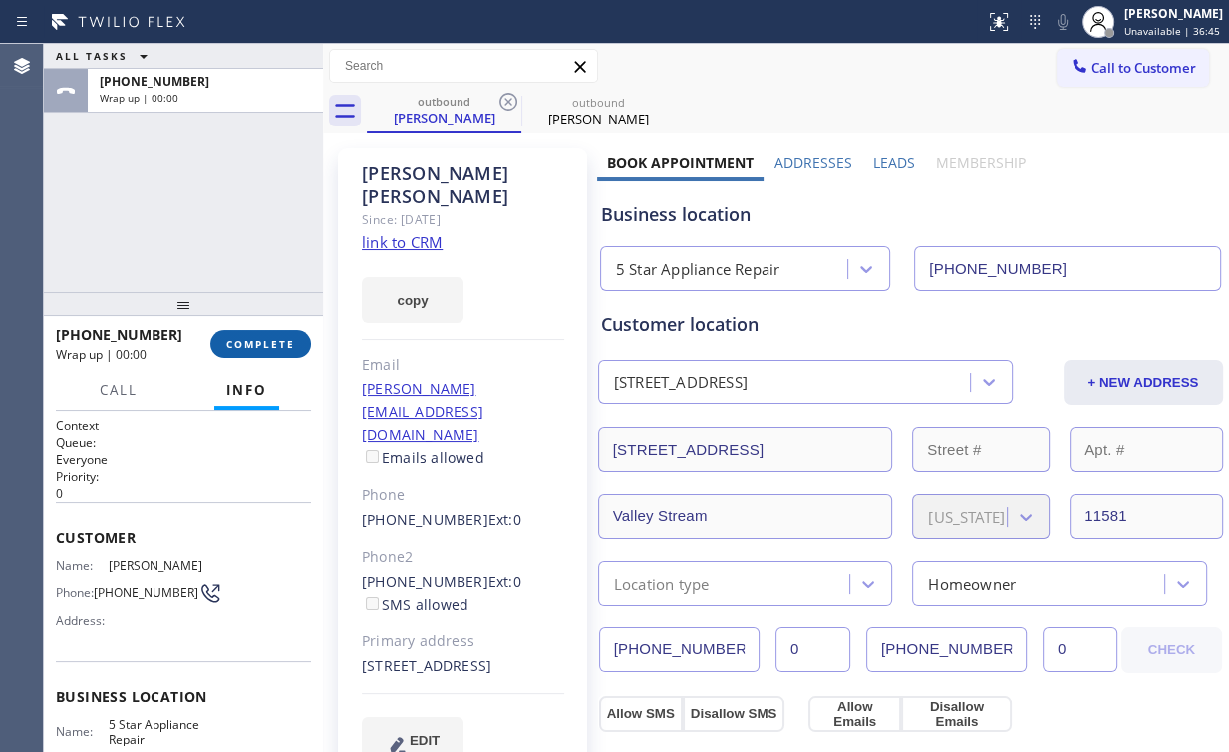
click at [256, 353] on button "COMPLETE" at bounding box center [260, 344] width 101 height 28
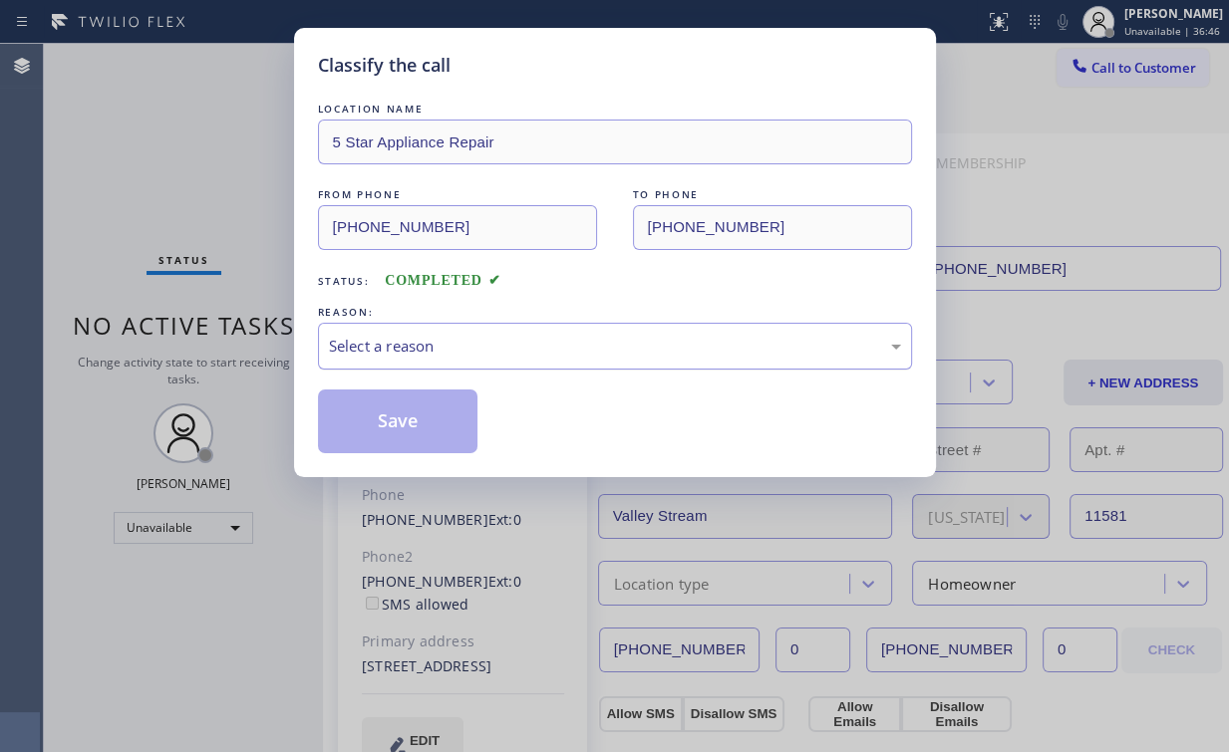
click at [395, 341] on div "Select a reason" at bounding box center [615, 346] width 572 height 23
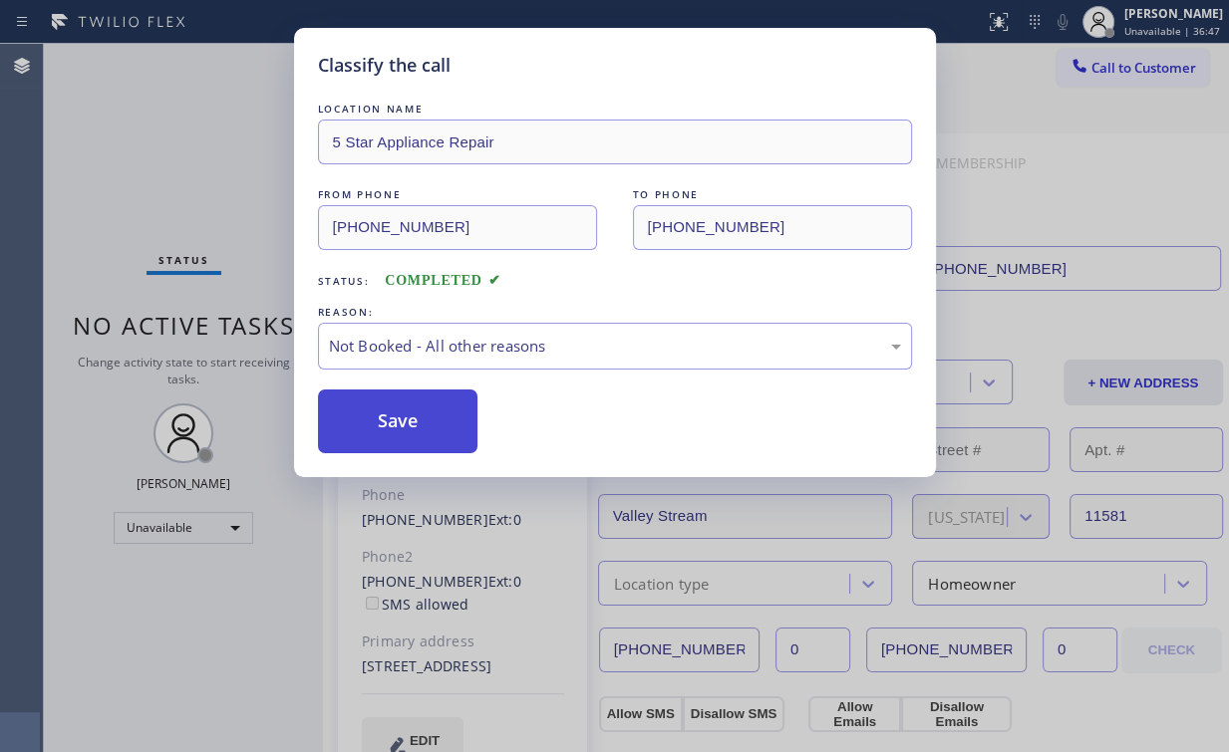
click at [414, 415] on button "Save" at bounding box center [398, 422] width 160 height 64
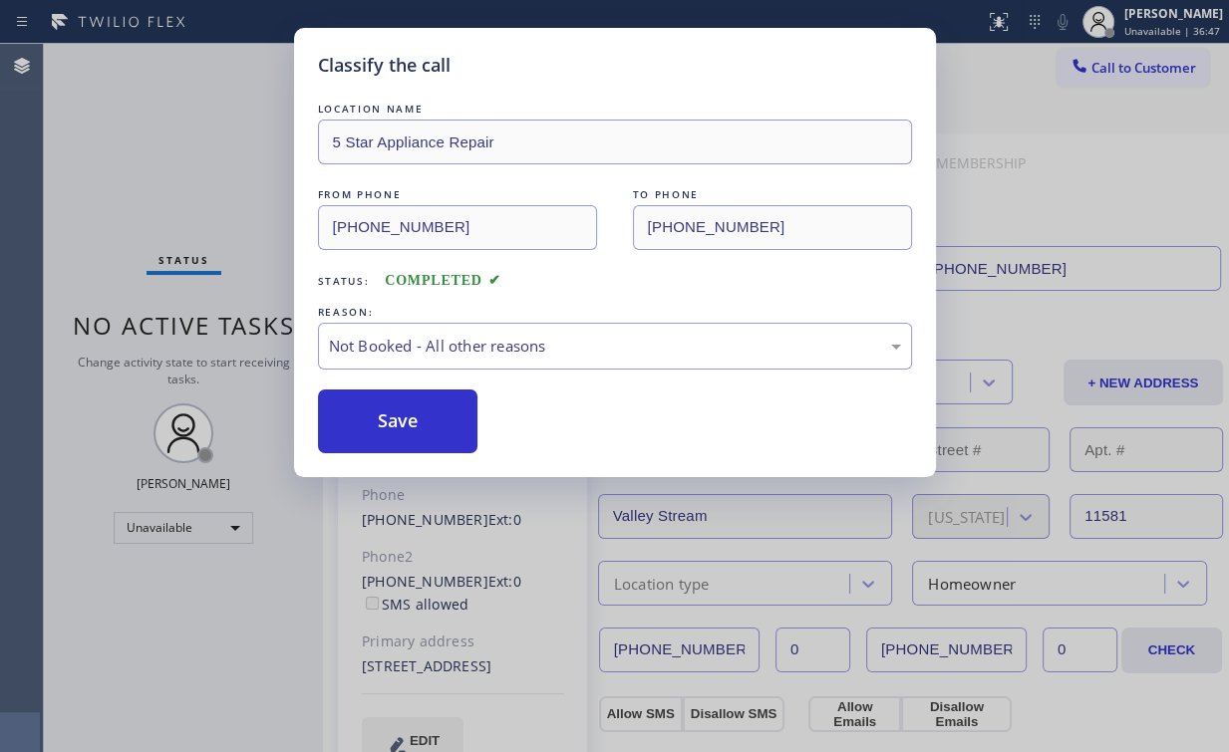
drag, startPoint x: 209, startPoint y: 157, endPoint x: 231, endPoint y: 2, distance: 157.0
click at [209, 148] on div "Classify the call LOCATION NAME 5 Star Appliance Repair FROM PHONE (855) 731-49…" at bounding box center [614, 376] width 1229 height 752
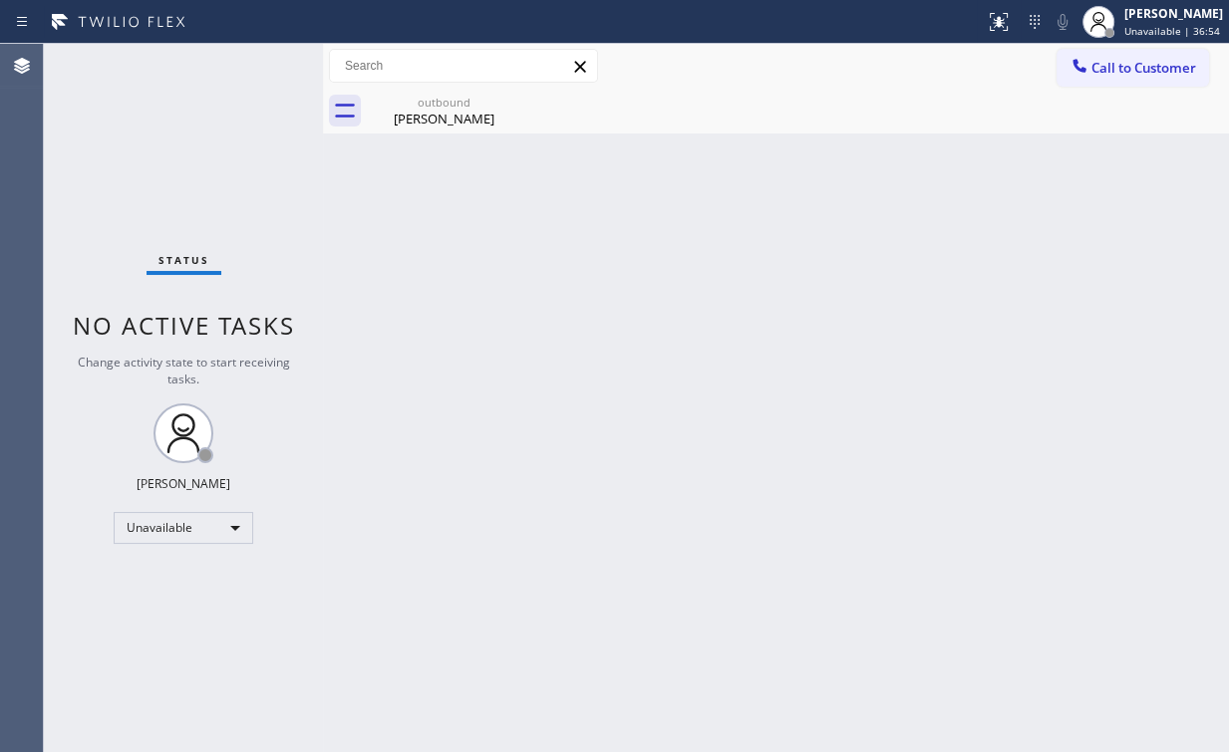
drag, startPoint x: 1115, startPoint y: 52, endPoint x: 834, endPoint y: 208, distance: 321.6
click at [1114, 54] on button "Call to Customer" at bounding box center [1132, 68] width 152 height 38
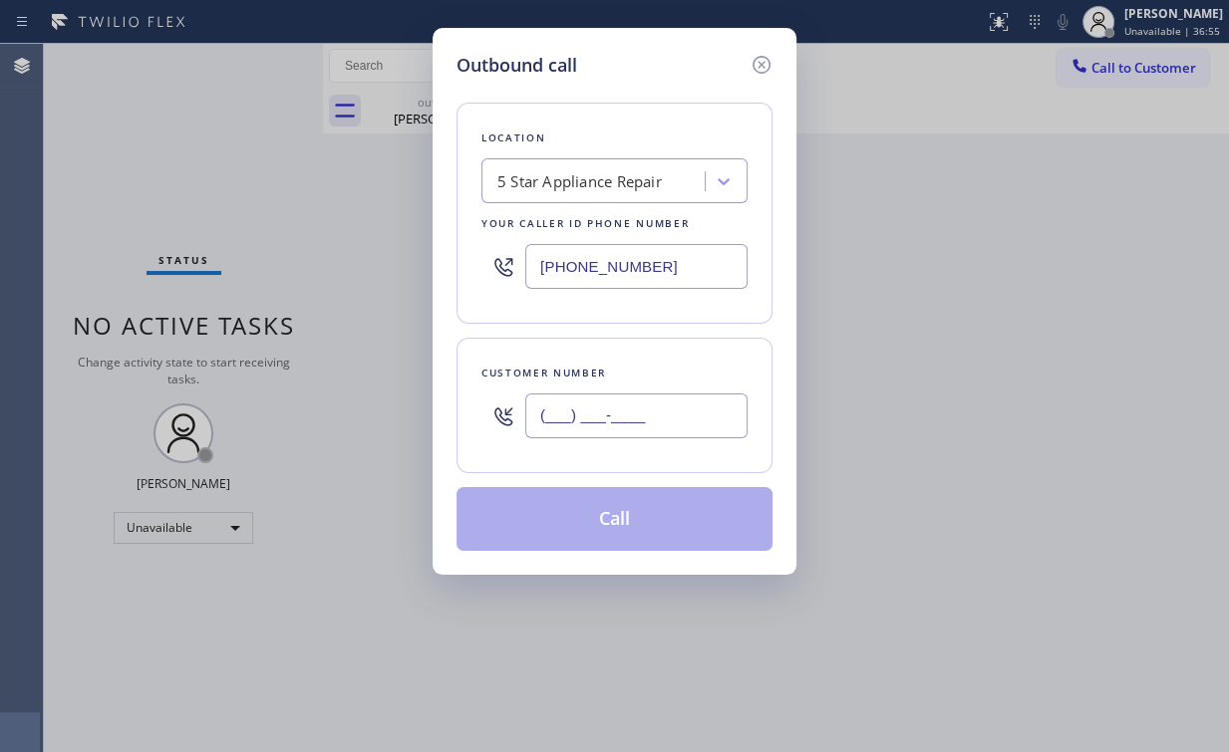
click at [626, 421] on input "(___) ___-____" at bounding box center [636, 416] width 222 height 45
paste input "408) 207-7670"
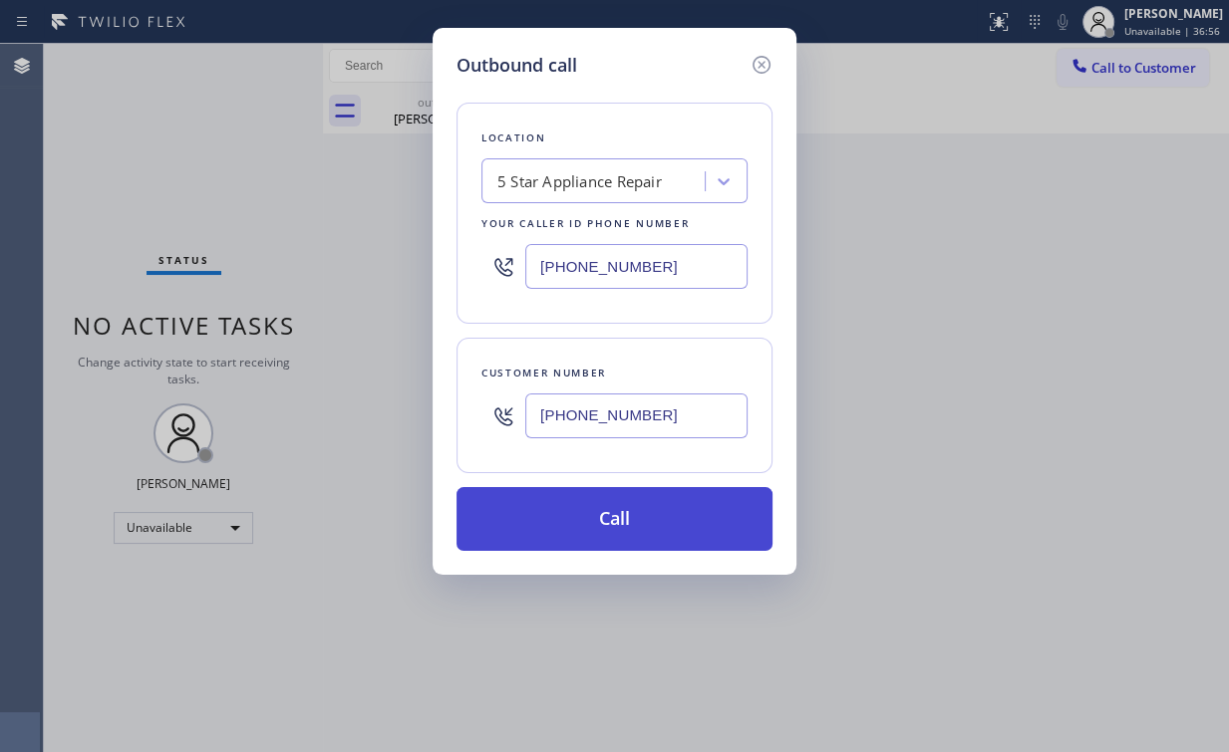
type input "(408) 207-7670"
click at [594, 518] on button "Call" at bounding box center [614, 519] width 316 height 64
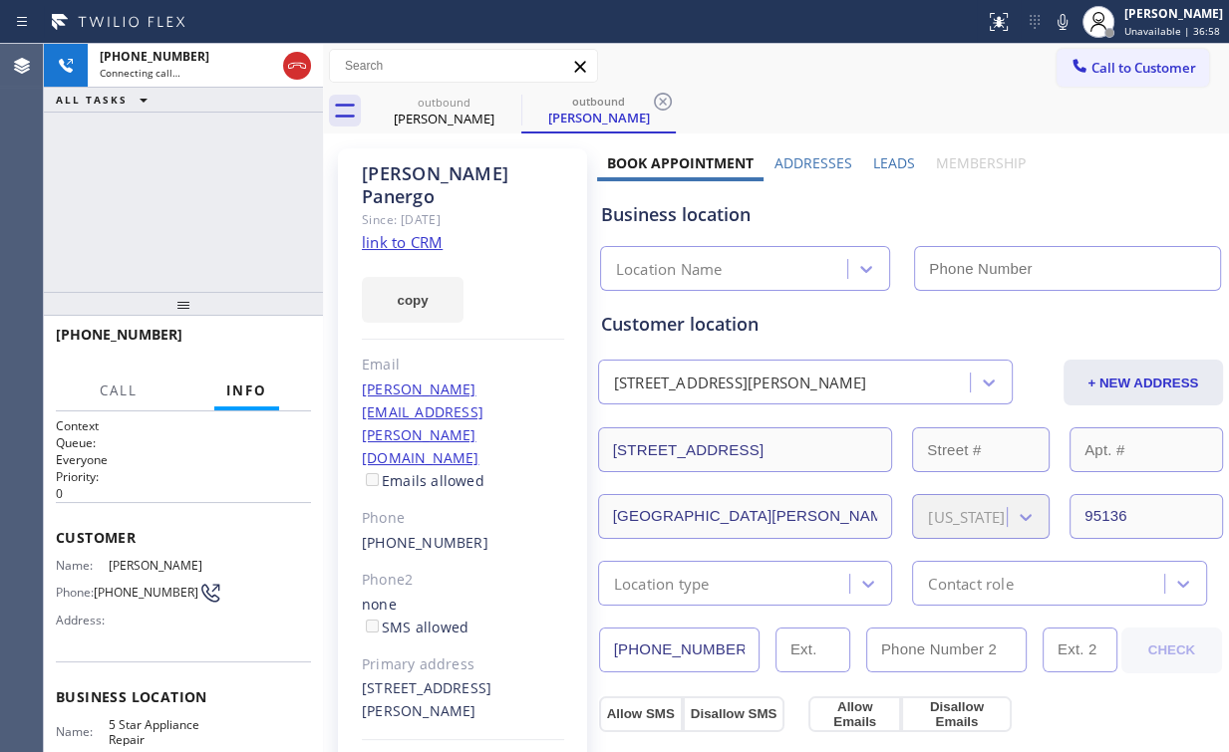
click at [234, 195] on div "+14082077670 Connecting call… ALL TASKS ALL TASKS ACTIVE TASKS TASKS IN WRAP UP" at bounding box center [183, 168] width 279 height 248
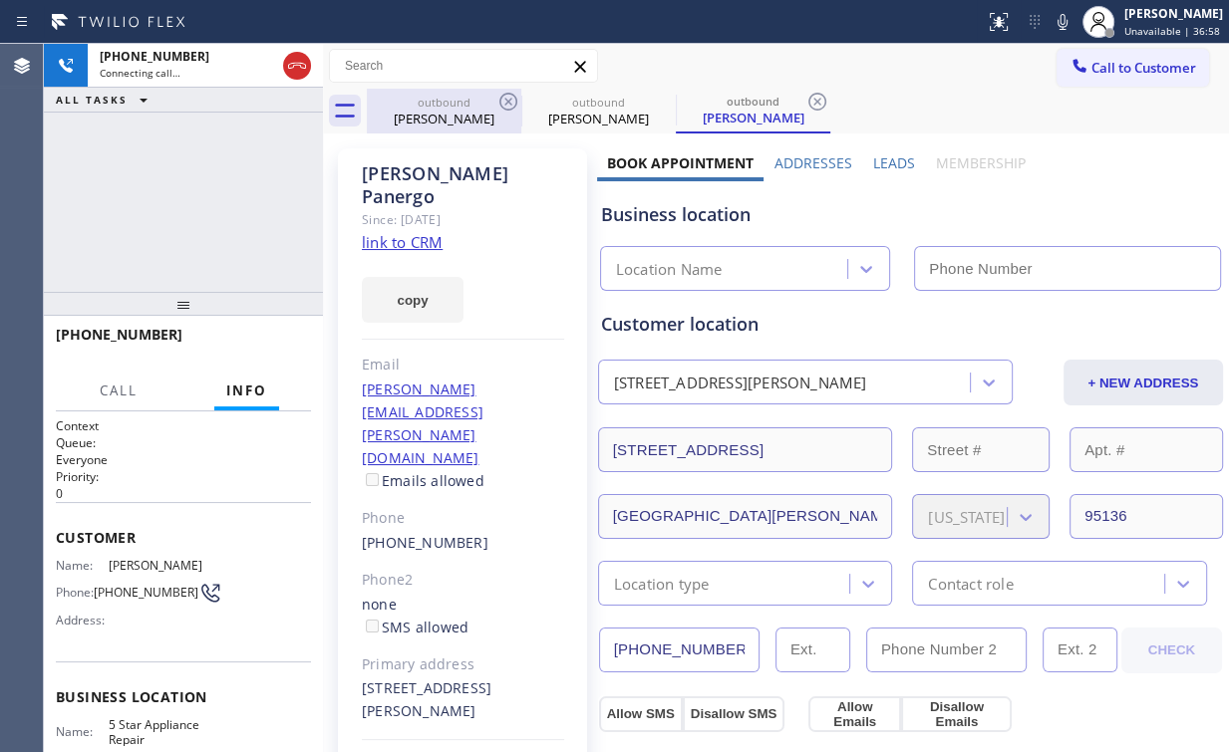
click at [431, 111] on div "Bob Zhu" at bounding box center [444, 119] width 150 height 18
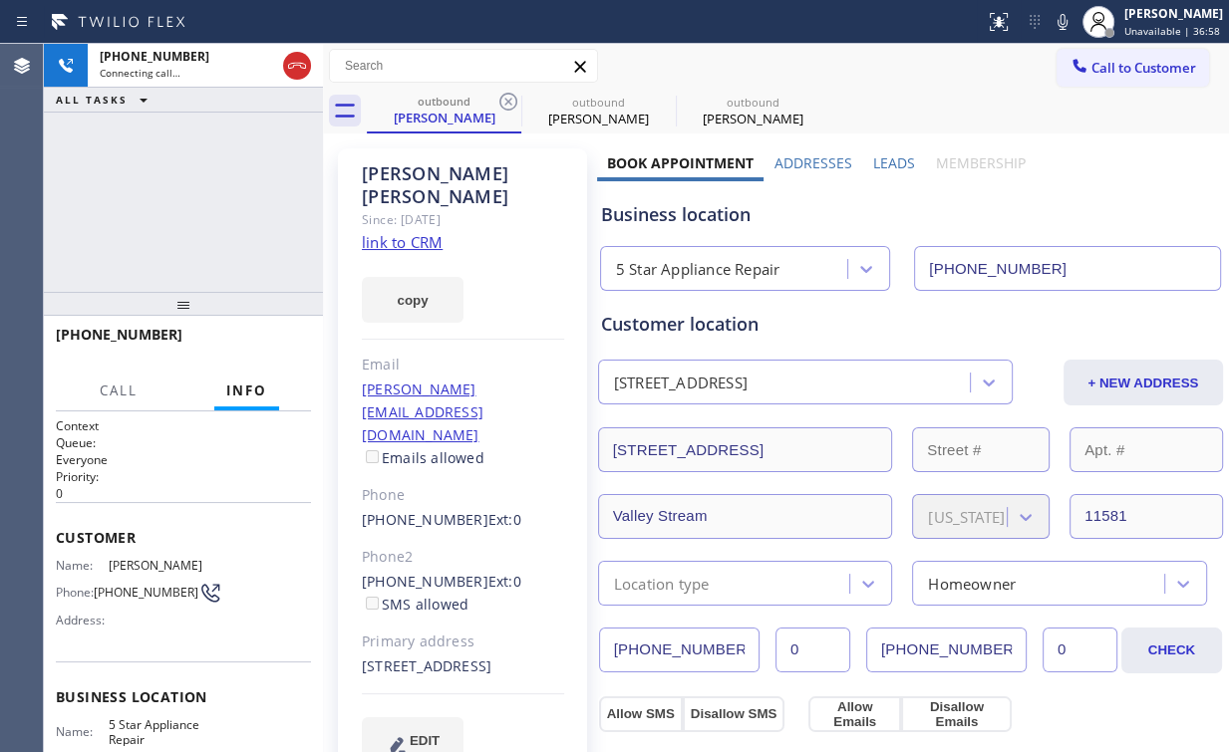
click at [502, 102] on icon at bounding box center [508, 102] width 24 height 24
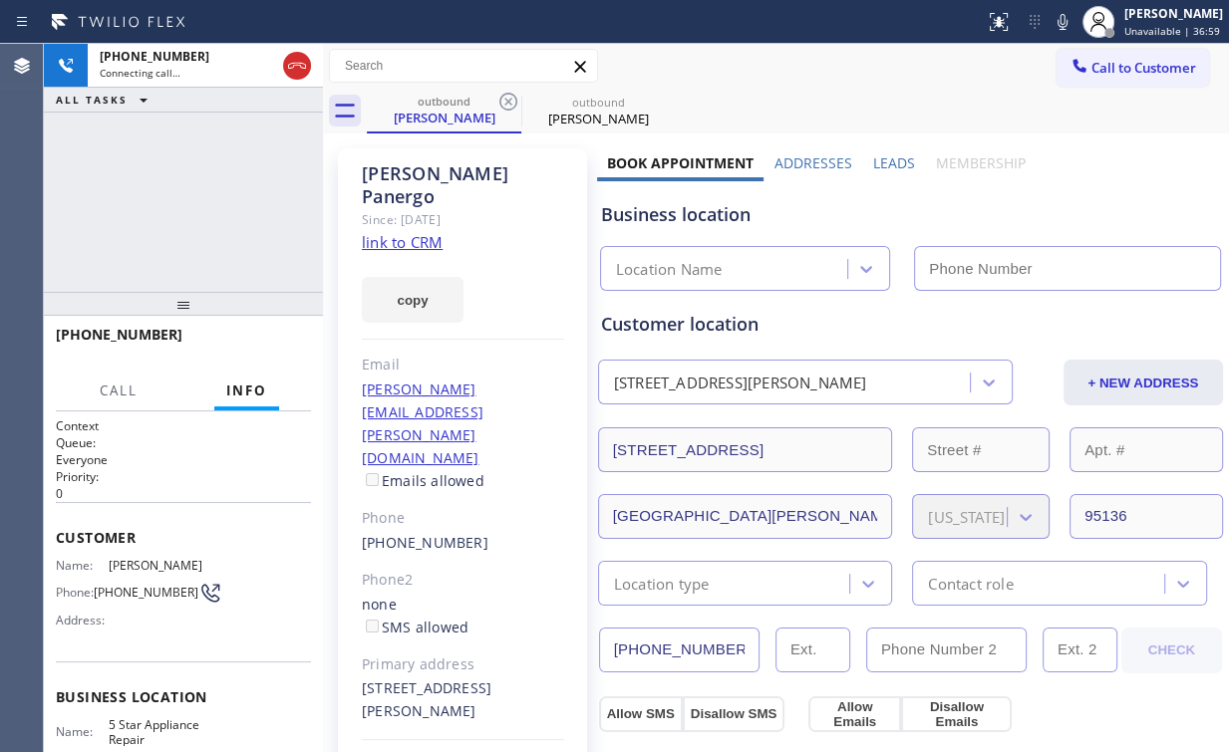
click at [209, 185] on div "+14082077670 Connecting call… ALL TASKS ALL TASKS ACTIVE TASKS TASKS IN WRAP UP" at bounding box center [183, 168] width 279 height 248
type input "(855) 731-4952"
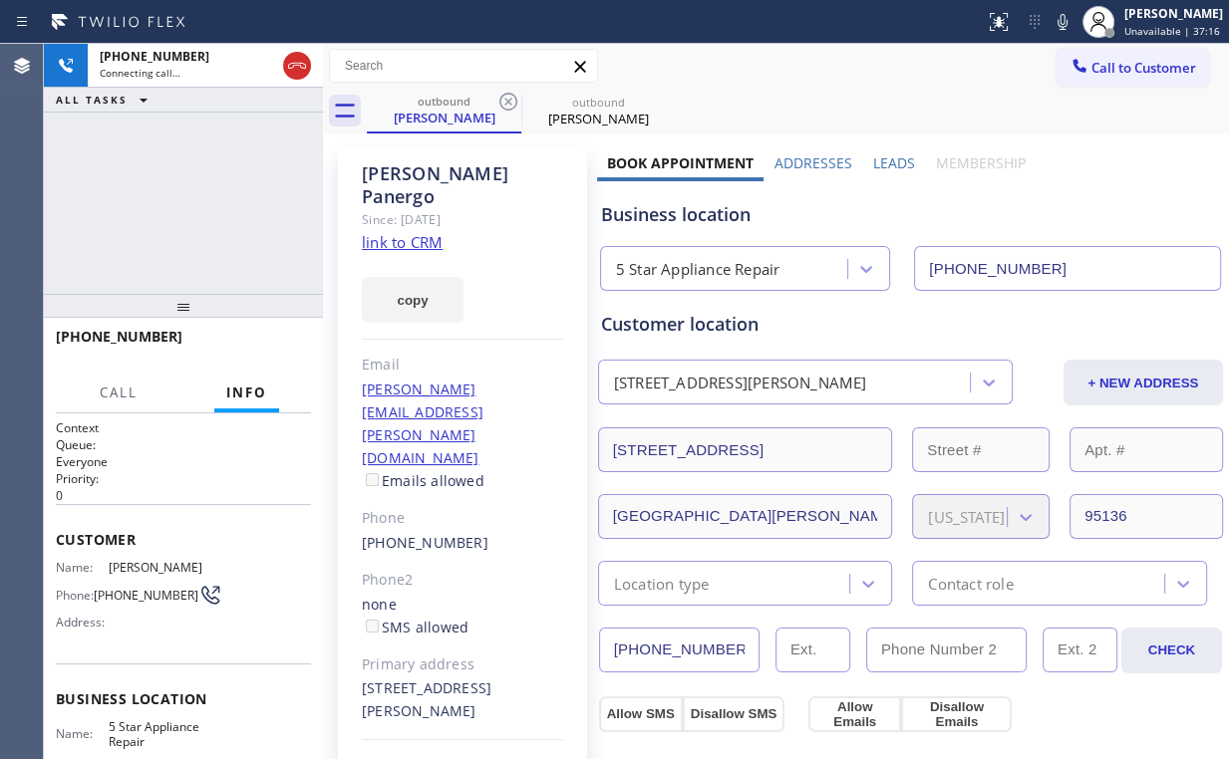
click at [173, 185] on div "+14082077670 Connecting call… ALL TASKS ALL TASKS ACTIVE TASKS TASKS IN WRAP UP" at bounding box center [183, 169] width 279 height 250
click at [258, 357] on button "HANG UP" at bounding box center [264, 346] width 93 height 28
click at [254, 352] on span "HANG UP" at bounding box center [264, 346] width 61 height 14
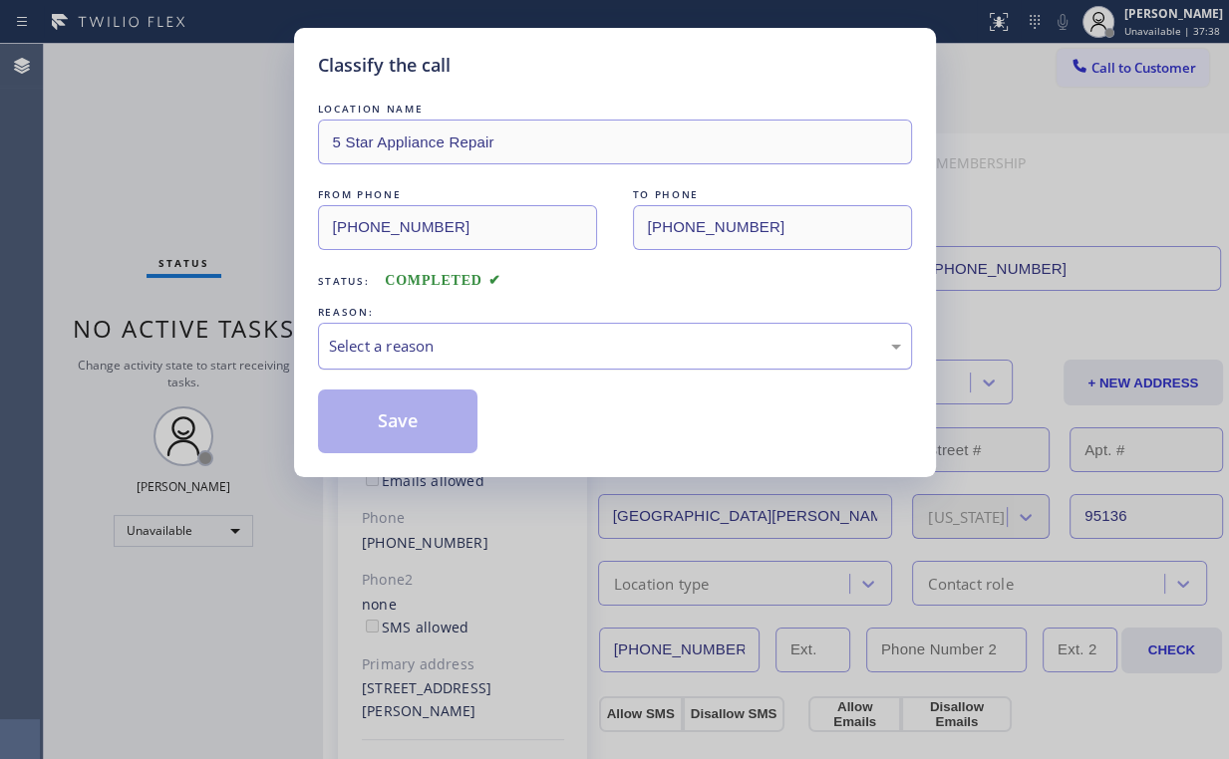
click at [360, 348] on div "Select a reason" at bounding box center [615, 346] width 572 height 23
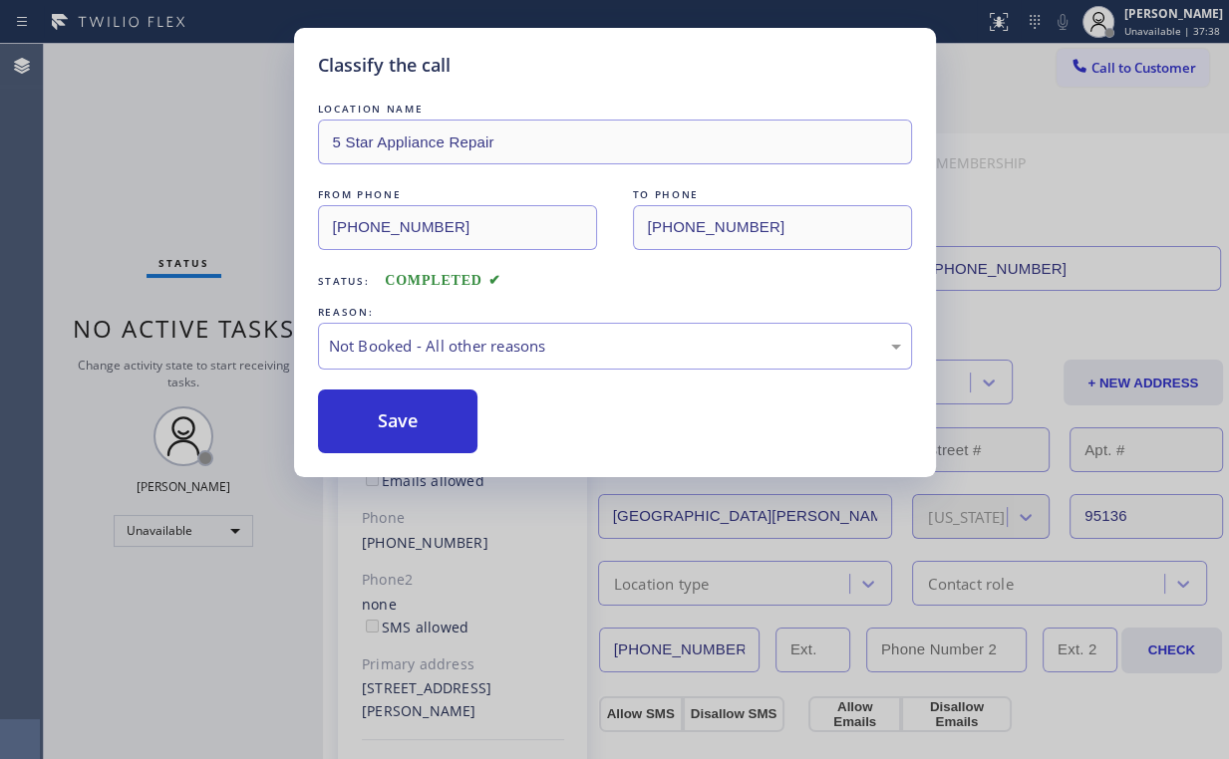
click at [370, 415] on button "Save" at bounding box center [398, 422] width 160 height 64
drag, startPoint x: 196, startPoint y: 179, endPoint x: 244, endPoint y: 283, distance: 114.1
click at [215, 214] on div "Classify the call LOCATION NAME 5 Star Appliance Repair FROM PHONE (855) 731-49…" at bounding box center [614, 379] width 1229 height 759
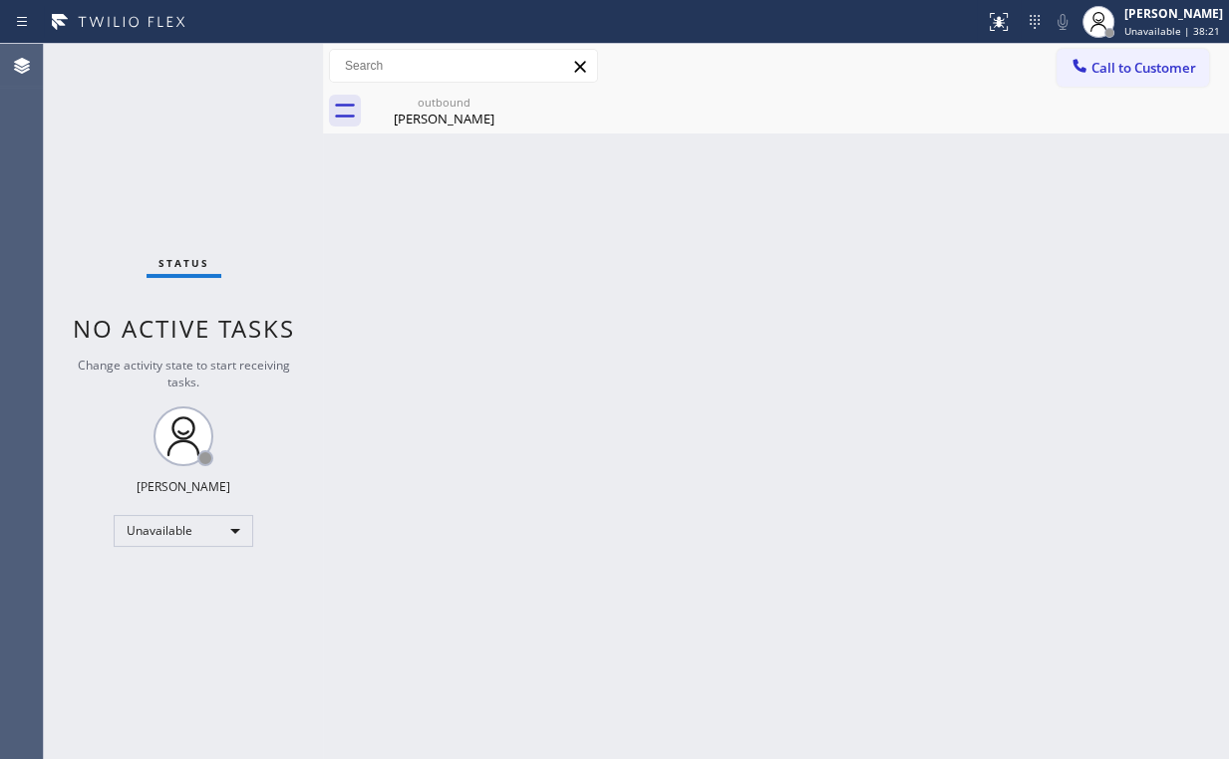
click at [582, 150] on div "Back to Dashboard Change Sender ID Customers Technicians Select a contact Outbo…" at bounding box center [776, 401] width 906 height 715
click at [439, 125] on div "Christina Panergo" at bounding box center [444, 119] width 150 height 18
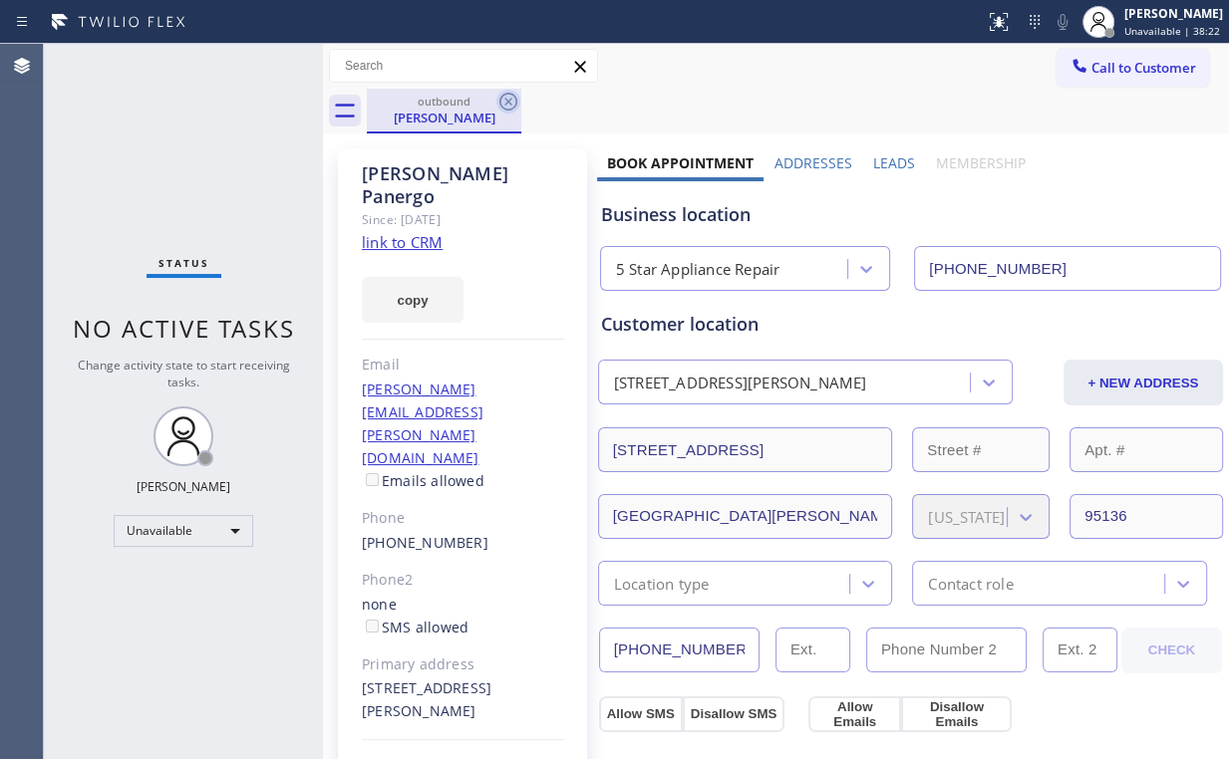
click at [517, 102] on icon at bounding box center [508, 102] width 24 height 24
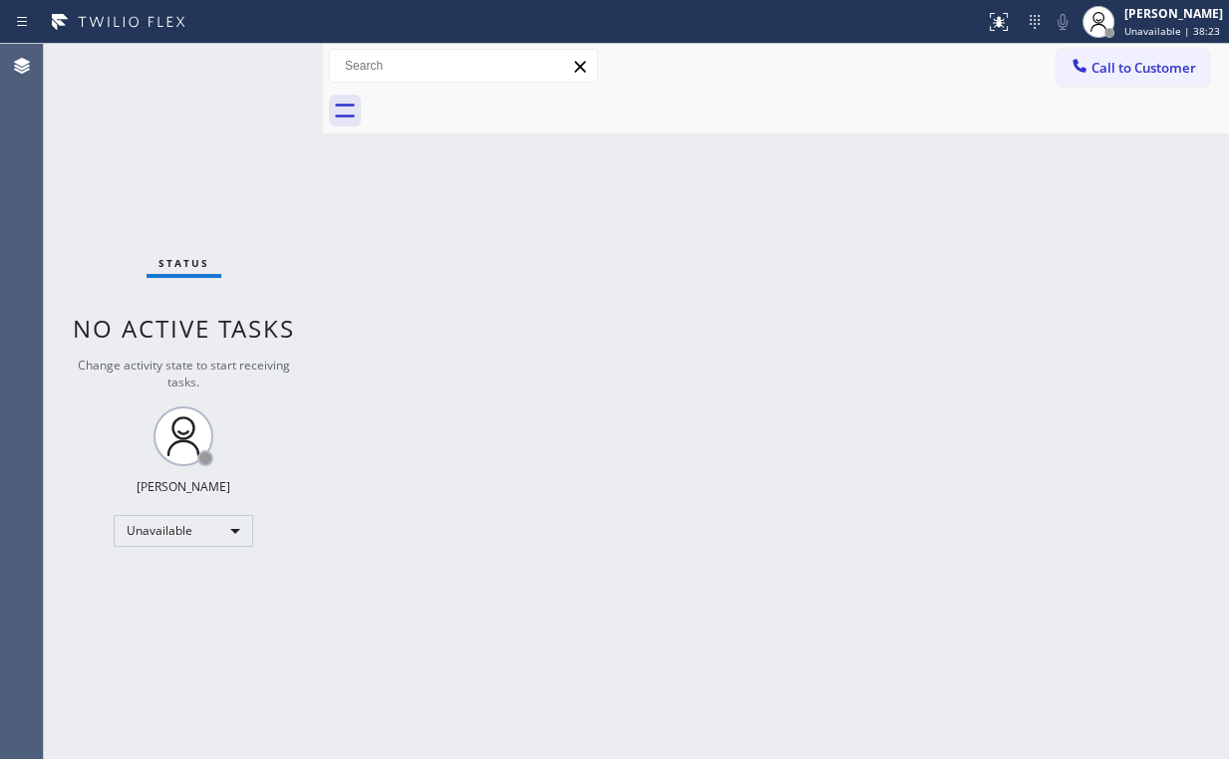
drag, startPoint x: 227, startPoint y: 132, endPoint x: 213, endPoint y: 56, distance: 77.0
click at [227, 124] on div "Status No active tasks Change activity state to start receiving tasks. Arnold V…" at bounding box center [183, 401] width 279 height 715
click at [155, 154] on div "Status No active tasks Change activity state to start receiving tasks. Arnold V…" at bounding box center [183, 401] width 279 height 715
click at [1088, 76] on div at bounding box center [1079, 68] width 24 height 24
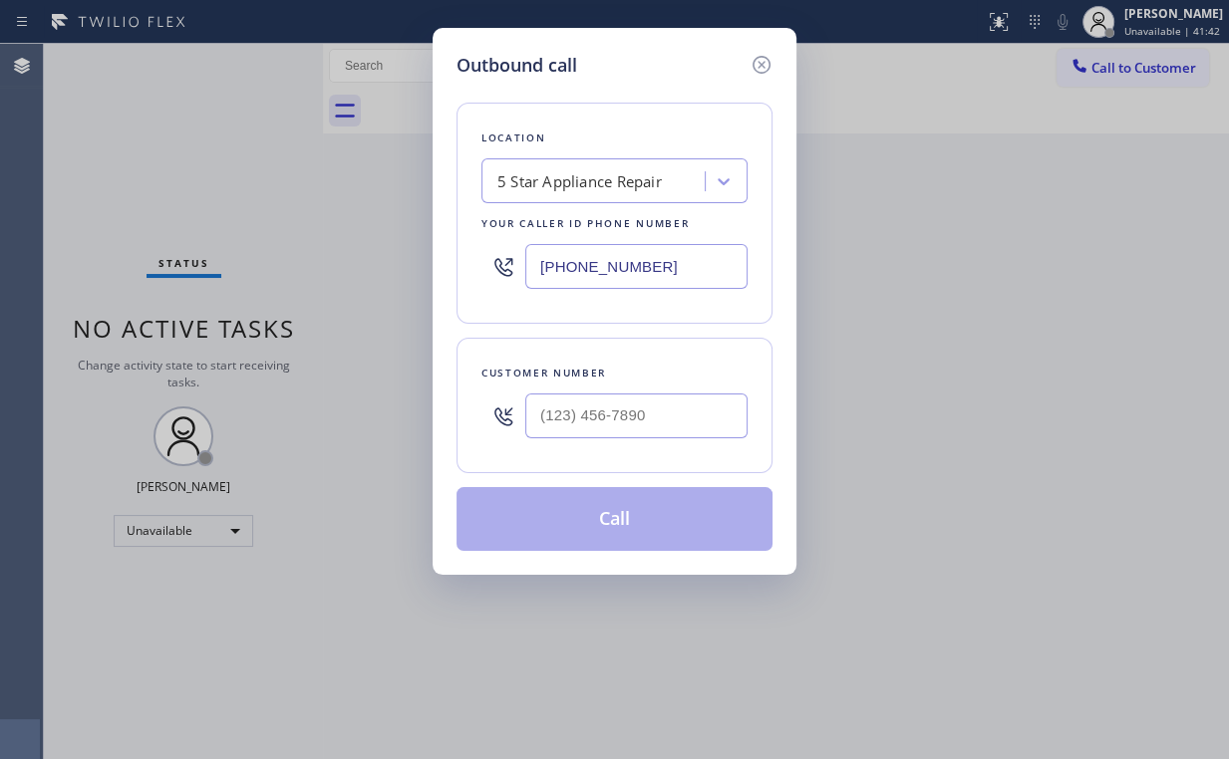
drag, startPoint x: 676, startPoint y: 271, endPoint x: 314, endPoint y: 274, distance: 361.7
click at [376, 273] on div "Outbound call Location 5 Star Appliance Repair Your caller id phone number (855…" at bounding box center [614, 379] width 1229 height 759
paste input "732) 838-6971"
type input "(732) 838-6971"
click at [642, 402] on input "(___) ___-____" at bounding box center [636, 416] width 222 height 45
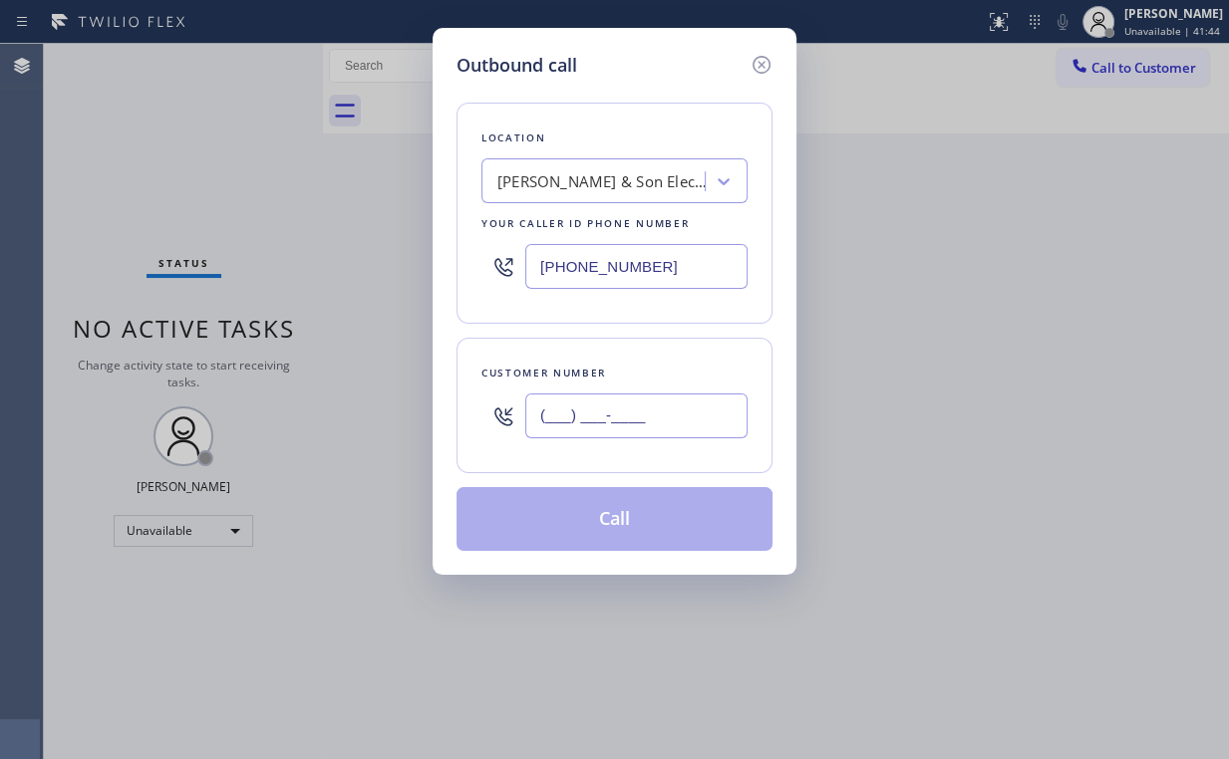
paste input "732) 605-3831"
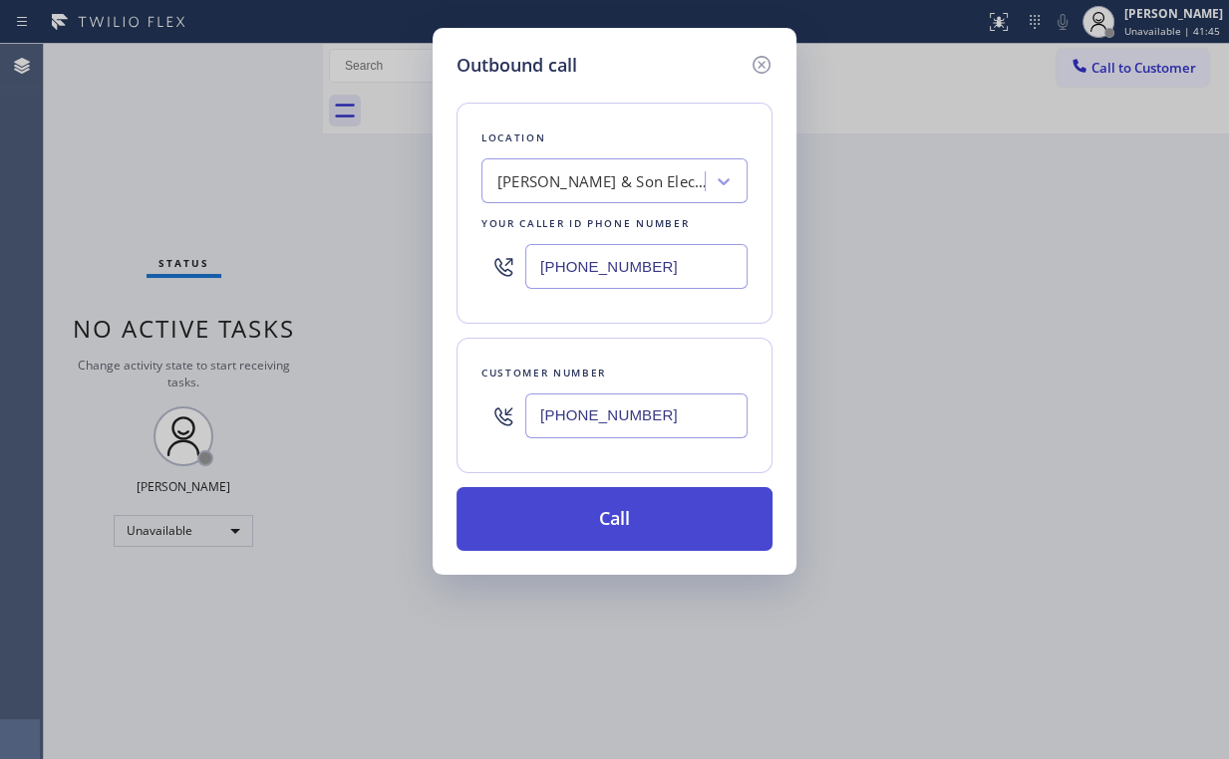
type input "(732) 605-3831"
click at [602, 522] on button "Call" at bounding box center [614, 519] width 316 height 64
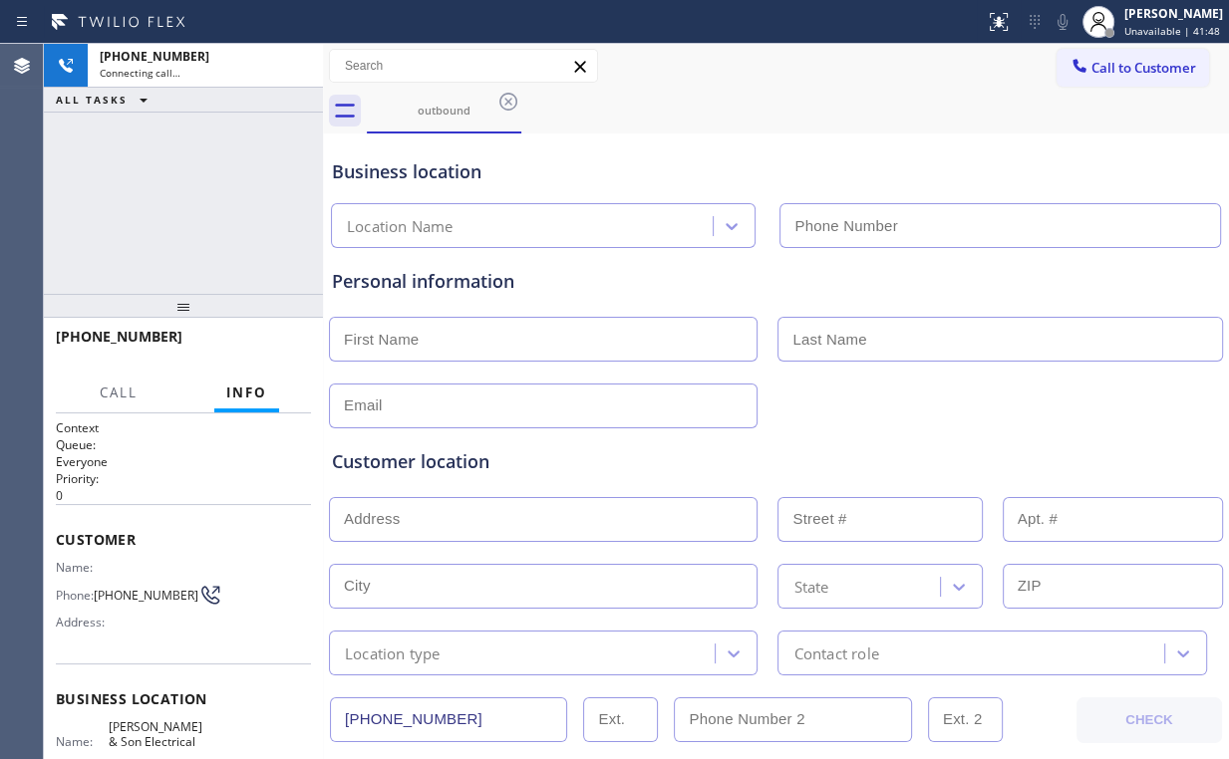
type input "(732) 838-6971"
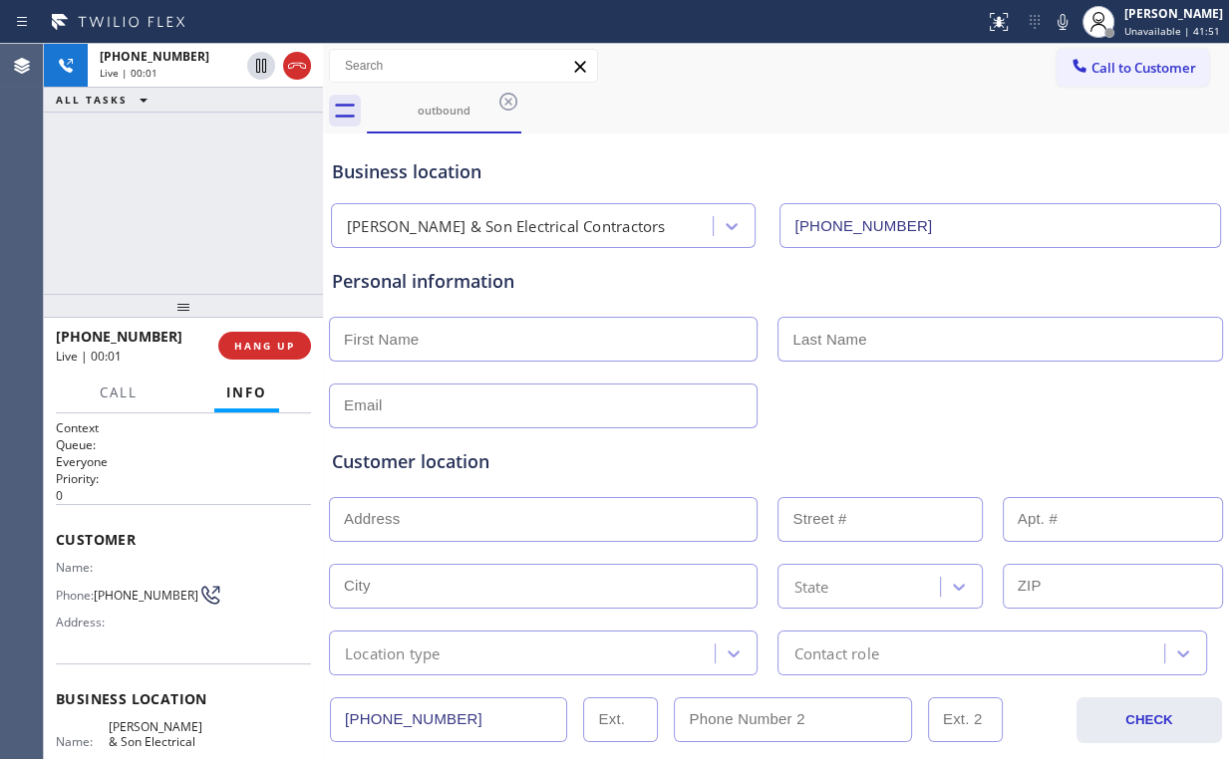
click at [162, 192] on div "+17326053831 Live | 00:01 ALL TASKS ALL TASKS ACTIVE TASKS TASKS IN WRAP UP" at bounding box center [183, 169] width 279 height 250
click at [280, 348] on span "HANG UP" at bounding box center [264, 346] width 61 height 14
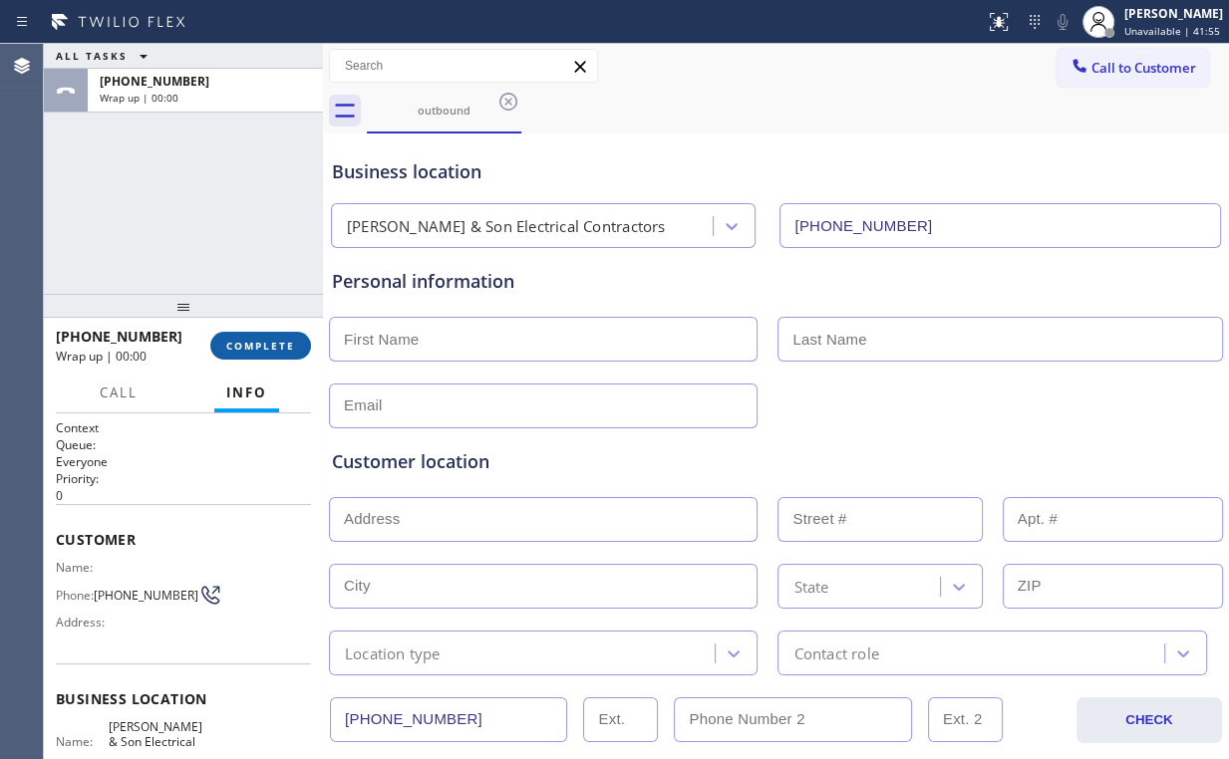
click at [288, 350] on span "COMPLETE" at bounding box center [260, 346] width 69 height 14
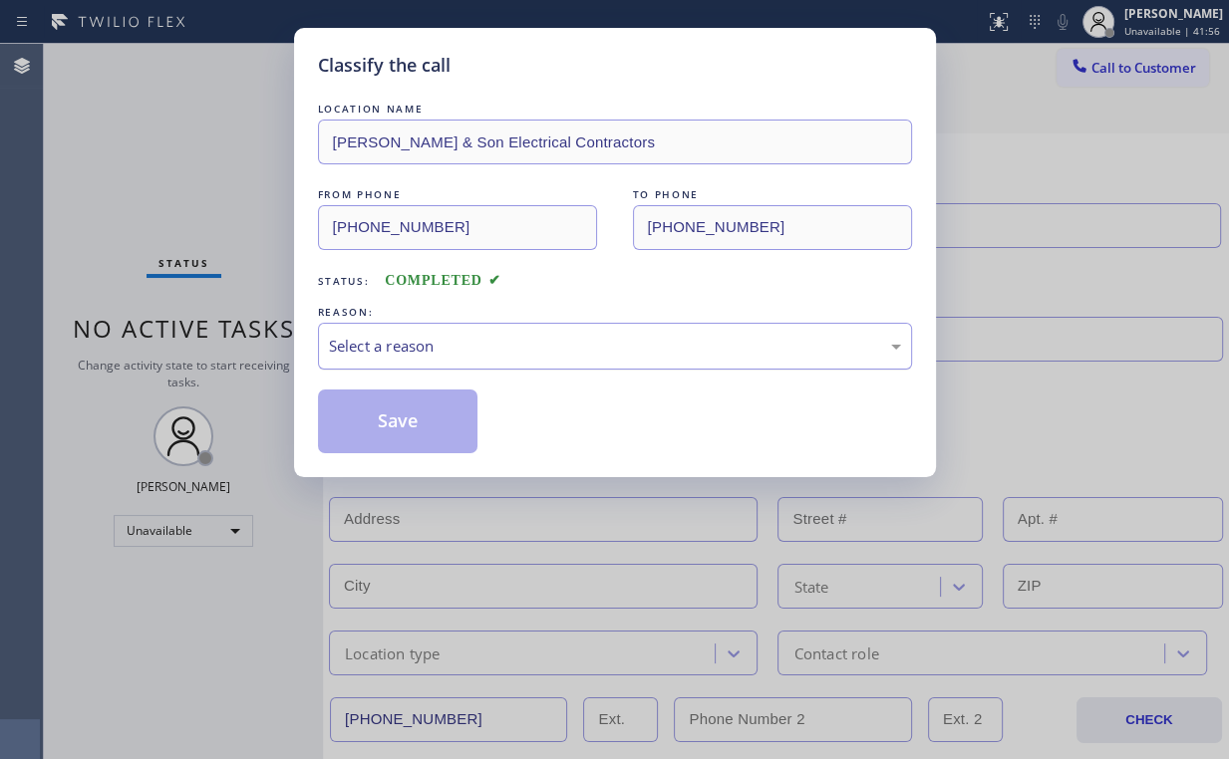
click at [406, 354] on div "Select a reason" at bounding box center [615, 346] width 572 height 23
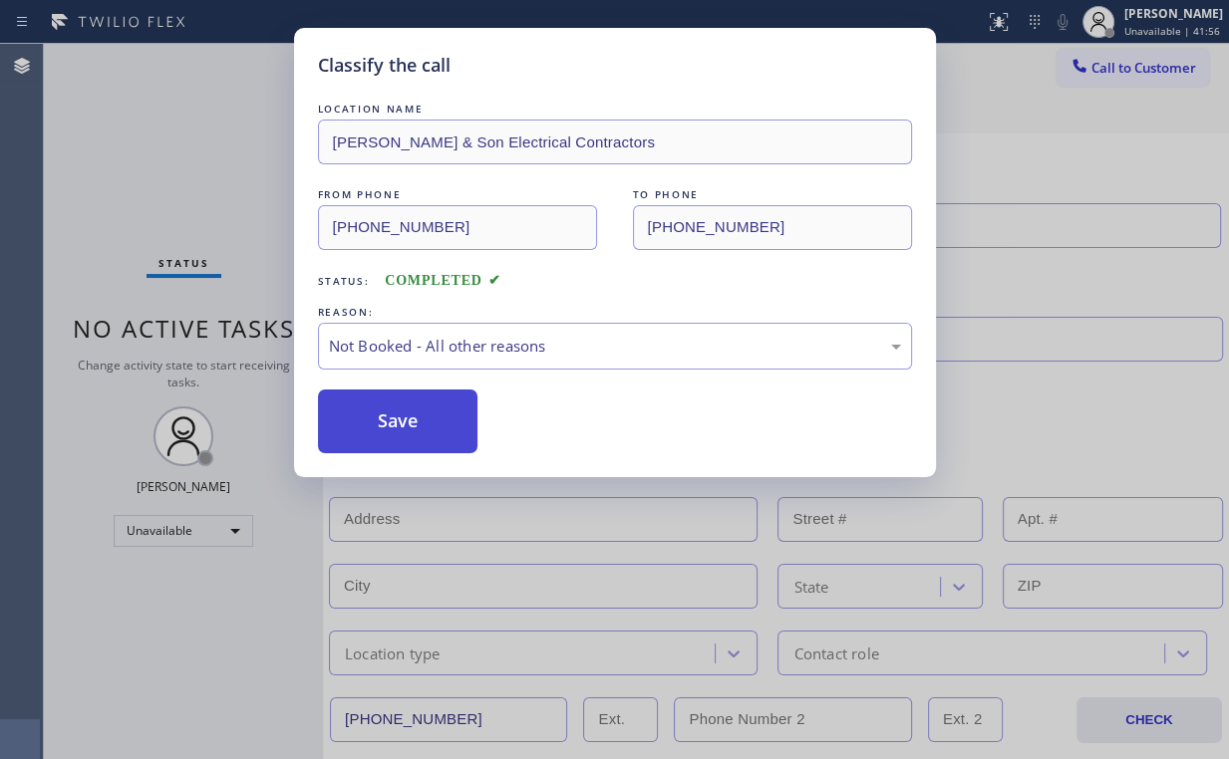
click at [398, 420] on button "Save" at bounding box center [398, 422] width 160 height 64
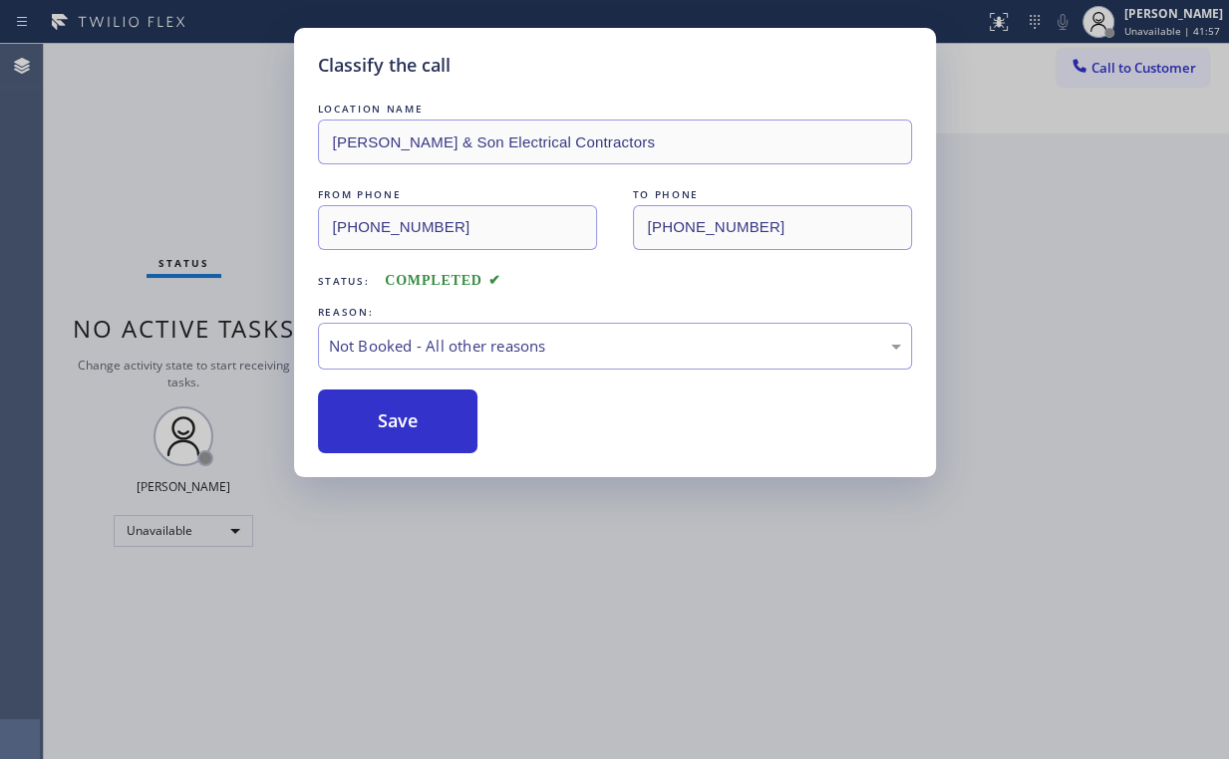
click at [201, 171] on div "Status No active tasks Change activity state to start receiving tasks. Arnold V…" at bounding box center [183, 401] width 279 height 715
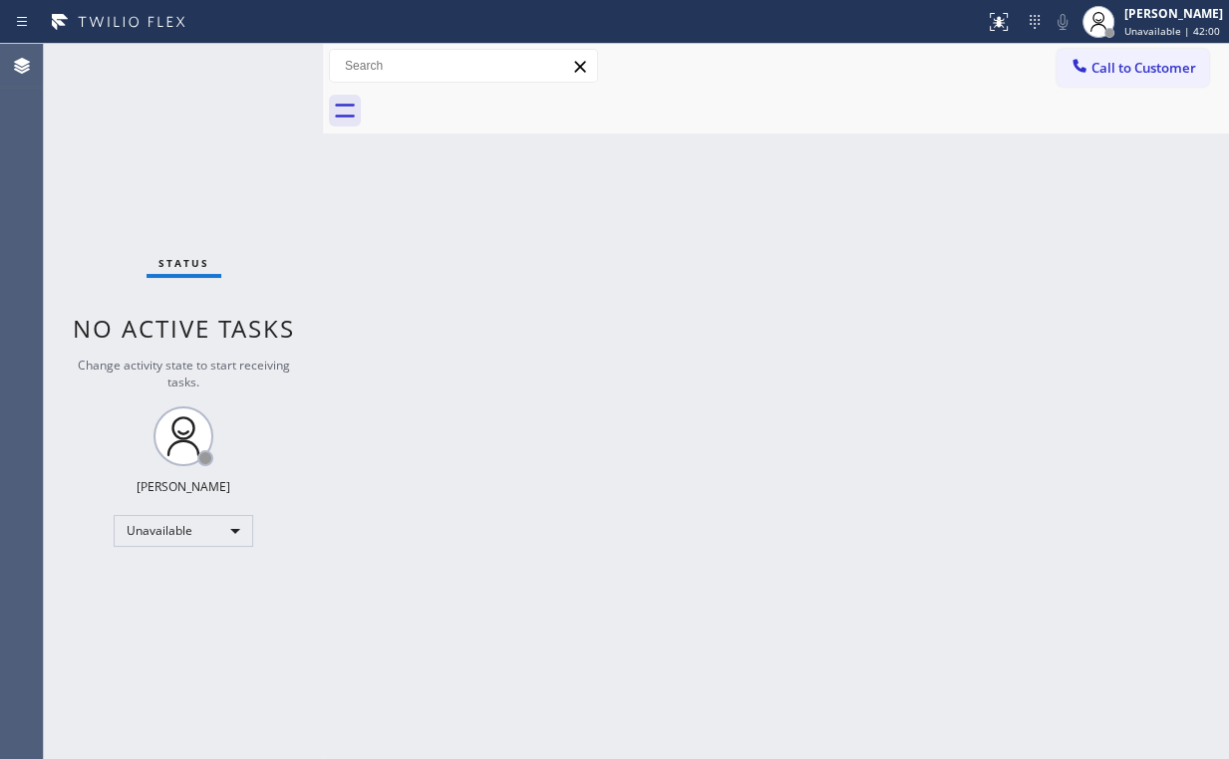
click at [657, 183] on div "Back to Dashboard Change Sender ID Customers Technicians Select a contact Outbo…" at bounding box center [776, 401] width 906 height 715
click at [1086, 84] on button "Call to Customer" at bounding box center [1132, 68] width 152 height 38
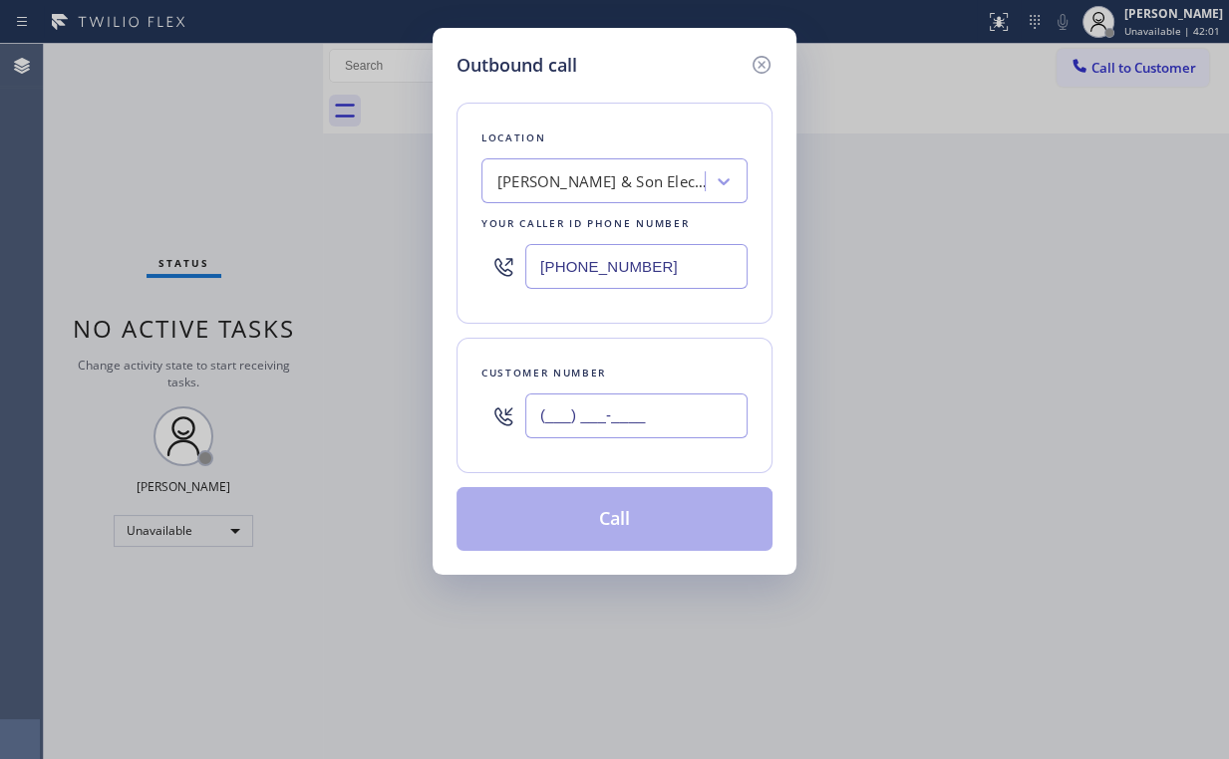
click at [706, 434] on input "(___) ___-____" at bounding box center [636, 416] width 222 height 45
paste input "732) 605-3831"
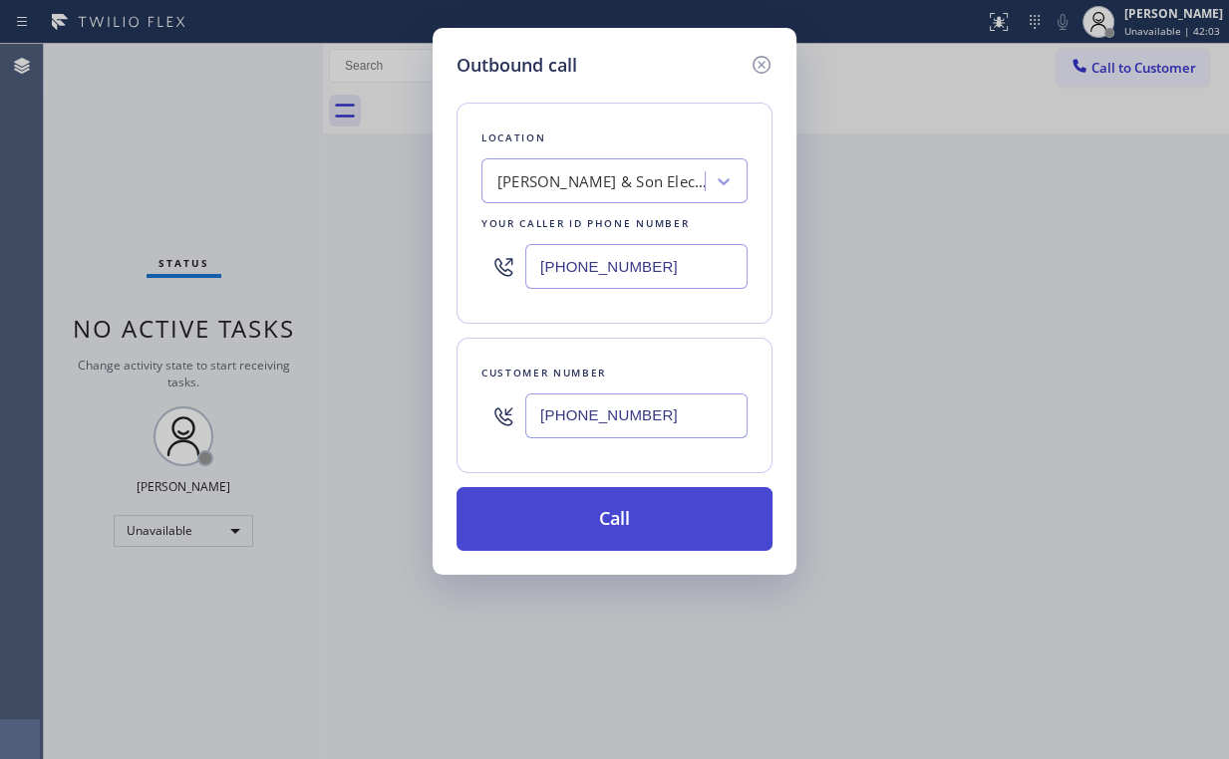
type input "(732) 605-3831"
click at [578, 520] on button "Call" at bounding box center [614, 519] width 316 height 64
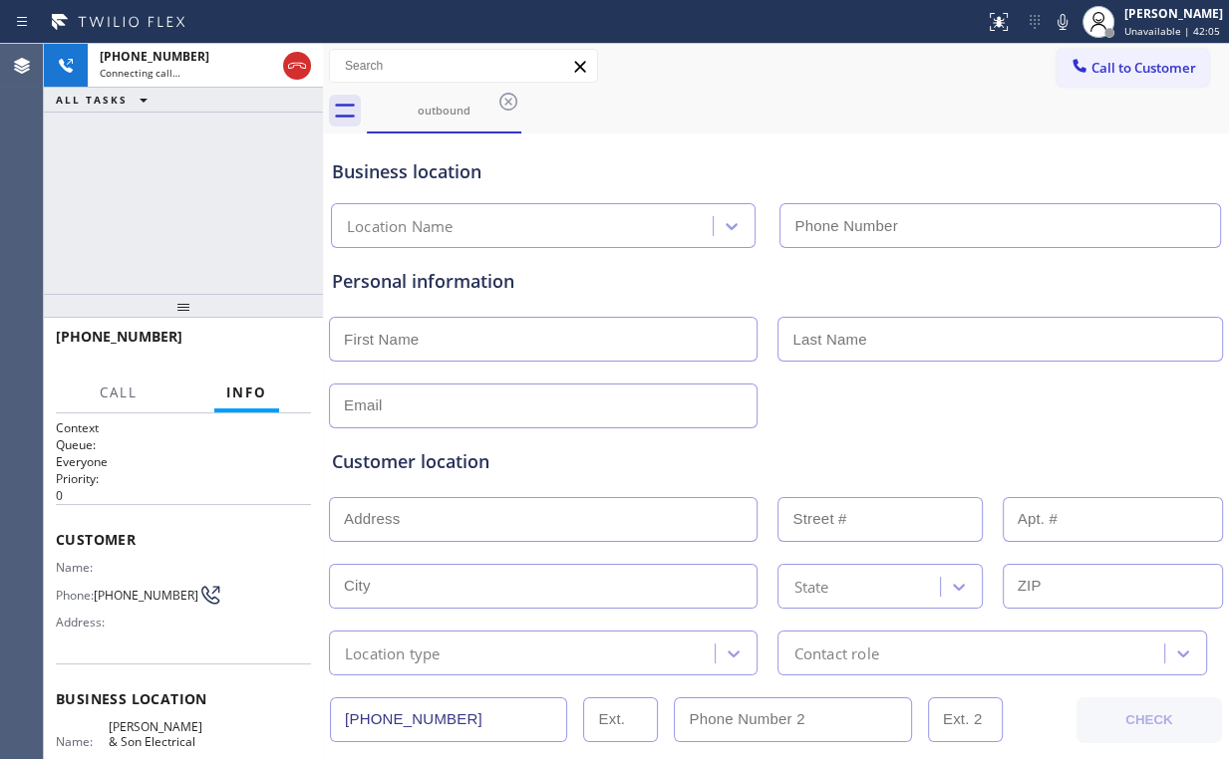
type input "(732) 838-6971"
drag, startPoint x: 219, startPoint y: 191, endPoint x: 253, endPoint y: 192, distance: 33.9
click at [219, 191] on div "+17326053831 Connecting call… ALL TASKS ALL TASKS ACTIVE TASKS TASKS IN WRAP UP" at bounding box center [183, 169] width 279 height 250
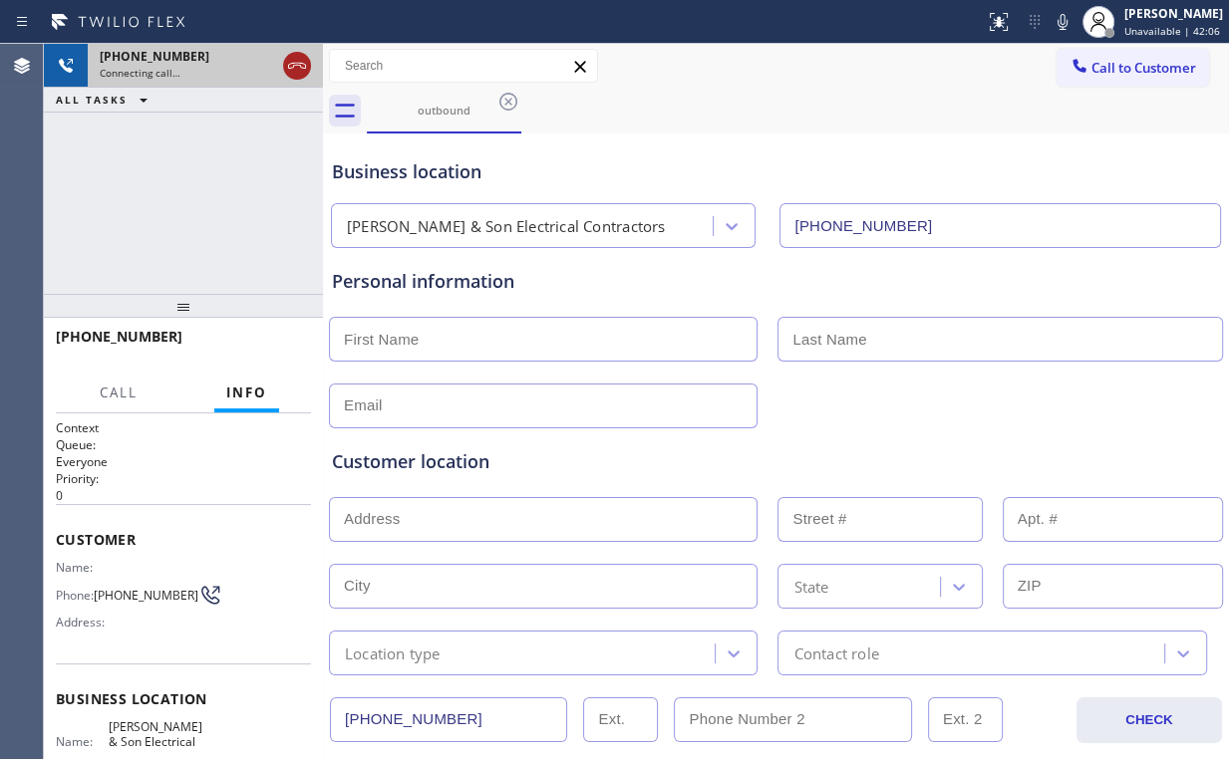
click at [286, 64] on icon at bounding box center [297, 66] width 24 height 24
drag, startPoint x: 436, startPoint y: 102, endPoint x: 509, endPoint y: 103, distance: 72.7
click at [438, 103] on div "outbound" at bounding box center [444, 110] width 150 height 15
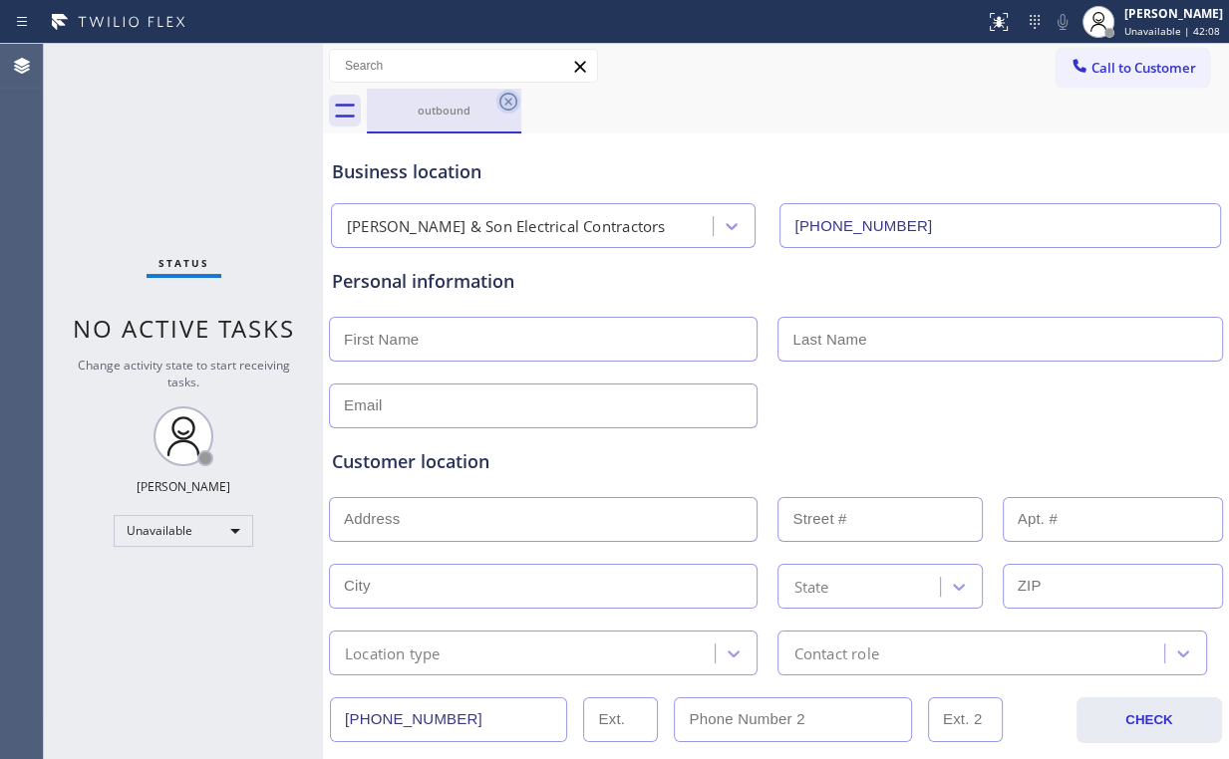
click at [510, 98] on icon at bounding box center [508, 102] width 18 height 18
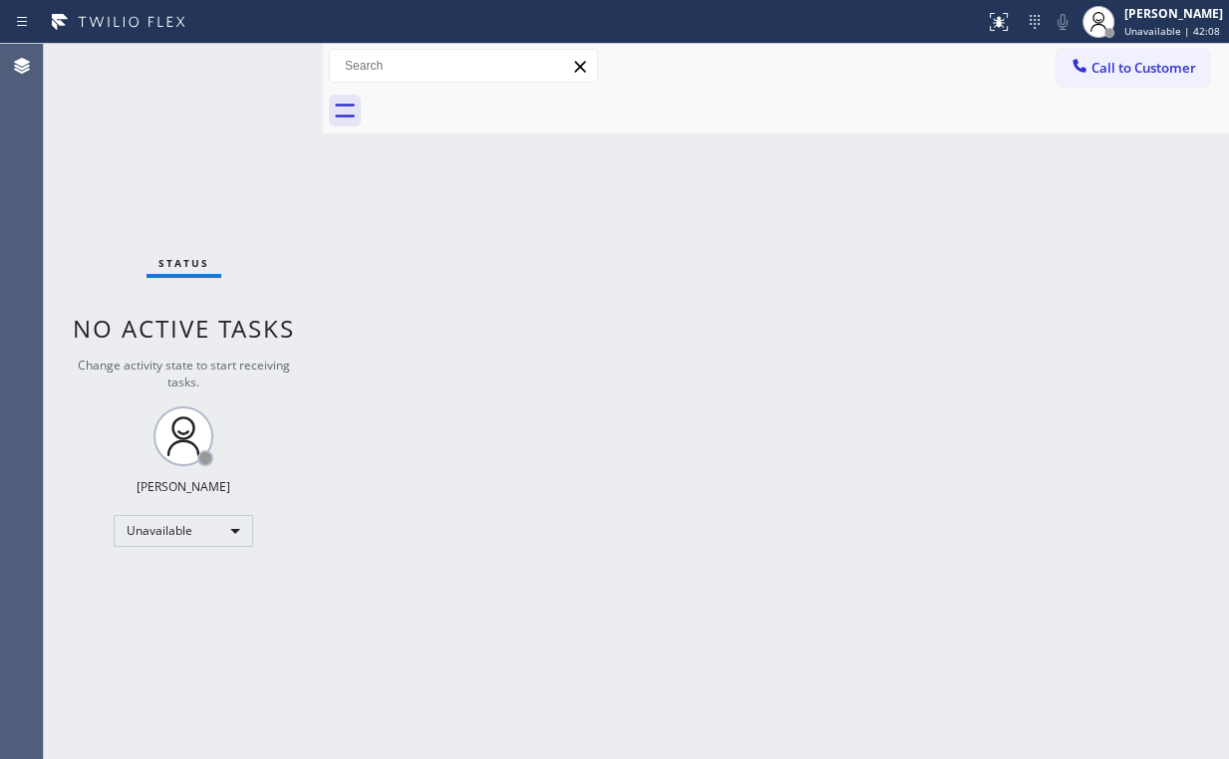
drag, startPoint x: 580, startPoint y: 266, endPoint x: 574, endPoint y: 305, distance: 39.3
click at [578, 283] on div "Back to Dashboard Change Sender ID Customers Technicians Select a contact Outbo…" at bounding box center [776, 401] width 906 height 715
click at [164, 99] on div "Status No active tasks Change activity state to start receiving tasks. Arnold V…" at bounding box center [183, 401] width 279 height 715
drag, startPoint x: 1155, startPoint y: 64, endPoint x: 1144, endPoint y: 73, distance: 14.2
click at [1152, 68] on span "Call to Customer" at bounding box center [1143, 68] width 105 height 18
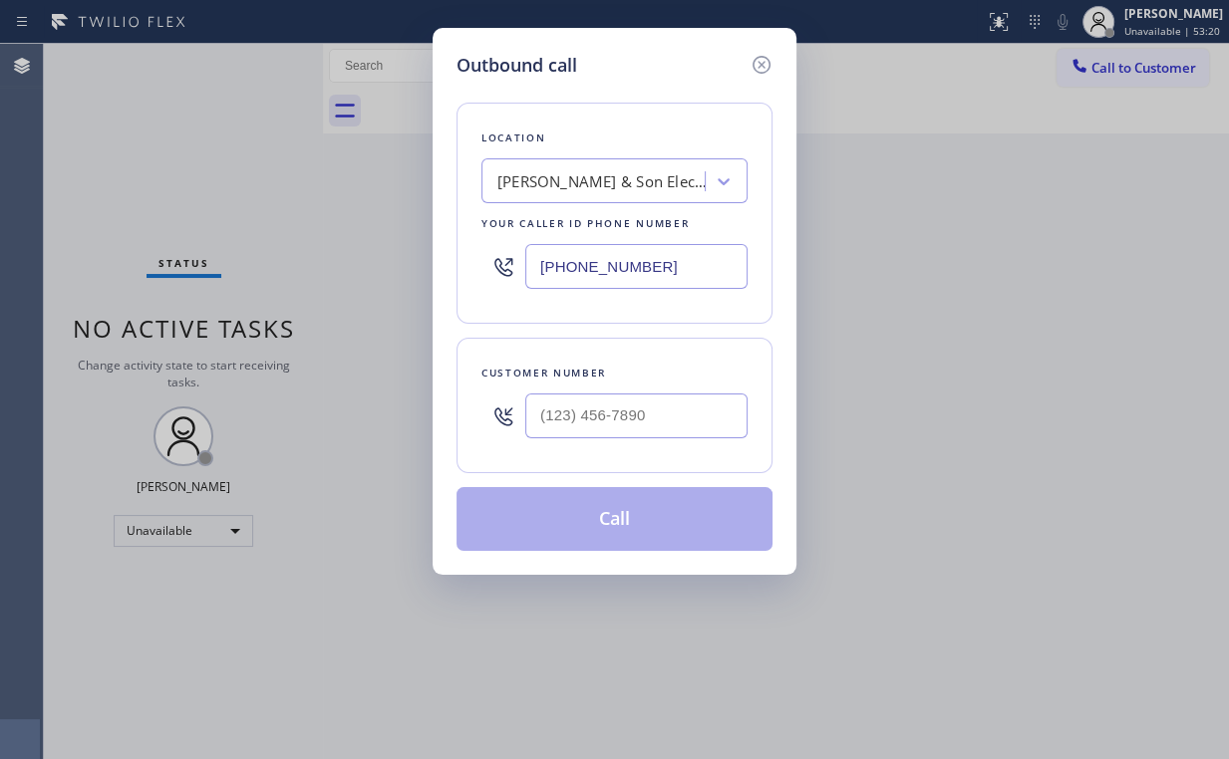
drag, startPoint x: 682, startPoint y: 265, endPoint x: 165, endPoint y: 159, distance: 526.8
click at [326, 246] on div "Outbound call Location R Dietrich & Son Electrical Contractors Your caller id p…" at bounding box center [614, 379] width 1229 height 759
paste input "971) 449-1298"
type input "(971) 449-1298"
drag, startPoint x: 618, startPoint y: 403, endPoint x: 636, endPoint y: 408, distance: 18.6
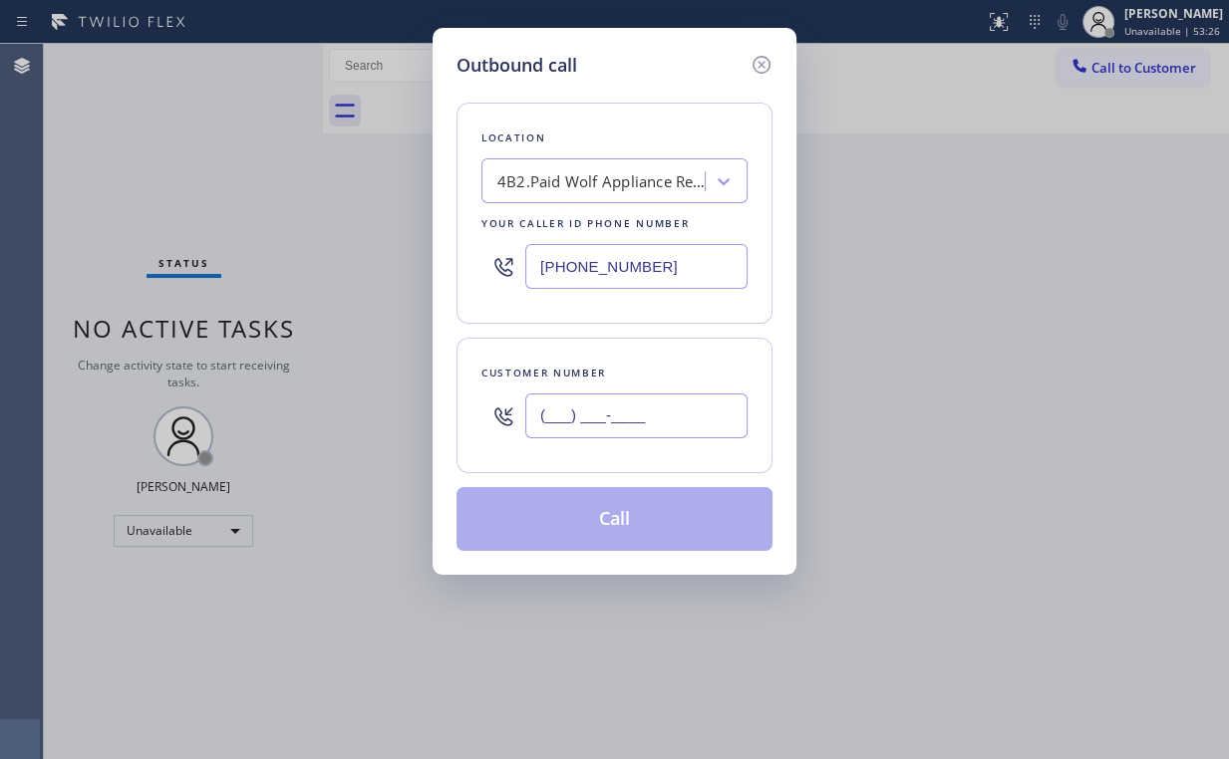
click at [619, 403] on input "(___) ___-____" at bounding box center [636, 416] width 222 height 45
paste input "617) 962-2452"
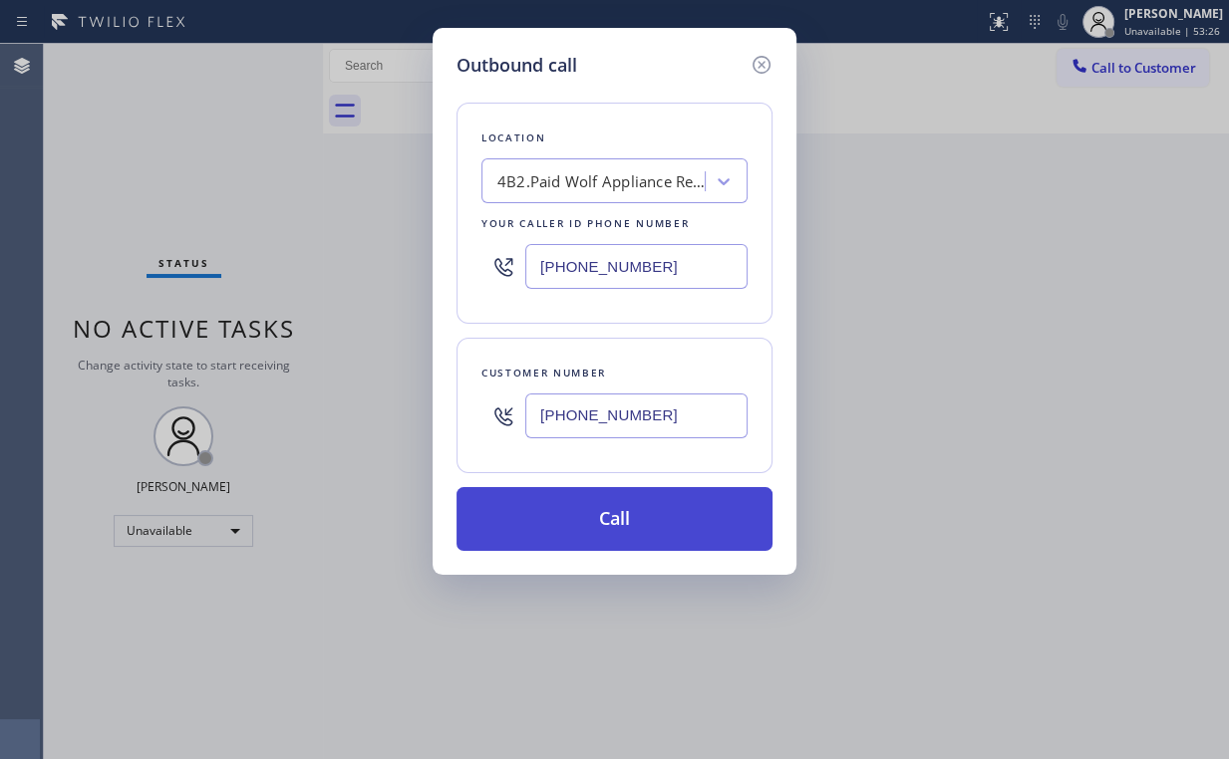
type input "(617) 962-2452"
click at [603, 525] on button "Call" at bounding box center [614, 519] width 316 height 64
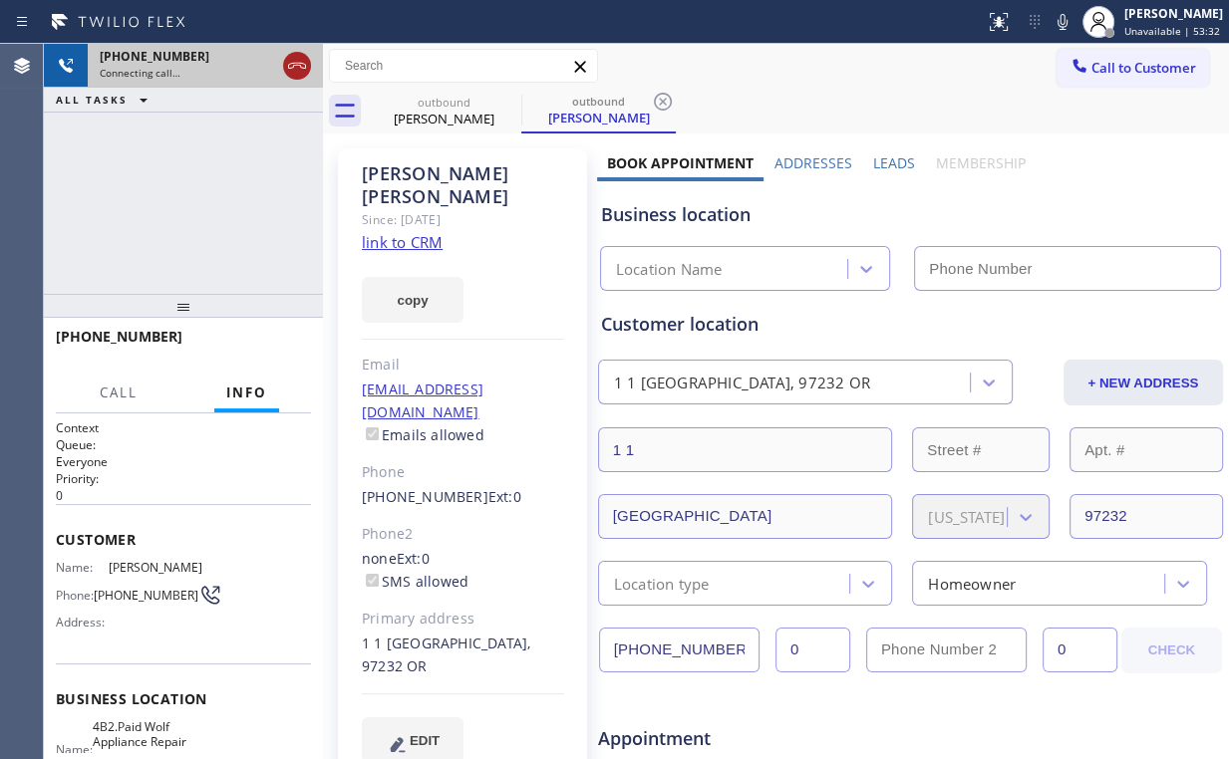
click at [297, 63] on icon at bounding box center [297, 66] width 18 height 6
type input "(971) 449-1298"
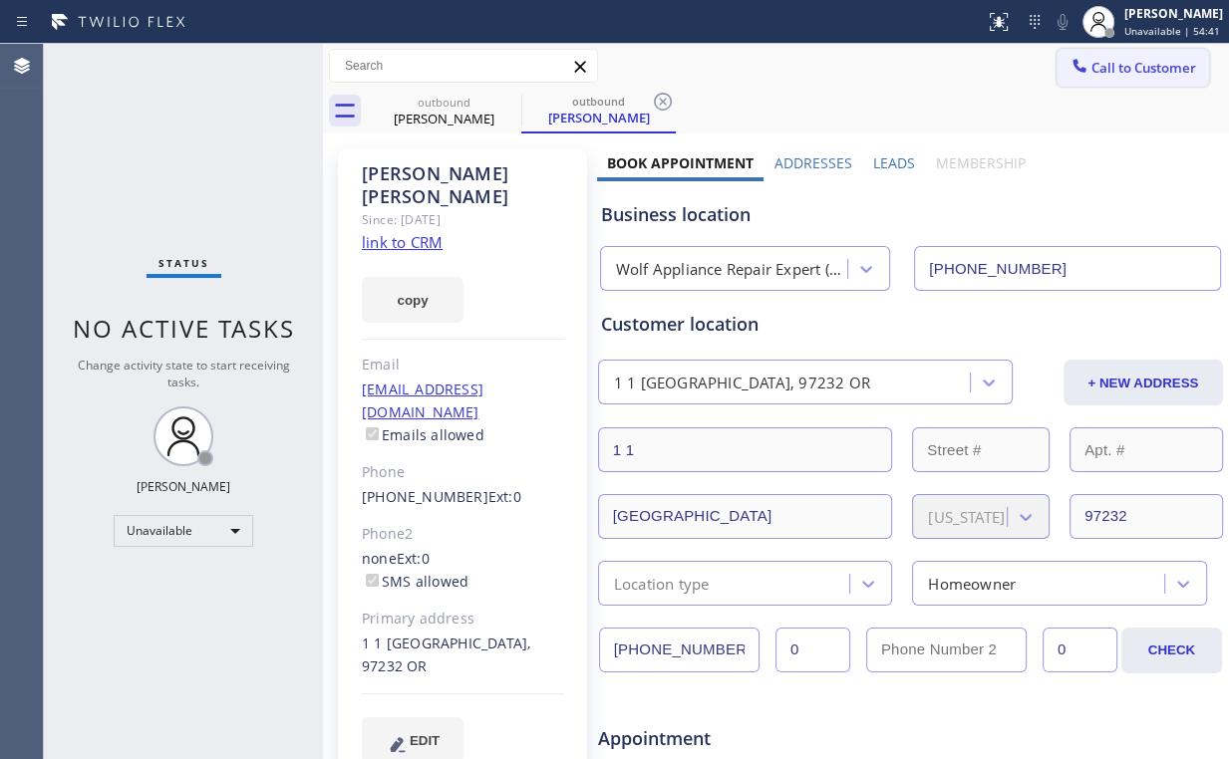
drag, startPoint x: 1130, startPoint y: 72, endPoint x: 678, endPoint y: 269, distance: 493.5
click at [1128, 73] on span "Call to Customer" at bounding box center [1143, 68] width 105 height 18
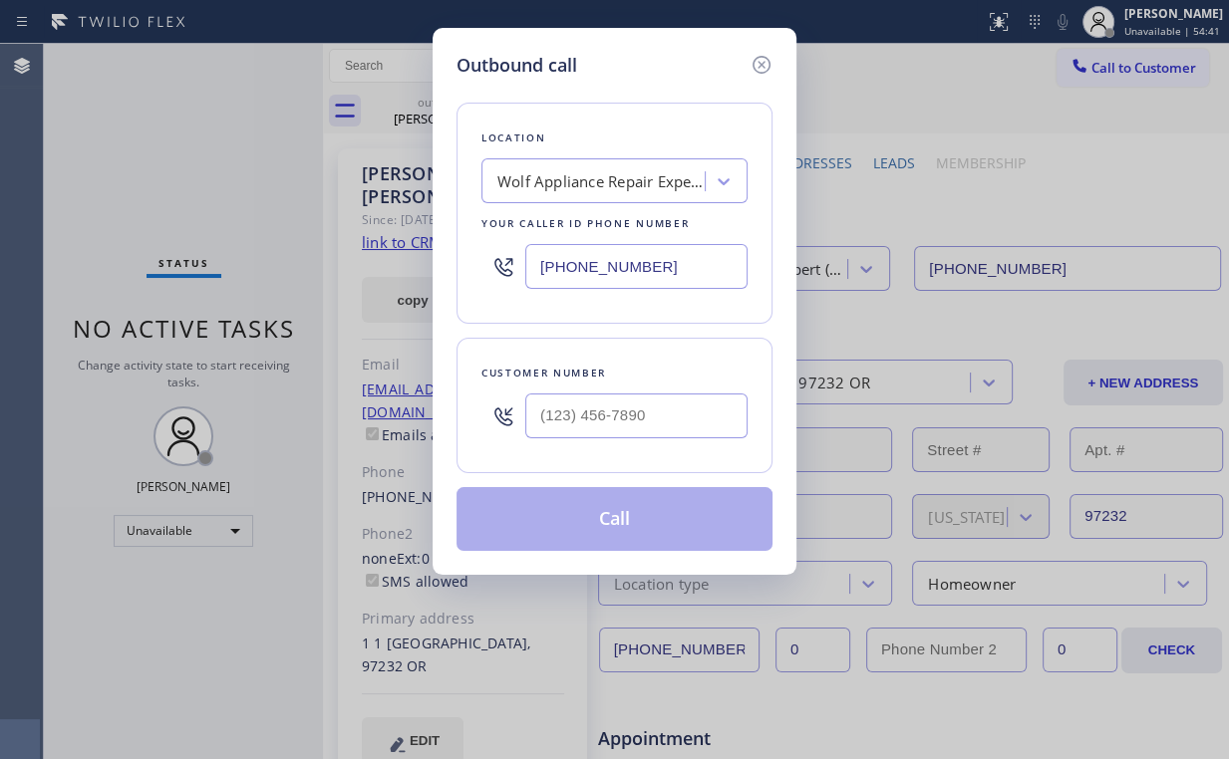
drag, startPoint x: 684, startPoint y: 272, endPoint x: 133, endPoint y: 272, distance: 551.0
click at [300, 271] on div "Outbound call Location Wolf Appliance Repair Expert (Google Ads, Portland) Your…" at bounding box center [614, 379] width 1229 height 759
paste input "877) 777-0796"
click at [756, 59] on icon at bounding box center [761, 65] width 24 height 24
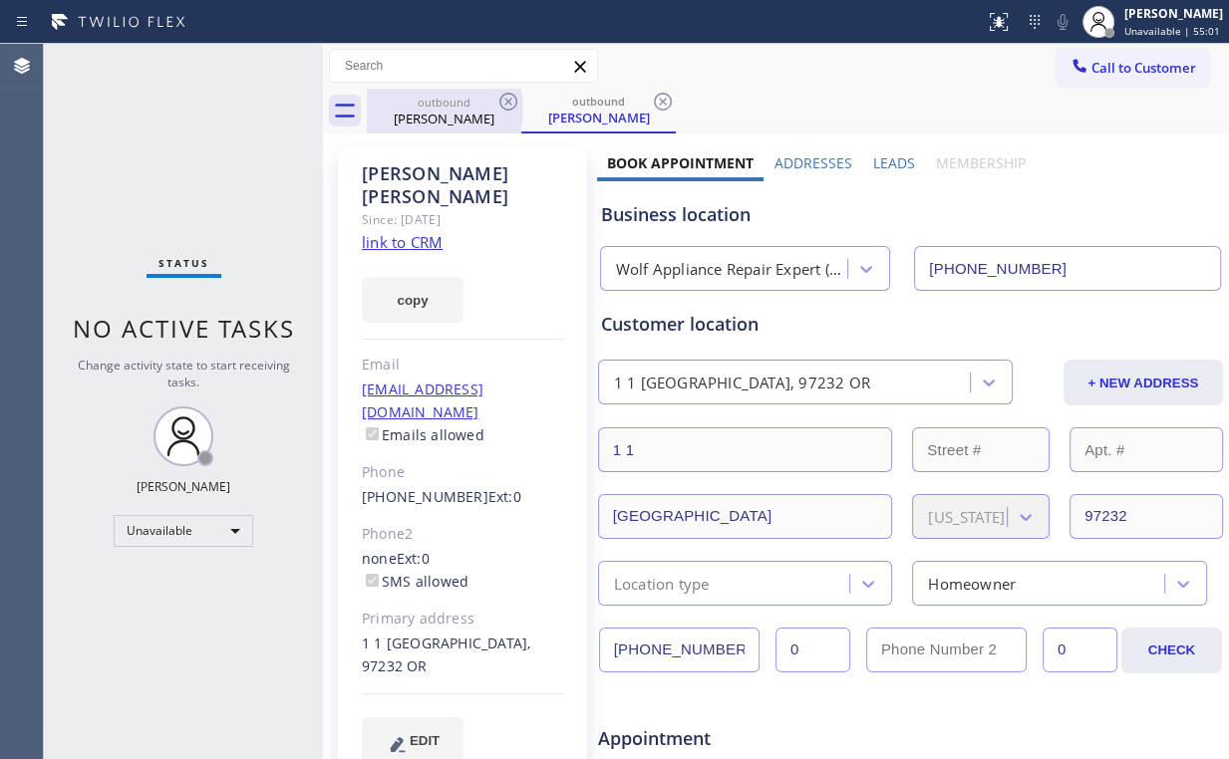
click at [417, 117] on div "Lesley Brooks" at bounding box center [444, 119] width 150 height 18
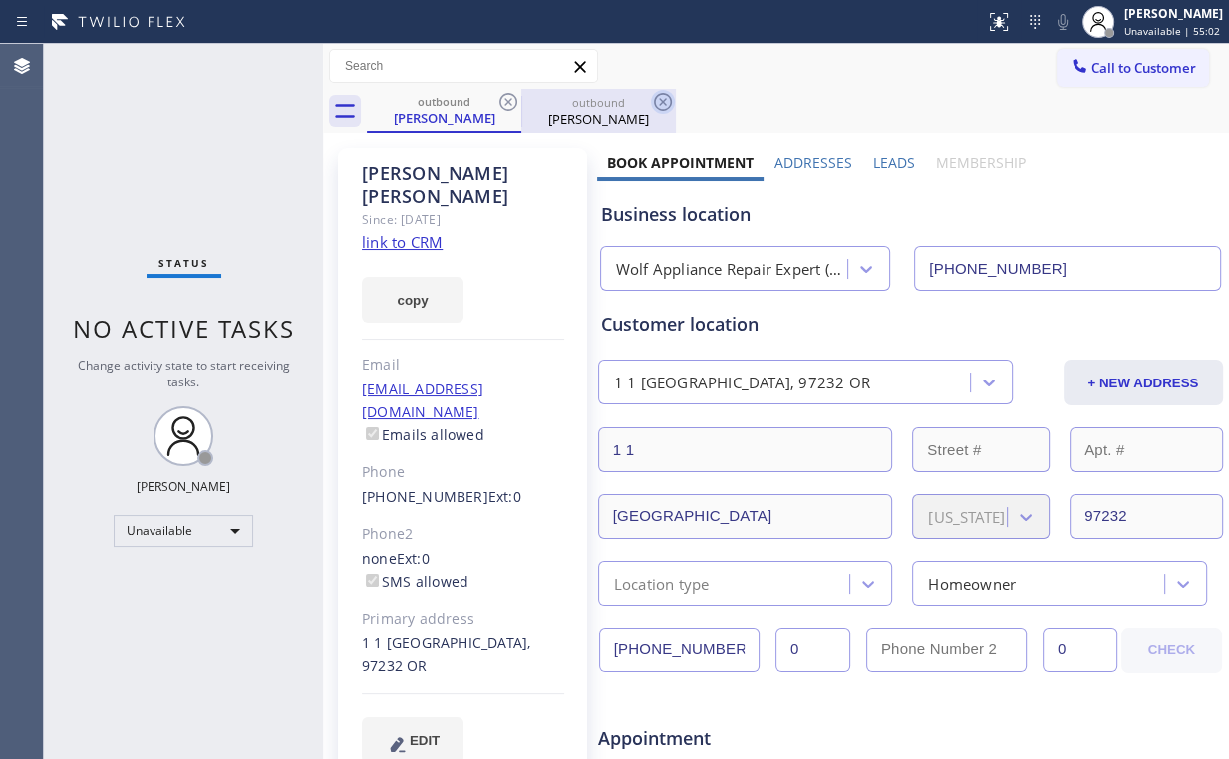
click at [506, 103] on icon at bounding box center [508, 102] width 18 height 18
click at [506, 102] on icon at bounding box center [508, 102] width 24 height 24
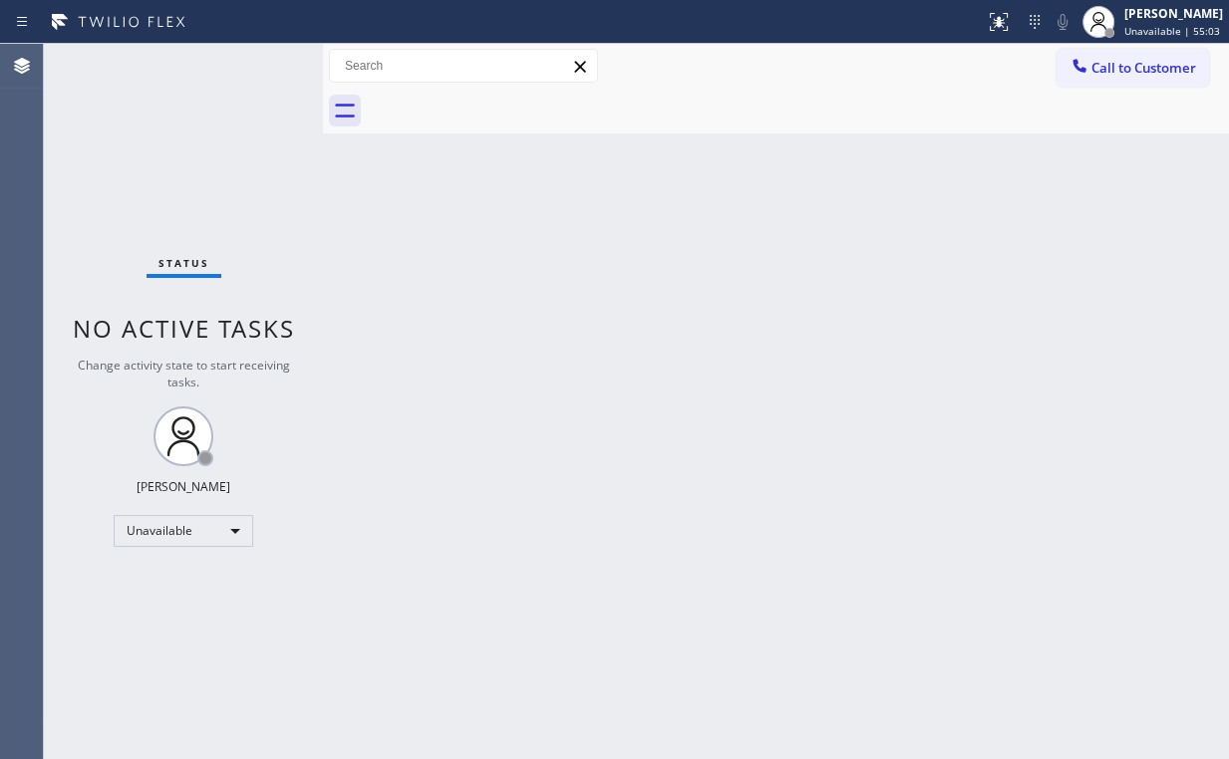
click at [690, 478] on div "Back to Dashboard Change Sender ID Customers Technicians Select a contact Outbo…" at bounding box center [776, 401] width 906 height 715
drag, startPoint x: 1138, startPoint y: 52, endPoint x: 1124, endPoint y: 67, distance: 20.4
click at [1138, 54] on button "Call to Customer" at bounding box center [1132, 68] width 152 height 38
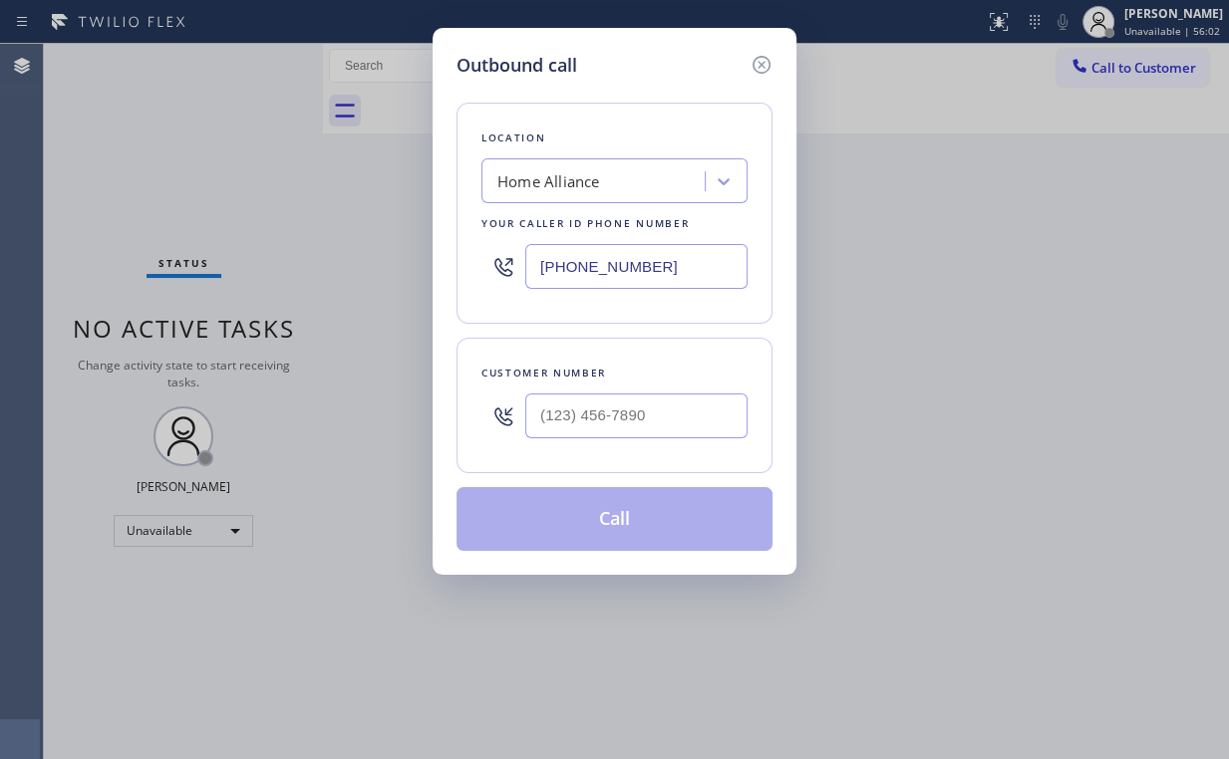
drag, startPoint x: 715, startPoint y: 269, endPoint x: 275, endPoint y: 258, distance: 440.6
click at [330, 267] on div "Outbound call Location Home Alliance Your caller id phone number (877) 777-0796…" at bounding box center [614, 379] width 1229 height 759
paste input "971) 449-1298"
type input "(971) 449-1298"
click at [667, 414] on input "(___) ___-____" at bounding box center [636, 416] width 222 height 45
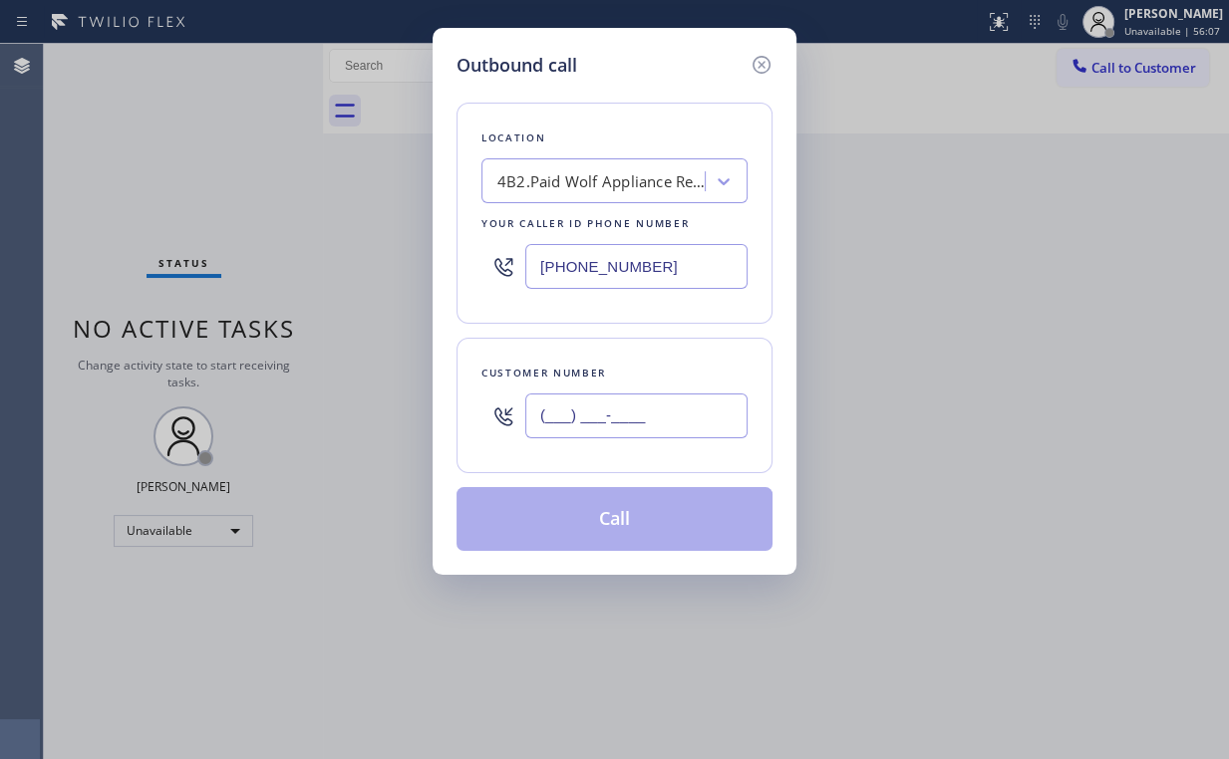
paste input "617) 962-2452"
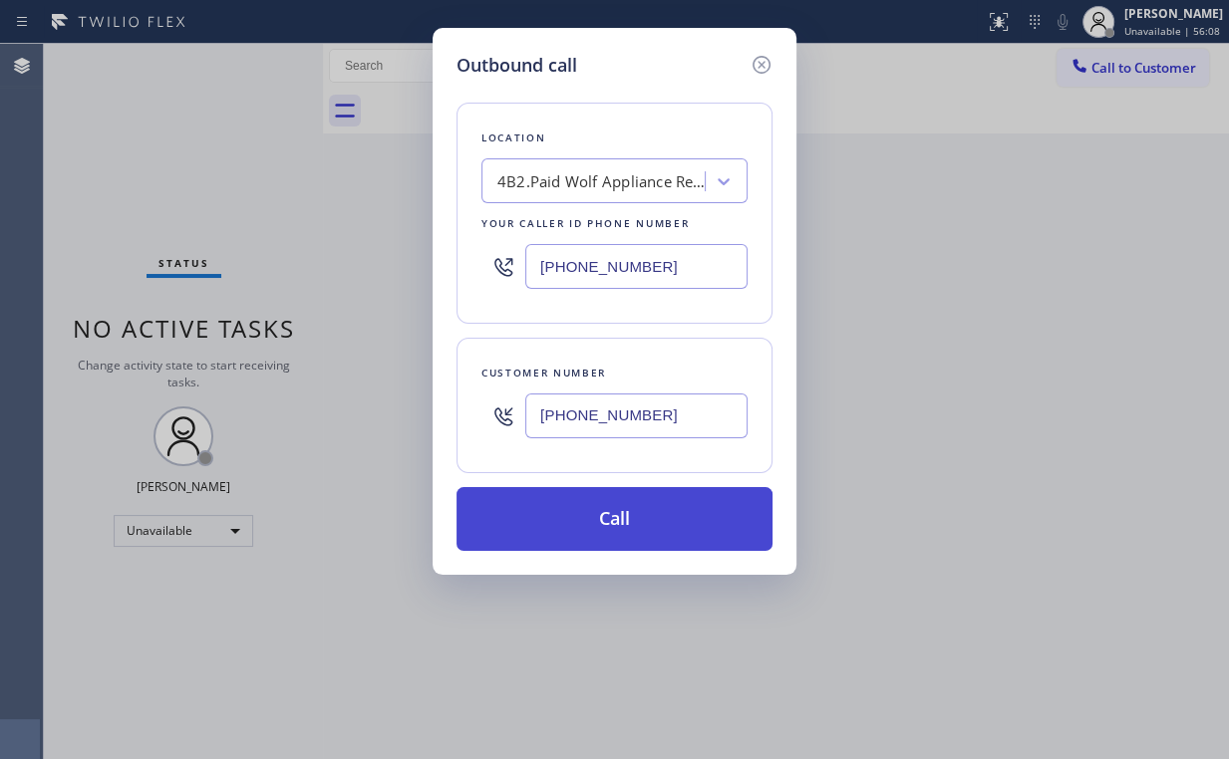
type input "(617) 962-2452"
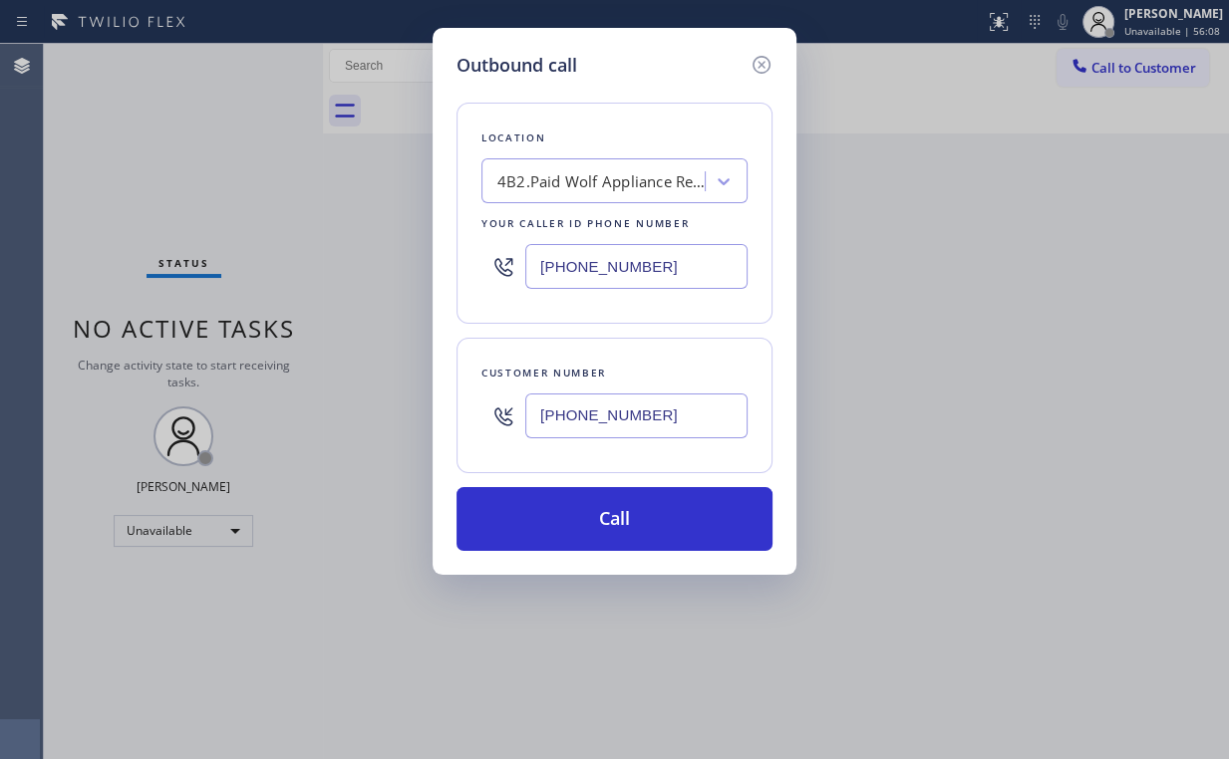
drag, startPoint x: 625, startPoint y: 514, endPoint x: 516, endPoint y: 747, distance: 257.2
click at [623, 514] on button "Call" at bounding box center [614, 519] width 316 height 64
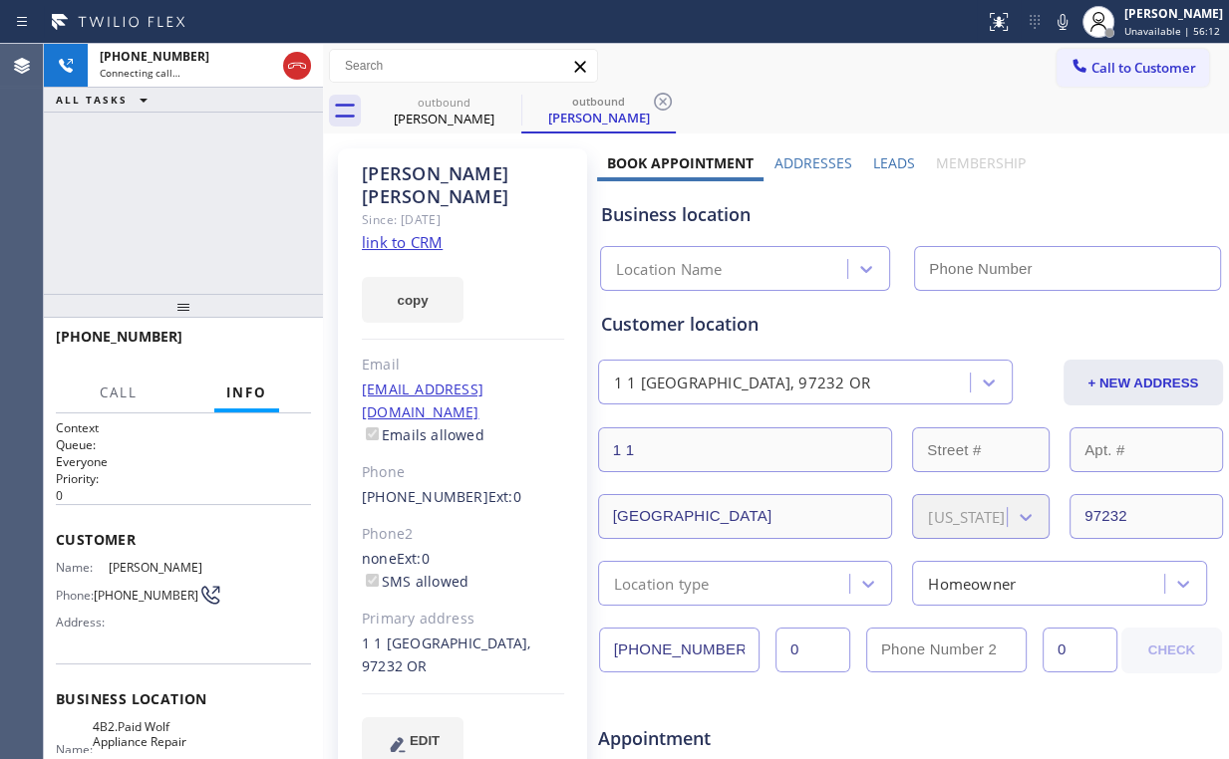
type input "(971) 449-1298"
click at [192, 179] on div "+16179622452 Connecting call… ALL TASKS ALL TASKS ACTIVE TASKS TASKS IN WRAP UP" at bounding box center [183, 169] width 279 height 250
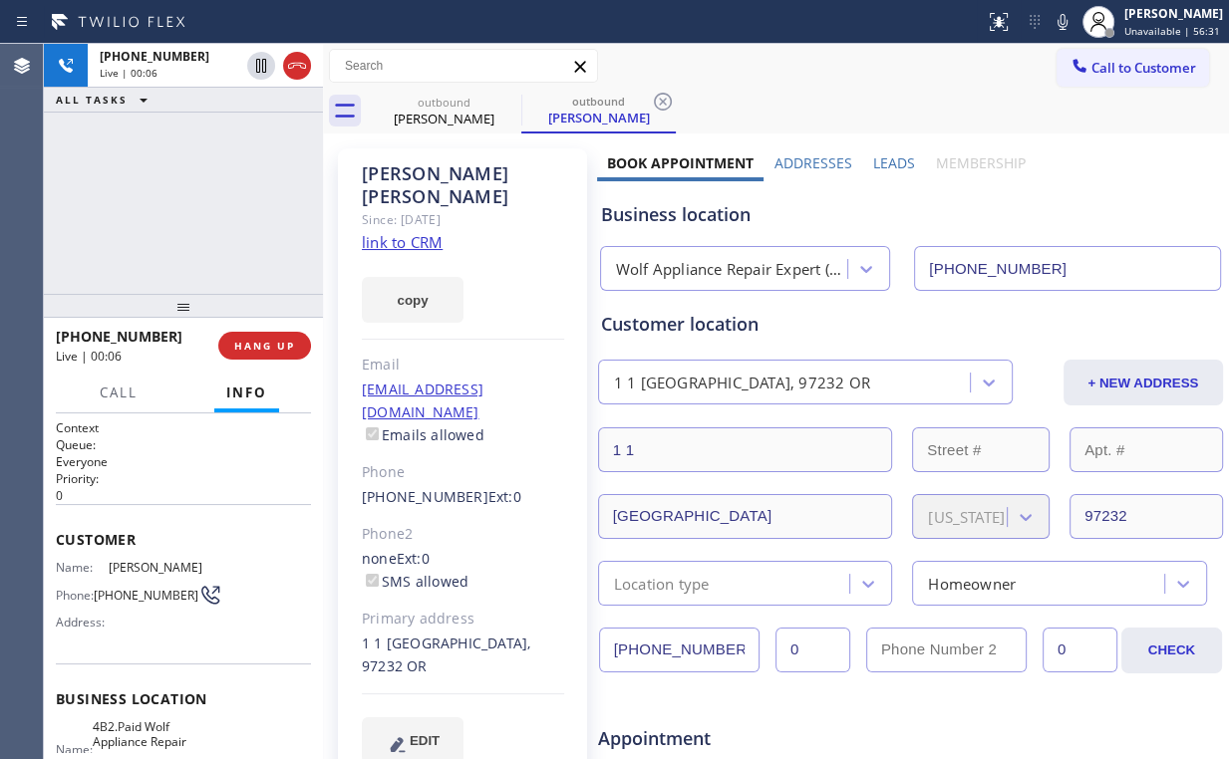
drag, startPoint x: 272, startPoint y: 340, endPoint x: 229, endPoint y: 187, distance: 158.4
click at [230, 188] on div "+16179622452 Live | 00:06 ALL TASKS ALL TASKS ACTIVE TASKS TASKS IN WRAP UP +16…" at bounding box center [183, 401] width 279 height 715
click at [192, 202] on div "+16179622452 Live | 00:07 ALL TASKS ALL TASKS ACTIVE TASKS TASKS IN WRAP UP" at bounding box center [183, 169] width 279 height 250
click at [192, 201] on div "+16179622452 Live | 00:08 ALL TASKS ALL TASKS ACTIVE TASKS TASKS IN WRAP UP" at bounding box center [183, 169] width 279 height 250
click at [192, 201] on div "+16179622452 Live | 00:09 ALL TASKS ALL TASKS ACTIVE TASKS TASKS IN WRAP UP" at bounding box center [183, 169] width 279 height 250
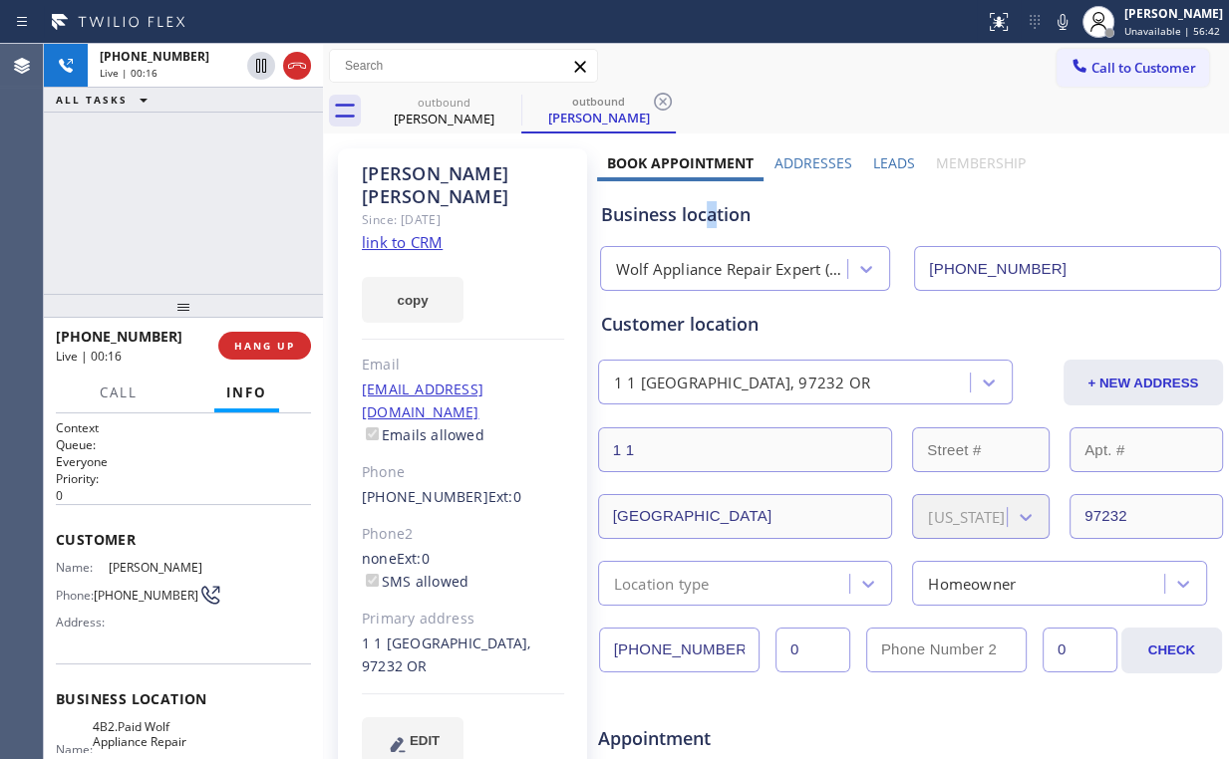
click at [704, 214] on div "Business location" at bounding box center [910, 214] width 619 height 27
click at [209, 203] on div "+16179622452 Live | 00:18 ALL TASKS ALL TASKS ACTIVE TASKS TASKS IN WRAP UP" at bounding box center [183, 169] width 279 height 250
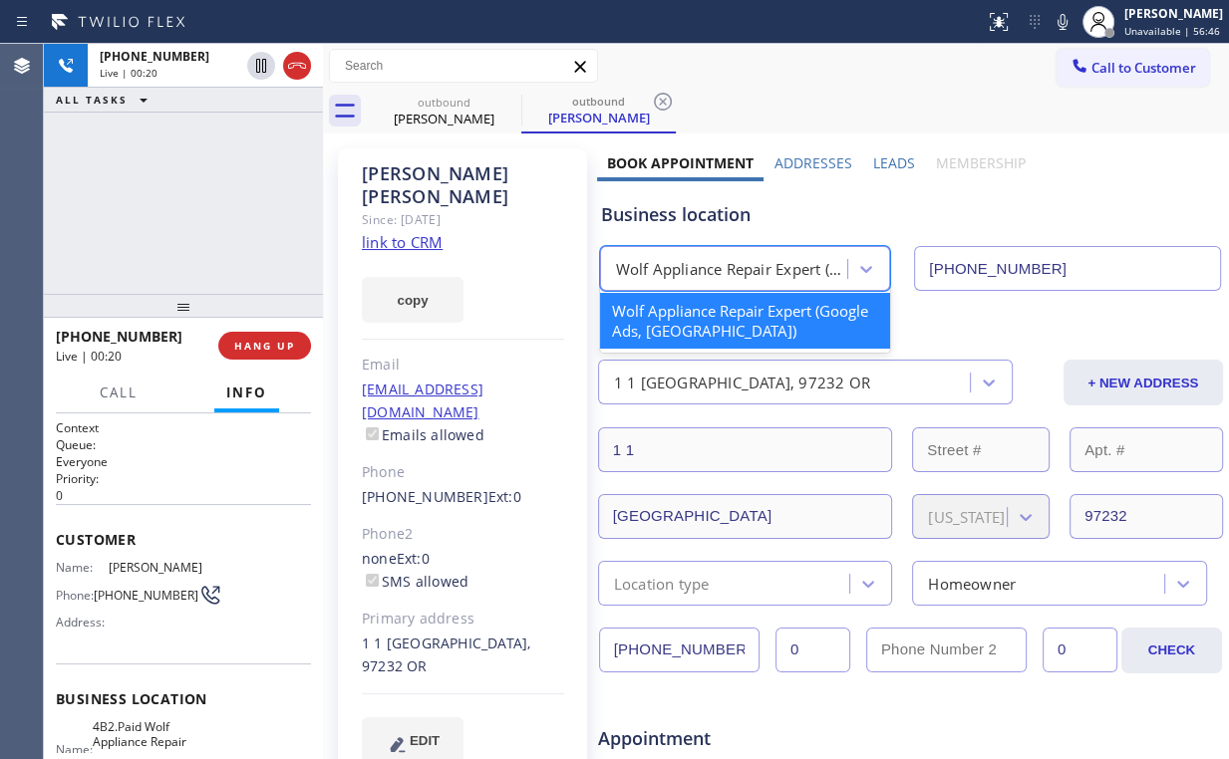
click at [715, 266] on div "Wolf Appliance Repair Expert (Google Ads, Portland)" at bounding box center [733, 269] width 234 height 23
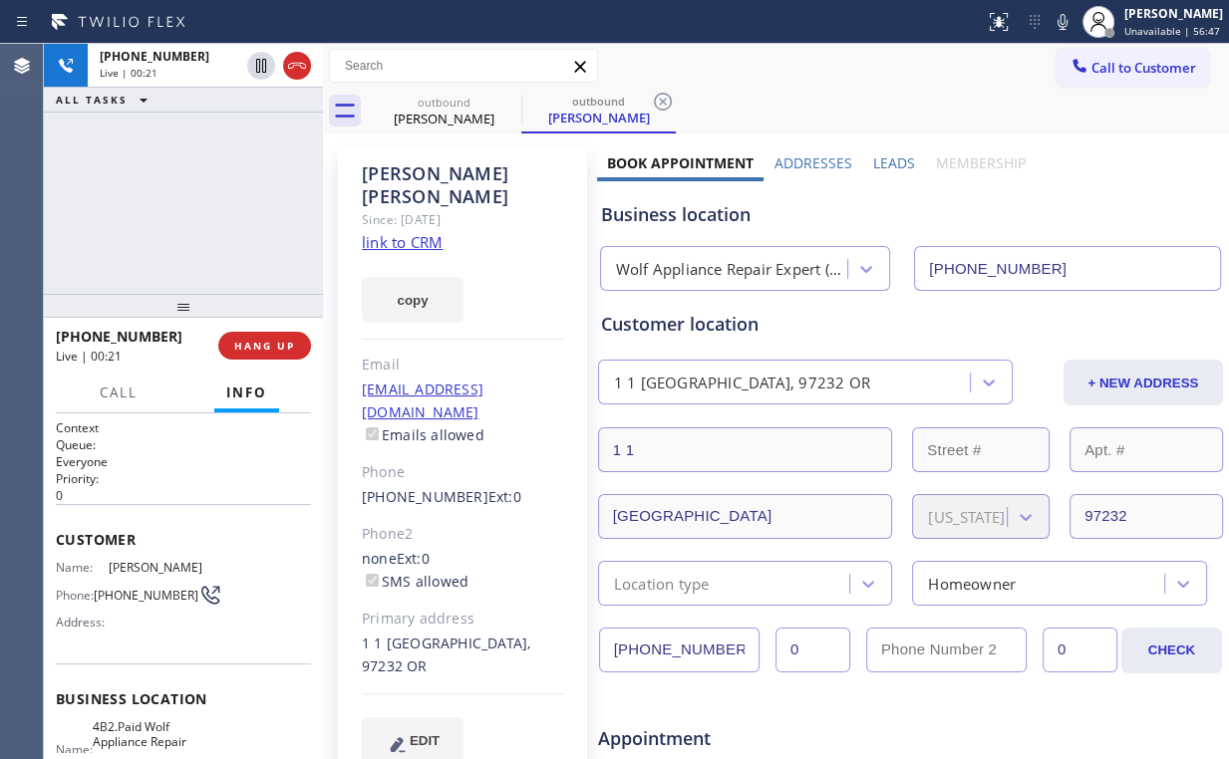
click at [709, 217] on div "Business location" at bounding box center [910, 214] width 619 height 27
drag, startPoint x: 712, startPoint y: 217, endPoint x: 636, endPoint y: 216, distance: 76.7
click at [636, 216] on div "Business location" at bounding box center [910, 214] width 619 height 27
click at [208, 212] on div "+16179622452 Live | 00:24 ALL TASKS ALL TASKS ACTIVE TASKS TASKS IN WRAP UP" at bounding box center [183, 169] width 279 height 250
click at [207, 211] on div "+16179622452 Live | 00:24 ALL TASKS ALL TASKS ACTIVE TASKS TASKS IN WRAP UP" at bounding box center [183, 169] width 279 height 250
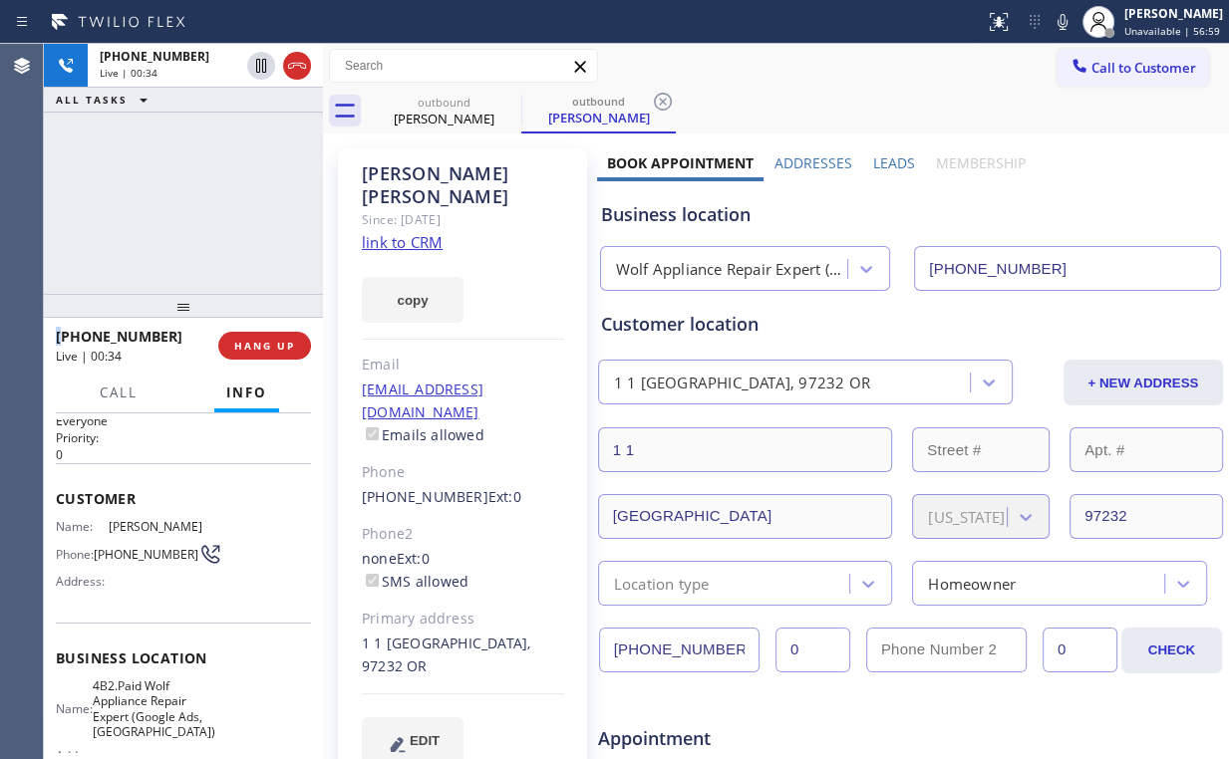
scroll to position [159, 0]
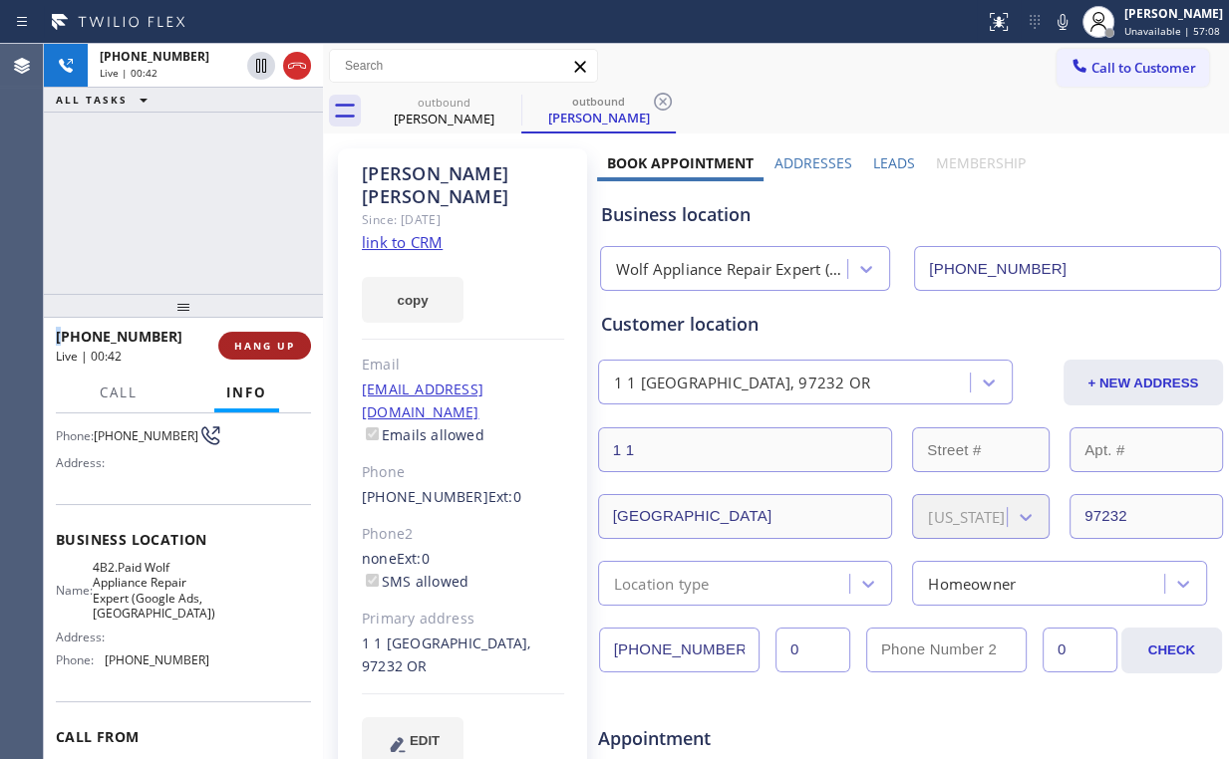
click at [260, 343] on span "HANG UP" at bounding box center [264, 346] width 61 height 14
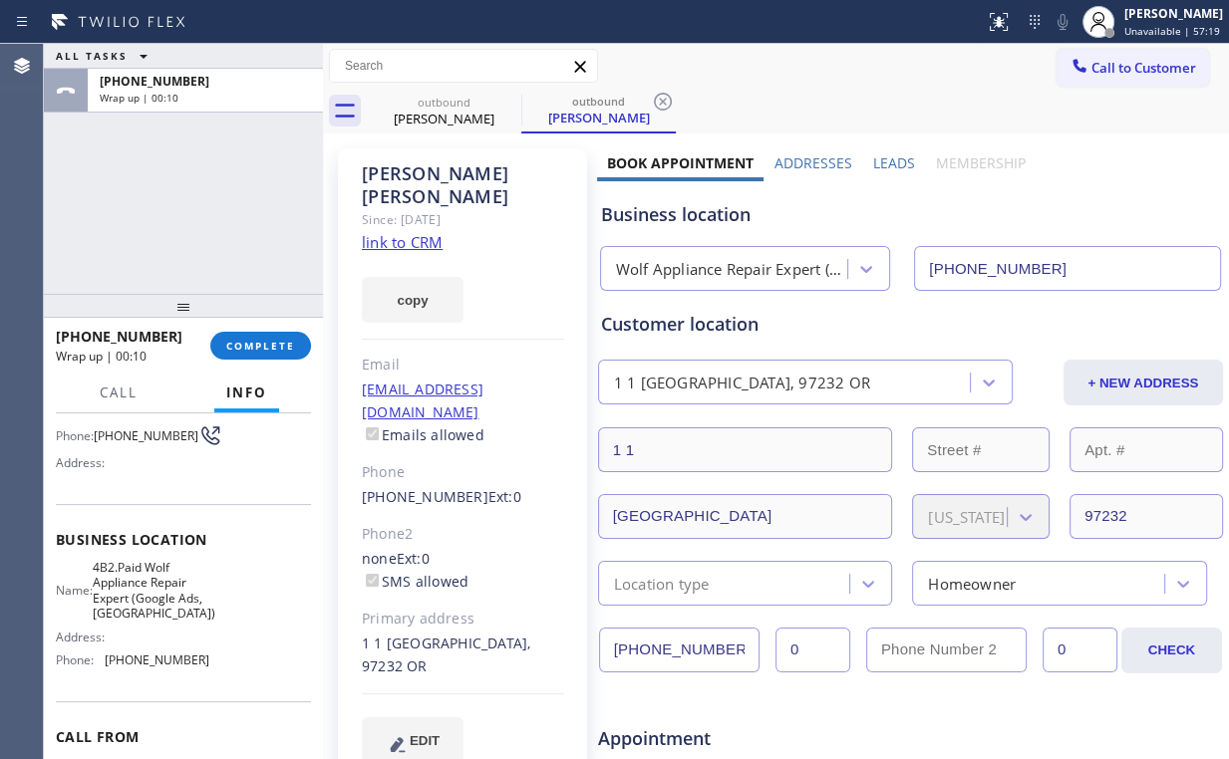
click at [245, 327] on div "+16179622452 Wrap up | 00:10 COMPLETE" at bounding box center [183, 346] width 255 height 52
click at [266, 344] on span "COMPLETE" at bounding box center [260, 346] width 69 height 14
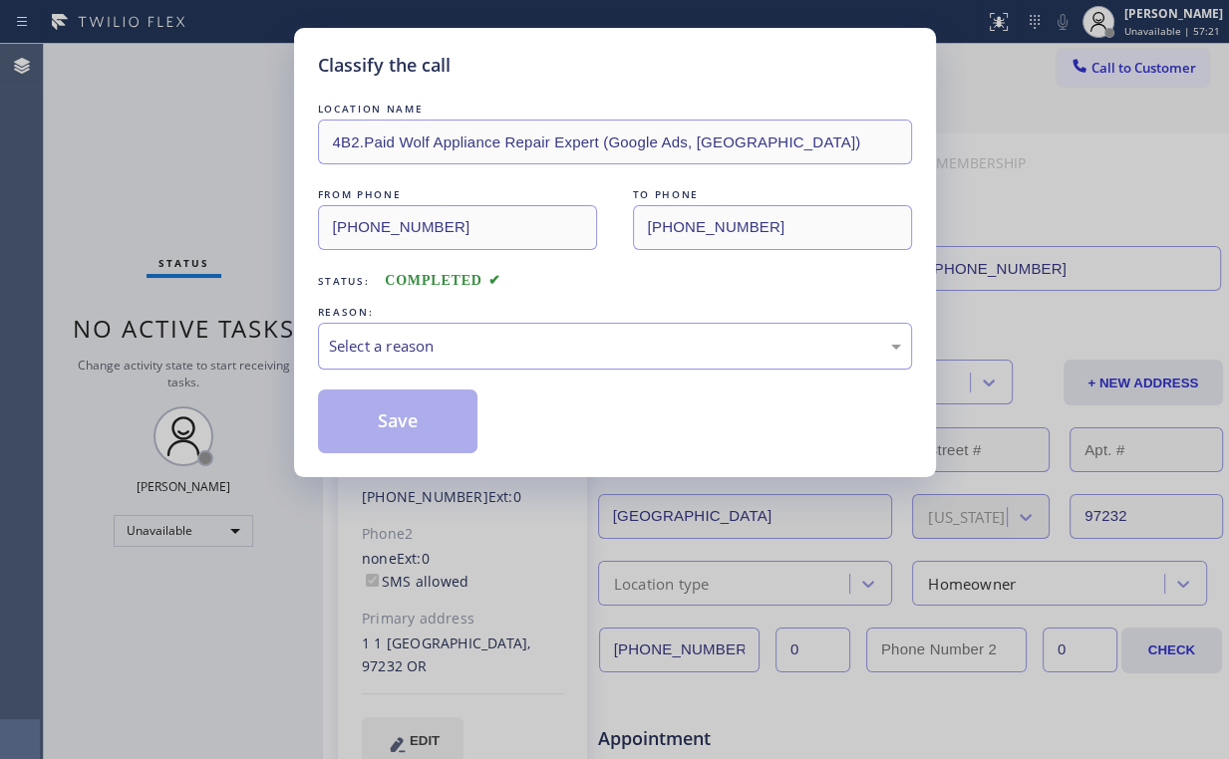
click at [445, 359] on div "Select a reason" at bounding box center [615, 346] width 594 height 47
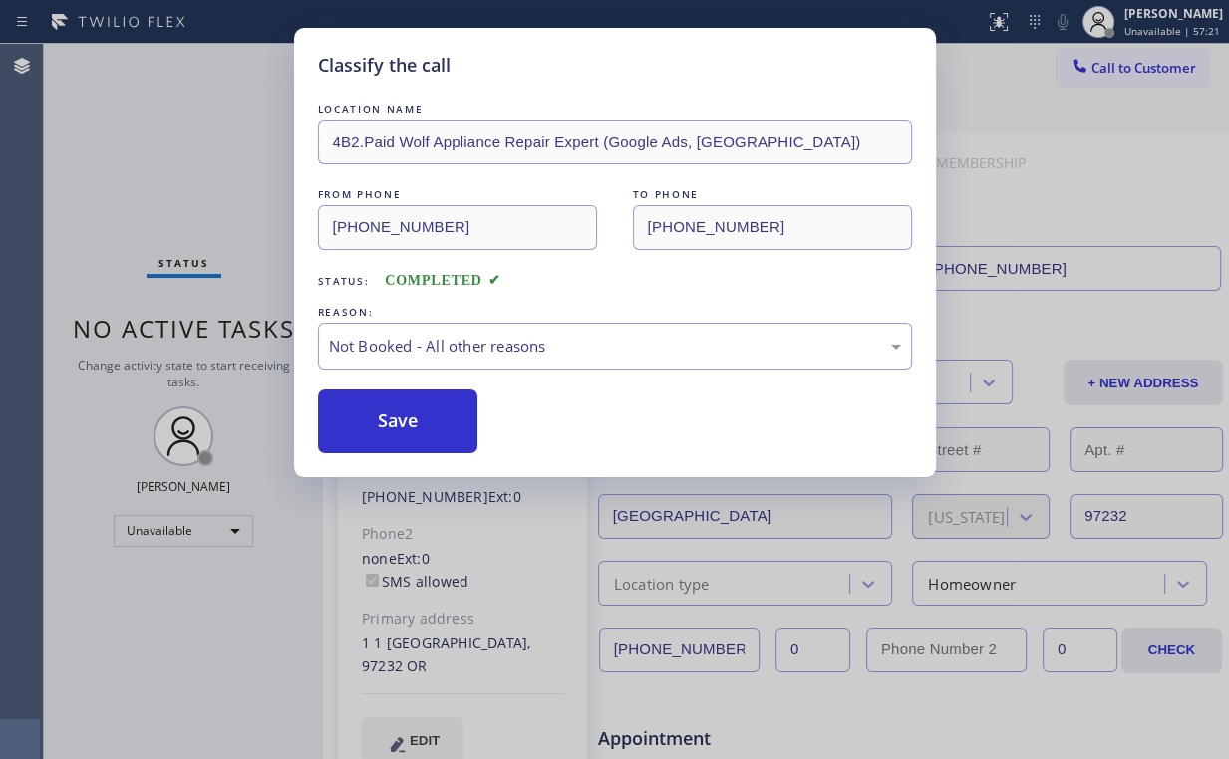
drag, startPoint x: 407, startPoint y: 427, endPoint x: 217, endPoint y: 223, distance: 278.5
click at [407, 424] on button "Save" at bounding box center [398, 422] width 160 height 64
click at [216, 220] on div "Classify the call LOCATION NAME 4B2.Paid Wolf Appliance Repair Expert (Google A…" at bounding box center [614, 379] width 1229 height 759
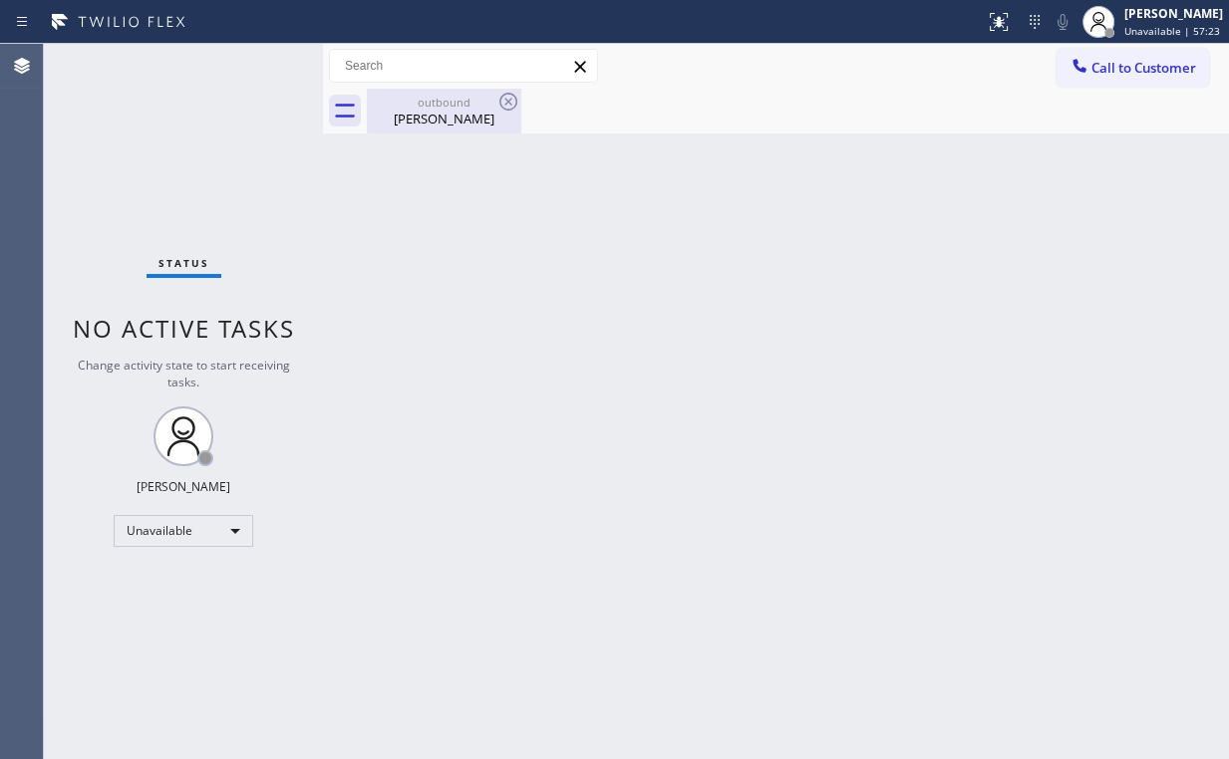
click at [437, 117] on div "Lesley Brooks" at bounding box center [444, 119] width 150 height 18
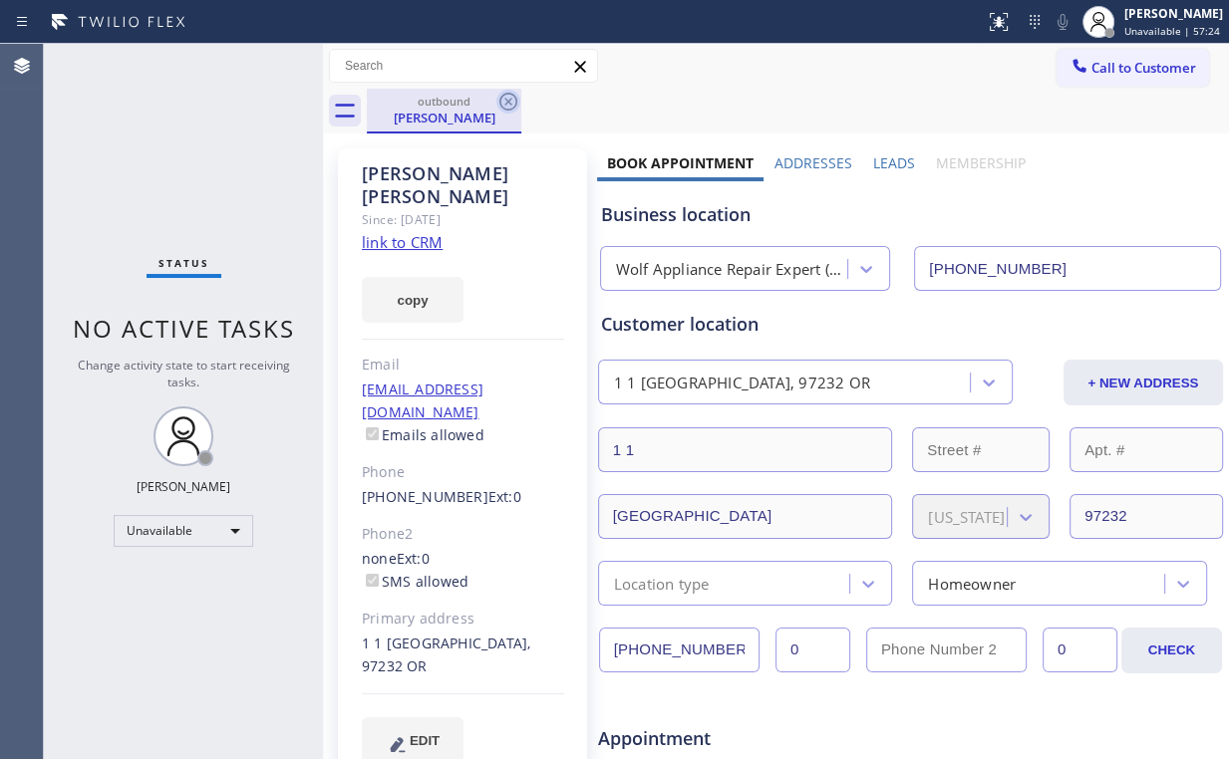
click at [513, 98] on icon at bounding box center [508, 102] width 24 height 24
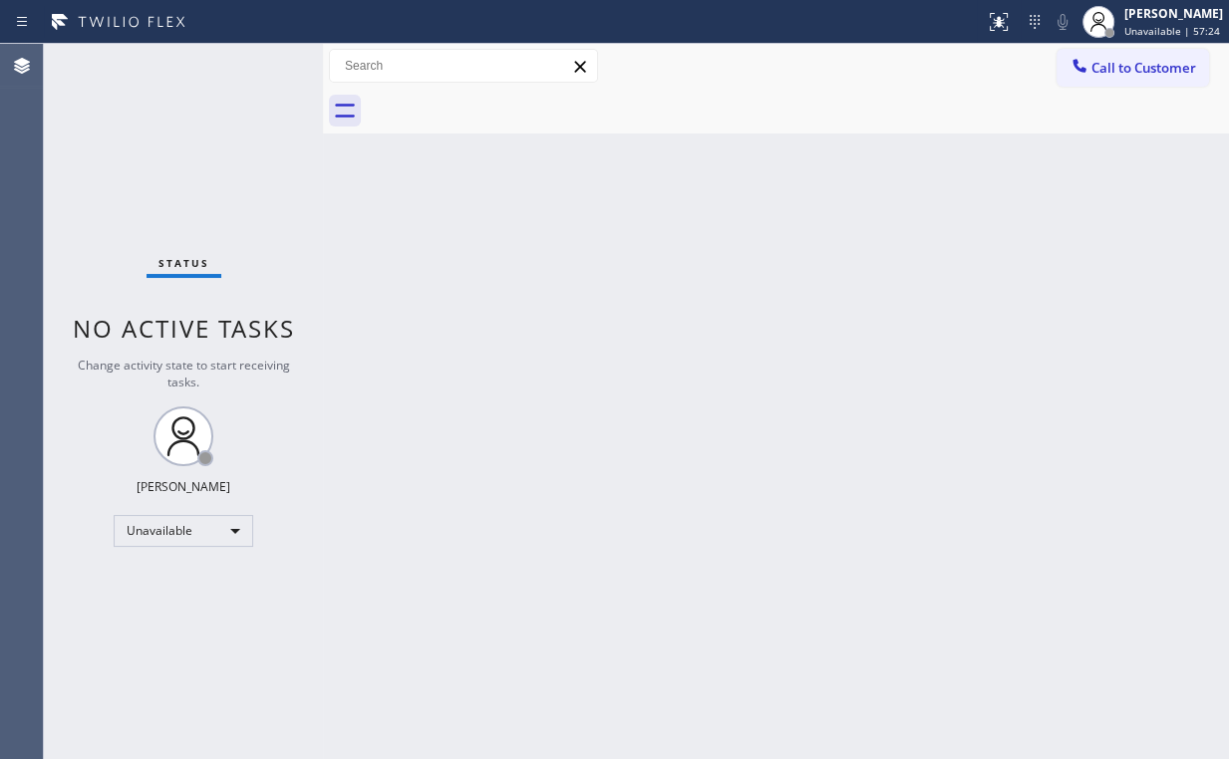
click at [647, 249] on div "Back to Dashboard Change Sender ID Customers Technicians Select a contact Outbo…" at bounding box center [776, 401] width 906 height 715
click at [387, 217] on div "Back to Dashboard Change Sender ID Customers Technicians Select a contact Outbo…" at bounding box center [776, 401] width 906 height 715
click at [1112, 75] on span "Call to Customer" at bounding box center [1143, 68] width 105 height 18
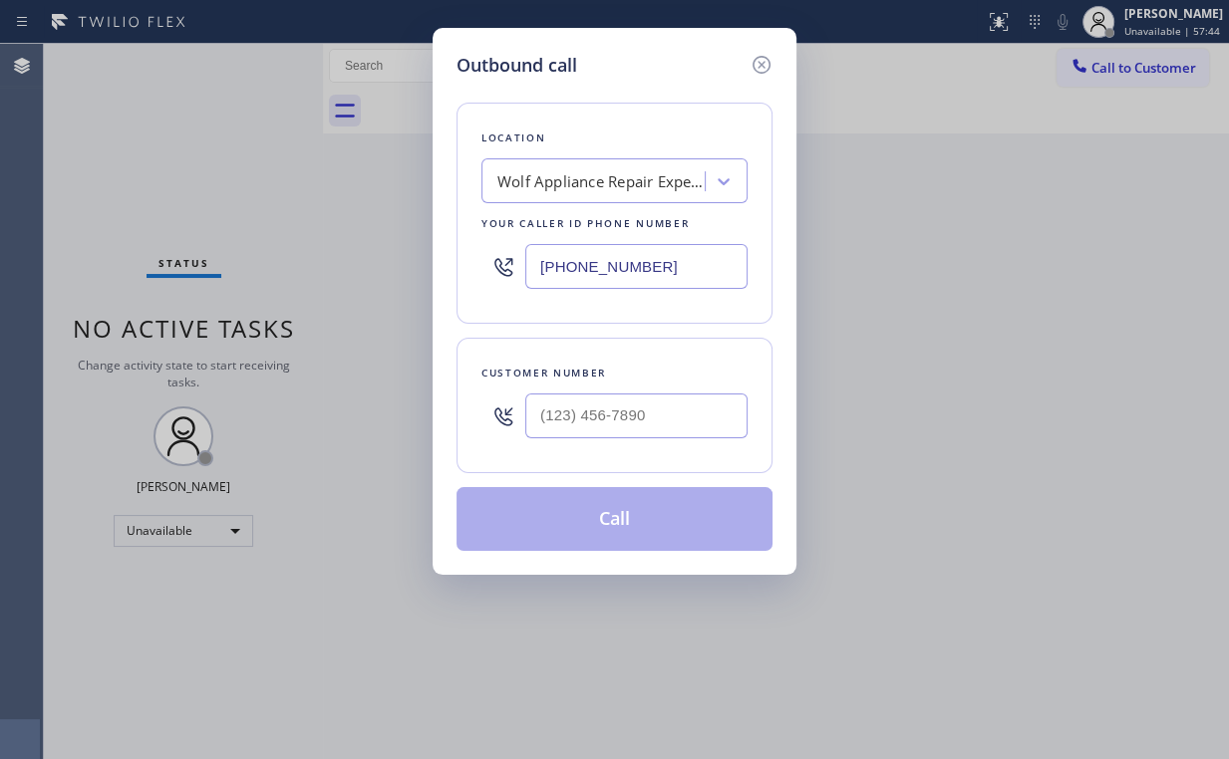
drag, startPoint x: 701, startPoint y: 263, endPoint x: 214, endPoint y: 279, distance: 487.5
click at [411, 268] on div "Outbound call Location Wolf Appliance Repair Expert (Google Ads, Portland) Your…" at bounding box center [614, 379] width 1229 height 759
paste input "213) 814-4932"
type input "(213) 814-4932"
click at [646, 406] on input "(___) ___-____" at bounding box center [636, 416] width 222 height 45
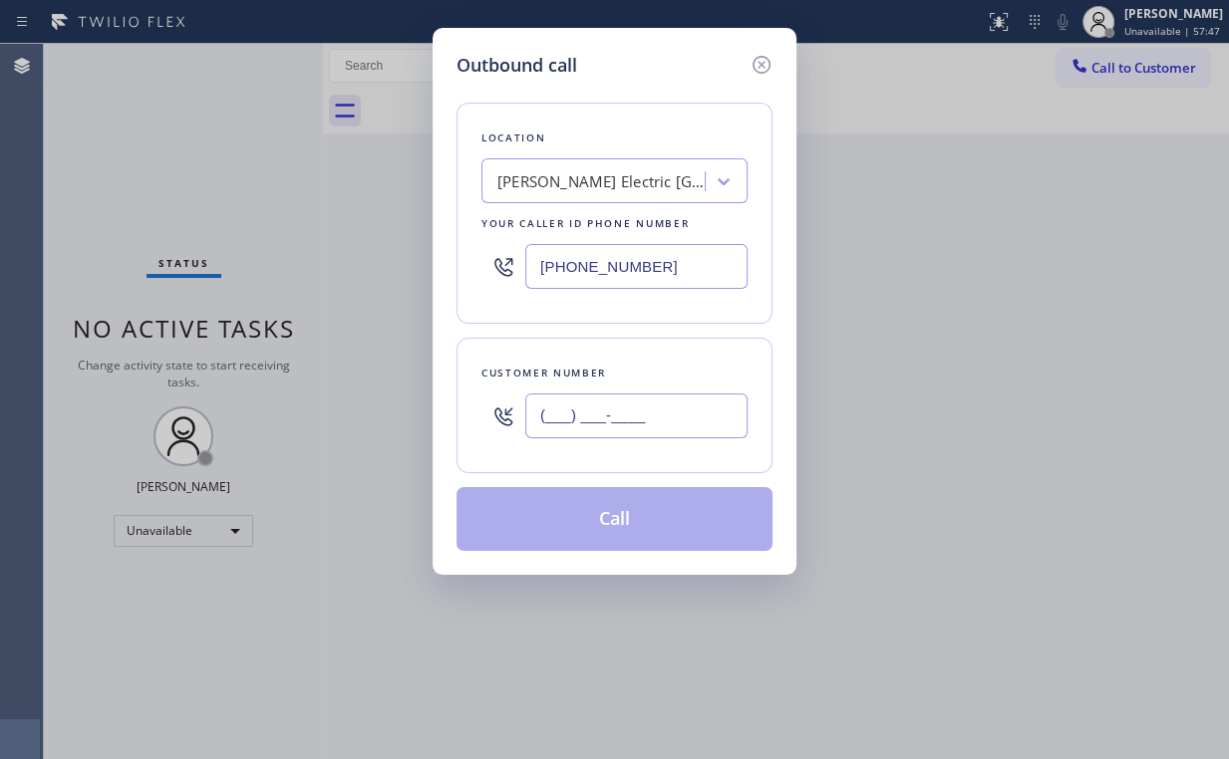
paste input "323) 282-8159"
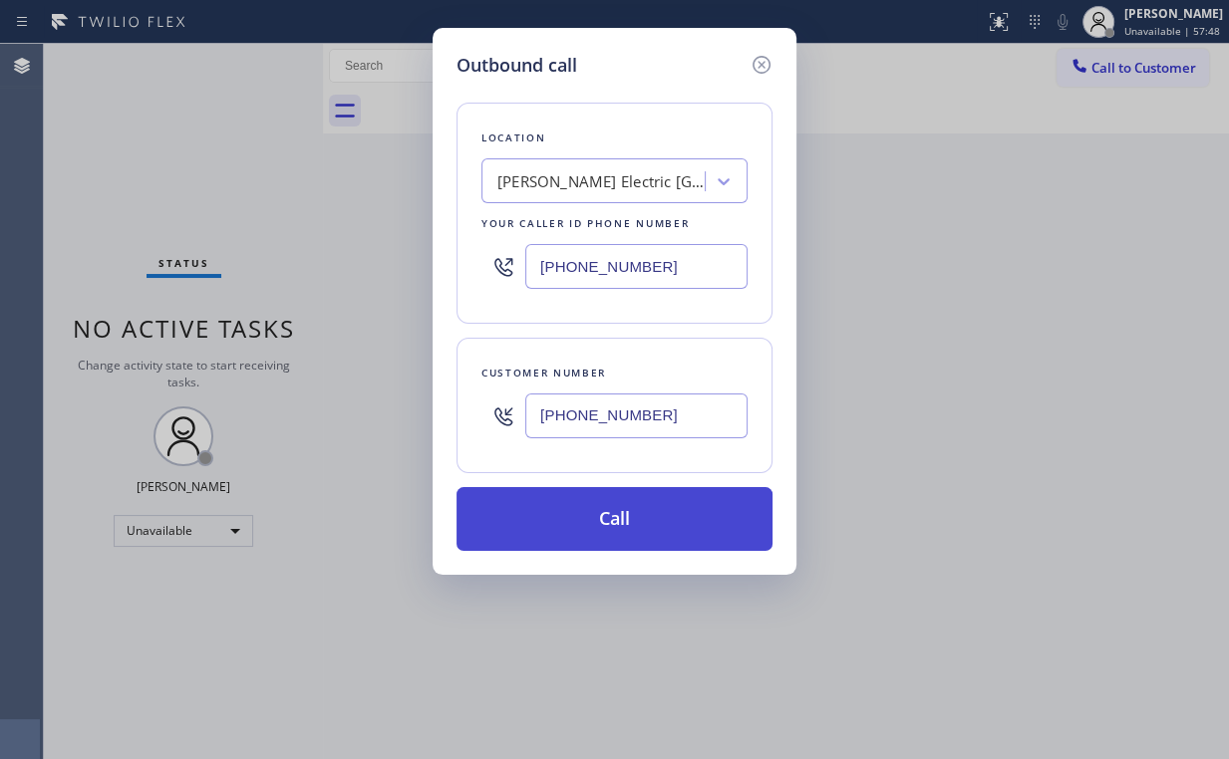
type input "(323) 282-8159"
click at [594, 509] on button "Call" at bounding box center [614, 519] width 316 height 64
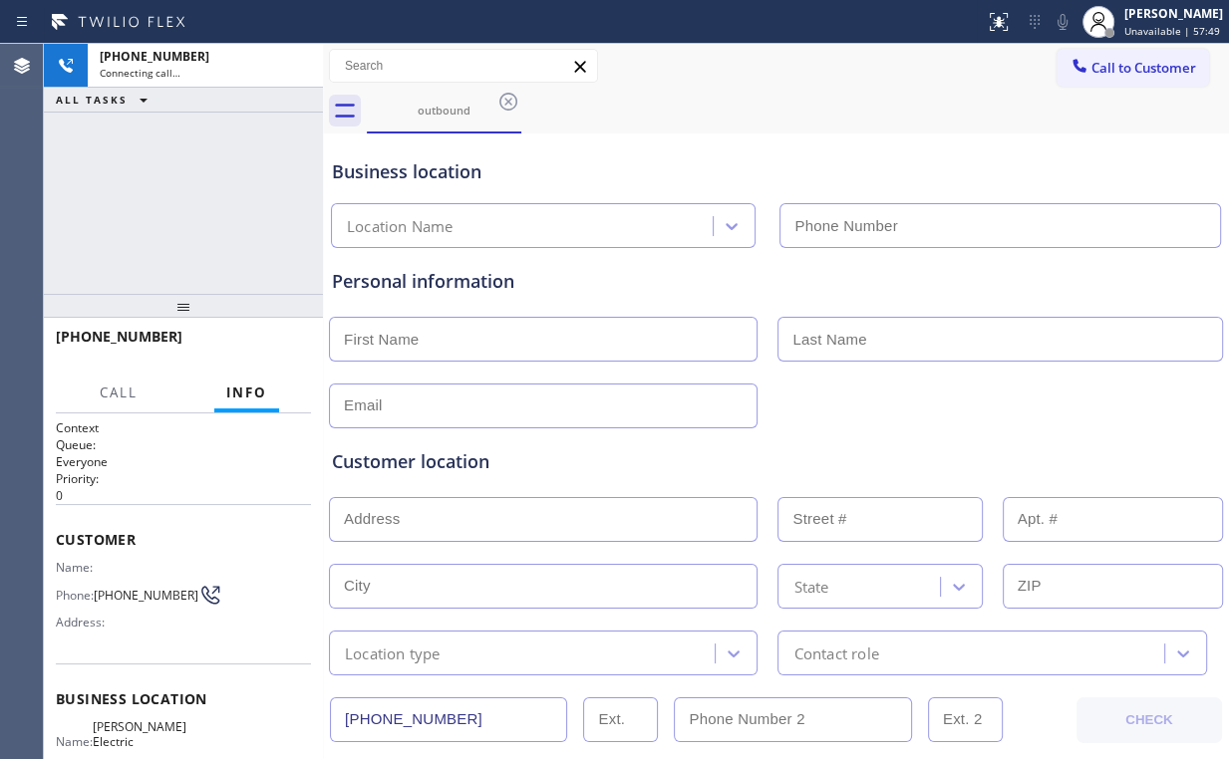
type input "(213) 814-4932"
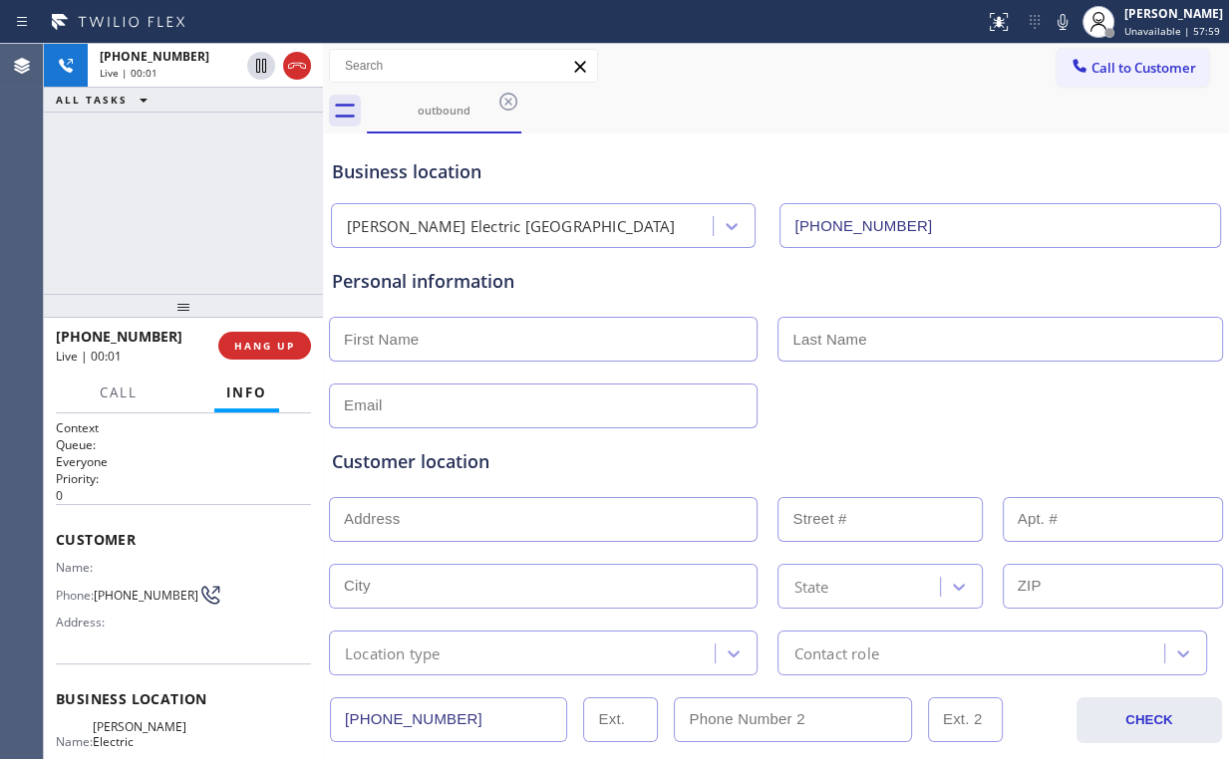
click at [228, 217] on div "+13232828159 Live | 00:01 ALL TASKS ALL TASKS ACTIVE TASKS TASKS IN WRAP UP" at bounding box center [183, 169] width 279 height 250
click at [270, 207] on div "+13232828159 Live | 00:11 ALL TASKS ALL TASKS ACTIVE TASKS TASKS IN WRAP UP" at bounding box center [183, 169] width 279 height 250
click at [267, 349] on span "HANG UP" at bounding box center [264, 346] width 61 height 14
click at [267, 348] on span "HANG UP" at bounding box center [264, 346] width 61 height 14
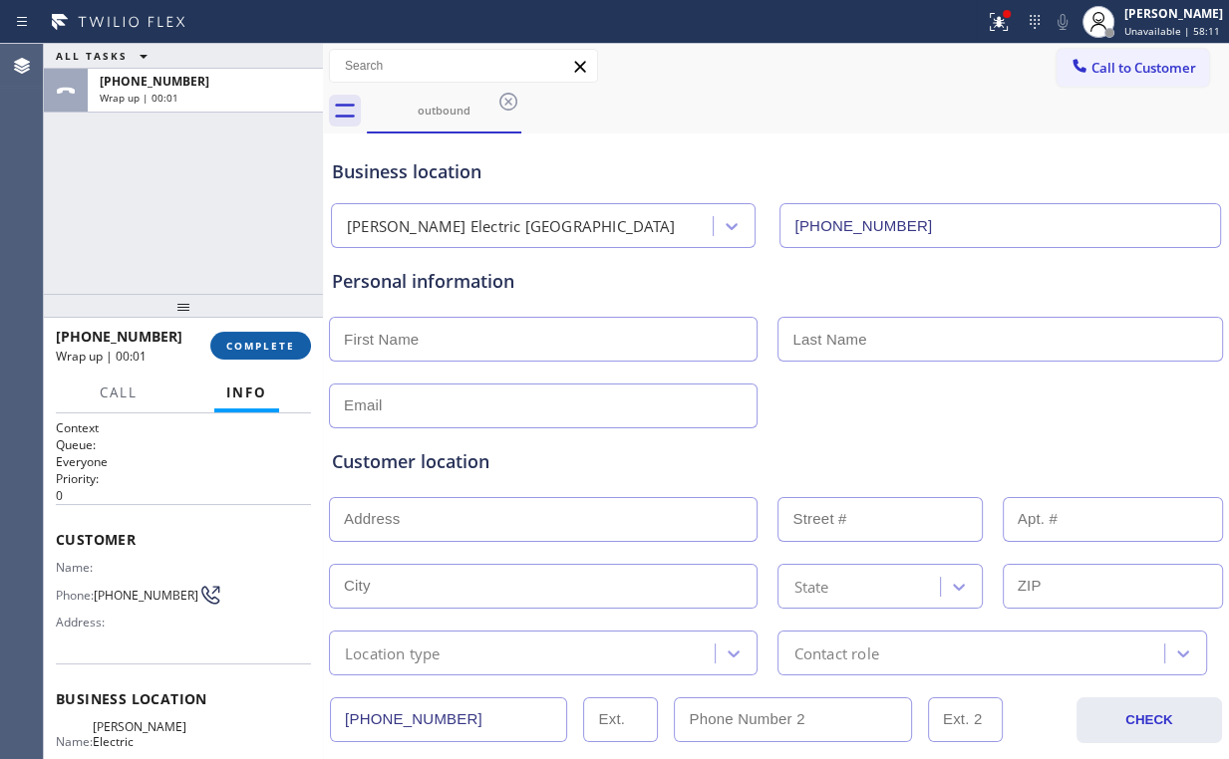
click at [275, 353] on button "COMPLETE" at bounding box center [260, 346] width 101 height 28
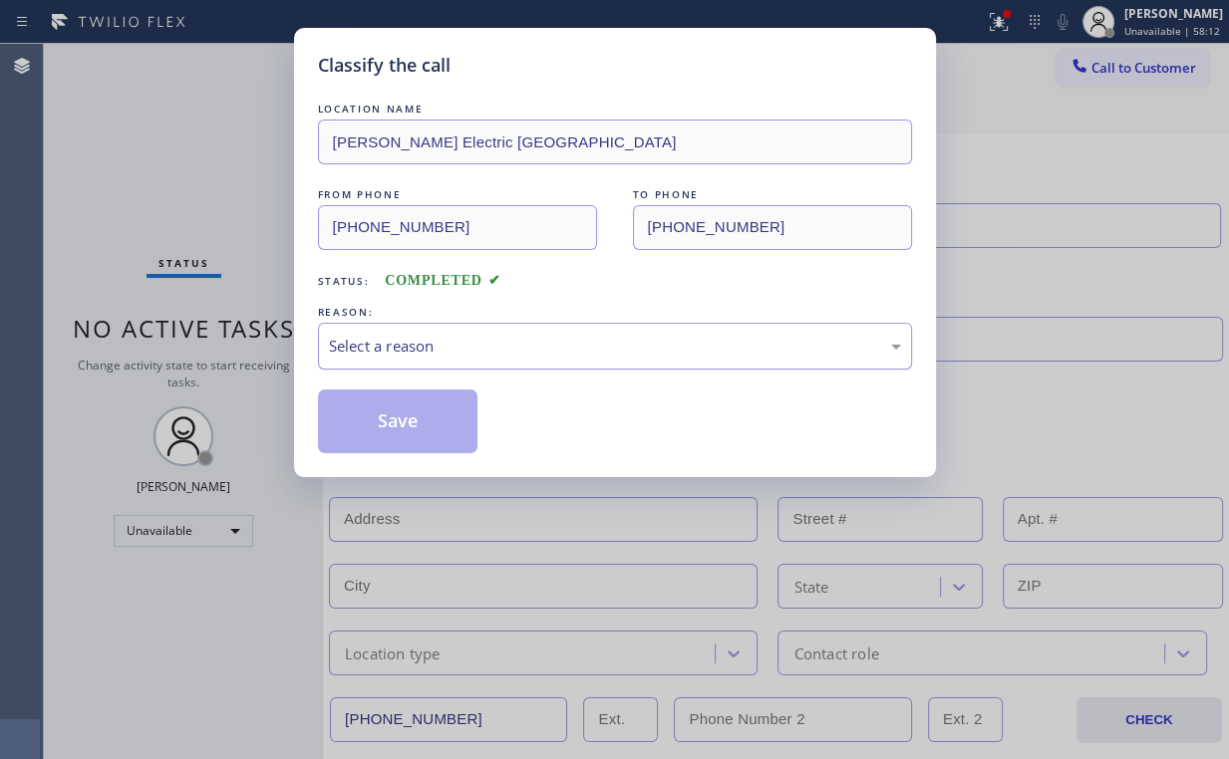
click at [377, 351] on div "Select a reason" at bounding box center [615, 346] width 572 height 23
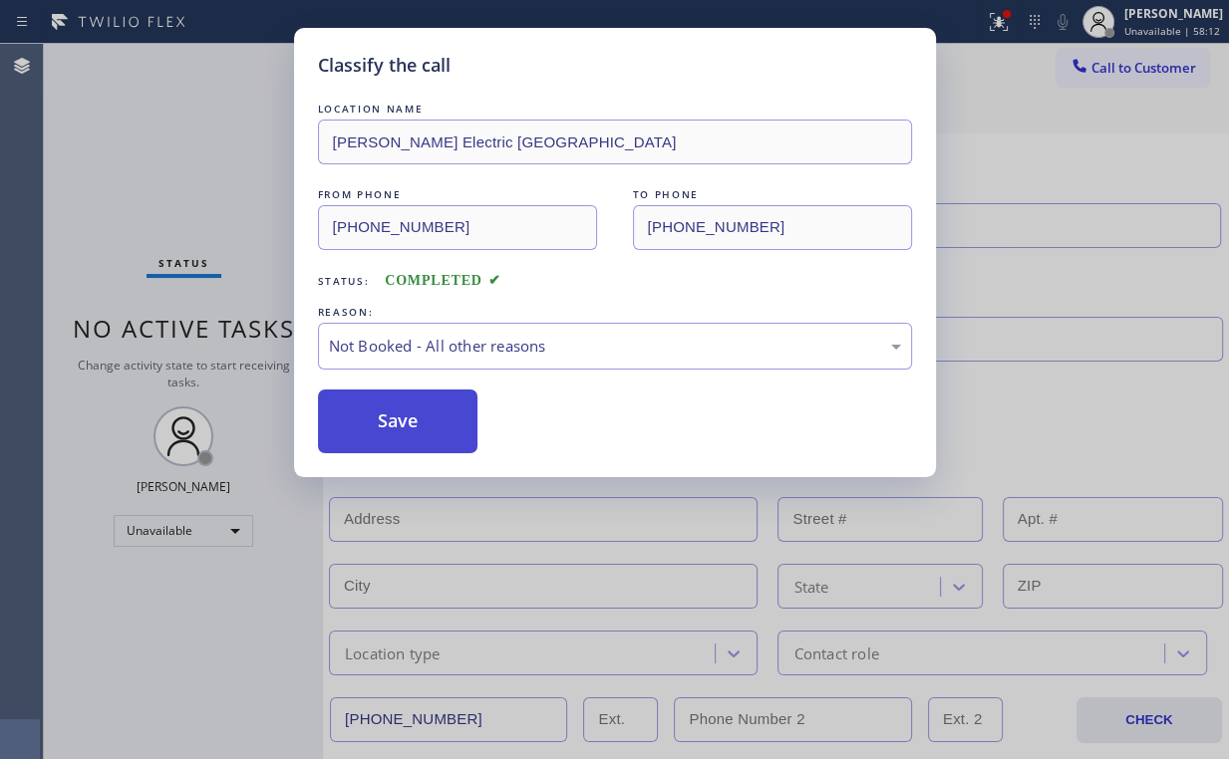
drag, startPoint x: 381, startPoint y: 411, endPoint x: 391, endPoint y: 417, distance: 11.6
click at [391, 417] on button "Save" at bounding box center [398, 422] width 160 height 64
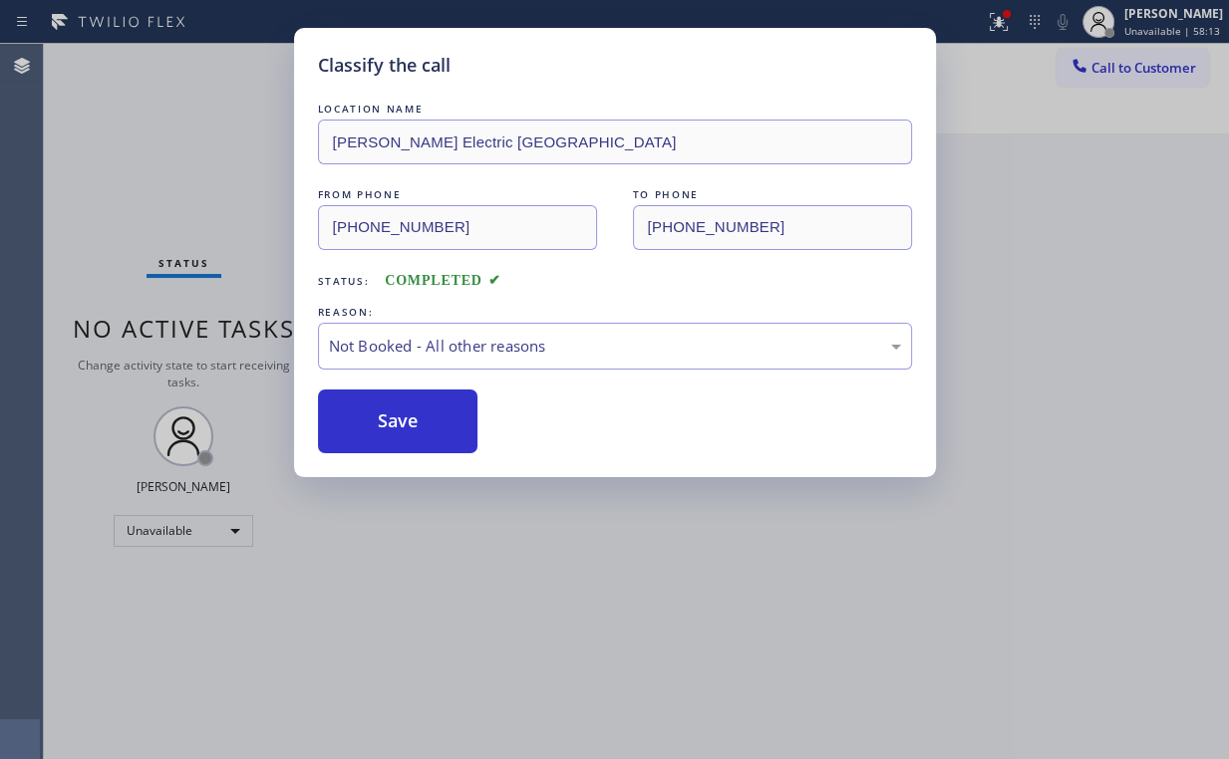
click at [160, 192] on div "Classify the call LOCATION NAME Joe Electric San Diego FROM PHONE (213) 814-493…" at bounding box center [614, 379] width 1229 height 759
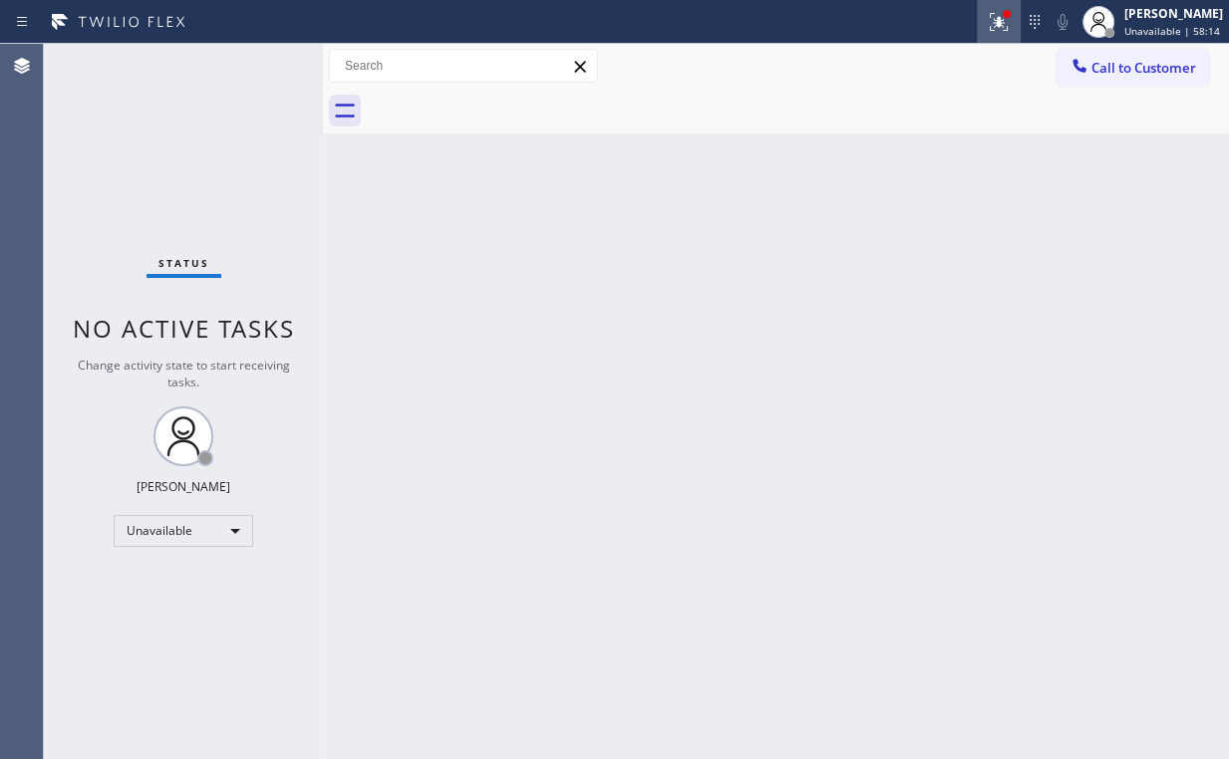
click at [1001, 19] on icon at bounding box center [998, 22] width 18 height 18
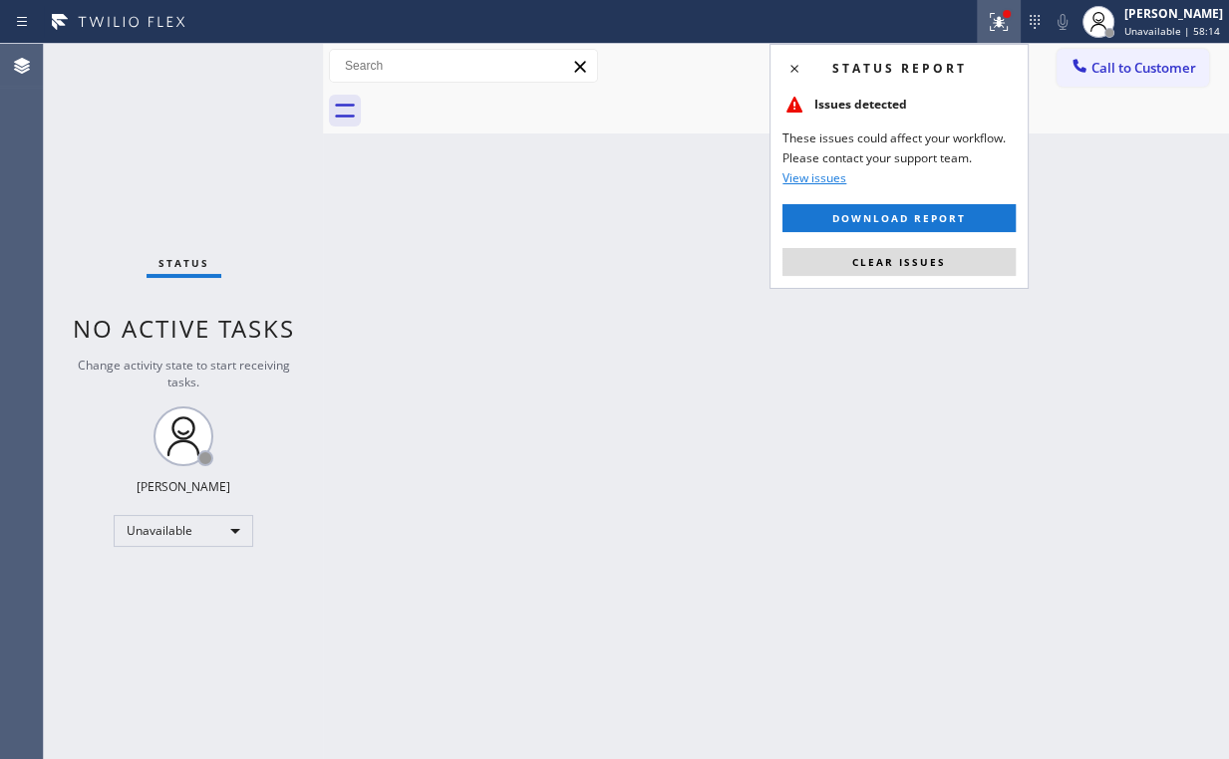
click at [875, 261] on span "Clear issues" at bounding box center [899, 262] width 94 height 14
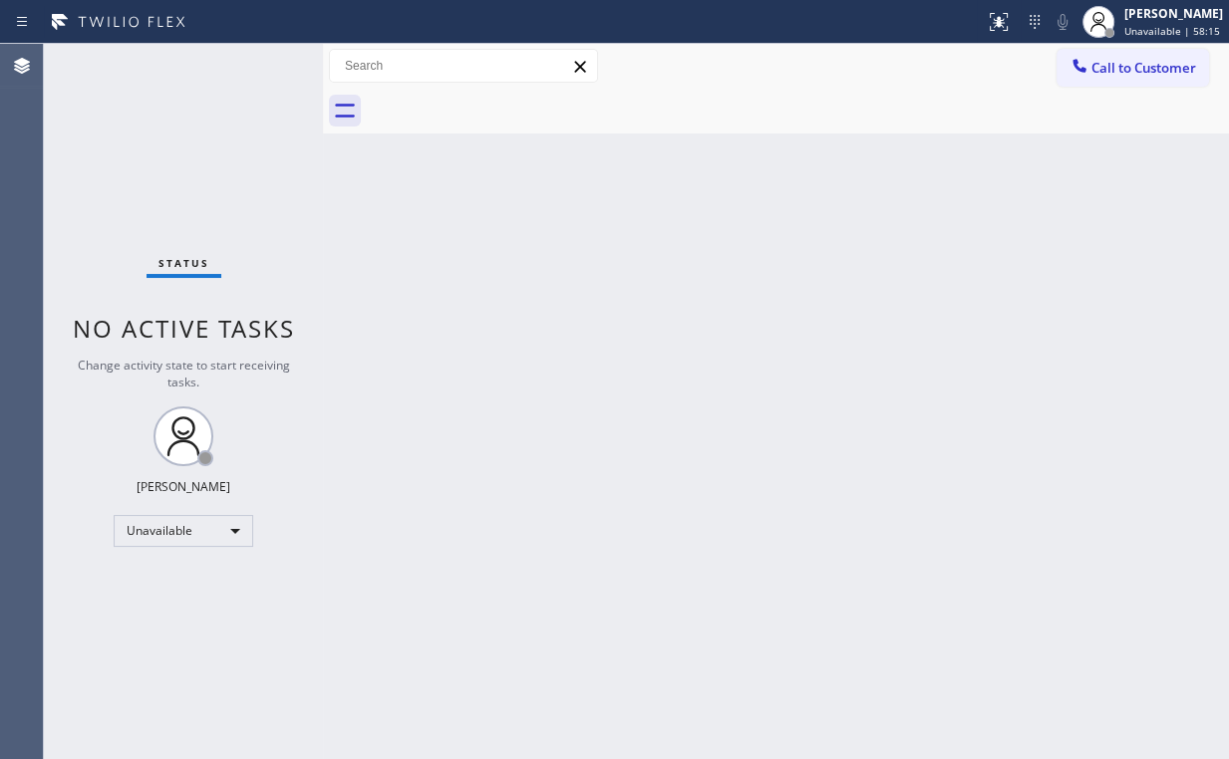
click at [884, 312] on div "Back to Dashboard Change Sender ID Customers Technicians Select a contact Outbo…" at bounding box center [776, 401] width 906 height 715
click at [1123, 64] on span "Call to Customer" at bounding box center [1143, 68] width 105 height 18
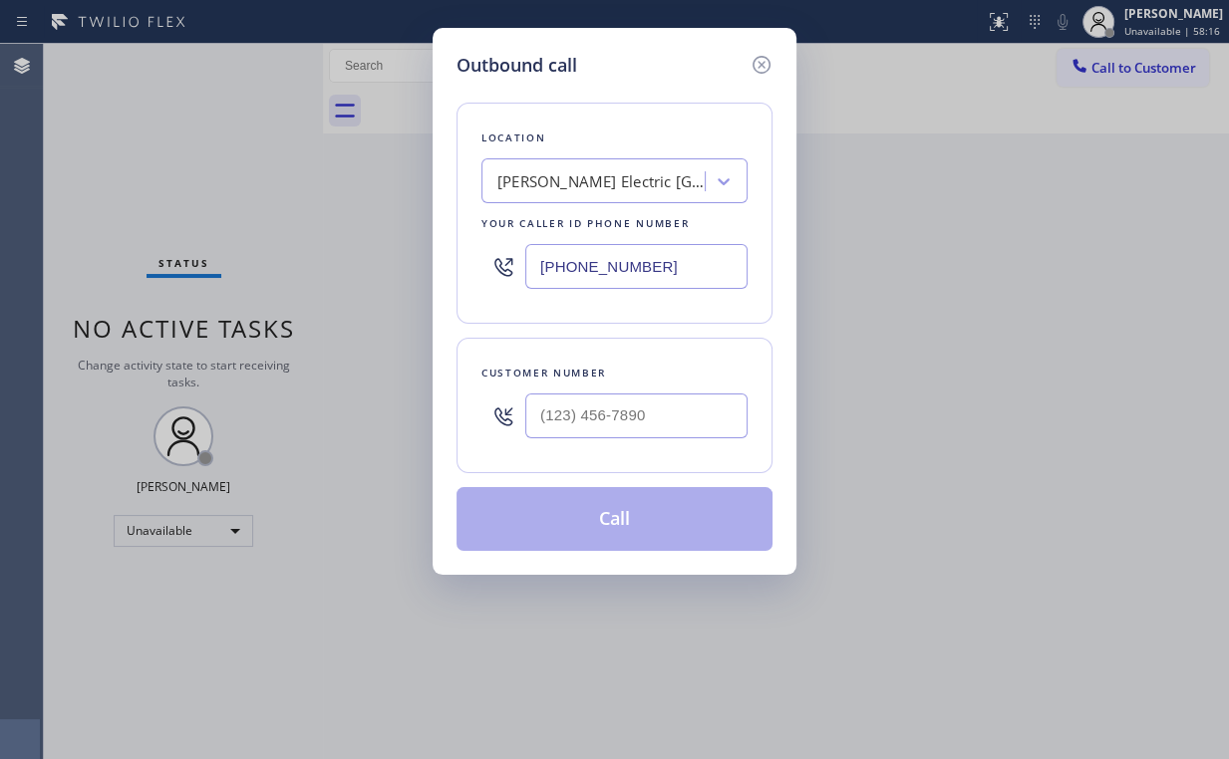
drag, startPoint x: 664, startPoint y: 274, endPoint x: 298, endPoint y: 274, distance: 365.7
click at [305, 274] on div "Outbound call Location Joe Electric San Diego Your caller id phone number (213)…" at bounding box center [614, 379] width 1229 height 759
paste input "630) 523-0508"
type input "(630) 523-0508"
click at [622, 411] on input "(___) ___-____" at bounding box center [636, 416] width 222 height 45
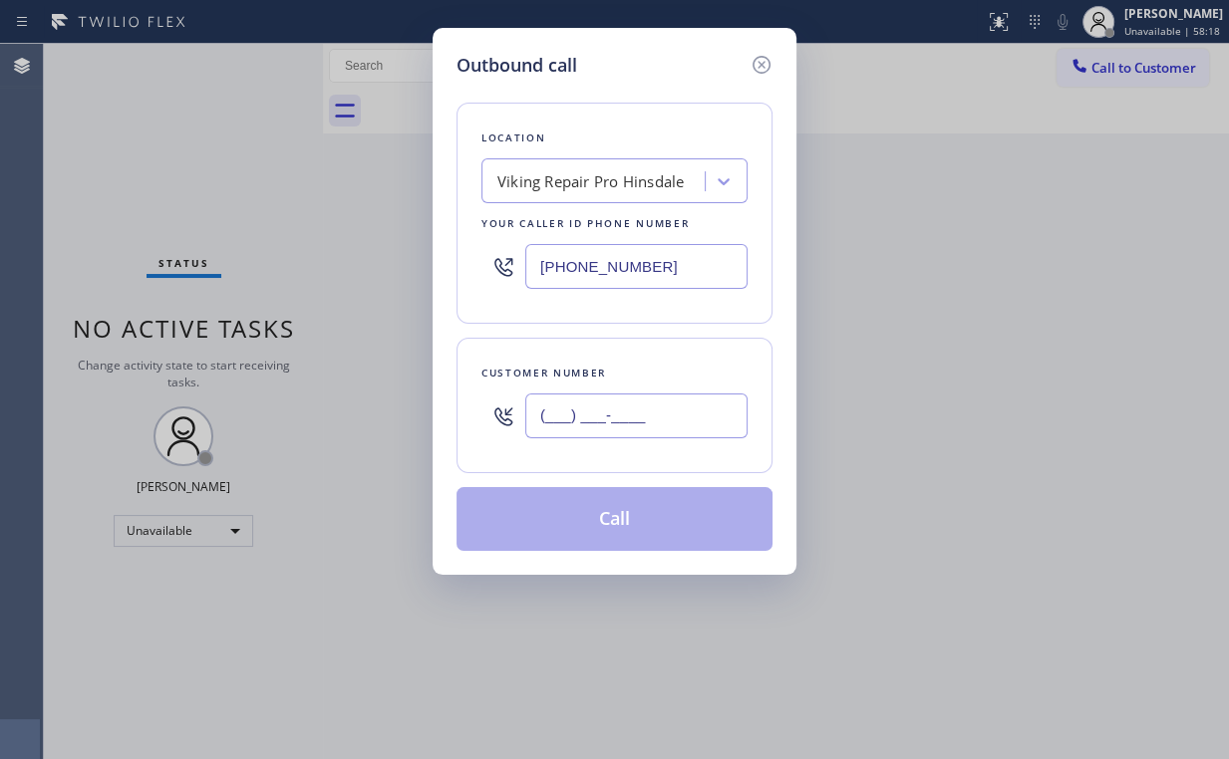
paste input "847) 810-9194"
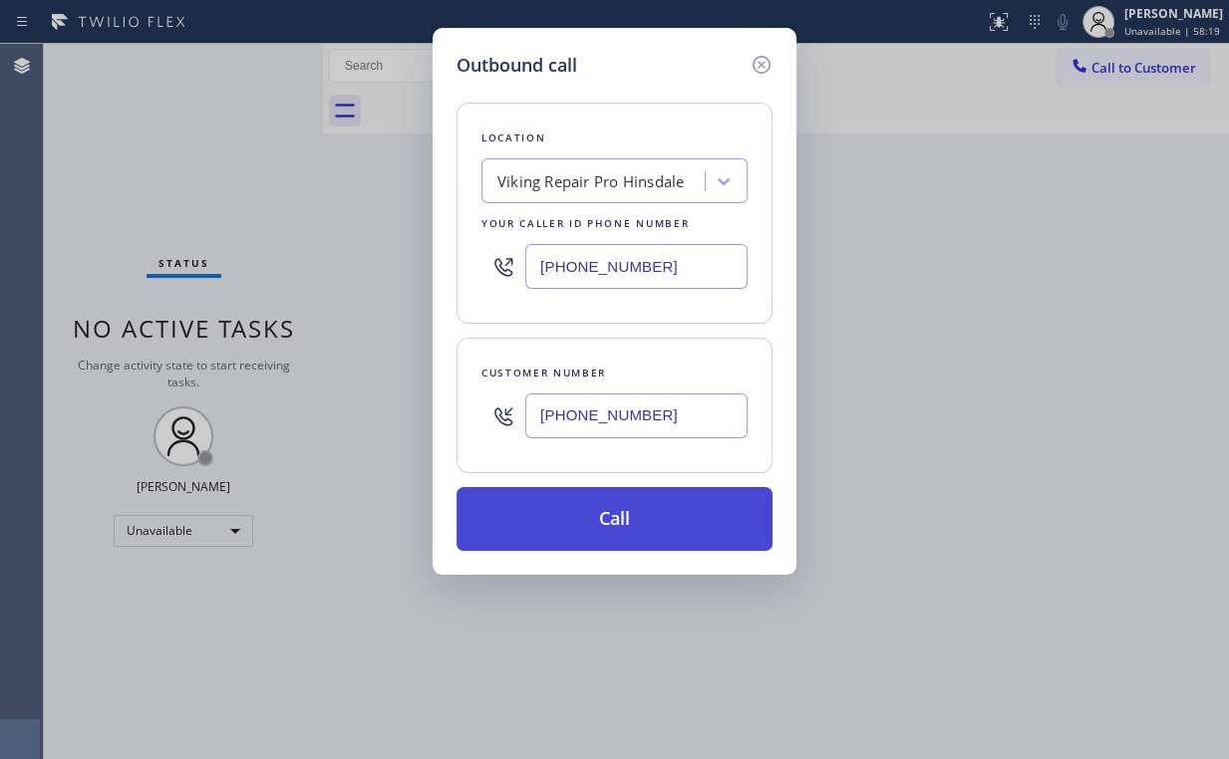
type input "(847) 810-9194"
click at [594, 514] on button "Call" at bounding box center [614, 519] width 316 height 64
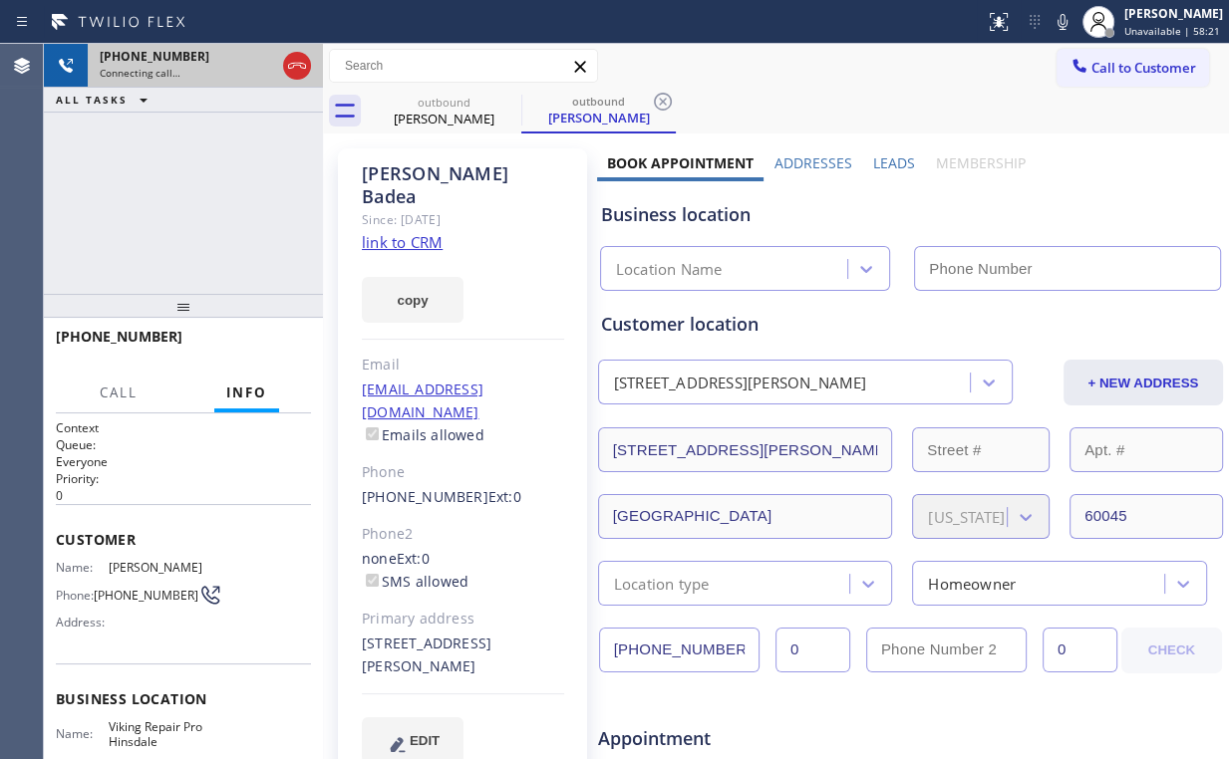
click at [302, 71] on icon at bounding box center [297, 66] width 24 height 24
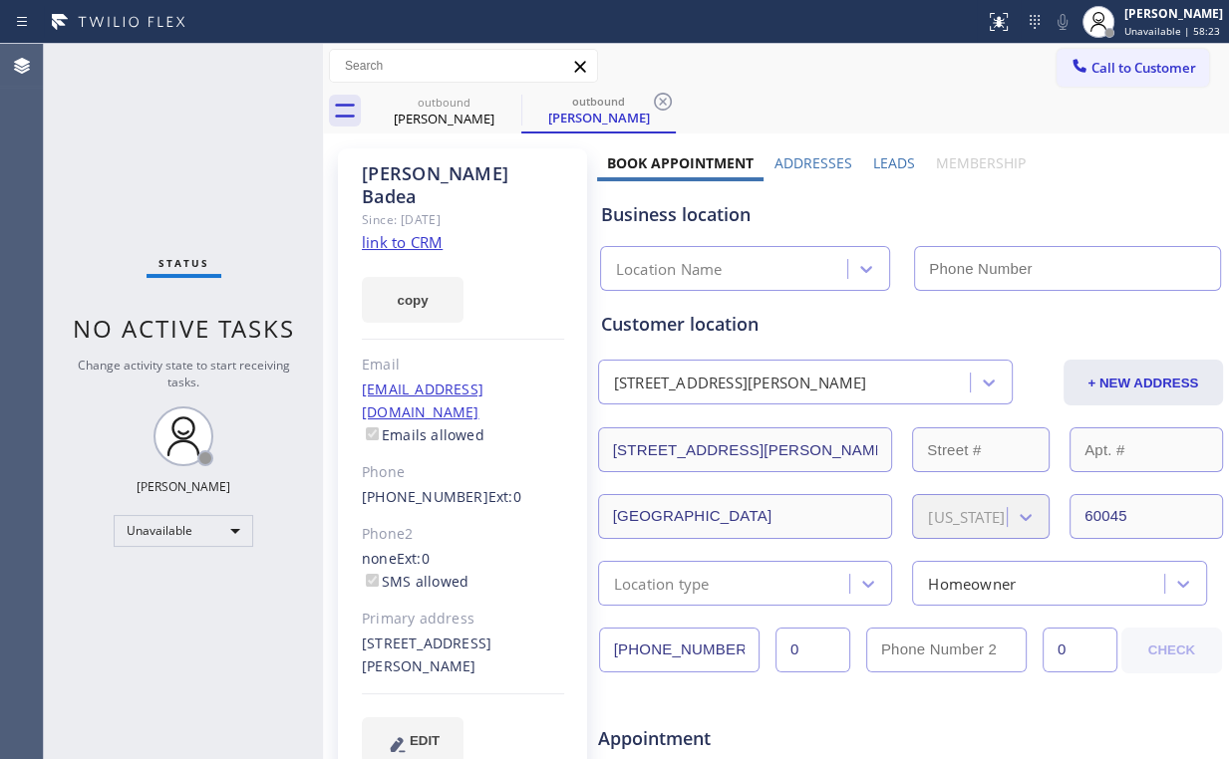
type input "(630) 523-0508"
click at [167, 145] on div "Status No active tasks Change activity state to start receiving tasks. Arnold V…" at bounding box center [183, 401] width 279 height 715
click at [412, 232] on link "link to CRM" at bounding box center [402, 242] width 81 height 20
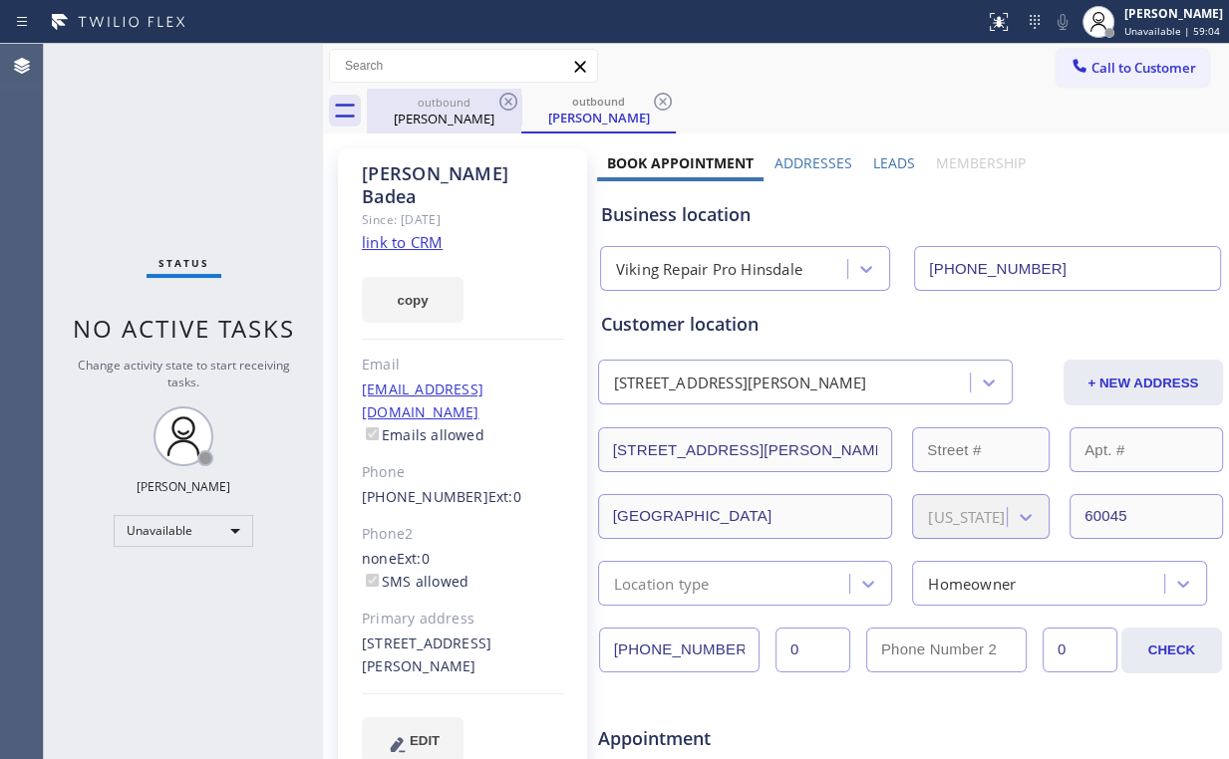
click at [443, 101] on div "outbound" at bounding box center [444, 102] width 150 height 15
click at [513, 96] on icon at bounding box center [508, 102] width 18 height 18
click at [0, 0] on icon at bounding box center [0, 0] width 0 height 0
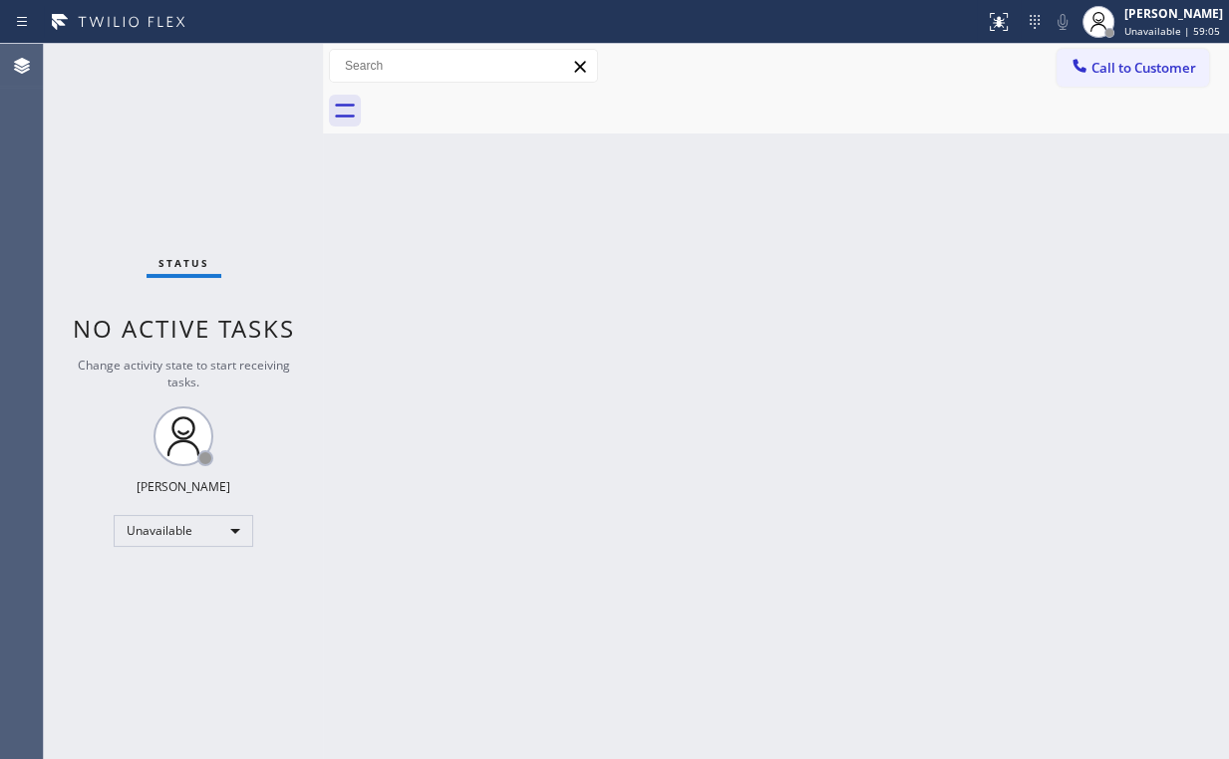
drag, startPoint x: 157, startPoint y: 143, endPoint x: 253, endPoint y: 203, distance: 112.8
click at [253, 203] on div "Status No active tasks Change activity state to start receiving tasks. Arnold V…" at bounding box center [183, 401] width 279 height 715
click at [323, 181] on div at bounding box center [323, 401] width 0 height 715
click at [1170, 72] on span "Call to Customer" at bounding box center [1143, 68] width 105 height 18
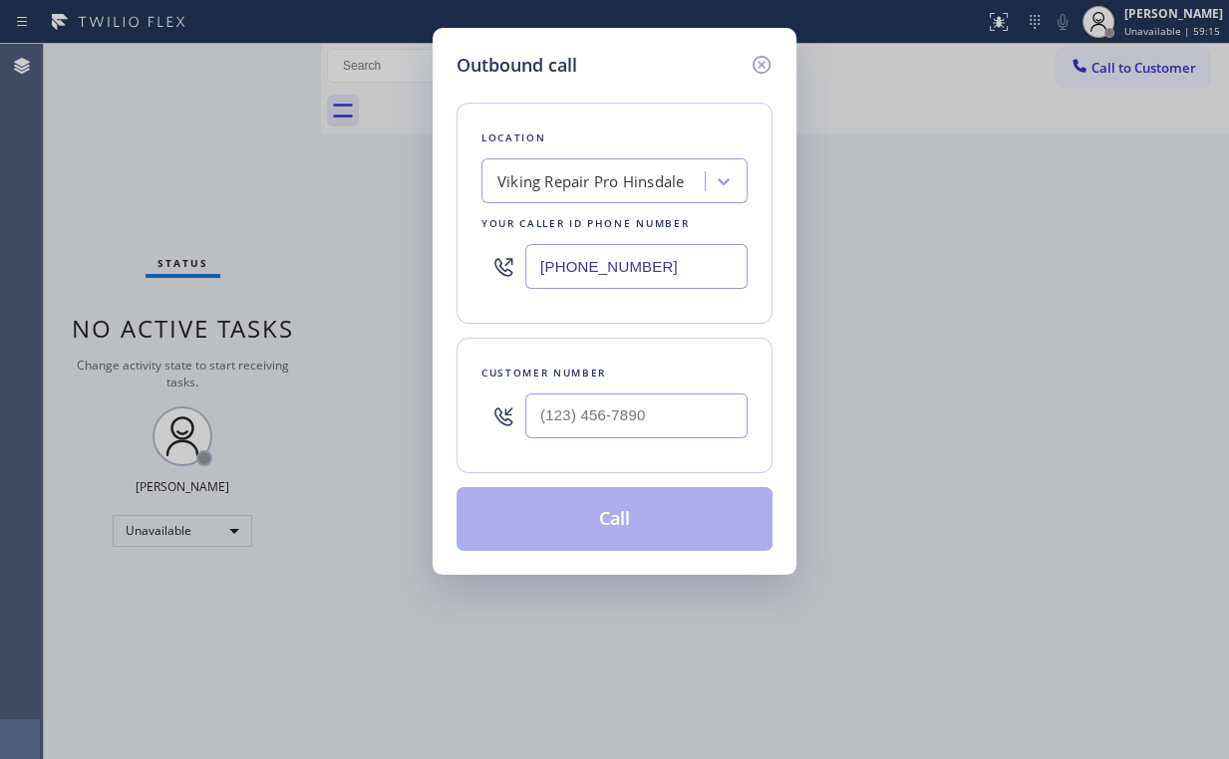
drag, startPoint x: 569, startPoint y: 267, endPoint x: 240, endPoint y: 267, distance: 328.8
click at [434, 267] on div "Outbound call Location Viking Repair Pro Hinsdale Your caller id phone number (…" at bounding box center [614, 301] width 364 height 547
paste input "213) 814-4932"
type input "(213) 814-4932"
click at [569, 391] on div at bounding box center [636, 416] width 222 height 65
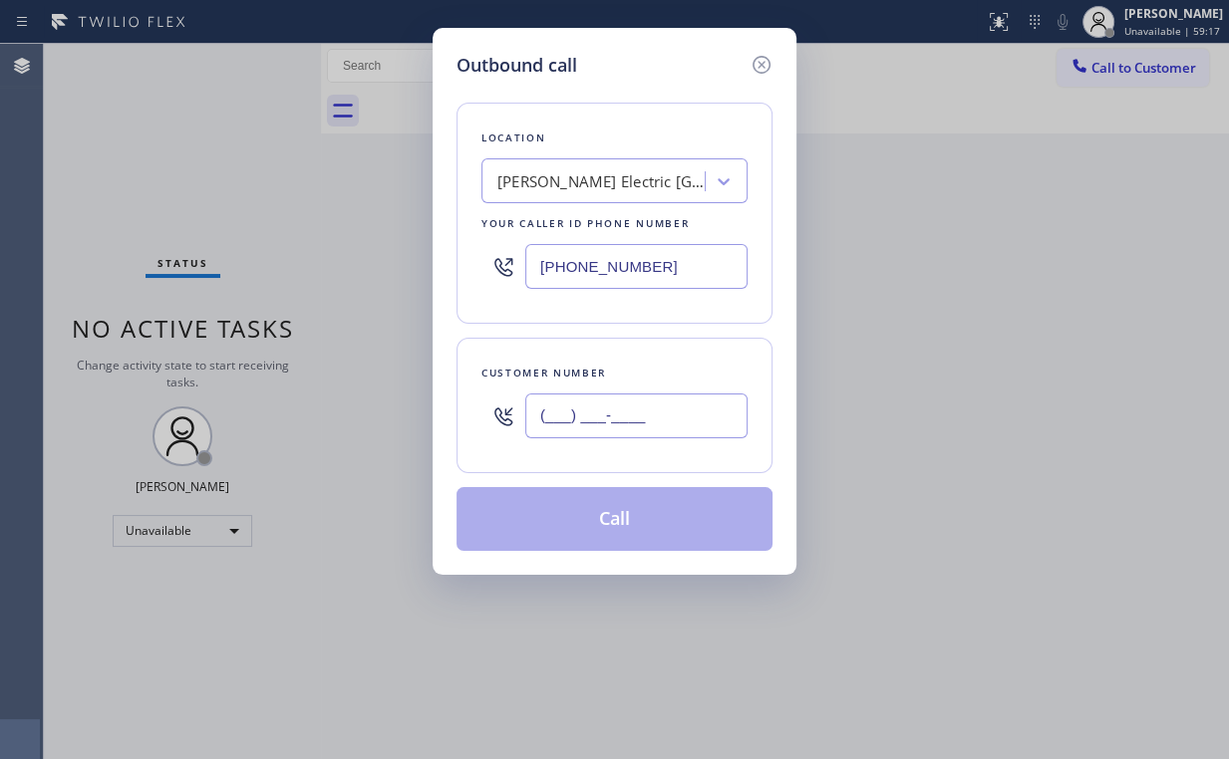
click at [617, 421] on input "(___) ___-____" at bounding box center [636, 416] width 222 height 45
paste input "323) 282-8159"
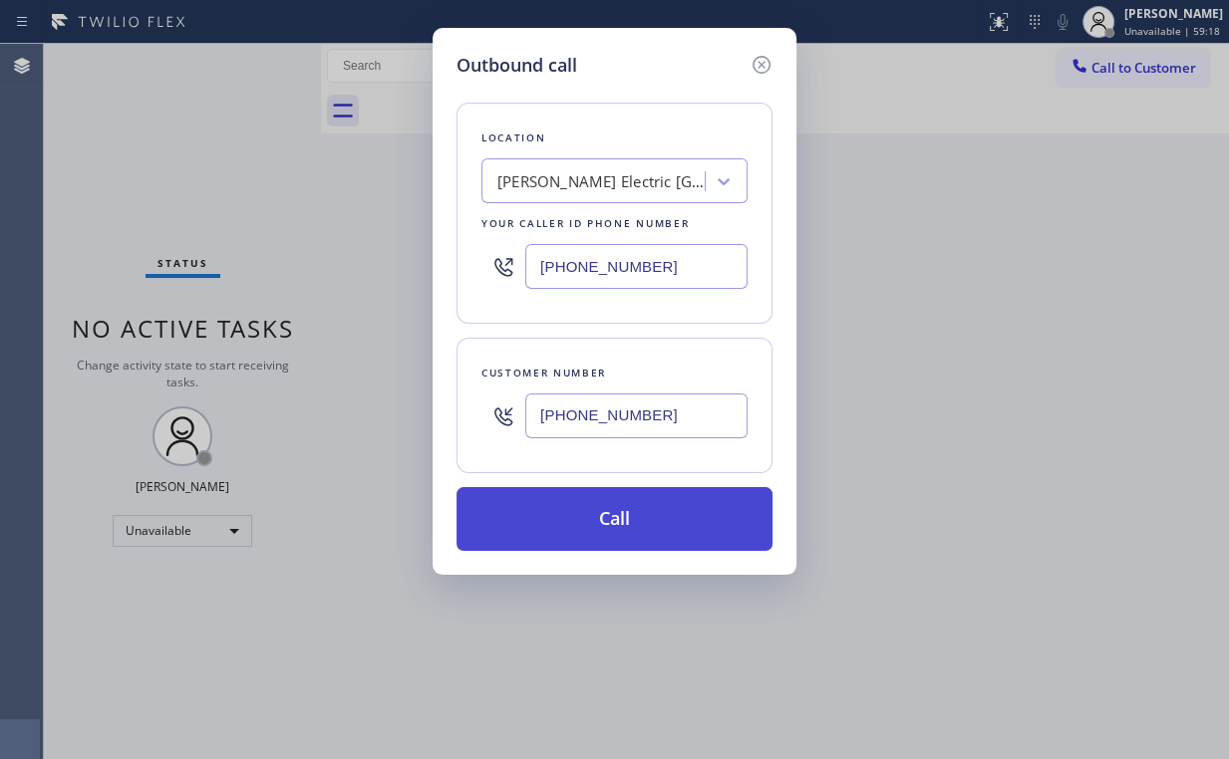
type input "(323) 282-8159"
click at [606, 502] on button "Call" at bounding box center [614, 519] width 316 height 64
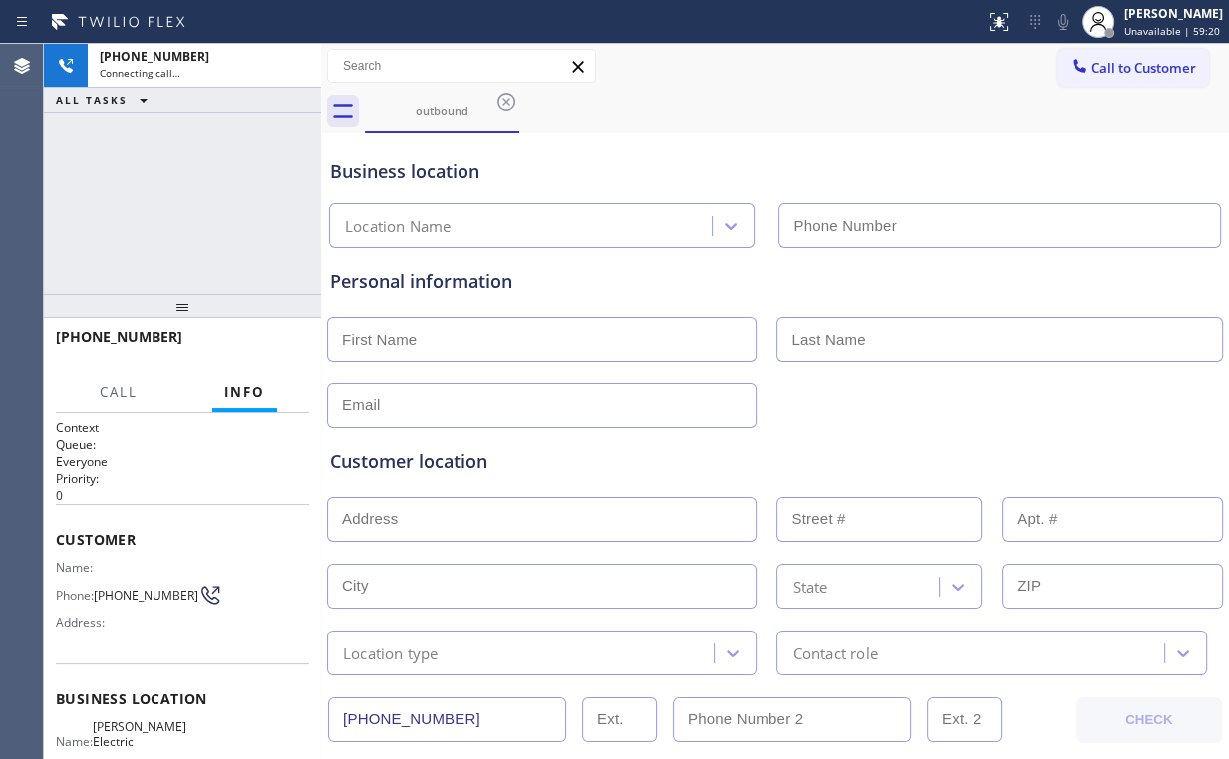
type input "(213) 814-4932"
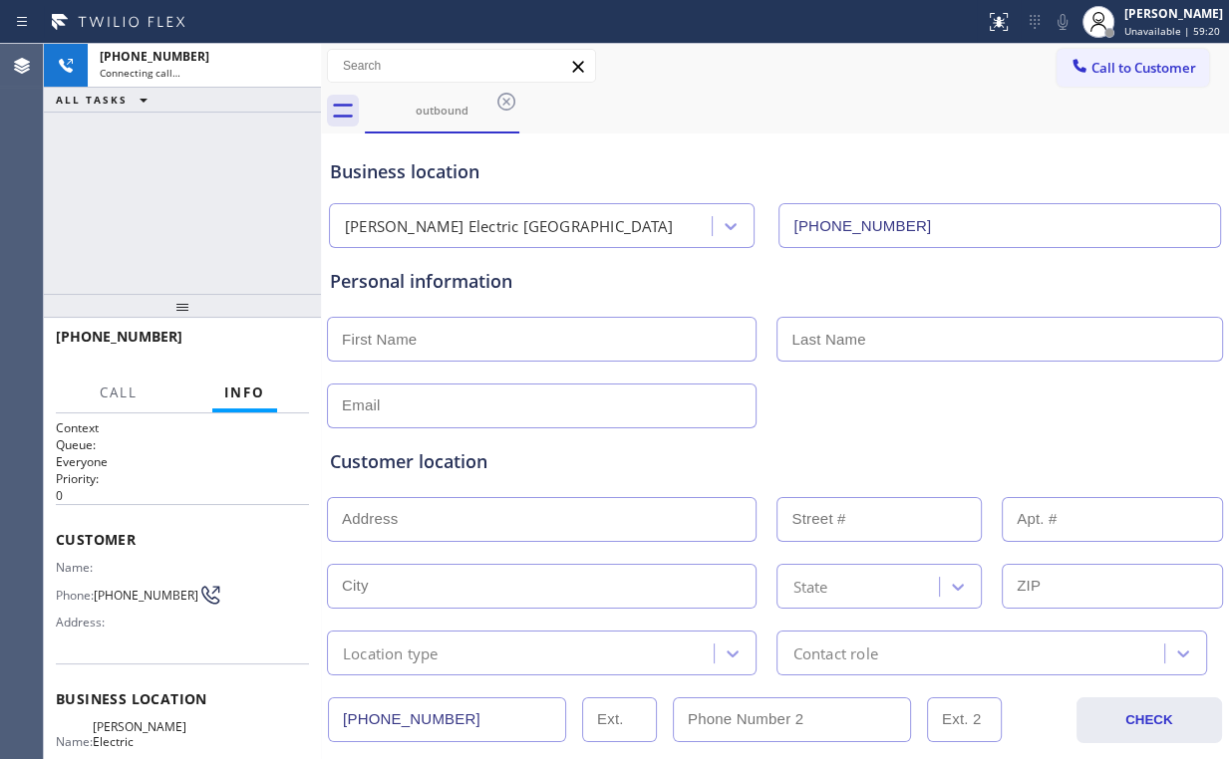
click at [153, 195] on div "+13232828159 Connecting call… ALL TASKS ALL TASKS ACTIVE TASKS TASKS IN WRAP UP" at bounding box center [182, 169] width 277 height 250
click at [129, 185] on div "+13232828159 Connecting call… ALL TASKS ALL TASKS ACTIVE TASKS TASKS IN WRAP UP" at bounding box center [182, 169] width 277 height 250
click at [197, 197] on div "+13232828159 Live | 00:01 ALL TASKS ALL TASKS ACTIVE TASKS TASKS IN WRAP UP" at bounding box center [182, 169] width 277 height 250
click at [197, 197] on div "+13232828159 Live | 00:02 ALL TASKS ALL TASKS ACTIVE TASKS TASKS IN WRAP UP" at bounding box center [182, 169] width 277 height 250
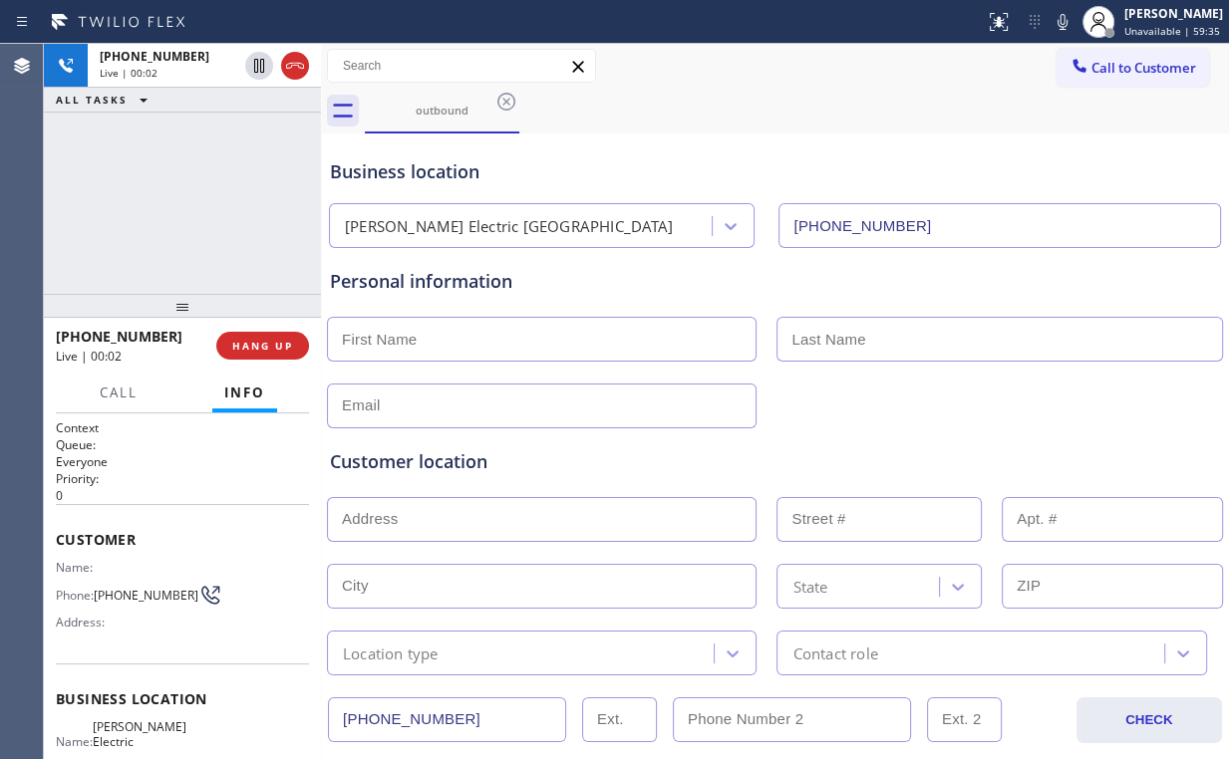
click at [197, 197] on div "+13232828159 Live | 00:02 ALL TASKS ALL TASKS ACTIVE TASKS TASKS IN WRAP UP" at bounding box center [182, 169] width 277 height 250
click at [235, 198] on div "+13232828159 Live | 00:08 ALL TASKS ALL TASKS ACTIVE TASKS TASKS IN WRAP UP" at bounding box center [182, 169] width 277 height 250
click at [289, 334] on button "HANG UP" at bounding box center [262, 346] width 93 height 28
click at [282, 340] on span "HANG UP" at bounding box center [262, 346] width 61 height 14
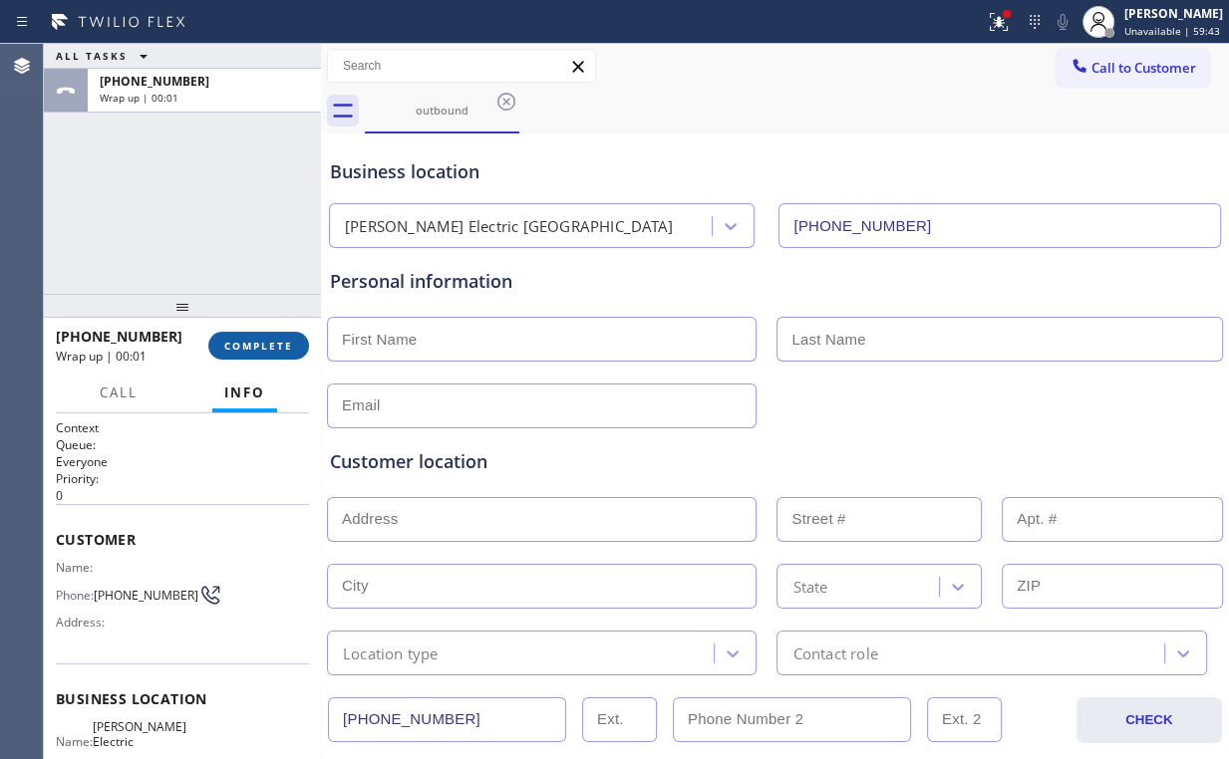
click at [283, 348] on span "COMPLETE" at bounding box center [258, 346] width 69 height 14
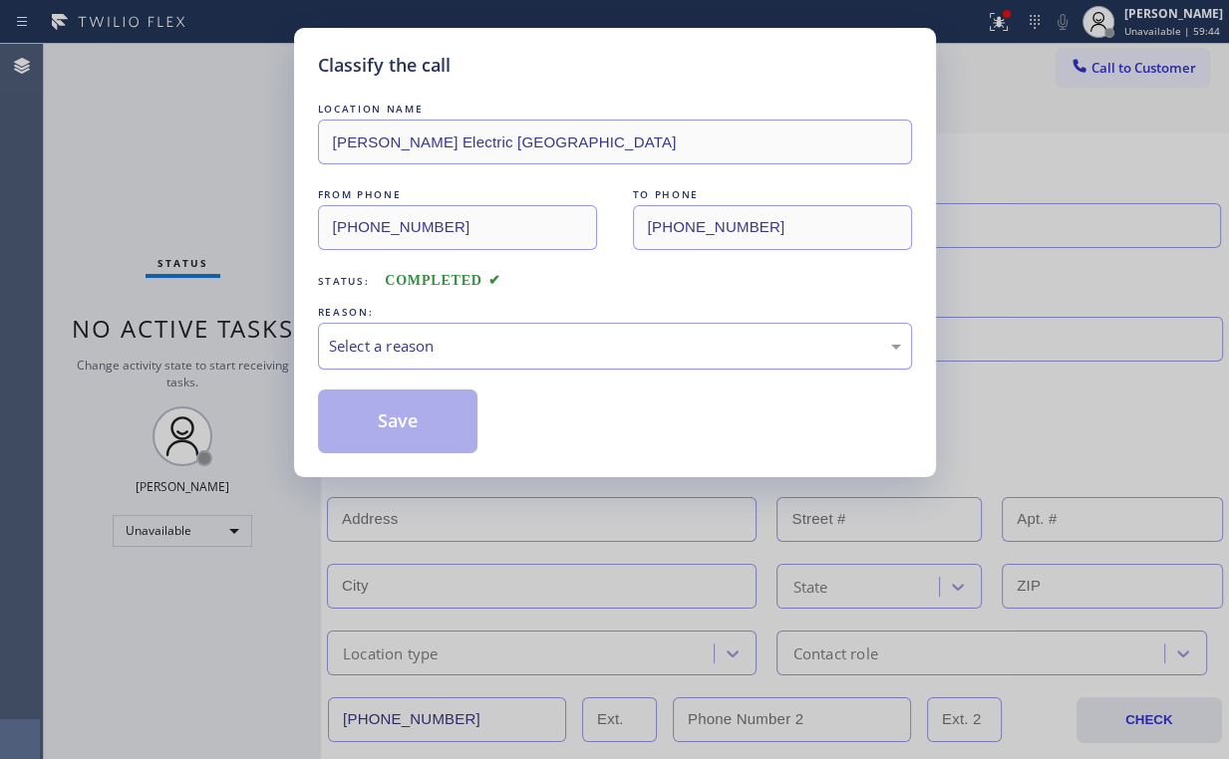
click at [411, 351] on div "Select a reason" at bounding box center [615, 346] width 572 height 23
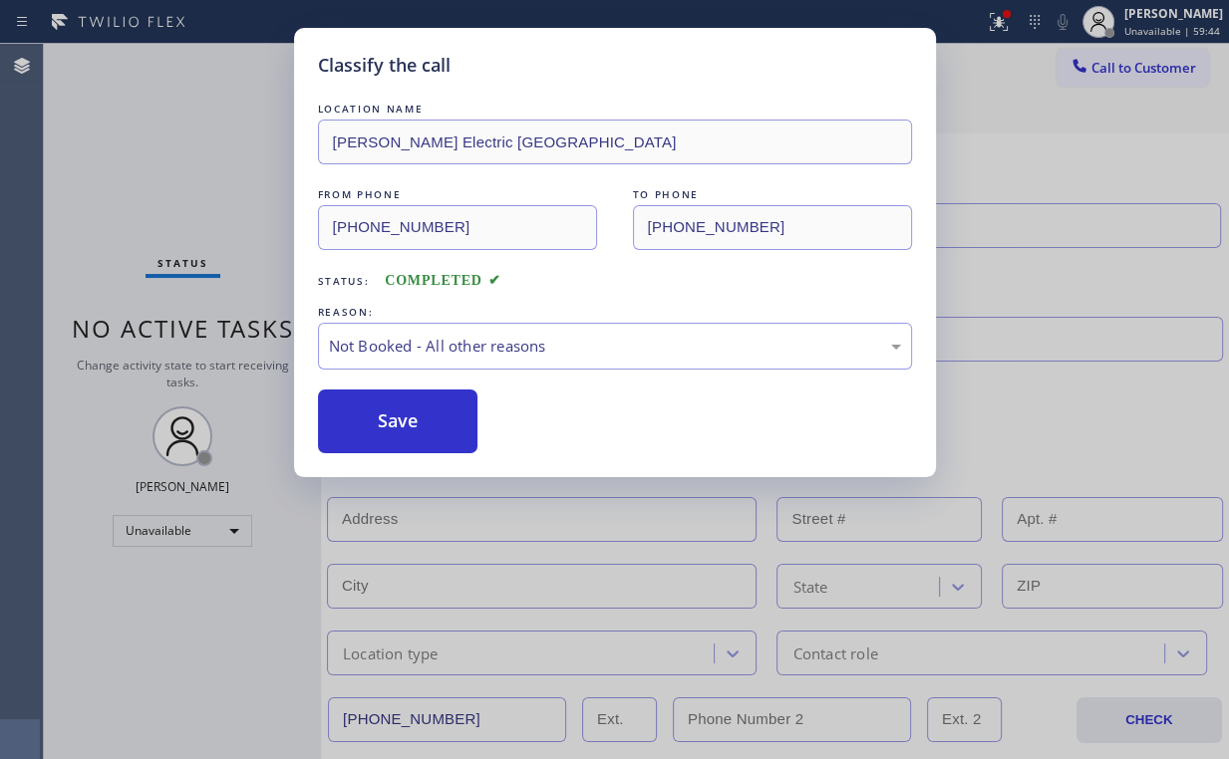
click at [403, 428] on button "Save" at bounding box center [398, 422] width 160 height 64
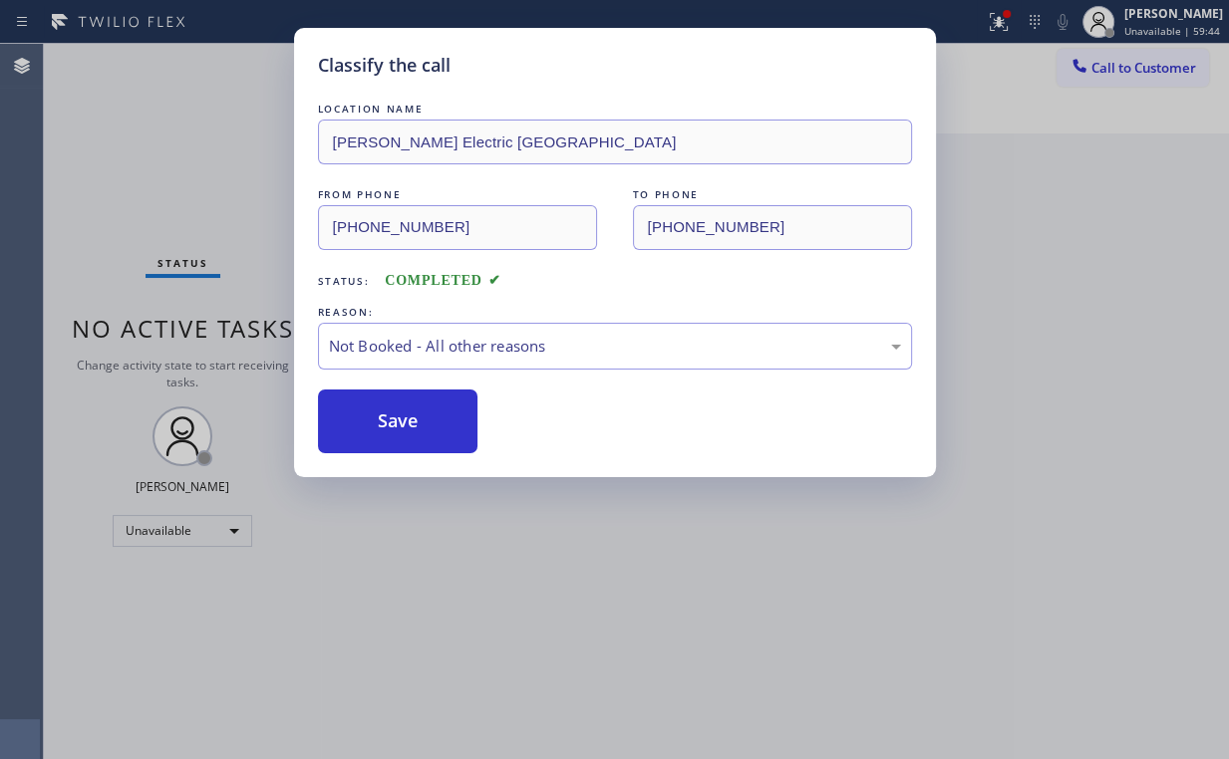
drag, startPoint x: 169, startPoint y: 217, endPoint x: 307, endPoint y: 169, distance: 145.6
click at [170, 217] on div "Classify the call LOCATION NAME Joe Electric San Diego FROM PHONE (213) 814-493…" at bounding box center [614, 379] width 1229 height 759
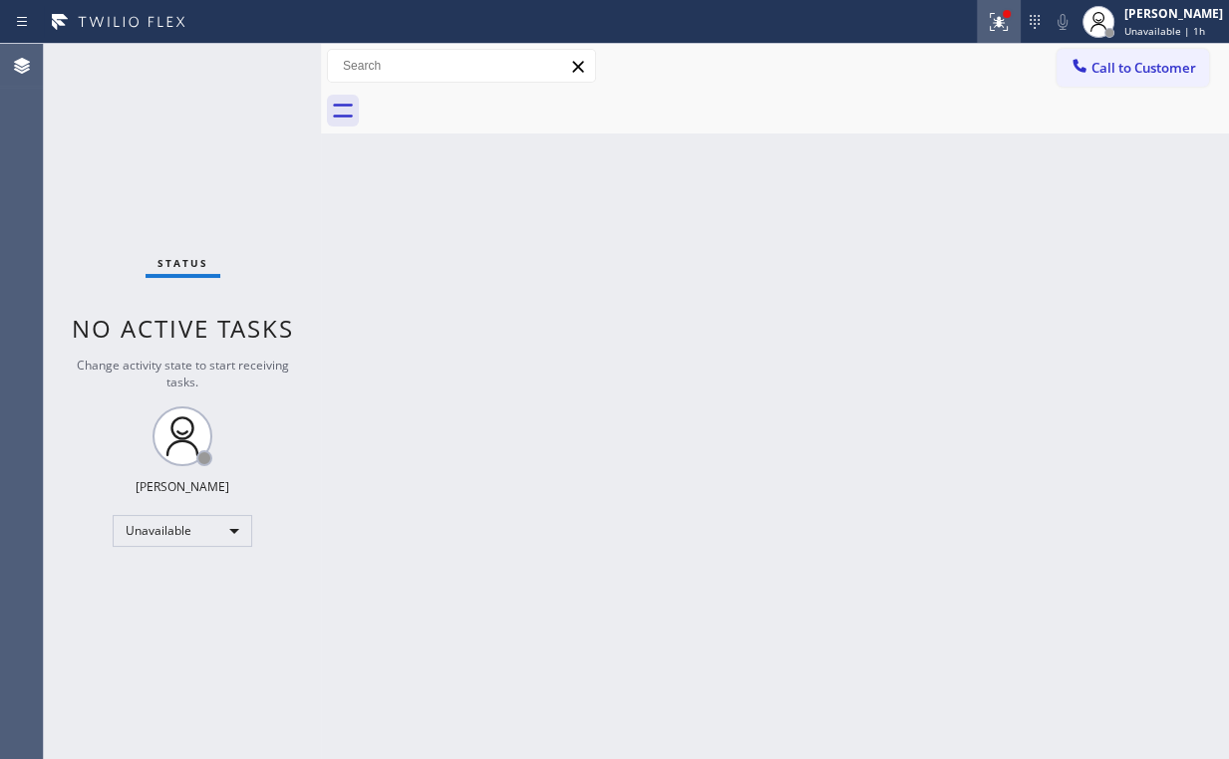
click at [1009, 16] on icon at bounding box center [998, 22] width 24 height 24
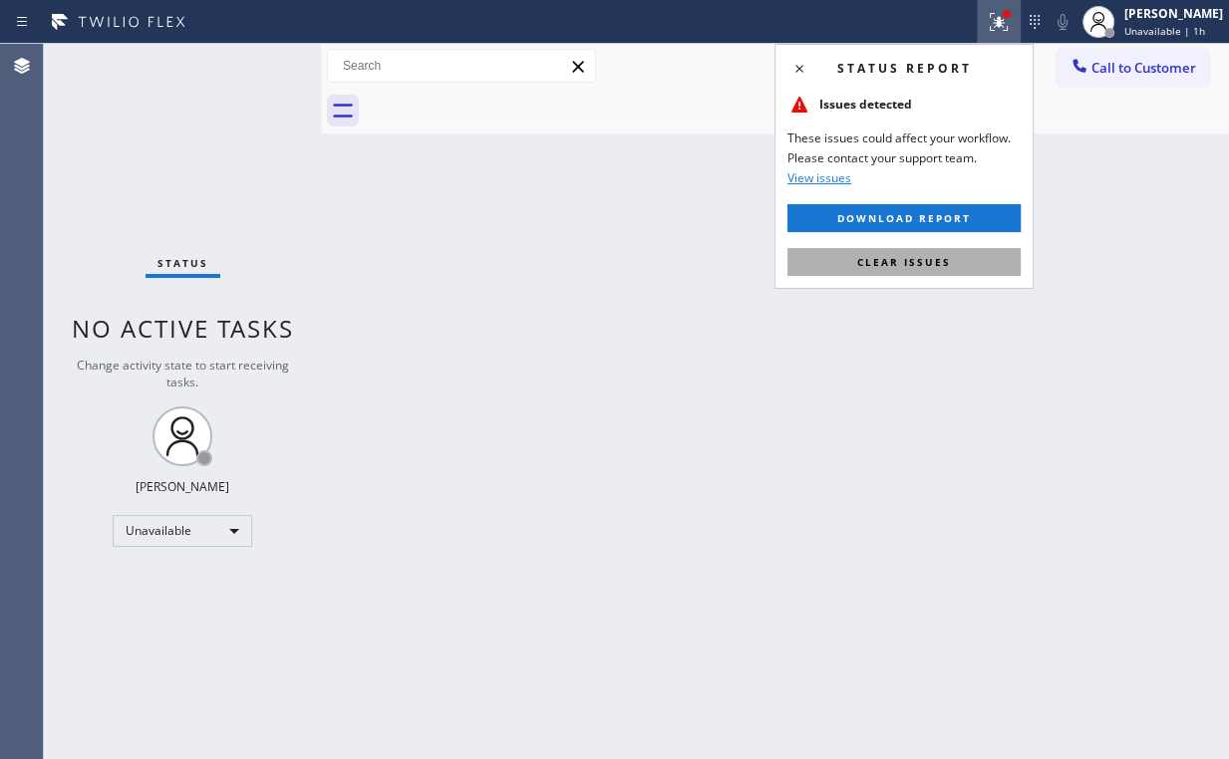
click at [889, 265] on span "Clear issues" at bounding box center [904, 262] width 94 height 14
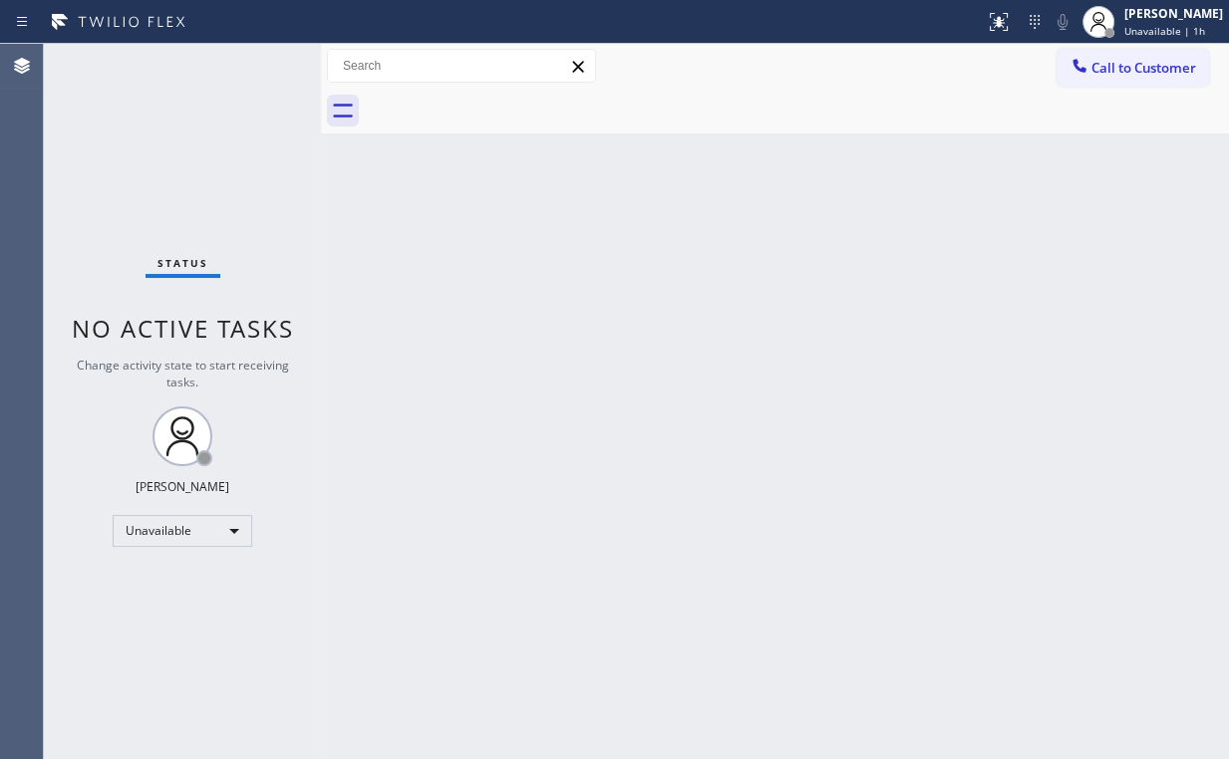
click at [565, 295] on div "Back to Dashboard Change Sender ID Customers Technicians Select a contact Outbo…" at bounding box center [775, 401] width 908 height 715
drag, startPoint x: 152, startPoint y: 165, endPoint x: 48, endPoint y: 34, distance: 168.1
click at [139, 161] on div "Status No active tasks Change activity state to start receiving tasks. Arnold V…" at bounding box center [182, 401] width 277 height 715
click at [750, 71] on div "Call to Customer Outbound call Location Joe Electric San Diego Your caller id p…" at bounding box center [775, 66] width 908 height 35
click at [179, 127] on div "Status No active tasks Change activity state to start receiving tasks. Arnold V…" at bounding box center [182, 401] width 277 height 715
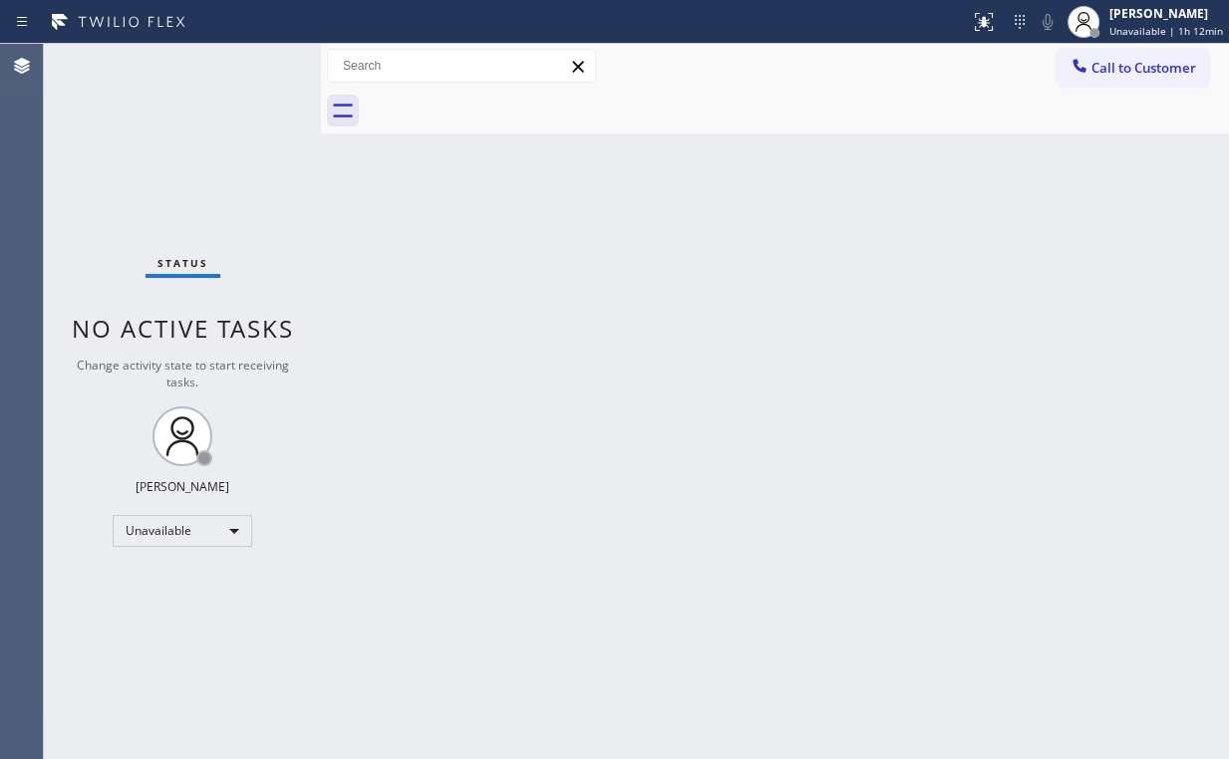
click at [283, 209] on div "Status No active tasks Change activity state to start receiving tasks. Arnold V…" at bounding box center [182, 401] width 277 height 715
drag, startPoint x: 1140, startPoint y: 75, endPoint x: 753, endPoint y: 312, distance: 453.5
click at [1140, 76] on span "Call to Customer" at bounding box center [1143, 68] width 105 height 18
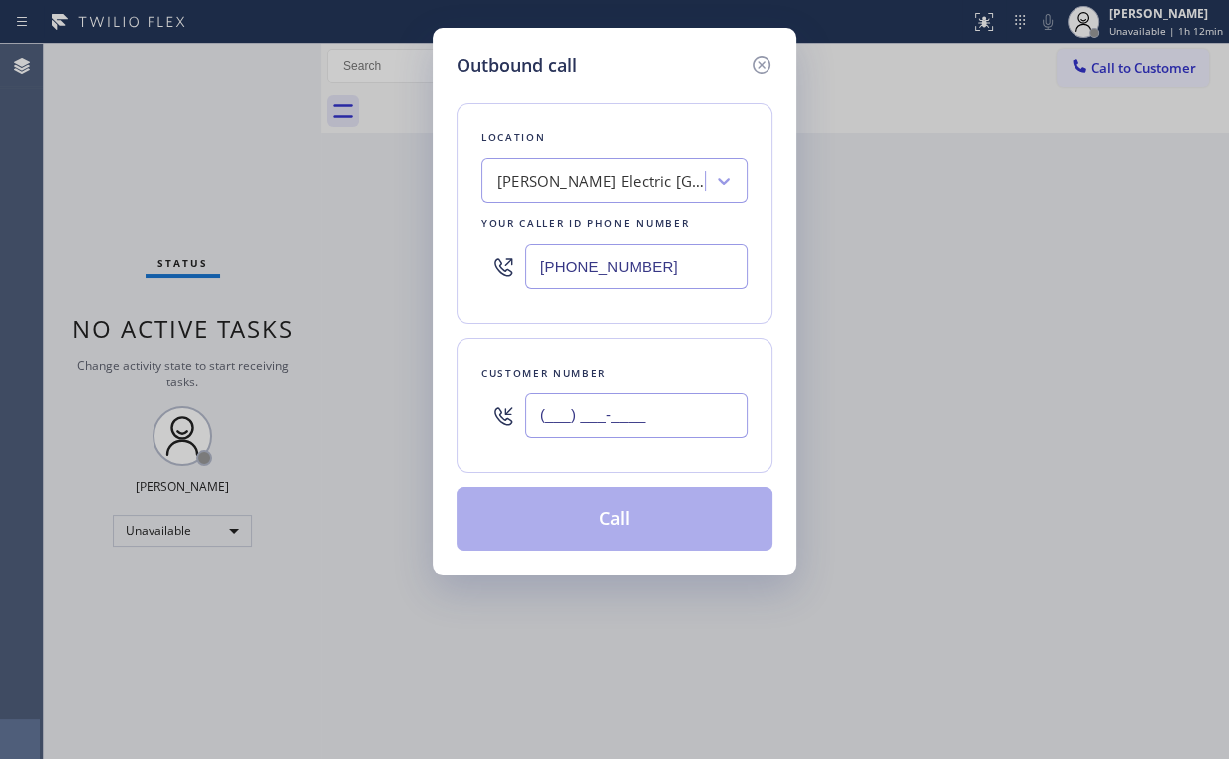
click at [644, 417] on input "(___) ___-____" at bounding box center [636, 416] width 222 height 45
paste input "727) 251-6168"
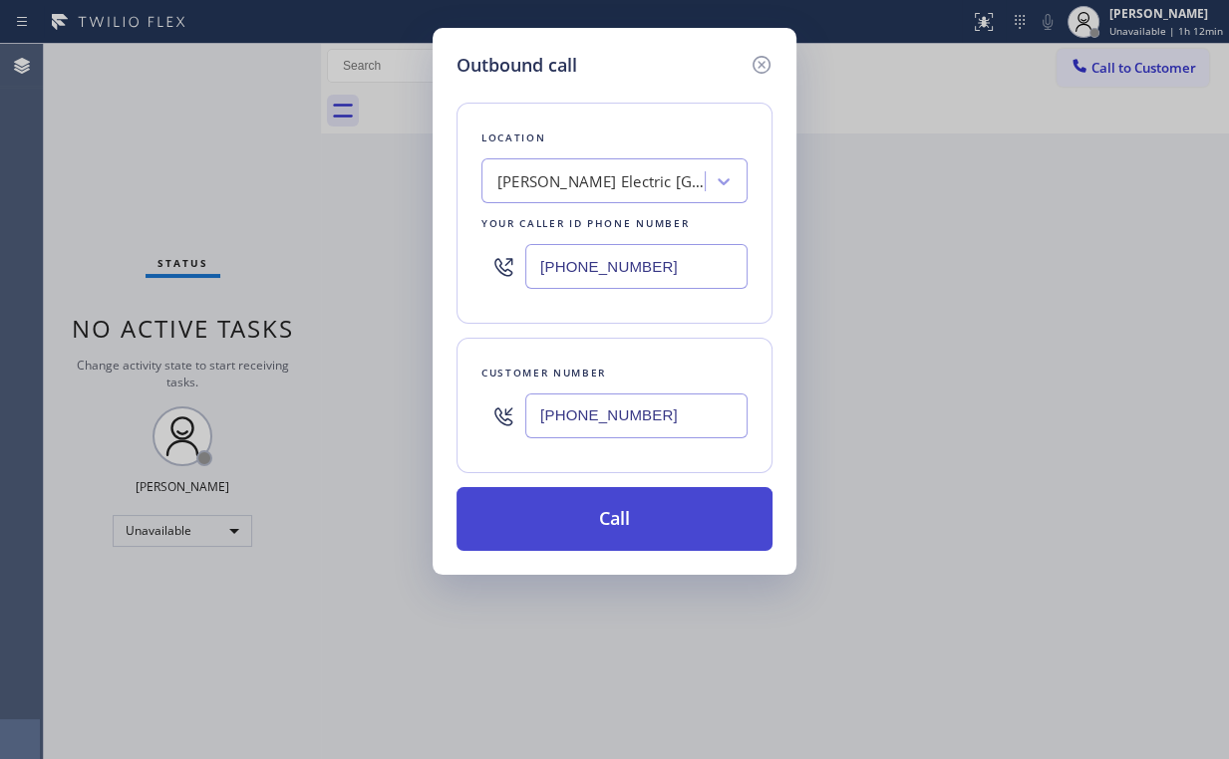
type input "(727) 251-6168"
click at [573, 520] on button "Call" at bounding box center [614, 519] width 316 height 64
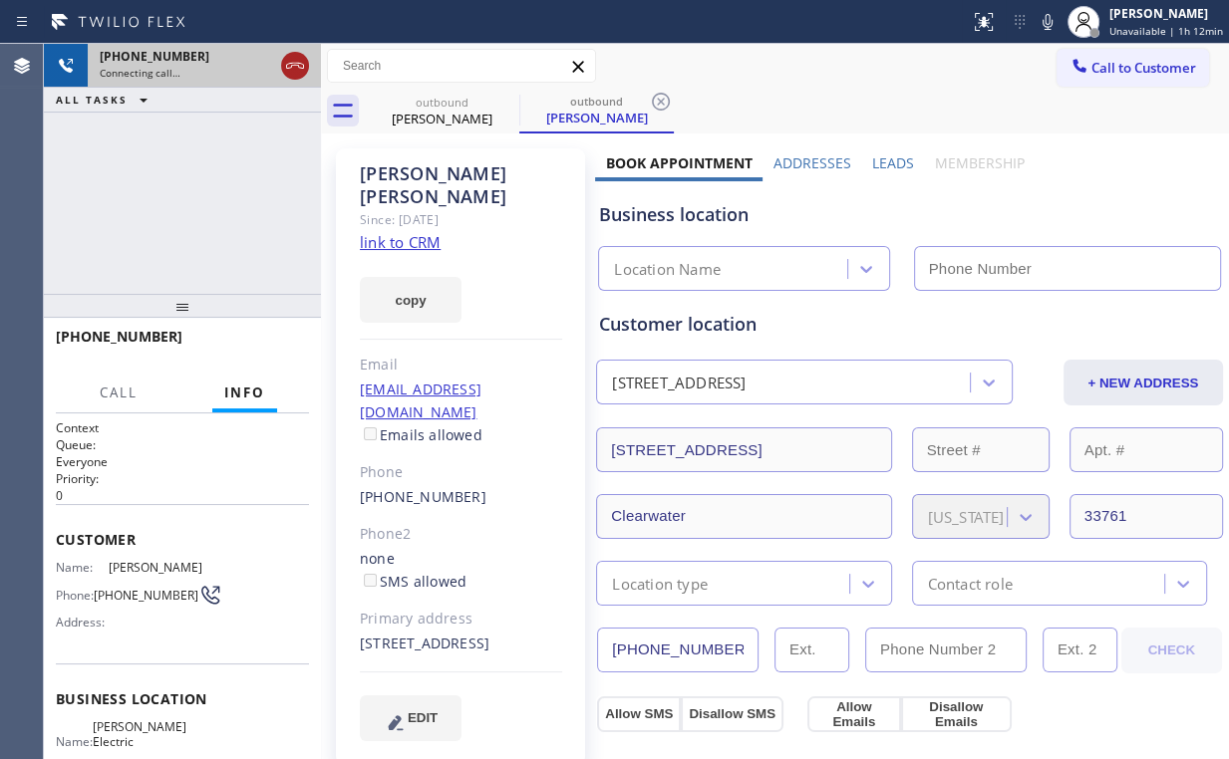
click at [291, 69] on icon at bounding box center [295, 66] width 24 height 24
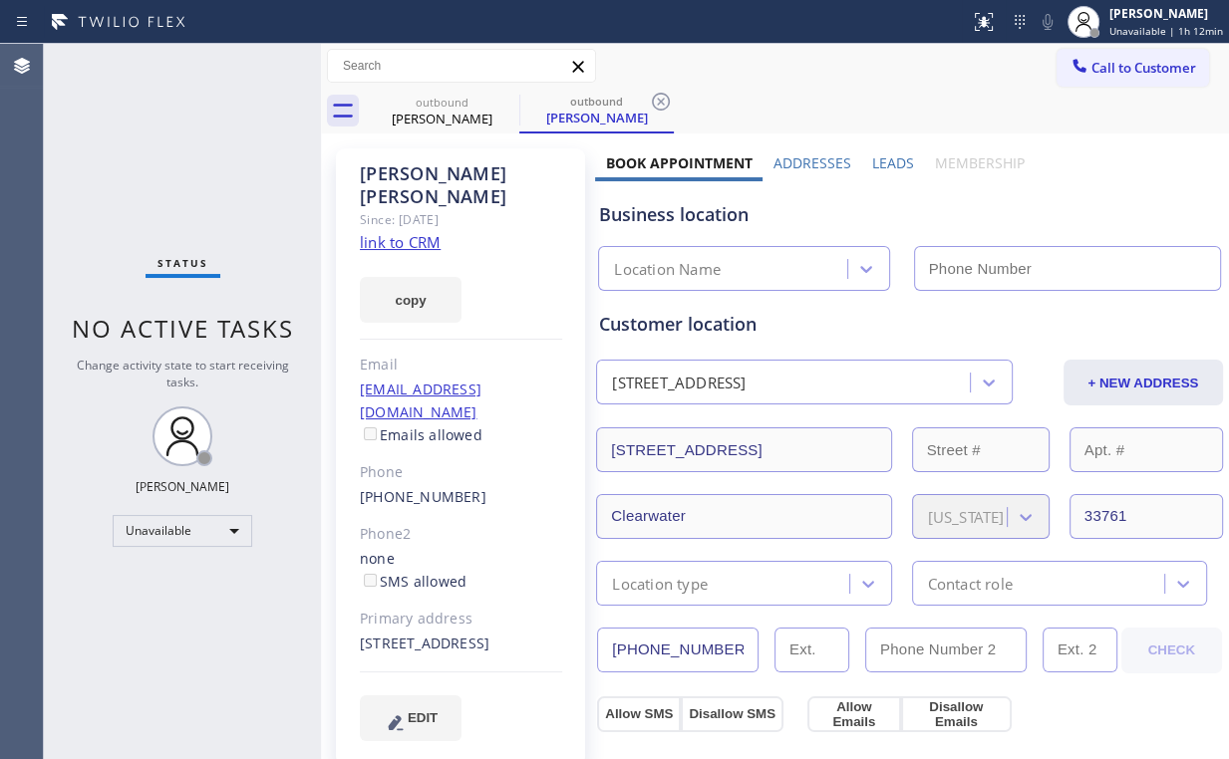
type input "(213) 814-4932"
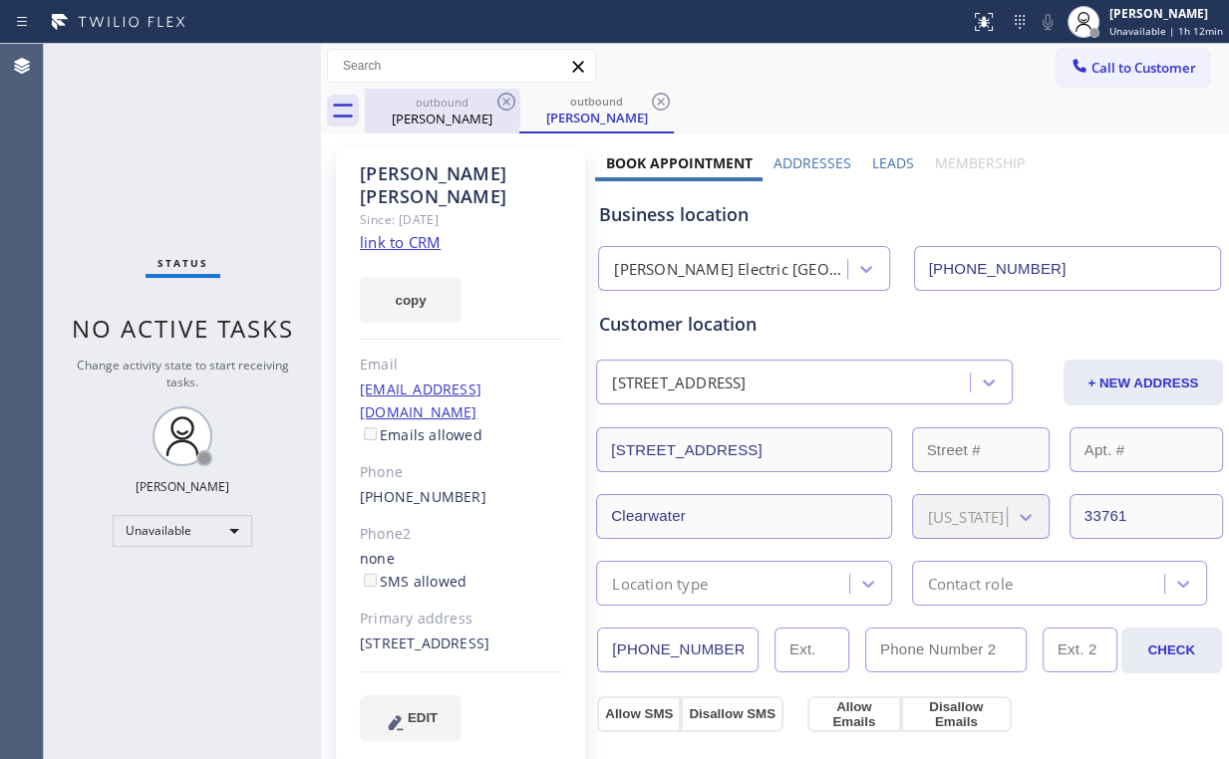
drag, startPoint x: 442, startPoint y: 99, endPoint x: 482, endPoint y: 103, distance: 40.1
click at [443, 99] on div "outbound" at bounding box center [442, 102] width 150 height 15
click at [501, 99] on icon at bounding box center [506, 102] width 24 height 24
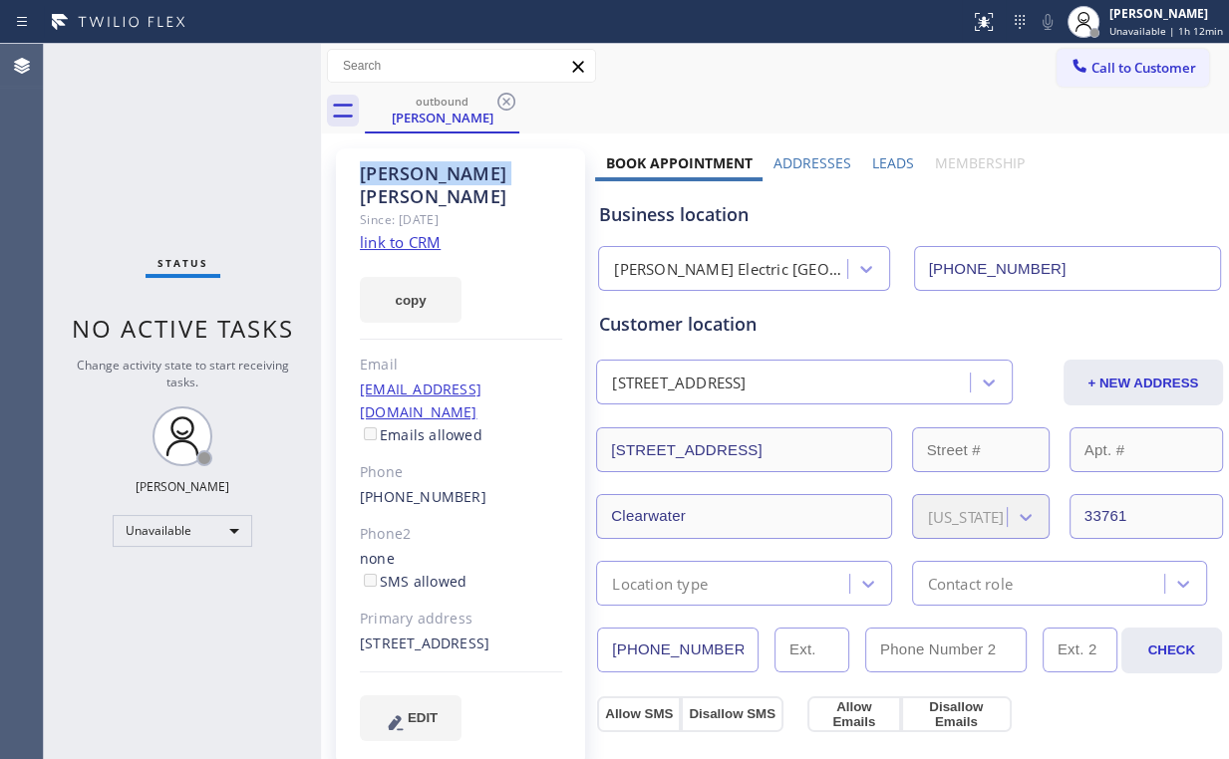
click at [501, 99] on icon at bounding box center [506, 102] width 24 height 24
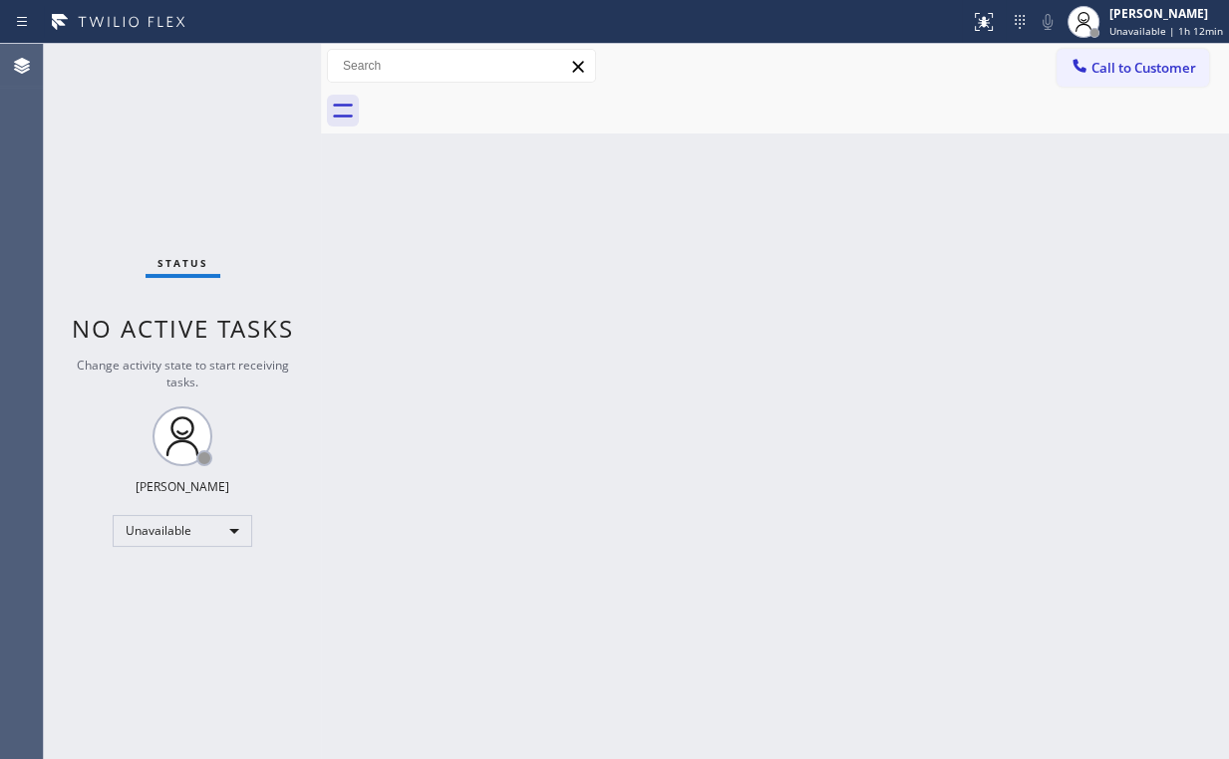
click at [1150, 195] on div "Back to Dashboard Change Sender ID Customers Technicians Select a contact Outbo…" at bounding box center [775, 401] width 908 height 715
click at [1149, 65] on span "Call to Customer" at bounding box center [1143, 68] width 105 height 18
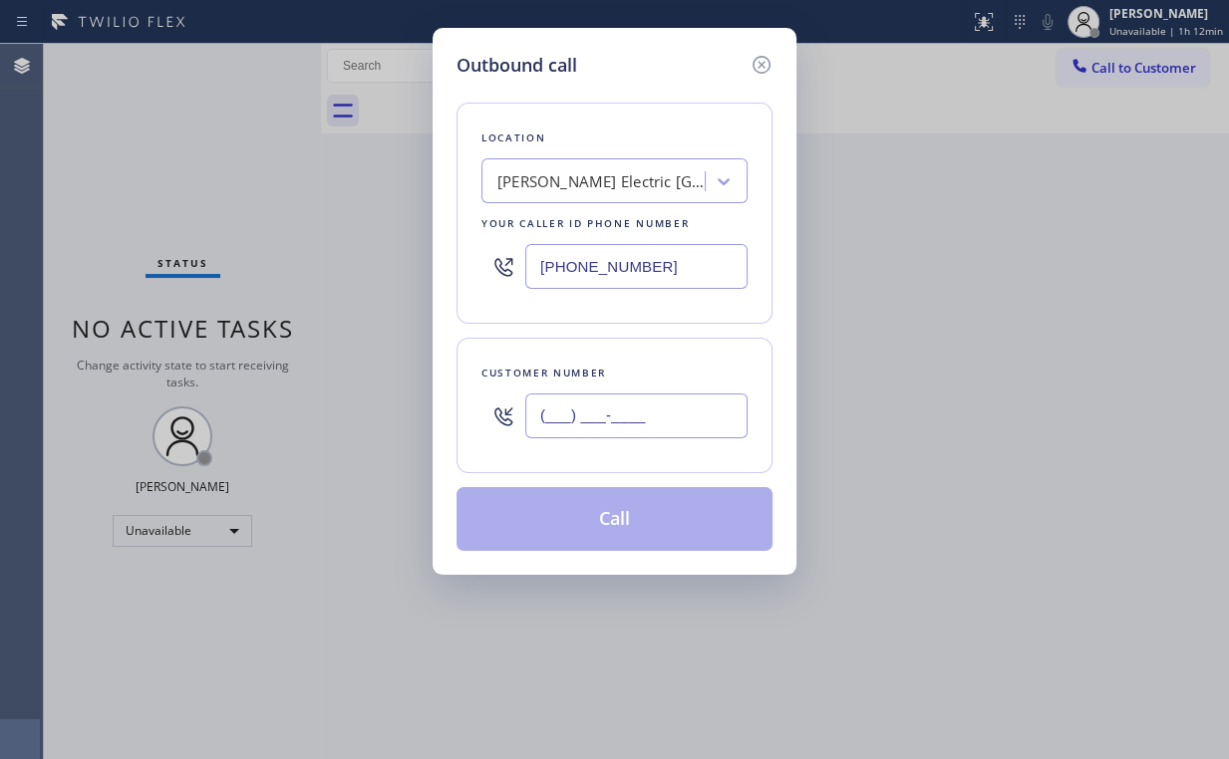
click at [653, 400] on input "(___) ___-____" at bounding box center [636, 416] width 222 height 45
paste input "727) 251-6168"
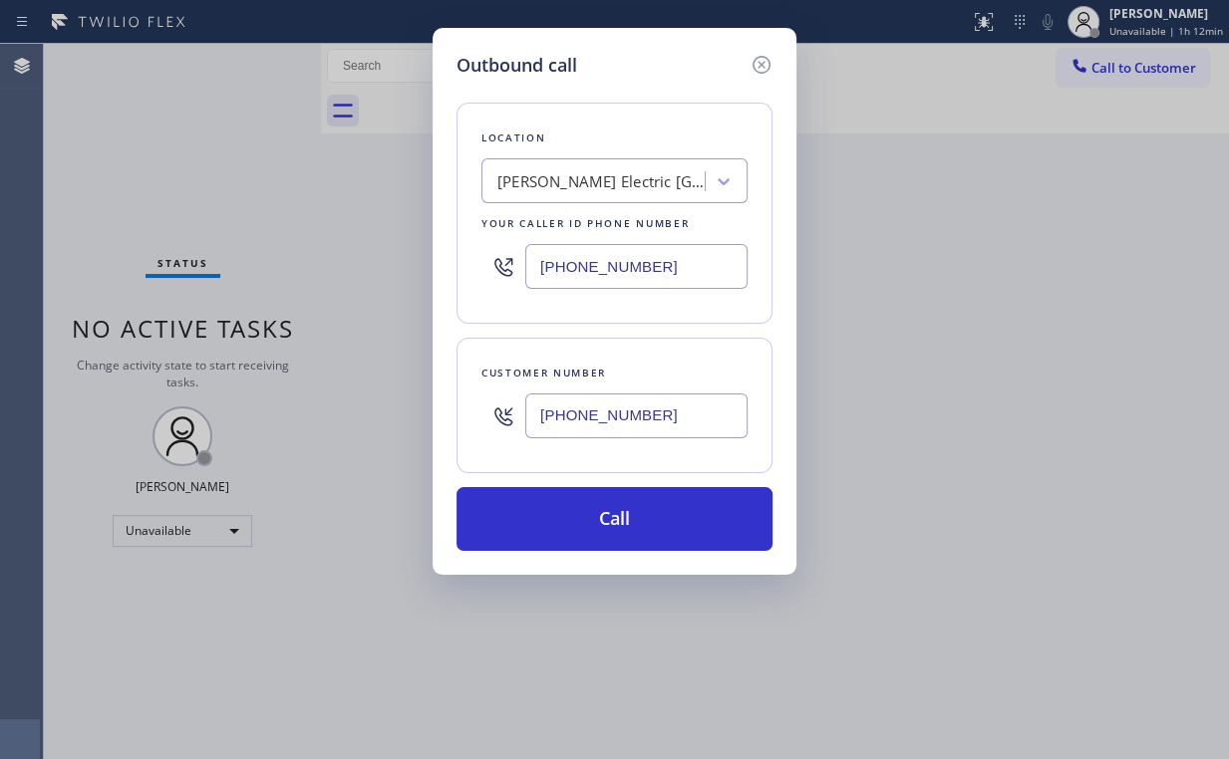
type input "(727) 251-6168"
click at [667, 272] on input "(213) 814-4932" at bounding box center [636, 266] width 222 height 45
drag, startPoint x: 671, startPoint y: 274, endPoint x: 375, endPoint y: 270, distance: 296.0
click at [361, 270] on div "Outbound call Location Joe Electric San Diego Your caller id phone number (213)…" at bounding box center [614, 379] width 1229 height 759
paste input "855) 731-495"
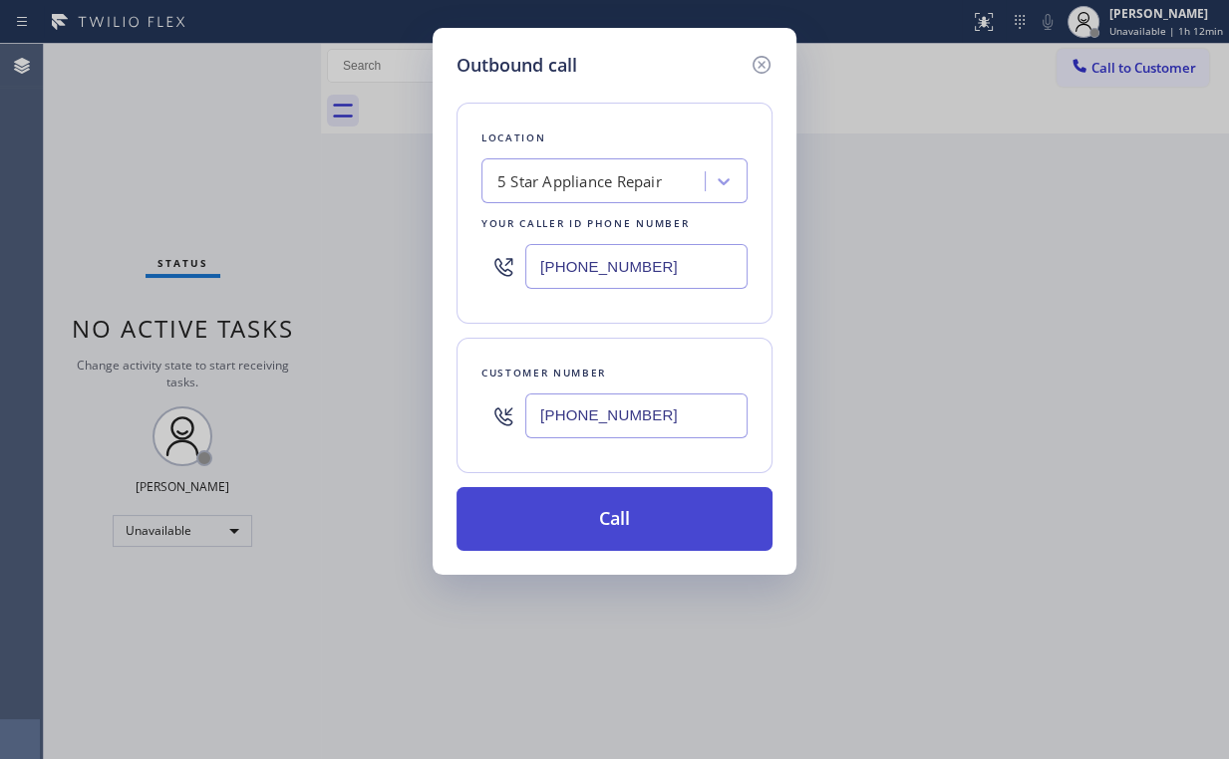
type input "(855) 731-4952"
click at [608, 518] on button "Call" at bounding box center [614, 519] width 316 height 64
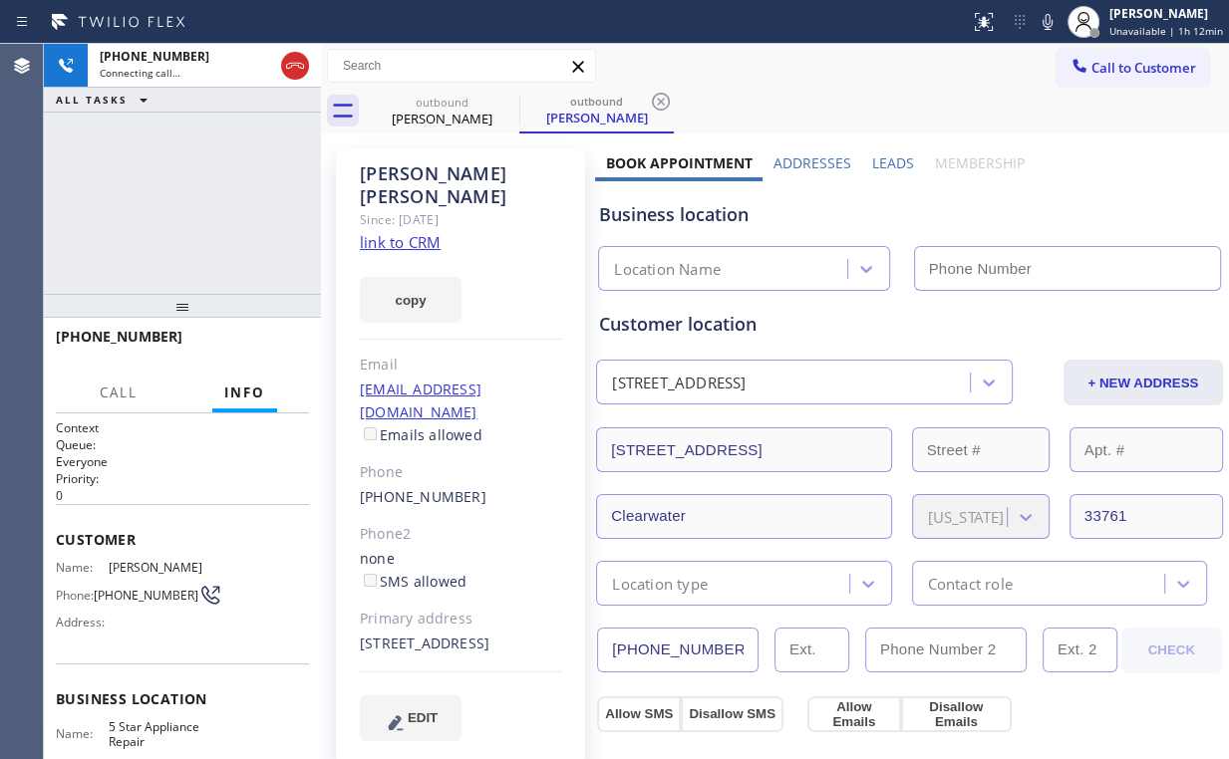
click at [188, 169] on div "+17272516168 Connecting call… ALL TASKS ALL TASKS ACTIVE TASKS TASKS IN WRAP UP" at bounding box center [182, 169] width 277 height 250
type input "(855) 731-4952"
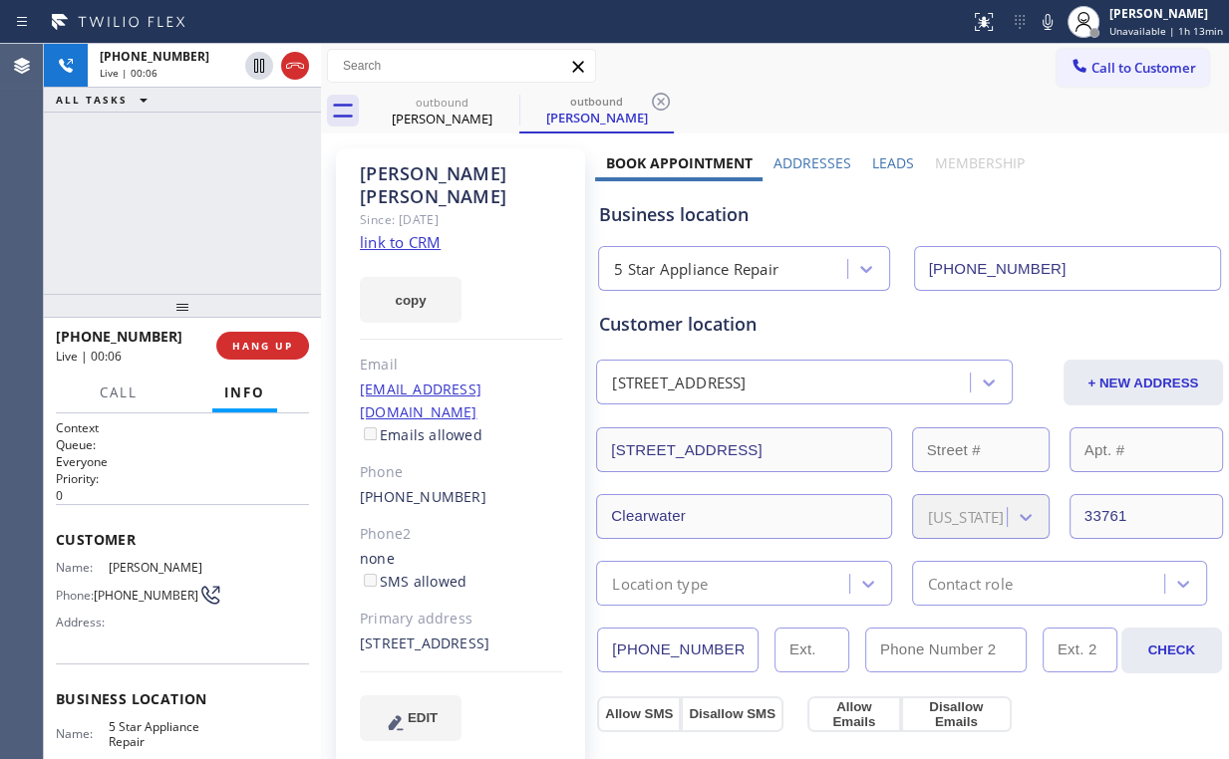
drag, startPoint x: 150, startPoint y: 183, endPoint x: 159, endPoint y: 195, distance: 14.9
click at [151, 185] on div "+17272516168 Live | 00:06 ALL TASKS ALL TASKS ACTIVE TASKS TASKS IN WRAP UP" at bounding box center [182, 169] width 277 height 250
click at [263, 349] on span "HANG UP" at bounding box center [262, 346] width 61 height 14
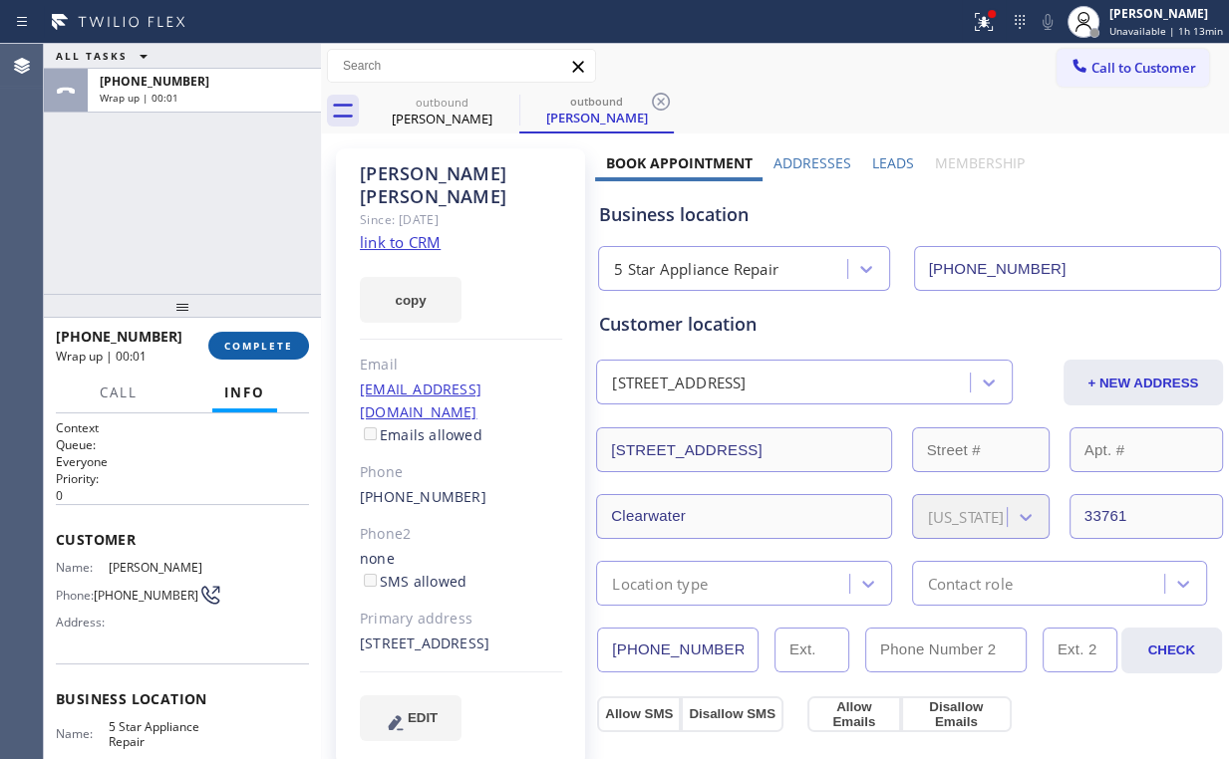
click at [255, 347] on span "COMPLETE" at bounding box center [258, 346] width 69 height 14
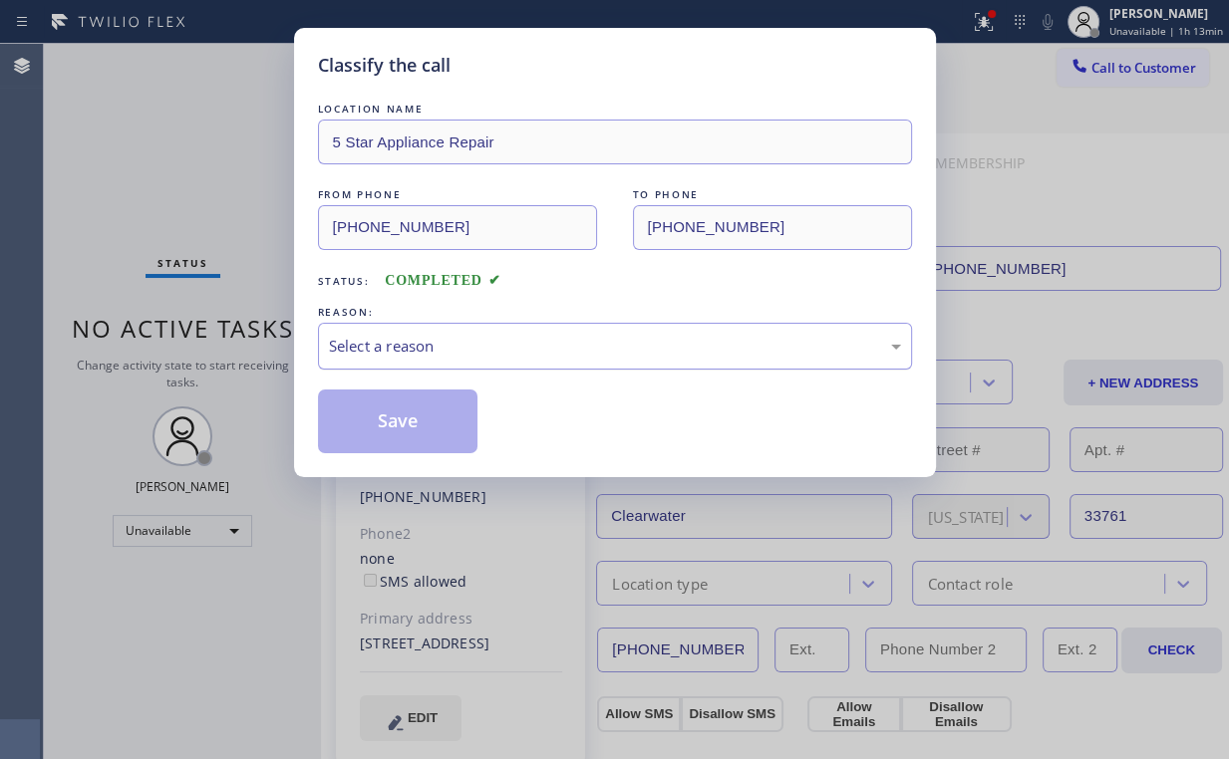
click at [383, 357] on div "Select a reason" at bounding box center [615, 346] width 594 height 47
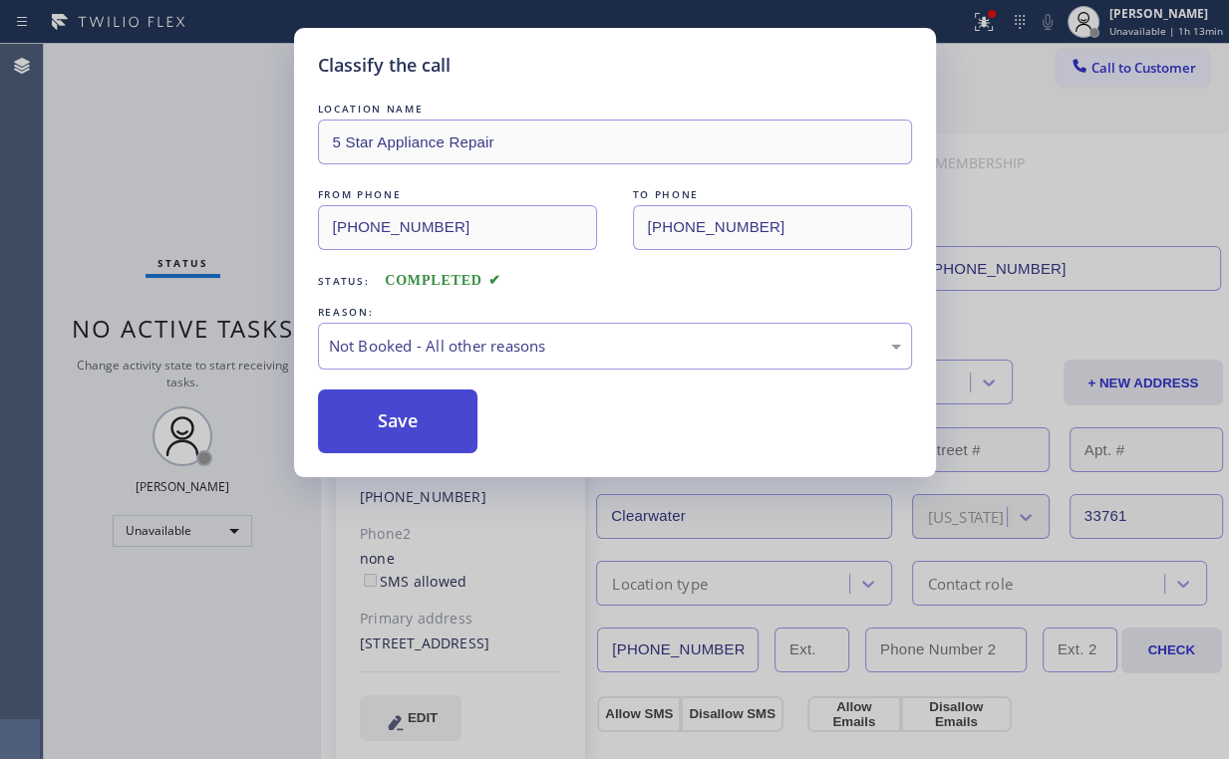
drag, startPoint x: 391, startPoint y: 427, endPoint x: 193, endPoint y: 179, distance: 317.0
click at [394, 422] on button "Save" at bounding box center [398, 422] width 160 height 64
click at [193, 179] on div "Classify the call LOCATION NAME 5 Star Appliance Repair FROM PHONE (855) 731-49…" at bounding box center [614, 379] width 1229 height 759
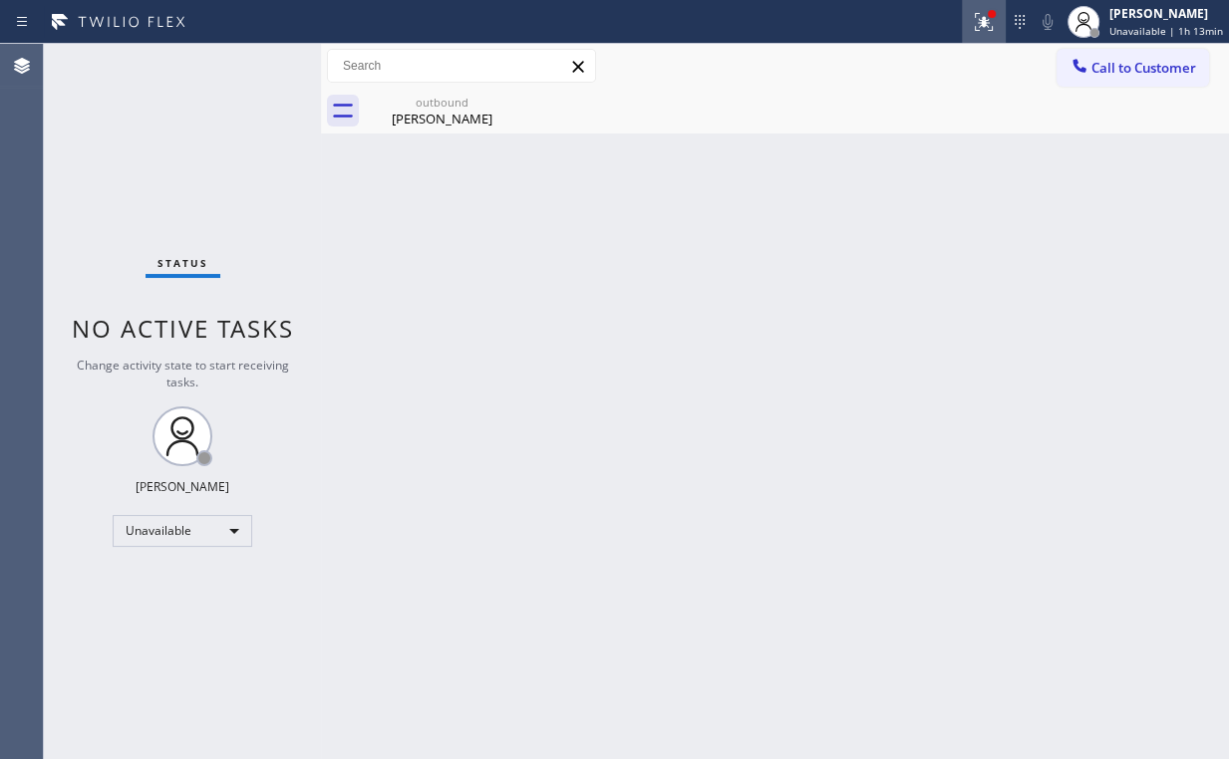
click at [986, 23] on icon at bounding box center [980, 20] width 12 height 14
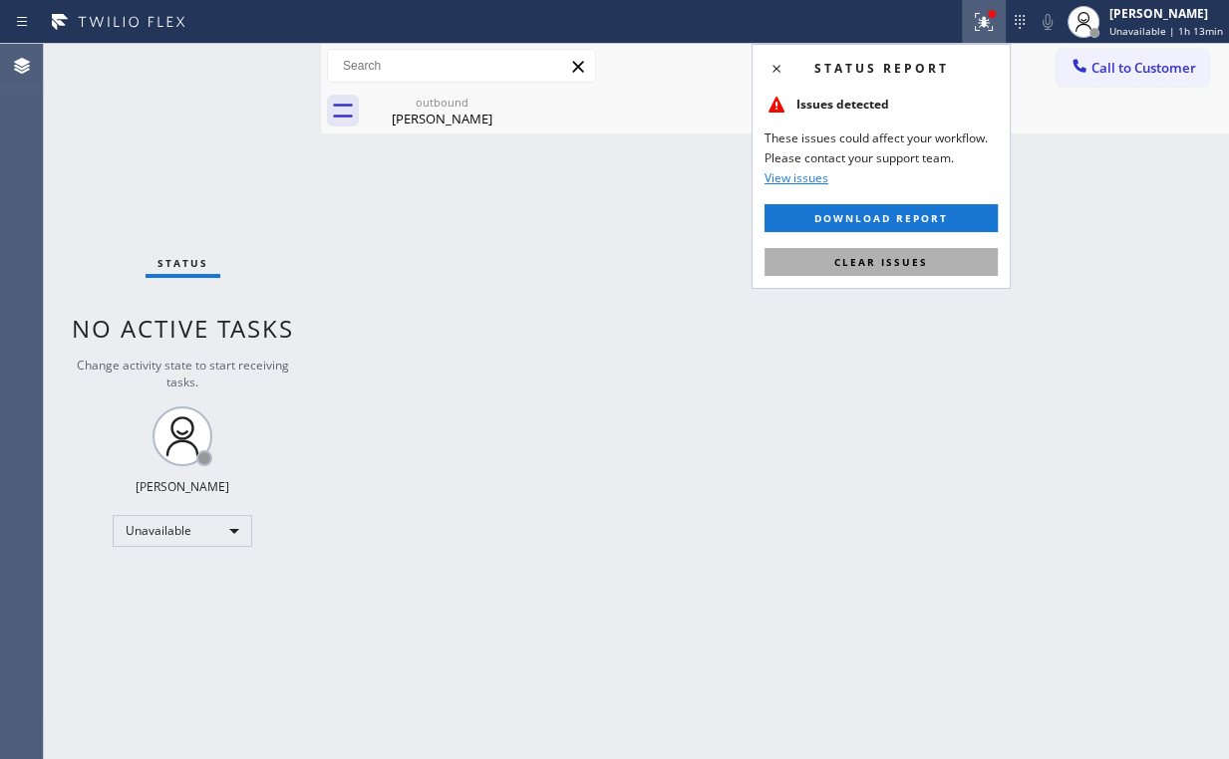
click at [923, 262] on span "Clear issues" at bounding box center [881, 262] width 94 height 14
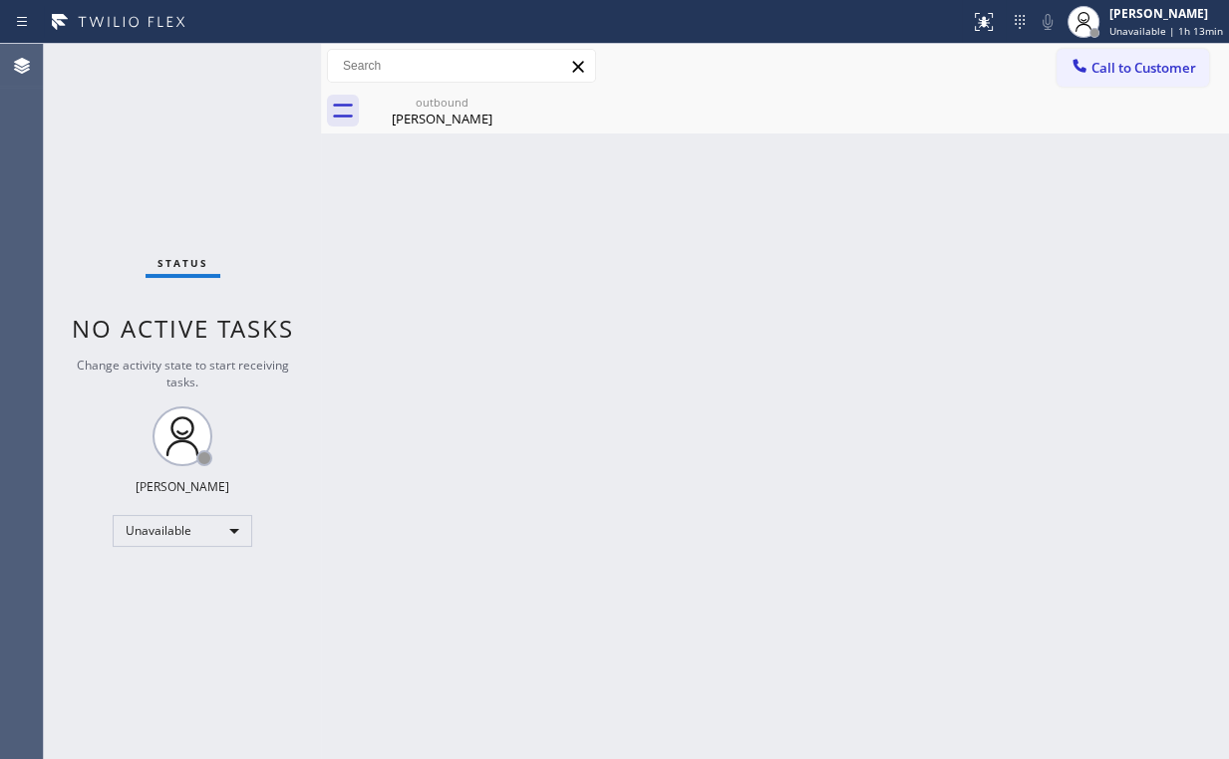
drag, startPoint x: 1102, startPoint y: 58, endPoint x: 1097, endPoint y: 67, distance: 10.3
click at [1101, 59] on span "Call to Customer" at bounding box center [1143, 68] width 105 height 18
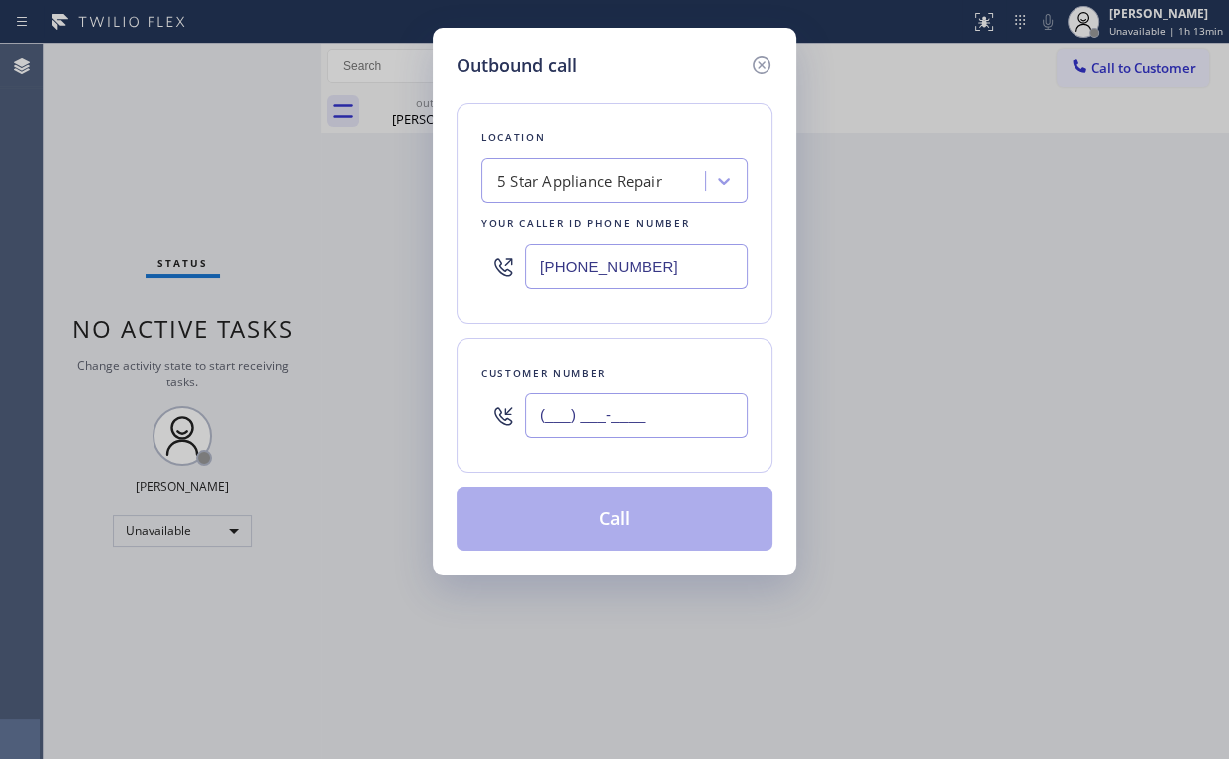
click at [679, 435] on input "(___) ___-____" at bounding box center [636, 416] width 222 height 45
paste input "786) 301-4209"
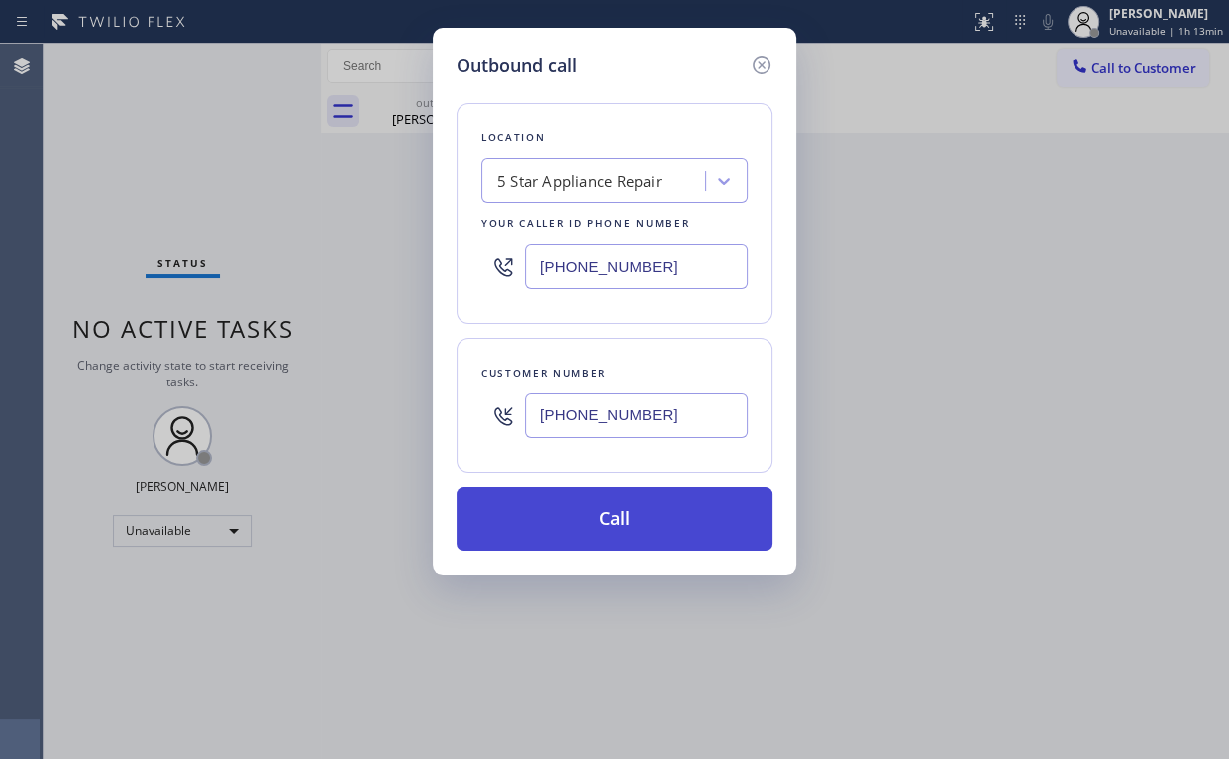
type input "(786) 301-4209"
click at [573, 525] on button "Call" at bounding box center [614, 519] width 316 height 64
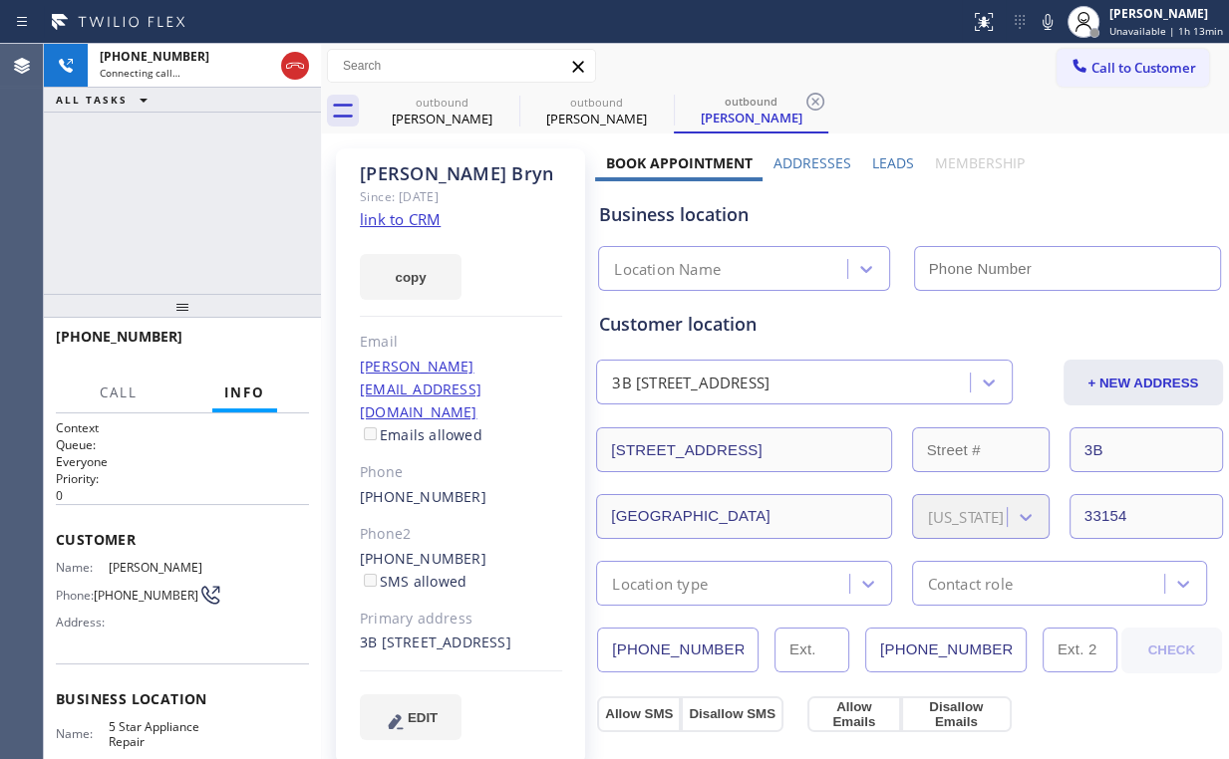
type input "(855) 731-4952"
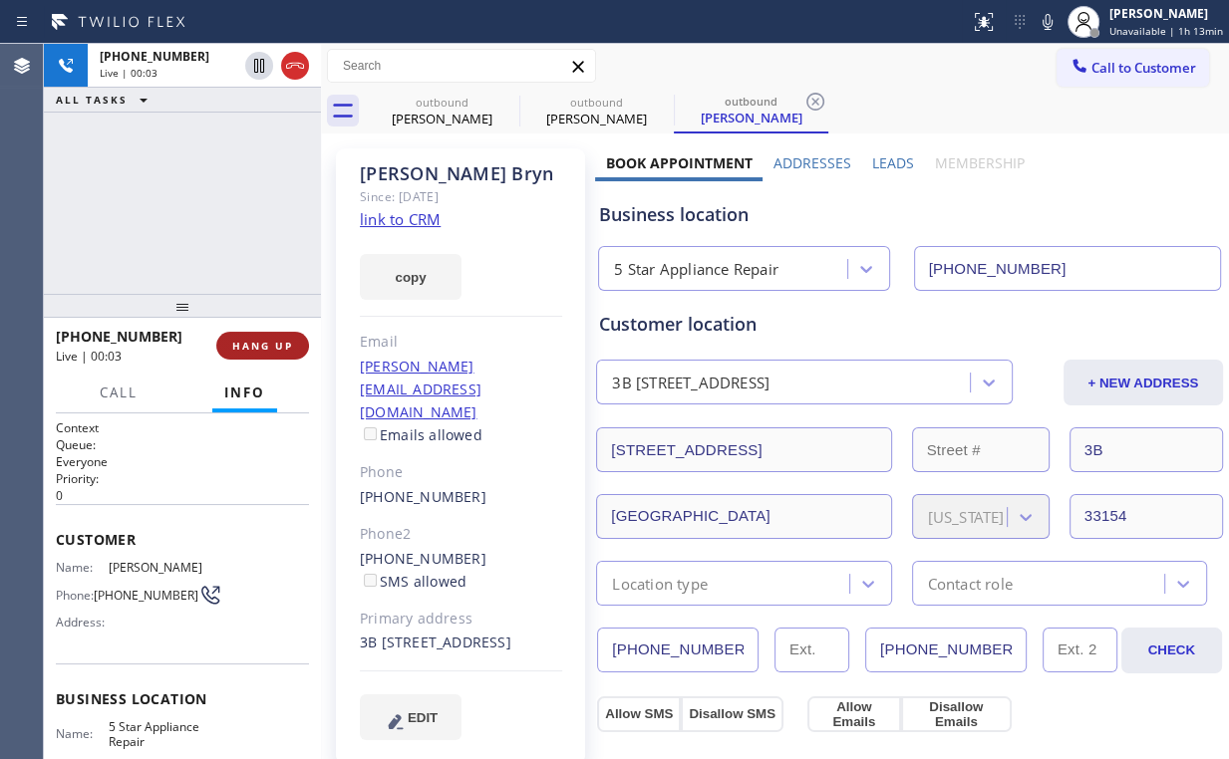
click at [283, 347] on span "HANG UP" at bounding box center [262, 346] width 61 height 14
click at [281, 345] on span "HANG UP" at bounding box center [262, 346] width 61 height 14
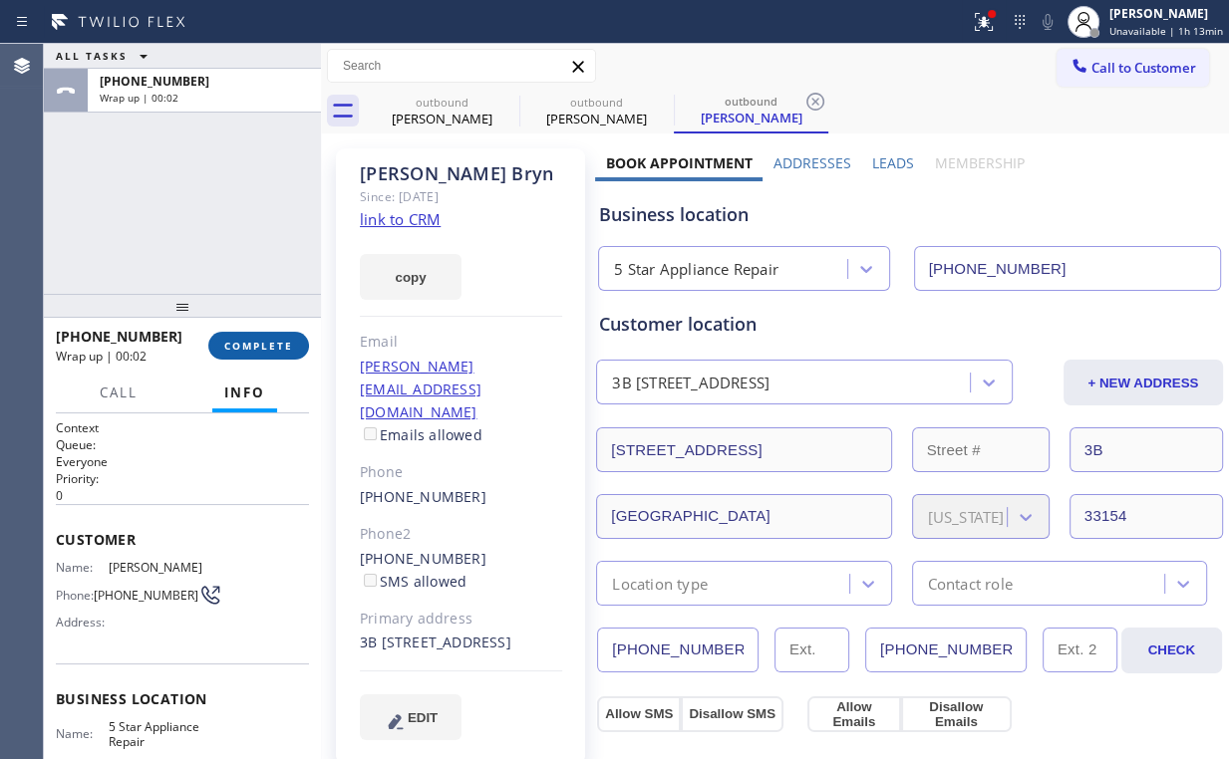
click at [253, 347] on span "COMPLETE" at bounding box center [258, 346] width 69 height 14
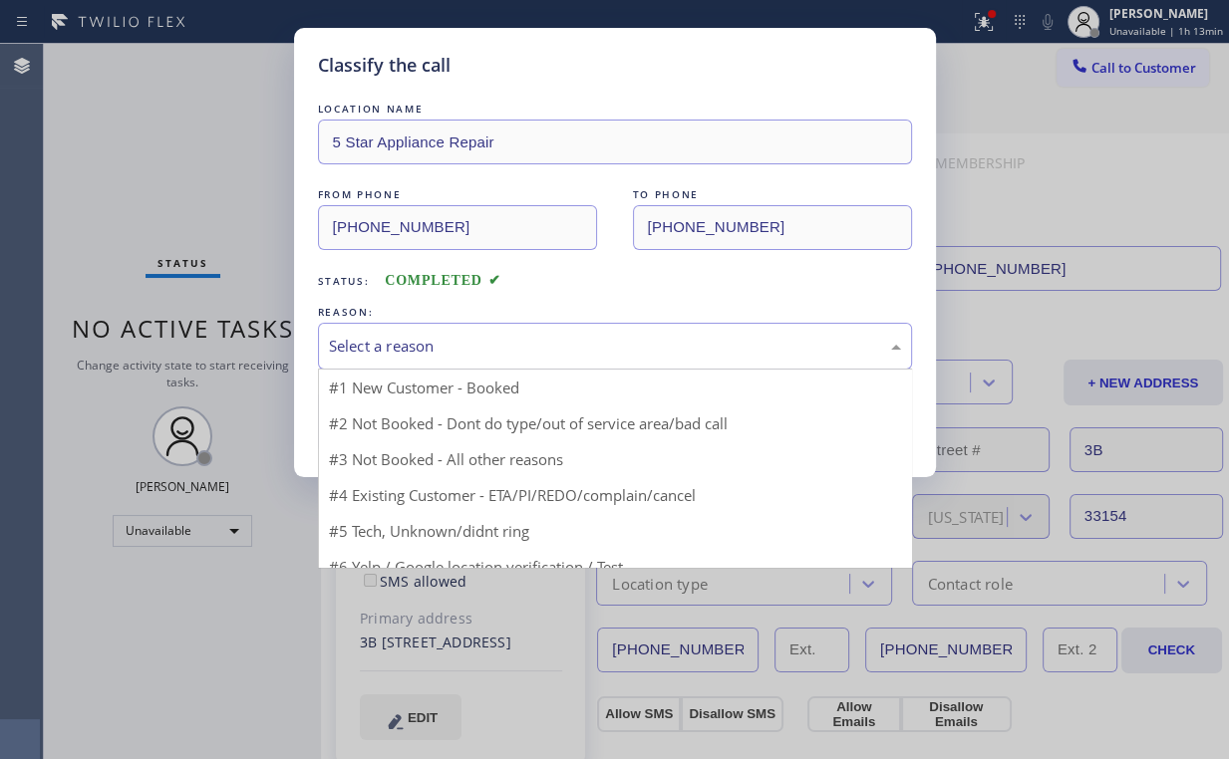
click at [371, 339] on div "Select a reason" at bounding box center [615, 346] width 572 height 23
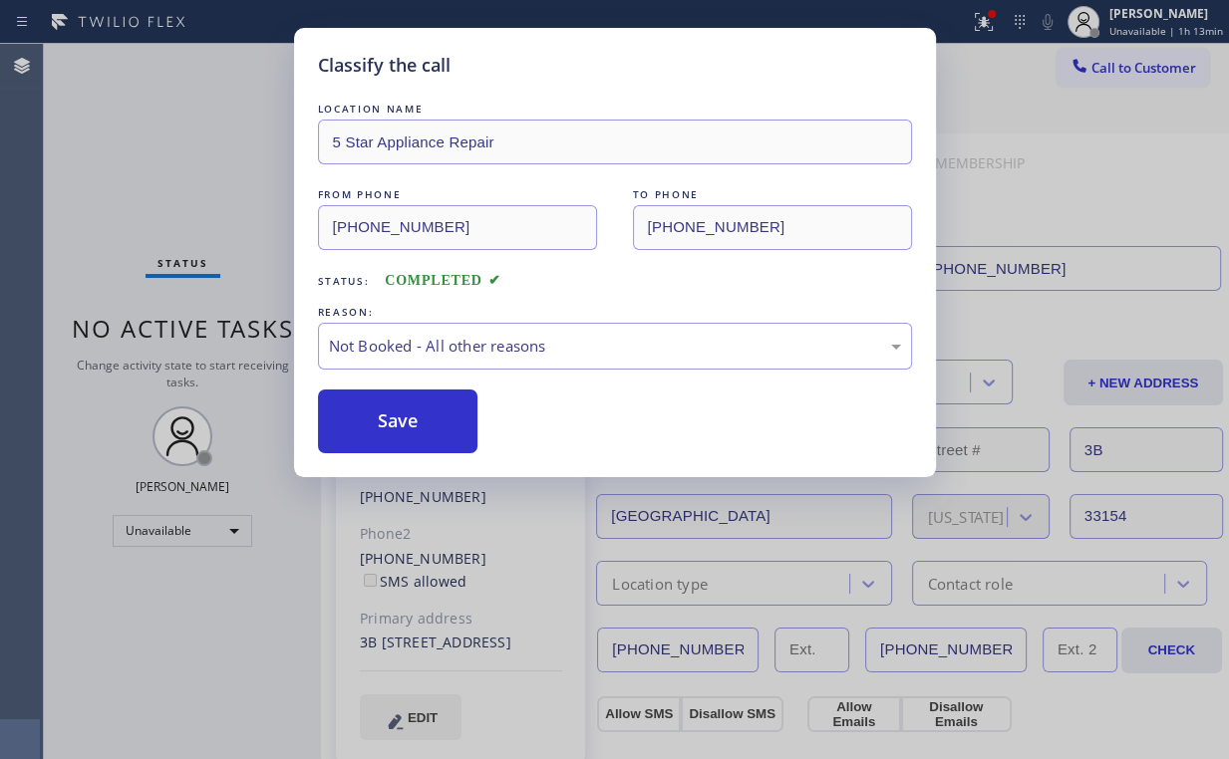
drag, startPoint x: 378, startPoint y: 420, endPoint x: 181, endPoint y: 183, distance: 307.8
click at [379, 418] on button "Save" at bounding box center [398, 422] width 160 height 64
drag, startPoint x: 178, startPoint y: 174, endPoint x: 255, endPoint y: 12, distance: 179.6
click at [183, 168] on div "Classify the call LOCATION NAME 5 Star Appliance Repair FROM PHONE (855) 731-49…" at bounding box center [614, 379] width 1229 height 759
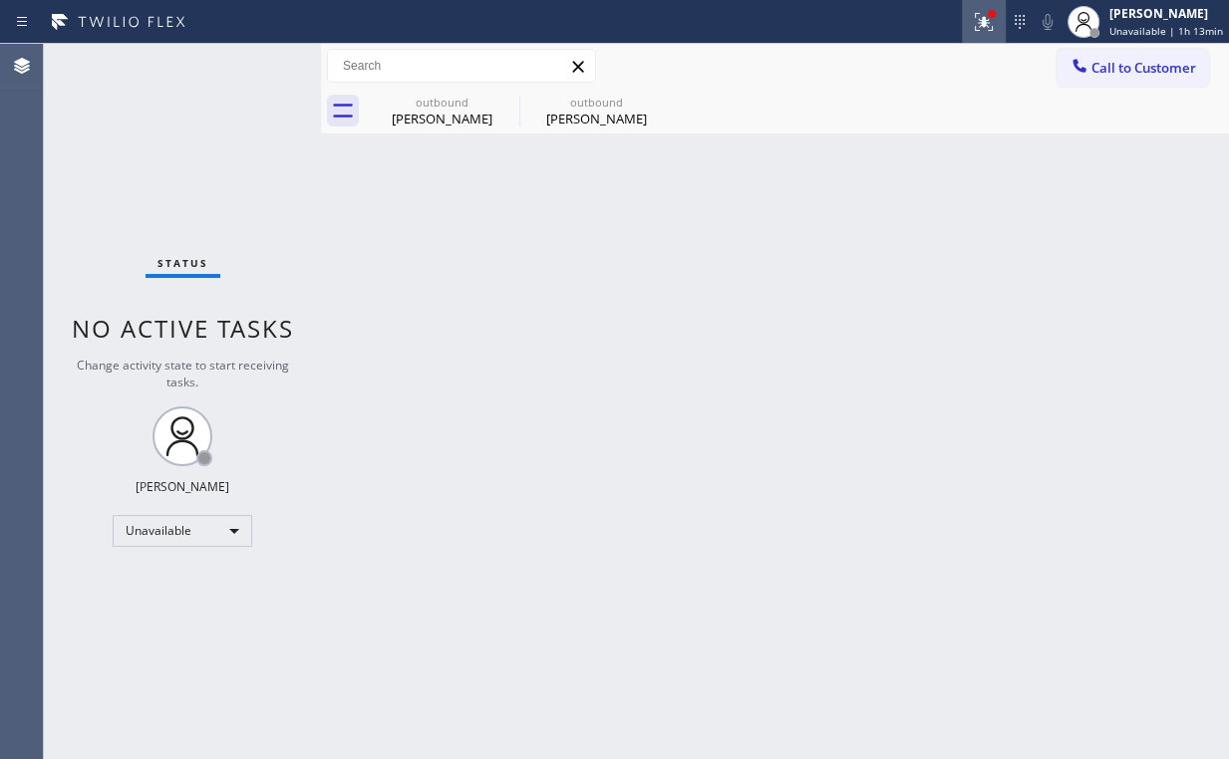
click at [982, 20] on icon at bounding box center [984, 22] width 24 height 24
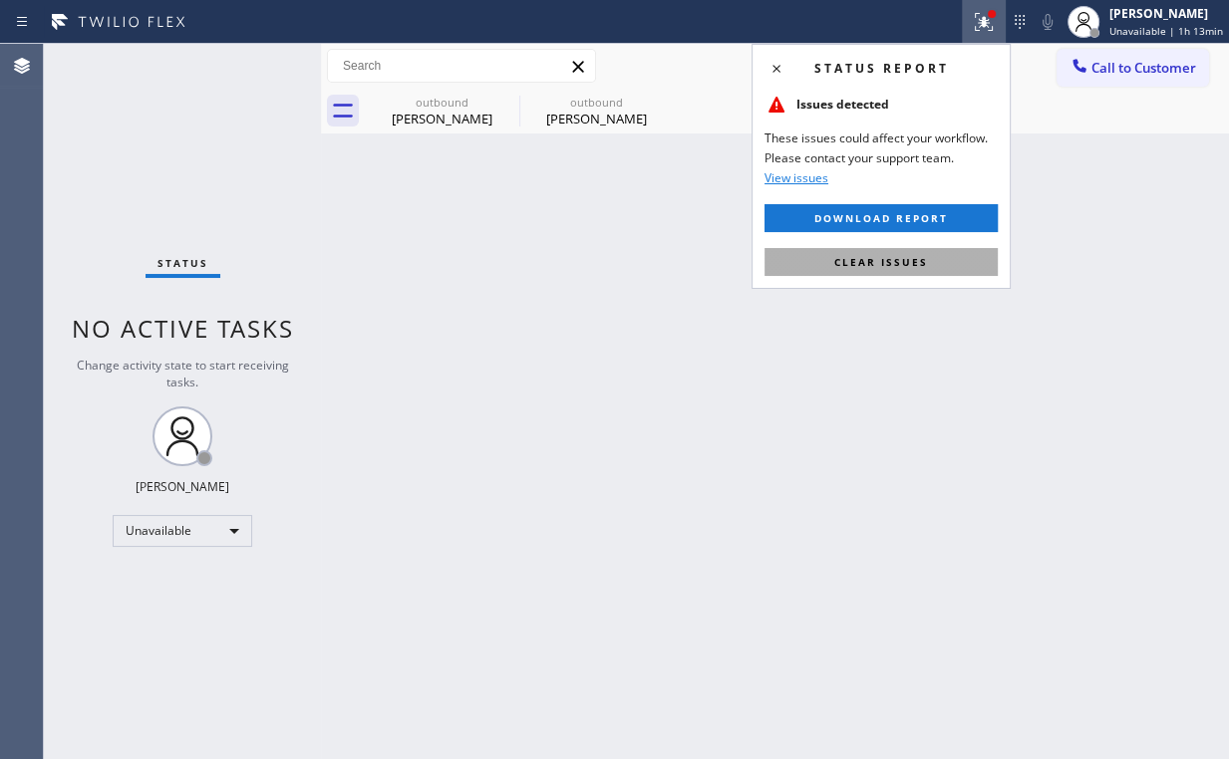
click at [917, 250] on button "Clear issues" at bounding box center [880, 262] width 233 height 28
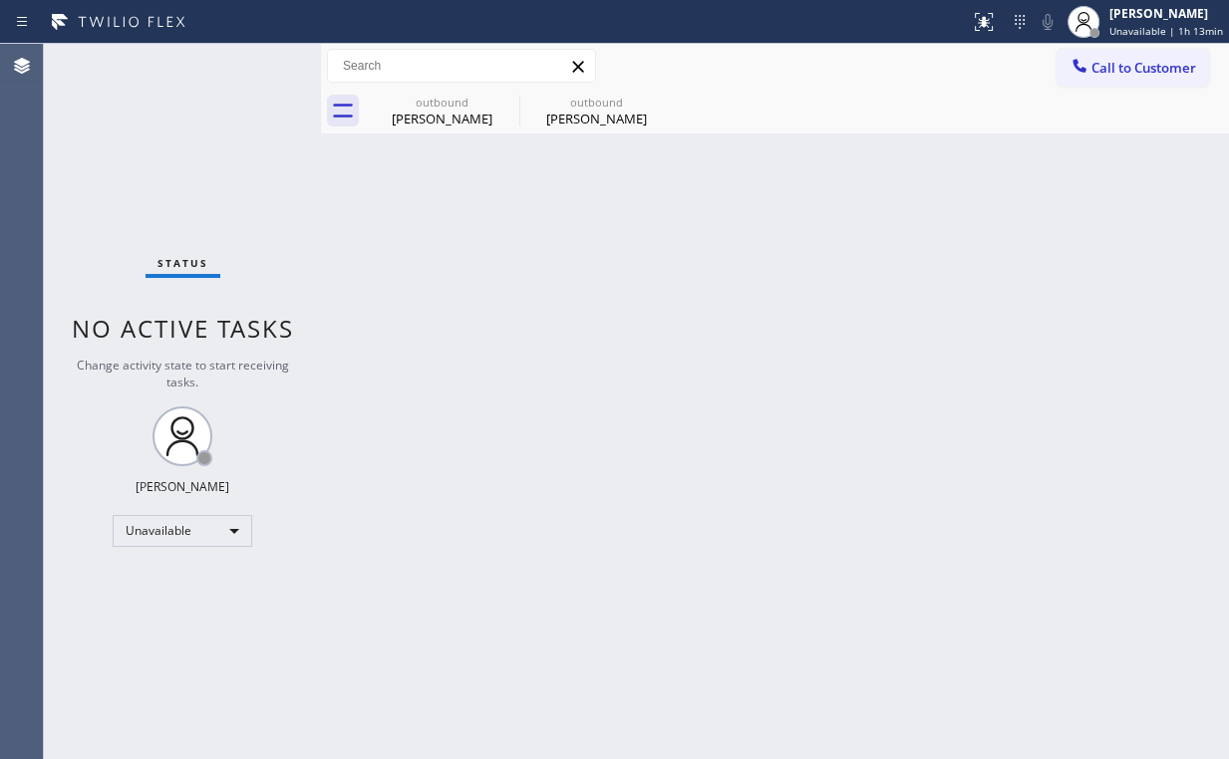
drag, startPoint x: 917, startPoint y: 257, endPoint x: 941, endPoint y: 257, distance: 23.9
click at [941, 257] on div "Back to Dashboard Change Sender ID Customers Technicians Select a contact Outbo…" at bounding box center [775, 401] width 908 height 715
drag, startPoint x: 1106, startPoint y: 62, endPoint x: 1085, endPoint y: 84, distance: 30.3
click at [1107, 62] on span "Call to Customer" at bounding box center [1143, 68] width 105 height 18
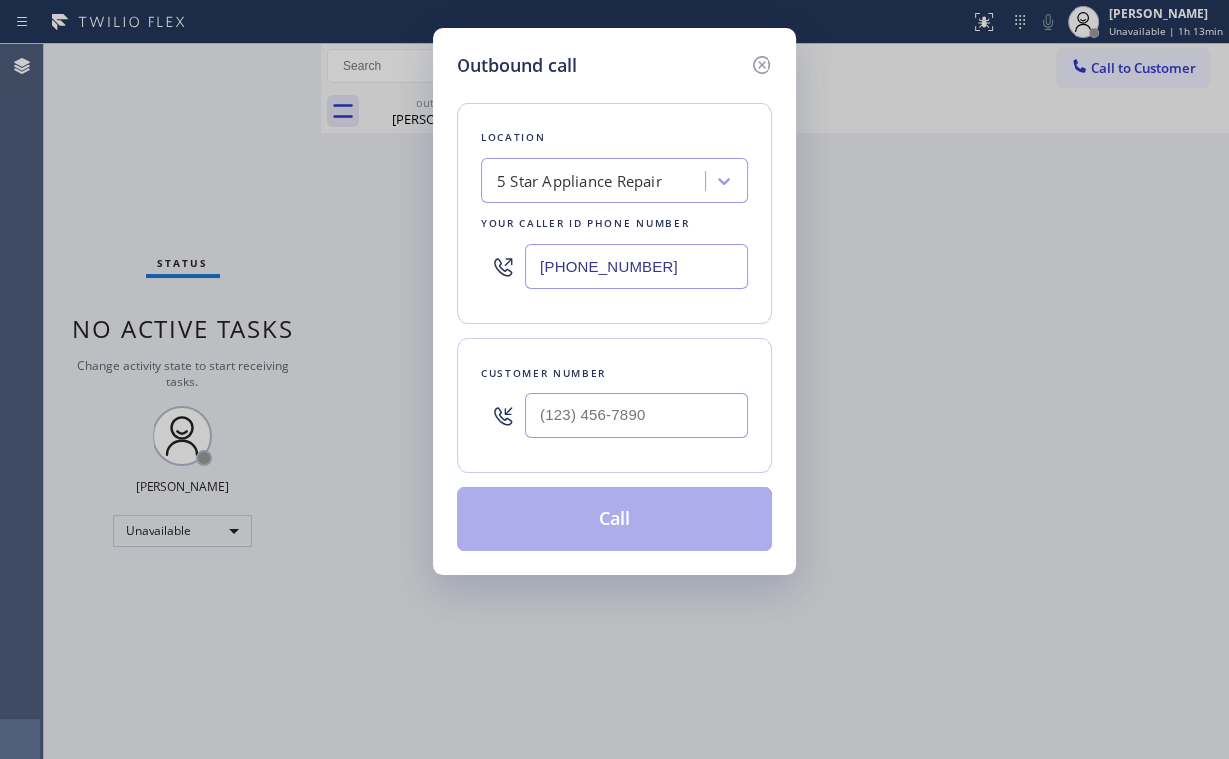
click at [648, 436] on div at bounding box center [636, 416] width 222 height 65
click at [665, 412] on input "(___) ___-____" at bounding box center [636, 416] width 222 height 45
paste input "415) 225-3689"
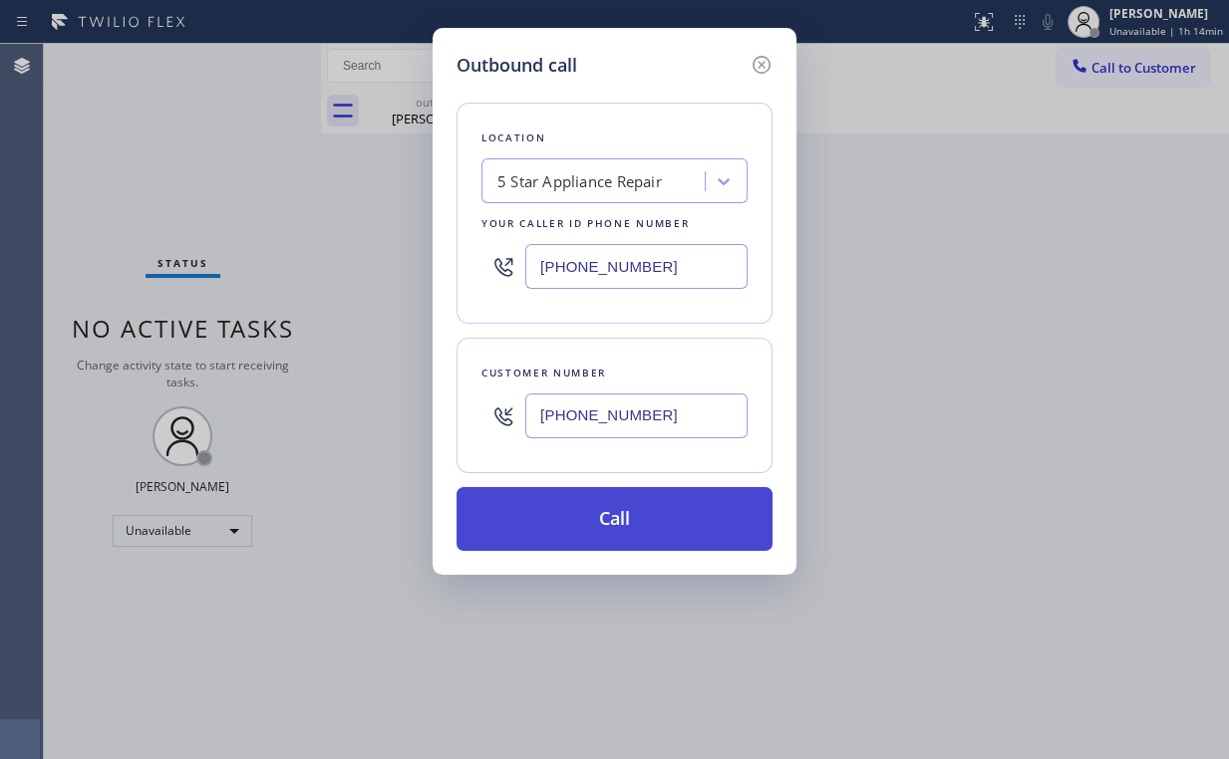
type input "(415) 225-3689"
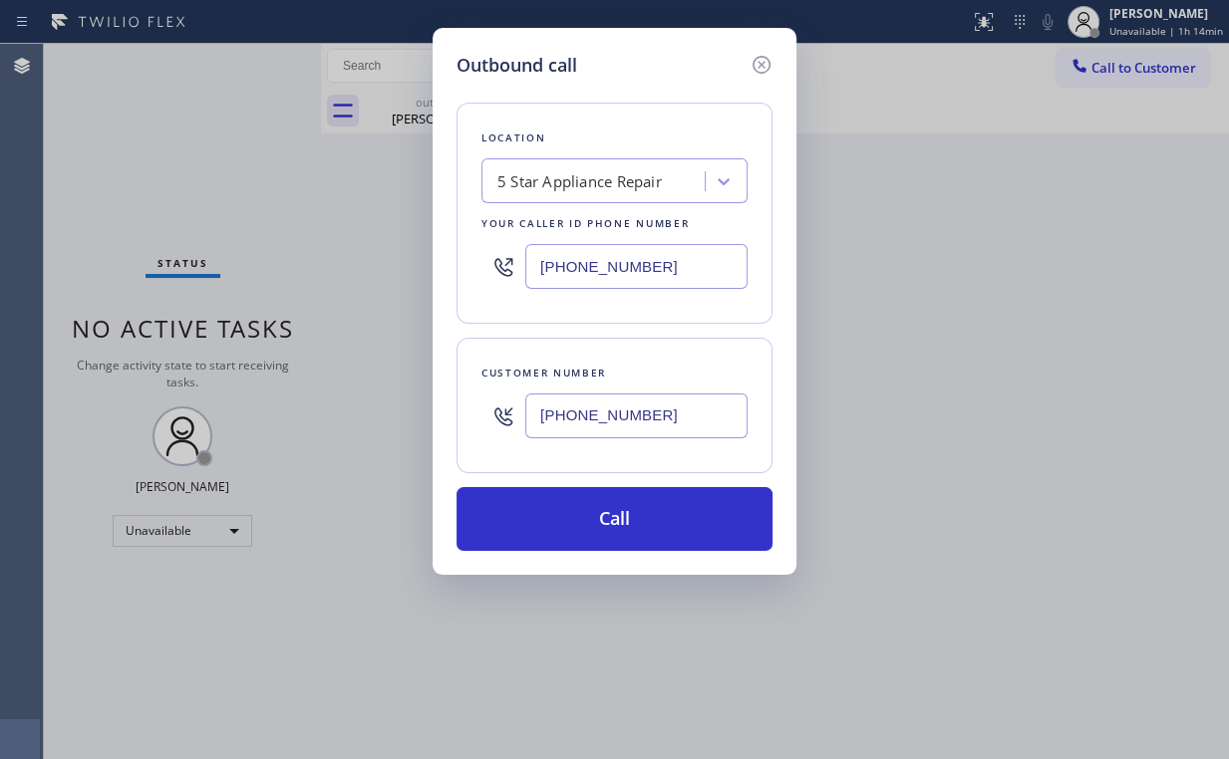
drag, startPoint x: 573, startPoint y: 521, endPoint x: 509, endPoint y: 695, distance: 184.7
click at [572, 522] on button "Call" at bounding box center [614, 519] width 316 height 64
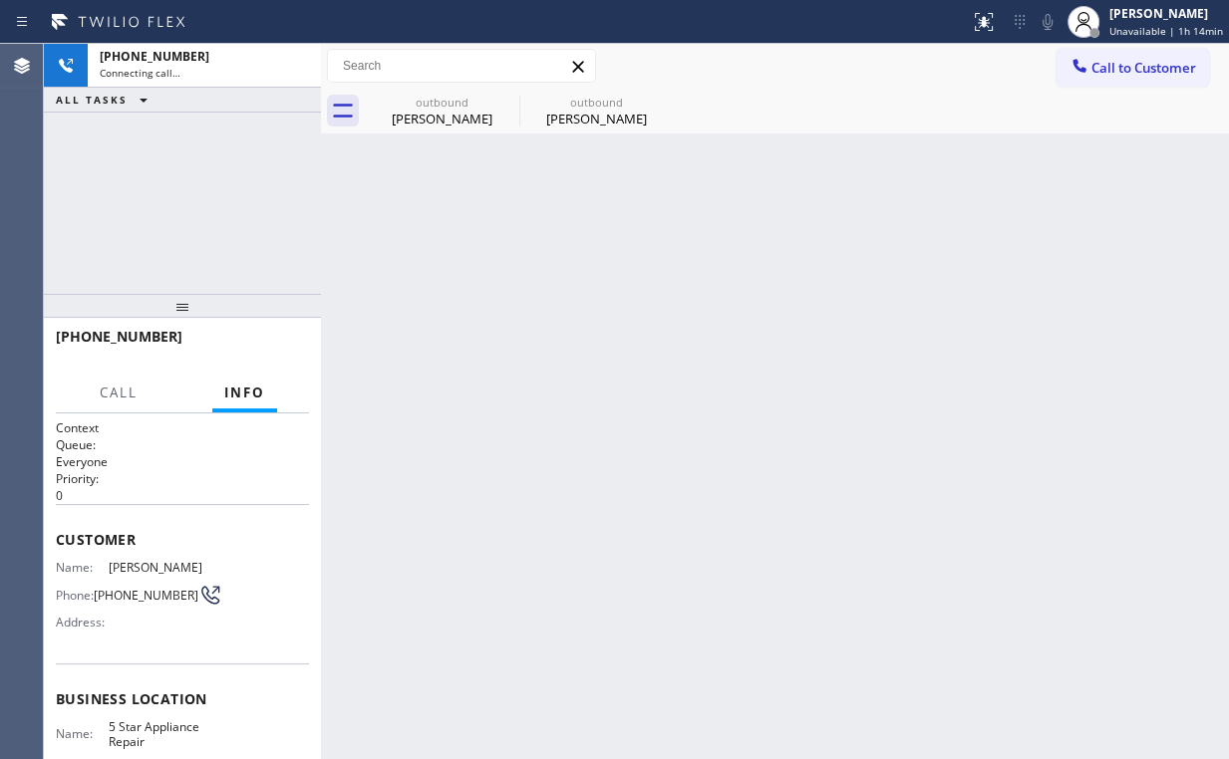
click at [217, 171] on div "+14152253689 Connecting call… ALL TASKS ALL TASKS ACTIVE TASKS TASKS IN WRAP UP" at bounding box center [182, 169] width 277 height 250
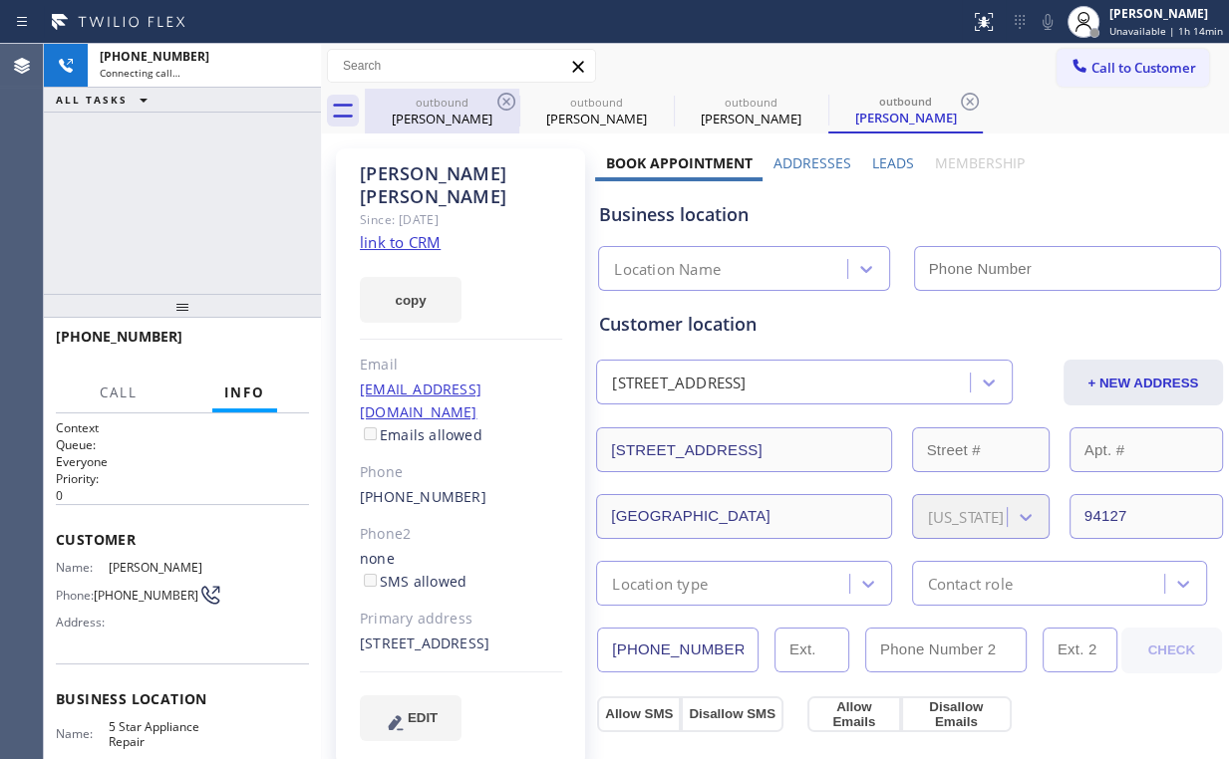
drag, startPoint x: 407, startPoint y: 117, endPoint x: 482, endPoint y: 108, distance: 76.3
click at [407, 116] on div "Greg Mangum" at bounding box center [442, 119] width 150 height 18
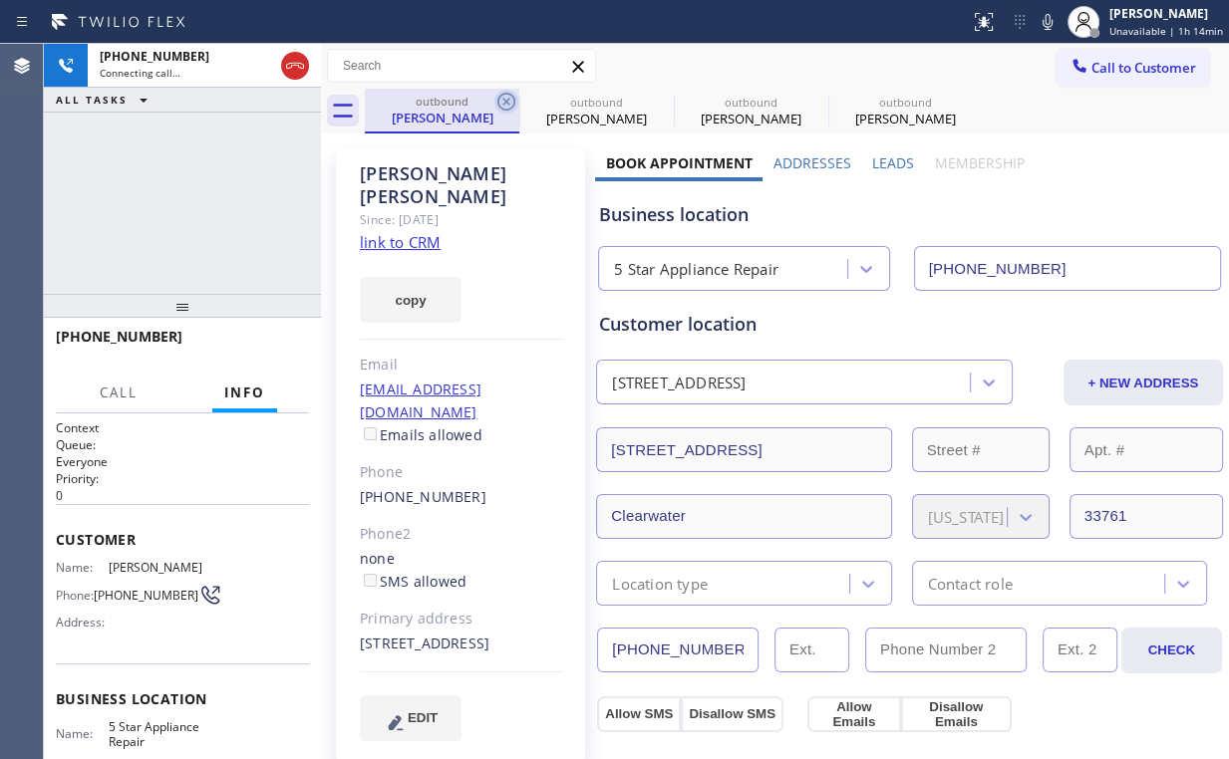
click at [504, 100] on icon at bounding box center [506, 102] width 18 height 18
click at [0, 0] on icon at bounding box center [0, 0] width 0 height 0
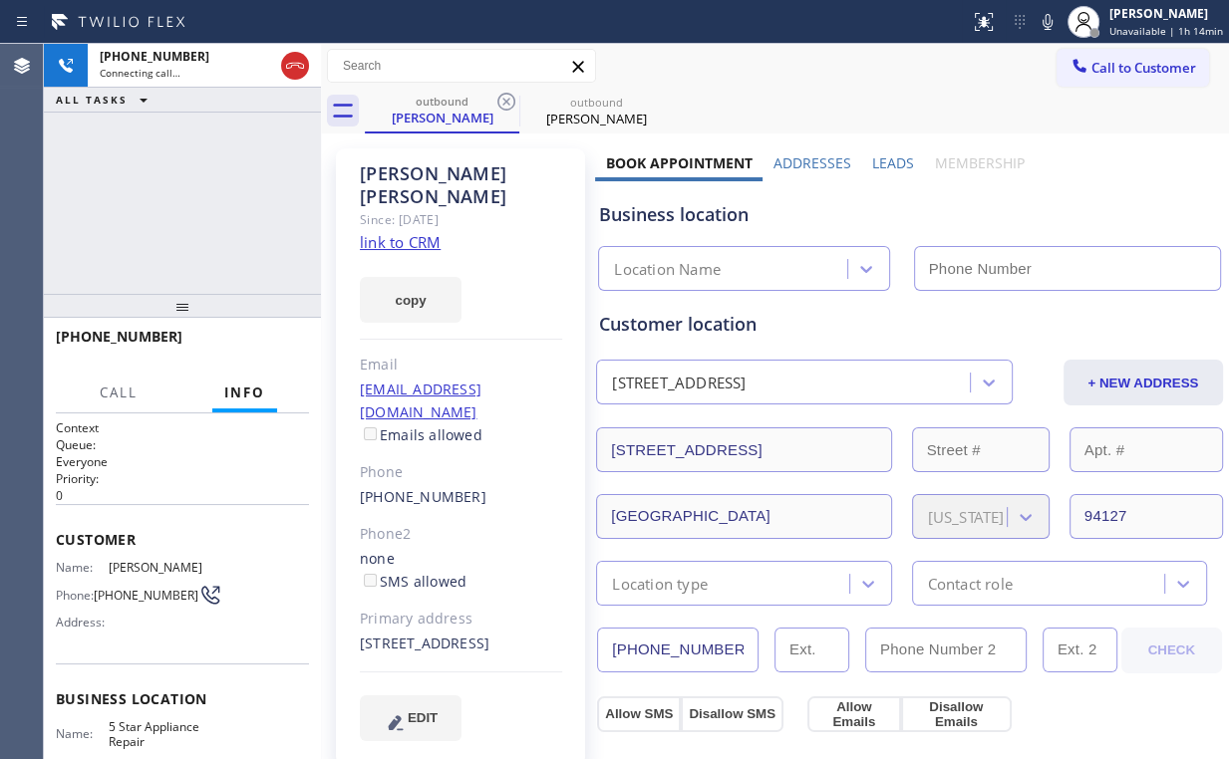
click at [207, 166] on div "+14152253689 Connecting call… ALL TASKS ALL TASKS ACTIVE TASKS TASKS IN WRAP UP" at bounding box center [182, 169] width 277 height 250
type input "(855) 731-4952"
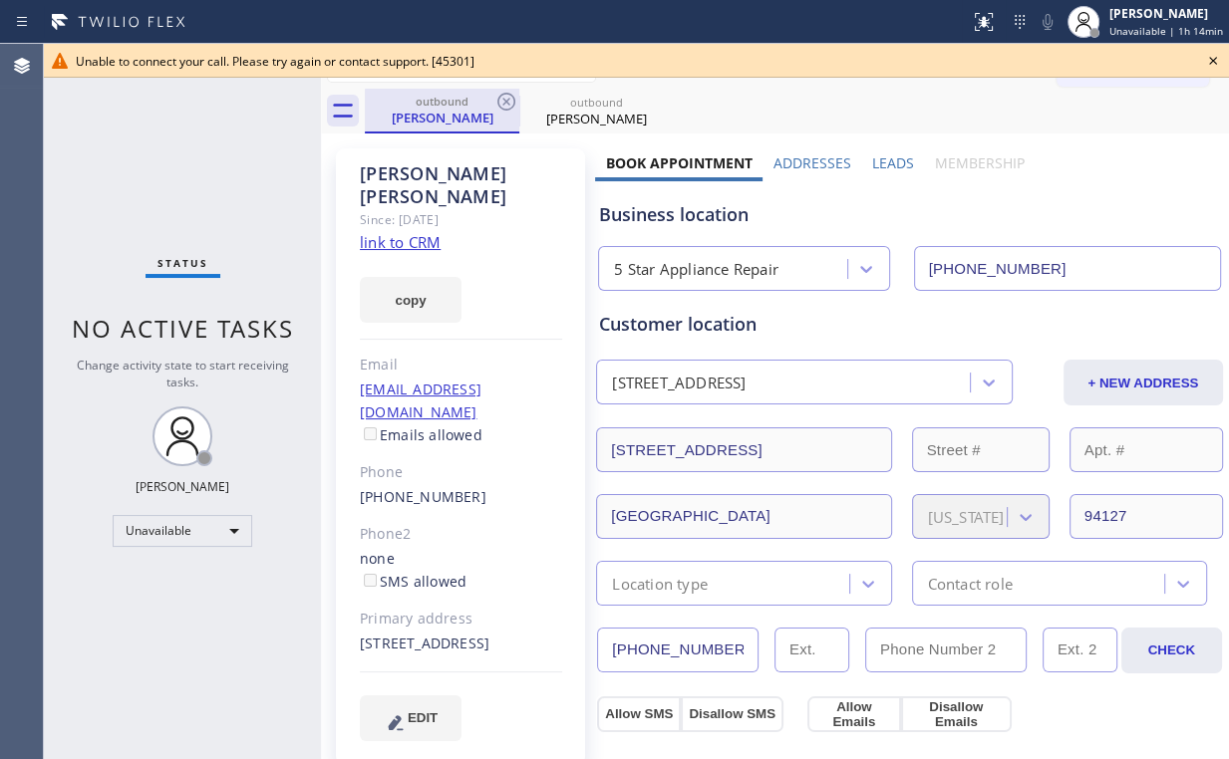
drag, startPoint x: 90, startPoint y: 203, endPoint x: 382, endPoint y: 132, distance: 300.6
click at [90, 203] on div "Status No active tasks Change activity state to start receiving tasks. Arnold V…" at bounding box center [182, 401] width 277 height 715
click at [444, 105] on div "outbound" at bounding box center [442, 101] width 150 height 15
click at [507, 101] on icon at bounding box center [506, 102] width 24 height 24
click at [508, 100] on icon at bounding box center [506, 102] width 24 height 24
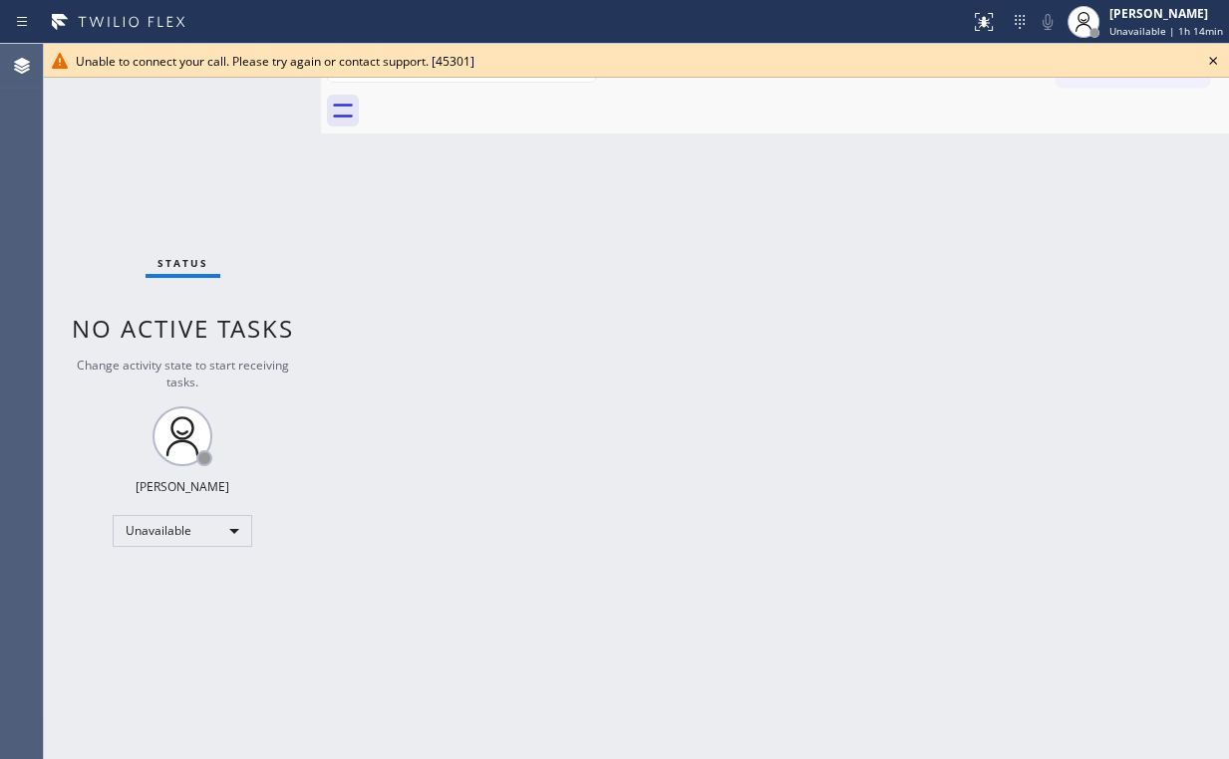
click at [1212, 58] on icon at bounding box center [1213, 61] width 24 height 24
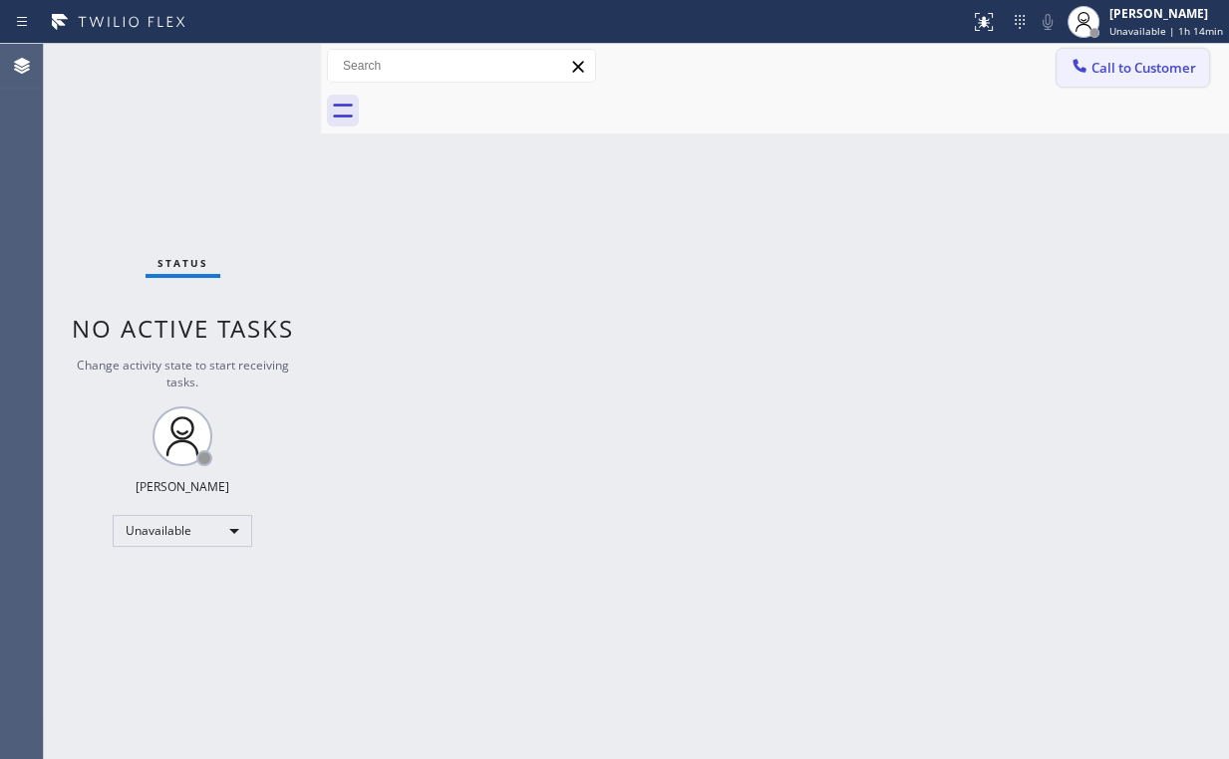
click at [1096, 76] on span "Call to Customer" at bounding box center [1143, 68] width 105 height 18
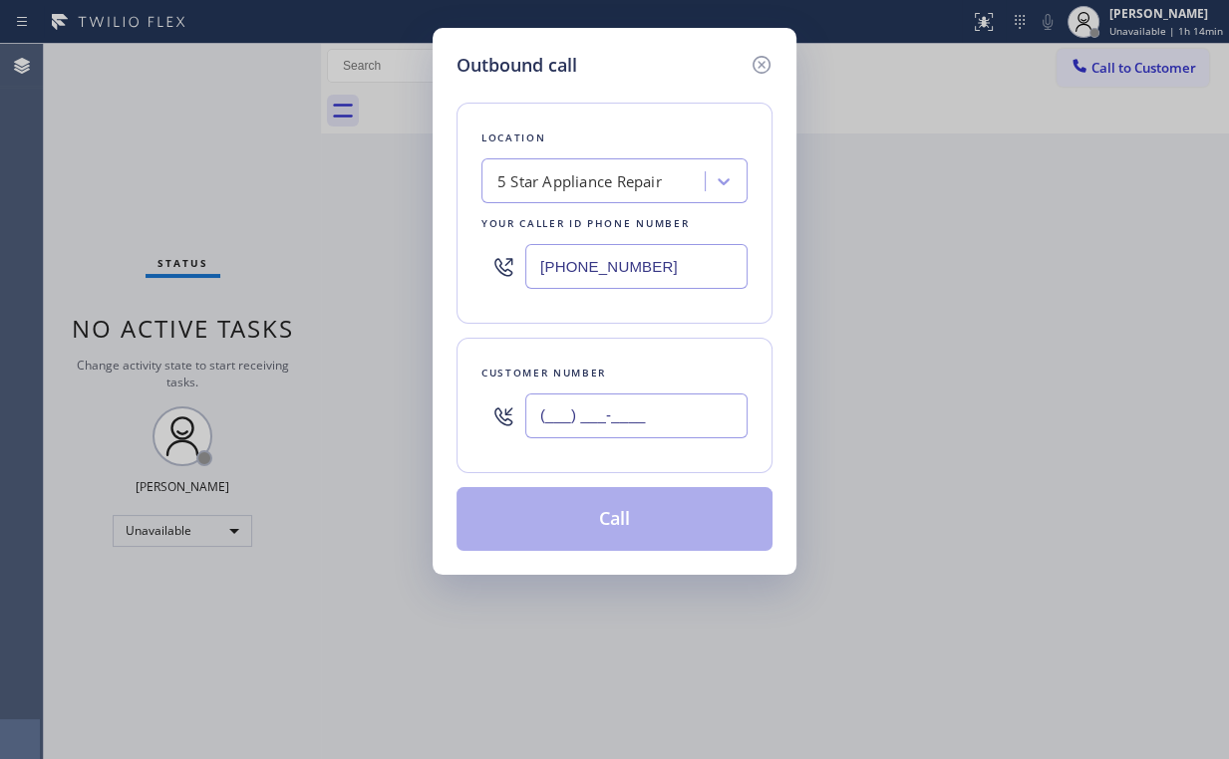
click at [676, 416] on input "(___) ___-____" at bounding box center [636, 416] width 222 height 45
paste input "562) 480-4996"
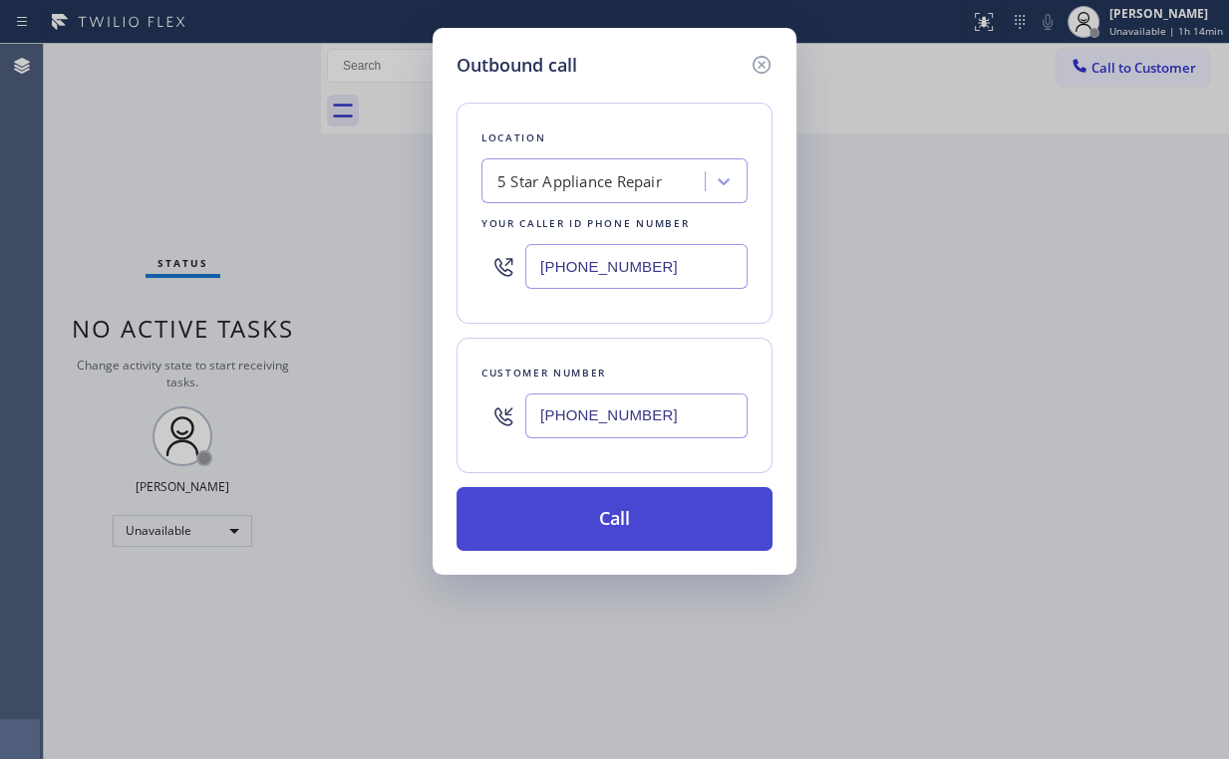
type input "(562) 480-4996"
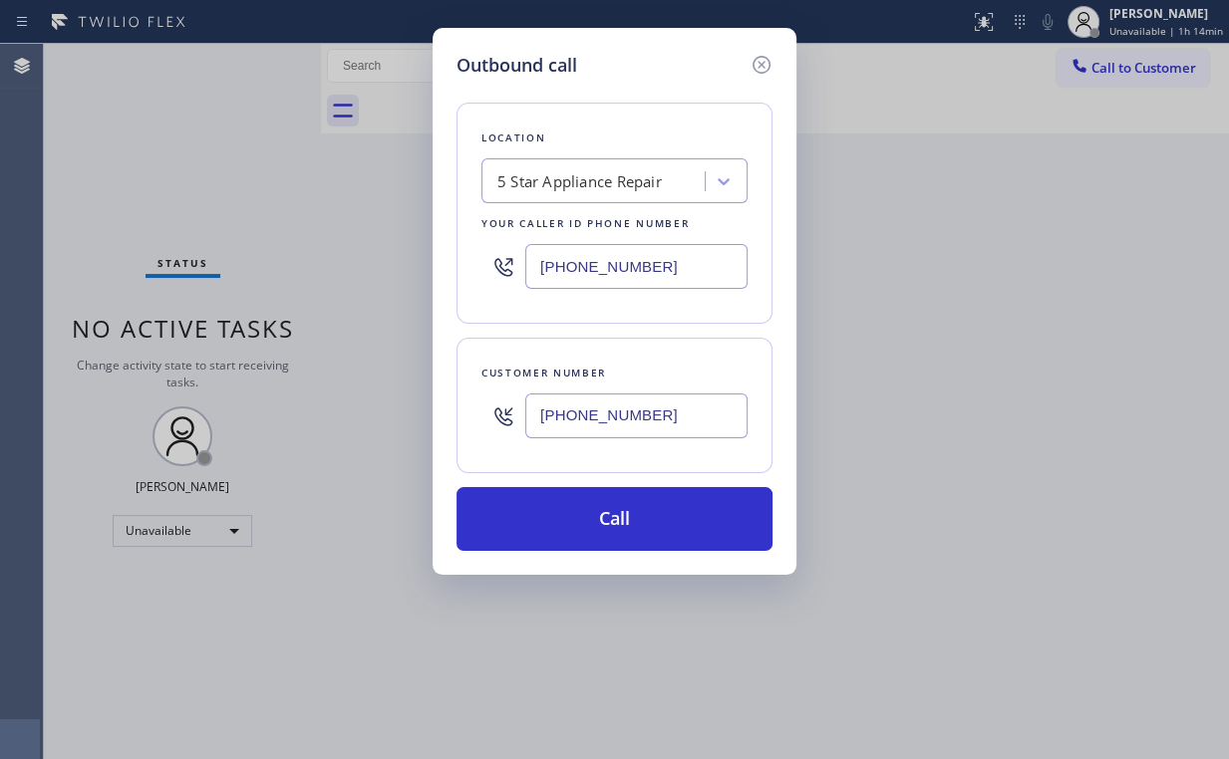
drag, startPoint x: 570, startPoint y: 511, endPoint x: 449, endPoint y: 750, distance: 267.8
click at [570, 511] on button "Call" at bounding box center [614, 519] width 316 height 64
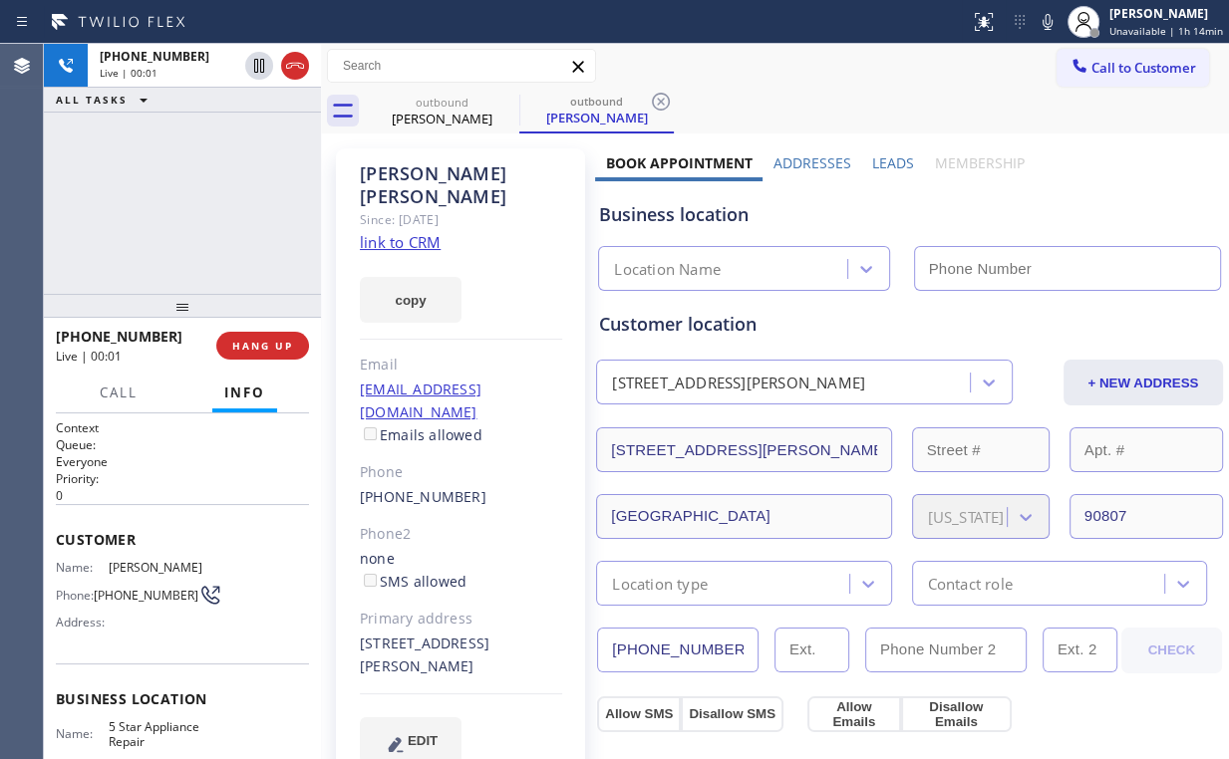
drag, startPoint x: 235, startPoint y: 168, endPoint x: 309, endPoint y: 352, distance: 197.6
click at [239, 185] on div "+15624804996 Live | 00:01 ALL TASKS ALL TASKS ACTIVE TASKS TASKS IN WRAP UP" at bounding box center [182, 169] width 277 height 250
type input "(855) 731-4952"
click at [263, 355] on button "HANG UP" at bounding box center [262, 346] width 93 height 28
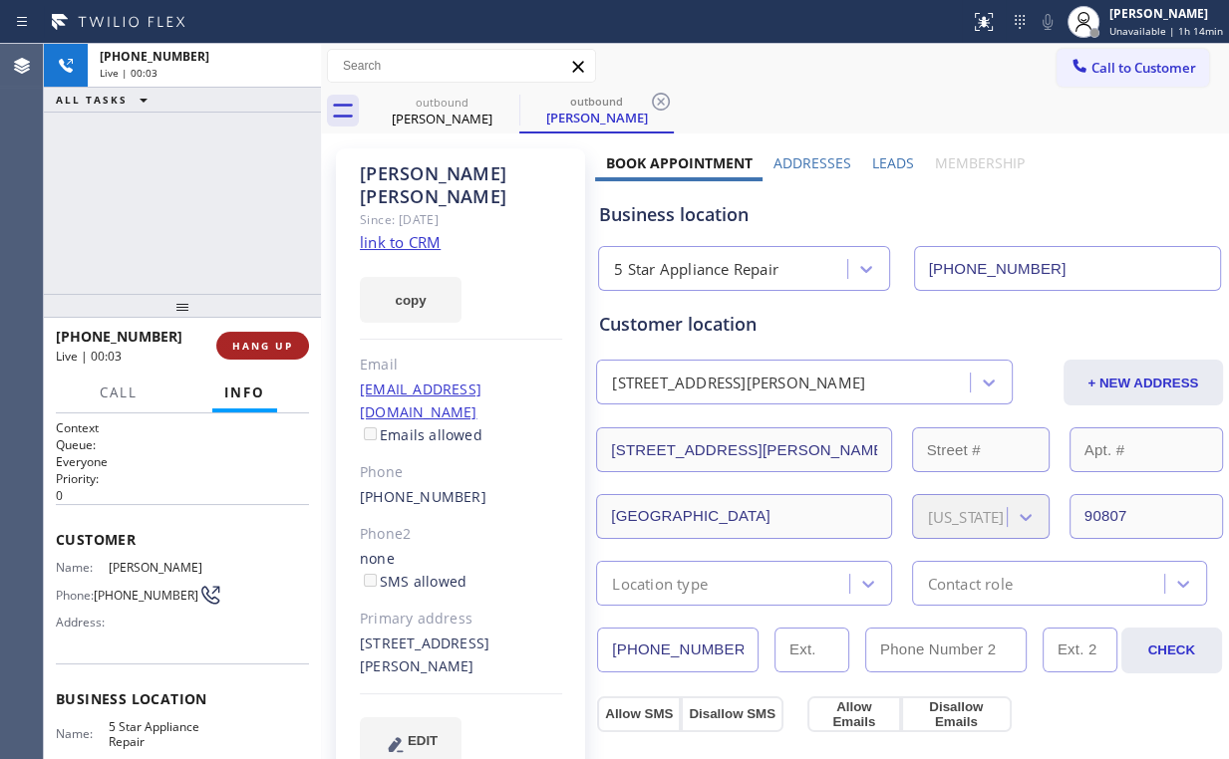
click at [263, 352] on span "HANG UP" at bounding box center [262, 346] width 61 height 14
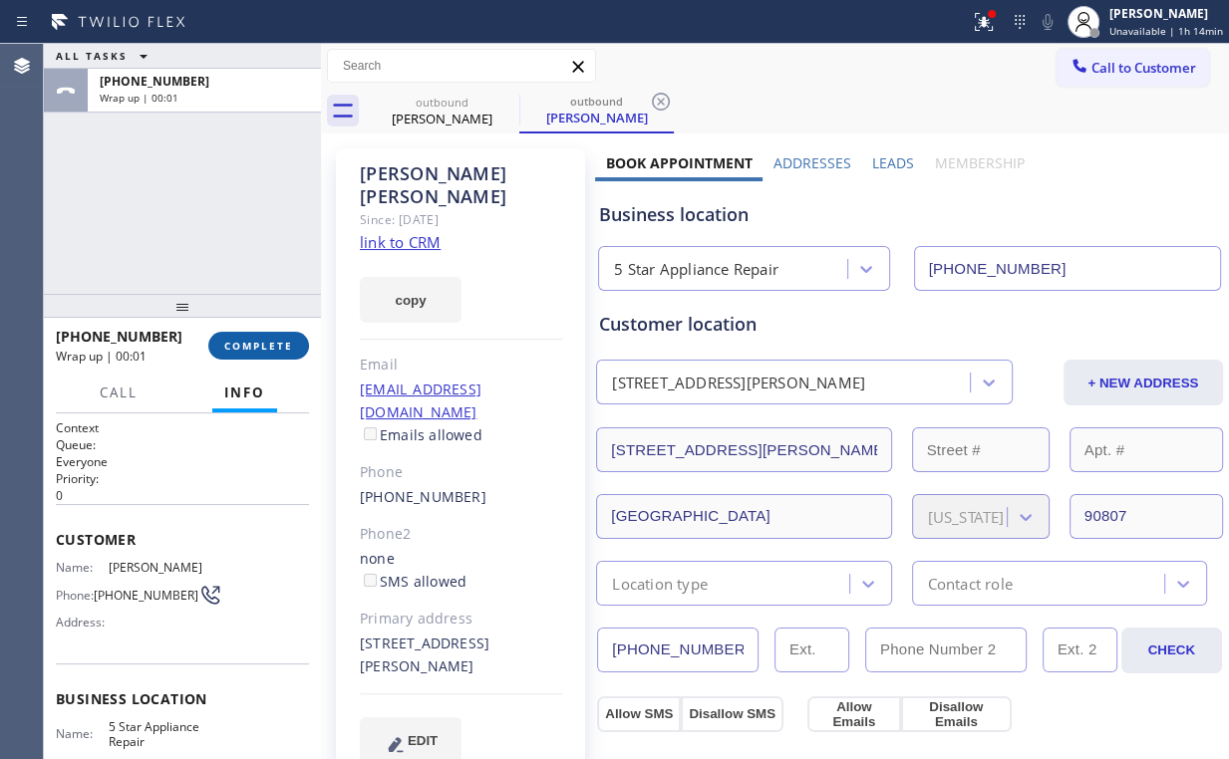
click at [262, 347] on span "COMPLETE" at bounding box center [258, 346] width 69 height 14
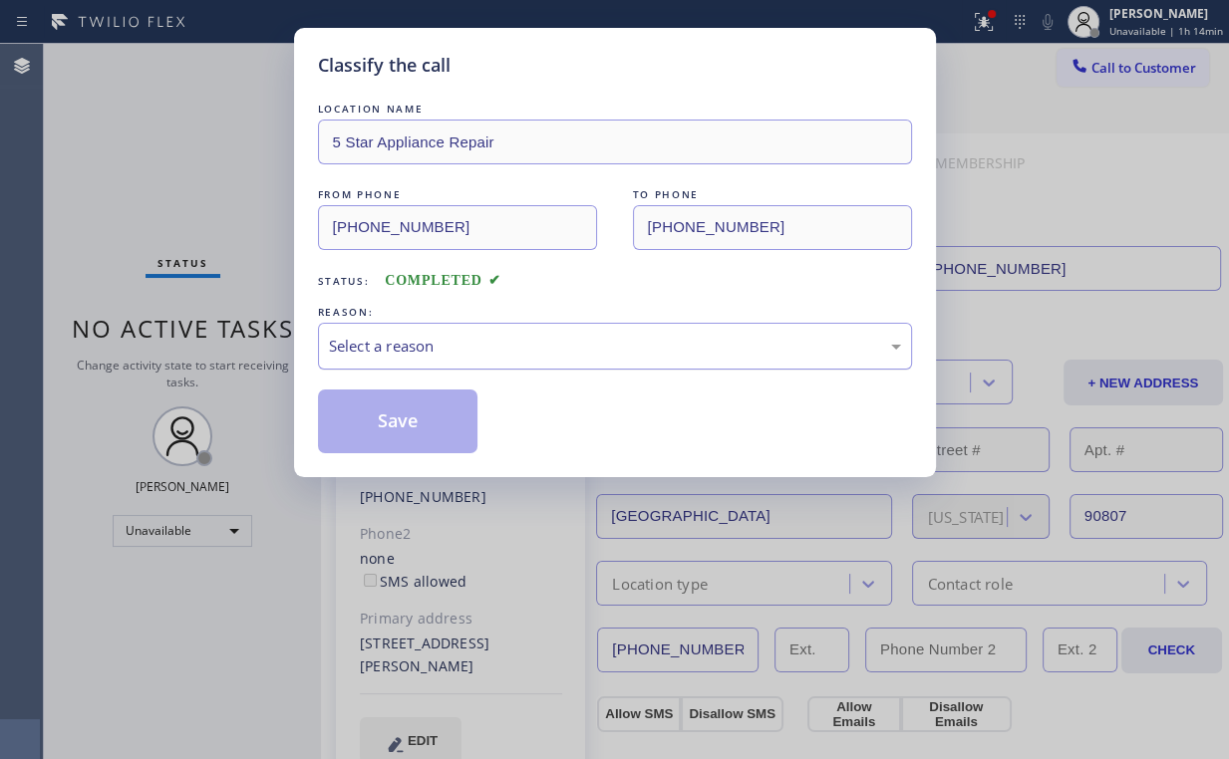
drag, startPoint x: 396, startPoint y: 346, endPoint x: 399, endPoint y: 360, distance: 14.3
click at [397, 347] on div "Select a reason" at bounding box center [615, 346] width 572 height 23
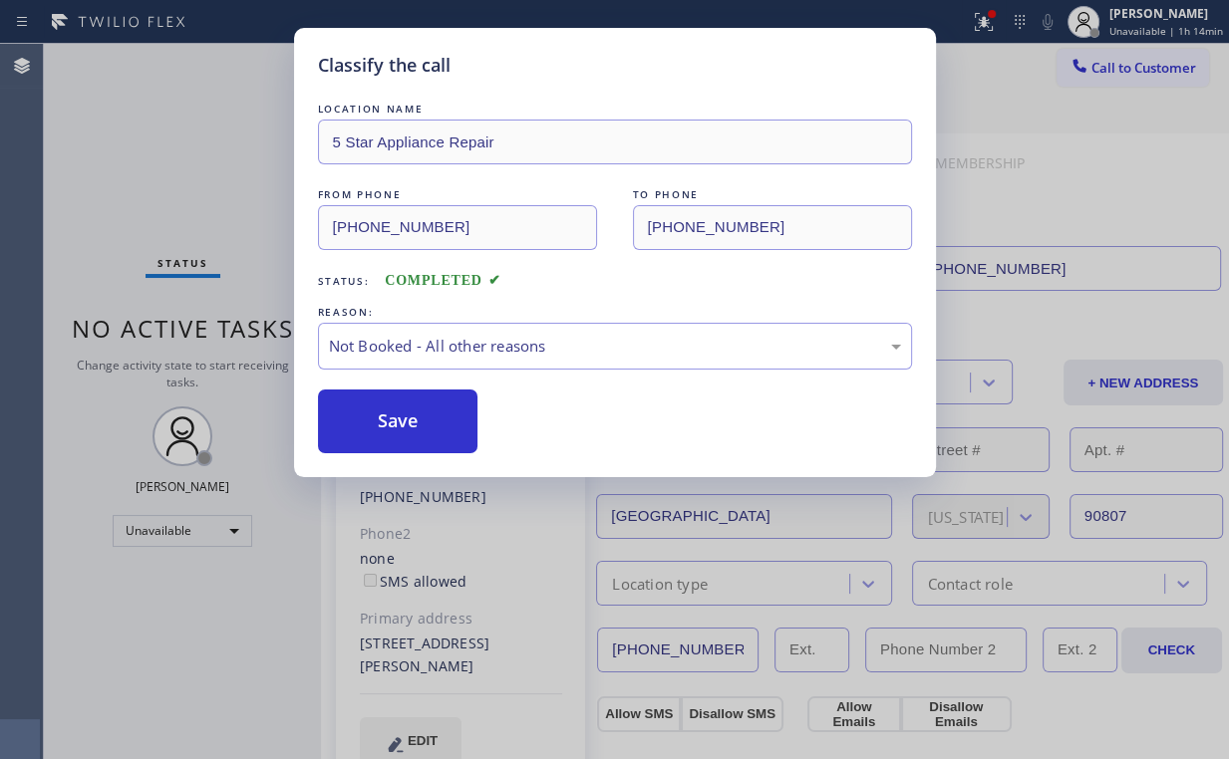
drag, startPoint x: 395, startPoint y: 425, endPoint x: 315, endPoint y: 327, distance: 126.8
click at [397, 425] on button "Save" at bounding box center [398, 422] width 160 height 64
click at [143, 144] on div "Classify the call LOCATION NAME 5 Star Appliance Repair FROM PHONE (855) 731-49…" at bounding box center [614, 379] width 1229 height 759
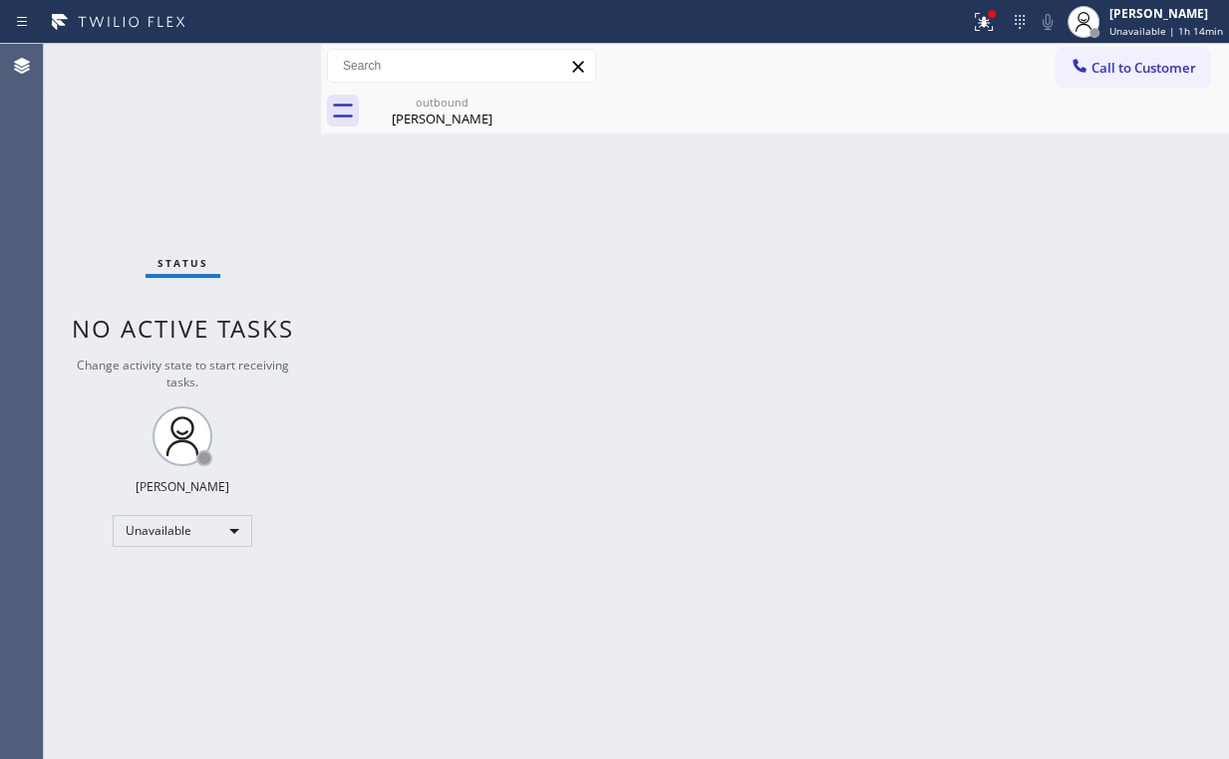
click at [1123, 69] on span "Call to Customer" at bounding box center [1143, 68] width 105 height 18
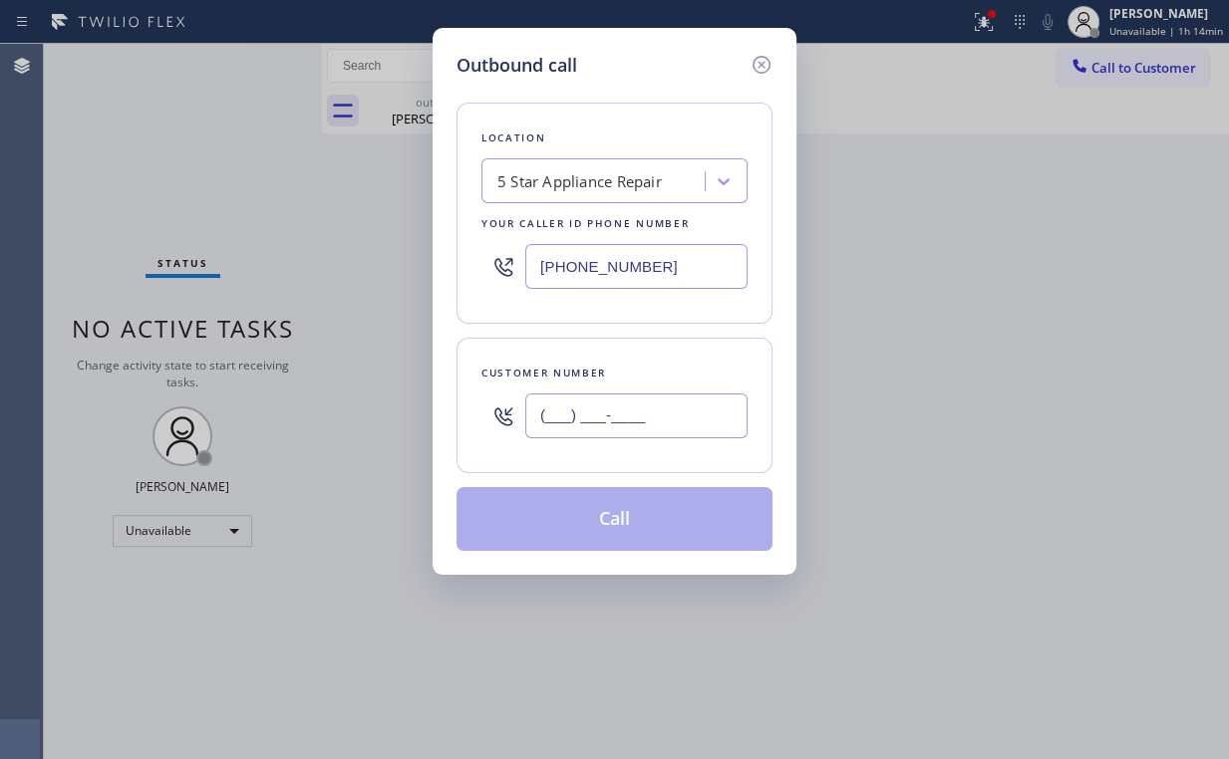
click at [679, 423] on input "(___) ___-____" at bounding box center [636, 416] width 222 height 45
paste input "818) 903-7674"
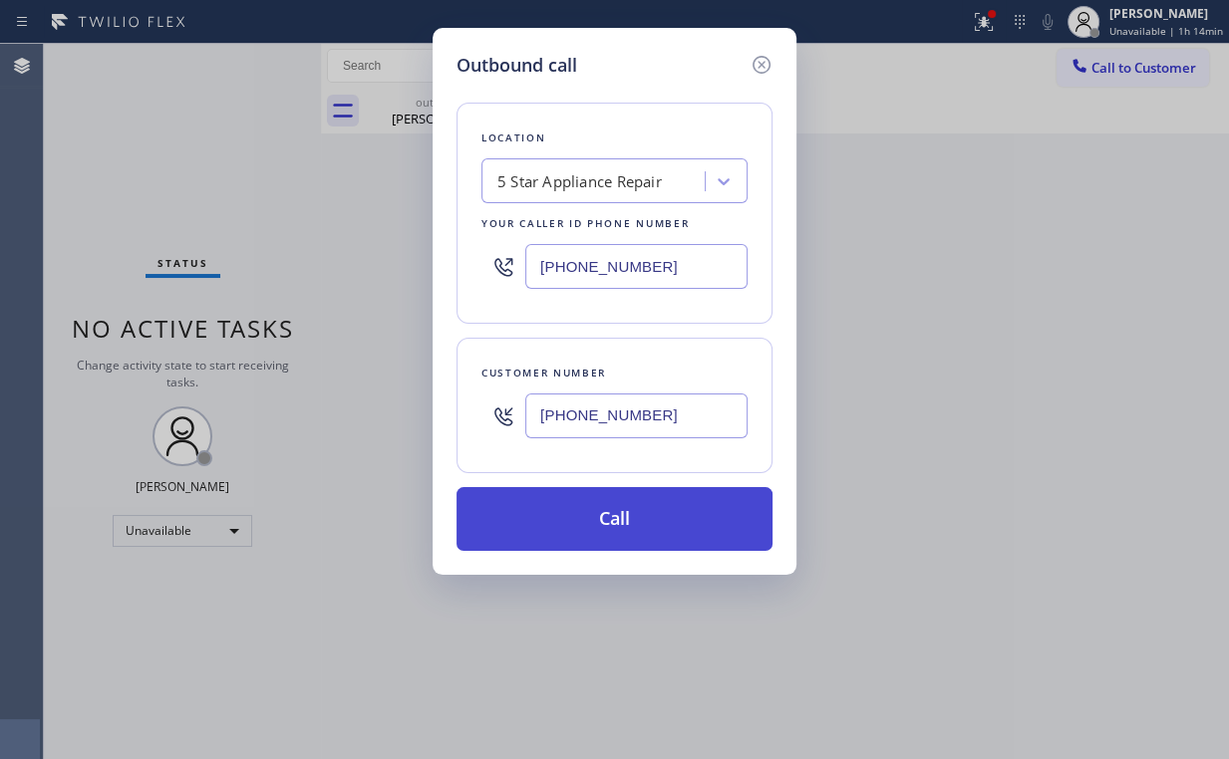
type input "(818) 903-7674"
click at [580, 522] on button "Call" at bounding box center [614, 519] width 316 height 64
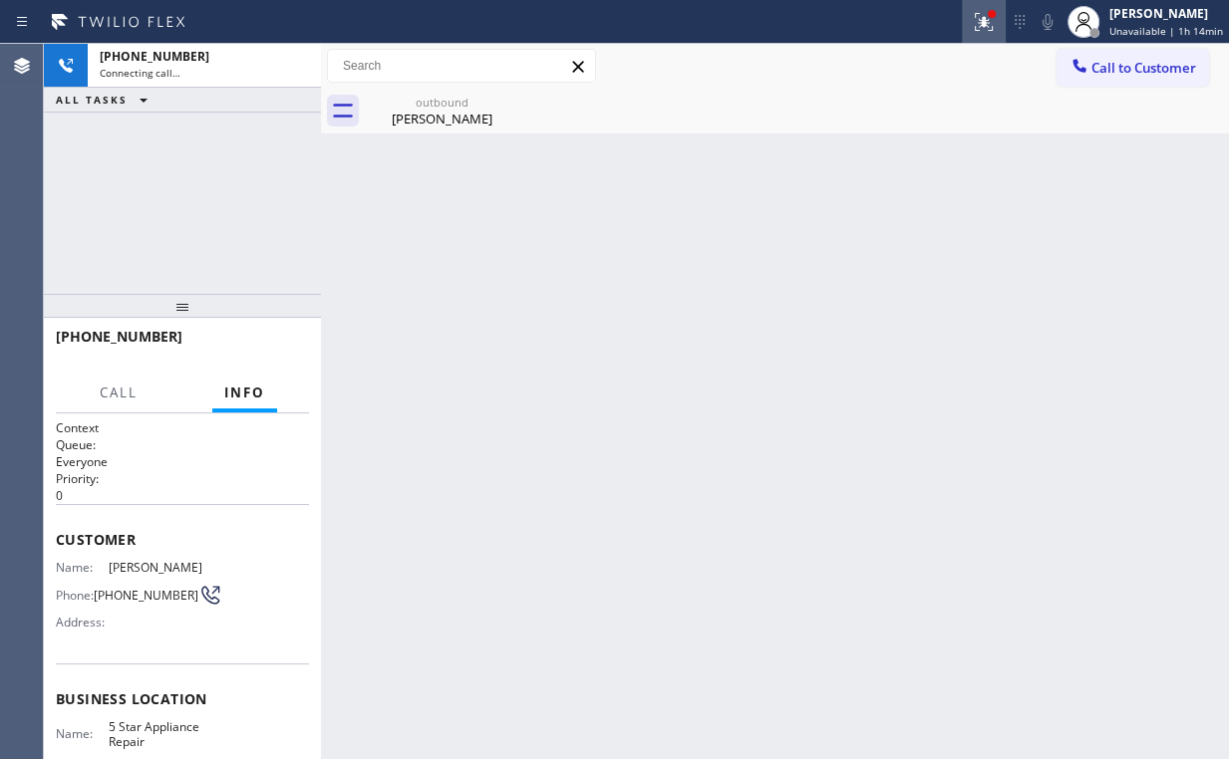
click at [981, 19] on icon at bounding box center [984, 22] width 24 height 24
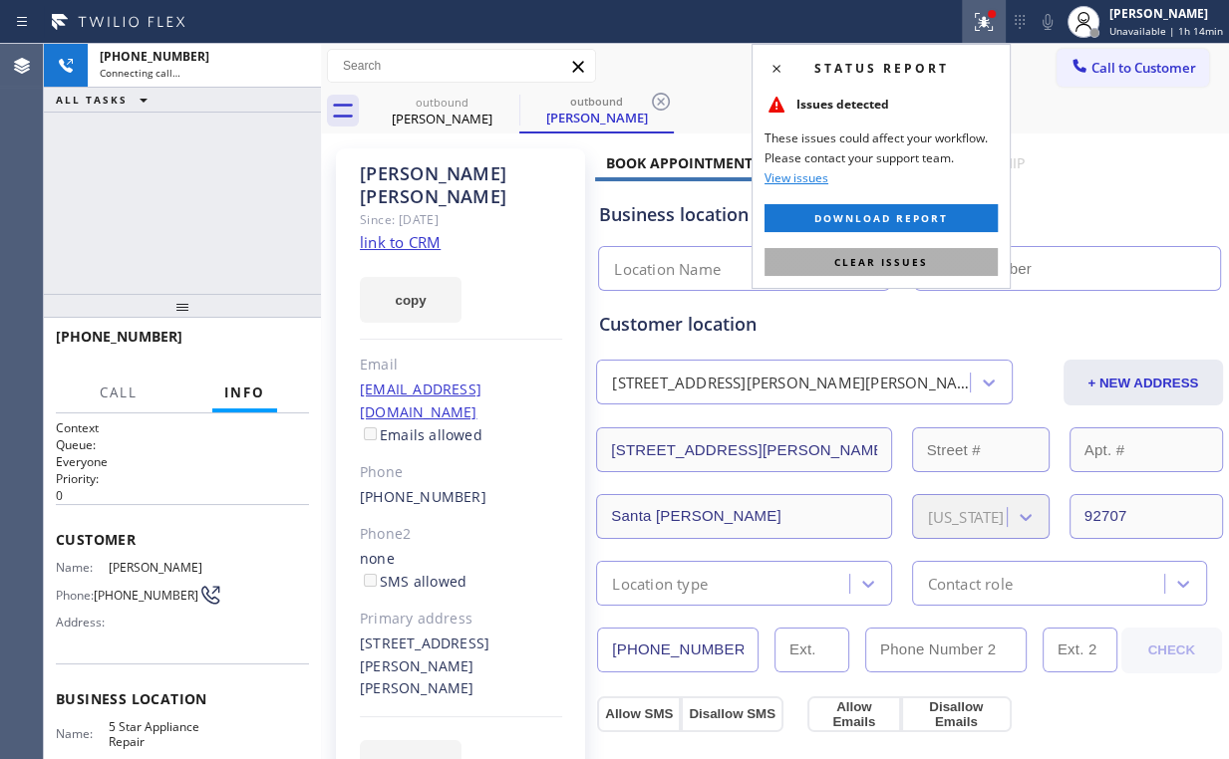
click at [912, 258] on span "Clear issues" at bounding box center [881, 262] width 94 height 14
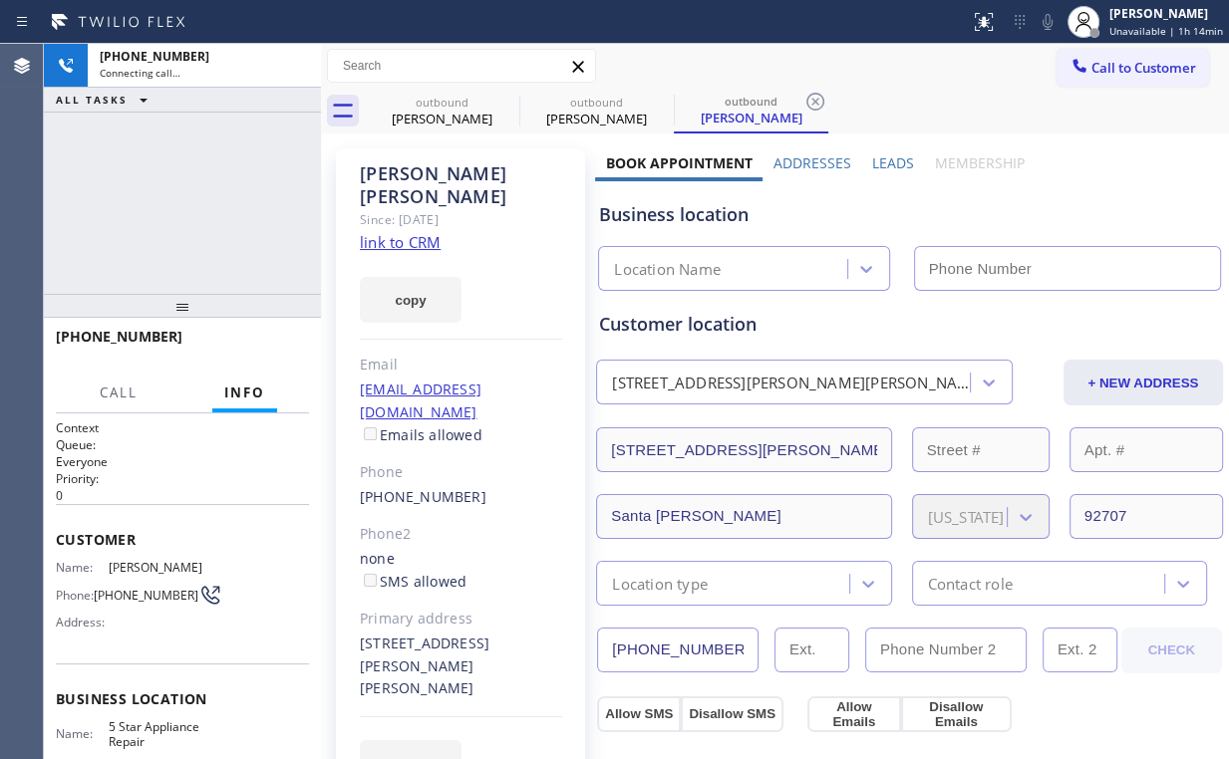
click at [201, 185] on div "+18189037674 Connecting call… ALL TASKS ALL TASKS ACTIVE TASKS TASKS IN WRAP UP" at bounding box center [182, 169] width 277 height 250
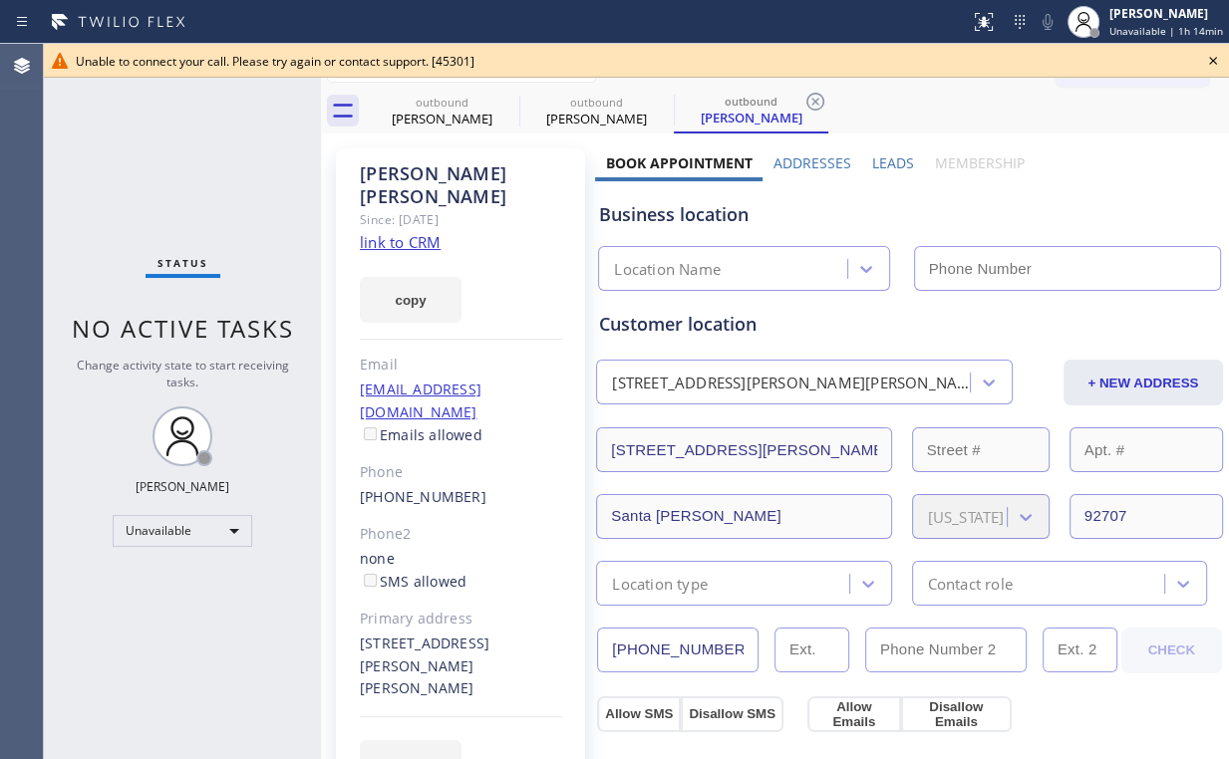
type input "(855) 731-4952"
drag, startPoint x: 179, startPoint y: 188, endPoint x: 518, endPoint y: 31, distance: 373.6
click at [180, 186] on div "Status No active tasks Change activity state to start receiving tasks. Arnold V…" at bounding box center [182, 401] width 277 height 715
